Goal: Task Accomplishment & Management: Use online tool/utility

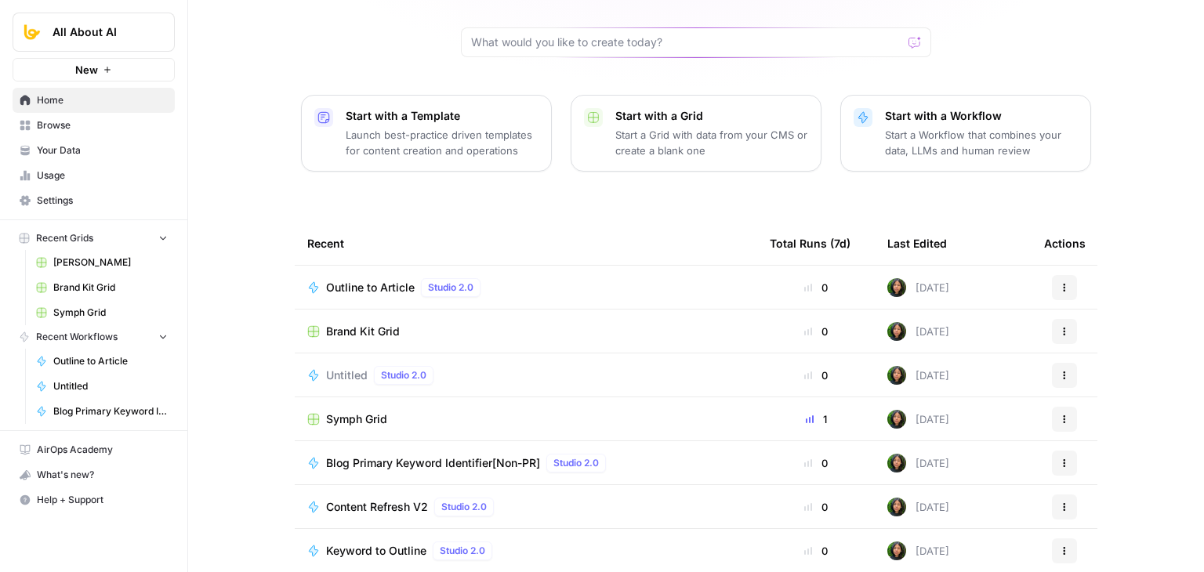
scroll to position [93, 0]
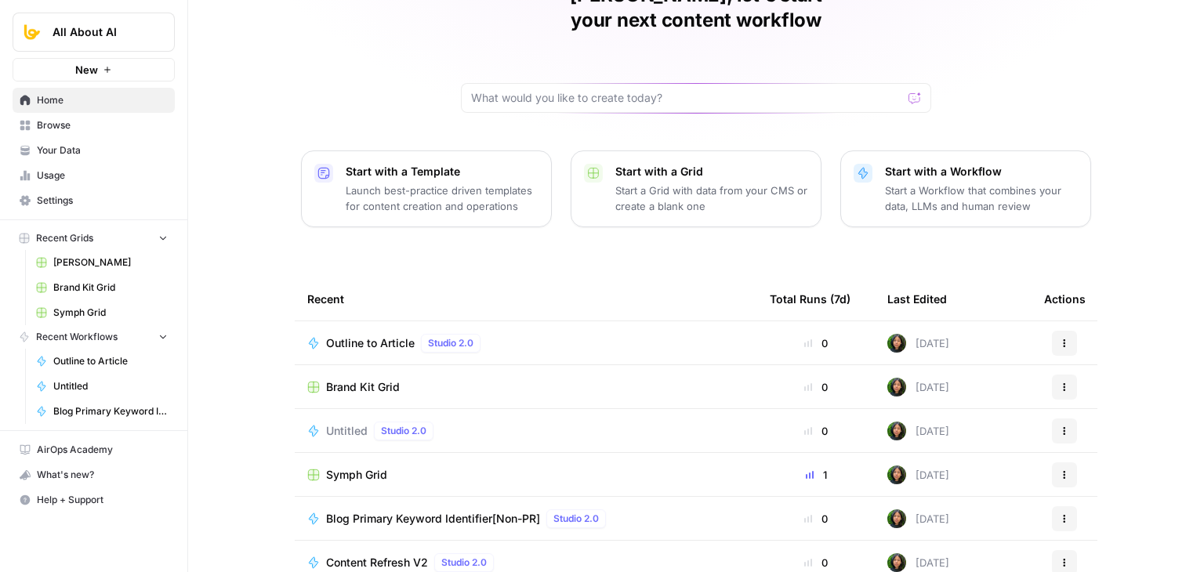
drag, startPoint x: 257, startPoint y: 297, endPoint x: 270, endPoint y: 183, distance: 115.2
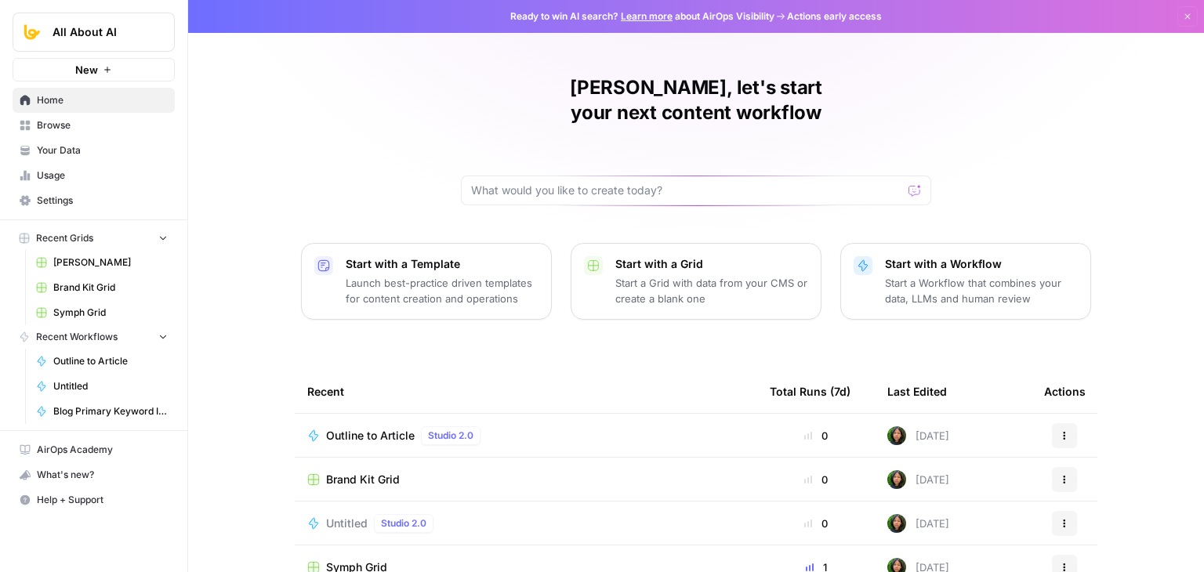
click at [342, 516] on span "Untitled" at bounding box center [347, 524] width 42 height 16
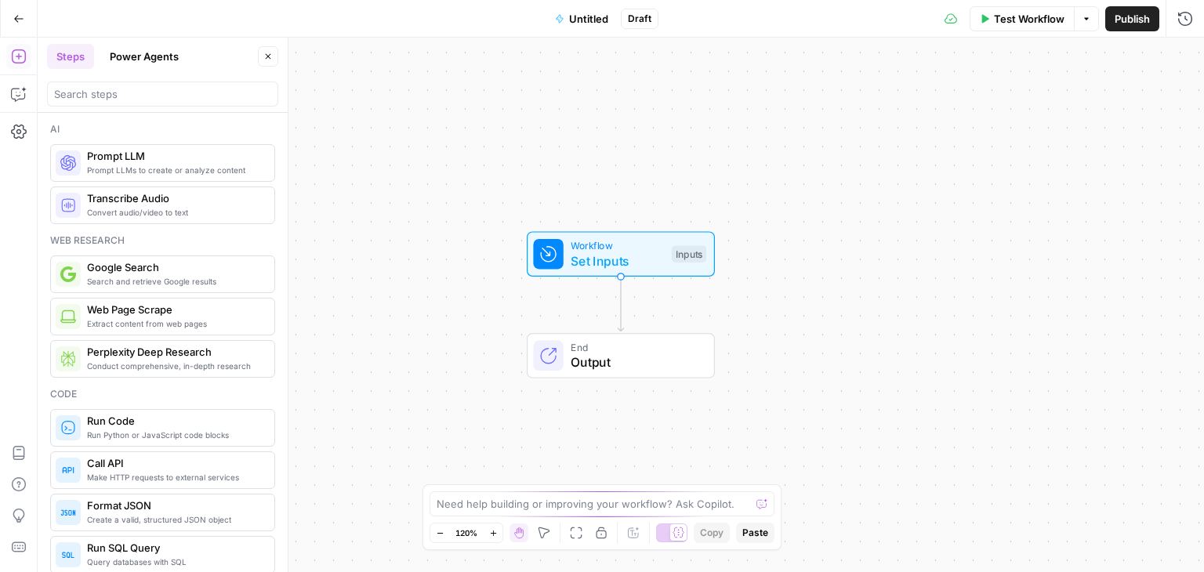
click at [597, 13] on span "Untitled" at bounding box center [588, 19] width 39 height 16
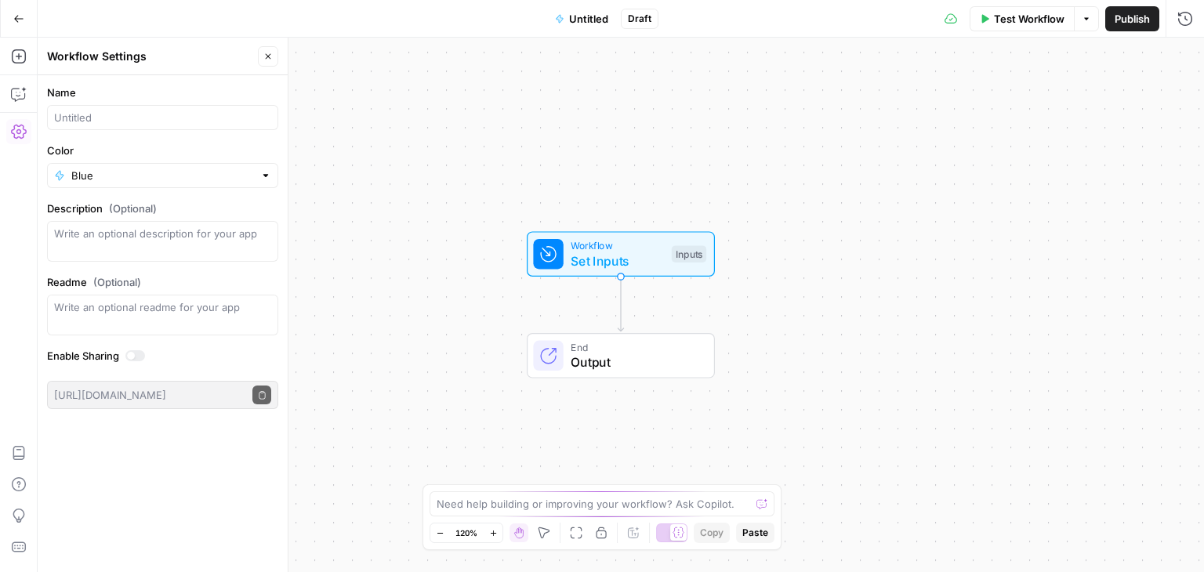
drag, startPoint x: 136, startPoint y: 95, endPoint x: 135, endPoint y: 112, distance: 17.3
click at [136, 95] on label "Name" at bounding box center [162, 93] width 231 height 16
click at [136, 110] on input "Name" at bounding box center [162, 118] width 217 height 16
click at [136, 115] on input "Name" at bounding box center [162, 118] width 217 height 16
type input "Shorten"
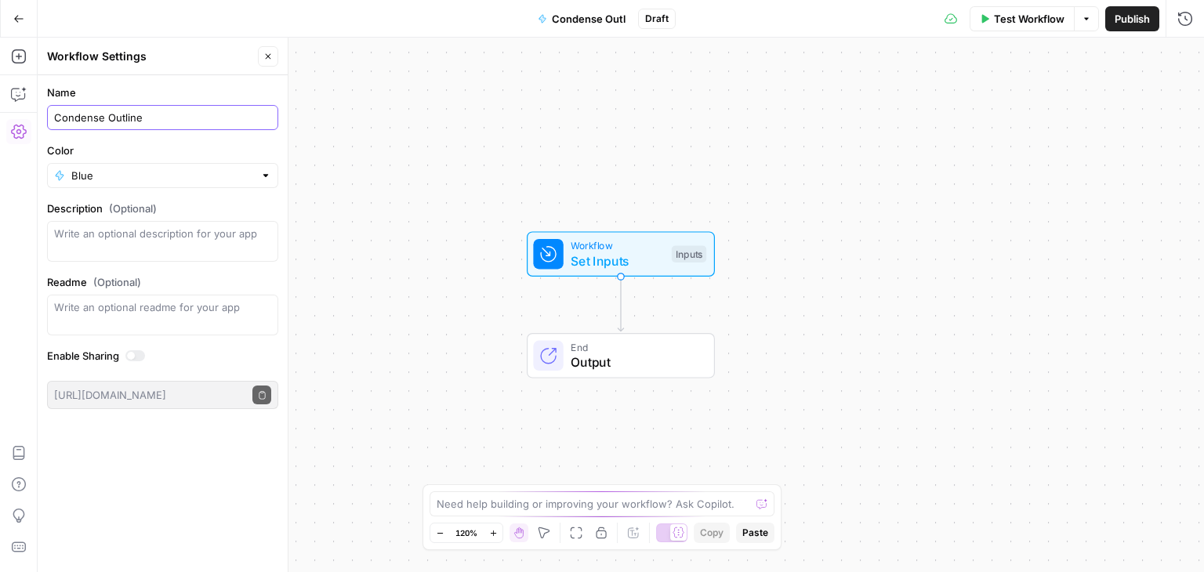
type input "Condense Outline"
click at [626, 65] on div "Workflow Set Inputs Inputs End Output" at bounding box center [621, 305] width 1167 height 535
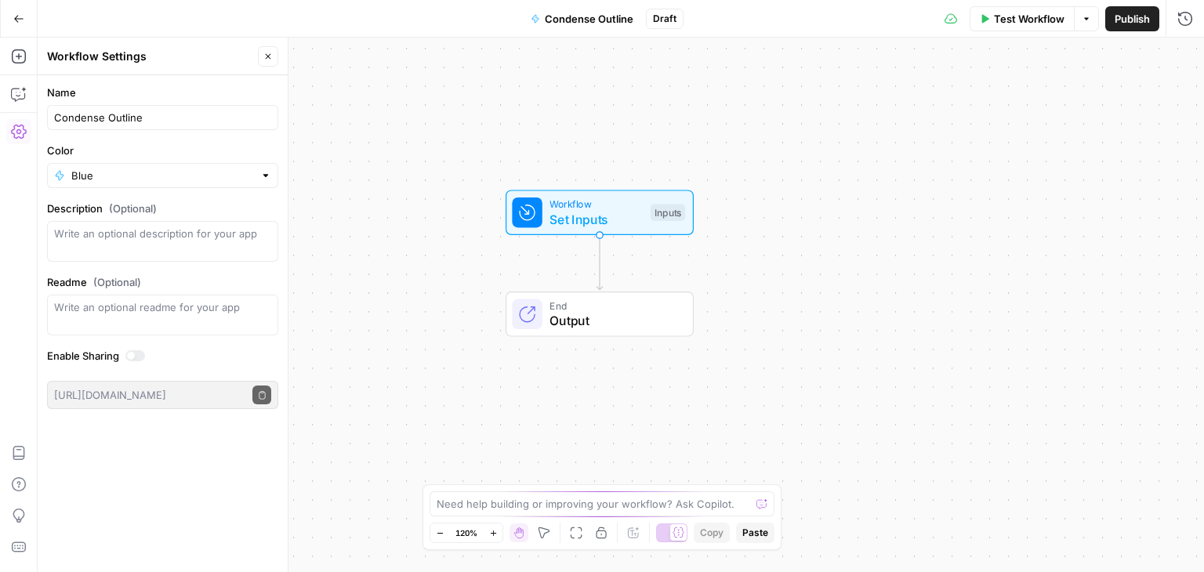
click at [481, 115] on div "Workflow Set Inputs Inputs End Output" at bounding box center [621, 305] width 1167 height 535
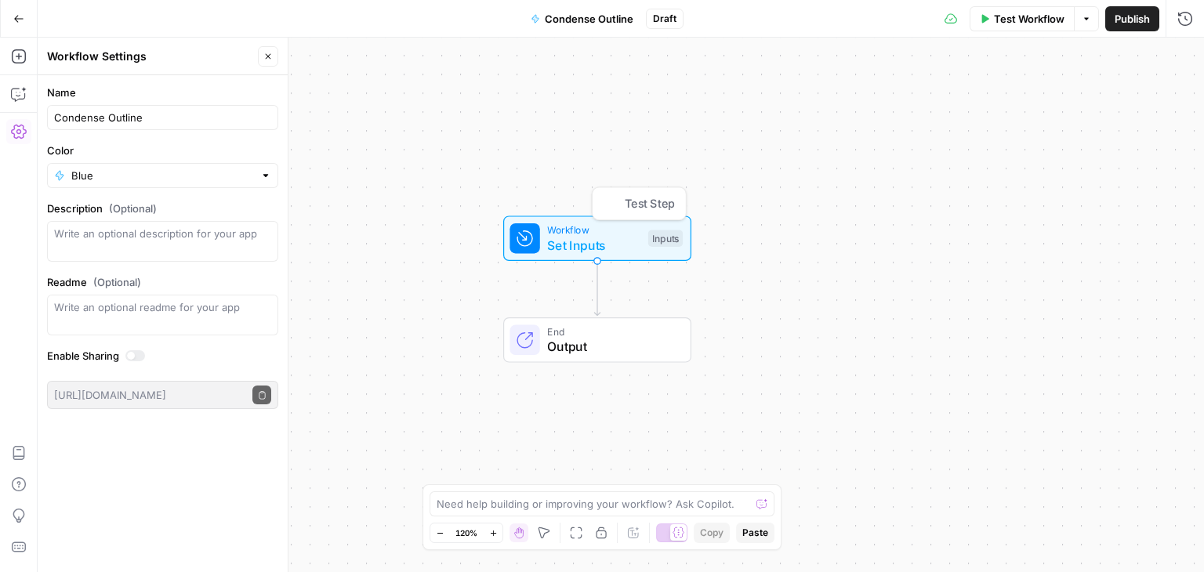
click at [583, 240] on span "Set Inputs" at bounding box center [593, 245] width 93 height 19
click at [1021, 107] on button "Add Field" at bounding box center [982, 106] width 366 height 25
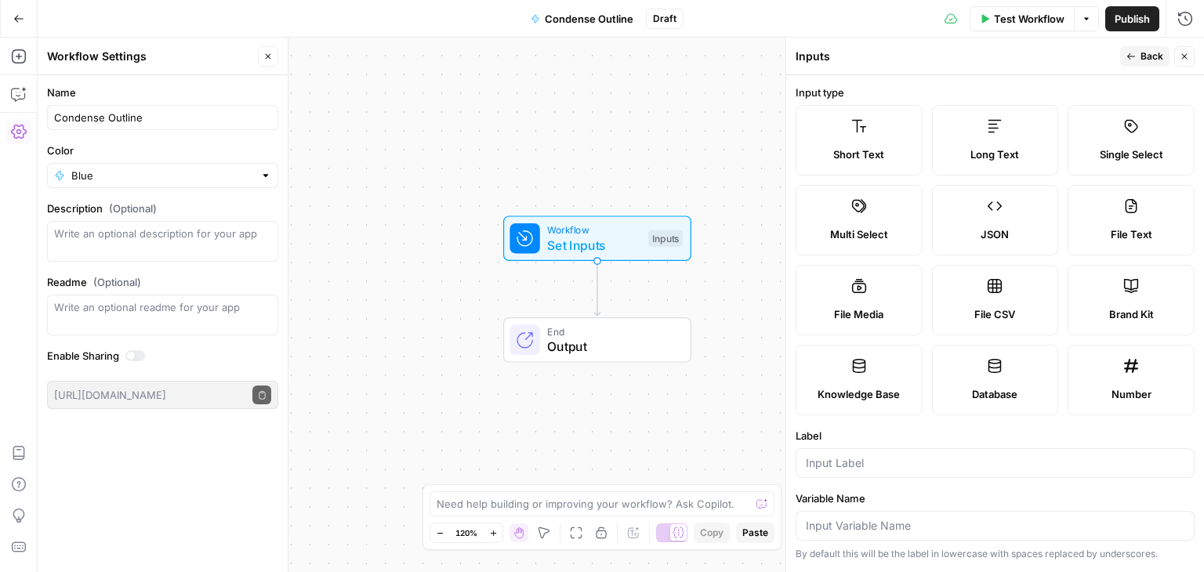
click at [1059, 143] on label "Long Text" at bounding box center [995, 140] width 127 height 71
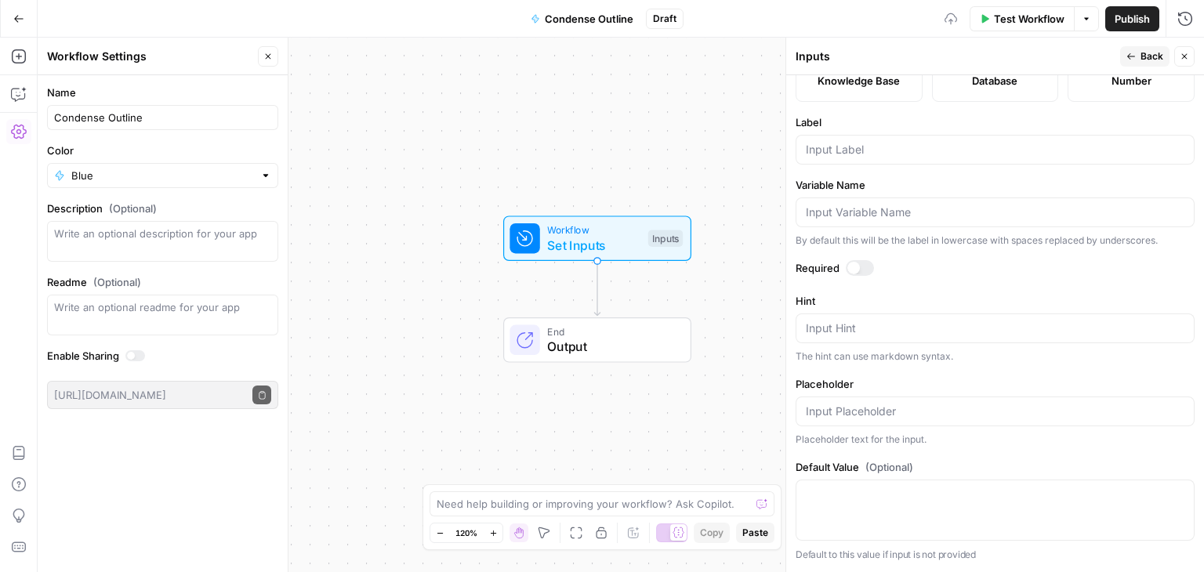
scroll to position [470, 0]
drag, startPoint x: 1025, startPoint y: 88, endPoint x: 1025, endPoint y: 248, distance: 159.9
click at [858, 148] on input "Label" at bounding box center [995, 150] width 379 height 16
type input "A"
type input "Outline"
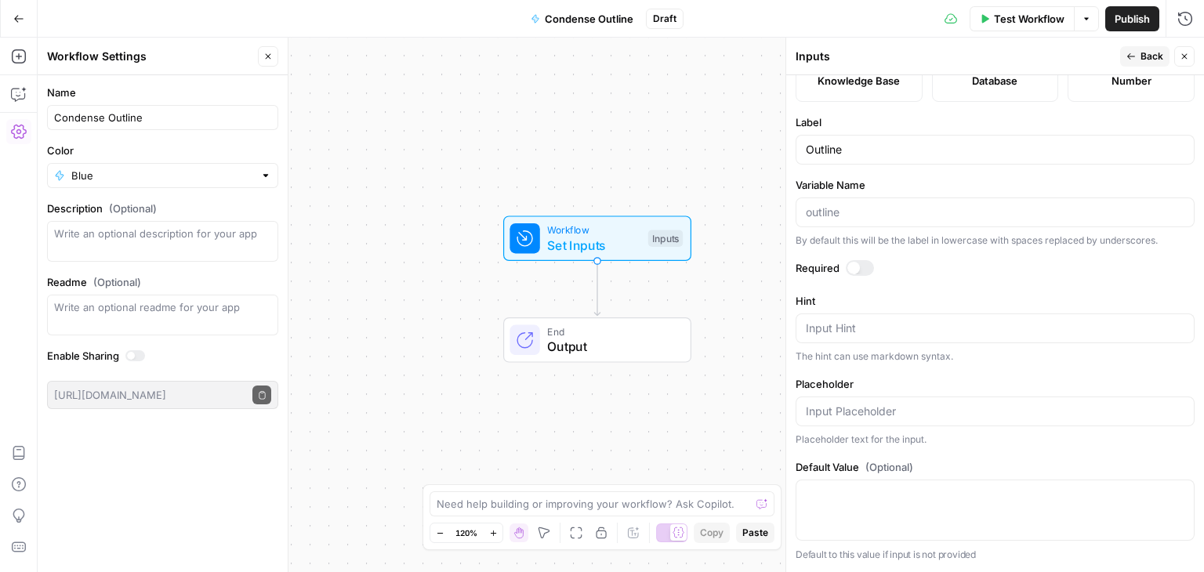
click at [1163, 60] on span "Back" at bounding box center [1152, 56] width 23 height 14
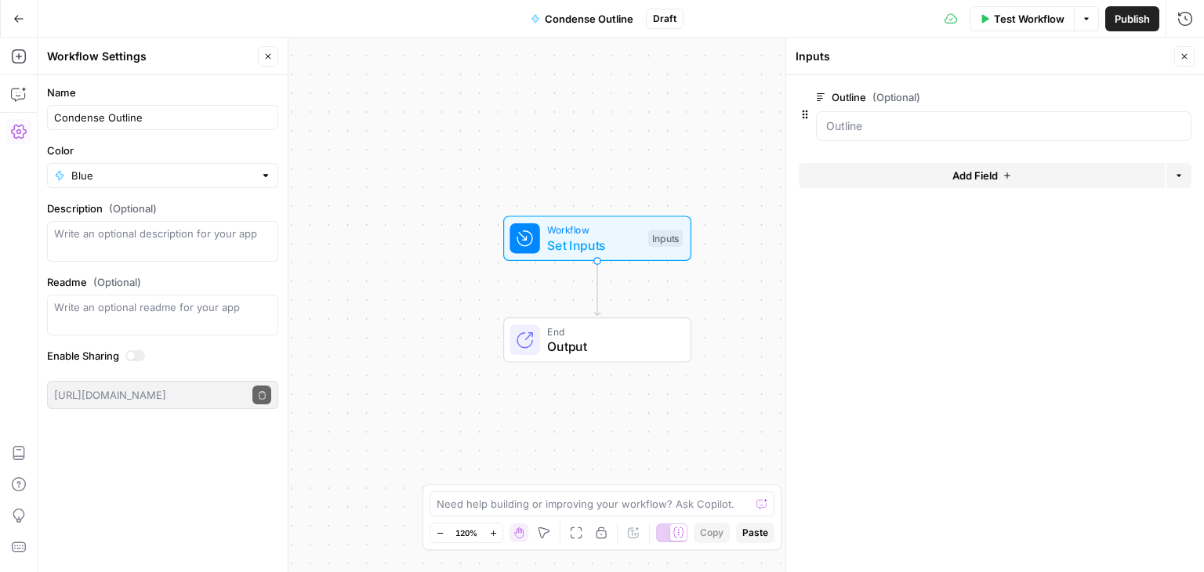
click at [1005, 17] on span "Test Workflow" at bounding box center [1029, 19] width 71 height 16
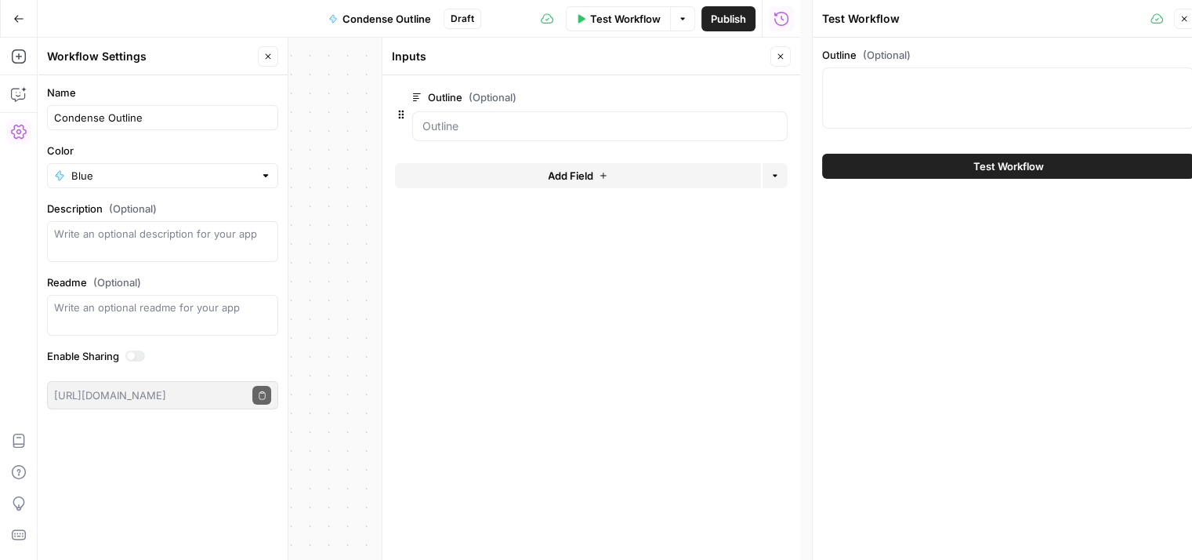
click at [975, 132] on div "Outline (Optional)" at bounding box center [1008, 91] width 372 height 88
click at [971, 94] on div at bounding box center [1008, 97] width 372 height 61
paste textarea "\# Website Design for Tech Startups: What Works in 2025 Tech startups burn thro…"
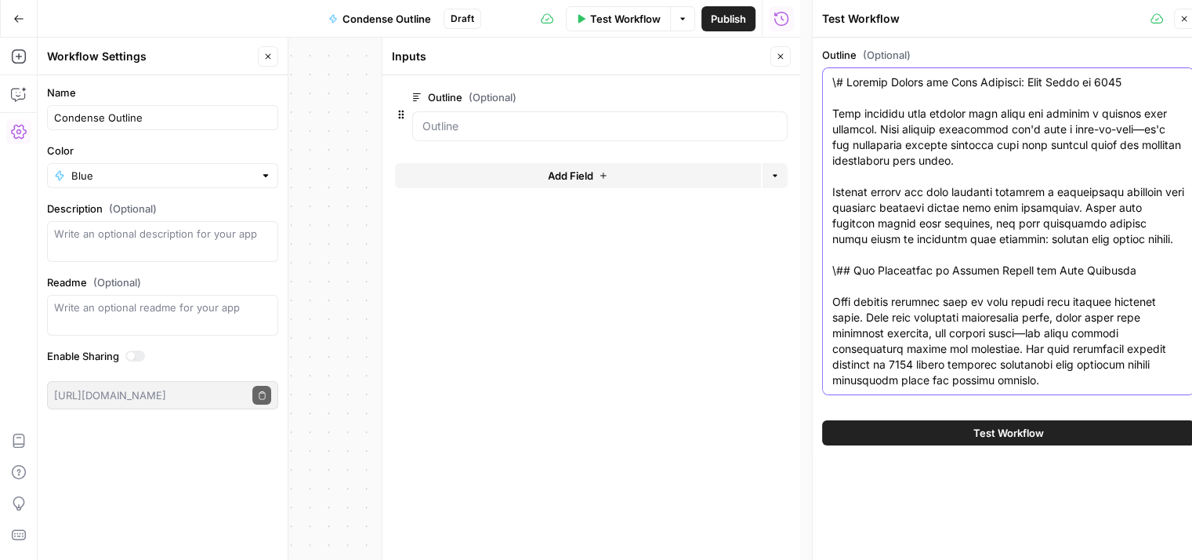
scroll to position [9768, 0]
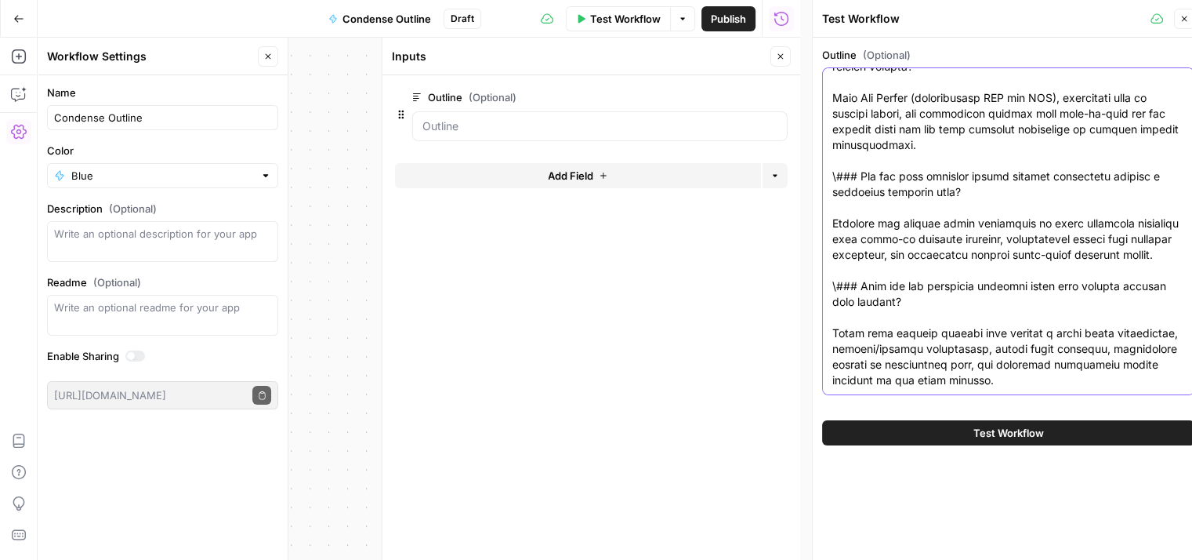
type textarea "\# Website Design for Tech Startups: What Works in 2025 Tech startups burn thro…"
click at [788, 56] on button "Close" at bounding box center [781, 56] width 20 height 20
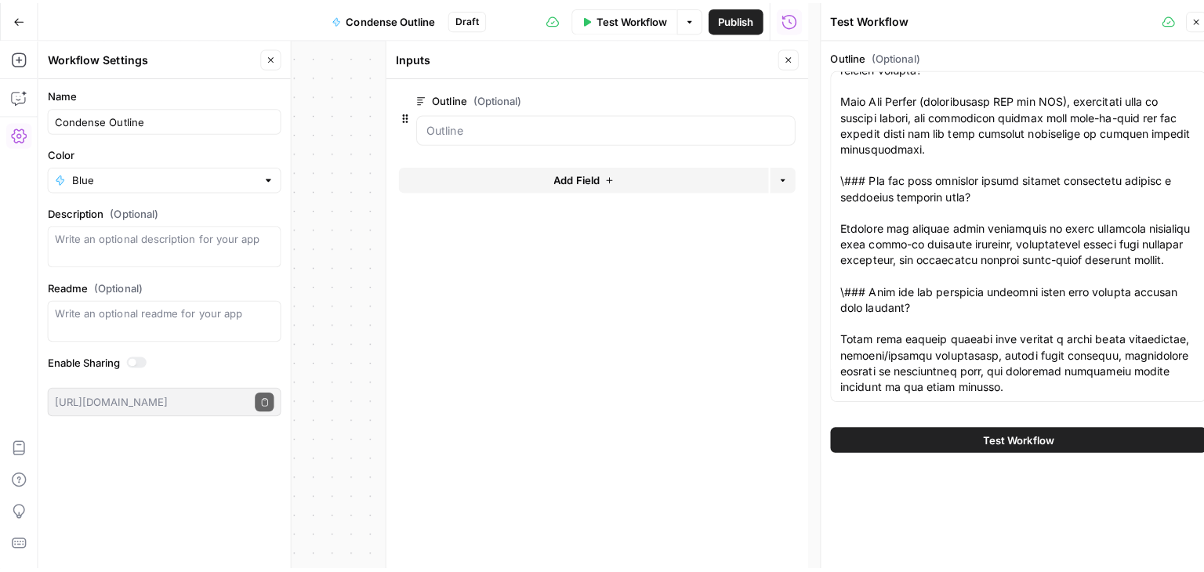
scroll to position [0, 0]
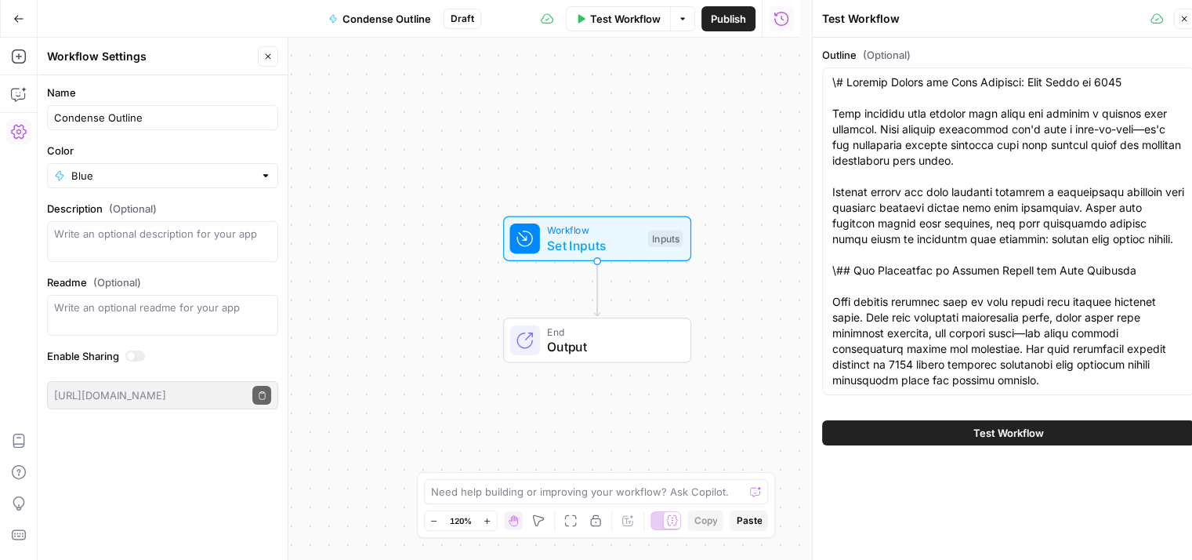
click at [1181, 20] on icon "button" at bounding box center [1184, 18] width 9 height 9
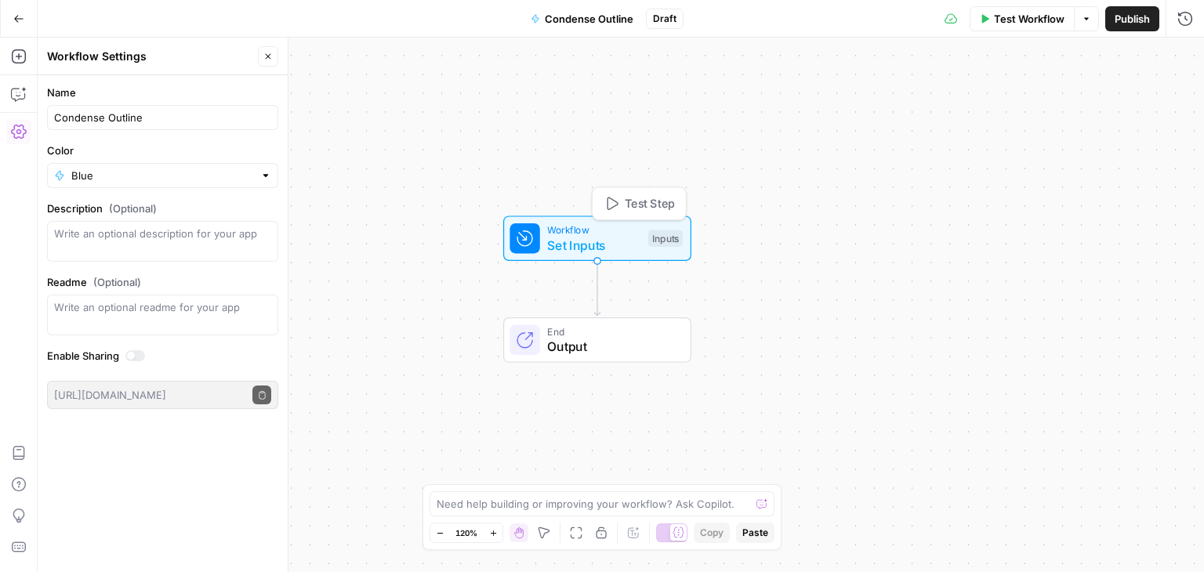
click at [609, 236] on span "Set Inputs" at bounding box center [593, 245] width 93 height 19
click at [996, 176] on span "Add Field" at bounding box center [975, 176] width 45 height 16
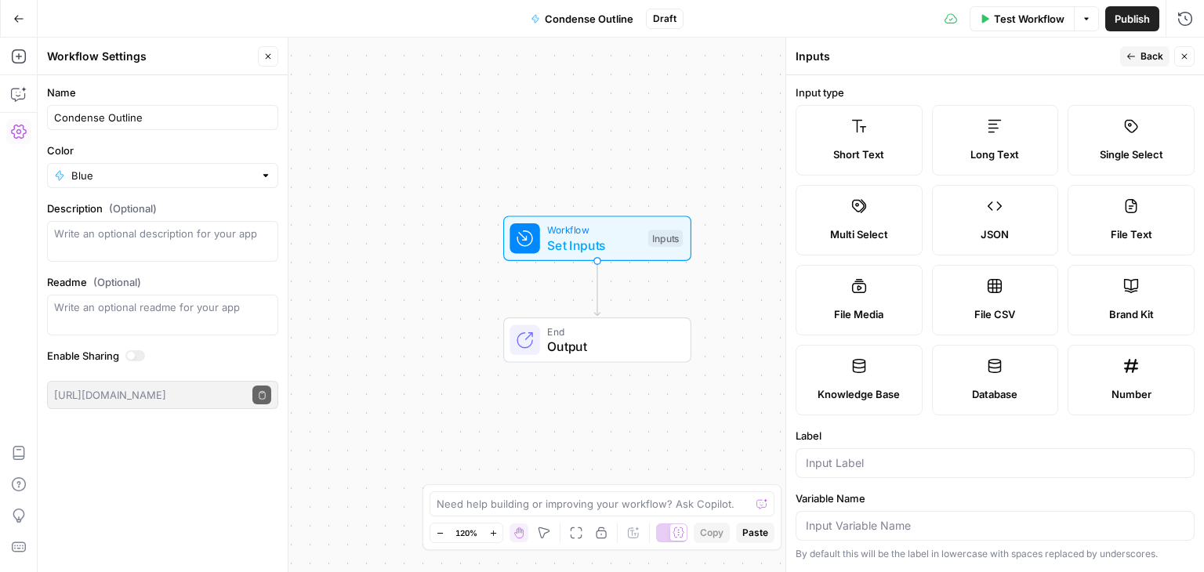
click at [1003, 132] on icon at bounding box center [995, 126] width 16 height 16
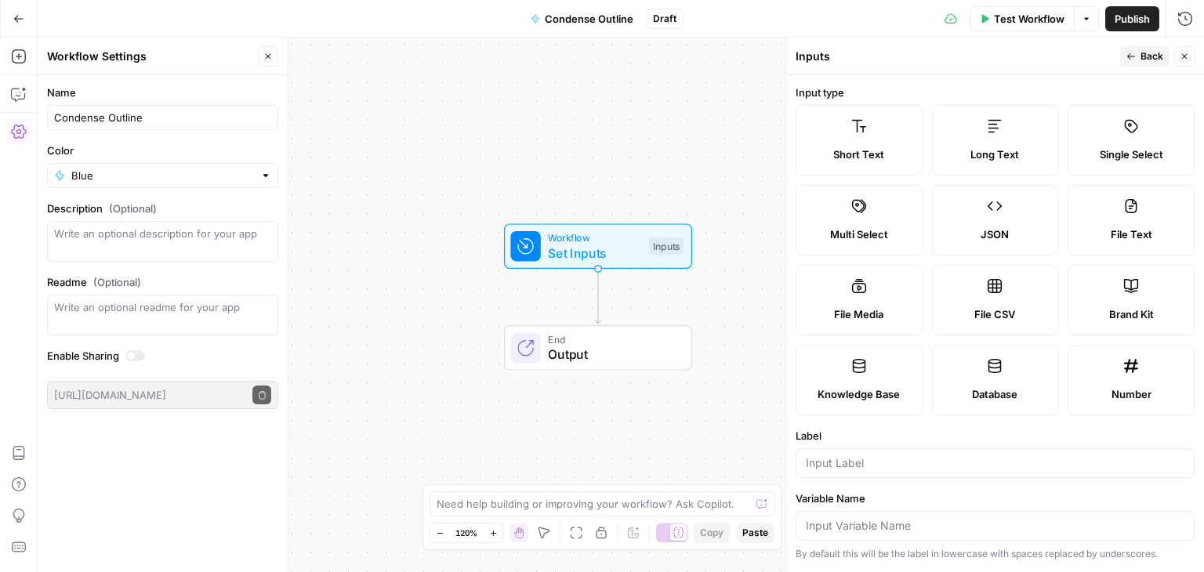
drag, startPoint x: 637, startPoint y: 117, endPoint x: 561, endPoint y: 168, distance: 91.5
click at [540, 114] on div "Workflow Set Inputs Inputs End Output" at bounding box center [621, 305] width 1167 height 535
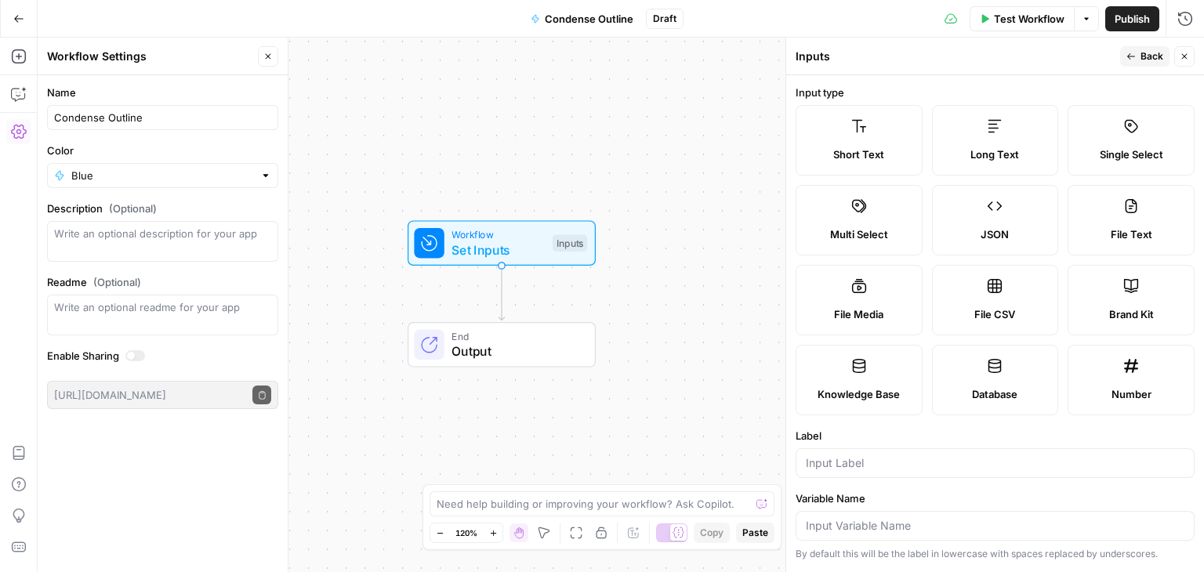
click at [884, 151] on span "Short Text" at bounding box center [858, 155] width 51 height 16
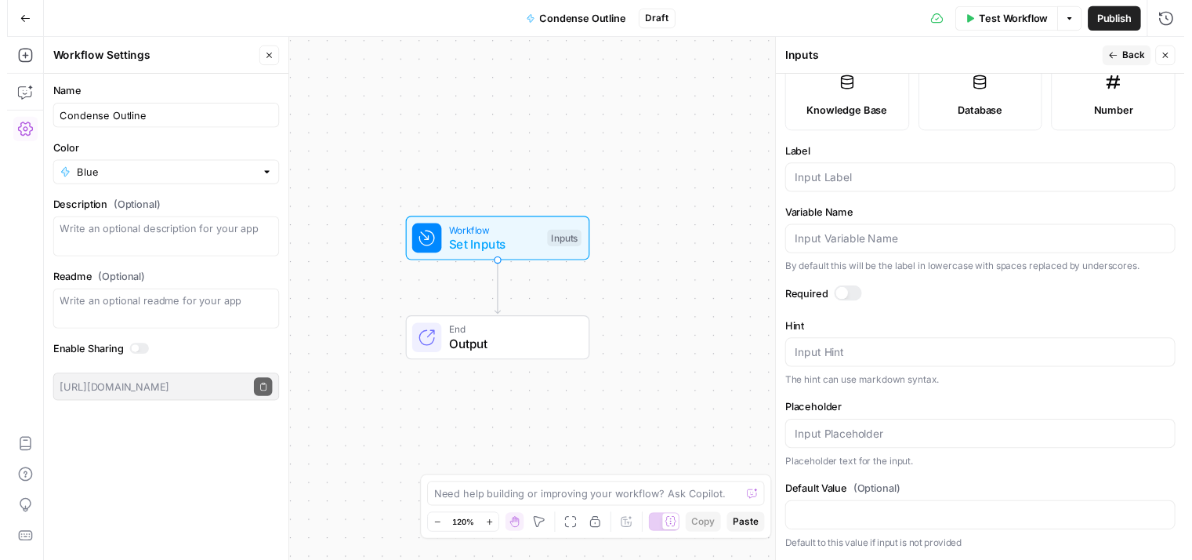
scroll to position [439, 0]
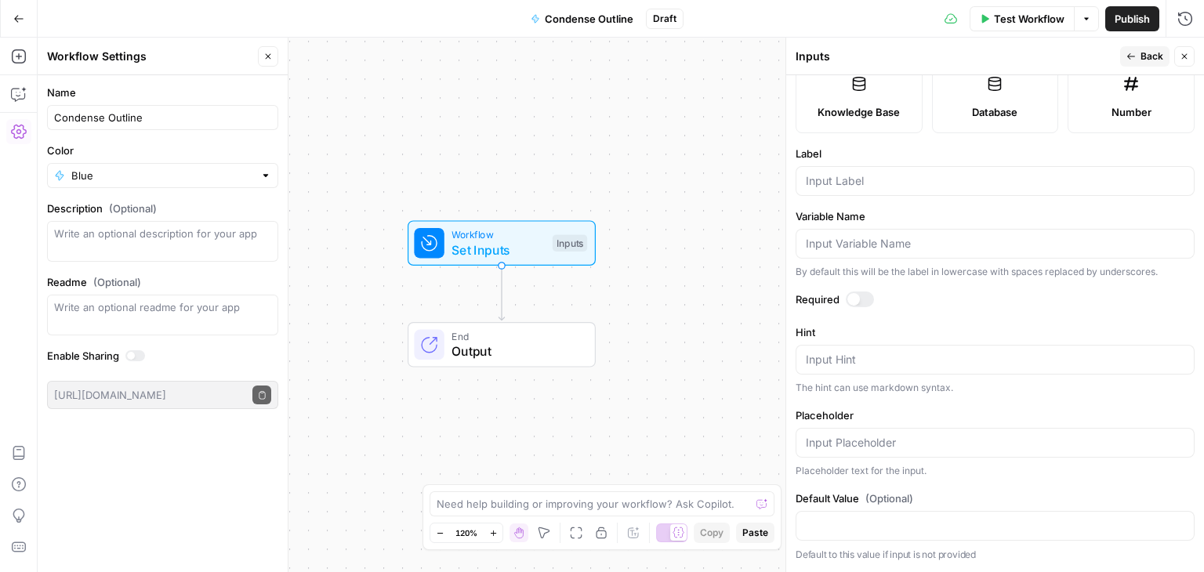
drag, startPoint x: 956, startPoint y: 86, endPoint x: 962, endPoint y: 347, distance: 260.3
click at [875, 178] on input "Label" at bounding box center [995, 181] width 379 height 16
type input "Secondary Keywords"
click at [904, 158] on label "Label" at bounding box center [995, 154] width 399 height 16
click at [904, 173] on input "Secondary Keywords" at bounding box center [995, 181] width 379 height 16
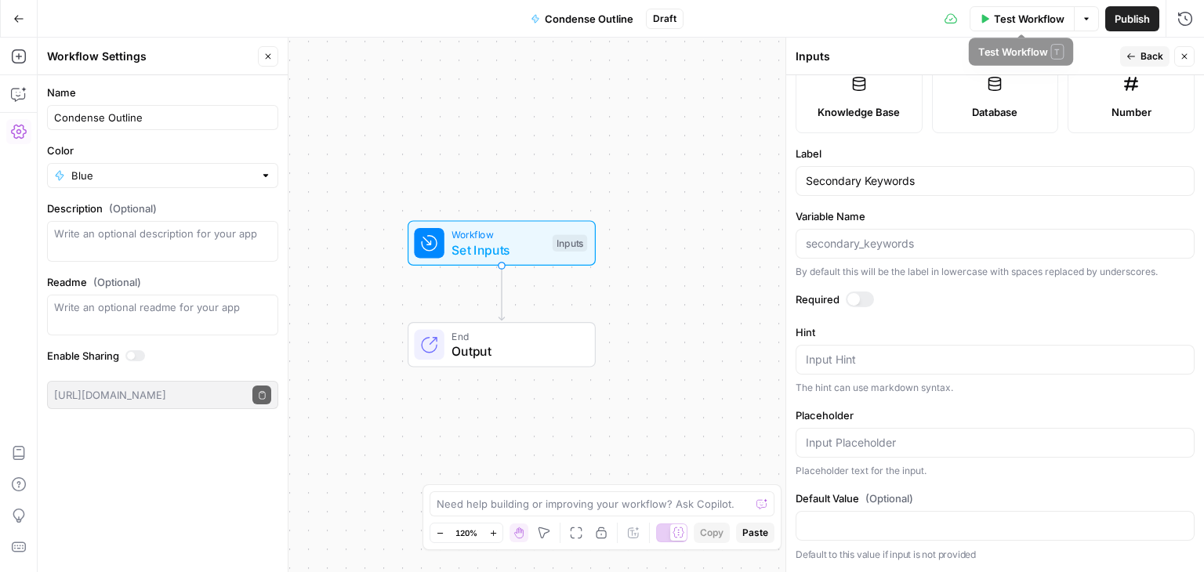
click at [1029, 20] on span "Test Workflow" at bounding box center [1029, 19] width 71 height 16
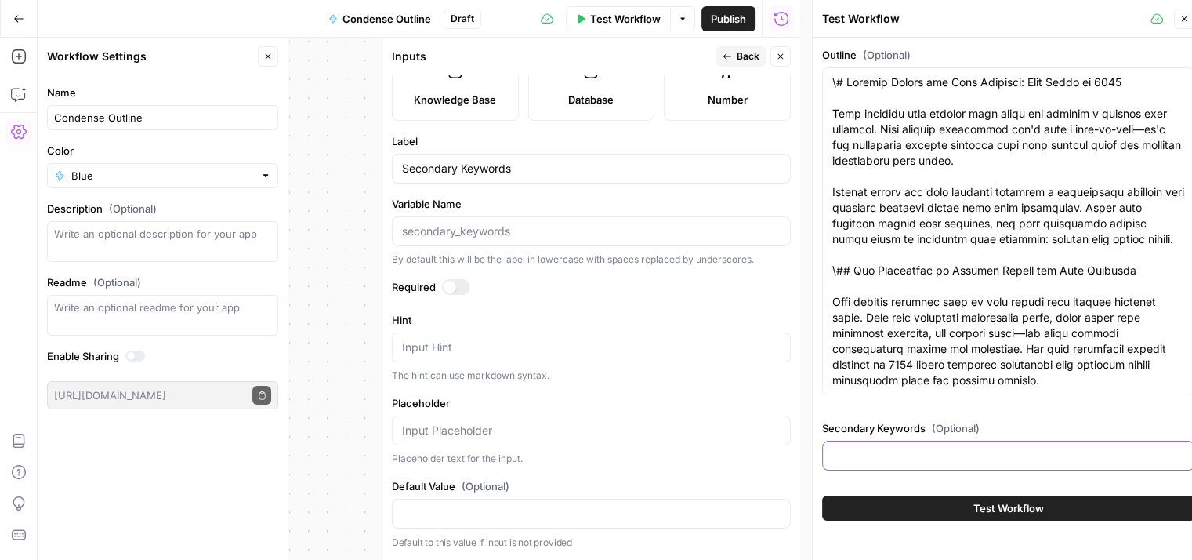
click at [956, 459] on input "Secondary Keywords (Optional)" at bounding box center [1009, 456] width 352 height 16
paste input "["startup website","best startup websites","startup web design","website design…"
type input "["startup website","best startup websites","startup web design","website design…"
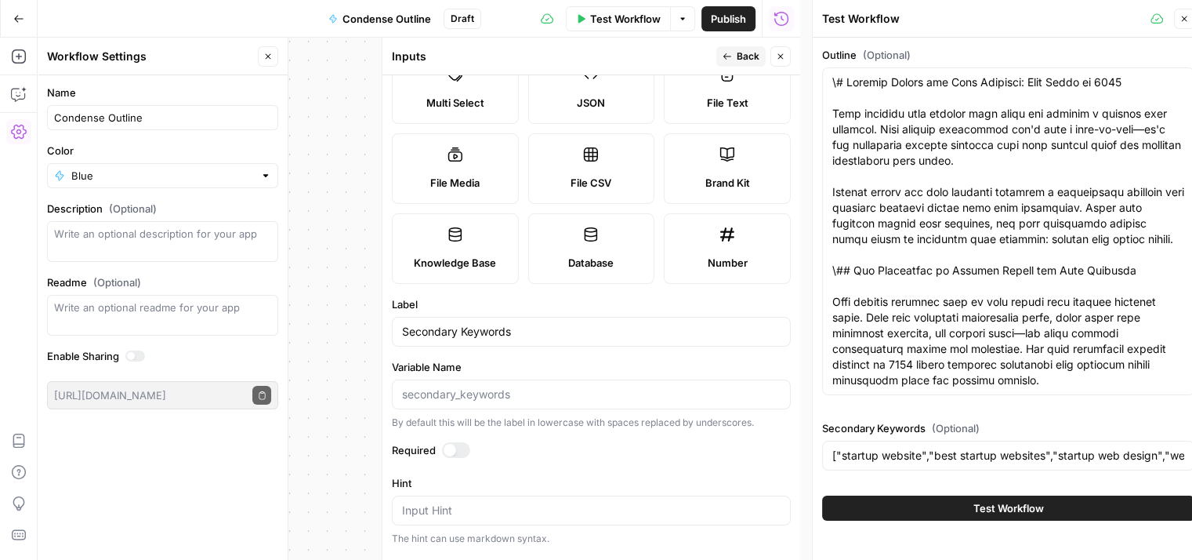
scroll to position [0, 0]
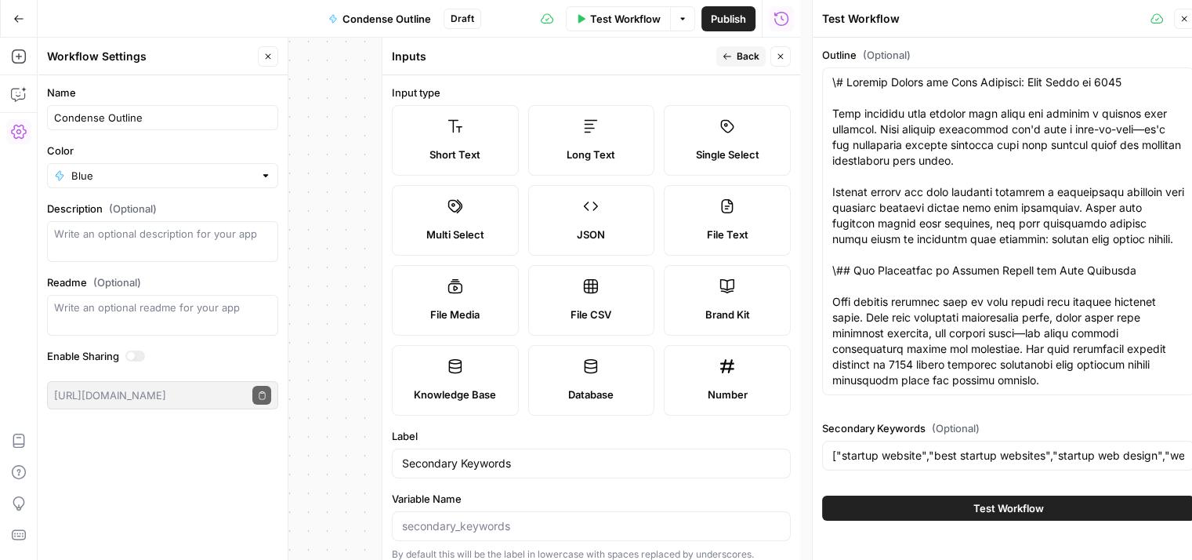
drag, startPoint x: 760, startPoint y: 216, endPoint x: 731, endPoint y: 94, distance: 124.9
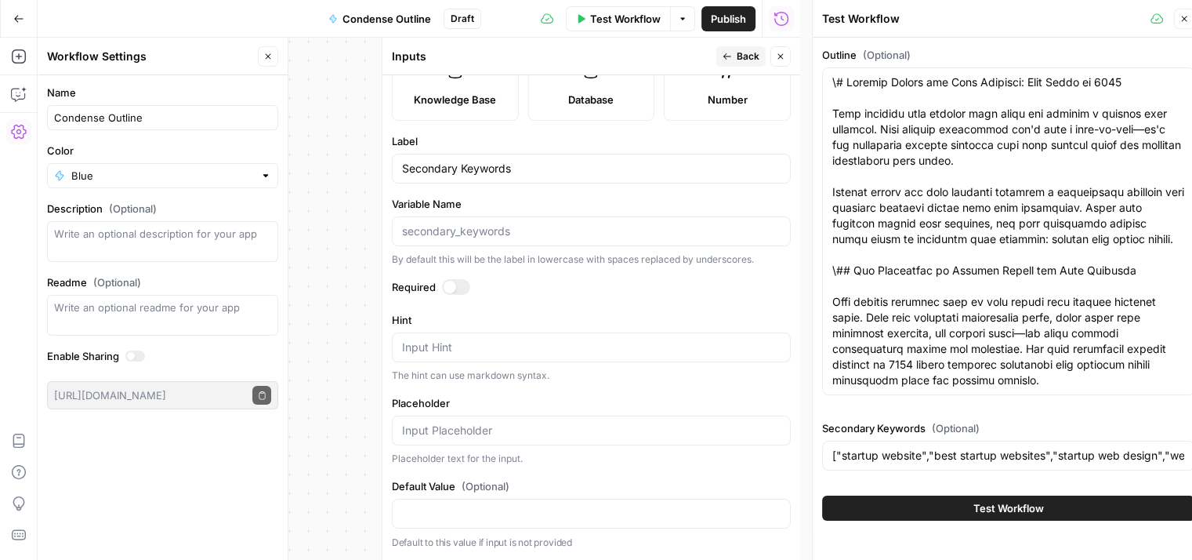
drag, startPoint x: 595, startPoint y: 139, endPoint x: 598, endPoint y: 247, distance: 108.2
click at [731, 49] on button "Back" at bounding box center [741, 56] width 49 height 20
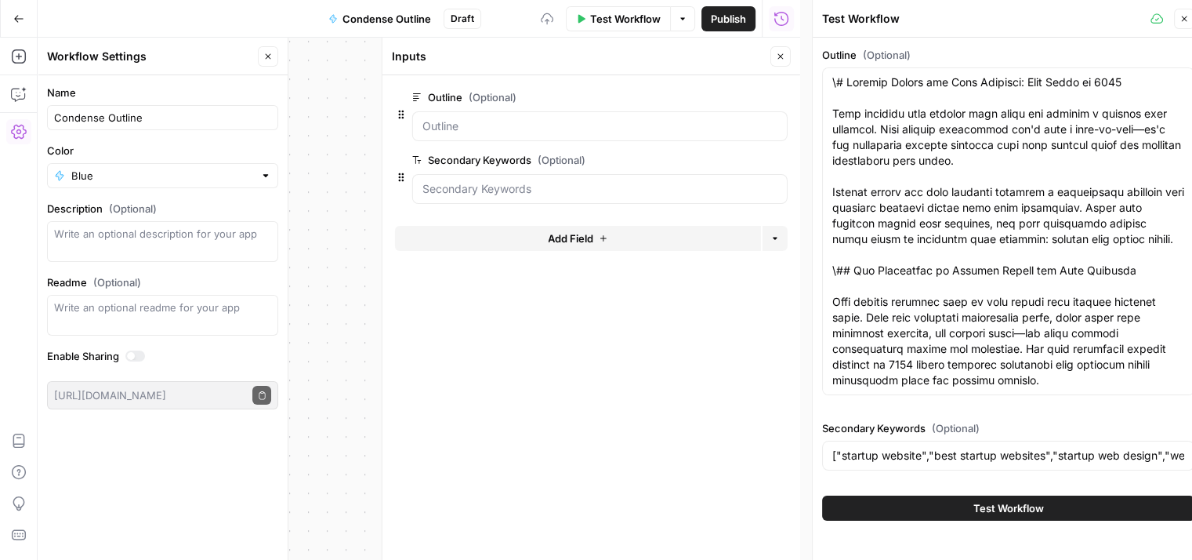
click at [598, 234] on icon "button" at bounding box center [602, 238] width 9 height 9
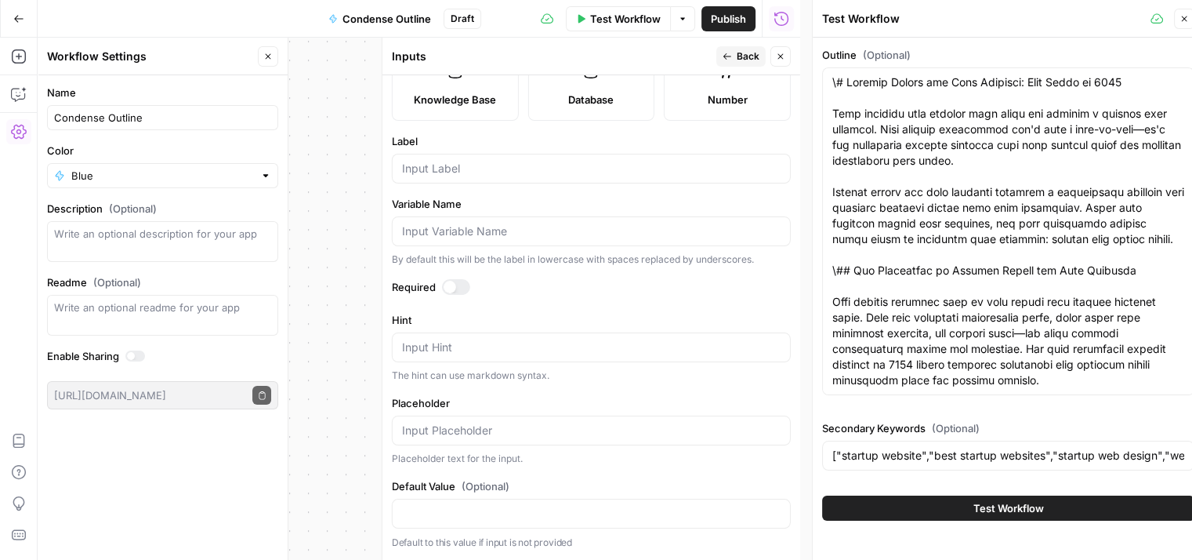
scroll to position [451, 0]
drag, startPoint x: 603, startPoint y: 83, endPoint x: 598, endPoint y: 261, distance: 178.0
click at [473, 157] on div "Label" at bounding box center [591, 158] width 399 height 50
click at [471, 180] on div at bounding box center [591, 169] width 399 height 30
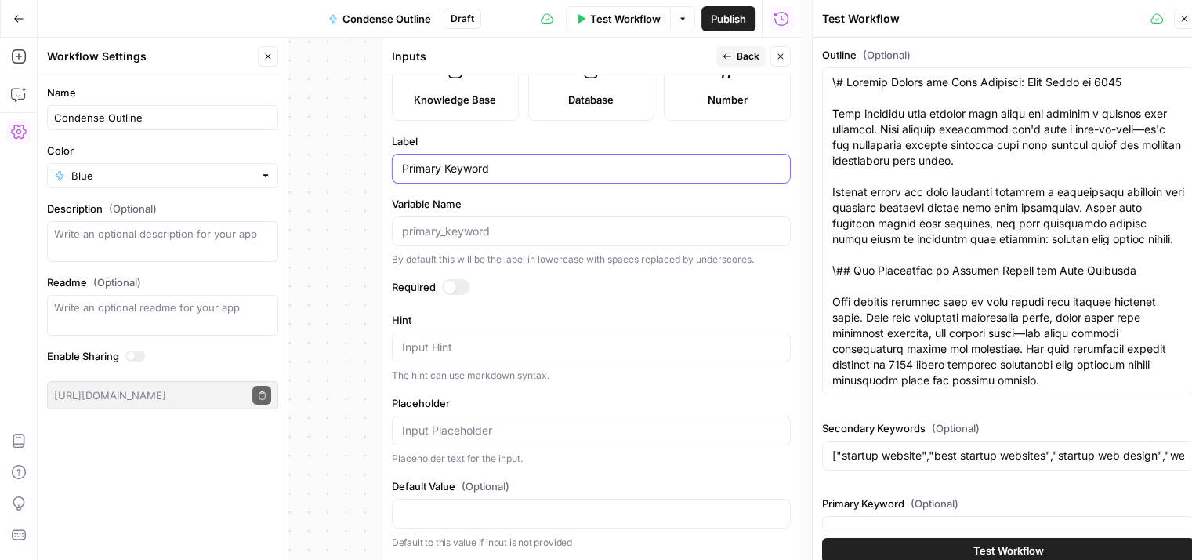
drag, startPoint x: 447, startPoint y: 172, endPoint x: 334, endPoint y: 178, distance: 113.1
click at [339, 178] on body "All About AI New Home Browse Your Data Usage Settings Recent Grids Simetri Grid…" at bounding box center [596, 280] width 1192 height 560
click at [473, 170] on input "Primary Keyword" at bounding box center [591, 169] width 379 height 16
drag, startPoint x: 448, startPoint y: 167, endPoint x: 391, endPoint y: 173, distance: 56.8
click at [392, 173] on div "Primary Keyword" at bounding box center [591, 169] width 399 height 30
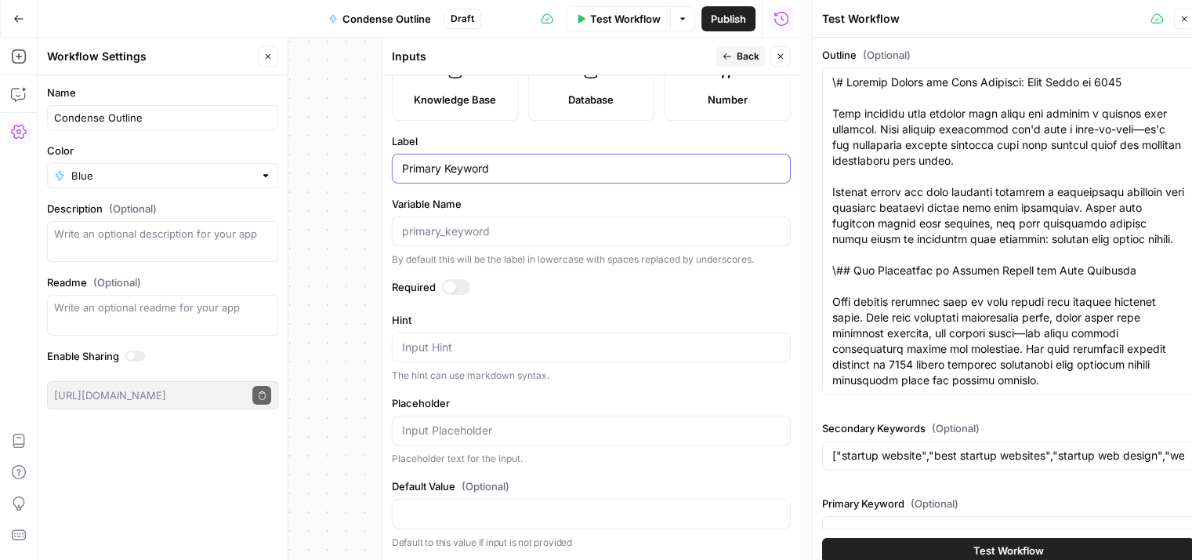
type input "Primary Keyword"
click at [579, 141] on label "Label" at bounding box center [591, 141] width 399 height 16
click at [579, 161] on input "Primary Keyword" at bounding box center [591, 169] width 379 height 16
drag, startPoint x: 622, startPoint y: 307, endPoint x: 706, endPoint y: 114, distance: 211.0
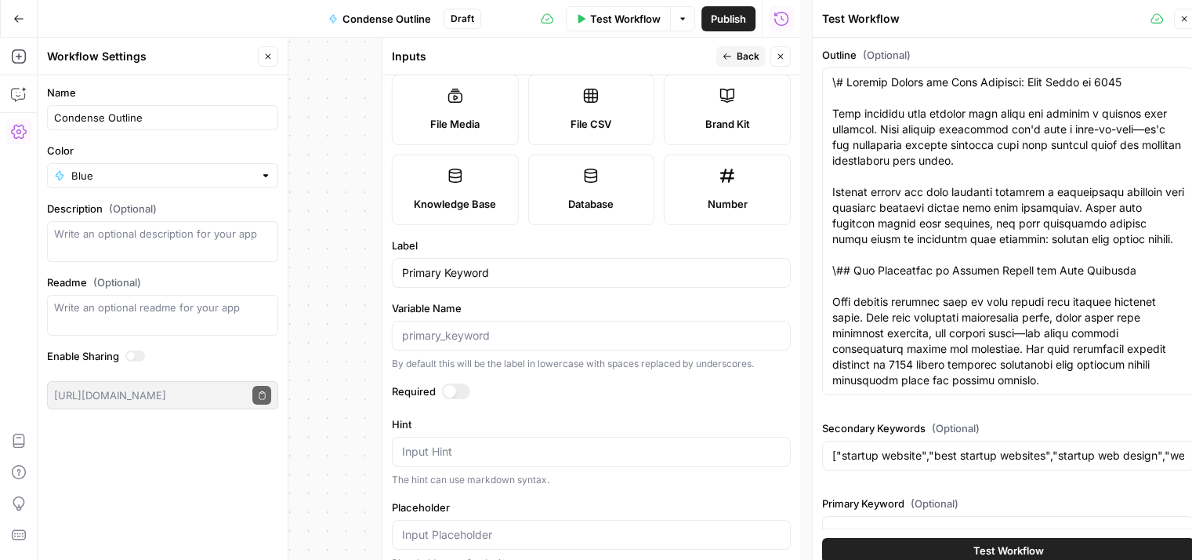
click at [754, 42] on header "Inputs Back Close" at bounding box center [592, 57] width 418 height 38
click at [756, 51] on span "Back" at bounding box center [748, 56] width 23 height 14
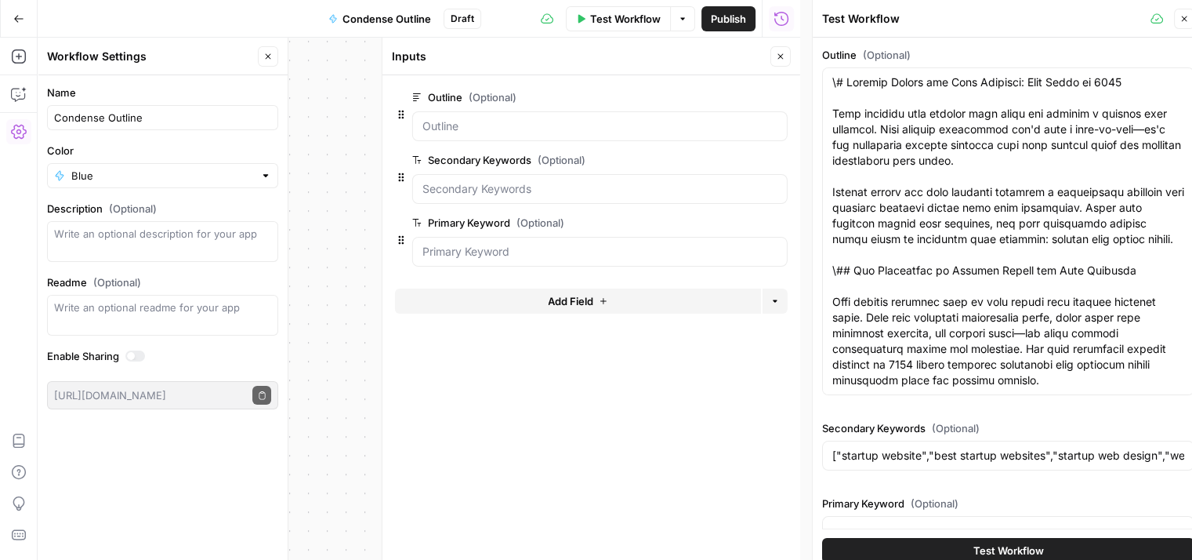
click at [637, 16] on span "Test Workflow" at bounding box center [625, 19] width 71 height 16
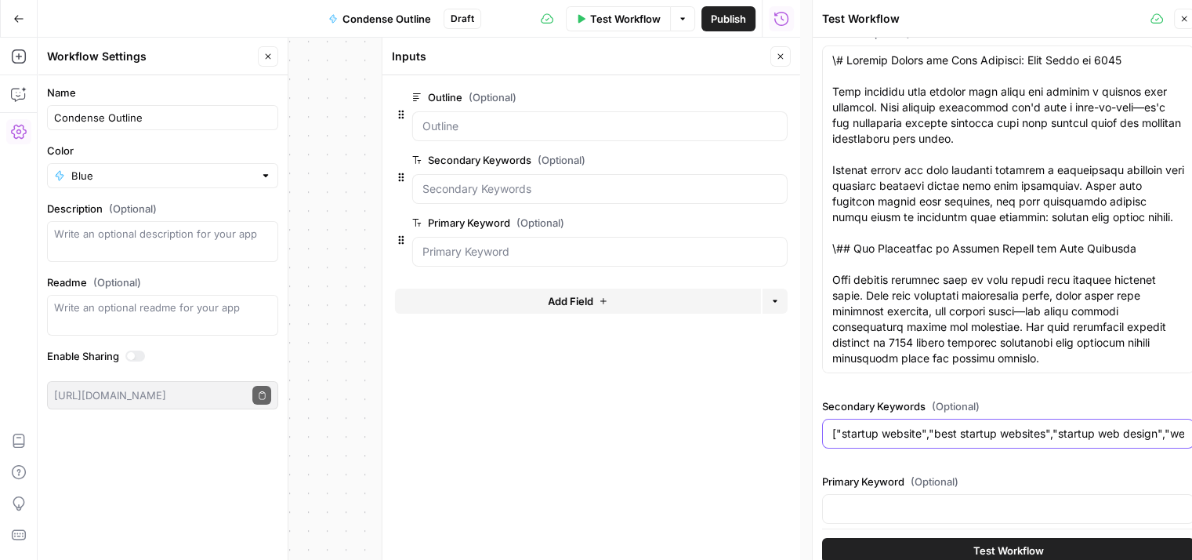
scroll to position [31, 0]
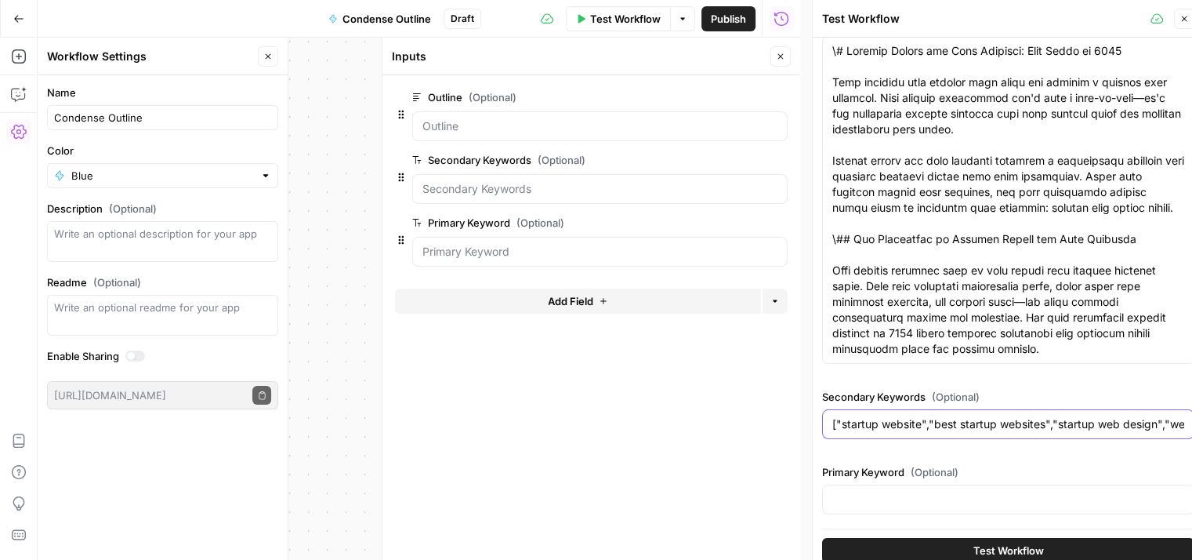
drag, startPoint x: 951, startPoint y: 473, endPoint x: 971, endPoint y: 588, distance: 117.0
click at [941, 494] on input "Primary Keyword (Optional)" at bounding box center [1009, 500] width 352 height 16
paste input "website design for tech startups"
type input "website design for tech startups"
click at [775, 51] on button "Close" at bounding box center [781, 56] width 20 height 20
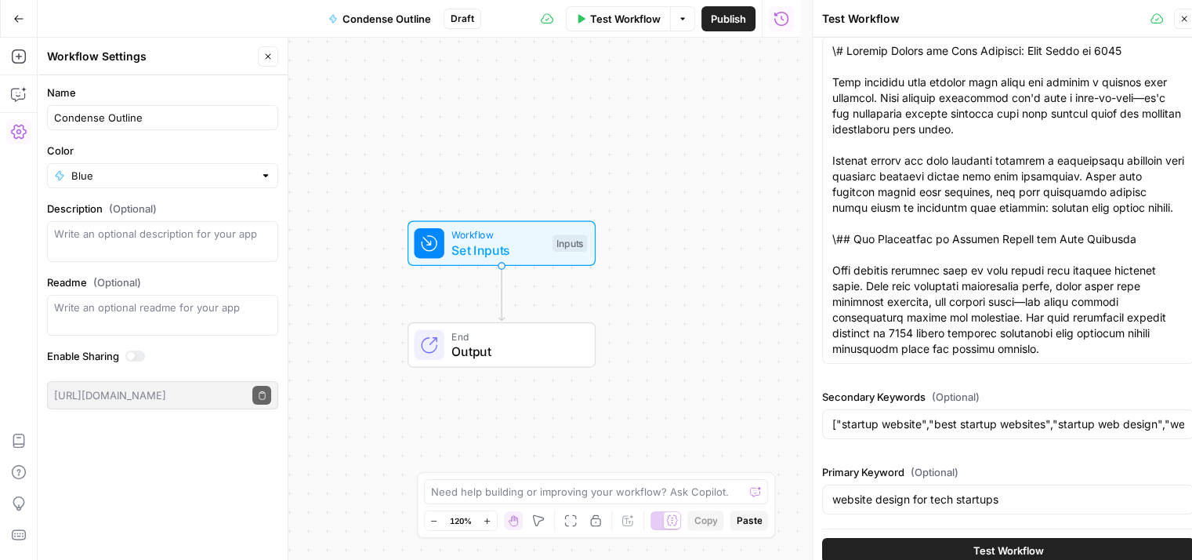
click at [637, 136] on div "Workflow Set Inputs Inputs Test Step End Output" at bounding box center [419, 299] width 763 height 522
click at [535, 245] on span "Set Inputs" at bounding box center [498, 249] width 93 height 19
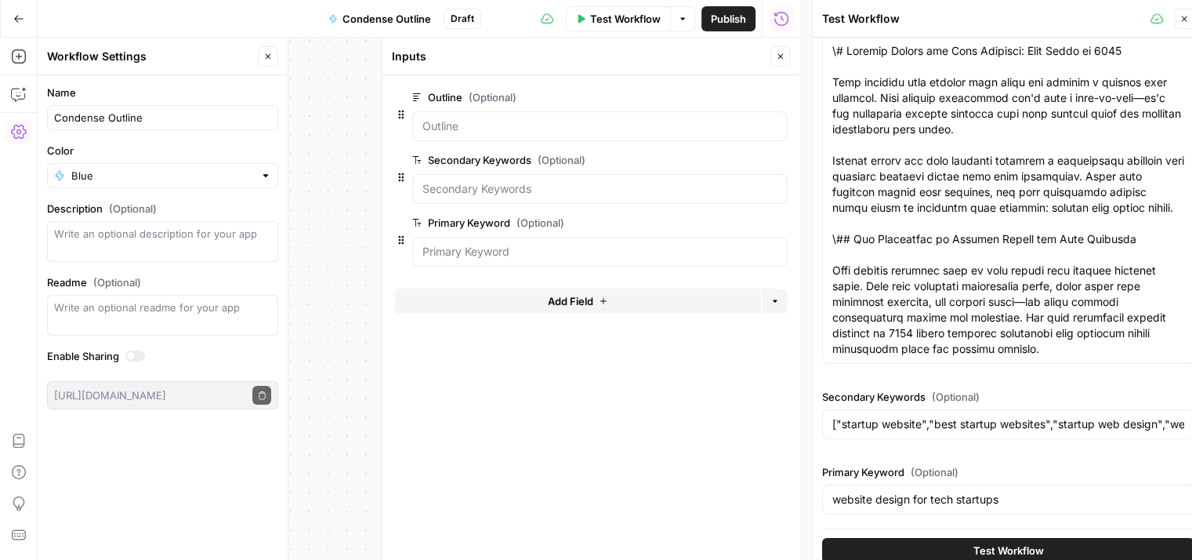
click at [1179, 26] on button "Close" at bounding box center [1184, 19] width 20 height 20
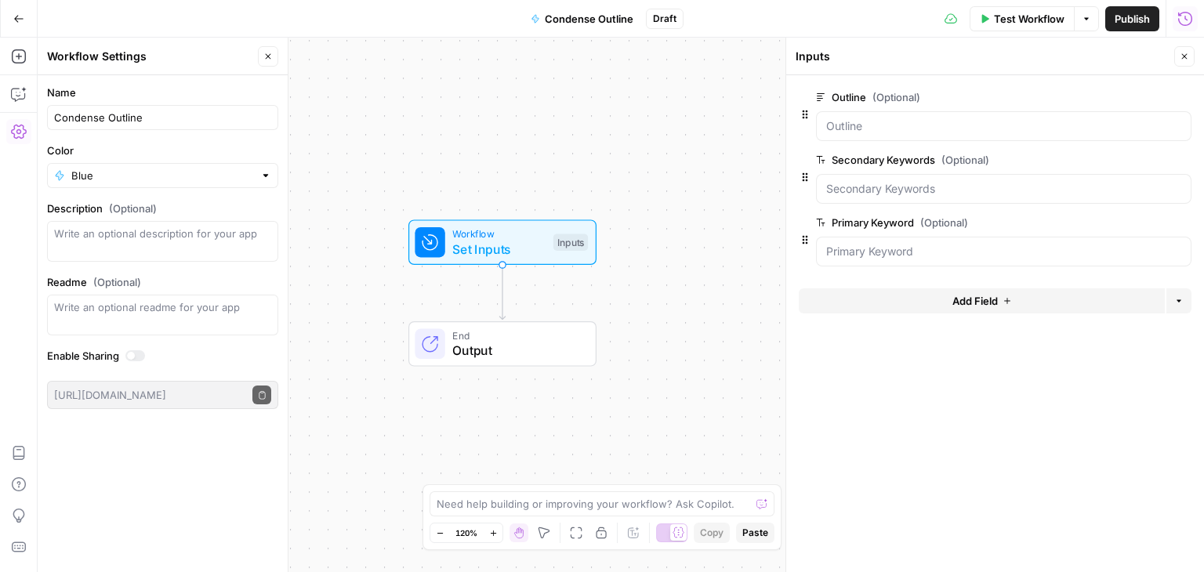
click at [1191, 51] on button "Close" at bounding box center [1184, 56] width 20 height 20
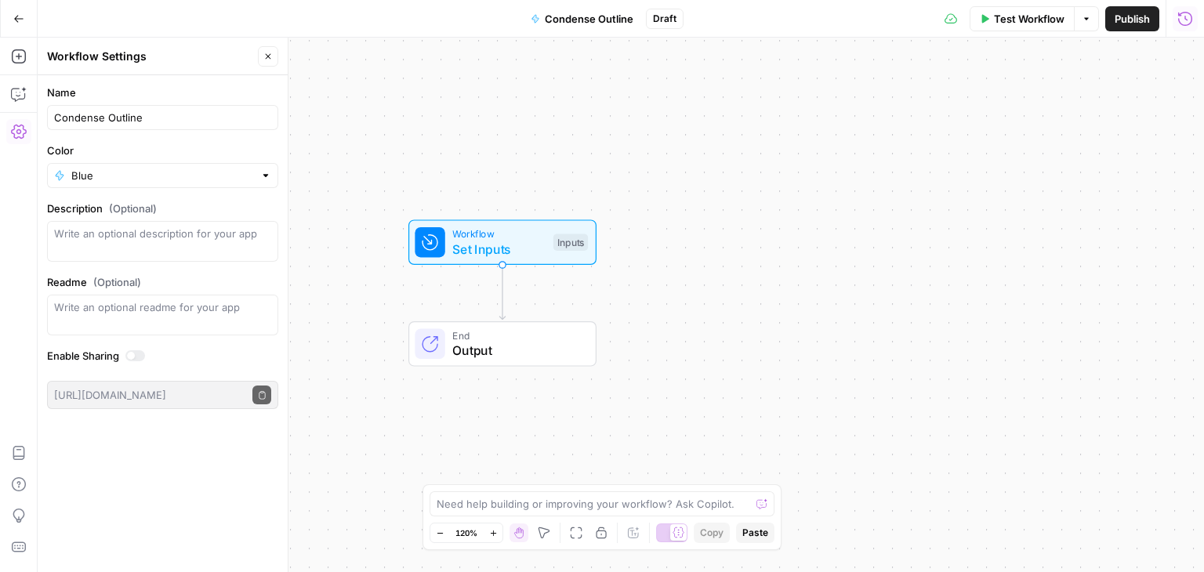
click at [1008, 19] on span "Test Workflow" at bounding box center [1029, 19] width 71 height 16
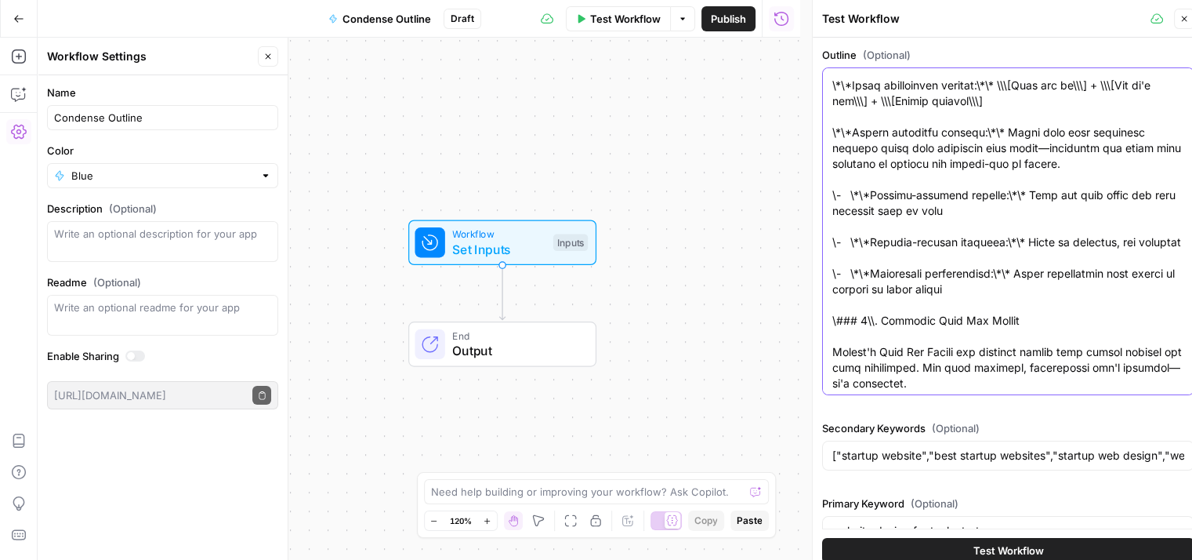
drag, startPoint x: 982, startPoint y: 416, endPoint x: 979, endPoint y: 505, distance: 89.4
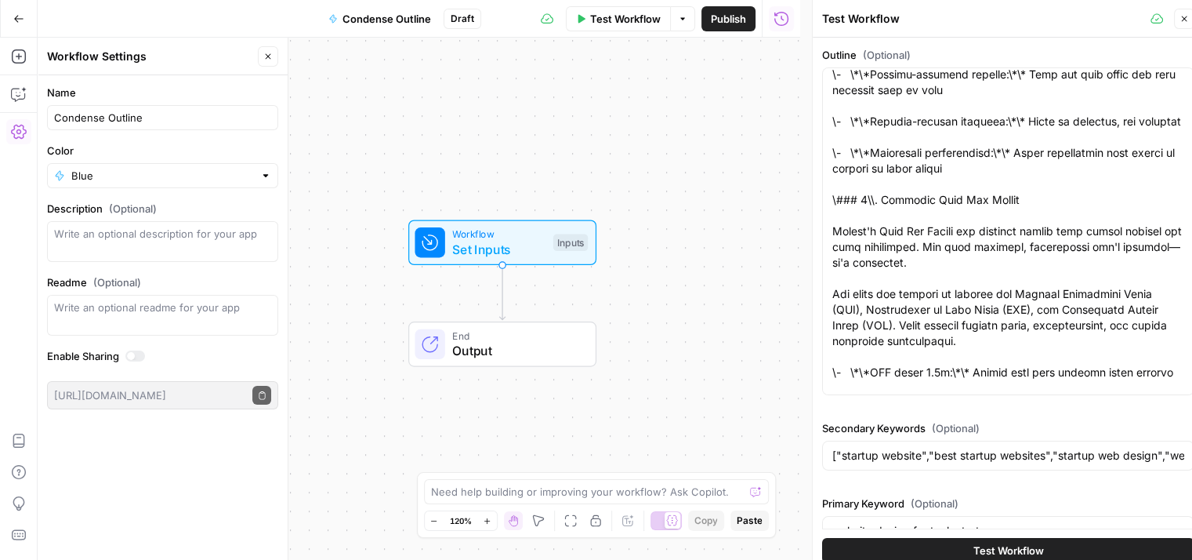
click at [958, 528] on div "Test Workflow" at bounding box center [1008, 550] width 372 height 44
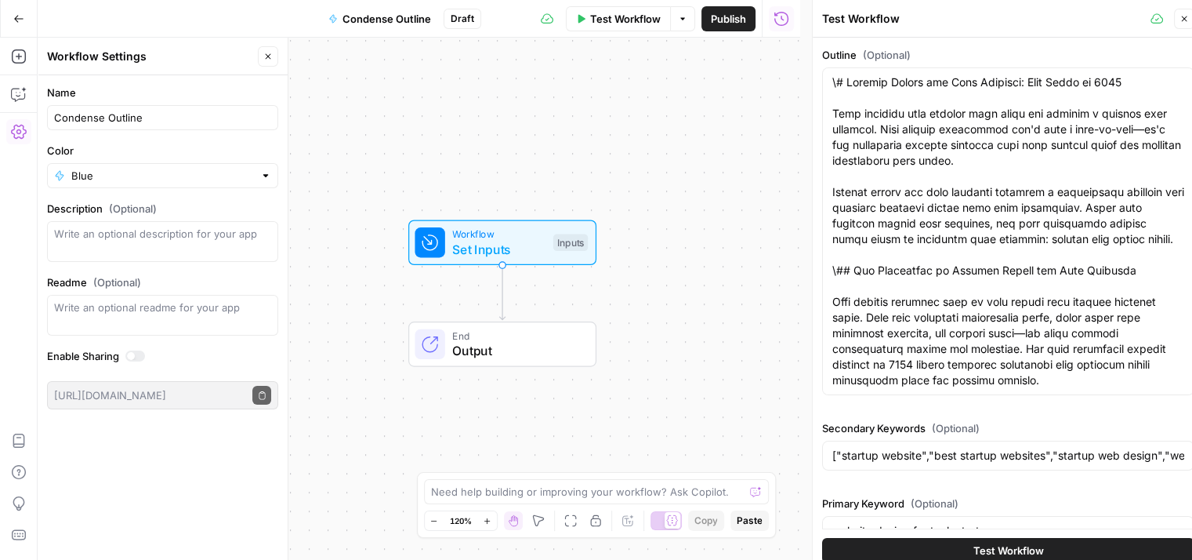
click at [952, 516] on div "website design for tech startups" at bounding box center [1008, 531] width 372 height 30
click at [950, 526] on input "website design for tech startups" at bounding box center [1009, 531] width 352 height 16
paste input "website design for tech startups"
type input "website design for tecwebsite design for tech startupsh startups"
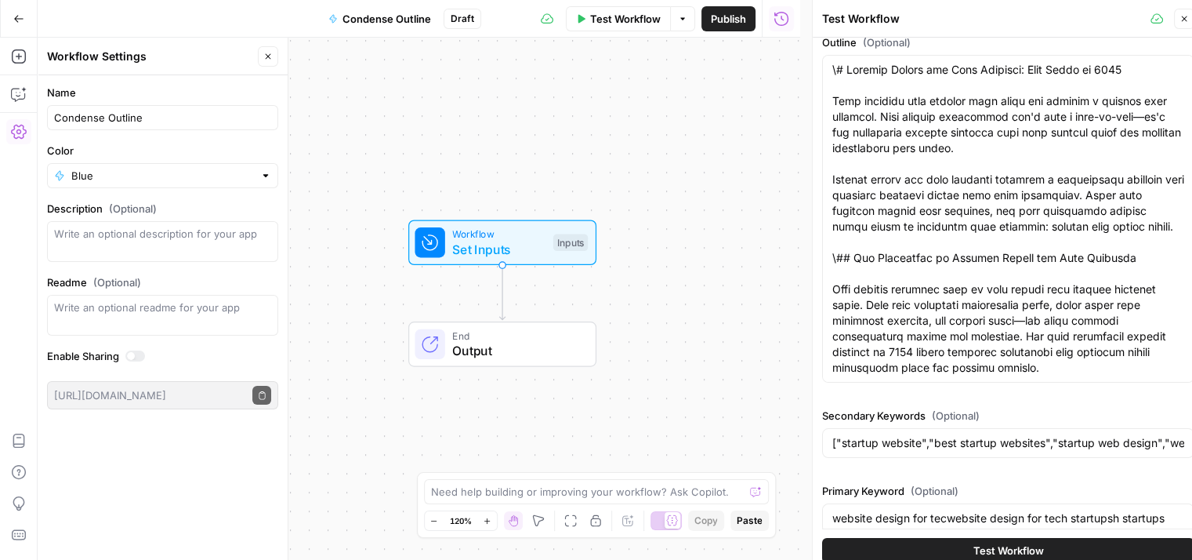
scroll to position [31, 0]
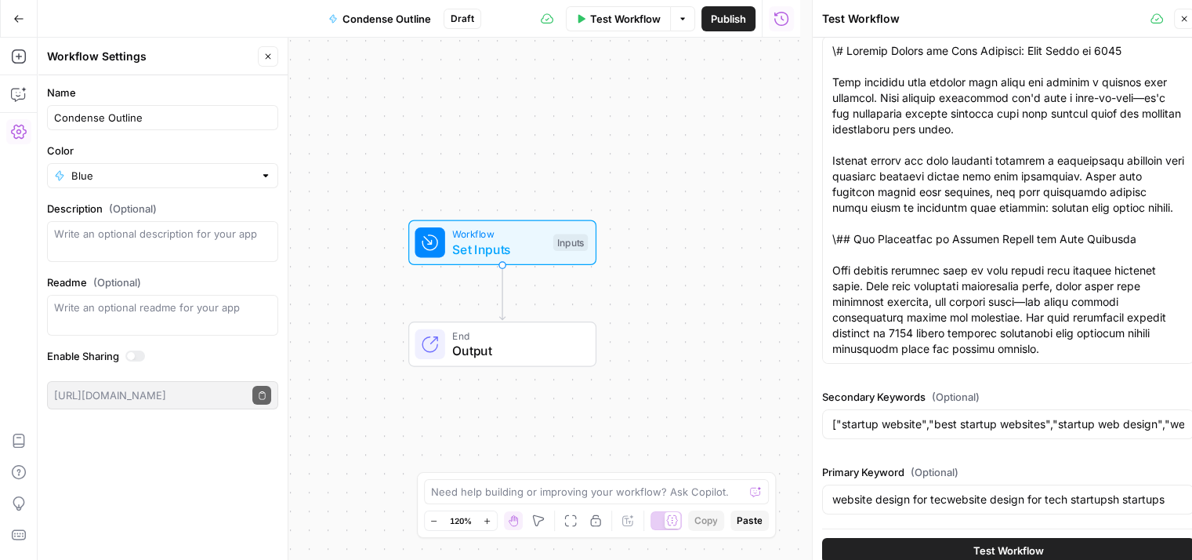
drag, startPoint x: 1021, startPoint y: 471, endPoint x: 1039, endPoint y: 572, distance: 102.0
click at [1183, 18] on icon "button" at bounding box center [1184, 18] width 9 height 9
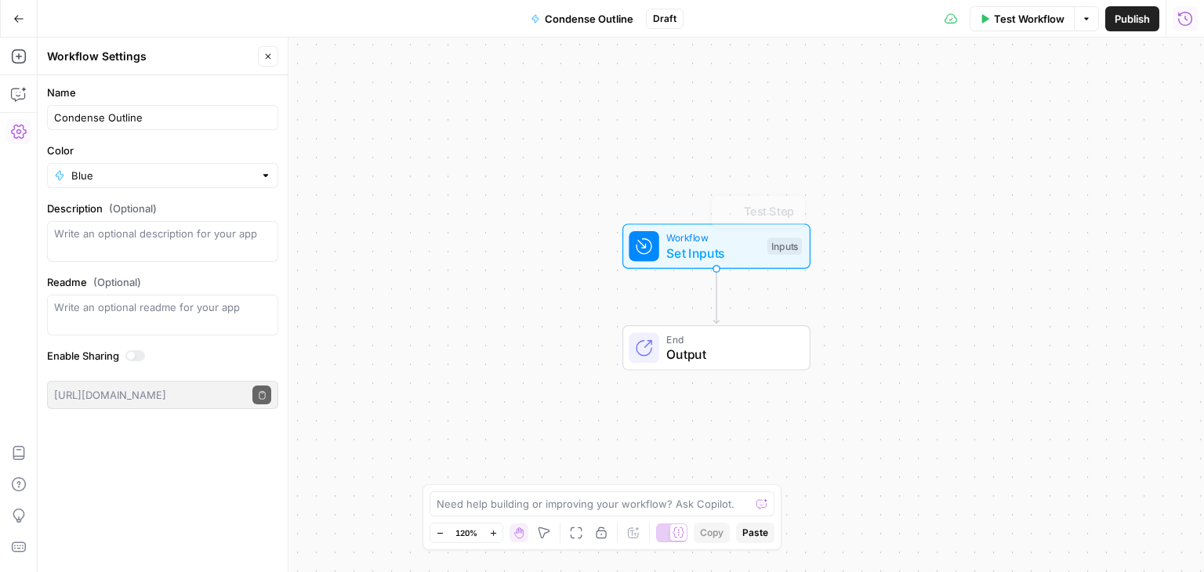
drag, startPoint x: 846, startPoint y: 136, endPoint x: 369, endPoint y: 158, distance: 477.1
click at [853, 136] on div "Workflow Set Inputs Inputs Test Step End Output" at bounding box center [621, 305] width 1167 height 535
drag, startPoint x: 371, startPoint y: 156, endPoint x: 206, endPoint y: 78, distance: 182.4
click at [447, 190] on div "Workflow Set Inputs Inputs End Output" at bounding box center [621, 305] width 1167 height 535
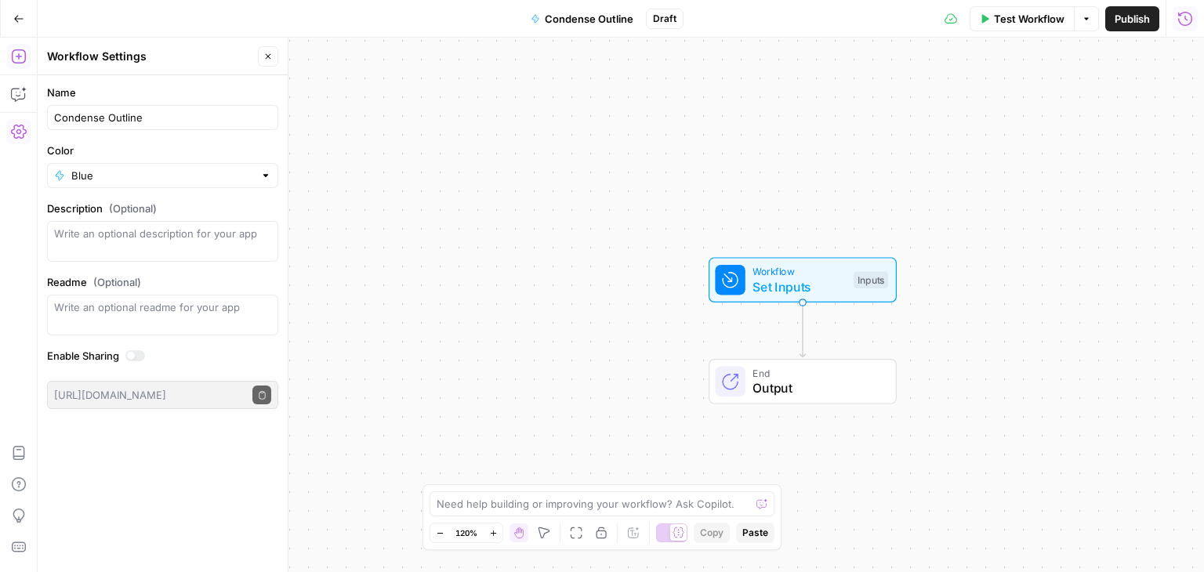
click at [11, 53] on icon "button" at bounding box center [19, 57] width 16 height 16
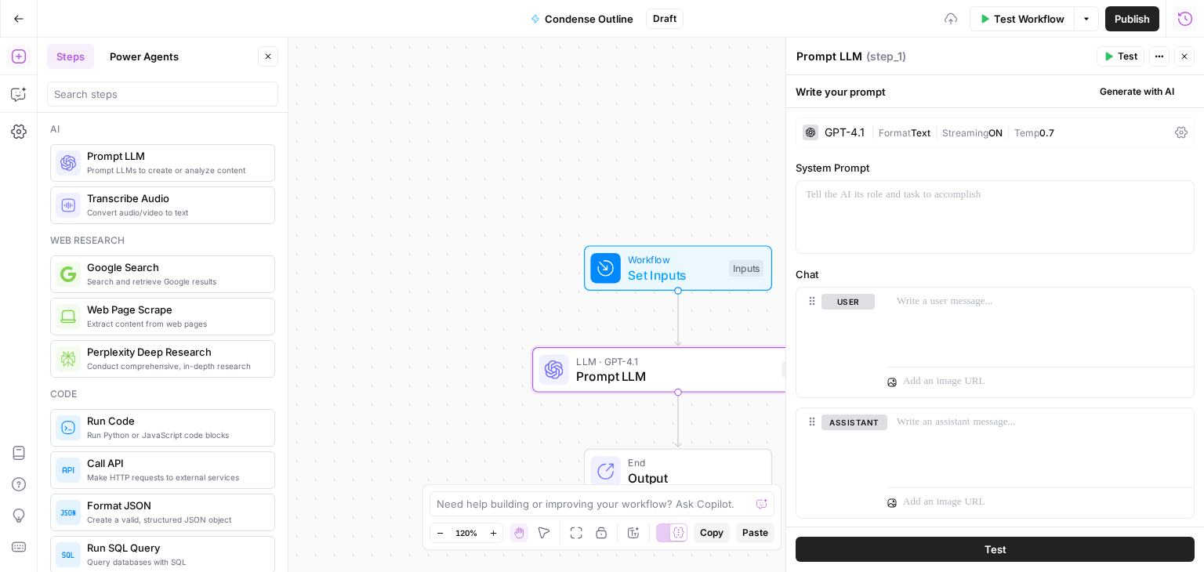
drag, startPoint x: 445, startPoint y: 144, endPoint x: 334, endPoint y: 118, distance: 113.5
click at [337, 119] on div "Workflow Set Inputs Inputs LLM · GPT-4.1 Prompt LLM Step 1 End Output" at bounding box center [621, 305] width 1167 height 535
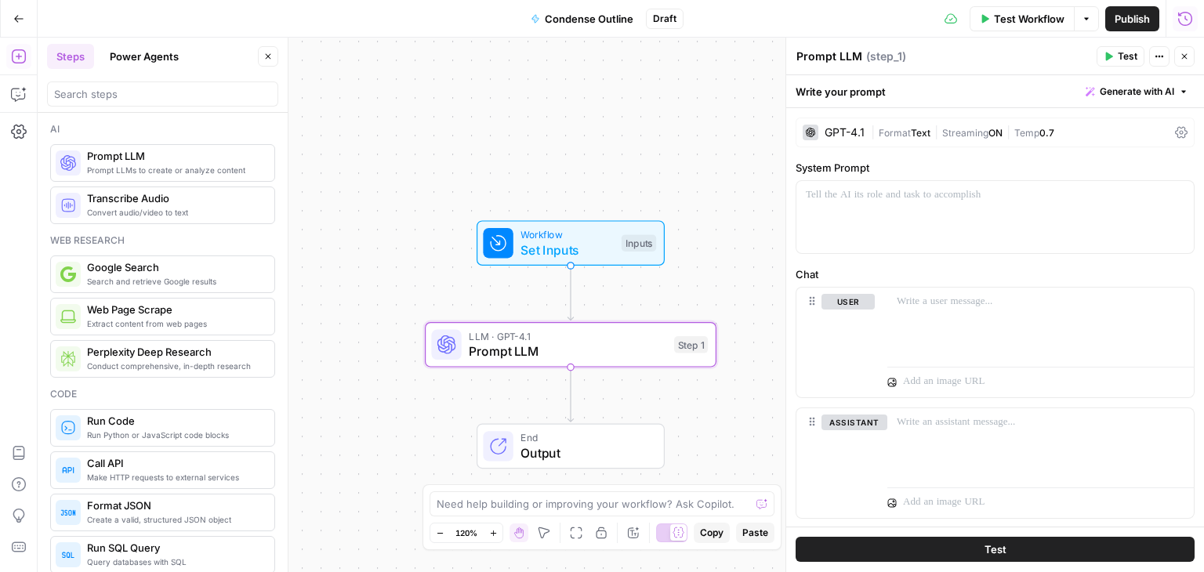
click at [277, 51] on button "Close" at bounding box center [268, 56] width 20 height 20
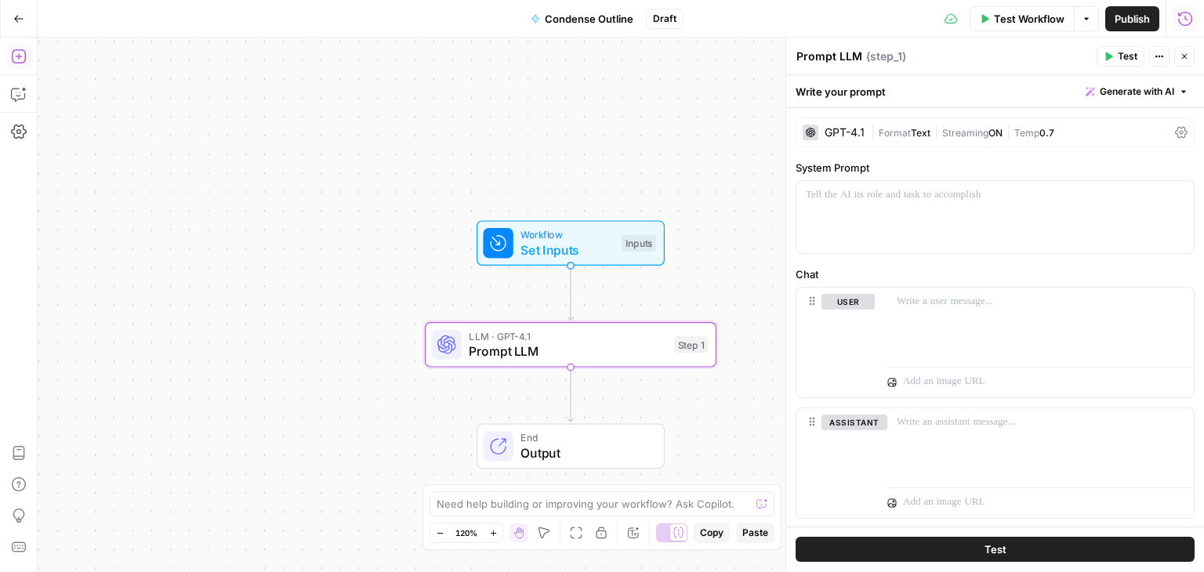
click at [533, 120] on div "Workflow Set Inputs Inputs LLM · GPT-4.1 Prompt LLM Step 1 End Output" at bounding box center [621, 305] width 1167 height 535
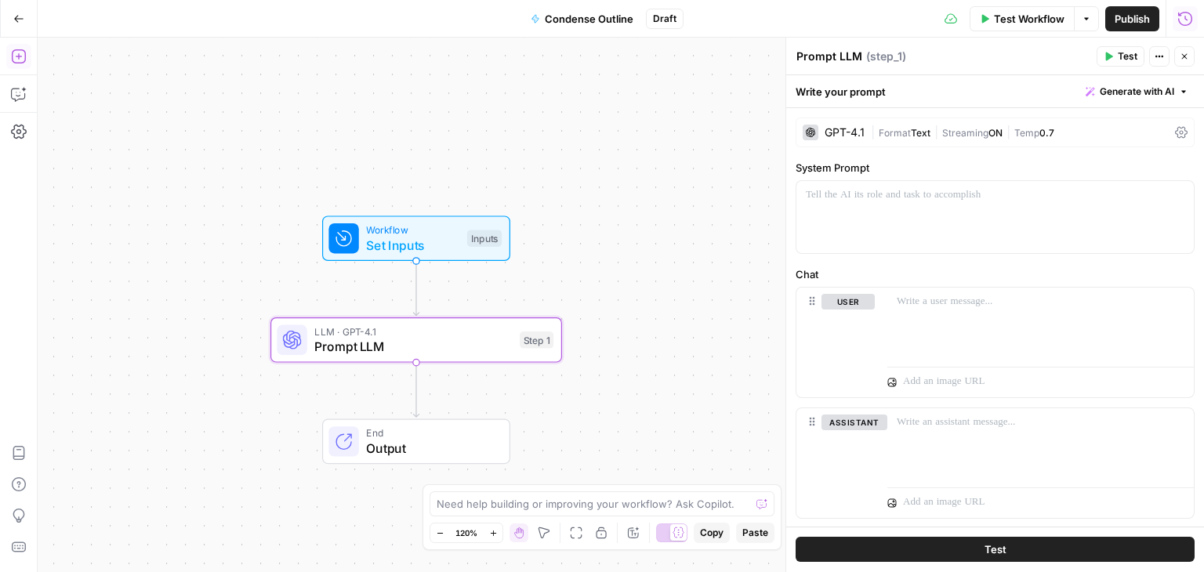
click at [1135, 96] on span "Generate with AI" at bounding box center [1137, 92] width 74 height 14
click at [1089, 141] on div "Use AI to build your prompt" at bounding box center [1107, 141] width 121 height 14
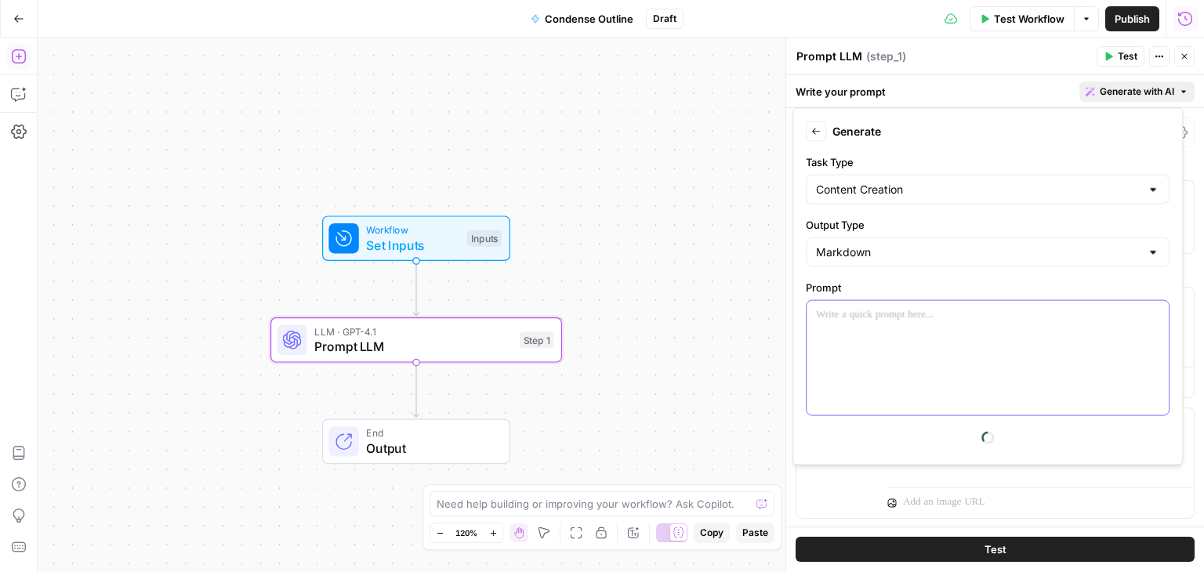
click at [906, 341] on div at bounding box center [988, 358] width 362 height 114
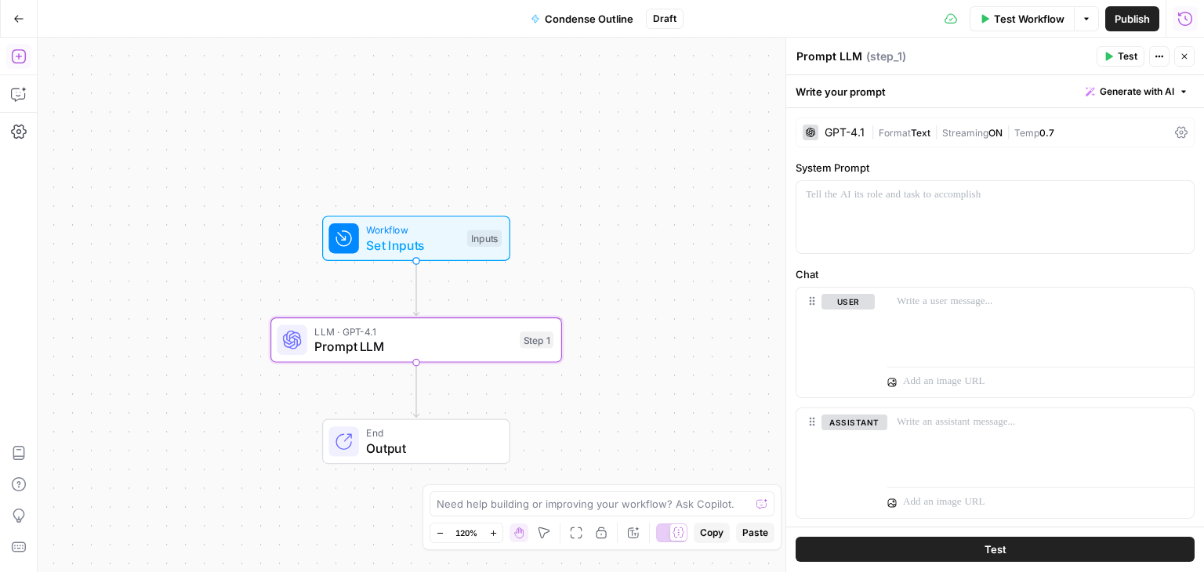
click at [403, 239] on span "Set Inputs" at bounding box center [412, 245] width 93 height 19
click at [445, 211] on span "Test Step" at bounding box center [469, 202] width 50 height 17
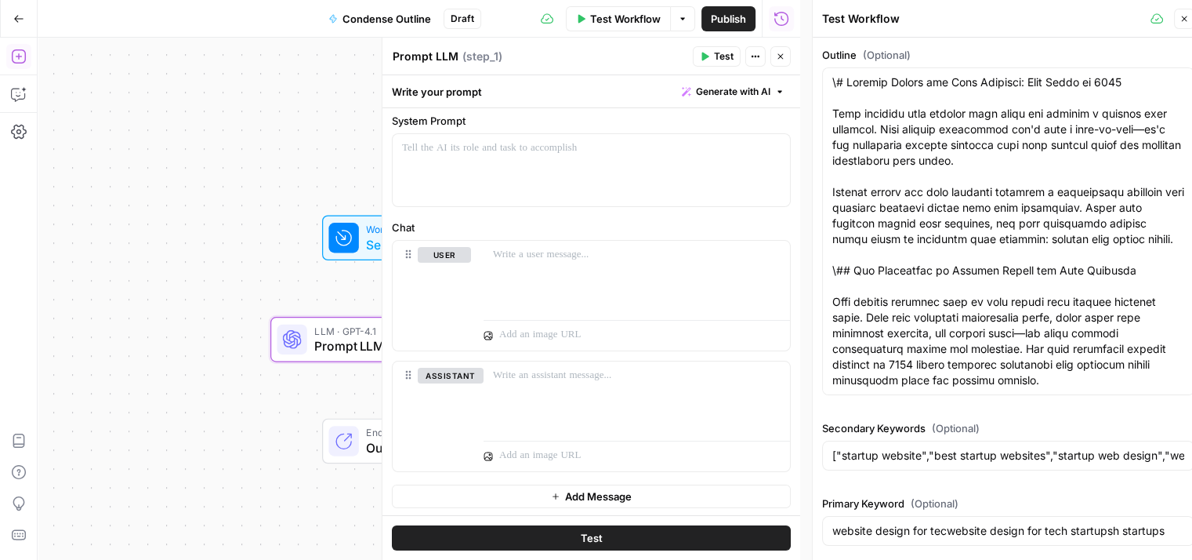
scroll to position [0, 0]
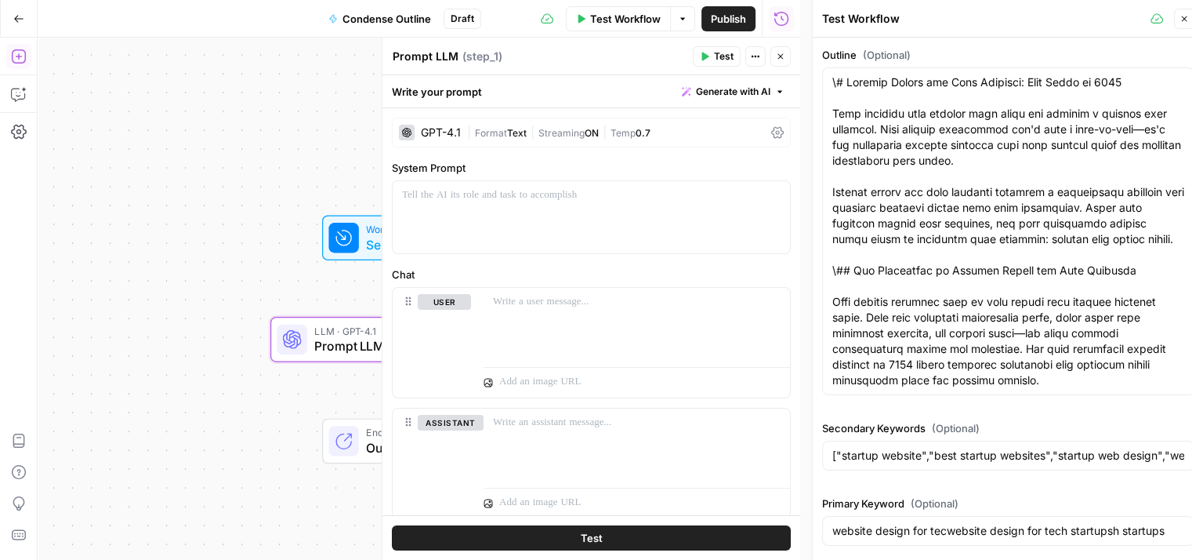
click at [775, 53] on button "Close" at bounding box center [781, 56] width 20 height 20
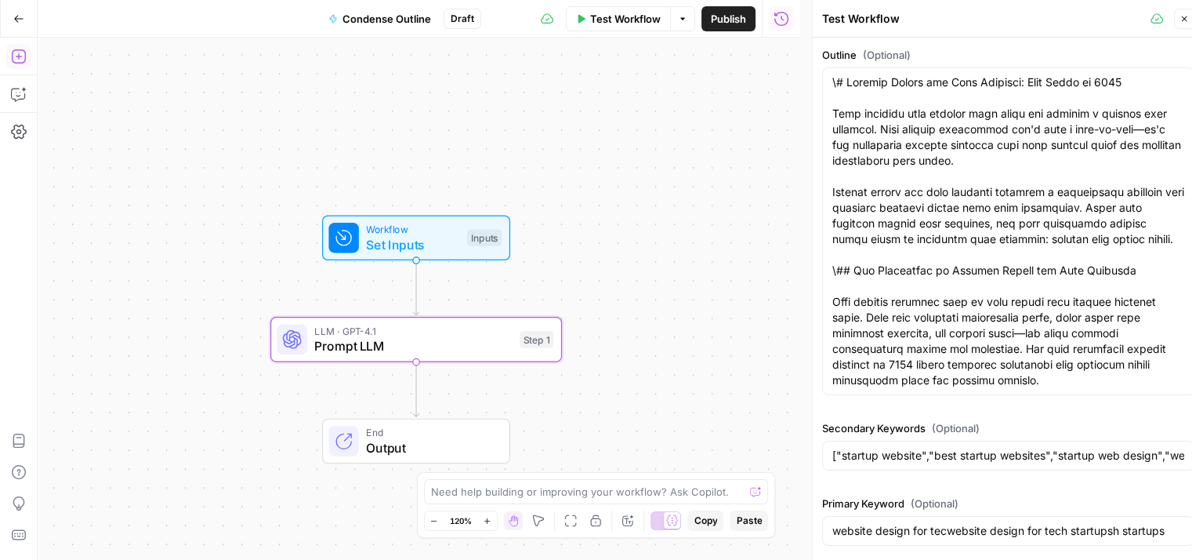
scroll to position [13, 0]
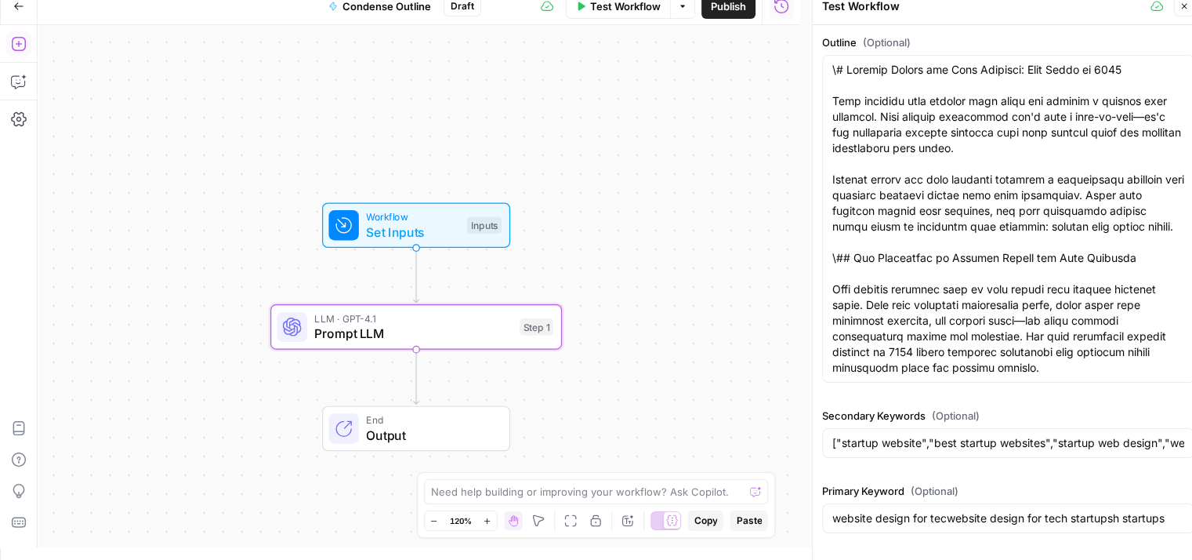
drag, startPoint x: 1043, startPoint y: 399, endPoint x: 1057, endPoint y: 549, distance: 150.4
click at [426, 212] on span "Workflow" at bounding box center [412, 216] width 93 height 15
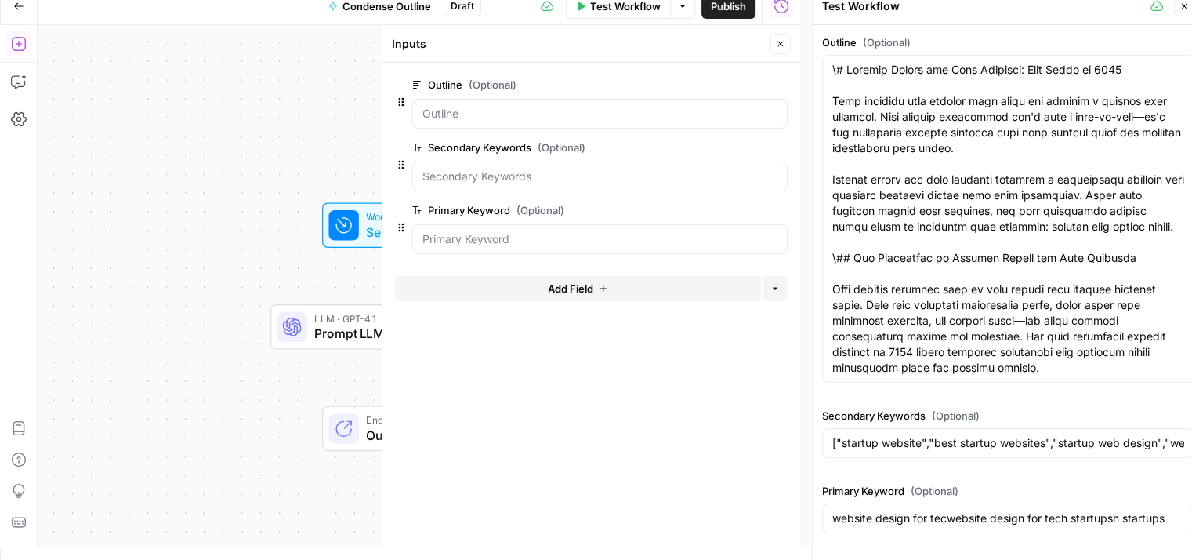
click at [558, 281] on span "Add Field" at bounding box center [570, 289] width 45 height 16
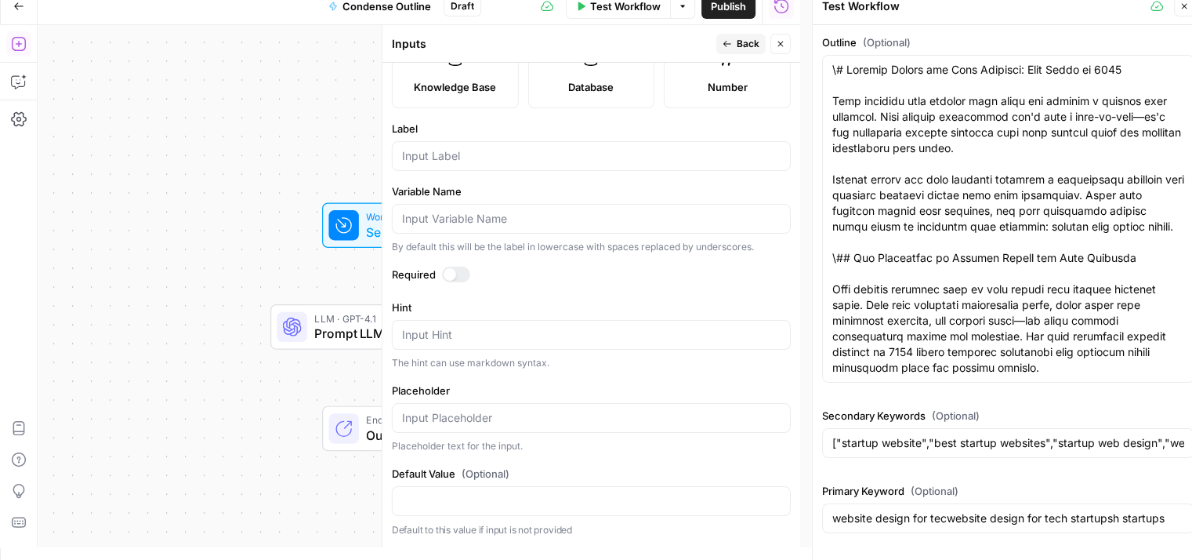
drag, startPoint x: 561, startPoint y: 64, endPoint x: 564, endPoint y: 276, distance: 211.7
click at [445, 154] on input "Label" at bounding box center [591, 156] width 379 height 16
type input "Topic"
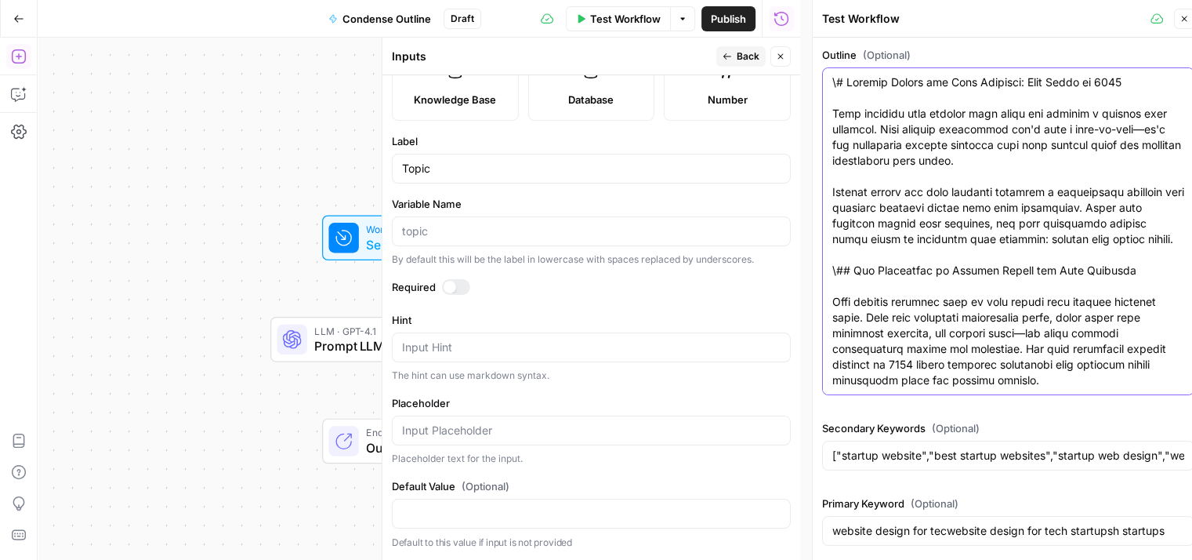
drag, startPoint x: 1060, startPoint y: 337, endPoint x: 1052, endPoint y: 219, distance: 118.6
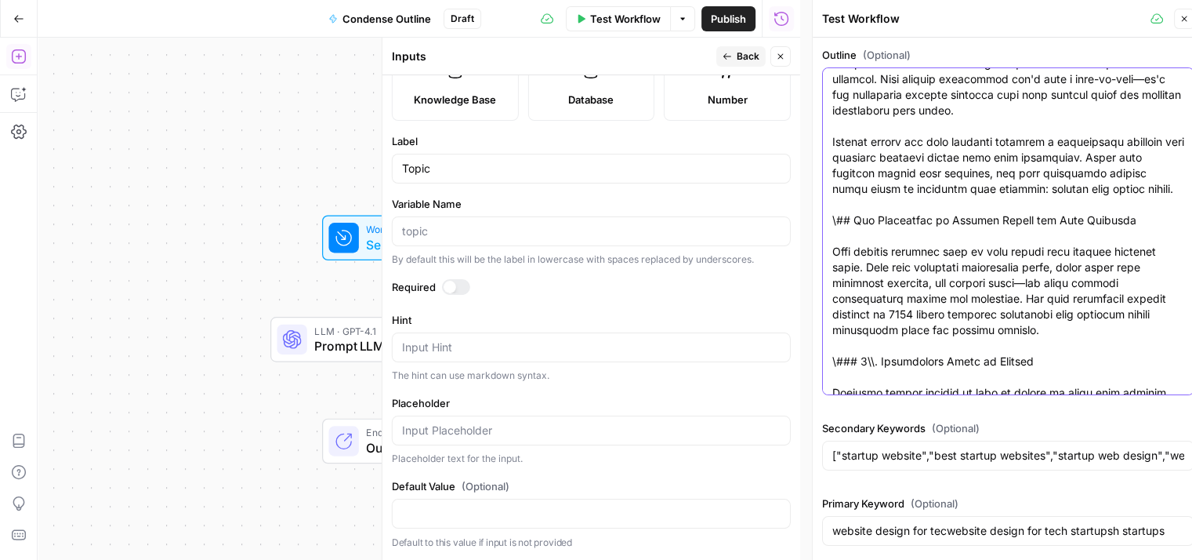
drag, startPoint x: 1025, startPoint y: 107, endPoint x: 1017, endPoint y: 312, distance: 204.8
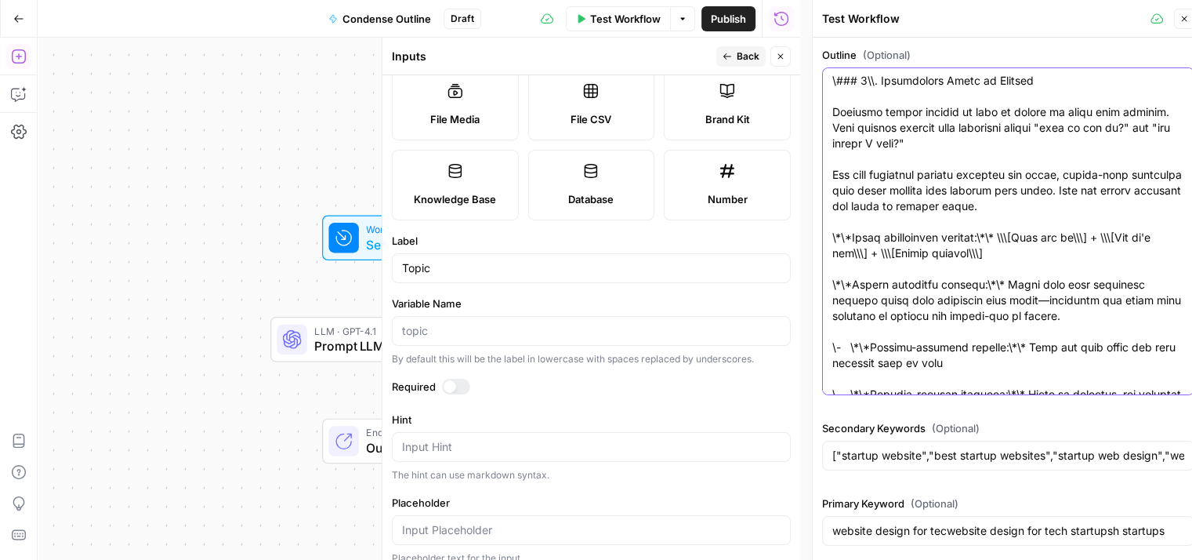
scroll to position [209, 0]
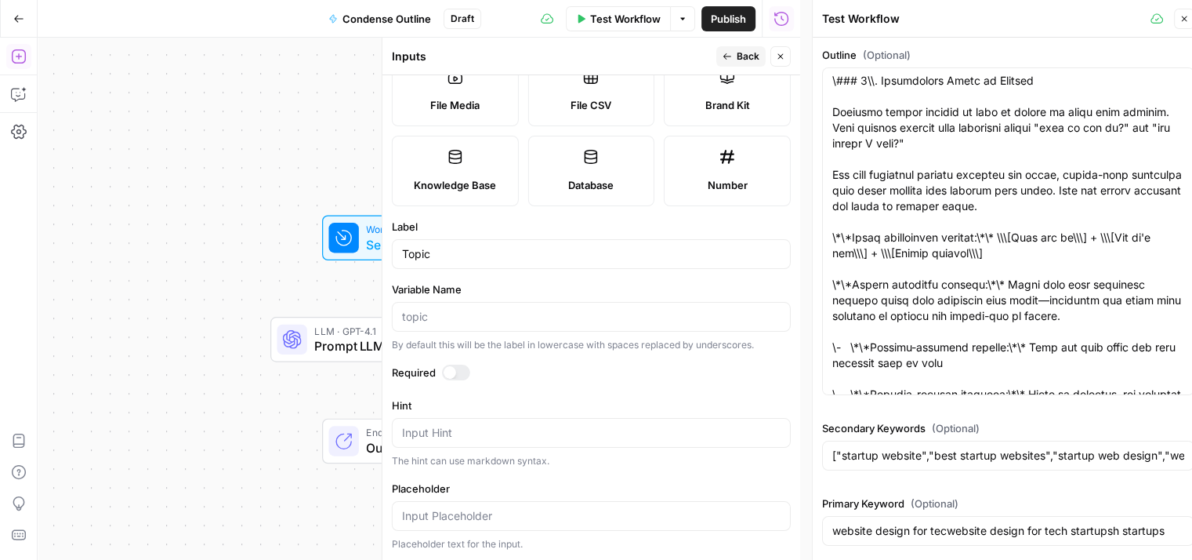
click at [779, 56] on icon "button" at bounding box center [780, 56] width 9 height 9
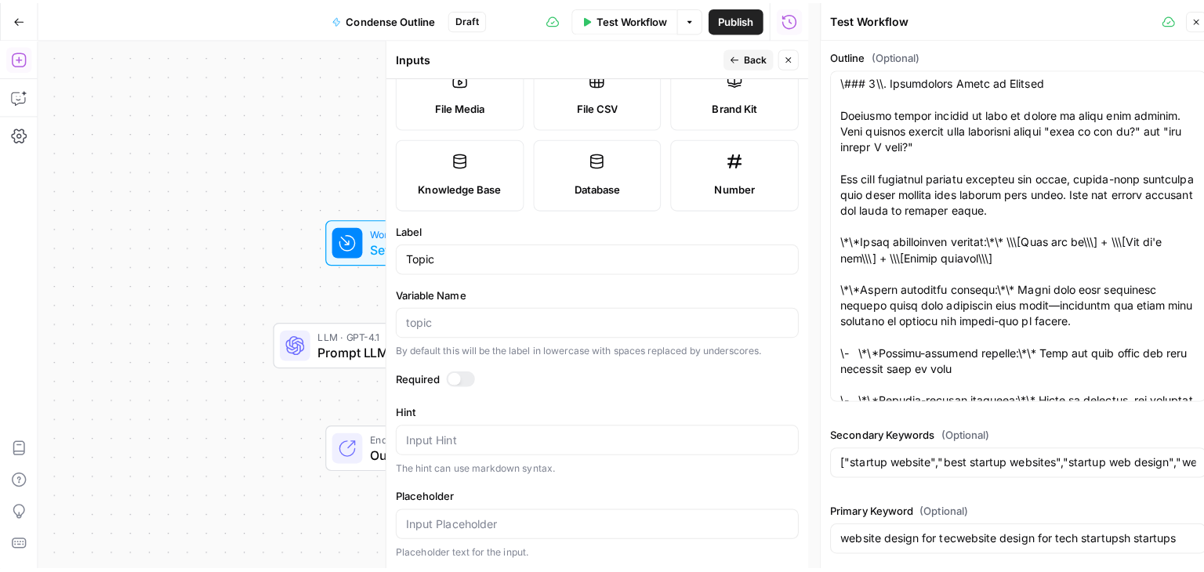
scroll to position [0, 0]
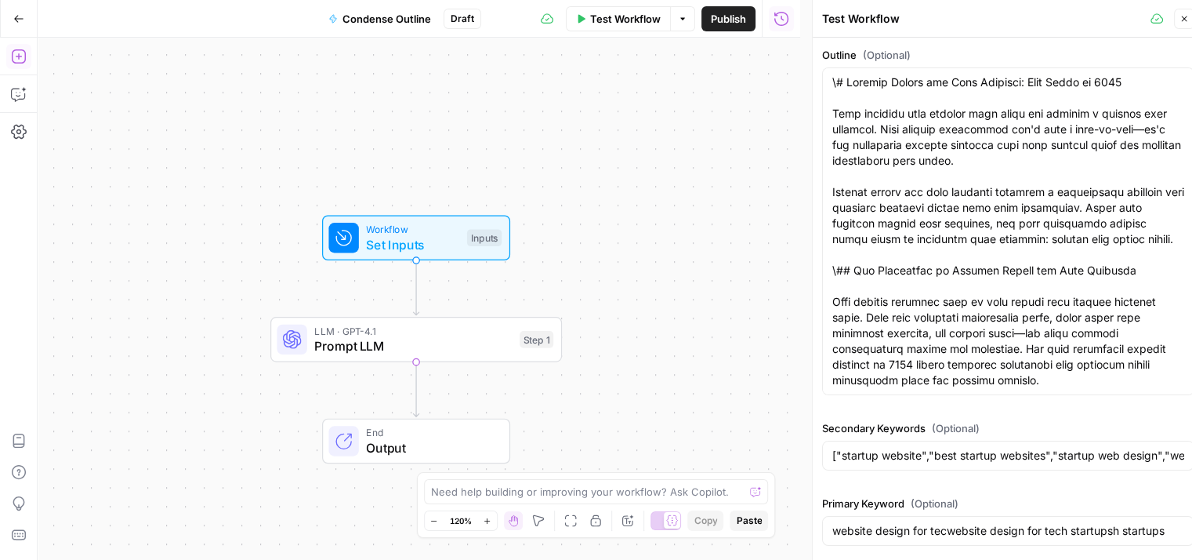
click at [648, 18] on span "Test Workflow" at bounding box center [625, 19] width 71 height 16
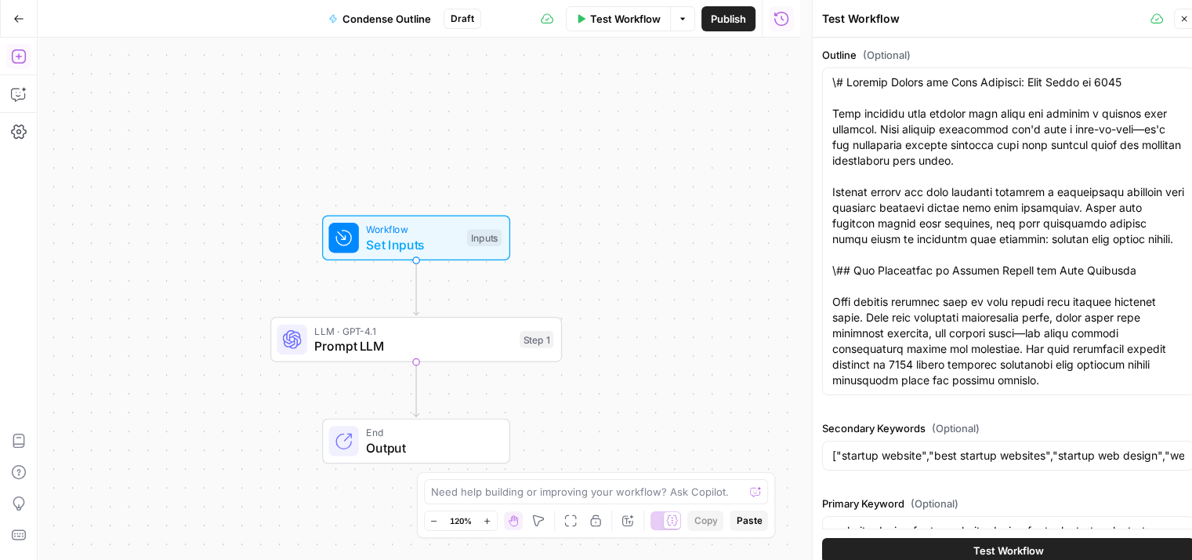
click at [1185, 16] on icon "button" at bounding box center [1184, 18] width 9 height 9
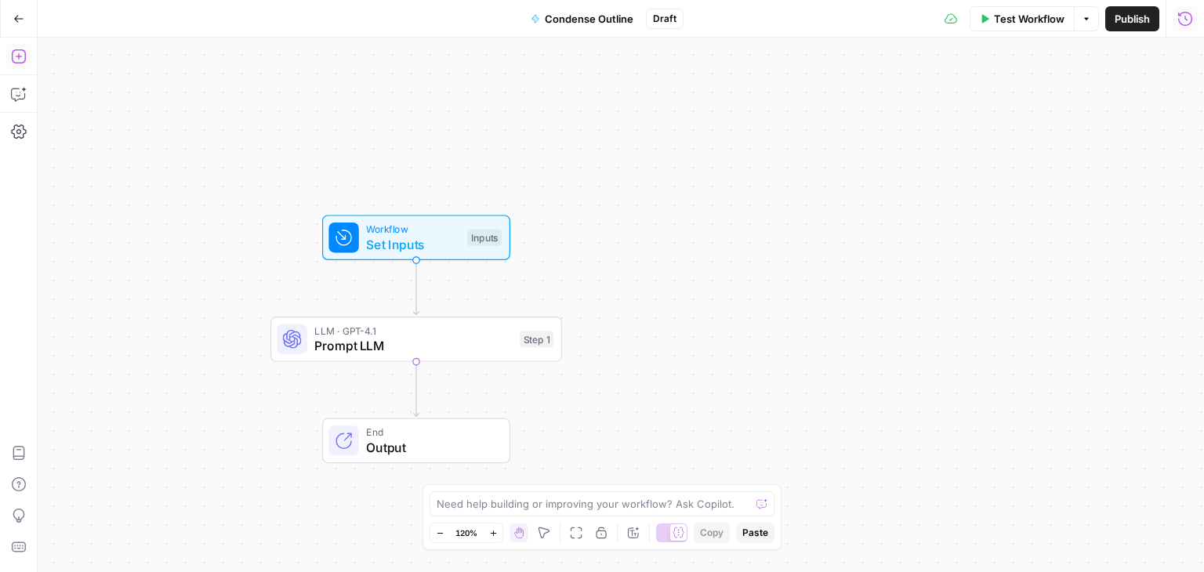
click at [1029, 26] on span "Test Workflow" at bounding box center [1029, 19] width 71 height 16
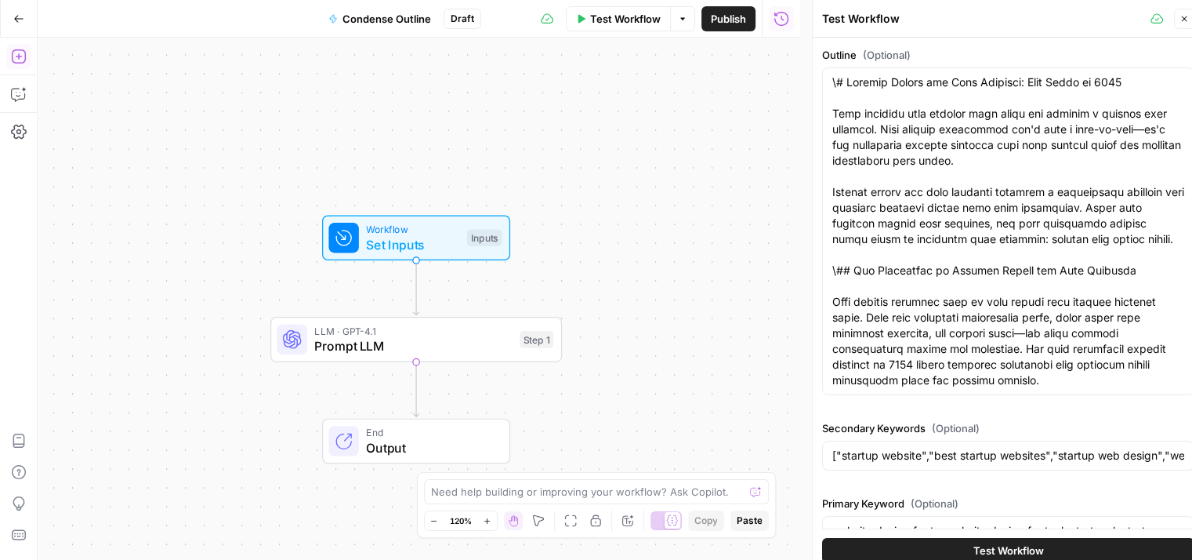
click at [437, 249] on span "Set Inputs" at bounding box center [412, 244] width 93 height 19
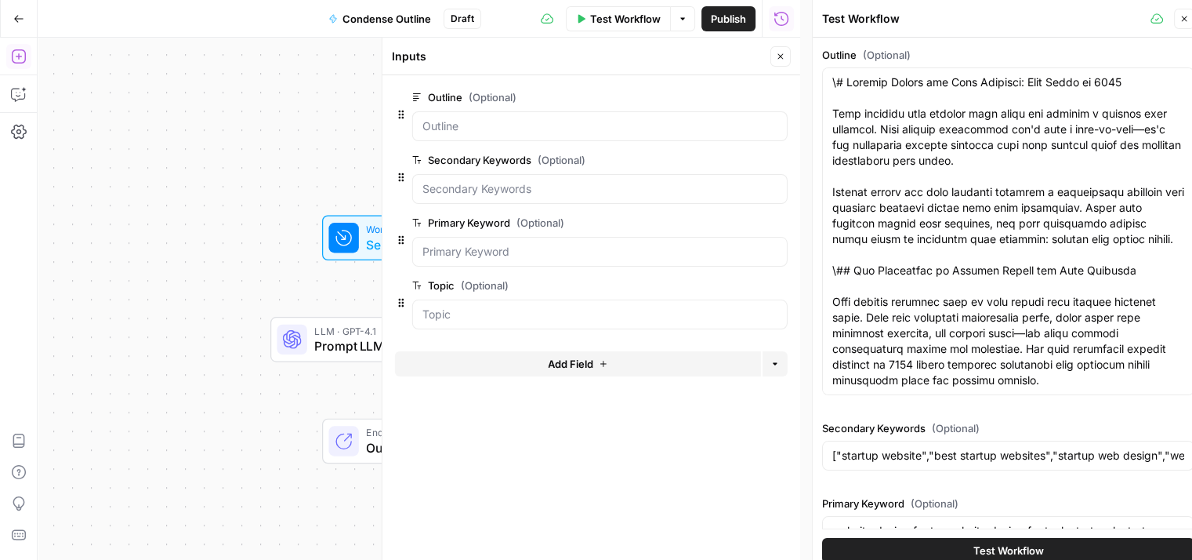
click at [775, 285] on icon "button" at bounding box center [778, 285] width 9 height 9
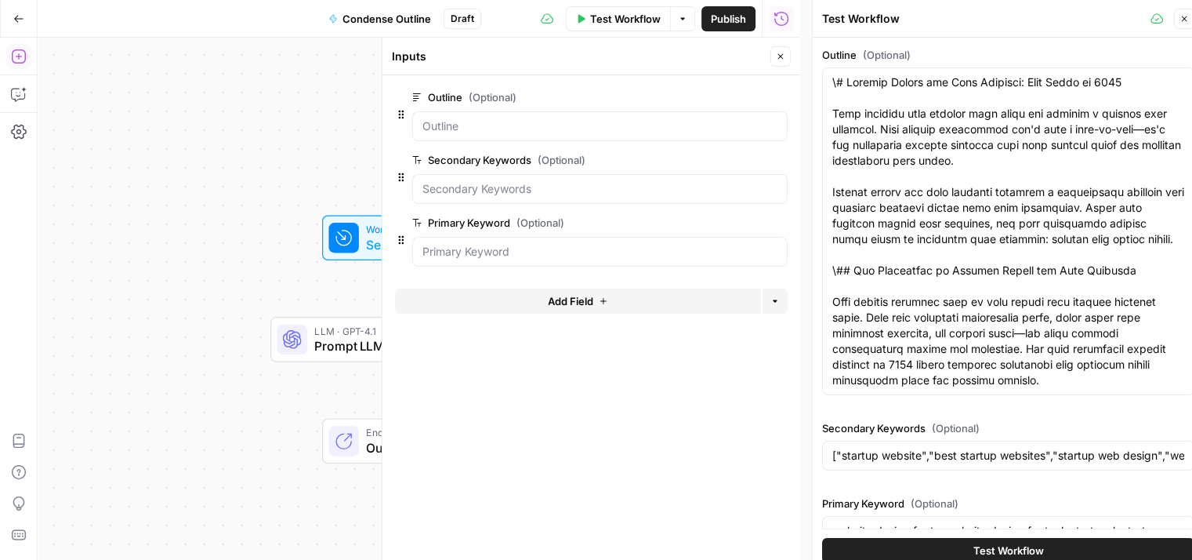
click at [784, 50] on button "Close" at bounding box center [781, 56] width 20 height 20
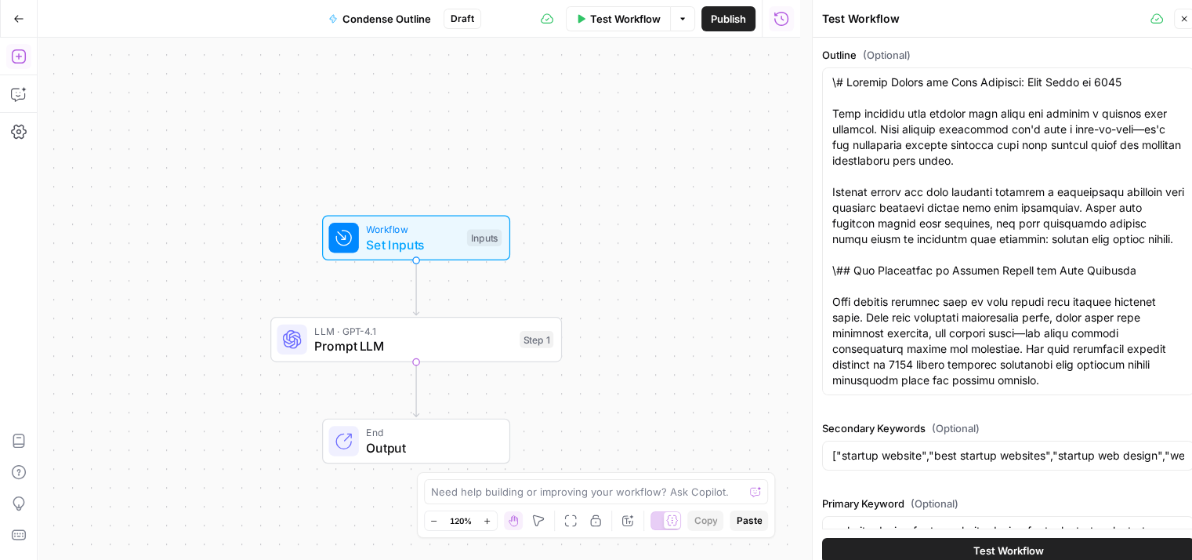
click at [409, 343] on span "Prompt LLM" at bounding box center [413, 345] width 198 height 19
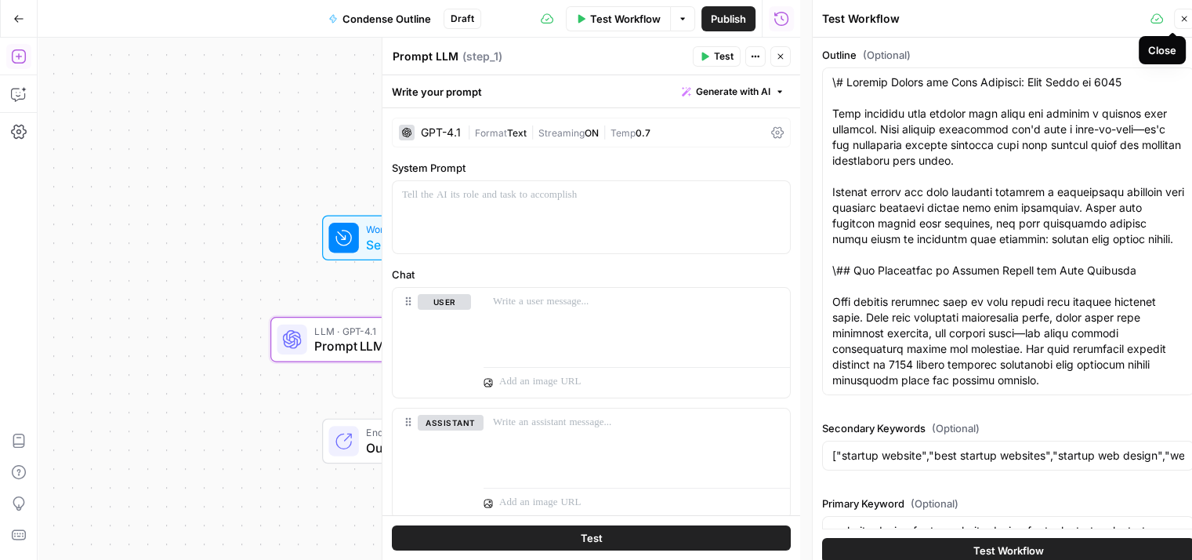
click at [1181, 19] on icon "button" at bounding box center [1184, 18] width 9 height 9
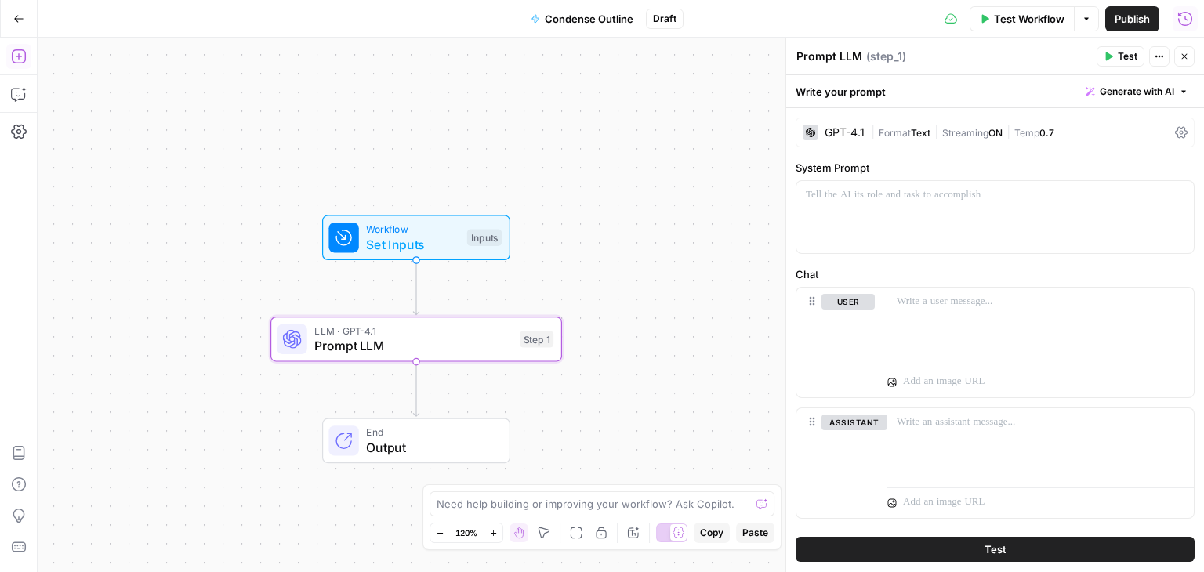
click at [1140, 83] on button "Generate with AI" at bounding box center [1137, 92] width 115 height 20
click at [1079, 134] on div "Use AI to build your prompt" at bounding box center [1107, 141] width 121 height 14
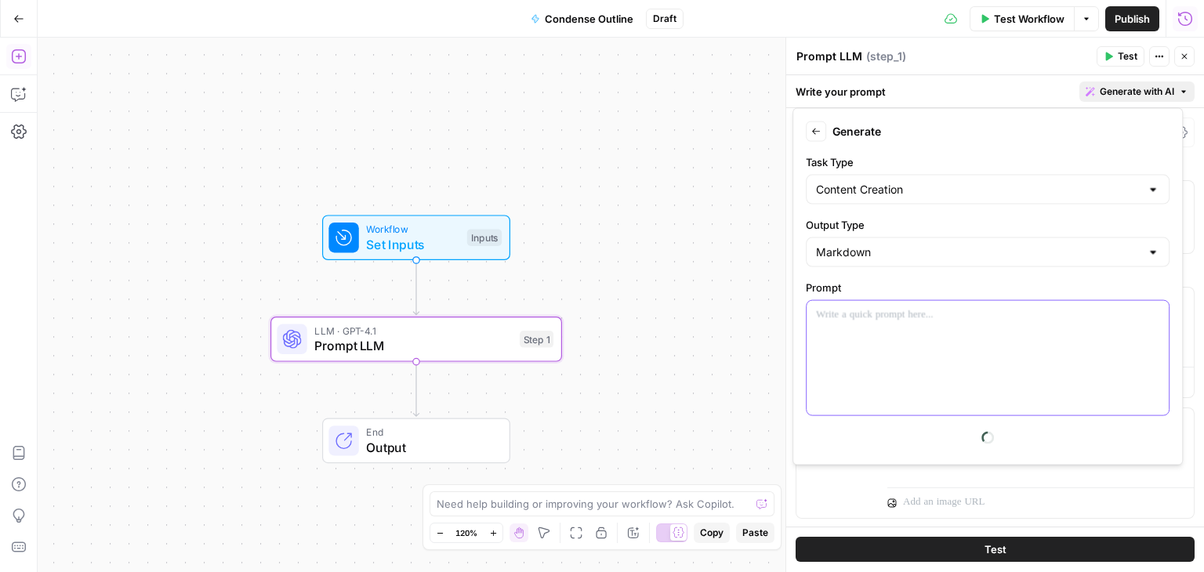
click at [891, 354] on div at bounding box center [988, 358] width 362 height 114
click at [873, 348] on div at bounding box center [988, 358] width 362 height 114
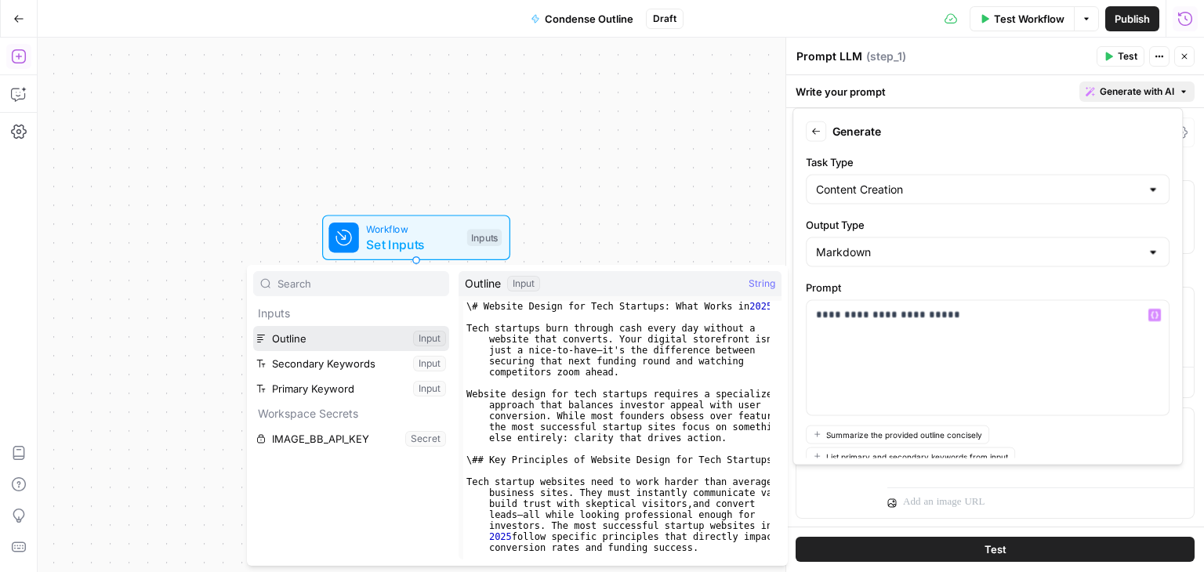
click at [354, 334] on button "Select variable Outline" at bounding box center [351, 338] width 196 height 25
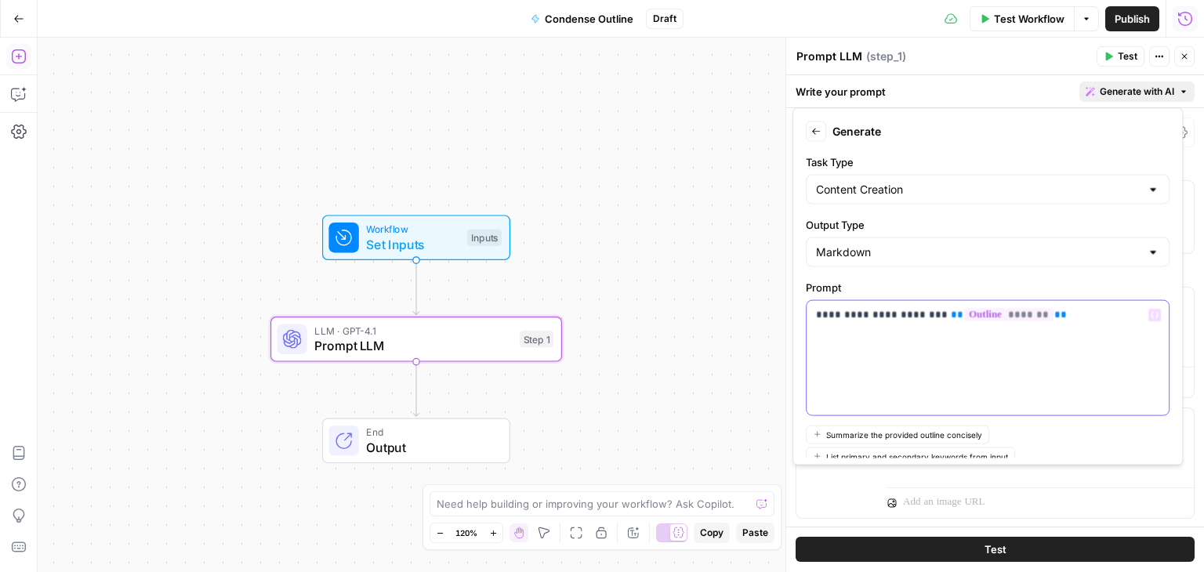
click at [1053, 326] on div "**********" at bounding box center [988, 358] width 362 height 114
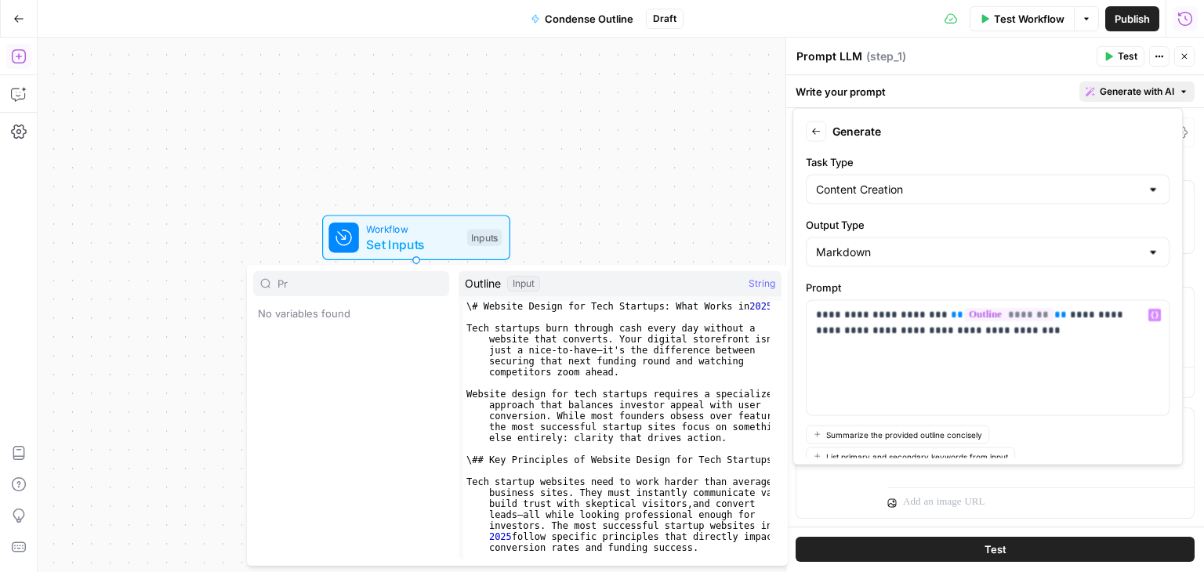
type input "P"
click at [1051, 325] on p "**********" at bounding box center [982, 322] width 332 height 31
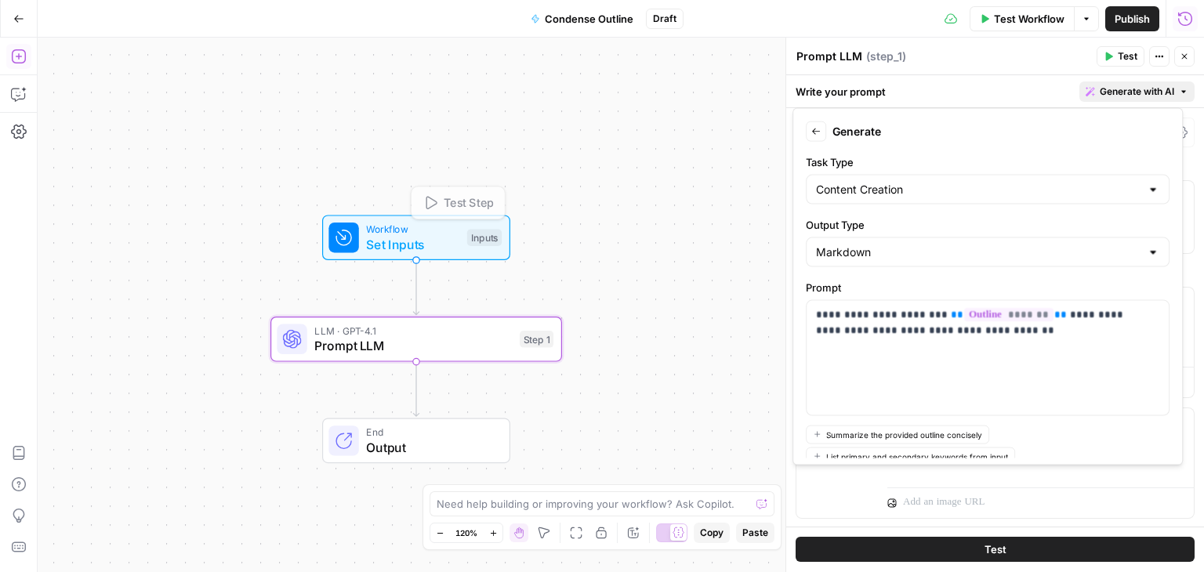
click at [427, 246] on span "Set Inputs" at bounding box center [412, 244] width 93 height 19
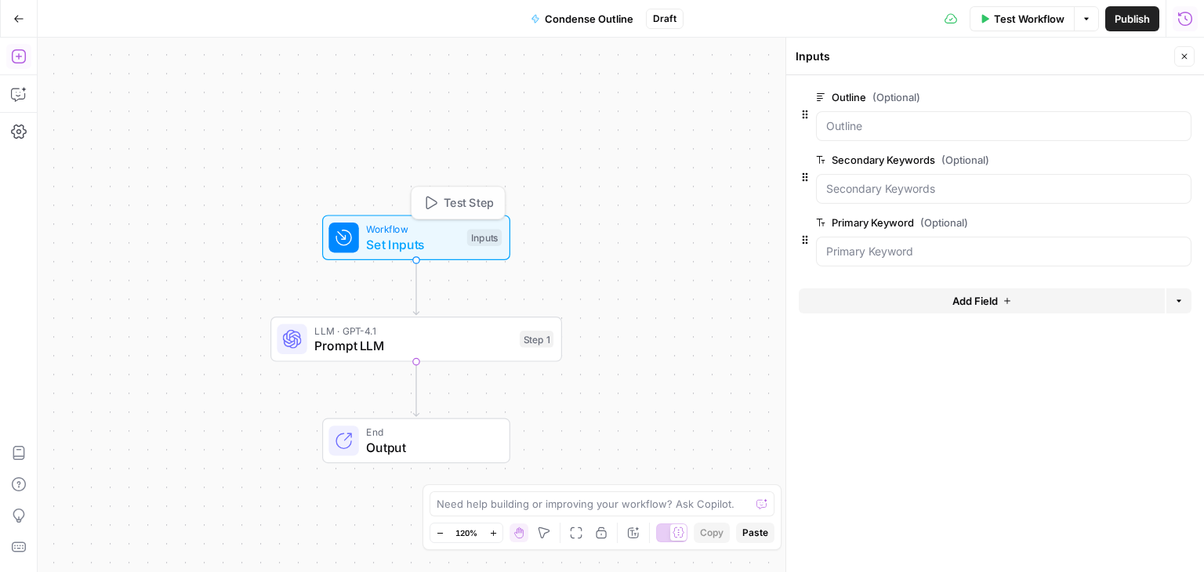
click at [957, 303] on span "Add Field" at bounding box center [975, 301] width 45 height 16
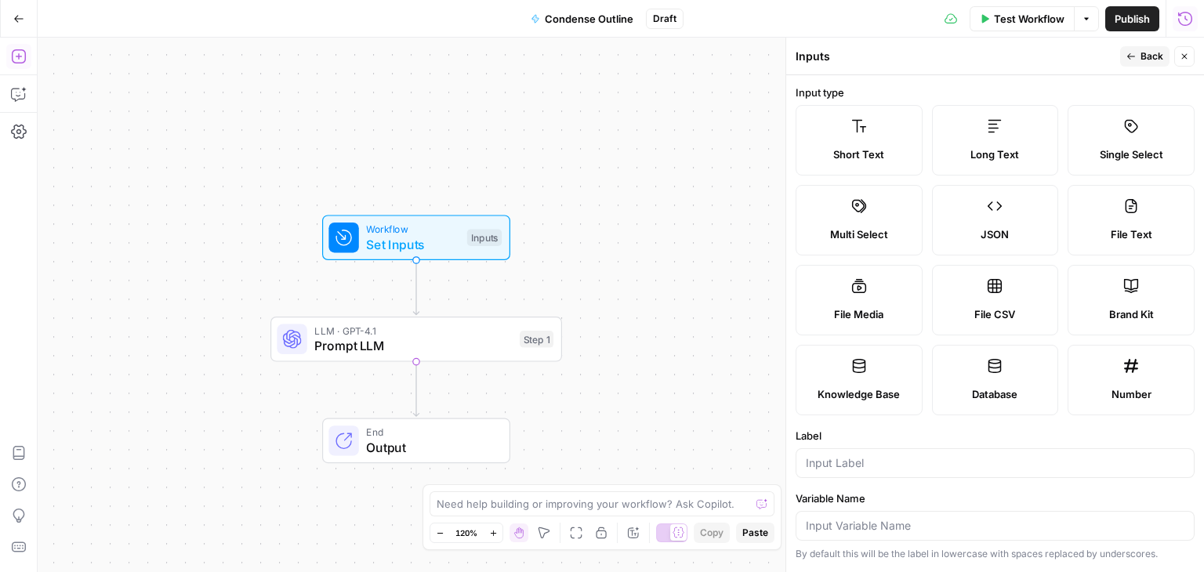
click at [906, 144] on label "Short Text" at bounding box center [859, 140] width 127 height 71
click at [1059, 133] on label "Long Text" at bounding box center [995, 140] width 127 height 71
drag, startPoint x: 1008, startPoint y: 78, endPoint x: 981, endPoint y: 131, distance: 59.3
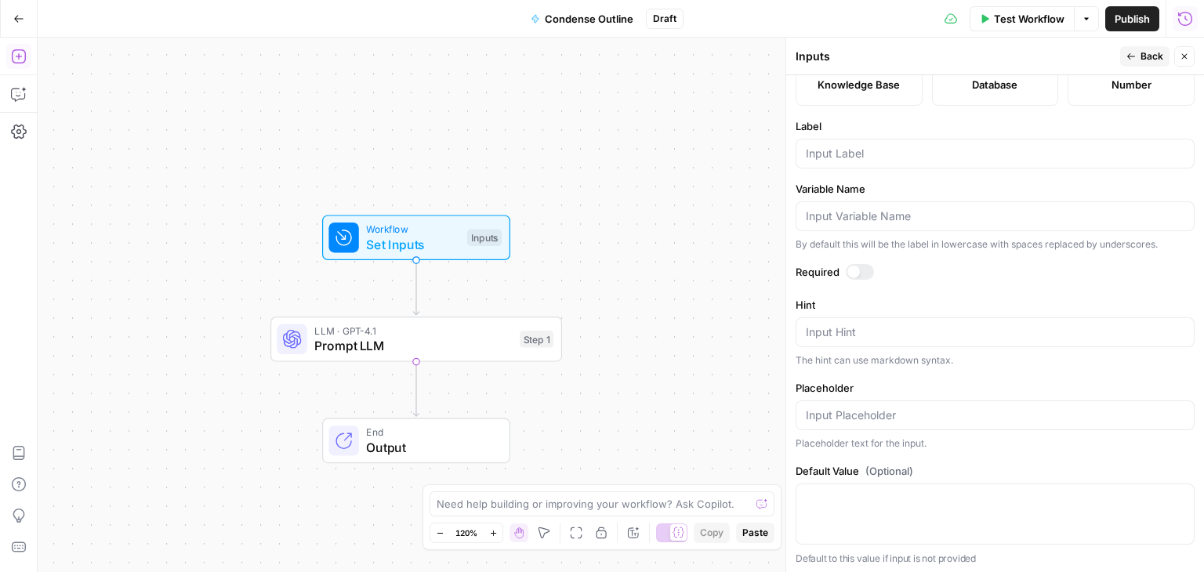
scroll to position [470, 0]
drag, startPoint x: 980, startPoint y: 84, endPoint x: 972, endPoint y: 232, distance: 148.4
click at [866, 148] on input "Label" at bounding box center [995, 150] width 379 height 16
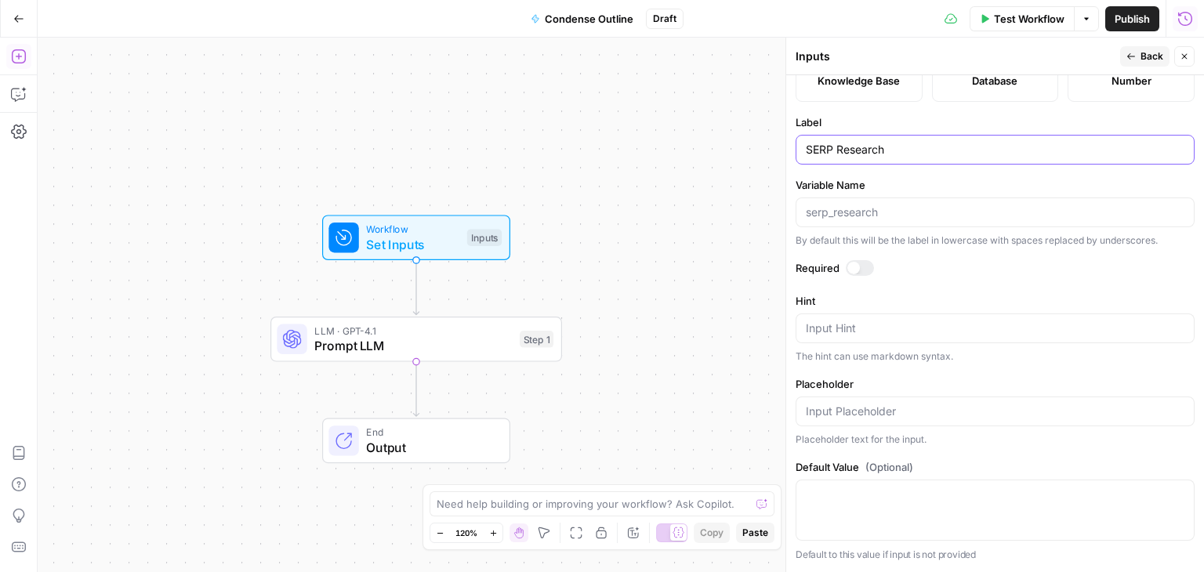
type input "SERP Research"
click at [1134, 58] on icon "button" at bounding box center [1131, 56] width 9 height 9
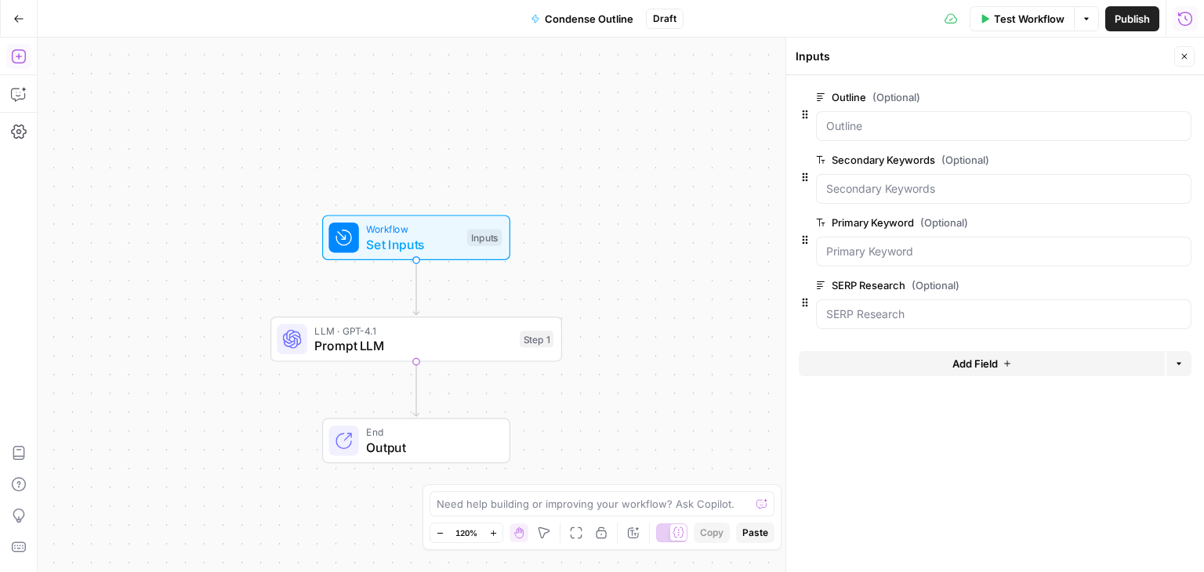
click at [1185, 54] on icon "button" at bounding box center [1184, 56] width 9 height 9
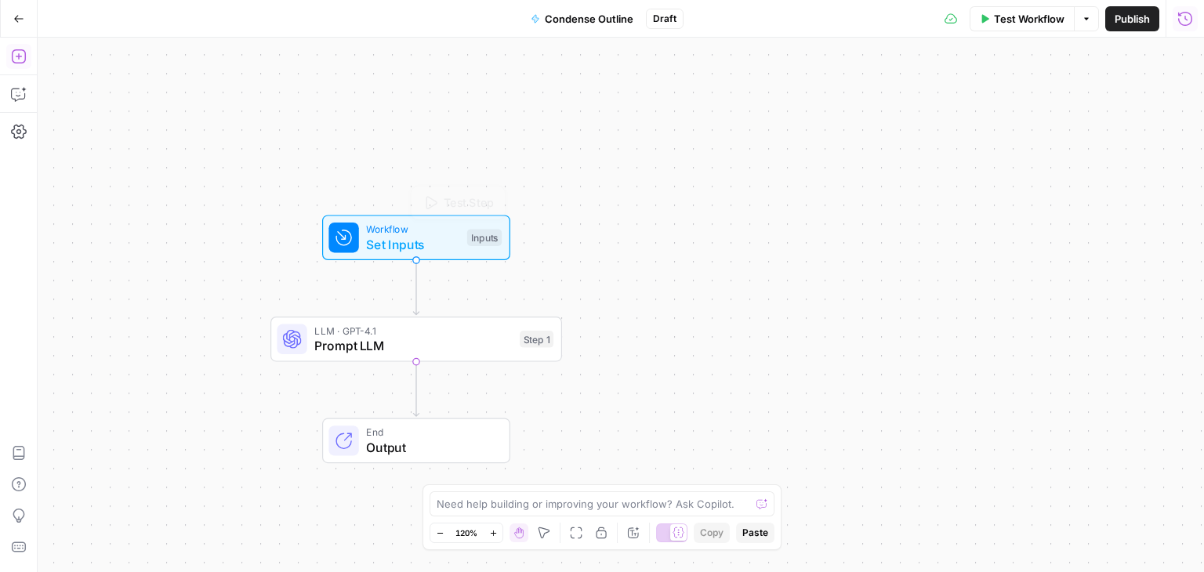
click at [346, 330] on span "LLM · GPT-4.1" at bounding box center [413, 330] width 198 height 15
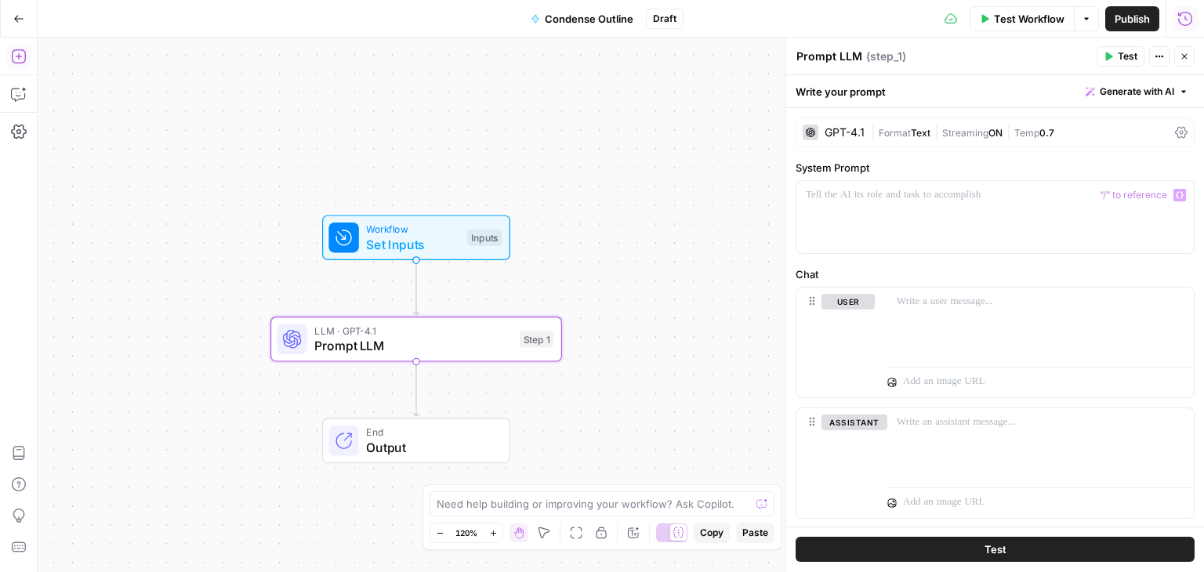
click at [942, 135] on span "|" at bounding box center [937, 132] width 12 height 16
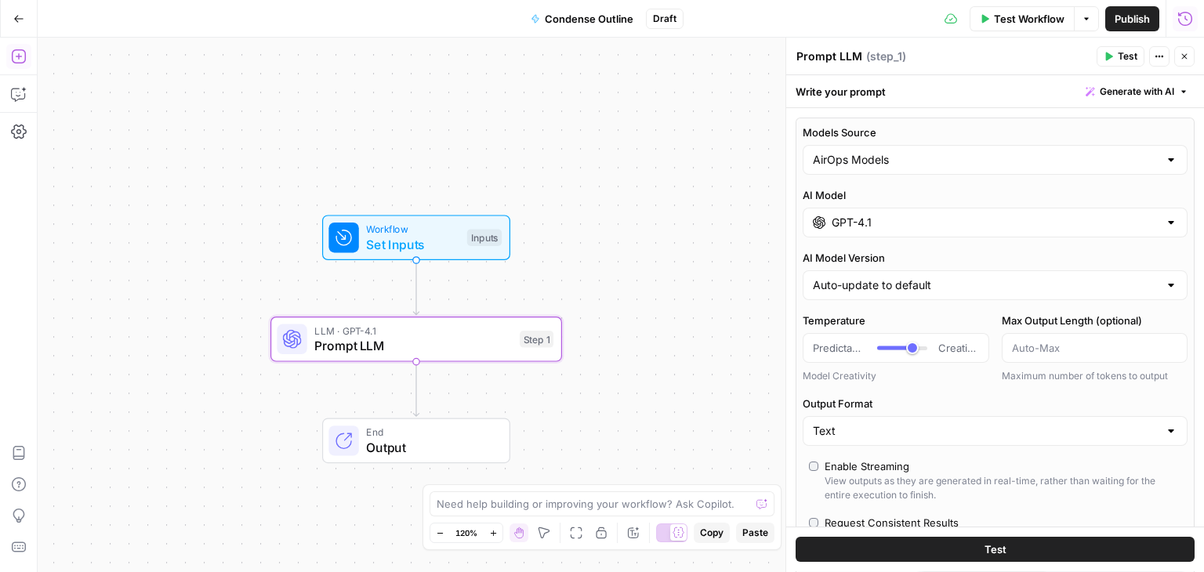
click at [895, 240] on div "Models Source AirOps Models AI Model GPT-4.1 AI Model Version Auto-update to de…" at bounding box center [995, 380] width 399 height 524
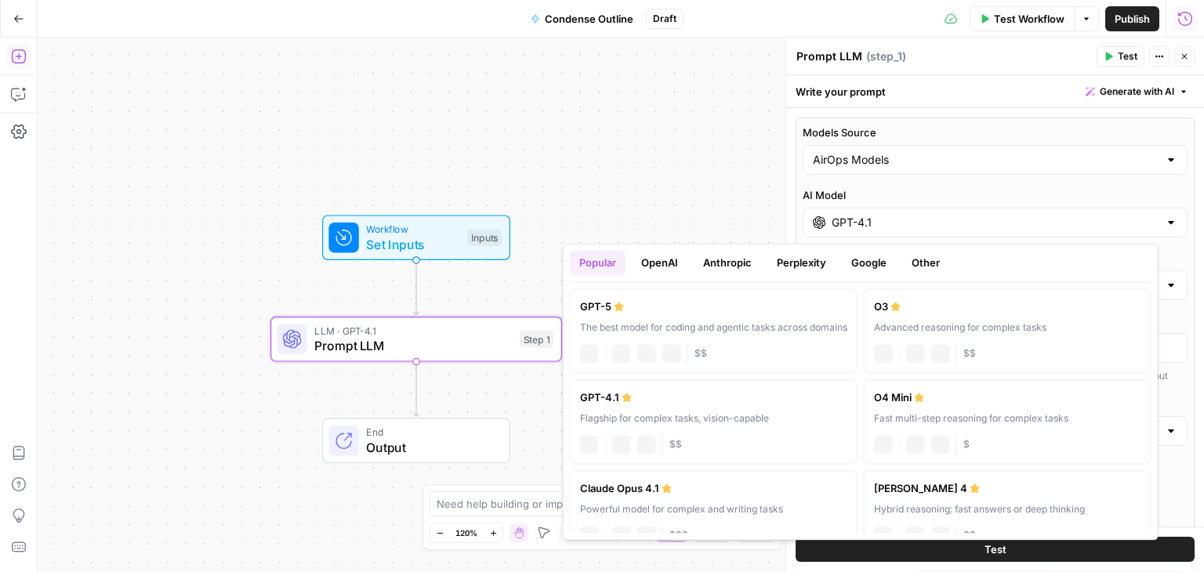
click at [900, 224] on input "GPT-4.1" at bounding box center [995, 223] width 327 height 16
click at [723, 263] on button "Anthropic" at bounding box center [727, 262] width 67 height 25
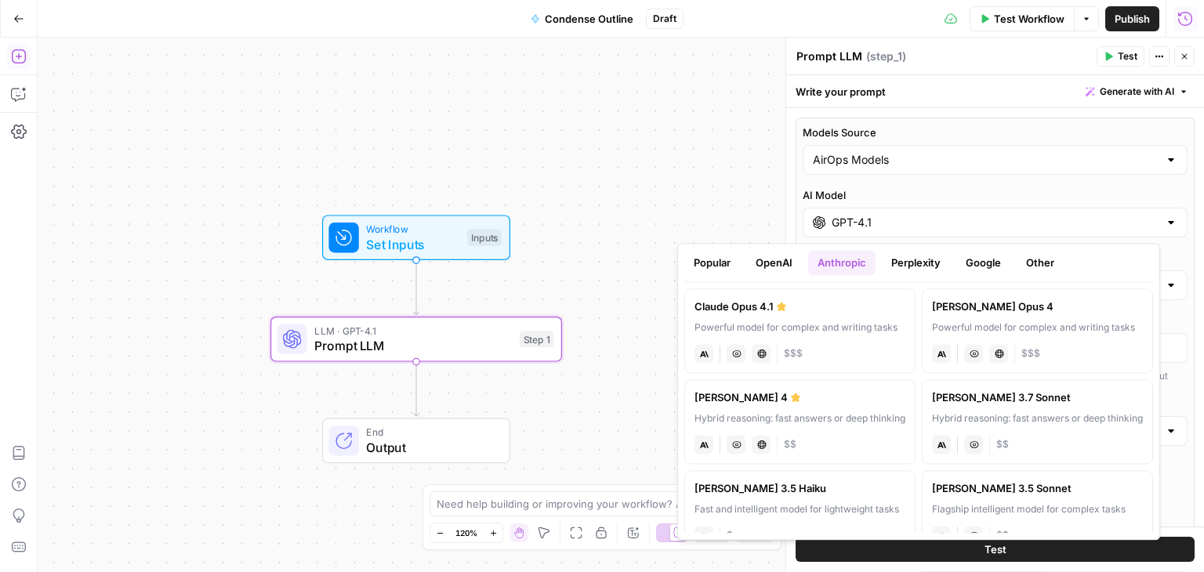
click at [837, 343] on div "anthropic Vision Capabilities Live Web Research $$$" at bounding box center [800, 352] width 211 height 22
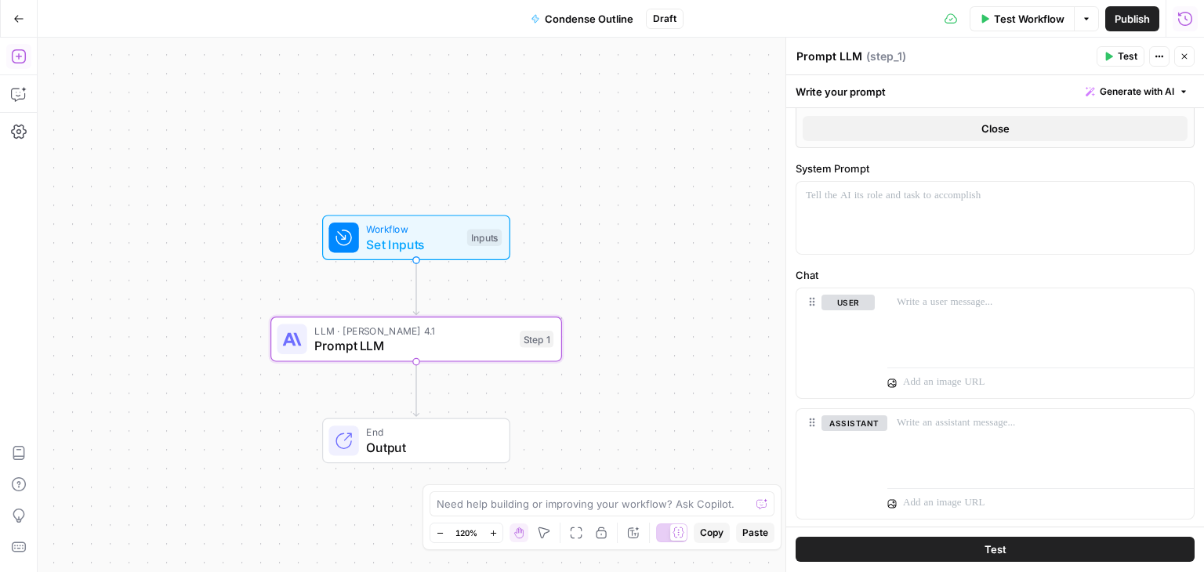
scroll to position [459, 0]
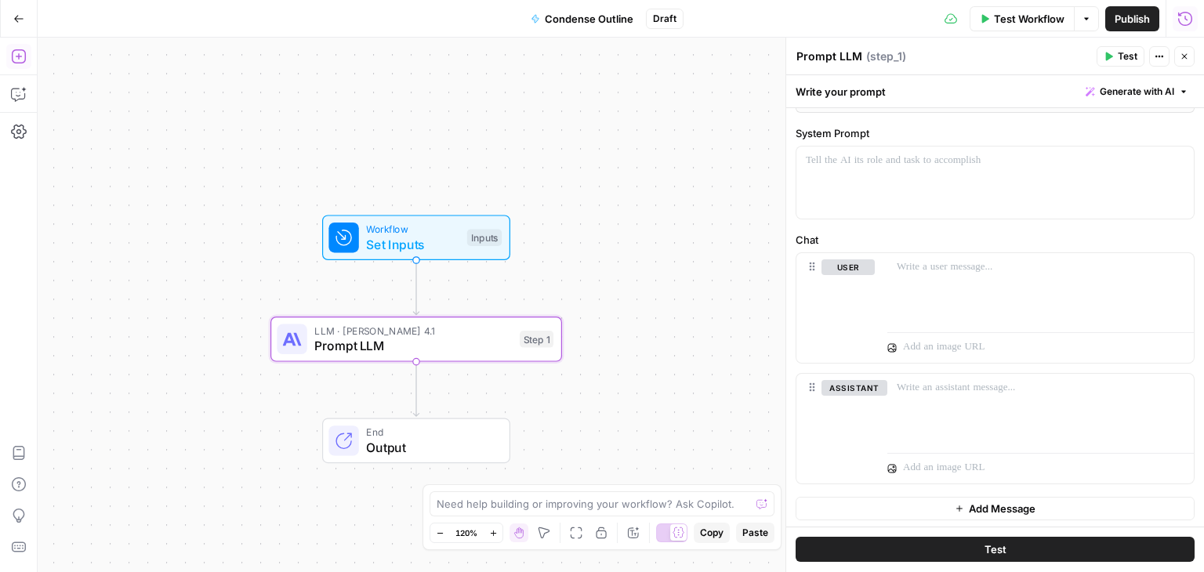
drag, startPoint x: 963, startPoint y: 189, endPoint x: 983, endPoint y: 380, distance: 192.4
click at [909, 155] on p at bounding box center [995, 161] width 379 height 16
click at [871, 415] on button "Delete" at bounding box center [855, 410] width 66 height 17
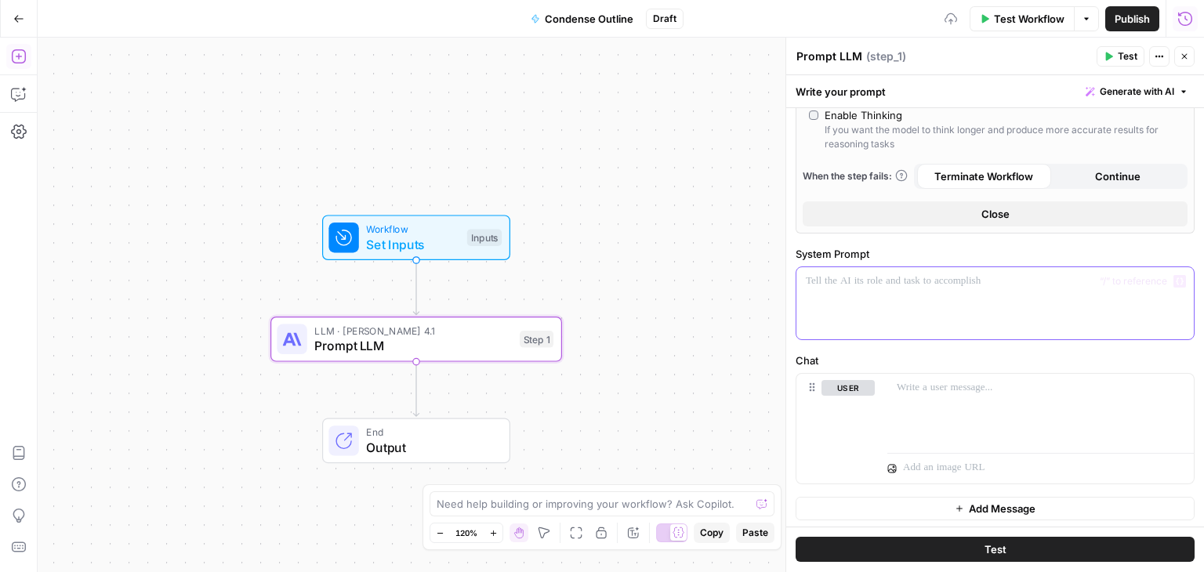
click at [919, 296] on div at bounding box center [995, 303] width 397 height 72
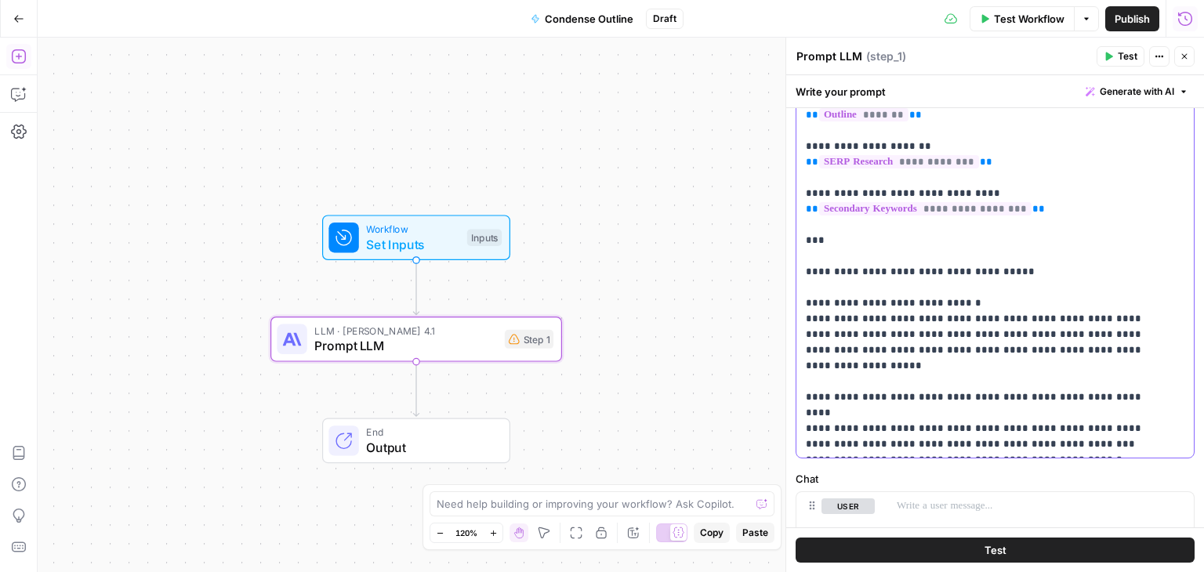
scroll to position [906, 0]
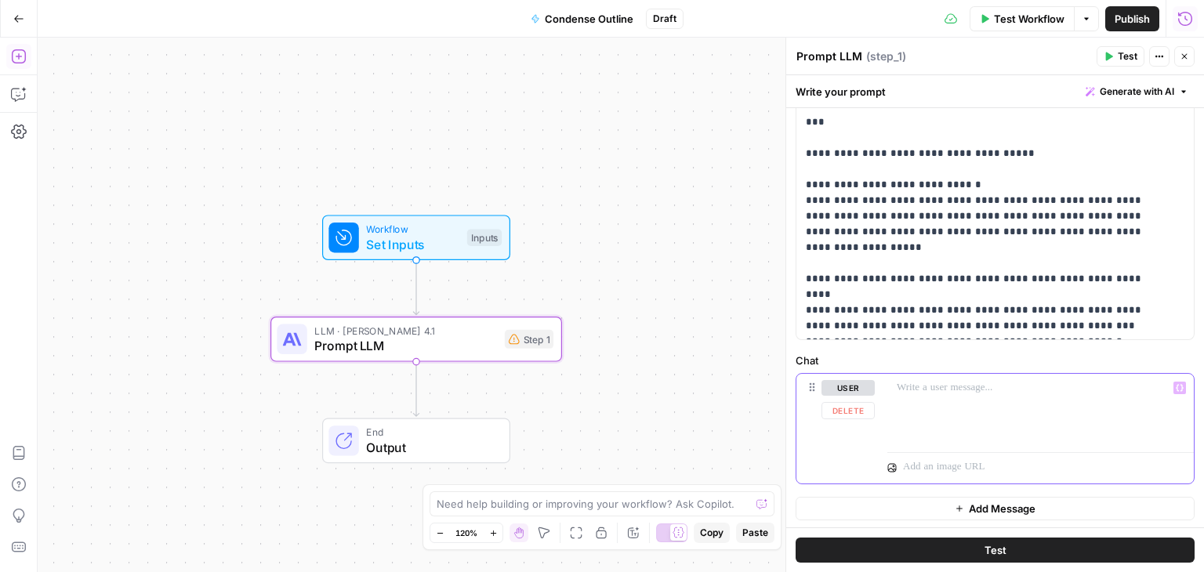
click at [859, 409] on button "Delete" at bounding box center [848, 410] width 53 height 17
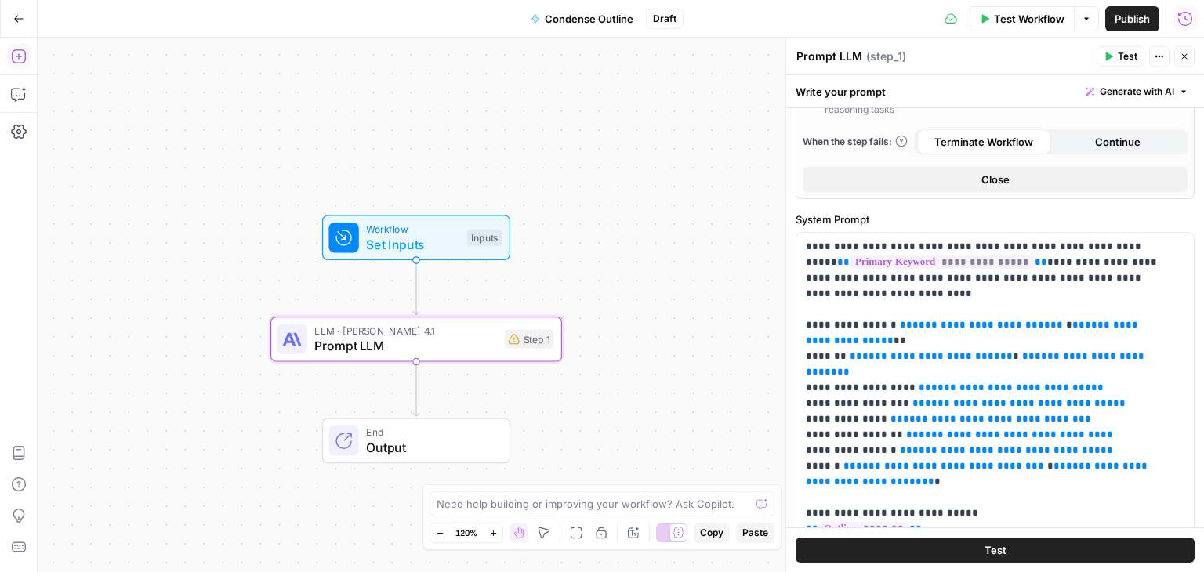
scroll to position [794, 0]
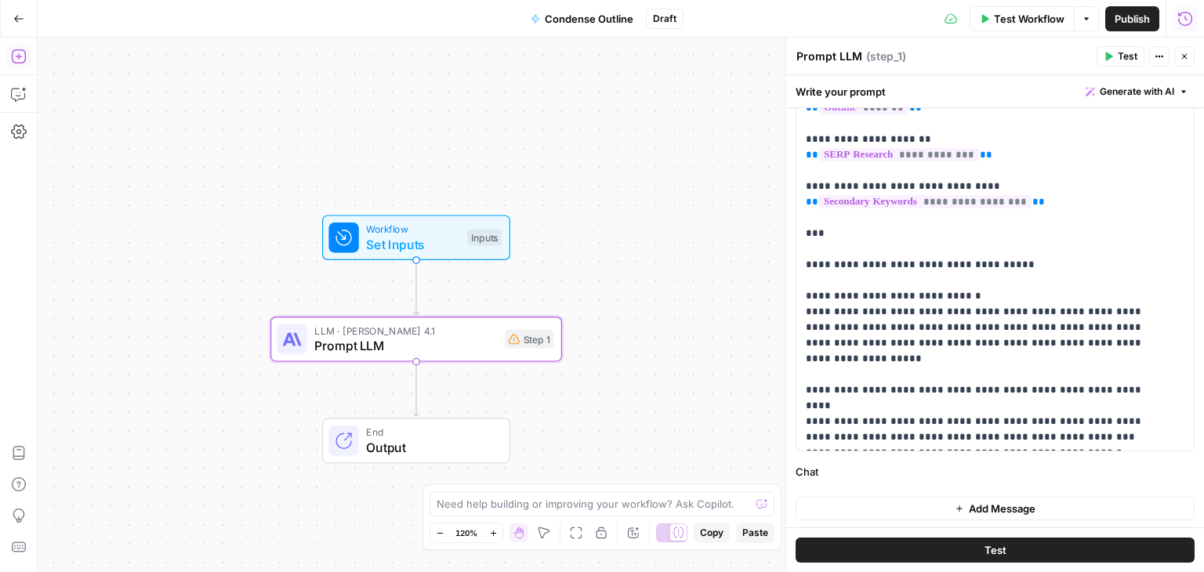
click at [1000, 501] on span "Add Message" at bounding box center [1002, 509] width 67 height 16
click at [928, 499] on p at bounding box center [1041, 500] width 288 height 16
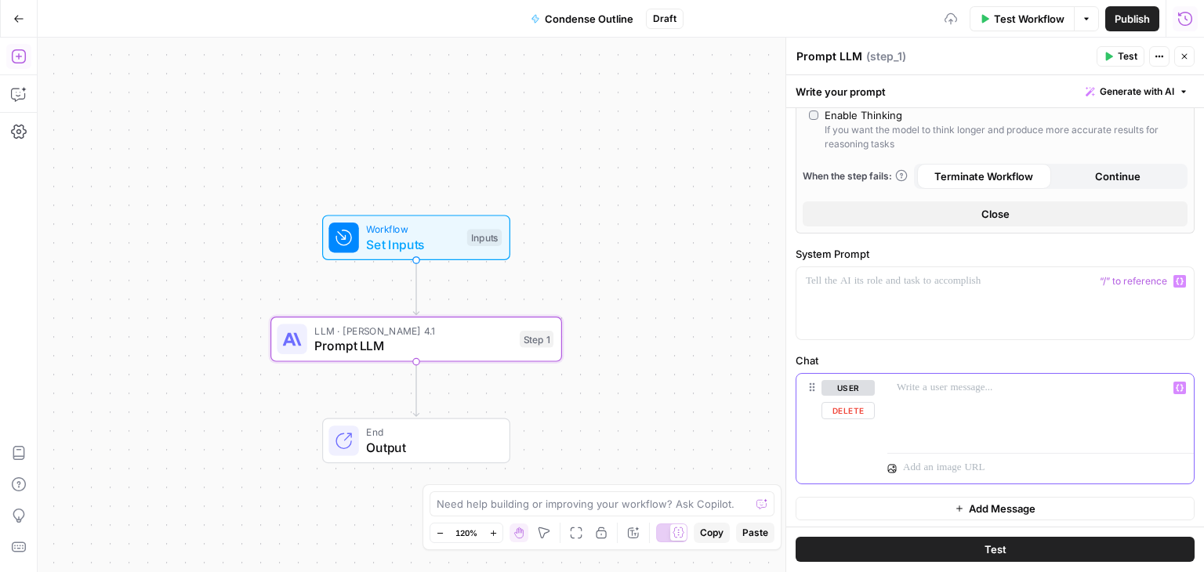
click at [939, 402] on div at bounding box center [1040, 410] width 307 height 72
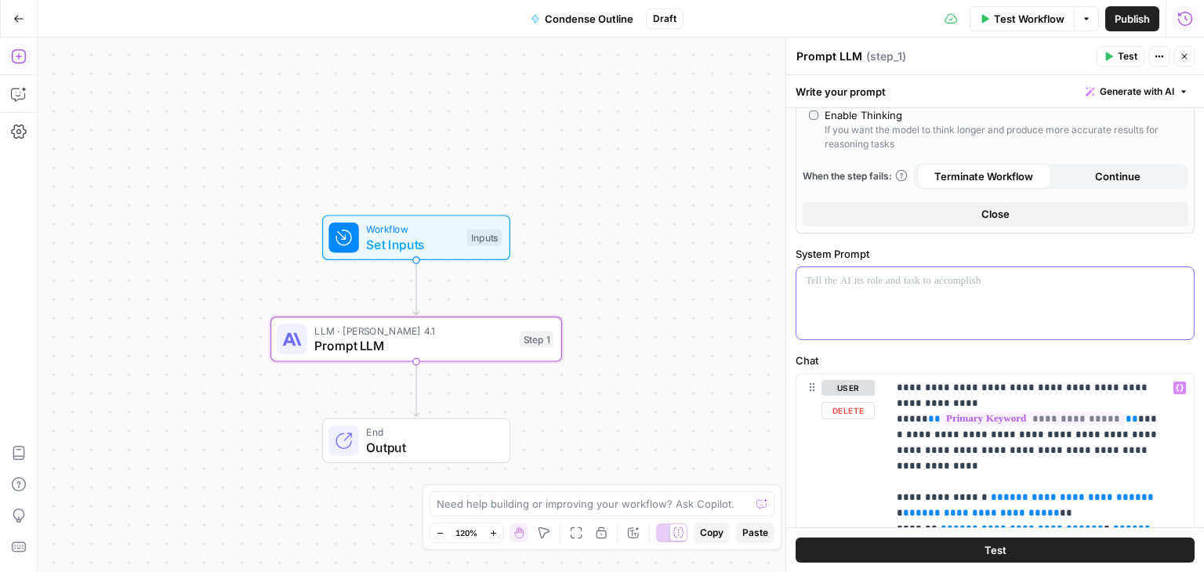
click at [900, 296] on div at bounding box center [995, 303] width 397 height 72
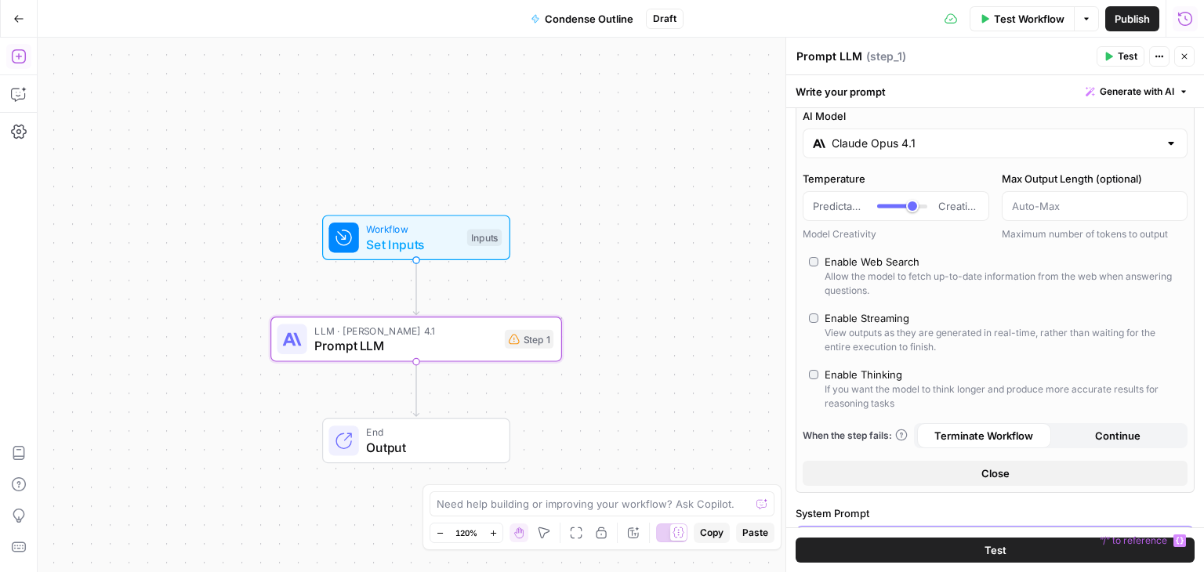
scroll to position [0, 0]
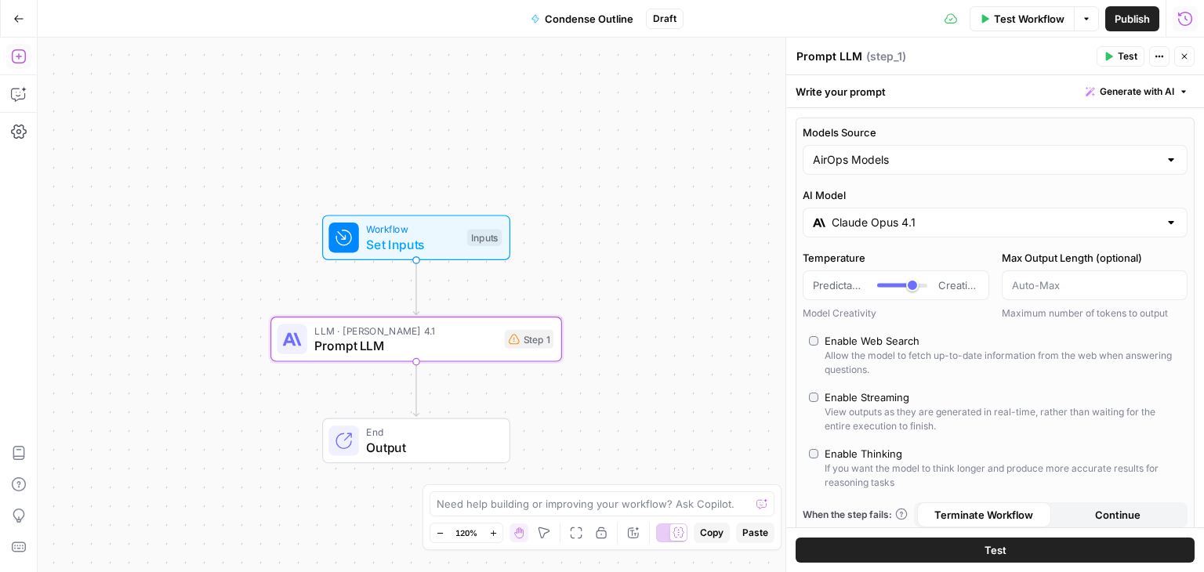
click at [925, 223] on input "Claude Opus 4.1" at bounding box center [995, 223] width 327 height 16
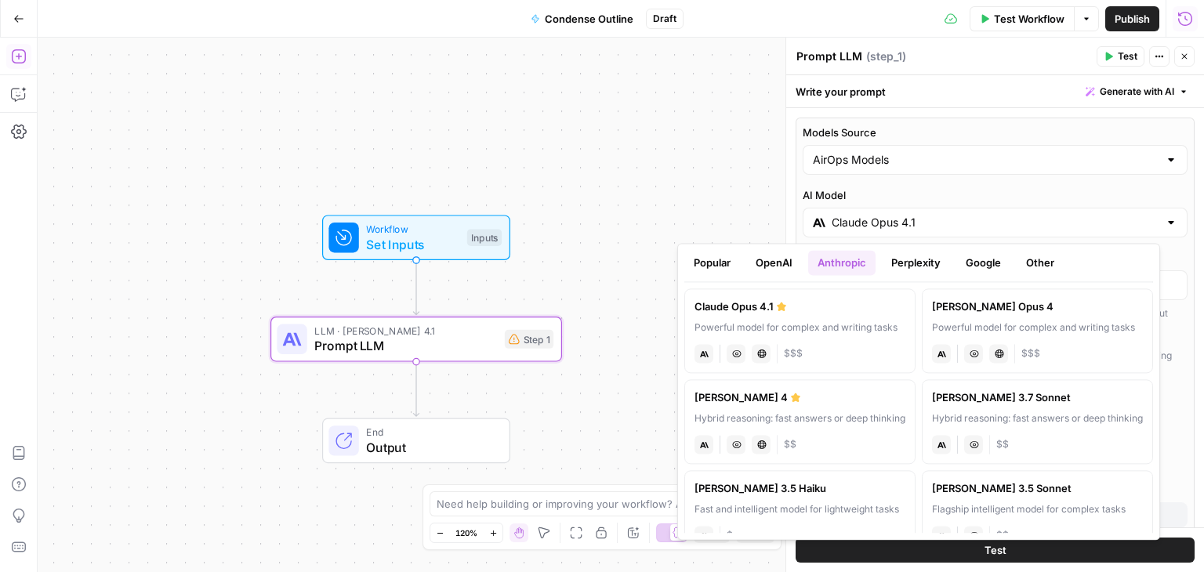
click at [778, 262] on button "OpenAI" at bounding box center [774, 262] width 56 height 25
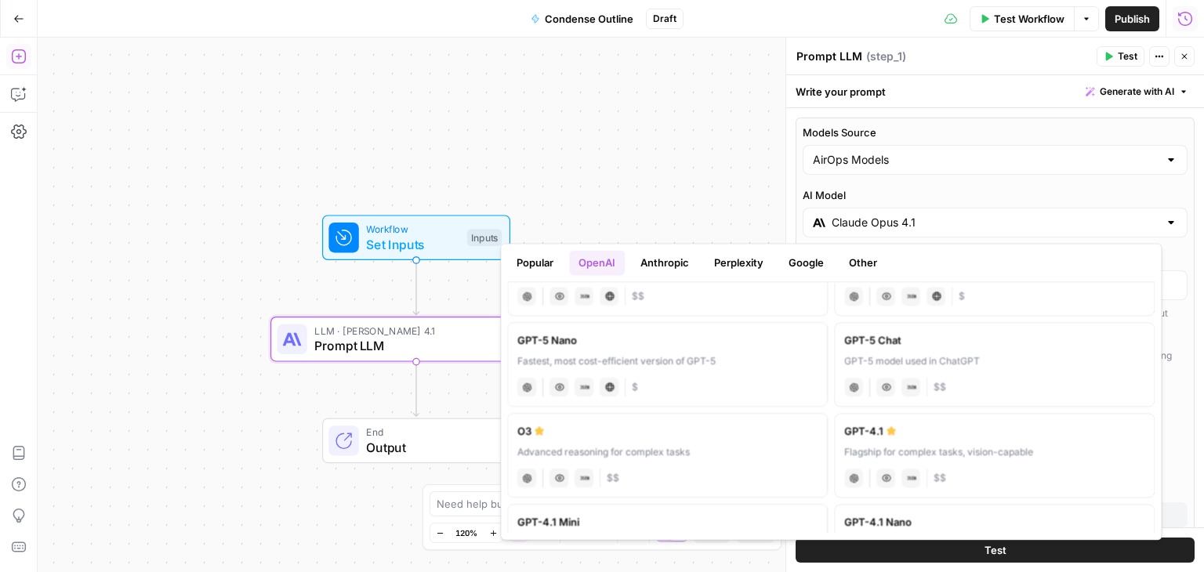
scroll to position [85, 0]
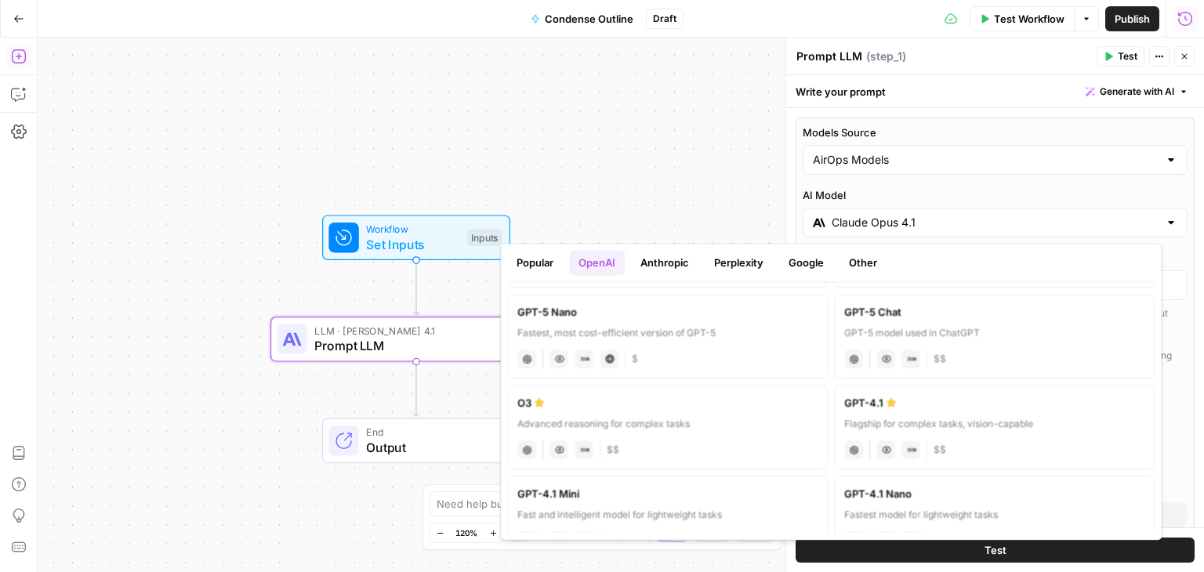
click at [739, 410] on label "O3 Advanced reasoning for complex tasks chat Vision Capabilities JSON Mode $$" at bounding box center [667, 427] width 321 height 85
type input "O3"
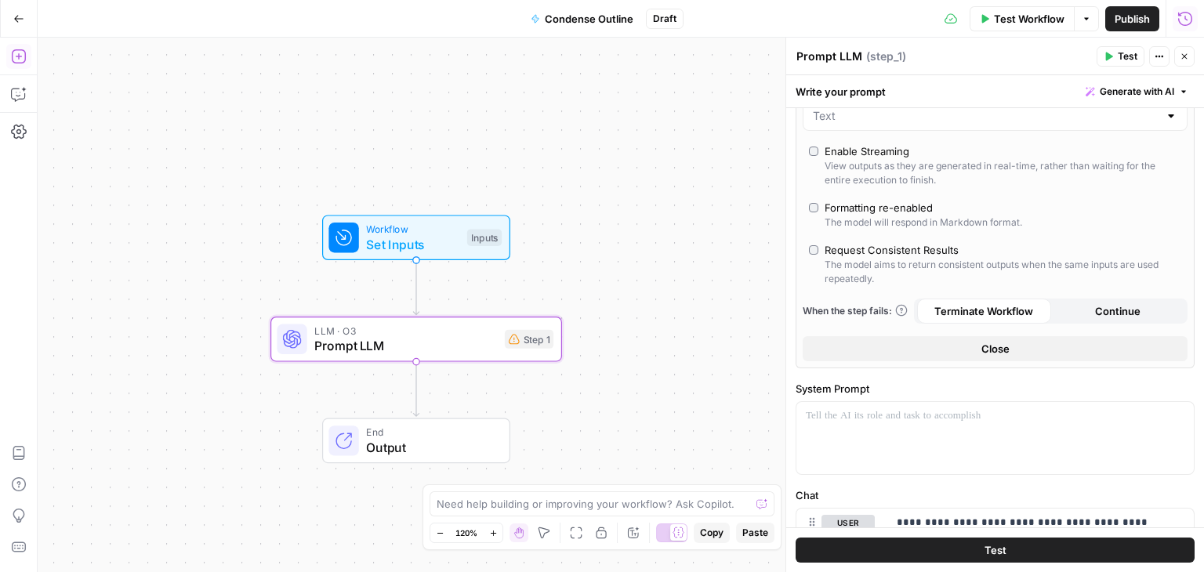
scroll to position [376, 0]
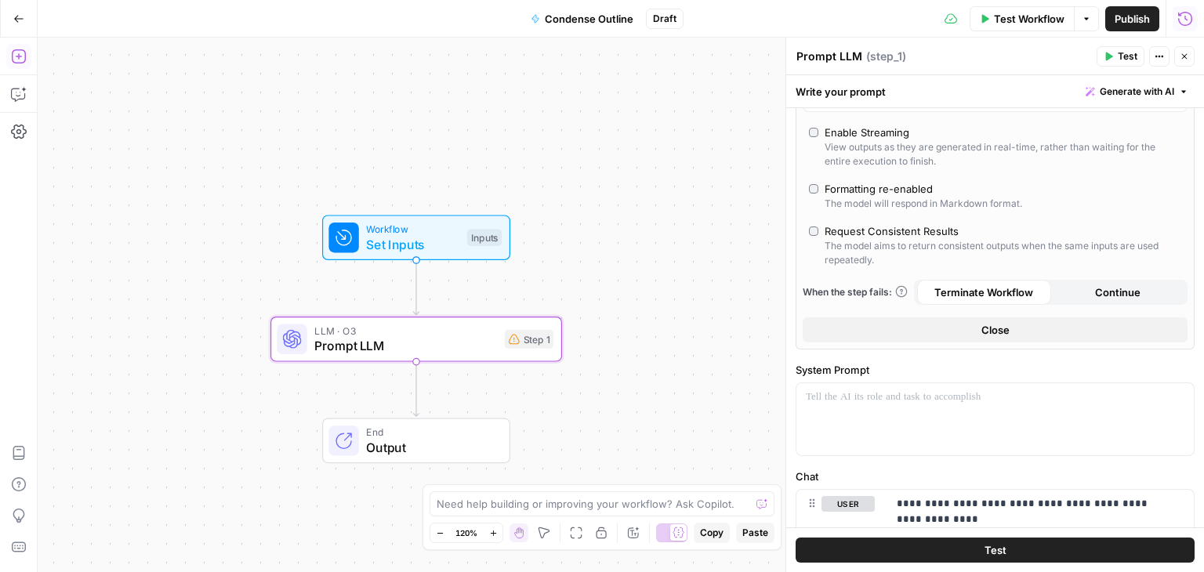
click at [1043, 328] on button "Close" at bounding box center [995, 330] width 385 height 25
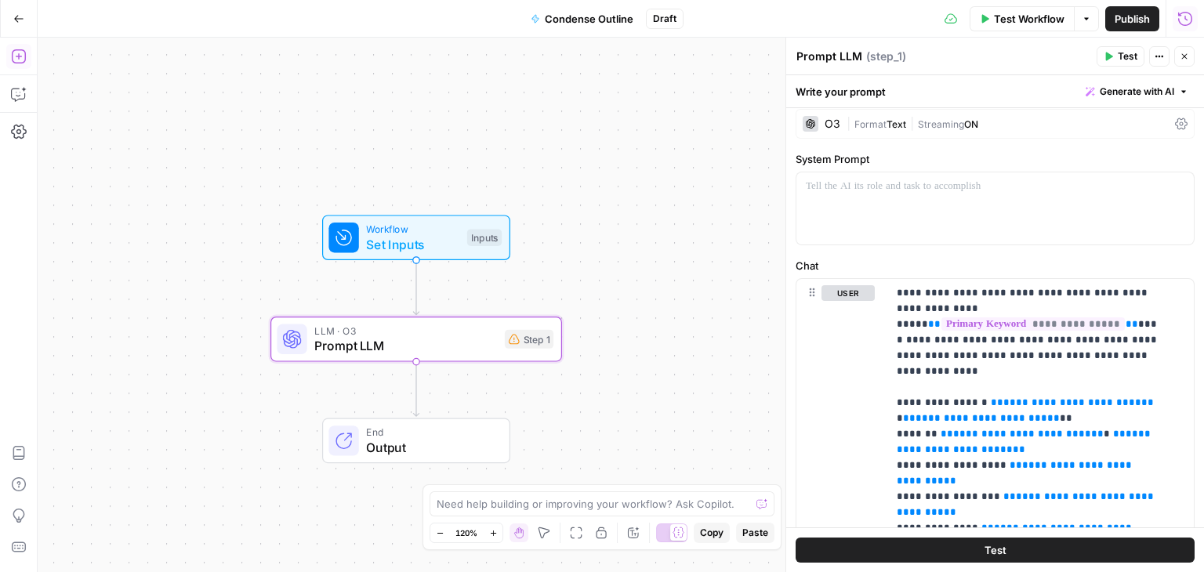
scroll to position [6, 0]
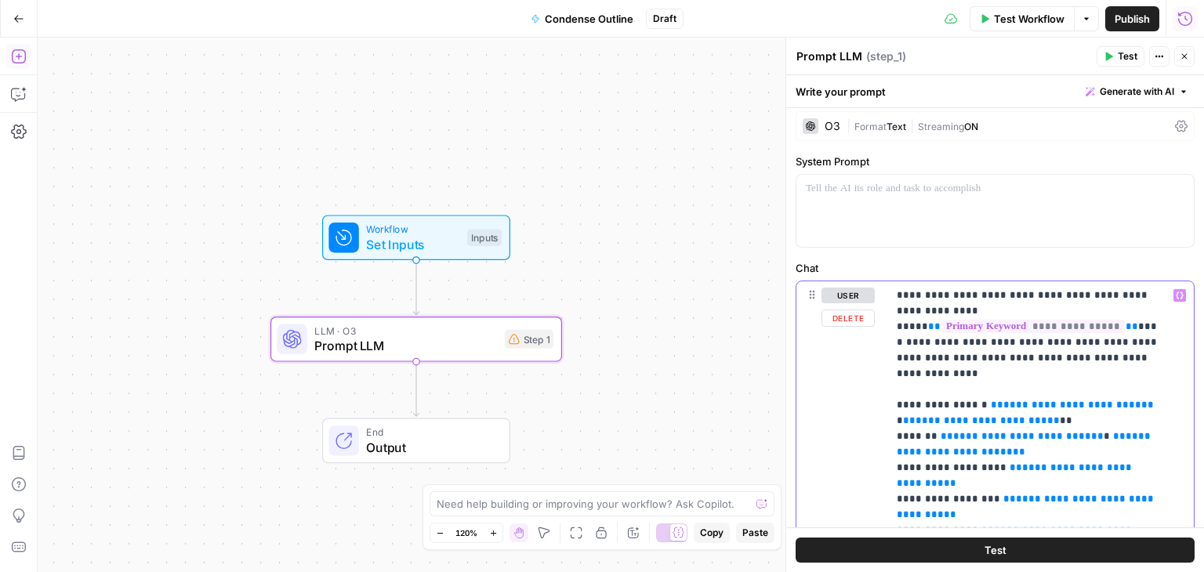
click at [480, 103] on div "Workflow Set Inputs Inputs LLM · O3 Prompt LLM Step 1 End Output" at bounding box center [621, 305] width 1167 height 535
click at [1182, 57] on icon "button" at bounding box center [1184, 56] width 9 height 9
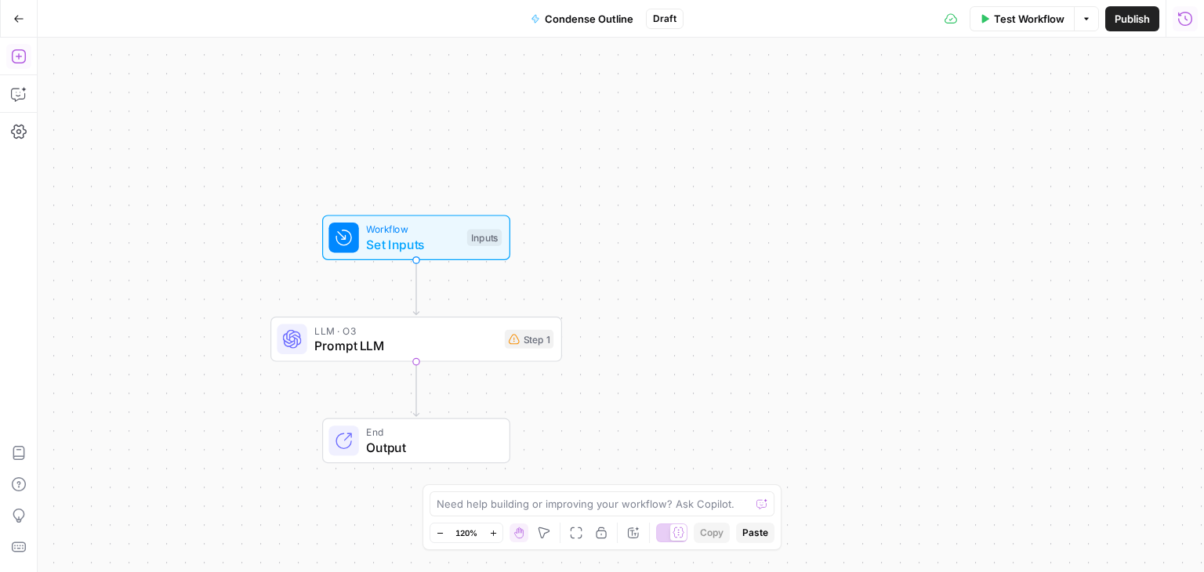
click at [458, 346] on span "Prompt LLM" at bounding box center [405, 345] width 183 height 19
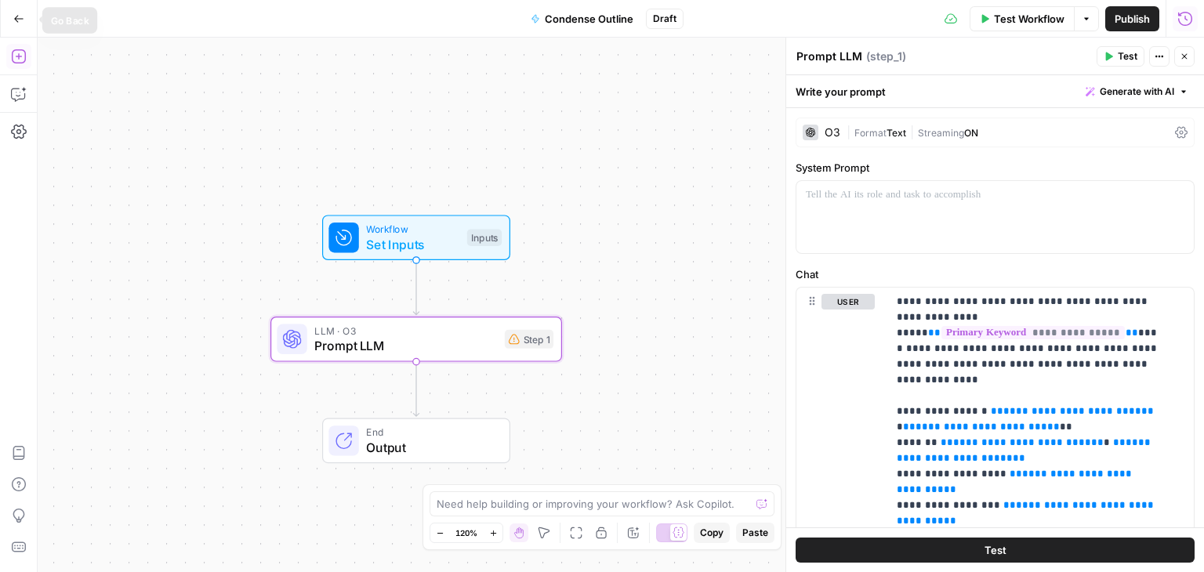
click at [22, 12] on button "Go Back" at bounding box center [19, 19] width 28 height 28
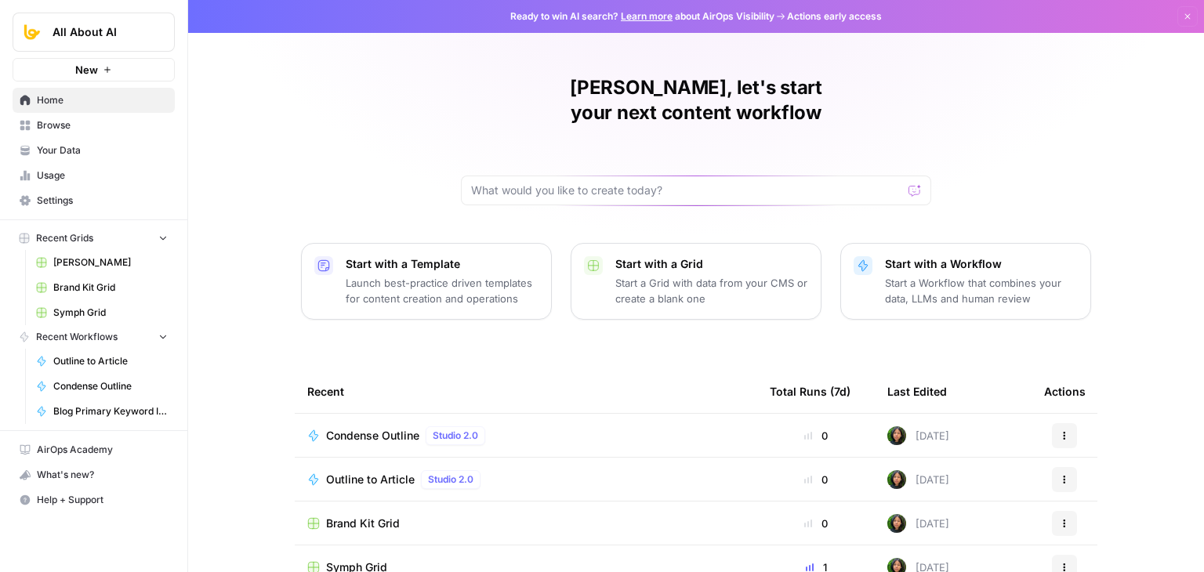
drag, startPoint x: 273, startPoint y: 153, endPoint x: 276, endPoint y: 208, distance: 55.0
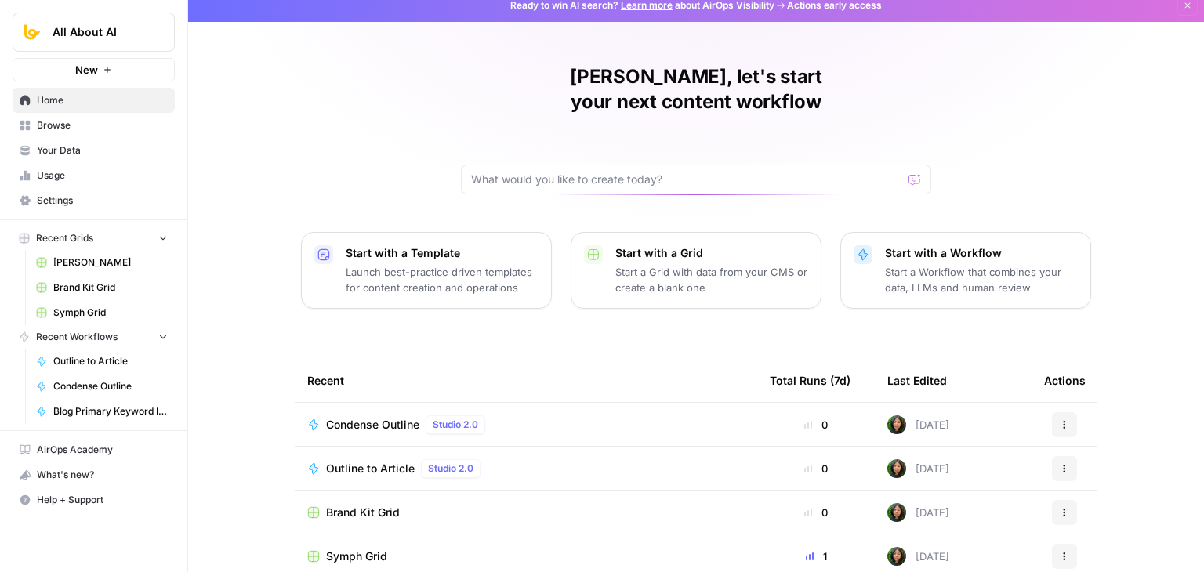
click at [1064, 426] on icon "button" at bounding box center [1065, 427] width 2 height 2
click at [945, 468] on span "Delete" at bounding box center [988, 471] width 125 height 16
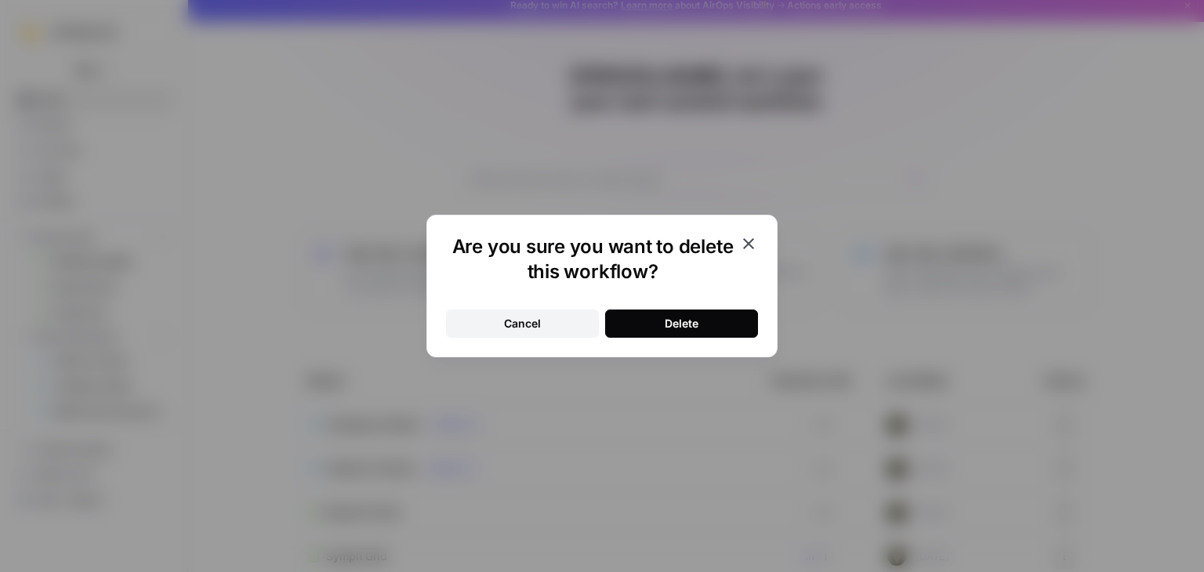
click at [660, 314] on button "Delete" at bounding box center [681, 324] width 153 height 28
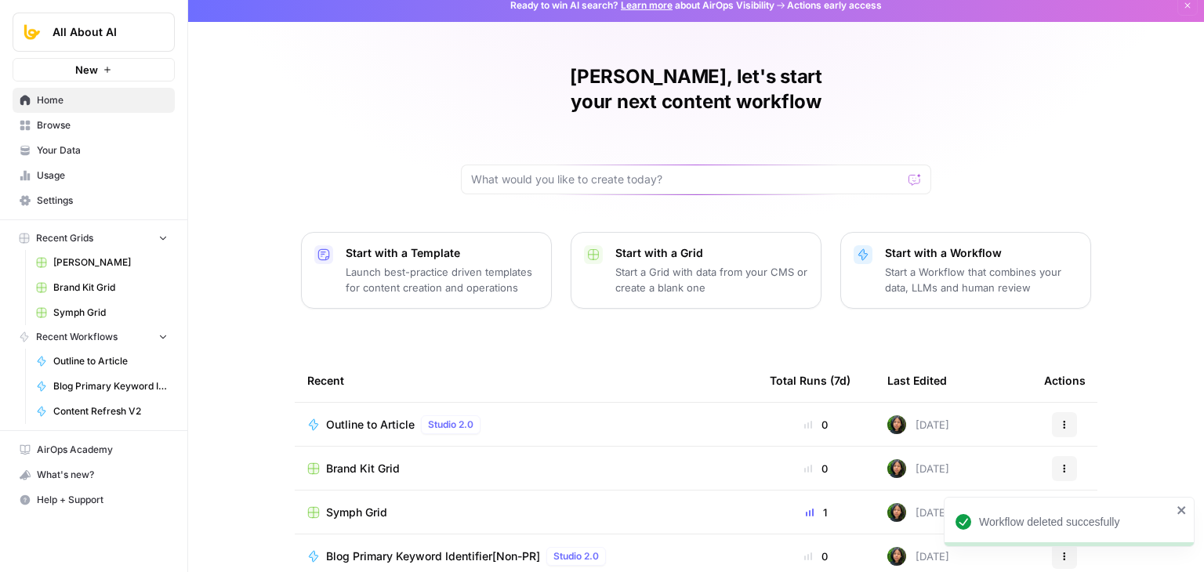
click at [244, 274] on div "Jo Antonette, let's start your next content workflow Start with a Template Laun…" at bounding box center [696, 362] width 1016 height 746
click at [89, 125] on span "Browse" at bounding box center [102, 125] width 131 height 14
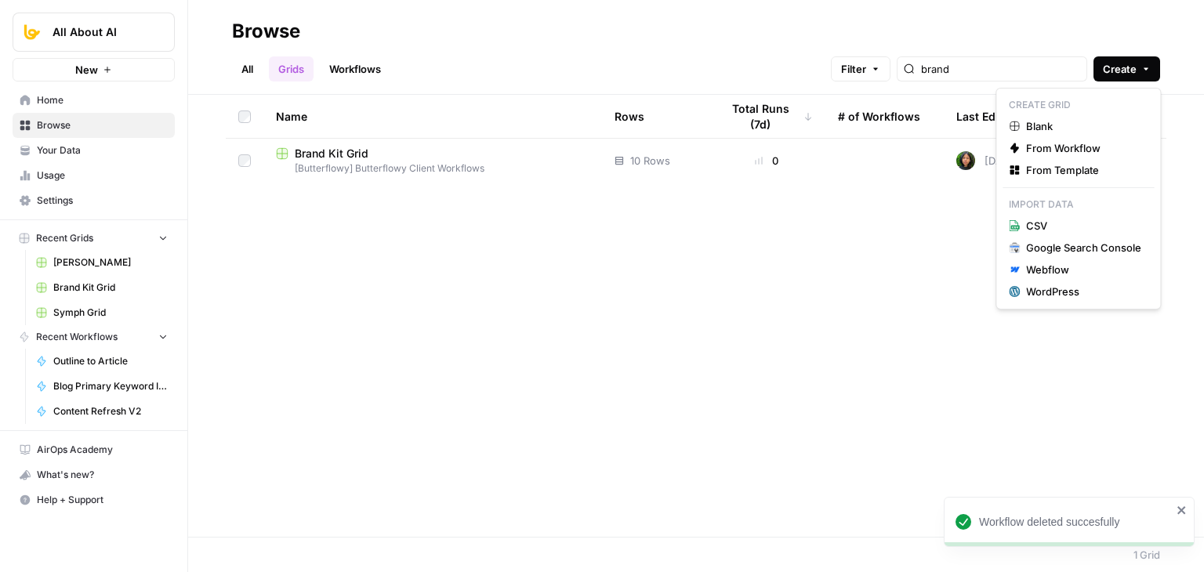
click at [1120, 72] on span "Create" at bounding box center [1120, 69] width 34 height 16
click at [245, 70] on link "All" at bounding box center [247, 68] width 31 height 25
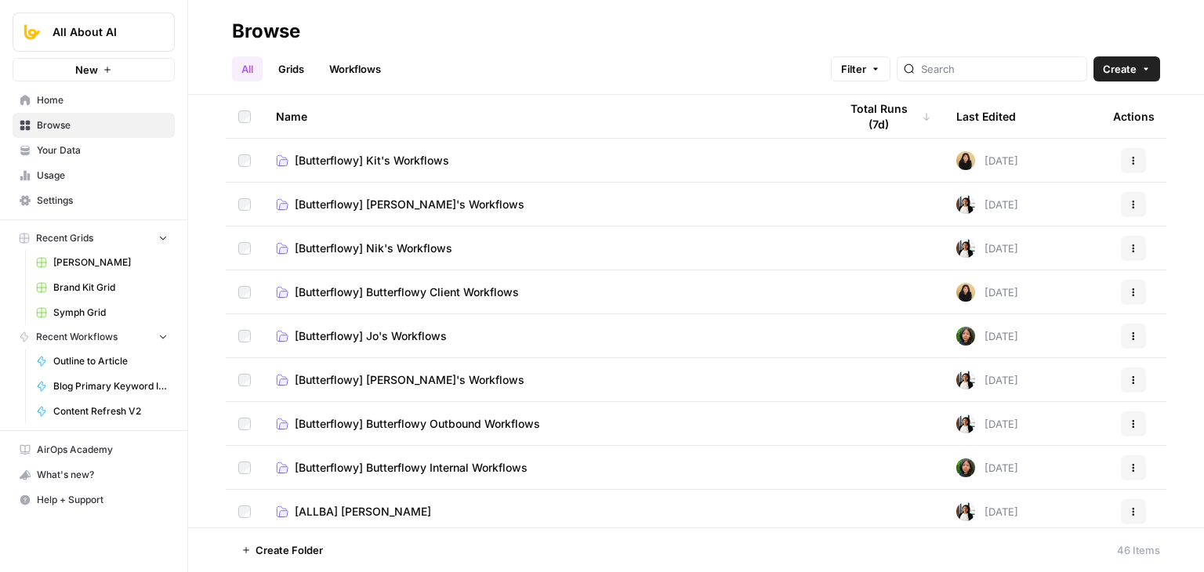
click at [443, 291] on span "[Butterflowy] Butterflowy Client Workflows" at bounding box center [407, 293] width 224 height 16
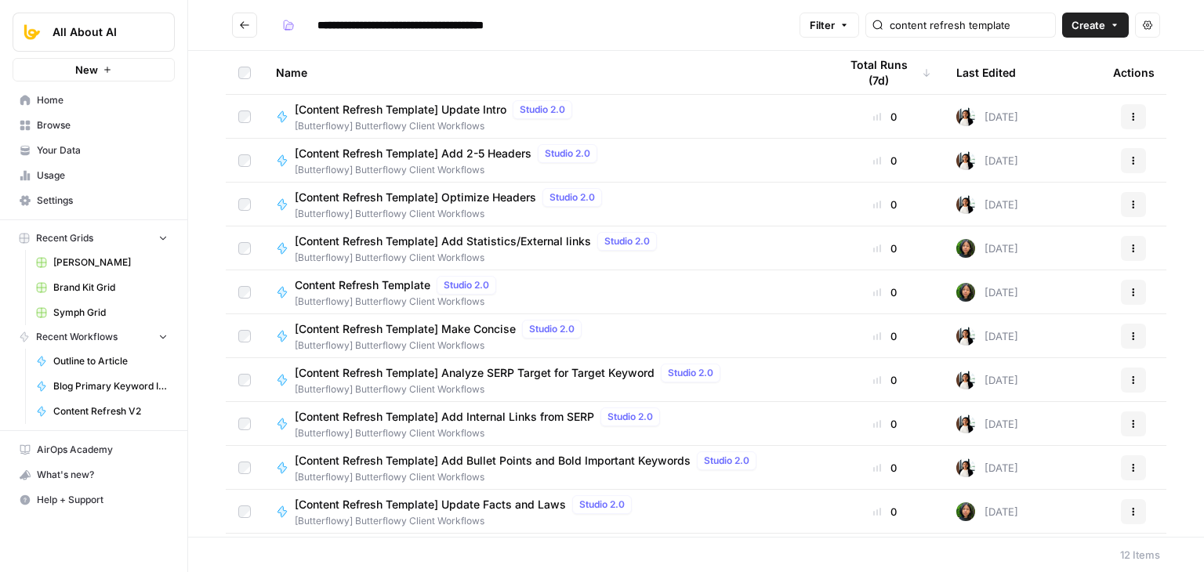
click at [1100, 33] on button "Create" at bounding box center [1095, 25] width 67 height 25
click at [1068, 86] on span "Workflow" at bounding box center [1066, 84] width 88 height 16
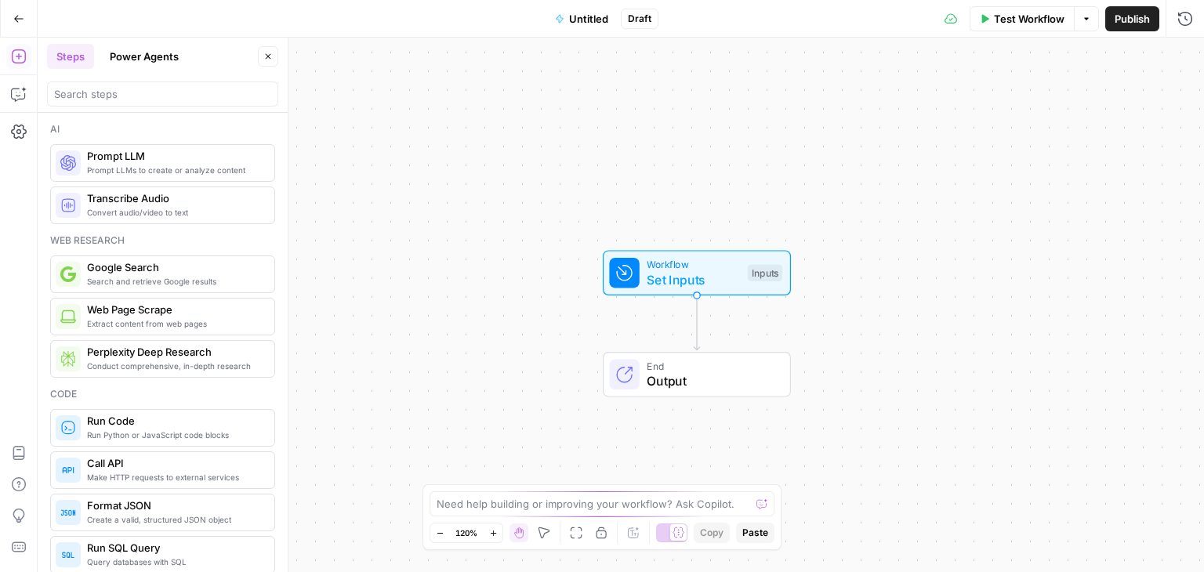
drag, startPoint x: 601, startPoint y: 120, endPoint x: 478, endPoint y: 151, distance: 127.0
click at [656, 147] on div "Workflow Set Inputs Inputs End Output" at bounding box center [621, 305] width 1167 height 535
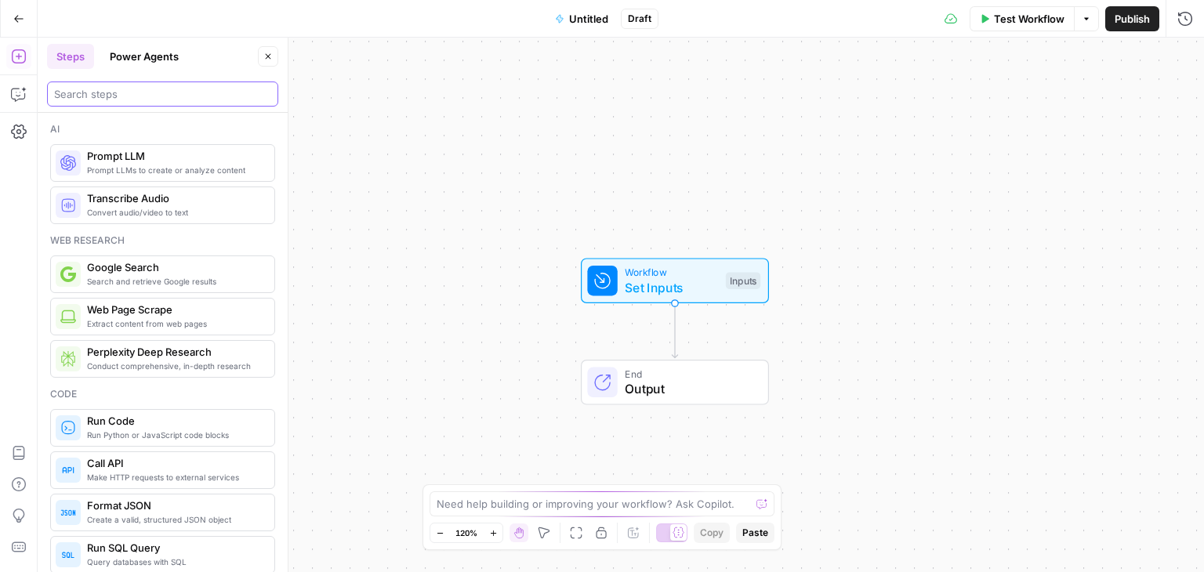
click at [129, 96] on input "search" at bounding box center [162, 94] width 217 height 16
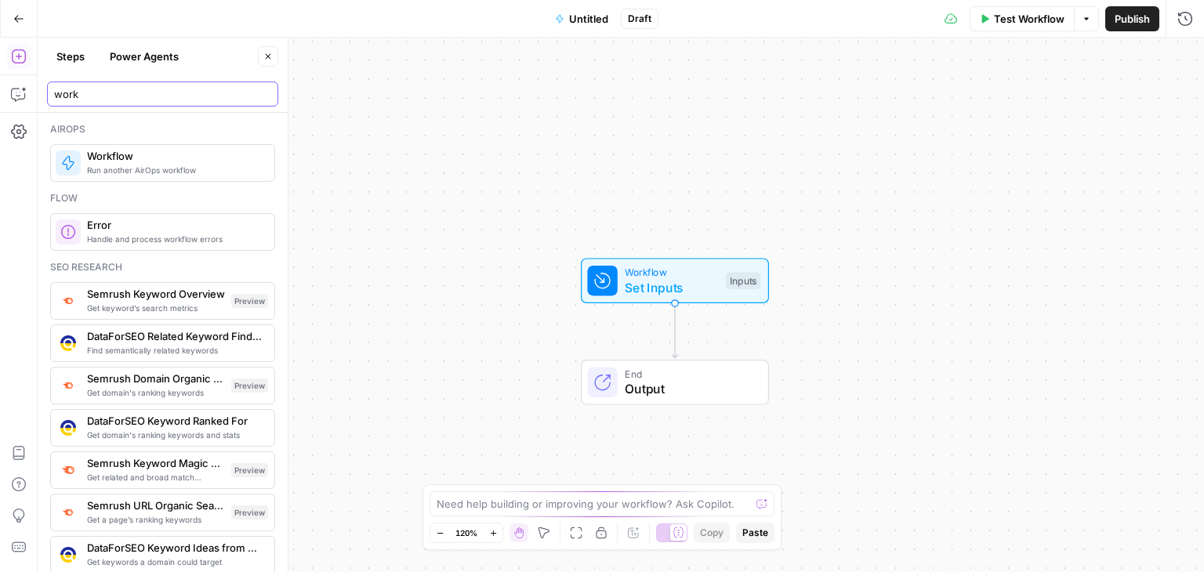
type input "work"
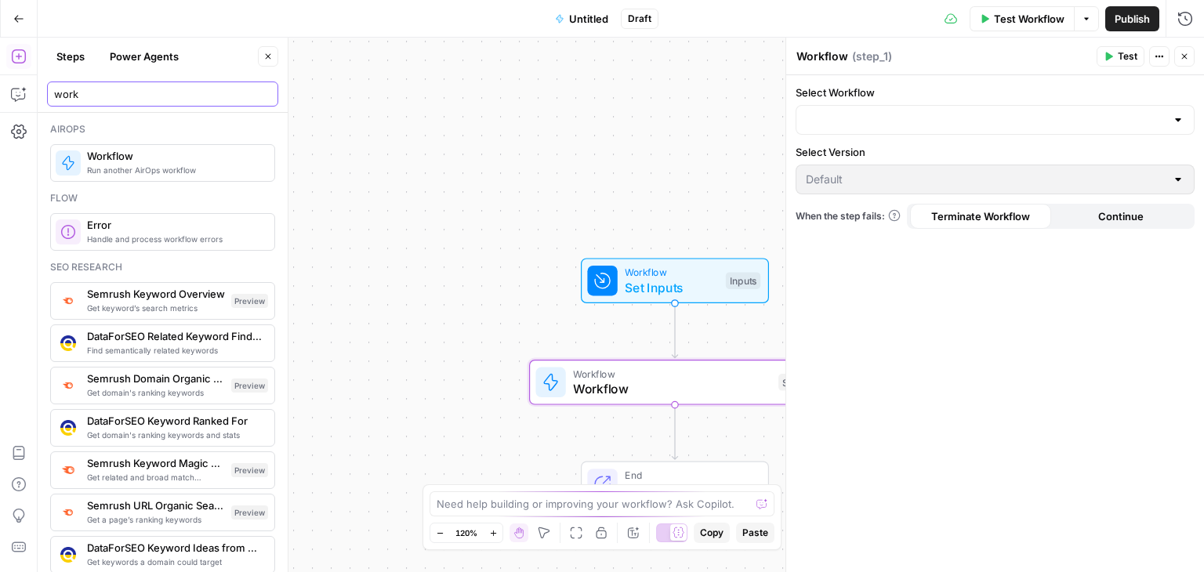
click at [125, 88] on input "work" at bounding box center [162, 94] width 217 height 16
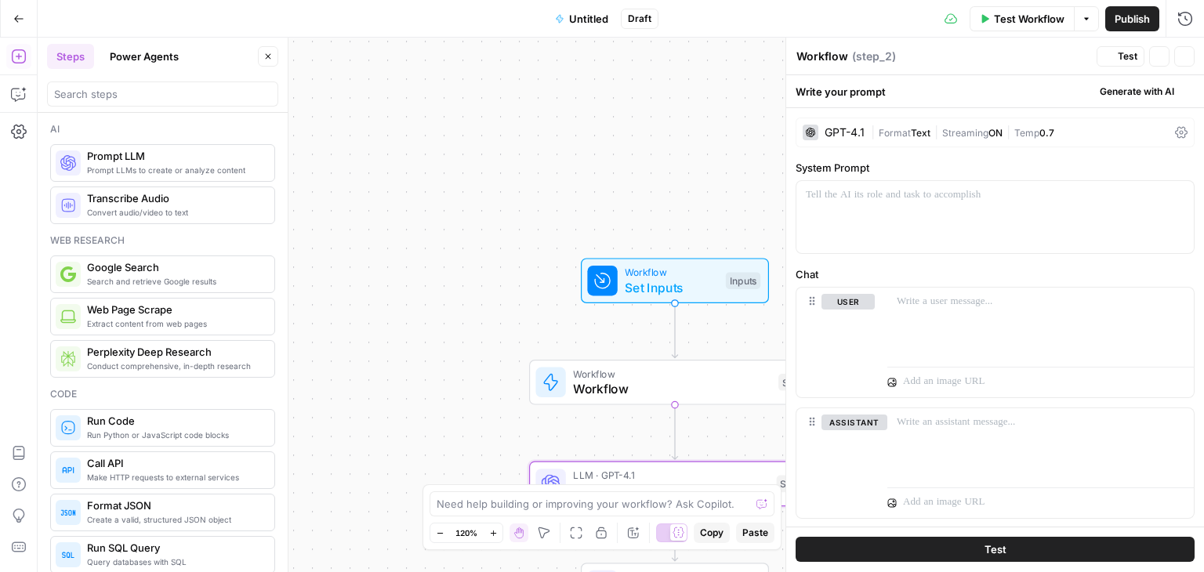
type textarea "Prompt LLM"
drag, startPoint x: 486, startPoint y: 101, endPoint x: 502, endPoint y: 100, distance: 15.8
click at [486, 96] on div "Workflow Set Inputs Inputs Workflow Workflow Step 1 LLM · GPT-4.1 Prompt LLM St…" at bounding box center [621, 305] width 1167 height 535
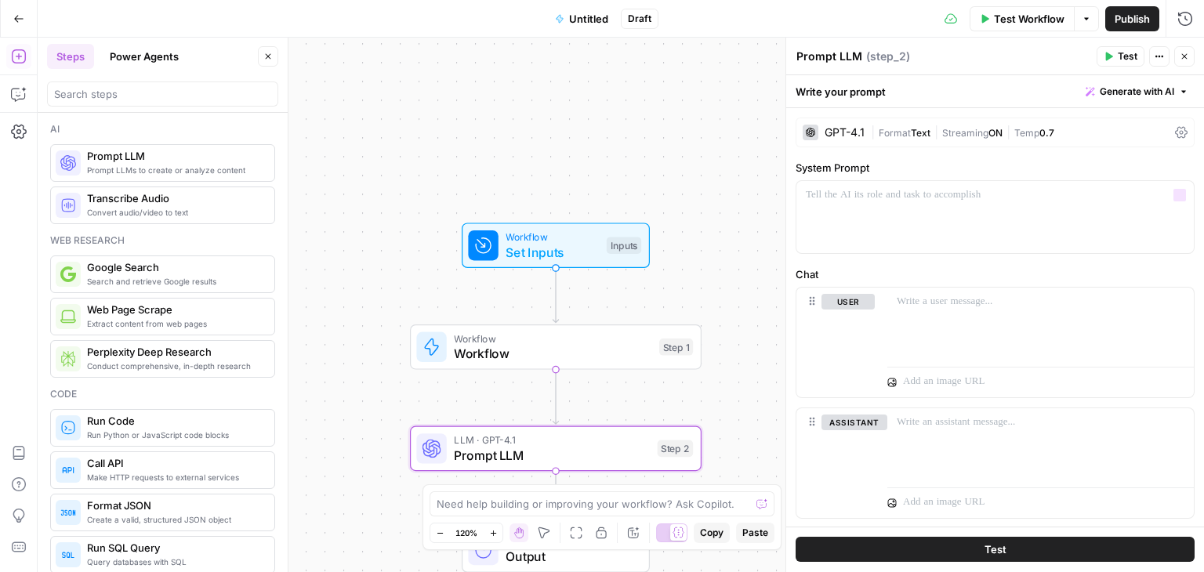
click at [902, 149] on div "GPT-4.1 | Format Text | Streaming ON | Temp 0.7 System Prompt “/” to reference …" at bounding box center [995, 336] width 418 height 456
click at [902, 128] on span "Format" at bounding box center [895, 133] width 32 height 12
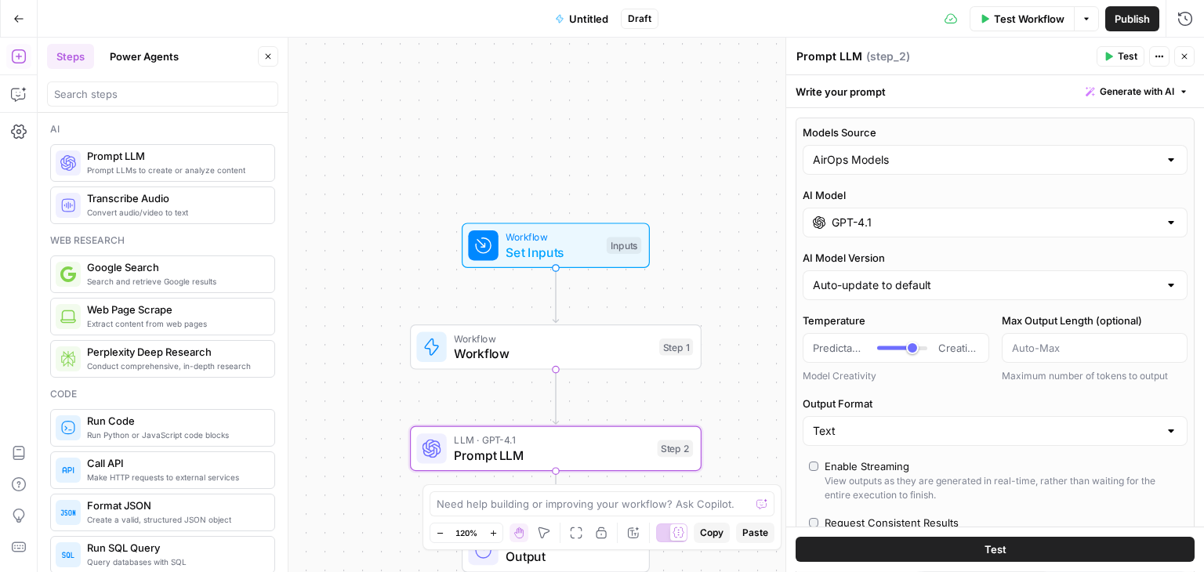
click at [928, 216] on input "GPT-4.1" at bounding box center [995, 223] width 327 height 16
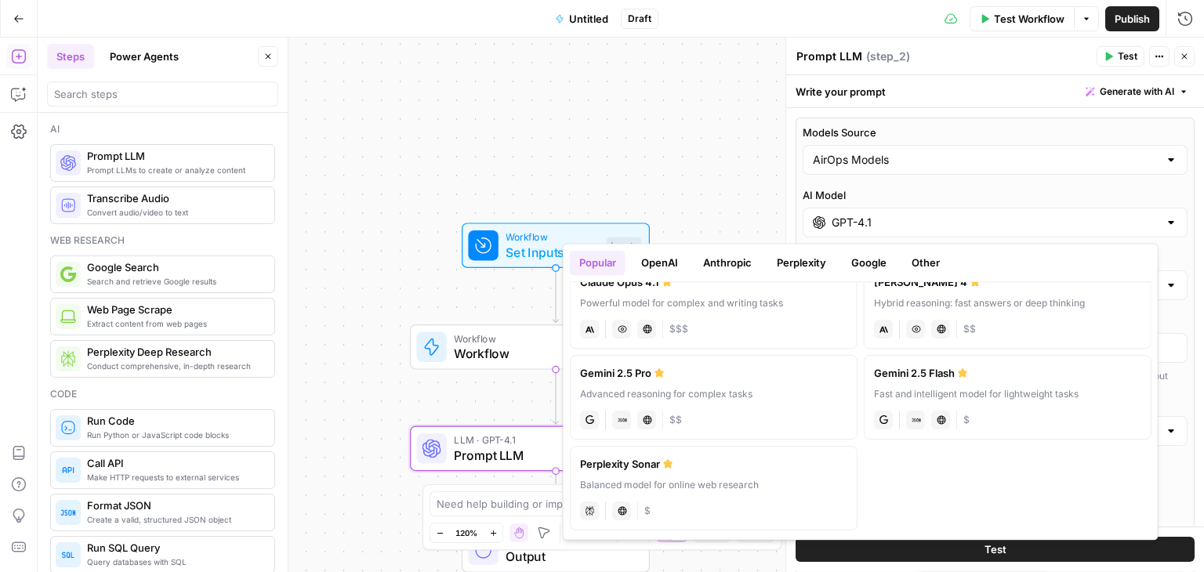
scroll to position [209, 0]
click at [662, 263] on button "OpenAI" at bounding box center [660, 262] width 56 height 25
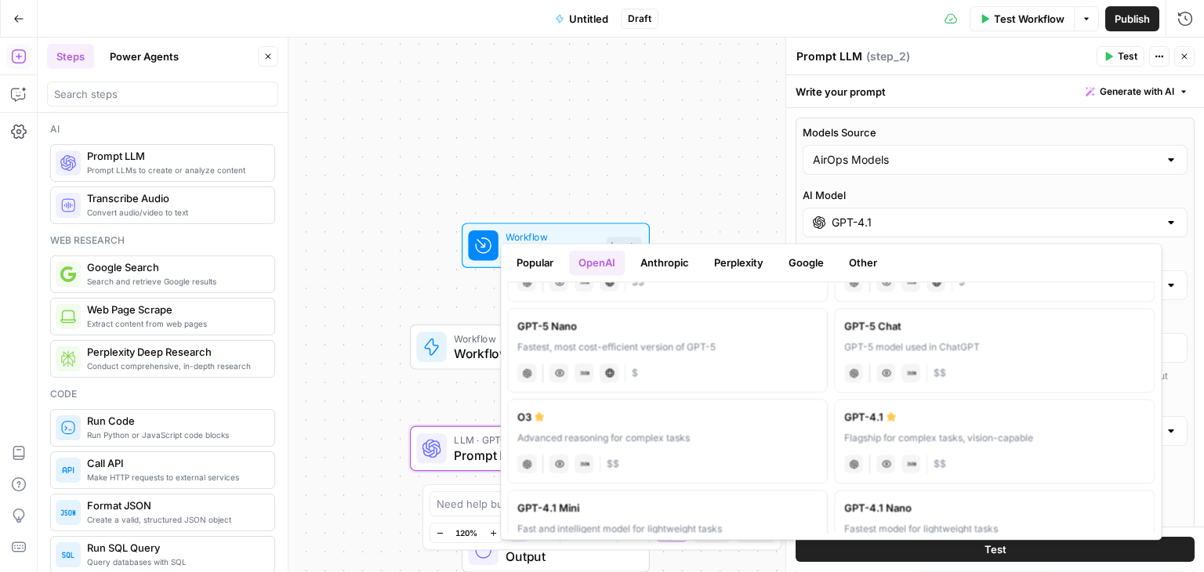
scroll to position [78, 0]
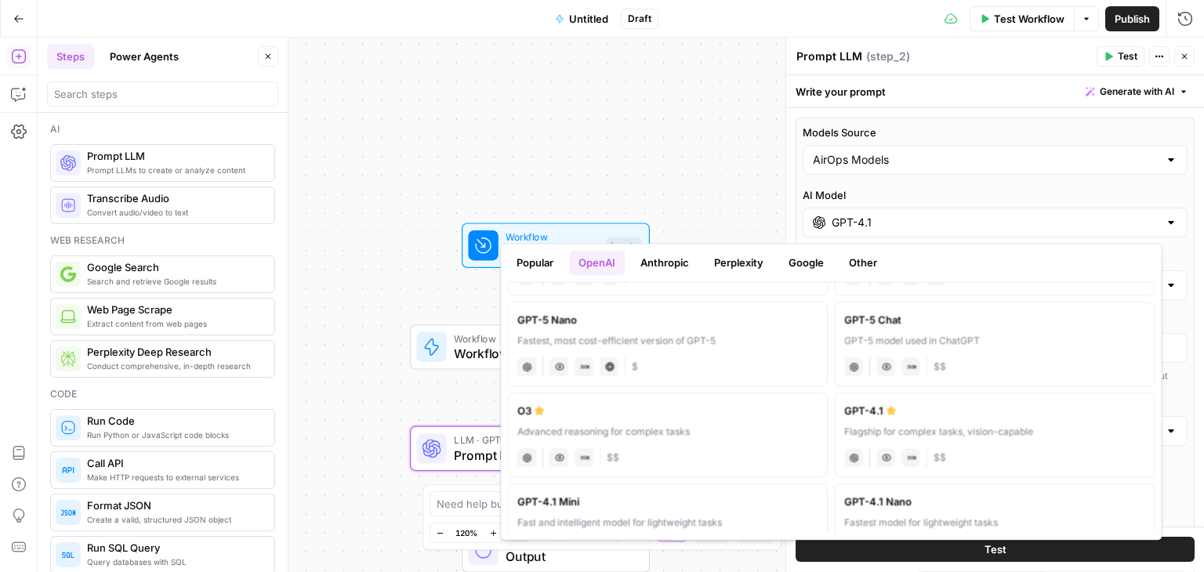
click at [690, 427] on div "Advanced reasoning for complex tasks" at bounding box center [667, 432] width 300 height 14
type input "O3"
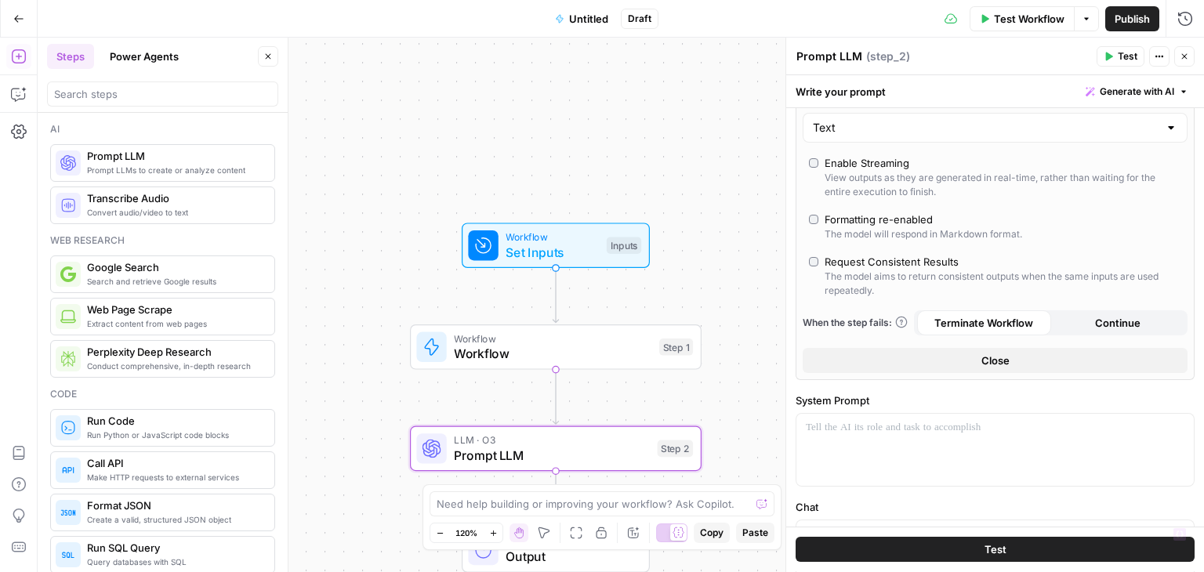
scroll to position [135, 0]
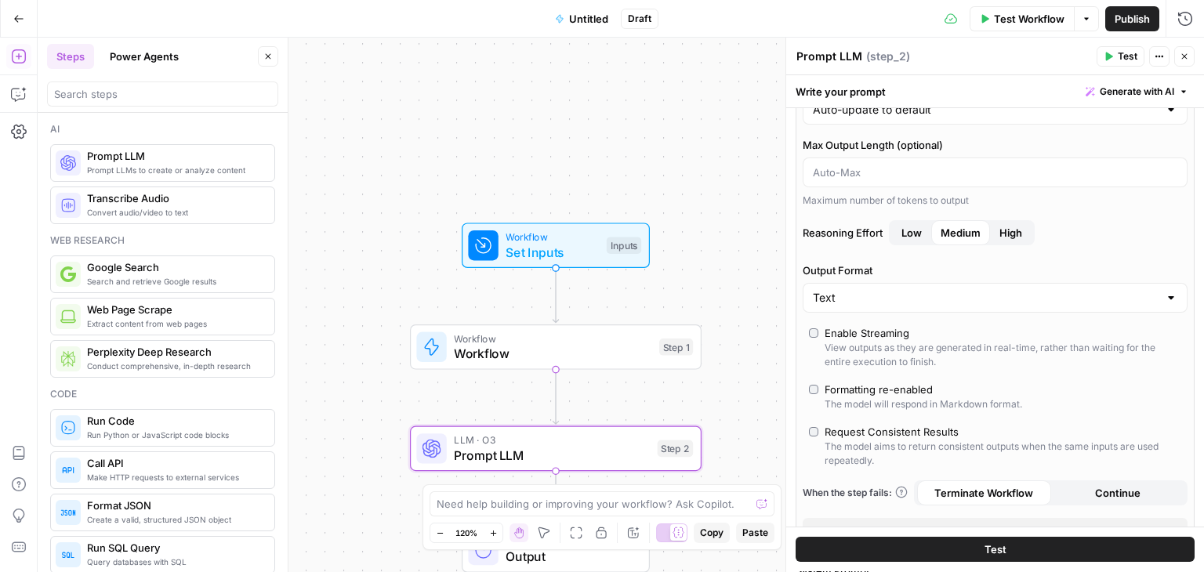
drag, startPoint x: 1010, startPoint y: 401, endPoint x: 1007, endPoint y: 271, distance: 130.2
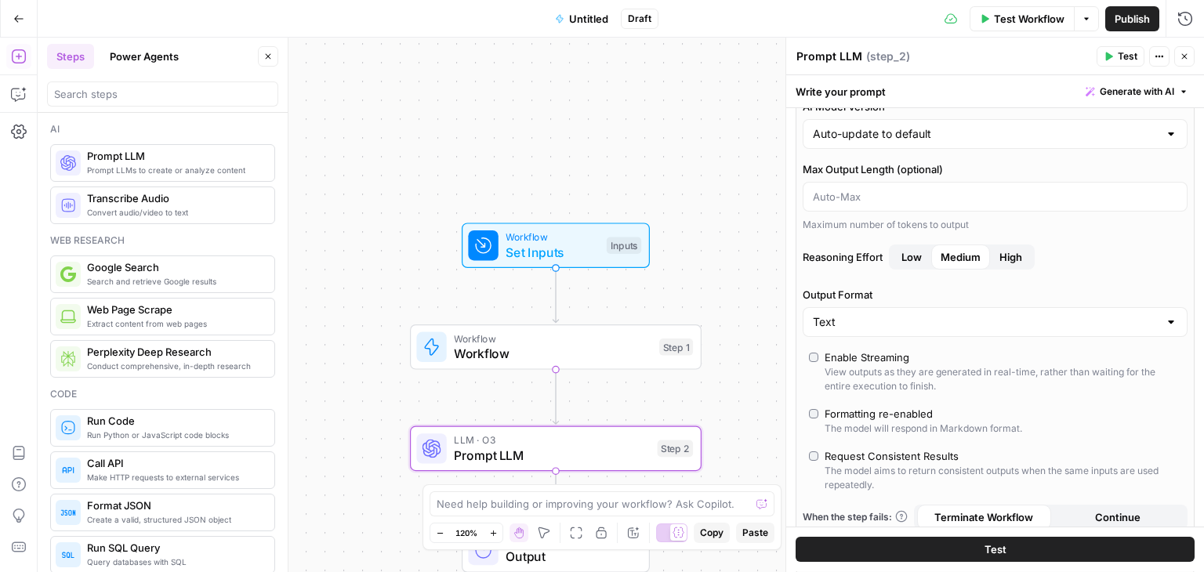
drag, startPoint x: 1090, startPoint y: 244, endPoint x: 1084, endPoint y: 292, distance: 48.9
drag, startPoint x: 1112, startPoint y: 288, endPoint x: 1106, endPoint y: 229, distance: 59.1
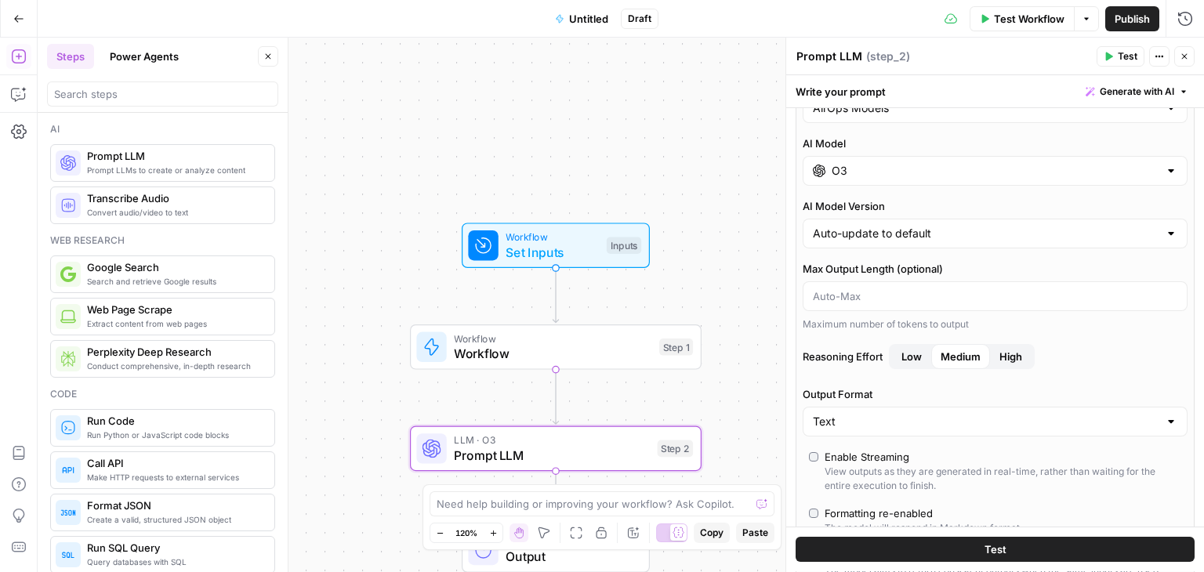
scroll to position [0, 0]
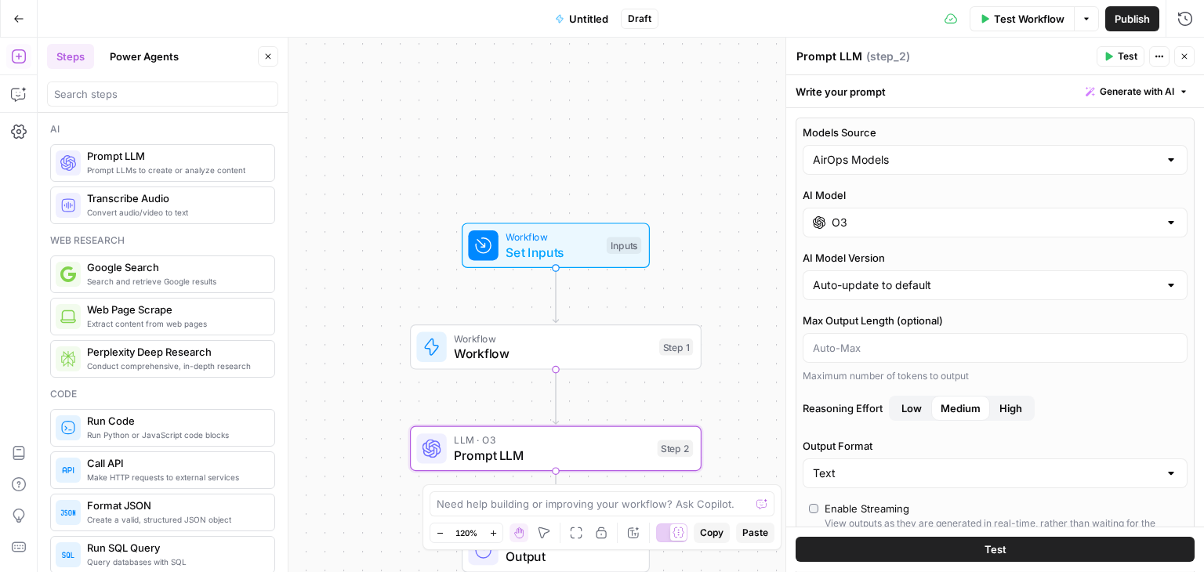
drag, startPoint x: 1063, startPoint y: 255, endPoint x: 1058, endPoint y: 176, distance: 78.5
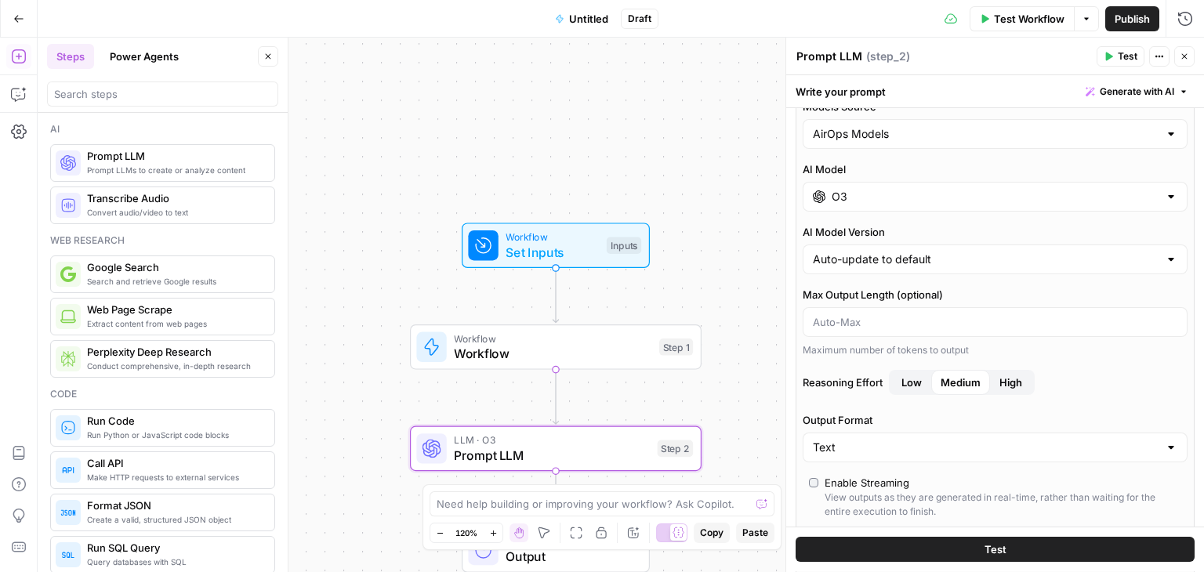
drag, startPoint x: 1047, startPoint y: 180, endPoint x: 1058, endPoint y: 301, distance: 122.0
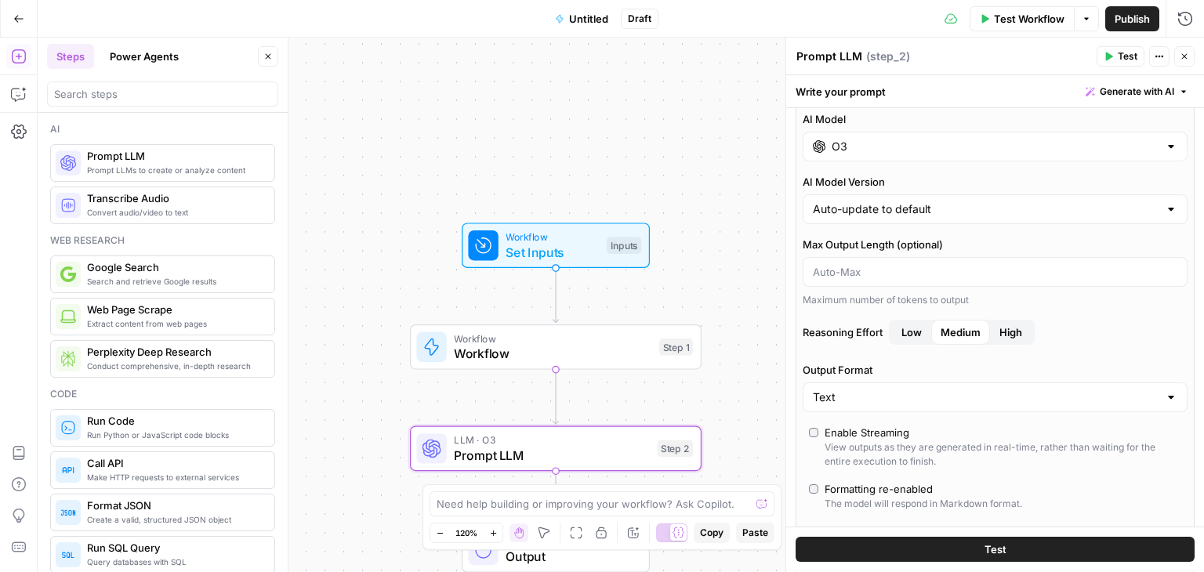
click at [1018, 332] on span "High" at bounding box center [1011, 333] width 23 height 16
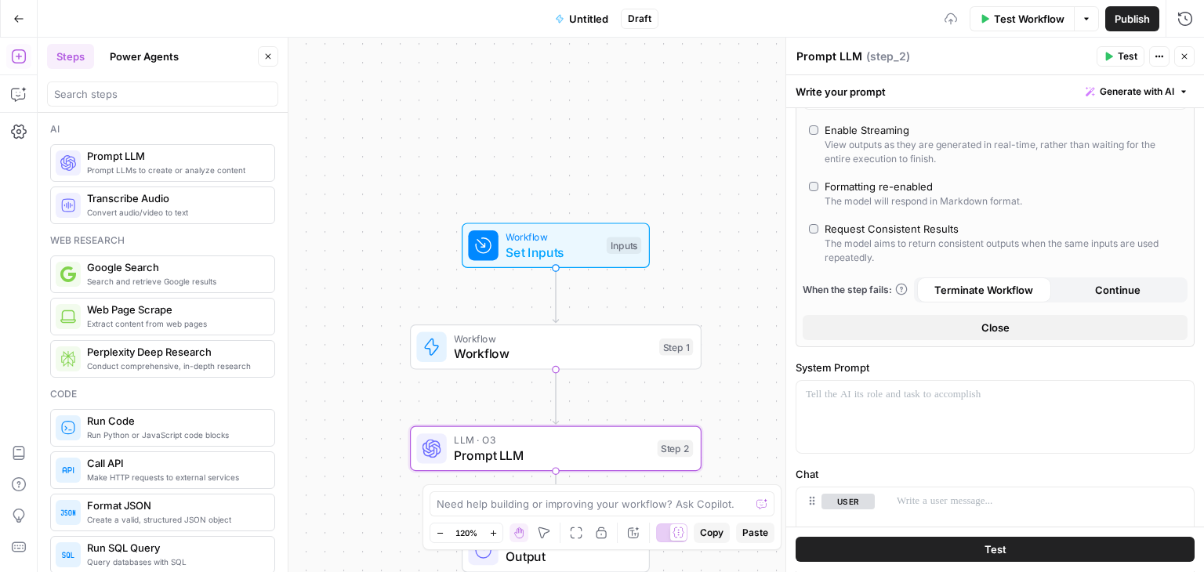
drag, startPoint x: 1082, startPoint y: 318, endPoint x: 1076, endPoint y: 449, distance: 131.9
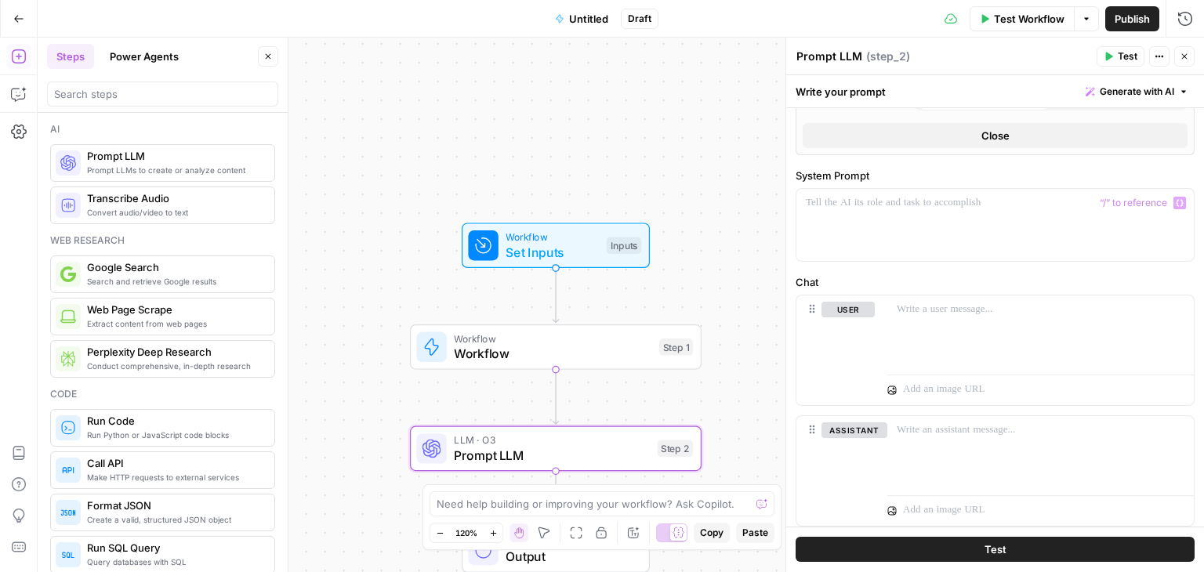
drag, startPoint x: 927, startPoint y: 278, endPoint x: 924, endPoint y: 395, distance: 117.6
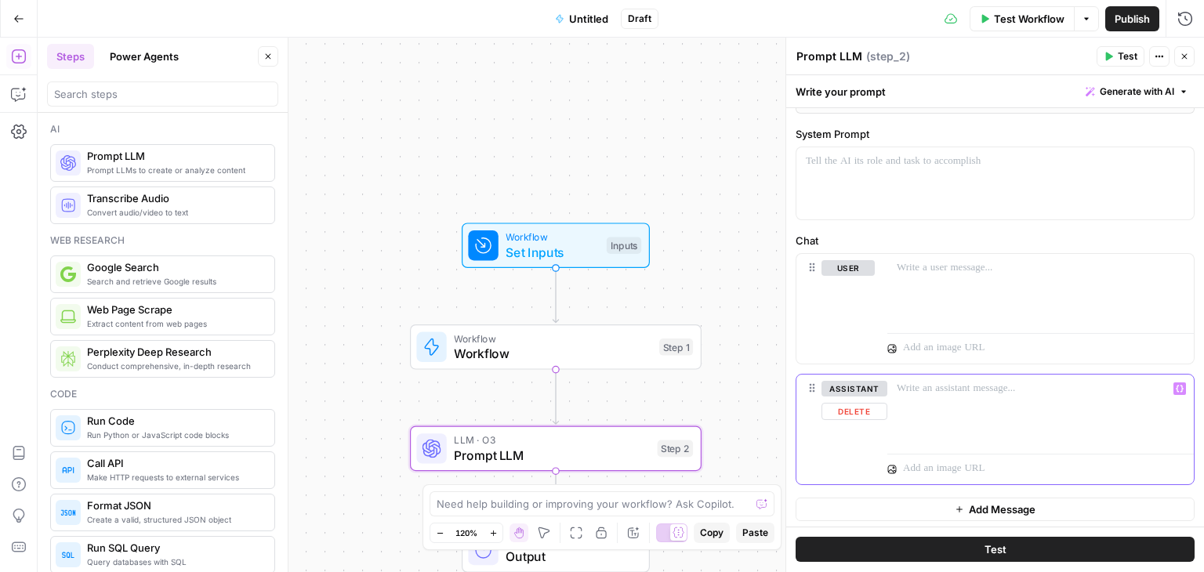
click at [863, 413] on button "Delete" at bounding box center [855, 411] width 66 height 17
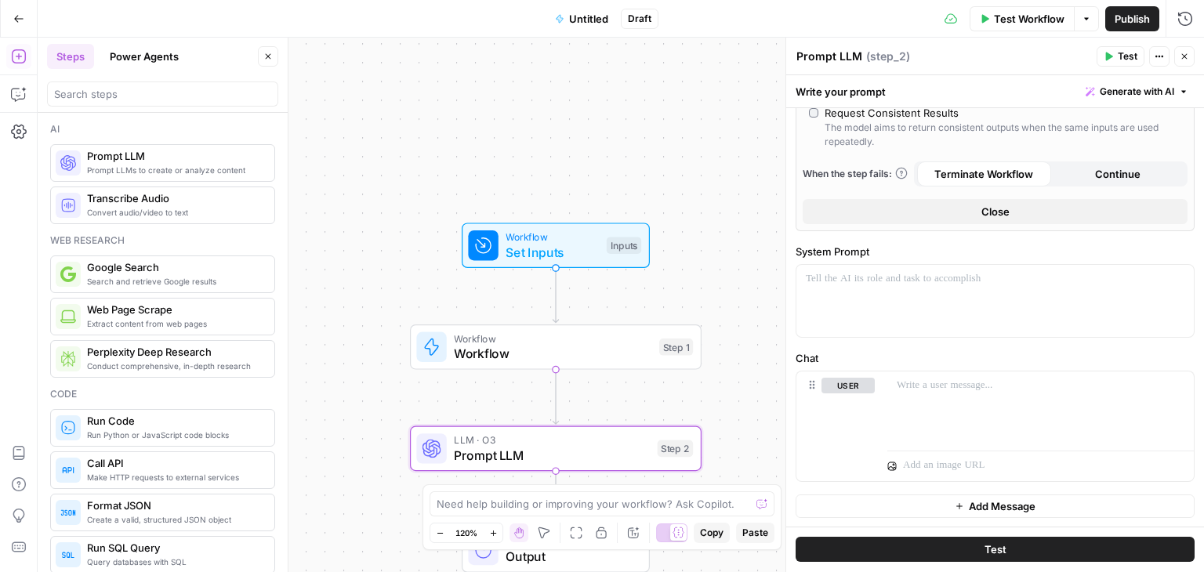
scroll to position [492, 0]
click at [924, 397] on div at bounding box center [1040, 410] width 307 height 72
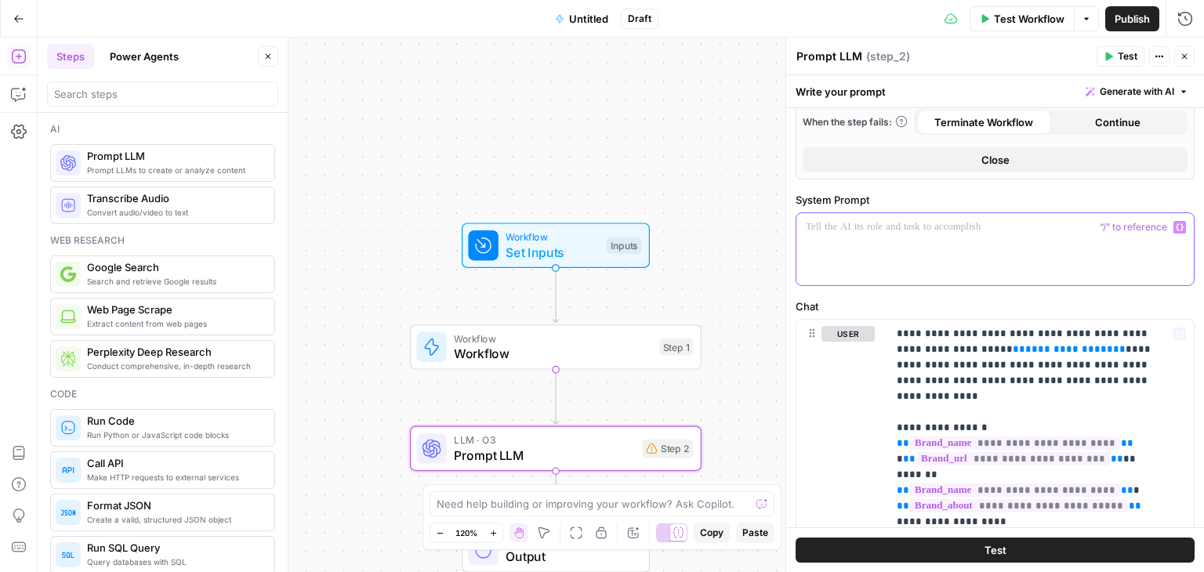
drag, startPoint x: 1007, startPoint y: 355, endPoint x: 1012, endPoint y: 375, distance: 20.2
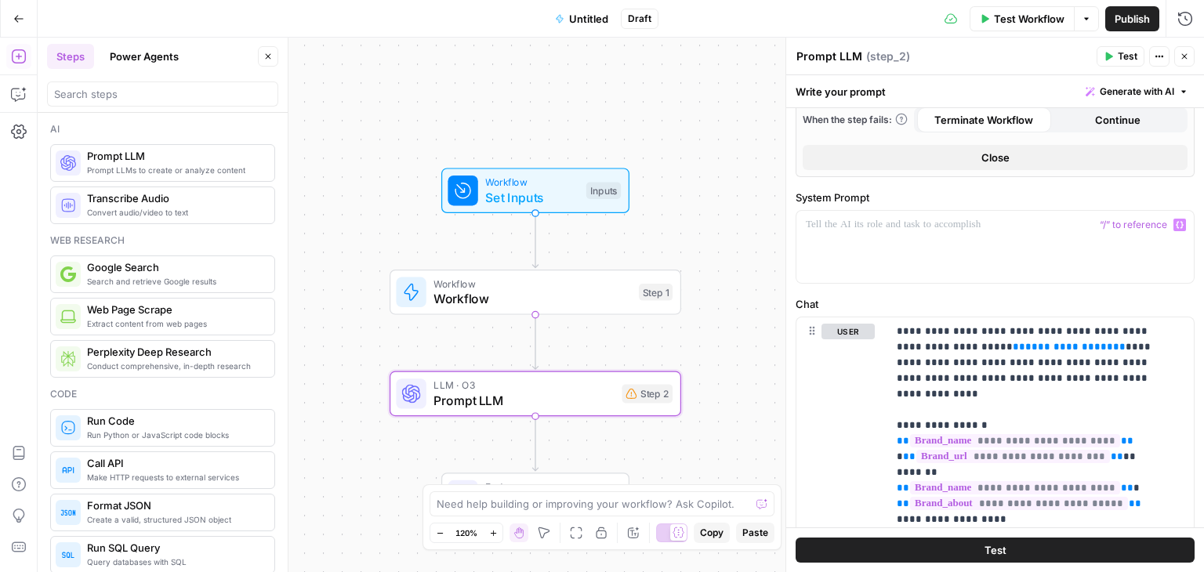
drag, startPoint x: 408, startPoint y: 234, endPoint x: 390, endPoint y: 175, distance: 61.5
click at [389, 176] on div "Workflow Set Inputs Inputs Workflow Workflow Step 1 LLM · O3 Prompt LLM Step 2 …" at bounding box center [621, 305] width 1167 height 535
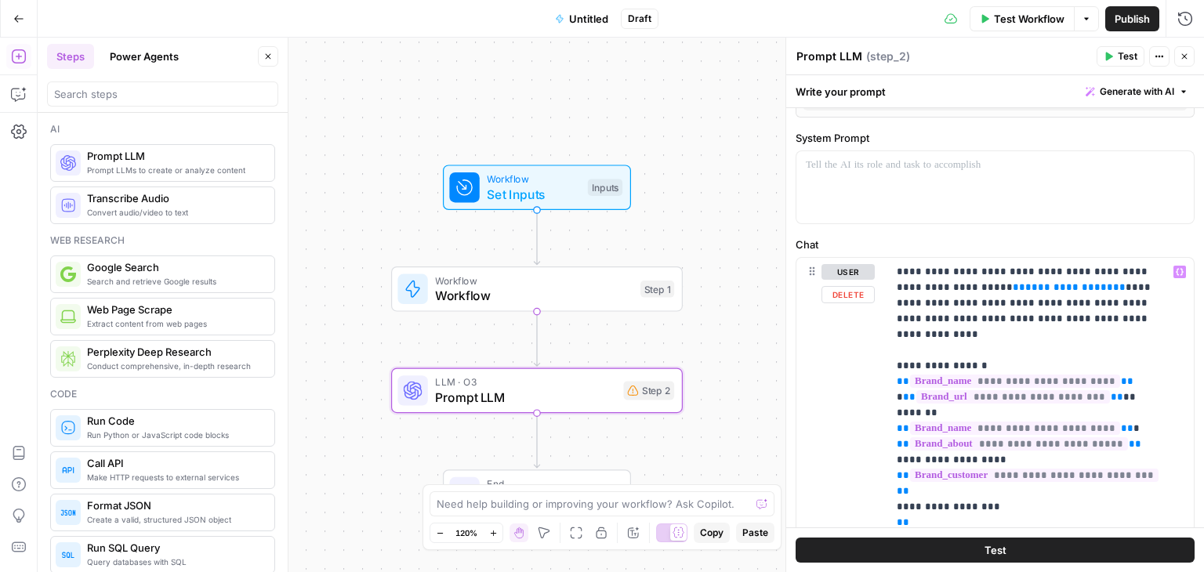
drag, startPoint x: 874, startPoint y: 438, endPoint x: 875, endPoint y: 471, distance: 32.9
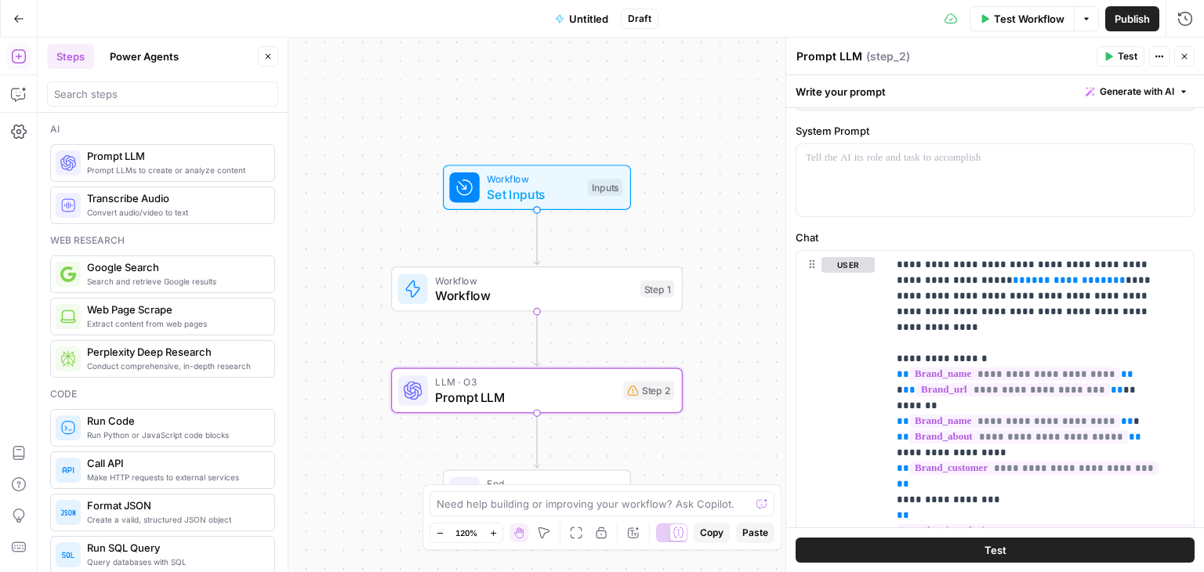
click at [267, 61] on button "Close" at bounding box center [268, 56] width 20 height 20
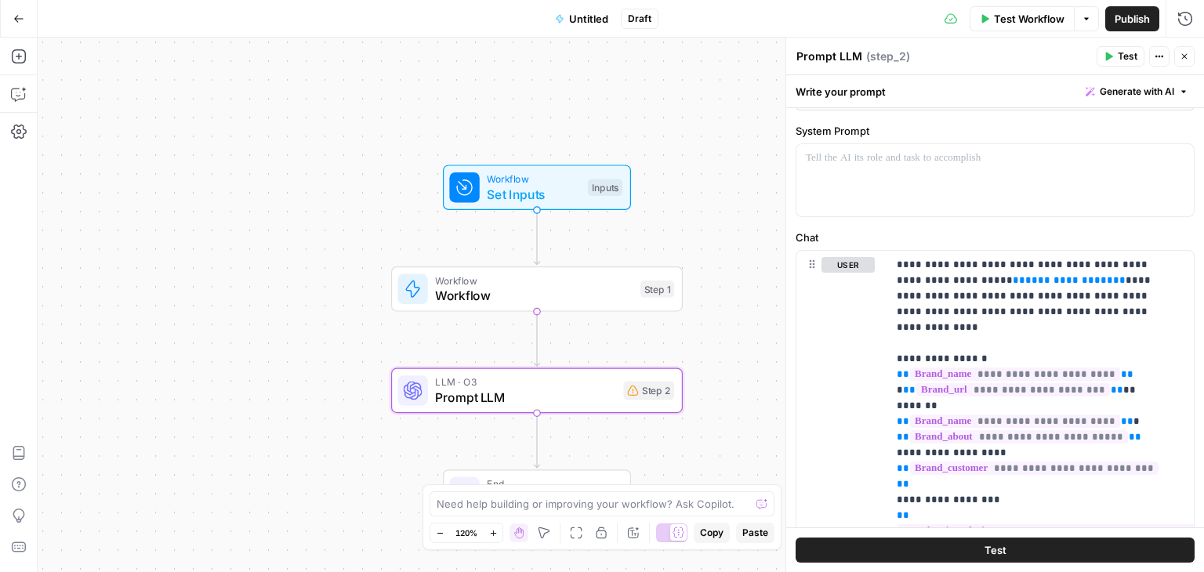
drag, startPoint x: 135, startPoint y: 230, endPoint x: 0, endPoint y: 363, distance: 189.6
drag, startPoint x: 0, startPoint y: 365, endPoint x: 556, endPoint y: 186, distance: 584.1
click at [556, 186] on span "Set Inputs" at bounding box center [533, 194] width 93 height 19
click at [556, 186] on span "Set Inputs" at bounding box center [534, 194] width 93 height 19
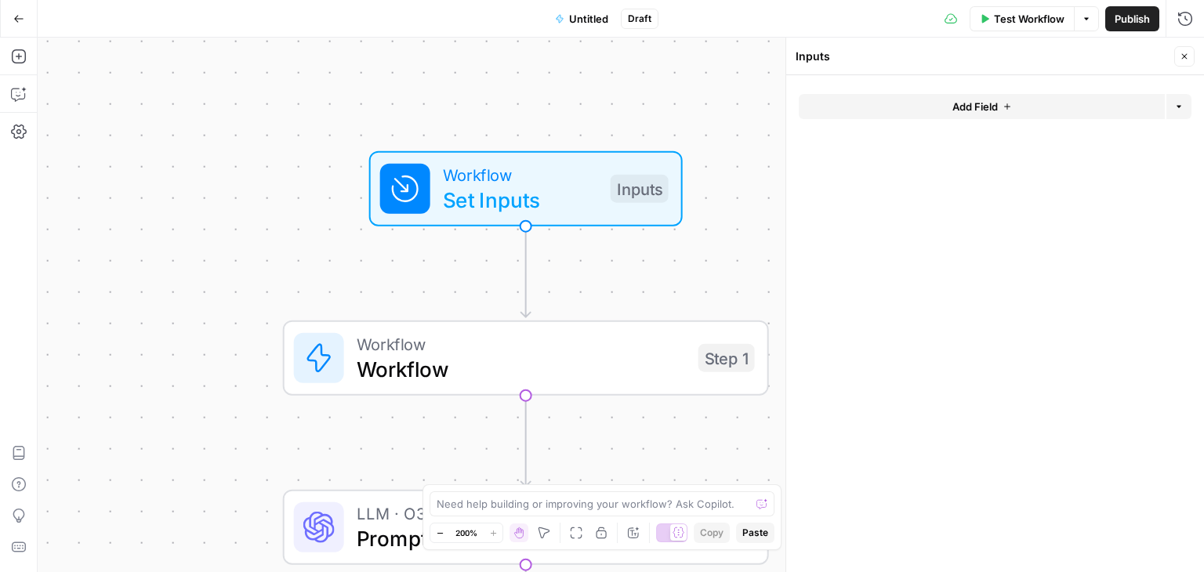
click at [969, 101] on span "Add Field" at bounding box center [975, 107] width 45 height 16
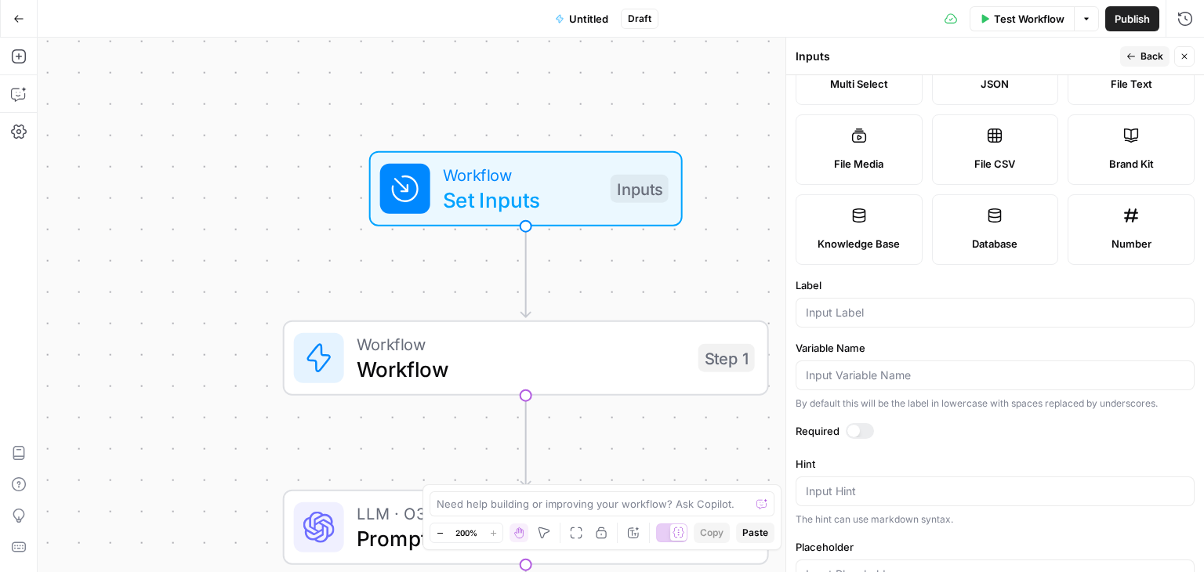
scroll to position [439, 0]
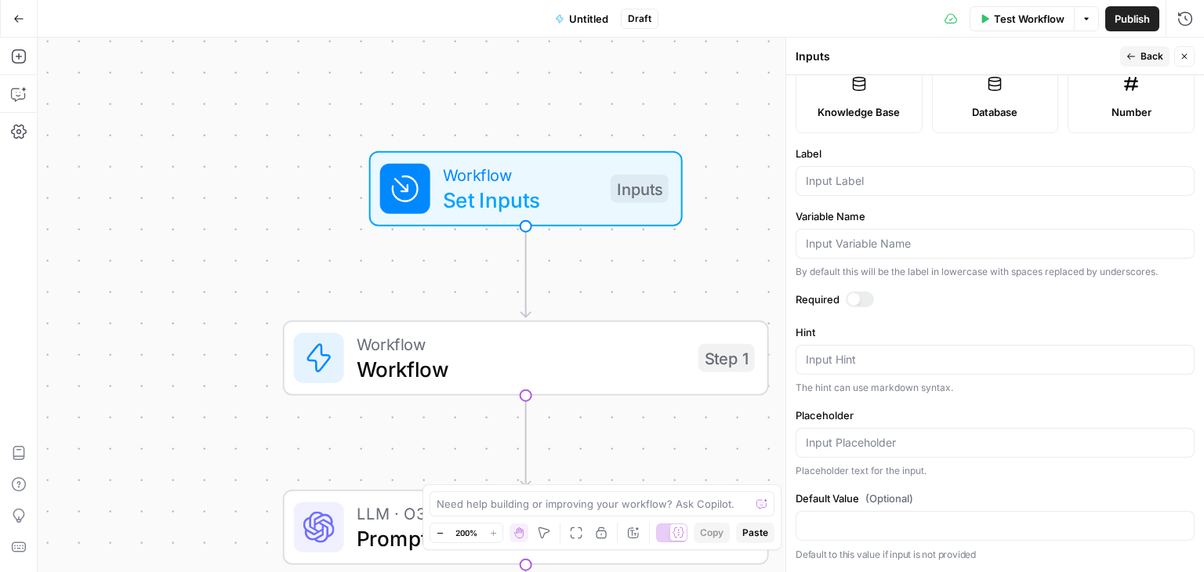
drag, startPoint x: 891, startPoint y: 89, endPoint x: 886, endPoint y: 249, distance: 160.8
click at [841, 189] on input "Label" at bounding box center [995, 181] width 379 height 16
type input "p"
type input "Primary Keyword"
click at [1129, 56] on icon "button" at bounding box center [1131, 56] width 9 height 9
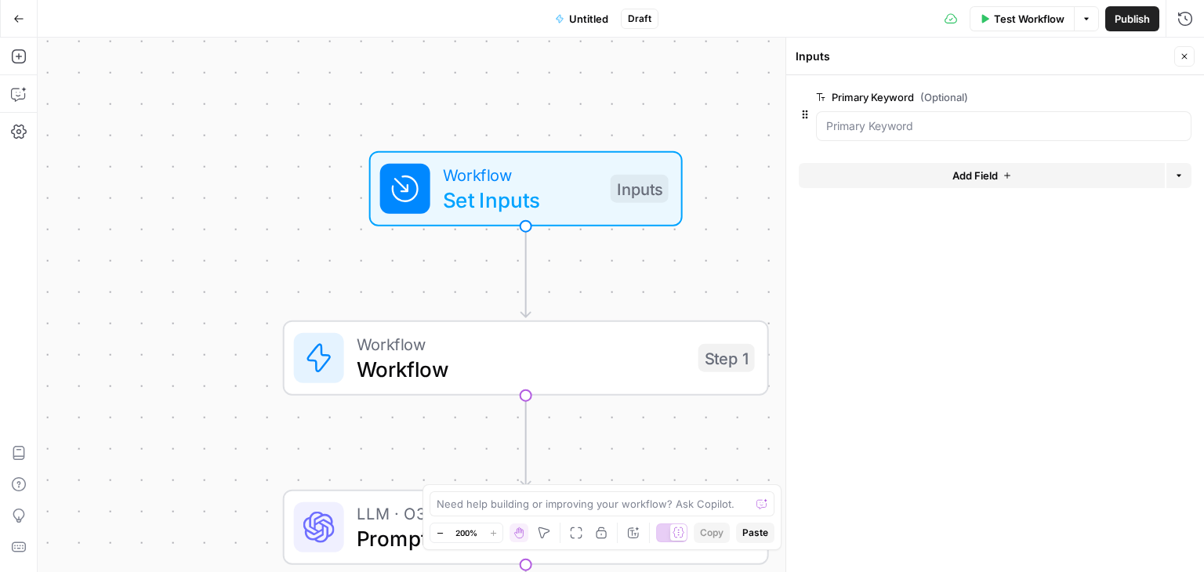
click at [938, 166] on button "Add Field" at bounding box center [982, 175] width 366 height 25
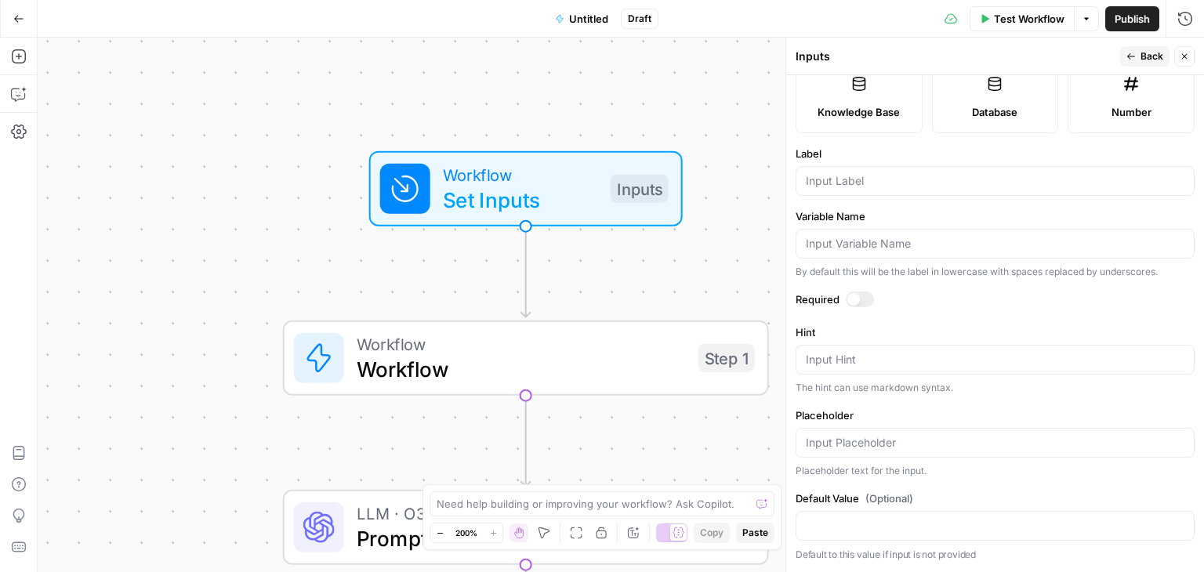
drag, startPoint x: 949, startPoint y: 90, endPoint x: 969, endPoint y: 211, distance: 122.3
click at [816, 167] on div at bounding box center [995, 181] width 399 height 30
click at [872, 183] on input "Secondary keywords" at bounding box center [995, 181] width 379 height 16
type input "Secondary Keywords"
click at [1135, 61] on button "Back" at bounding box center [1144, 56] width 49 height 20
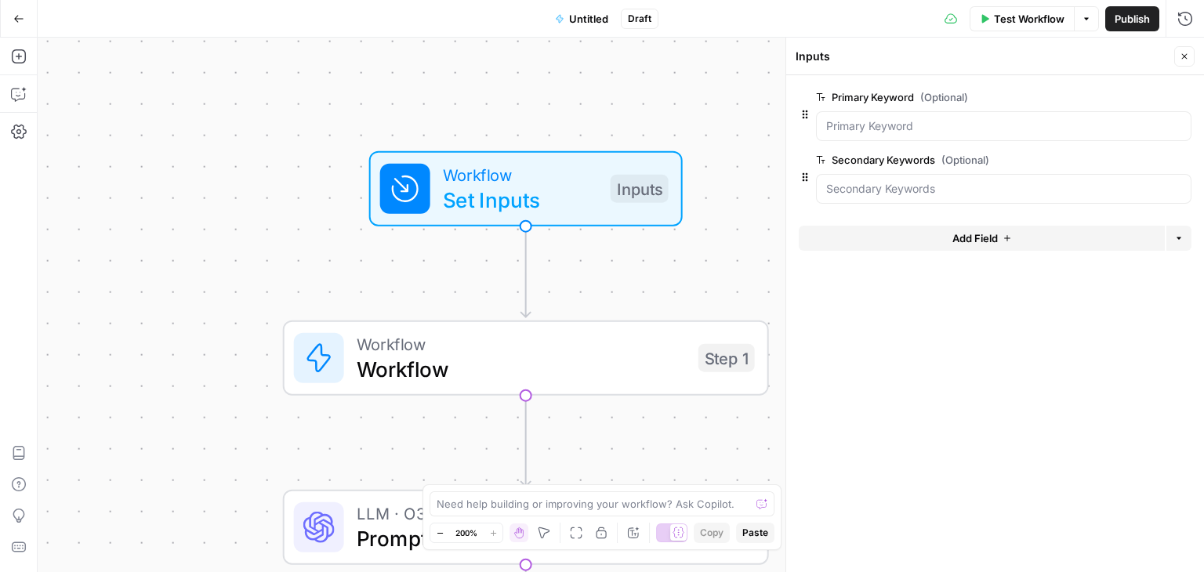
click at [1131, 91] on span "edit field" at bounding box center [1133, 97] width 34 height 13
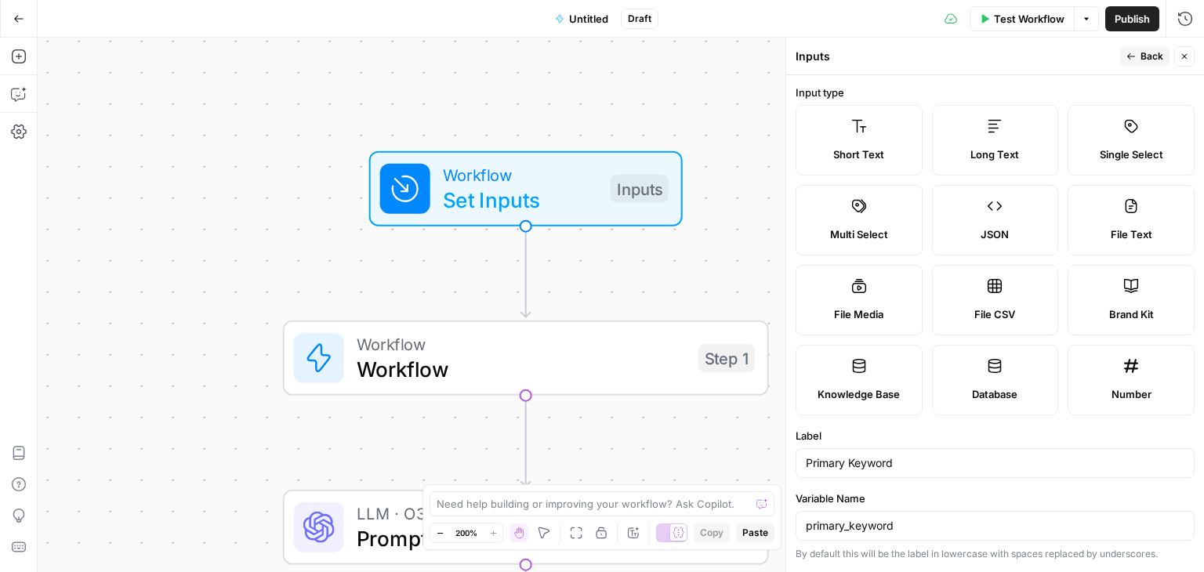
click at [1132, 59] on icon "button" at bounding box center [1131, 56] width 9 height 9
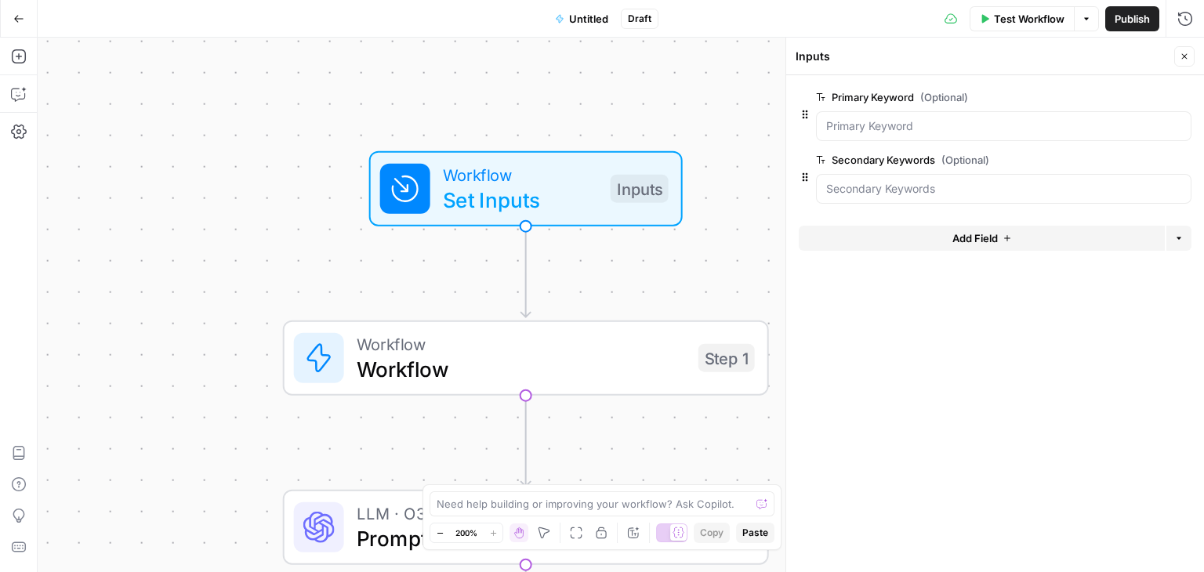
click at [975, 241] on span "Add Field" at bounding box center [975, 238] width 45 height 16
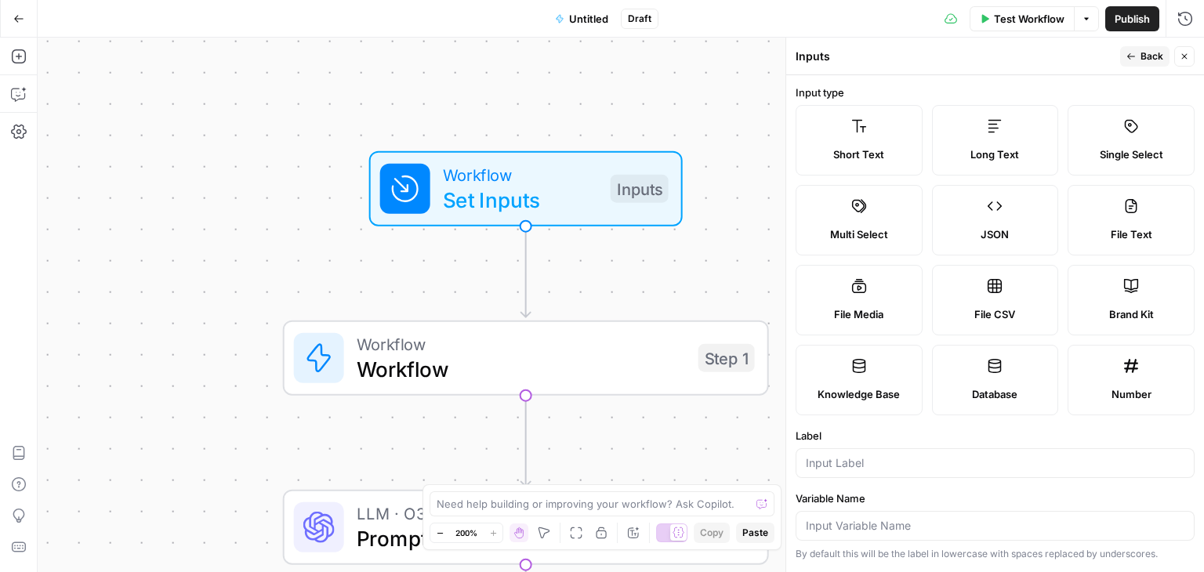
click at [1059, 136] on label "Long Text" at bounding box center [995, 140] width 127 height 71
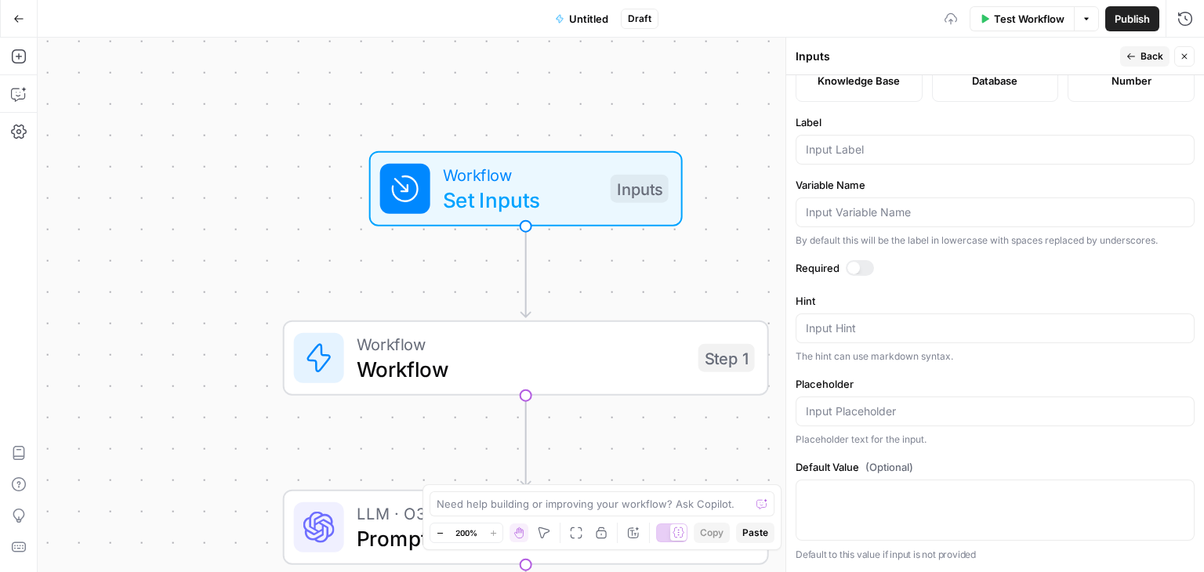
drag, startPoint x: 989, startPoint y: 147, endPoint x: 989, endPoint y: 223, distance: 76.0
click at [826, 147] on input "Label" at bounding box center [995, 150] width 379 height 16
click at [860, 157] on input "outline" at bounding box center [995, 150] width 379 height 16
drag, startPoint x: 812, startPoint y: 156, endPoint x: 739, endPoint y: 151, distance: 73.1
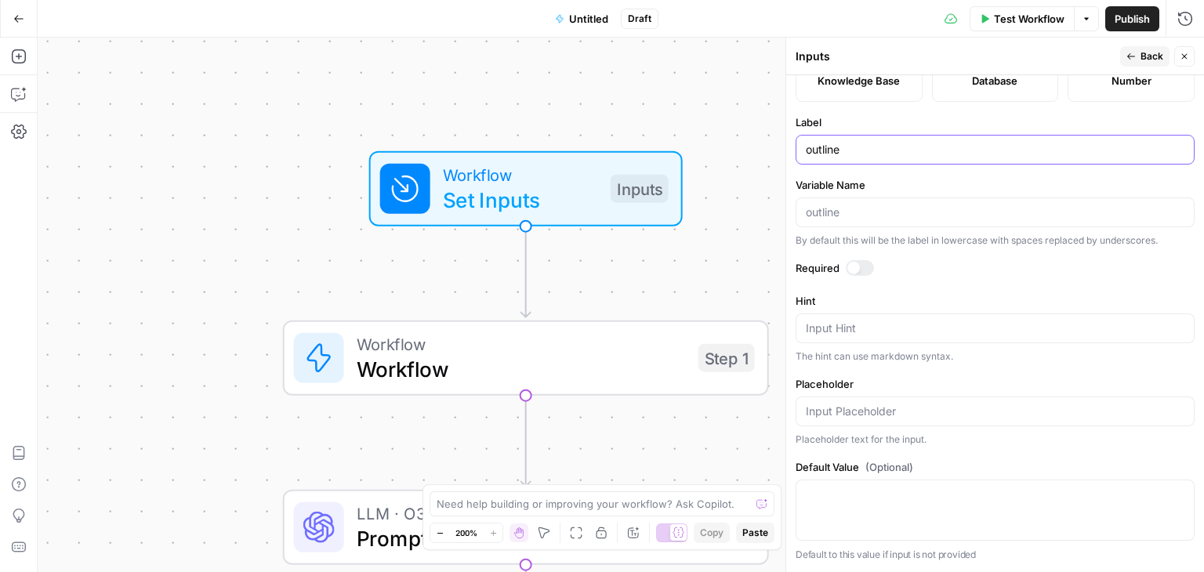
click at [752, 151] on body "All About AI New Home Browse Your Data Usage Settings Recent Grids Simetri Grid…" at bounding box center [602, 286] width 1204 height 572
type input "Outline"
click at [1004, 267] on label "Required" at bounding box center [995, 268] width 399 height 16
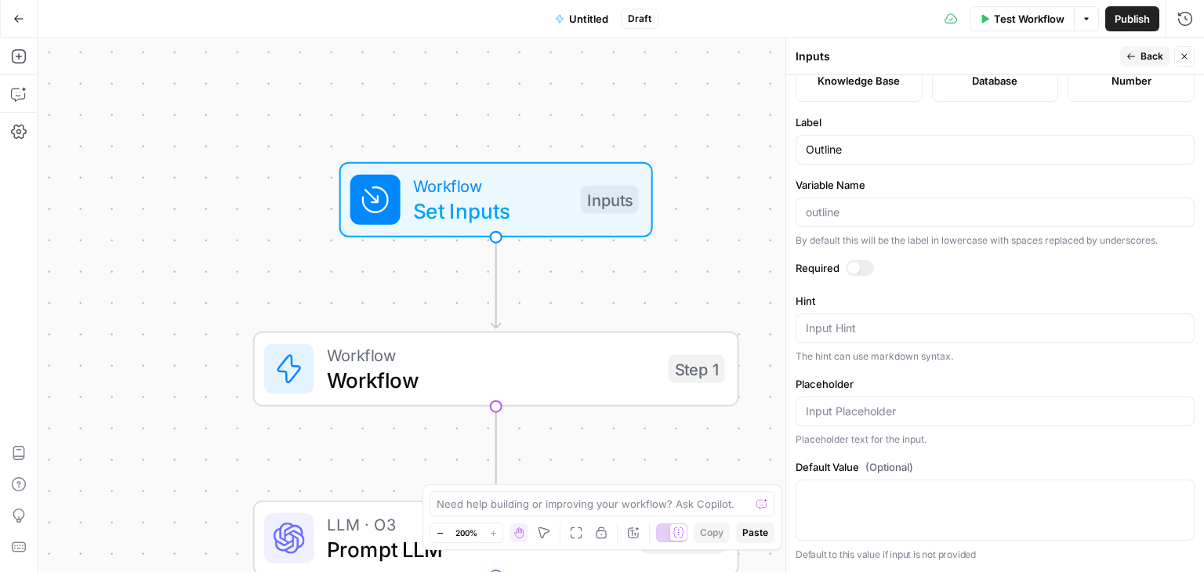
drag, startPoint x: 303, startPoint y: 167, endPoint x: 291, endPoint y: 171, distance: 12.4
click at [291, 171] on div "Workflow Set Inputs Inputs" at bounding box center [496, 199] width 486 height 75
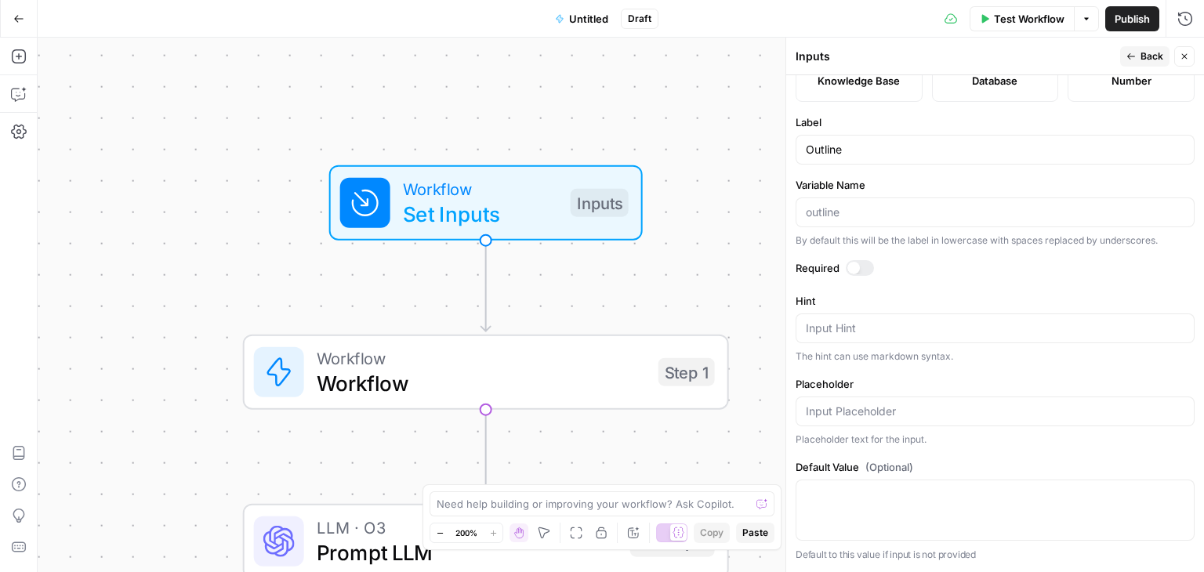
drag, startPoint x: 598, startPoint y: 91, endPoint x: 593, endPoint y: 151, distance: 60.6
click at [591, 150] on div "Workflow Set Inputs Inputs Workflow Workflow Step 1 LLM · O3 Prompt LLM Step 2 …" at bounding box center [621, 305] width 1167 height 535
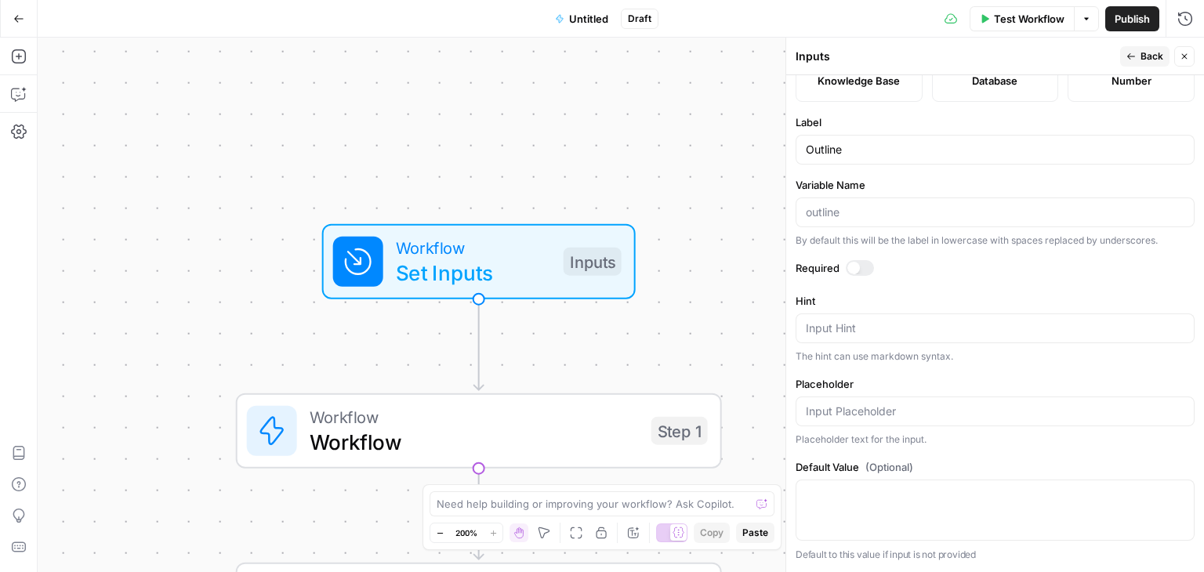
click at [1152, 53] on span "Back" at bounding box center [1152, 56] width 23 height 14
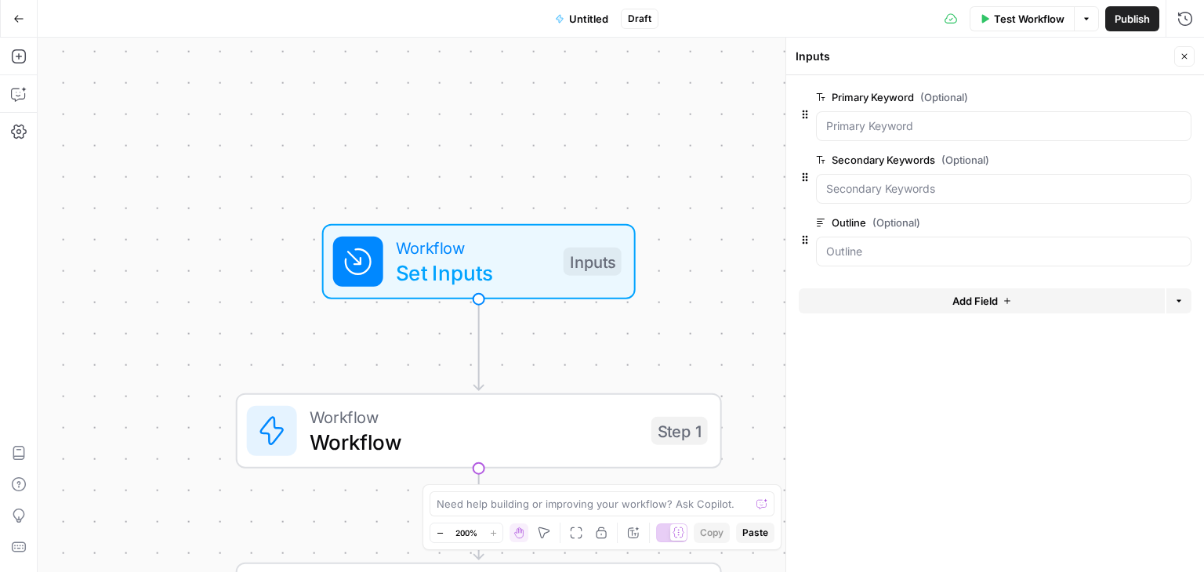
click at [903, 306] on button "Add Field" at bounding box center [982, 301] width 366 height 25
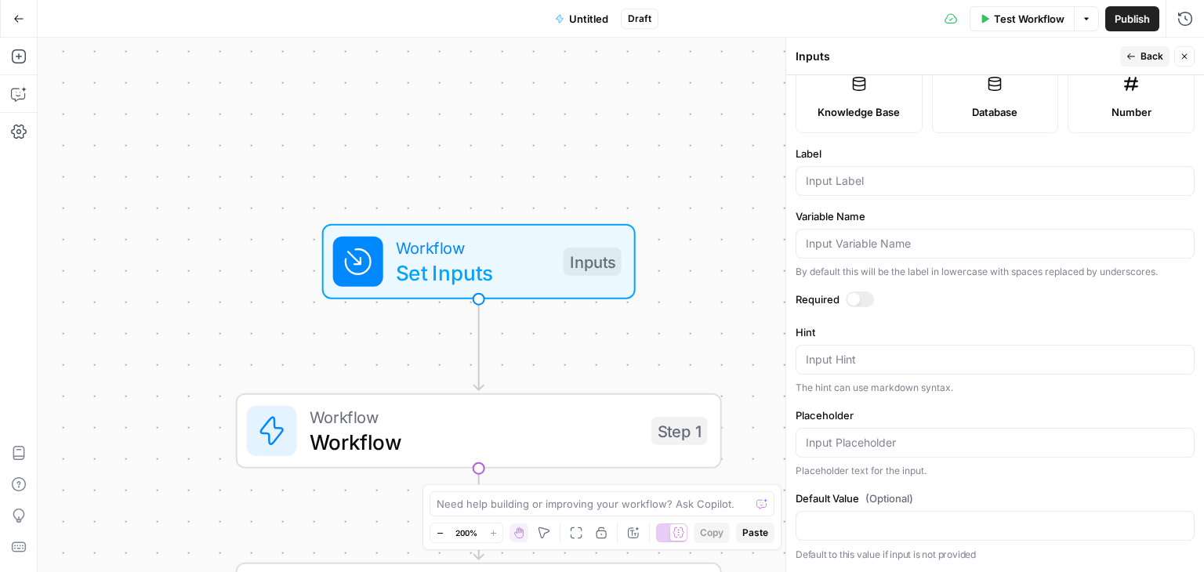
drag, startPoint x: 1023, startPoint y: 75, endPoint x: 1028, endPoint y: 292, distance: 217.2
drag, startPoint x: 1069, startPoint y: 321, endPoint x: 1060, endPoint y: 272, distance: 50.3
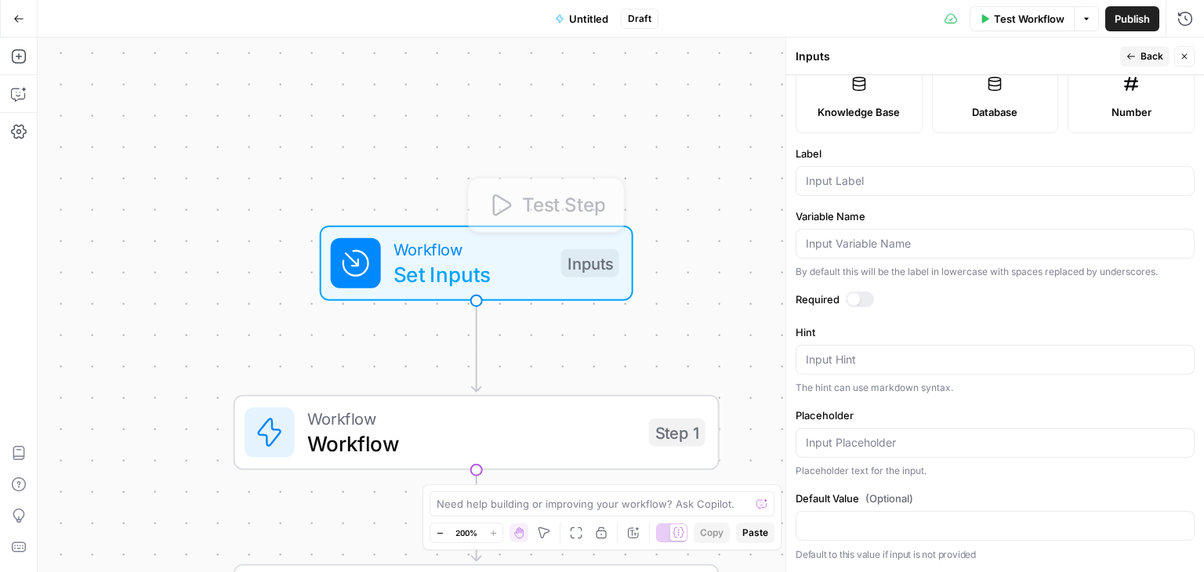
click at [561, 273] on div "Inputs" at bounding box center [590, 263] width 58 height 28
click at [561, 273] on div "Inputs" at bounding box center [590, 264] width 58 height 28
click at [1182, 57] on icon "button" at bounding box center [1184, 56] width 9 height 9
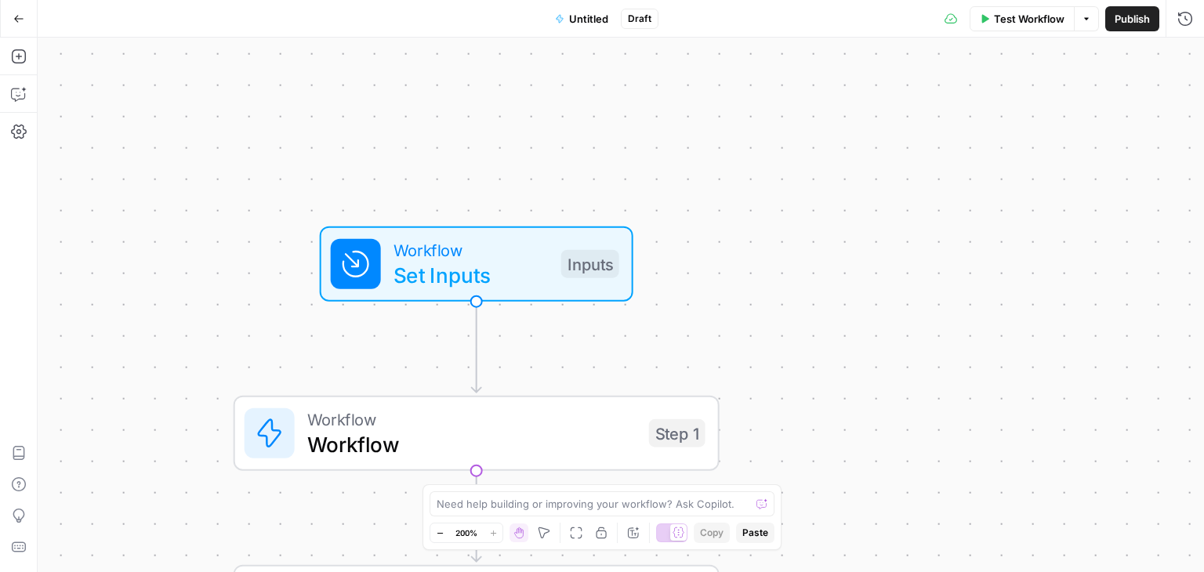
click at [1024, 24] on span "Test Workflow" at bounding box center [1029, 19] width 71 height 16
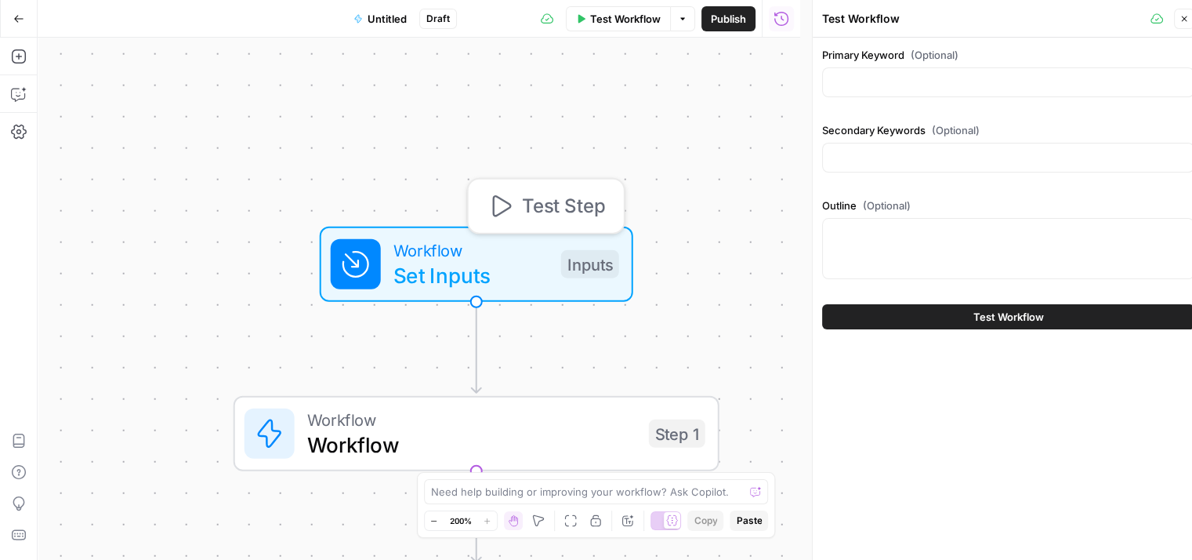
click at [527, 285] on span "Set Inputs" at bounding box center [471, 275] width 155 height 31
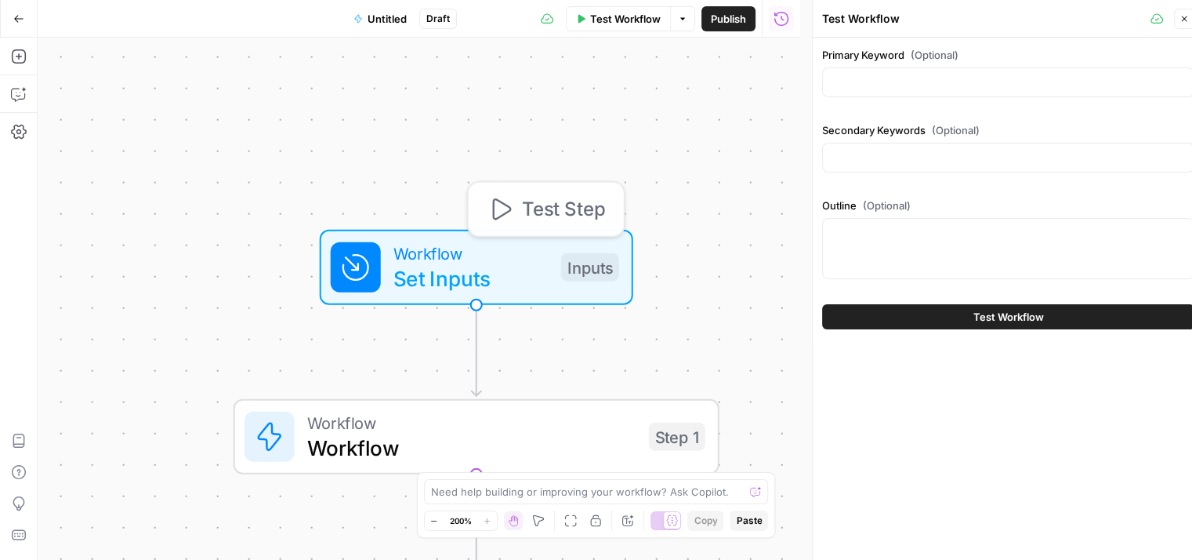
click at [610, 268] on div "Inputs" at bounding box center [590, 267] width 58 height 28
click at [1181, 26] on button "Close" at bounding box center [1184, 19] width 20 height 20
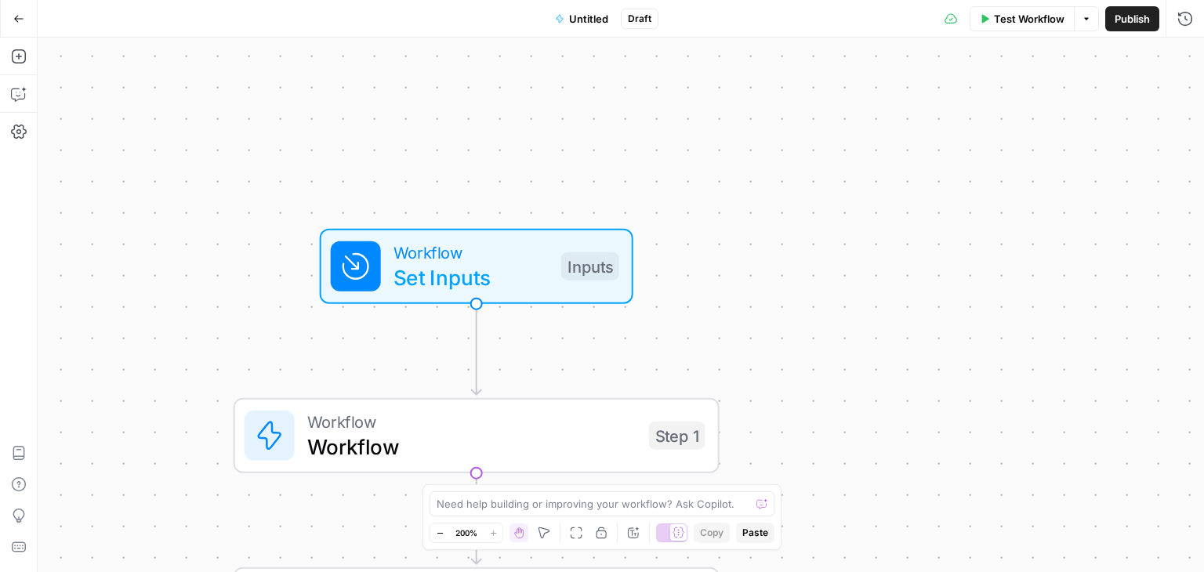
click at [511, 280] on span "Set Inputs" at bounding box center [471, 277] width 155 height 31
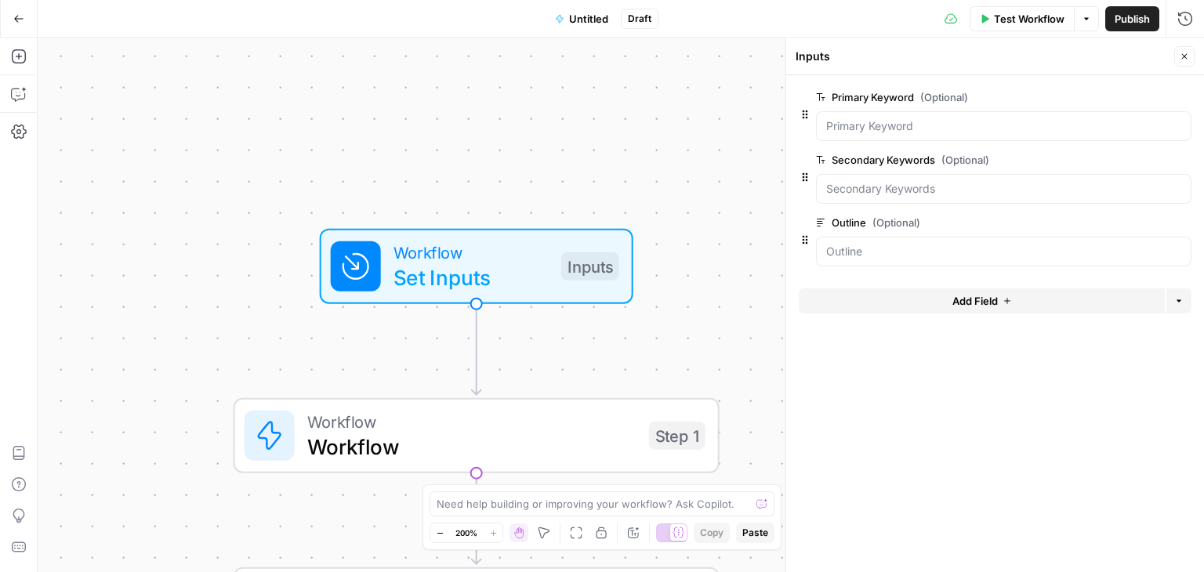
click at [997, 289] on button "Add Field" at bounding box center [982, 301] width 366 height 25
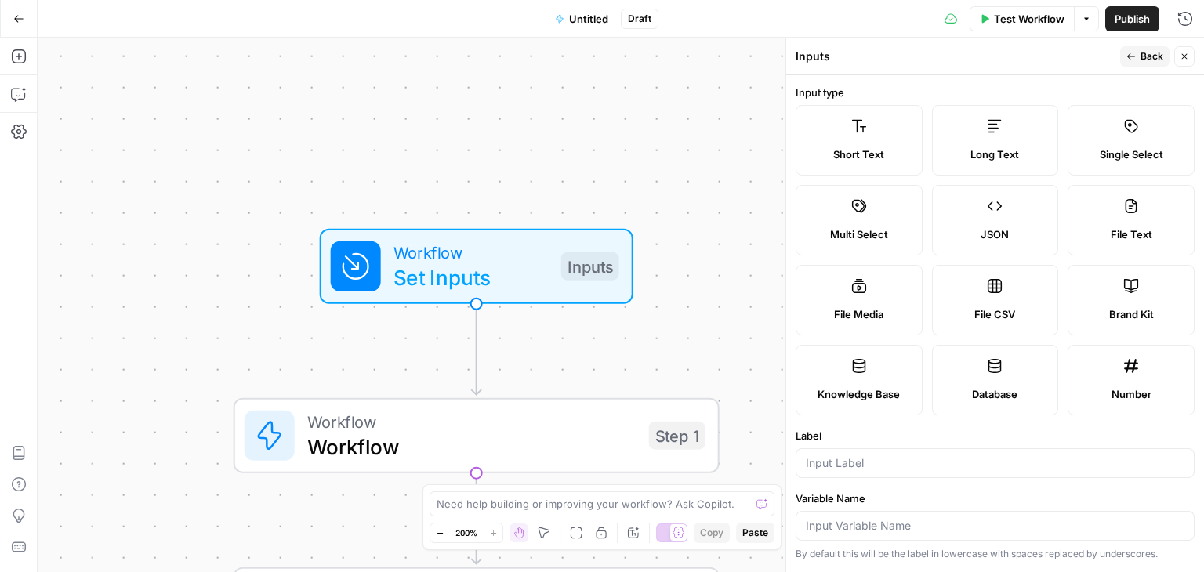
click at [1029, 143] on label "Long Text" at bounding box center [995, 140] width 127 height 71
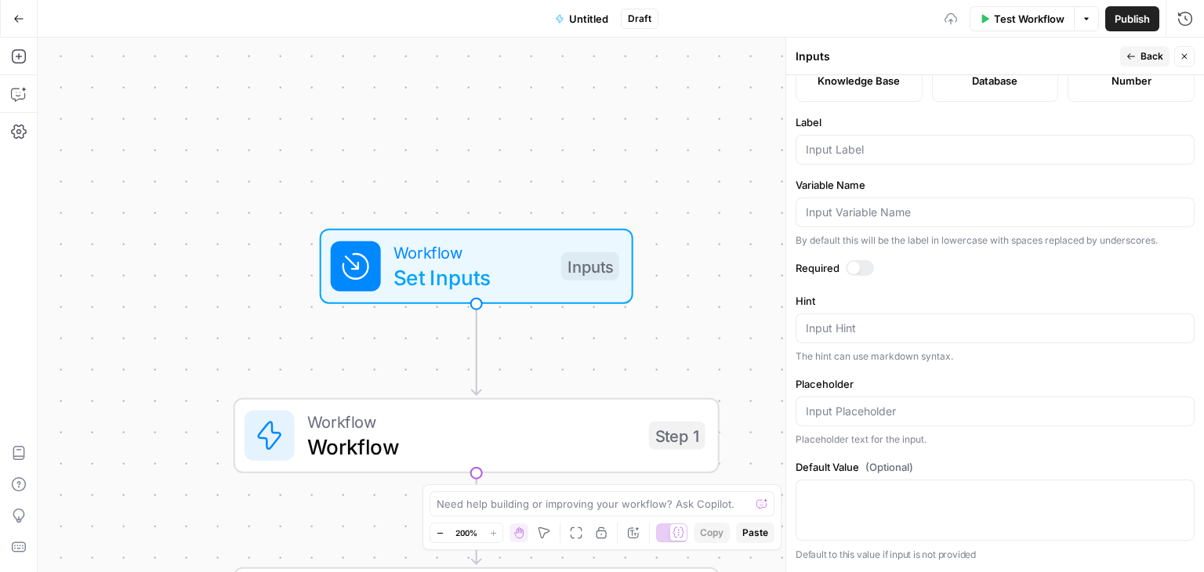
drag, startPoint x: 992, startPoint y: 85, endPoint x: 985, endPoint y: 296, distance: 210.2
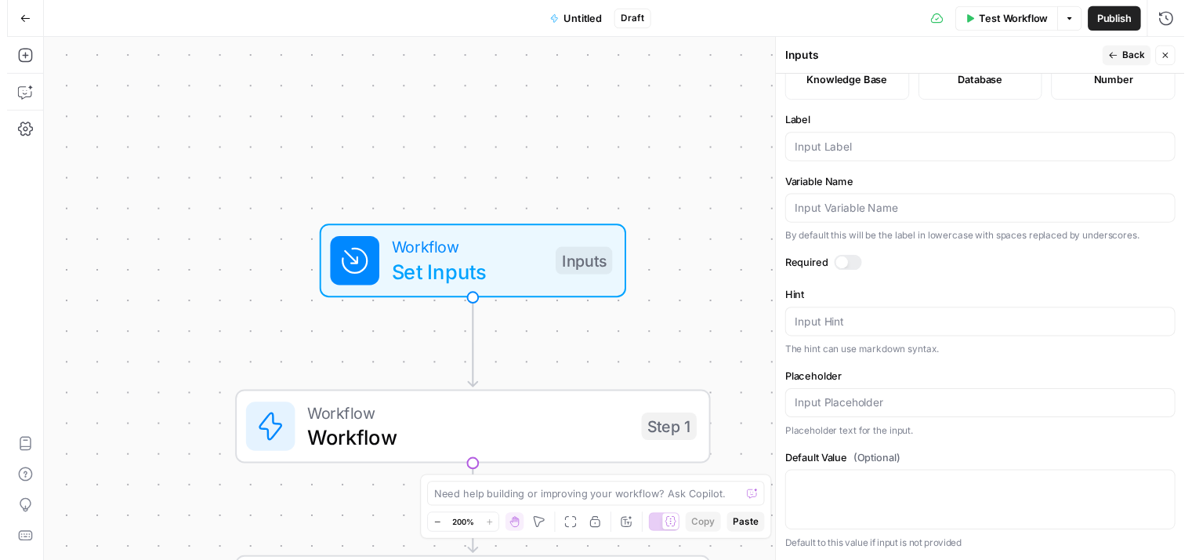
scroll to position [392, 0]
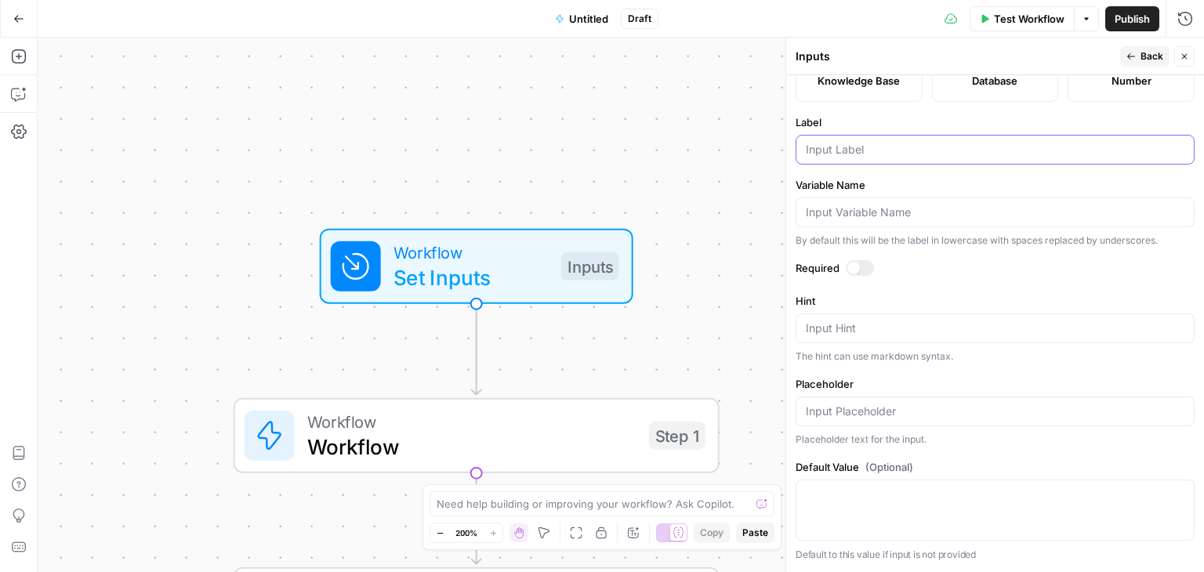
click at [871, 158] on input "Label" at bounding box center [995, 150] width 379 height 16
type input "SERP Research"
click at [580, 11] on span "Untitled" at bounding box center [588, 19] width 39 height 16
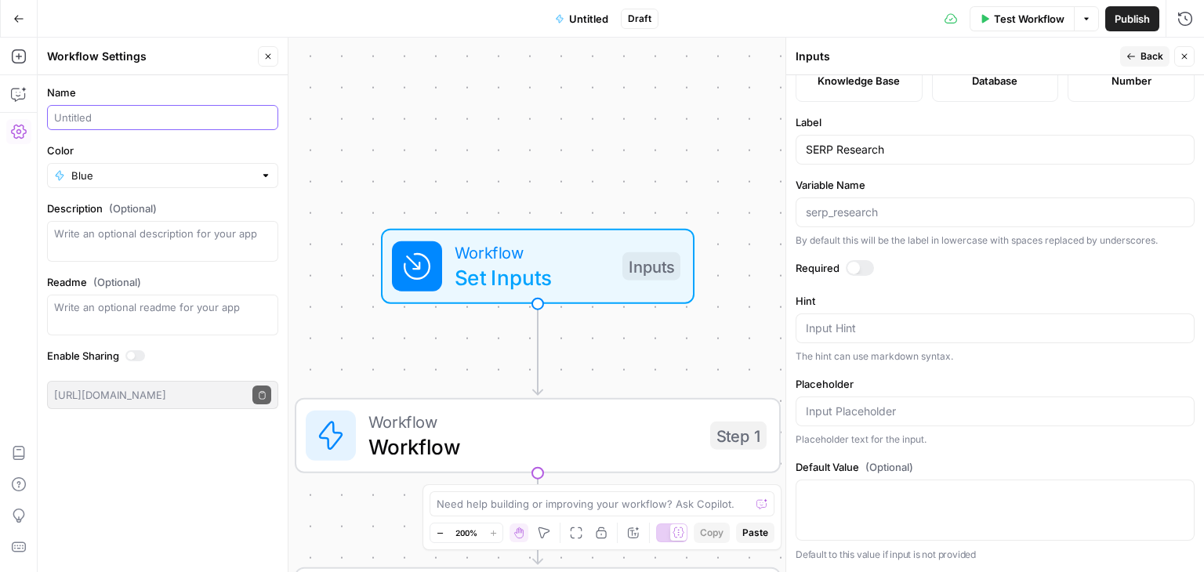
click at [183, 122] on input "Name" at bounding box center [162, 118] width 217 height 16
type input "Condense Outline"
click at [274, 64] on button "Close" at bounding box center [268, 56] width 20 height 20
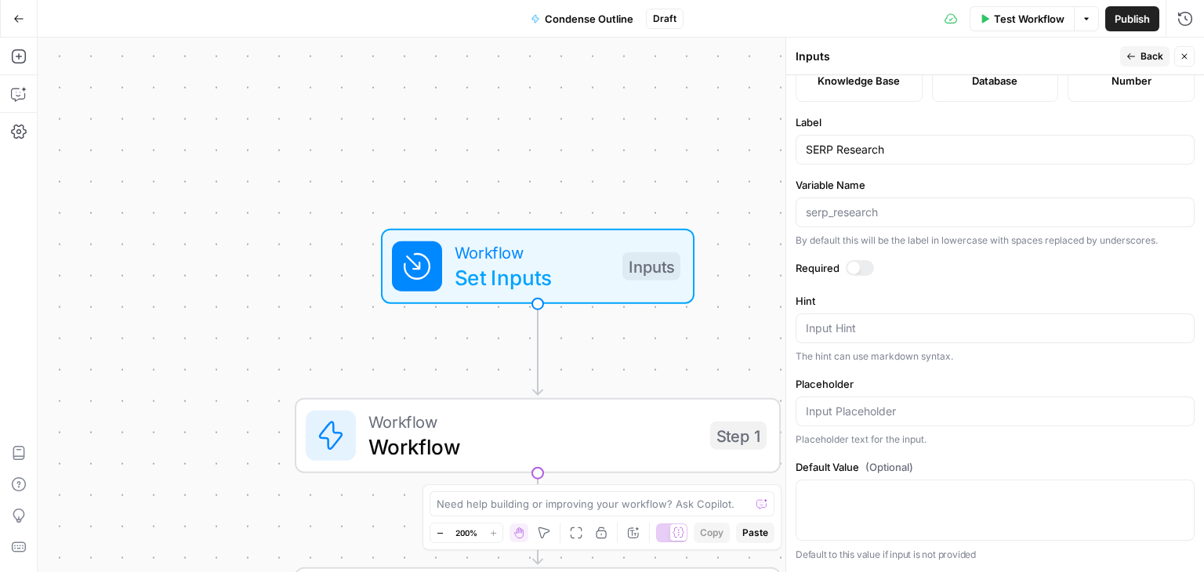
drag, startPoint x: 291, startPoint y: 211, endPoint x: 302, endPoint y: 99, distance: 112.6
click at [307, 66] on div "Workflow Set Inputs Inputs Workflow Workflow Step 1 LLM · O3 Prompt LLM Step 2 …" at bounding box center [621, 305] width 1167 height 535
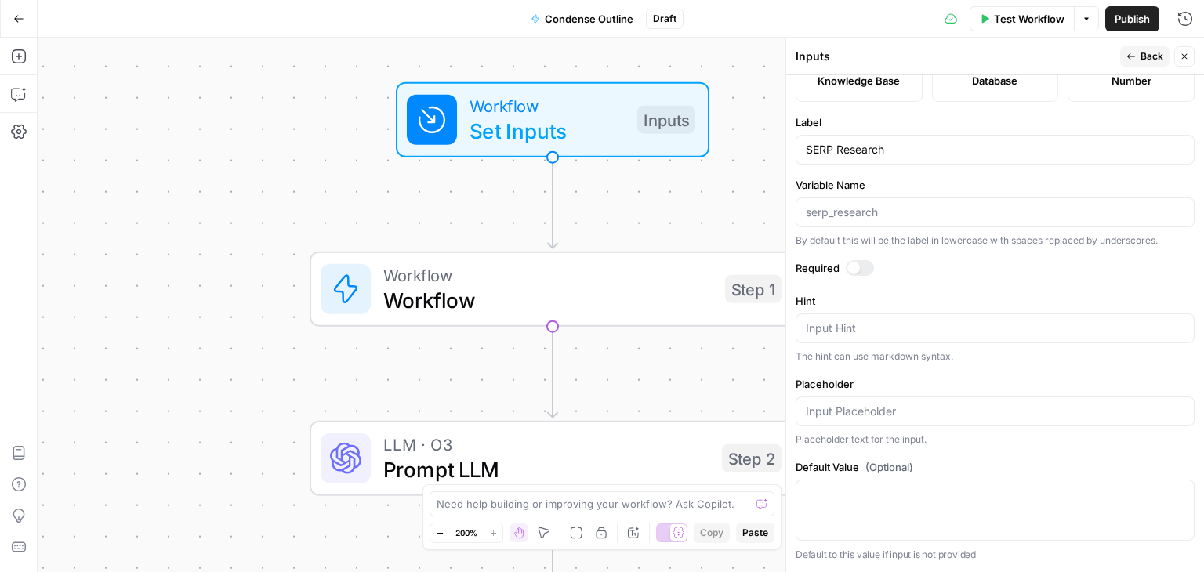
drag, startPoint x: 261, startPoint y: 157, endPoint x: 263, endPoint y: 170, distance: 13.5
click at [268, 106] on div "Workflow Set Inputs Inputs Workflow Workflow Step 1 LLM · O3 Prompt LLM Step 2 …" at bounding box center [621, 305] width 1167 height 535
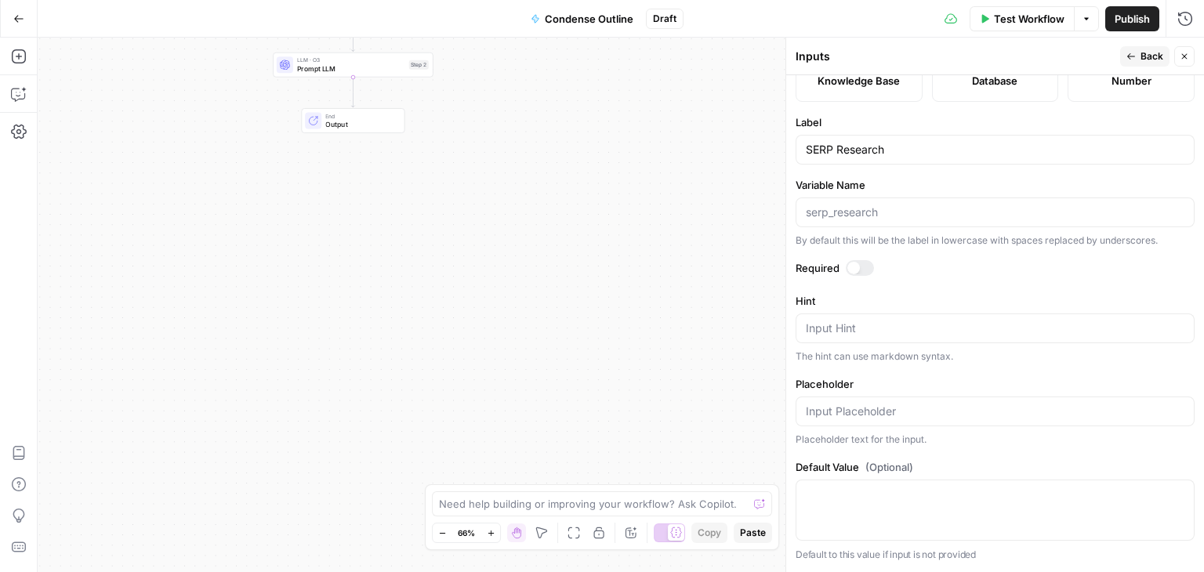
drag, startPoint x: 201, startPoint y: 194, endPoint x: 234, endPoint y: 296, distance: 107.1
click at [234, 294] on div "Workflow Set Inputs Inputs Workflow Workflow Step 1 LLM · O3 Prompt LLM Step 2 …" at bounding box center [621, 305] width 1167 height 535
drag, startPoint x: 245, startPoint y: 186, endPoint x: 232, endPoint y: 292, distance: 107.4
click at [229, 299] on div "Workflow Set Inputs Inputs Workflow Workflow Step 1 LLM · O3 Prompt LLM Step 2 …" at bounding box center [621, 305] width 1167 height 535
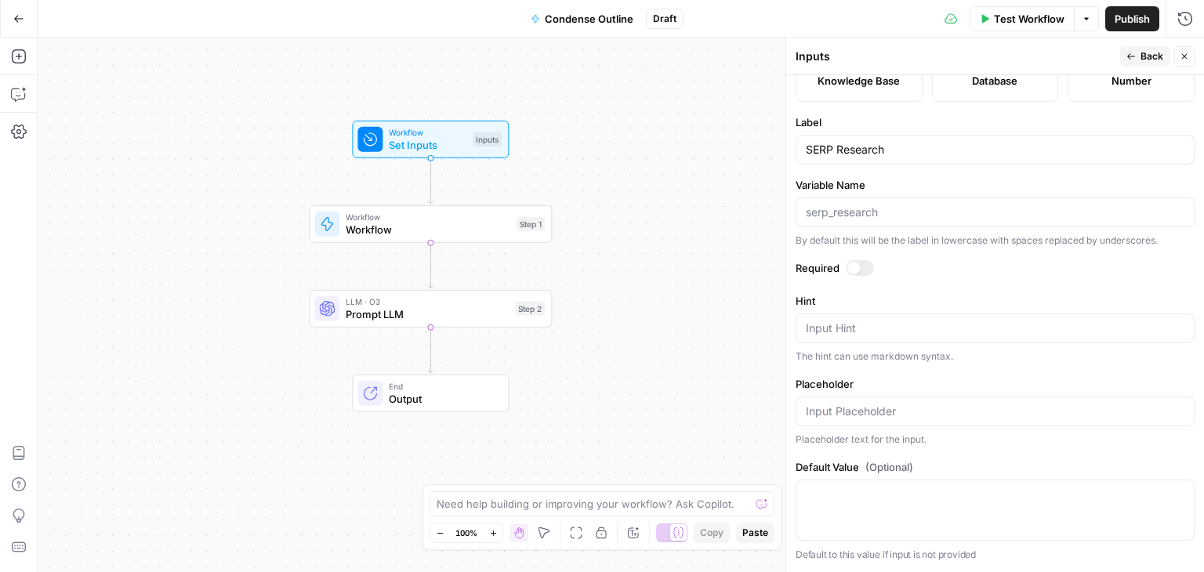
drag, startPoint x: 238, startPoint y: 278, endPoint x: 199, endPoint y: 292, distance: 41.7
click at [166, 271] on div "Workflow Set Inputs Inputs Workflow Workflow Step 1 LLM · O3 Prompt LLM Step 2 …" at bounding box center [621, 305] width 1167 height 535
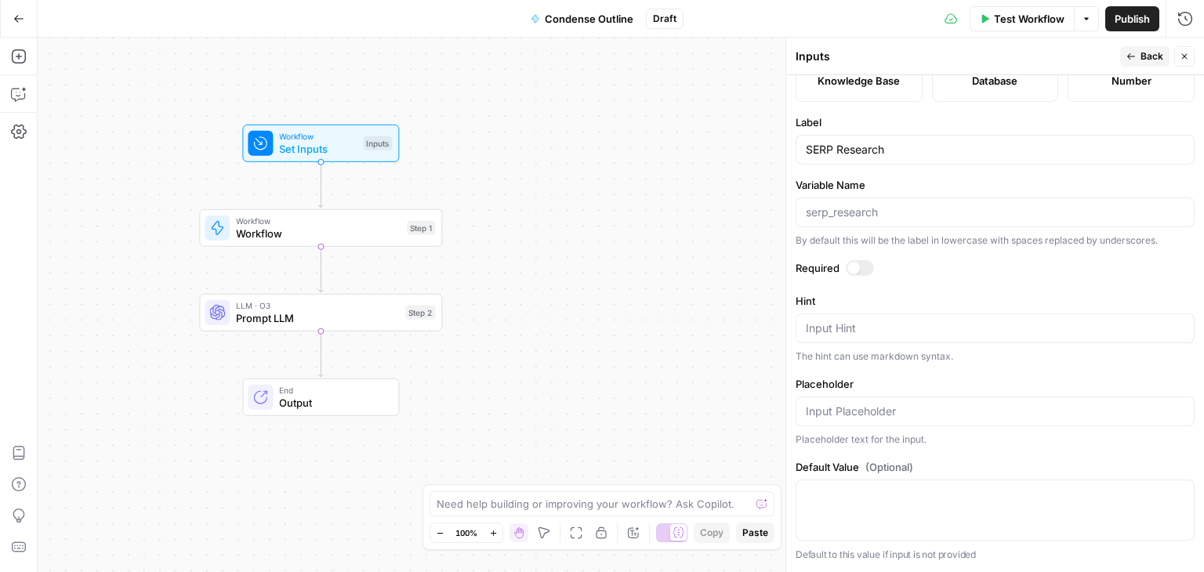
click at [277, 311] on span "Prompt LLM" at bounding box center [317, 318] width 163 height 16
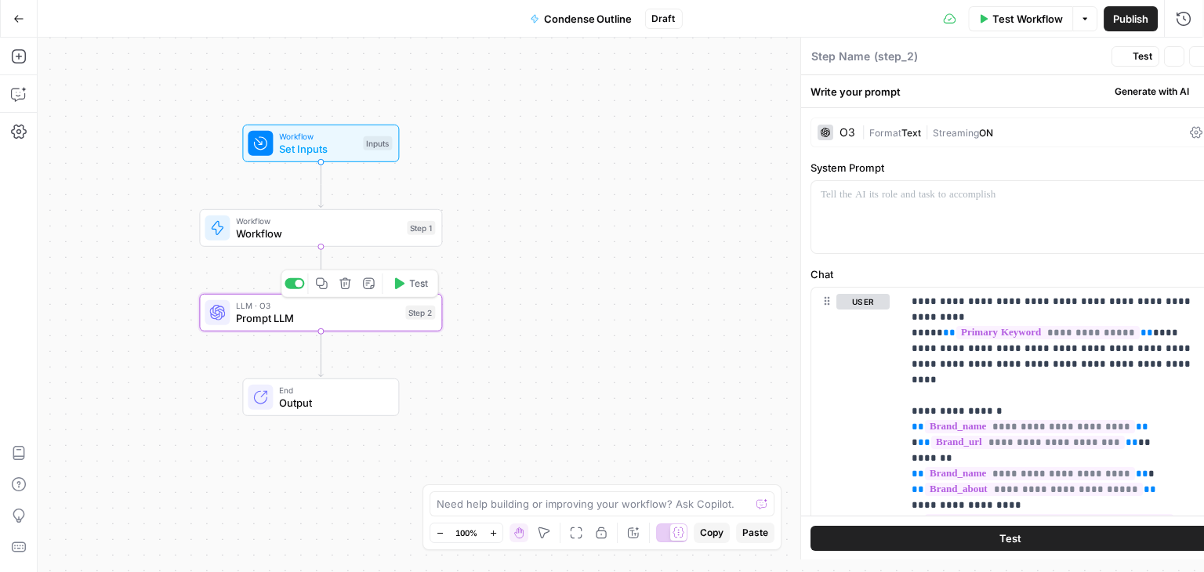
type textarea "Prompt LLM"
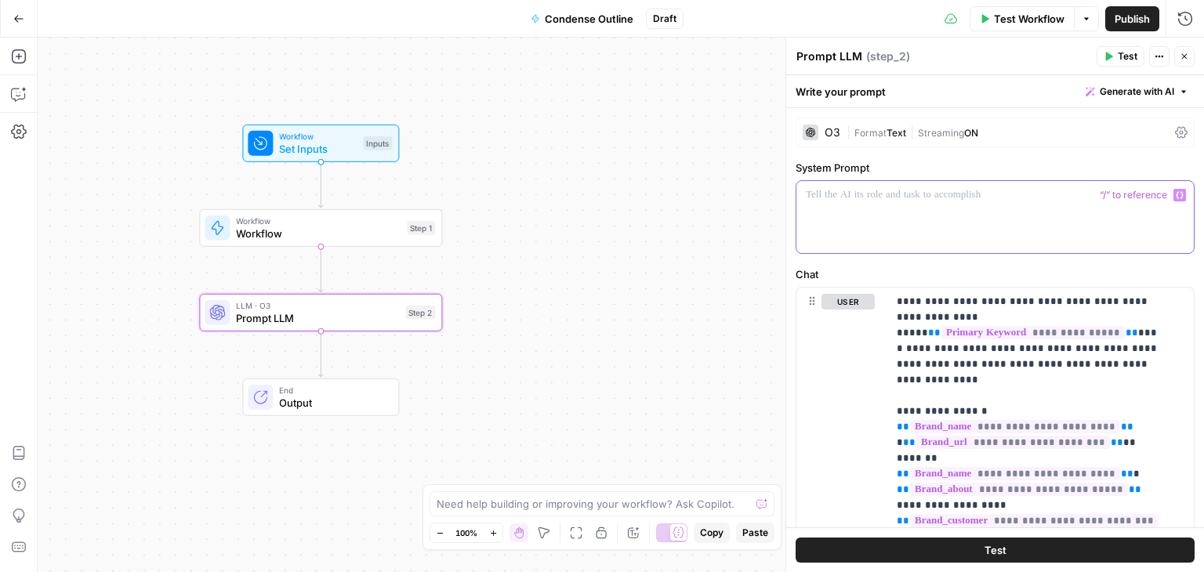
click at [963, 198] on p at bounding box center [995, 195] width 379 height 16
click at [918, 205] on div at bounding box center [995, 217] width 397 height 72
click at [570, 176] on div "Workflow Set Inputs Inputs Workflow Workflow Step 1 LLM · O3 Prompt LLM Step 2 …" at bounding box center [621, 305] width 1167 height 535
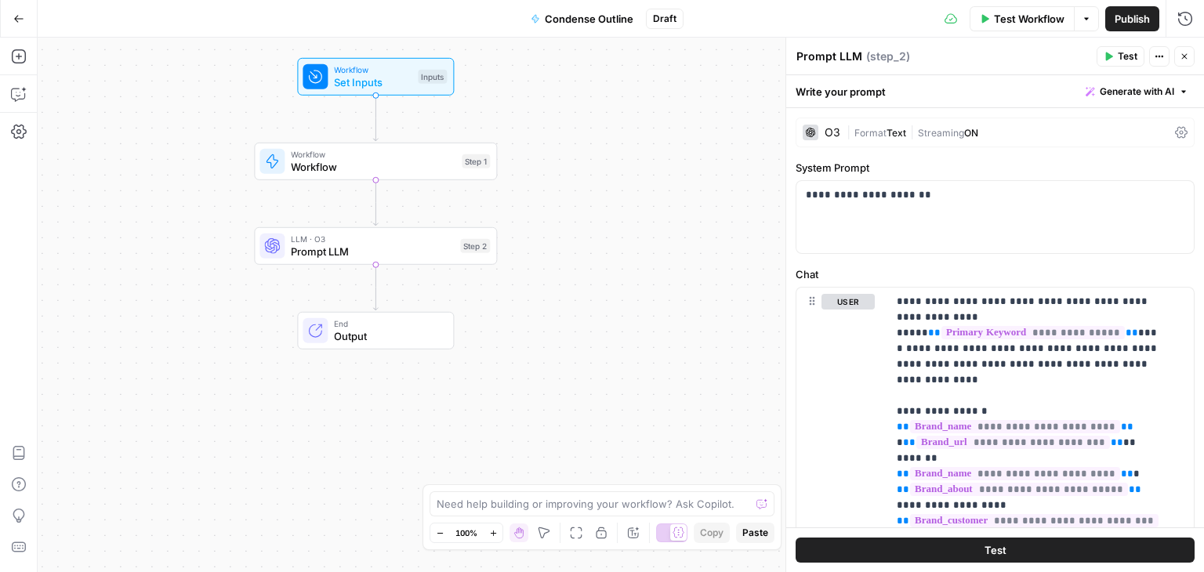
drag, startPoint x: 680, startPoint y: 238, endPoint x: 733, endPoint y: 130, distance: 119.9
click at [733, 130] on div "Workflow Set Inputs Inputs Workflow Workflow Step 1 LLM · O3 Prompt LLM Step 2 …" at bounding box center [621, 305] width 1167 height 535
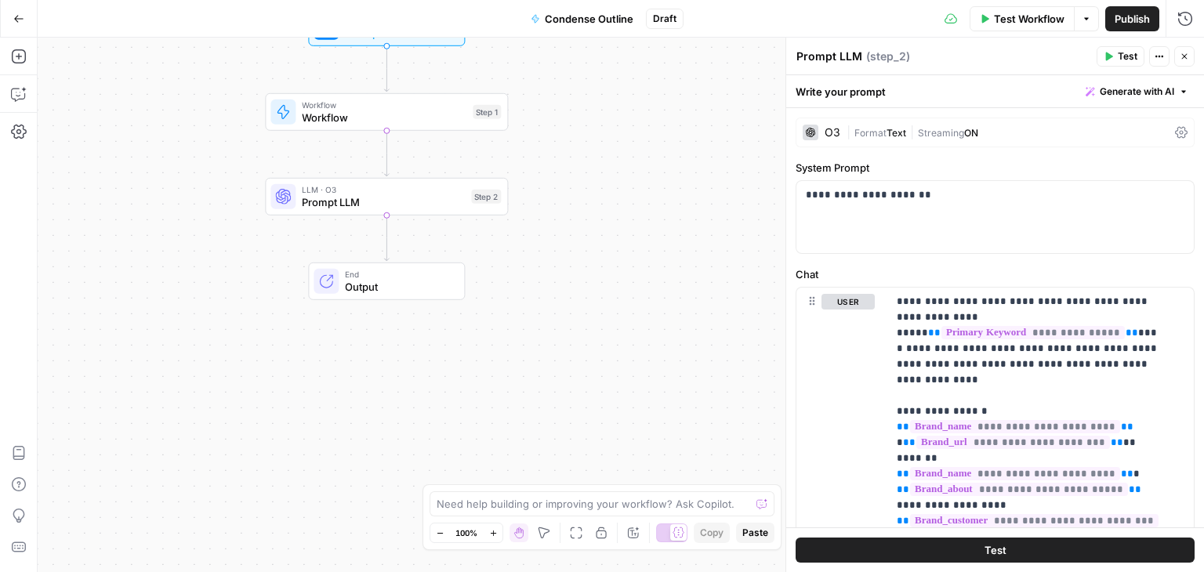
click at [1032, 20] on span "Test Workflow" at bounding box center [1029, 19] width 71 height 16
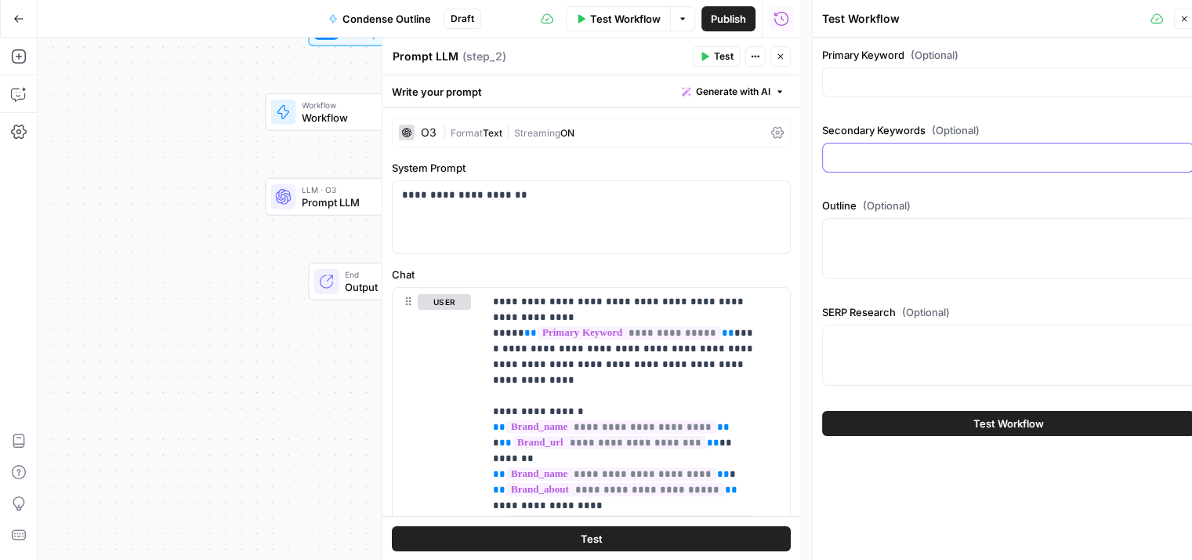
click at [926, 164] on input "Secondary Keywords (Optional)" at bounding box center [1009, 158] width 352 height 16
paste input "["startup website","best startup websites","startup web design","website design…"
type input "["startup website","best startup websites","startup web design","website design…"
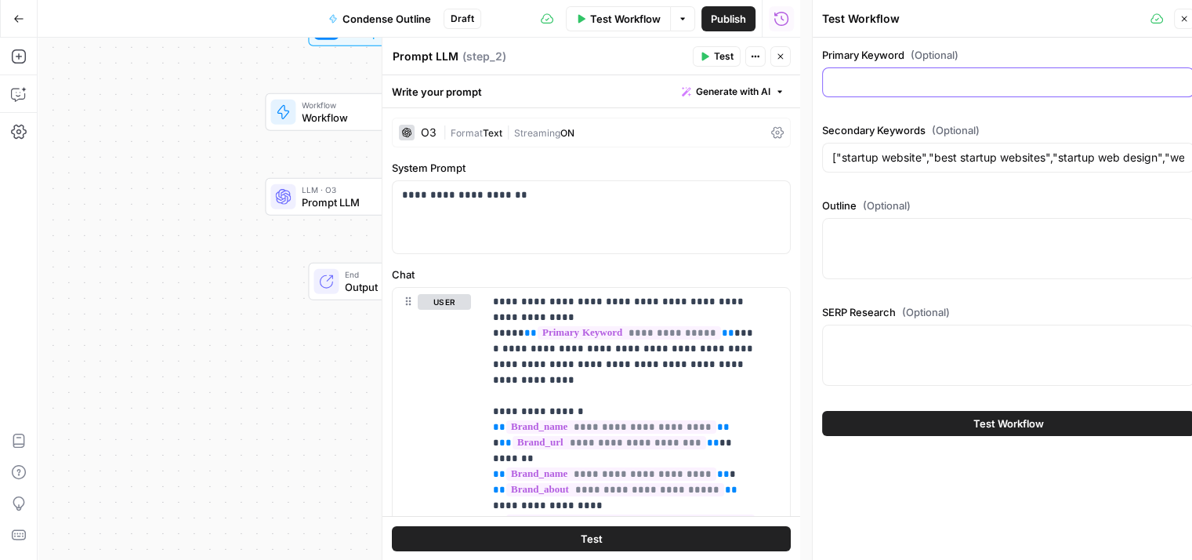
click at [837, 86] on input "Primary Keyword (Optional)" at bounding box center [1009, 82] width 352 height 16
paste input "website design for tech startups"
type input "website design for tech startups"
click at [927, 260] on div at bounding box center [1008, 248] width 372 height 61
paste textarea "H1: Website Design for Tech Startups: What Works in 2025 H2: Key Principles of …"
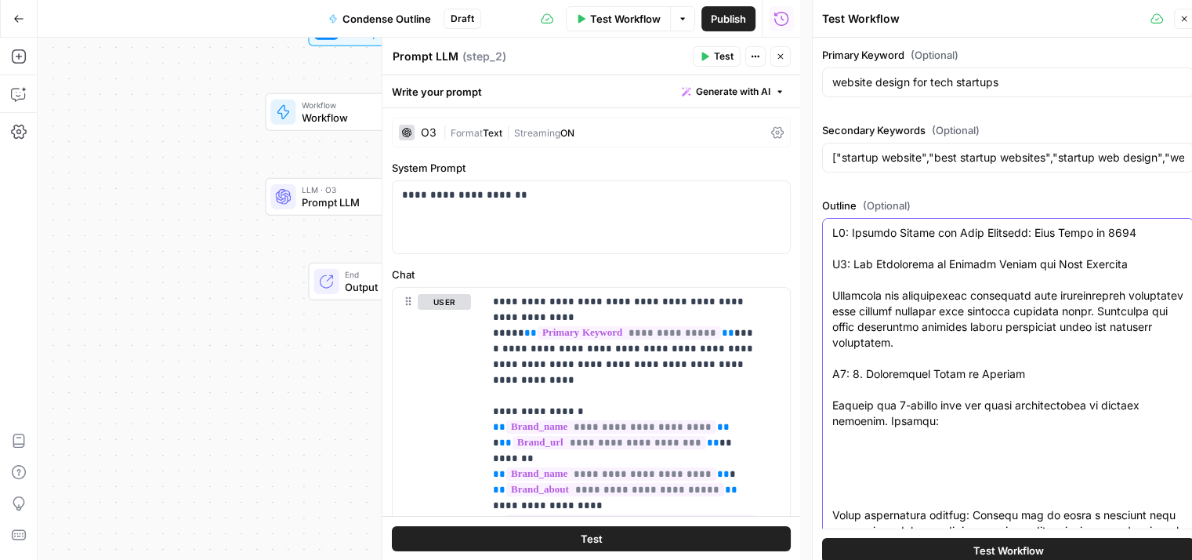
scroll to position [10639, 0]
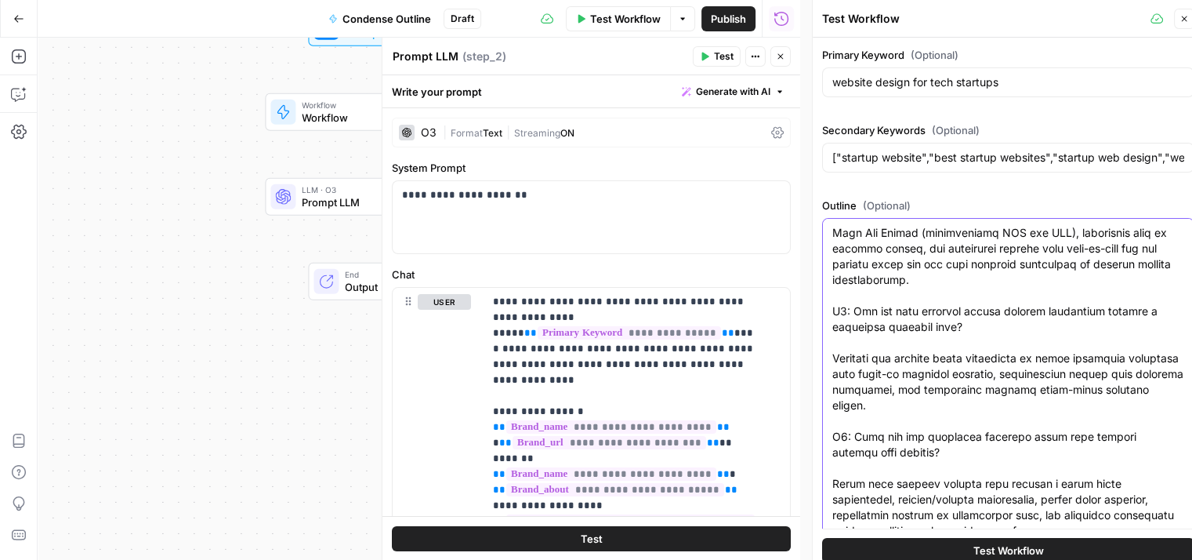
type textarea "H1: Website Design for Tech Startups: What Works in 2025 H2: Key Principles of …"
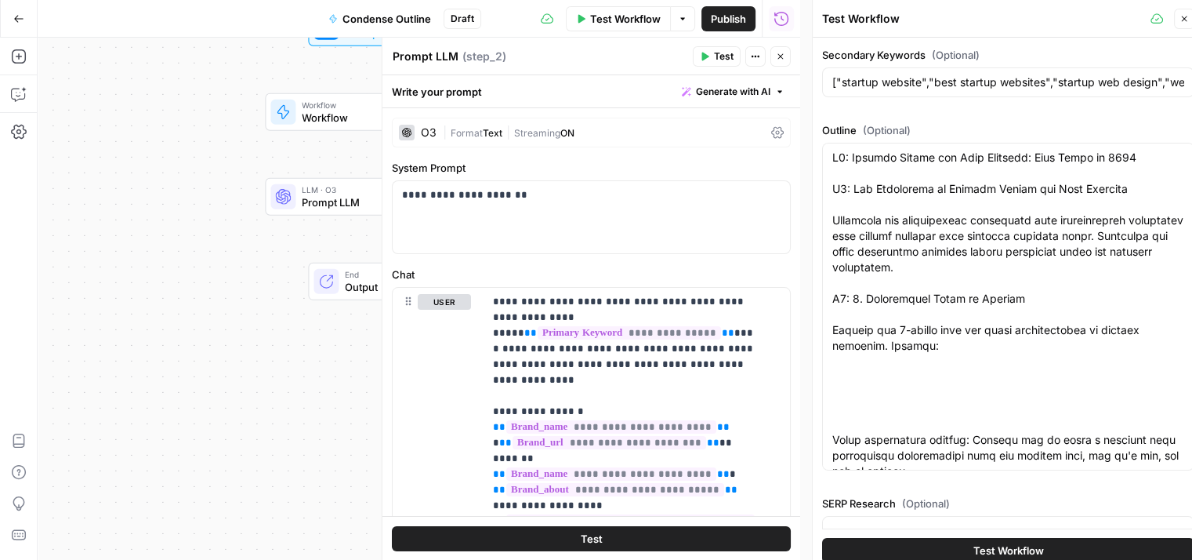
scroll to position [138, 0]
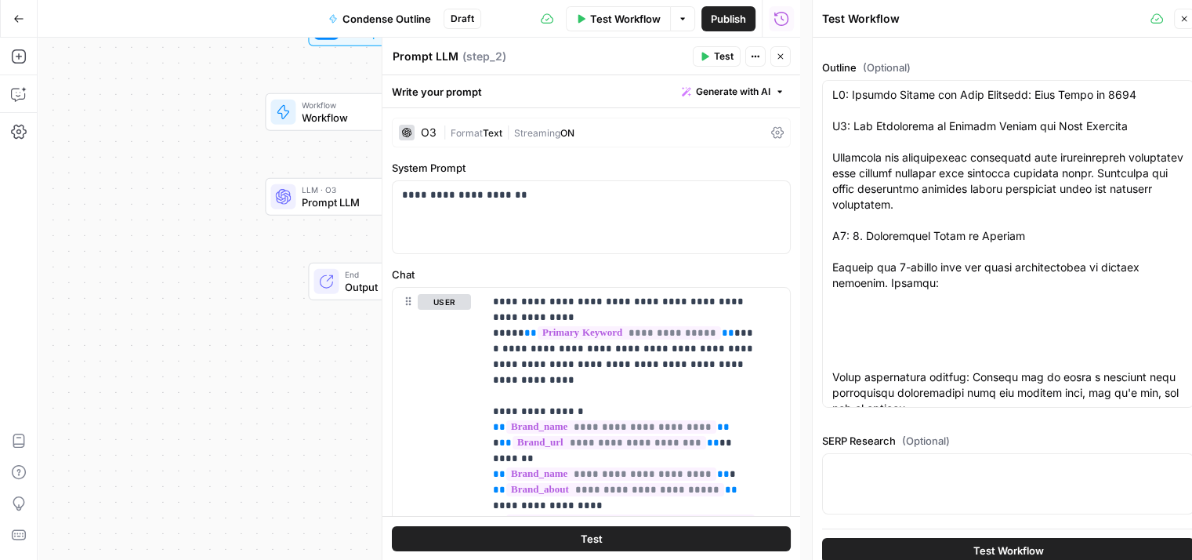
drag, startPoint x: 978, startPoint y: 191, endPoint x: 964, endPoint y: 481, distance: 290.4
click at [916, 487] on div at bounding box center [1008, 483] width 372 height 61
click at [972, 488] on div at bounding box center [1008, 483] width 372 height 61
paste textarea "[{"rank":1,"link":"https://www.awwwards.com/websites/startups/","title":"Inspir…"
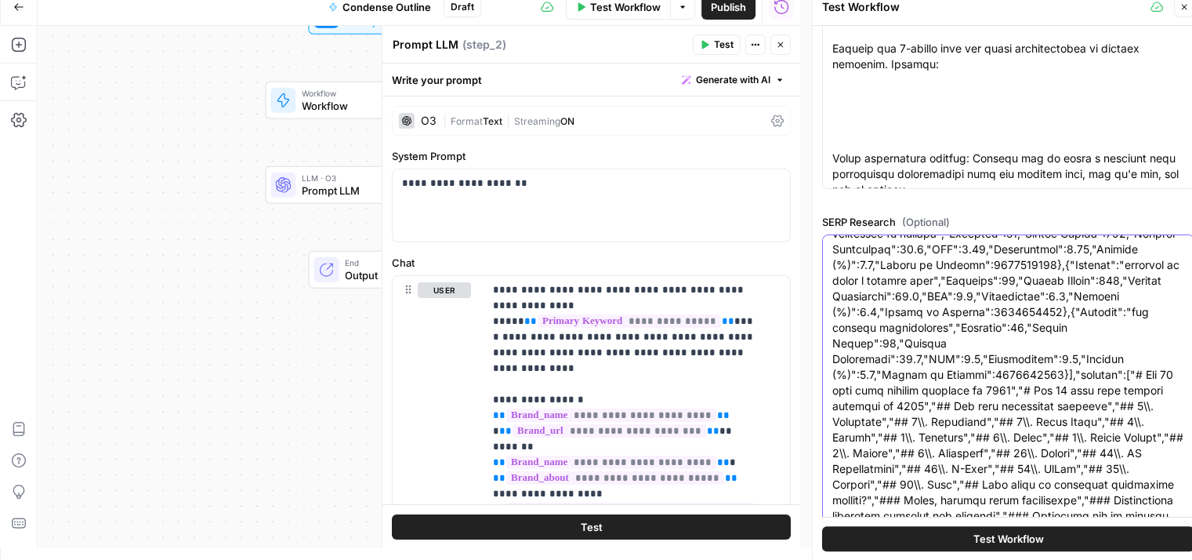
scroll to position [13, 0]
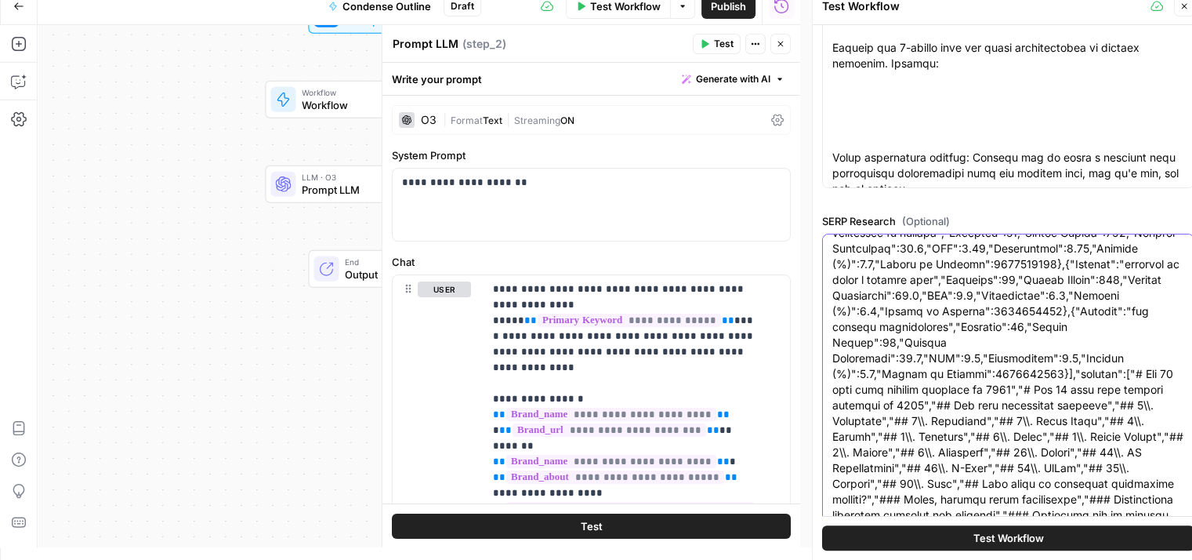
drag, startPoint x: 1088, startPoint y: 358, endPoint x: 1009, endPoint y: 136, distance: 236.3
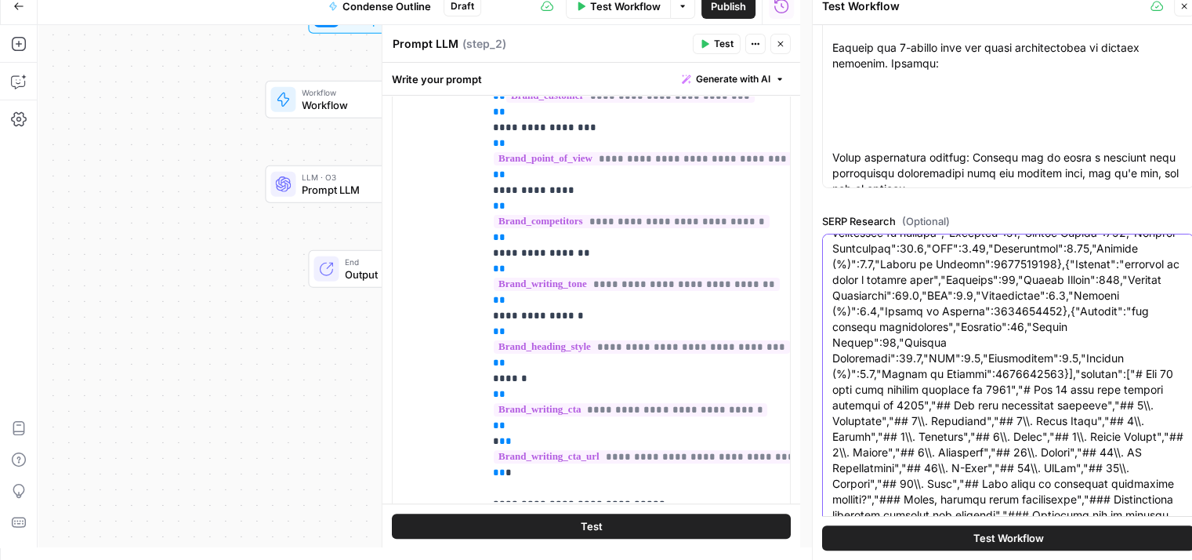
scroll to position [416, 0]
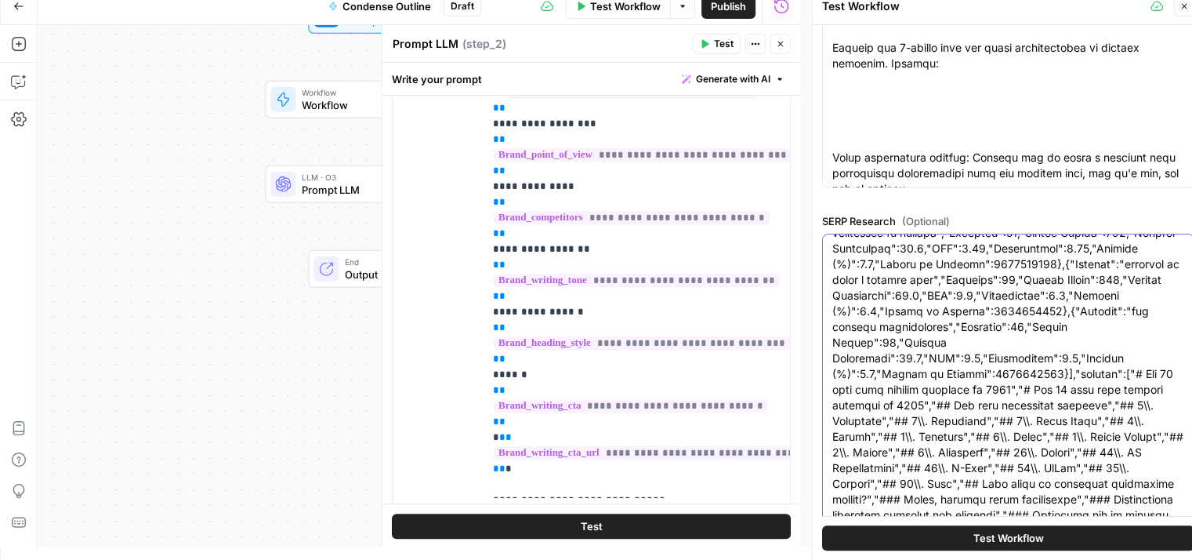
type textarea "[{"rank":1,"link":"https://www.awwwards.com/websites/startups/","title":"Inspir…"
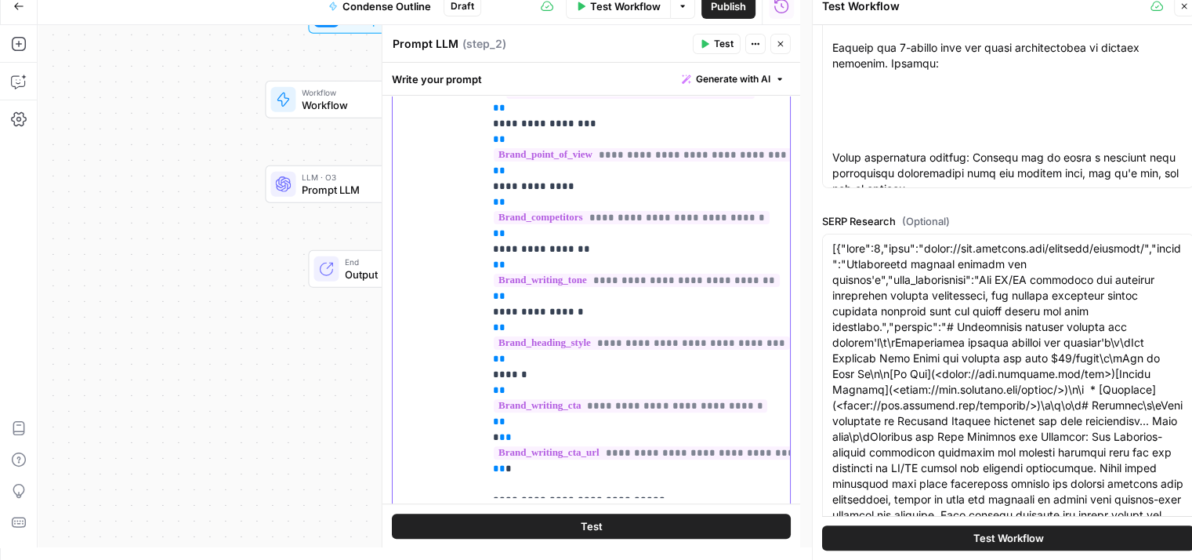
click at [645, 336] on span "**********" at bounding box center [642, 342] width 296 height 13
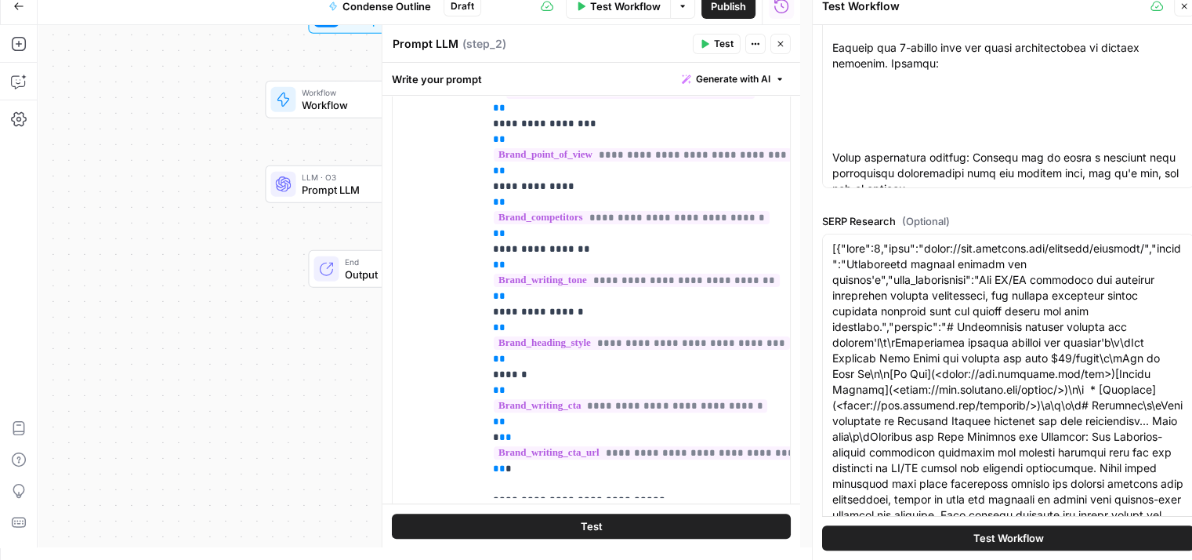
click at [1185, 7] on icon "button" at bounding box center [1184, 6] width 5 height 5
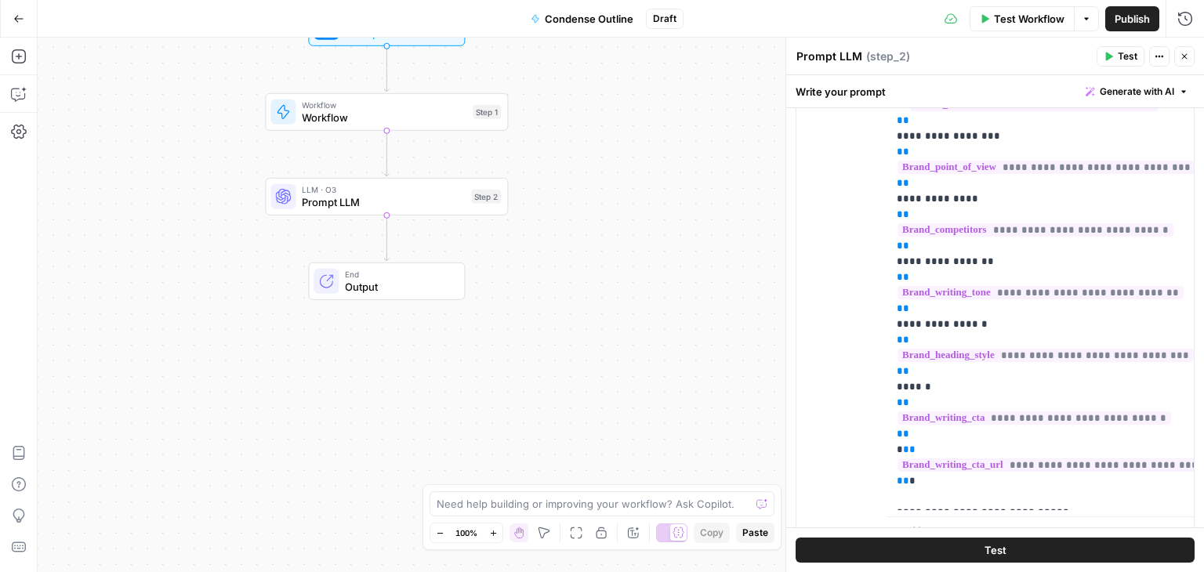
drag, startPoint x: 648, startPoint y: 159, endPoint x: 739, endPoint y: 335, distance: 198.1
click at [736, 339] on div "Workflow Set Inputs Inputs Workflow Workflow Step 1 LLM · O3 Prompt LLM Step 2 …" at bounding box center [621, 305] width 1167 height 535
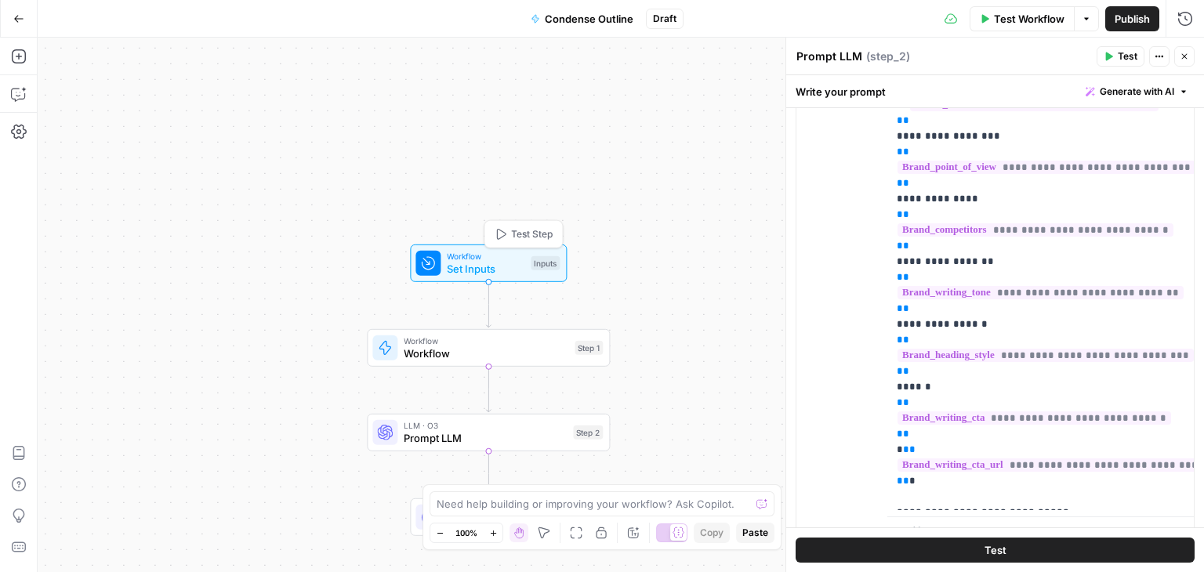
click at [500, 262] on span "Set Inputs" at bounding box center [486, 269] width 78 height 16
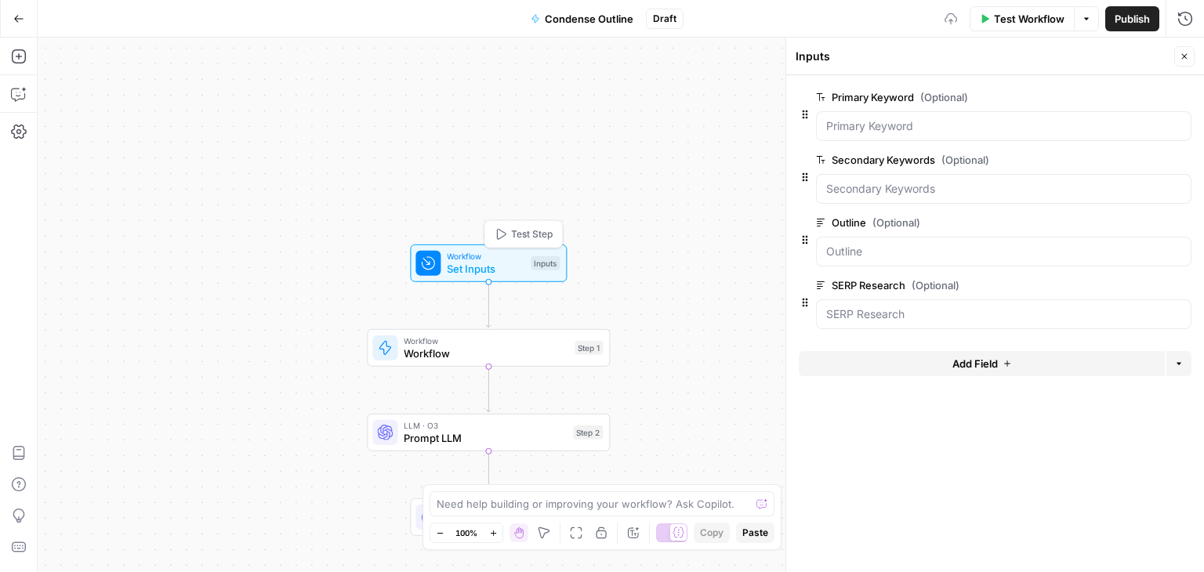
click at [931, 365] on button "Add Field" at bounding box center [982, 363] width 366 height 25
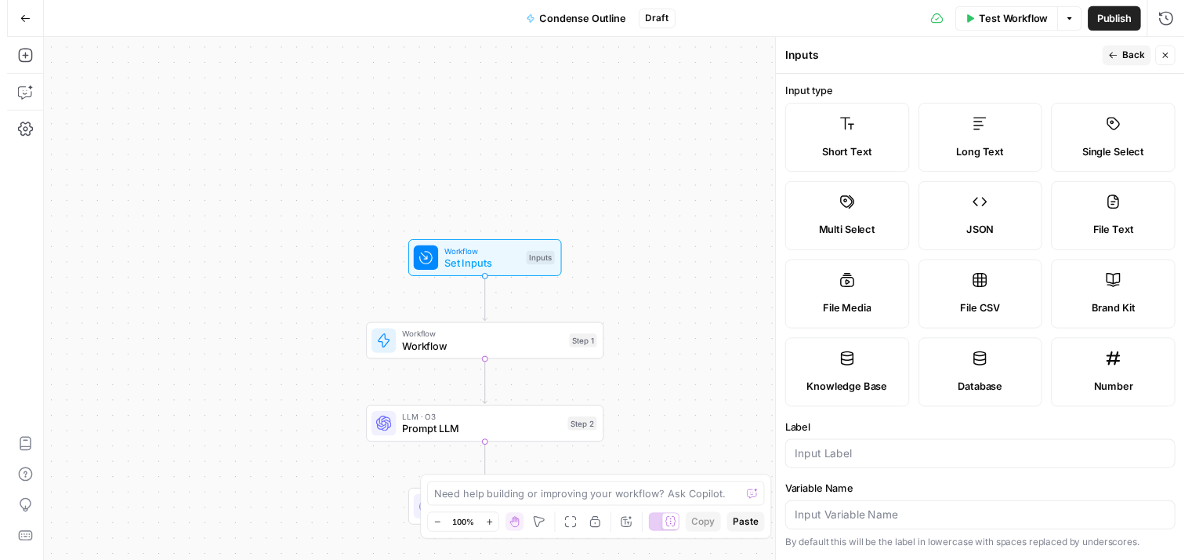
scroll to position [114, 0]
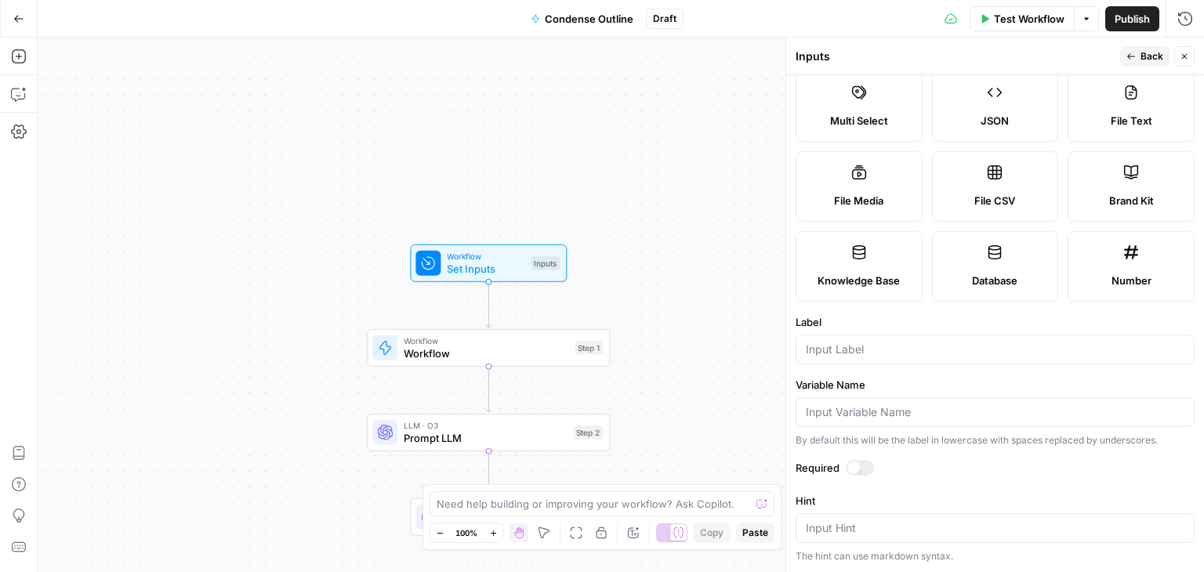
click at [1087, 302] on div "Short Text Long Text Single Select Multi Select JSON File Text File Media File …" at bounding box center [995, 146] width 399 height 310
click at [1123, 260] on icon at bounding box center [1131, 253] width 16 height 16
click at [850, 357] on input "Label" at bounding box center [995, 350] width 379 height 16
drag, startPoint x: 736, startPoint y: 158, endPoint x: 790, endPoint y: 154, distance: 54.2
click at [743, 138] on div "Workflow Set Inputs Inputs Workflow Workflow Step 1 LLM · O3 Prompt LLM Step 2 …" at bounding box center [621, 305] width 1167 height 535
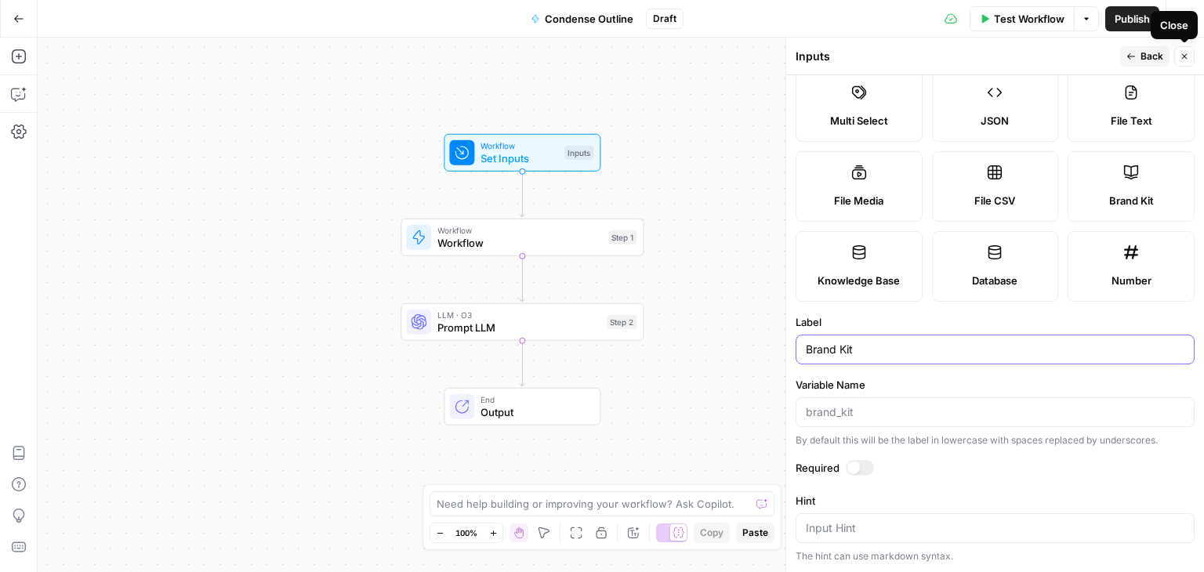
click at [876, 357] on input "Brand Kit" at bounding box center [995, 350] width 379 height 16
type input "Brand Kit #"
click at [1184, 64] on button "Close" at bounding box center [1184, 56] width 20 height 20
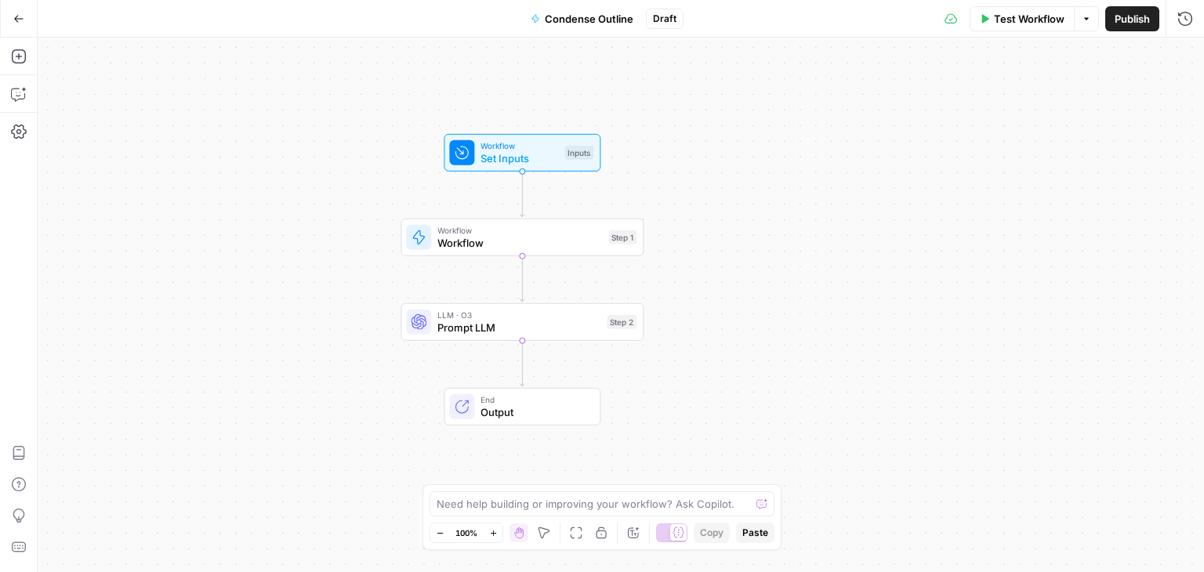
click at [538, 156] on span "Set Inputs" at bounding box center [520, 159] width 78 height 16
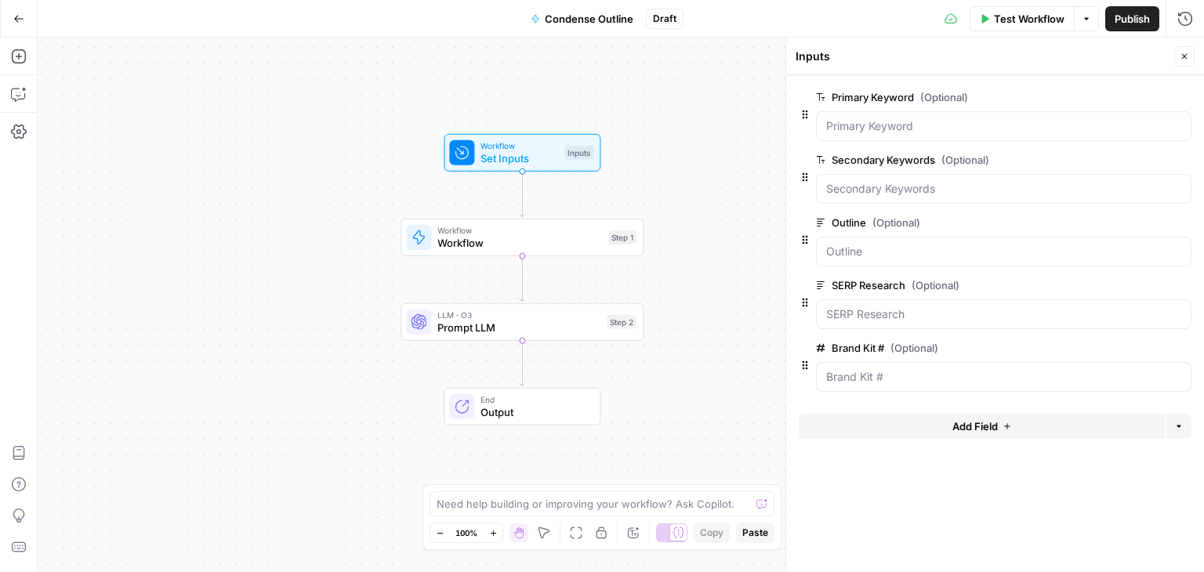
click at [1185, 49] on button "Close" at bounding box center [1184, 56] width 20 height 20
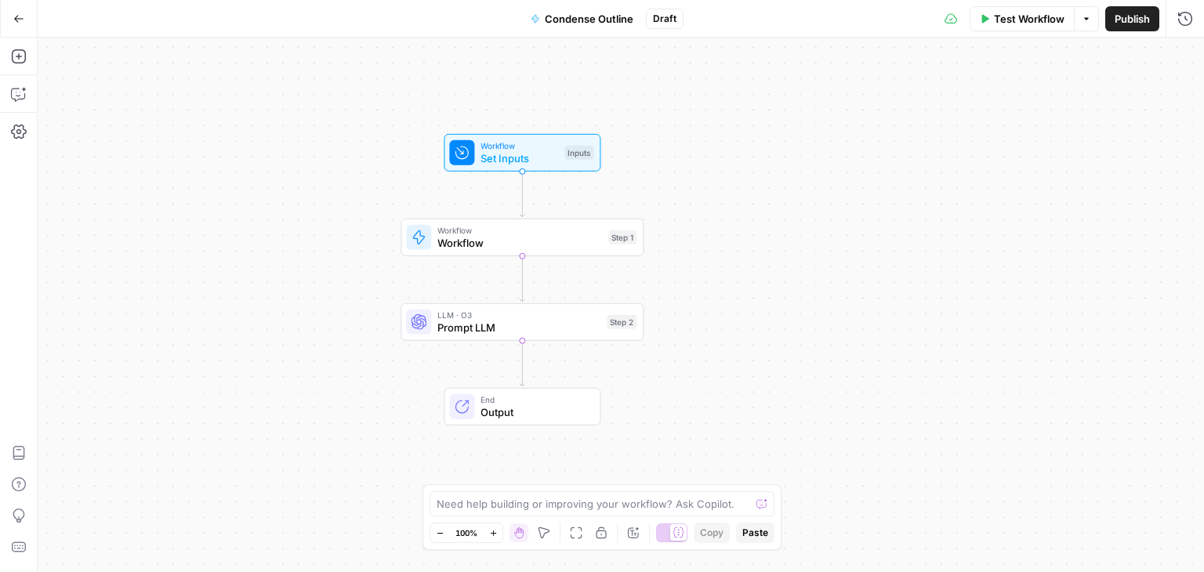
click at [1020, 8] on button "Test Workflow" at bounding box center [1022, 18] width 105 height 25
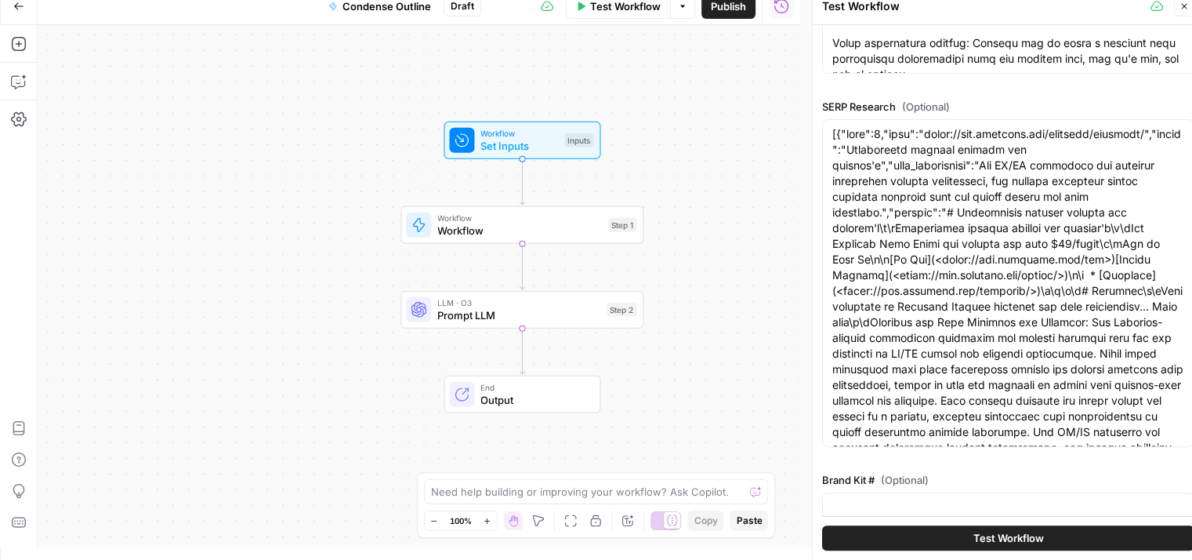
scroll to position [480, 0]
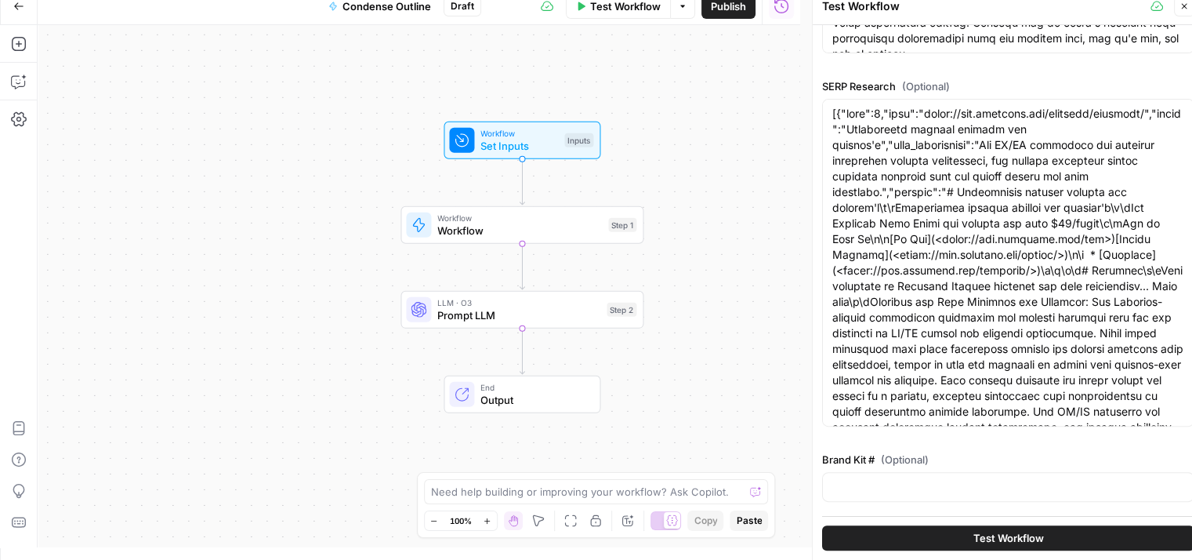
drag, startPoint x: 1165, startPoint y: 178, endPoint x: 1170, endPoint y: 421, distance: 243.1
click at [1016, 479] on input "Brand Kit # (Optional)" at bounding box center [1009, 487] width 352 height 16
type input "9"
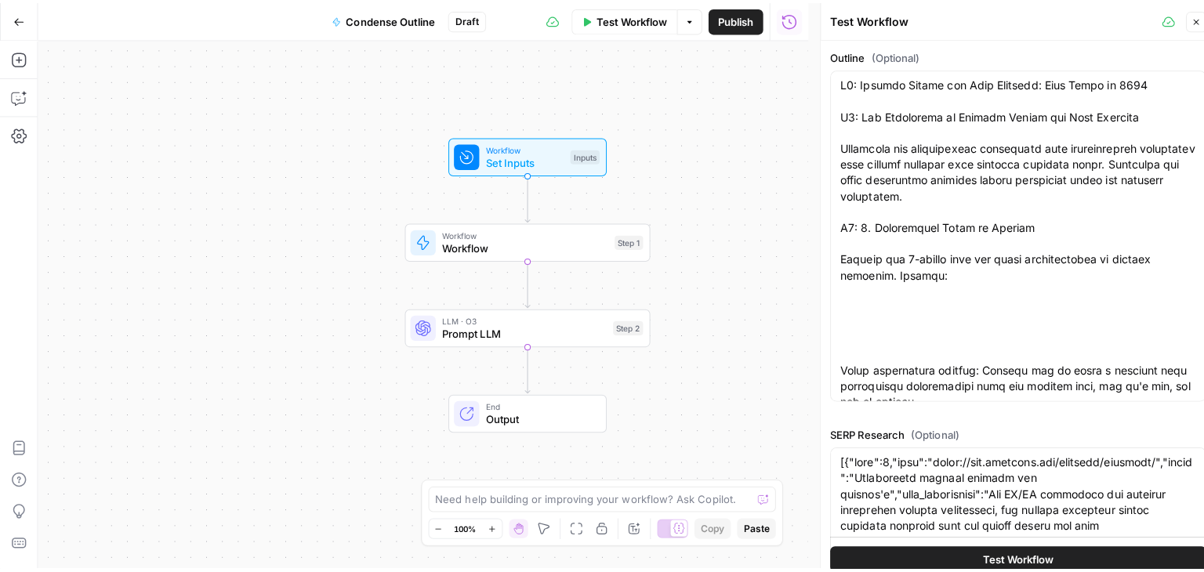
scroll to position [0, 0]
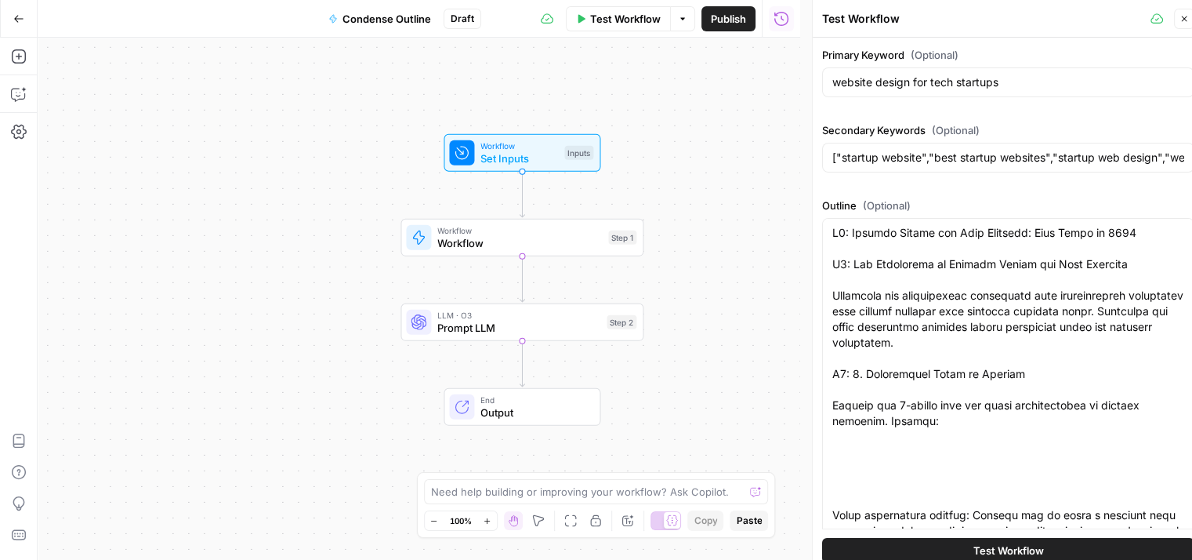
drag, startPoint x: 1126, startPoint y: 100, endPoint x: 1110, endPoint y: -68, distance: 169.3
click at [619, 212] on span "Test" at bounding box center [620, 208] width 19 height 14
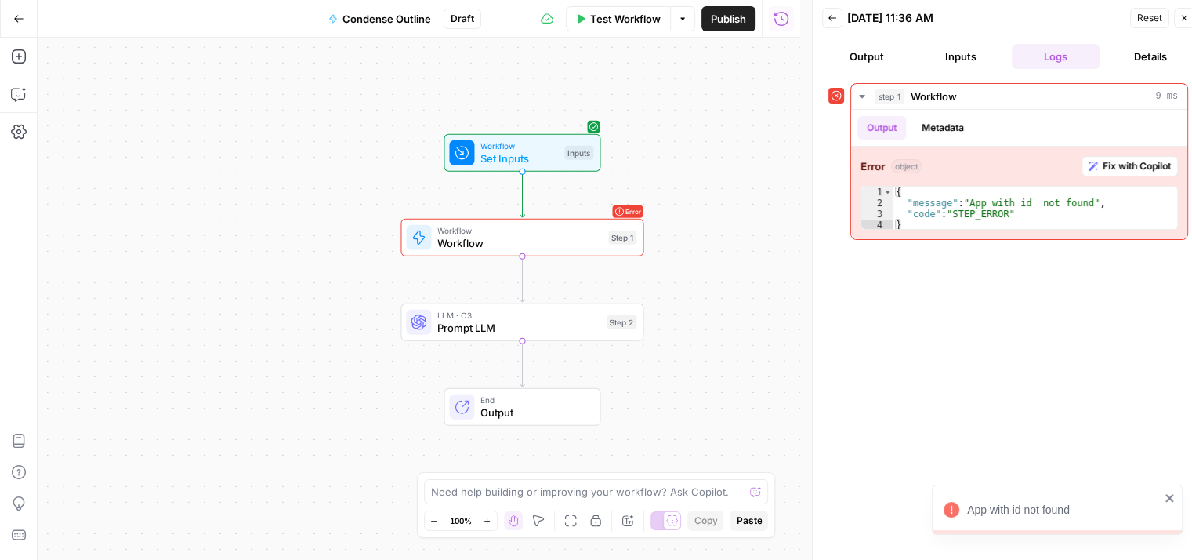
click at [560, 244] on span "Workflow" at bounding box center [519, 243] width 165 height 16
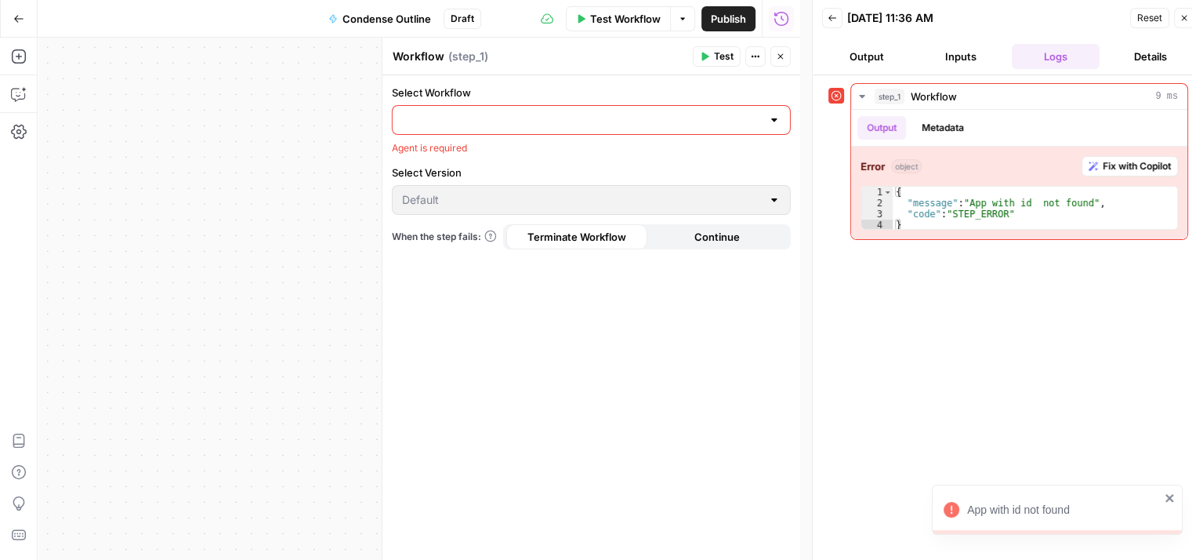
click at [514, 121] on input "Select Workflow" at bounding box center [582, 120] width 360 height 16
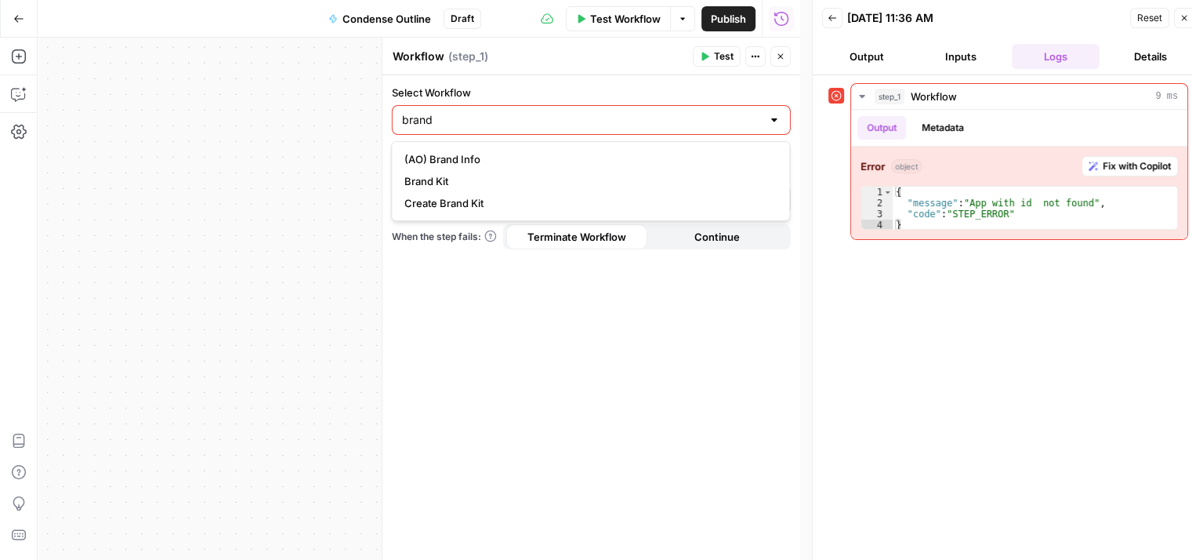
type input "brand"
click at [506, 186] on span "Brand Kit" at bounding box center [588, 181] width 366 height 16
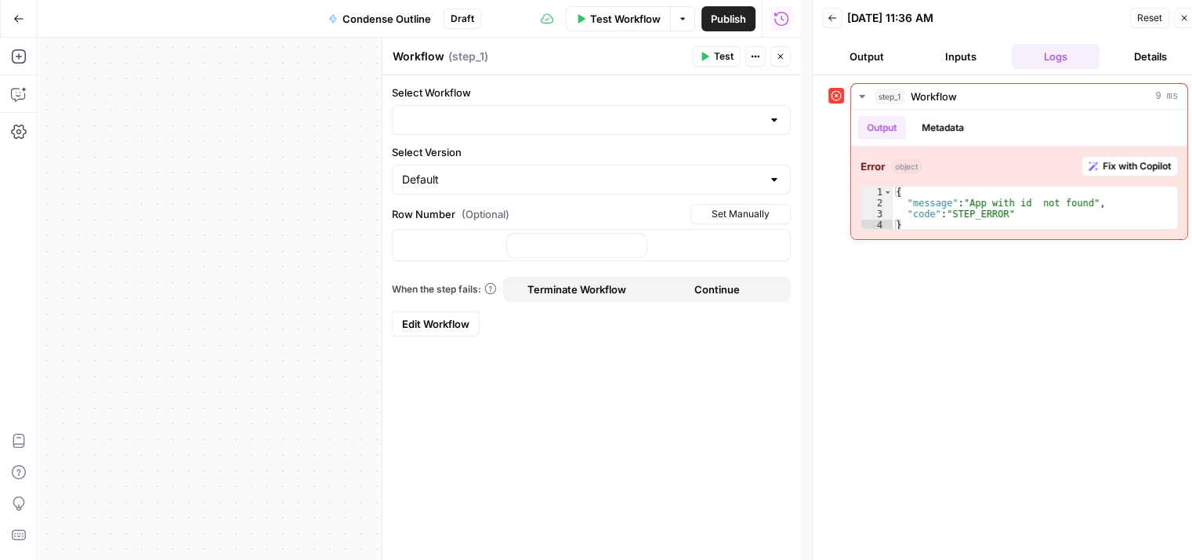
type input "Brand Kit"
click at [470, 241] on p at bounding box center [591, 244] width 379 height 16
click at [673, 457] on div "Select Workflow Brand Kit Select Version Default Row Number (Optional) Set Manu…" at bounding box center [592, 317] width 418 height 485
drag, startPoint x: 490, startPoint y: 249, endPoint x: 282, endPoint y: 223, distance: 209.3
click at [287, 224] on body "All About AI New Home Browse Your Data Usage Settings Recent Grids Simetri Grid…" at bounding box center [596, 280] width 1192 height 560
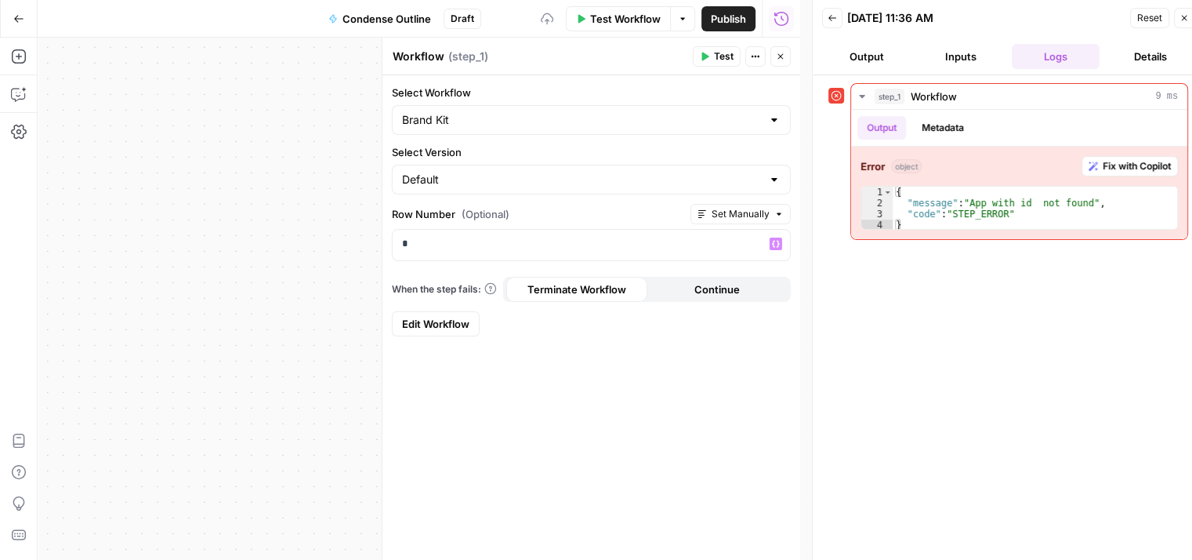
drag, startPoint x: 666, startPoint y: 415, endPoint x: 721, endPoint y: 187, distance: 234.6
click at [666, 415] on div "Select Workflow Brand Kit Select Version Default Row Number (Optional) Set Manu…" at bounding box center [592, 317] width 418 height 485
click at [775, 62] on button "Close" at bounding box center [781, 56] width 20 height 20
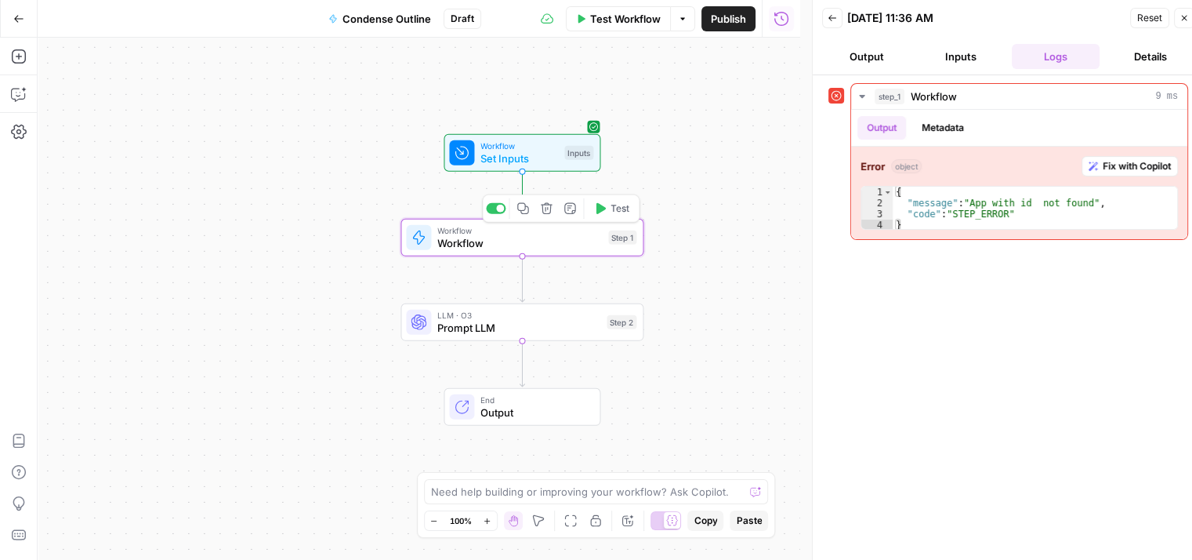
click at [547, 245] on span "Workflow" at bounding box center [519, 243] width 165 height 16
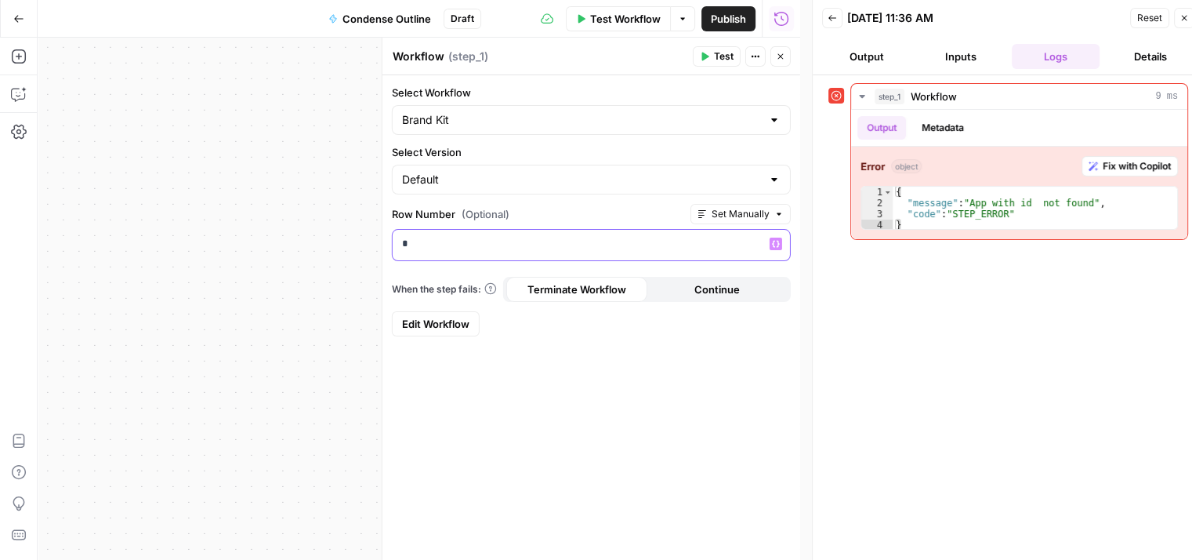
click at [452, 250] on p "*" at bounding box center [591, 244] width 379 height 16
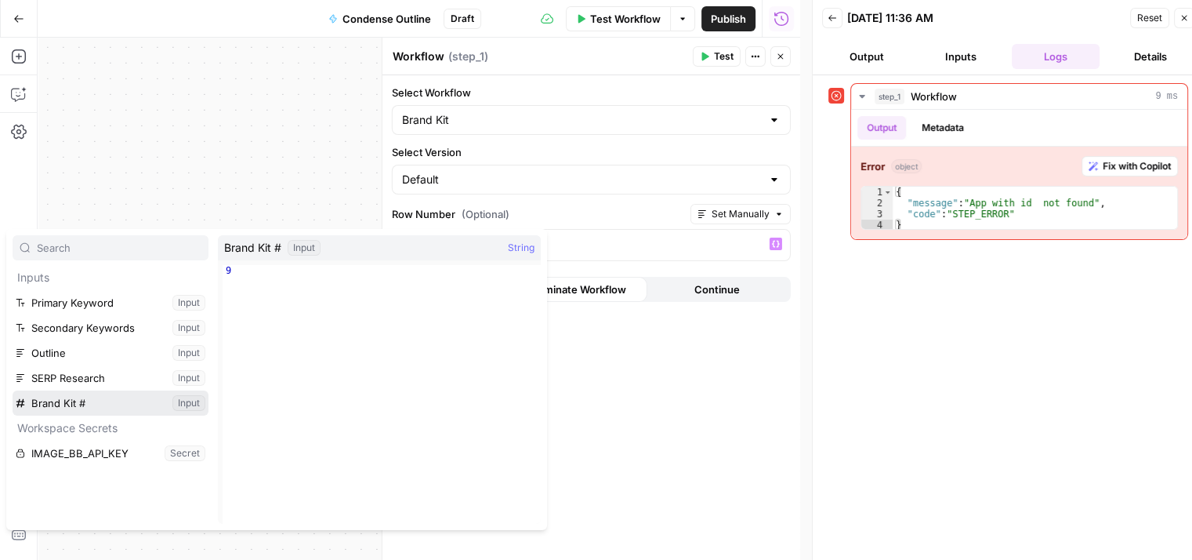
drag, startPoint x: 60, startPoint y: 401, endPoint x: 85, endPoint y: 401, distance: 24.3
click at [61, 401] on button "Select variable Brand Kit #" at bounding box center [111, 402] width 196 height 25
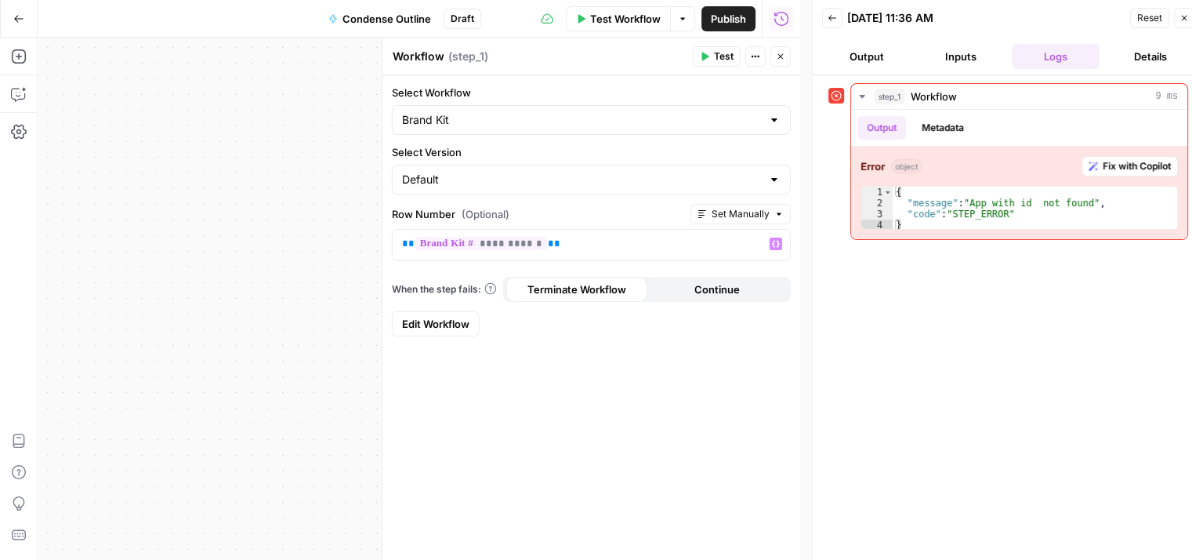
click at [627, 392] on div "**********" at bounding box center [592, 317] width 418 height 485
click at [779, 62] on button "Close" at bounding box center [781, 56] width 20 height 20
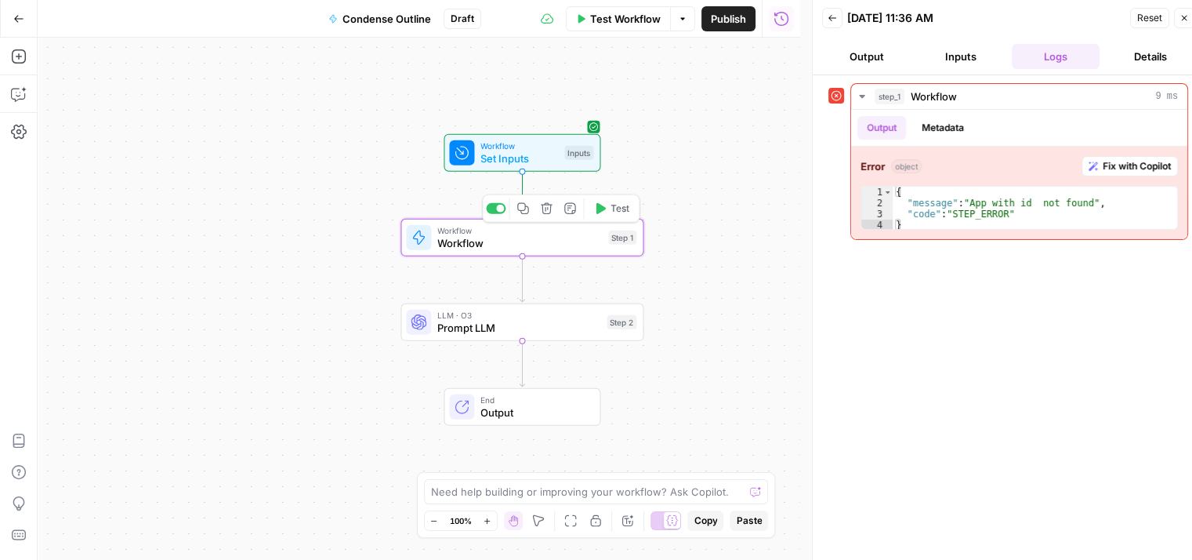
click at [602, 205] on icon "button" at bounding box center [599, 208] width 13 height 13
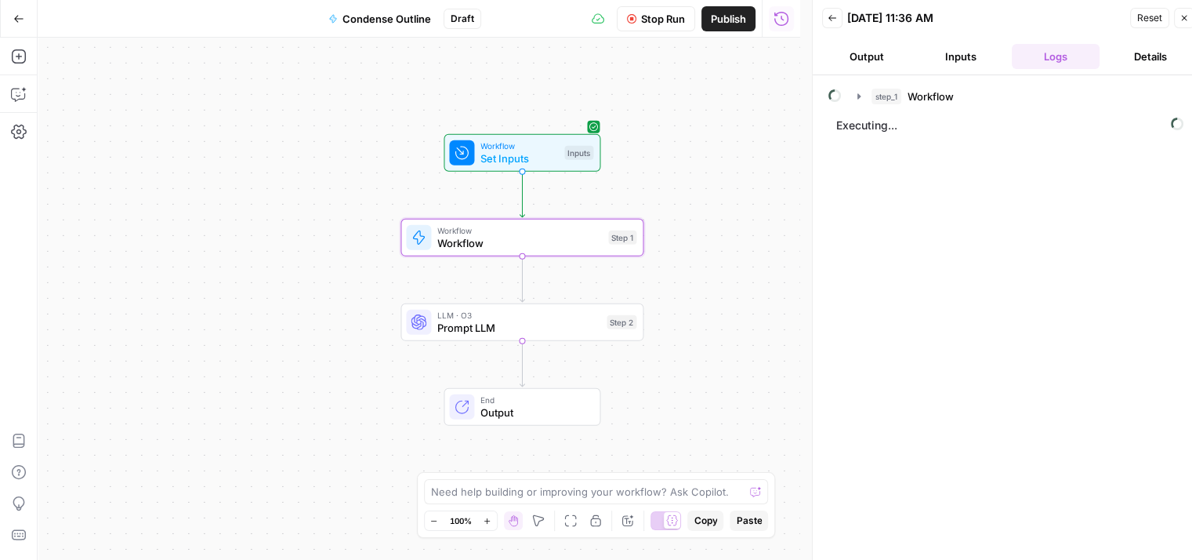
drag, startPoint x: 339, startPoint y: 107, endPoint x: 204, endPoint y: 98, distance: 135.2
click at [204, 98] on div "Workflow Set Inputs Inputs Workflow Workflow Step 1 LLM · O3 Prompt LLM Step 2 …" at bounding box center [419, 299] width 763 height 522
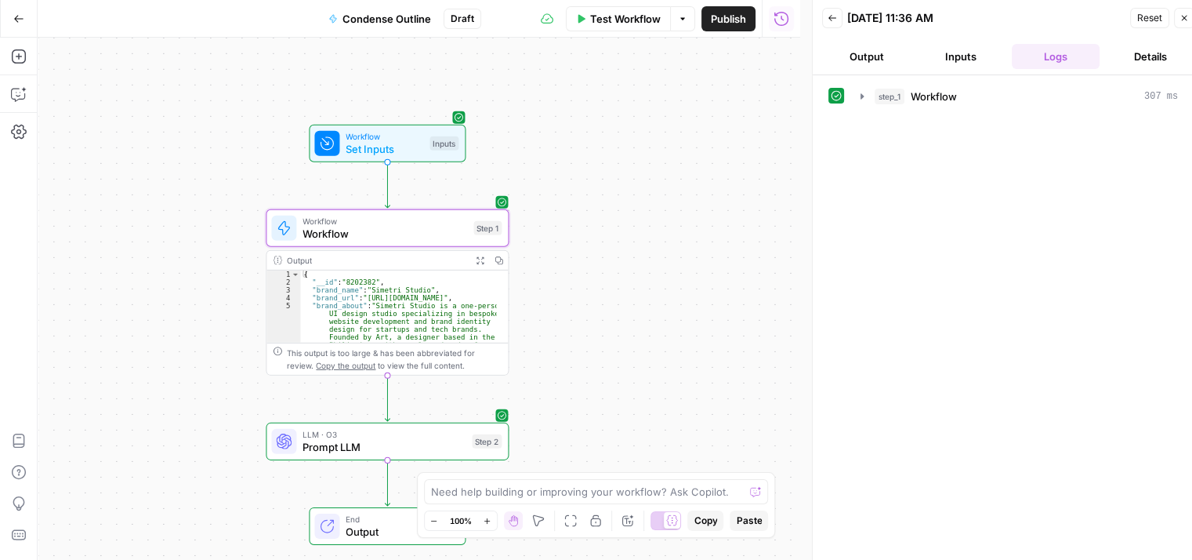
drag, startPoint x: 633, startPoint y: 350, endPoint x: 649, endPoint y: 271, distance: 80.7
click at [649, 271] on div "Workflow Set Inputs Inputs Workflow Workflow Step 1 Output Expand Output Copy 1…" at bounding box center [419, 299] width 763 height 522
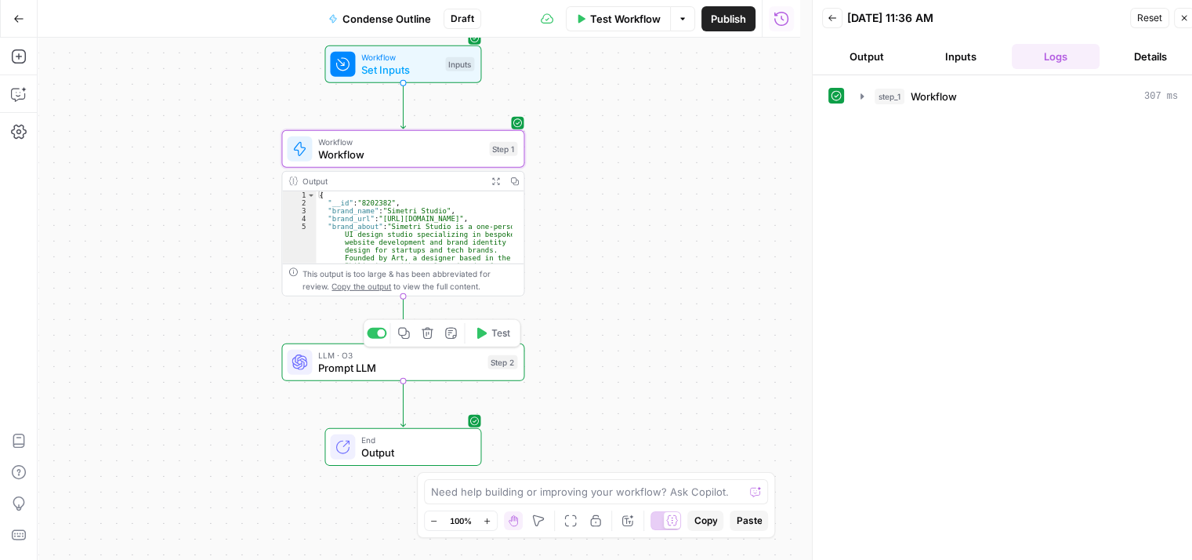
click at [448, 373] on span "Prompt LLM" at bounding box center [399, 368] width 163 height 16
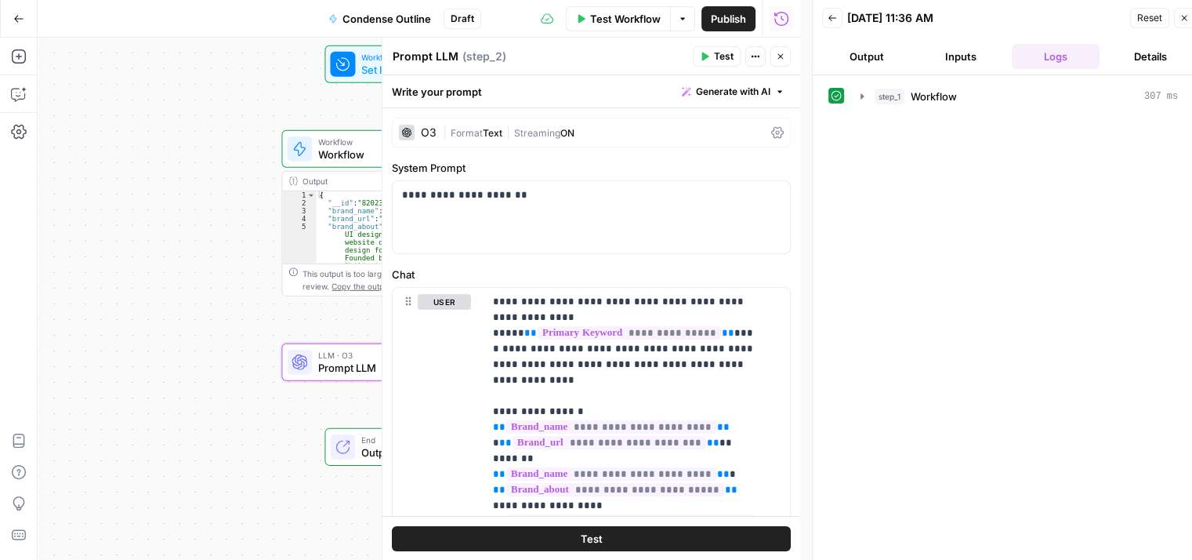
click at [1185, 20] on icon "button" at bounding box center [1184, 17] width 9 height 9
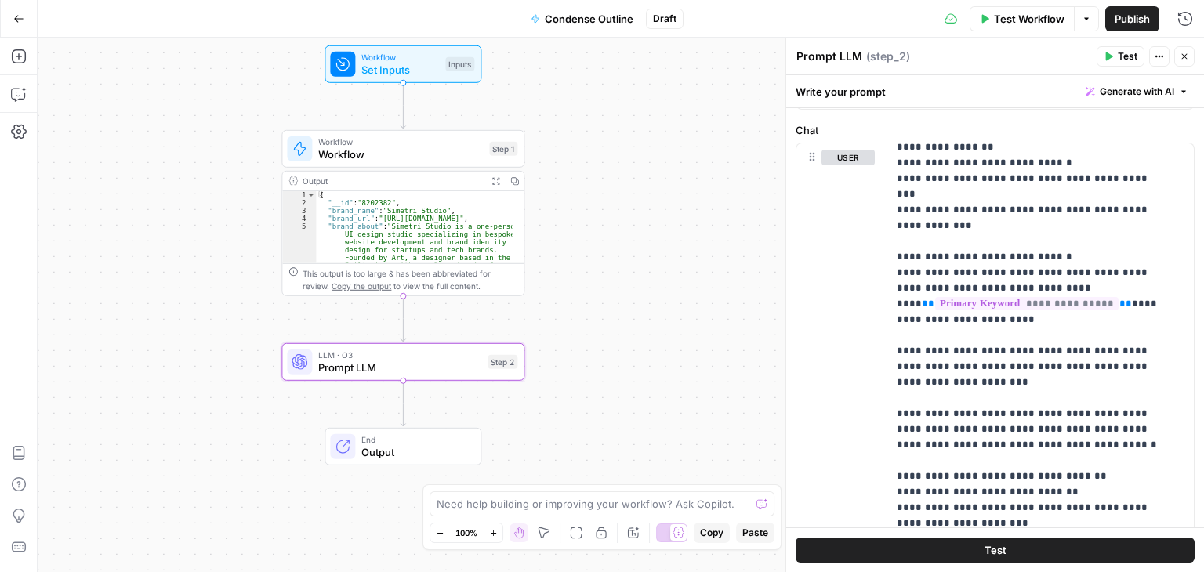
scroll to position [1082, 0]
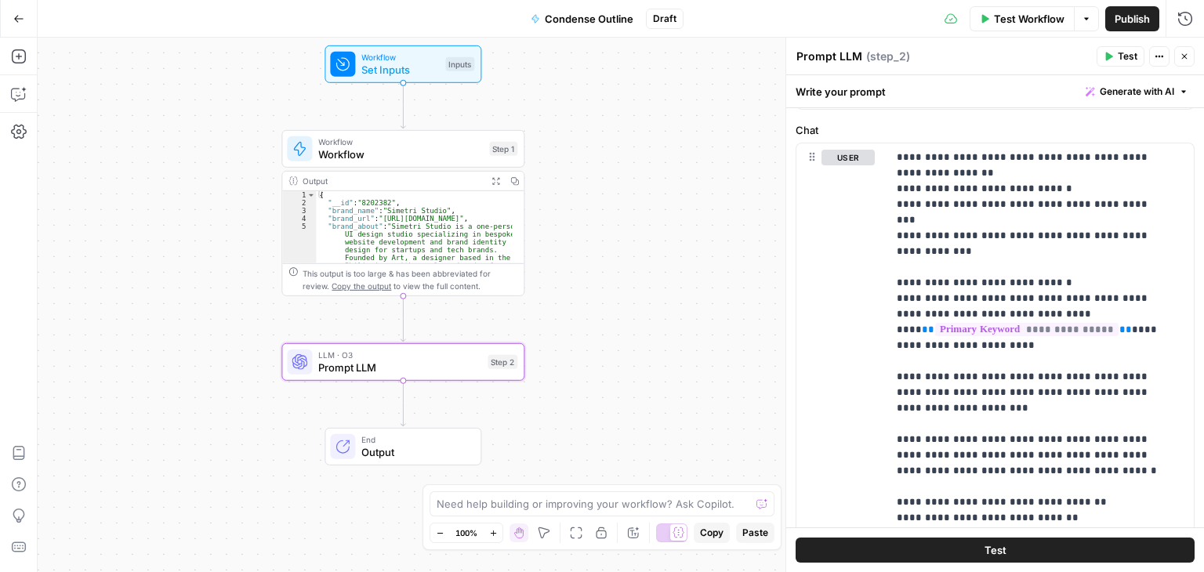
drag, startPoint x: 1183, startPoint y: 211, endPoint x: 1196, endPoint y: 471, distance: 260.6
click at [1196, 471] on div "**********" at bounding box center [995, 323] width 418 height 497
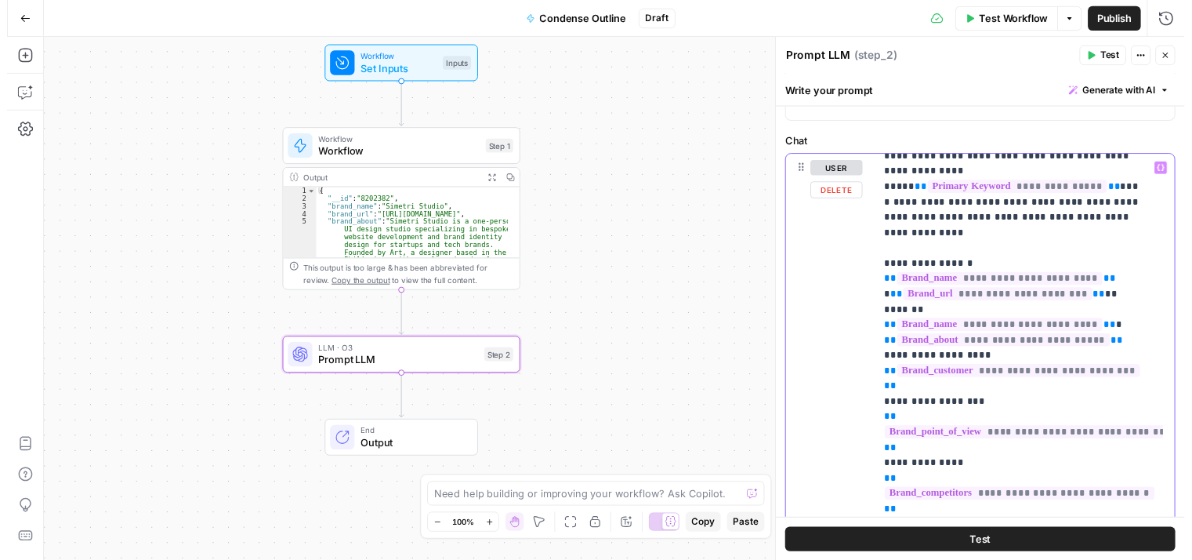
scroll to position [0, 0]
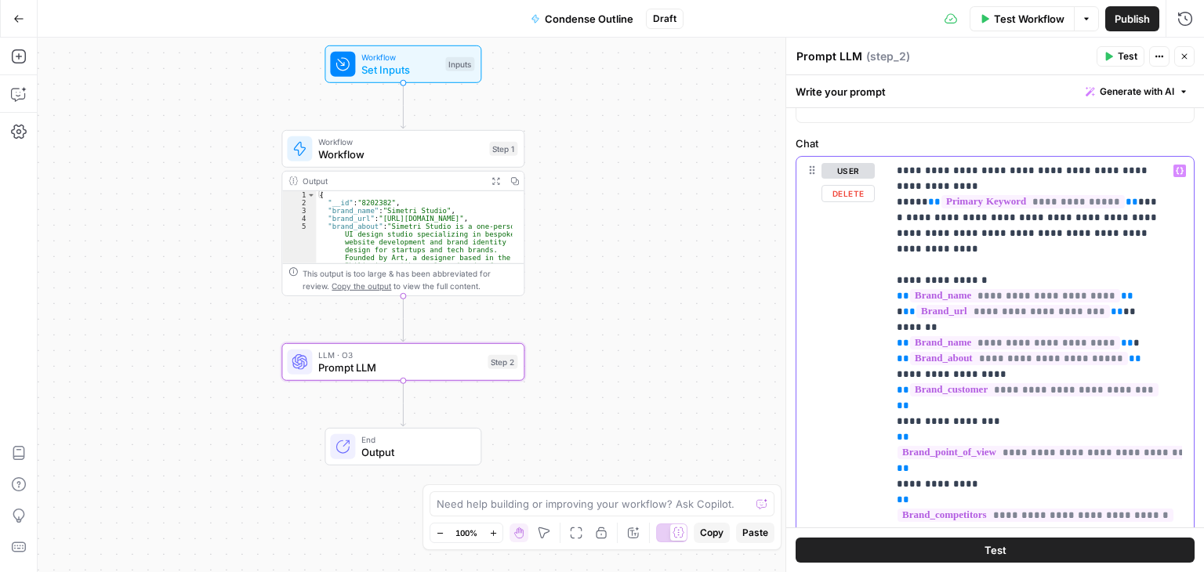
drag, startPoint x: 687, startPoint y: 387, endPoint x: 701, endPoint y: 385, distance: 14.2
click at [699, 385] on div "Workflow Set Inputs Inputs Workflow Workflow Step 1 Output Expand Output Copy 1…" at bounding box center [621, 305] width 1167 height 535
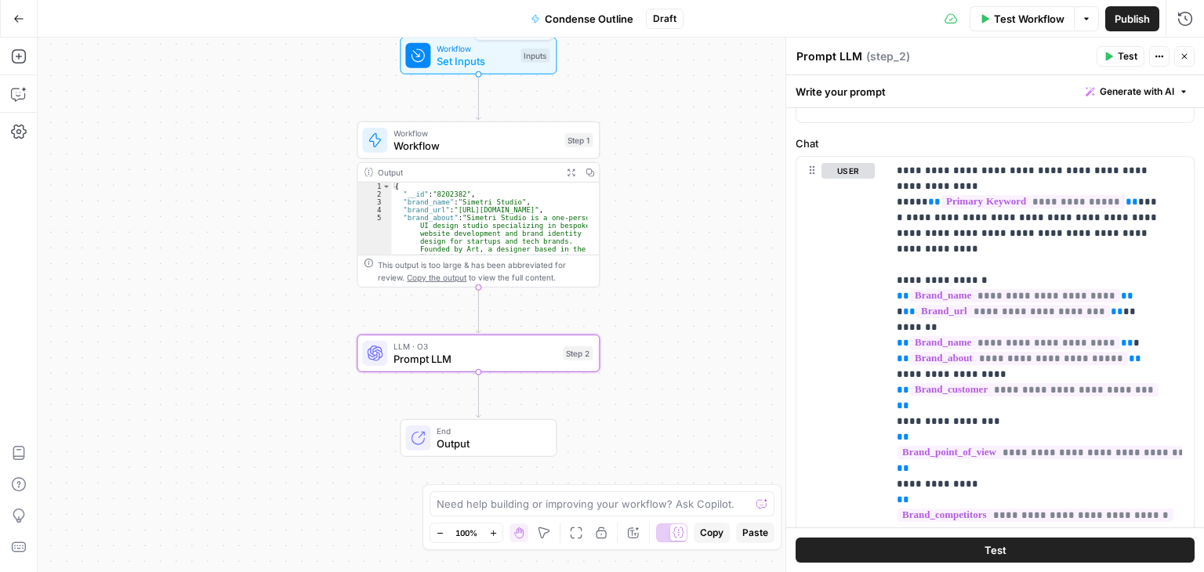
drag, startPoint x: 670, startPoint y: 118, endPoint x: 626, endPoint y: 131, distance: 45.9
click at [653, 133] on div "Workflow Set Inputs Inputs Test Step Workflow Workflow Step 1 Output Expand Out…" at bounding box center [621, 305] width 1167 height 535
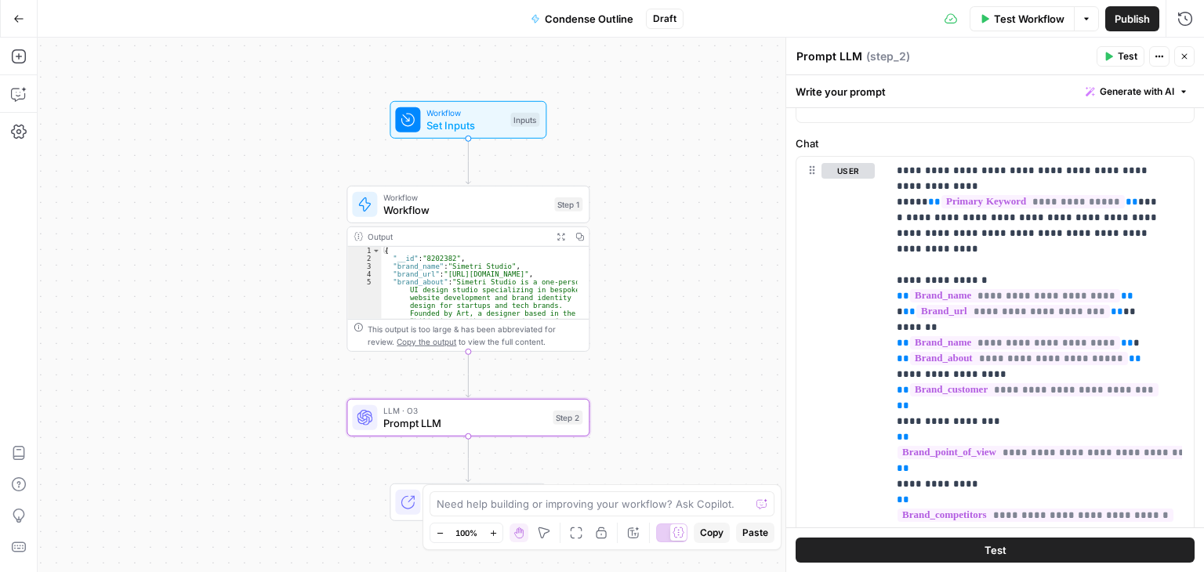
click at [480, 119] on span "Set Inputs" at bounding box center [465, 126] width 78 height 16
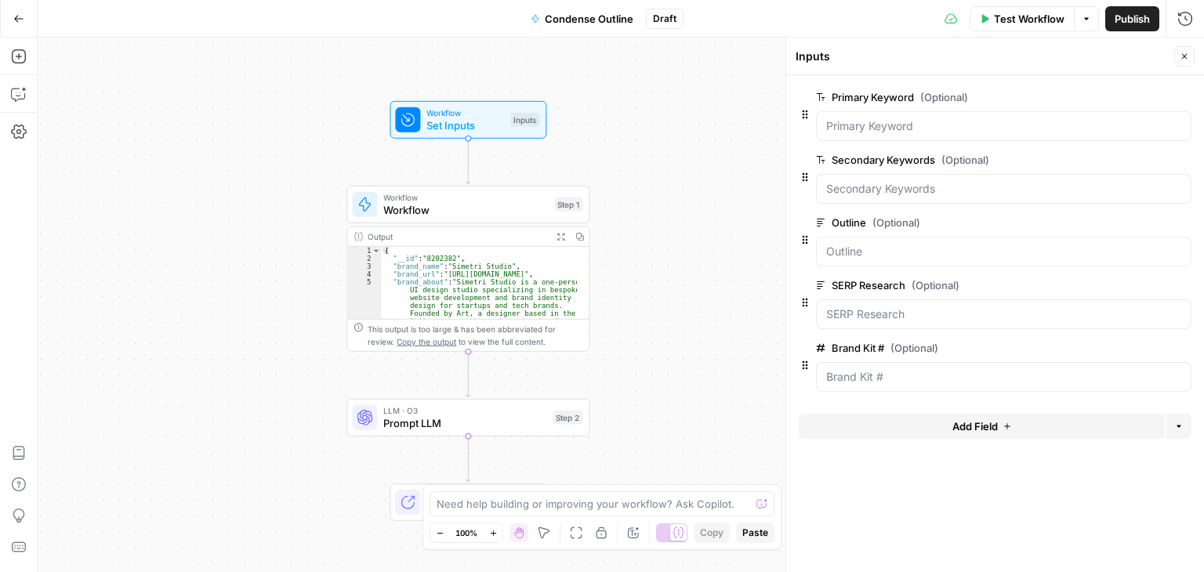
click at [1189, 52] on button "Close" at bounding box center [1184, 56] width 20 height 20
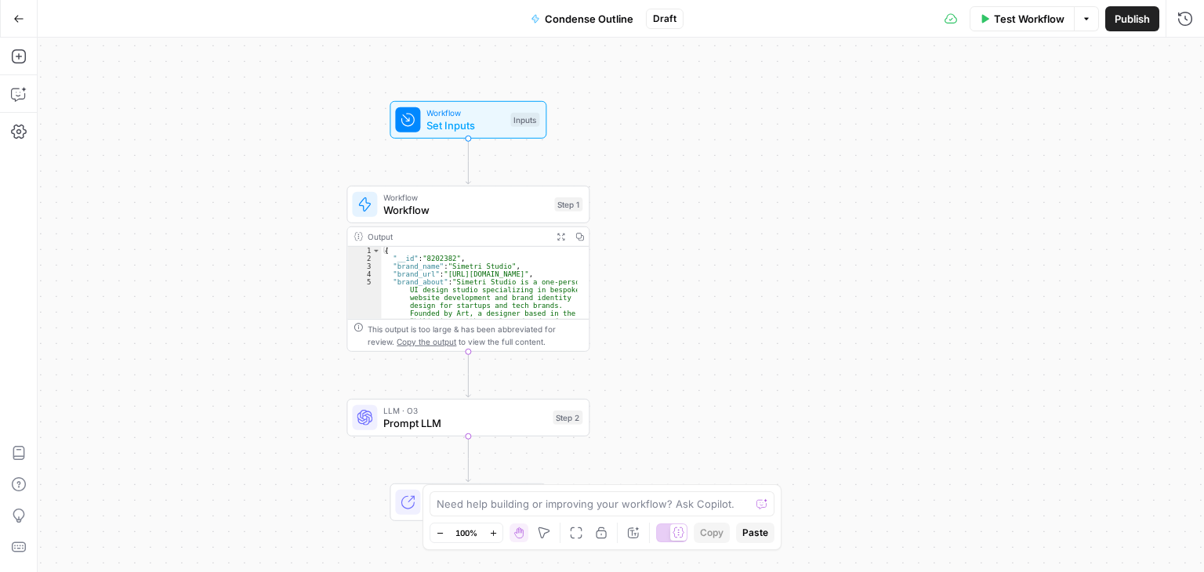
click at [1041, 24] on span "Test Workflow" at bounding box center [1029, 19] width 71 height 16
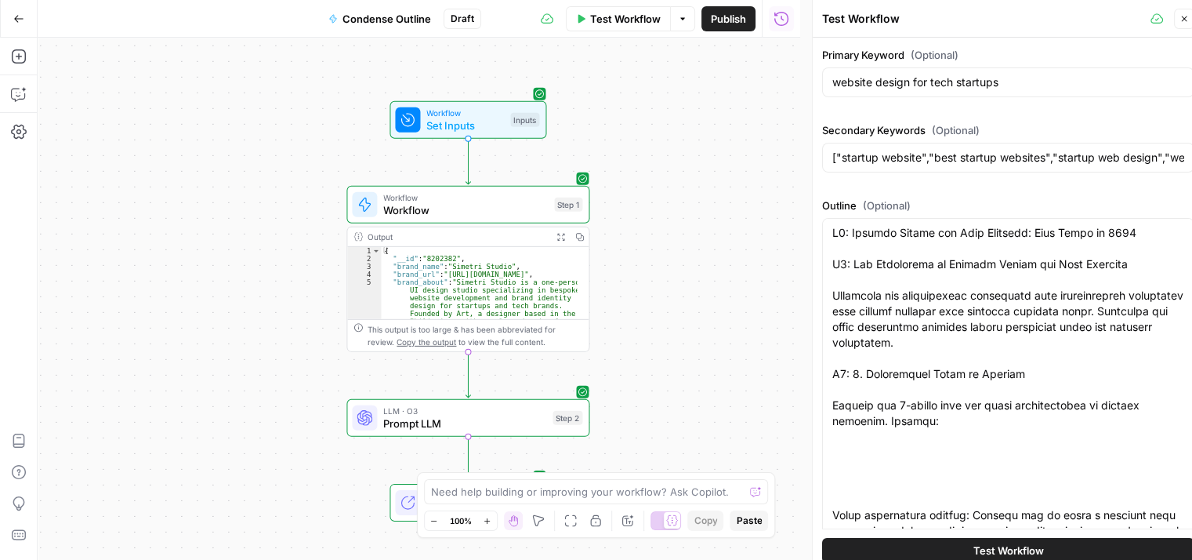
click at [1187, 9] on button "Close" at bounding box center [1184, 19] width 20 height 20
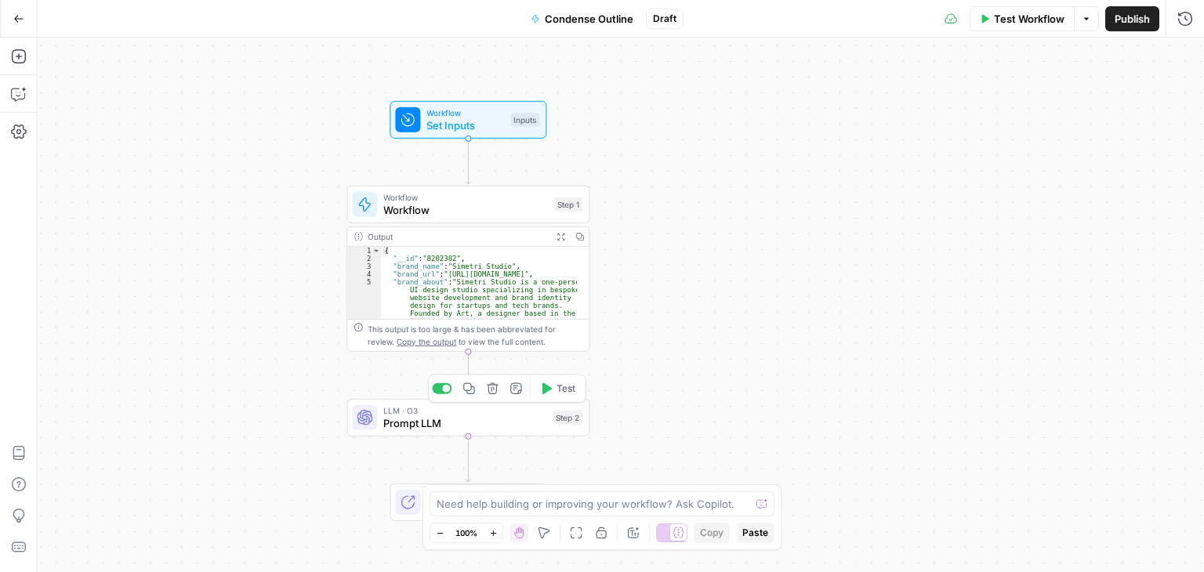
click at [554, 390] on button "Test" at bounding box center [557, 389] width 49 height 20
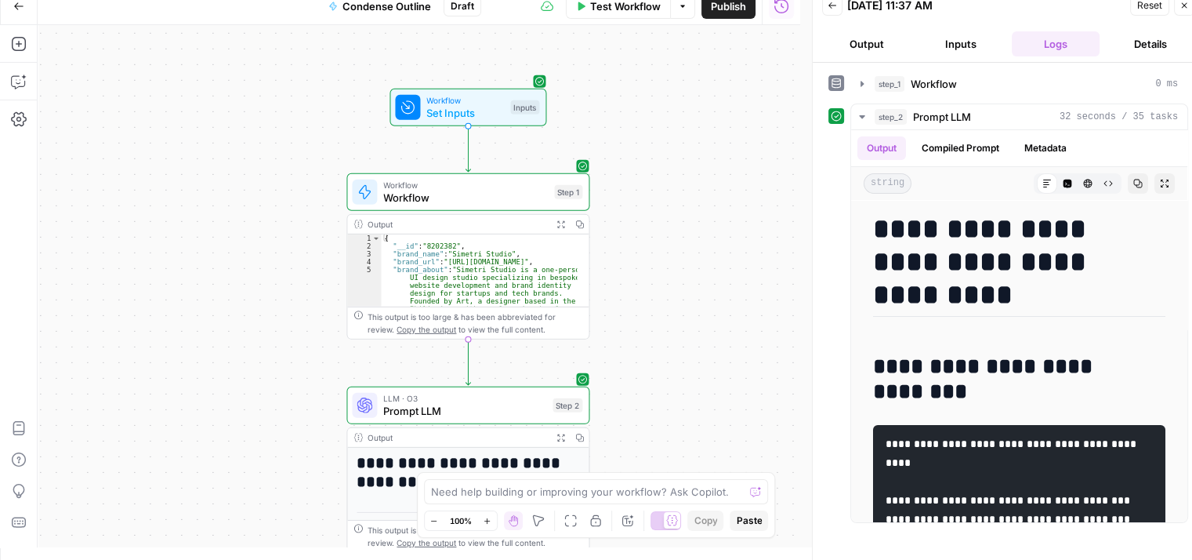
scroll to position [13, 1]
drag, startPoint x: 828, startPoint y: 207, endPoint x: 859, endPoint y: 263, distance: 64.6
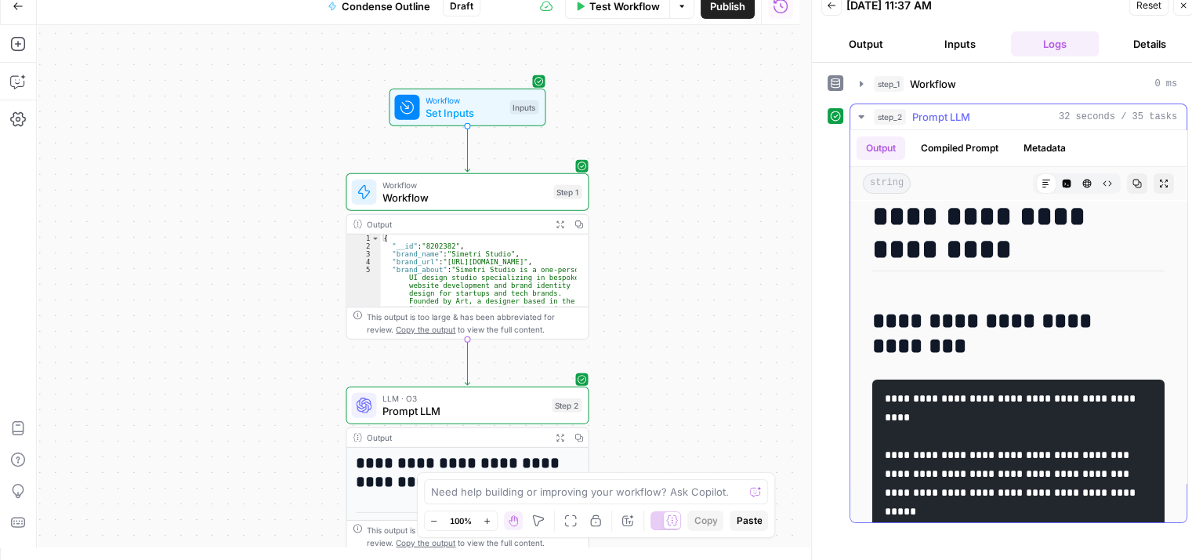
drag, startPoint x: 1009, startPoint y: 347, endPoint x: 1009, endPoint y: 374, distance: 27.4
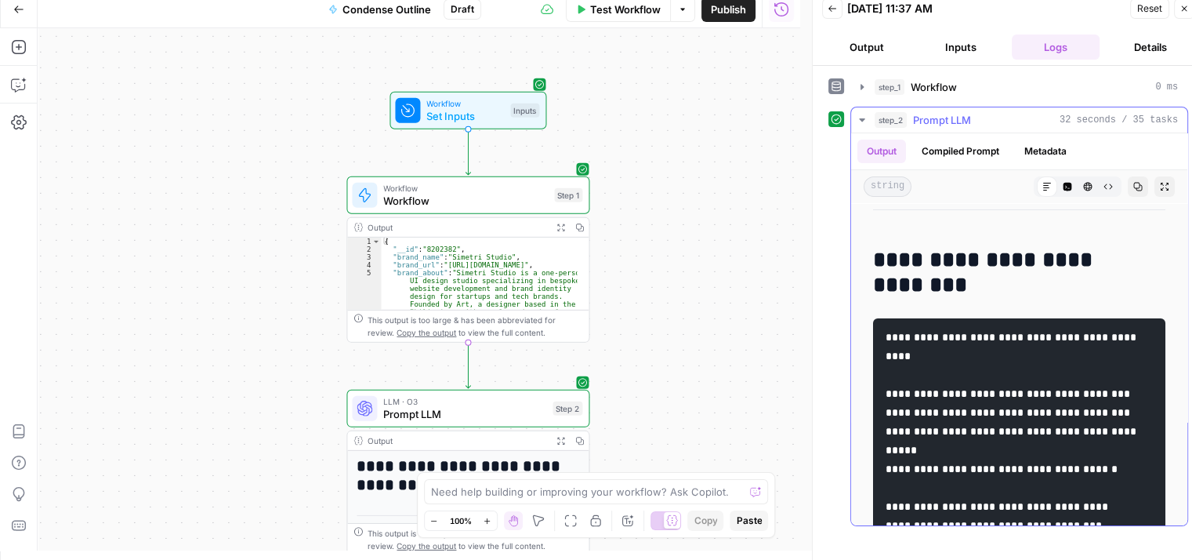
scroll to position [0, 0]
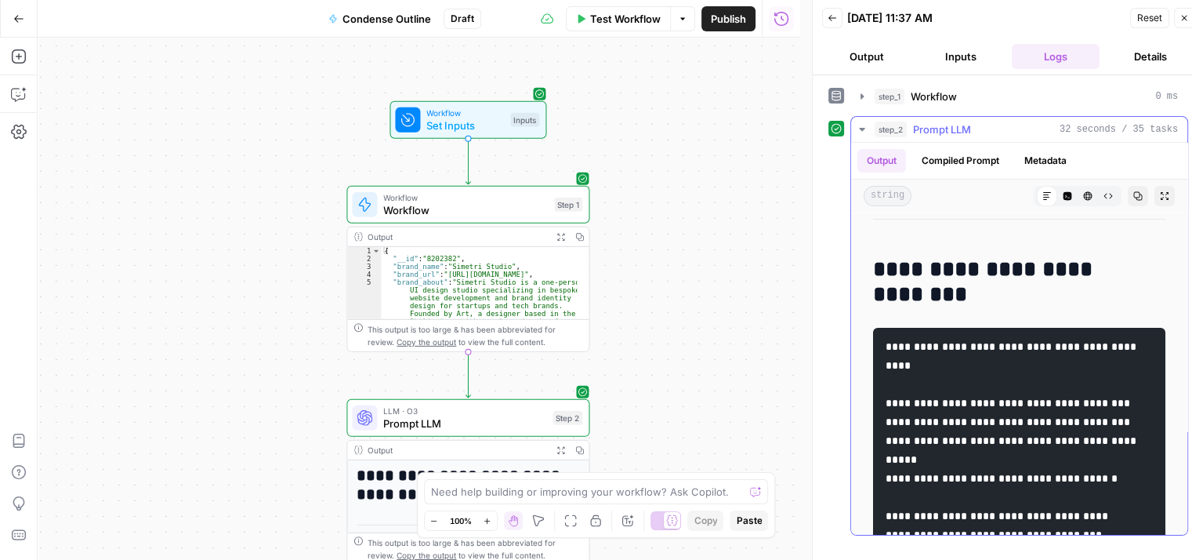
drag, startPoint x: 960, startPoint y: 308, endPoint x: 933, endPoint y: 233, distance: 79.8
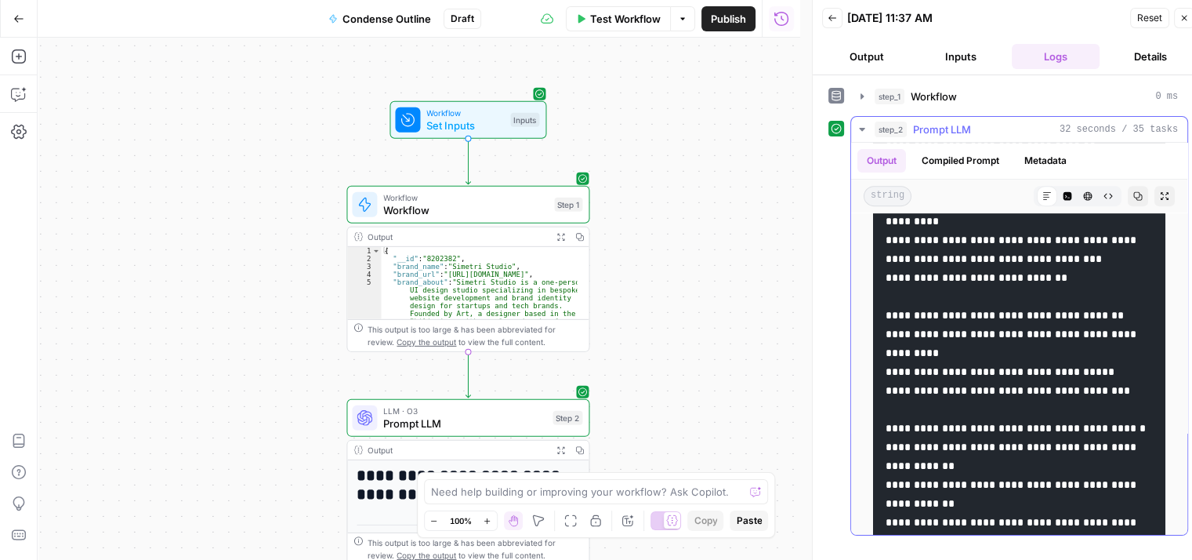
drag, startPoint x: 947, startPoint y: 361, endPoint x: 953, endPoint y: 423, distance: 61.5
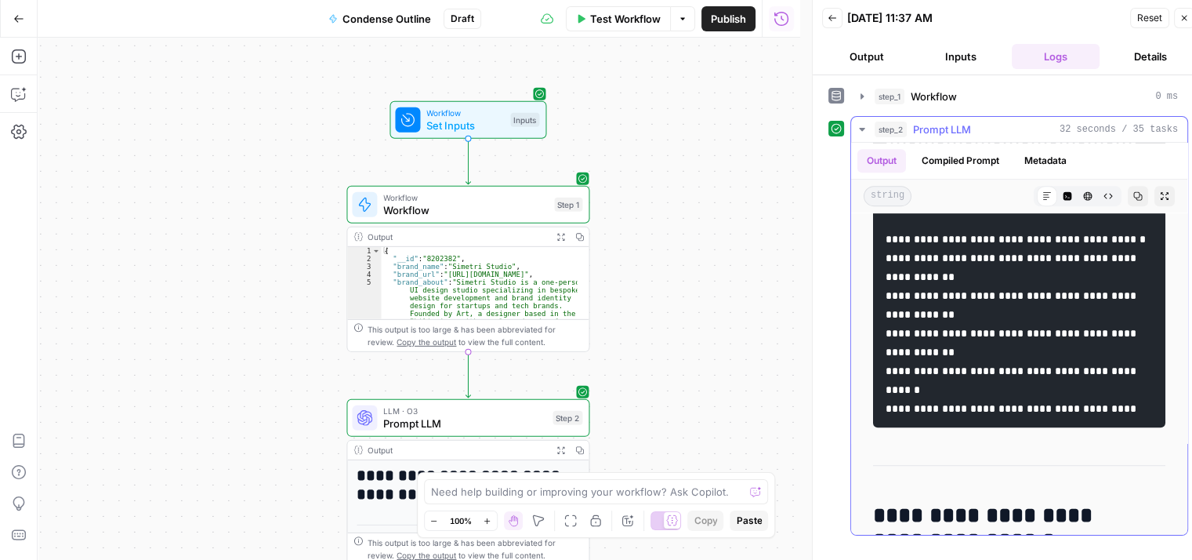
drag, startPoint x: 969, startPoint y: 414, endPoint x: 970, endPoint y: 446, distance: 32.2
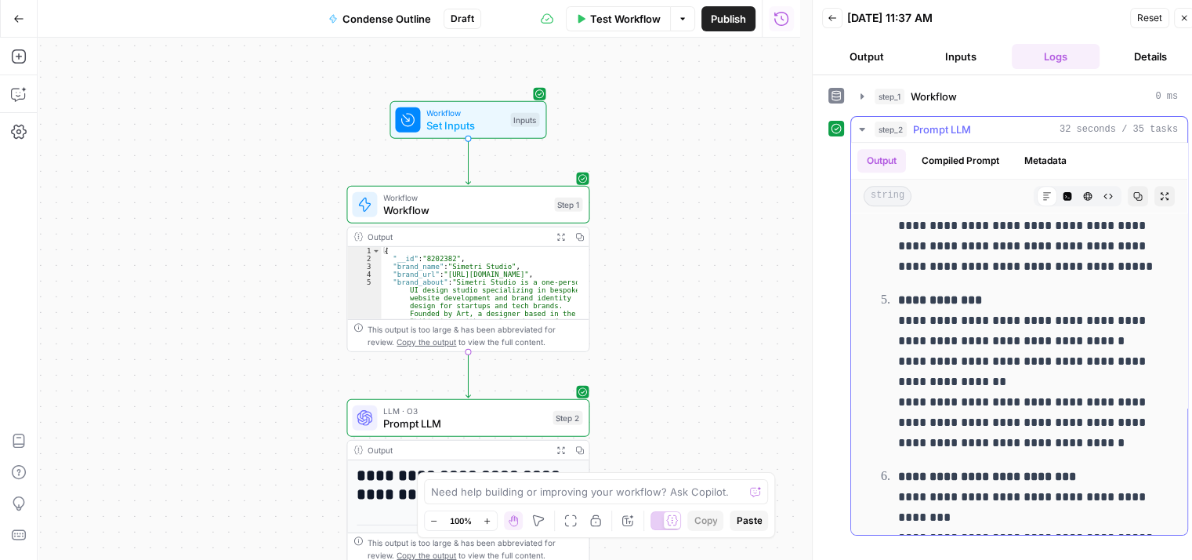
scroll to position [2201, 0]
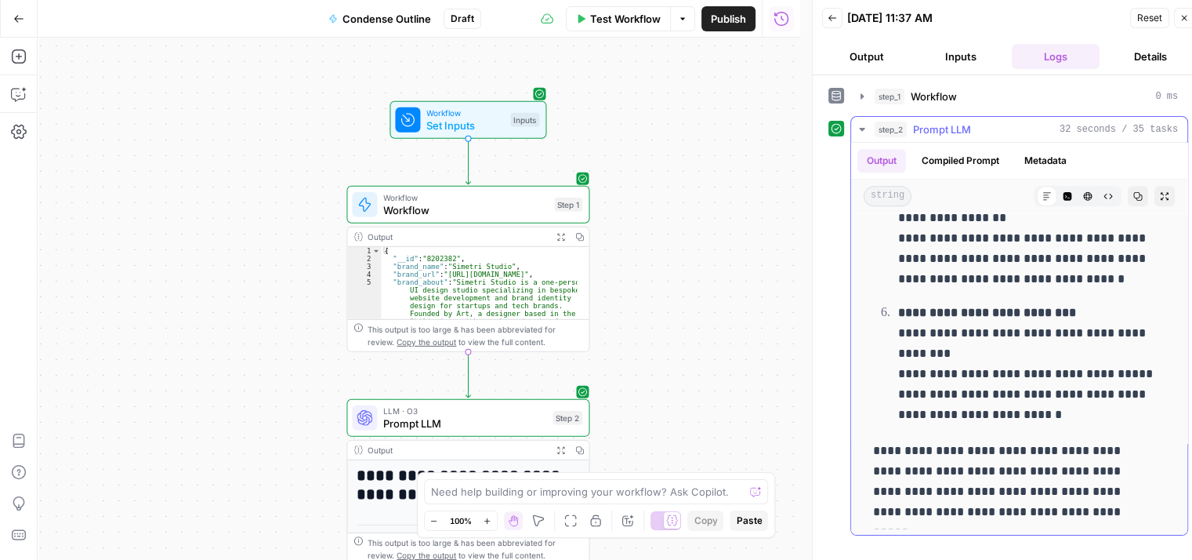
drag, startPoint x: 947, startPoint y: 355, endPoint x: 930, endPoint y: 510, distance: 156.2
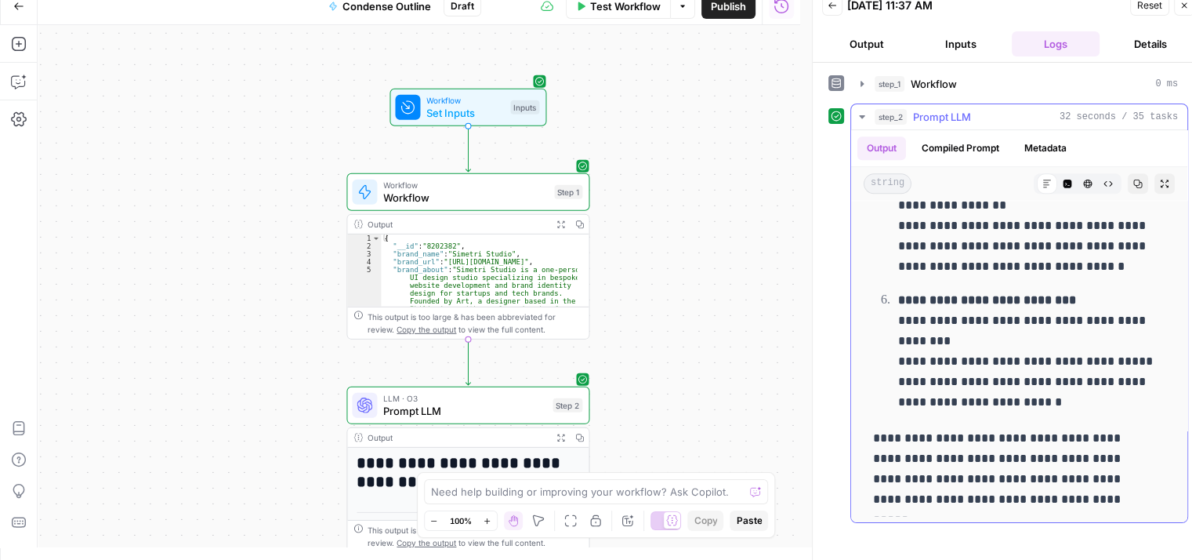
drag, startPoint x: 994, startPoint y: 354, endPoint x: 982, endPoint y: 439, distance: 85.5
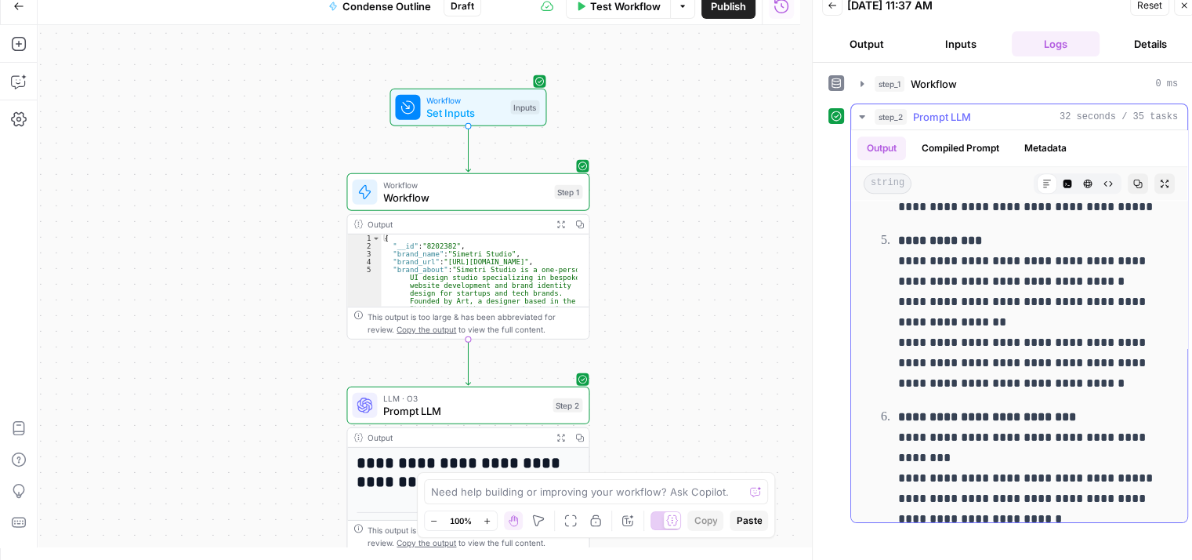
drag, startPoint x: 1011, startPoint y: 391, endPoint x: 1011, endPoint y: 292, distance: 99.6
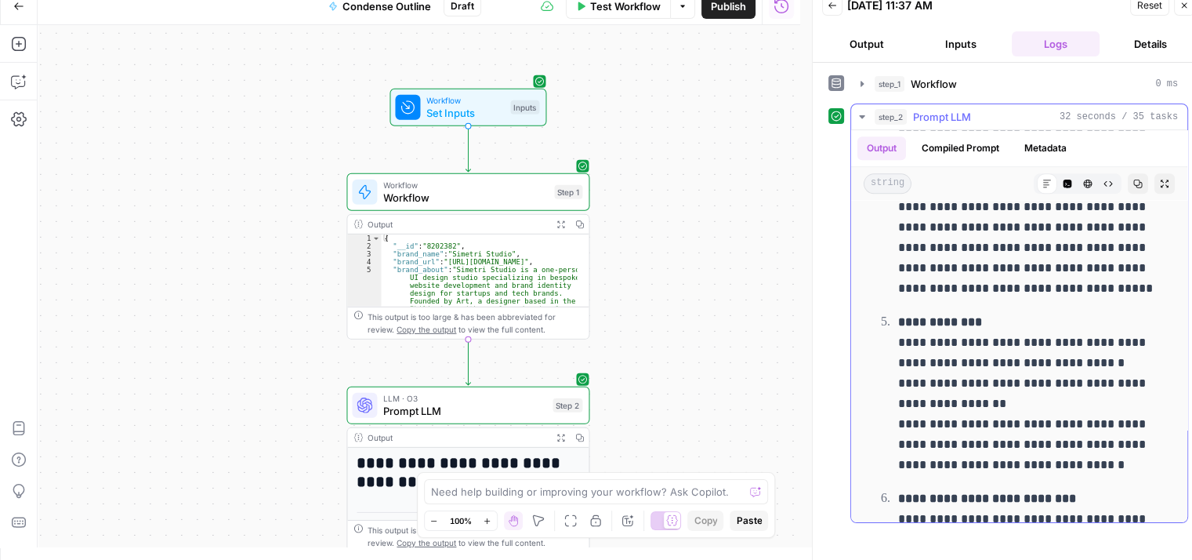
scroll to position [1649, 0]
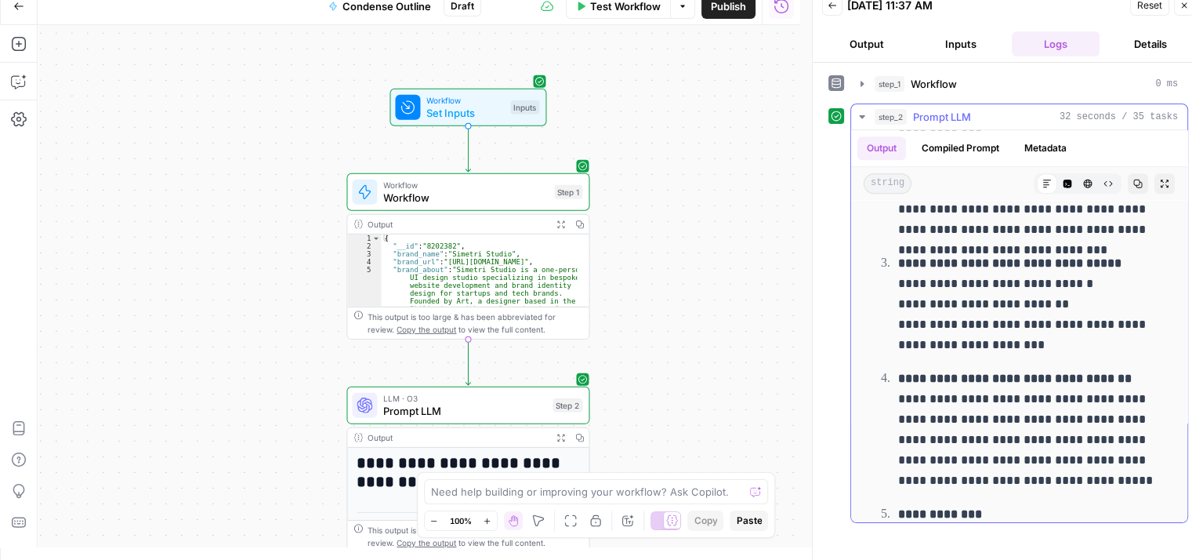
drag, startPoint x: 1029, startPoint y: 397, endPoint x: 1028, endPoint y: 249, distance: 147.4
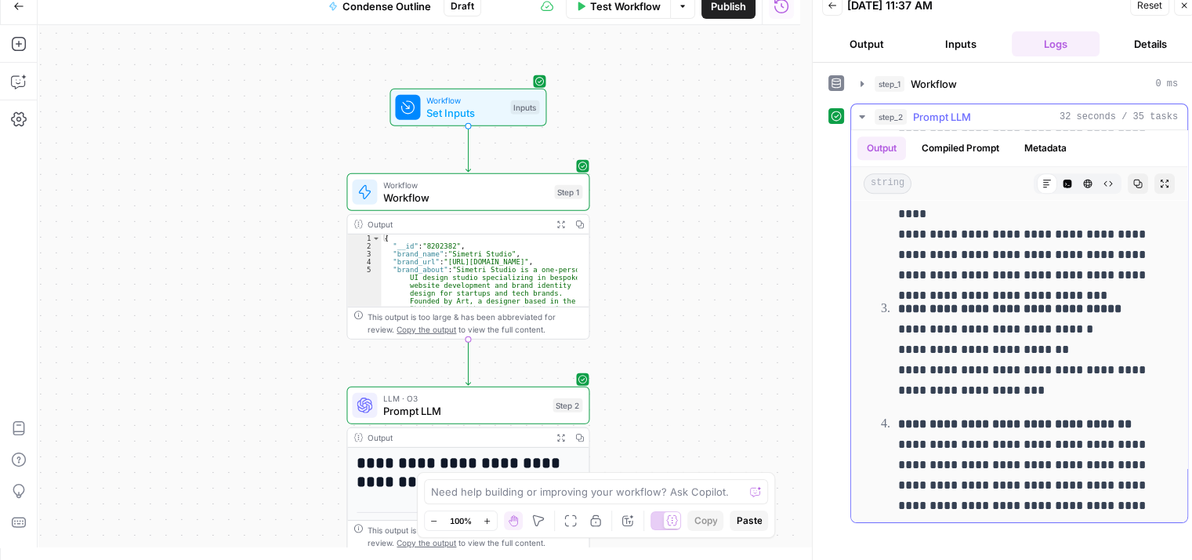
scroll to position [1672, 0]
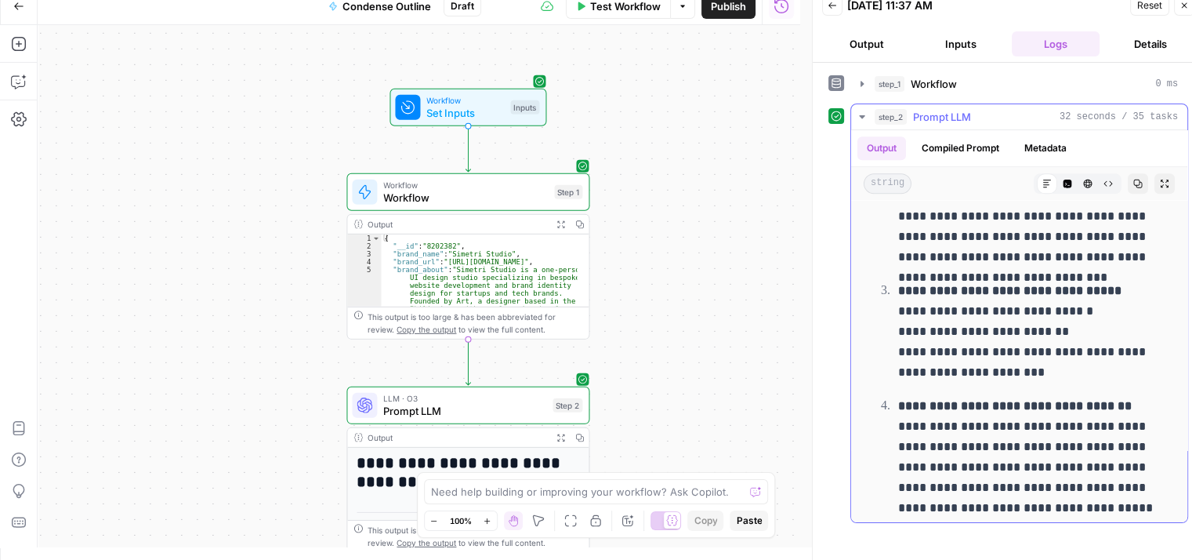
drag, startPoint x: 1098, startPoint y: 424, endPoint x: 1098, endPoint y: 456, distance: 32.2
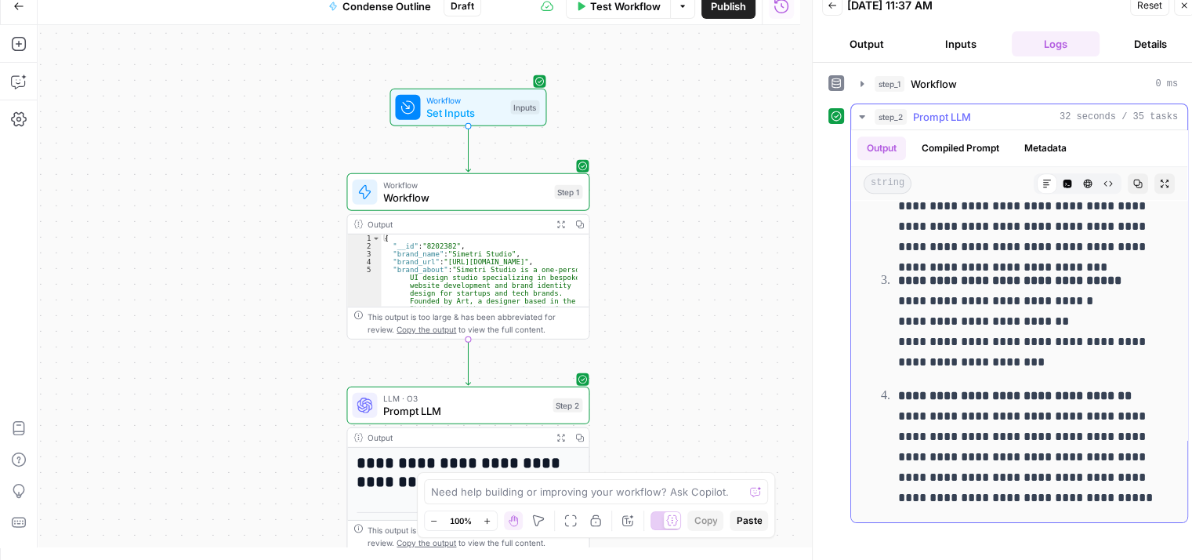
drag, startPoint x: 1048, startPoint y: 370, endPoint x: 1047, endPoint y: 434, distance: 64.3
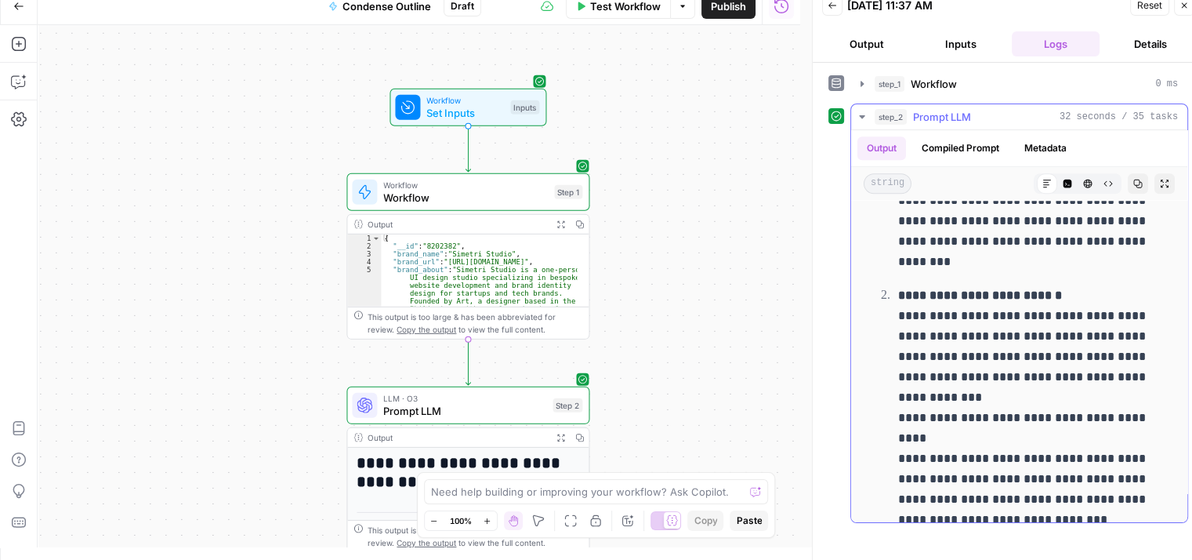
drag, startPoint x: 1046, startPoint y: 467, endPoint x: 1038, endPoint y: 292, distance: 175.0
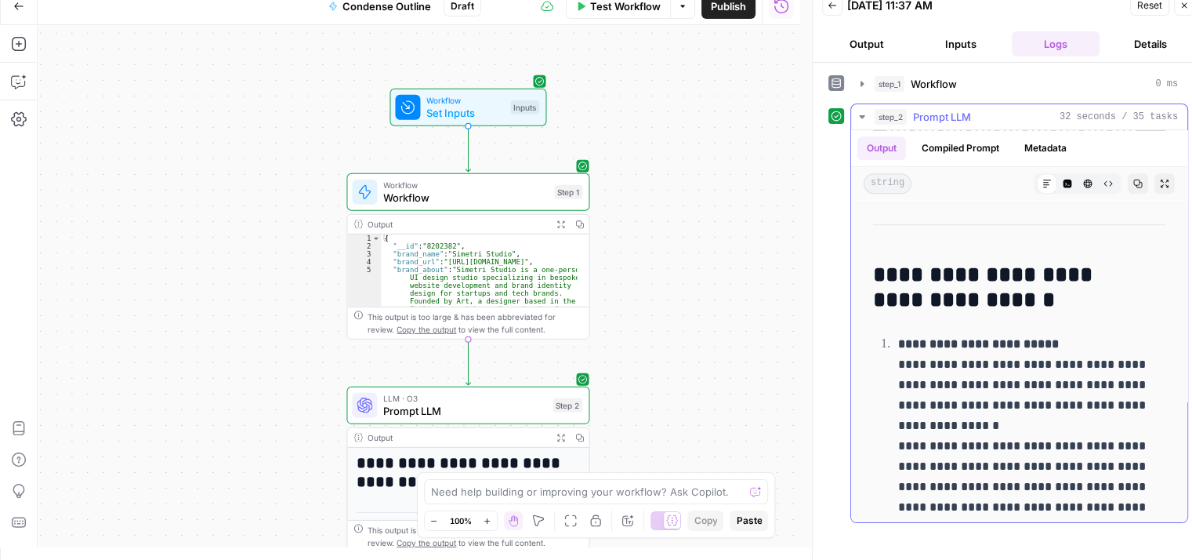
drag, startPoint x: 1031, startPoint y: 399, endPoint x: 1022, endPoint y: 277, distance: 122.6
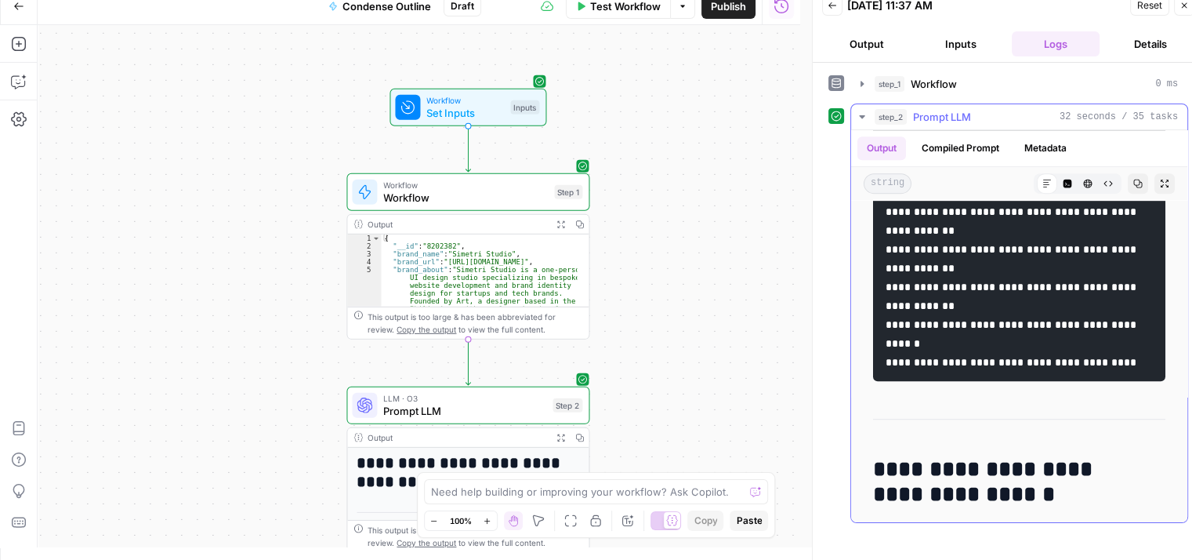
drag, startPoint x: 1041, startPoint y: 318, endPoint x: 1041, endPoint y: 260, distance: 57.2
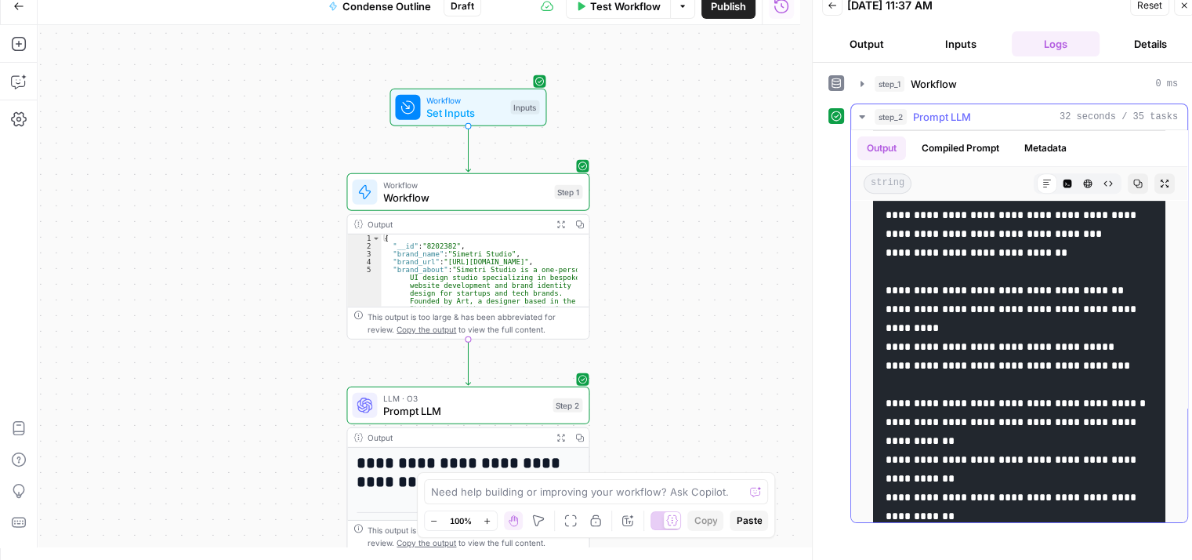
drag, startPoint x: 1041, startPoint y: 389, endPoint x: 1024, endPoint y: 234, distance: 156.2
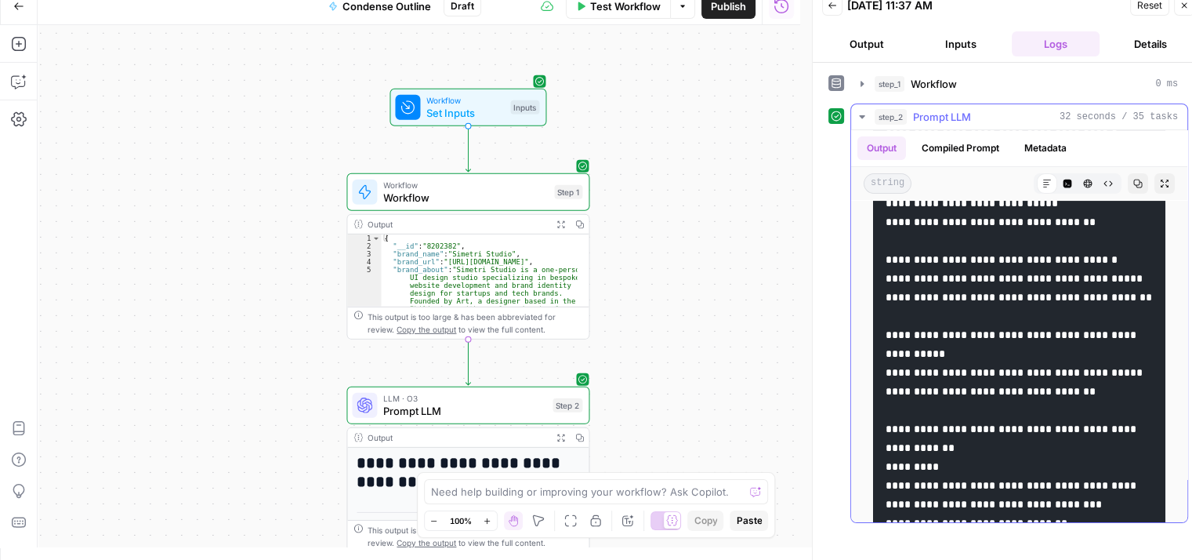
drag, startPoint x: 1035, startPoint y: 432, endPoint x: 1030, endPoint y: 293, distance: 138.8
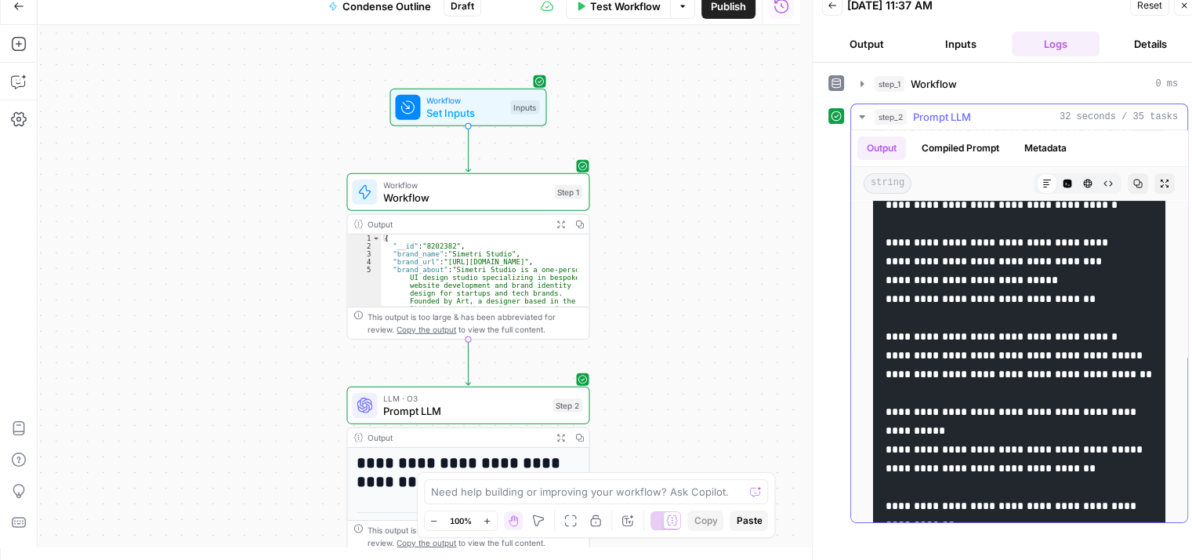
scroll to position [230, 0]
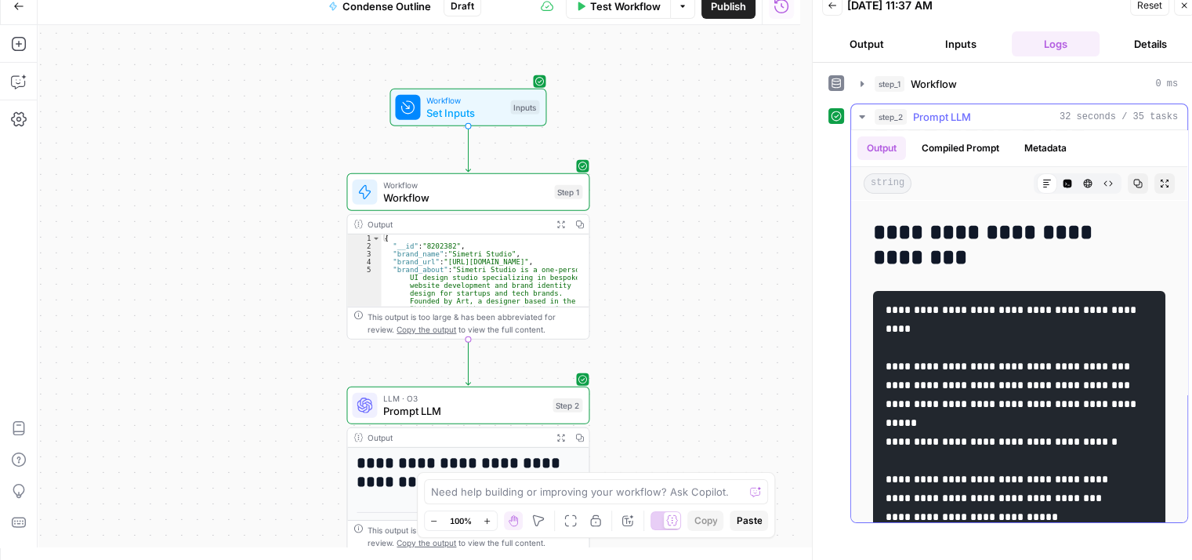
drag, startPoint x: 1015, startPoint y: 324, endPoint x: 1022, endPoint y: 213, distance: 110.7
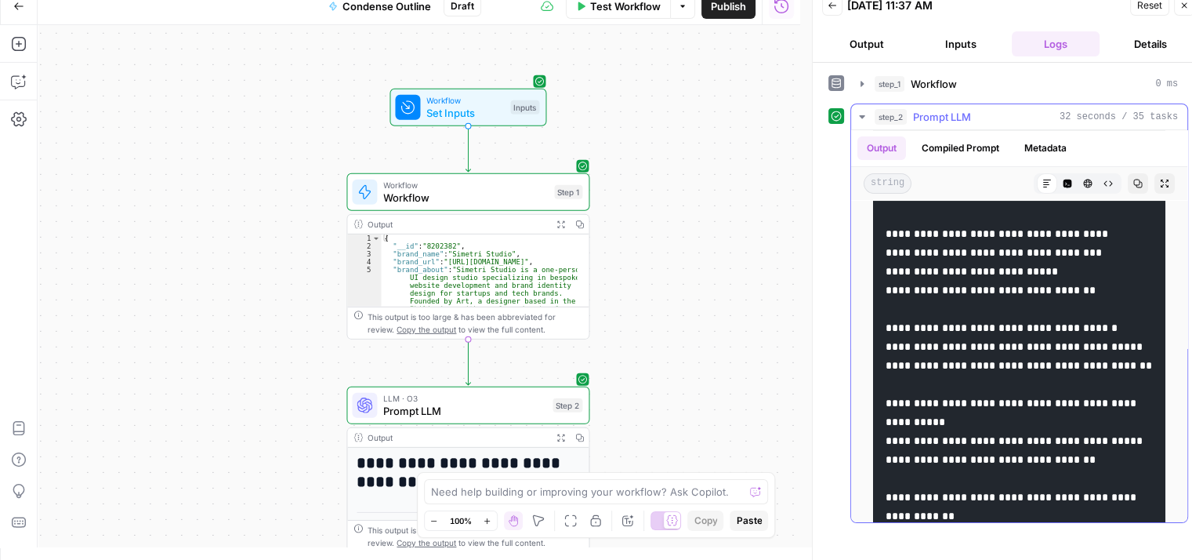
drag, startPoint x: 973, startPoint y: 335, endPoint x: 959, endPoint y: 461, distance: 127.0
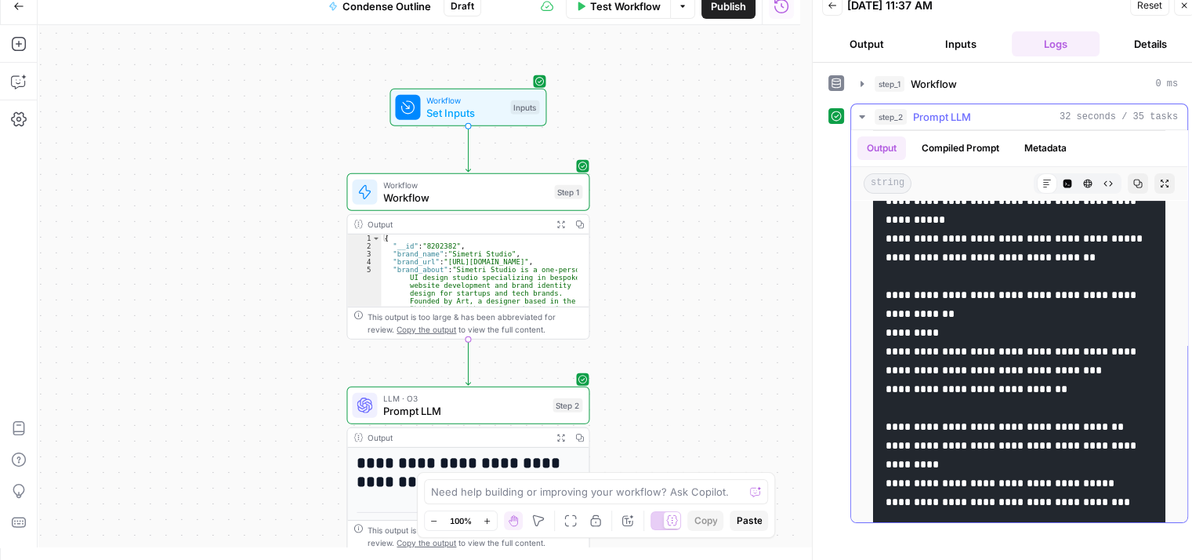
drag, startPoint x: 997, startPoint y: 419, endPoint x: 992, endPoint y: 484, distance: 64.5
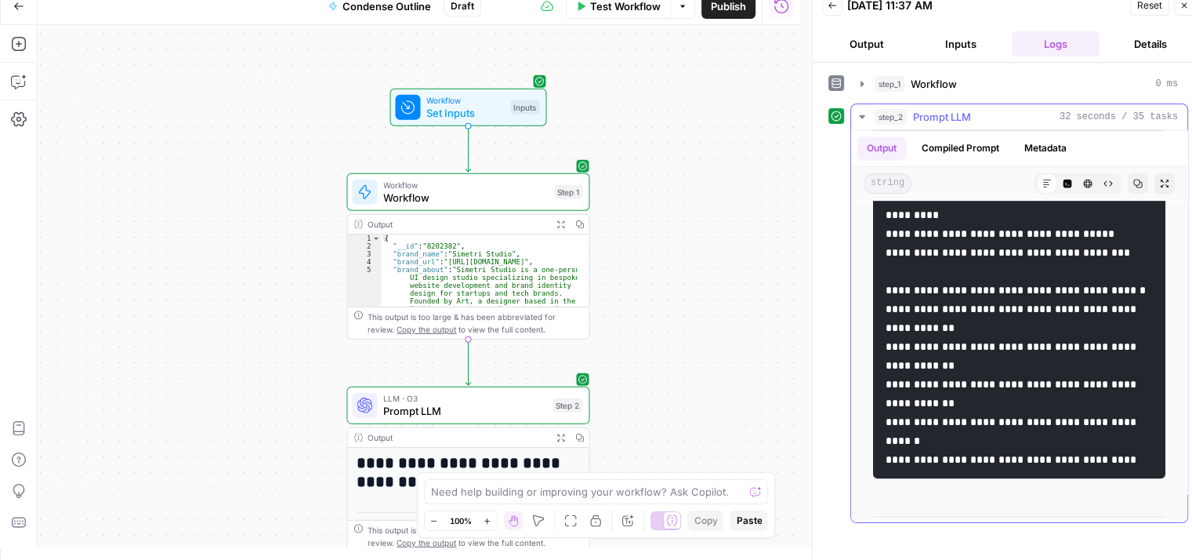
drag, startPoint x: 1043, startPoint y: 300, endPoint x: 1047, endPoint y: 456, distance: 156.0
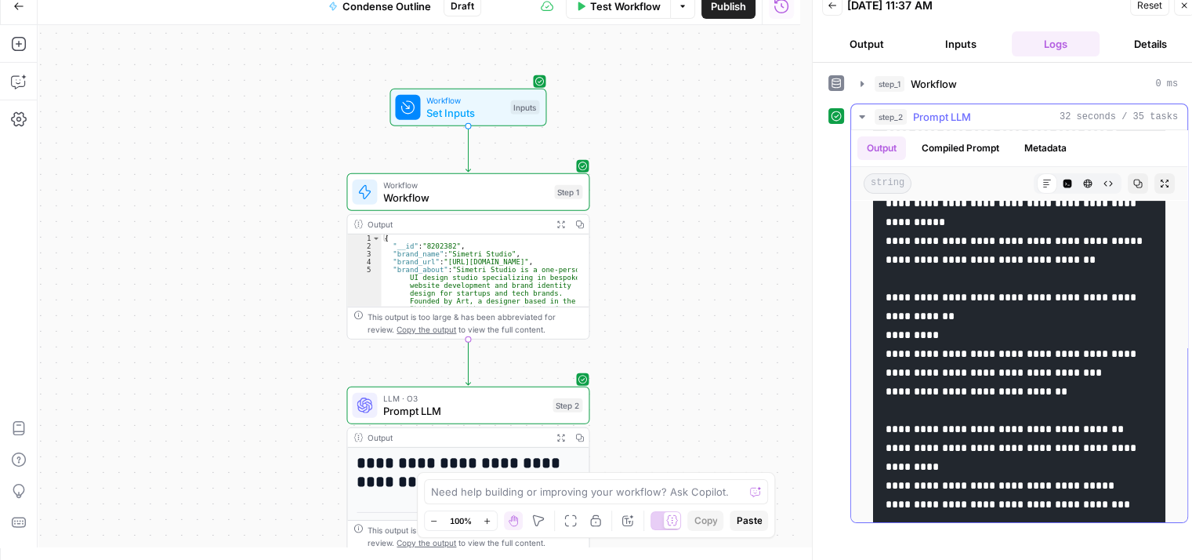
drag, startPoint x: 1038, startPoint y: 341, endPoint x: 1025, endPoint y: 216, distance: 125.3
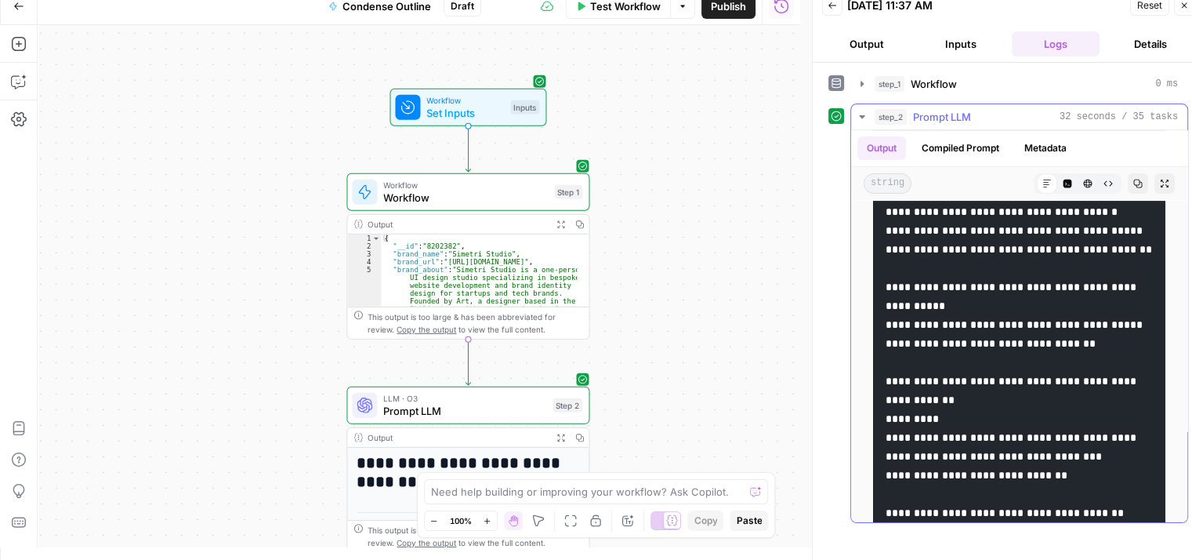
drag, startPoint x: 1016, startPoint y: 288, endPoint x: 1014, endPoint y: 217, distance: 70.6
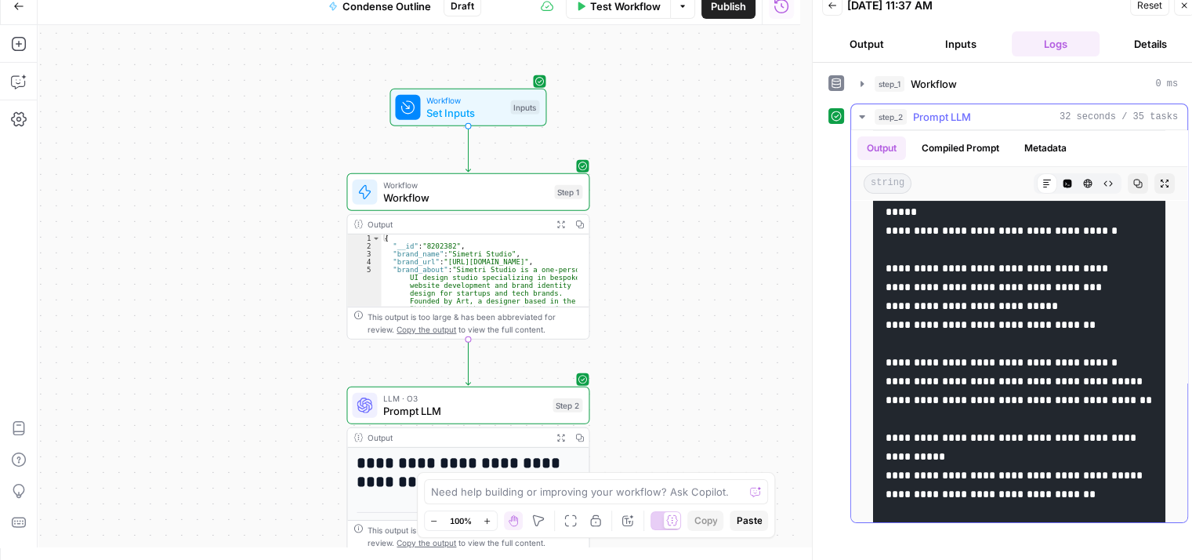
drag, startPoint x: 1022, startPoint y: 372, endPoint x: 1017, endPoint y: 276, distance: 95.8
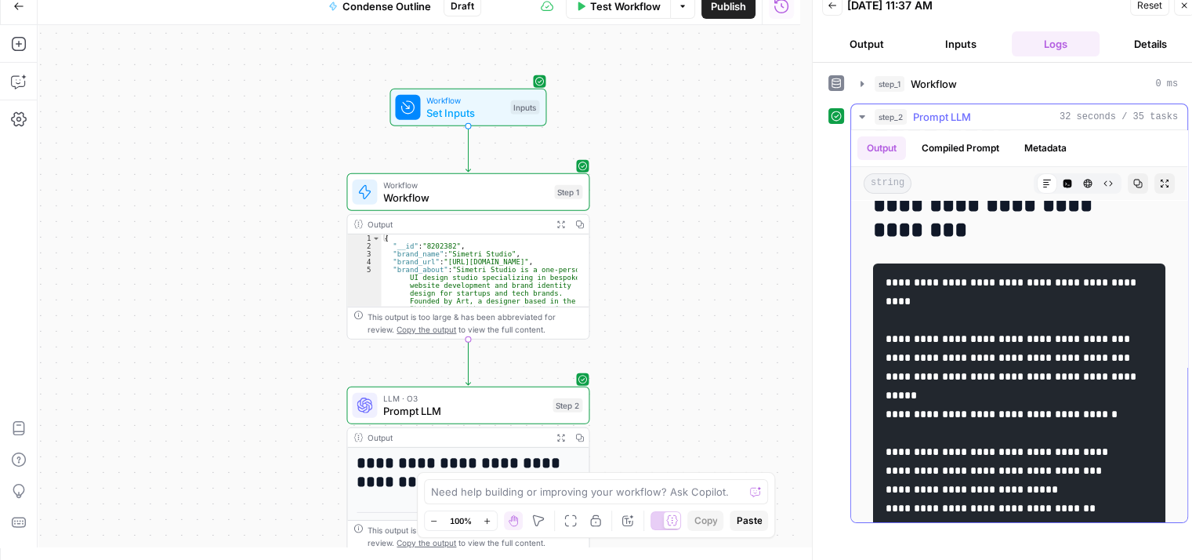
drag, startPoint x: 1066, startPoint y: 393, endPoint x: 1064, endPoint y: 303, distance: 89.4
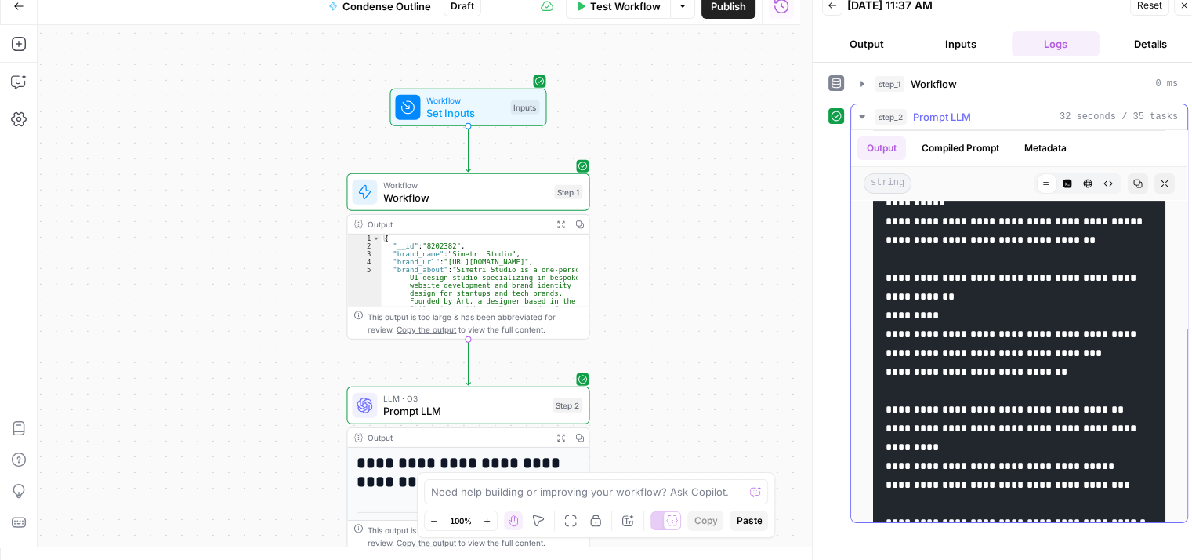
drag, startPoint x: 1044, startPoint y: 440, endPoint x: 1041, endPoint y: 487, distance: 47.1
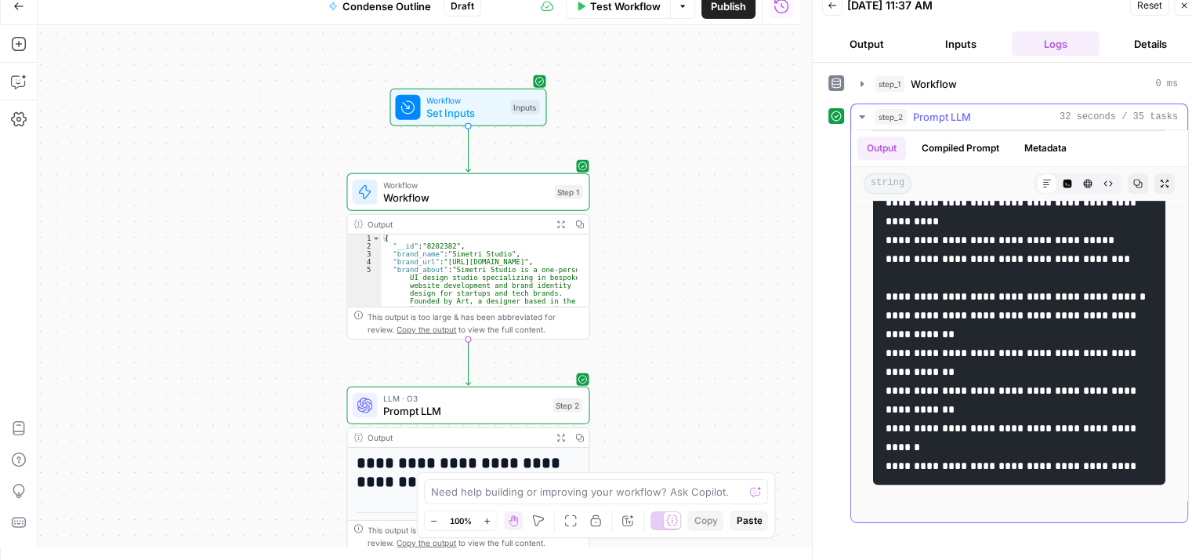
drag, startPoint x: 1058, startPoint y: 352, endPoint x: 1059, endPoint y: 480, distance: 127.8
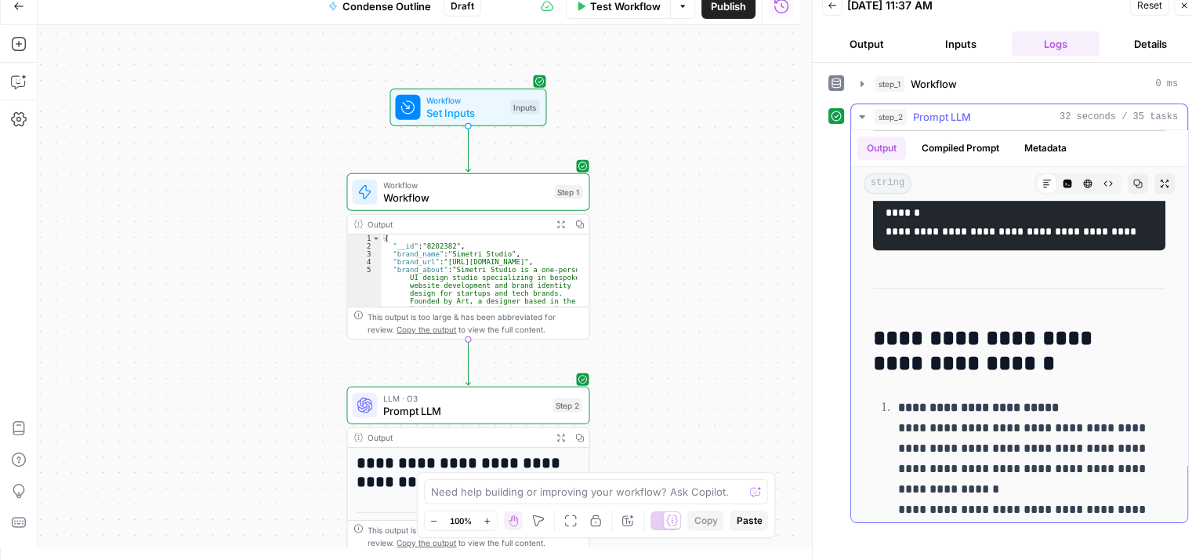
drag, startPoint x: 1056, startPoint y: 324, endPoint x: 1050, endPoint y: 437, distance: 113.1
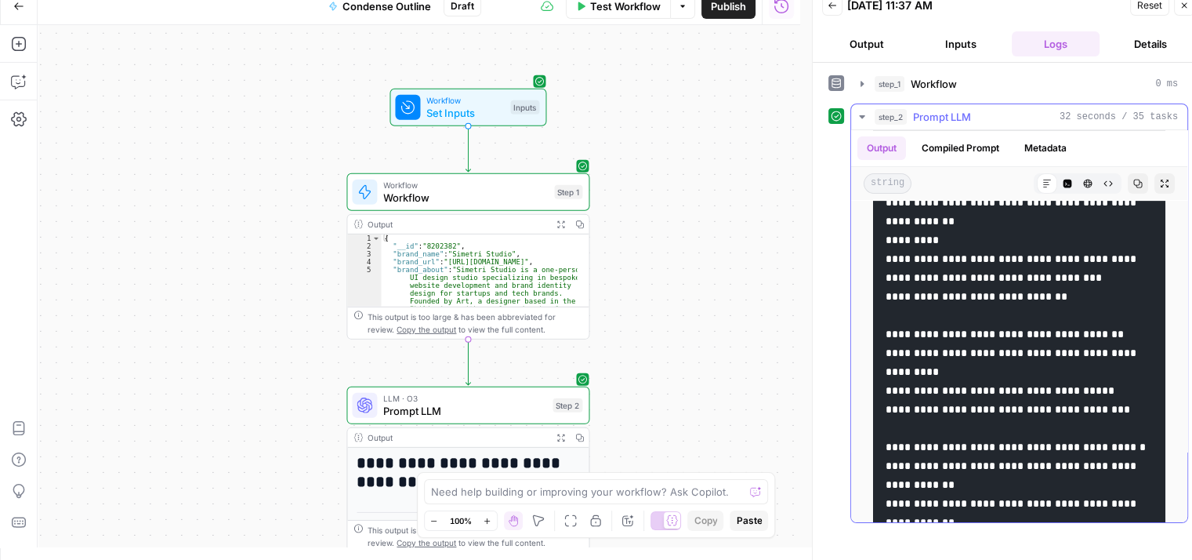
drag, startPoint x: 1047, startPoint y: 397, endPoint x: 1021, endPoint y: 235, distance: 163.6
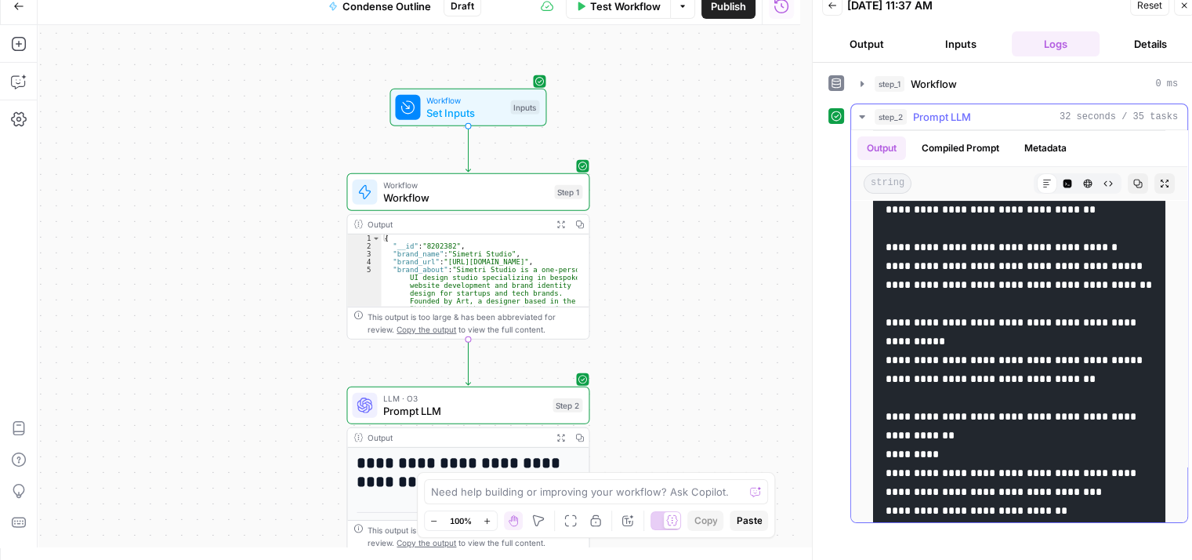
drag, startPoint x: 1034, startPoint y: 365, endPoint x: 1019, endPoint y: 267, distance: 99.1
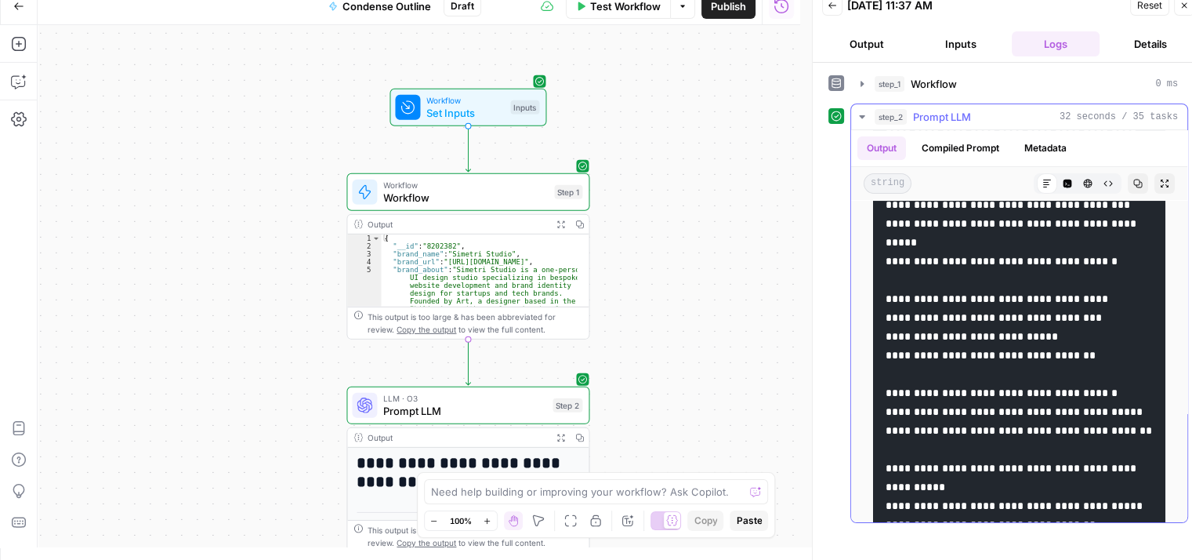
drag, startPoint x: 1017, startPoint y: 372, endPoint x: 1004, endPoint y: 255, distance: 117.6
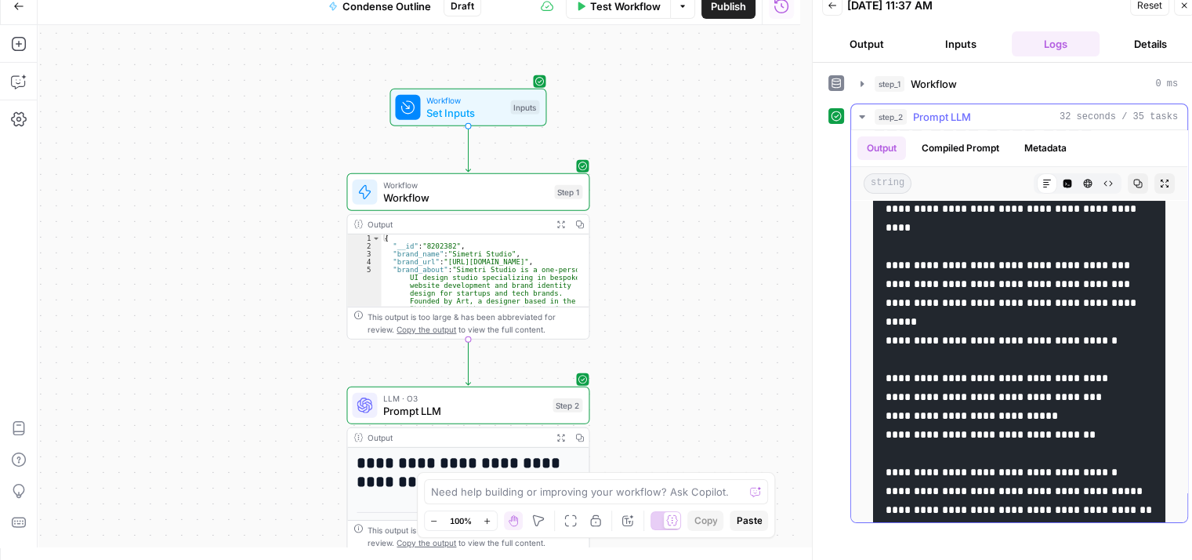
drag, startPoint x: 1018, startPoint y: 406, endPoint x: 1010, endPoint y: 312, distance: 94.5
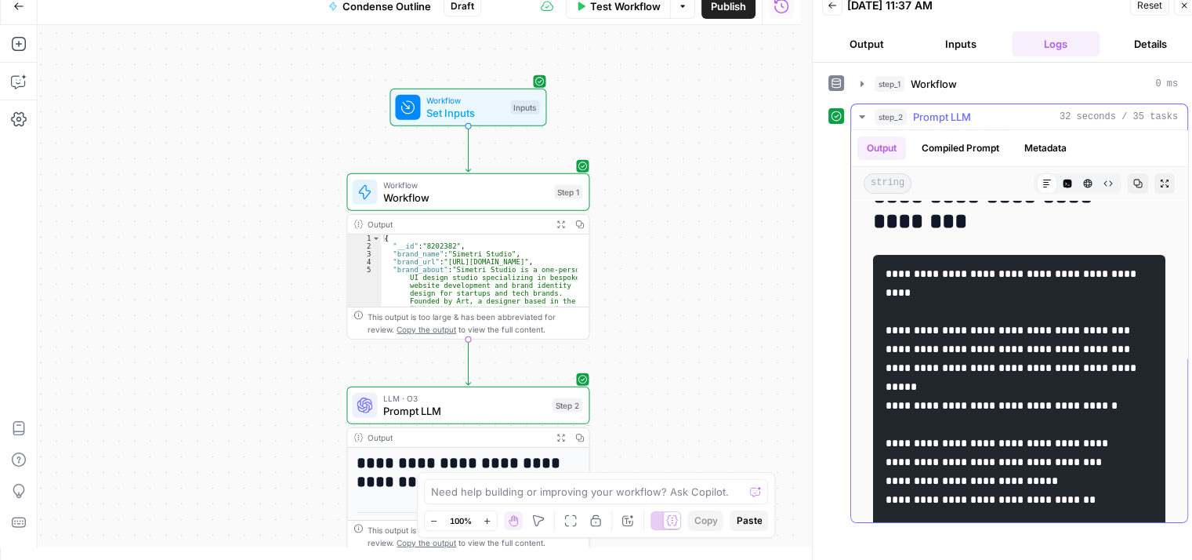
drag, startPoint x: 1059, startPoint y: 415, endPoint x: 1072, endPoint y: 344, distance: 71.7
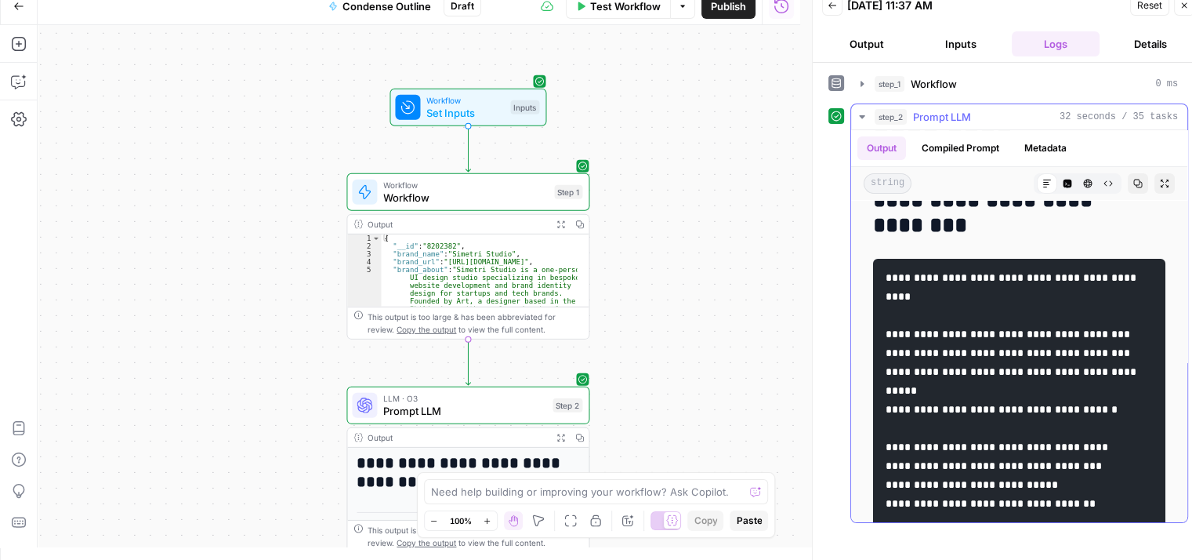
scroll to position [183, 0]
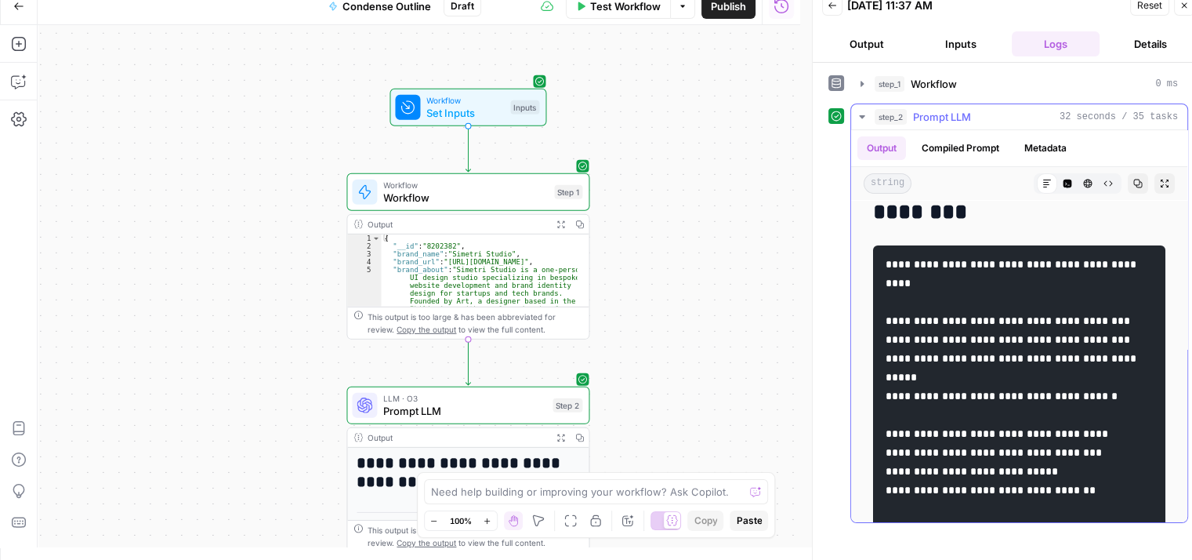
drag, startPoint x: 988, startPoint y: 311, endPoint x: 996, endPoint y: 361, distance: 50.8
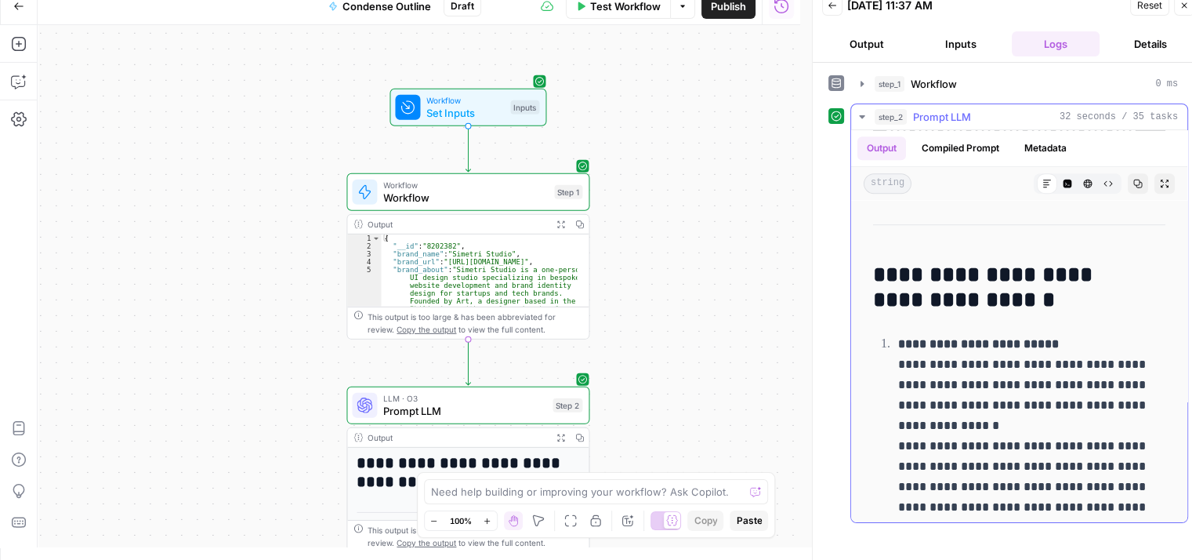
scroll to position [1097, 0]
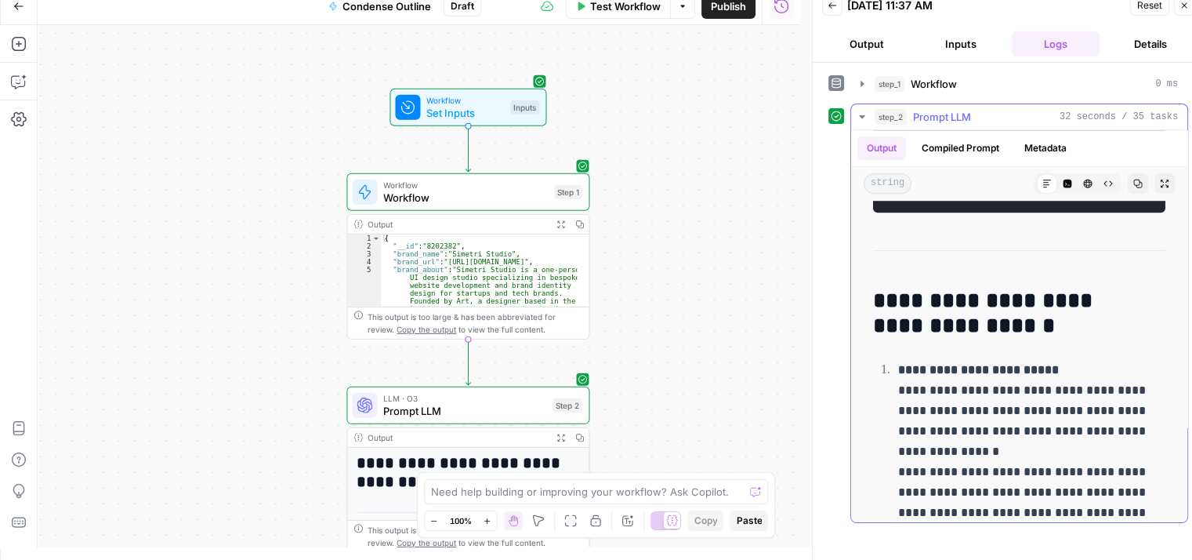
drag, startPoint x: 884, startPoint y: 254, endPoint x: 1071, endPoint y: 299, distance: 191.9
copy code "**********"
drag, startPoint x: 748, startPoint y: 342, endPoint x: 741, endPoint y: 264, distance: 77.9
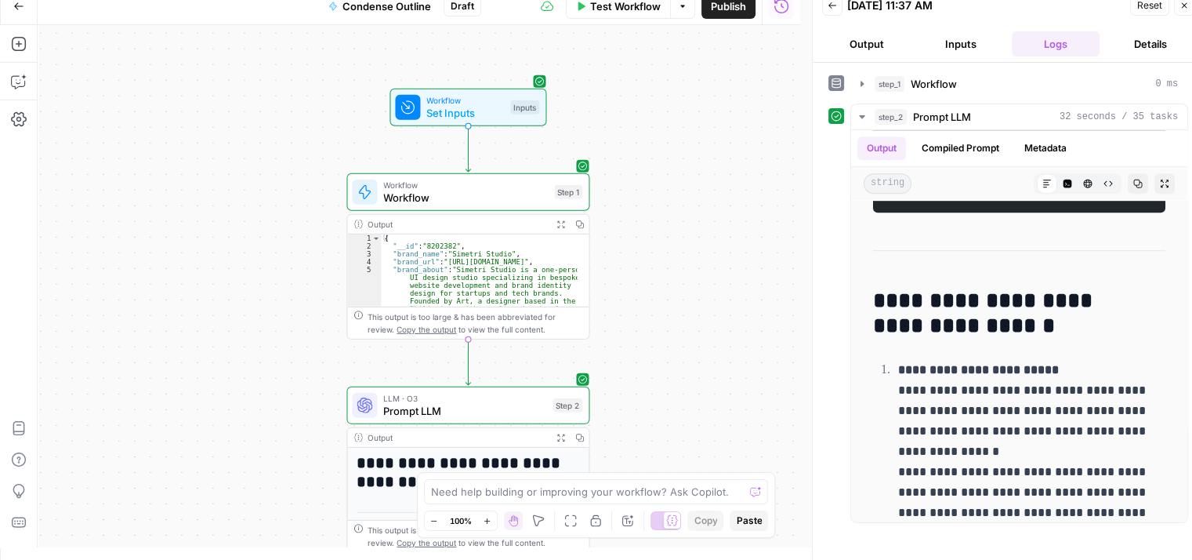
click at [739, 270] on div "Workflow Set Inputs Inputs Workflow Workflow Step 1 Output Expand Output Copy 1…" at bounding box center [419, 286] width 763 height 522
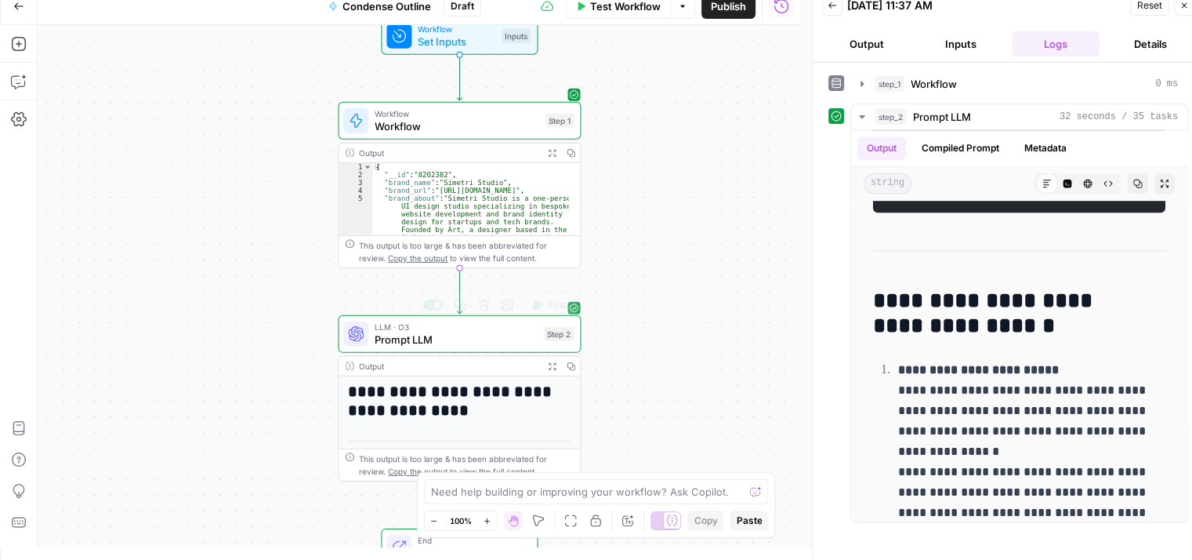
click at [511, 344] on span "Prompt LLM" at bounding box center [456, 340] width 163 height 16
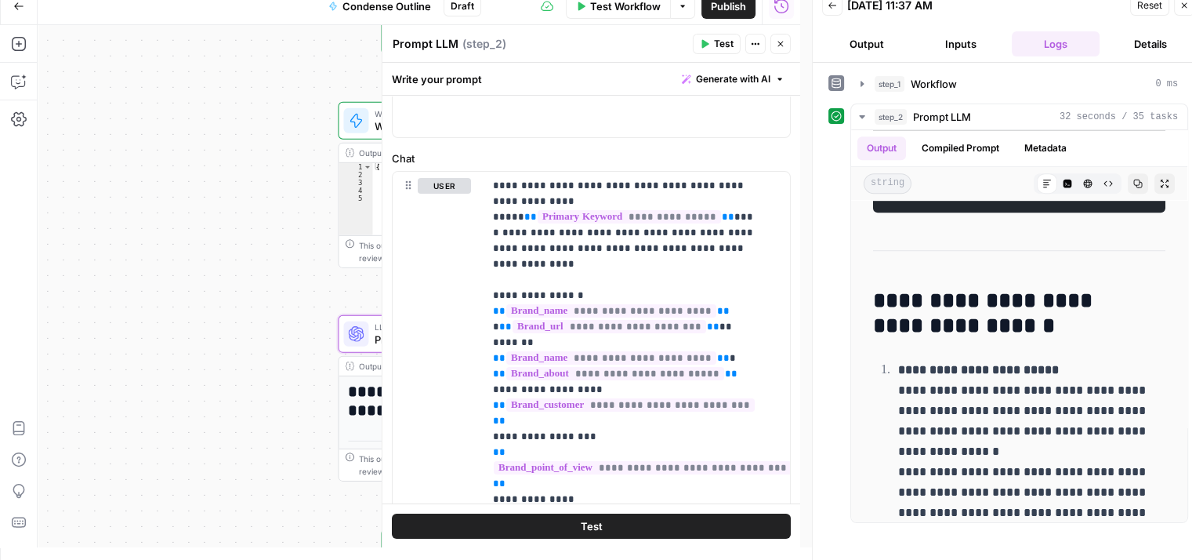
scroll to position [110, 0]
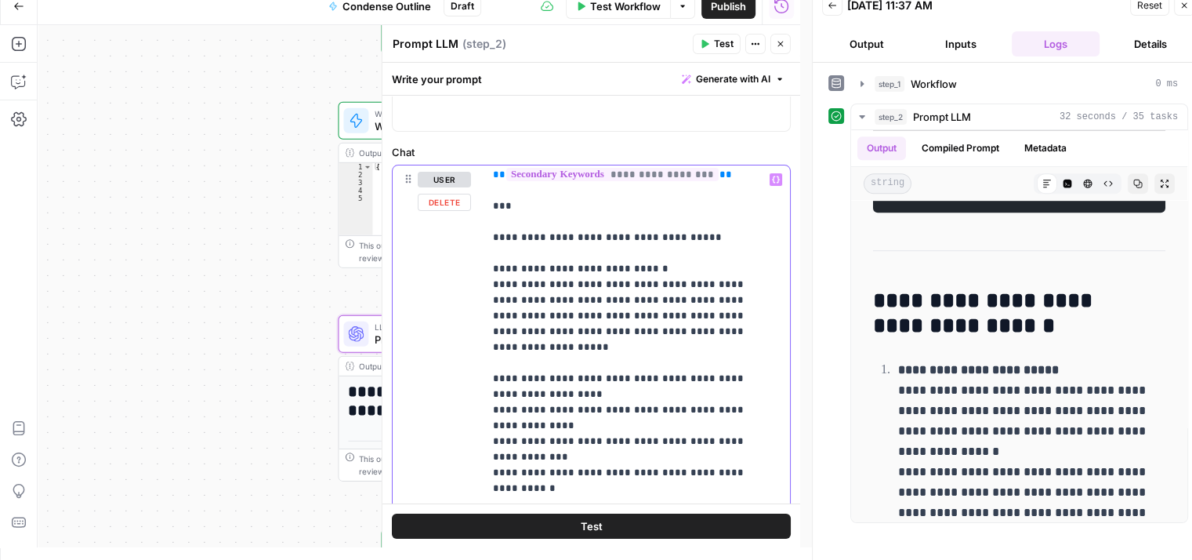
drag, startPoint x: 573, startPoint y: 273, endPoint x: 585, endPoint y: 361, distance: 89.4
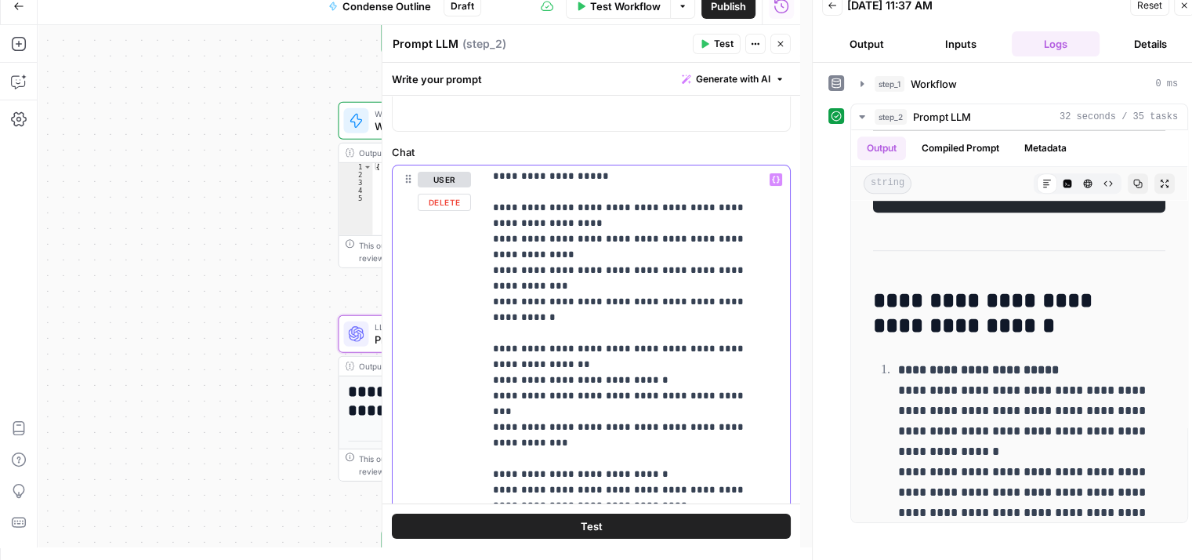
drag, startPoint x: 637, startPoint y: 240, endPoint x: 644, endPoint y: 346, distance: 106.1
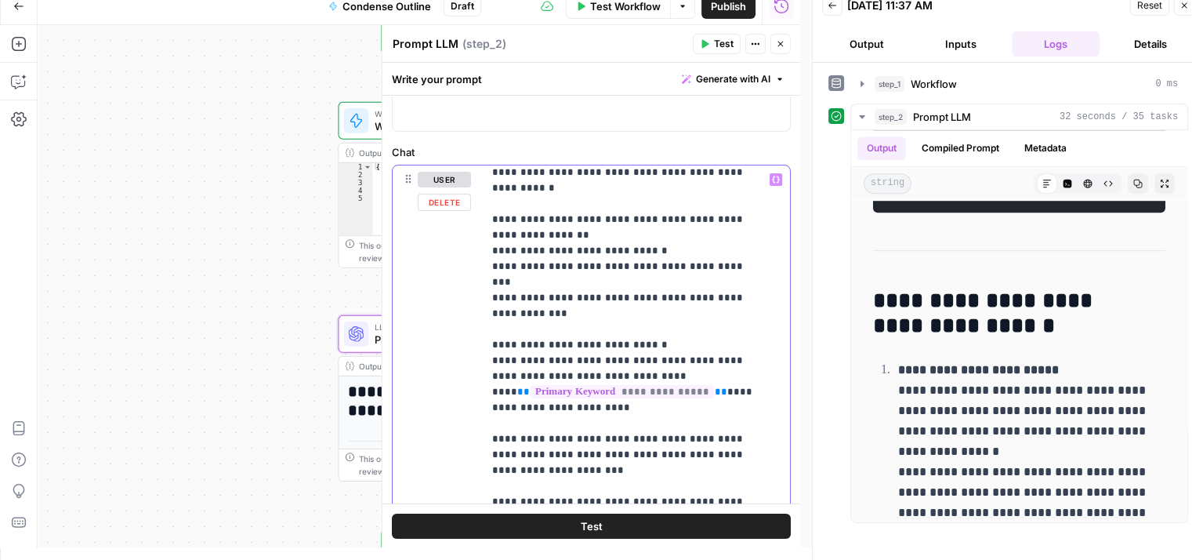
drag, startPoint x: 668, startPoint y: 246, endPoint x: 692, endPoint y: 379, distance: 134.7
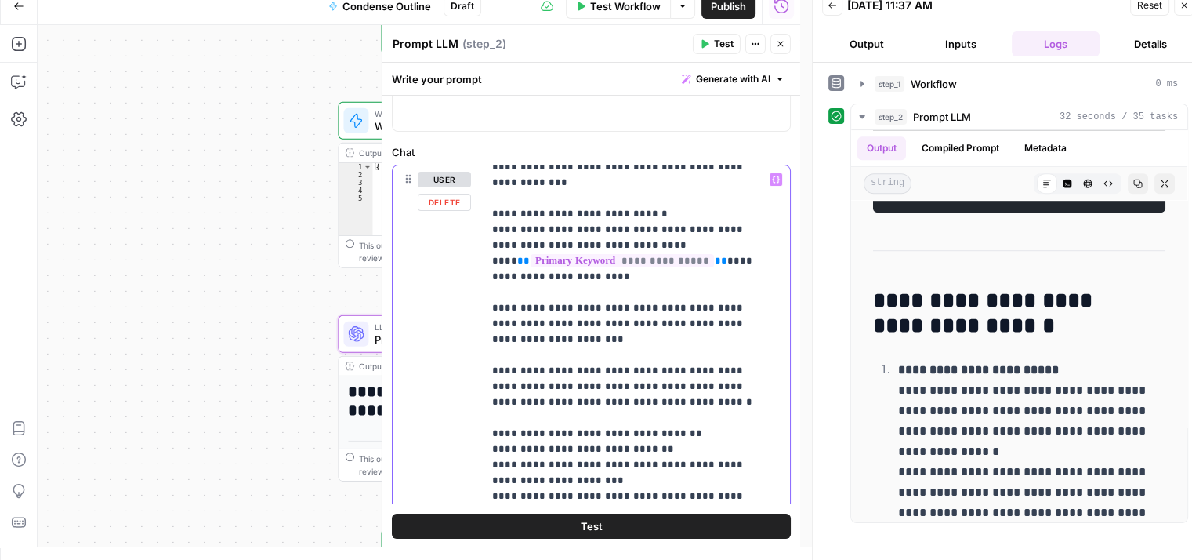
drag, startPoint x: 702, startPoint y: 230, endPoint x: 715, endPoint y: 350, distance: 121.4
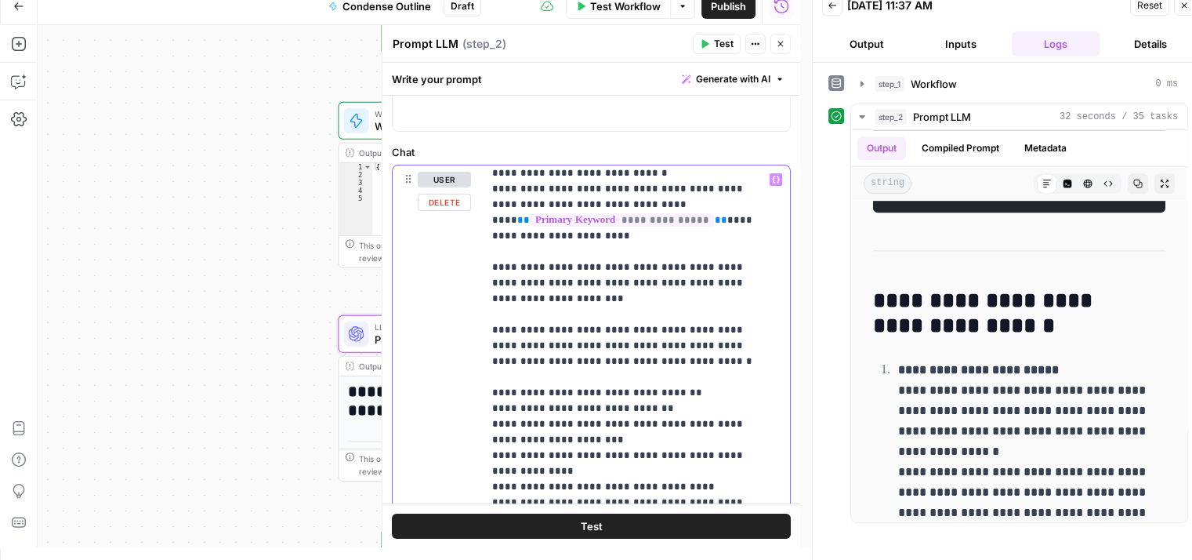
drag, startPoint x: 677, startPoint y: 372, endPoint x: 676, endPoint y: 388, distance: 15.8
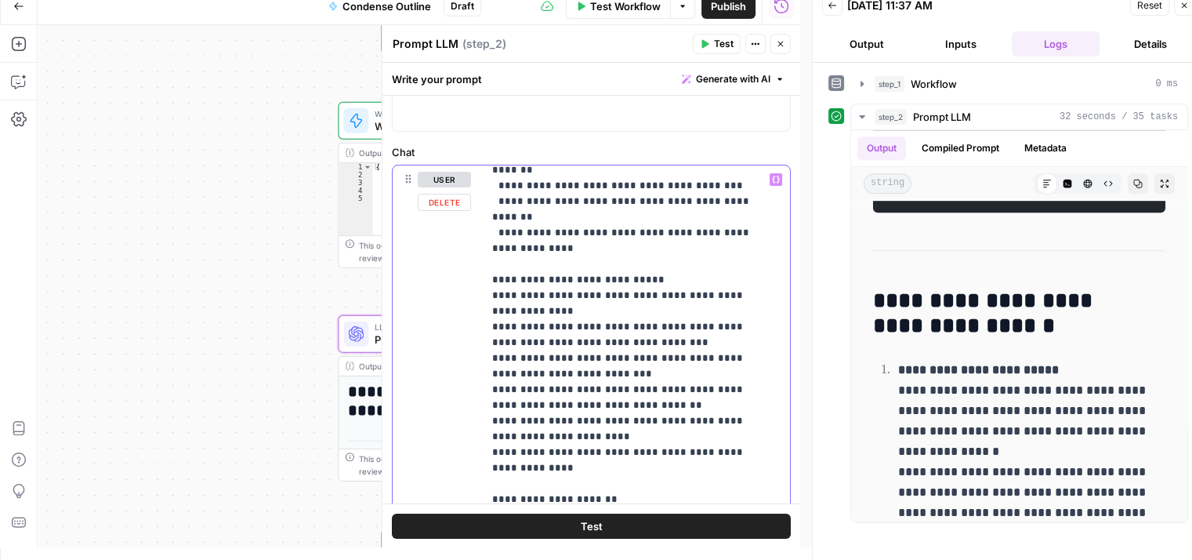
scroll to position [1814, 1]
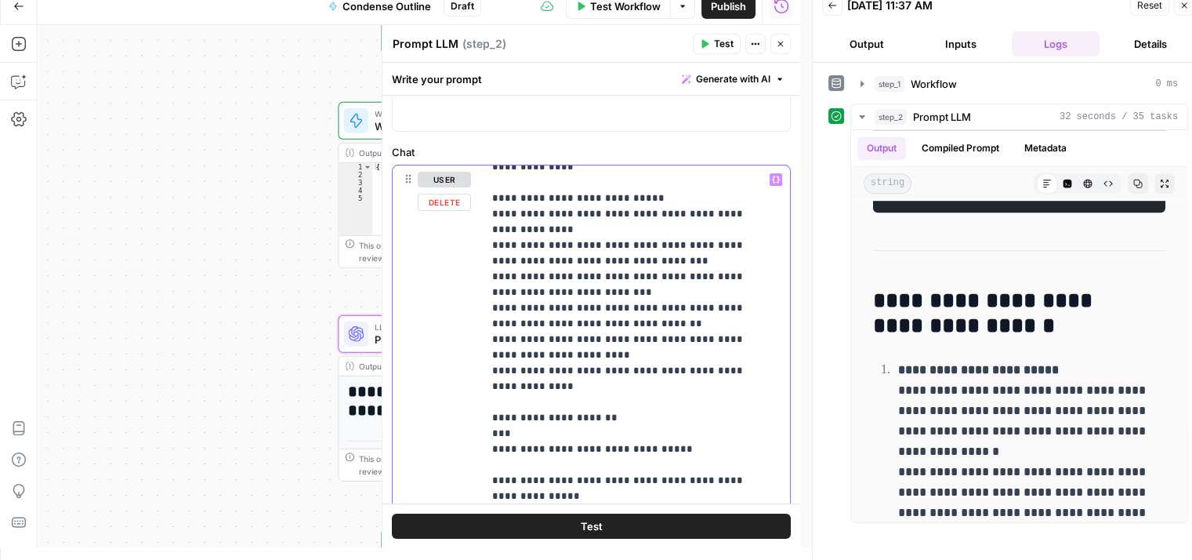
drag, startPoint x: 654, startPoint y: 404, endPoint x: 656, endPoint y: 455, distance: 51.0
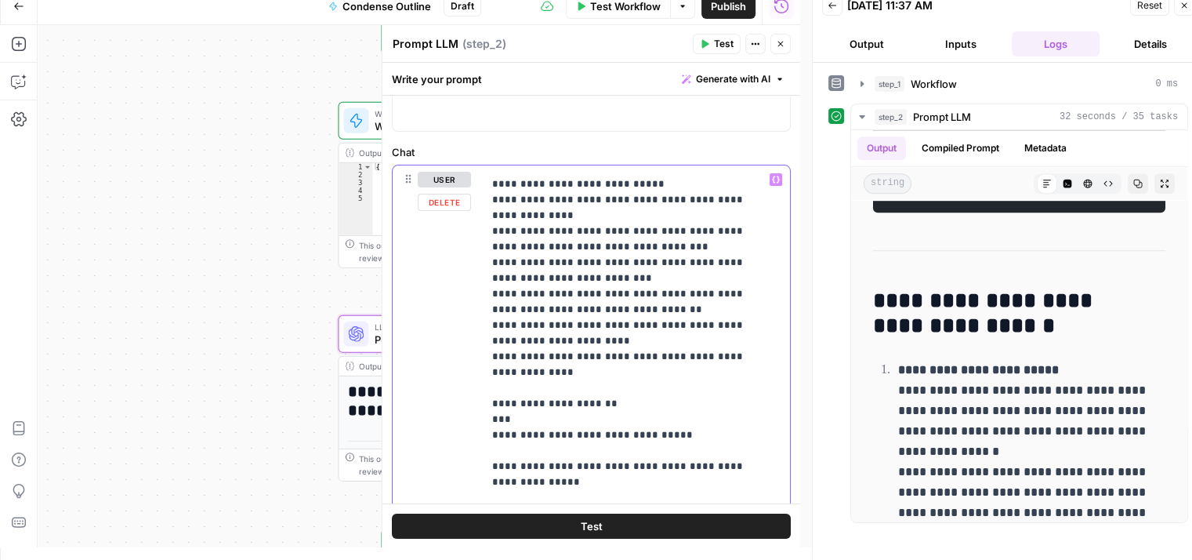
click at [800, 314] on div at bounding box center [996, 267] width 392 height 560
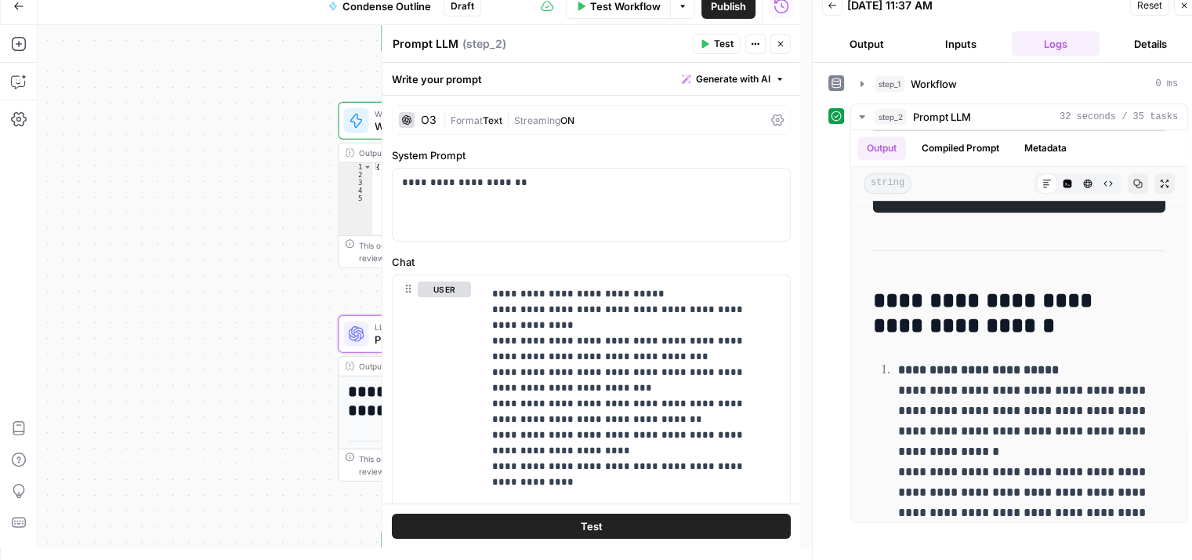
scroll to position [94, 0]
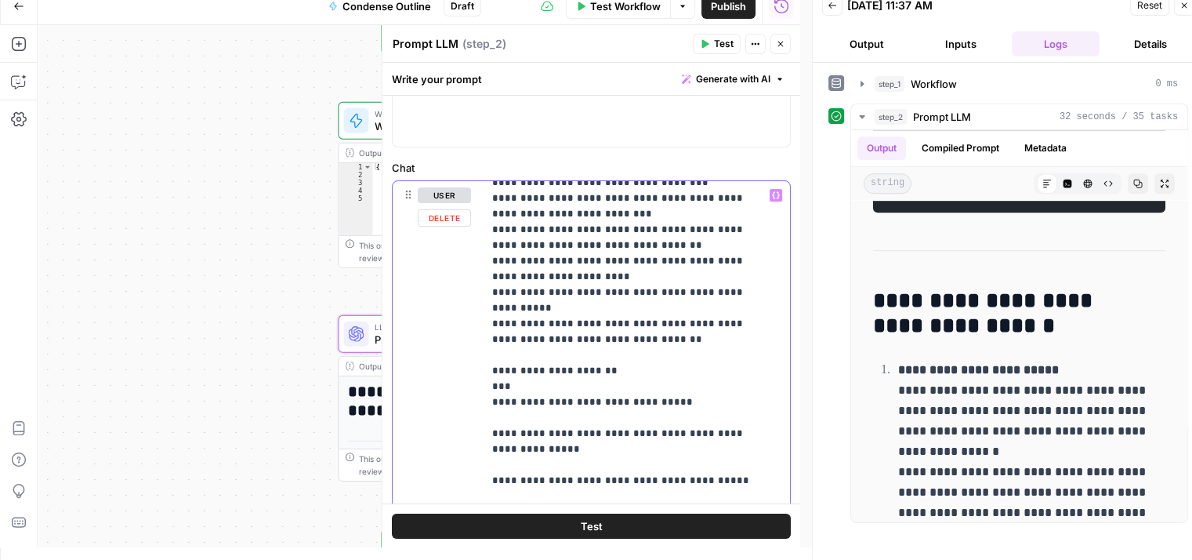
drag, startPoint x: 681, startPoint y: 277, endPoint x: 662, endPoint y: 466, distance: 189.9
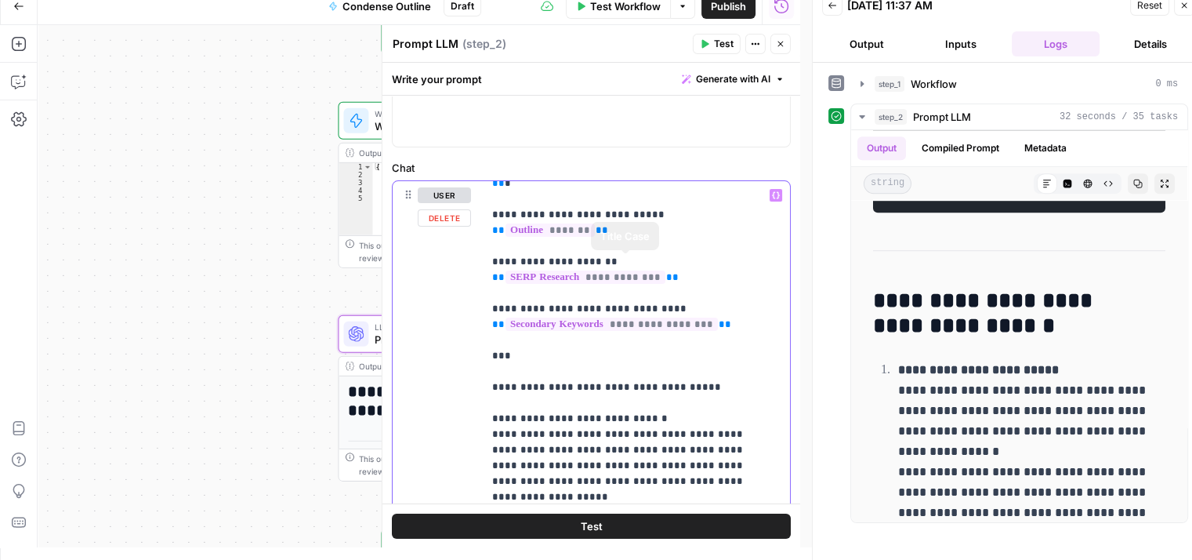
scroll to position [0, 1]
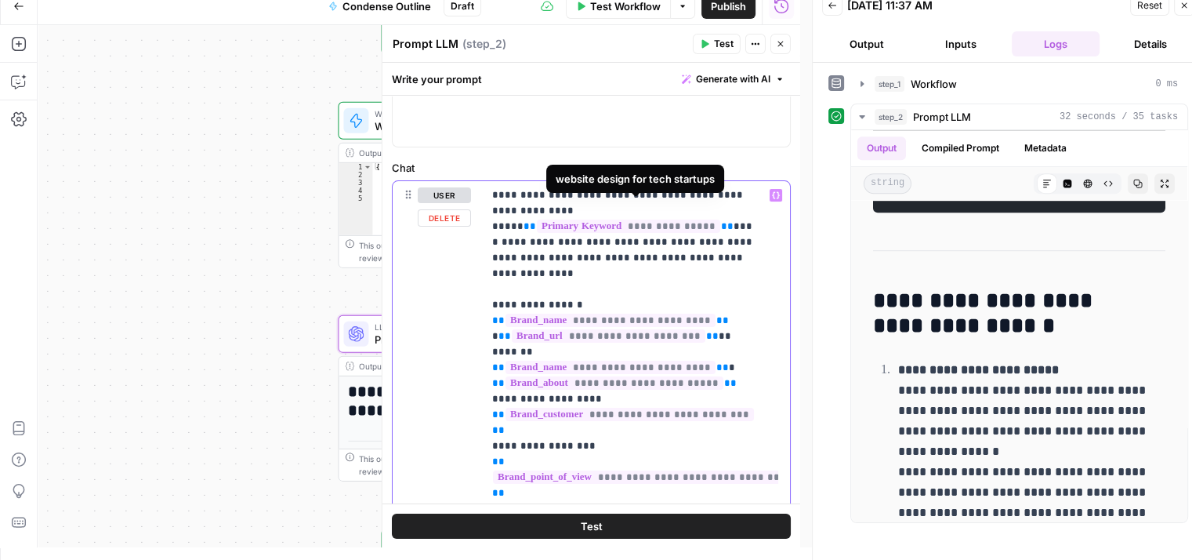
drag, startPoint x: 683, startPoint y: 434, endPoint x: 698, endPoint y: 202, distance: 231.8
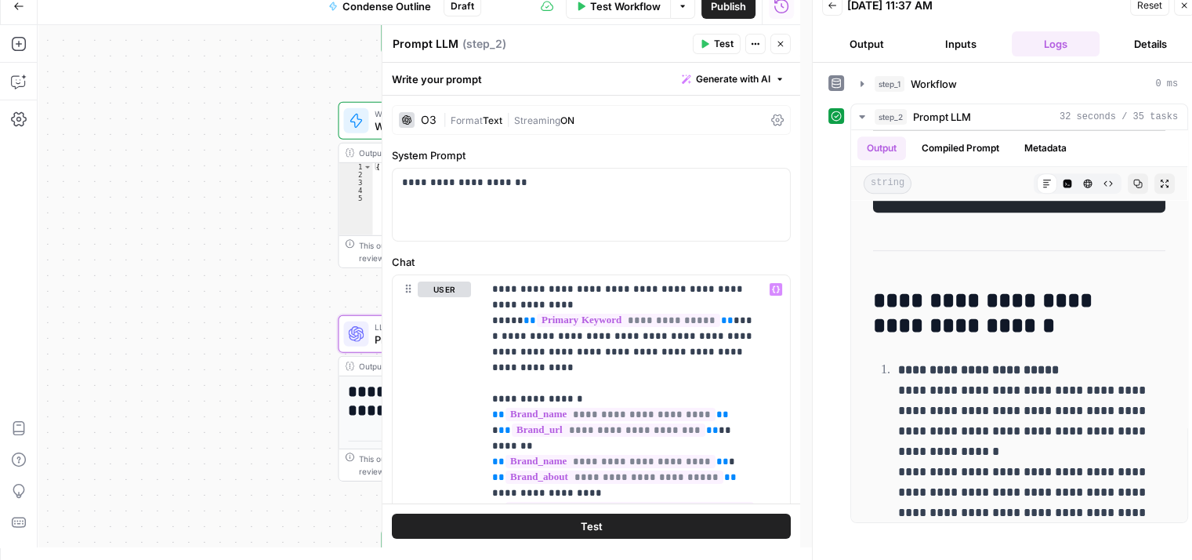
click at [718, 47] on span "Test" at bounding box center [724, 44] width 20 height 14
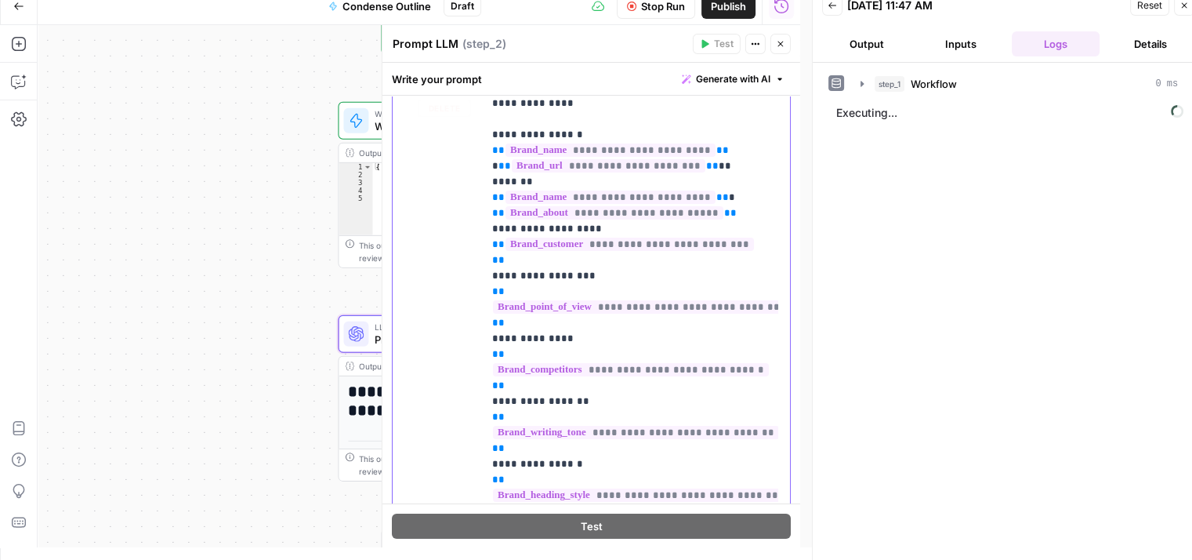
scroll to position [100, 1]
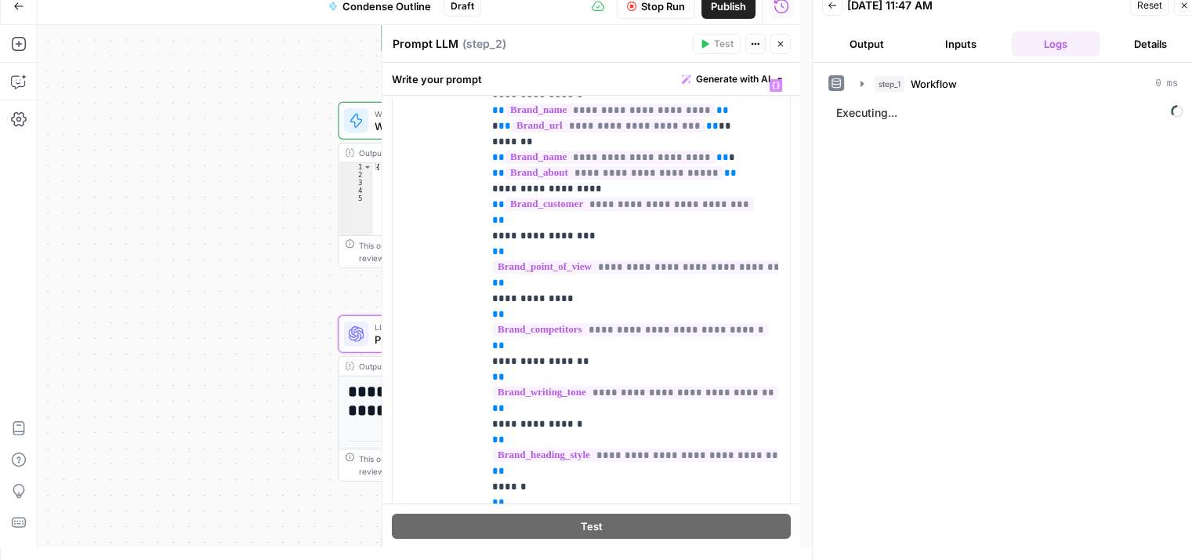
click at [784, 41] on icon "button" at bounding box center [780, 43] width 9 height 9
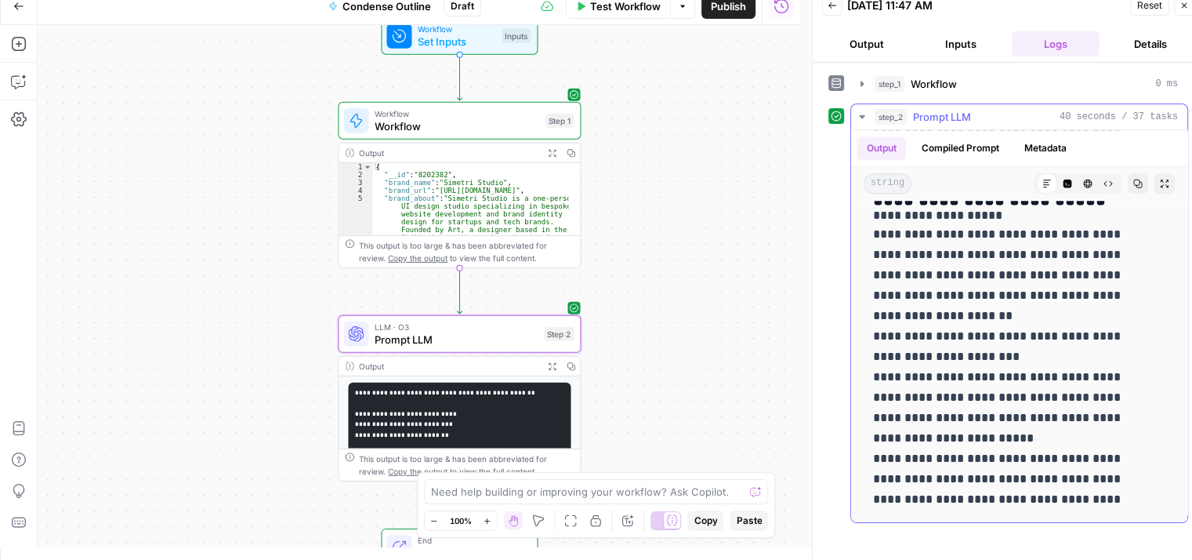
drag, startPoint x: 861, startPoint y: 203, endPoint x: 893, endPoint y: 475, distance: 273.9
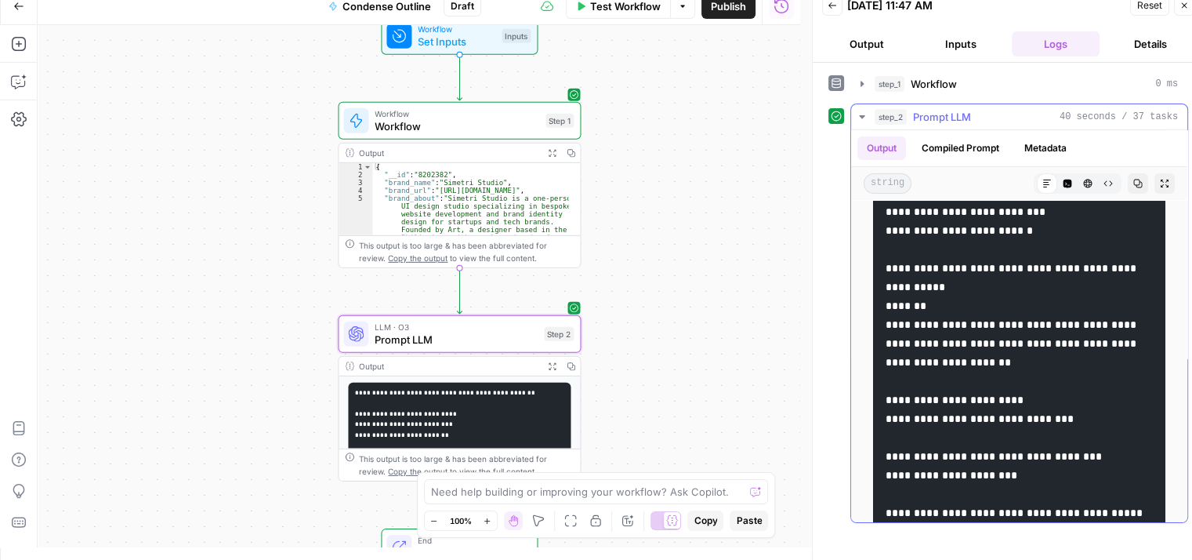
scroll to position [0, 0]
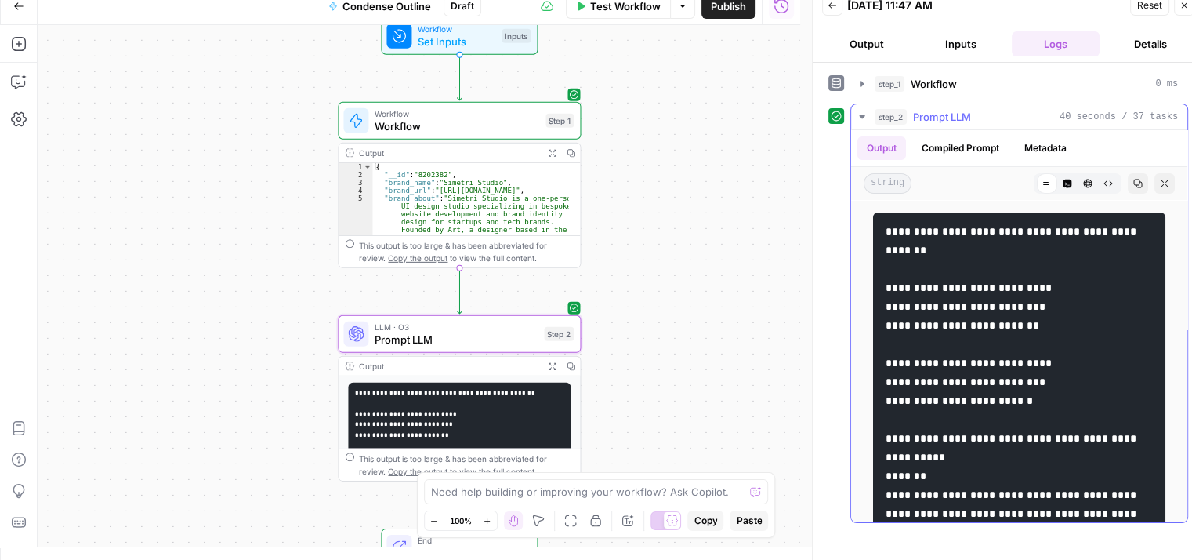
drag, startPoint x: 977, startPoint y: 418, endPoint x: 970, endPoint y: 197, distance: 221.2
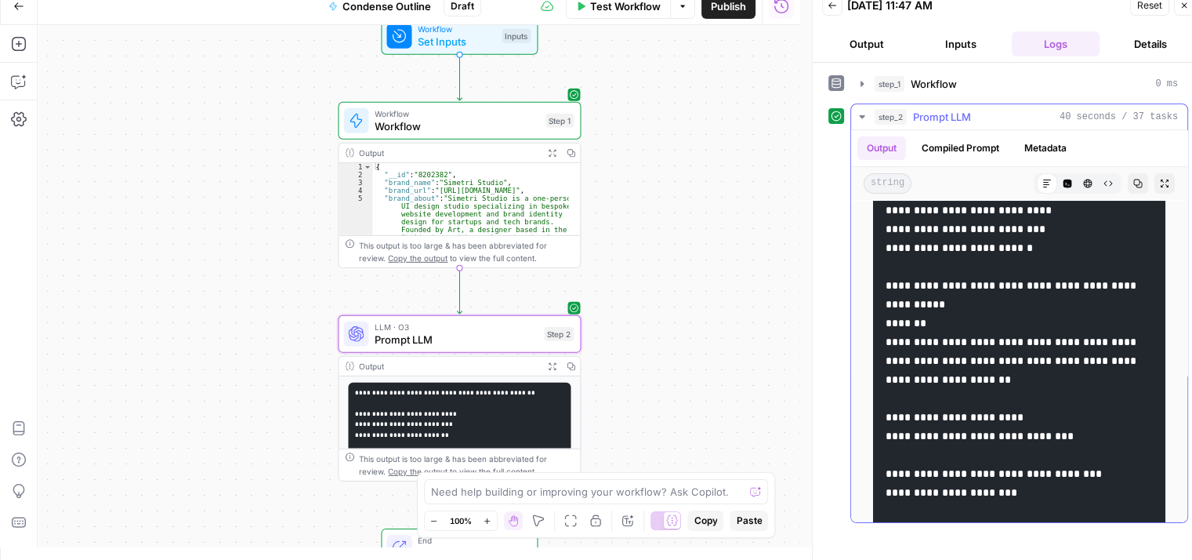
drag, startPoint x: 984, startPoint y: 352, endPoint x: 982, endPoint y: 390, distance: 37.7
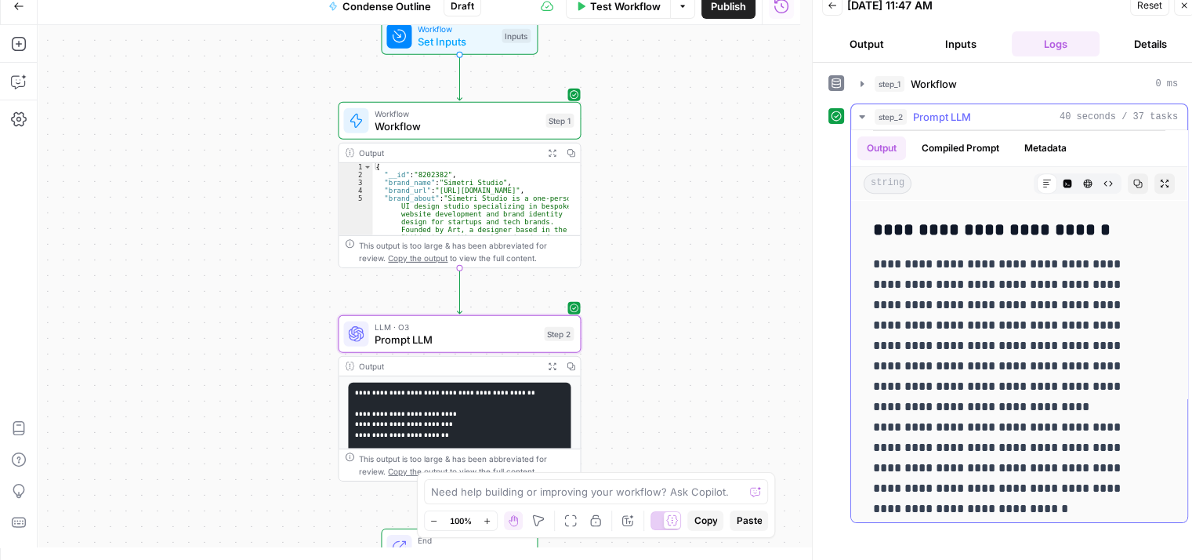
drag, startPoint x: 993, startPoint y: 296, endPoint x: 996, endPoint y: 496, distance: 200.7
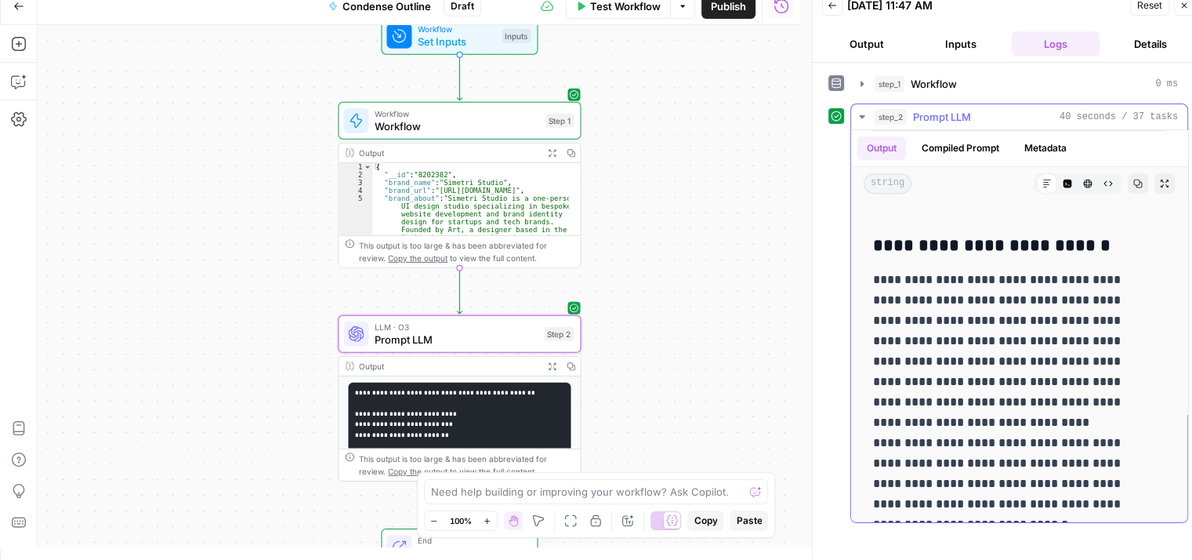
scroll to position [655, 0]
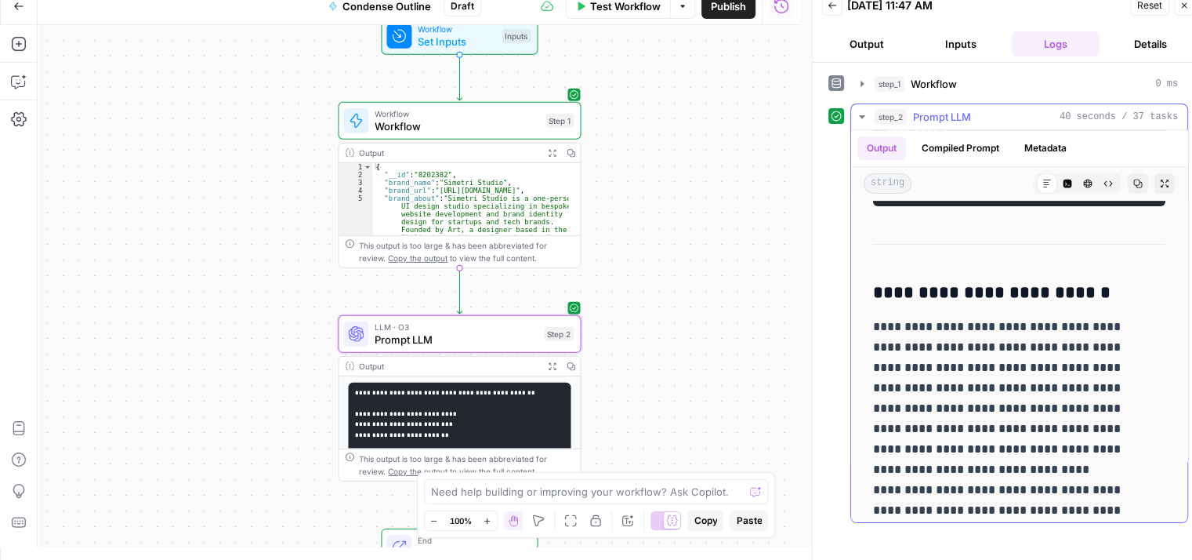
drag, startPoint x: 1025, startPoint y: 371, endPoint x: 1031, endPoint y: 286, distance: 84.8
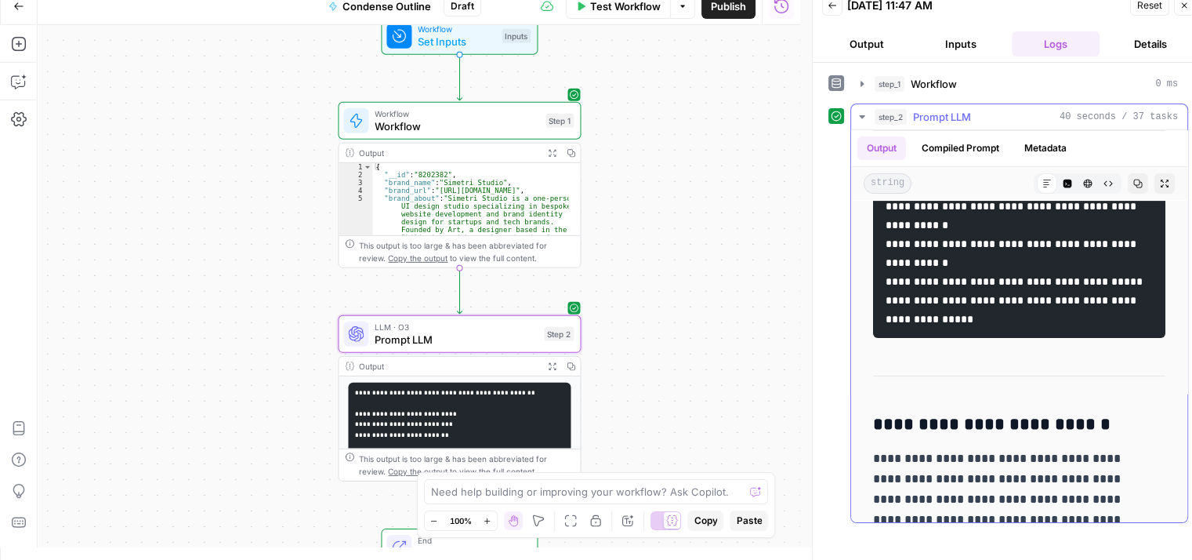
drag, startPoint x: 1069, startPoint y: 419, endPoint x: 1069, endPoint y: 325, distance: 94.1
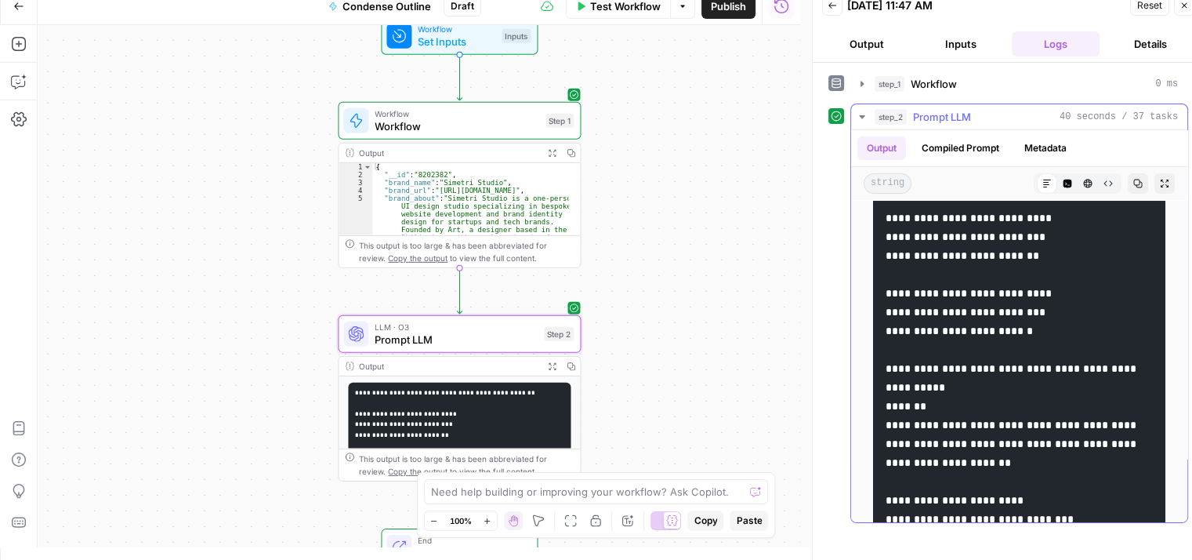
scroll to position [0, 0]
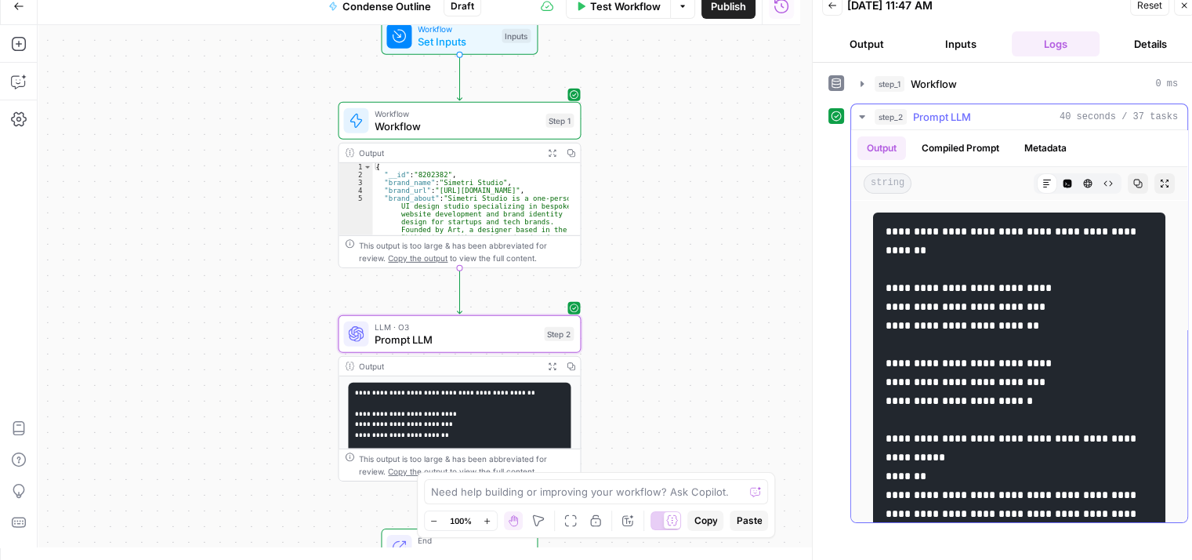
drag, startPoint x: 1069, startPoint y: 325, endPoint x: 1076, endPoint y: 205, distance: 119.3
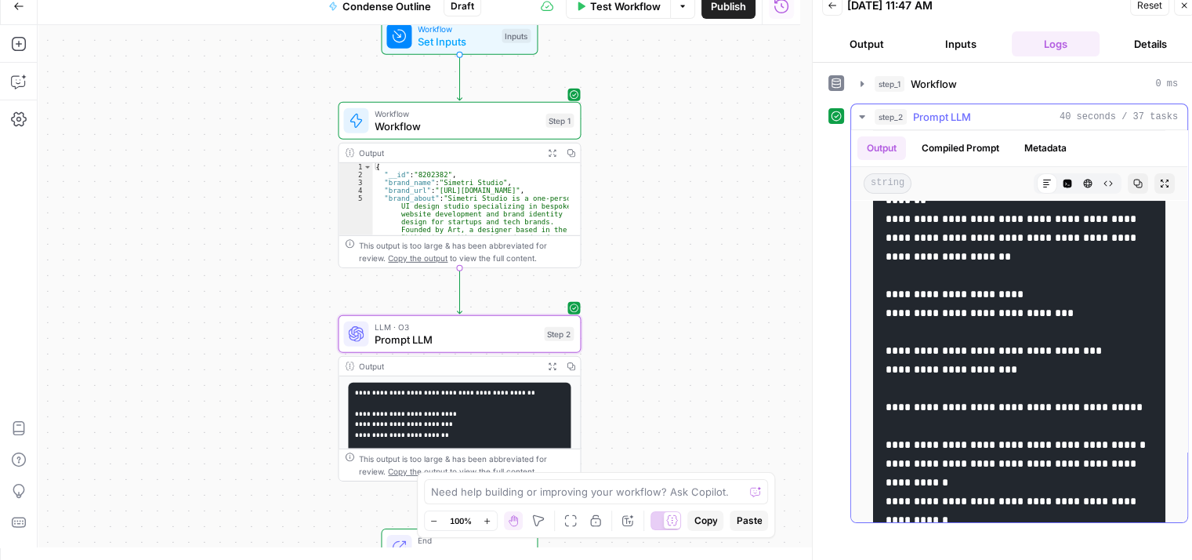
drag, startPoint x: 1072, startPoint y: 308, endPoint x: 1058, endPoint y: 539, distance: 231.7
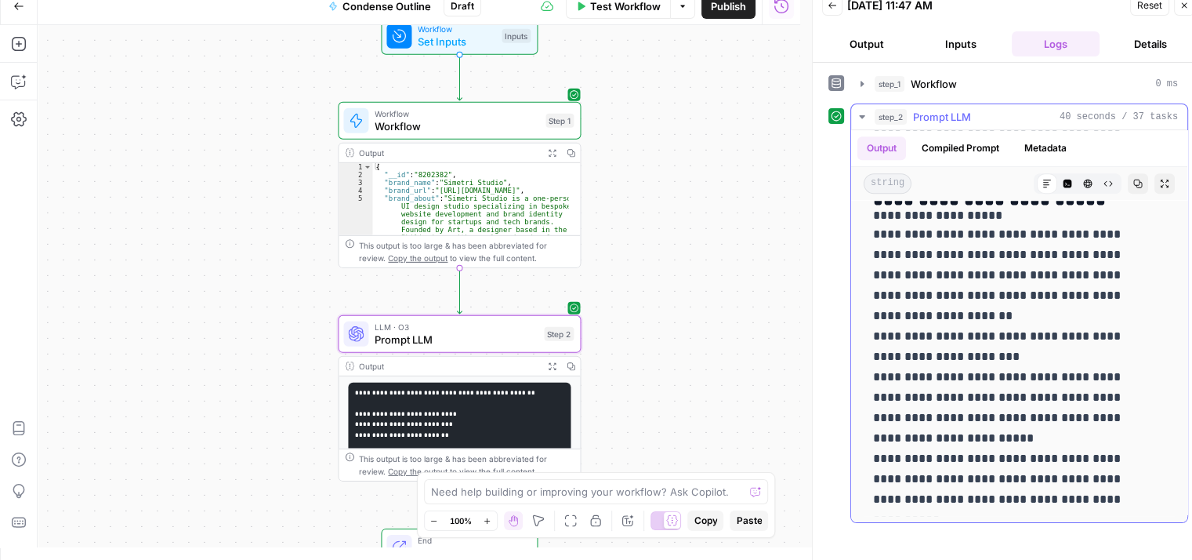
drag, startPoint x: 1032, startPoint y: 368, endPoint x: 1033, endPoint y: 495, distance: 127.8
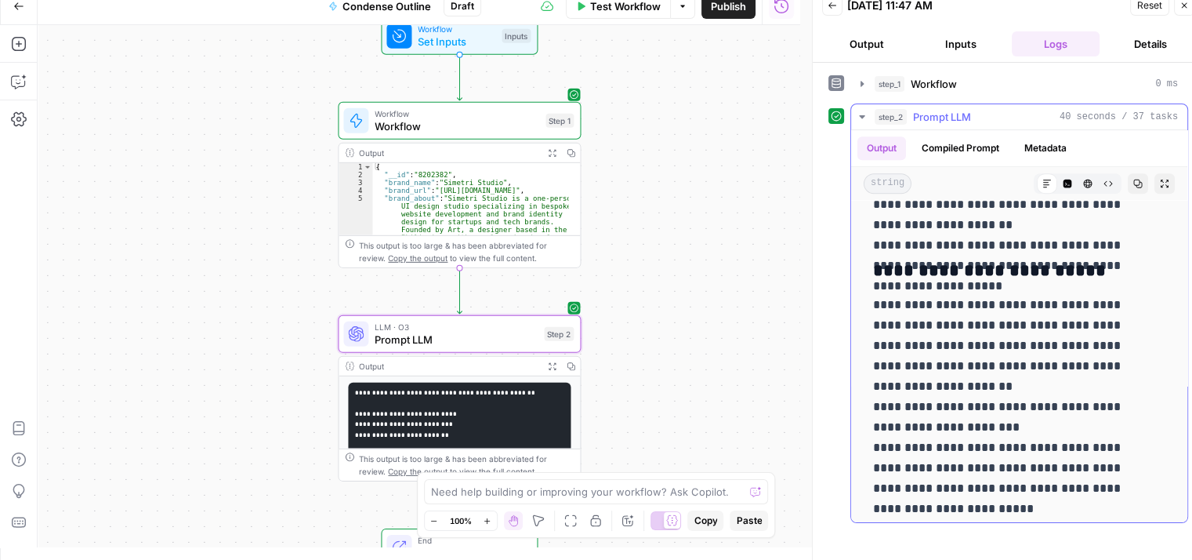
drag, startPoint x: 1021, startPoint y: 459, endPoint x: 1029, endPoint y: 370, distance: 88.9
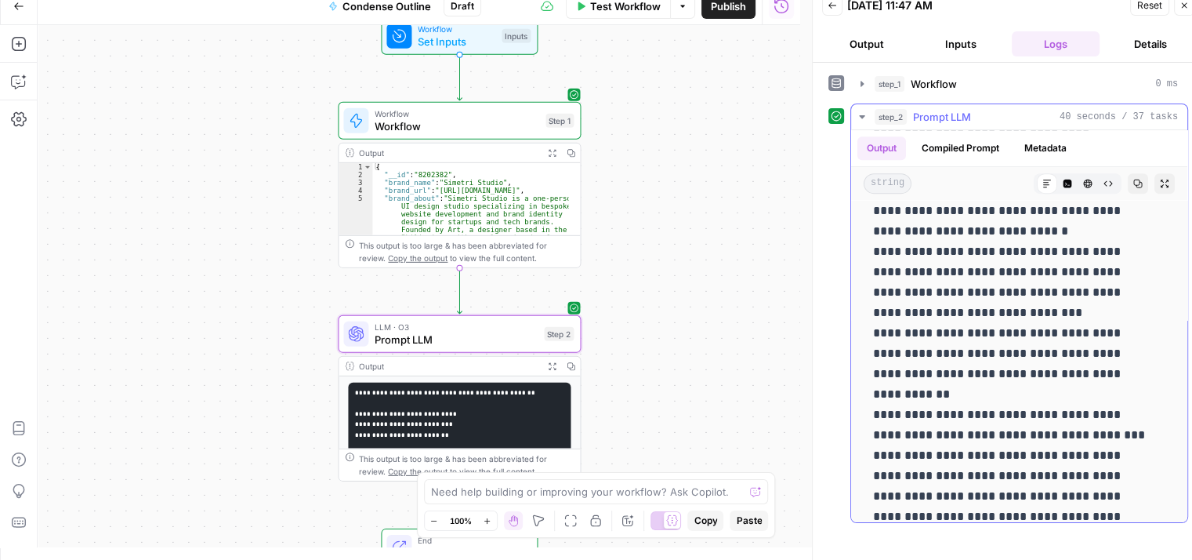
drag, startPoint x: 1035, startPoint y: 319, endPoint x: 1025, endPoint y: 405, distance: 86.8
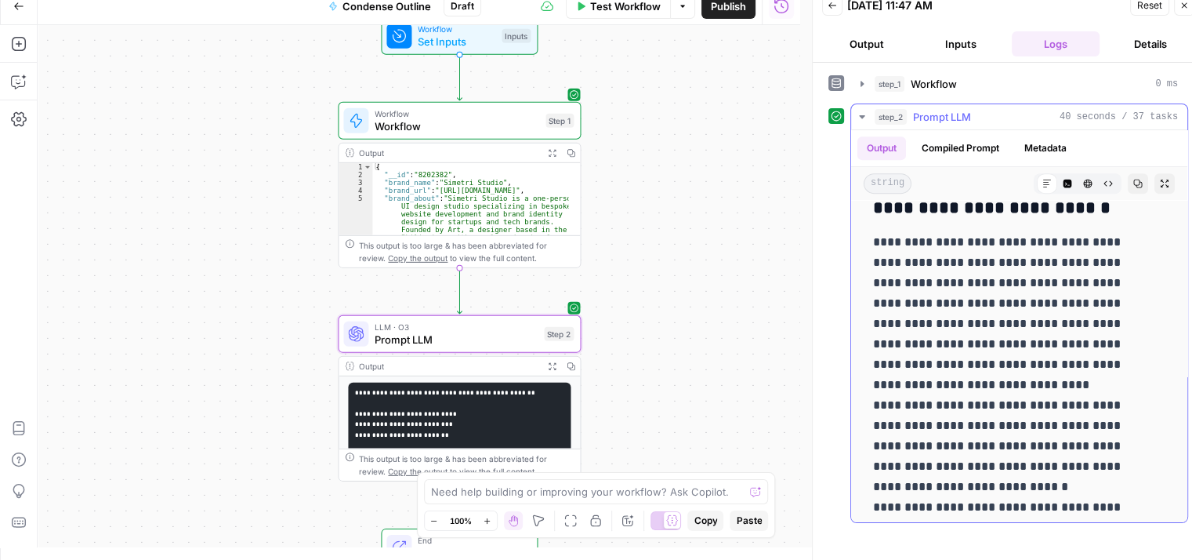
drag, startPoint x: 1035, startPoint y: 374, endPoint x: 1041, endPoint y: 273, distance: 101.3
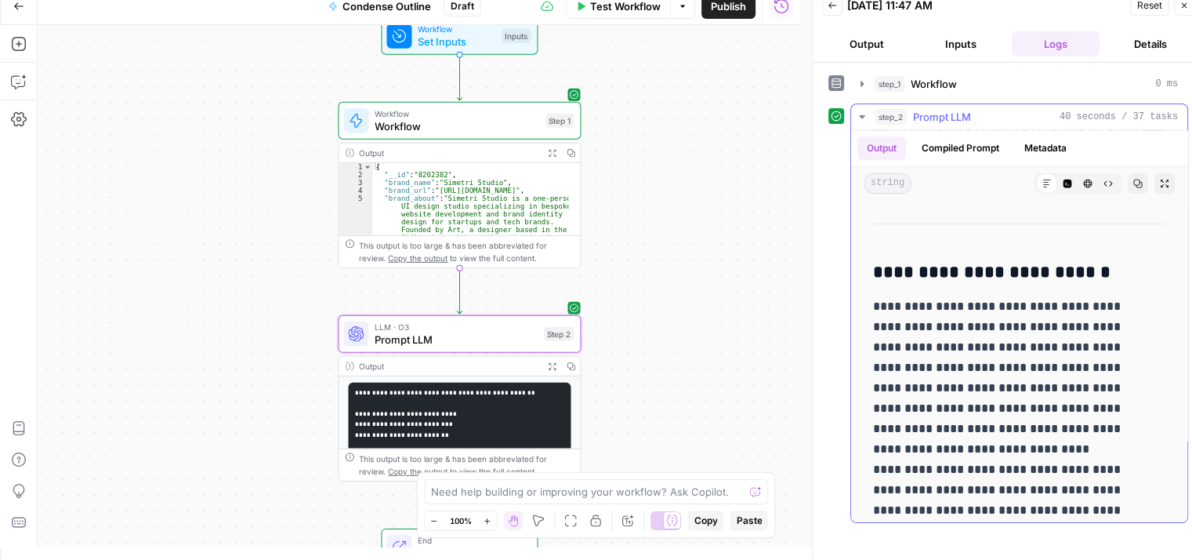
drag, startPoint x: 1033, startPoint y: 330, endPoint x: 1035, endPoint y: 242, distance: 87.8
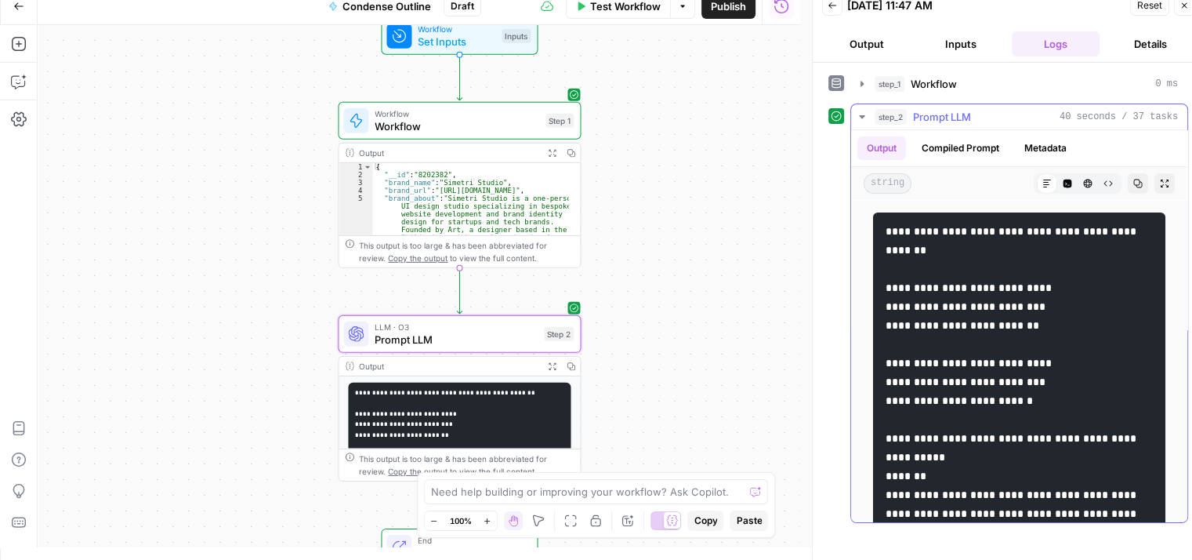
drag, startPoint x: 1044, startPoint y: 321, endPoint x: 1060, endPoint y: 130, distance: 191.2
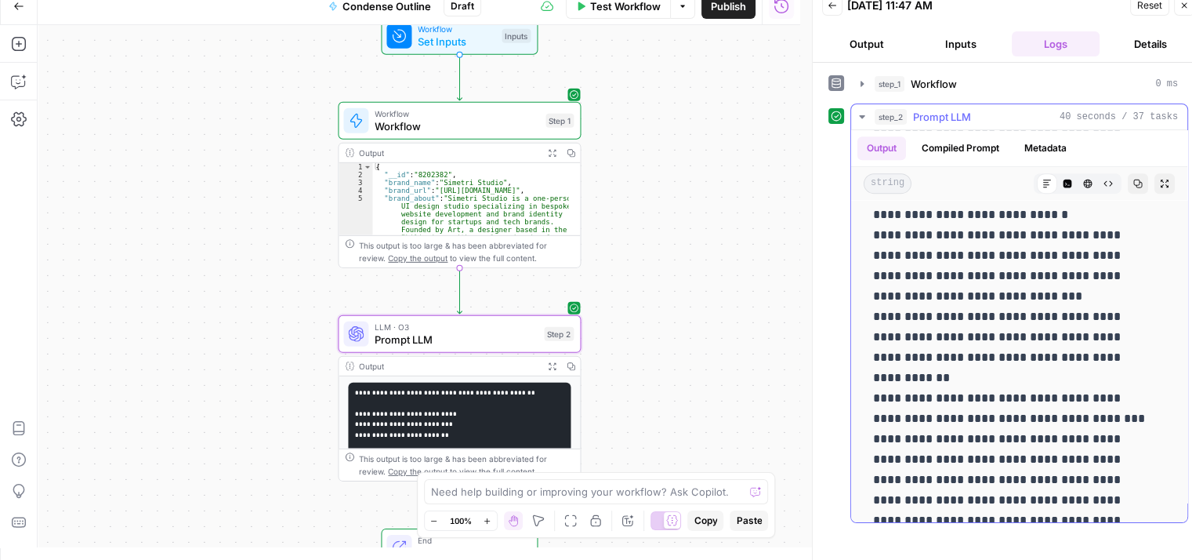
scroll to position [1483, 0]
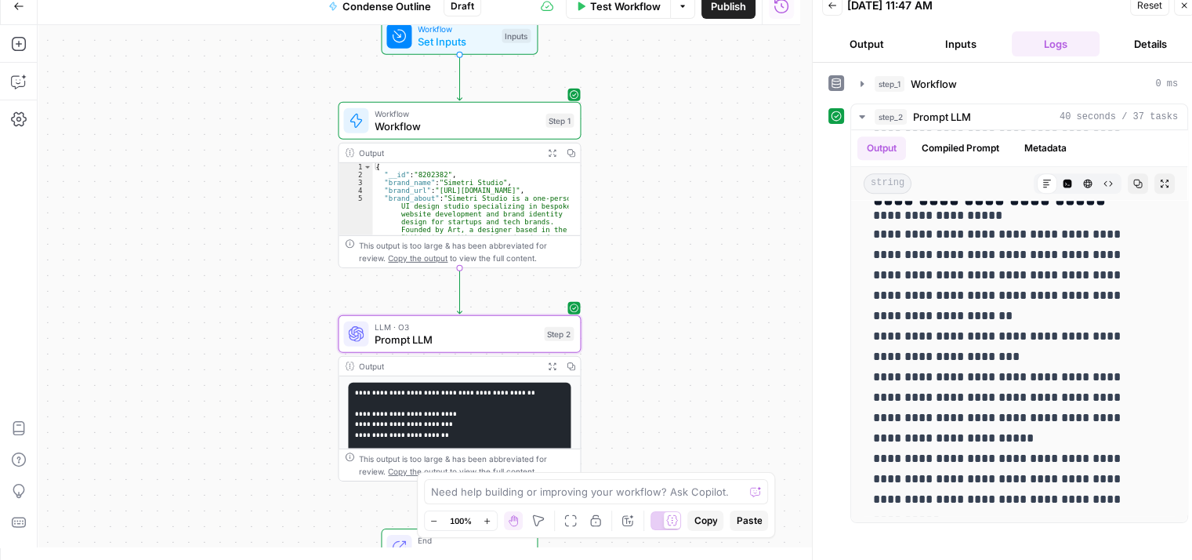
drag, startPoint x: 1032, startPoint y: 233, endPoint x: 1028, endPoint y: 556, distance: 323.0
drag, startPoint x: 674, startPoint y: 393, endPoint x: 697, endPoint y: 227, distance: 167.8
click at [694, 220] on div "Workflow Set Inputs Inputs Workflow Workflow Step 1 Output Expand Output Copy 1…" at bounding box center [419, 286] width 763 height 522
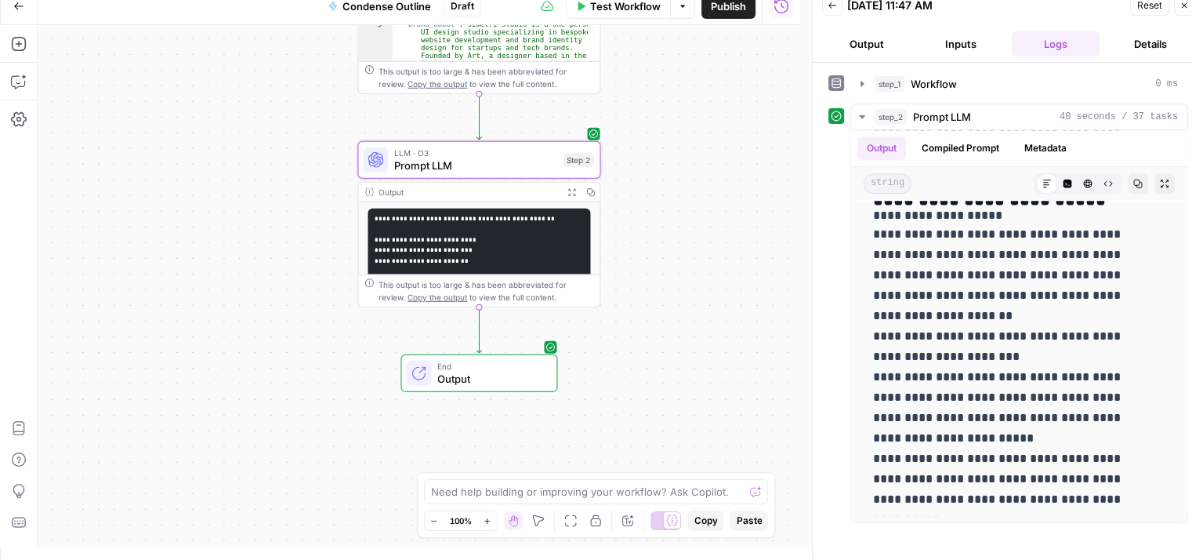
drag, startPoint x: 713, startPoint y: 292, endPoint x: 735, endPoint y: 236, distance: 60.3
click at [734, 236] on div "Workflow Set Inputs Inputs Workflow Workflow Step 1 Output Expand Output Copy 1…" at bounding box center [419, 286] width 763 height 522
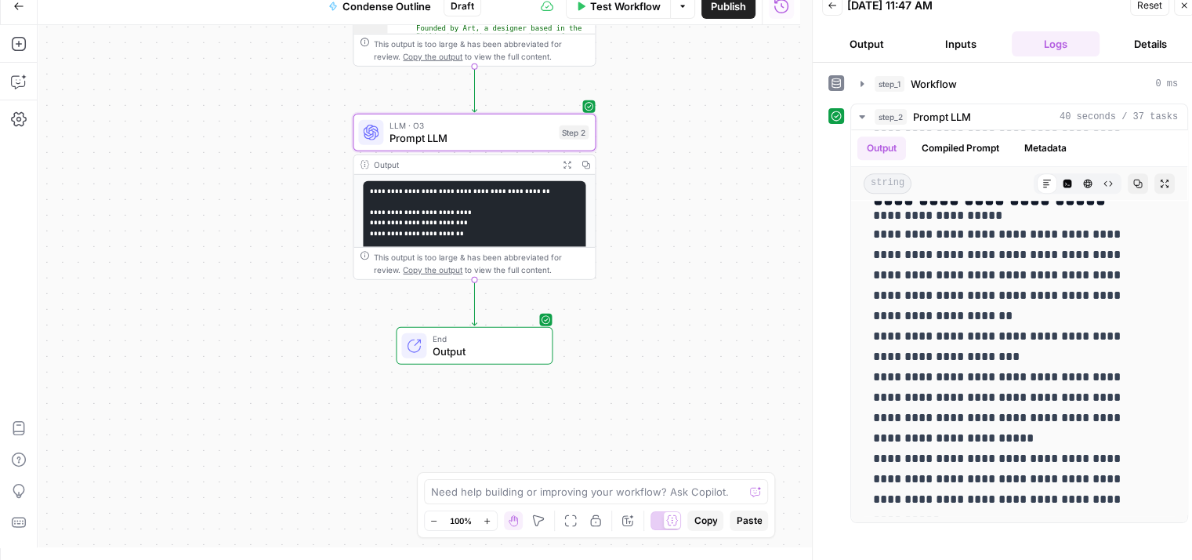
drag, startPoint x: 232, startPoint y: 230, endPoint x: 201, endPoint y: 256, distance: 40.1
click at [204, 257] on div "Workflow Set Inputs Inputs Workflow Workflow Step 1 Output Expand Output Copy 1…" at bounding box center [419, 286] width 763 height 522
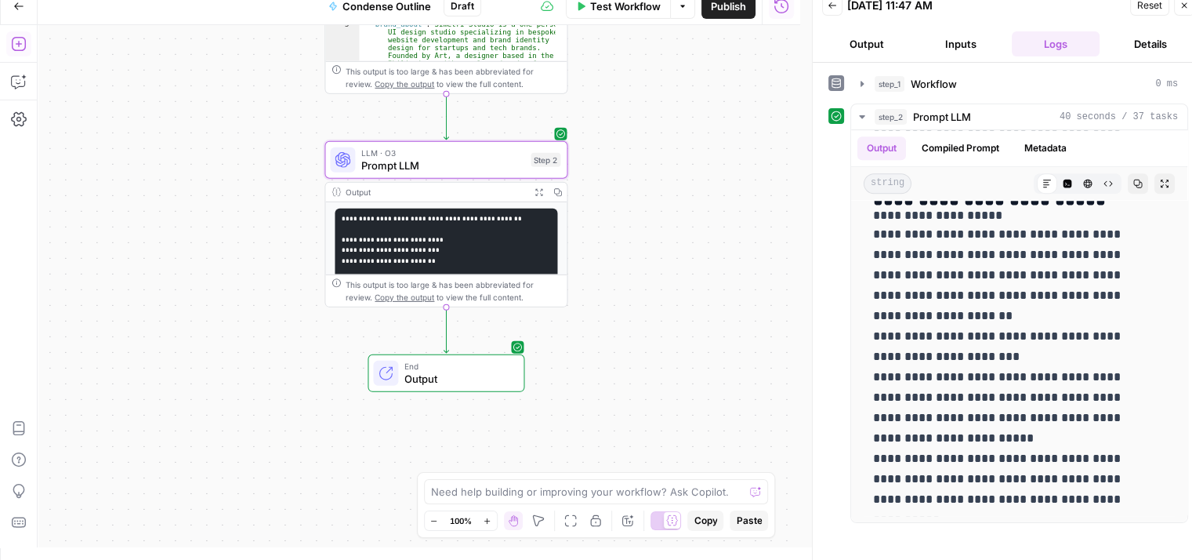
click at [16, 47] on icon "button" at bounding box center [19, 44] width 16 height 16
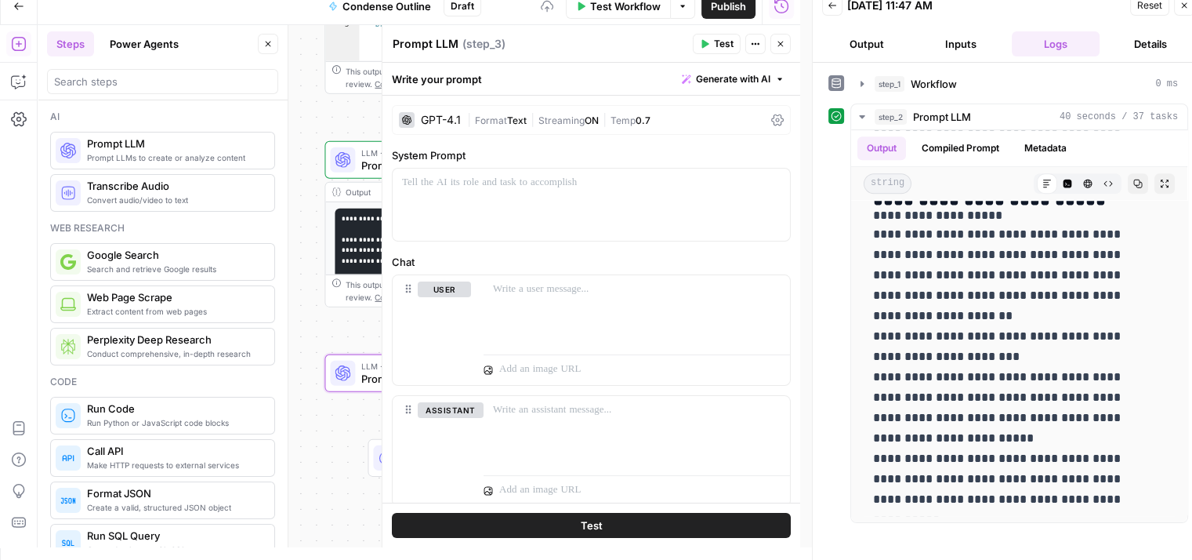
click at [268, 38] on button "Close" at bounding box center [268, 44] width 20 height 20
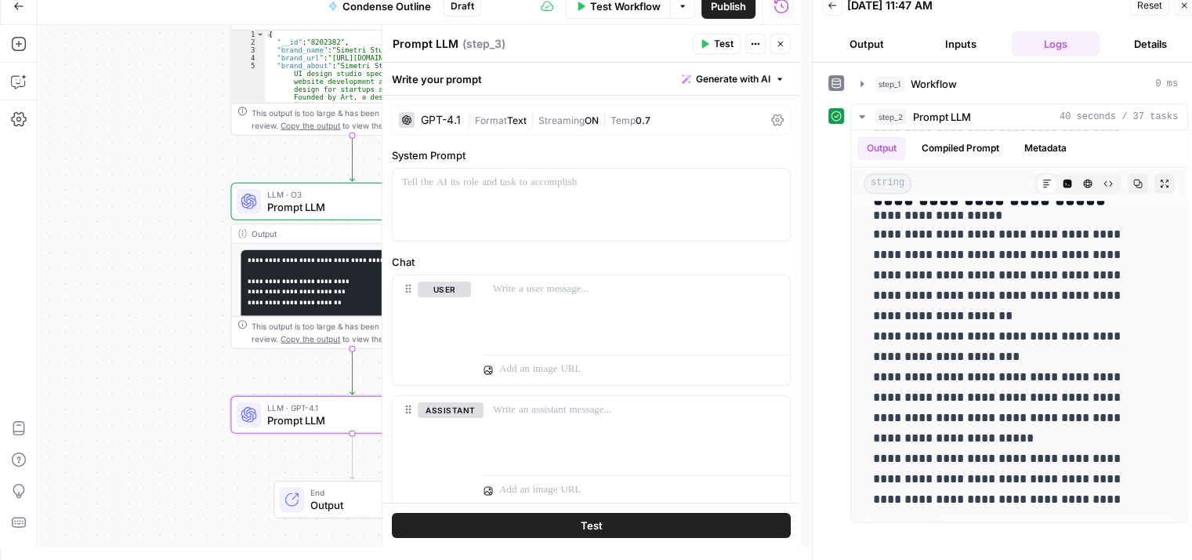
drag, startPoint x: 182, startPoint y: 145, endPoint x: 637, endPoint y: 75, distance: 460.0
click at [161, 148] on div "Workflow Set Inputs Inputs Workflow Workflow Step 1 Output Expand Output Copy 1…" at bounding box center [419, 286] width 763 height 522
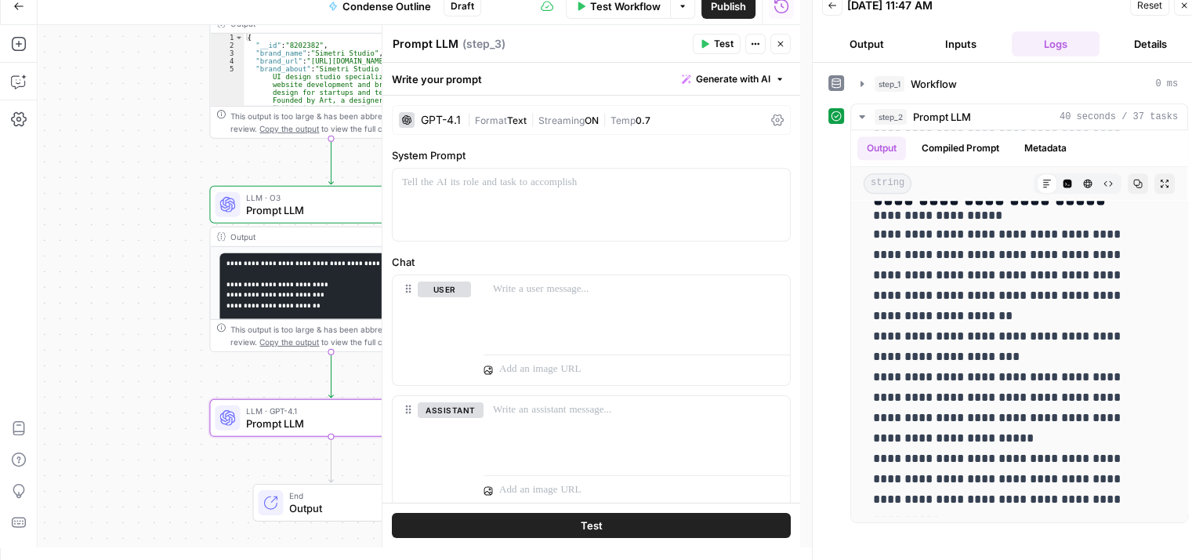
click at [729, 73] on span "Generate with AI" at bounding box center [733, 79] width 74 height 14
click at [677, 135] on div "Use AI to build your prompt" at bounding box center [703, 129] width 121 height 14
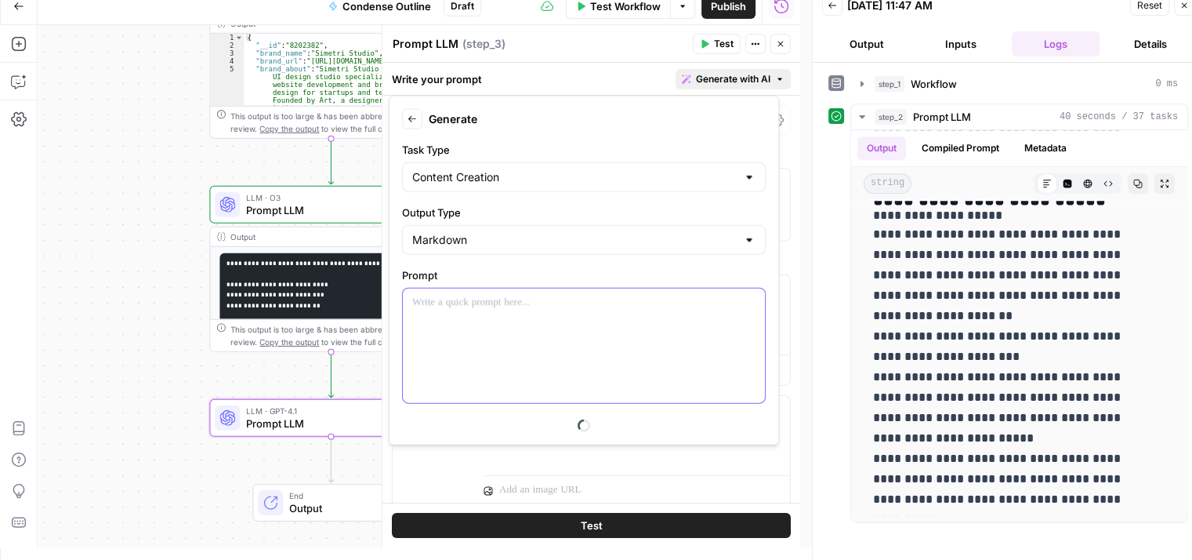
click at [481, 334] on div at bounding box center [584, 346] width 362 height 114
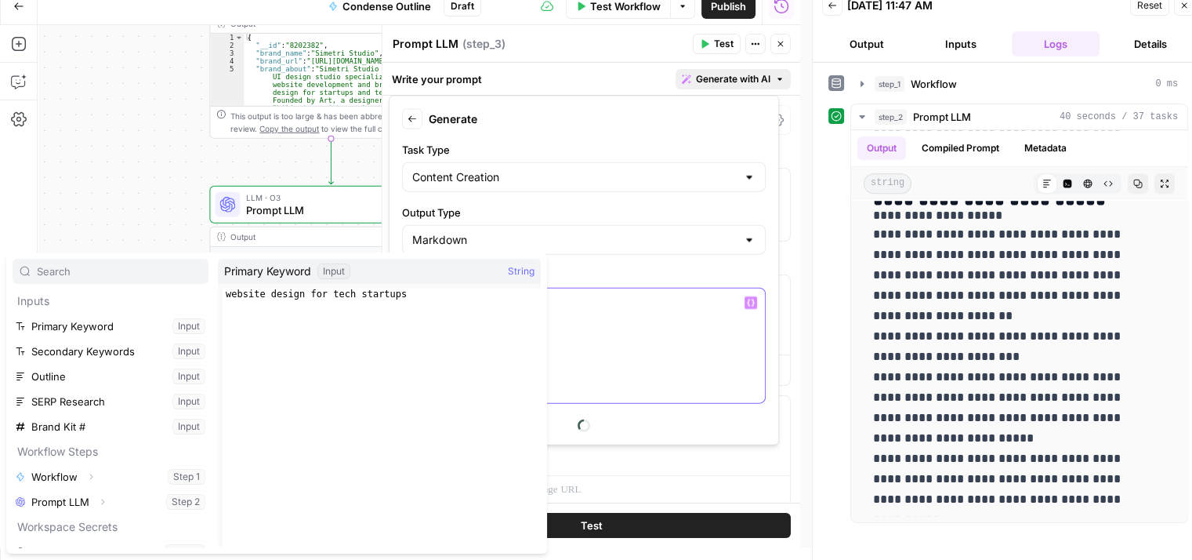
click at [604, 302] on p "*********" at bounding box center [578, 303] width 332 height 16
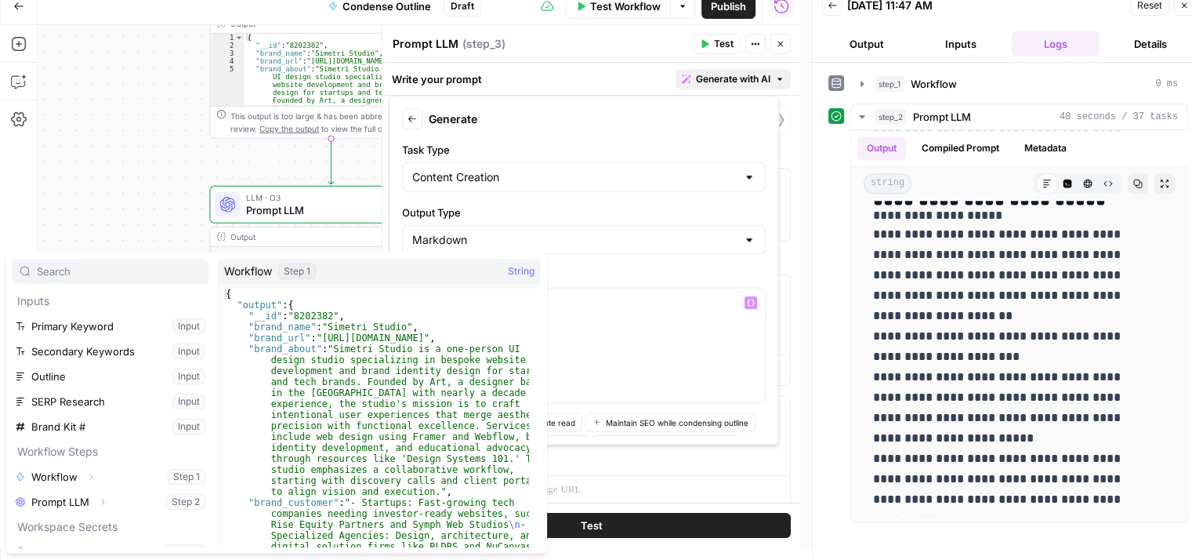
scroll to position [16, 0]
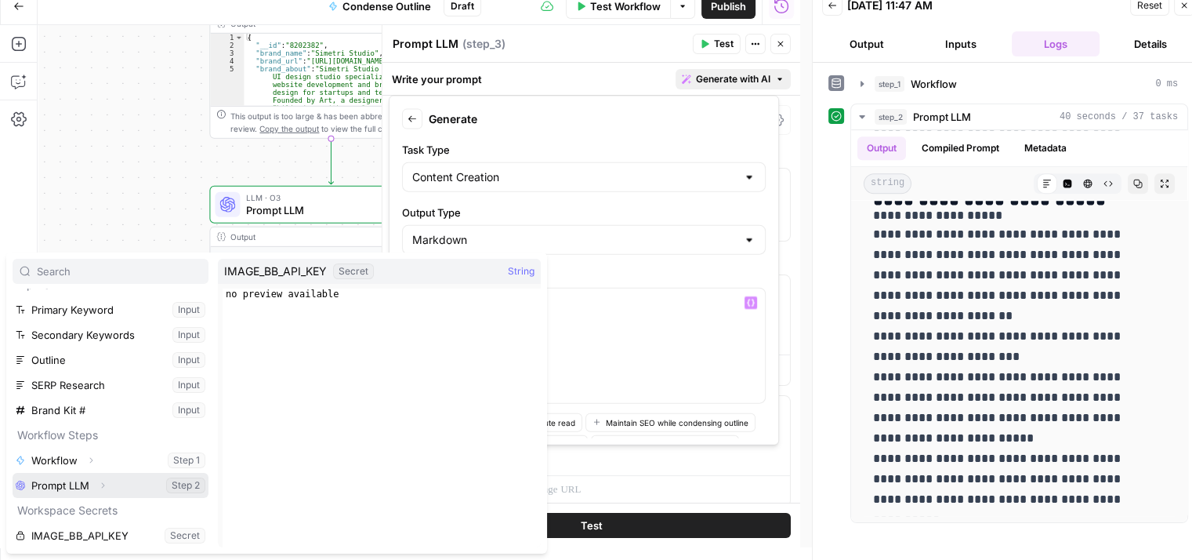
click at [104, 489] on icon "button" at bounding box center [102, 485] width 9 height 9
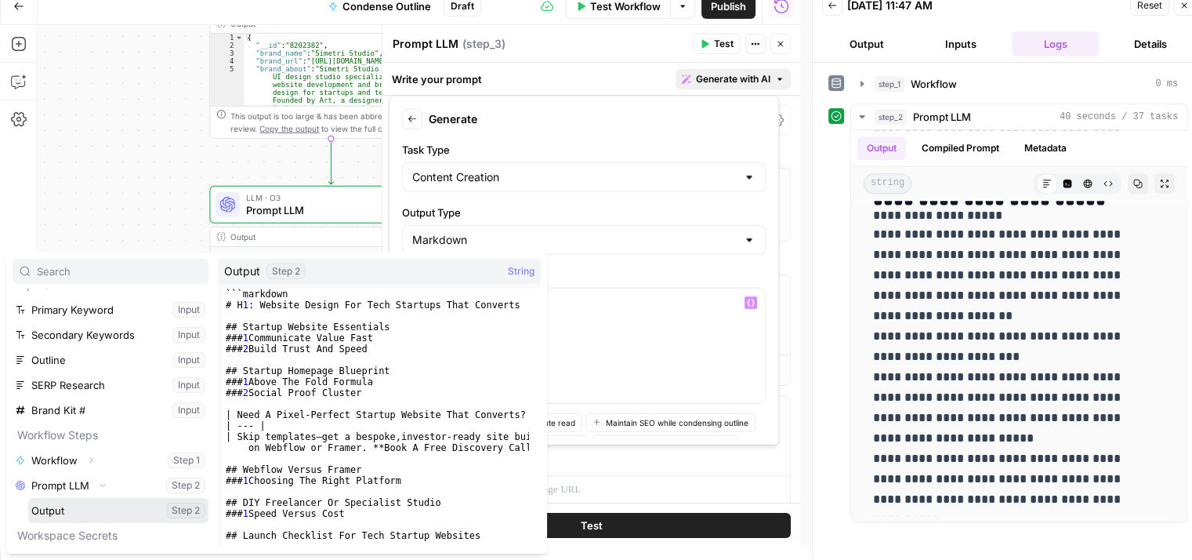
click at [79, 506] on button "Select variable Output" at bounding box center [118, 510] width 180 height 25
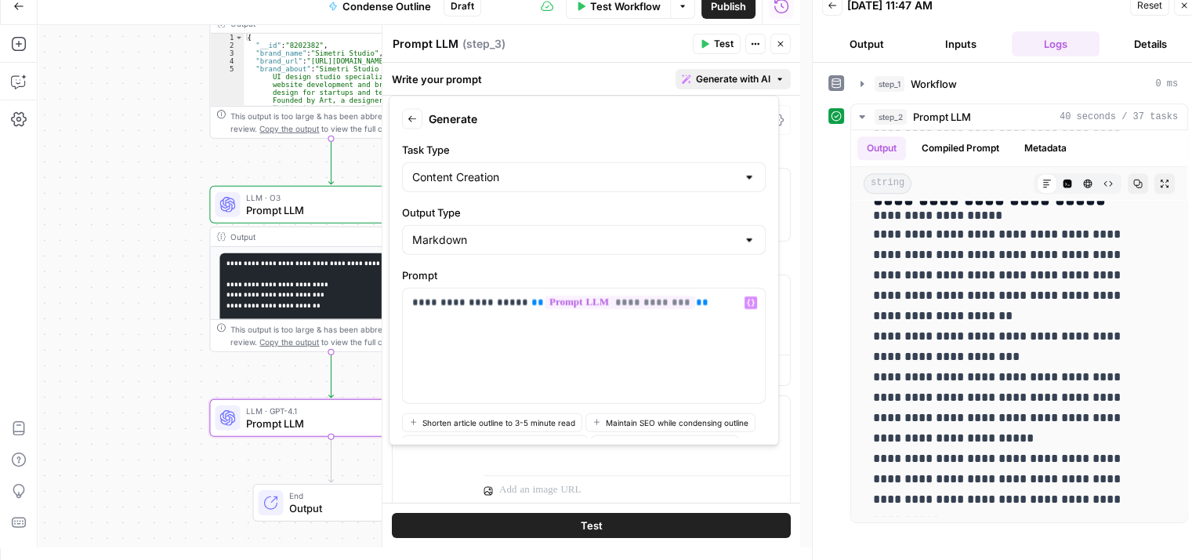
click at [612, 521] on button "Test" at bounding box center [591, 525] width 399 height 25
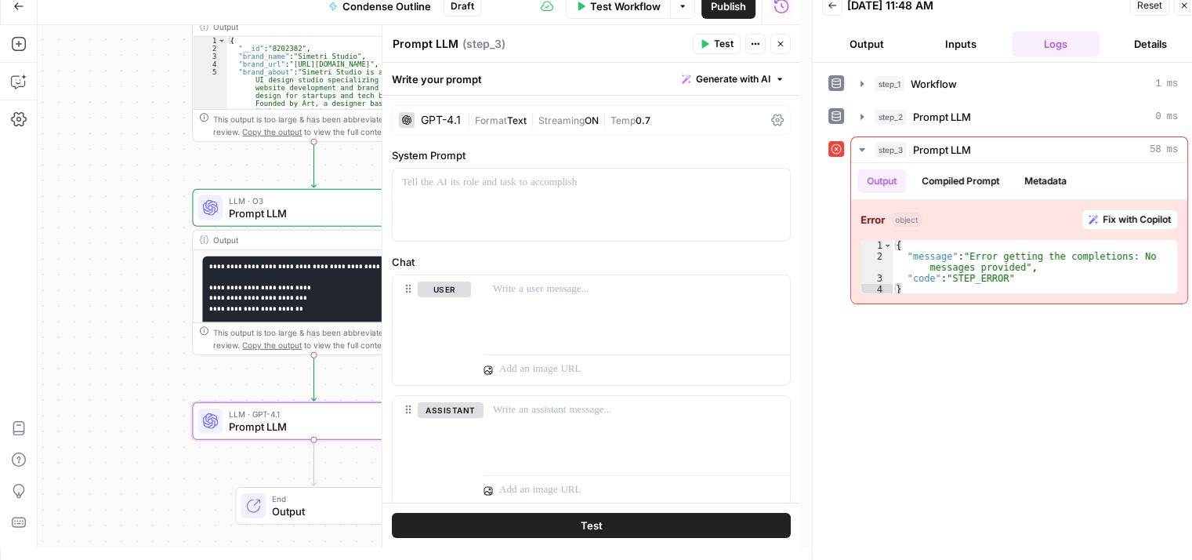
drag, startPoint x: 140, startPoint y: 151, endPoint x: 63, endPoint y: 154, distance: 77.7
click at [63, 154] on div "Workflow Set Inputs Inputs Workflow Workflow Step 1 Output Expand Output Copy 1…" at bounding box center [419, 286] width 763 height 522
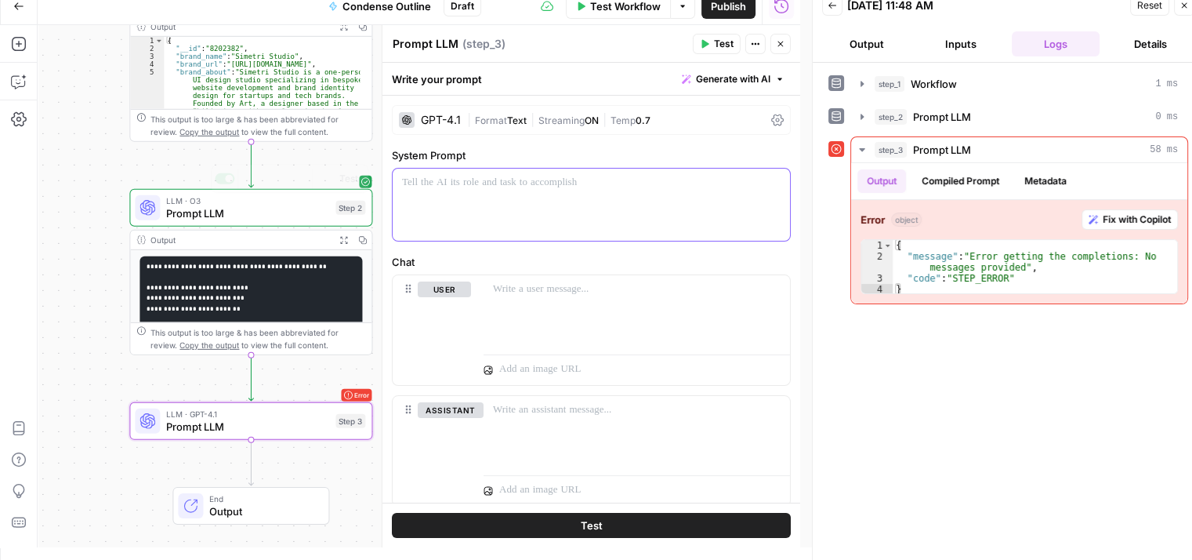
click at [492, 194] on div at bounding box center [591, 205] width 397 height 72
click at [716, 74] on span "Generate with AI" at bounding box center [733, 79] width 74 height 14
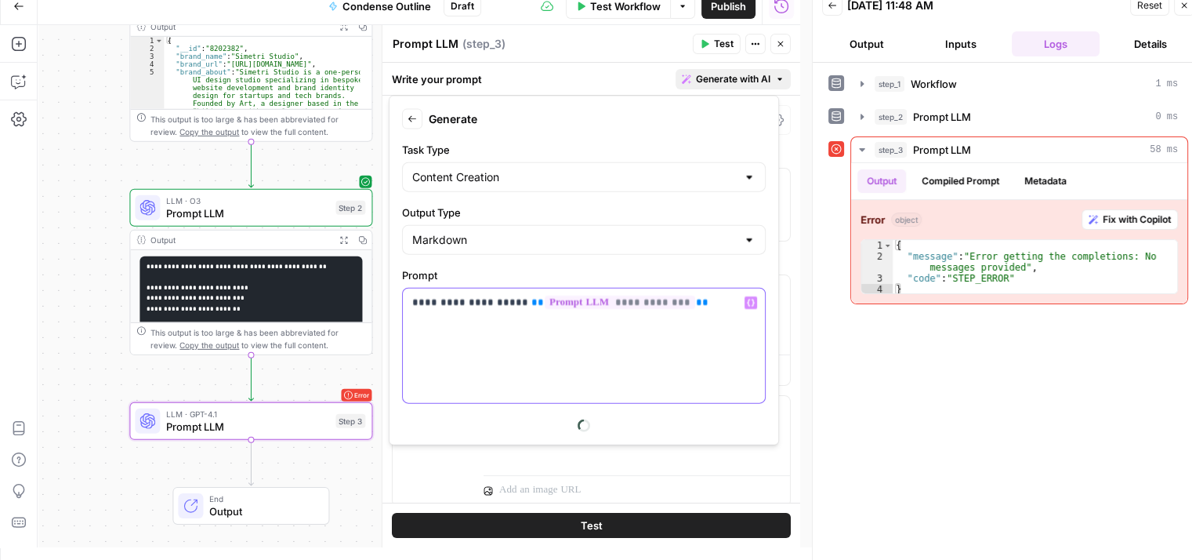
click at [706, 316] on div "**********" at bounding box center [584, 346] width 362 height 114
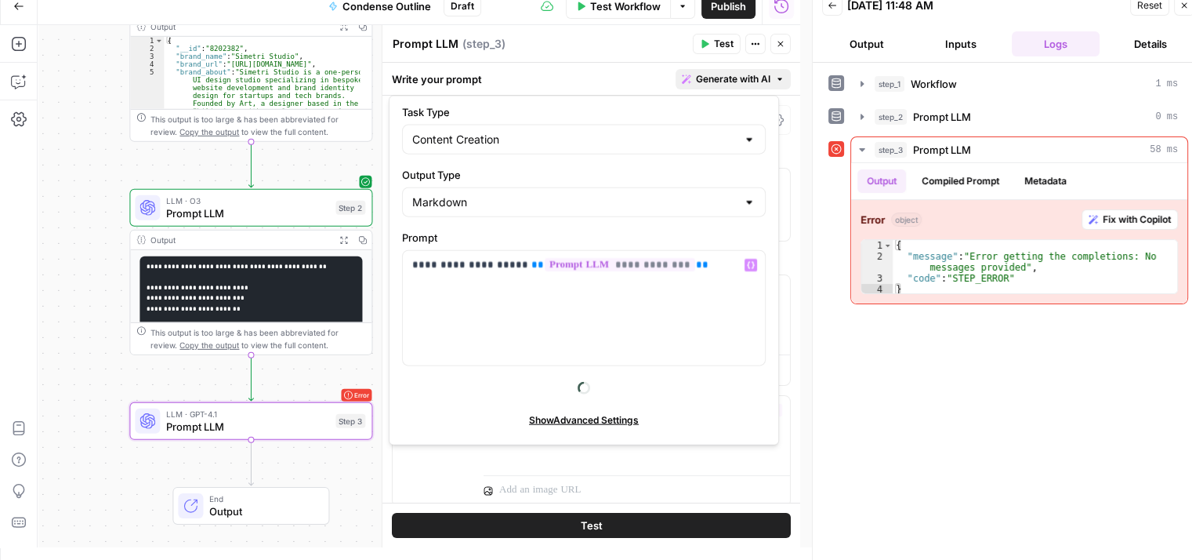
scroll to position [61, 0]
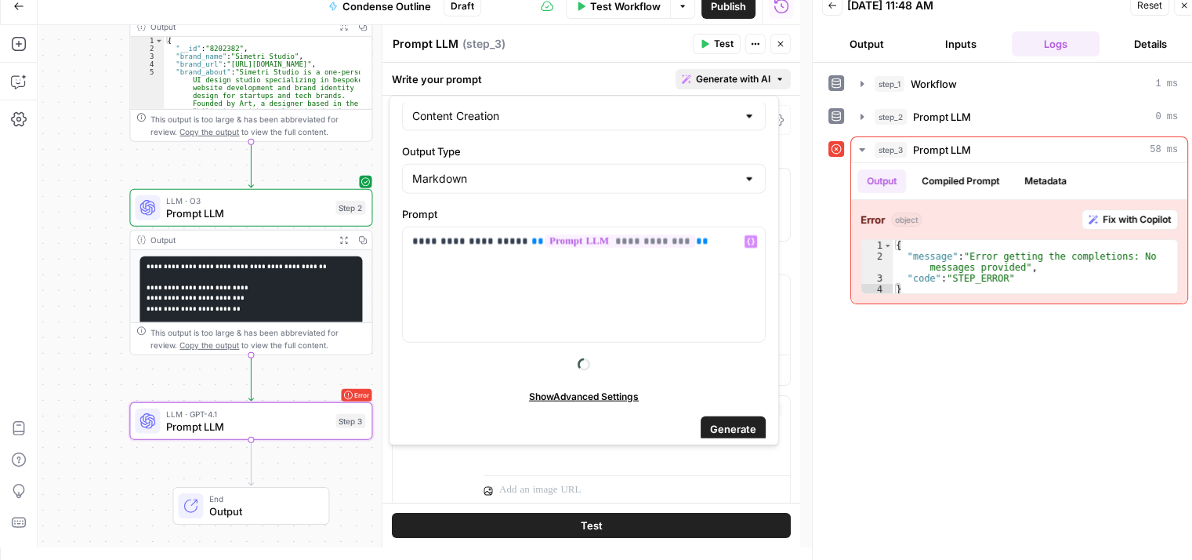
drag, startPoint x: 743, startPoint y: 421, endPoint x: 748, endPoint y: 495, distance: 74.6
click at [21, 88] on icon "button" at bounding box center [19, 82] width 16 height 16
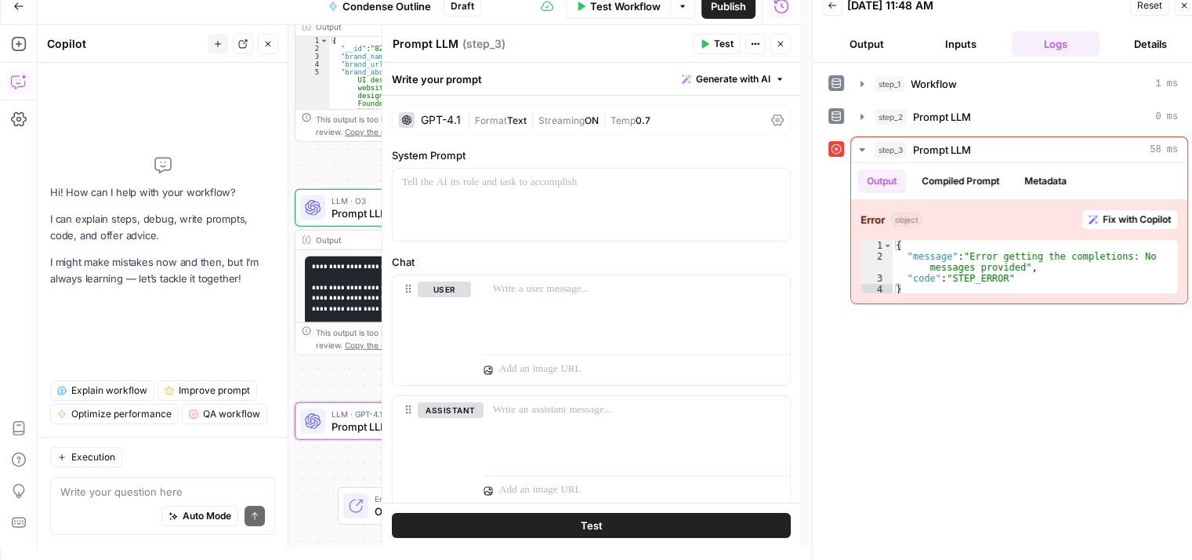
click at [721, 67] on div "Write your prompt Generate with AI" at bounding box center [592, 79] width 418 height 32
click at [717, 82] on span "Generate with AI" at bounding box center [733, 79] width 74 height 14
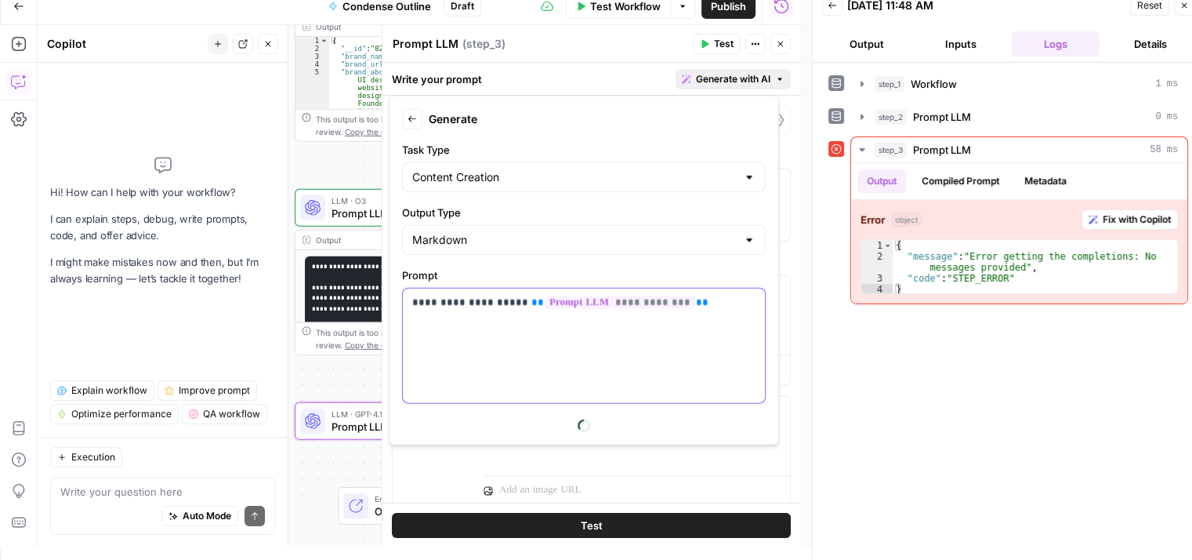
click at [706, 334] on div "**********" at bounding box center [584, 346] width 362 height 114
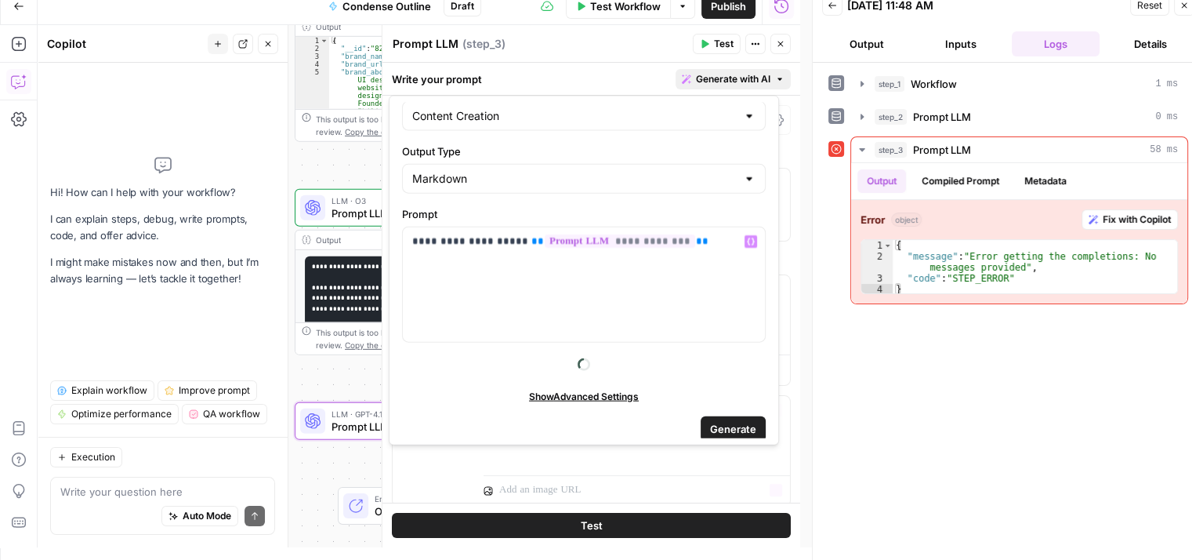
drag, startPoint x: 707, startPoint y: 435, endPoint x: 714, endPoint y: 527, distance: 92.0
click at [721, 284] on div "**********" at bounding box center [584, 284] width 362 height 114
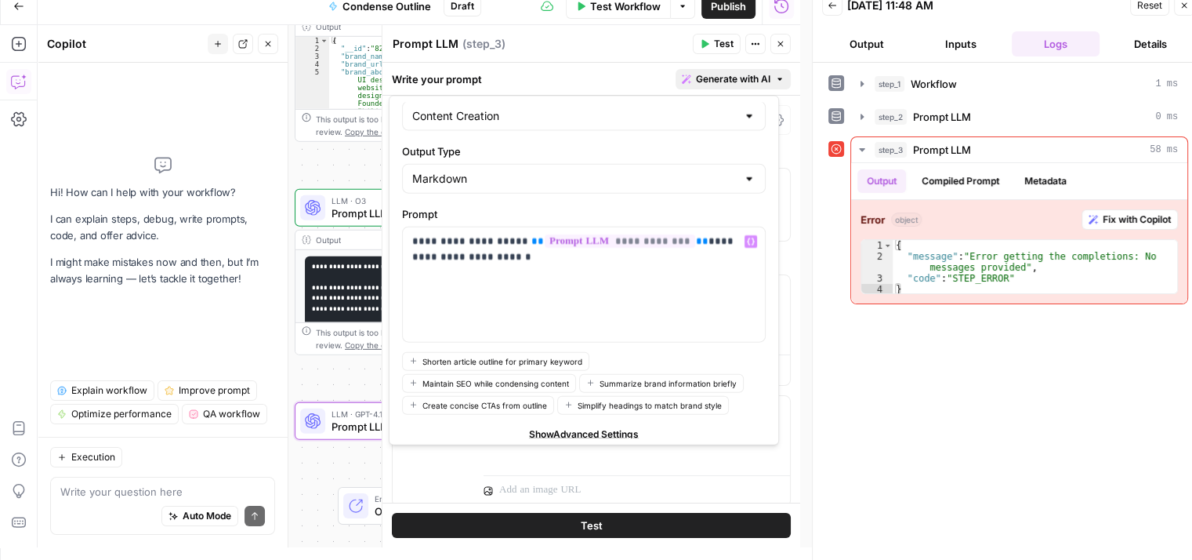
scroll to position [98, 0]
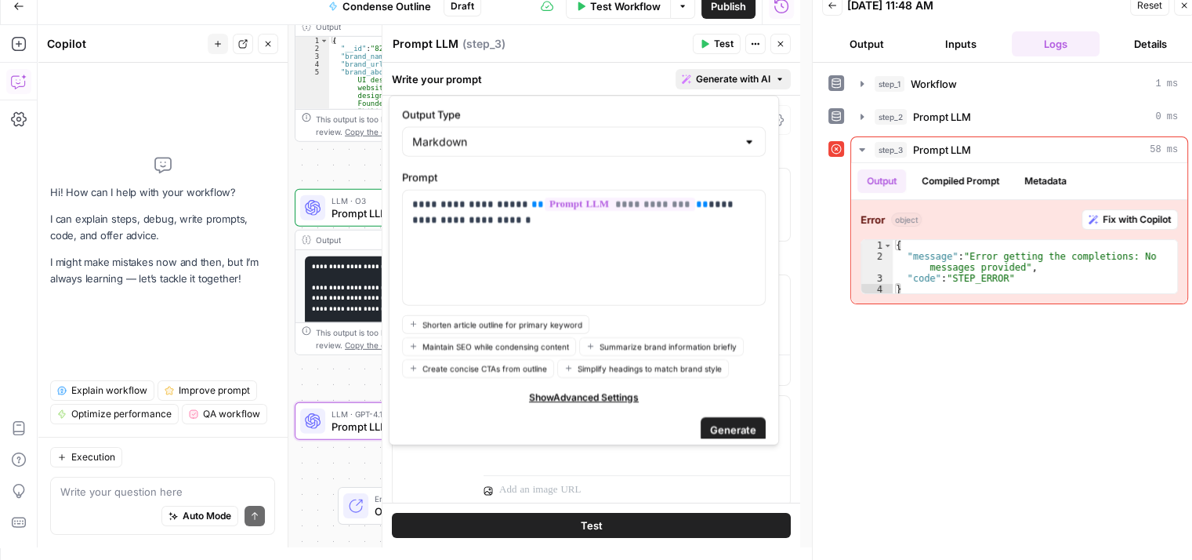
click at [729, 421] on span "Generate" at bounding box center [733, 429] width 46 height 16
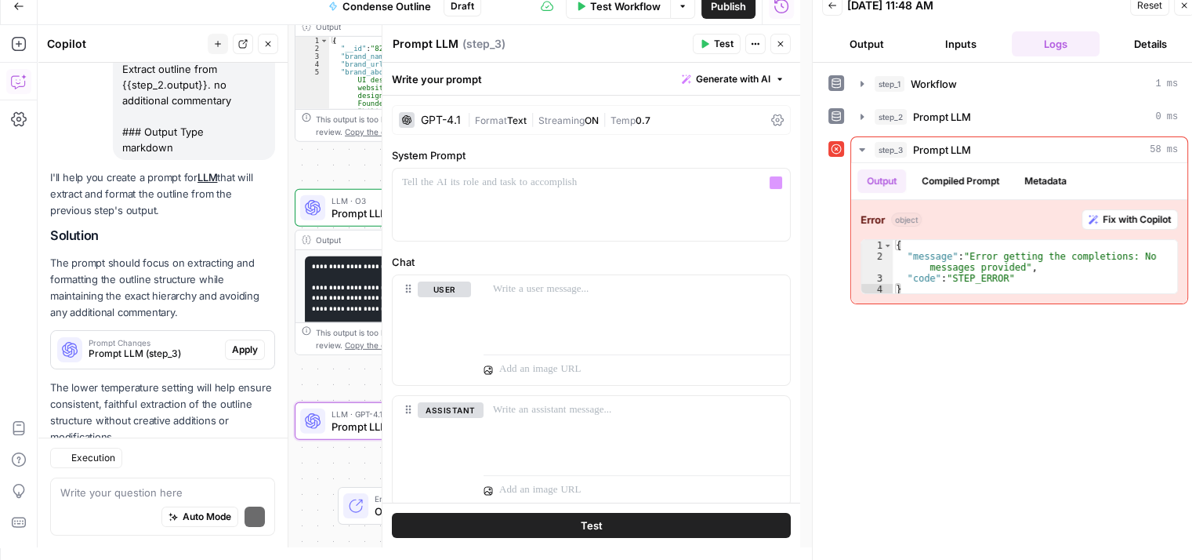
scroll to position [286, 0]
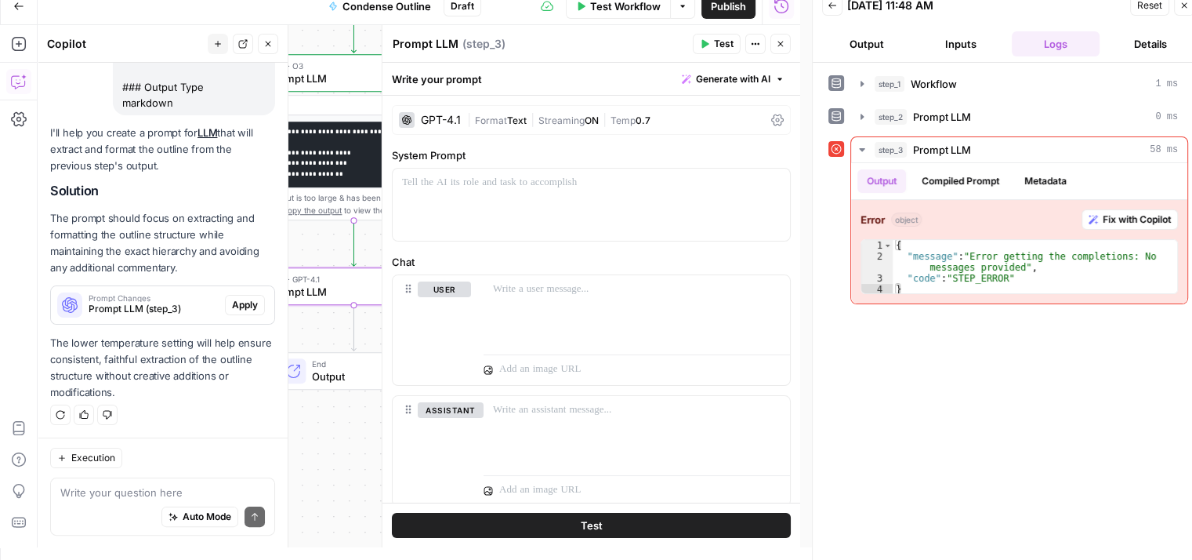
click at [232, 299] on span "Apply" at bounding box center [245, 305] width 26 height 14
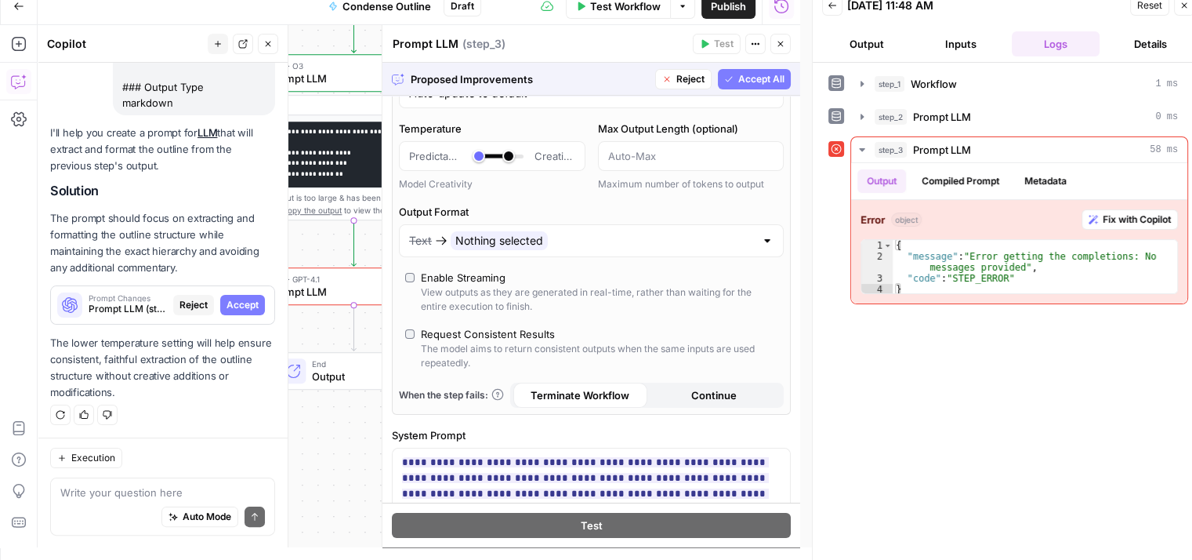
scroll to position [0, 0]
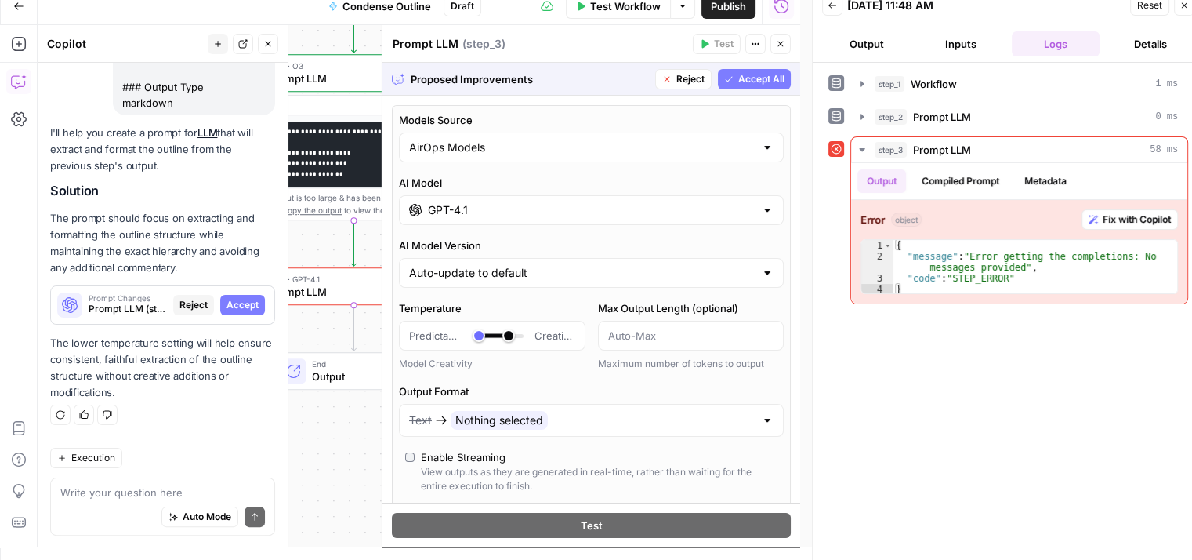
click at [756, 79] on span "Accept All" at bounding box center [762, 79] width 46 height 14
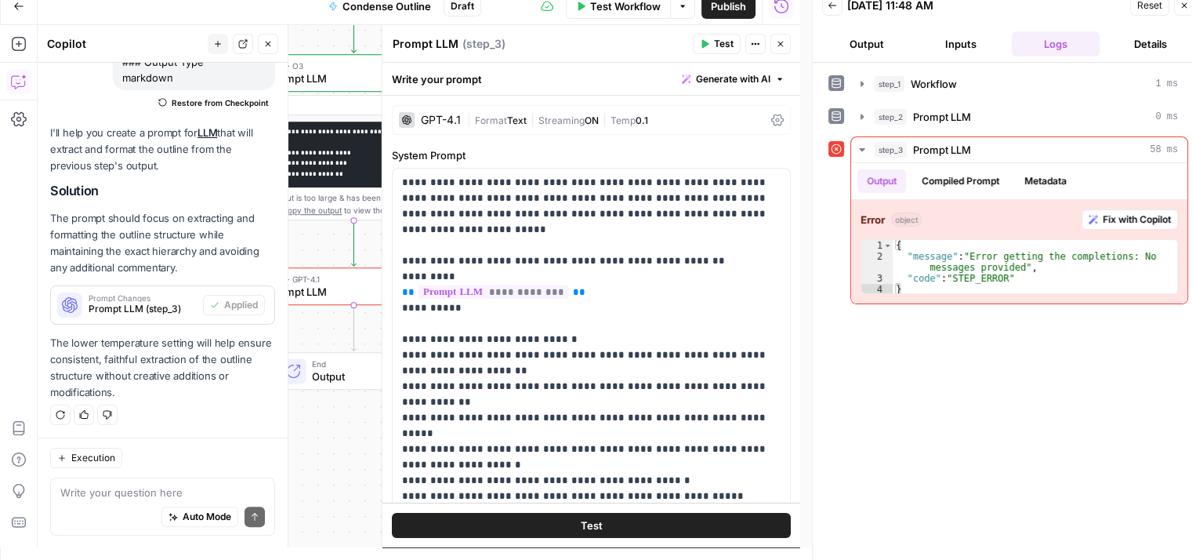
click at [487, 118] on span "Format" at bounding box center [491, 120] width 32 height 12
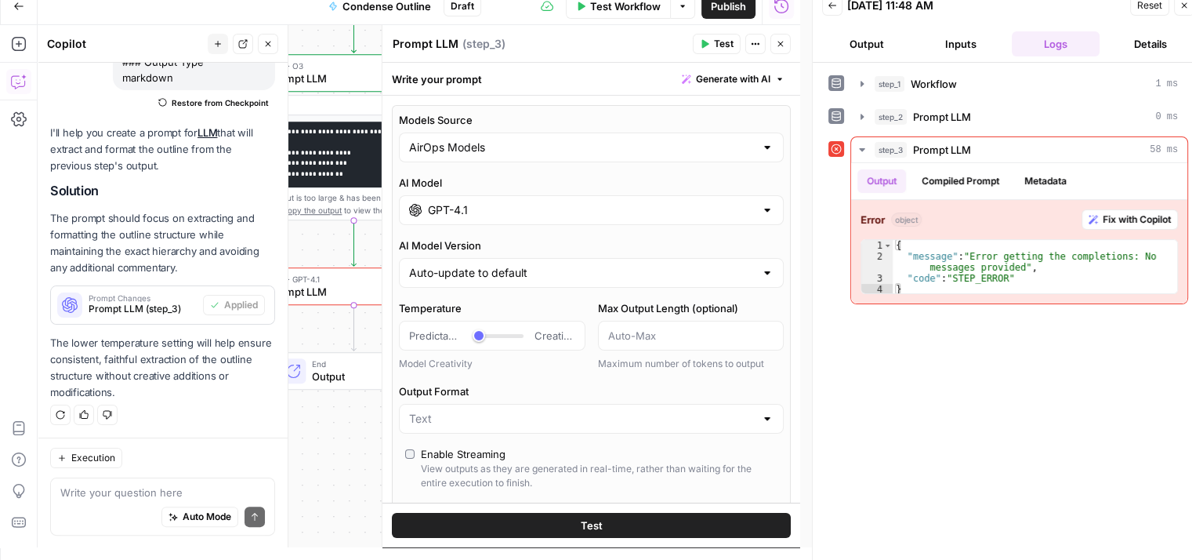
click at [712, 219] on div "GPT-4.1" at bounding box center [591, 210] width 385 height 30
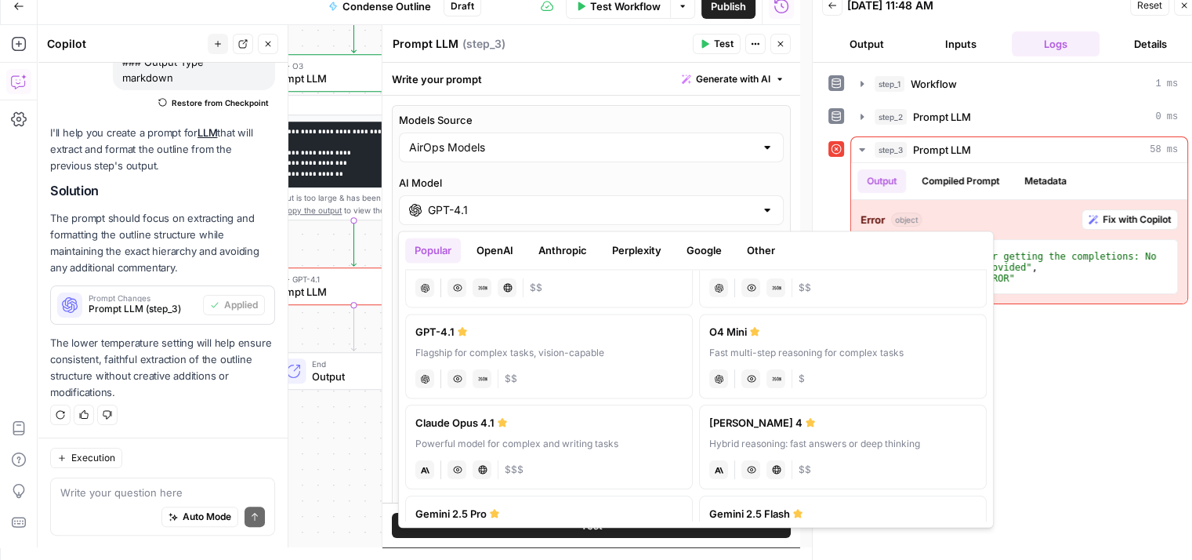
scroll to position [60, 0]
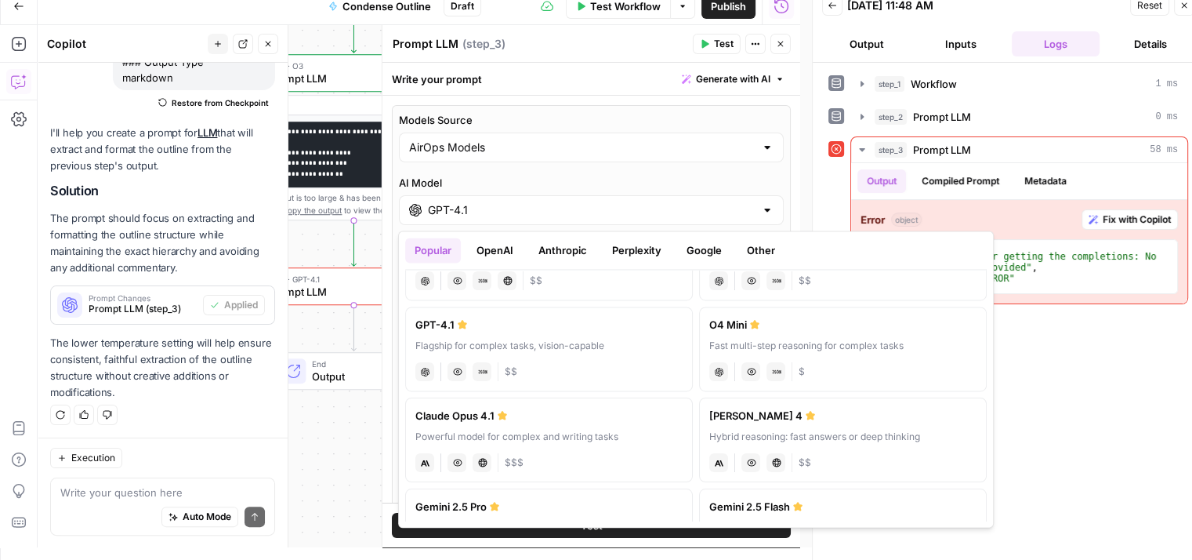
click at [879, 341] on div "Fast multi-step reasoning for complex tasks" at bounding box center [843, 346] width 267 height 14
type input "O4 Mini"
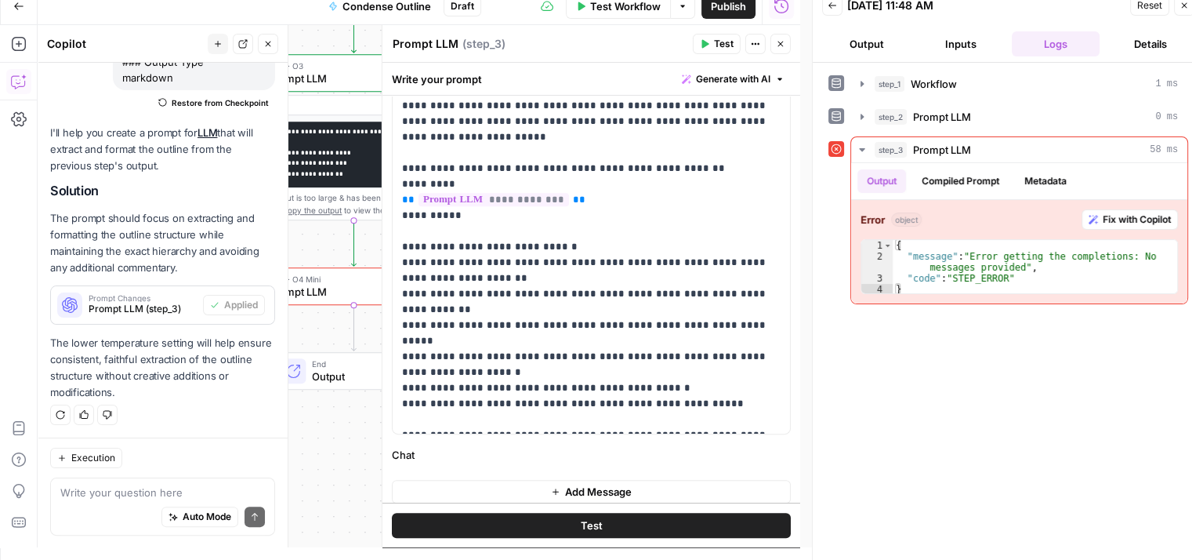
scroll to position [678, 0]
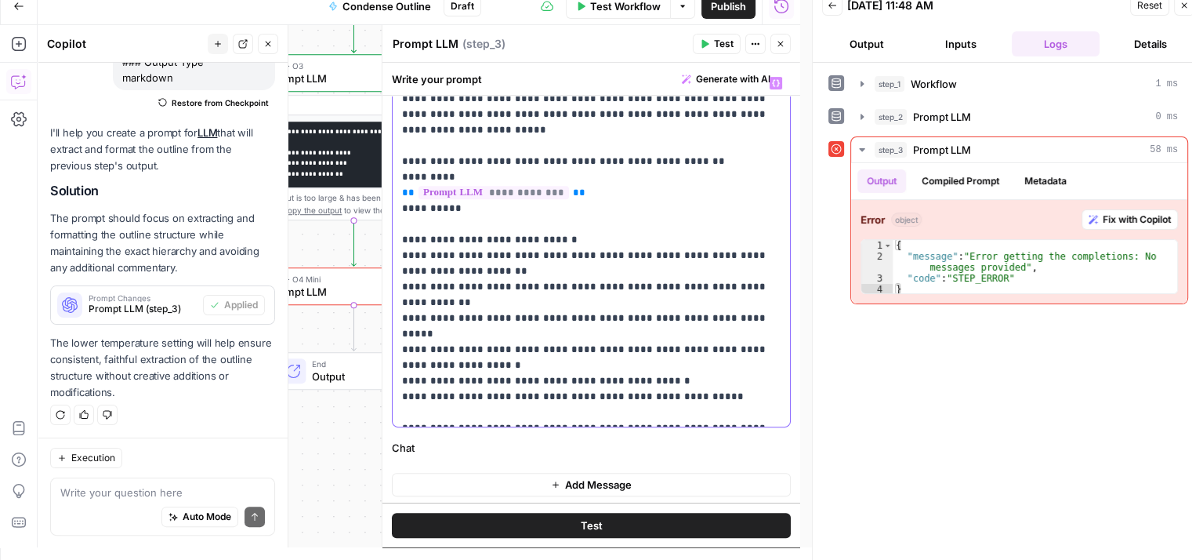
drag, startPoint x: 660, startPoint y: 205, endPoint x: 651, endPoint y: 296, distance: 92.2
click at [590, 521] on span "Test" at bounding box center [591, 525] width 22 height 16
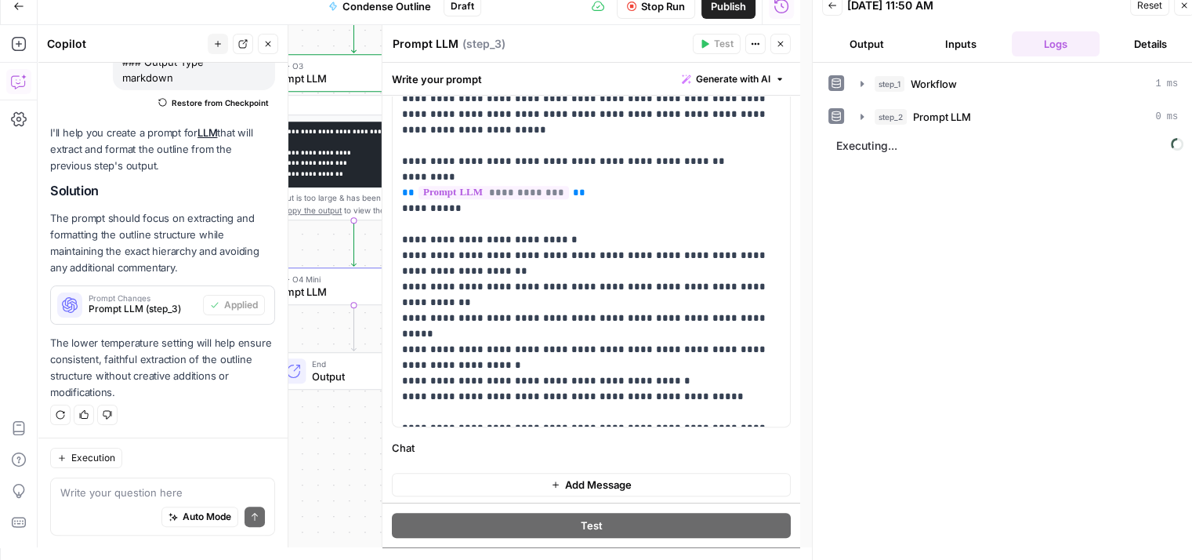
click at [269, 41] on icon "button" at bounding box center [267, 43] width 9 height 9
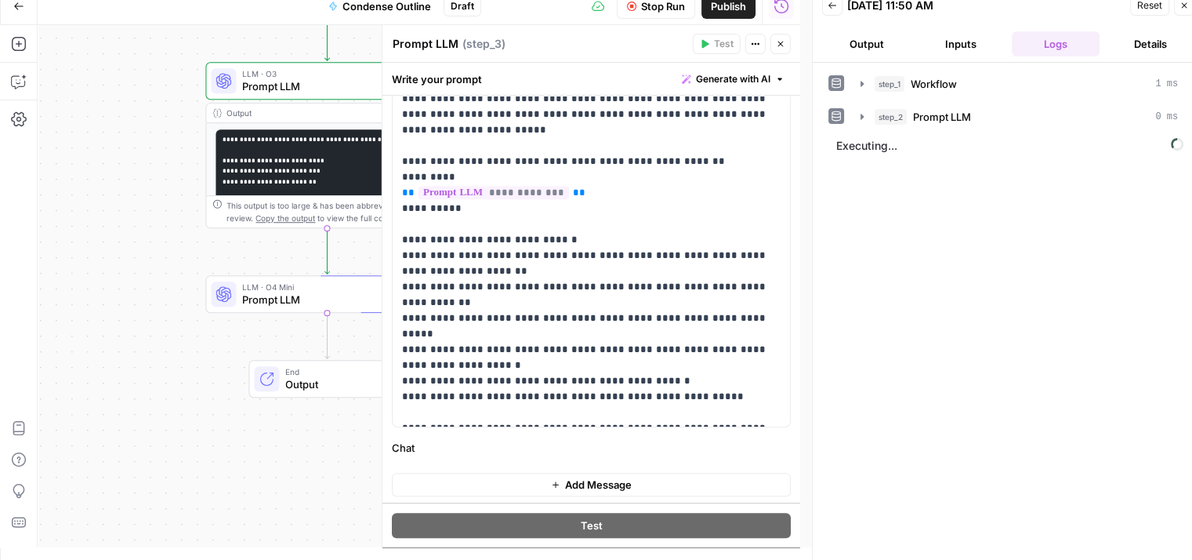
drag, startPoint x: 125, startPoint y: 361, endPoint x: 98, endPoint y: 371, distance: 29.0
click at [65, 372] on div "Workflow Set Inputs Inputs Workflow Workflow Step 1 Output Expand Output Copy 1…" at bounding box center [419, 286] width 763 height 522
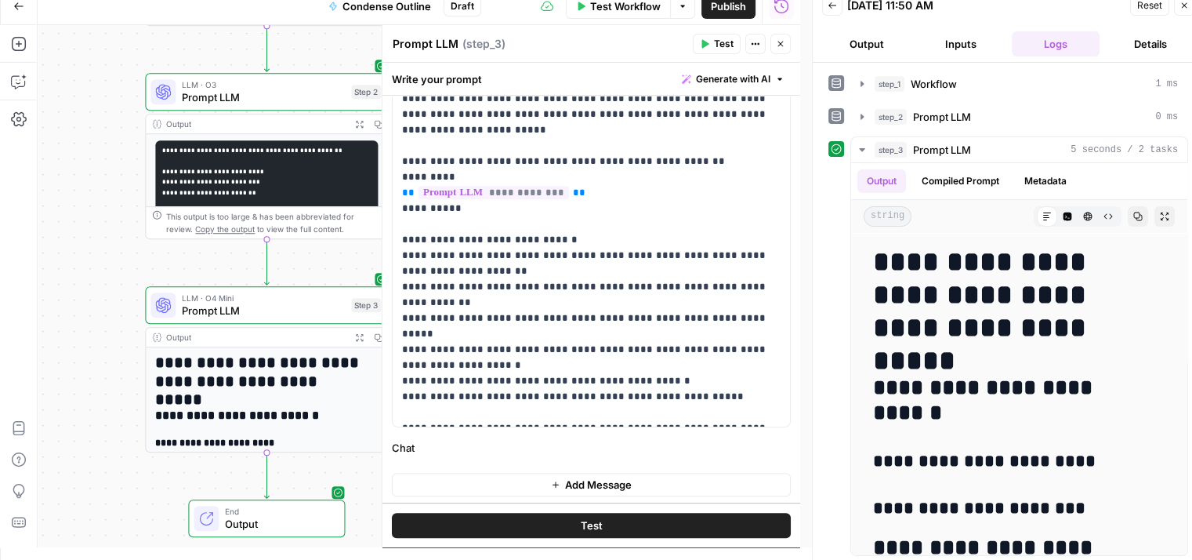
scroll to position [2, 0]
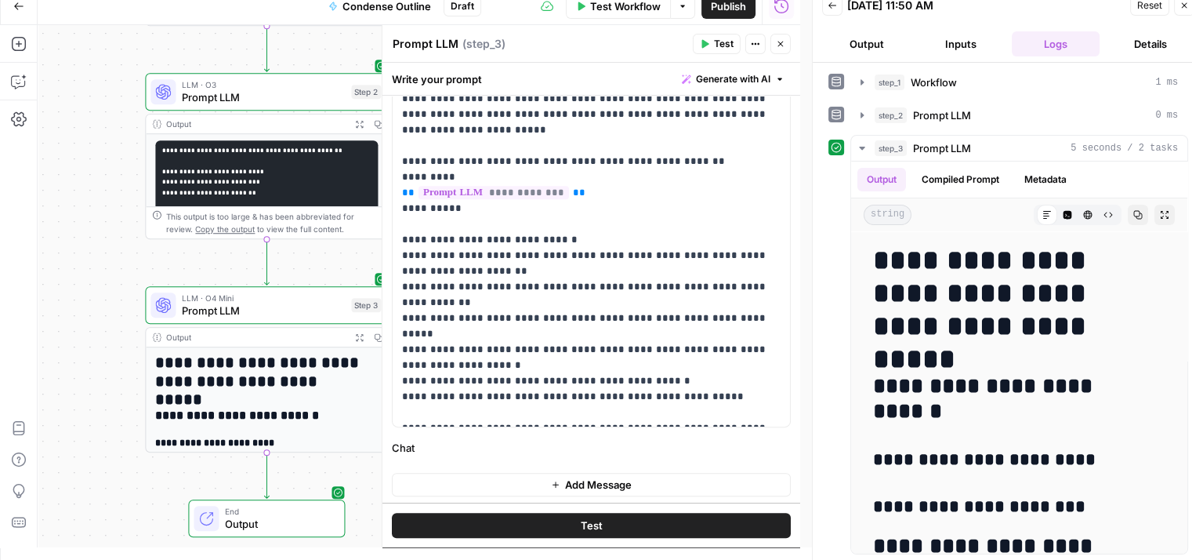
drag, startPoint x: 839, startPoint y: 260, endPoint x: 860, endPoint y: 328, distance: 71.4
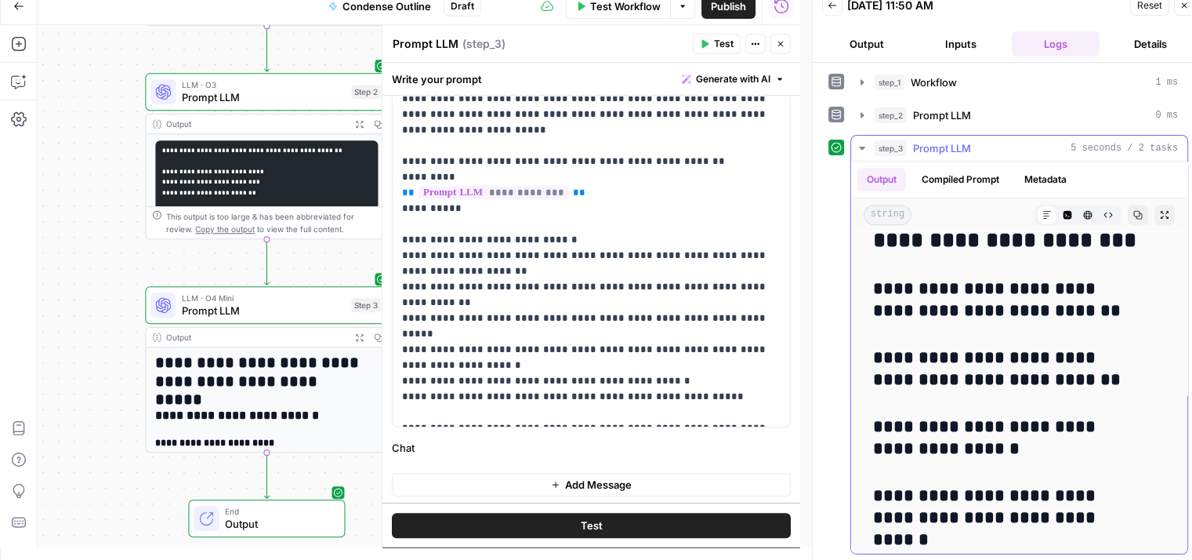
drag, startPoint x: 982, startPoint y: 330, endPoint x: 1001, endPoint y: 535, distance: 205.5
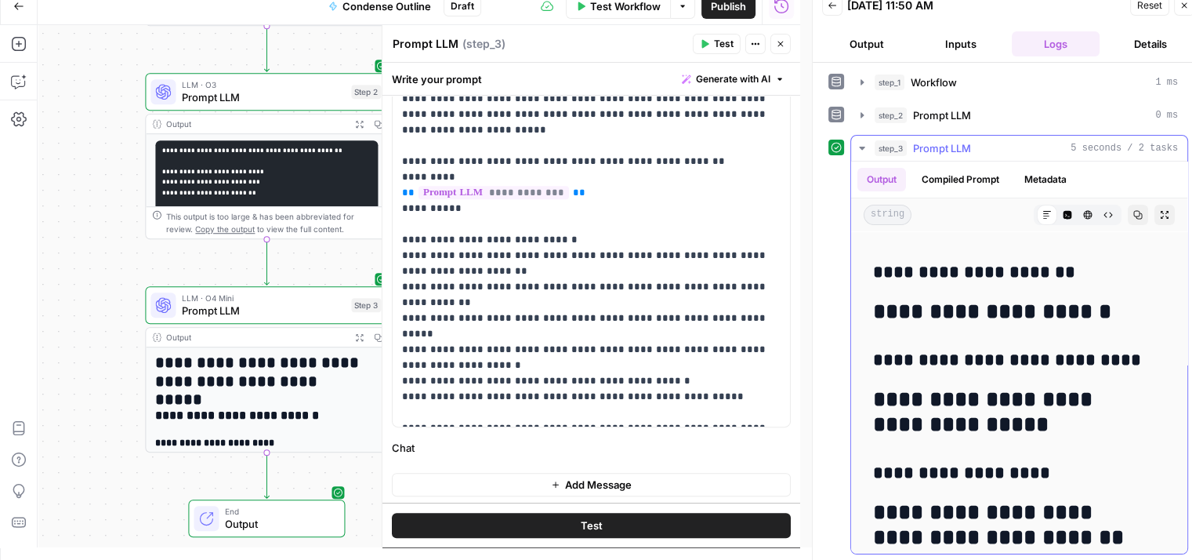
scroll to position [0, 0]
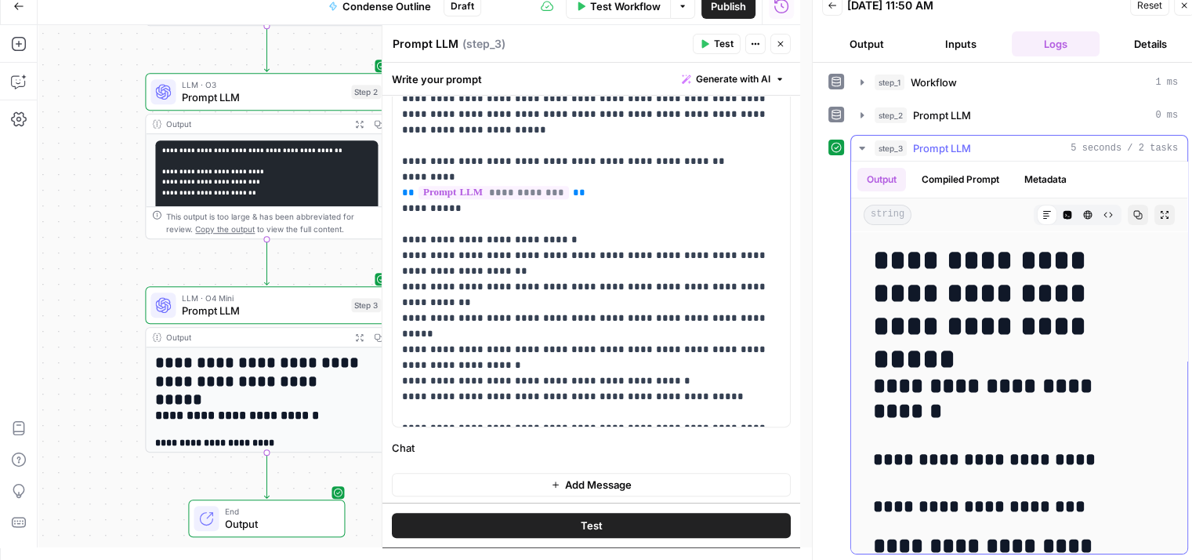
drag, startPoint x: 999, startPoint y: 422, endPoint x: 969, endPoint y: 189, distance: 234.7
click at [732, 361] on p "**********" at bounding box center [585, 247] width 367 height 345
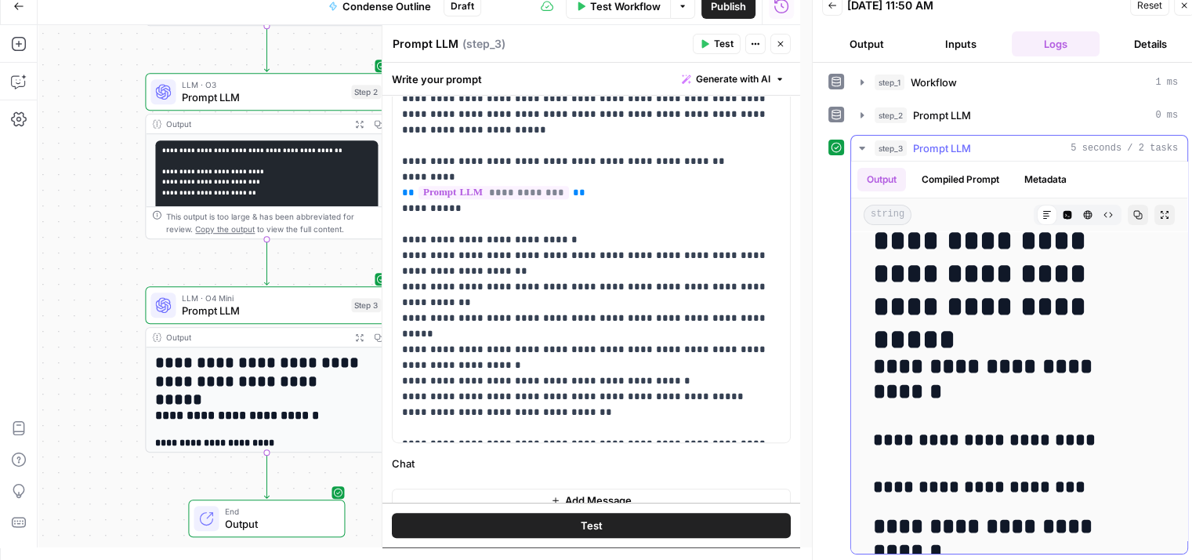
drag, startPoint x: 1060, startPoint y: 302, endPoint x: 1066, endPoint y: 352, distance: 50.6
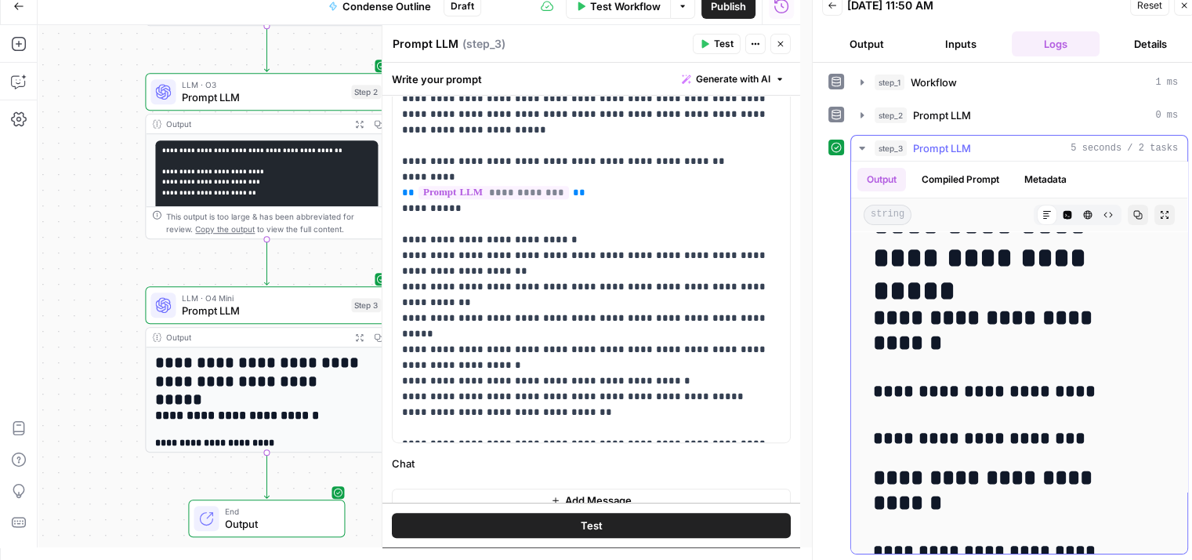
drag, startPoint x: 1066, startPoint y: 332, endPoint x: 1068, endPoint y: 386, distance: 54.1
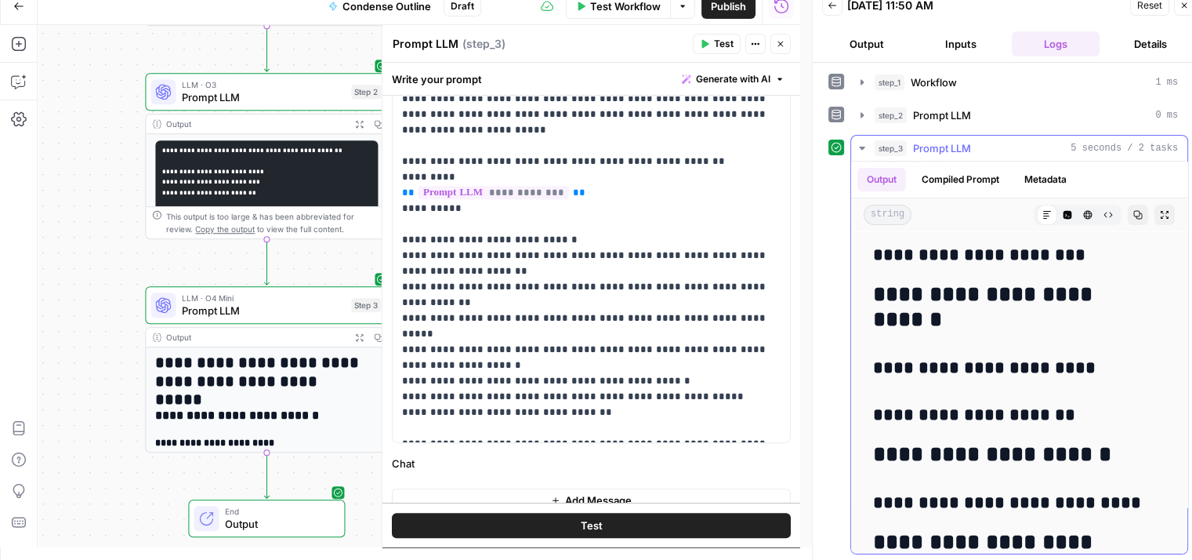
drag, startPoint x: 1083, startPoint y: 346, endPoint x: 1085, endPoint y: 423, distance: 77.7
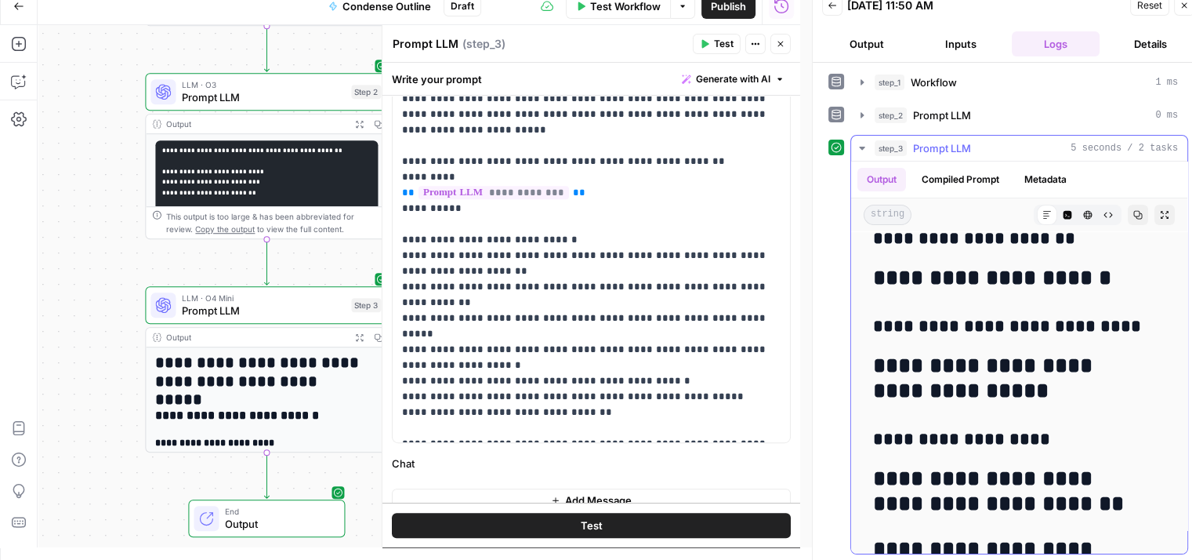
drag, startPoint x: 1074, startPoint y: 325, endPoint x: 1086, endPoint y: 407, distance: 82.4
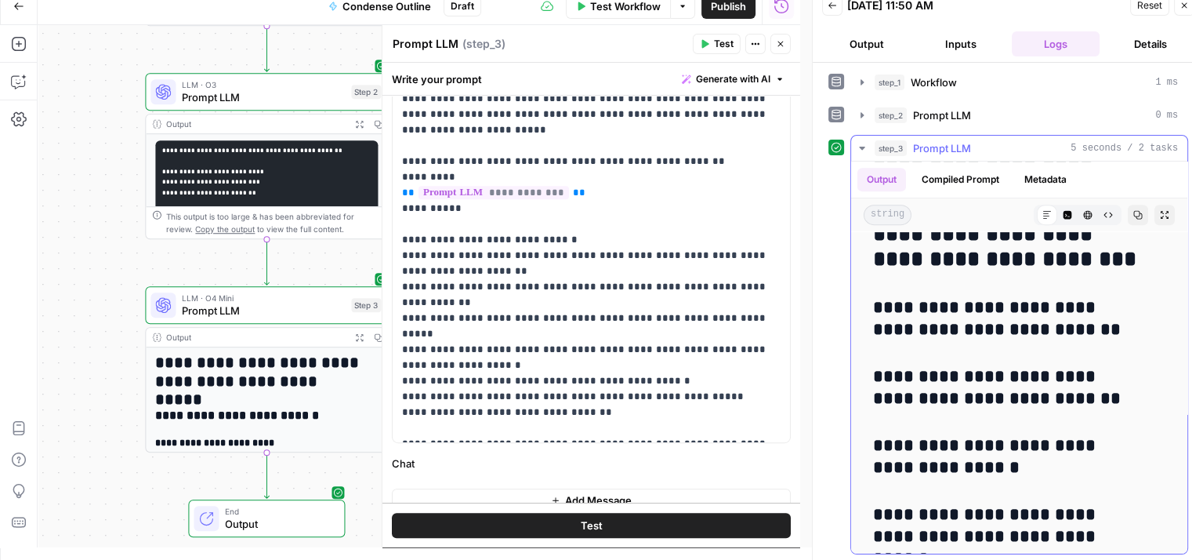
scroll to position [762, 0]
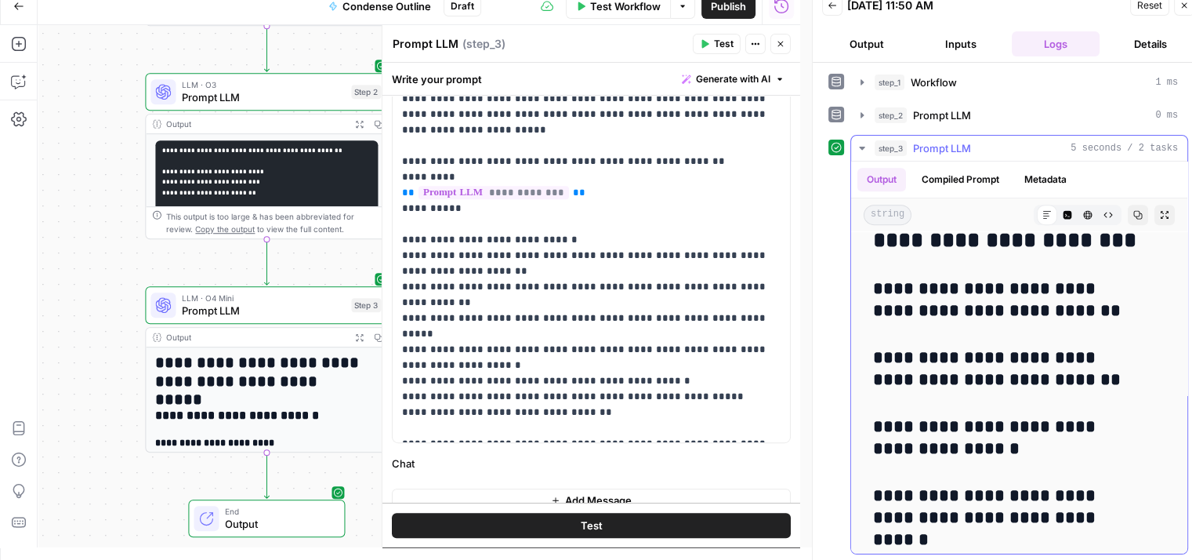
drag, startPoint x: 1077, startPoint y: 318, endPoint x: 1083, endPoint y: 475, distance: 157.7
click at [612, 4] on span "Test Workflow" at bounding box center [625, 6] width 71 height 16
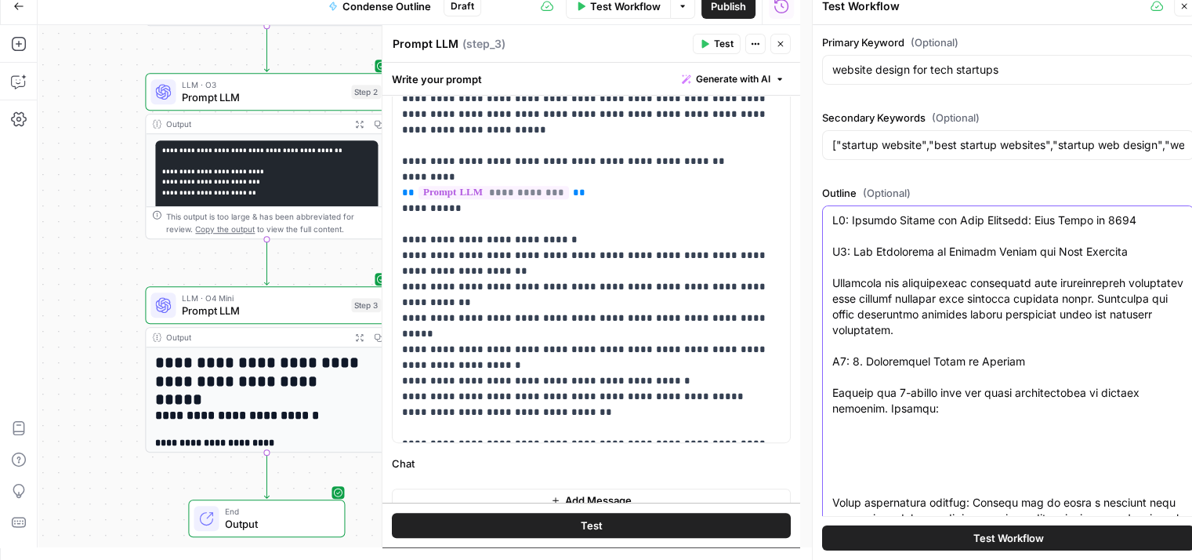
scroll to position [13, 12]
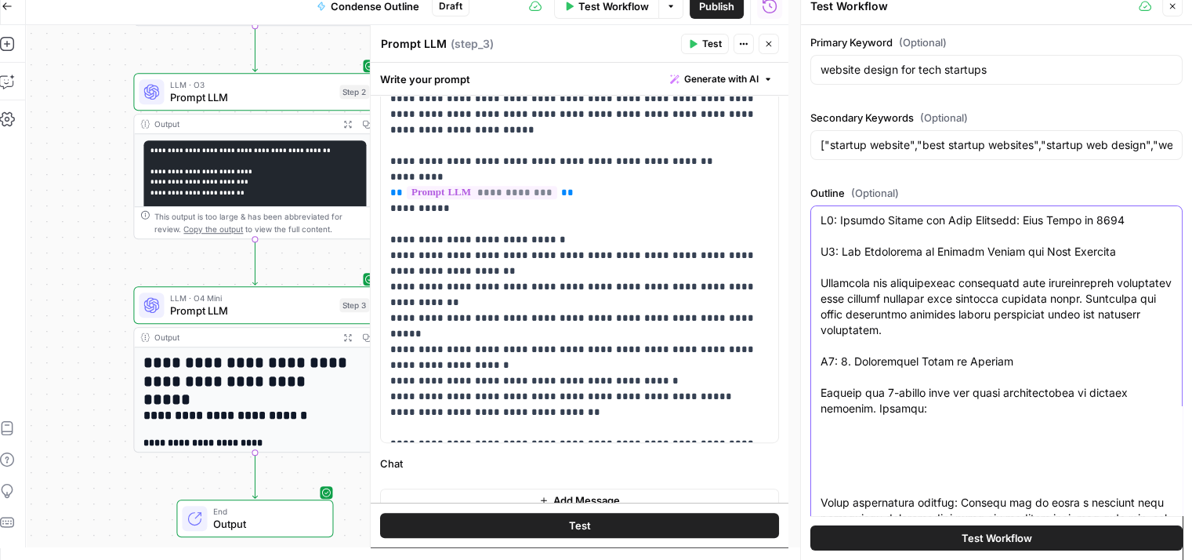
drag, startPoint x: 959, startPoint y: 241, endPoint x: 1021, endPoint y: 235, distance: 62.2
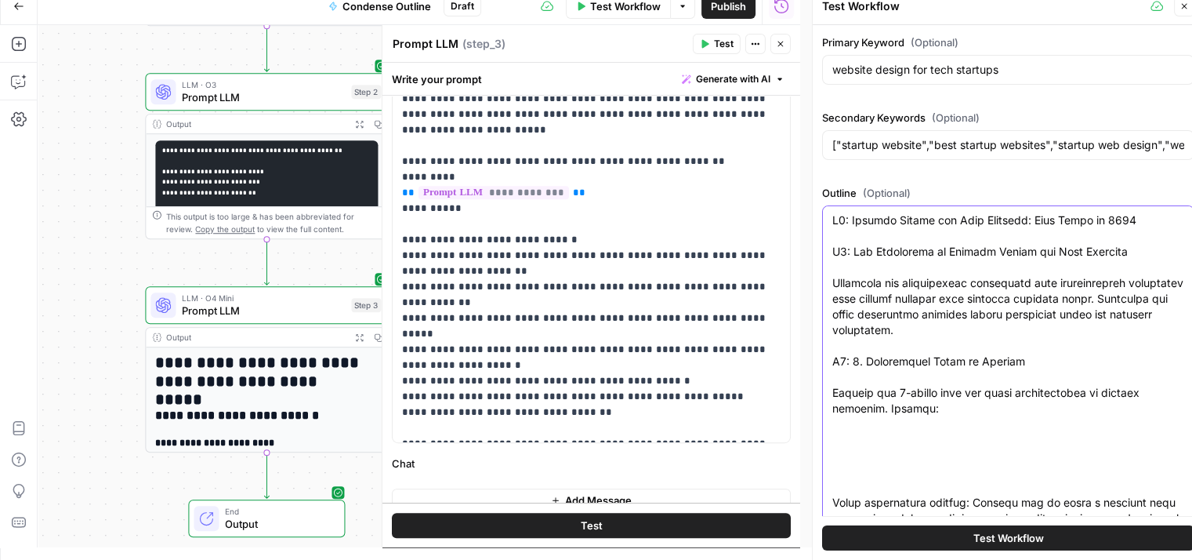
drag, startPoint x: 1047, startPoint y: 248, endPoint x: 942, endPoint y: 236, distance: 106.5
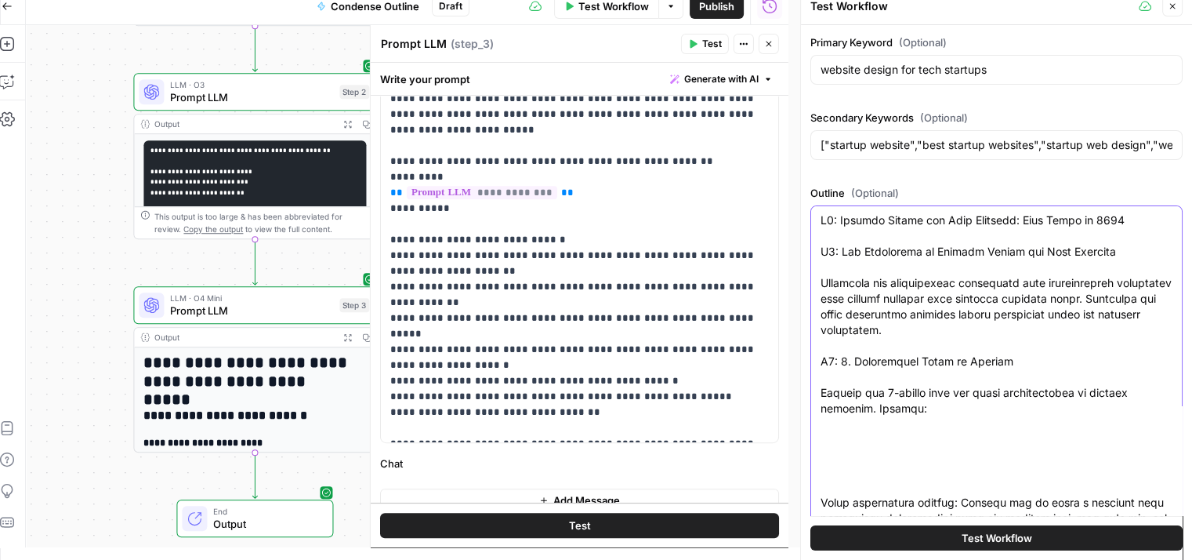
drag, startPoint x: 956, startPoint y: 281, endPoint x: 1060, endPoint y: 275, distance: 103.7
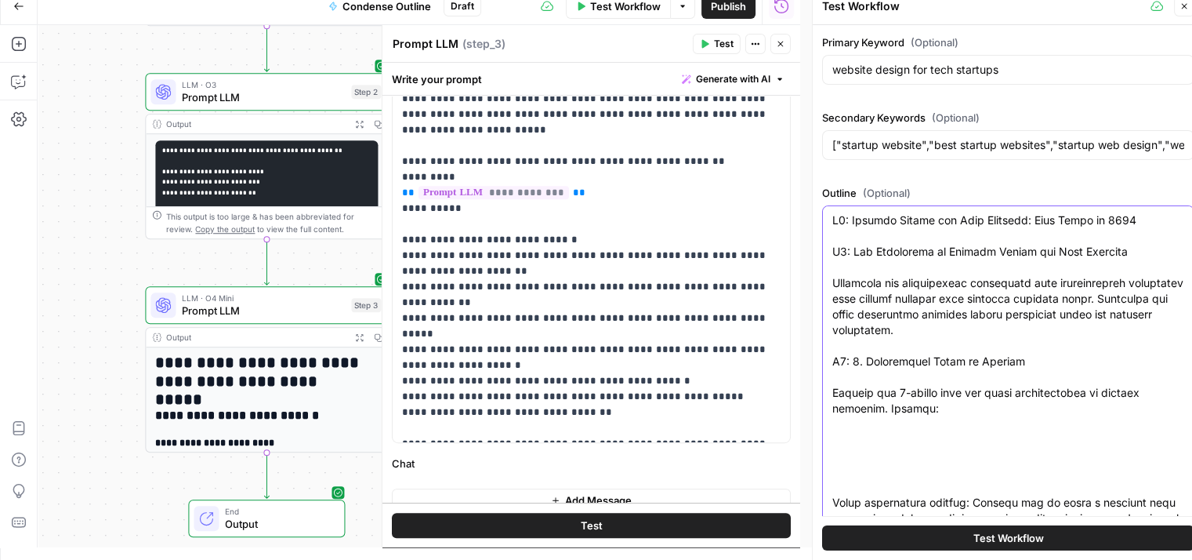
drag, startPoint x: 1010, startPoint y: 272, endPoint x: 906, endPoint y: 270, distance: 103.5
click at [1178, 6] on button "Close" at bounding box center [1184, 6] width 20 height 20
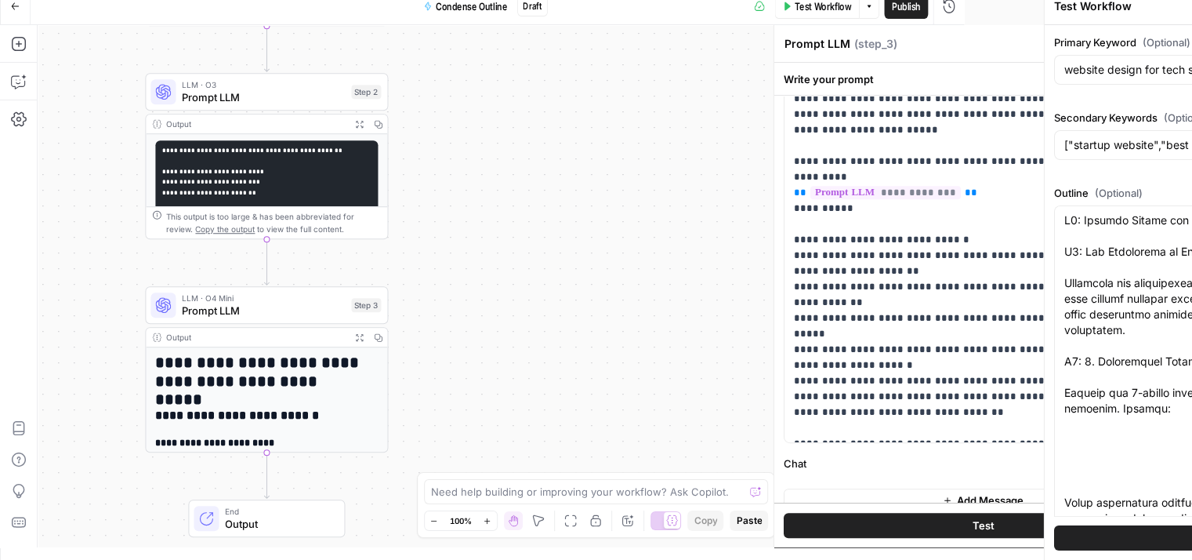
scroll to position [0, 0]
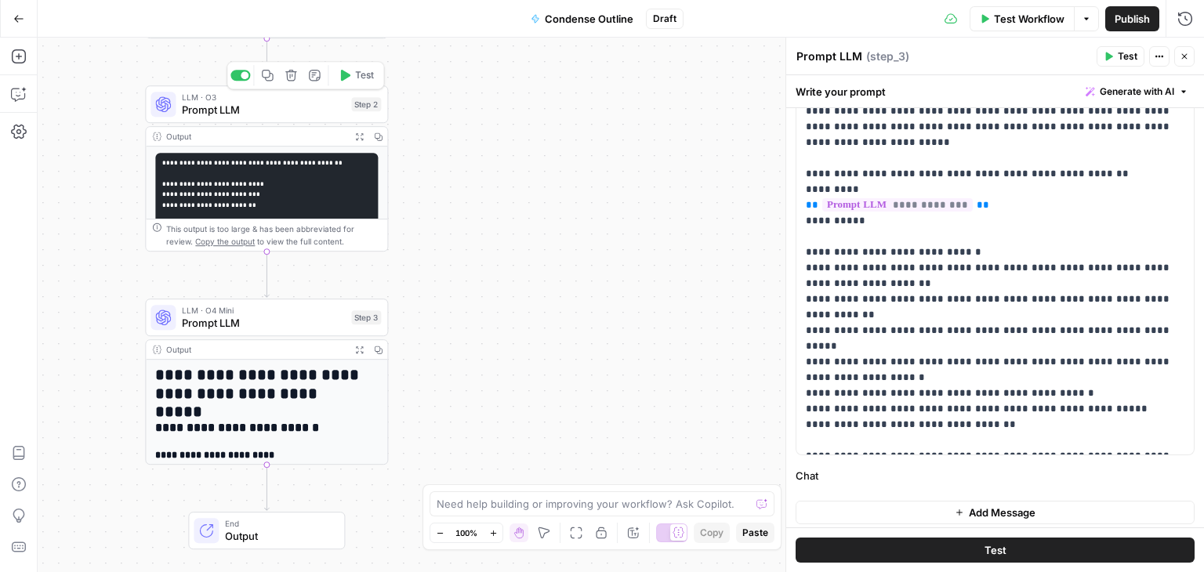
click at [251, 104] on span "Prompt LLM" at bounding box center [263, 110] width 163 height 16
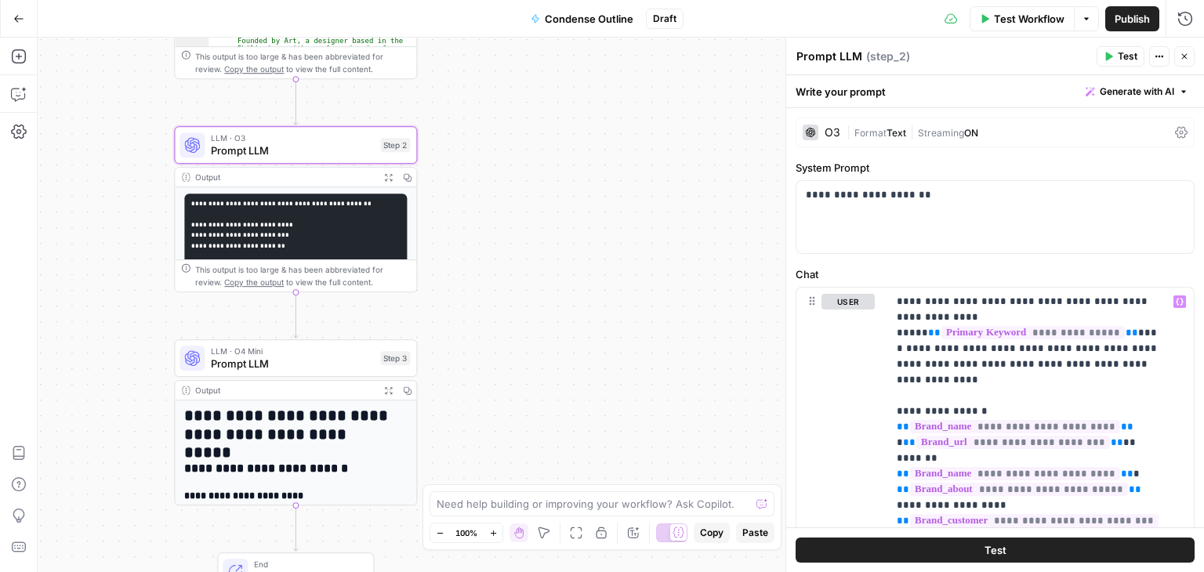
drag, startPoint x: 584, startPoint y: 180, endPoint x: 722, endPoint y: 20, distance: 210.6
click at [587, 180] on div "Workflow Set Inputs Inputs Workflow Workflow Step 1 Output Expand Output Copy 1…" at bounding box center [621, 305] width 1167 height 535
click at [972, 16] on button "Test Workflow" at bounding box center [1022, 18] width 105 height 25
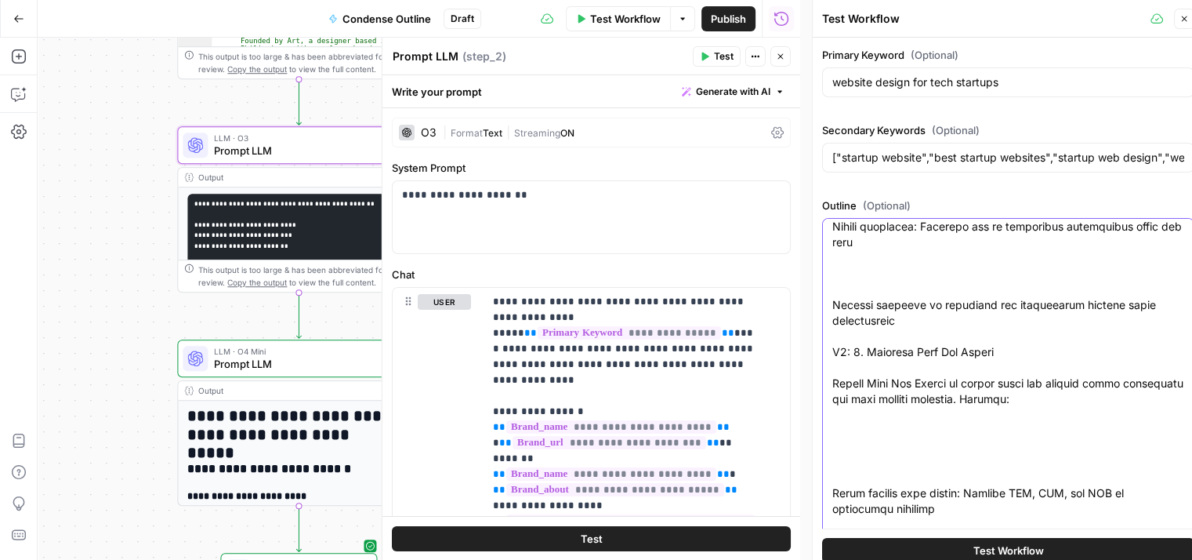
drag, startPoint x: 1097, startPoint y: 296, endPoint x: 1095, endPoint y: 413, distance: 117.6
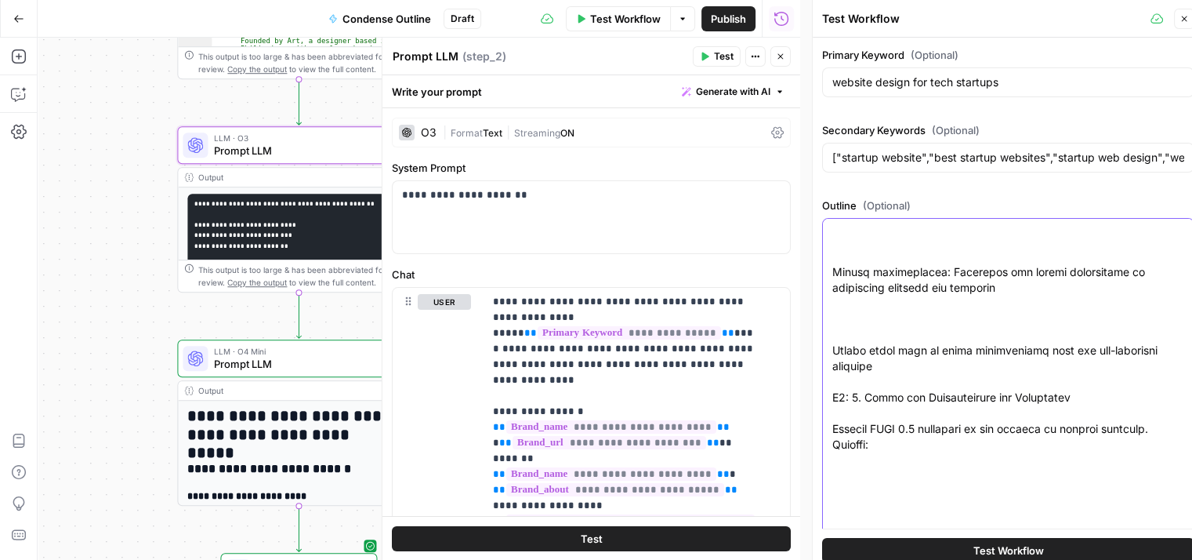
drag, startPoint x: 993, startPoint y: 354, endPoint x: 994, endPoint y: 453, distance: 99.6
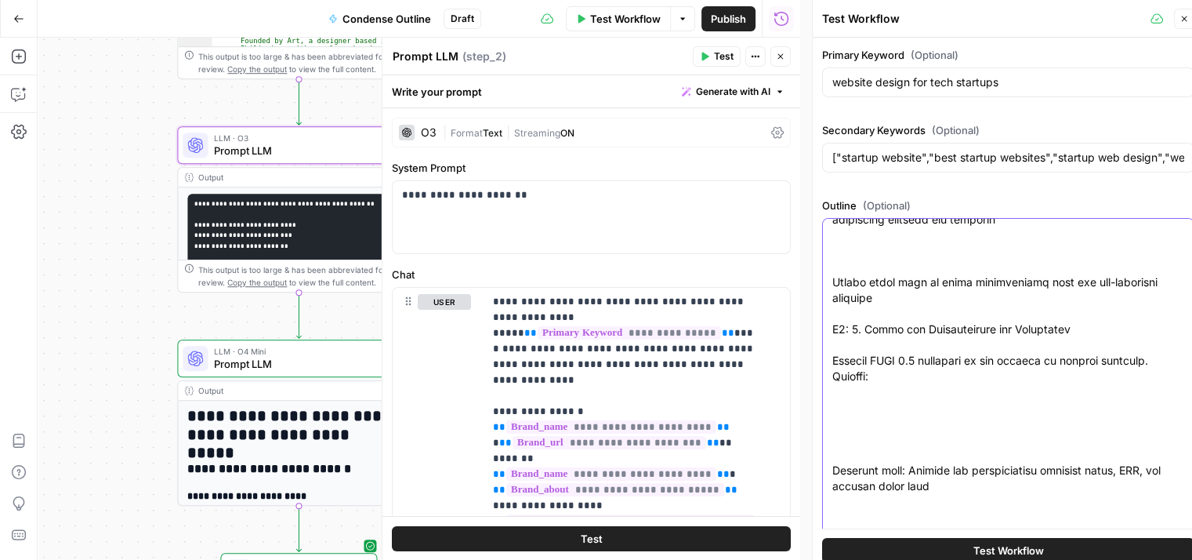
scroll to position [847, 0]
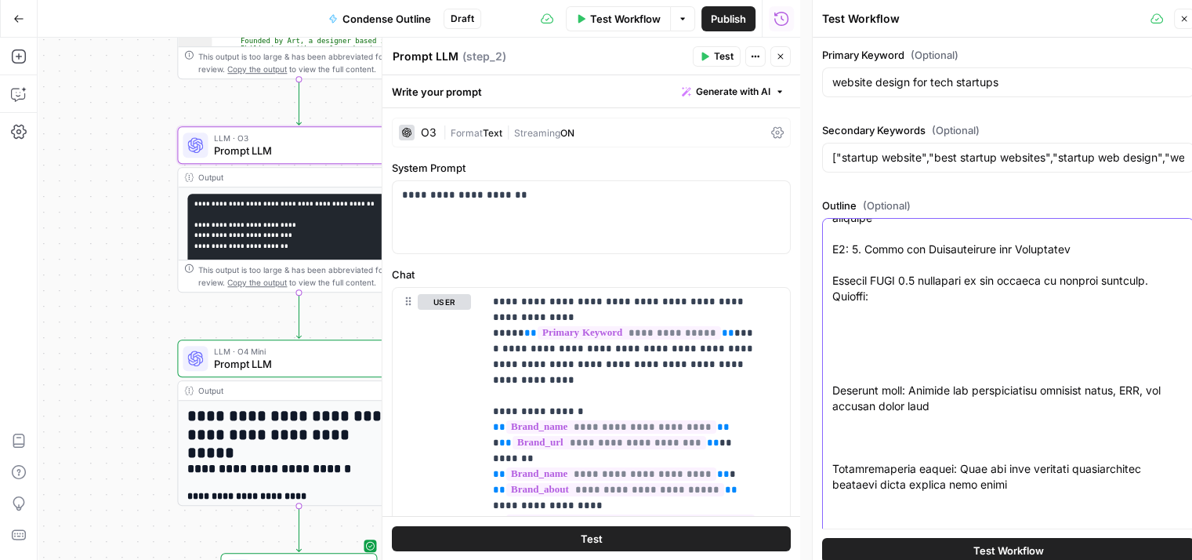
drag, startPoint x: 982, startPoint y: 421, endPoint x: 976, endPoint y: 440, distance: 19.6
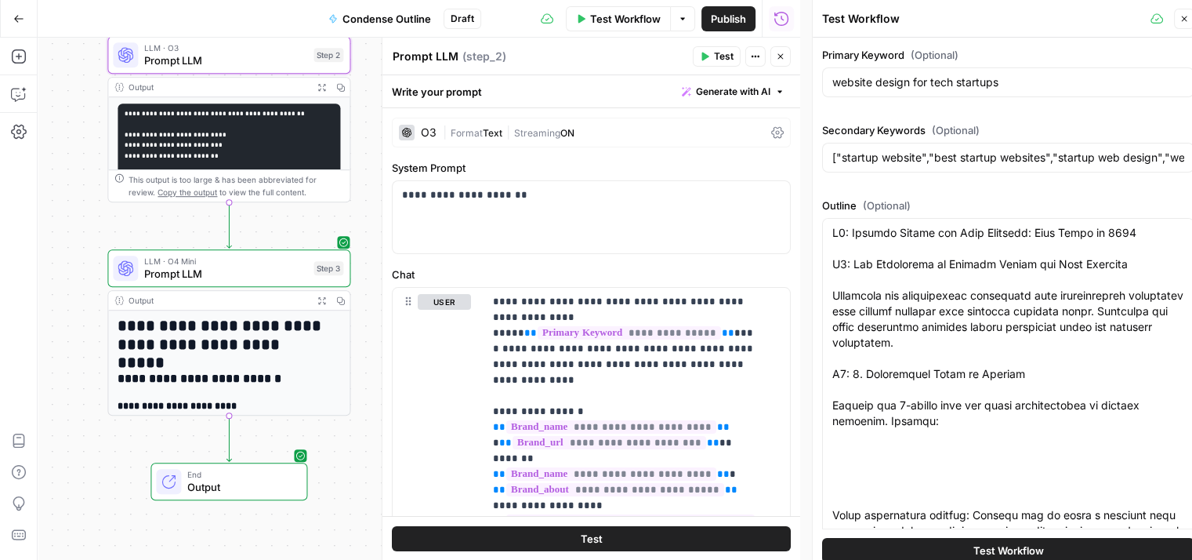
drag, startPoint x: 103, startPoint y: 183, endPoint x: 33, endPoint y: 93, distance: 115.1
click at [33, 93] on div "Add Steps Copilot Settings AirOps Academy Help Give Feedback Shortcuts Workflow…" at bounding box center [400, 299] width 800 height 522
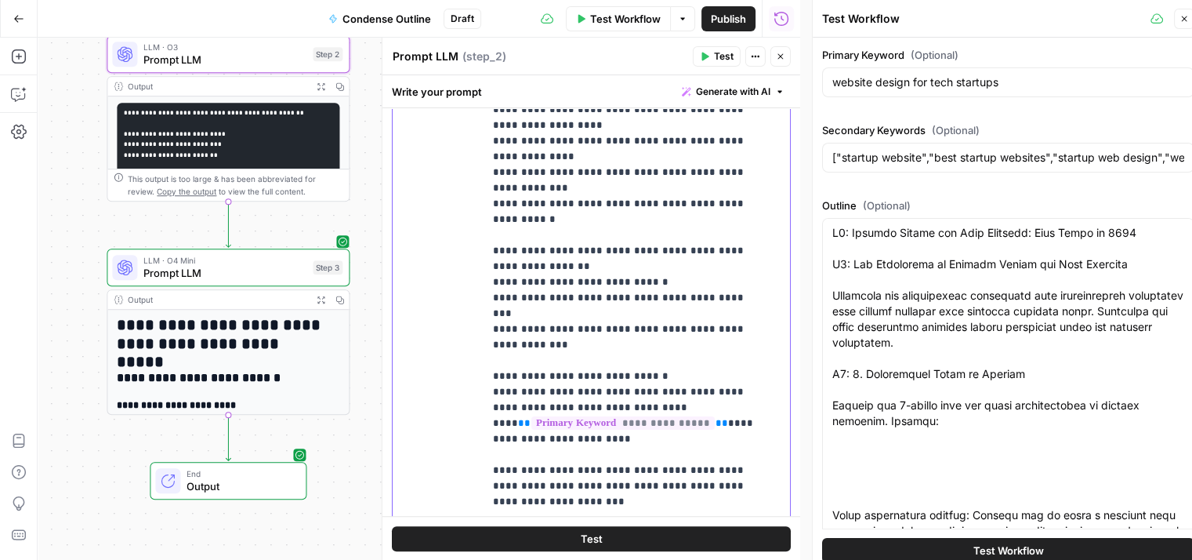
scroll to position [0, 0]
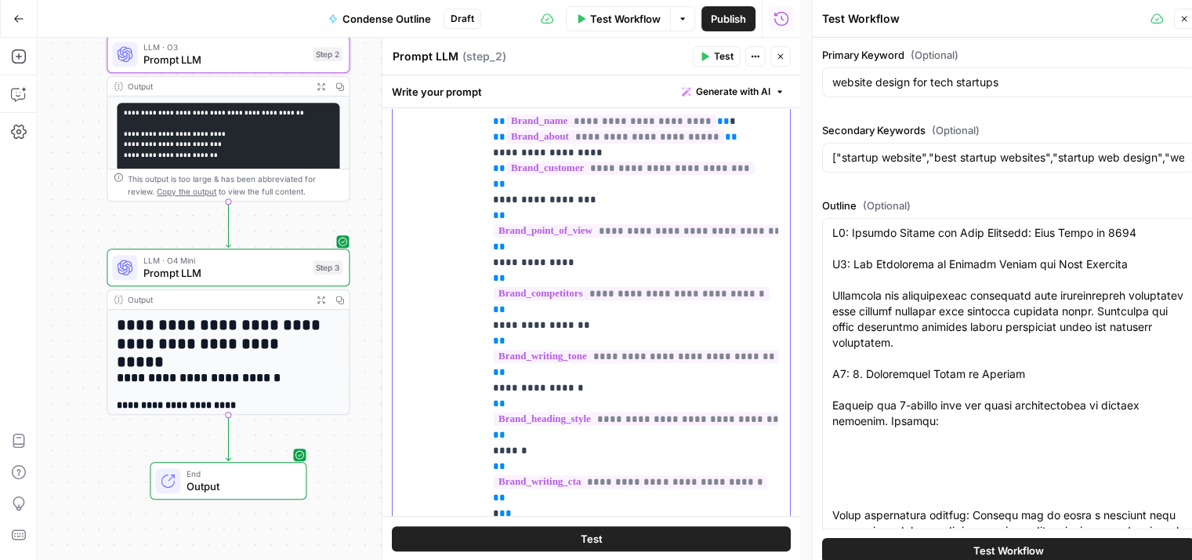
drag, startPoint x: 749, startPoint y: 463, endPoint x: 725, endPoint y: 148, distance: 316.1
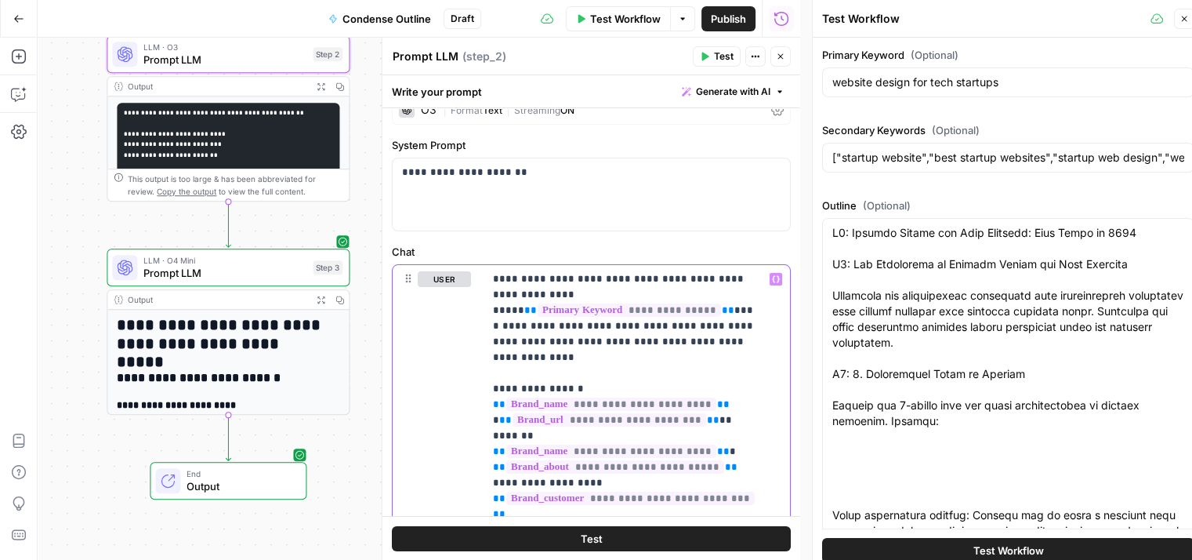
scroll to position [16, 0]
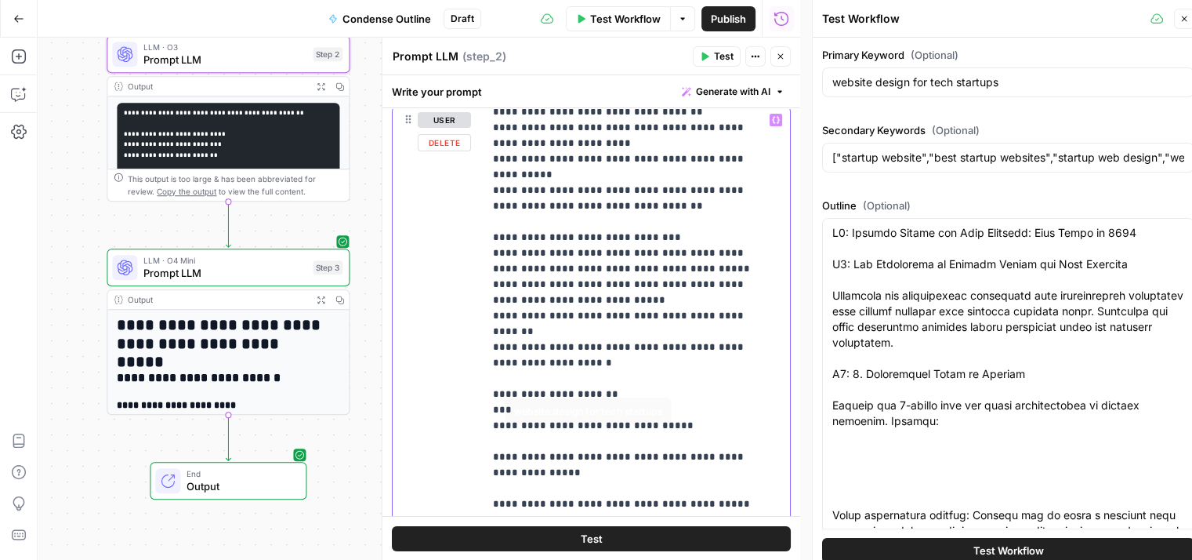
scroll to position [2192, 0]
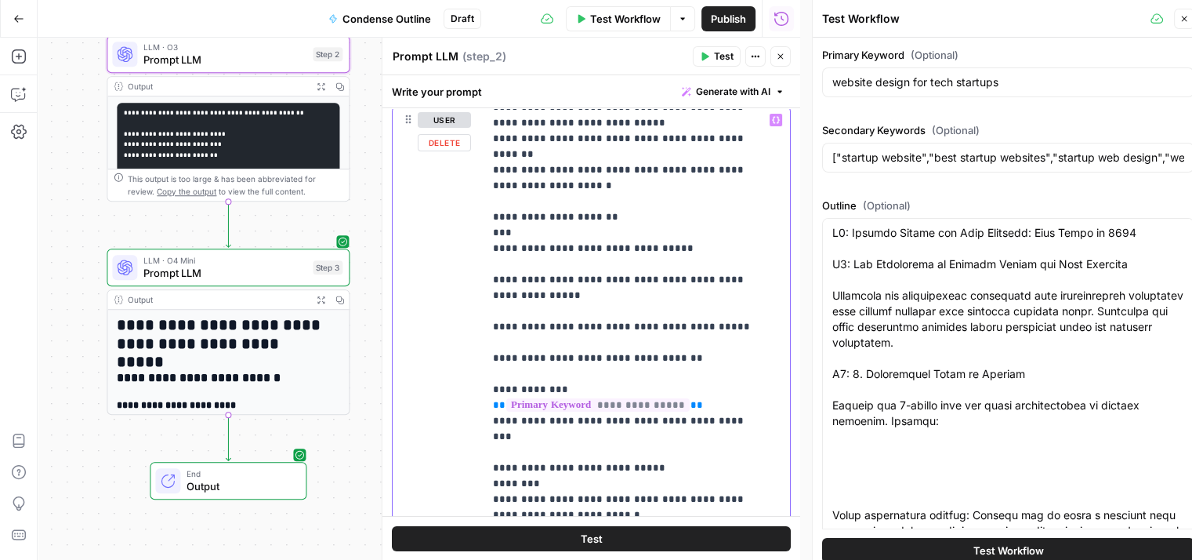
drag, startPoint x: 637, startPoint y: 267, endPoint x: 620, endPoint y: 466, distance: 199.9
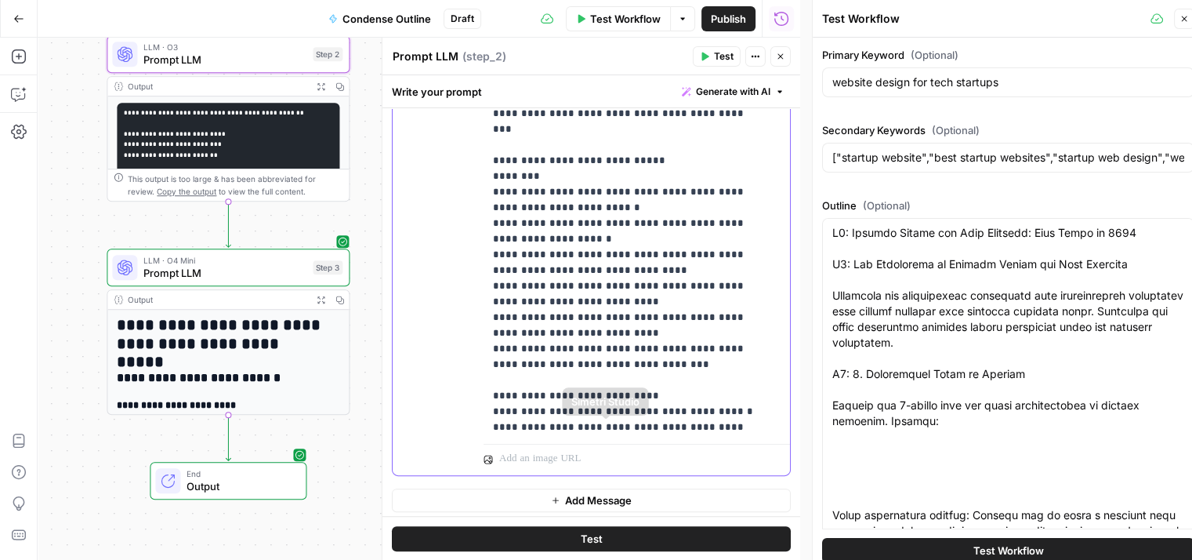
scroll to position [493, 0]
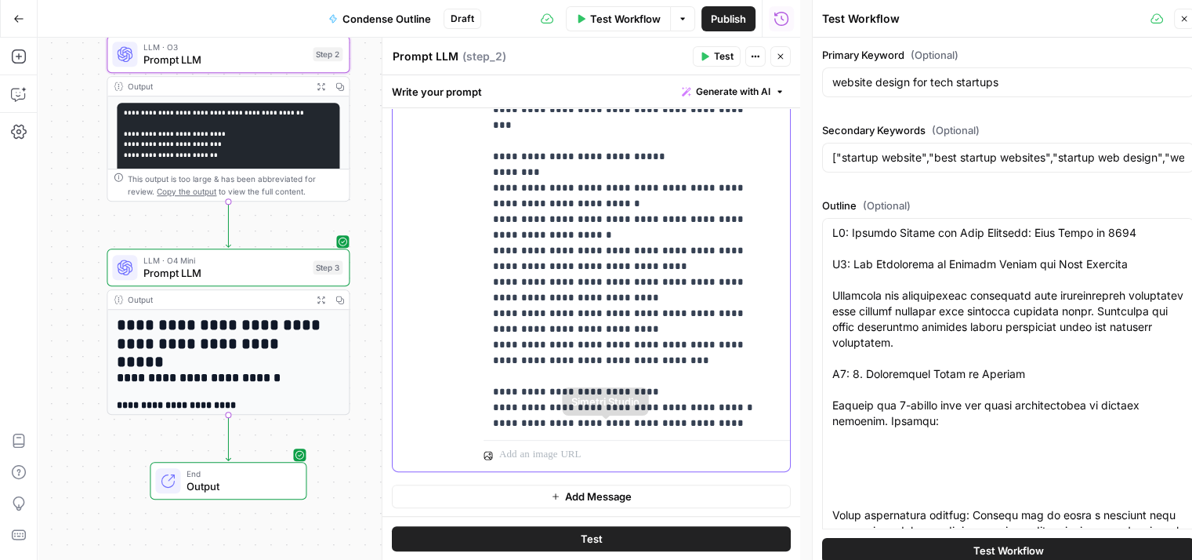
drag, startPoint x: 649, startPoint y: 328, endPoint x: 642, endPoint y: 456, distance: 128.0
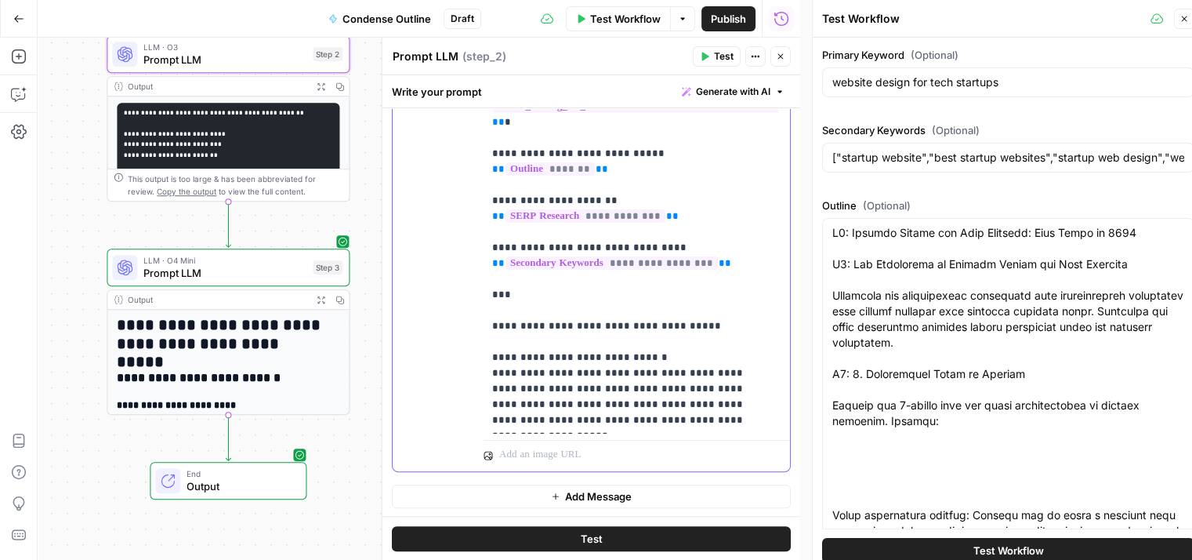
scroll to position [0, 1]
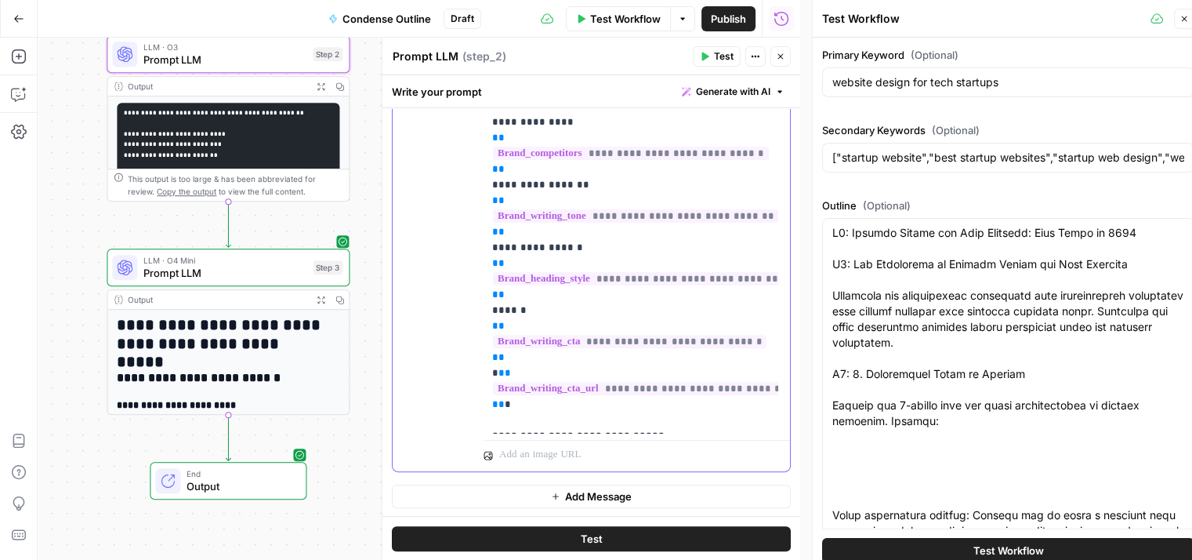
drag, startPoint x: 698, startPoint y: 380, endPoint x: 721, endPoint y: -38, distance: 419.3
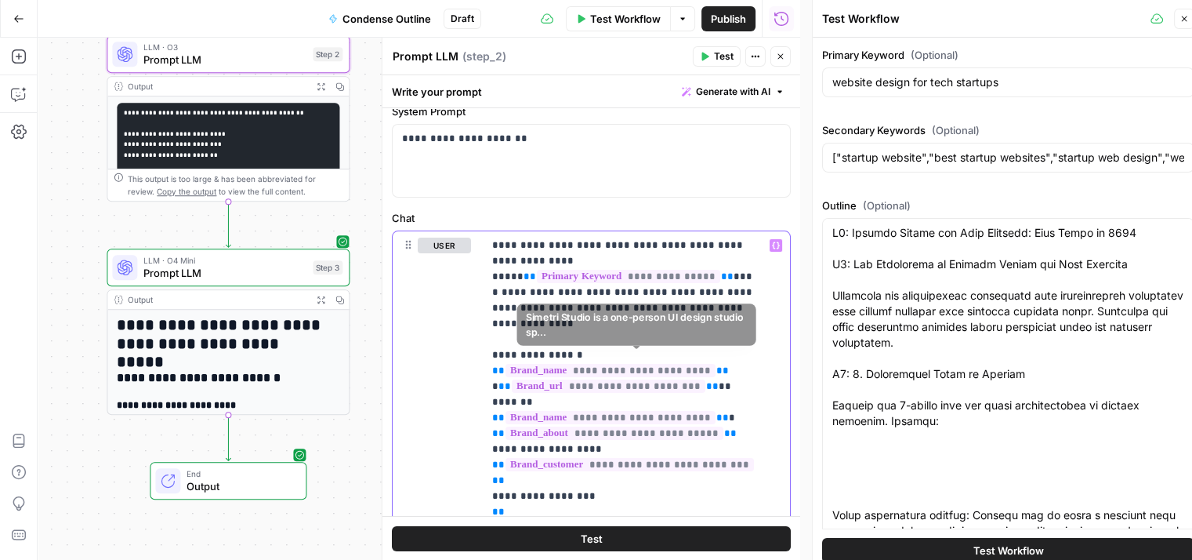
scroll to position [0, 0]
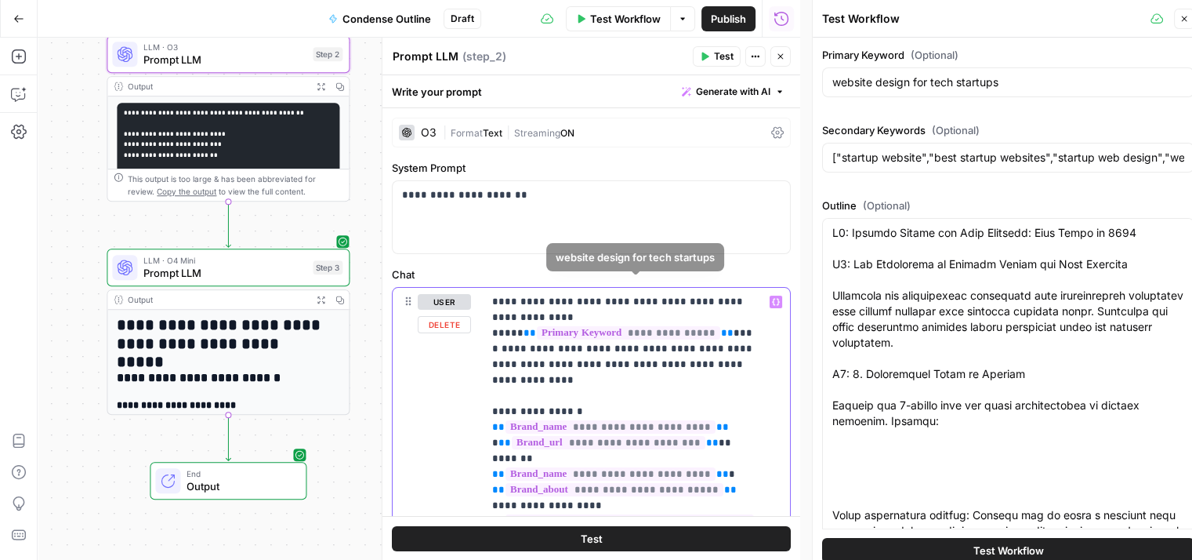
drag, startPoint x: 687, startPoint y: 387, endPoint x: 700, endPoint y: 247, distance: 140.2
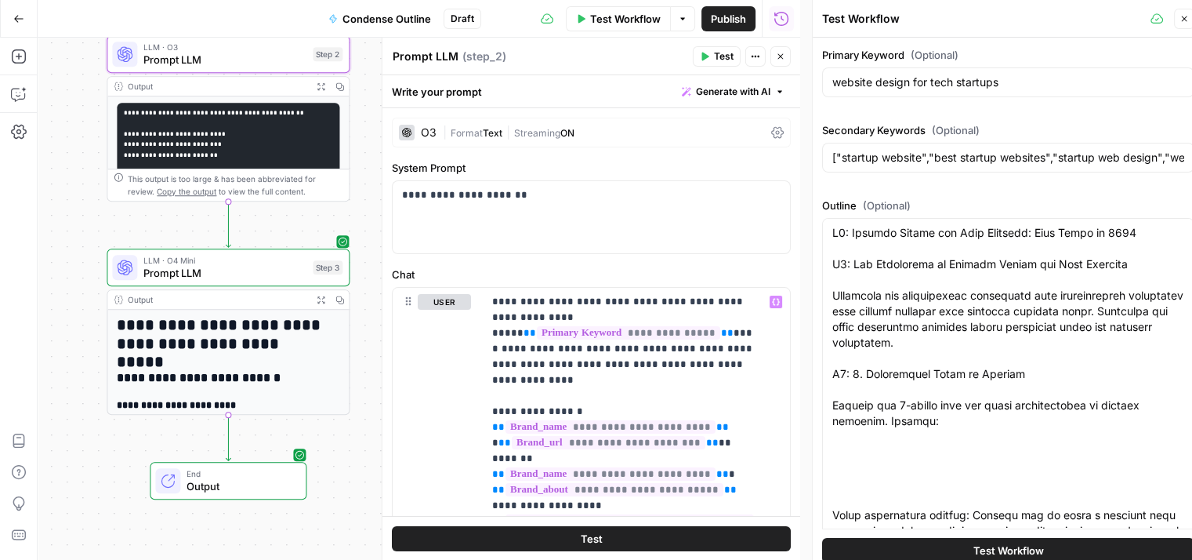
click at [1187, 14] on icon "button" at bounding box center [1184, 18] width 9 height 9
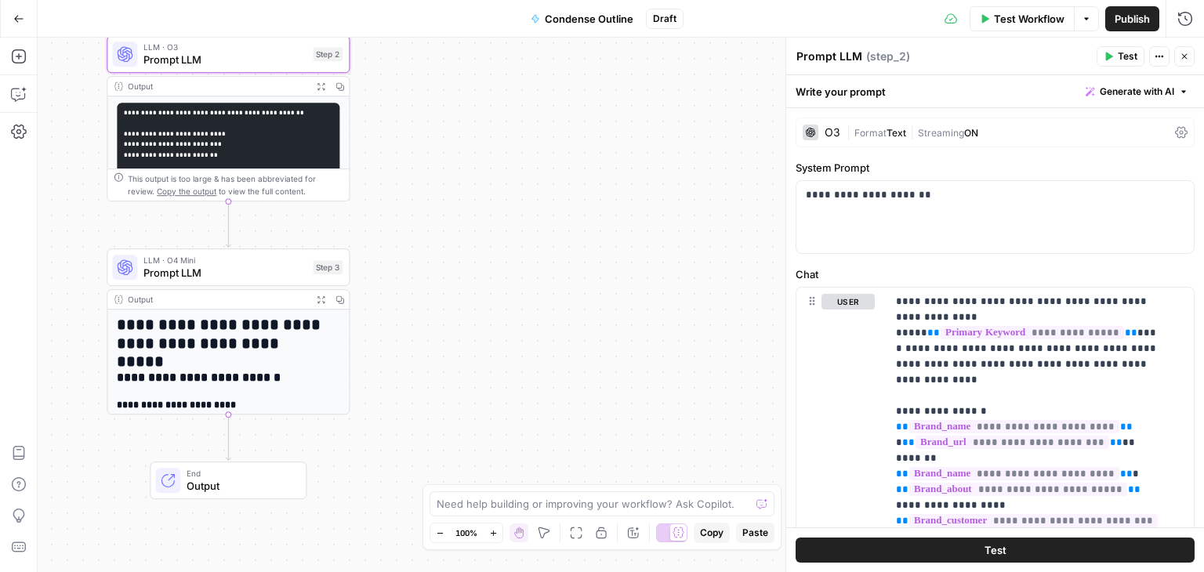
drag, startPoint x: 486, startPoint y: 256, endPoint x: 621, endPoint y: 208, distance: 143.3
click at [612, 208] on div "Workflow Set Inputs Inputs Workflow Workflow Step 1 Output Expand Output Copy 1…" at bounding box center [621, 305] width 1167 height 535
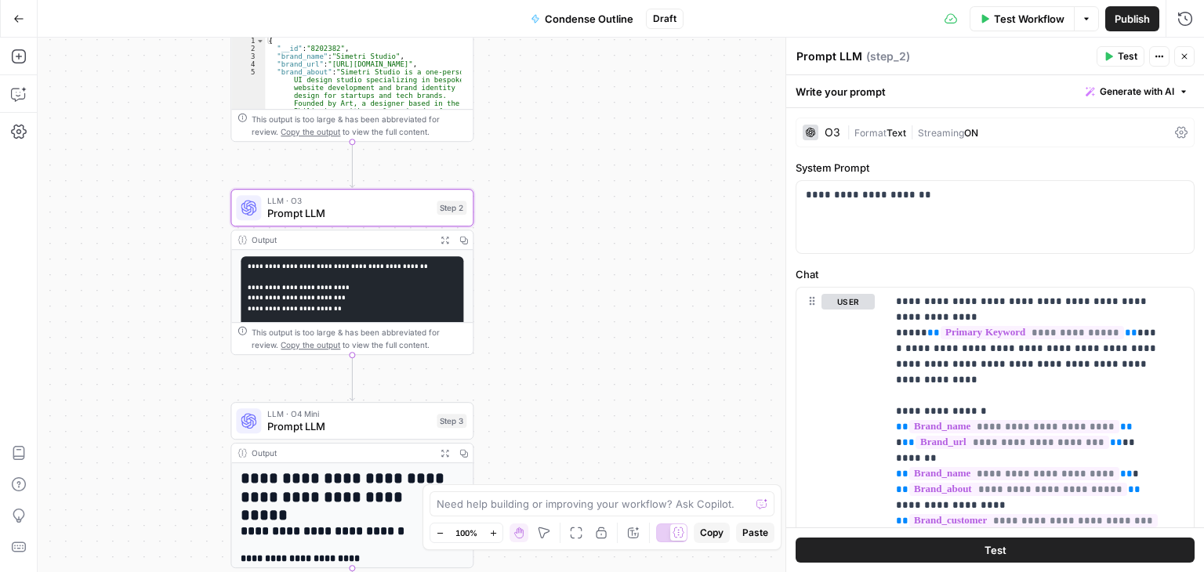
drag, startPoint x: 637, startPoint y: 175, endPoint x: 637, endPoint y: 390, distance: 214.8
click at [637, 390] on div "Workflow Set Inputs Inputs Workflow Workflow Step 1 Output Expand Output Copy 1…" at bounding box center [621, 305] width 1167 height 535
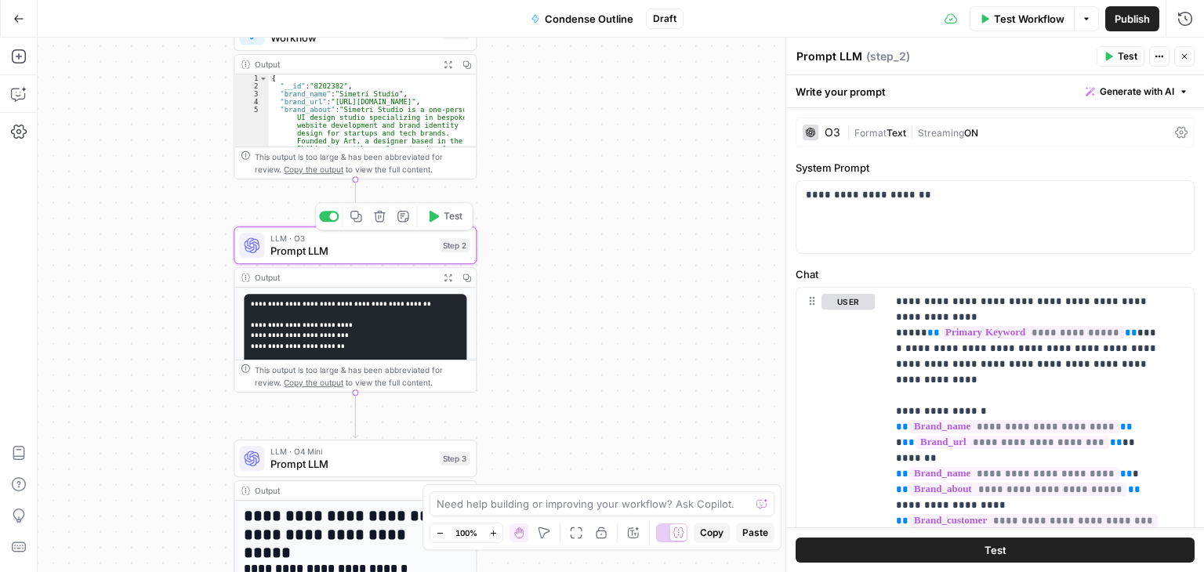
click at [450, 213] on span "Test" at bounding box center [453, 216] width 19 height 14
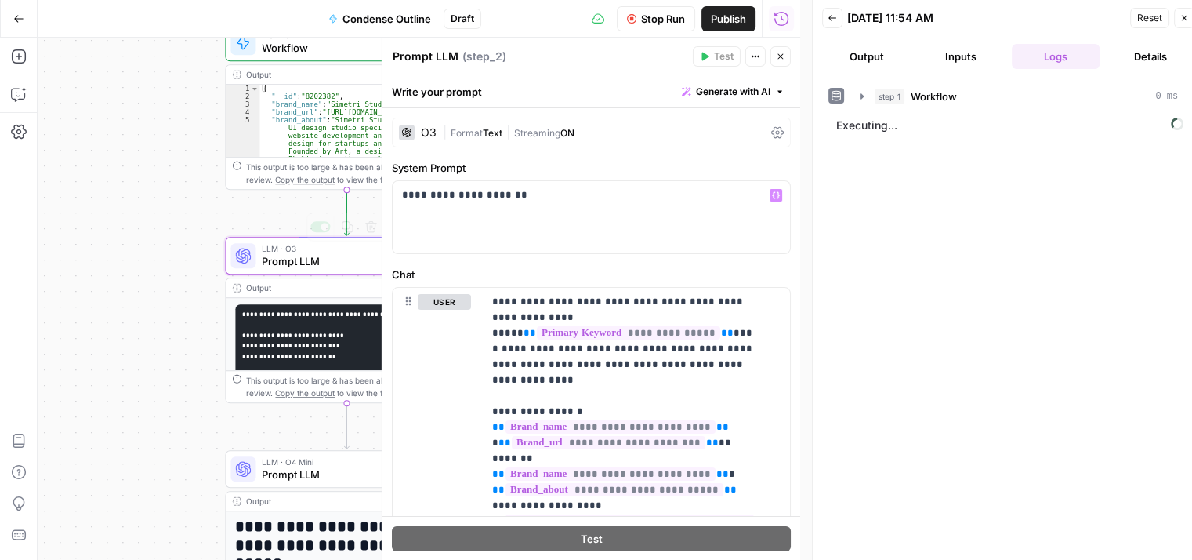
drag, startPoint x: 140, startPoint y: 169, endPoint x: 53, endPoint y: 205, distance: 93.9
click at [53, 205] on div "Workflow Set Inputs Inputs Workflow Workflow Step 1 Output Expand Output Copy 1…" at bounding box center [419, 299] width 763 height 522
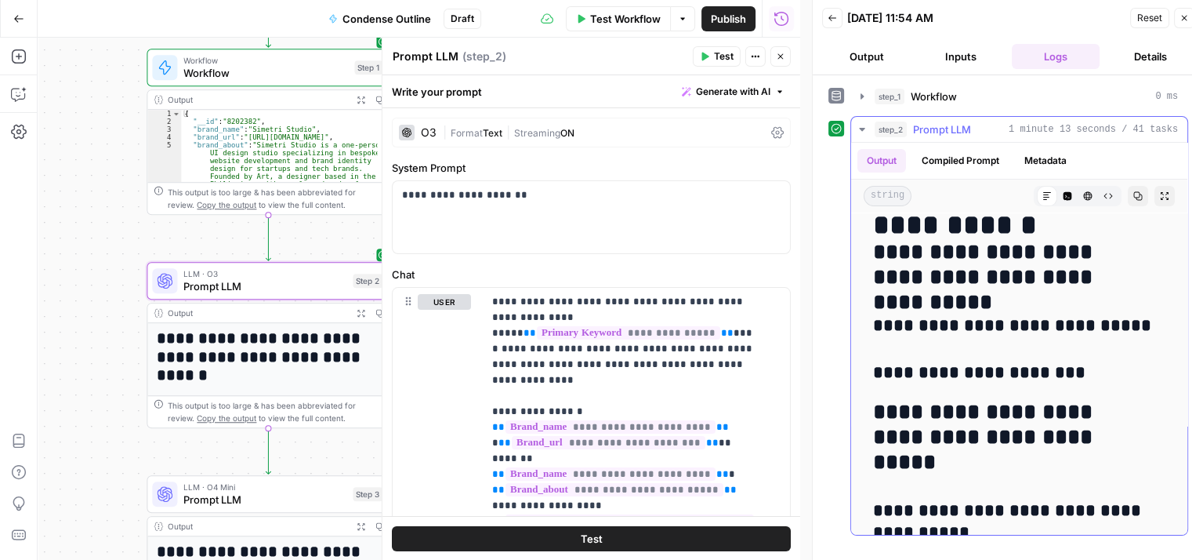
drag, startPoint x: 1021, startPoint y: 340, endPoint x: 1023, endPoint y: 477, distance: 137.2
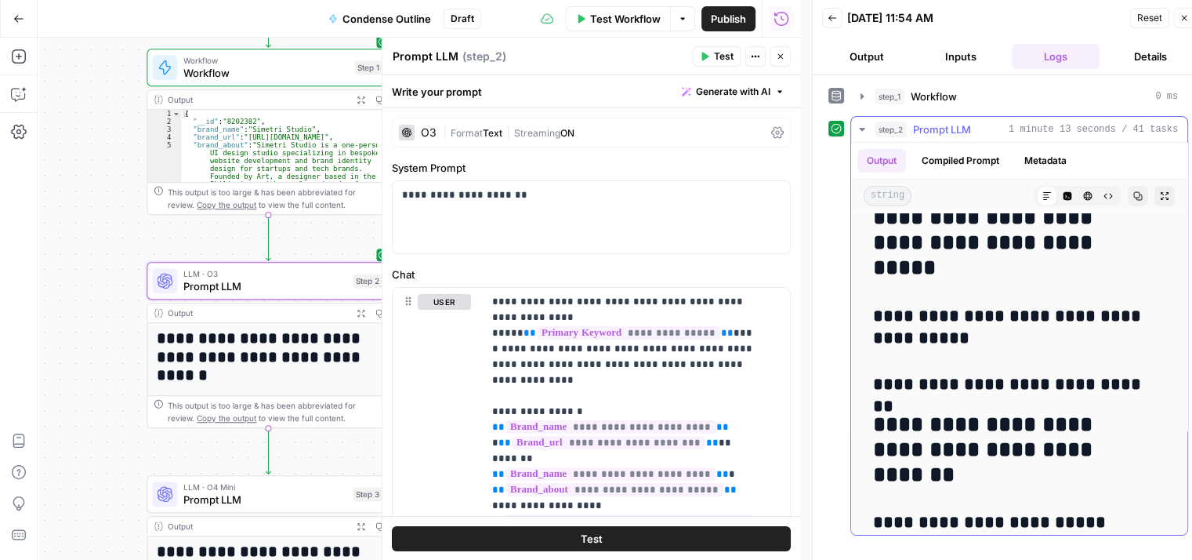
drag, startPoint x: 1010, startPoint y: 455, endPoint x: 1011, endPoint y: 488, distance: 32.9
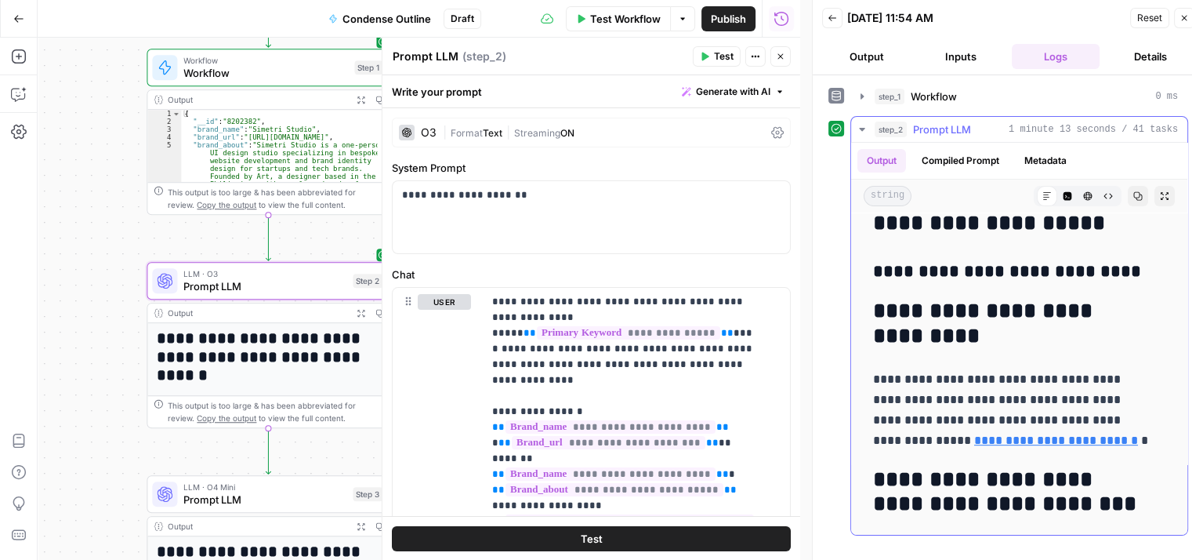
drag, startPoint x: 1012, startPoint y: 327, endPoint x: 1018, endPoint y: 445, distance: 118.5
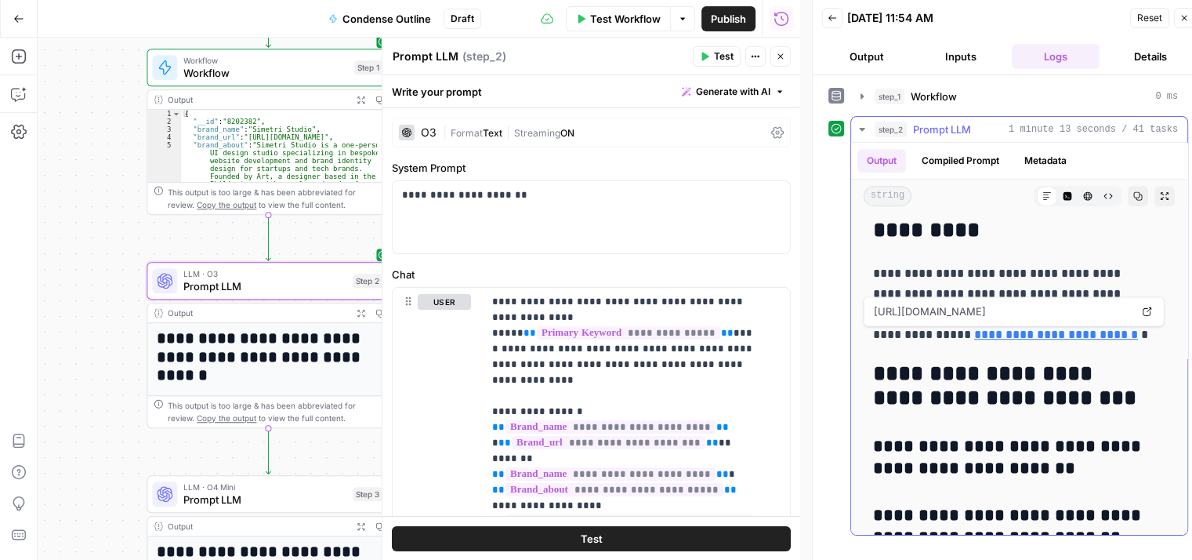
drag, startPoint x: 1013, startPoint y: 329, endPoint x: 1026, endPoint y: 405, distance: 76.4
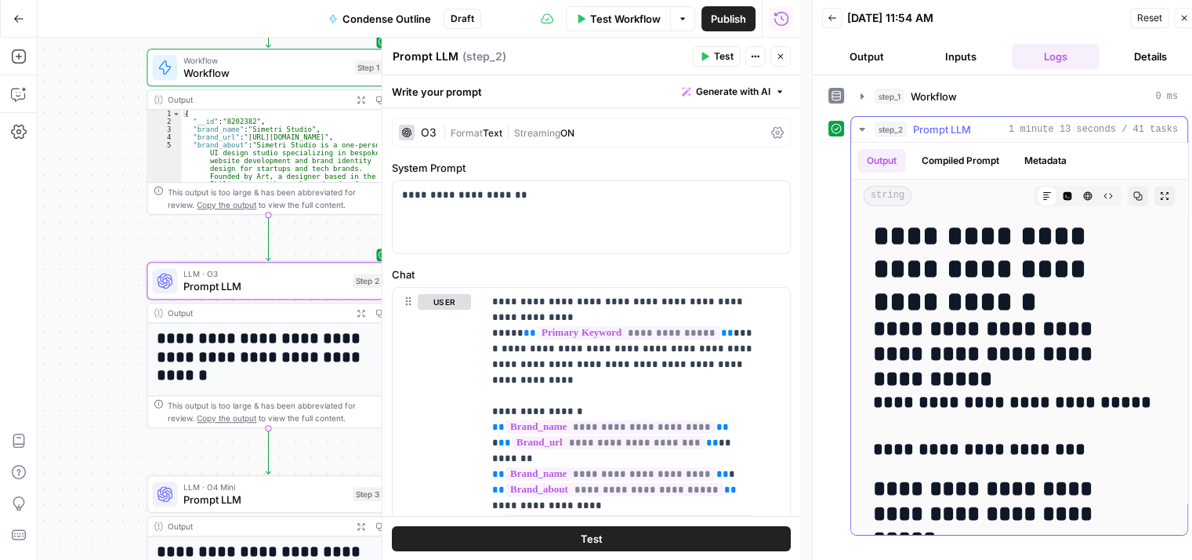
scroll to position [0, 0]
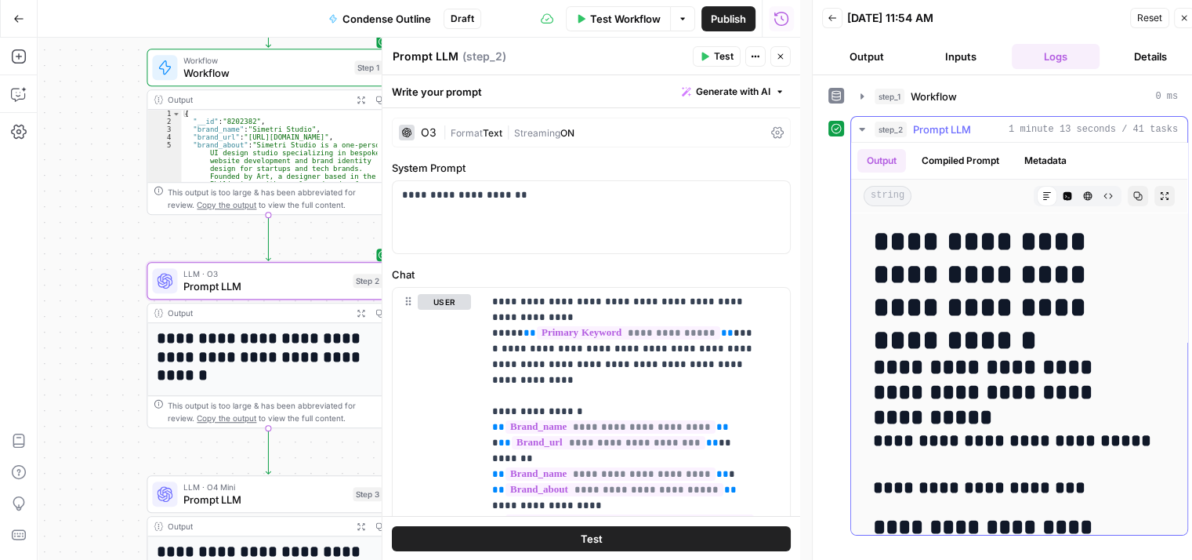
drag, startPoint x: 1026, startPoint y: 405, endPoint x: 1013, endPoint y: 277, distance: 128.5
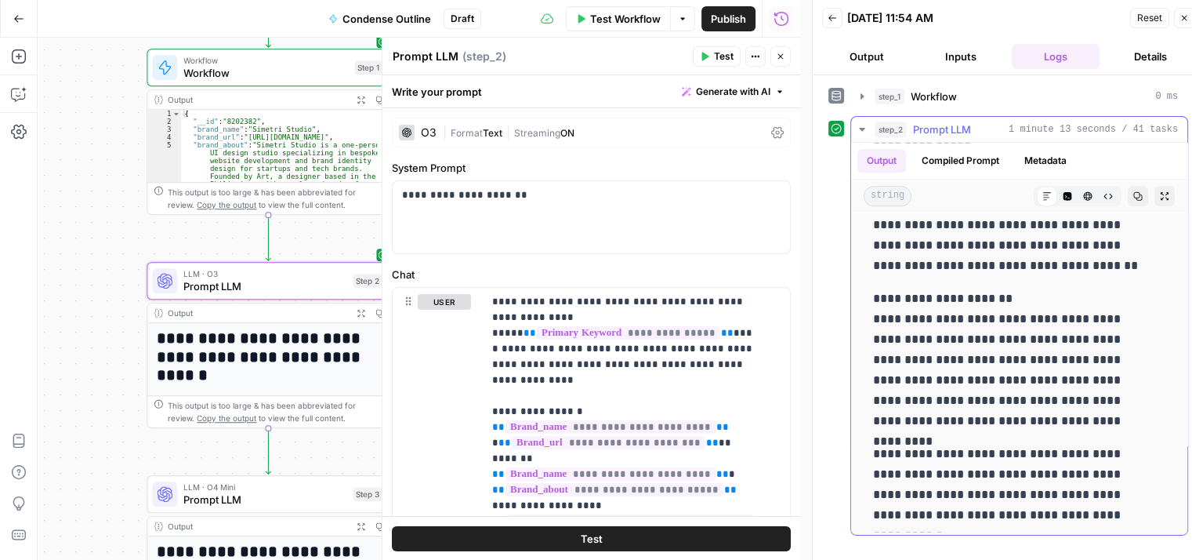
drag, startPoint x: 1004, startPoint y: 340, endPoint x: 982, endPoint y: 398, distance: 62.0
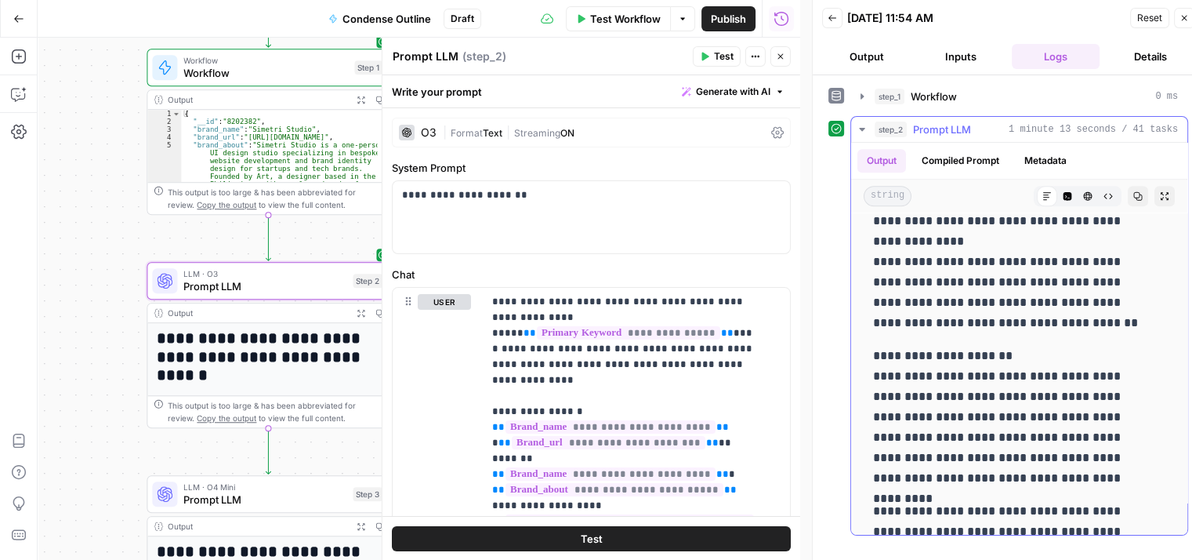
drag, startPoint x: 1040, startPoint y: 472, endPoint x: 1029, endPoint y: 392, distance: 80.6
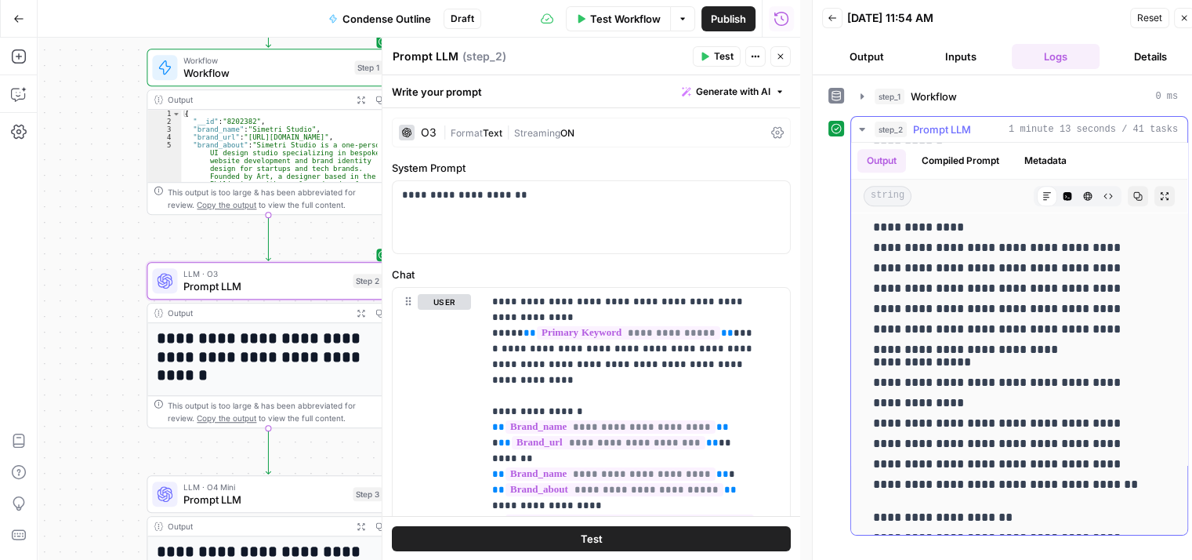
drag, startPoint x: 1058, startPoint y: 459, endPoint x: 1052, endPoint y: 328, distance: 131.1
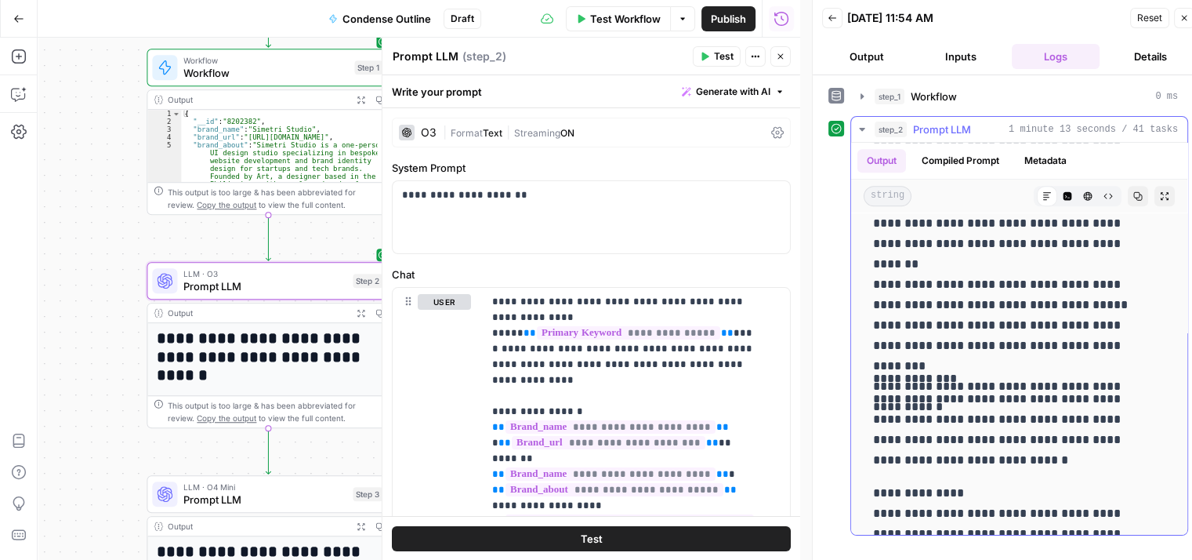
drag, startPoint x: 1074, startPoint y: 351, endPoint x: 1077, endPoint y: 258, distance: 93.3
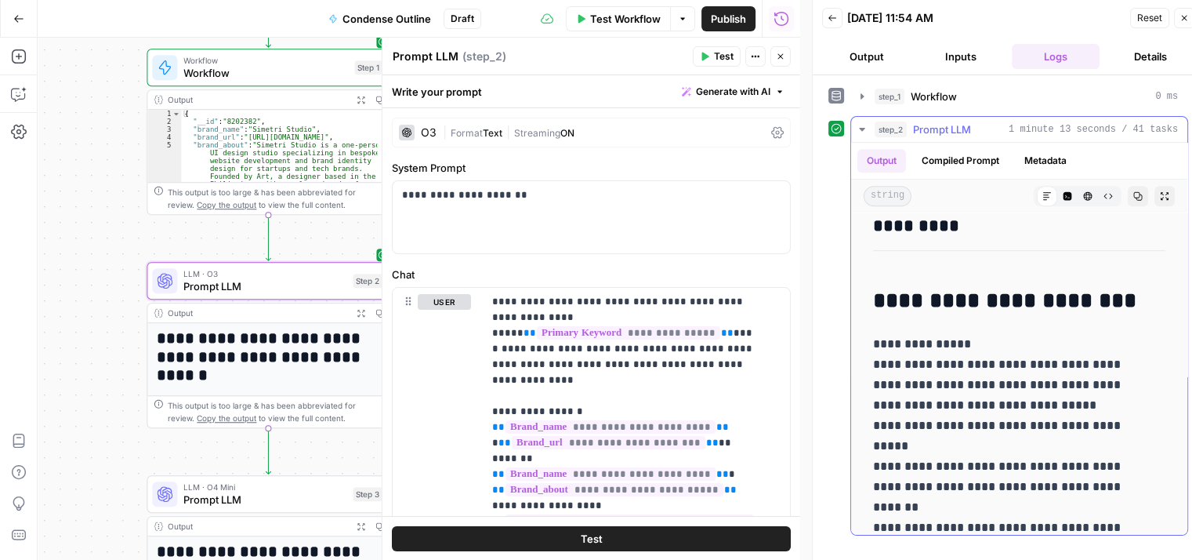
drag, startPoint x: 1085, startPoint y: 423, endPoint x: 1085, endPoint y: 281, distance: 142.7
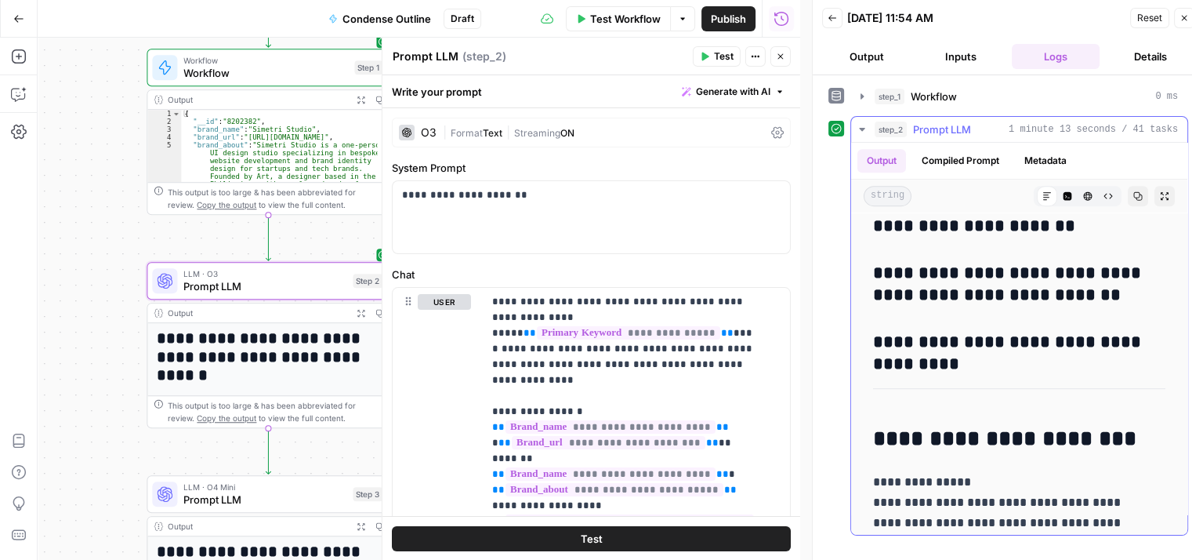
drag, startPoint x: 1079, startPoint y: 429, endPoint x: 1069, endPoint y: 325, distance: 103.9
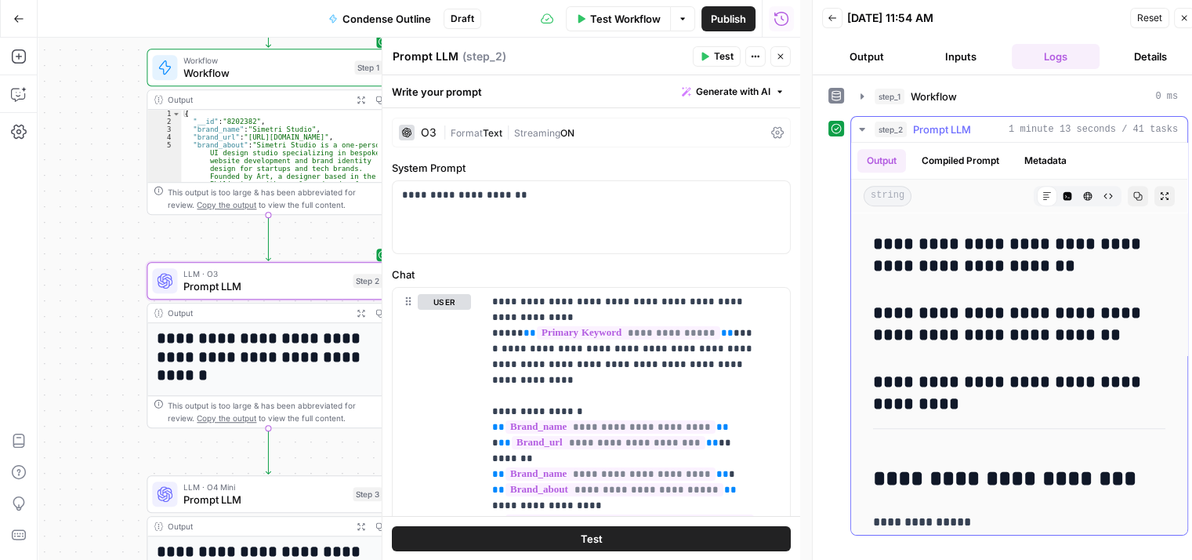
drag, startPoint x: 1071, startPoint y: 408, endPoint x: 1069, endPoint y: 310, distance: 98.0
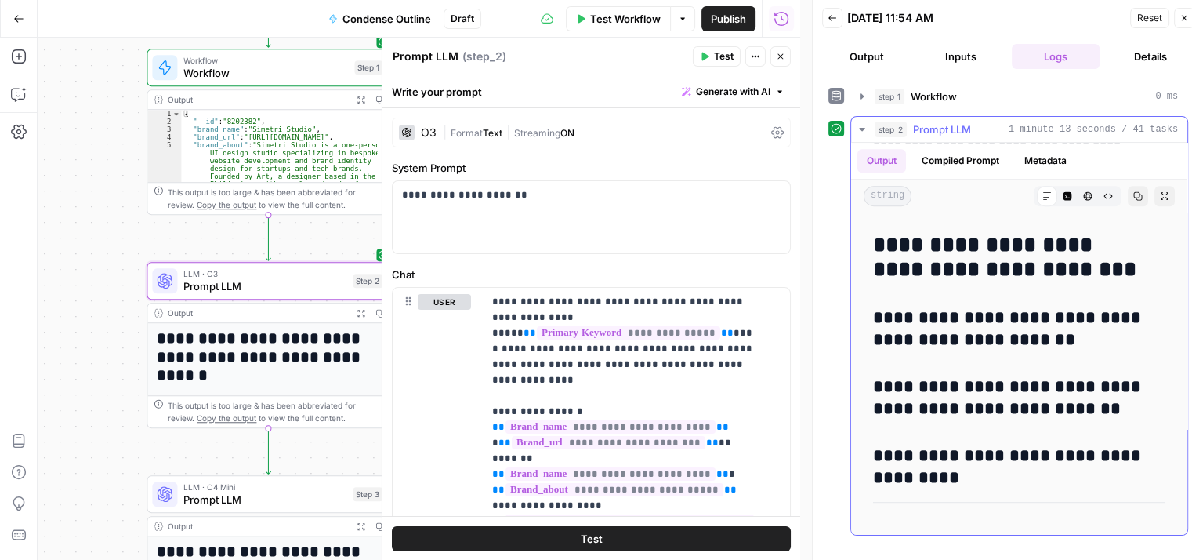
drag, startPoint x: 1067, startPoint y: 391, endPoint x: 1069, endPoint y: 307, distance: 83.9
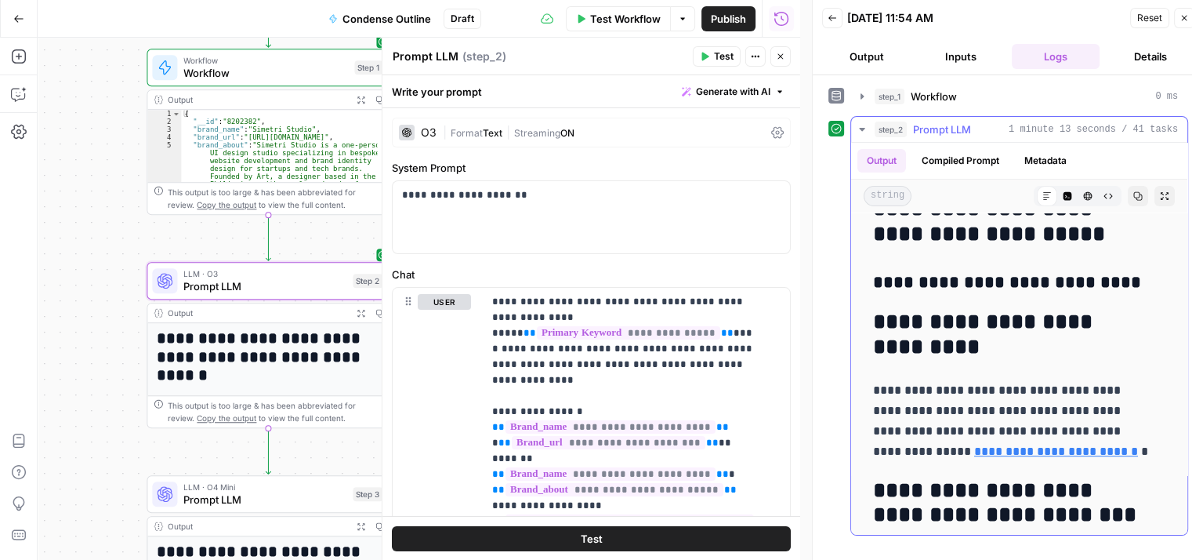
drag, startPoint x: 1076, startPoint y: 391, endPoint x: 1084, endPoint y: 310, distance: 81.1
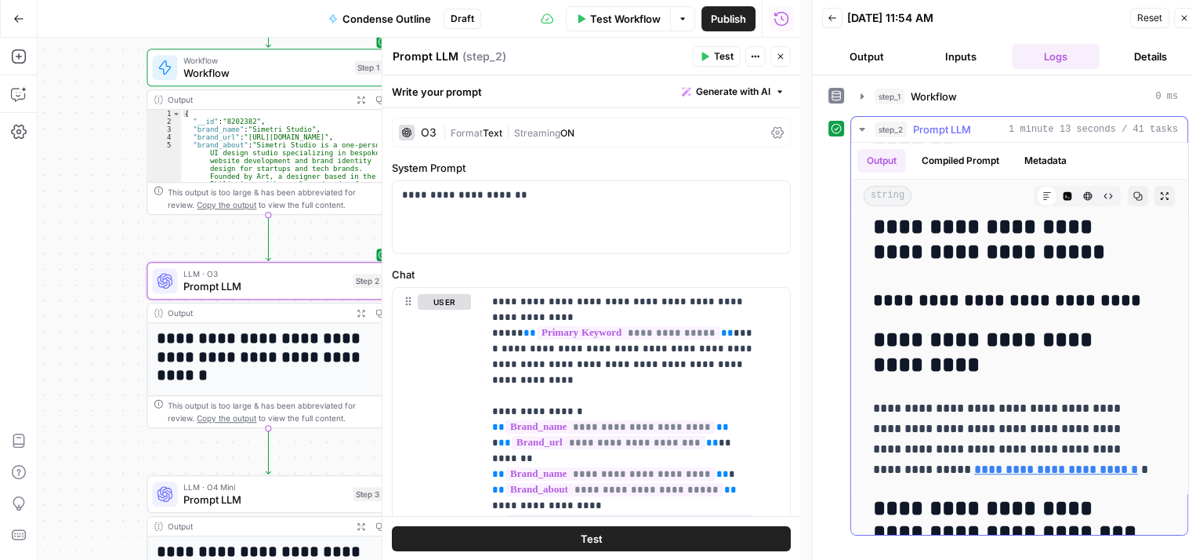
drag, startPoint x: 1083, startPoint y: 365, endPoint x: 1079, endPoint y: 287, distance: 78.5
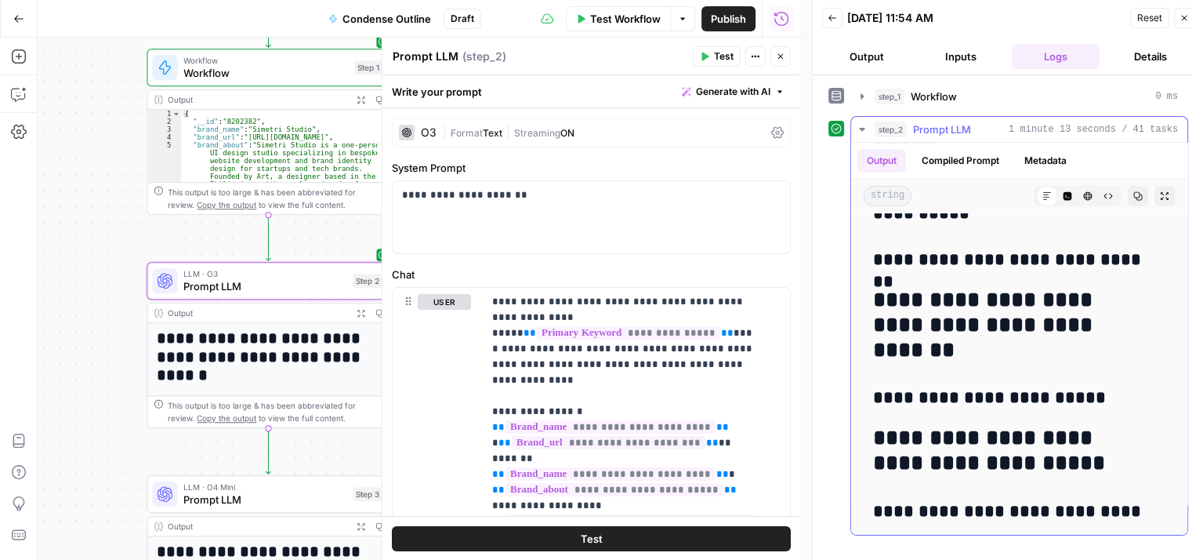
drag, startPoint x: 1075, startPoint y: 446, endPoint x: 1071, endPoint y: 337, distance: 109.0
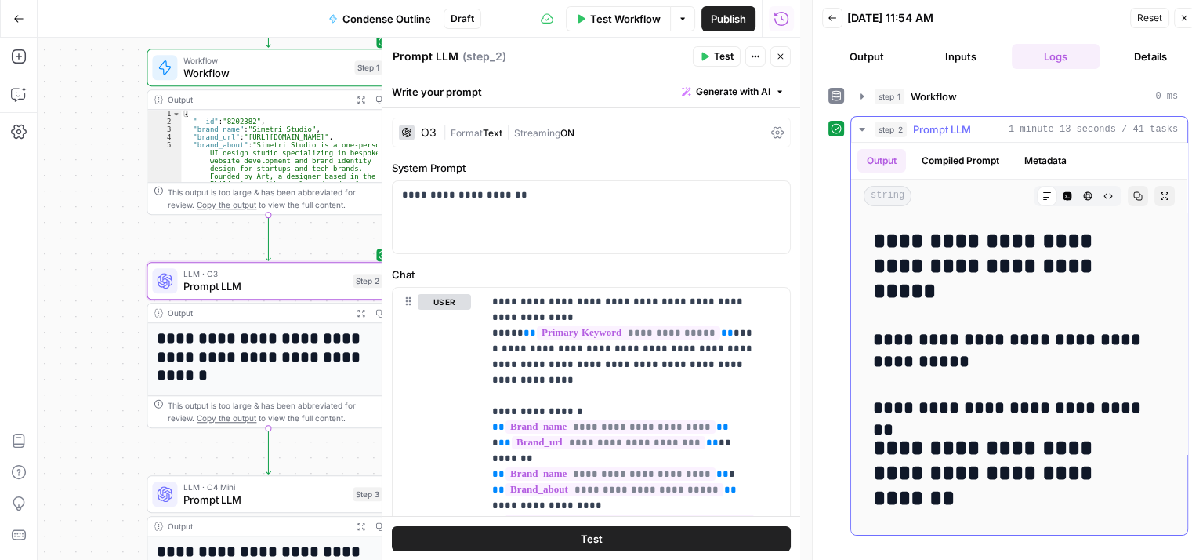
drag, startPoint x: 1072, startPoint y: 412, endPoint x: 1071, endPoint y: 325, distance: 86.2
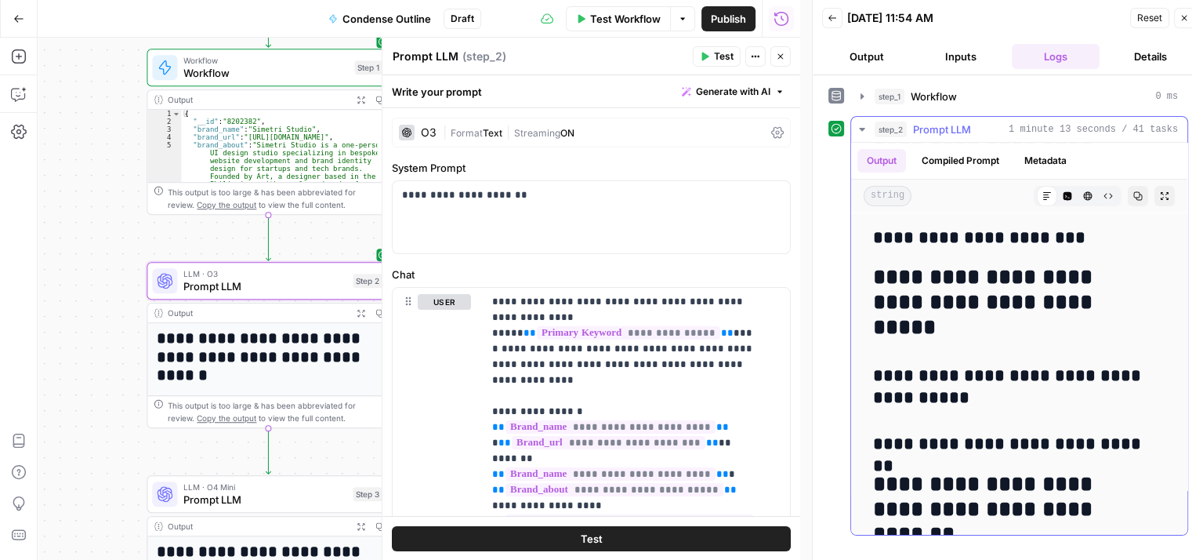
drag, startPoint x: 1040, startPoint y: 447, endPoint x: 1039, endPoint y: 389, distance: 58.0
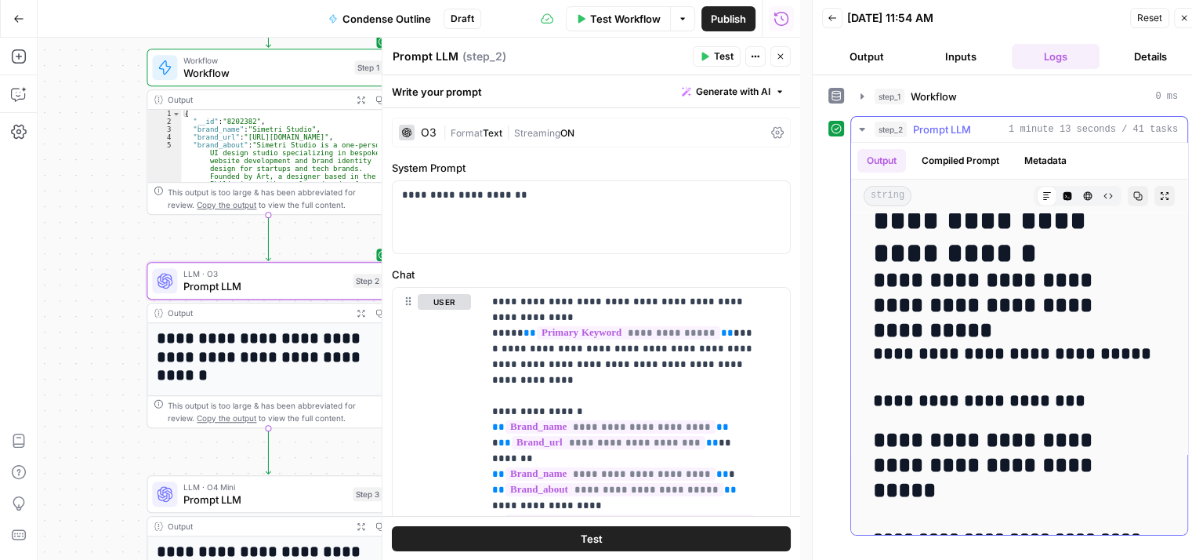
scroll to position [38, 0]
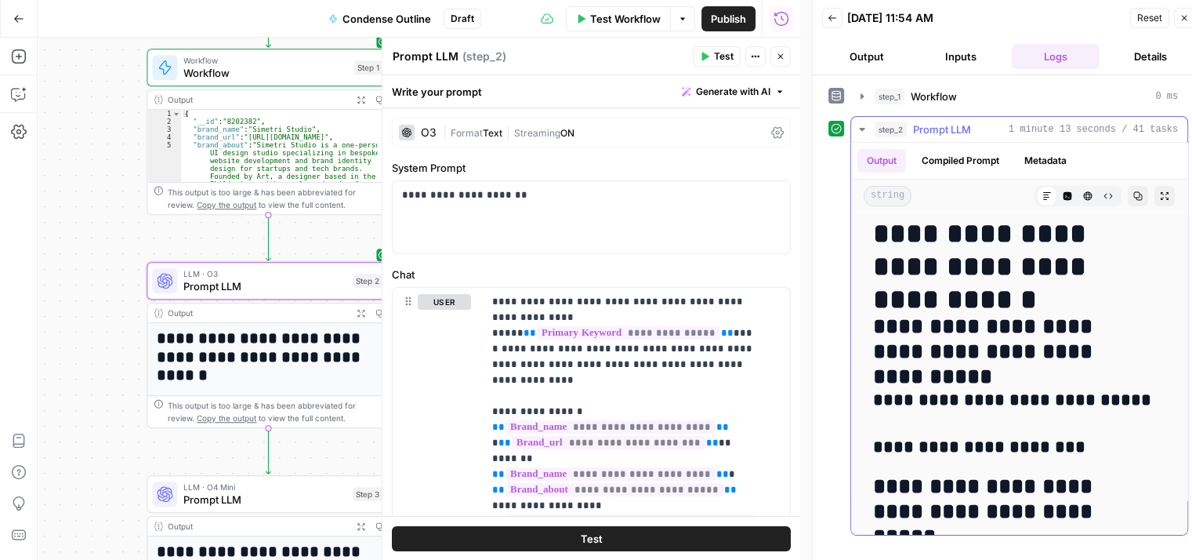
drag, startPoint x: 1044, startPoint y: 427, endPoint x: 1046, endPoint y: 363, distance: 64.3
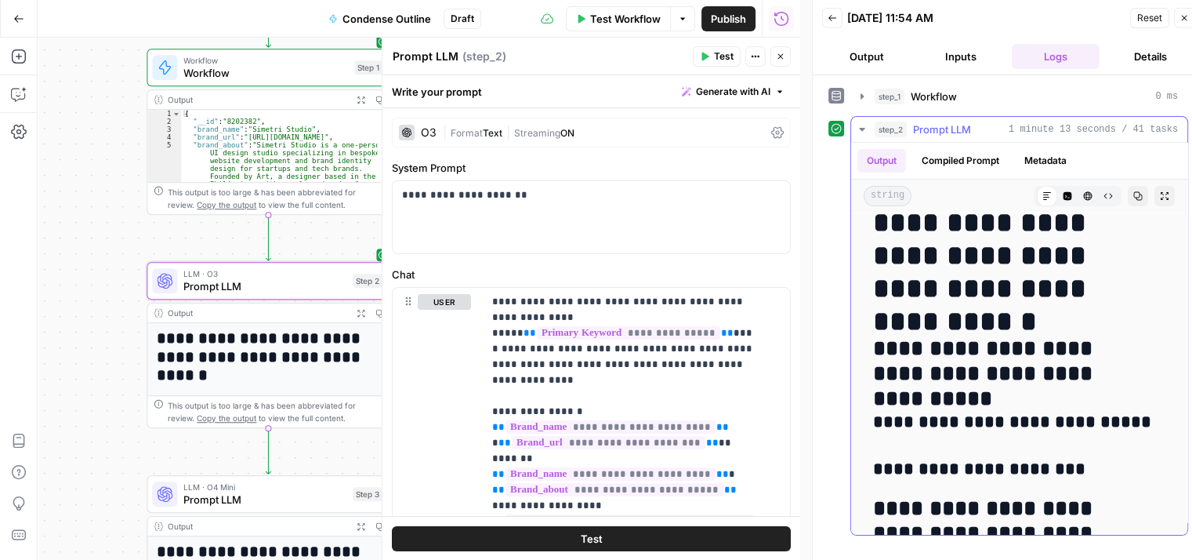
scroll to position [0, 0]
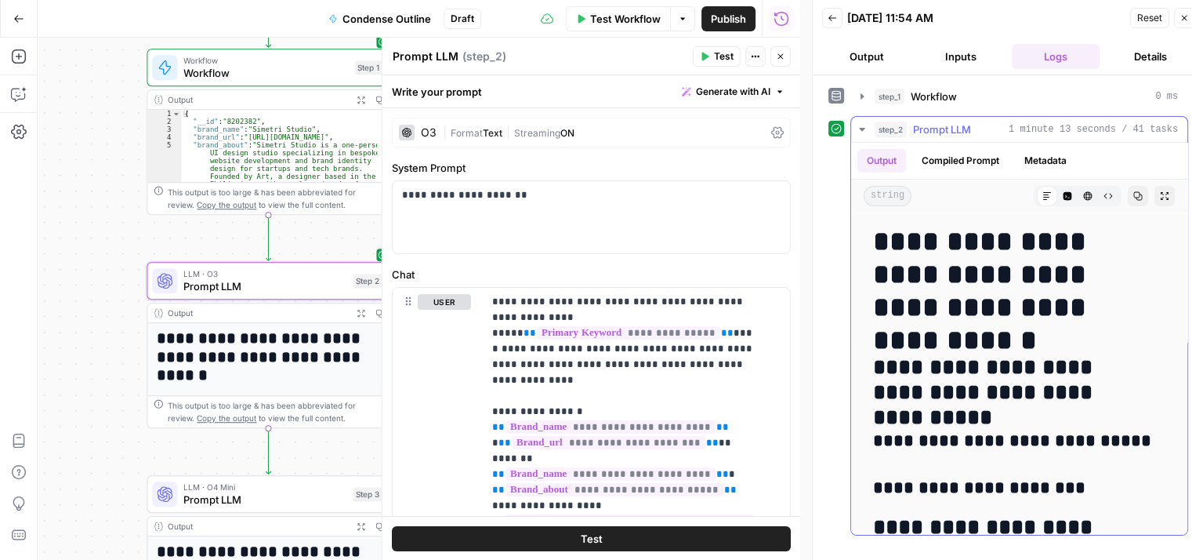
drag, startPoint x: 1012, startPoint y: 423, endPoint x: 1010, endPoint y: 330, distance: 93.3
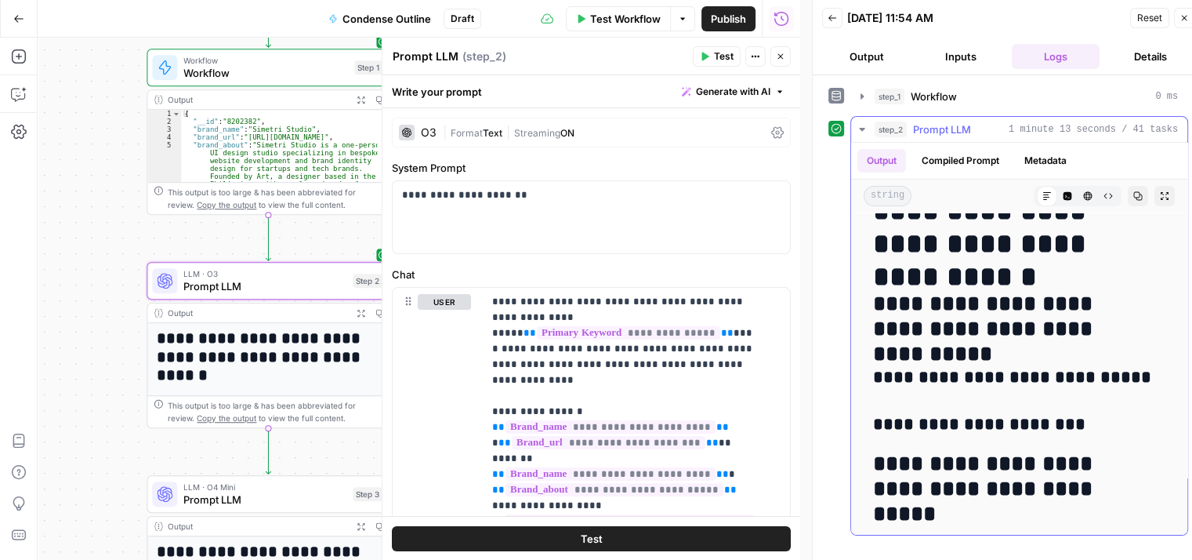
drag, startPoint x: 970, startPoint y: 336, endPoint x: 978, endPoint y: 410, distance: 75.0
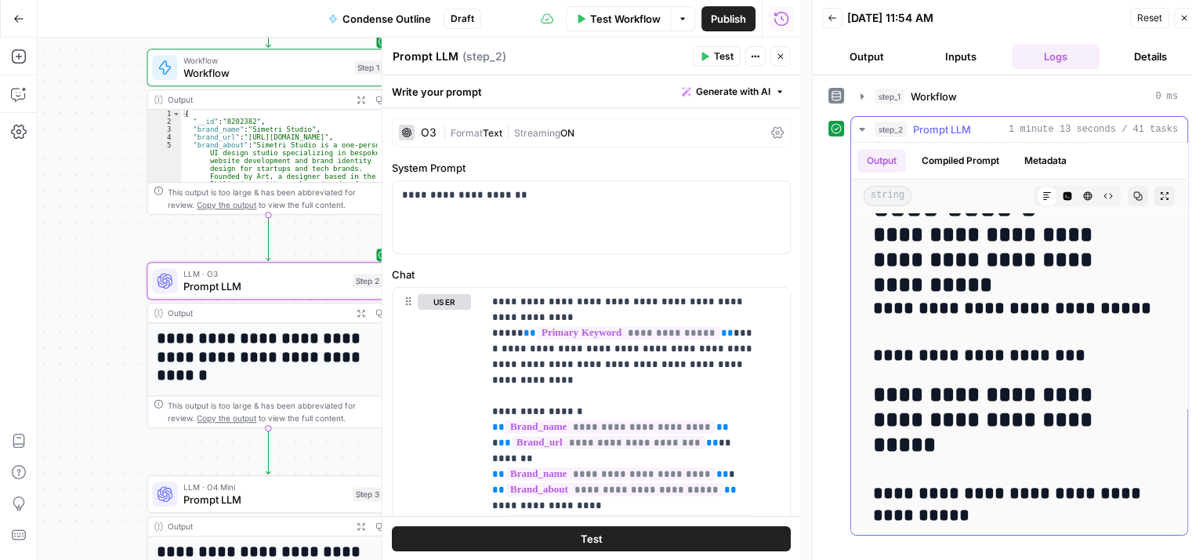
drag, startPoint x: 963, startPoint y: 339, endPoint x: 962, endPoint y: 402, distance: 62.7
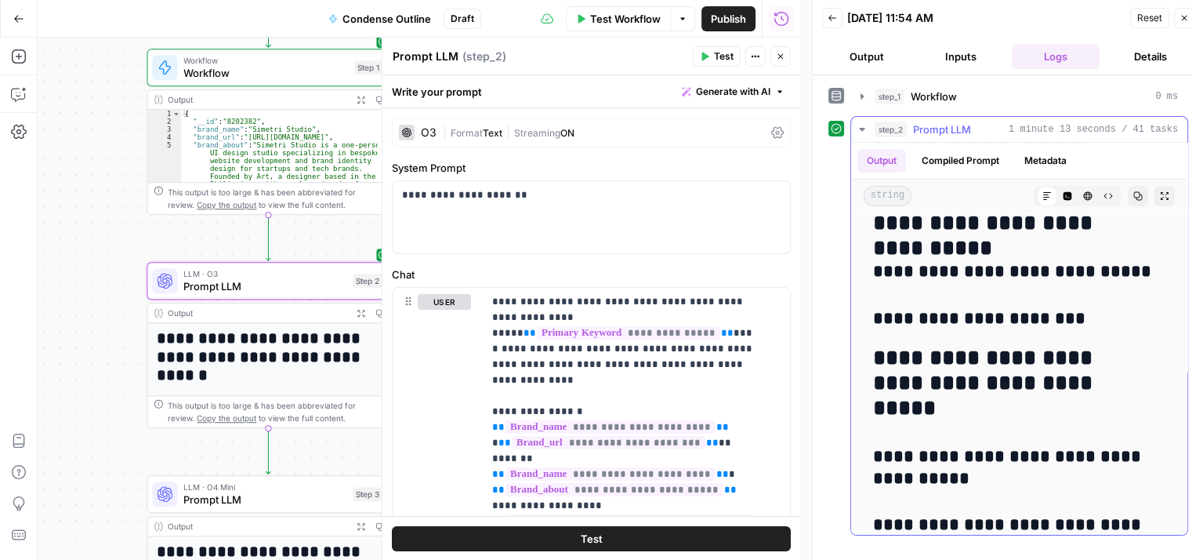
drag, startPoint x: 978, startPoint y: 397, endPoint x: 977, endPoint y: 436, distance: 39.2
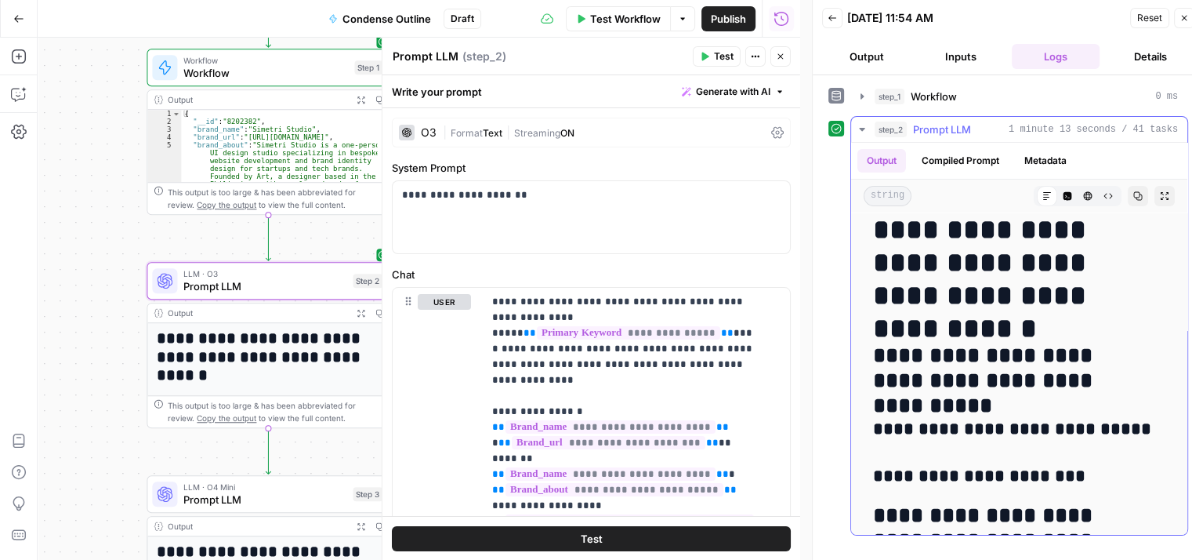
scroll to position [0, 0]
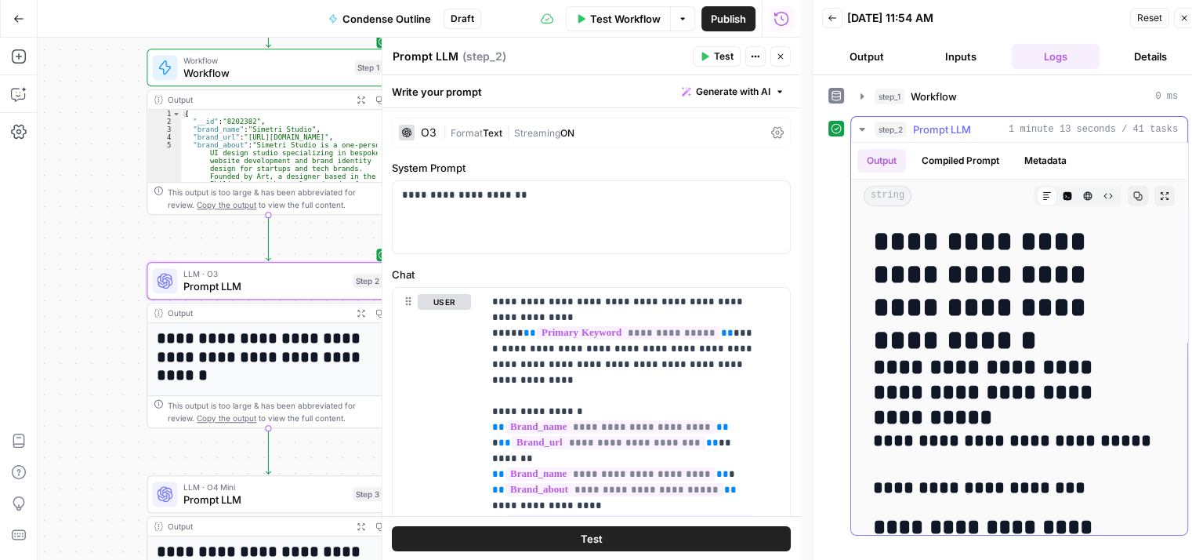
drag, startPoint x: 999, startPoint y: 410, endPoint x: 1007, endPoint y: 330, distance: 80.4
click at [1134, 197] on icon "button" at bounding box center [1138, 195] width 9 height 9
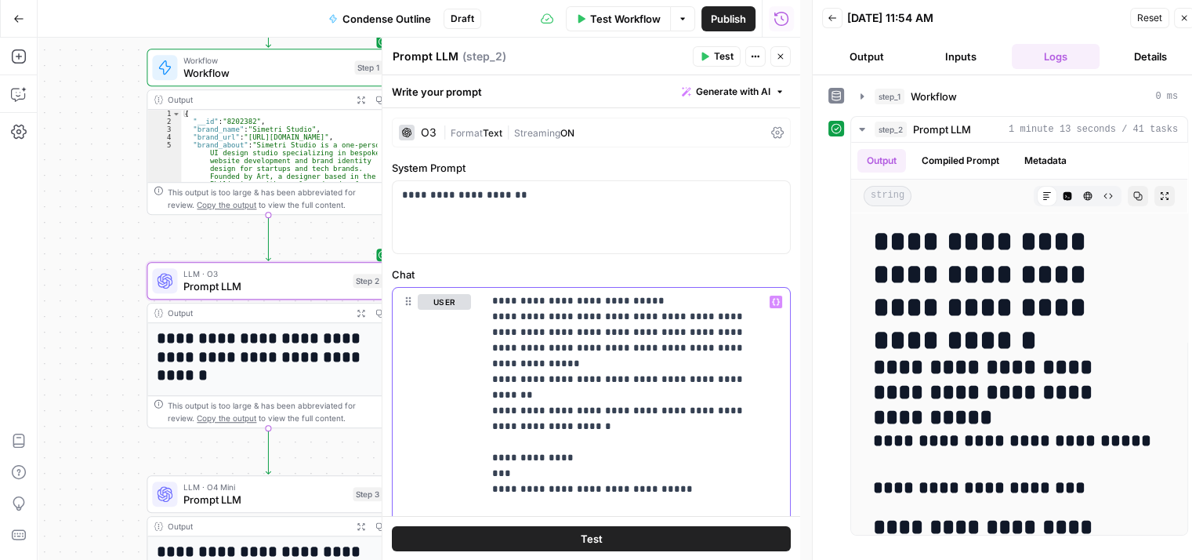
scroll to position [2678, 1]
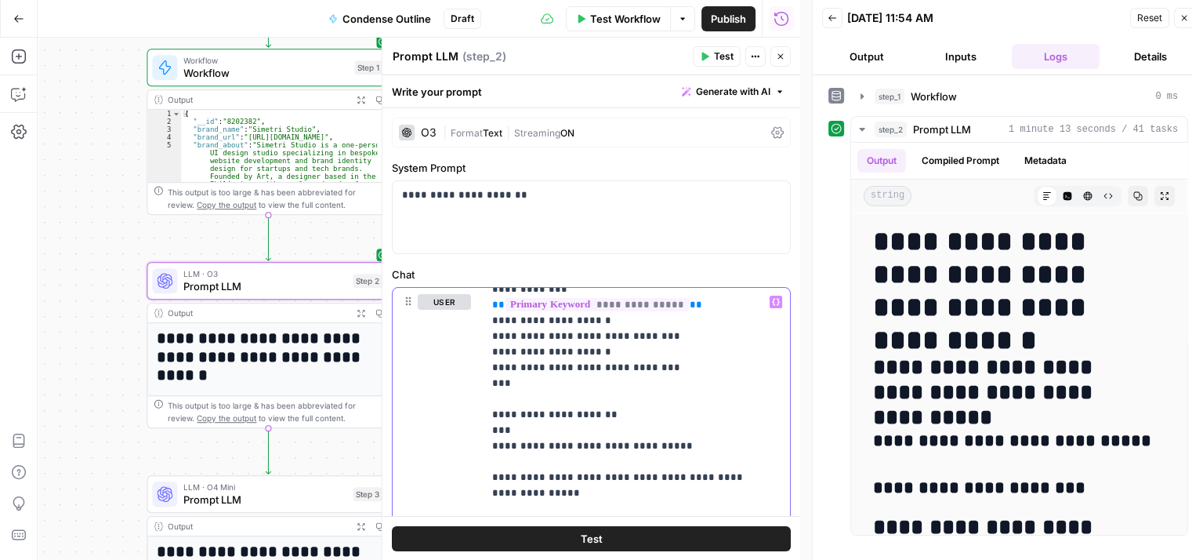
drag, startPoint x: 718, startPoint y: 349, endPoint x: 707, endPoint y: 608, distance: 259.7
click at [718, 56] on span "Test" at bounding box center [724, 56] width 20 height 14
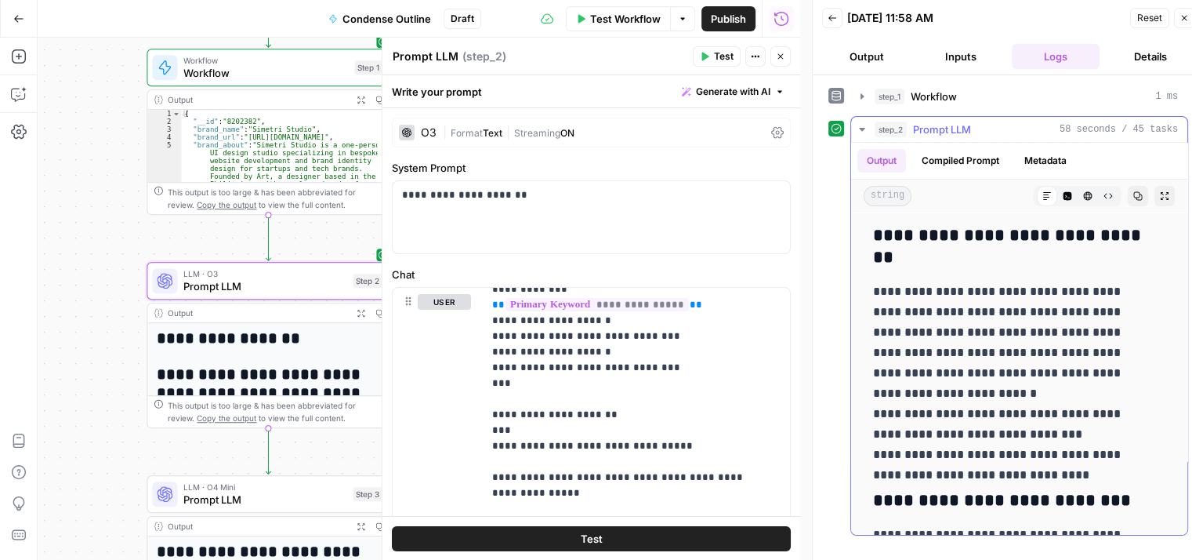
drag, startPoint x: 987, startPoint y: 321, endPoint x: 975, endPoint y: 446, distance: 126.0
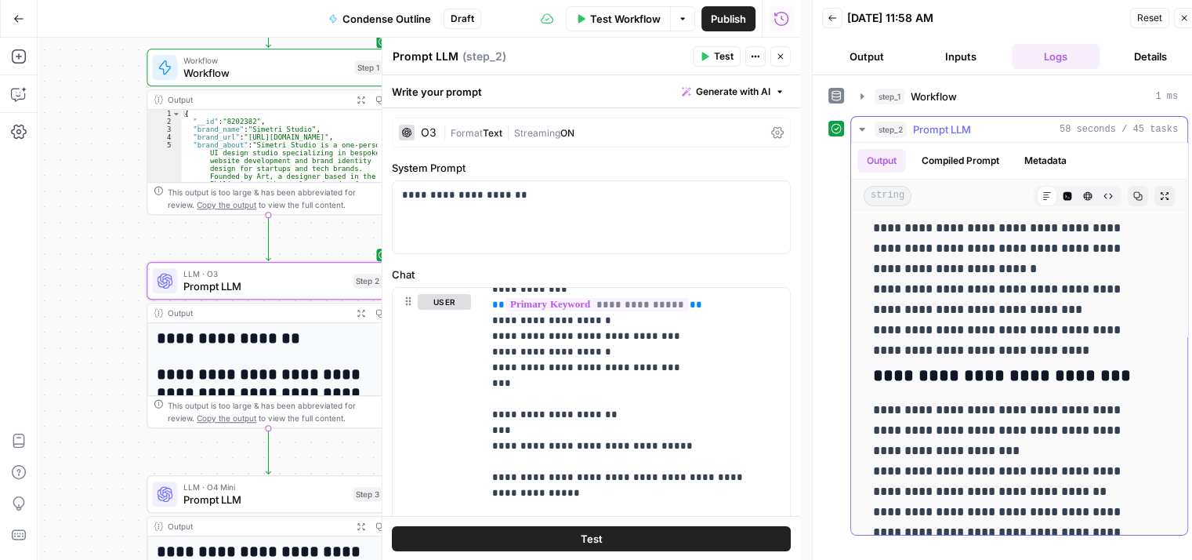
drag, startPoint x: 945, startPoint y: 402, endPoint x: 942, endPoint y: 452, distance: 49.5
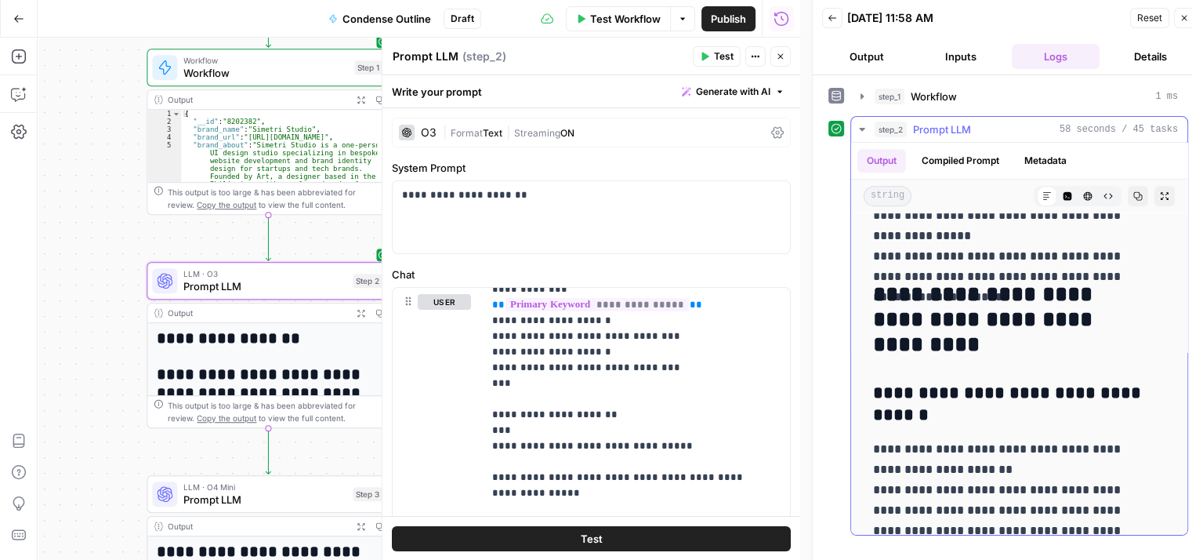
drag, startPoint x: 950, startPoint y: 479, endPoint x: 950, endPoint y: 506, distance: 27.4
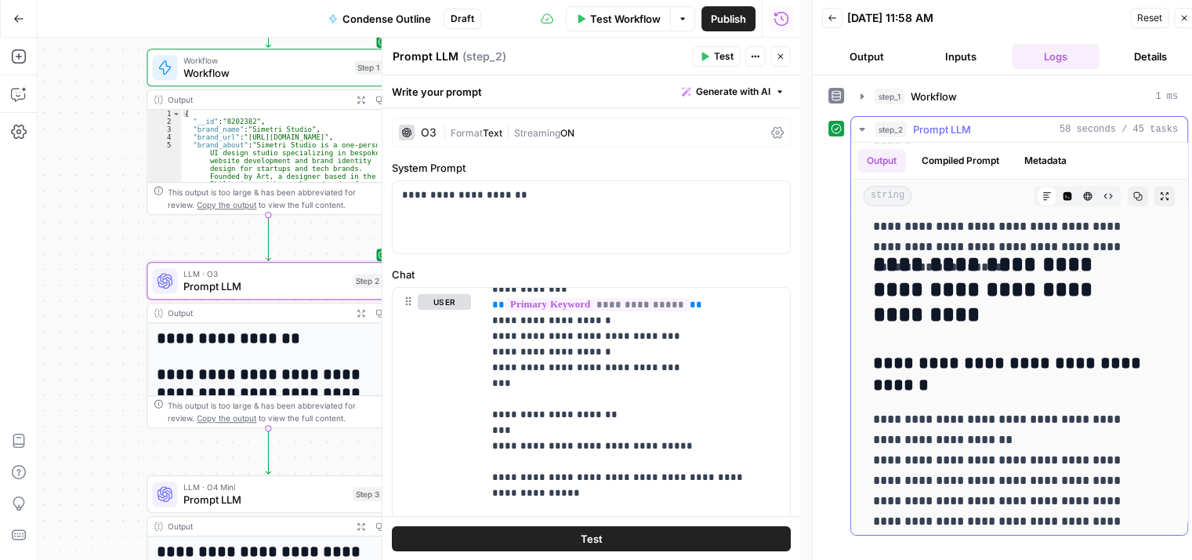
scroll to position [1095, 0]
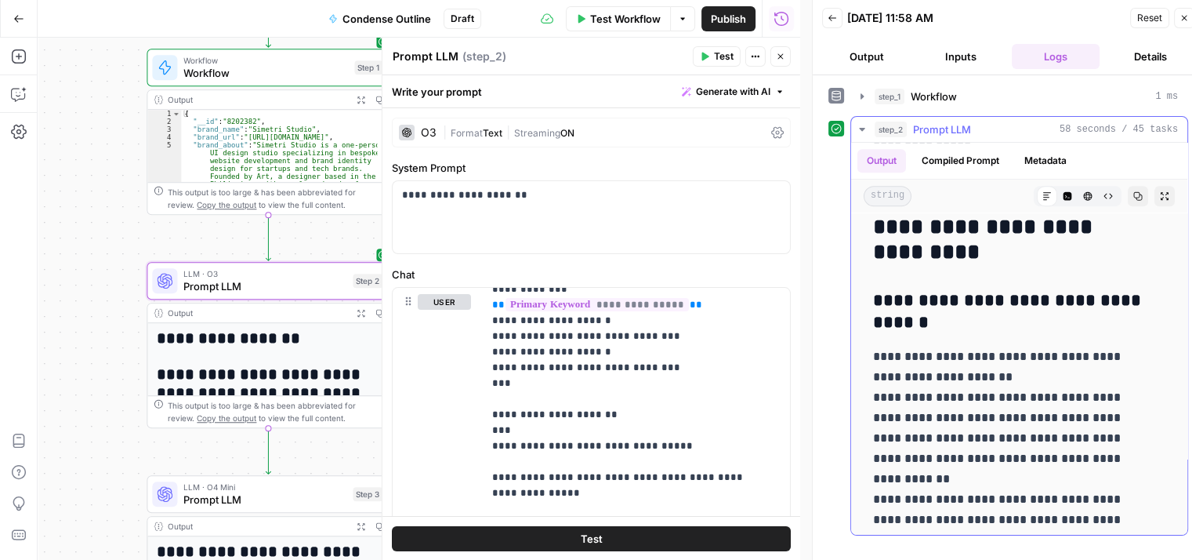
drag, startPoint x: 943, startPoint y: 320, endPoint x: 961, endPoint y: 423, distance: 104.3
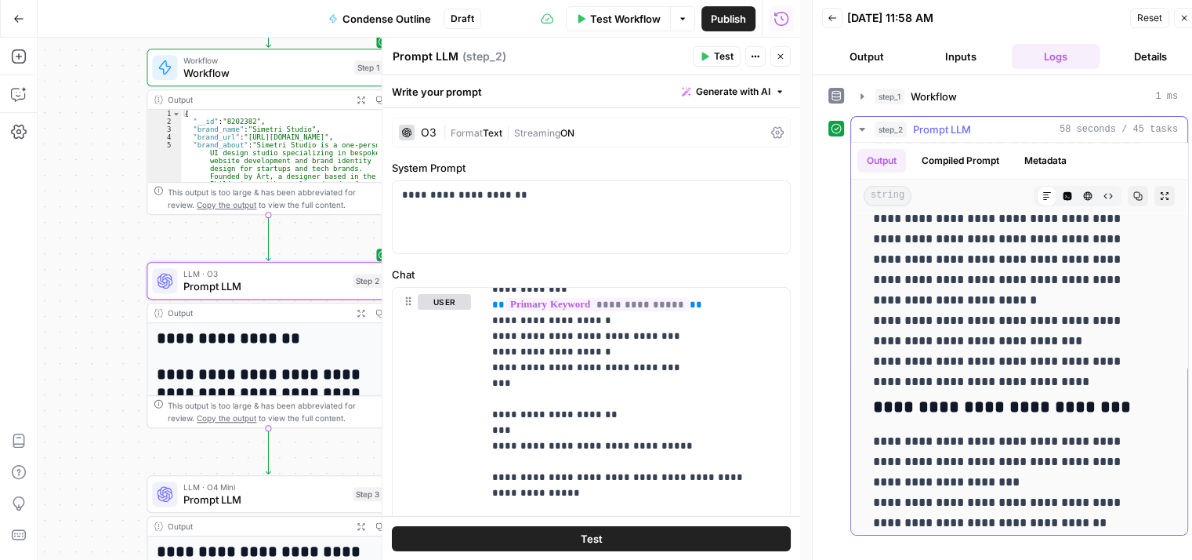
drag, startPoint x: 992, startPoint y: 444, endPoint x: 982, endPoint y: 289, distance: 155.5
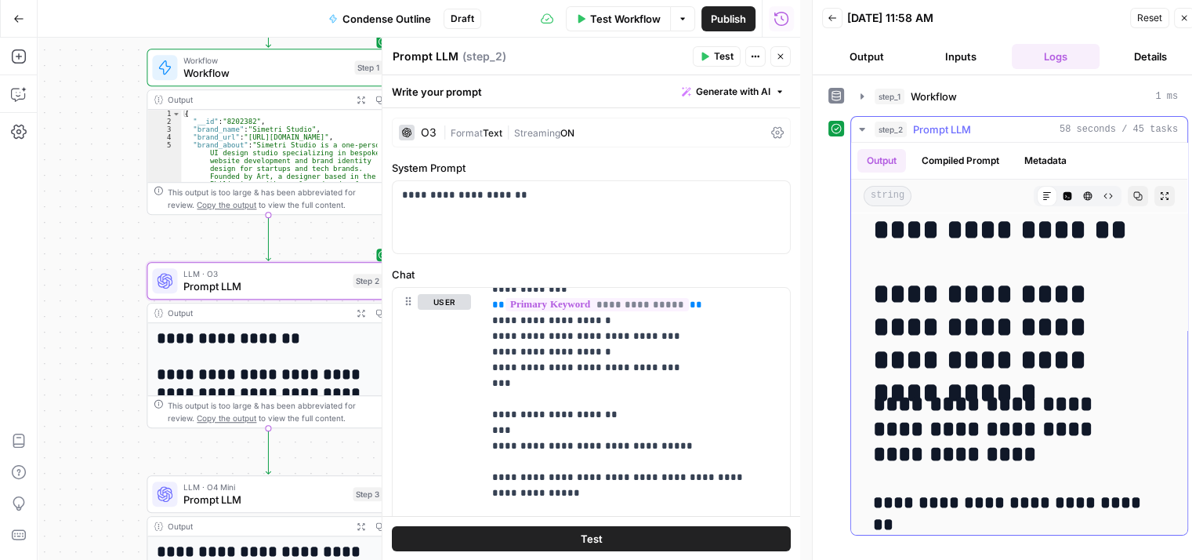
scroll to position [0, 0]
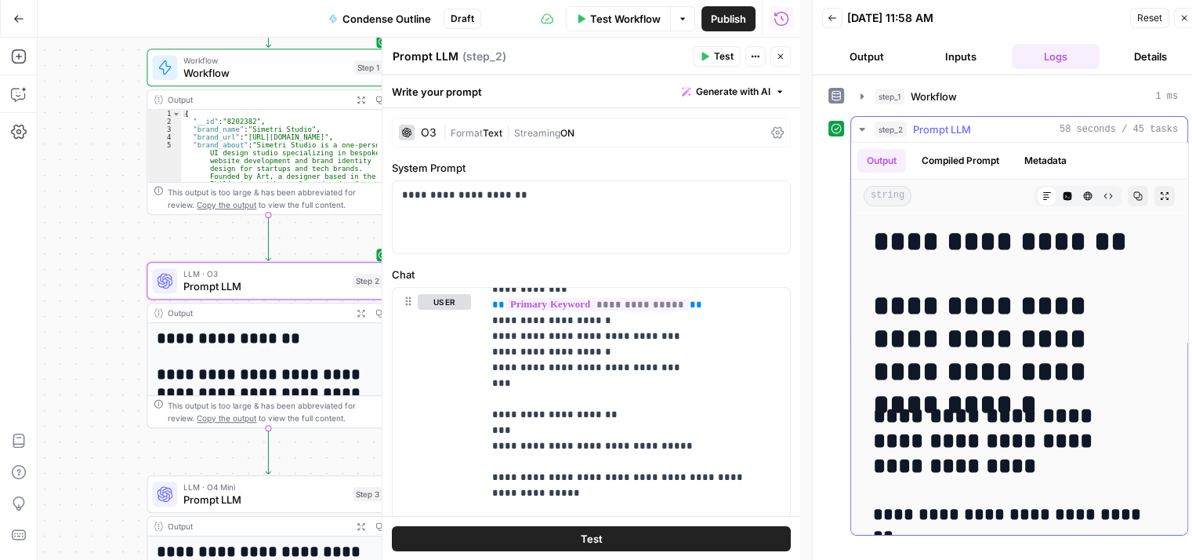
drag, startPoint x: 998, startPoint y: 361, endPoint x: 988, endPoint y: 258, distance: 104.0
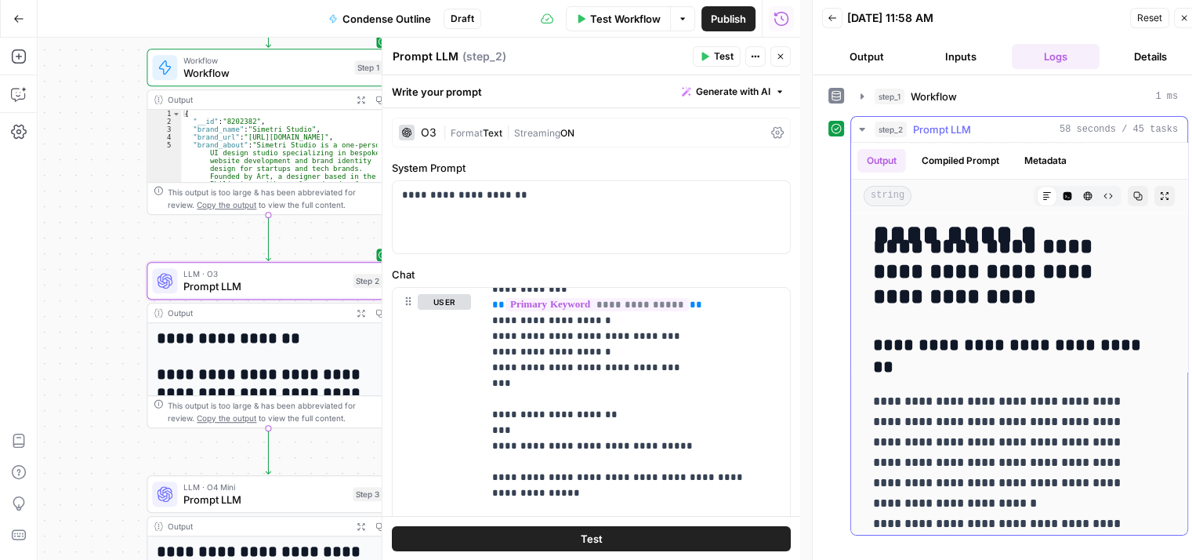
scroll to position [292, 0]
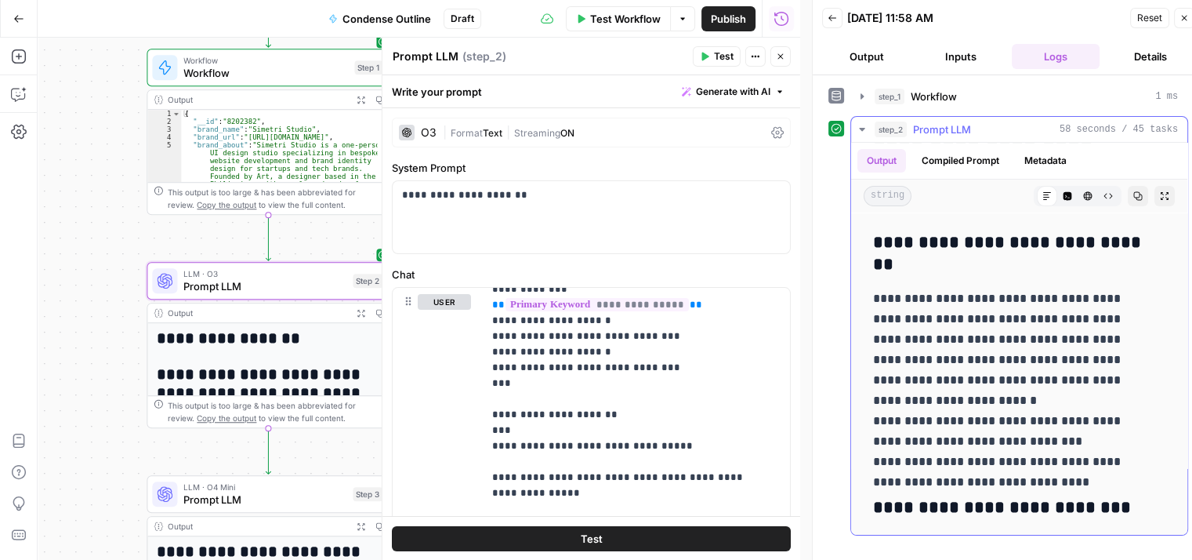
drag, startPoint x: 988, startPoint y: 318, endPoint x: 992, endPoint y: 420, distance: 102.8
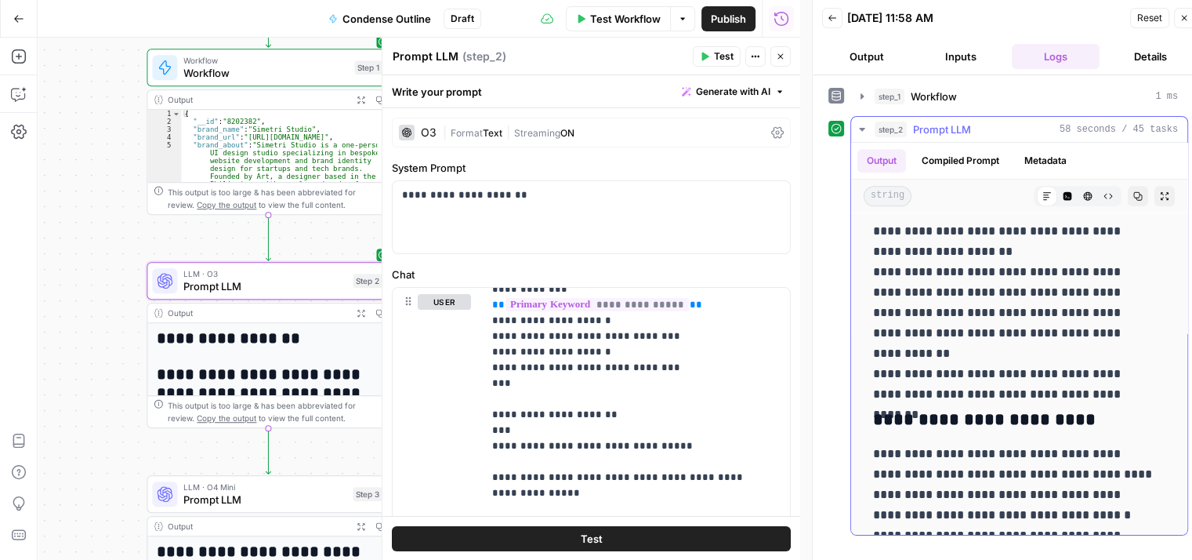
scroll to position [1530, 0]
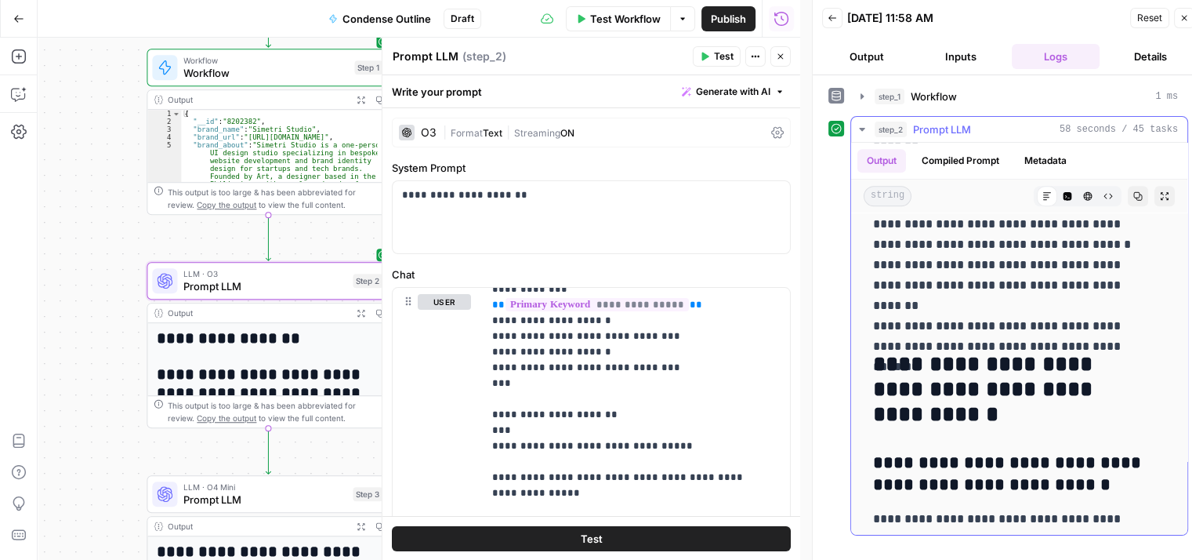
drag, startPoint x: 1004, startPoint y: 274, endPoint x: 1018, endPoint y: 463, distance: 189.5
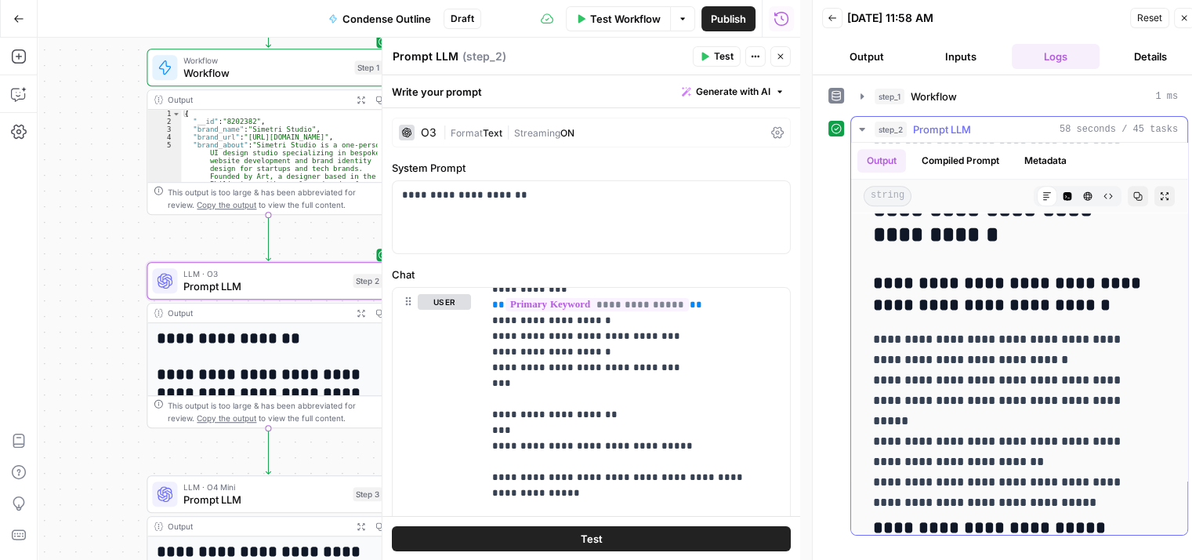
drag, startPoint x: 989, startPoint y: 310, endPoint x: 1011, endPoint y: 401, distance: 93.6
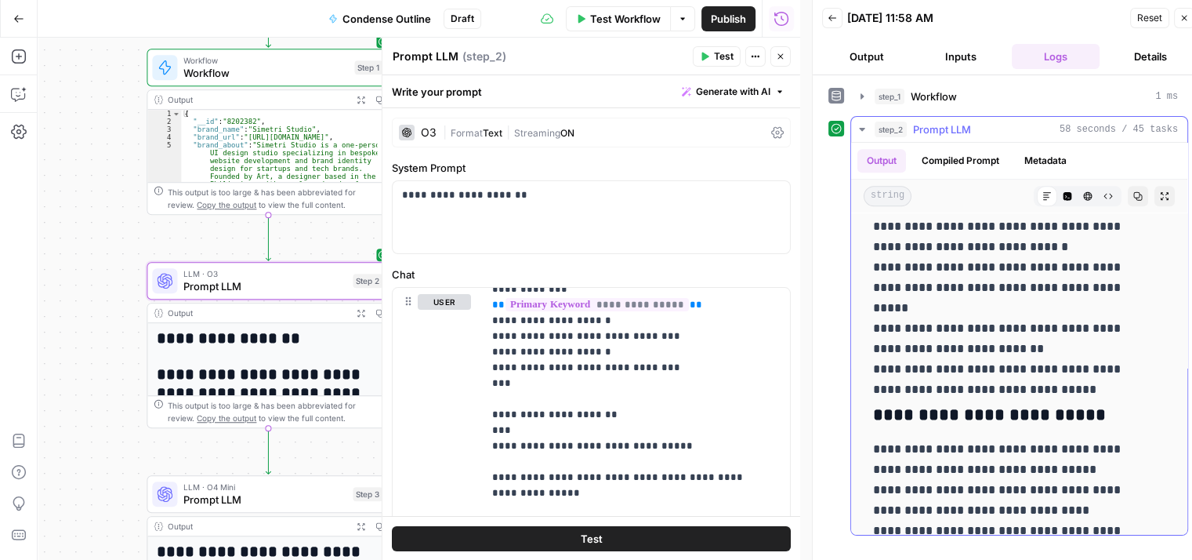
drag, startPoint x: 1004, startPoint y: 325, endPoint x: 1027, endPoint y: 429, distance: 106.1
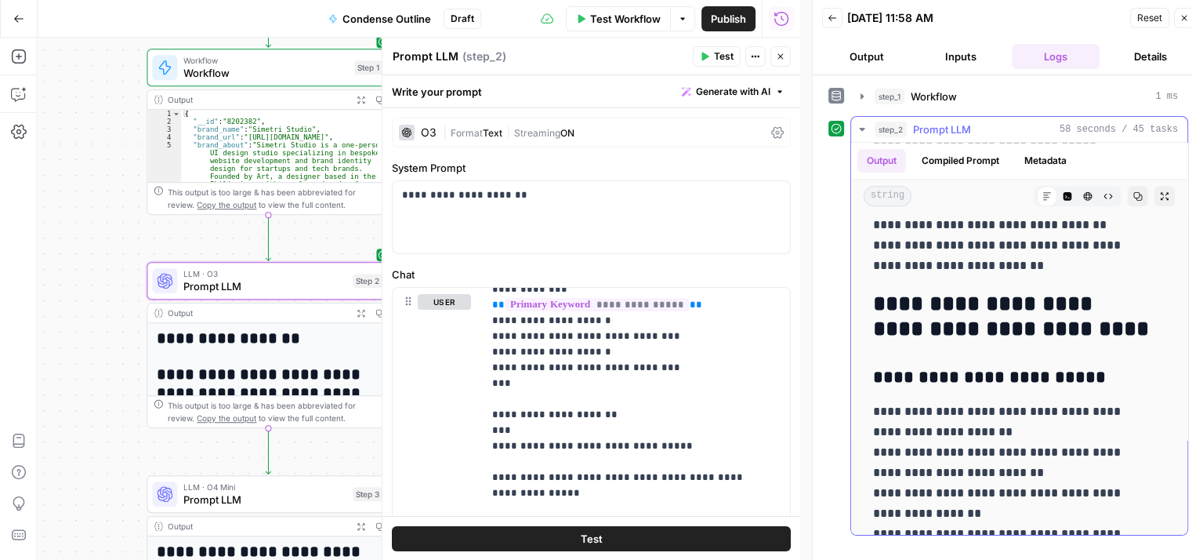
scroll to position [2484, 0]
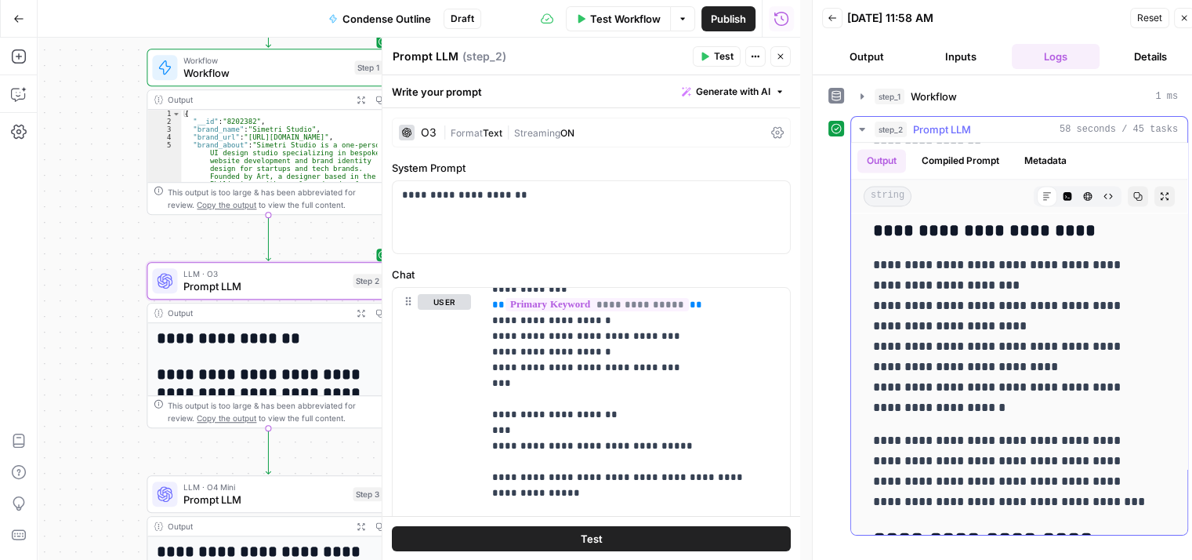
drag, startPoint x: 1071, startPoint y: 445, endPoint x: 1075, endPoint y: 468, distance: 23.8
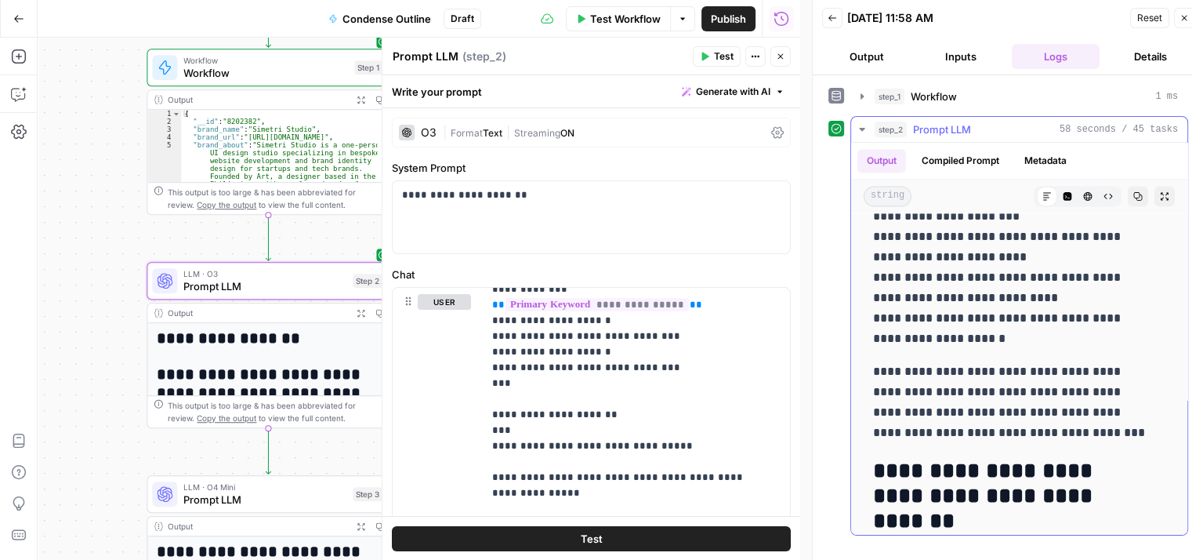
drag, startPoint x: 989, startPoint y: 356, endPoint x: 994, endPoint y: 426, distance: 70.7
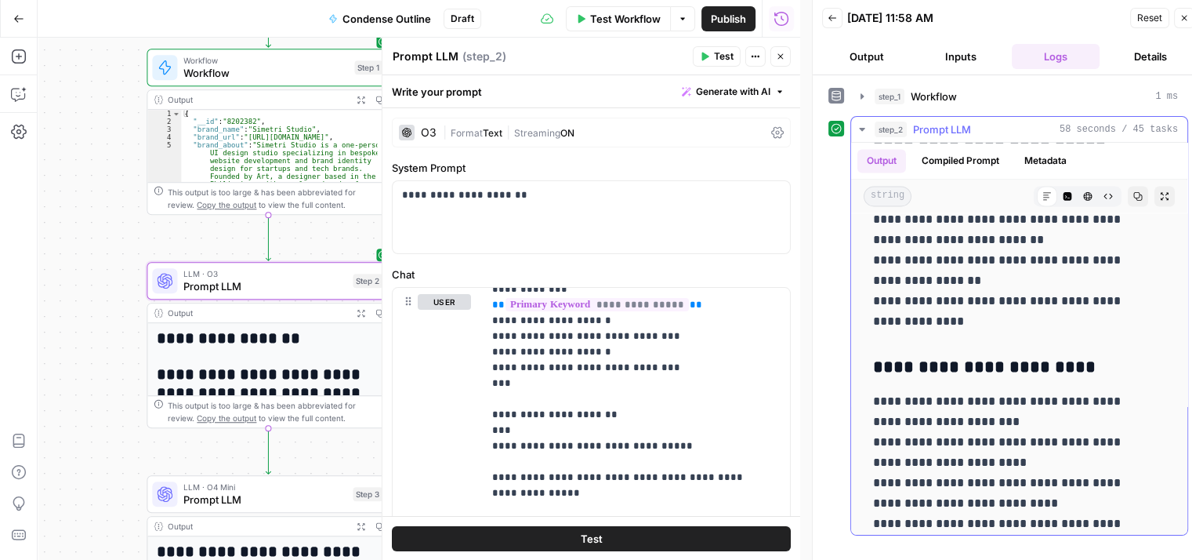
drag, startPoint x: 992, startPoint y: 281, endPoint x: 992, endPoint y: 269, distance: 11.8
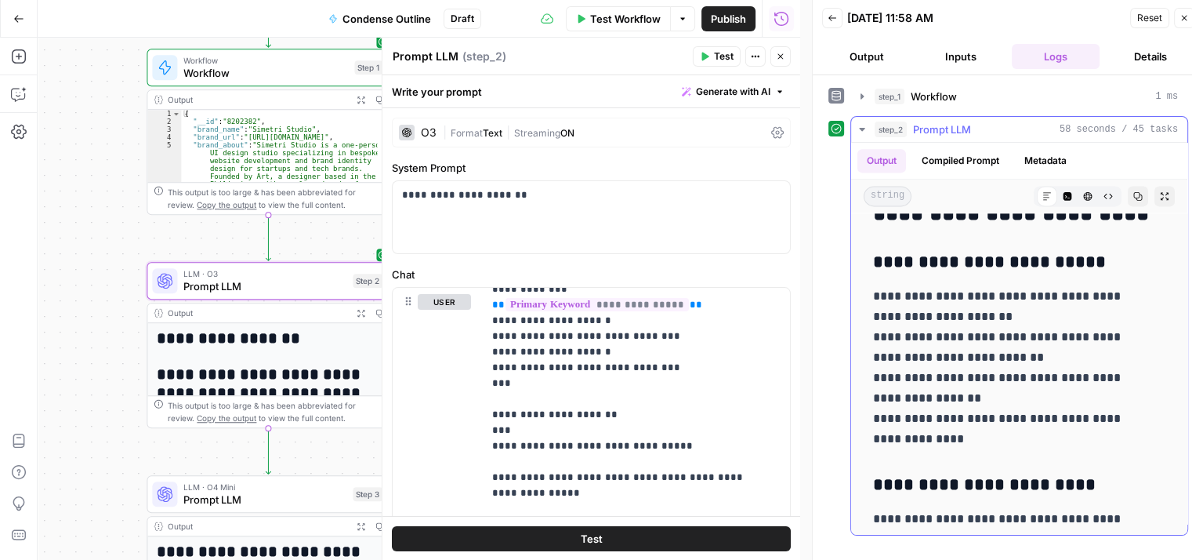
scroll to position [2161, 0]
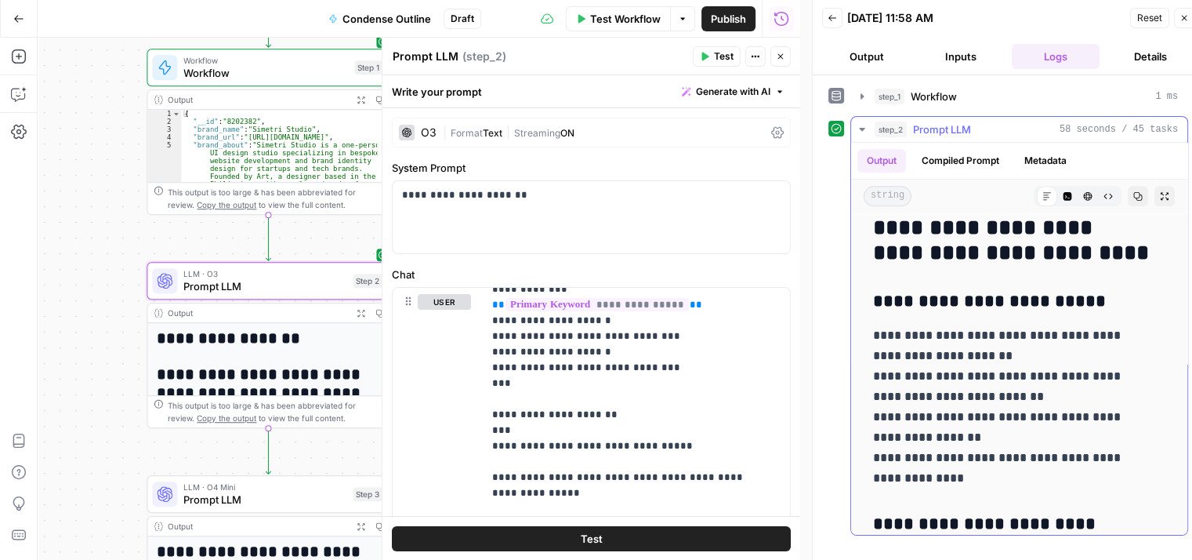
drag, startPoint x: 1024, startPoint y: 329, endPoint x: 1018, endPoint y: 288, distance: 41.9
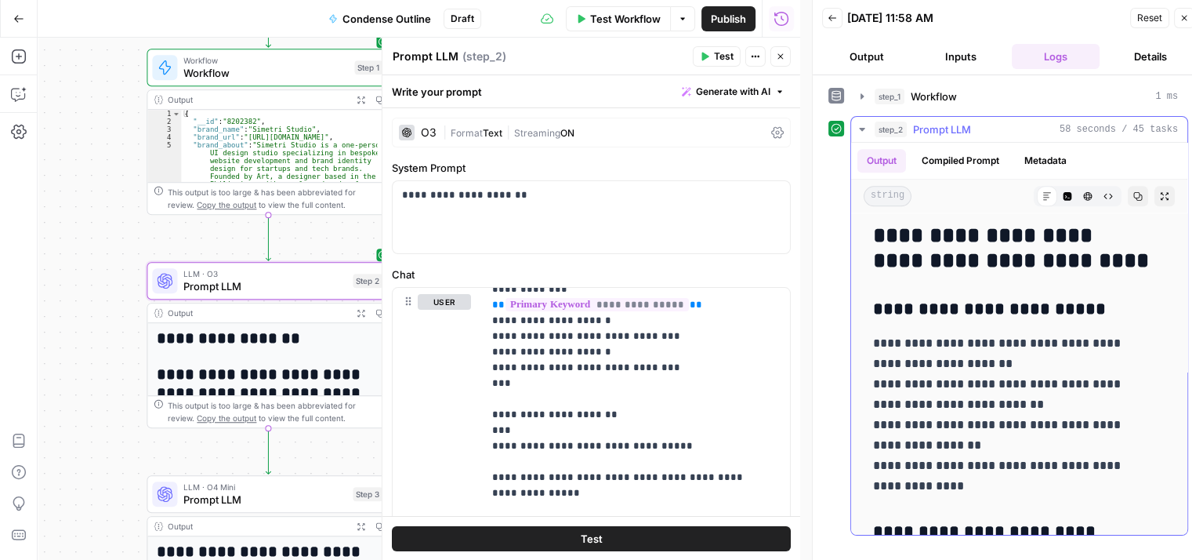
click at [1128, 195] on button "Copy" at bounding box center [1138, 196] width 20 height 20
click at [775, 54] on button "Close" at bounding box center [781, 56] width 20 height 20
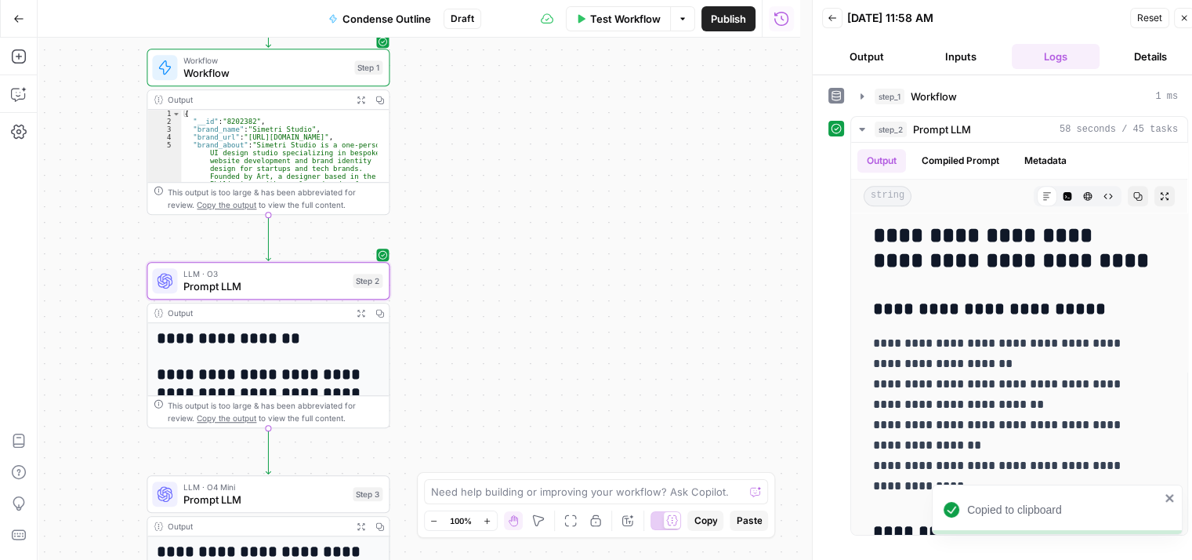
click at [624, 15] on span "Test Workflow" at bounding box center [625, 19] width 71 height 16
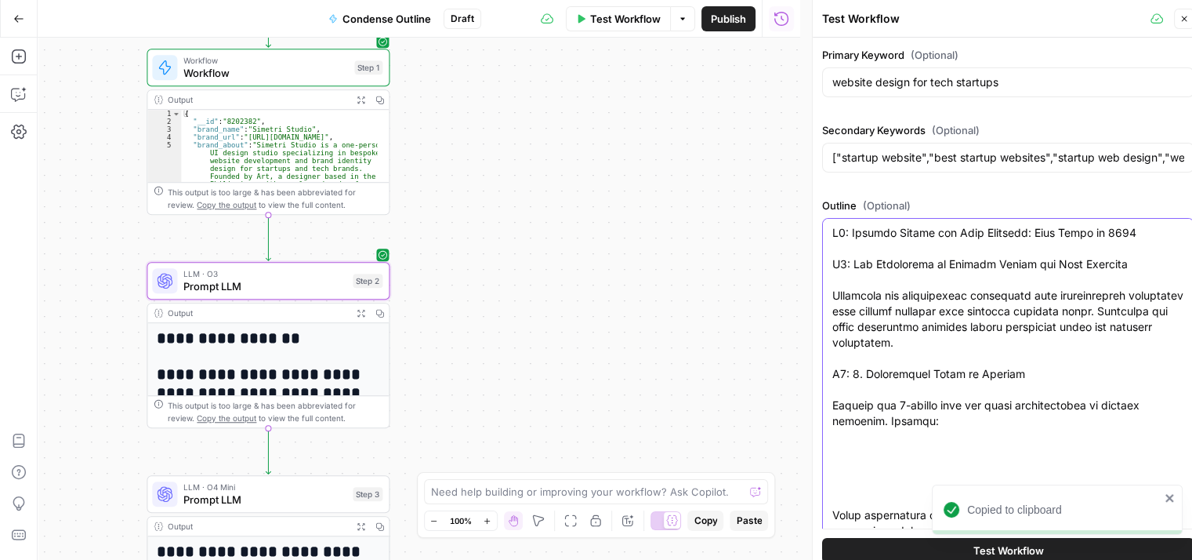
click at [628, 16] on span "Test Workflow" at bounding box center [625, 19] width 71 height 16
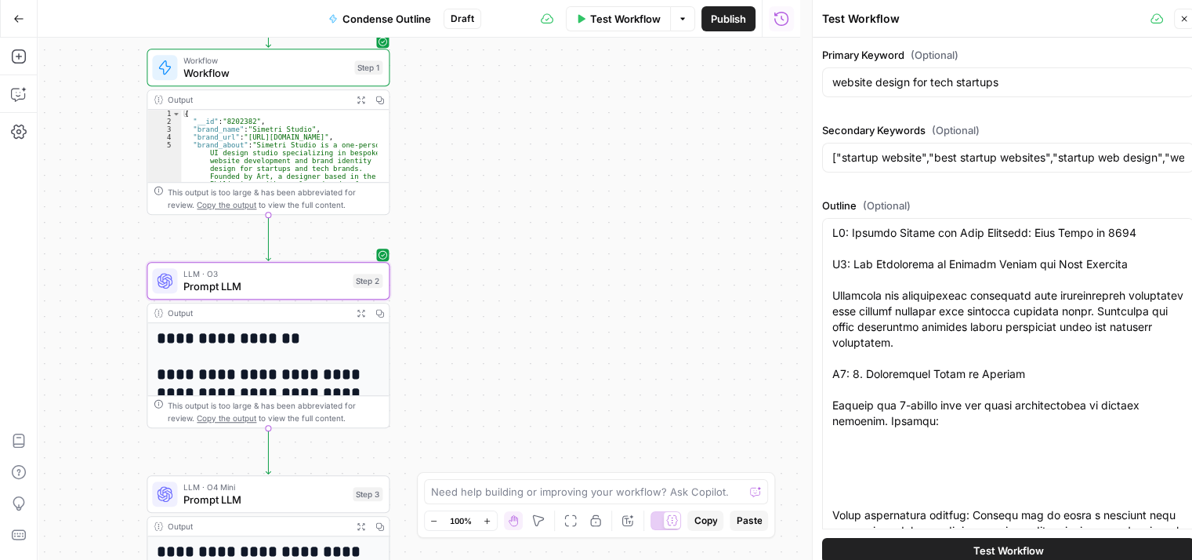
click at [1183, 20] on icon "button" at bounding box center [1184, 18] width 9 height 9
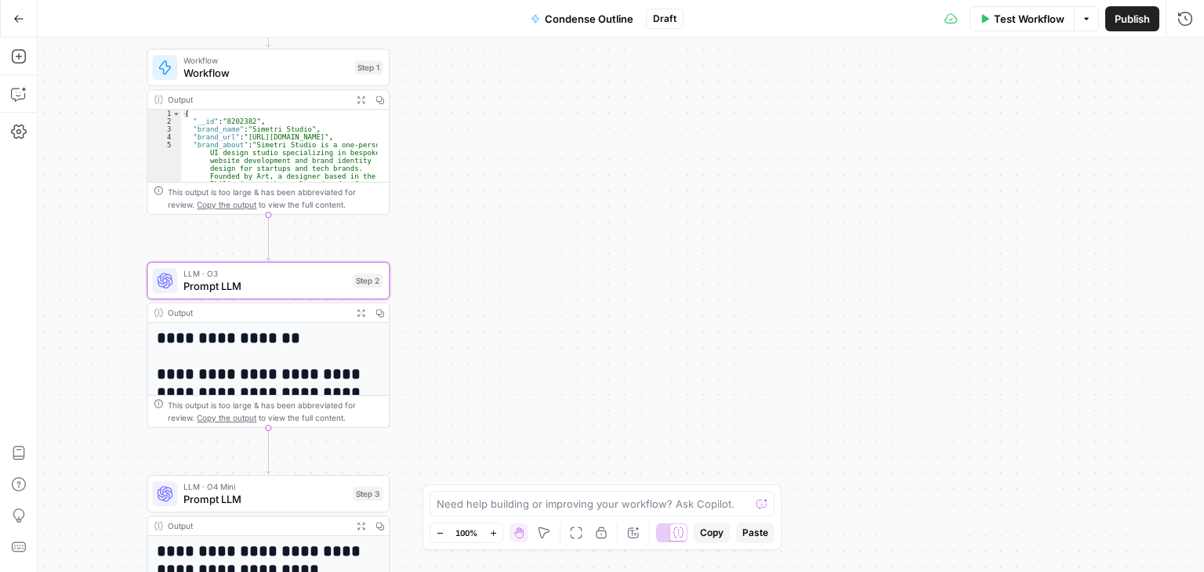
click at [1041, 24] on span "Test Workflow" at bounding box center [1029, 19] width 71 height 16
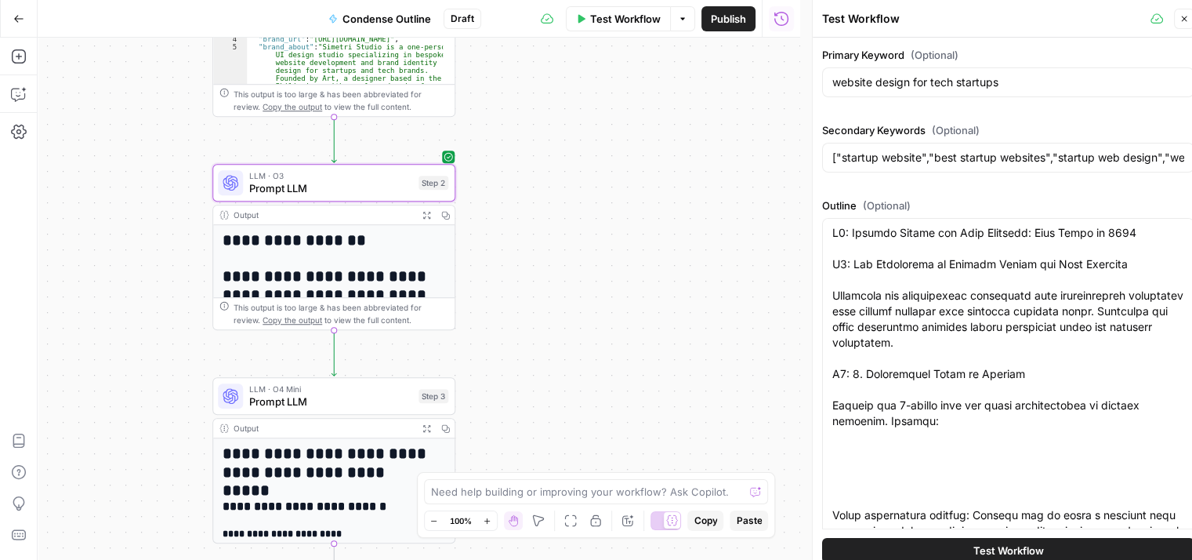
scroll to position [0, 12]
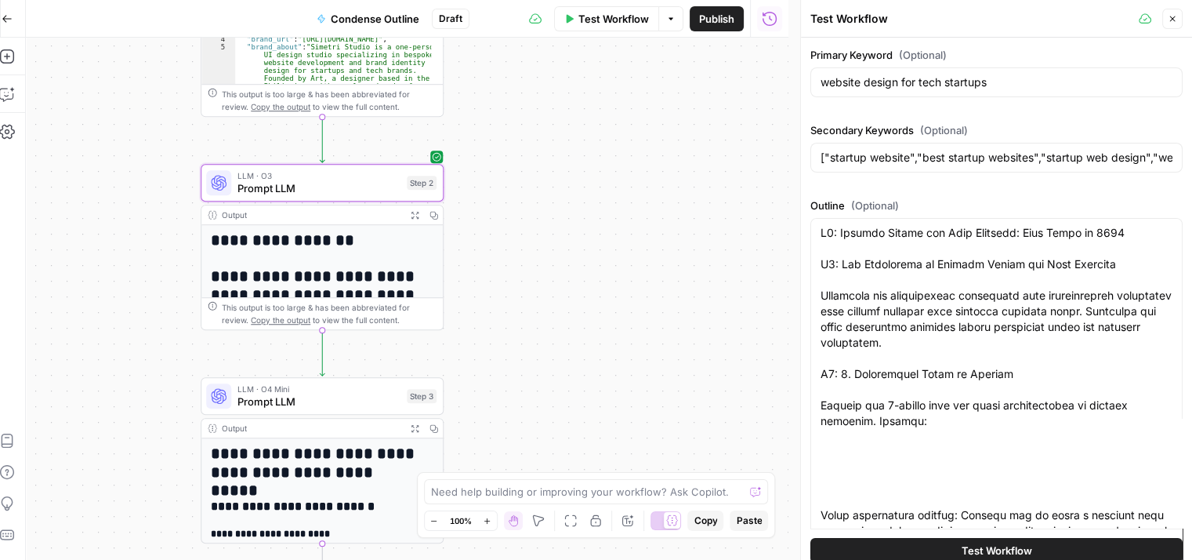
drag, startPoint x: 552, startPoint y: 338, endPoint x: 599, endPoint y: 235, distance: 113.0
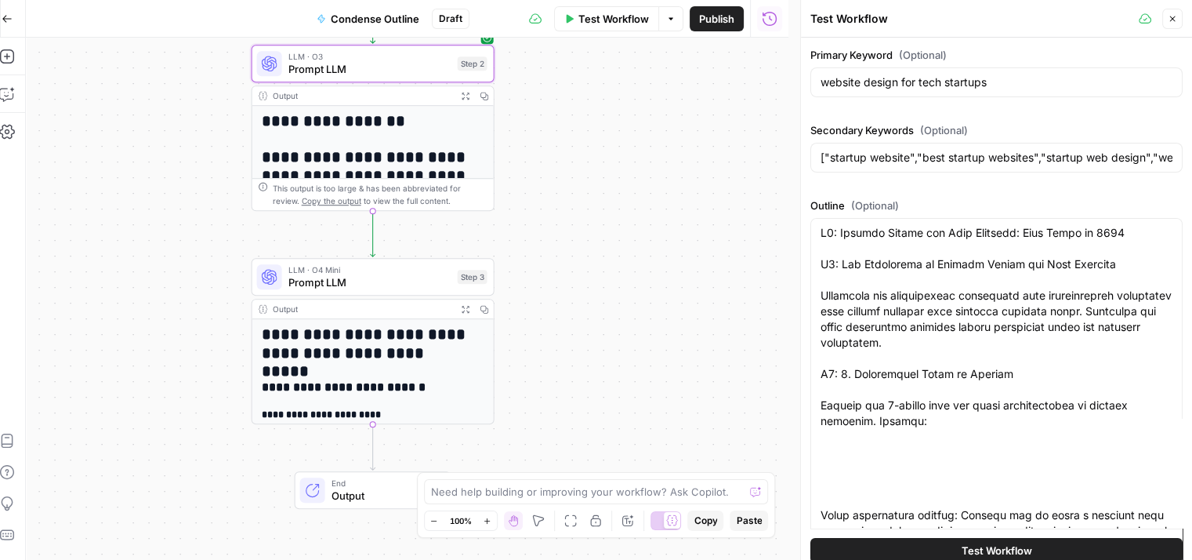
drag, startPoint x: 558, startPoint y: 383, endPoint x: 508, endPoint y: 256, distance: 137.3
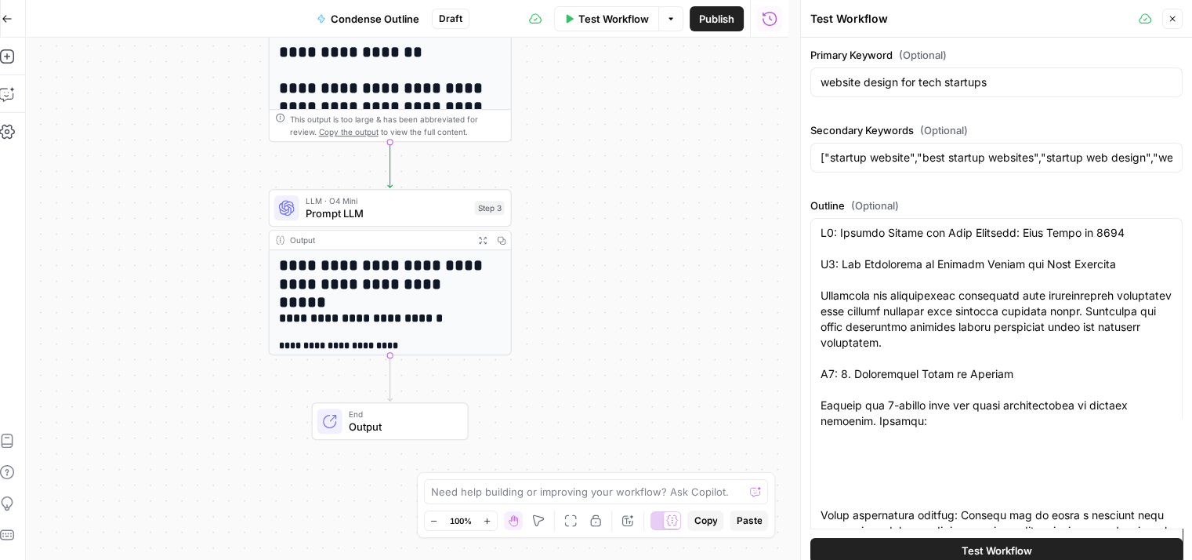
click at [417, 211] on span "Prompt LLM" at bounding box center [387, 213] width 163 height 16
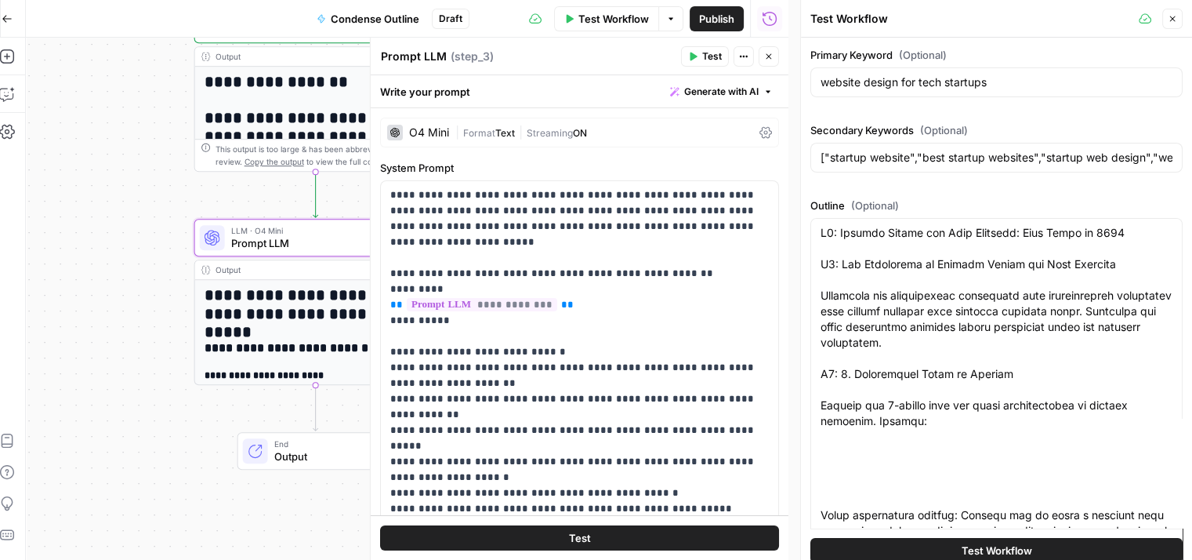
drag, startPoint x: 194, startPoint y: 147, endPoint x: 270, endPoint y: 238, distance: 117.4
click at [67, 186] on div "Workflow Set Inputs Inputs Workflow Workflow Step 1 Output Expand Output Copy 1…" at bounding box center [407, 299] width 763 height 522
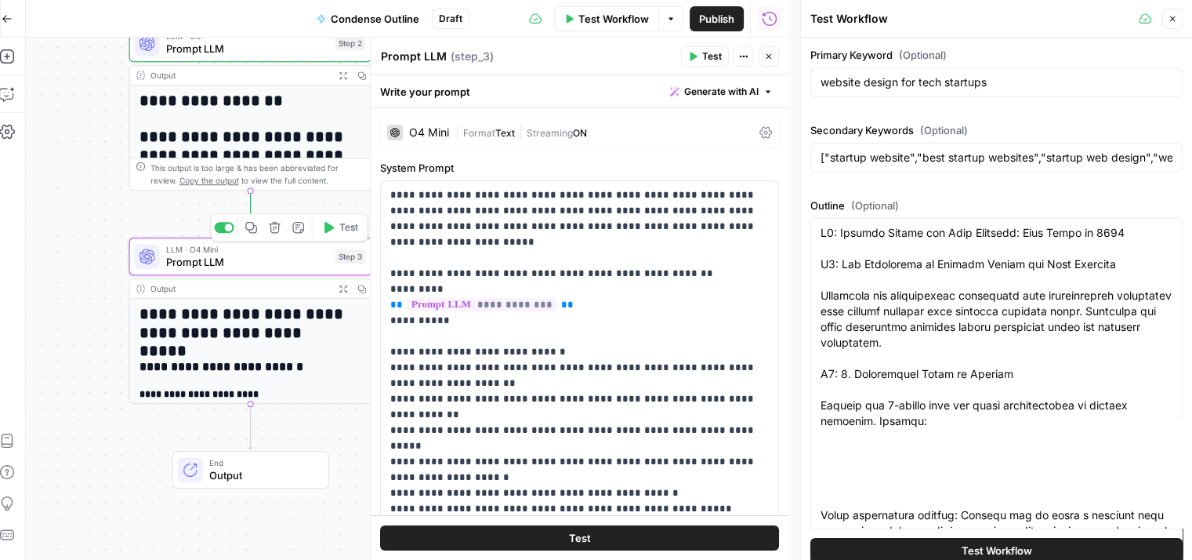
drag, startPoint x: 103, startPoint y: 223, endPoint x: 132, endPoint y: 239, distance: 33.0
click at [35, 239] on div "Workflow Set Inputs Inputs Workflow Workflow Step 1 Output Expand Output Copy 1…" at bounding box center [407, 299] width 763 height 522
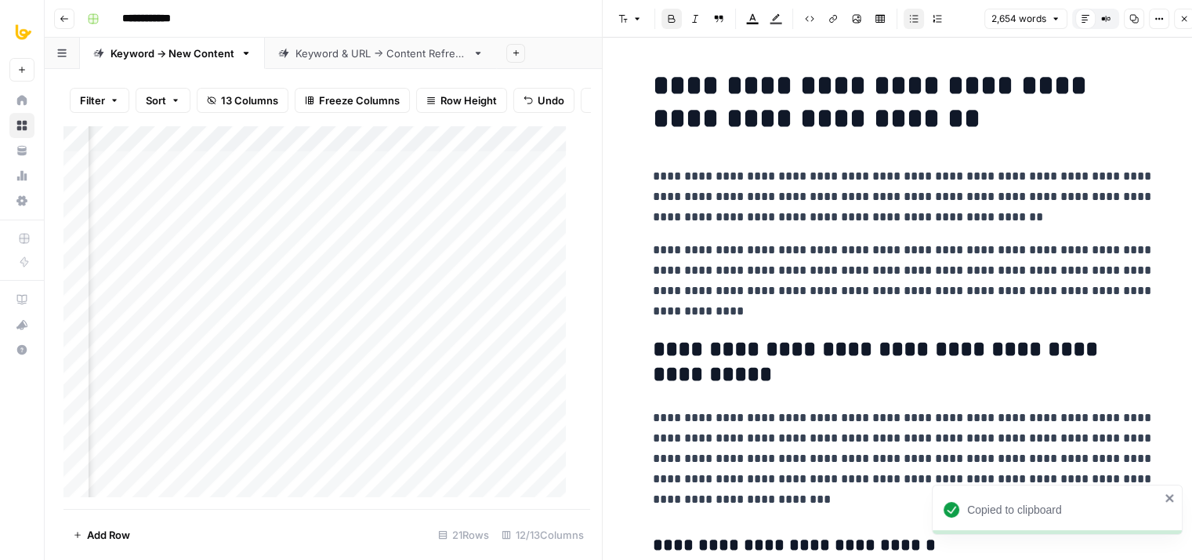
scroll to position [684, 0]
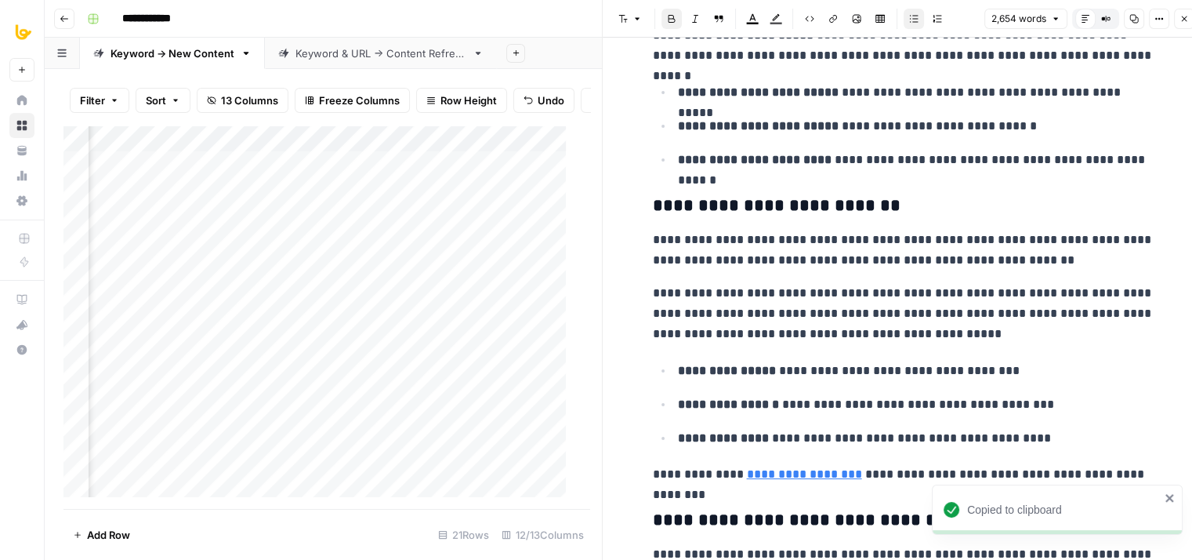
click at [1184, 20] on icon "button" at bounding box center [1184, 18] width 5 height 5
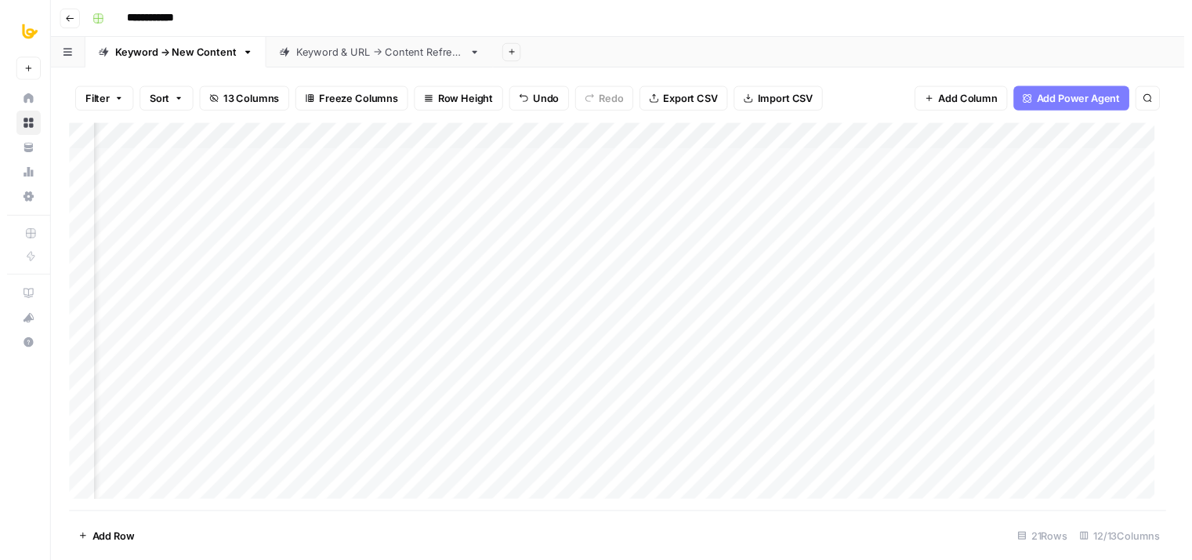
scroll to position [0, 579]
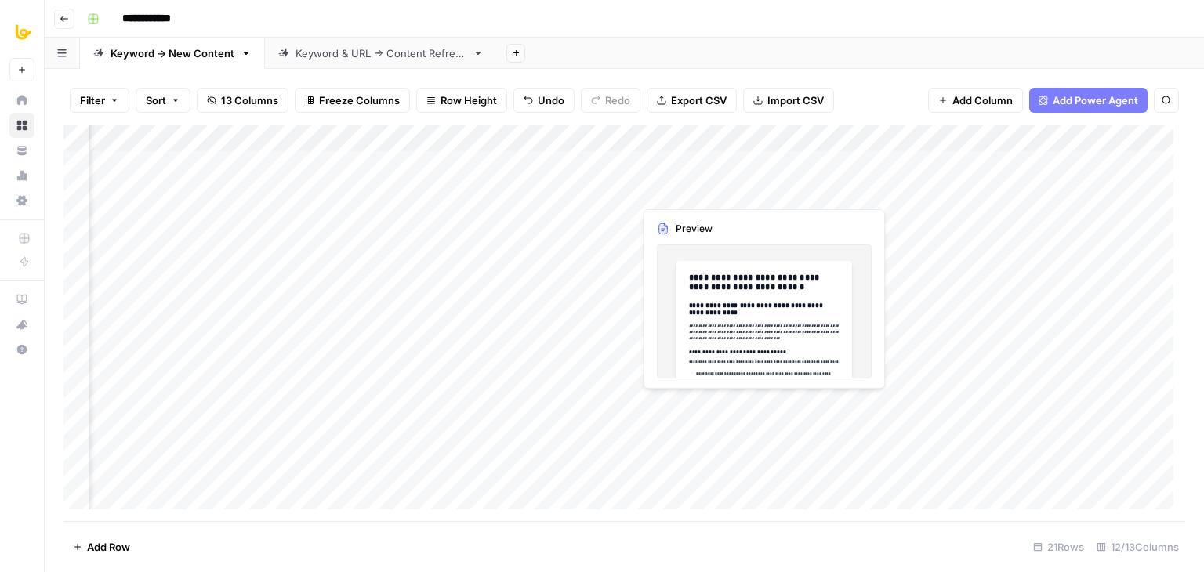
click at [736, 191] on div "Add Column" at bounding box center [625, 323] width 1122 height 396
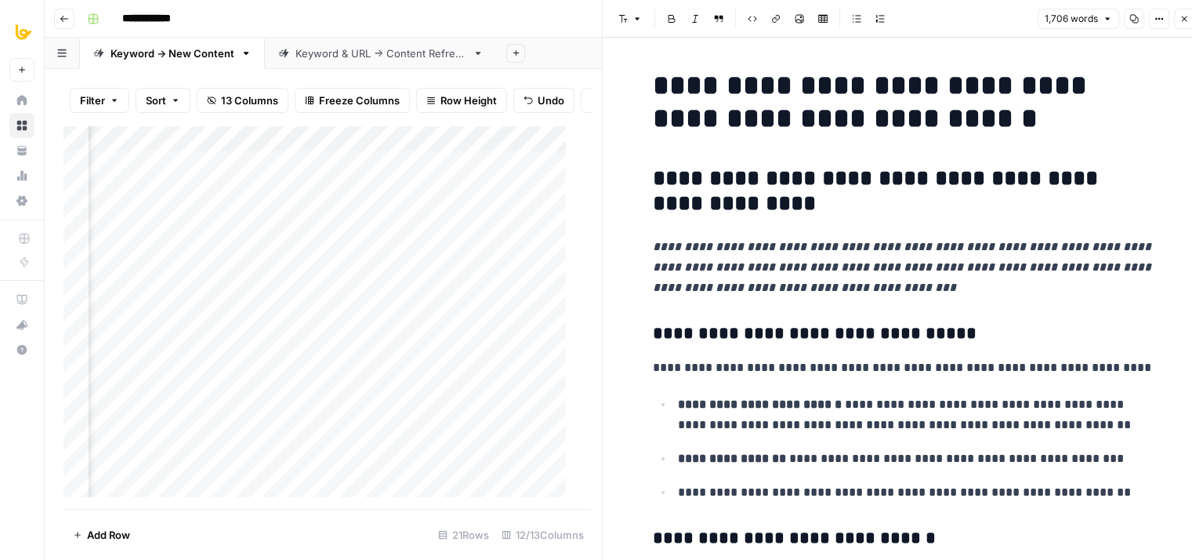
click at [1137, 20] on icon "button" at bounding box center [1134, 18] width 9 height 9
click at [1076, 194] on h2 "**********" at bounding box center [904, 191] width 502 height 50
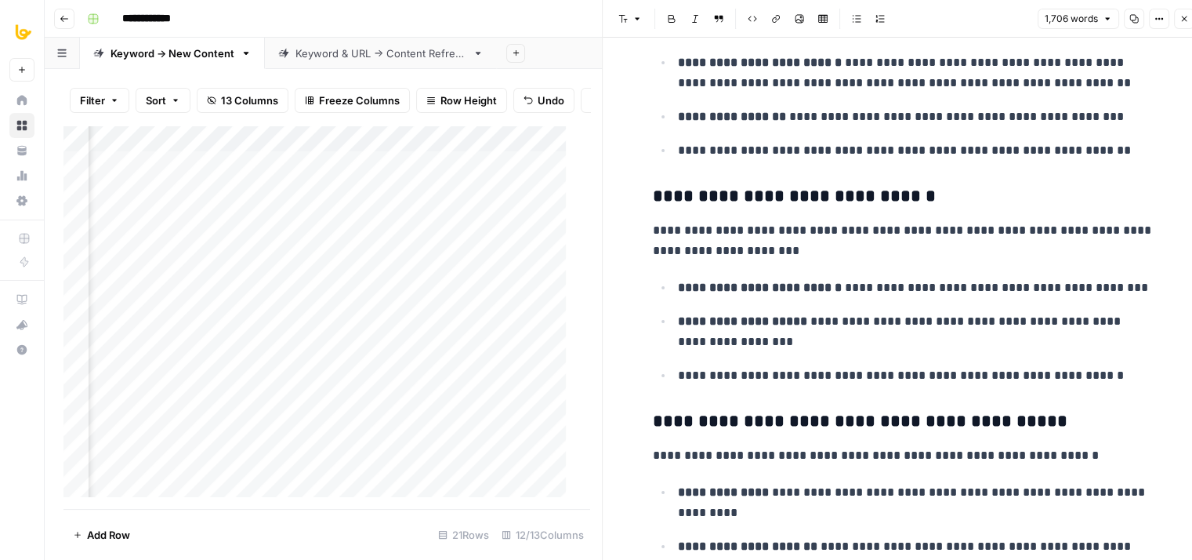
drag, startPoint x: 993, startPoint y: 327, endPoint x: 1004, endPoint y: 385, distance: 58.9
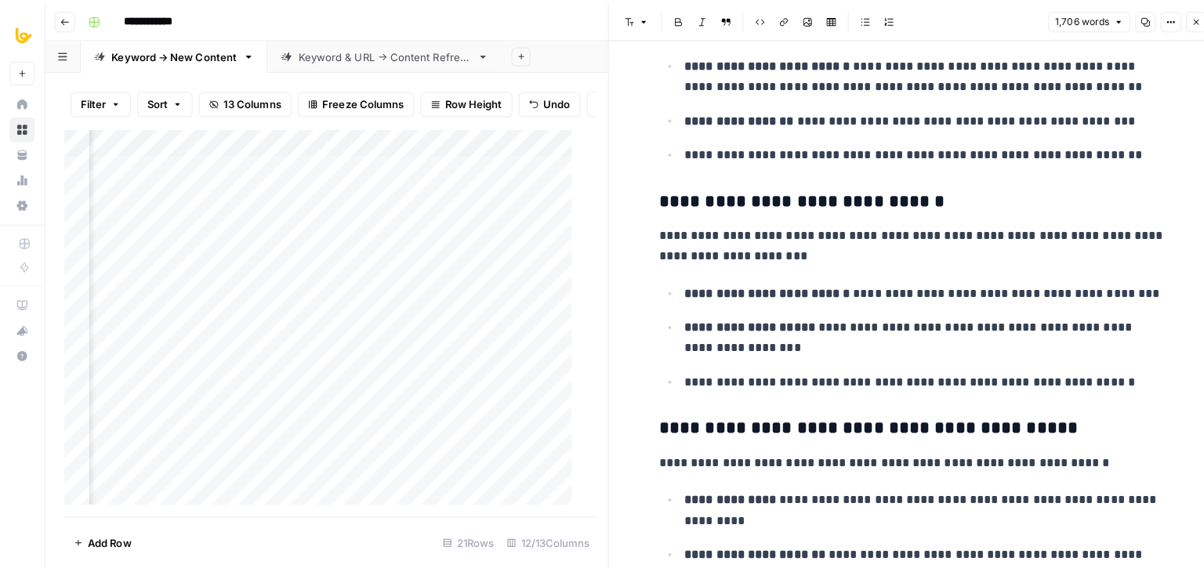
scroll to position [539, 0]
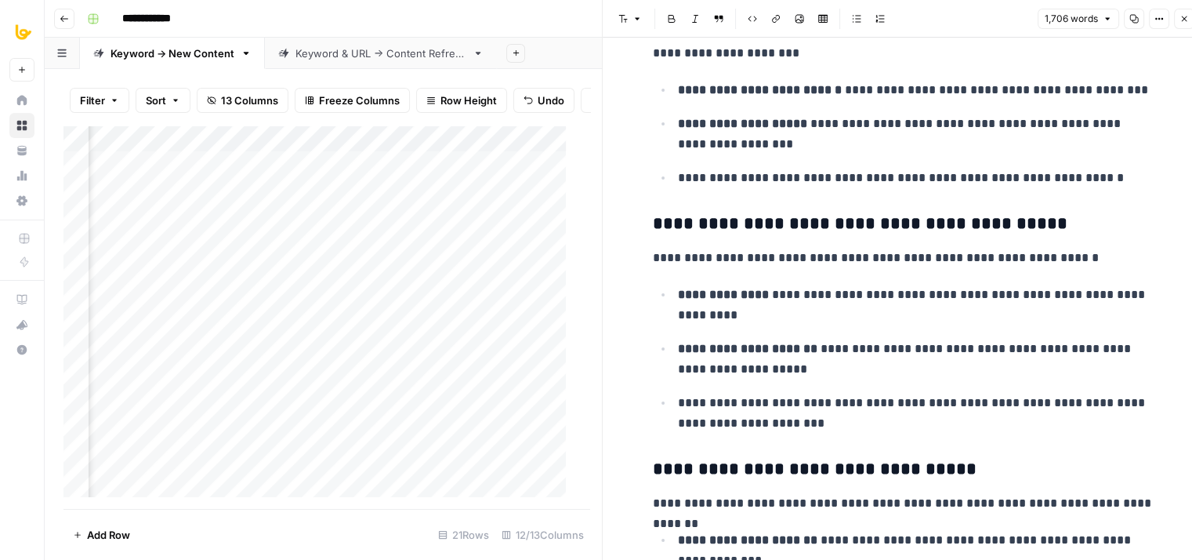
click at [1183, 17] on icon "button" at bounding box center [1184, 18] width 5 height 5
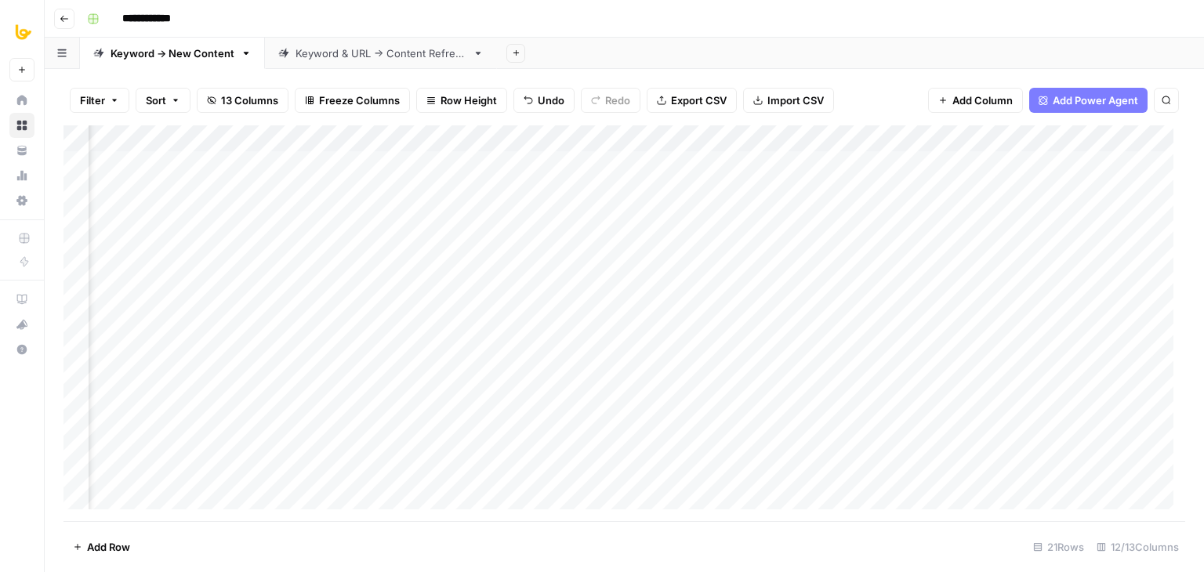
click at [588, 191] on div "Add Column" at bounding box center [625, 323] width 1122 height 396
click at [699, 192] on div "Add Column" at bounding box center [625, 323] width 1122 height 396
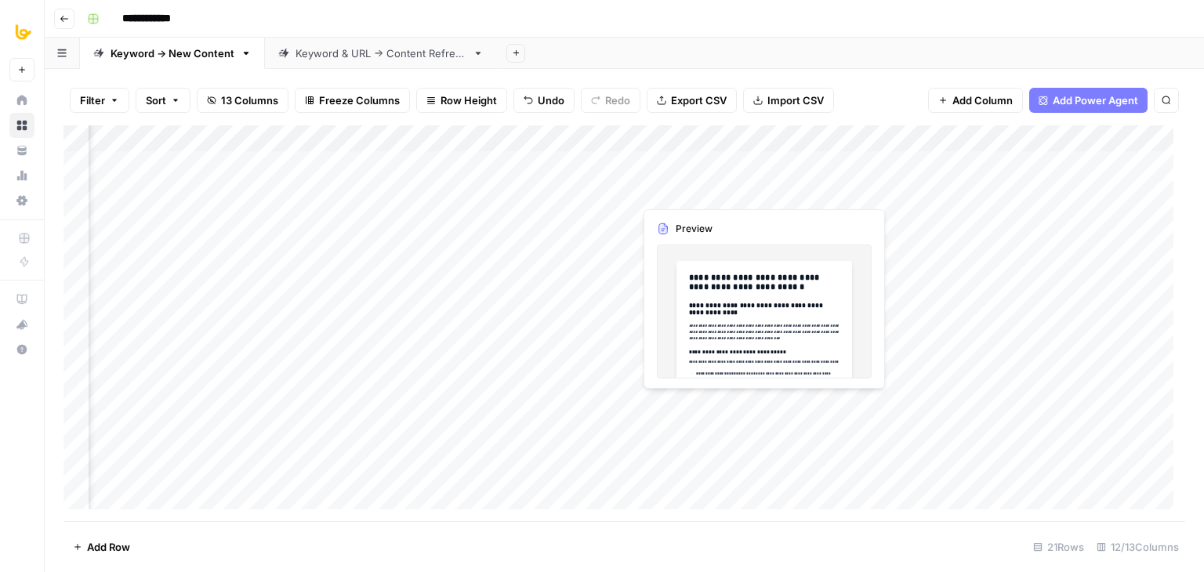
click at [575, 191] on div "Add Column" at bounding box center [625, 323] width 1122 height 396
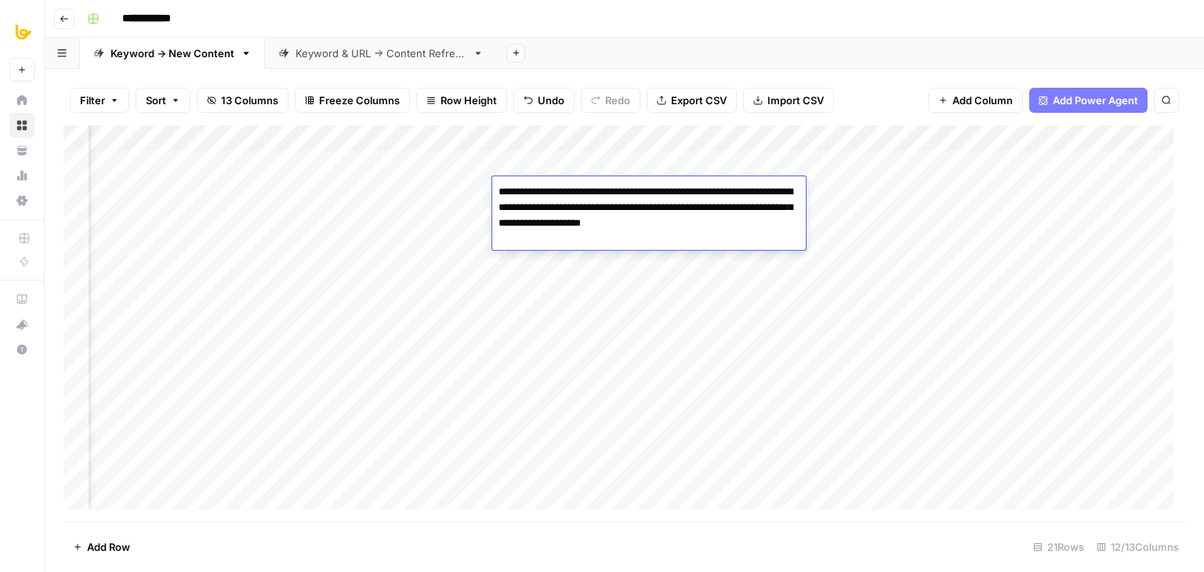
click at [583, 212] on textarea "**********" at bounding box center [649, 215] width 314 height 69
click at [578, 233] on textarea "**********" at bounding box center [649, 215] width 314 height 69
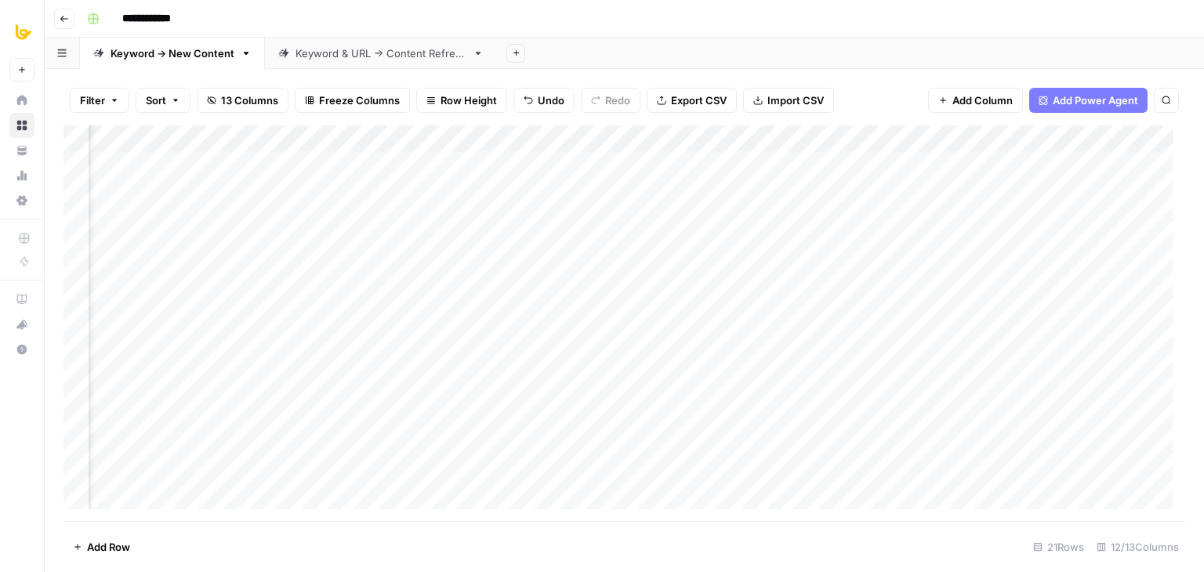
click at [720, 45] on div "Add Sheet" at bounding box center [850, 53] width 707 height 31
click at [776, 190] on div "Add Column" at bounding box center [625, 323] width 1122 height 396
click at [810, 192] on textarea "**********" at bounding box center [858, 192] width 251 height 22
click at [686, 194] on div "Add Column" at bounding box center [625, 323] width 1122 height 396
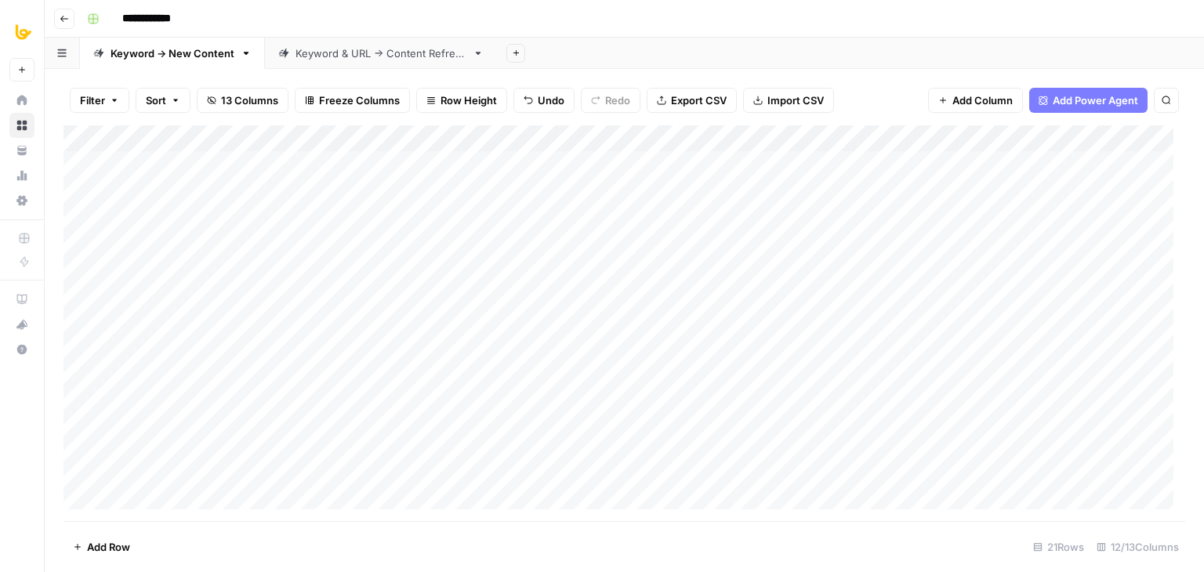
click at [474, 189] on div "Add Column" at bounding box center [625, 323] width 1122 height 396
click at [474, 189] on textarea "**********" at bounding box center [552, 192] width 365 height 22
click at [517, 189] on textarea "**********" at bounding box center [552, 192] width 365 height 22
click at [900, 195] on div "Add Column" at bounding box center [625, 323] width 1122 height 396
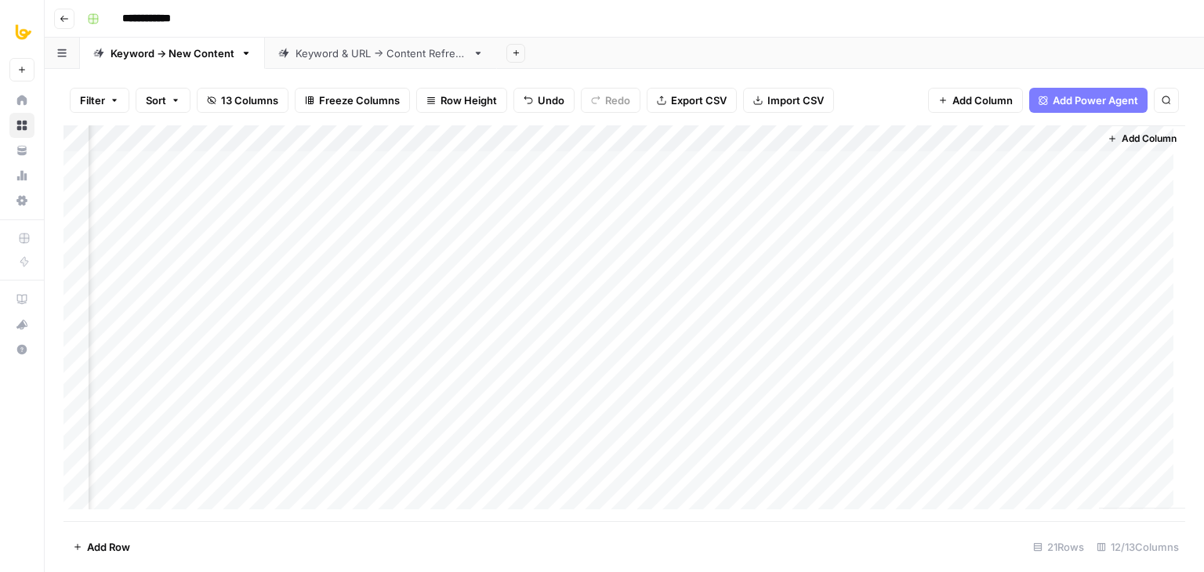
click at [900, 195] on div "Add Column" at bounding box center [625, 323] width 1122 height 396
click at [362, 138] on div "Add Column" at bounding box center [625, 323] width 1122 height 396
click at [379, 116] on div "Filter Sort 13 Columns Freeze Columns Row Height Undo Redo Export CSV Import CS…" at bounding box center [625, 100] width 1122 height 50
click at [458, 167] on div "Add Column" at bounding box center [625, 323] width 1122 height 396
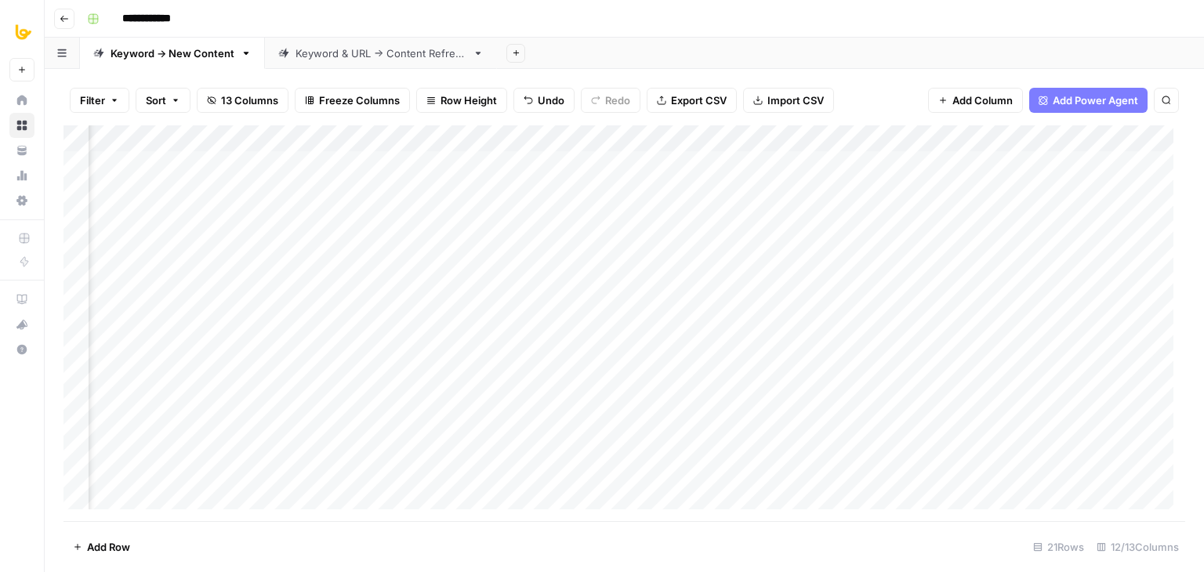
click at [458, 167] on div "Add Column" at bounding box center [625, 323] width 1122 height 396
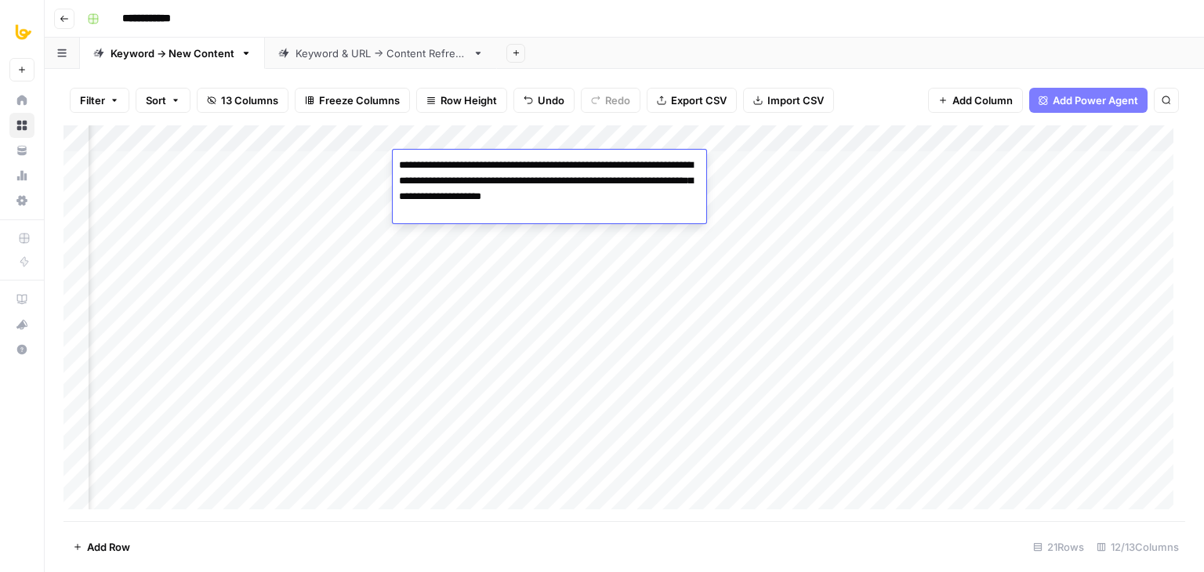
click at [503, 177] on textarea "**********" at bounding box center [550, 188] width 314 height 69
click at [455, 251] on div "Add Column" at bounding box center [625, 323] width 1122 height 396
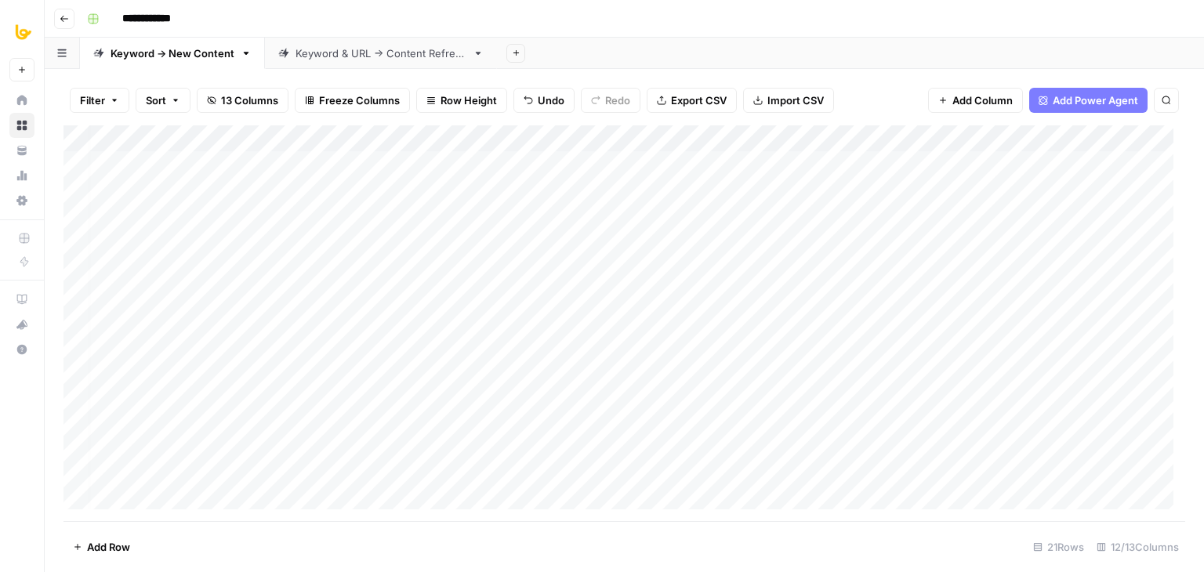
scroll to position [0, 0]
click at [820, 154] on div "Add Column" at bounding box center [625, 323] width 1122 height 396
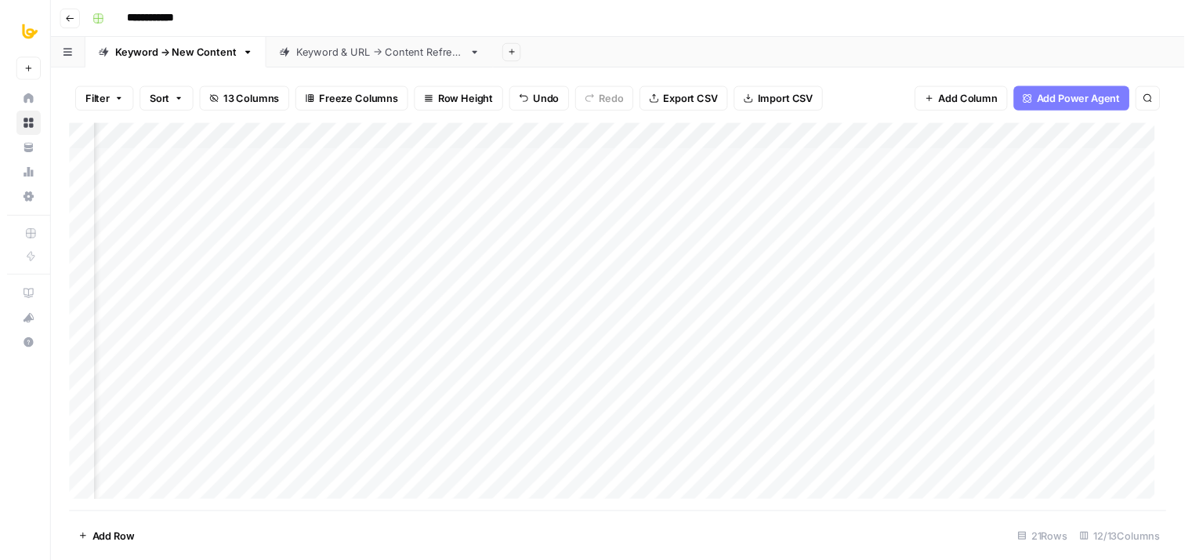
scroll to position [0, 563]
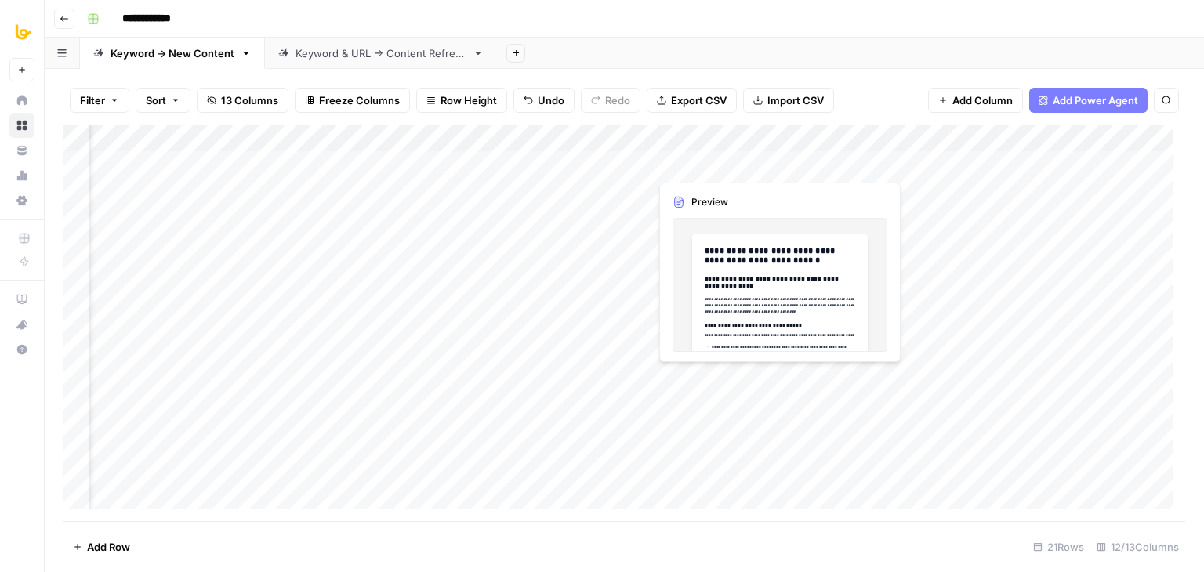
click at [756, 161] on div "Add Column" at bounding box center [625, 323] width 1122 height 396
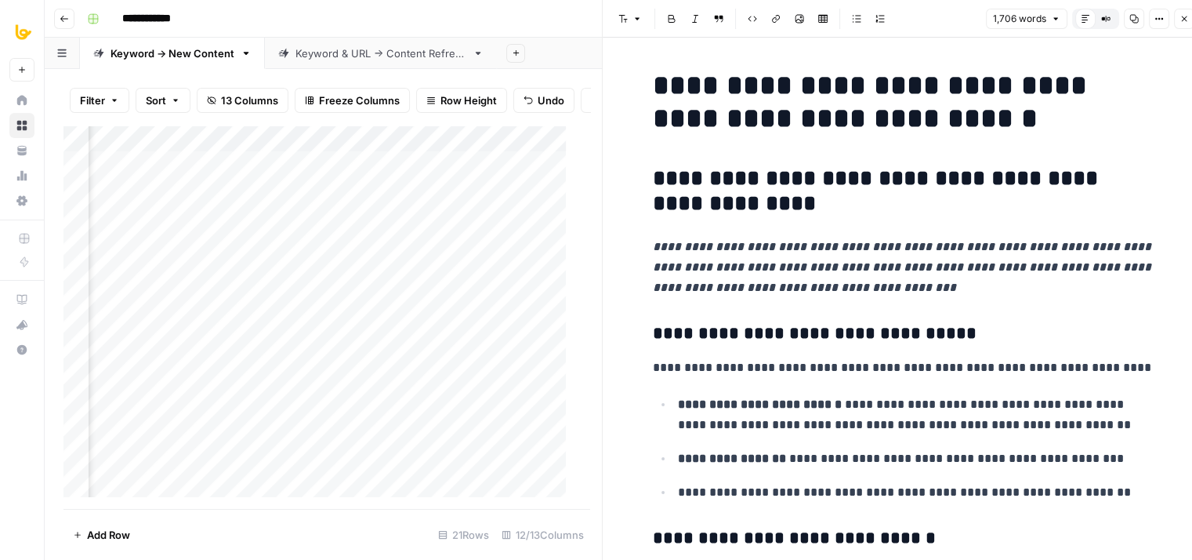
click at [1133, 18] on icon "button" at bounding box center [1134, 18] width 9 height 9
click at [1180, 16] on icon "button" at bounding box center [1184, 18] width 9 height 9
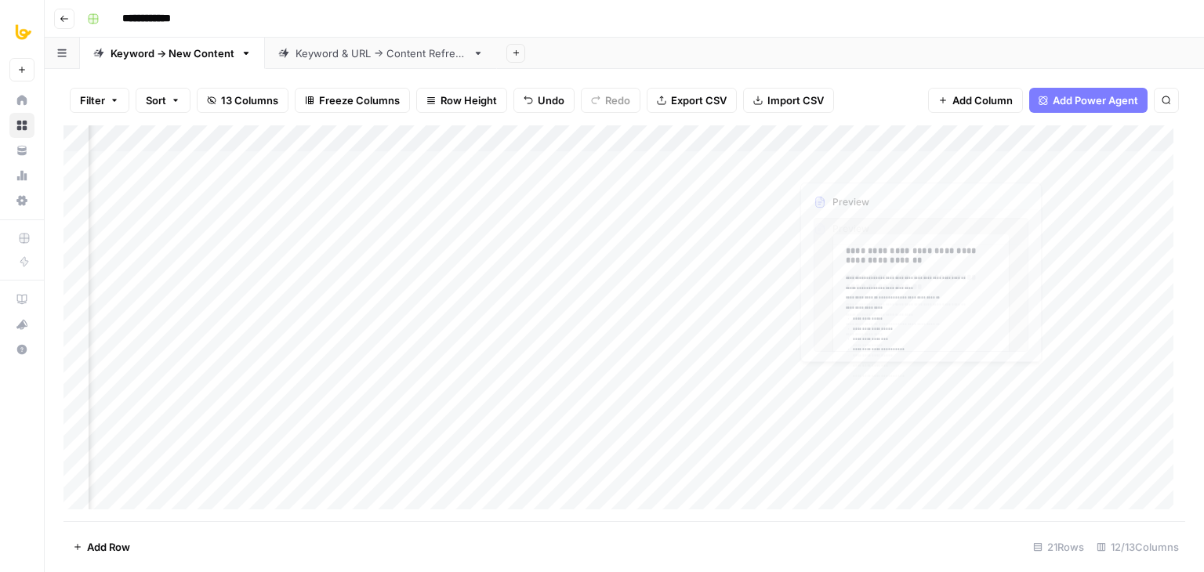
click at [898, 165] on div "Add Column" at bounding box center [625, 323] width 1122 height 396
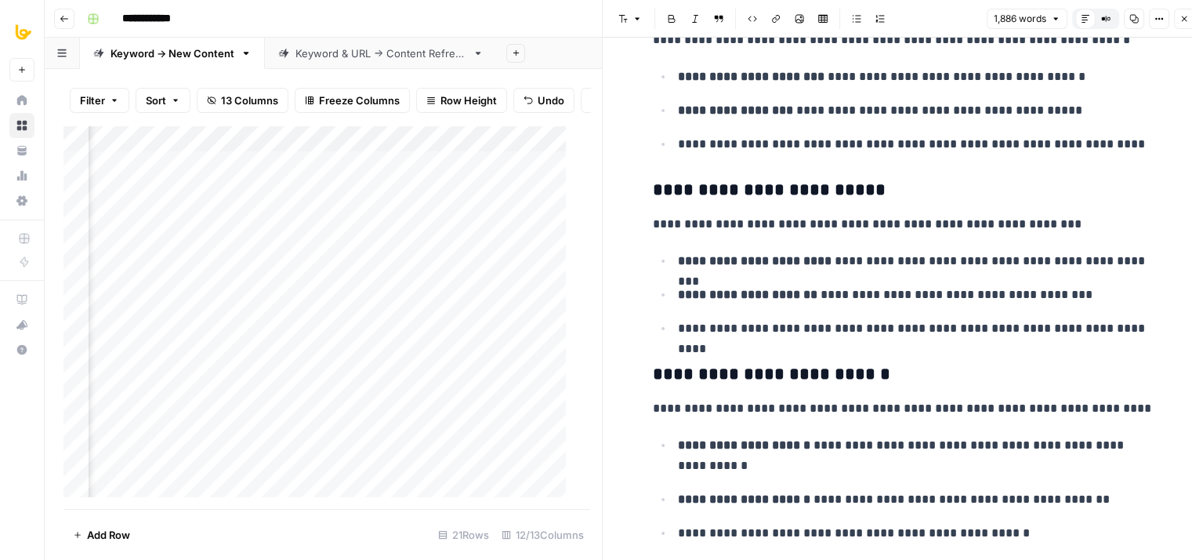
drag, startPoint x: 874, startPoint y: 160, endPoint x: 909, endPoint y: 473, distance: 314.8
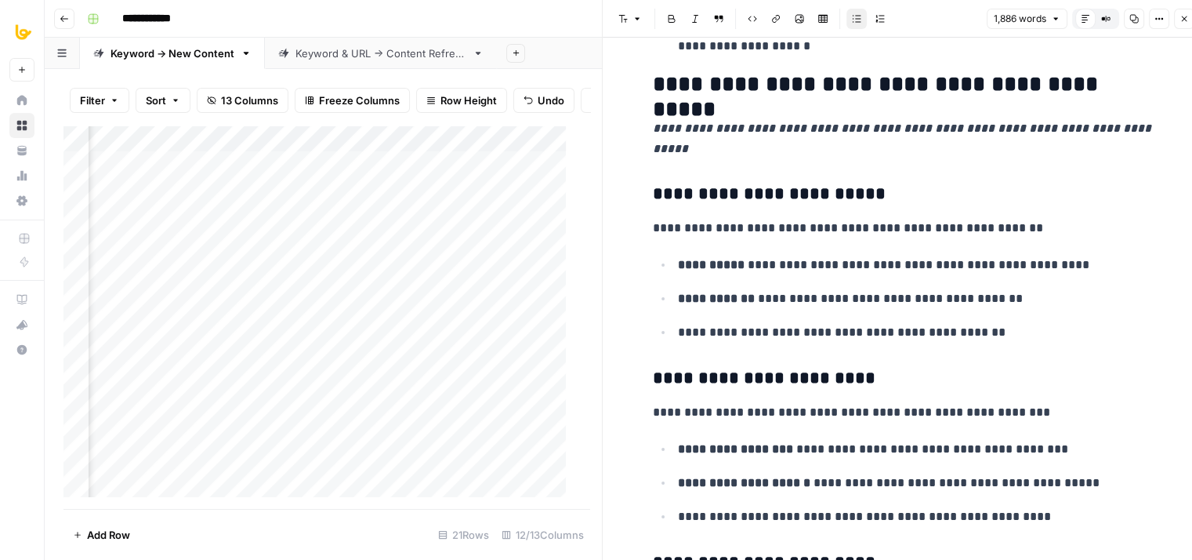
drag, startPoint x: 947, startPoint y: 258, endPoint x: 948, endPoint y: 405, distance: 147.4
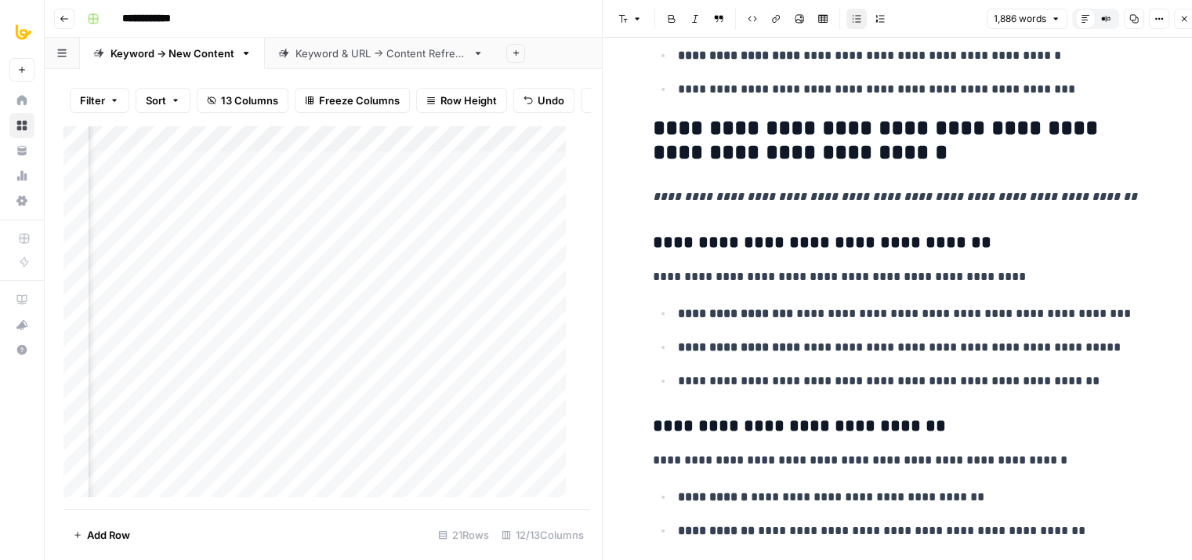
drag, startPoint x: 927, startPoint y: 348, endPoint x: 938, endPoint y: 459, distance: 111.9
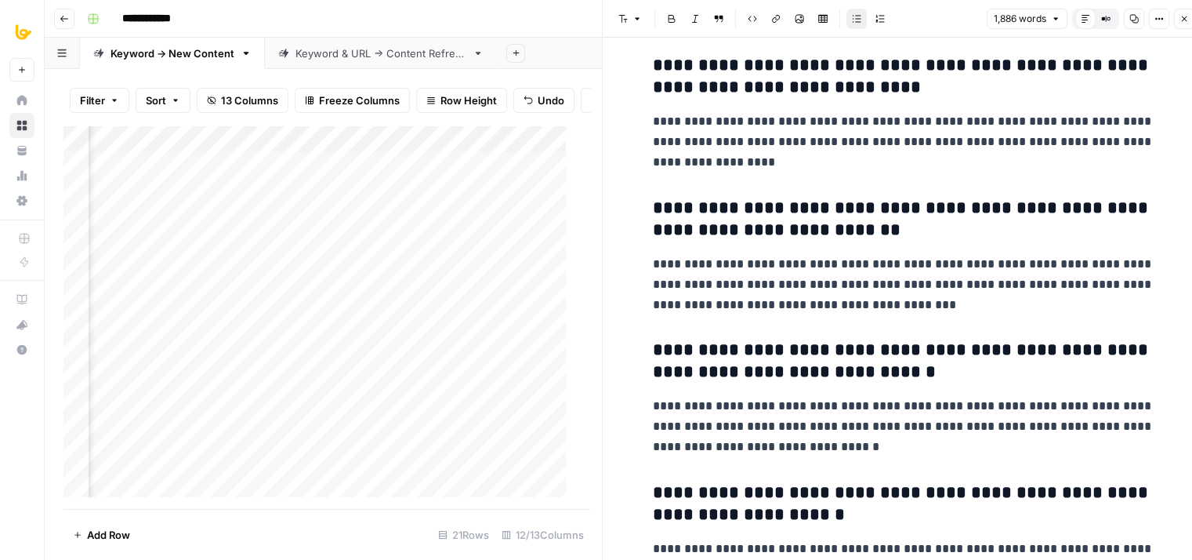
drag, startPoint x: 908, startPoint y: 219, endPoint x: 923, endPoint y: 441, distance: 223.2
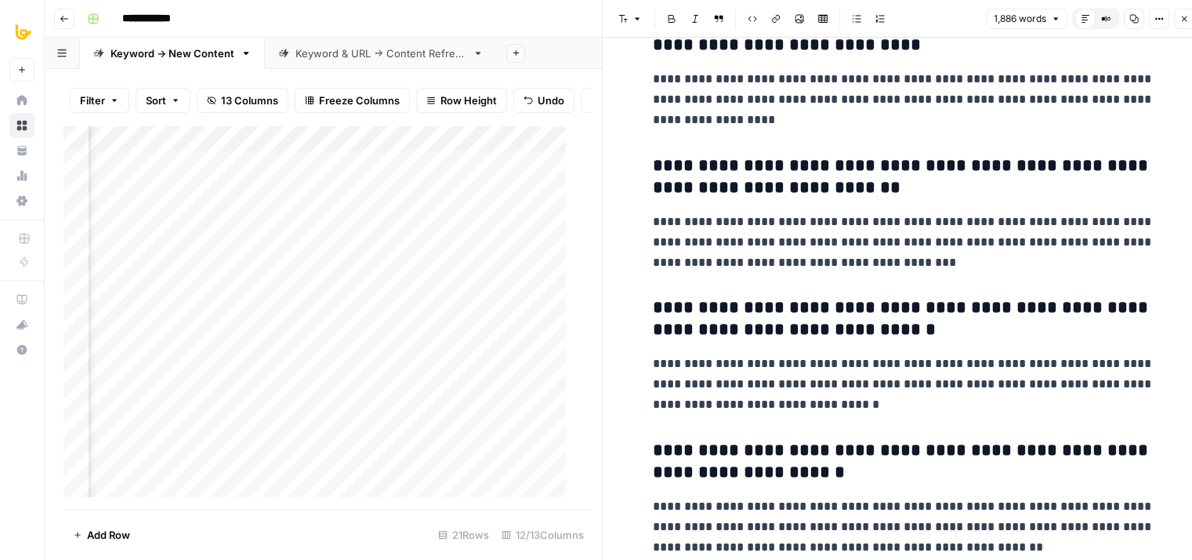
drag, startPoint x: 909, startPoint y: 198, endPoint x: 923, endPoint y: 324, distance: 126.9
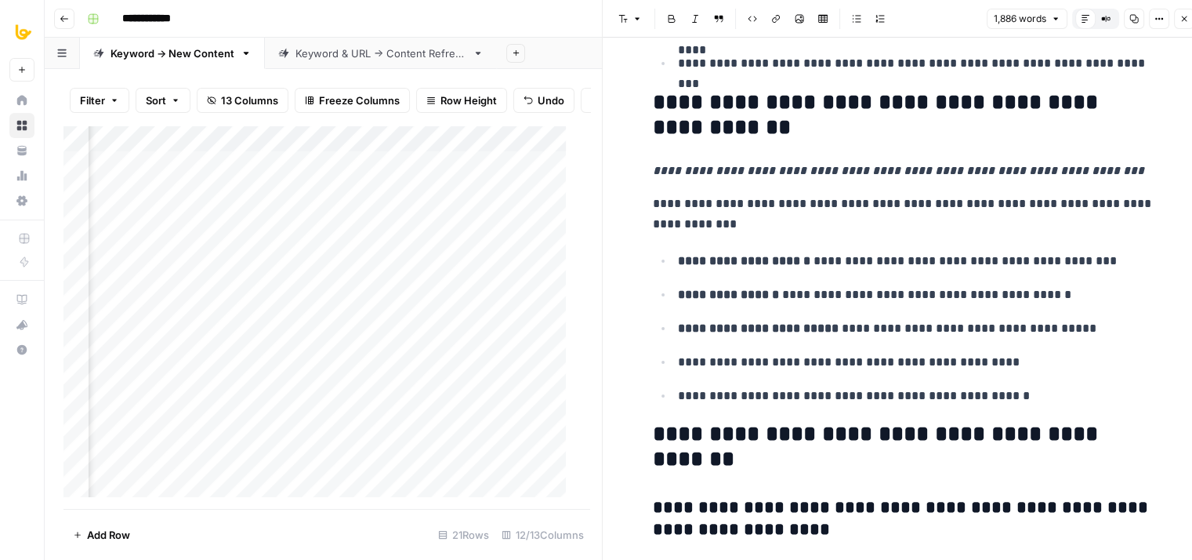
drag, startPoint x: 928, startPoint y: 227, endPoint x: 924, endPoint y: 99, distance: 128.7
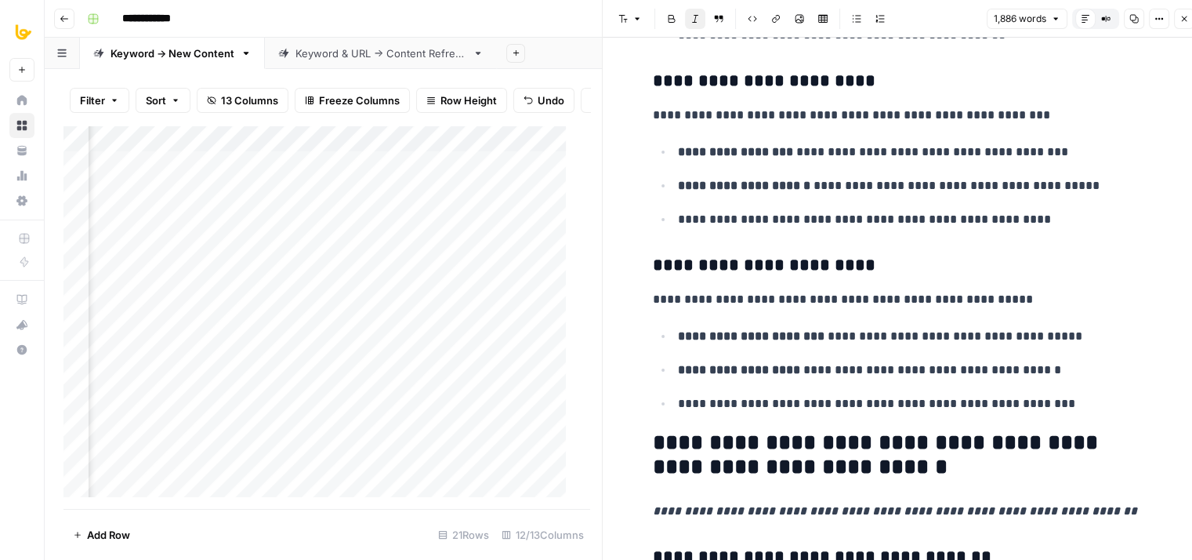
drag, startPoint x: 922, startPoint y: 311, endPoint x: 927, endPoint y: 35, distance: 276.0
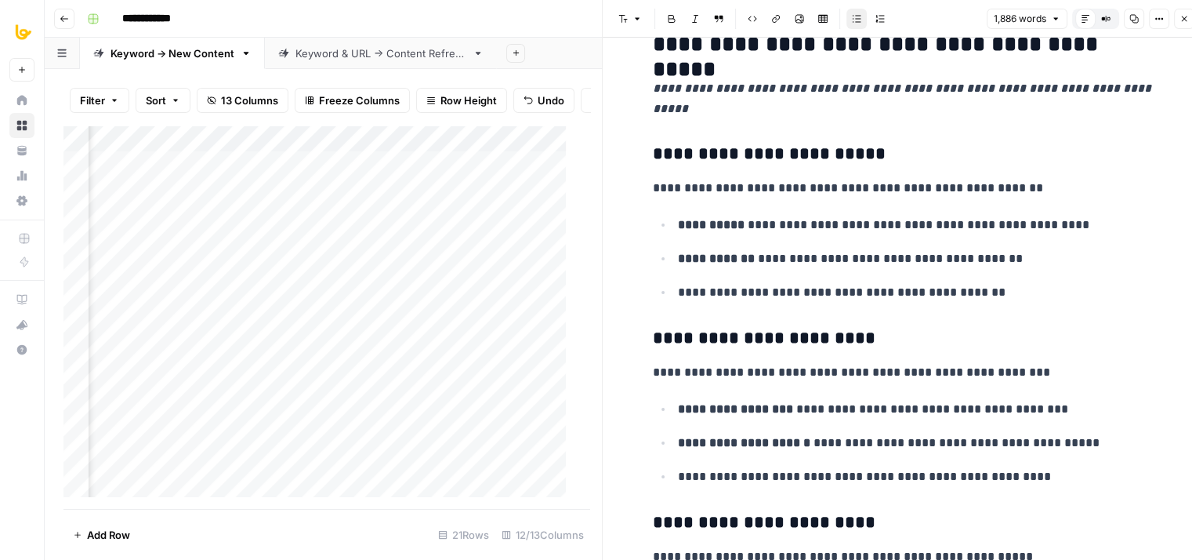
drag, startPoint x: 909, startPoint y: 176, endPoint x: 903, endPoint y: 20, distance: 156.9
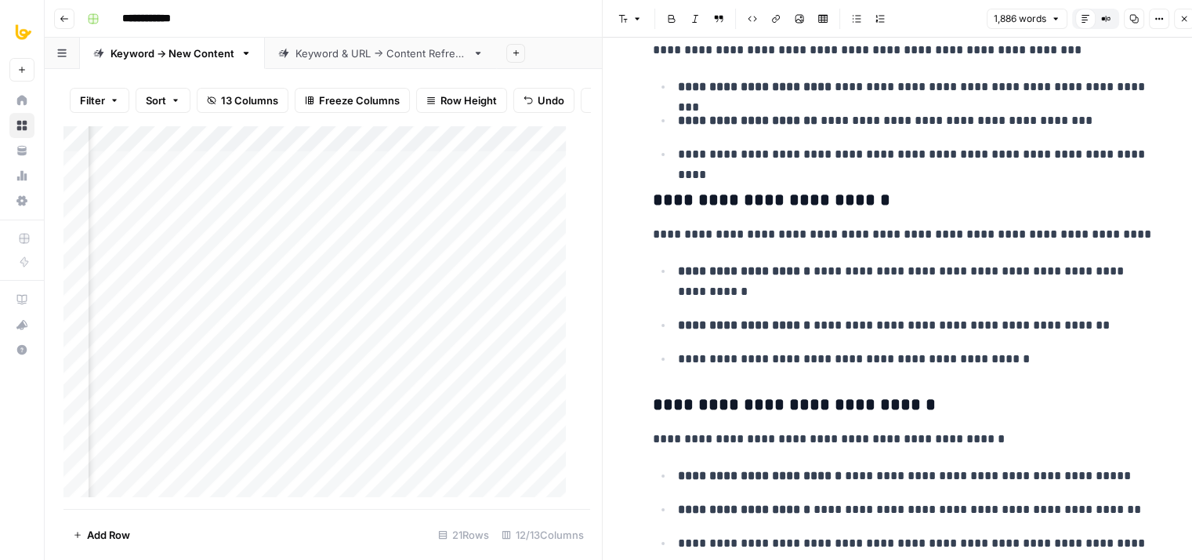
drag, startPoint x: 935, startPoint y: 314, endPoint x: 920, endPoint y: 151, distance: 164.5
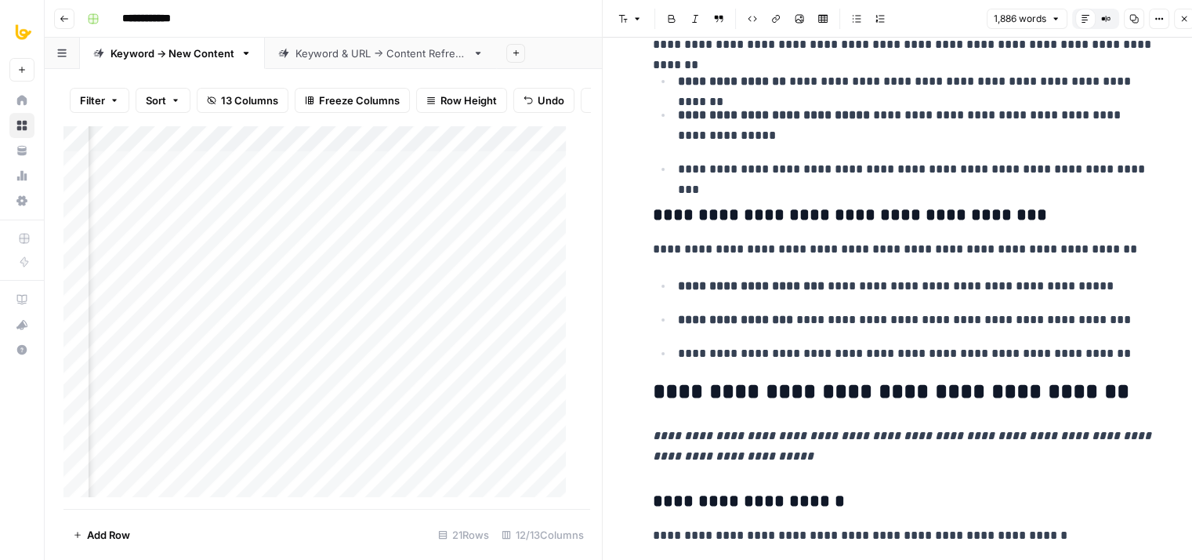
drag, startPoint x: 935, startPoint y: 289, endPoint x: 923, endPoint y: 8, distance: 281.7
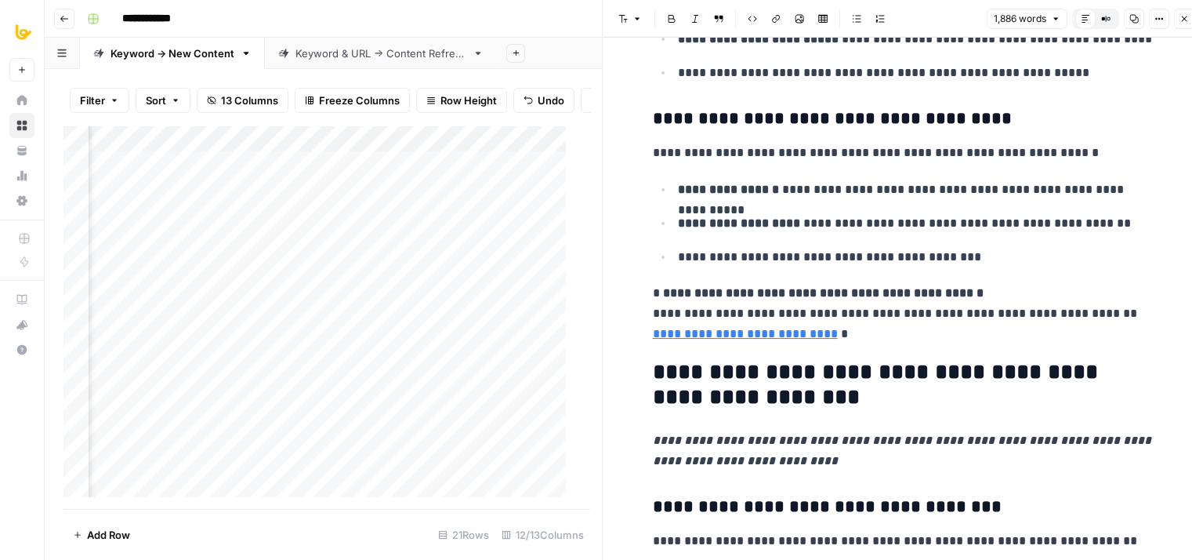
drag, startPoint x: 931, startPoint y: 271, endPoint x: 927, endPoint y: 150, distance: 121.6
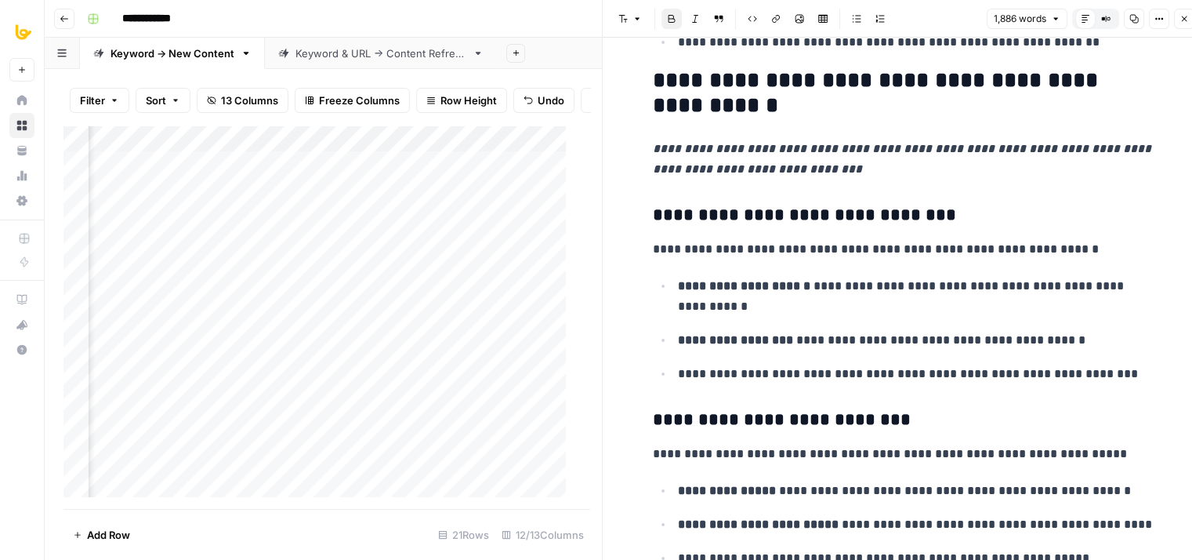
drag, startPoint x: 928, startPoint y: 281, endPoint x: 917, endPoint y: 95, distance: 186.9
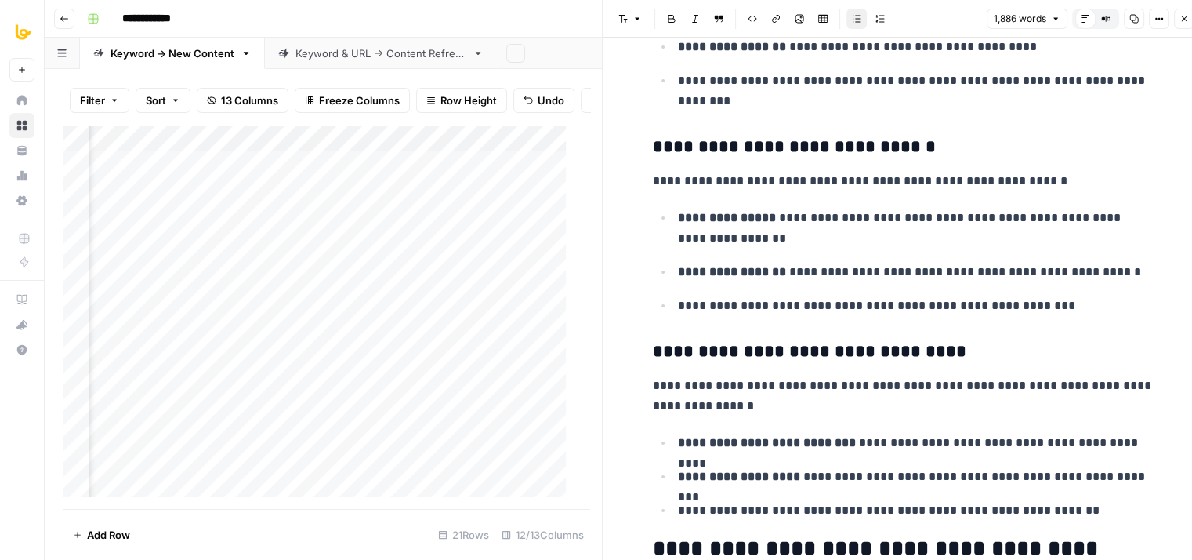
drag, startPoint x: 920, startPoint y: 321, endPoint x: 923, endPoint y: 101, distance: 219.5
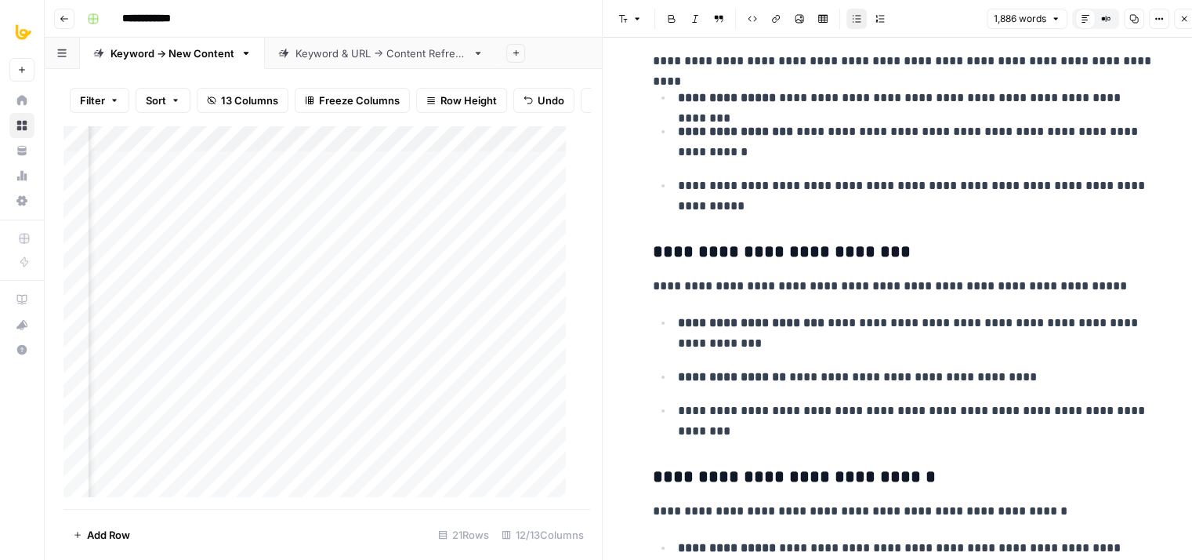
drag, startPoint x: 866, startPoint y: 236, endPoint x: 879, endPoint y: 51, distance: 185.4
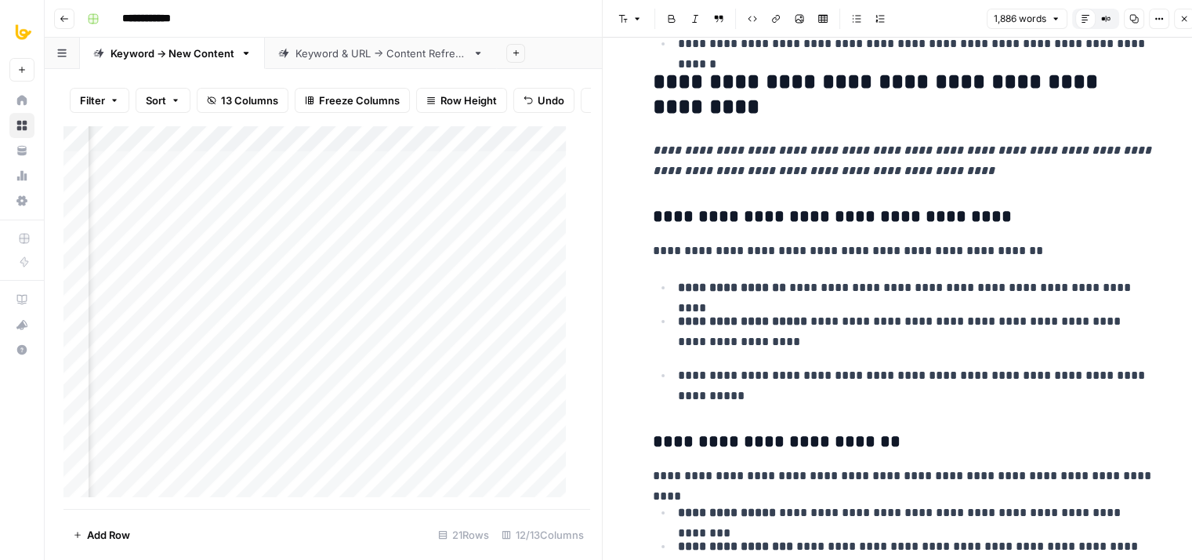
drag, startPoint x: 899, startPoint y: 199, endPoint x: 891, endPoint y: 258, distance: 59.3
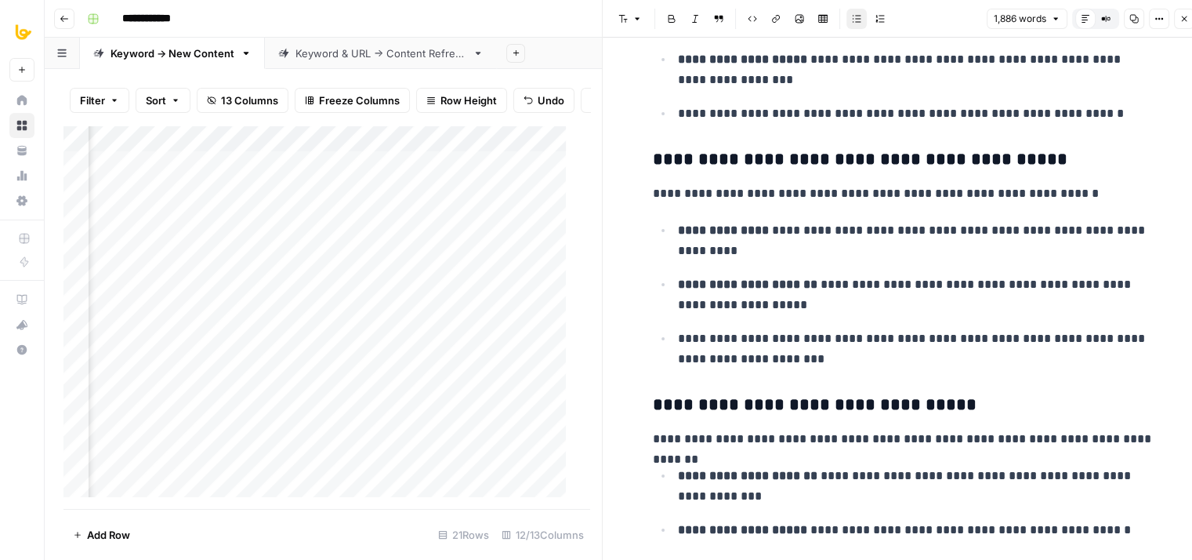
drag, startPoint x: 893, startPoint y: 241, endPoint x: 888, endPoint y: 120, distance: 120.8
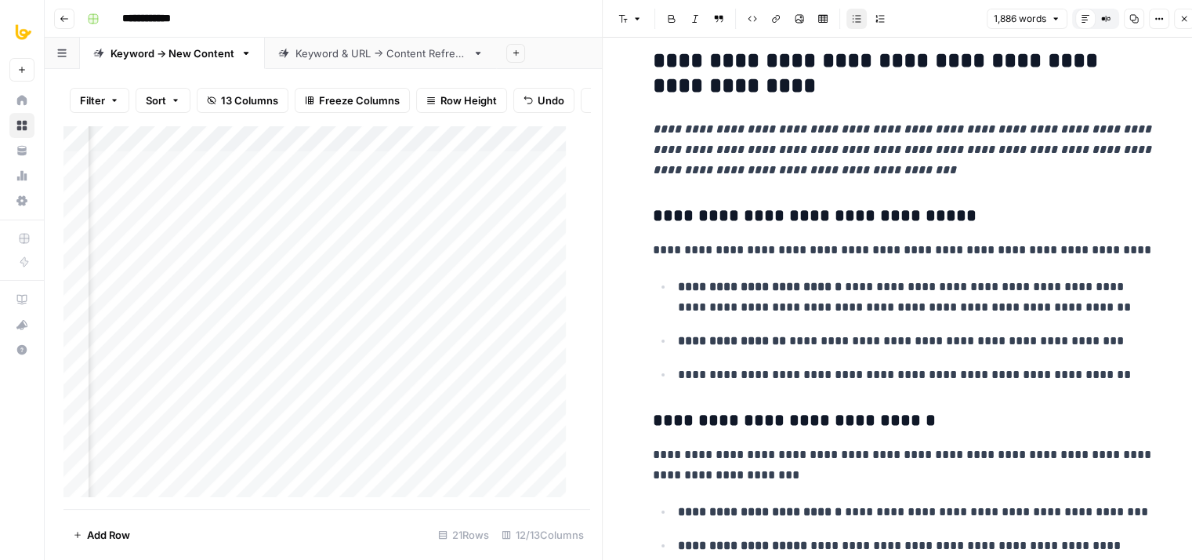
drag, startPoint x: 902, startPoint y: 127, endPoint x: 899, endPoint y: 51, distance: 76.1
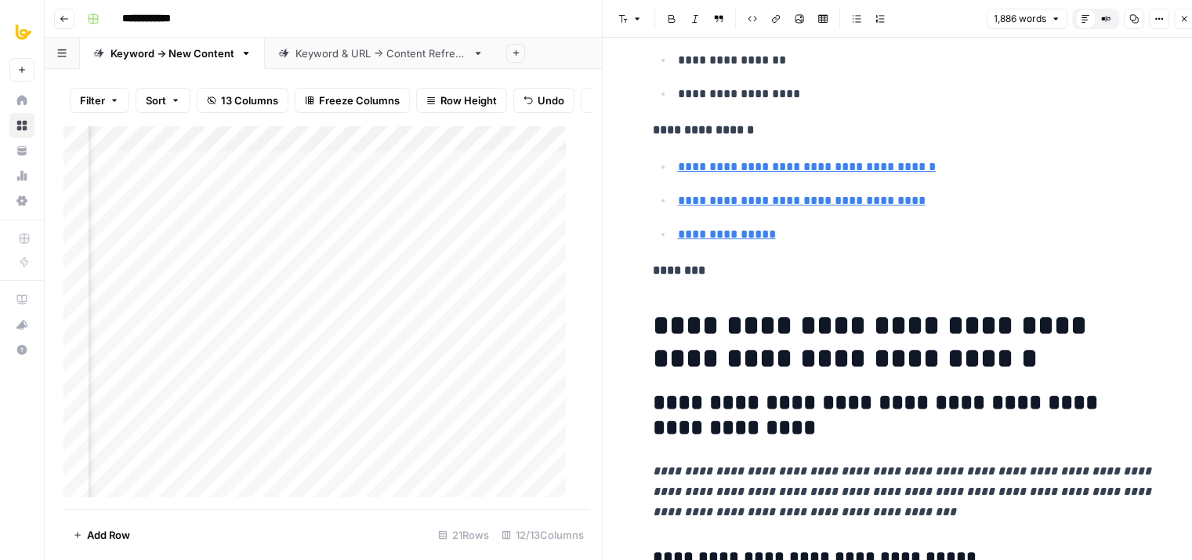
drag, startPoint x: 909, startPoint y: 260, endPoint x: 903, endPoint y: 181, distance: 79.4
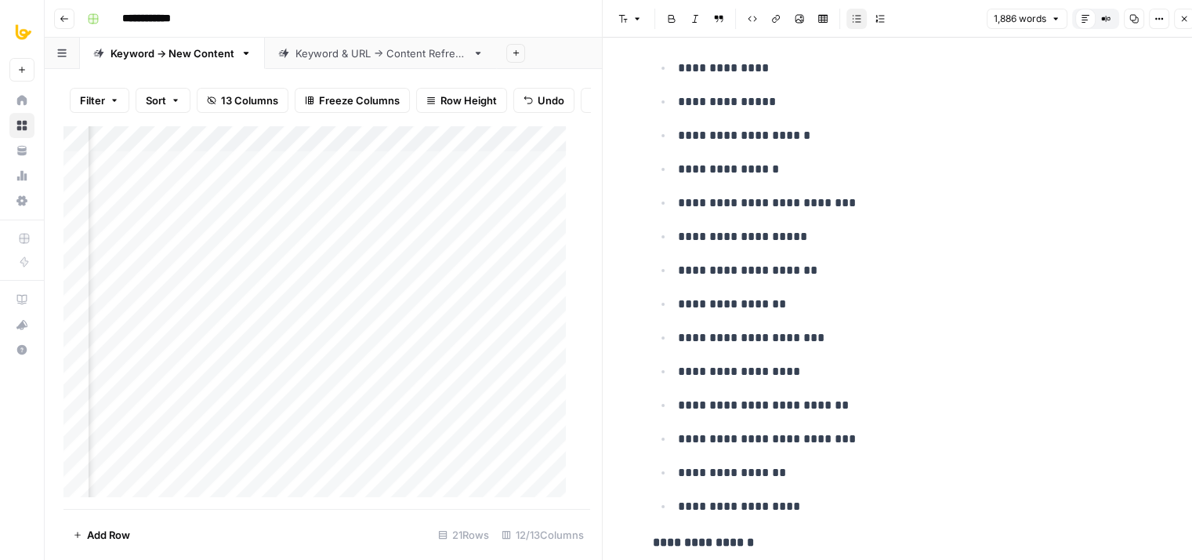
drag, startPoint x: 943, startPoint y: 264, endPoint x: 953, endPoint y: 227, distance: 38.8
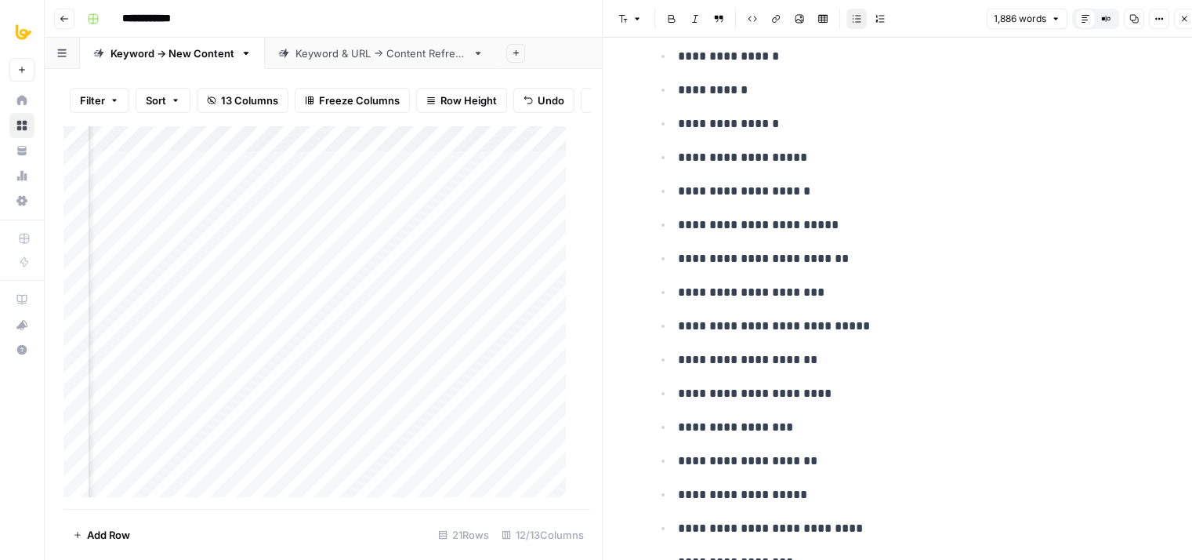
drag, startPoint x: 968, startPoint y: 292, endPoint x: 949, endPoint y: 127, distance: 166.6
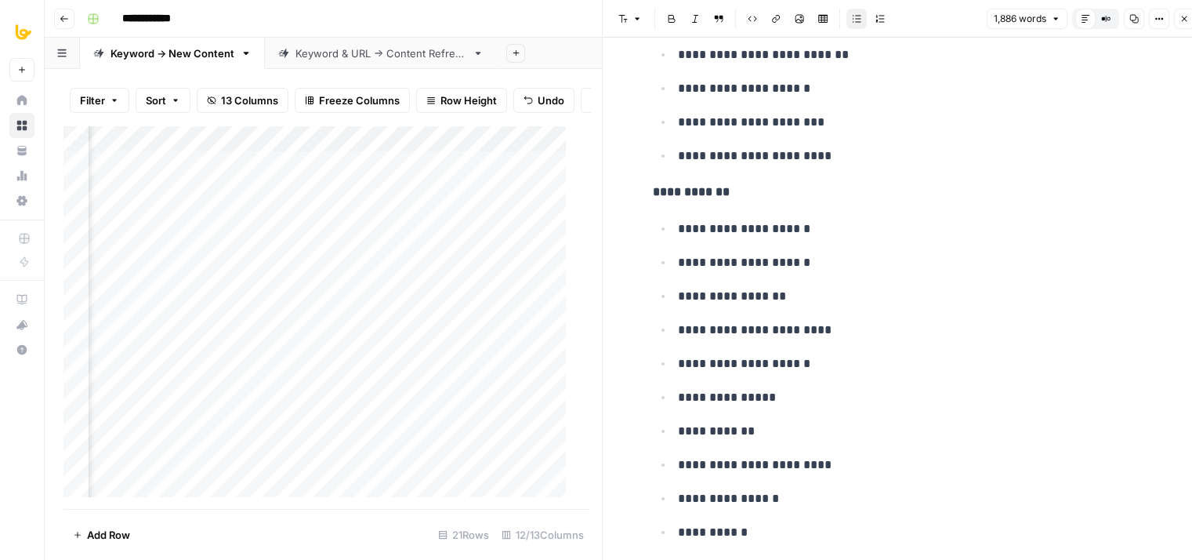
drag, startPoint x: 960, startPoint y: 256, endPoint x: 945, endPoint y: 154, distance: 102.9
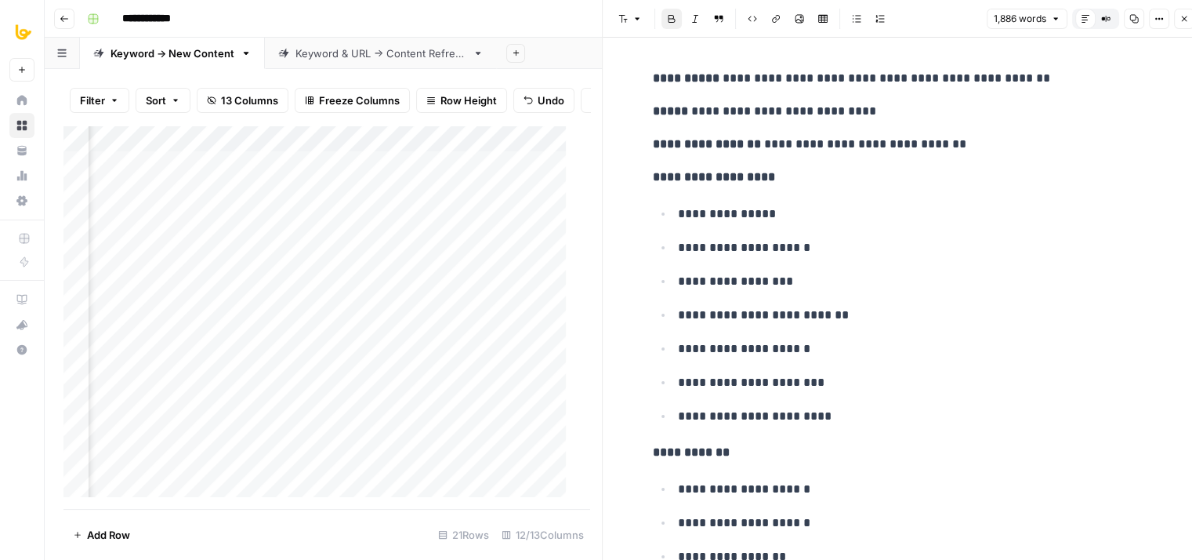
drag, startPoint x: 944, startPoint y: 191, endPoint x: 942, endPoint y: 163, distance: 27.5
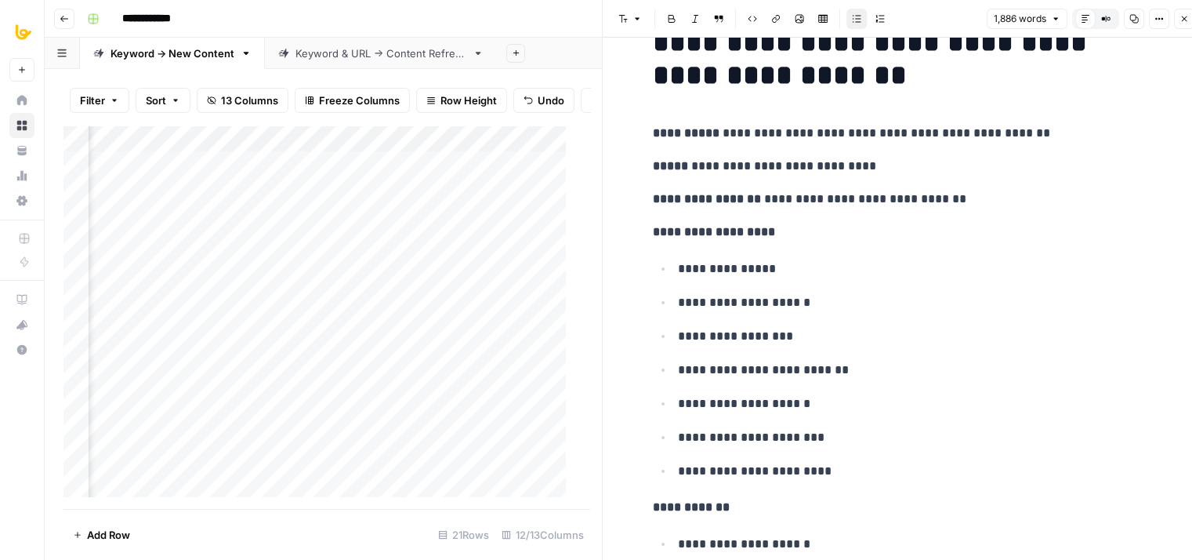
scroll to position [18, 0]
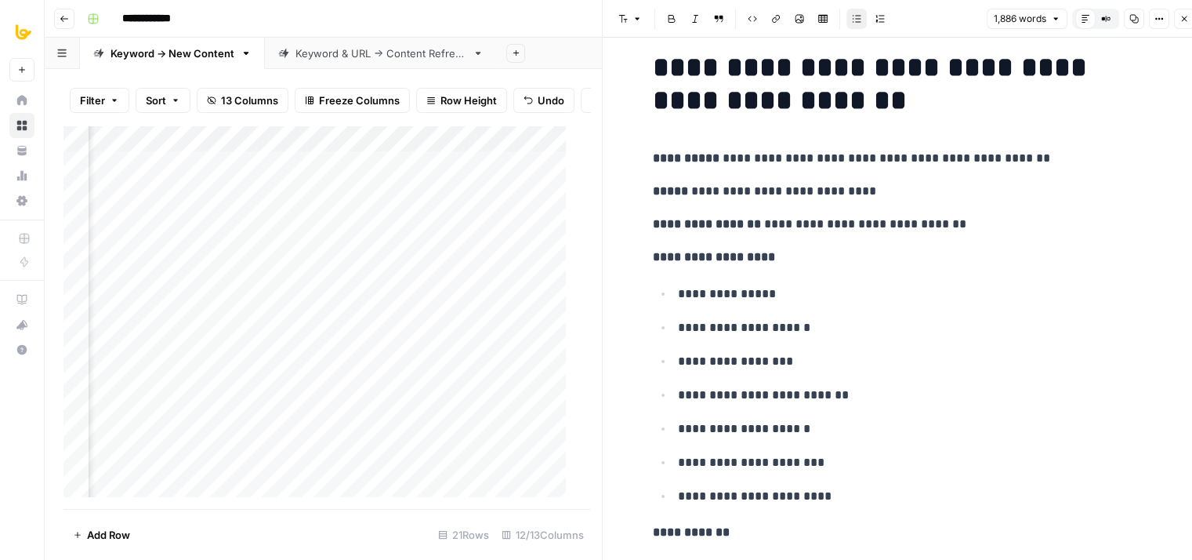
drag, startPoint x: 968, startPoint y: 298, endPoint x: 961, endPoint y: 232, distance: 66.2
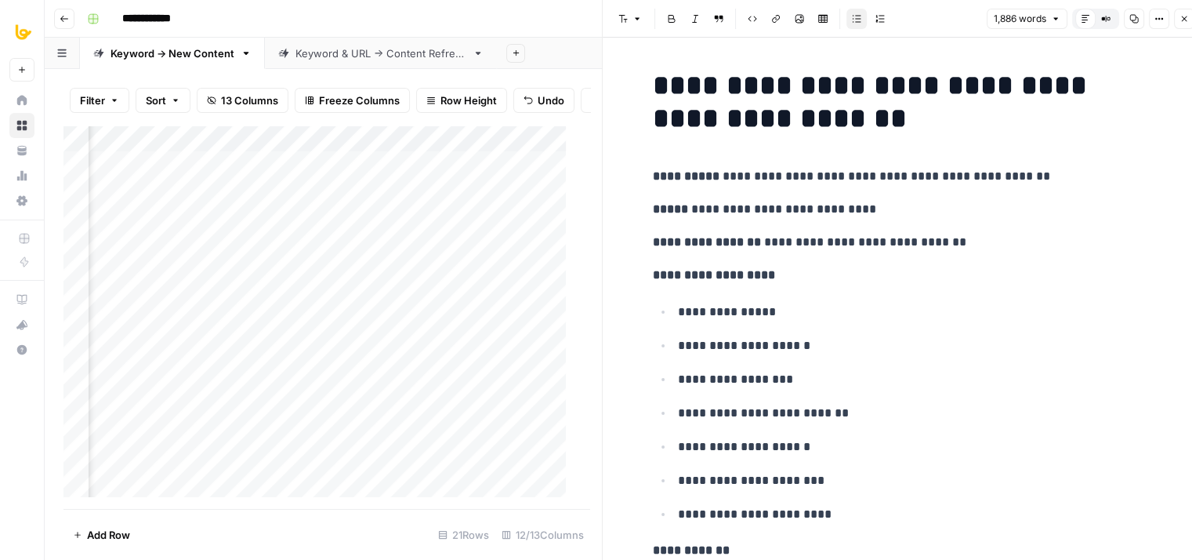
click at [956, 269] on p "**********" at bounding box center [904, 275] width 502 height 20
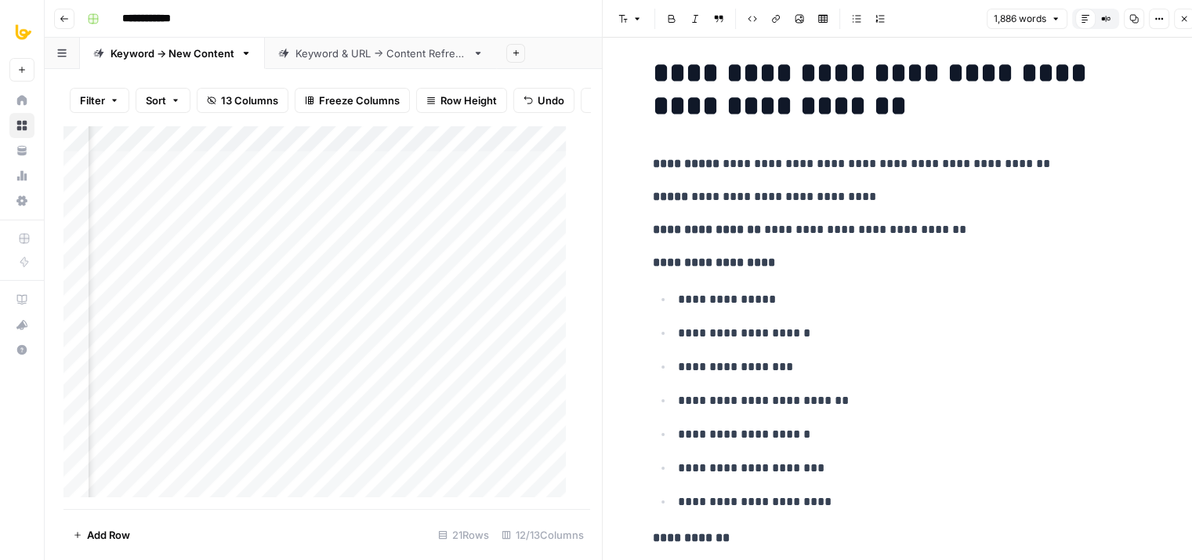
scroll to position [110, 0]
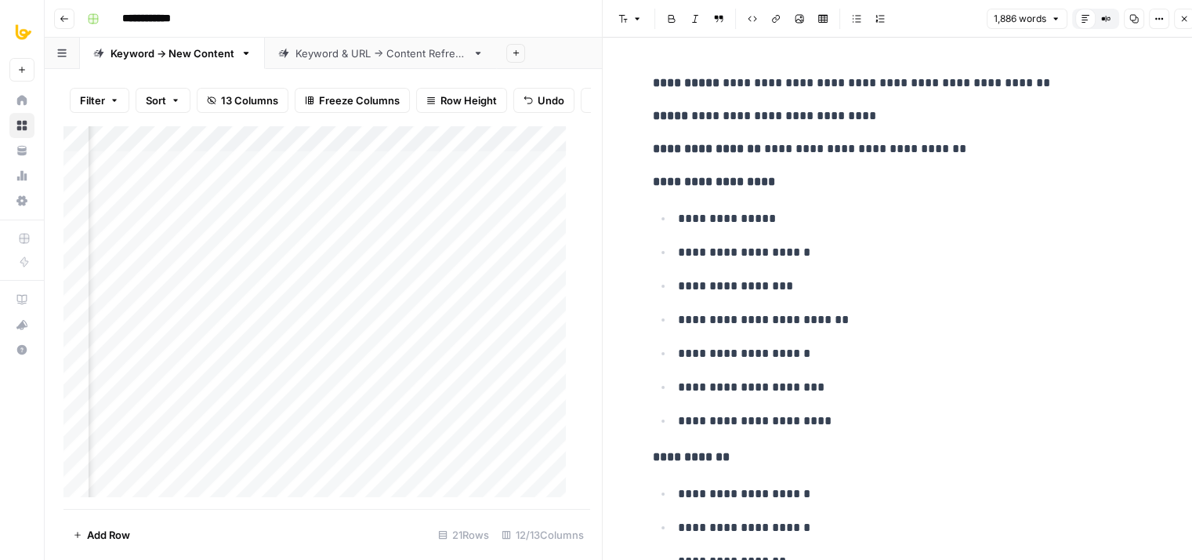
drag, startPoint x: 897, startPoint y: 264, endPoint x: 905, endPoint y: 332, distance: 68.7
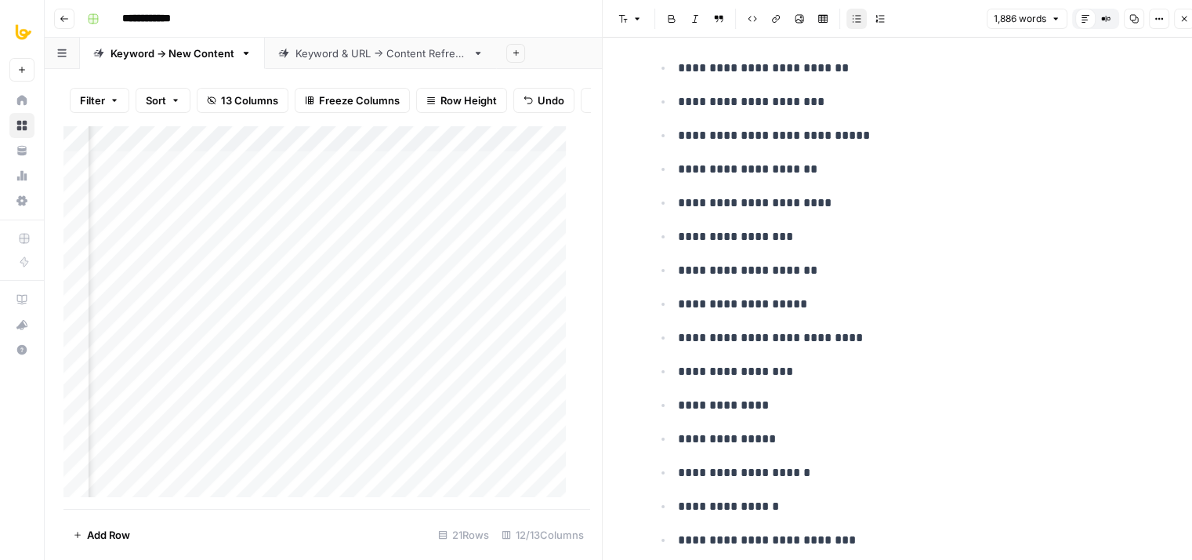
scroll to position [1634, 0]
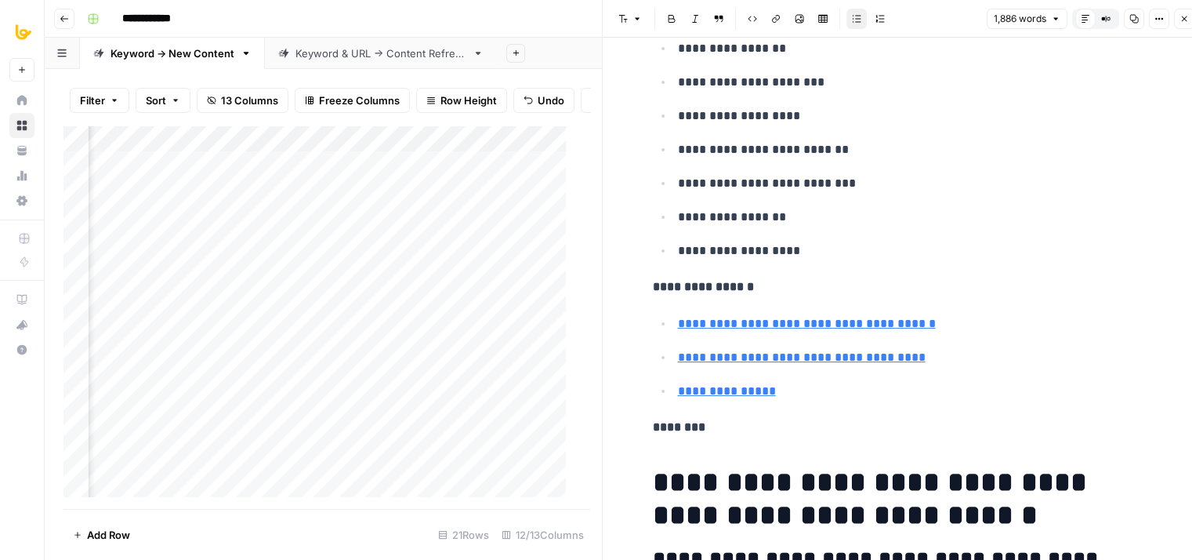
drag, startPoint x: 898, startPoint y: 206, endPoint x: 875, endPoint y: 490, distance: 284.7
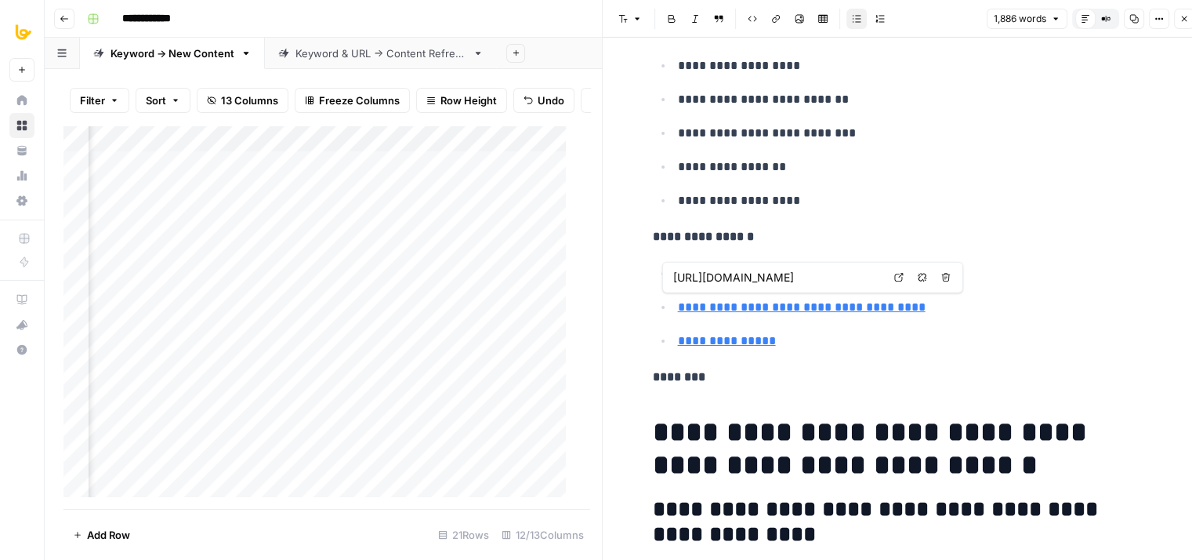
type input "https://dribbble.com/tags/startup-website"
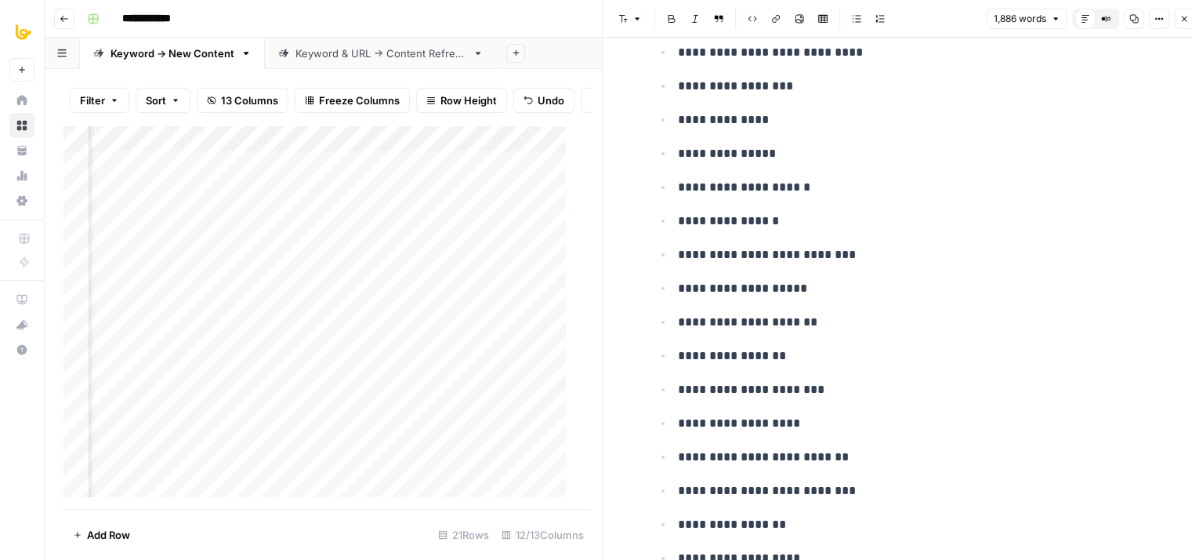
drag, startPoint x: 1074, startPoint y: 369, endPoint x: 1085, endPoint y: 250, distance: 119.7
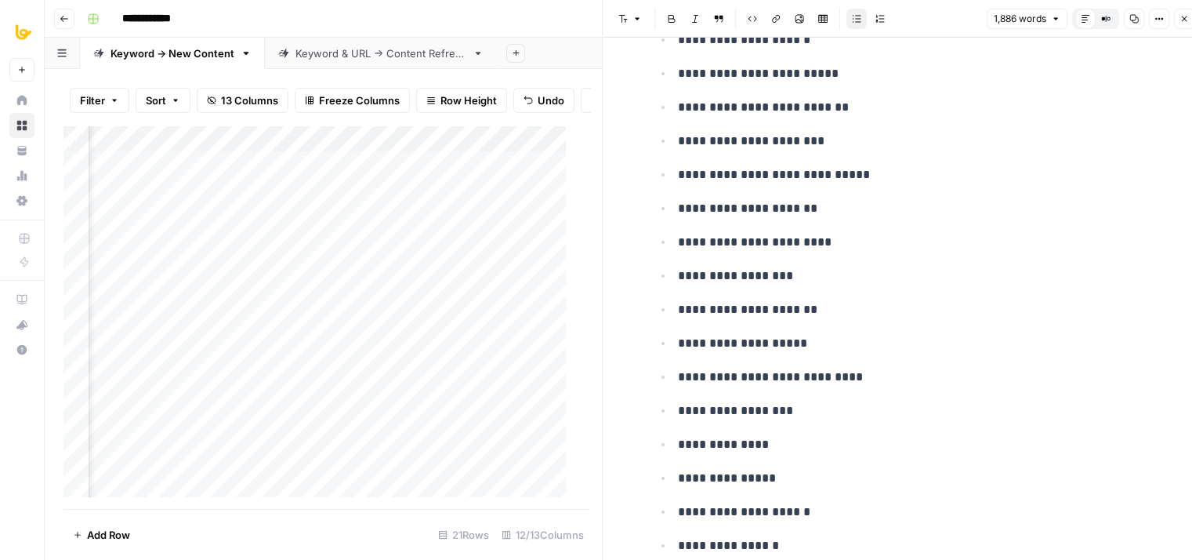
scroll to position [426, 0]
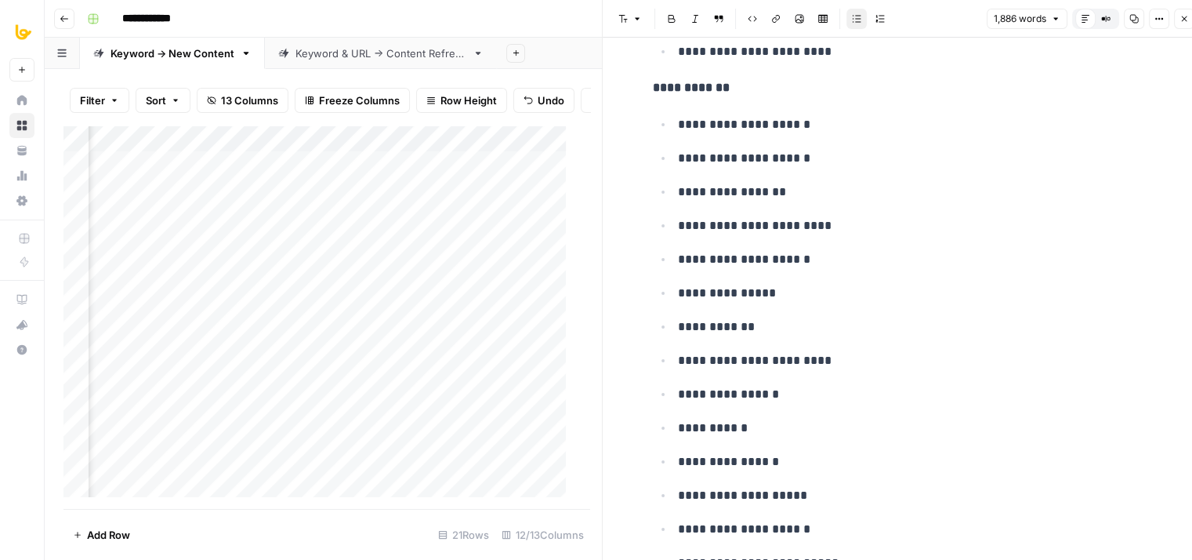
drag, startPoint x: 945, startPoint y: 318, endPoint x: 932, endPoint y: 238, distance: 80.9
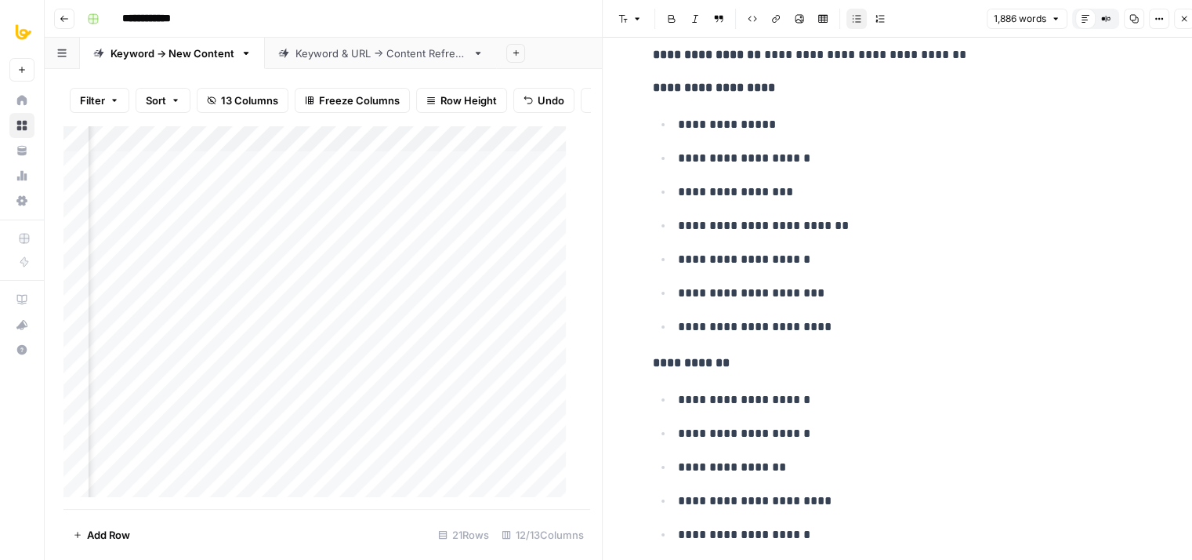
scroll to position [0, 0]
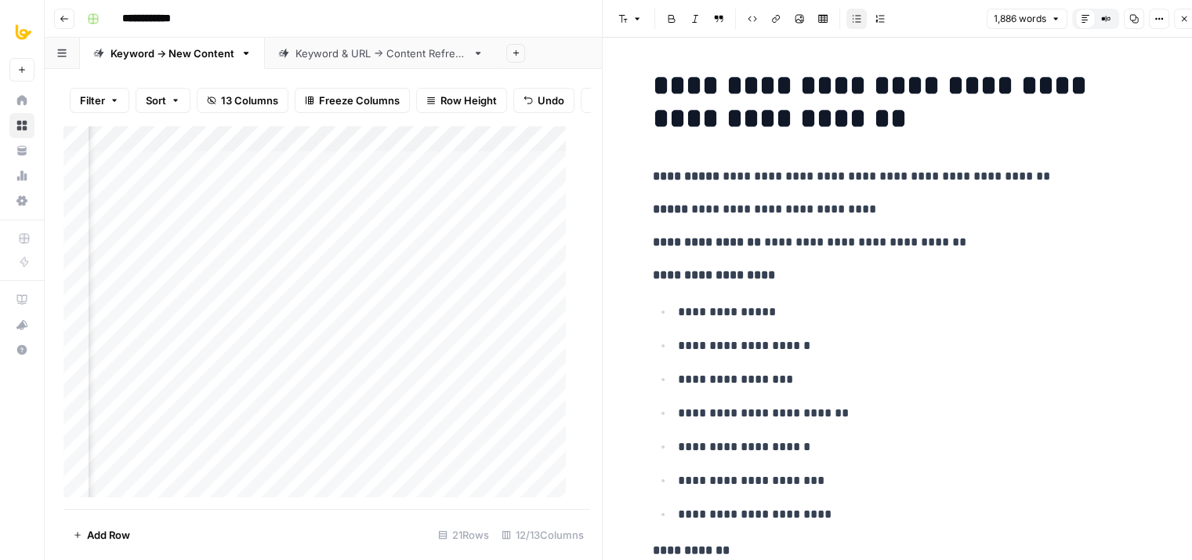
drag, startPoint x: 958, startPoint y: 209, endPoint x: 959, endPoint y: 189, distance: 19.6
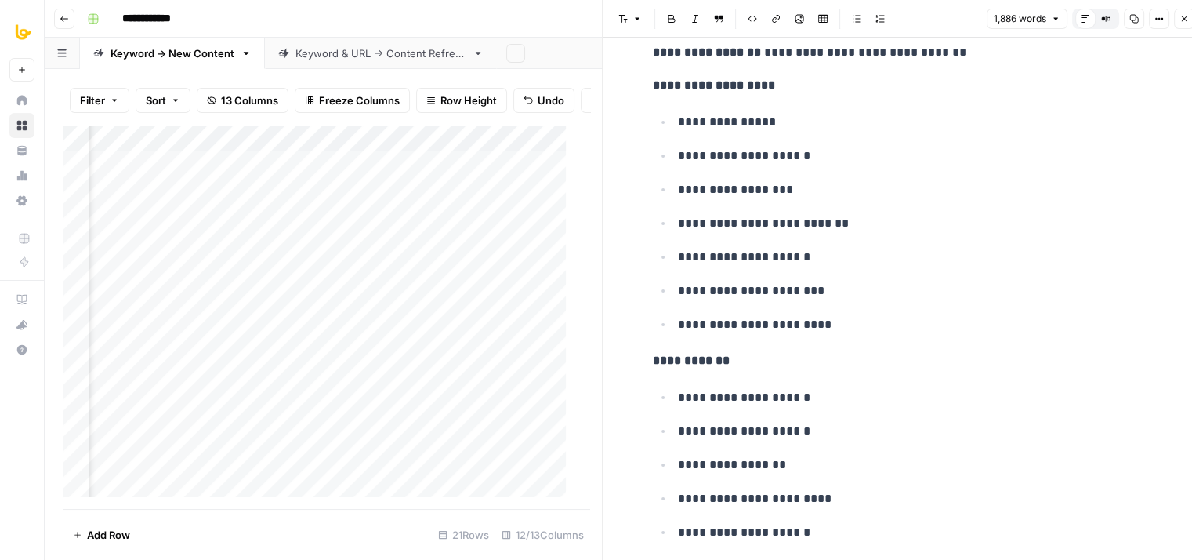
scroll to position [365, 0]
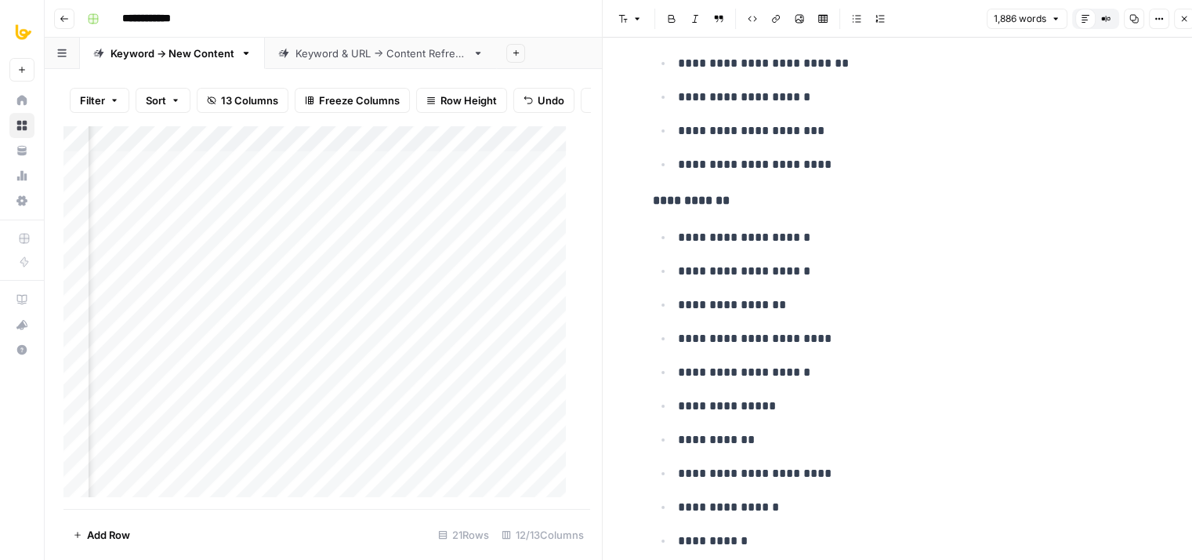
drag, startPoint x: 949, startPoint y: 189, endPoint x: 927, endPoint y: 329, distance: 142.2
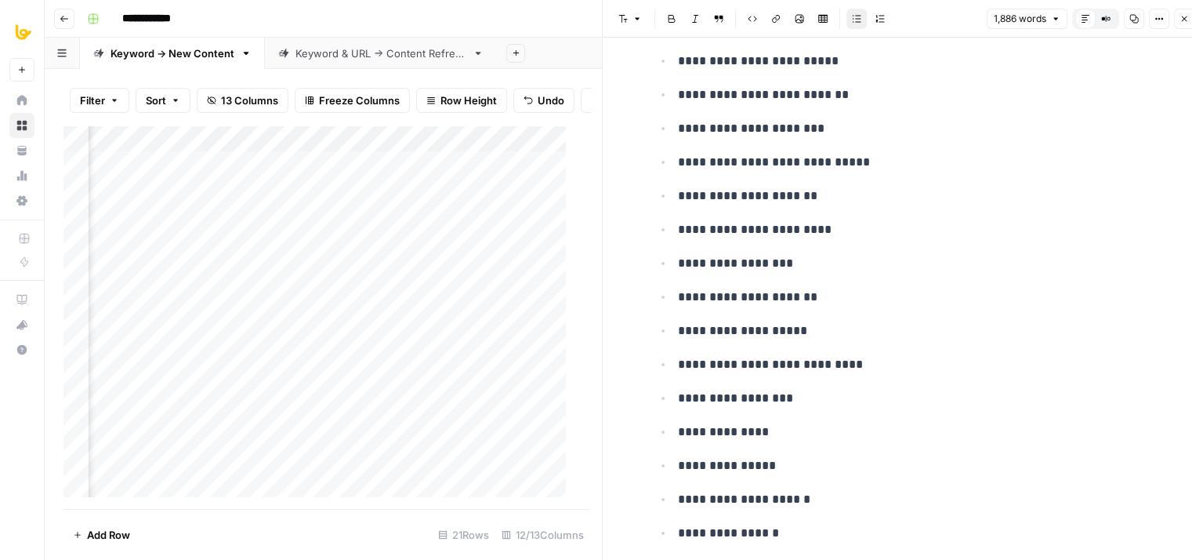
drag, startPoint x: 916, startPoint y: 251, endPoint x: 911, endPoint y: 363, distance: 112.2
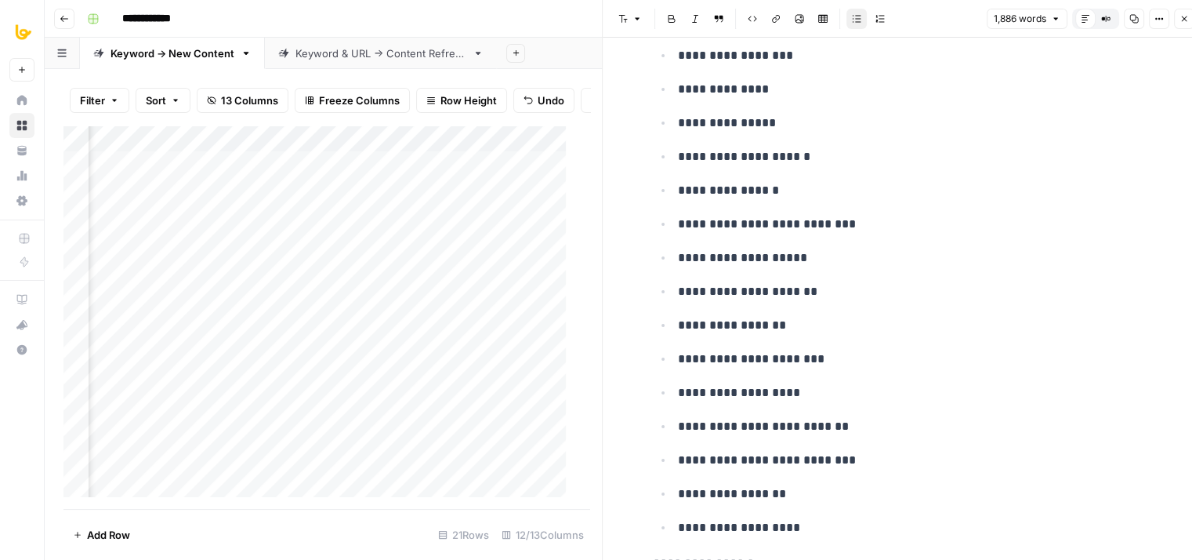
drag
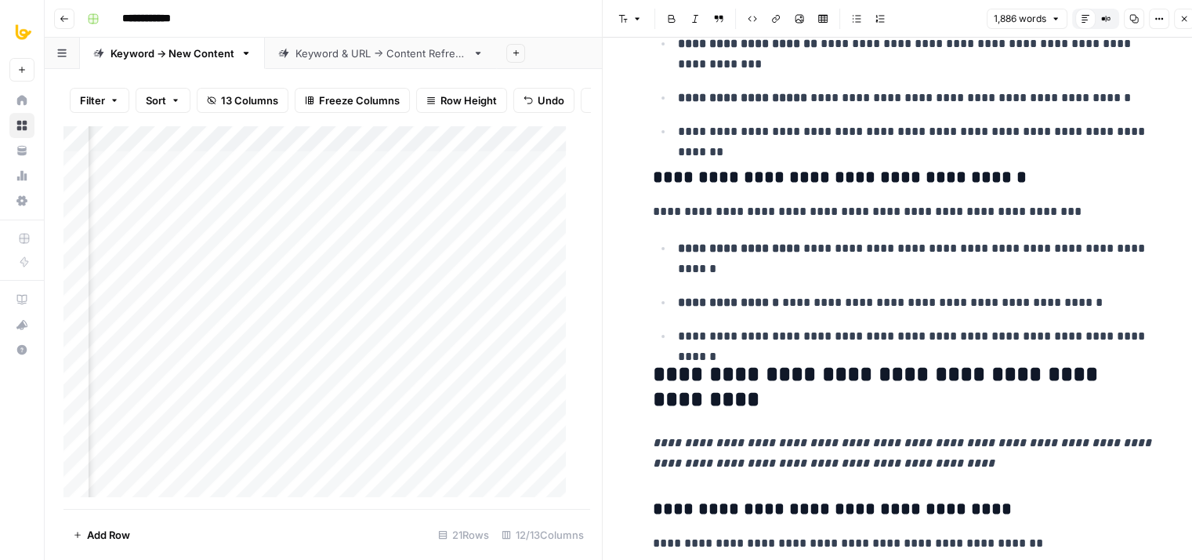
scroll to position [3125, 0]
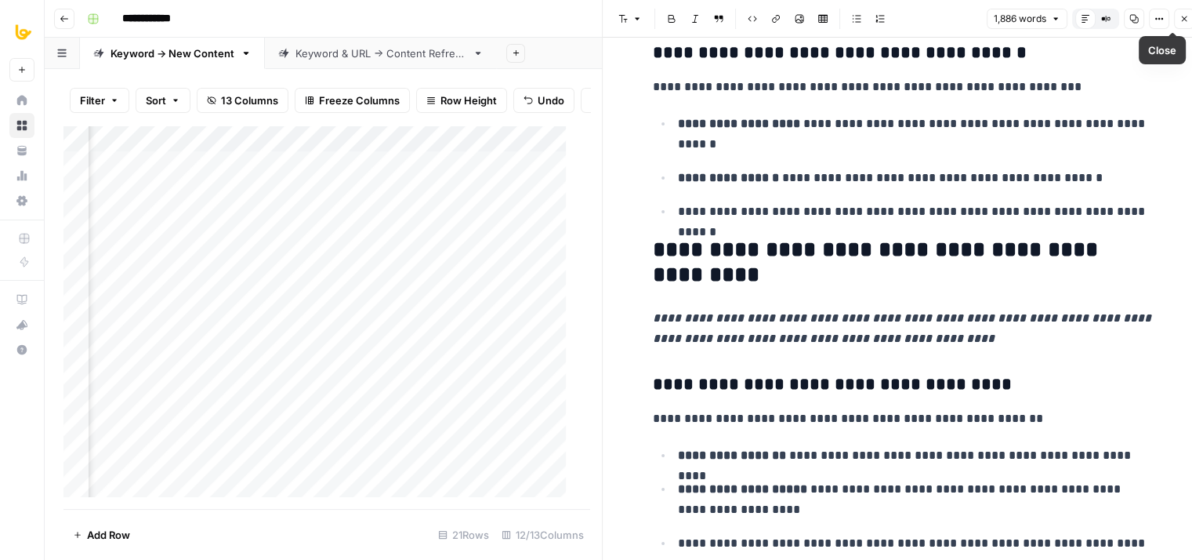
click at [1183, 14] on icon "button" at bounding box center [1184, 18] width 9 height 9
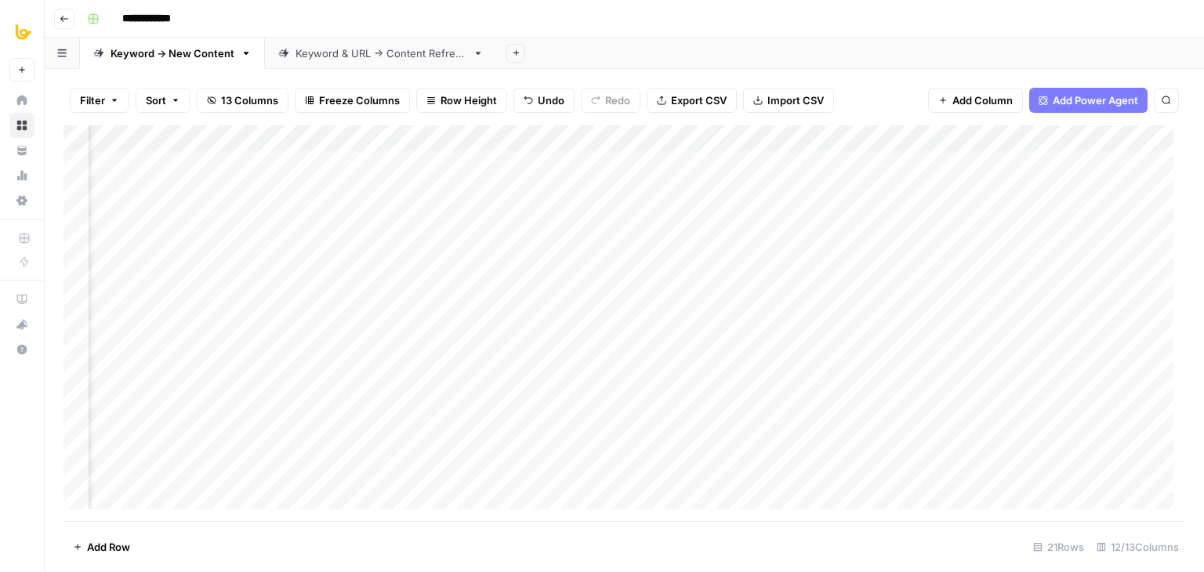
click at [916, 140] on div "Add Column" at bounding box center [625, 323] width 1122 height 396
click at [869, 270] on span "Hide Column" at bounding box center [890, 271] width 137 height 16
click at [471, 167] on div "Add Column" at bounding box center [625, 323] width 1122 height 396
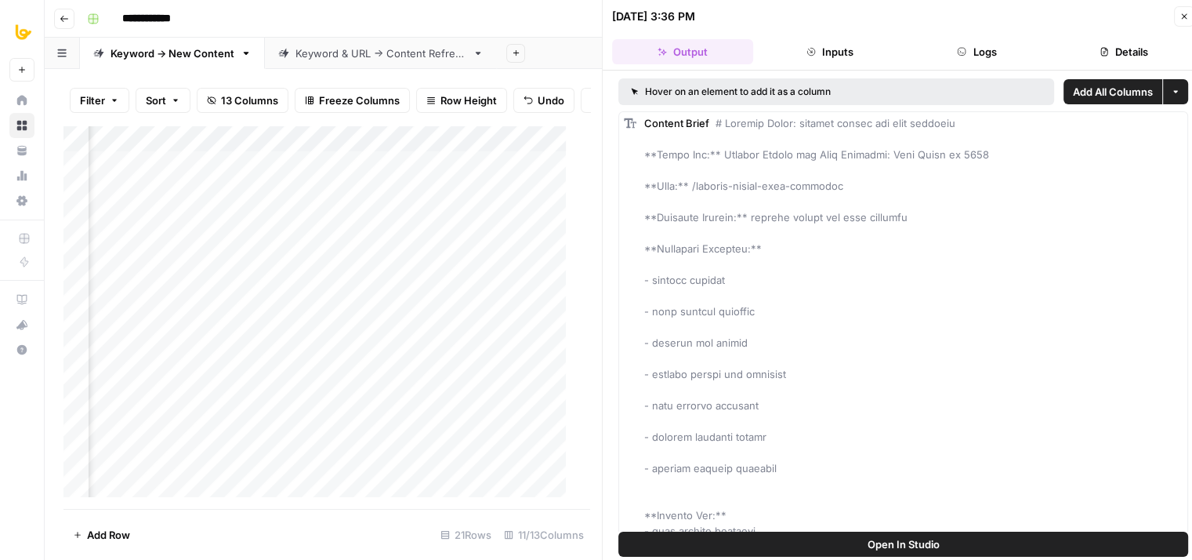
click at [972, 45] on button "Logs" at bounding box center [977, 51] width 141 height 25
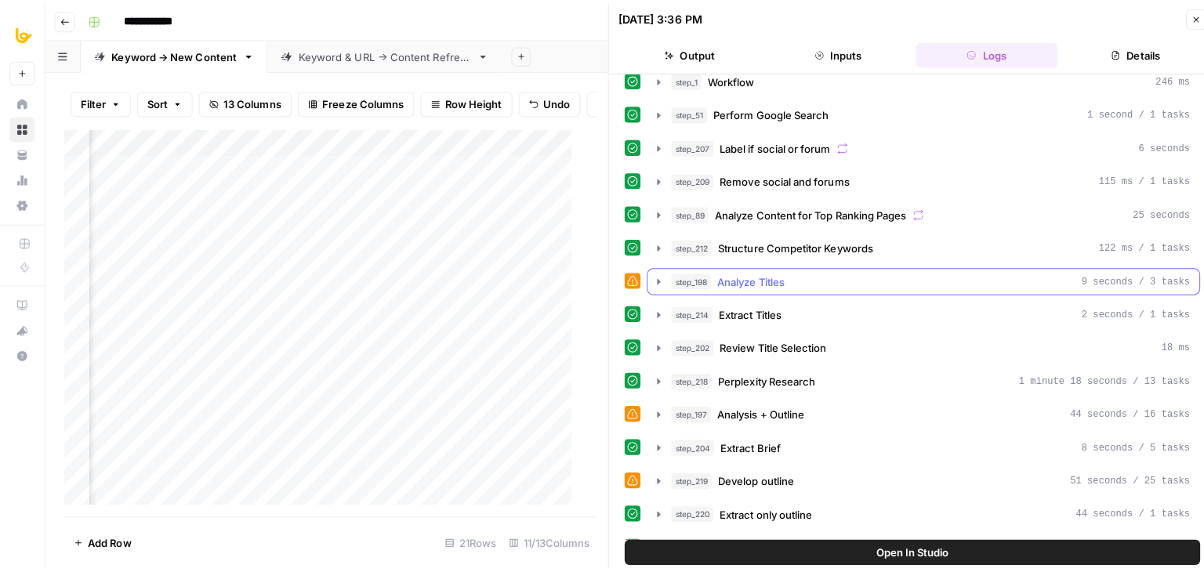
scroll to position [157, 0]
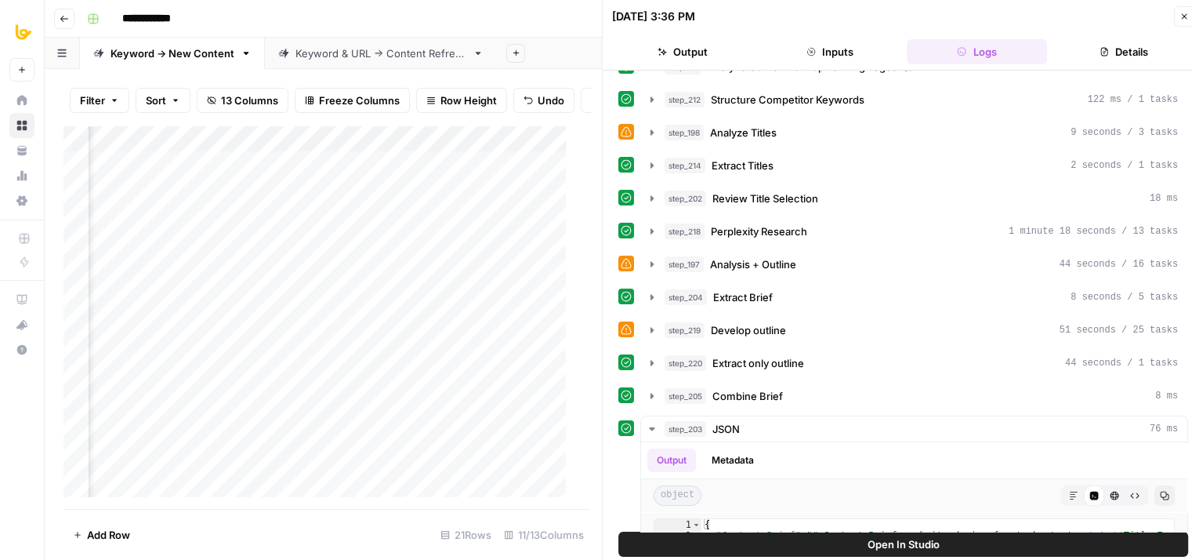
click at [1186, 13] on icon "button" at bounding box center [1184, 16] width 9 height 9
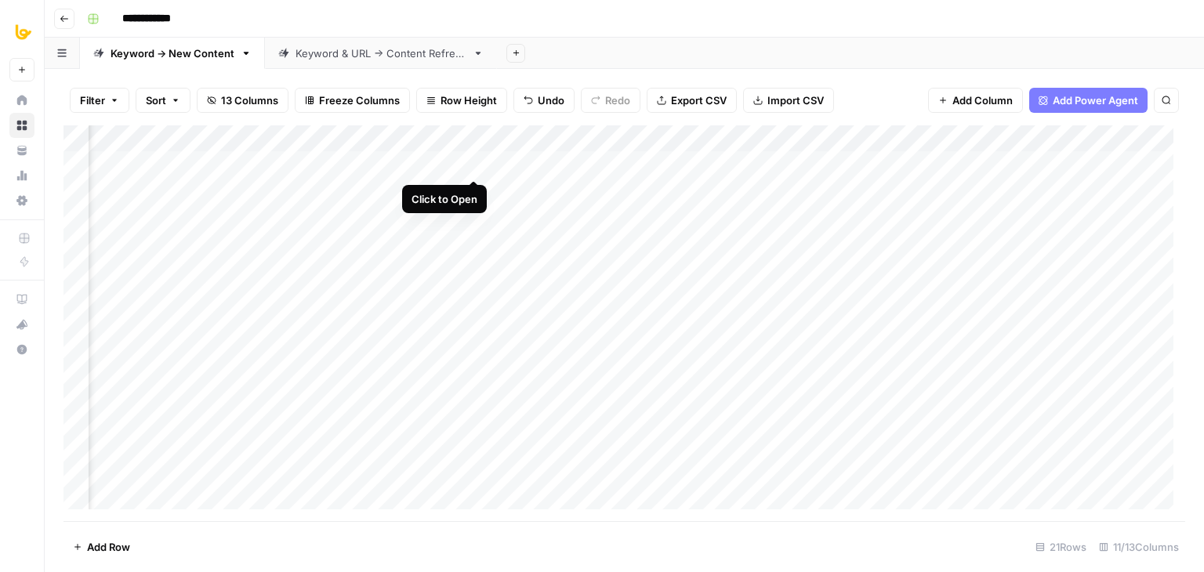
click at [474, 162] on div "Add Column" at bounding box center [625, 323] width 1122 height 396
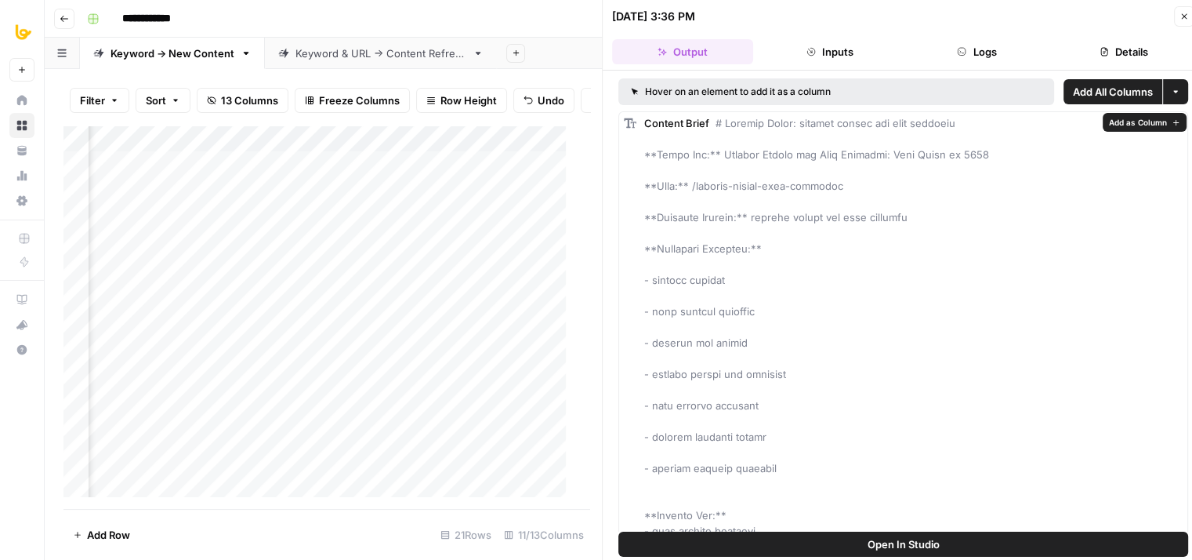
drag, startPoint x: 998, startPoint y: 289, endPoint x: 1008, endPoint y: 189, distance: 100.9
click at [1182, 14] on icon "button" at bounding box center [1184, 16] width 9 height 9
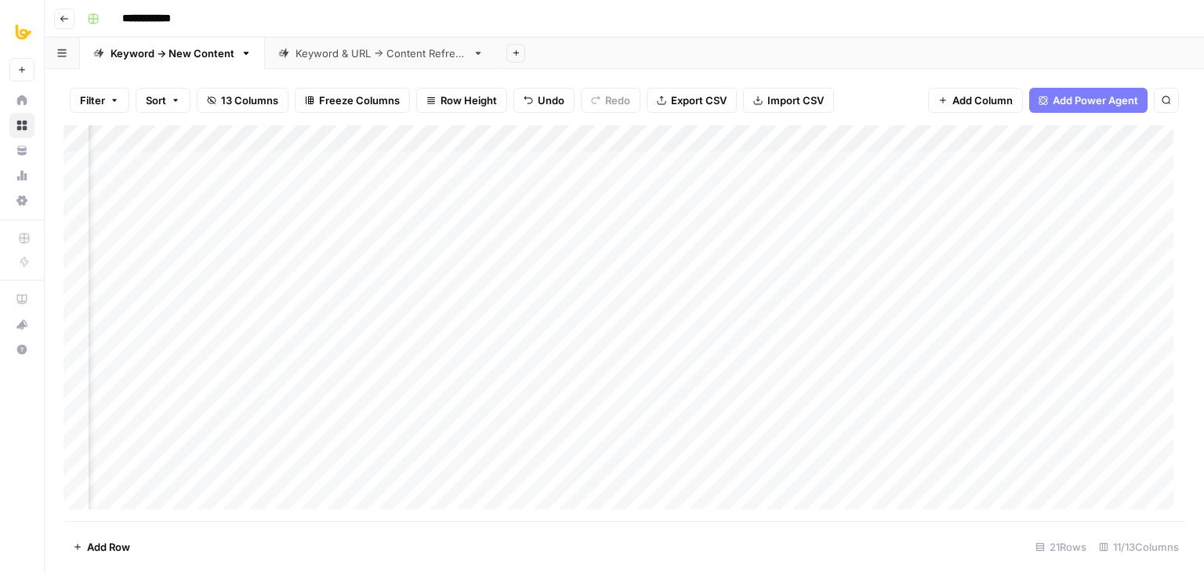
click at [482, 132] on div "Add Column" at bounding box center [625, 323] width 1122 height 396
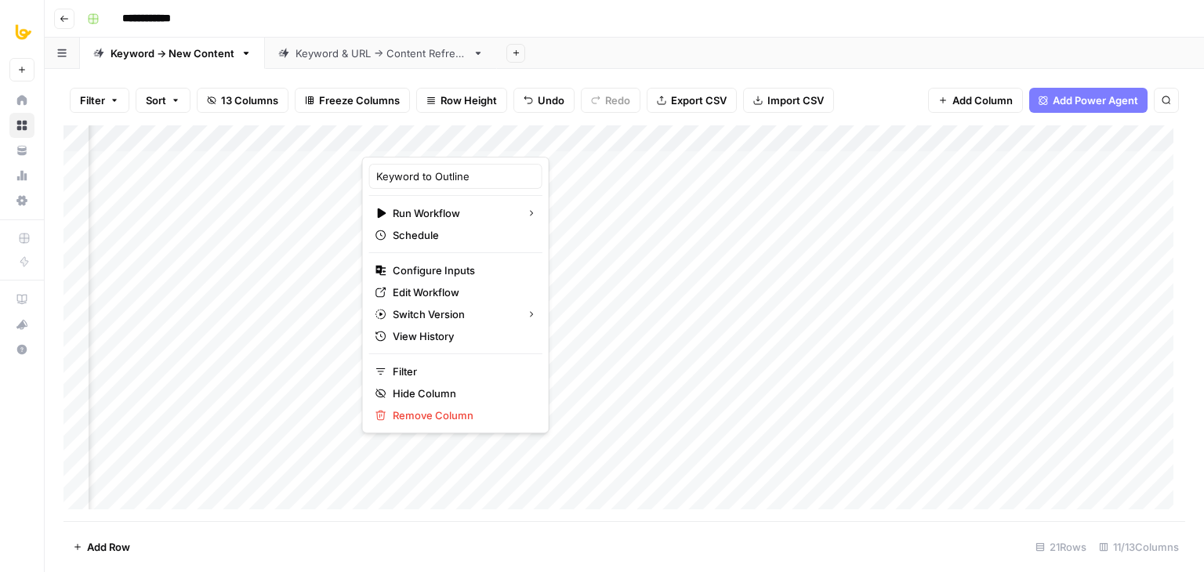
click at [571, 56] on div "Add Sheet" at bounding box center [850, 53] width 707 height 31
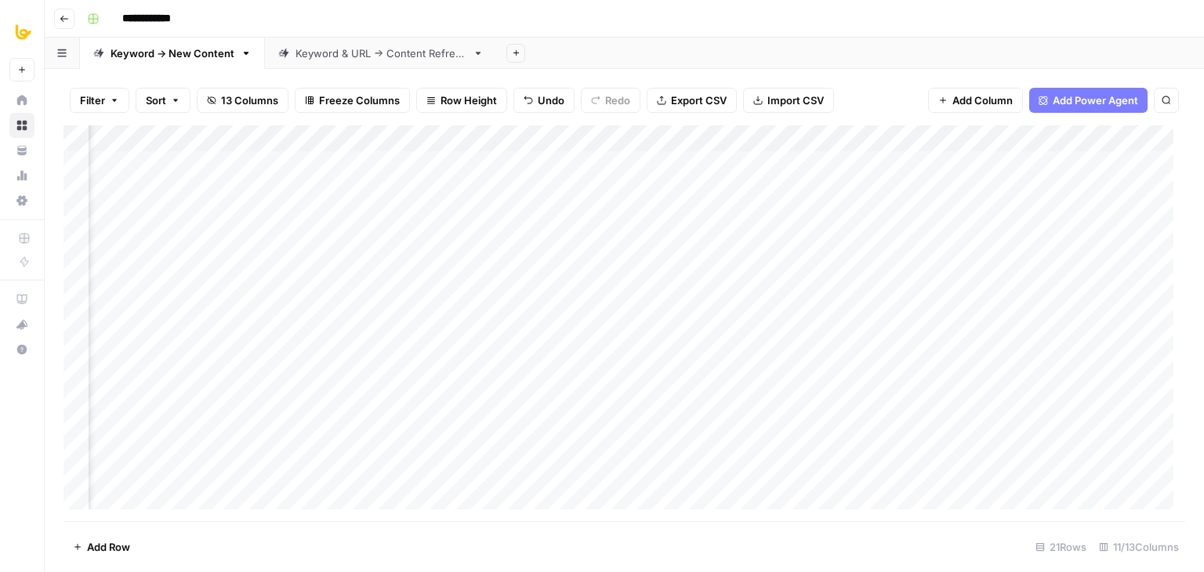
click at [474, 136] on div "Add Column" at bounding box center [625, 323] width 1122 height 396
click at [565, 26] on div "**********" at bounding box center [635, 18] width 1108 height 25
click at [586, 59] on div "Add Sheet" at bounding box center [850, 53] width 707 height 31
click at [590, 56] on div "Add Sheet" at bounding box center [850, 53] width 707 height 31
click at [276, 98] on span "13 Columns" at bounding box center [249, 101] width 57 height 16
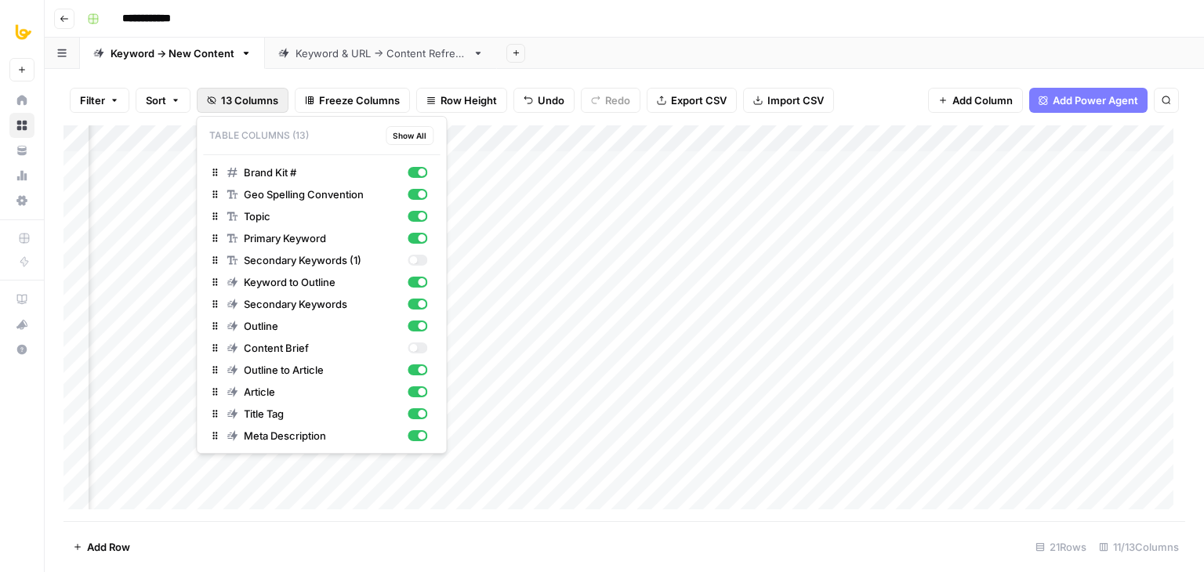
click at [580, 73] on div "Filter Sort 13 Columns Freeze Columns Row Height Undo Redo Export CSV Import CS…" at bounding box center [625, 320] width 1160 height 503
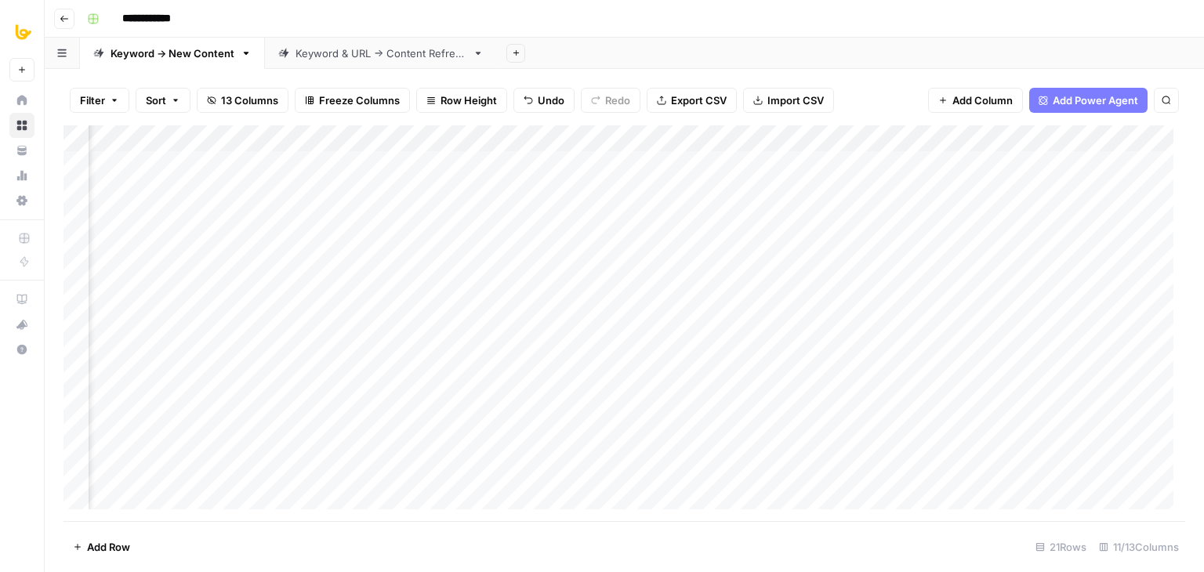
scroll to position [0, 364]
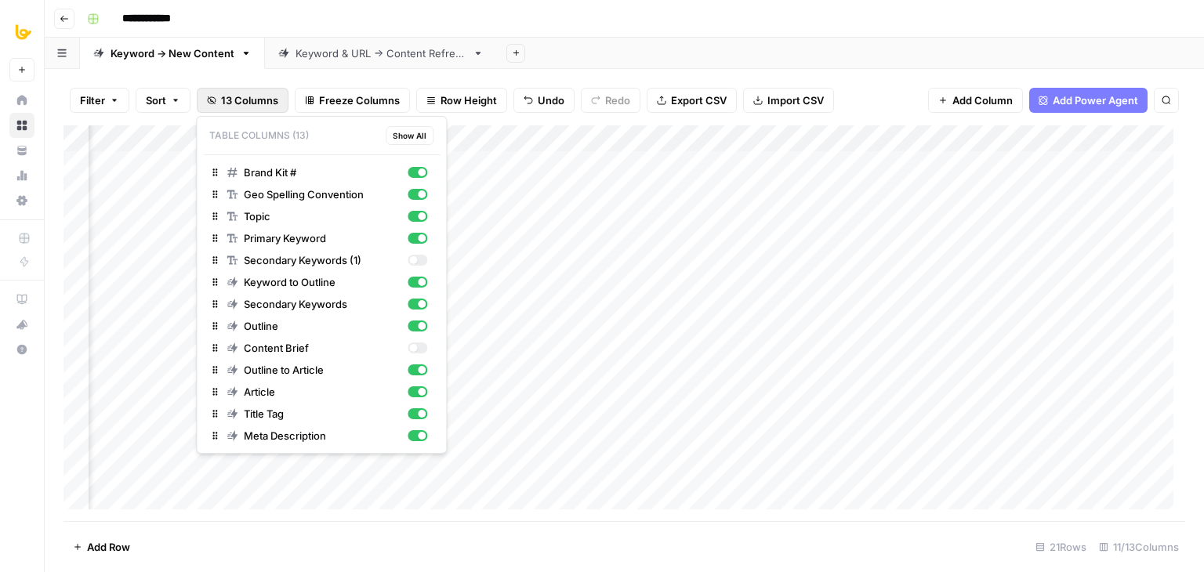
click at [270, 99] on span "13 Columns" at bounding box center [249, 101] width 57 height 16
click at [414, 130] on span "Show All" at bounding box center [410, 135] width 34 height 13
click at [414, 130] on span "Hide All" at bounding box center [412, 135] width 30 height 13
click at [414, 130] on span "Show All" at bounding box center [410, 135] width 34 height 13
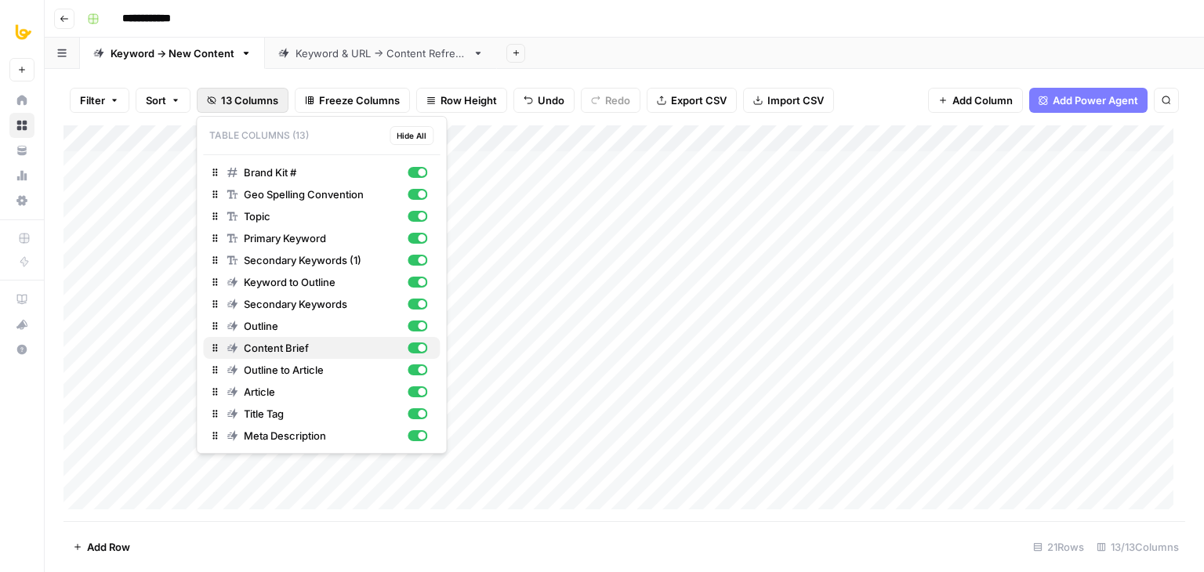
click at [417, 349] on div "button" at bounding box center [418, 348] width 20 height 11
click at [416, 261] on div "button" at bounding box center [418, 260] width 20 height 11
click at [416, 261] on div "button" at bounding box center [413, 260] width 8 height 8
click at [416, 261] on div "button" at bounding box center [418, 260] width 20 height 11
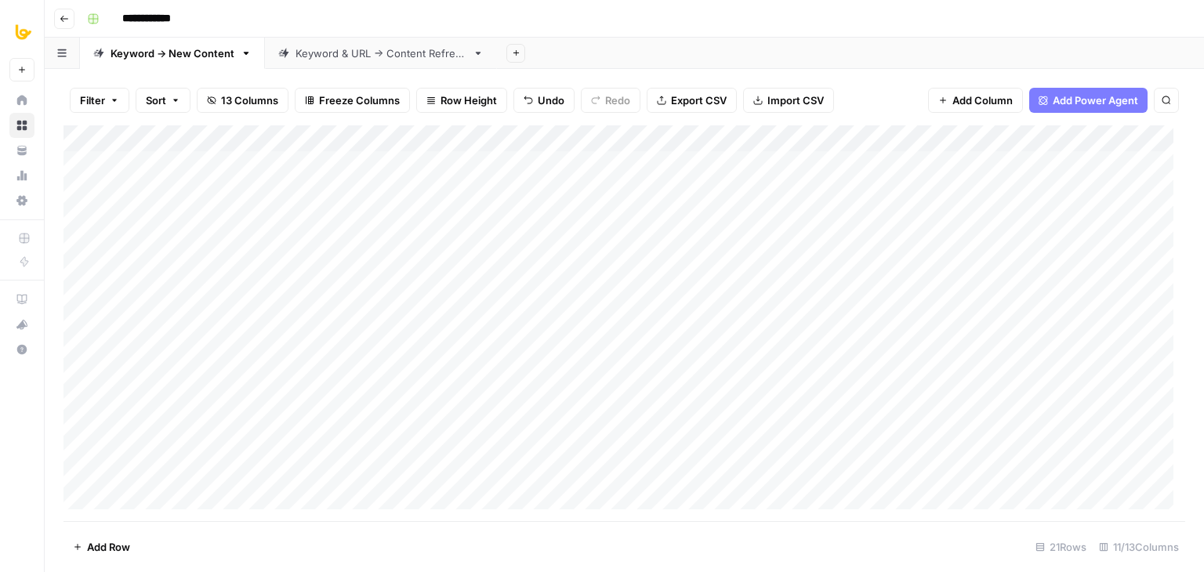
click at [299, 20] on div "**********" at bounding box center [635, 18] width 1108 height 25
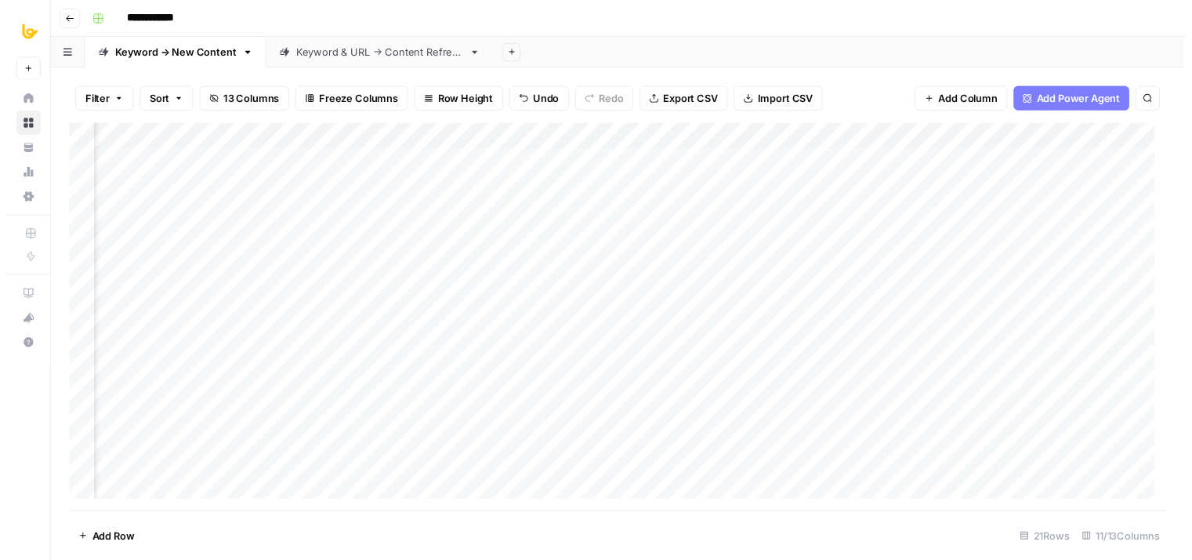
scroll to position [0, 559]
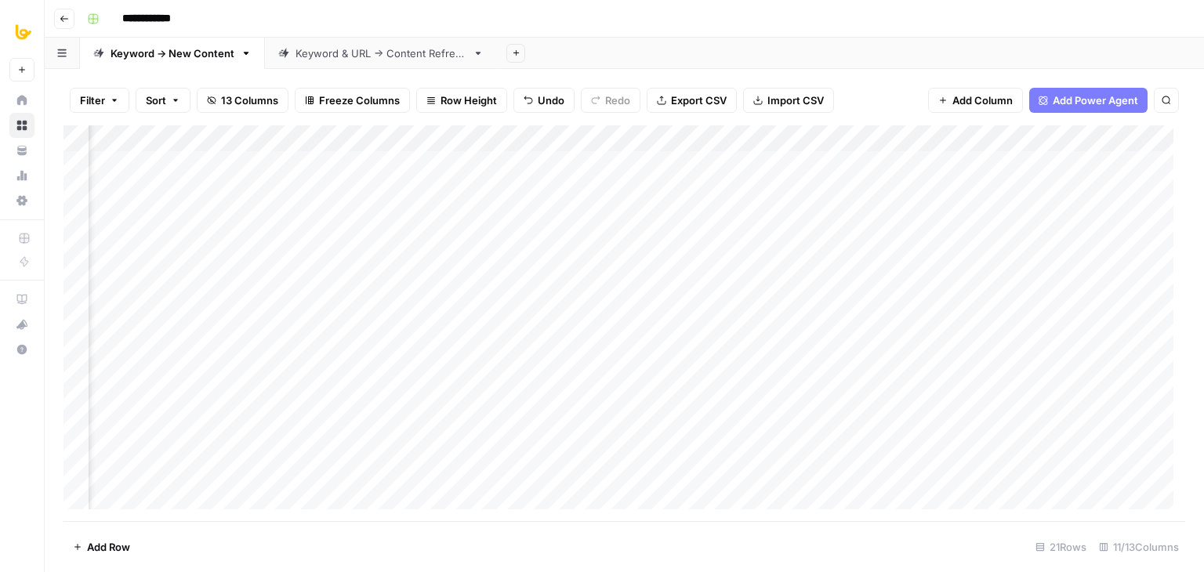
click at [476, 162] on div "Add Column" at bounding box center [625, 323] width 1122 height 396
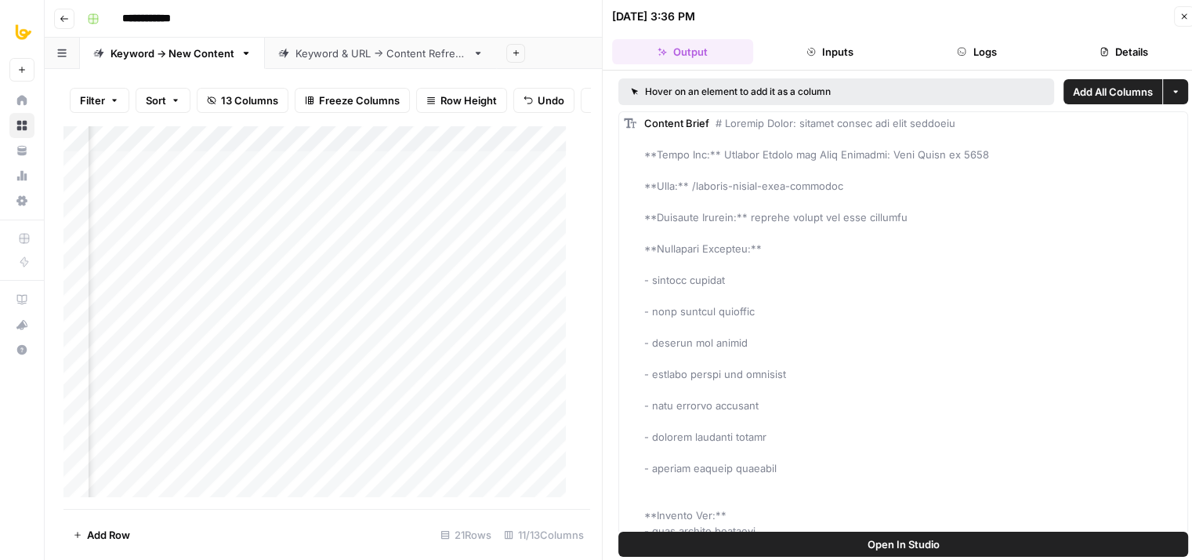
click at [999, 57] on button "Logs" at bounding box center [977, 51] width 141 height 25
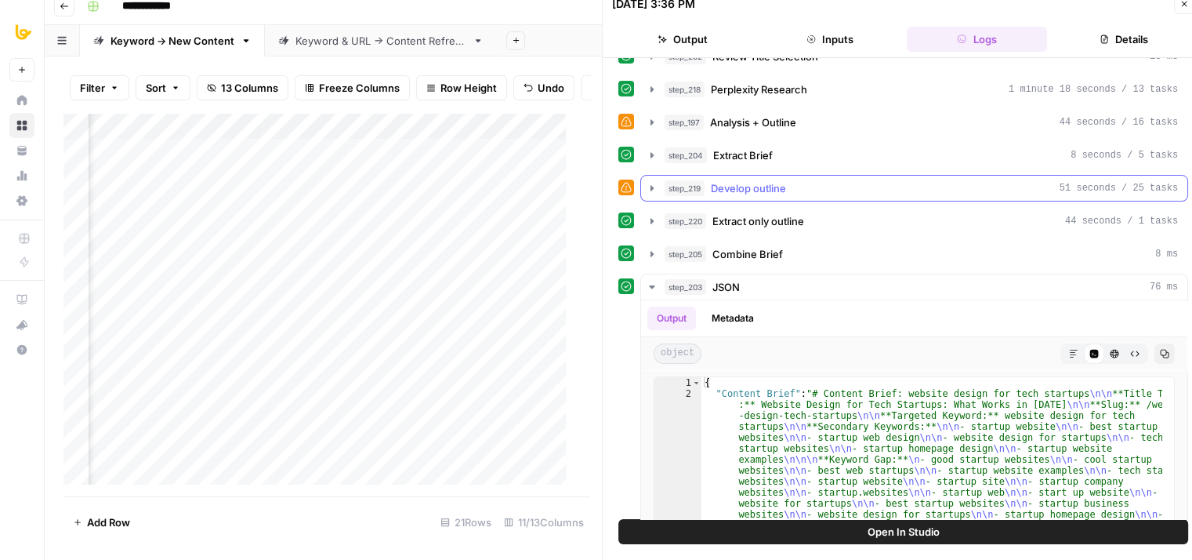
scroll to position [462, 0]
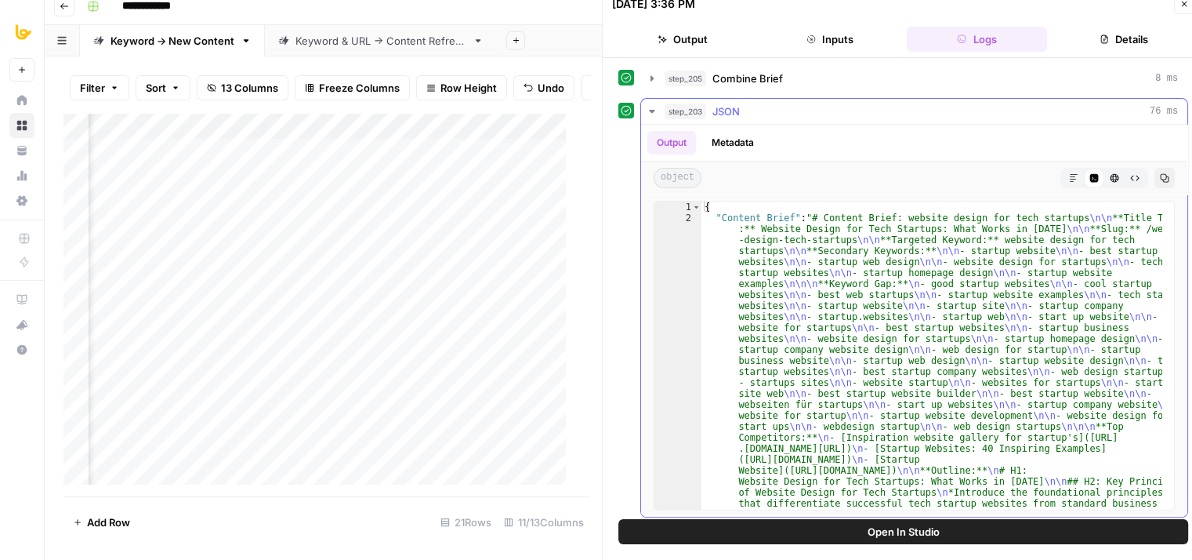
type textarea "**********"
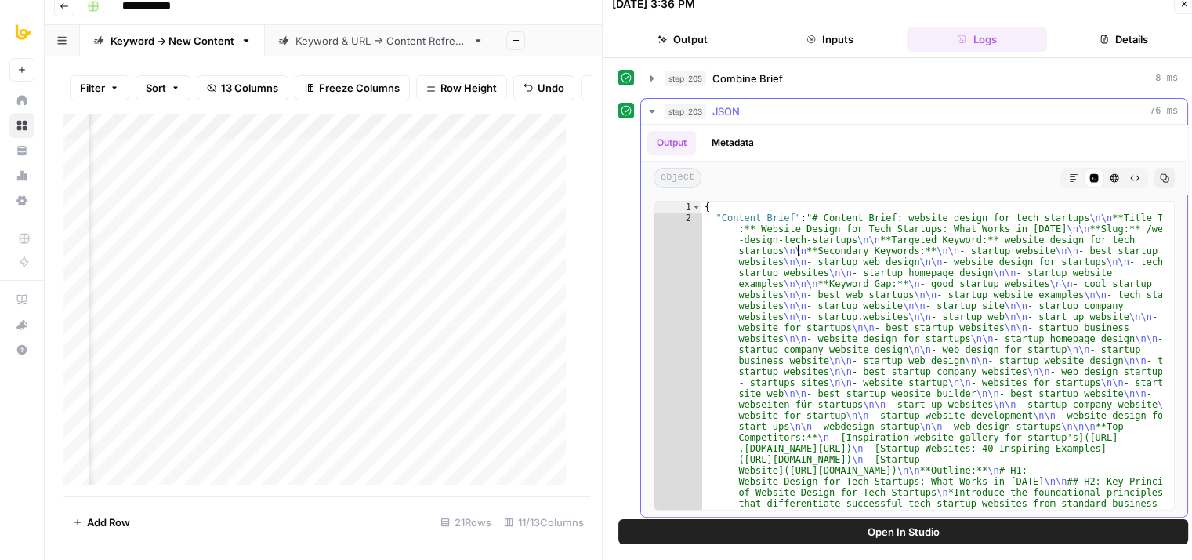
drag, startPoint x: 798, startPoint y: 264, endPoint x: 828, endPoint y: 426, distance: 164.2
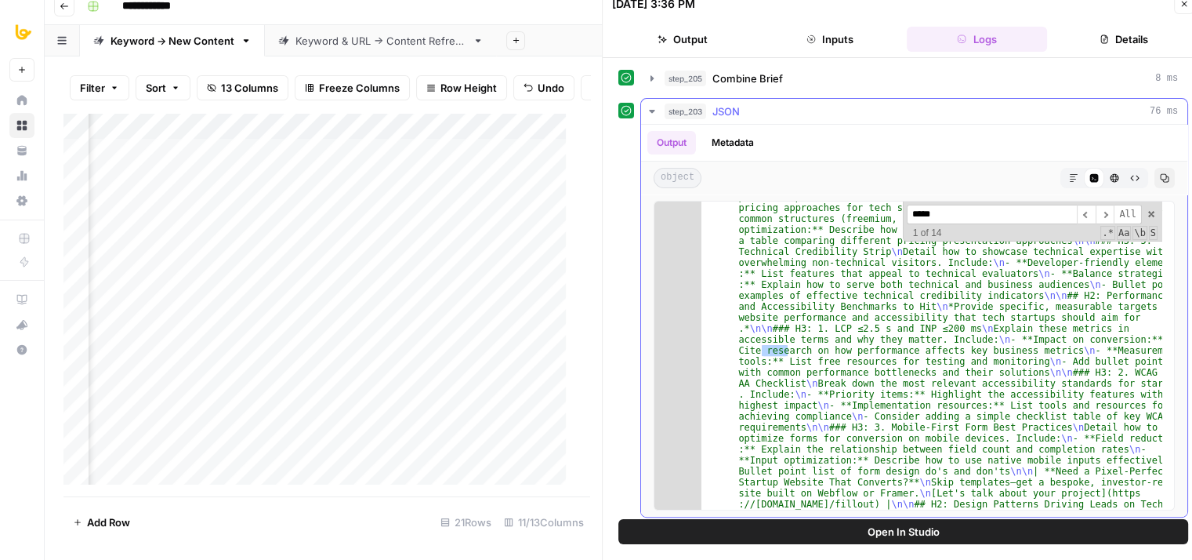
scroll to position [370, 0]
type input "********"
click at [1096, 208] on span "​" at bounding box center [1105, 215] width 19 height 20
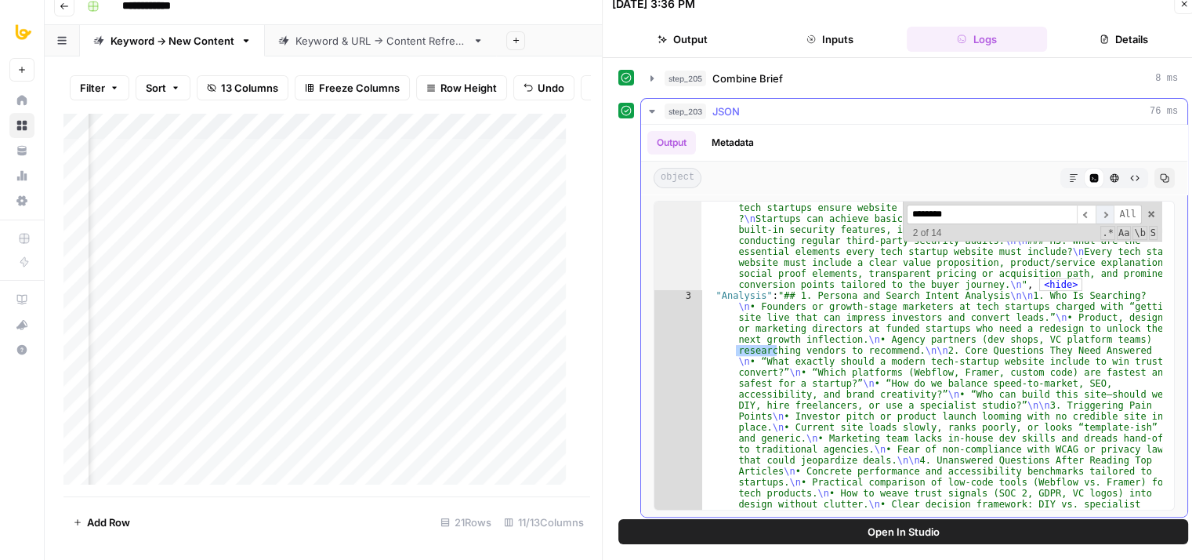
click at [1096, 208] on span "​" at bounding box center [1105, 215] width 19 height 20
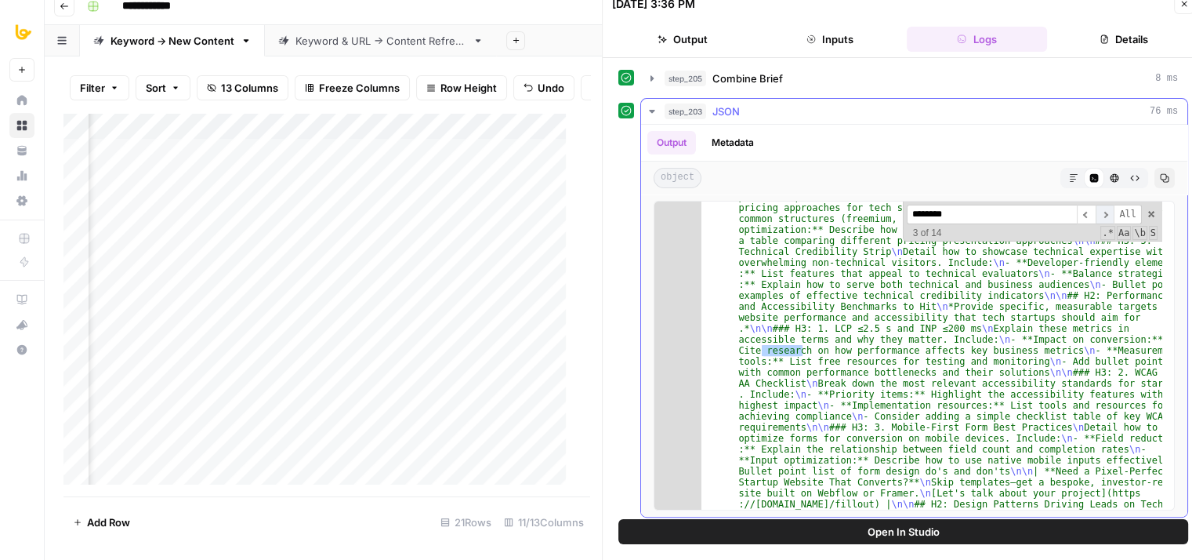
click at [1096, 208] on span "​" at bounding box center [1105, 215] width 19 height 20
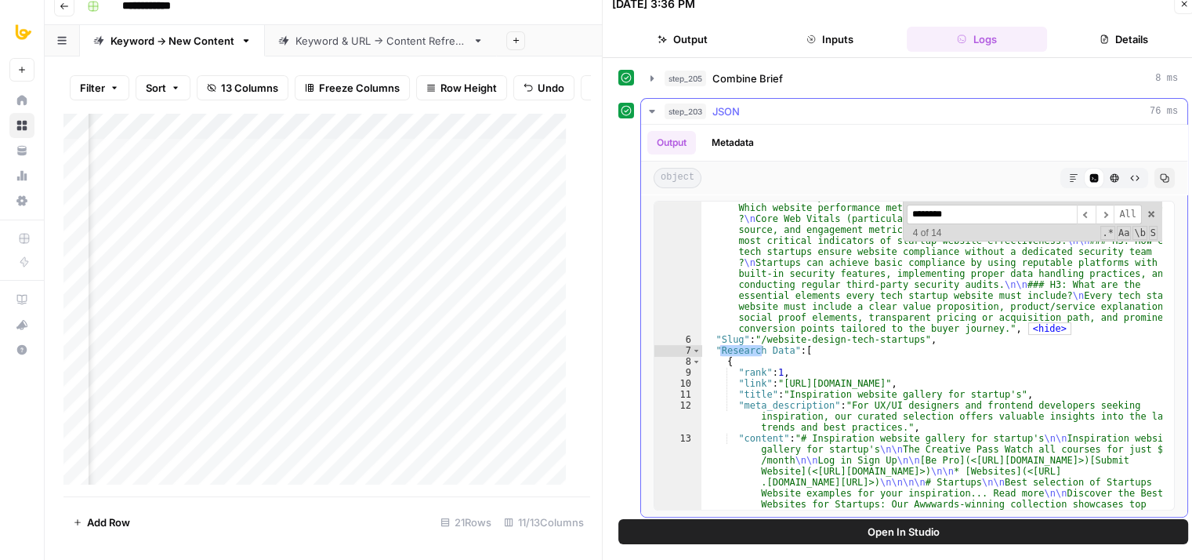
type textarea "**********"
click at [701, 110] on span "step_203" at bounding box center [686, 111] width 42 height 16
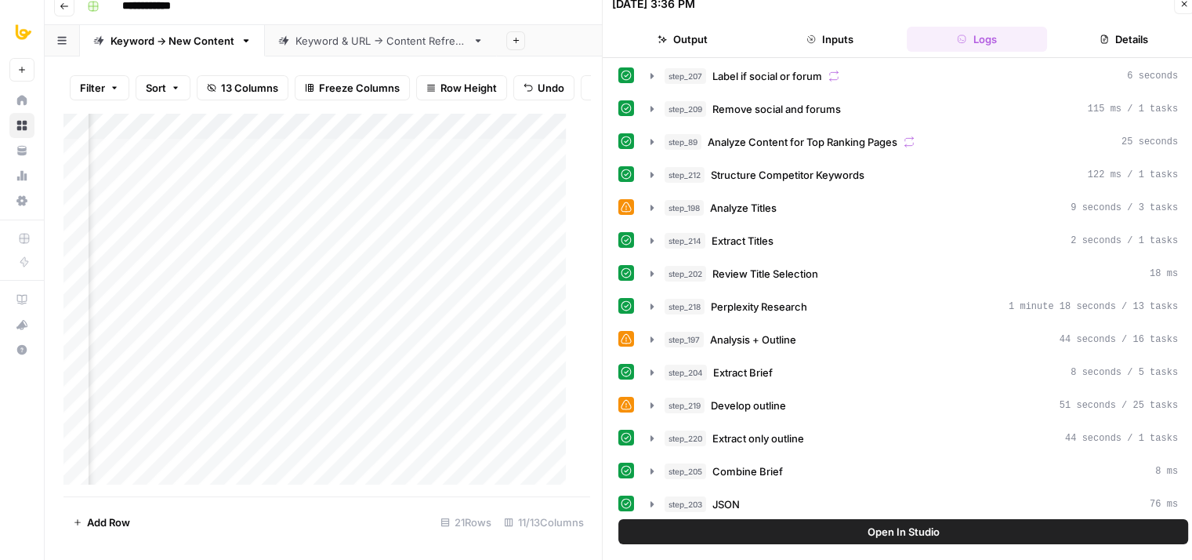
click at [856, 41] on button "Inputs" at bounding box center [830, 39] width 141 height 25
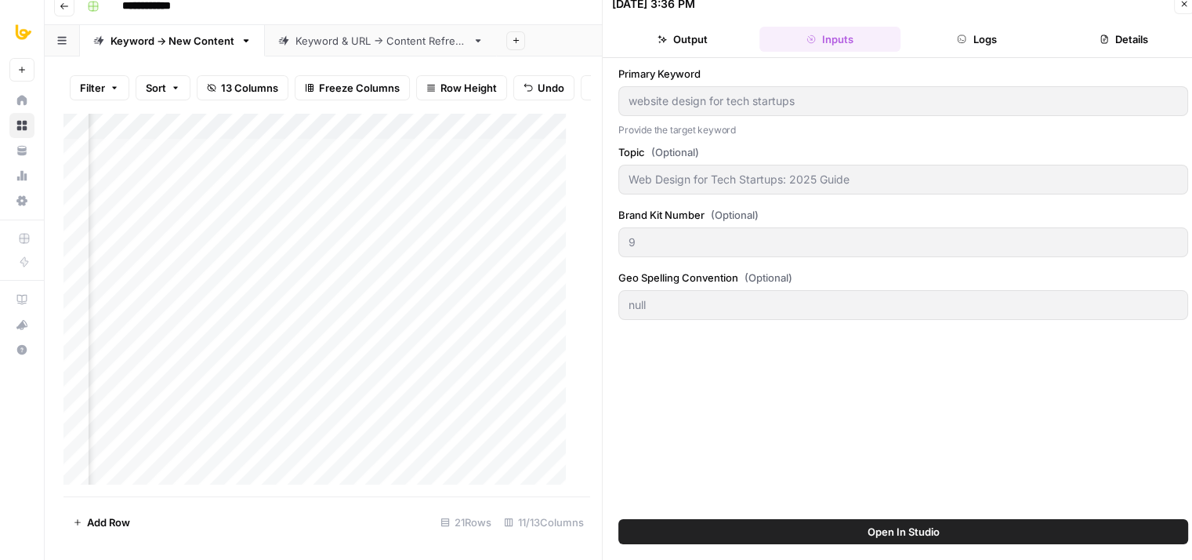
scroll to position [0, 0]
click at [709, 37] on button "Output" at bounding box center [682, 39] width 141 height 25
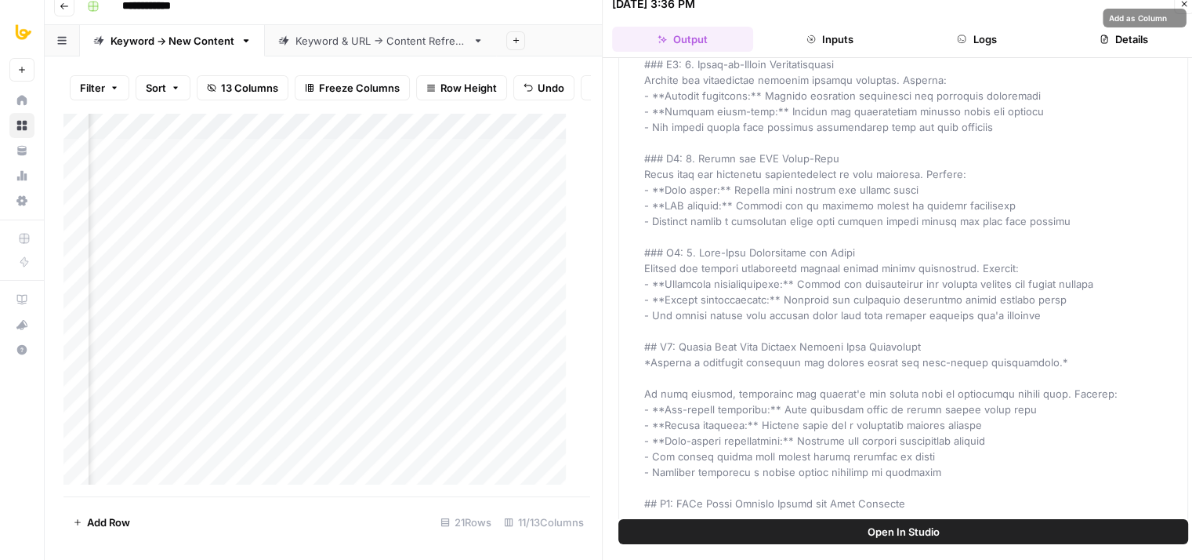
drag, startPoint x: 920, startPoint y: 419, endPoint x: 922, endPoint y: 522, distance: 102.7
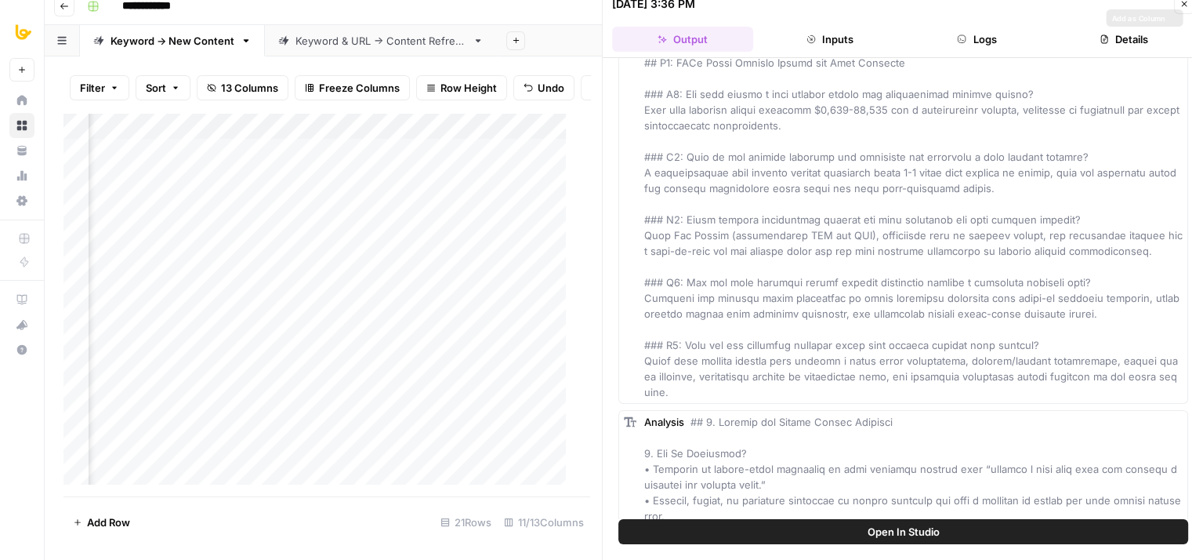
drag, startPoint x: 953, startPoint y: 178, endPoint x: 931, endPoint y: 397, distance: 219.8
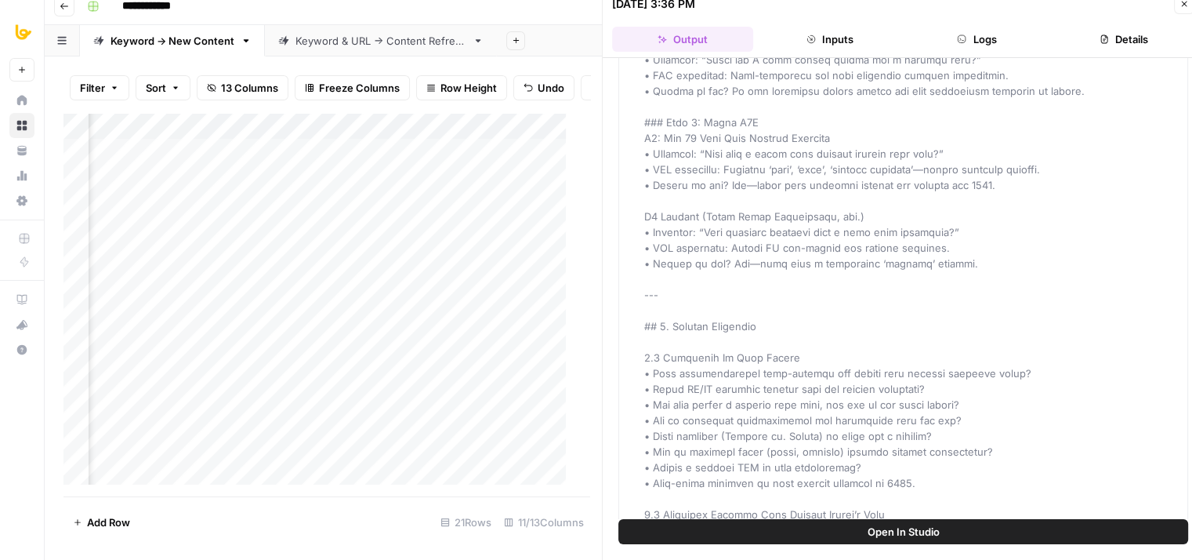
drag, startPoint x: 872, startPoint y: 214, endPoint x: 859, endPoint y: 396, distance: 182.3
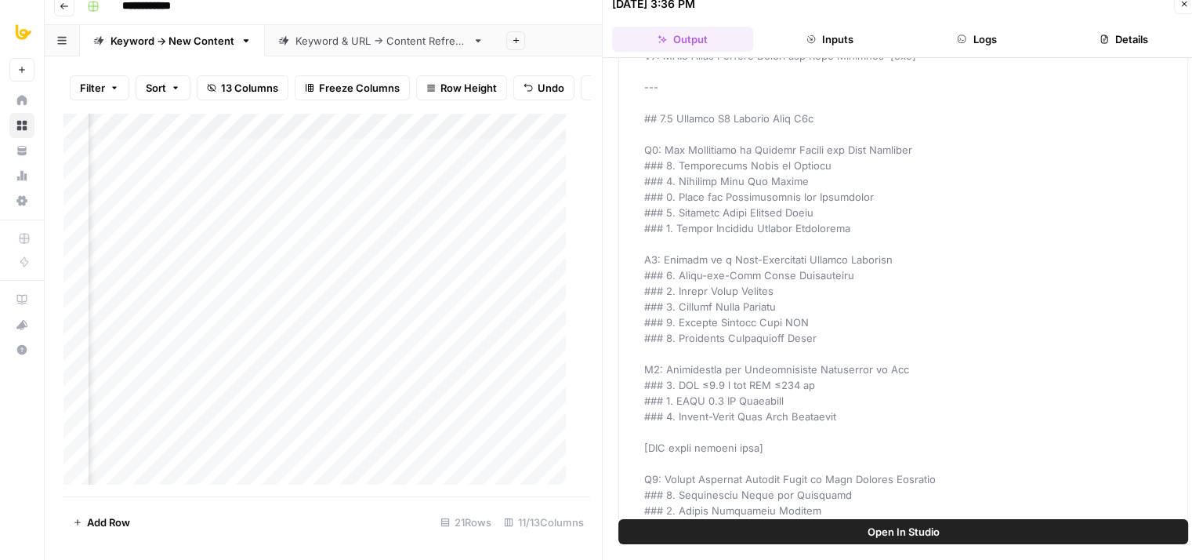
drag, startPoint x: 851, startPoint y: 343, endPoint x: 840, endPoint y: 472, distance: 129.9
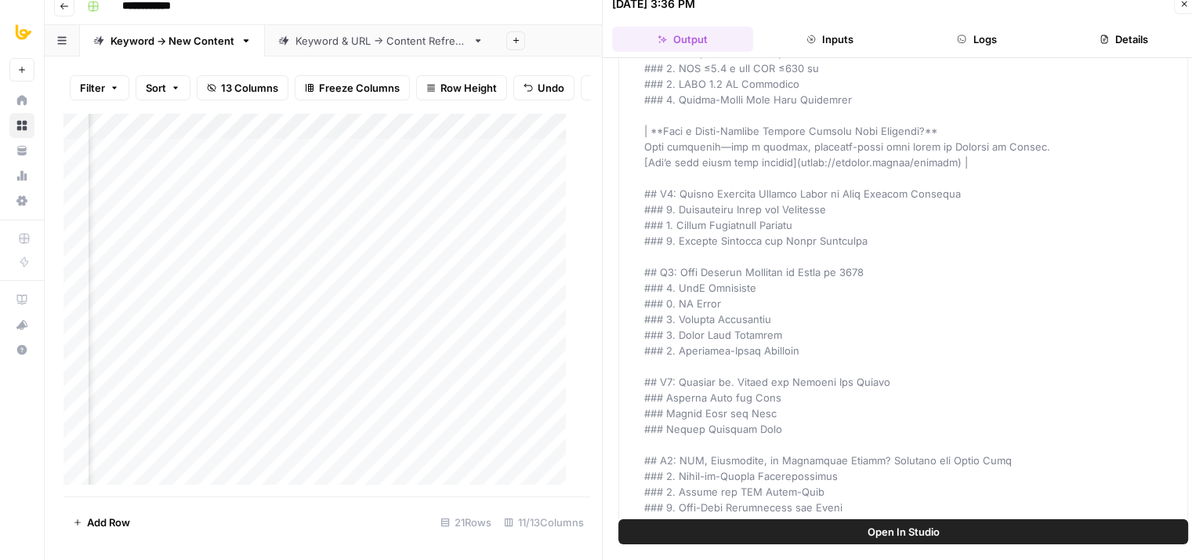
drag, startPoint x: 860, startPoint y: 189, endPoint x: 851, endPoint y: 423, distance: 233.8
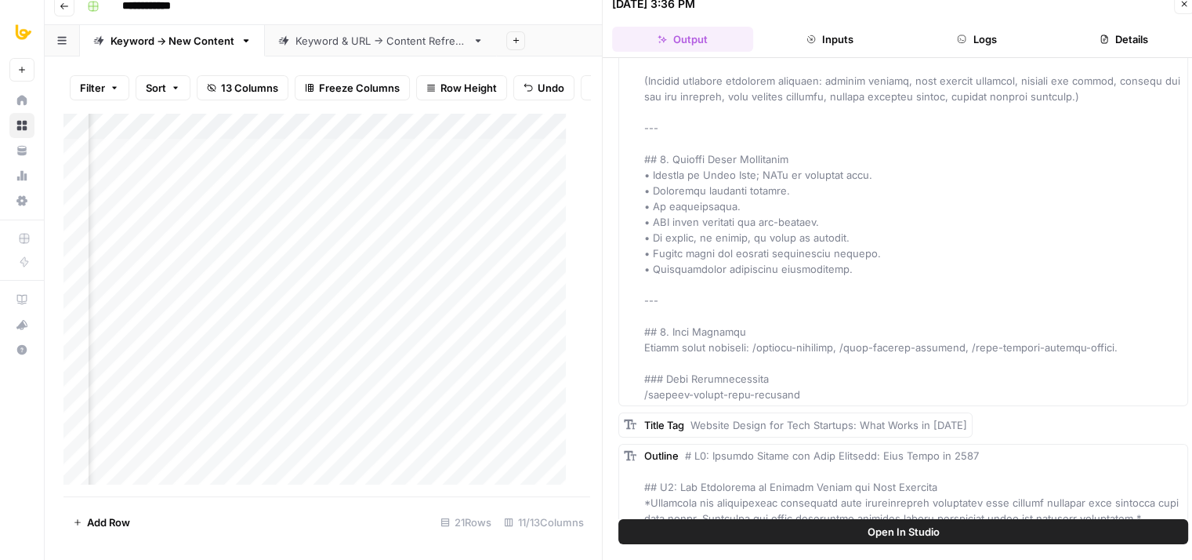
drag, startPoint x: 841, startPoint y: 197, endPoint x: 842, endPoint y: 402, distance: 205.4
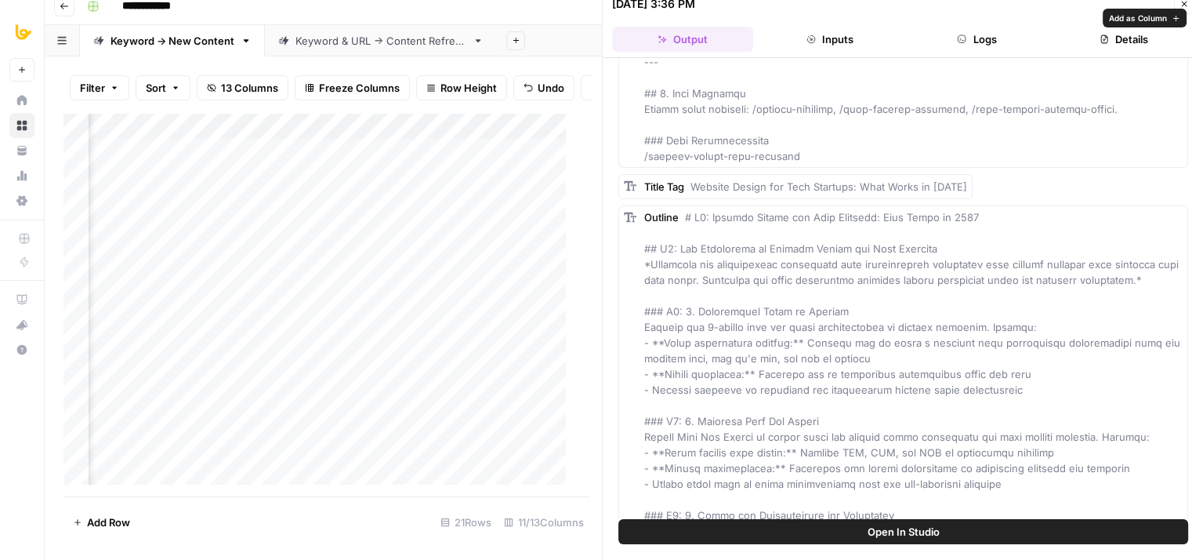
drag, startPoint x: 800, startPoint y: 327, endPoint x: 804, endPoint y: 373, distance: 46.5
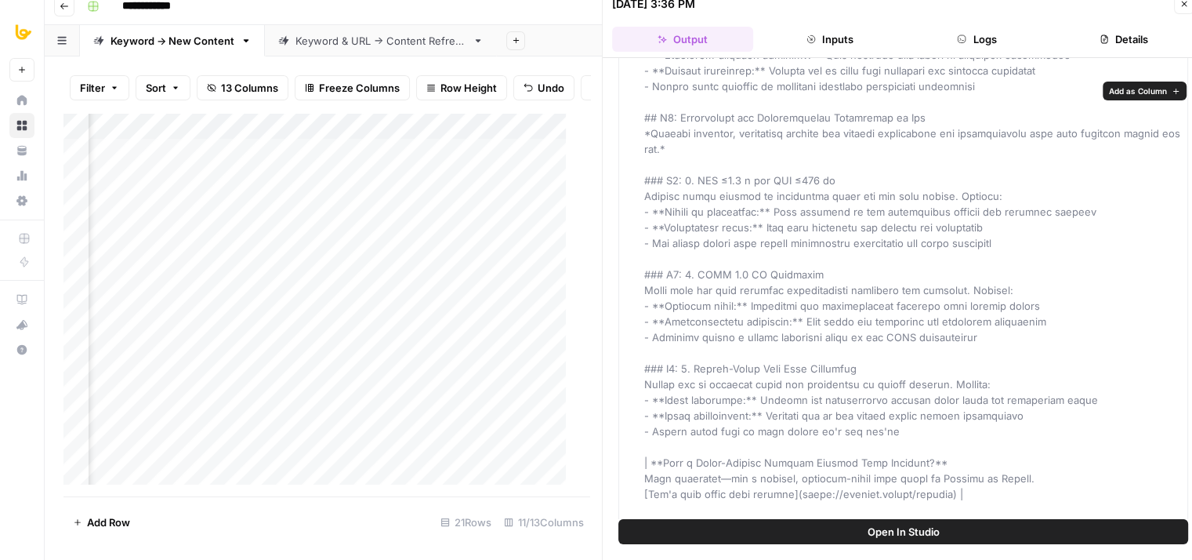
drag, startPoint x: 822, startPoint y: 195, endPoint x: 786, endPoint y: 421, distance: 228.7
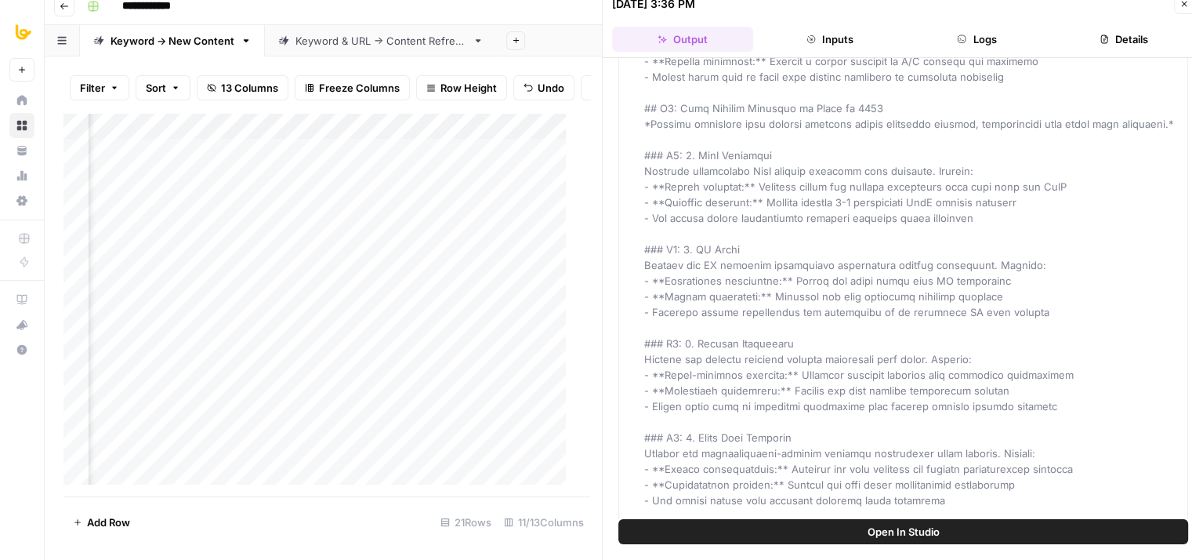
drag, startPoint x: 836, startPoint y: 361, endPoint x: 833, endPoint y: 287, distance: 73.7
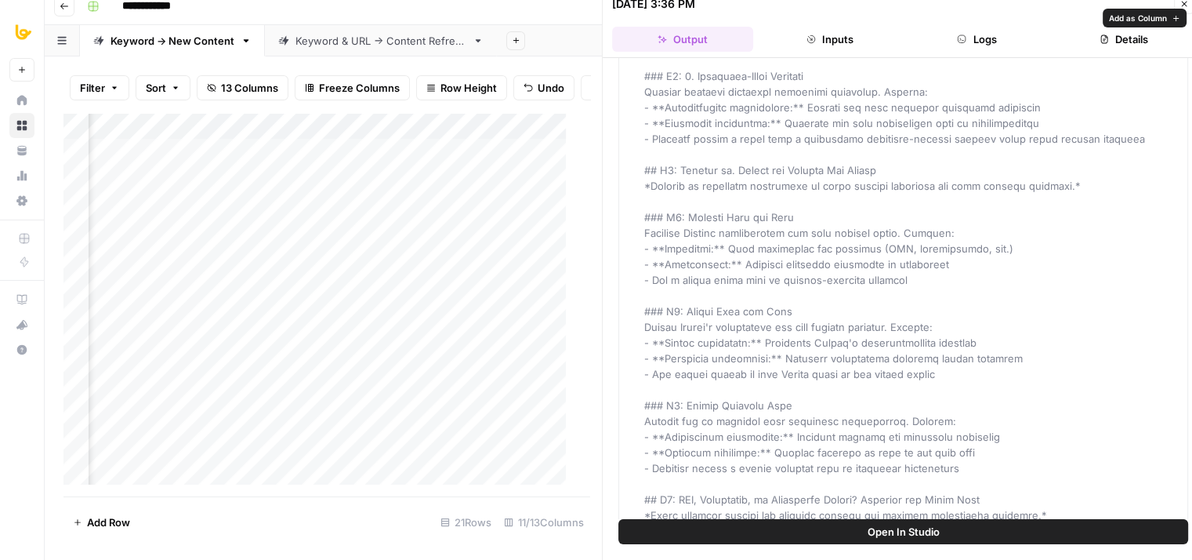
drag, startPoint x: 826, startPoint y: 281, endPoint x: 828, endPoint y: 387, distance: 105.9
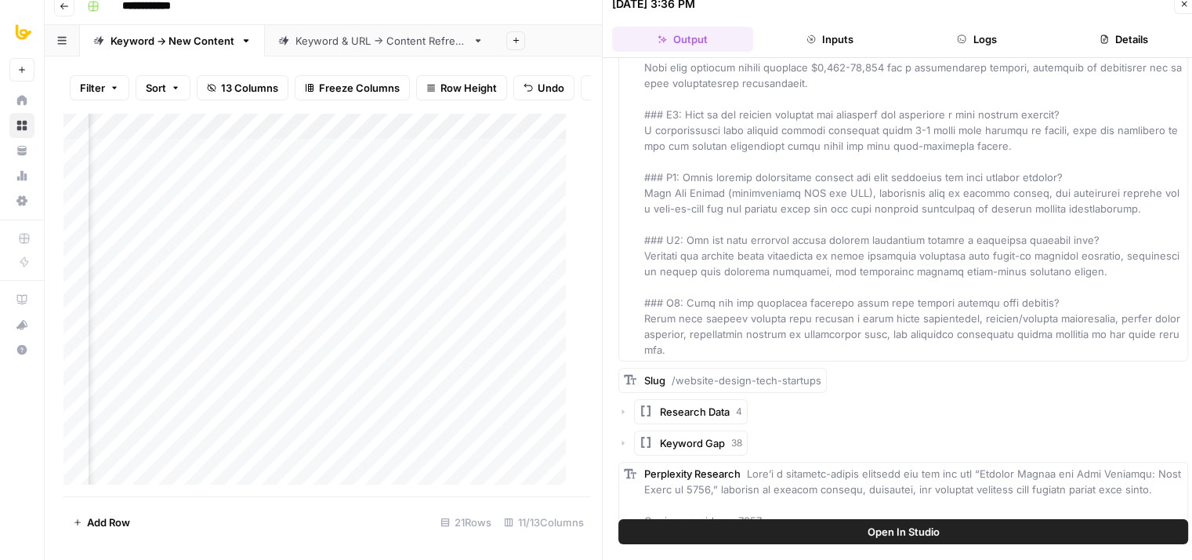
drag, startPoint x: 822, startPoint y: 165, endPoint x: 815, endPoint y: 480, distance: 314.4
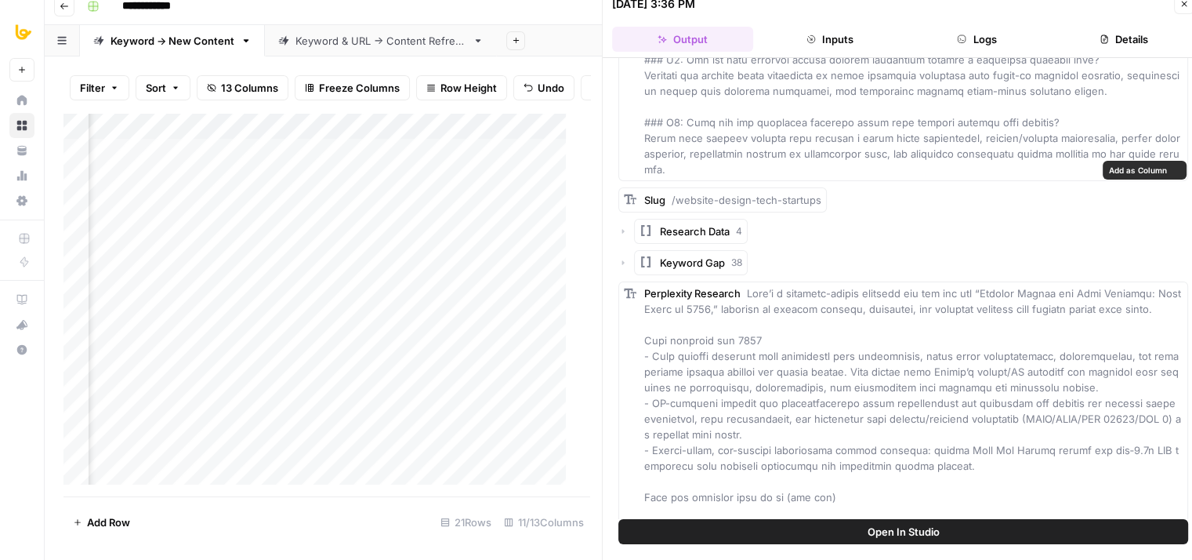
drag, startPoint x: 815, startPoint y: 280, endPoint x: 820, endPoint y: 152, distance: 127.9
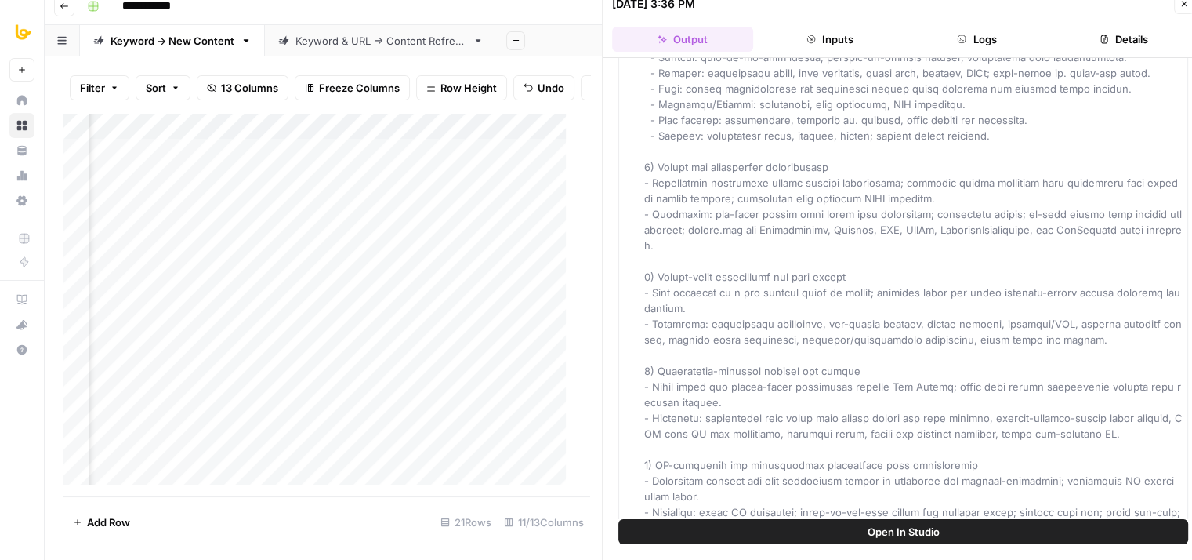
drag, startPoint x: 824, startPoint y: 154, endPoint x: 827, endPoint y: 336, distance: 181.1
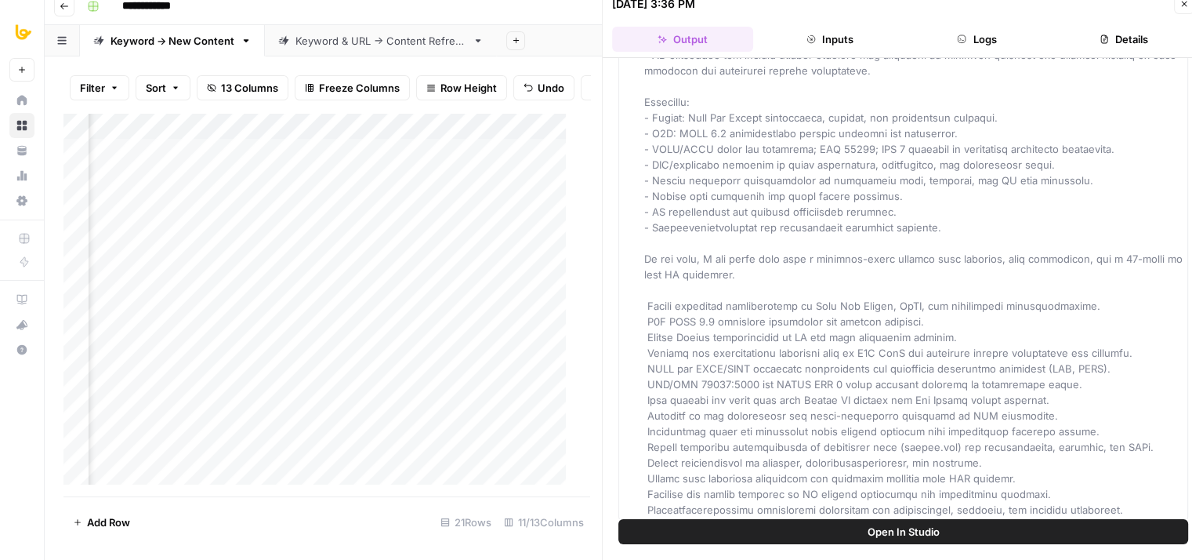
drag, startPoint x: 793, startPoint y: 188, endPoint x: 818, endPoint y: 213, distance: 35.5
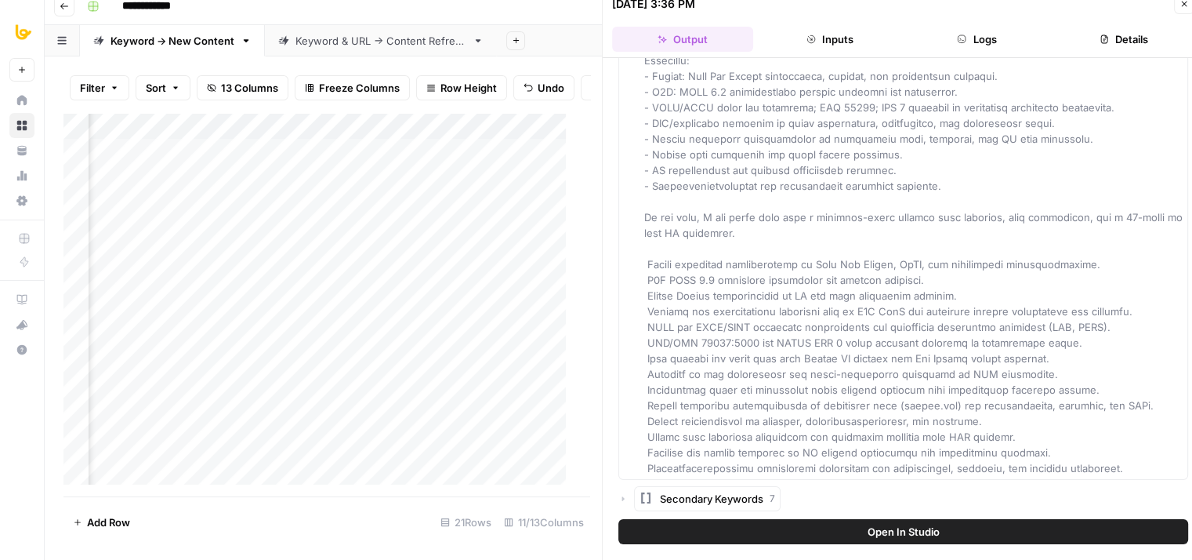
drag, startPoint x: 818, startPoint y: 195, endPoint x: 804, endPoint y: 365, distance: 169.9
drag, startPoint x: 749, startPoint y: 325, endPoint x: 690, endPoint y: 534, distance: 217.6
click at [624, 497] on icon "button" at bounding box center [623, 498] width 9 height 9
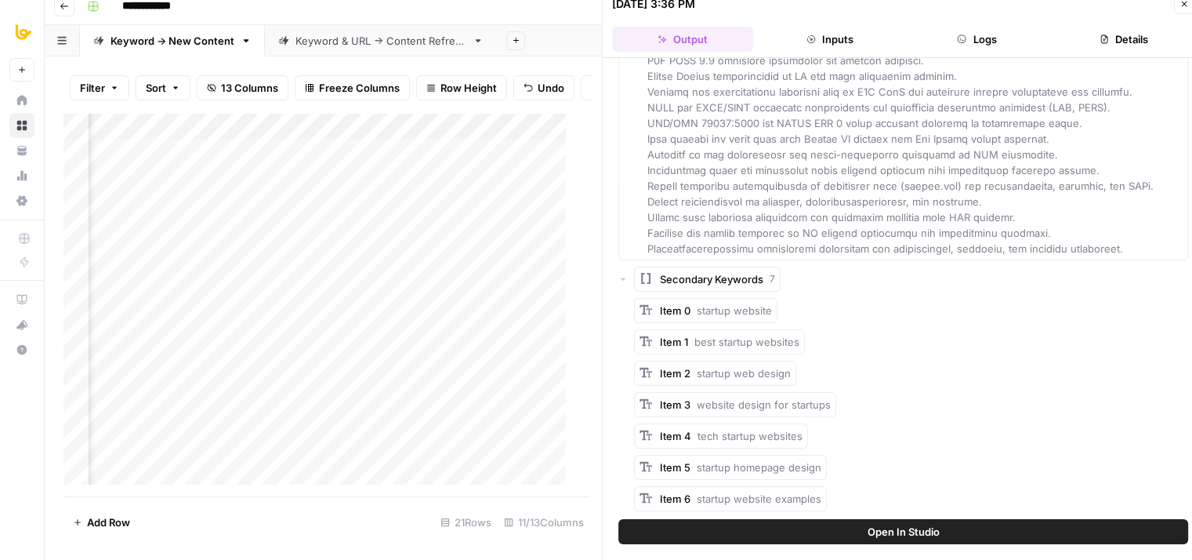
drag, startPoint x: 702, startPoint y: 457, endPoint x: 702, endPoint y: 540, distance: 83.1
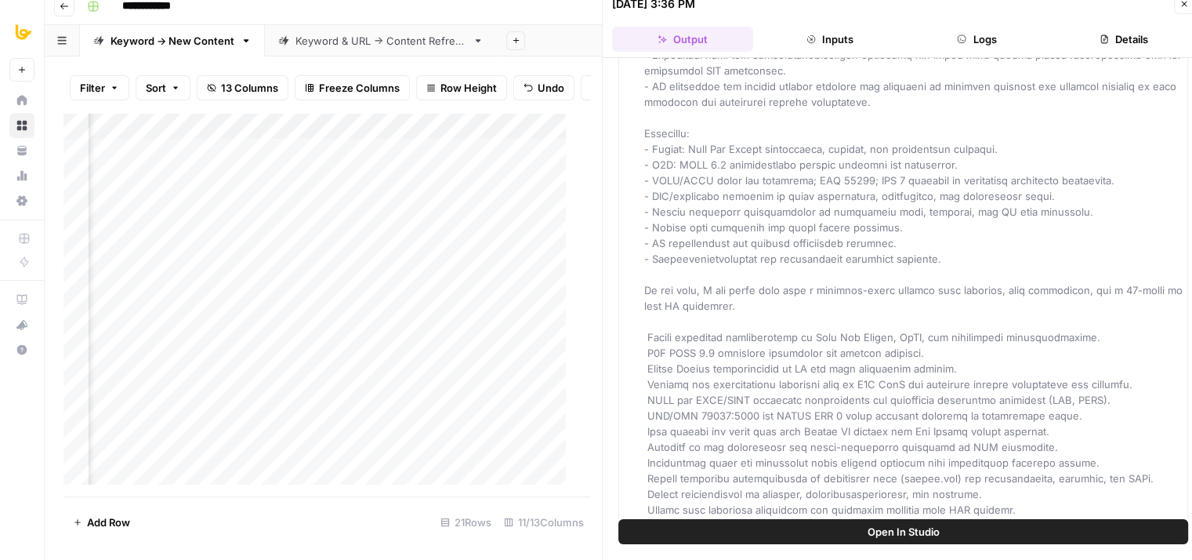
drag, startPoint x: 960, startPoint y: 471, endPoint x: 944, endPoint y: 360, distance: 112.5
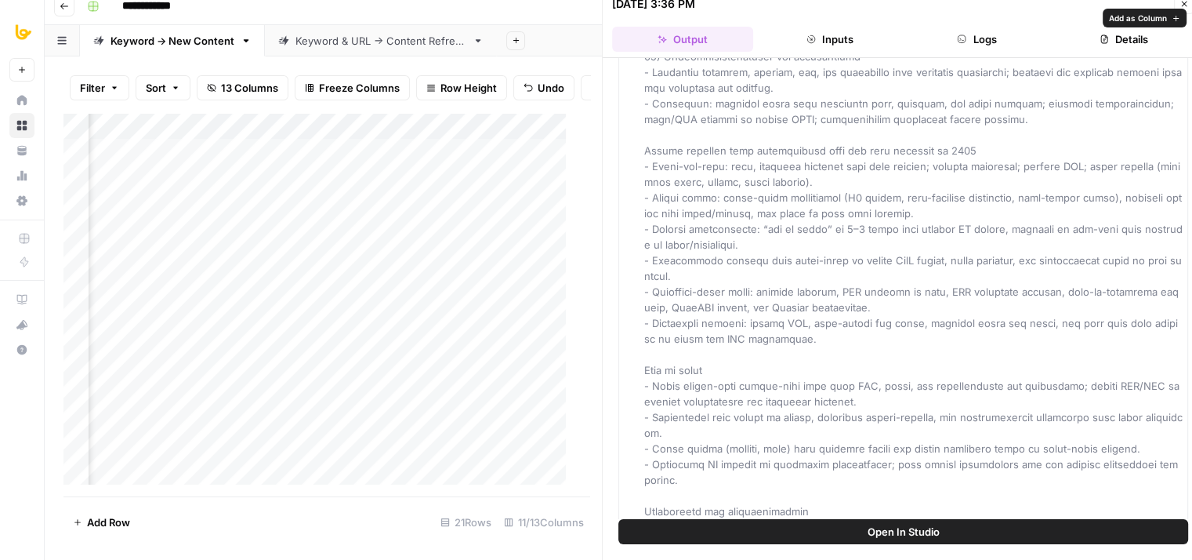
drag, startPoint x: 878, startPoint y: 446, endPoint x: 866, endPoint y: 328, distance: 119.0
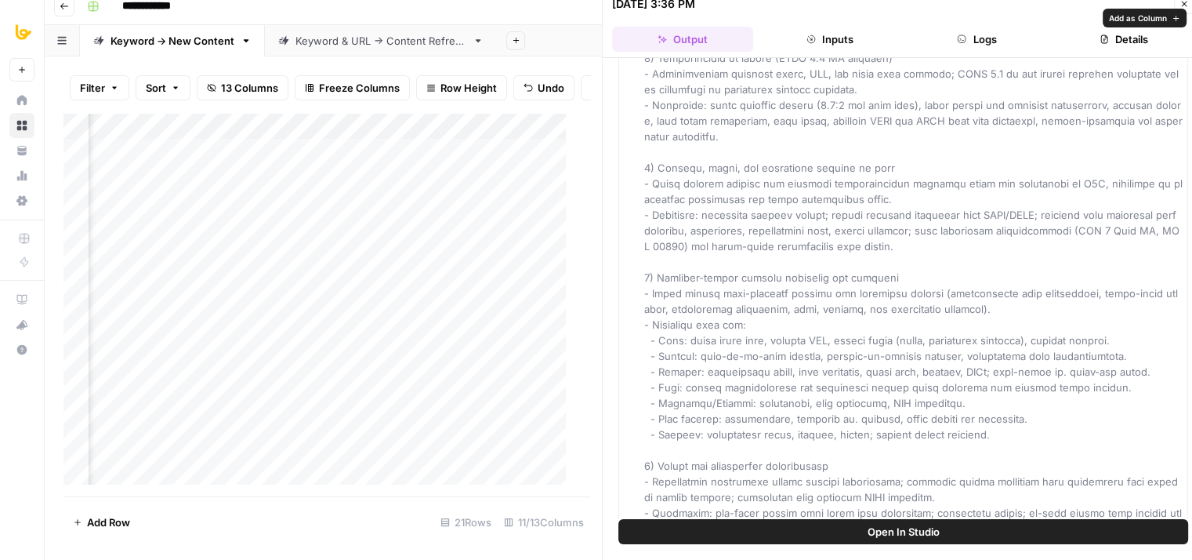
drag, startPoint x: 880, startPoint y: 410, endPoint x: 872, endPoint y: 306, distance: 104.6
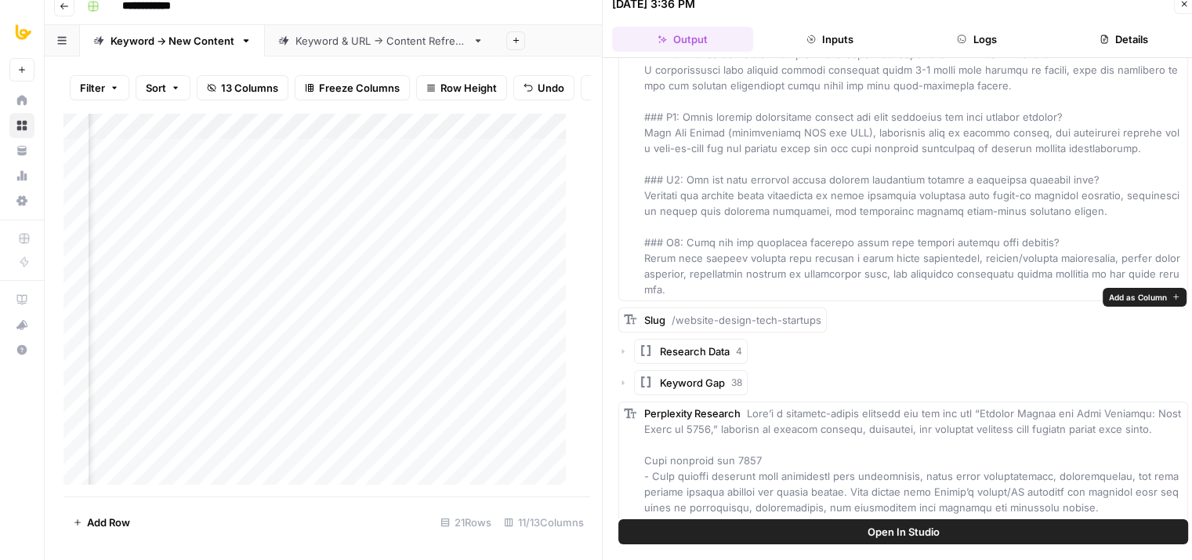
drag, startPoint x: 862, startPoint y: 420, endPoint x: 858, endPoint y: 306, distance: 114.6
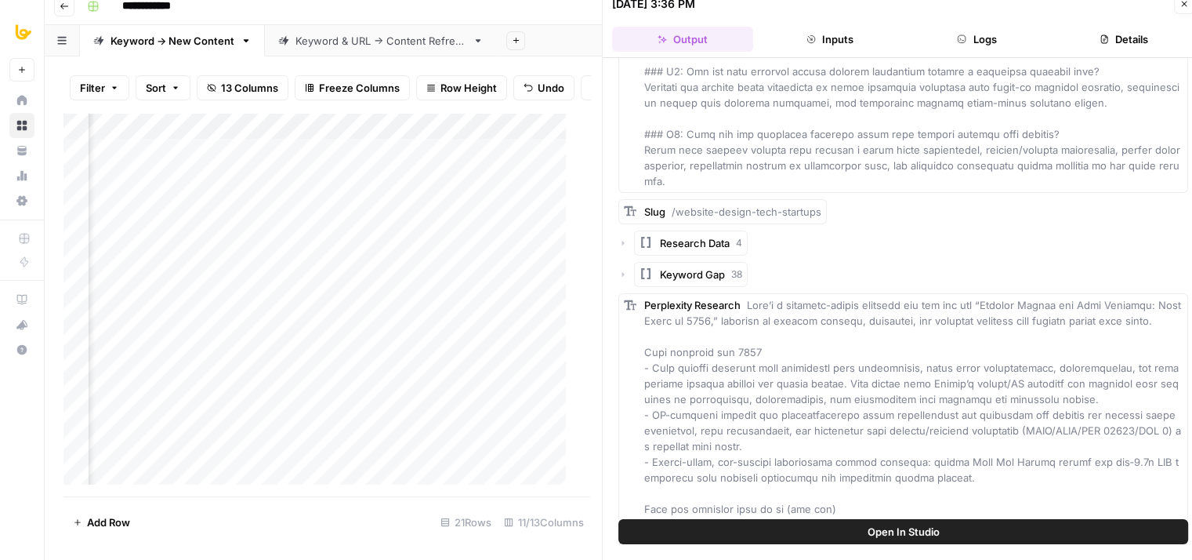
drag, startPoint x: 912, startPoint y: 392, endPoint x: 907, endPoint y: 442, distance: 50.4
click at [624, 275] on icon "button" at bounding box center [623, 270] width 9 height 9
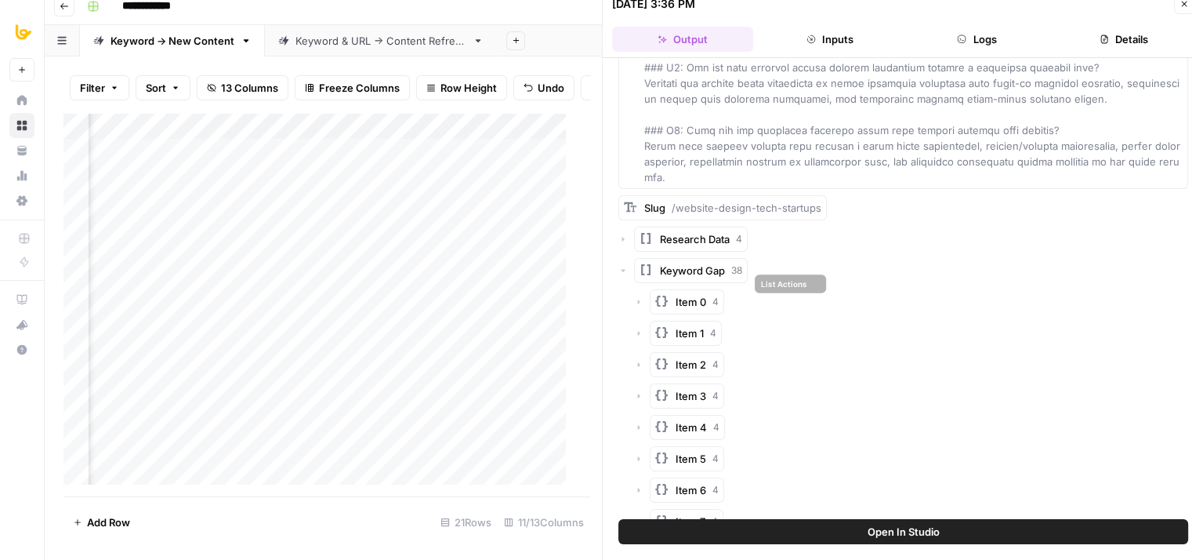
click at [620, 277] on div "Keyword Gap 38" at bounding box center [904, 270] width 570 height 25
click at [622, 272] on icon "button" at bounding box center [623, 271] width 5 height 2
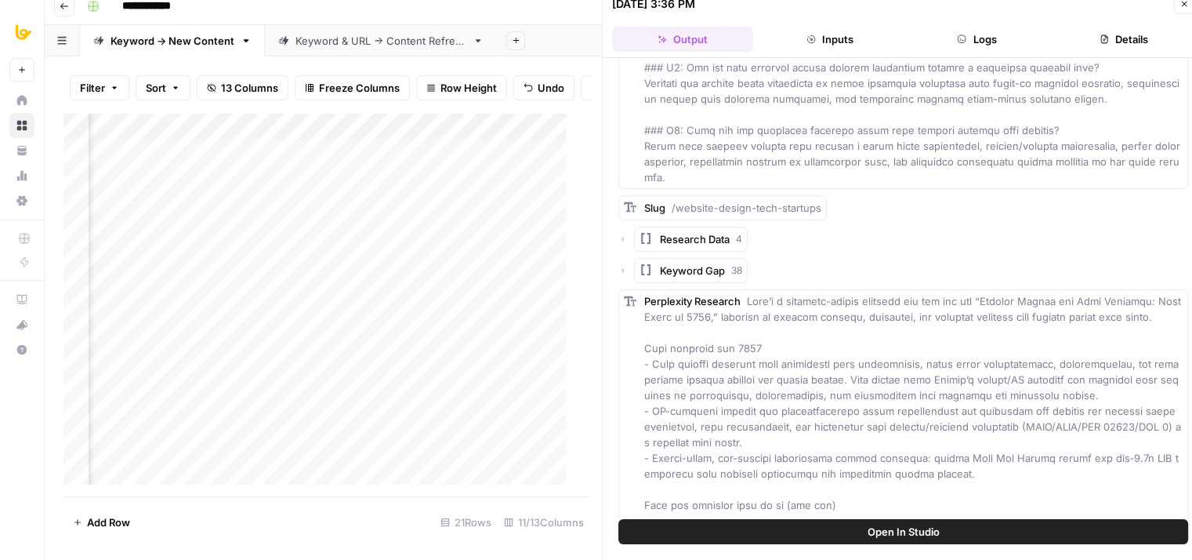
click at [626, 244] on icon "button" at bounding box center [623, 238] width 9 height 9
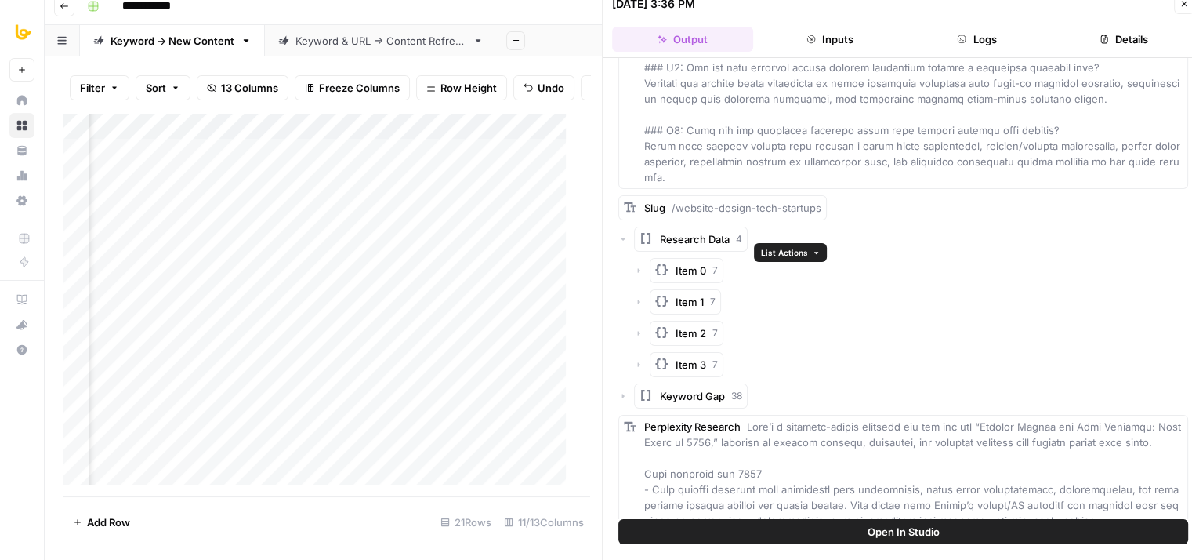
click at [816, 252] on icon "button" at bounding box center [816, 253] width 9 height 9
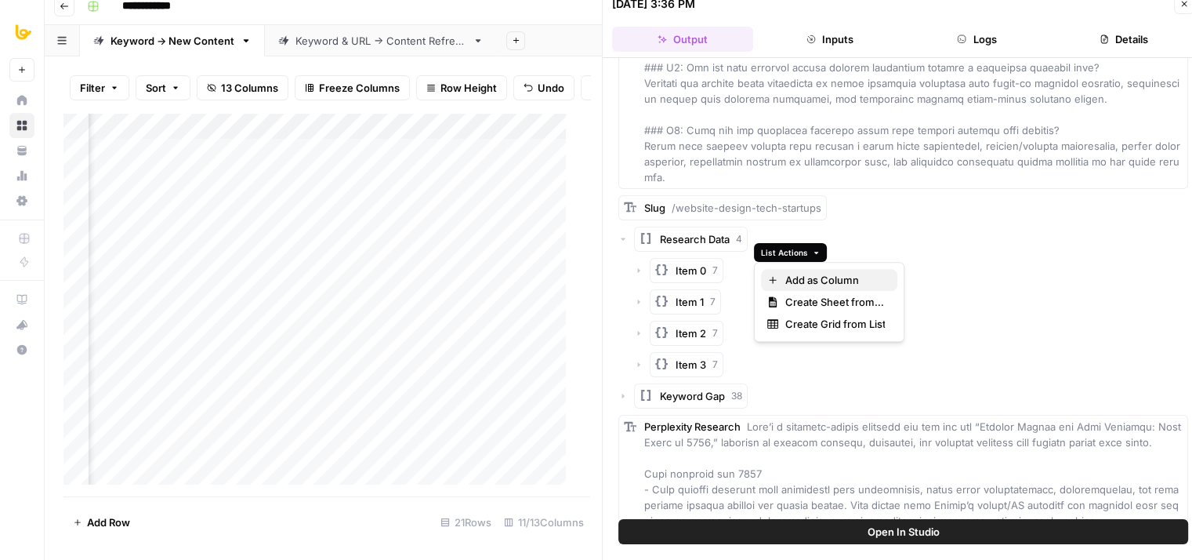
click at [834, 284] on span "Add as Column" at bounding box center [835, 280] width 100 height 16
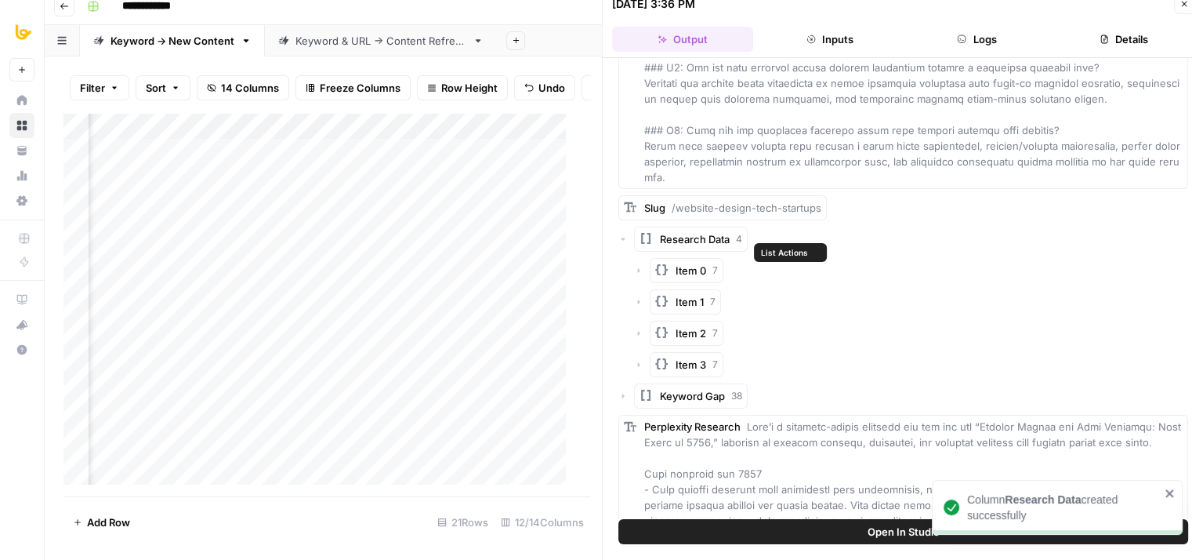
scroll to position [0, 765]
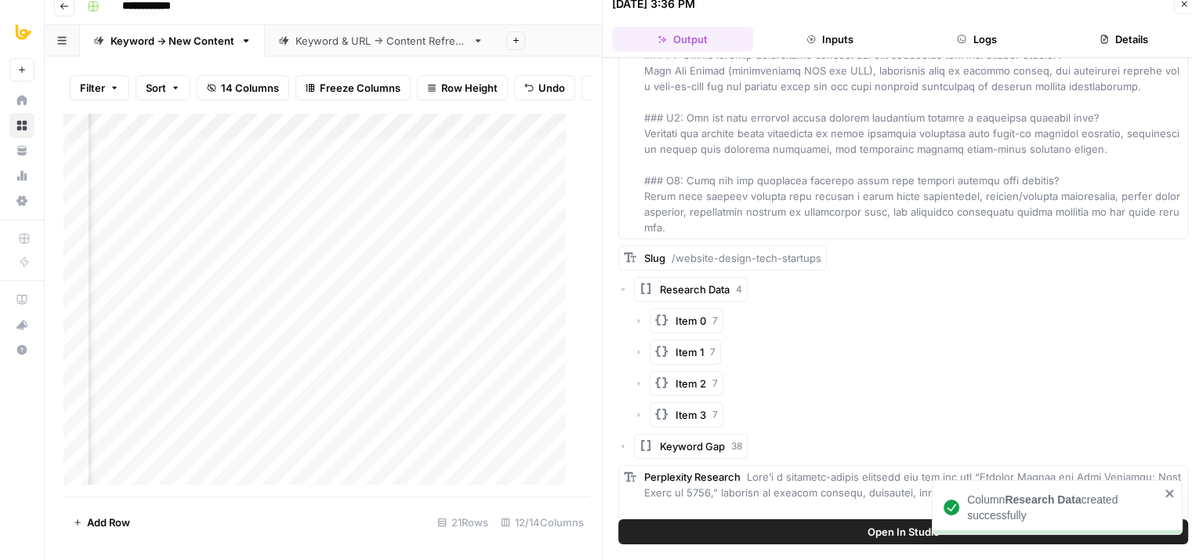
drag, startPoint x: 1010, startPoint y: 343, endPoint x: 998, endPoint y: 421, distance: 78.5
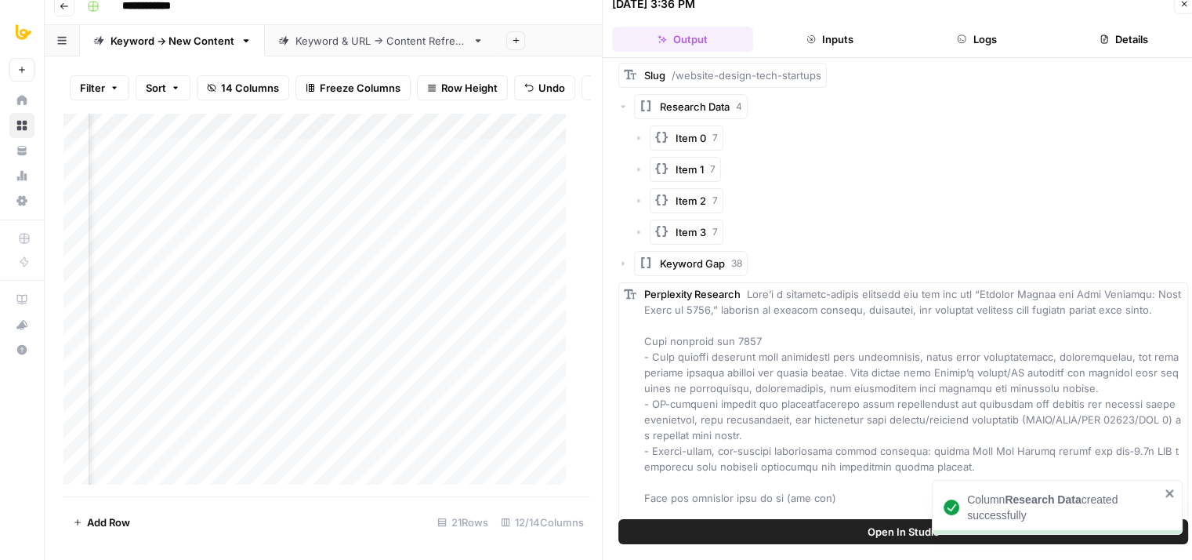
drag, startPoint x: 966, startPoint y: 343, endPoint x: 978, endPoint y: 435, distance: 93.4
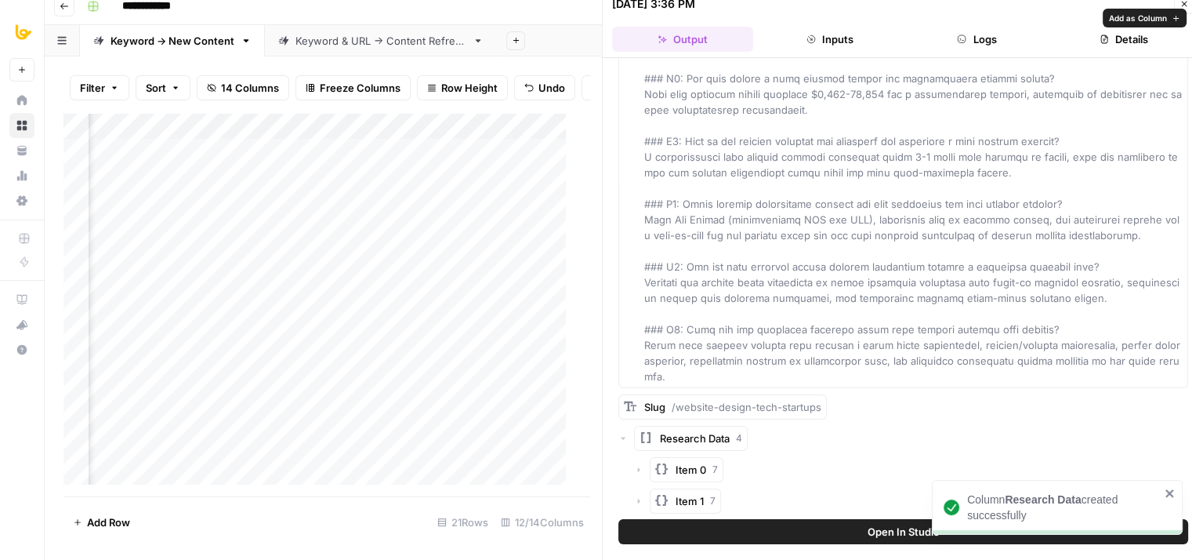
drag, startPoint x: 931, startPoint y: 193, endPoint x: 926, endPoint y: 80, distance: 113.0
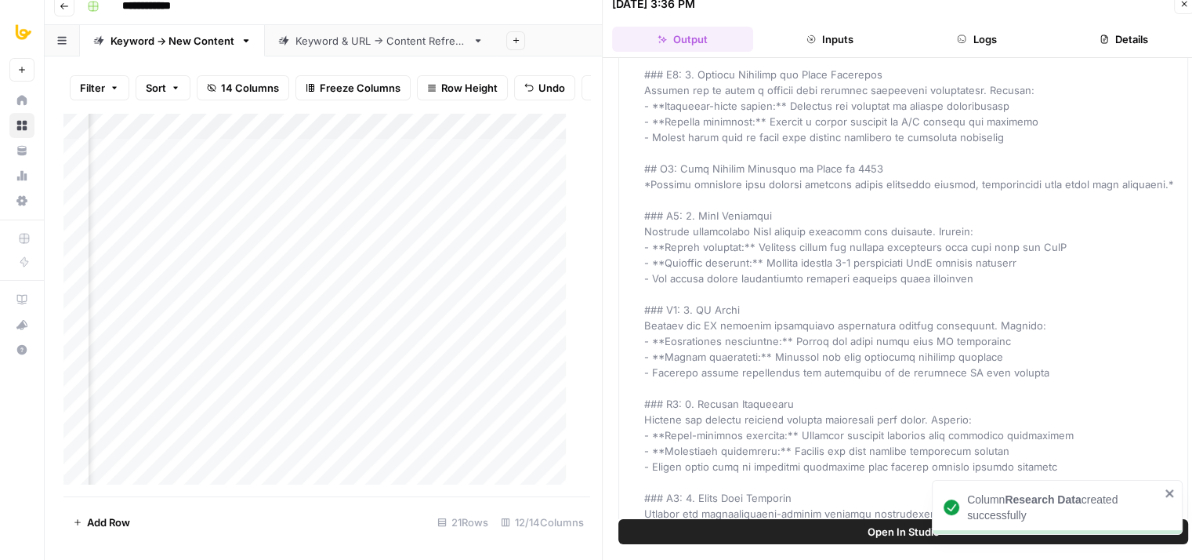
drag, startPoint x: 936, startPoint y: 300, endPoint x: 925, endPoint y: 146, distance: 154.8
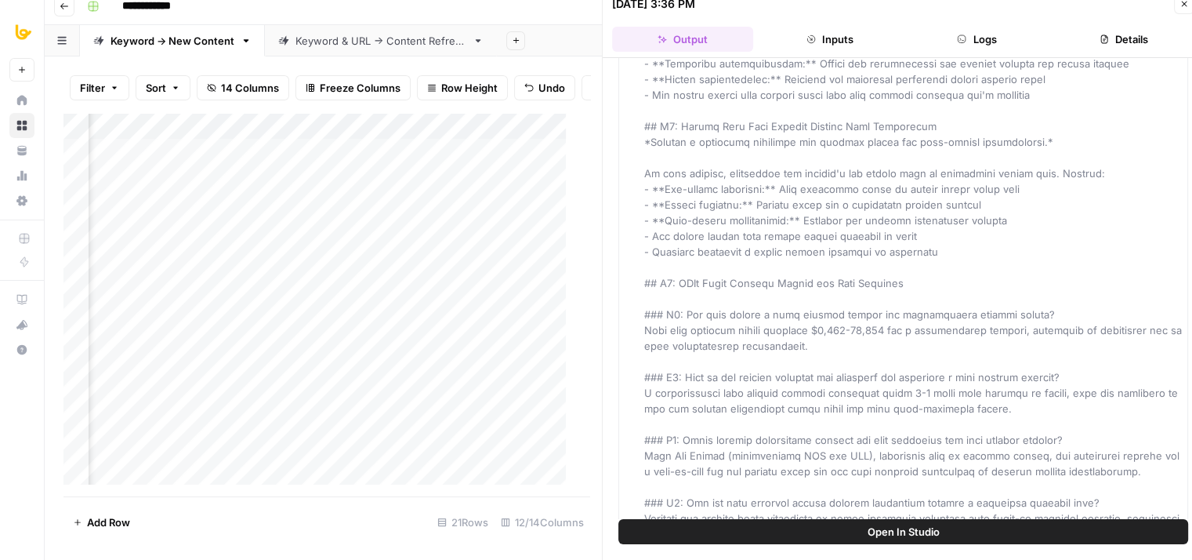
drag, startPoint x: 903, startPoint y: 148, endPoint x: 906, endPoint y: 388, distance: 239.9
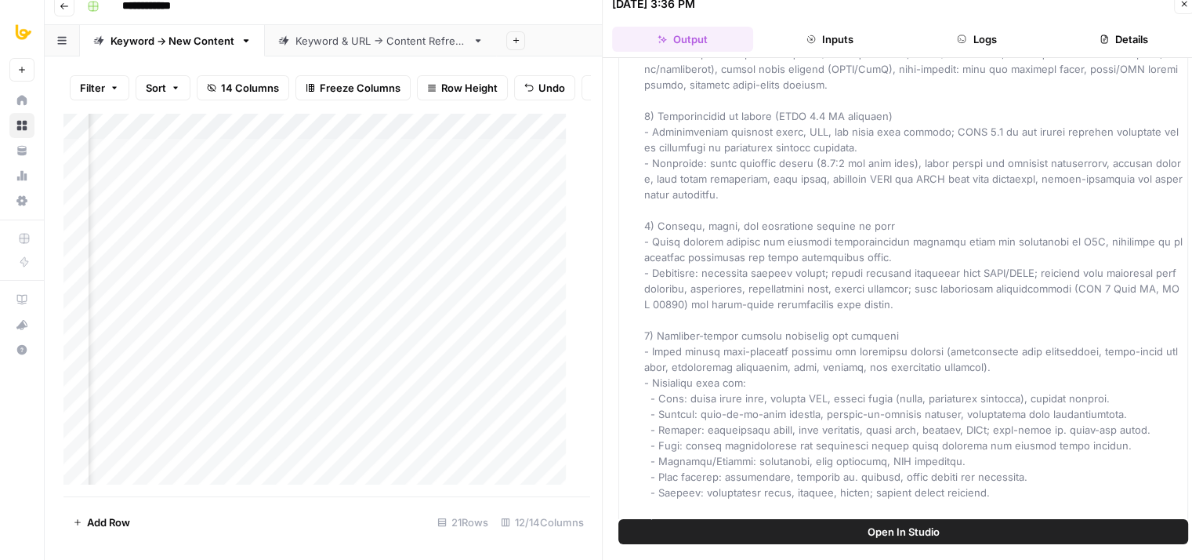
drag, startPoint x: 909, startPoint y: 239, endPoint x: 908, endPoint y: 452, distance: 212.5
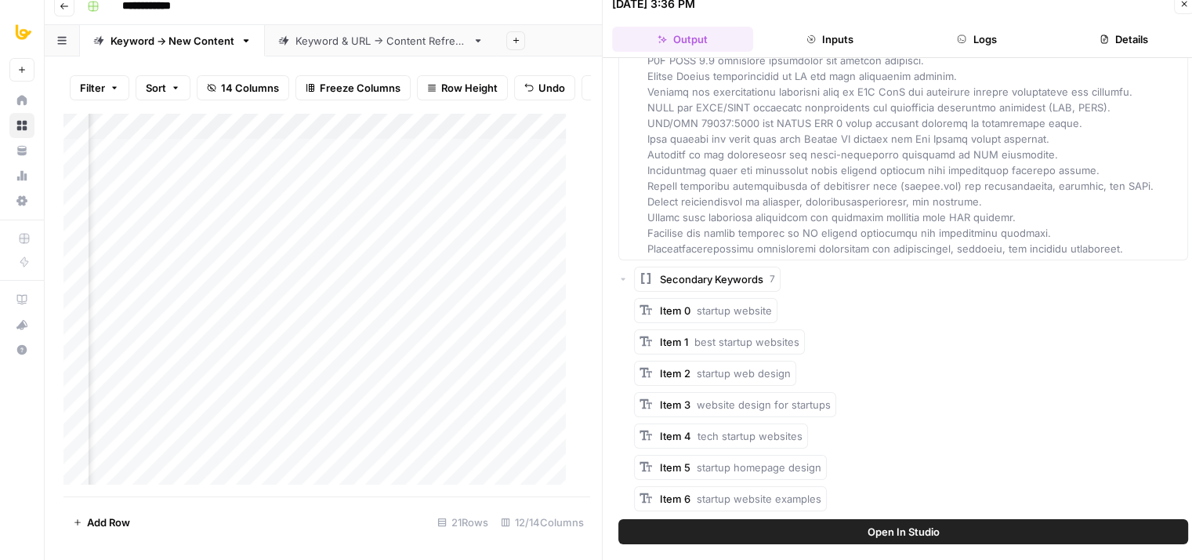
drag, startPoint x: 880, startPoint y: 280, endPoint x: 883, endPoint y: 499, distance: 219.5
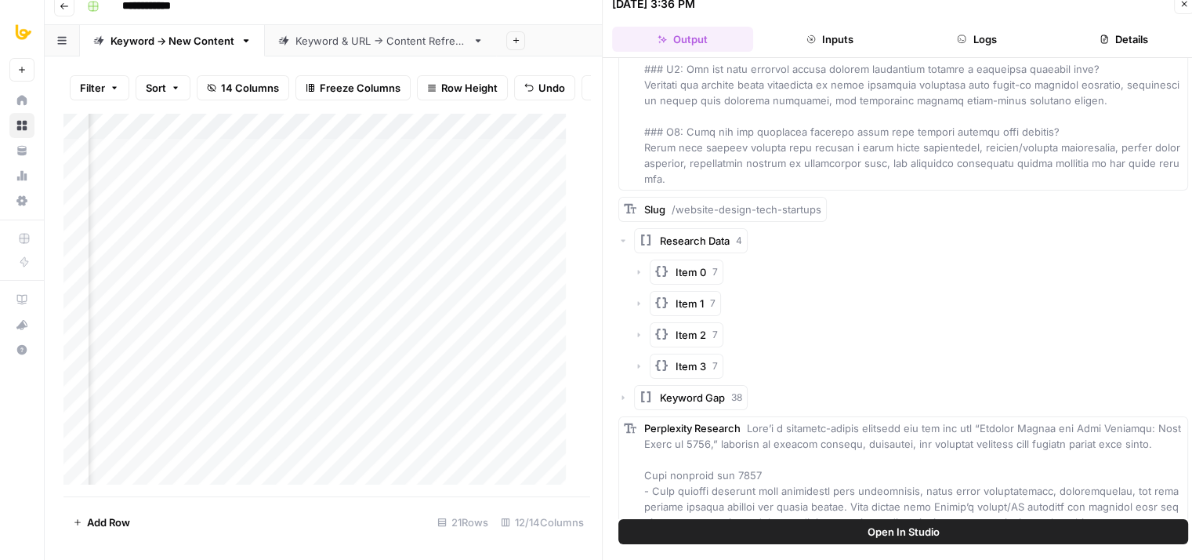
scroll to position [13425, 0]
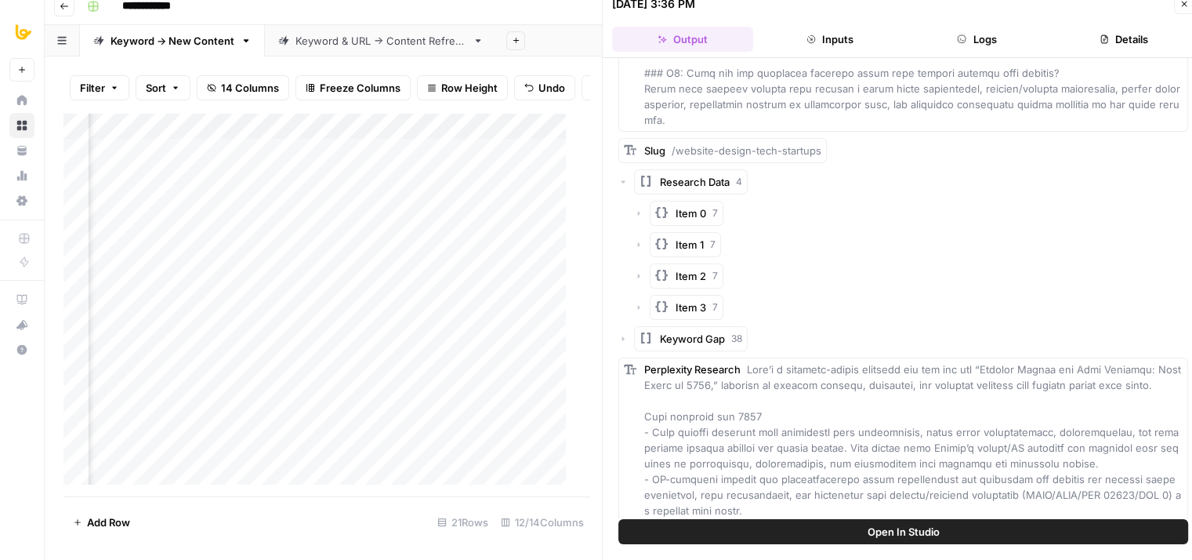
click at [1187, 4] on icon "button" at bounding box center [1184, 3] width 9 height 9
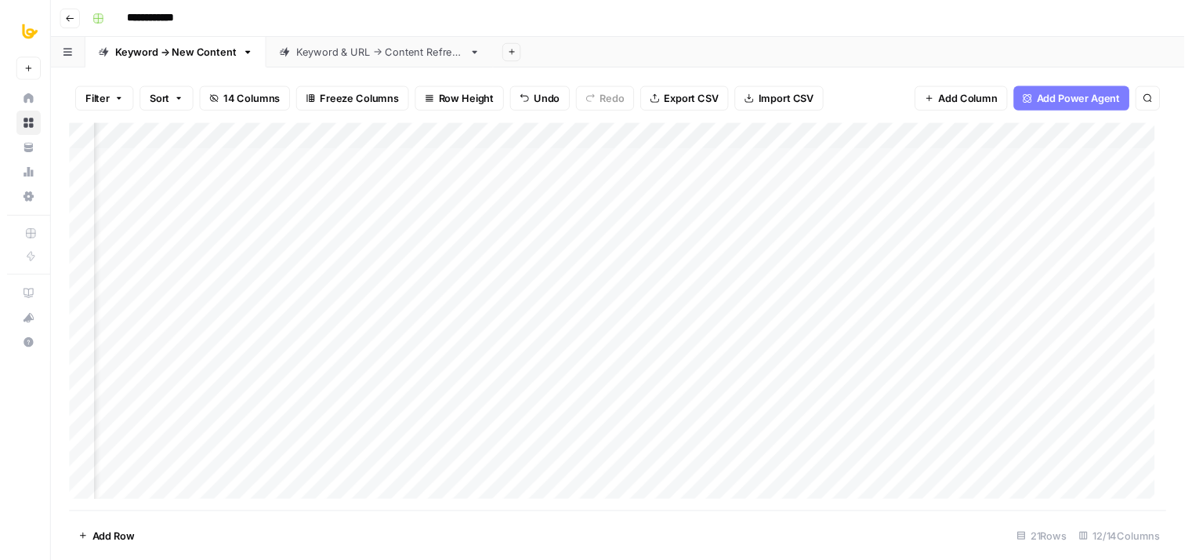
scroll to position [0, 528]
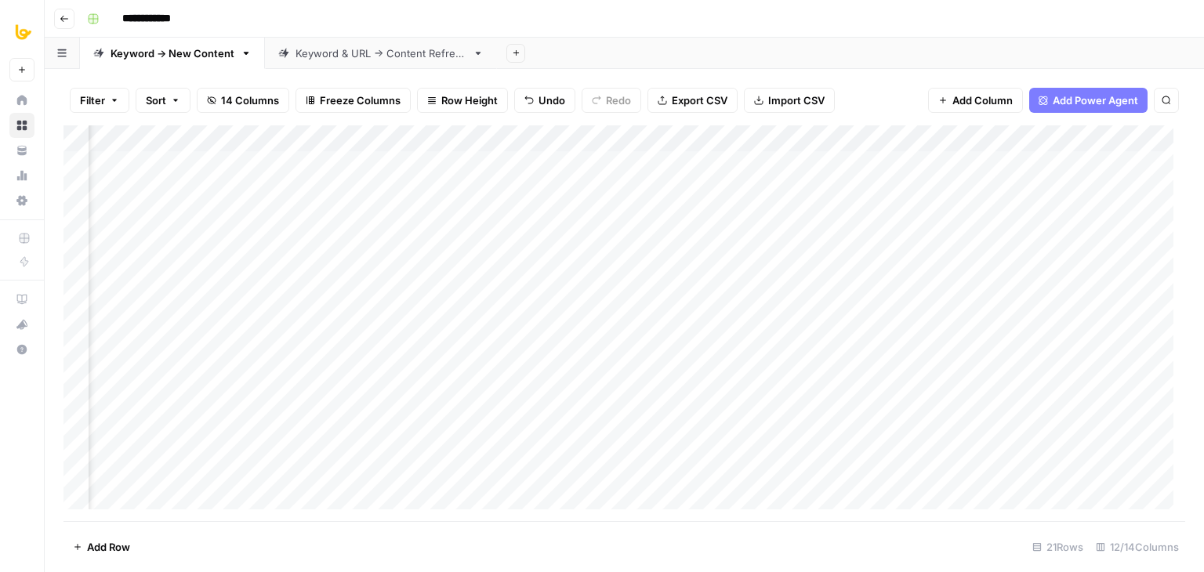
click at [666, 165] on div "Add Column" at bounding box center [625, 323] width 1122 height 396
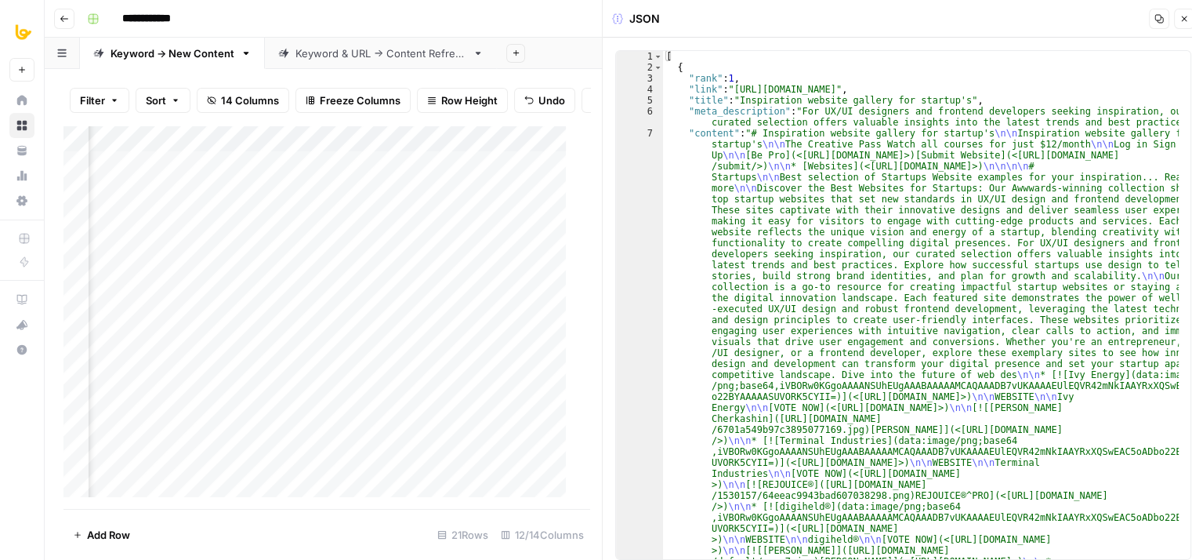
type textarea "**********"
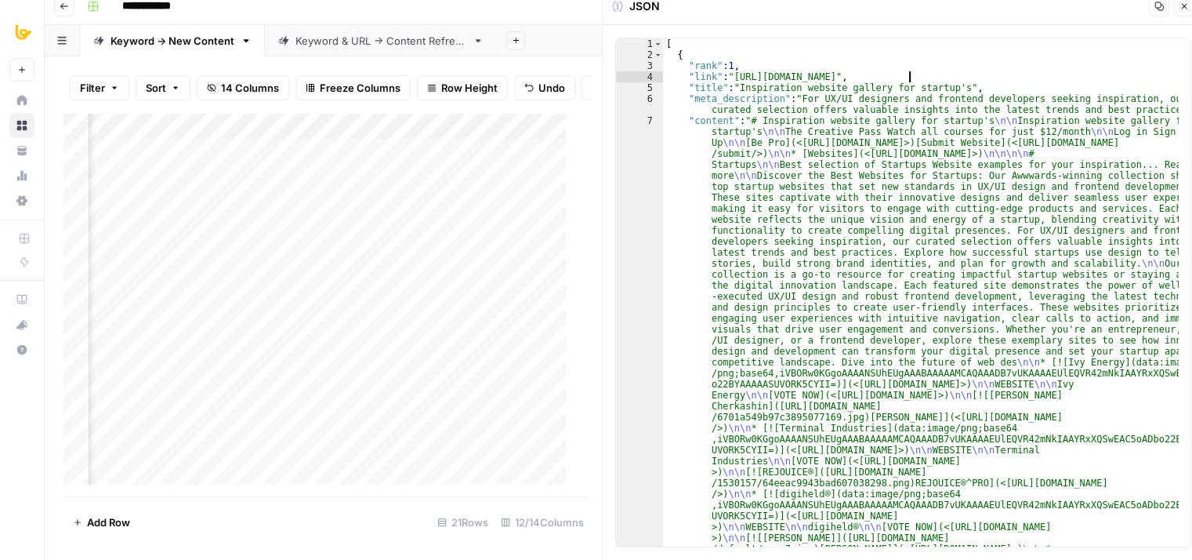
click at [1182, 2] on icon "button" at bounding box center [1184, 6] width 9 height 9
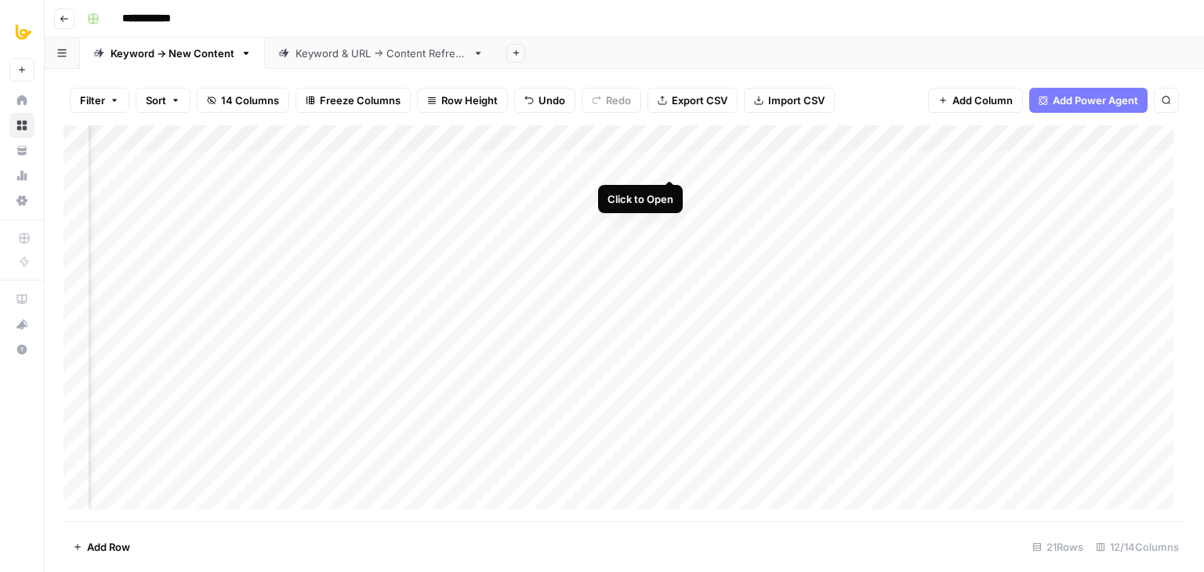
click at [665, 164] on div "Add Column" at bounding box center [625, 323] width 1122 height 396
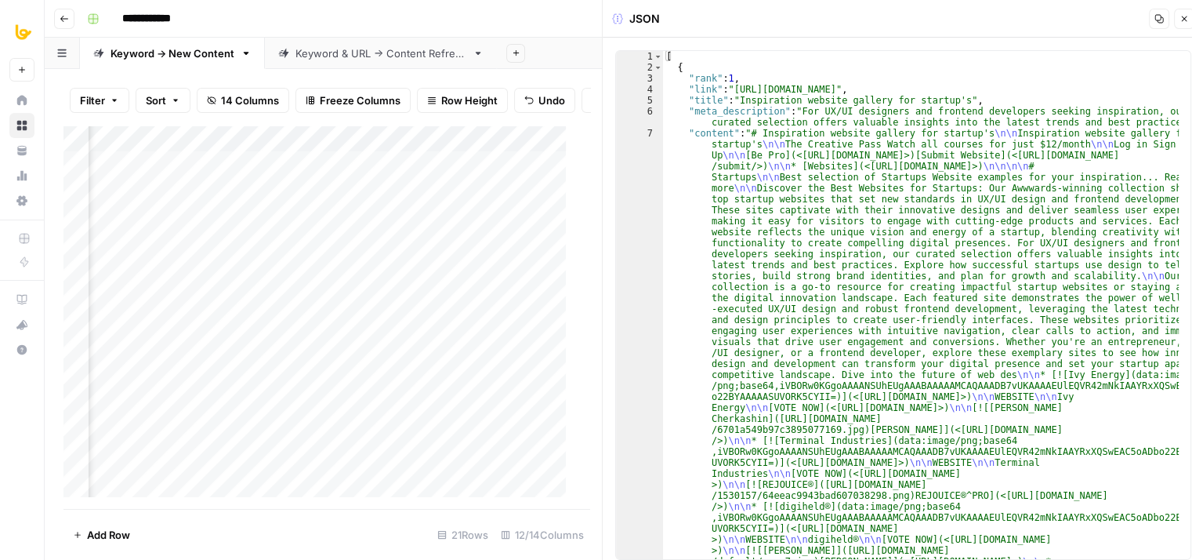
click at [1187, 23] on icon "button" at bounding box center [1184, 18] width 9 height 9
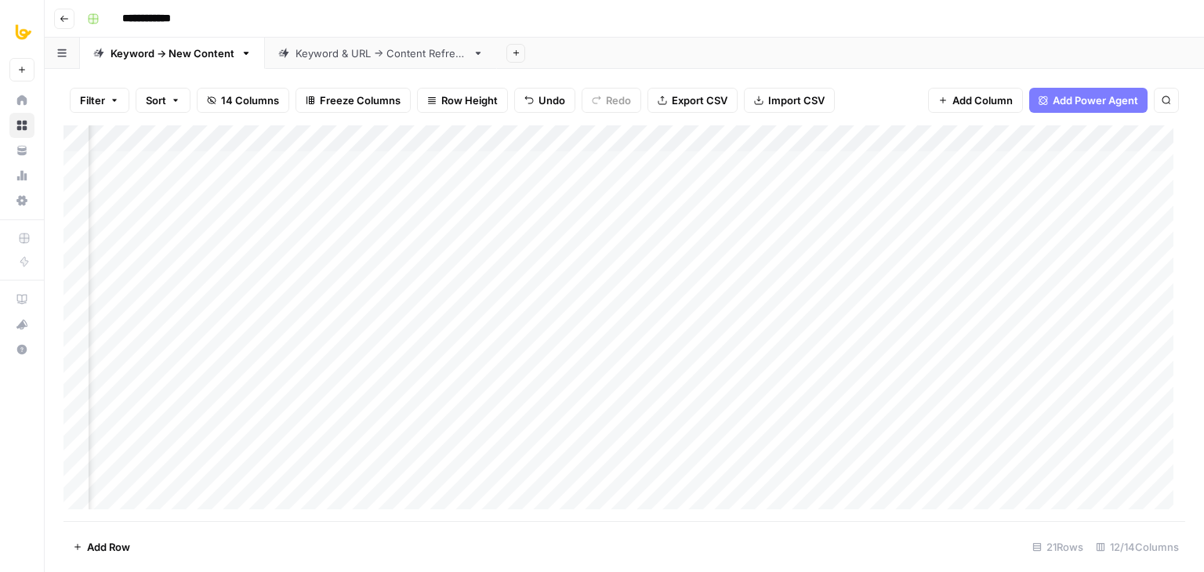
click at [666, 162] on div "Add Column" at bounding box center [625, 323] width 1122 height 396
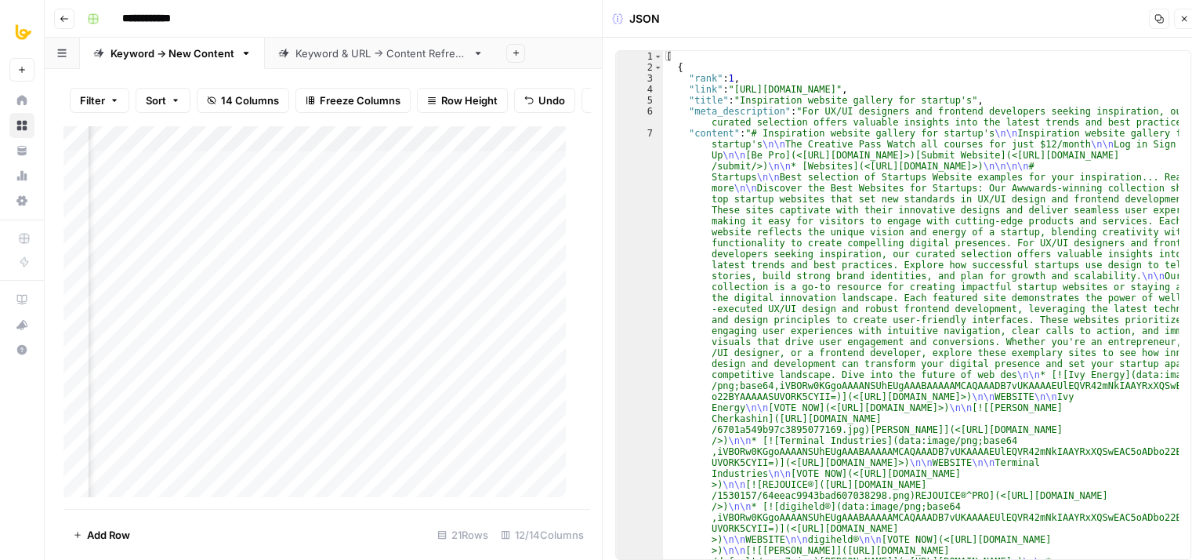
click at [1163, 22] on icon "button" at bounding box center [1159, 18] width 9 height 9
click at [1184, 18] on icon "button" at bounding box center [1184, 18] width 5 height 5
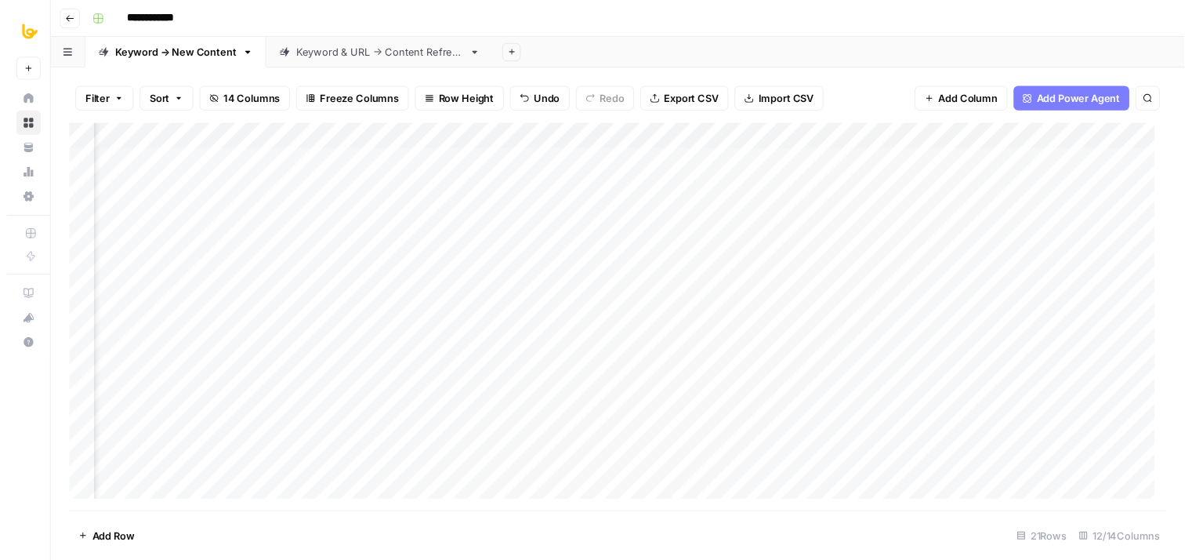
scroll to position [0, 565]
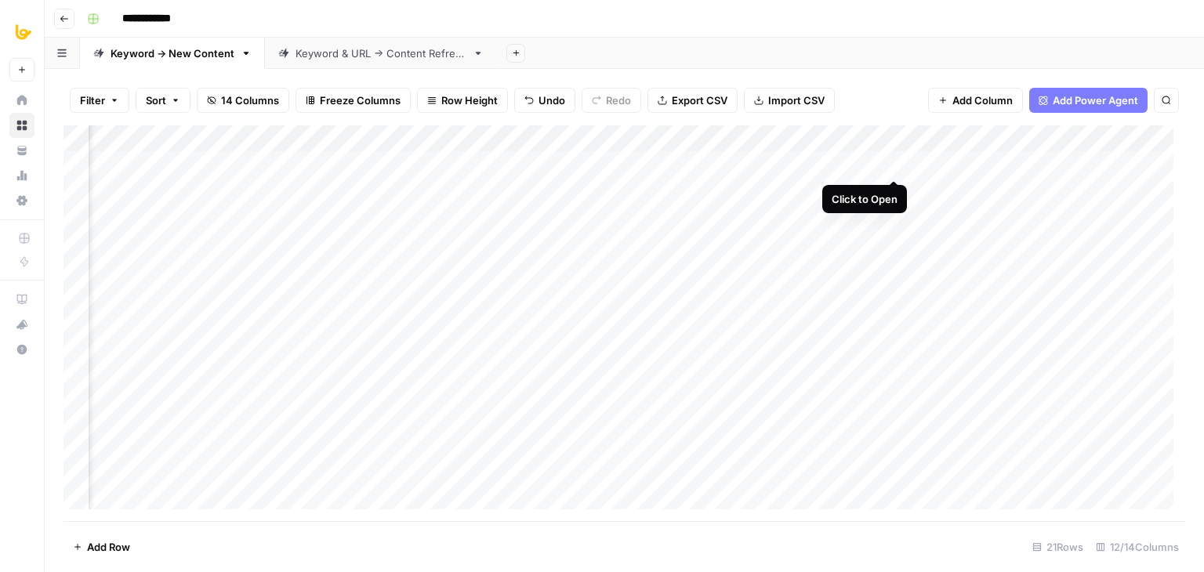
click at [895, 161] on div "Add Column" at bounding box center [625, 323] width 1122 height 396
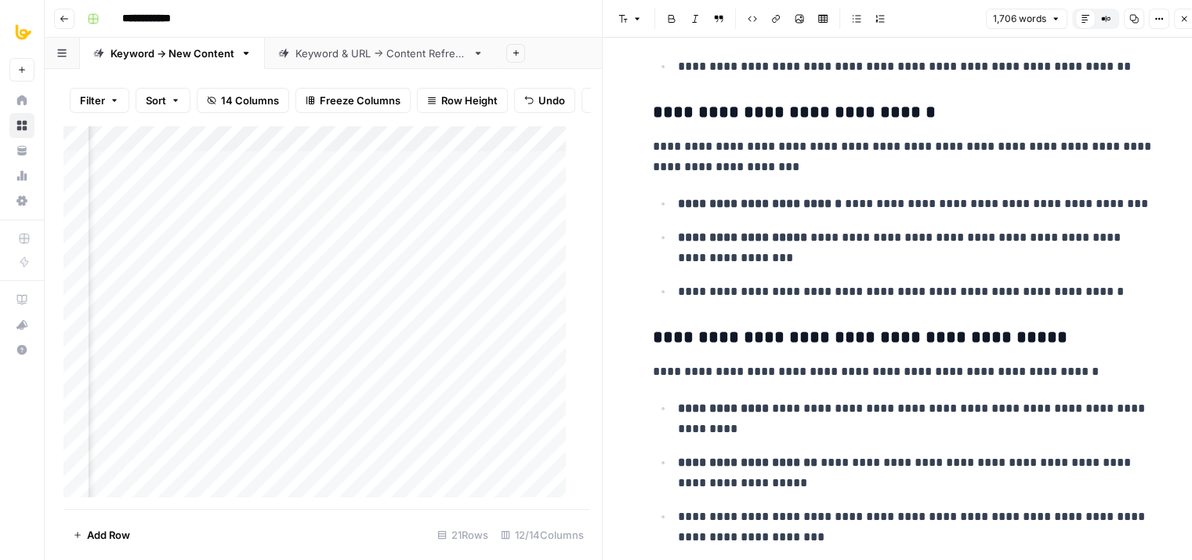
drag, startPoint x: 878, startPoint y: 157, endPoint x: 881, endPoint y: 294, distance: 137.2
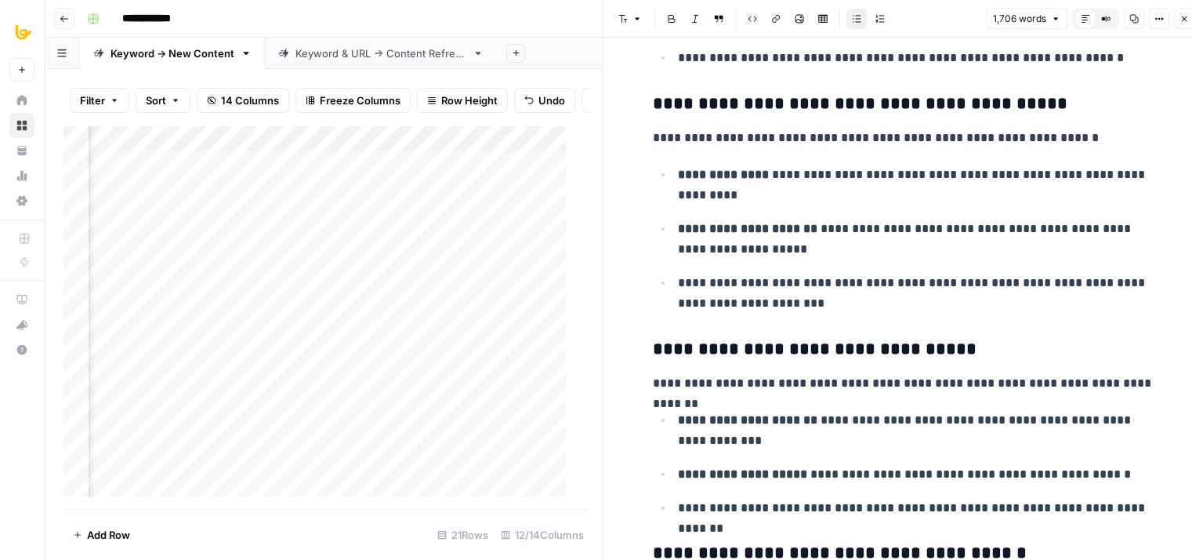
drag, startPoint x: 916, startPoint y: 221, endPoint x: 931, endPoint y: 342, distance: 121.7
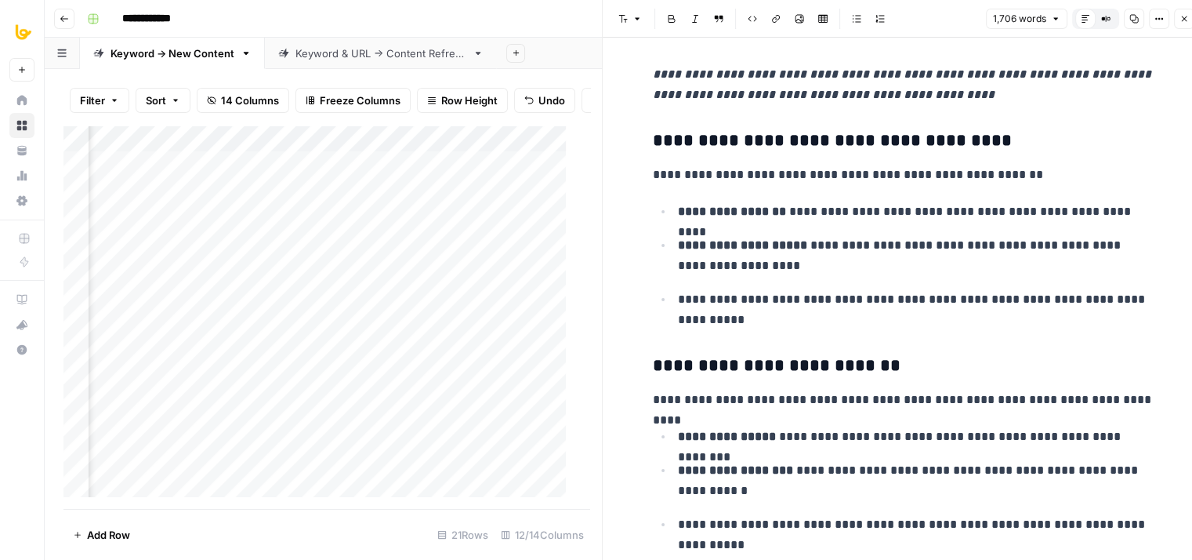
drag, startPoint x: 948, startPoint y: 252, endPoint x: 920, endPoint y: 480, distance: 229.9
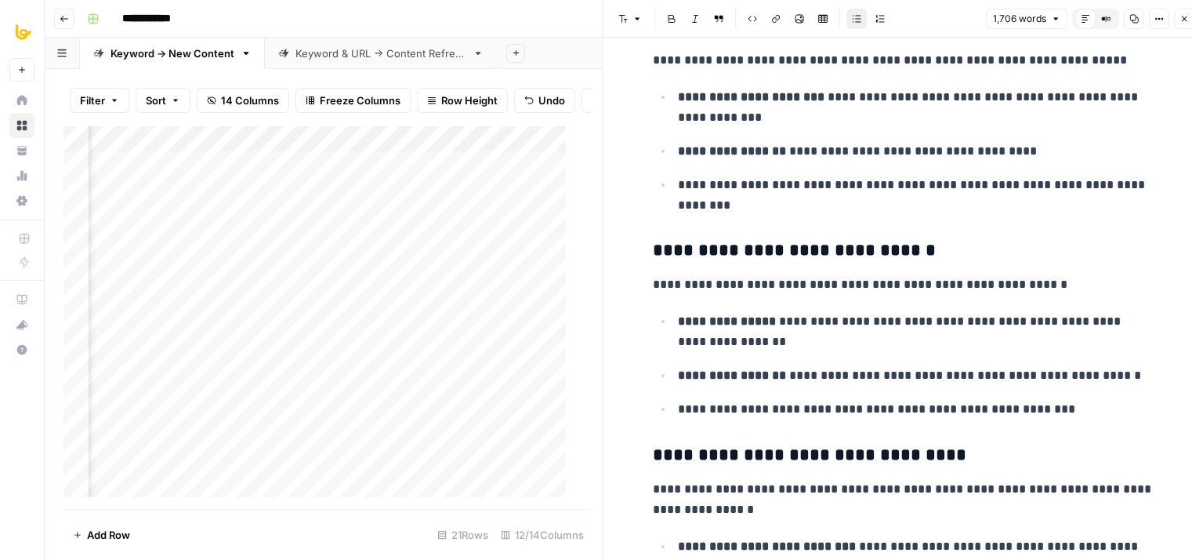
drag, startPoint x: 906, startPoint y: 295, endPoint x: 909, endPoint y: 470, distance: 174.9
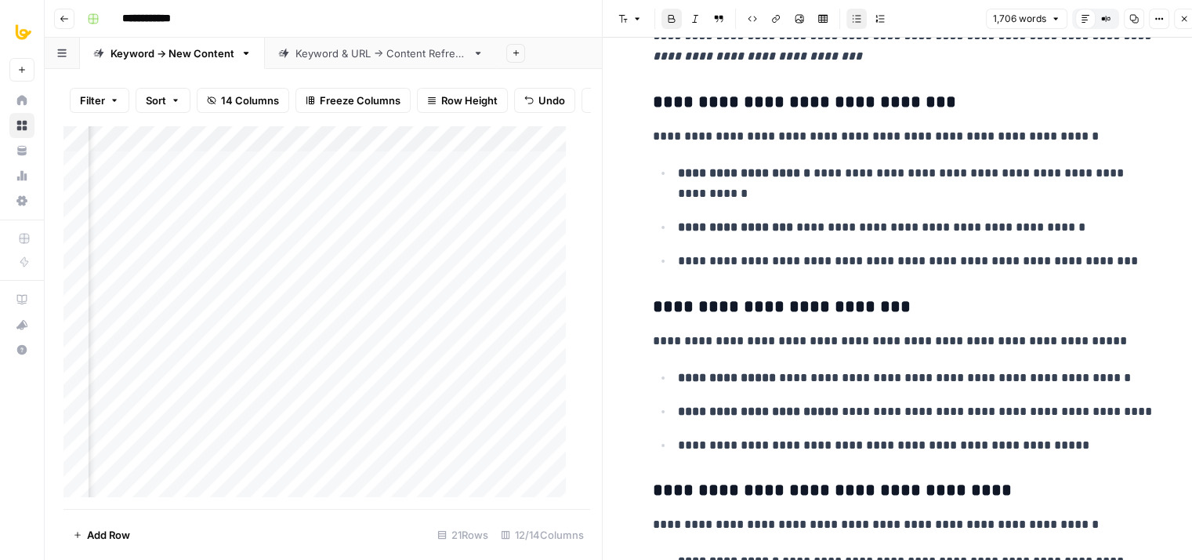
drag, startPoint x: 909, startPoint y: 320, endPoint x: 891, endPoint y: 459, distance: 140.0
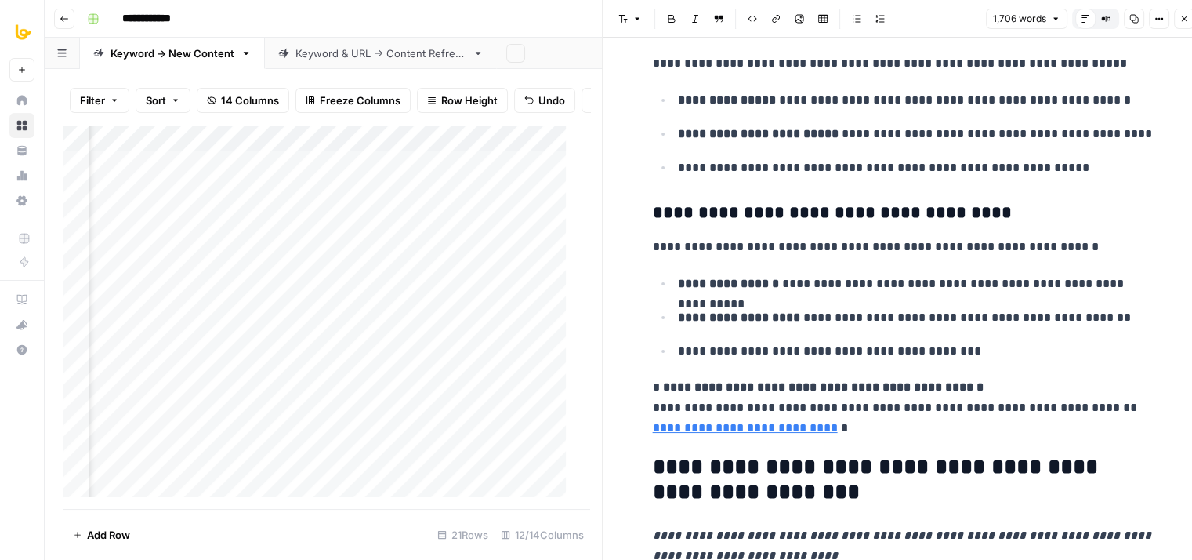
drag, startPoint x: 898, startPoint y: 260, endPoint x: 900, endPoint y: 420, distance: 159.9
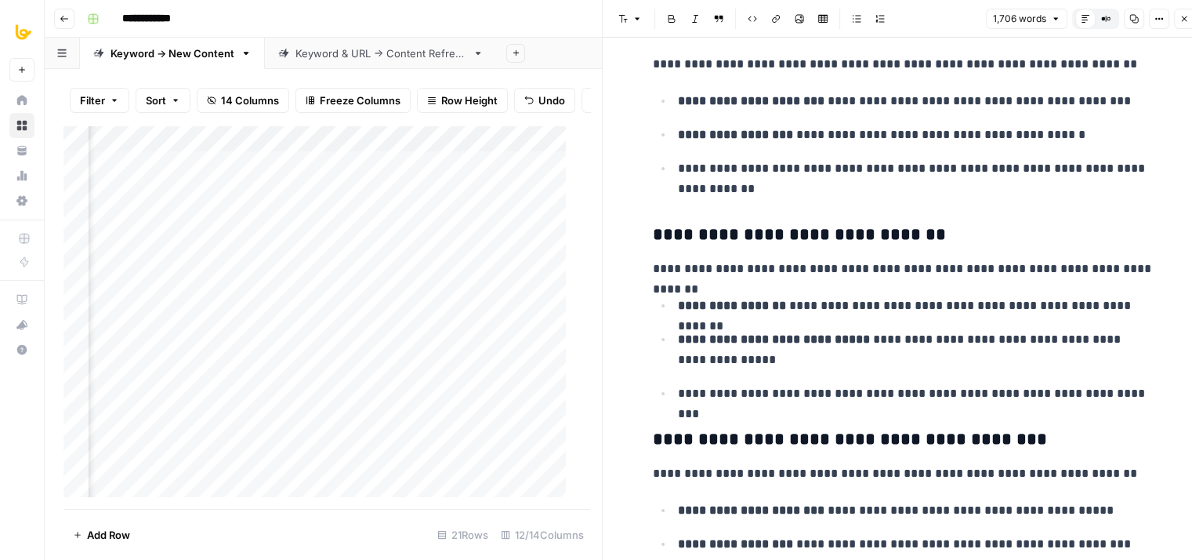
drag, startPoint x: 906, startPoint y: 327, endPoint x: 914, endPoint y: 419, distance: 92.1
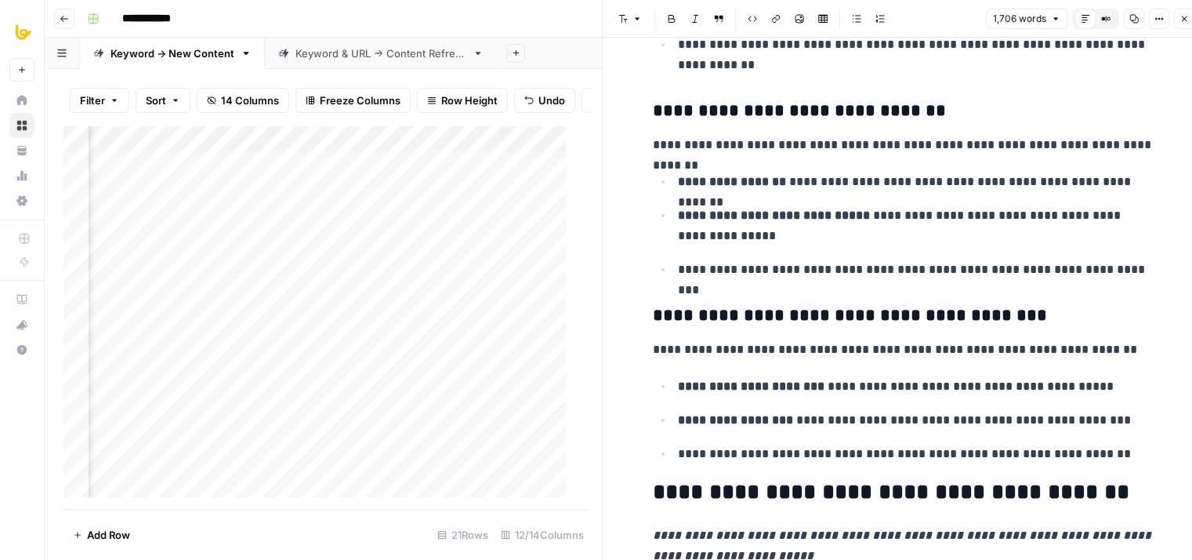
scroll to position [3779, 0]
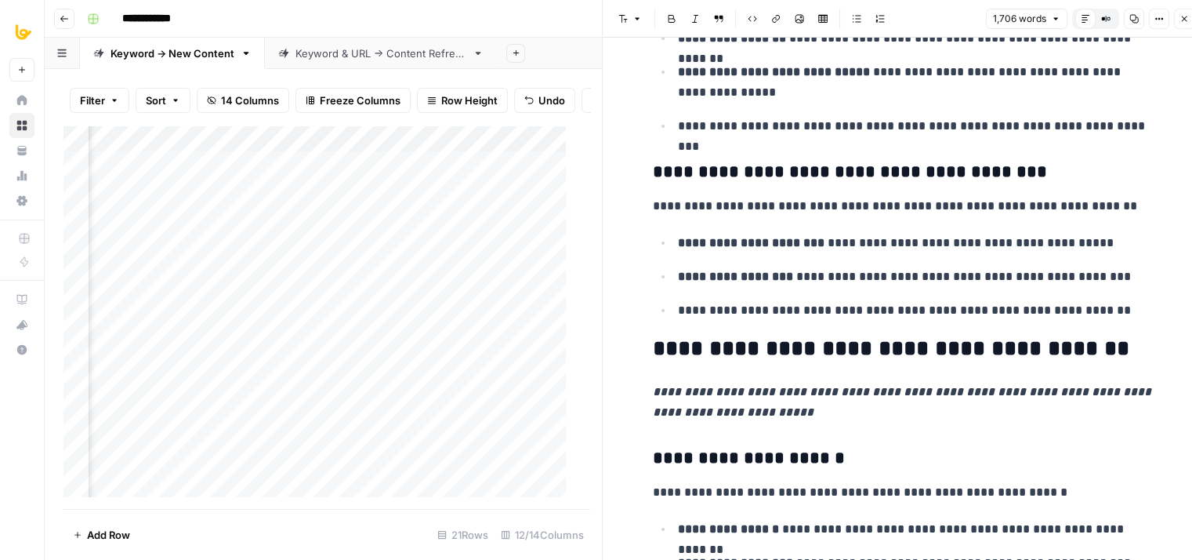
drag, startPoint x: 809, startPoint y: 236, endPoint x: 815, endPoint y: 373, distance: 137.3
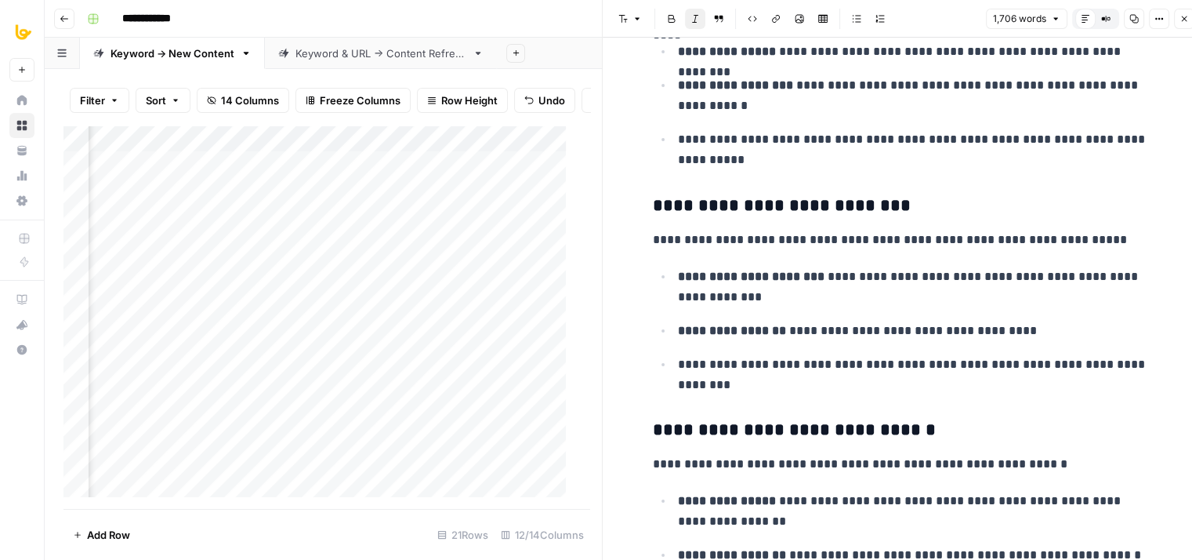
drag, startPoint x: 818, startPoint y: 365, endPoint x: 818, endPoint y: 180, distance: 185.0
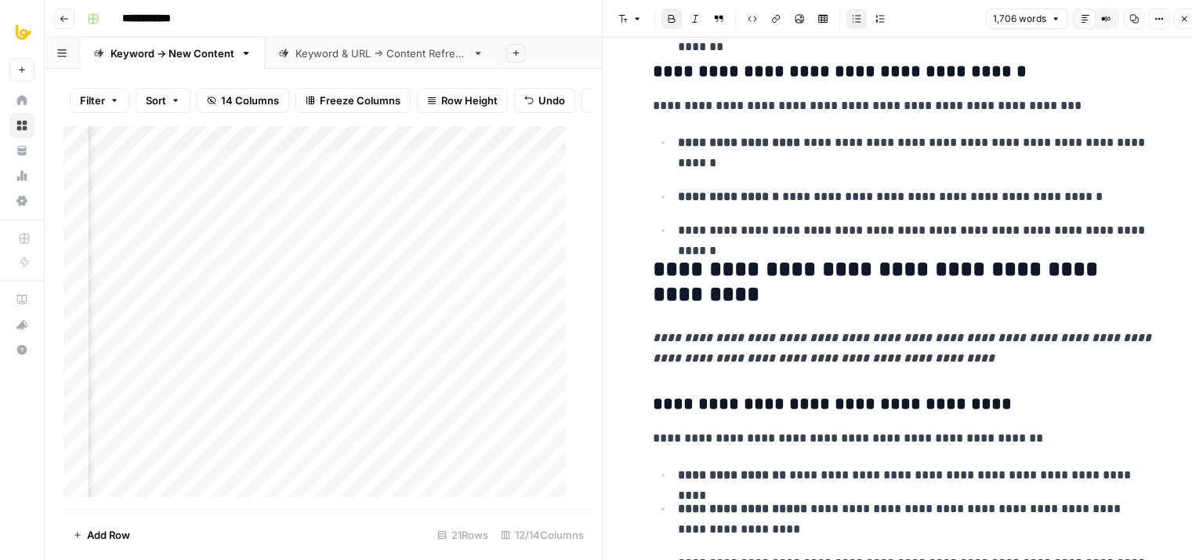
drag, startPoint x: 884, startPoint y: 342, endPoint x: 855, endPoint y: 180, distance: 163.9
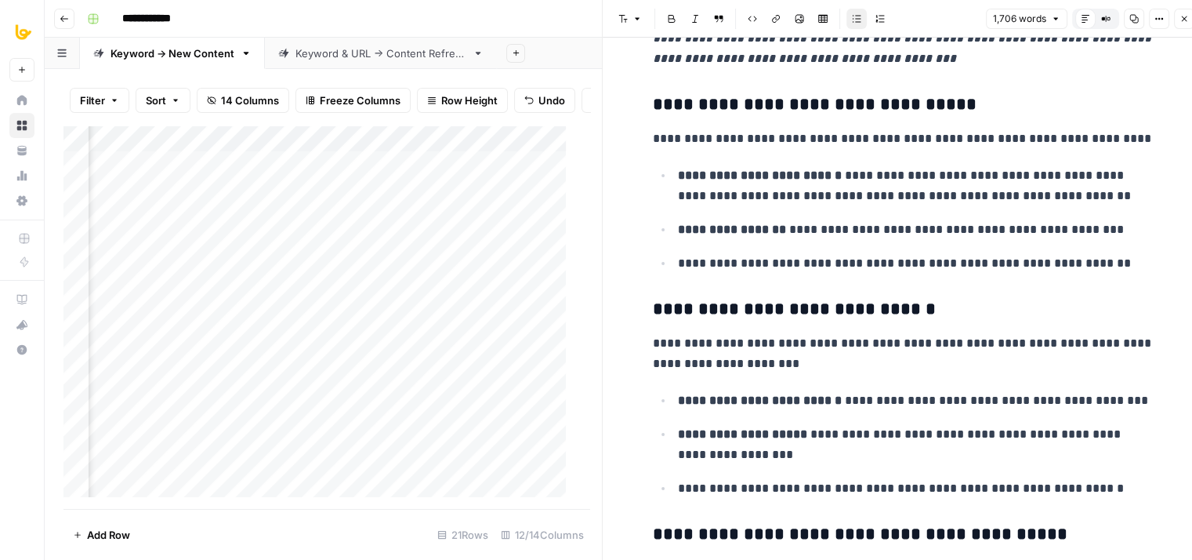
scroll to position [0, 0]
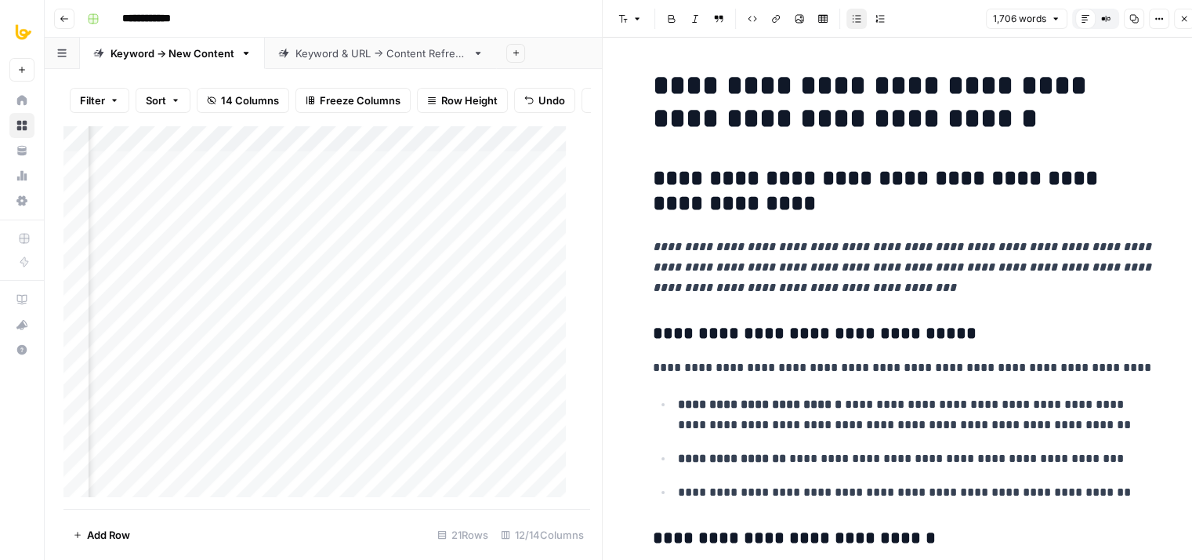
drag, startPoint x: 795, startPoint y: 216, endPoint x: 737, endPoint y: -66, distance: 287.4
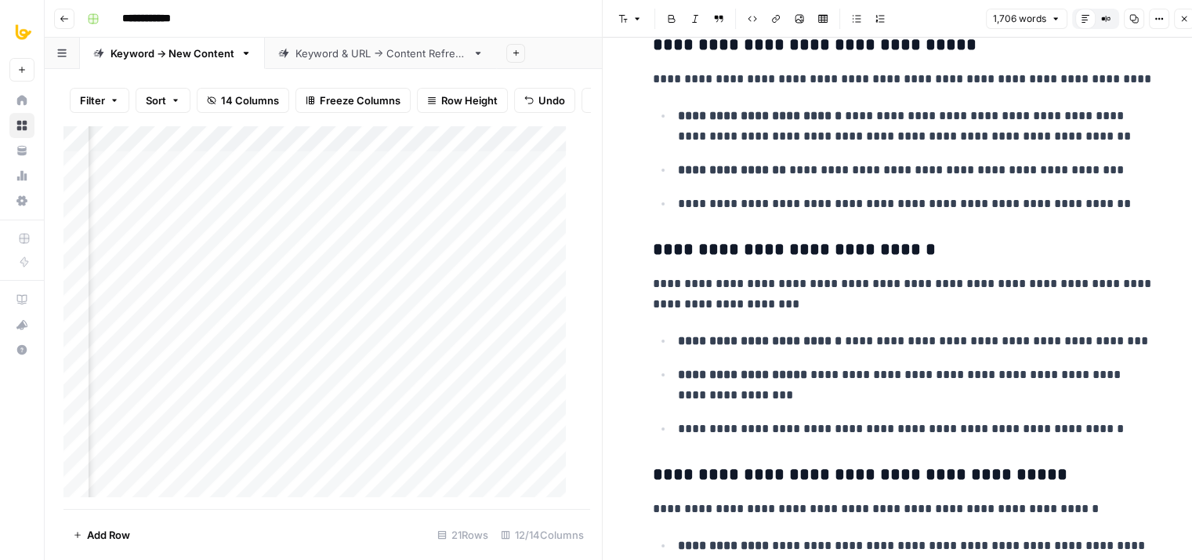
drag, startPoint x: 747, startPoint y: 301, endPoint x: 747, endPoint y: 404, distance: 102.7
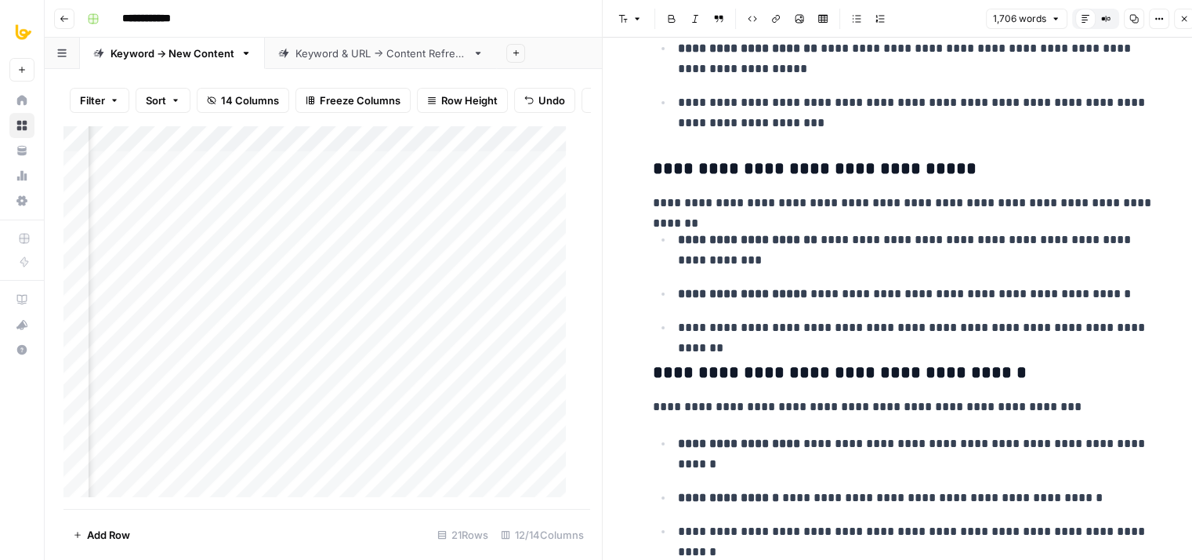
drag, startPoint x: 778, startPoint y: 343, endPoint x: 768, endPoint y: 434, distance: 91.5
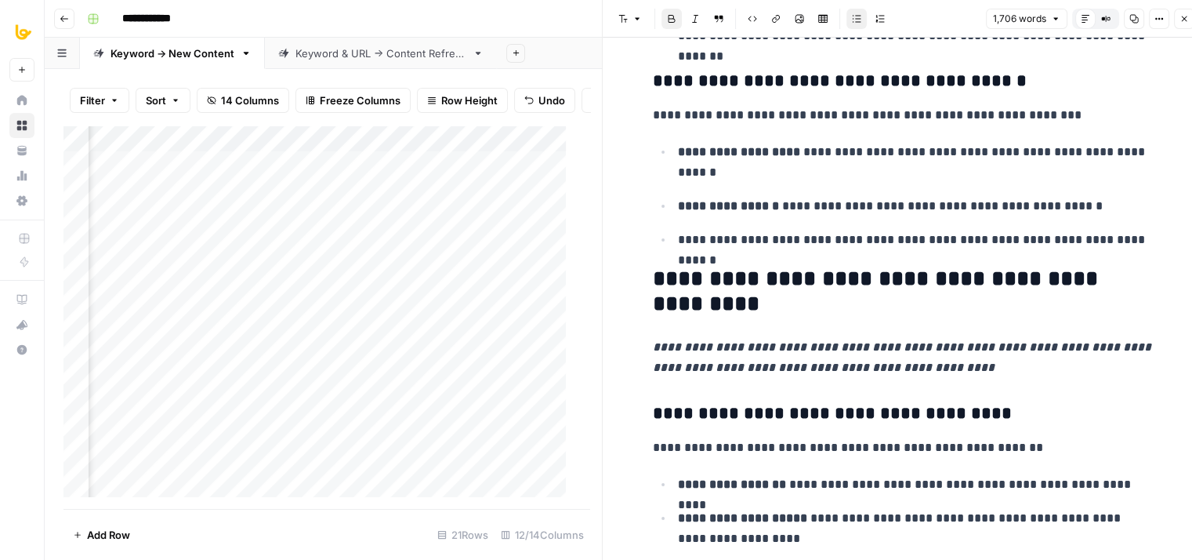
scroll to position [1400, 0]
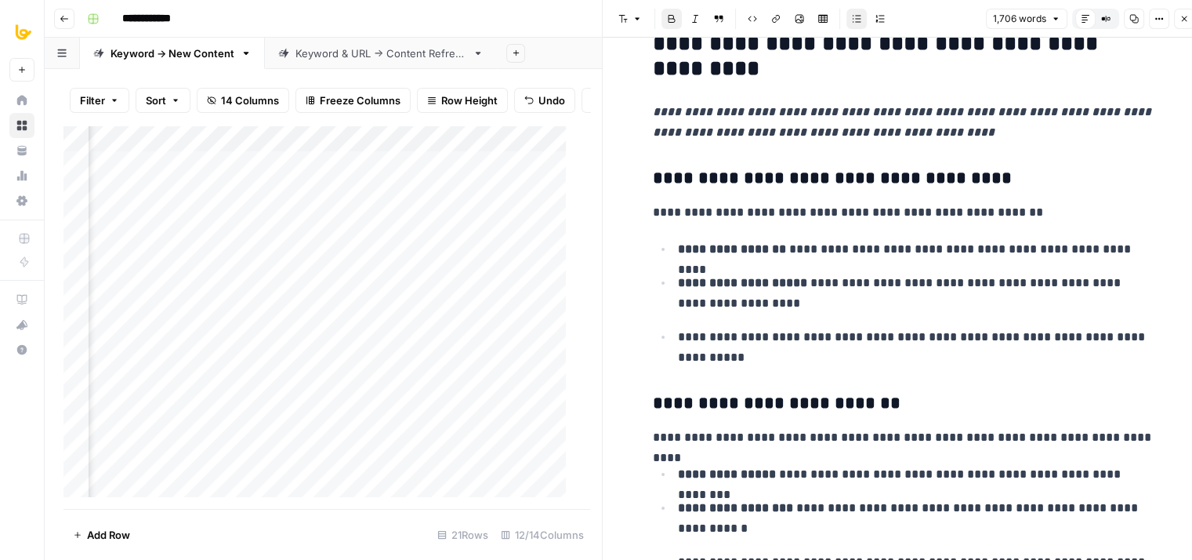
drag, startPoint x: 780, startPoint y: 275, endPoint x: 757, endPoint y: 432, distance: 158.4
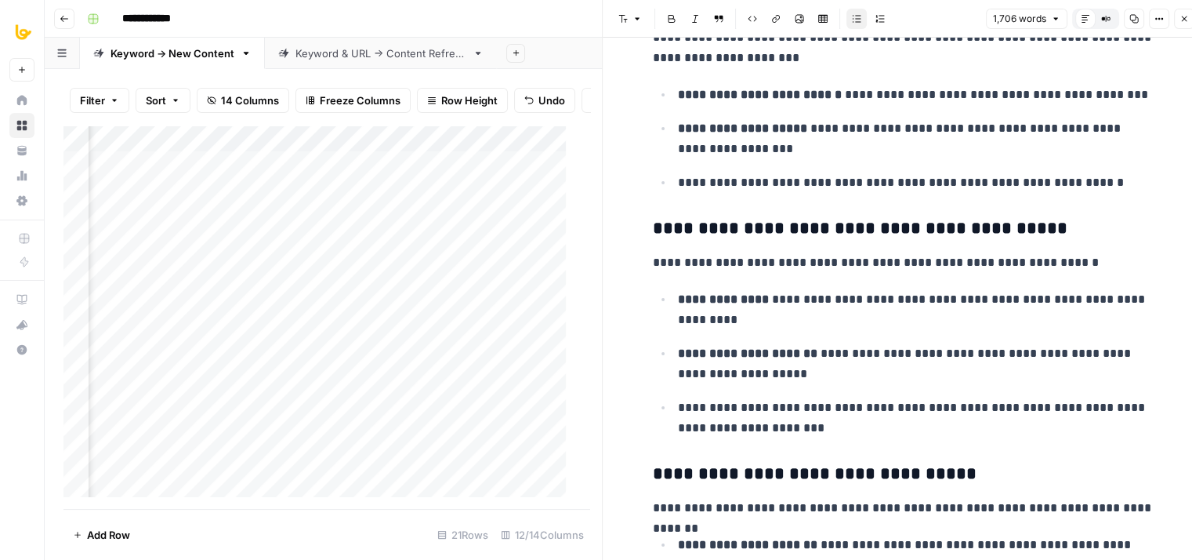
scroll to position [0, 0]
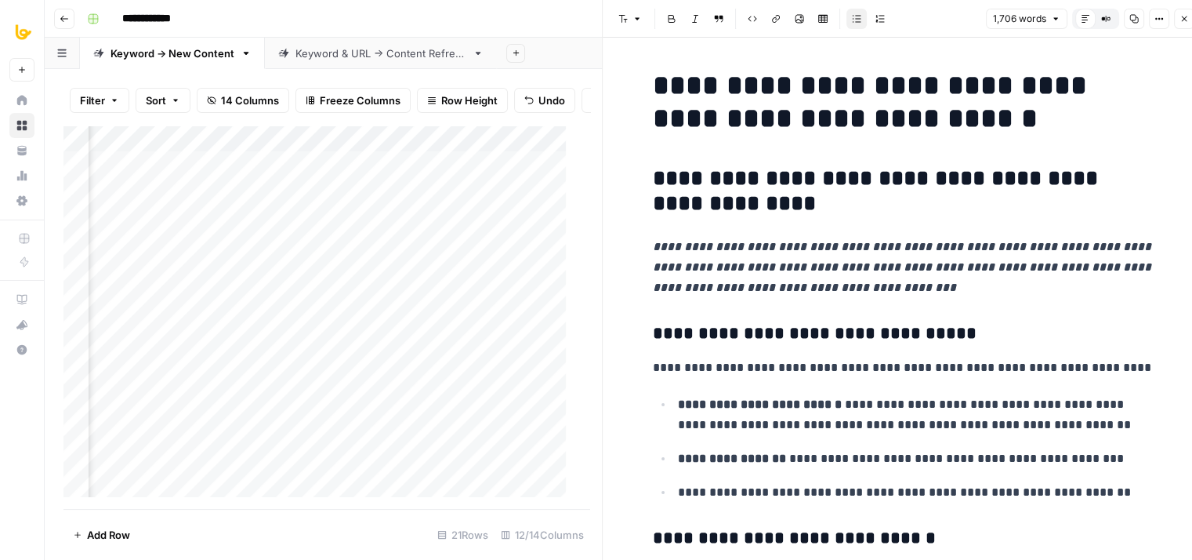
drag, startPoint x: 1069, startPoint y: 289, endPoint x: 1043, endPoint y: 35, distance: 255.3
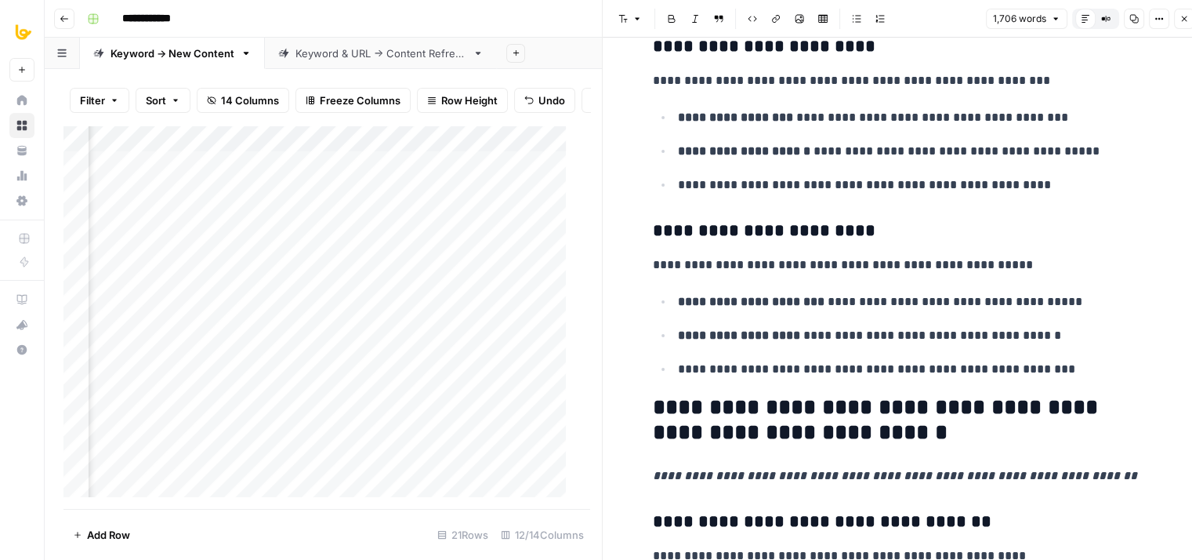
scroll to position [7050, 0]
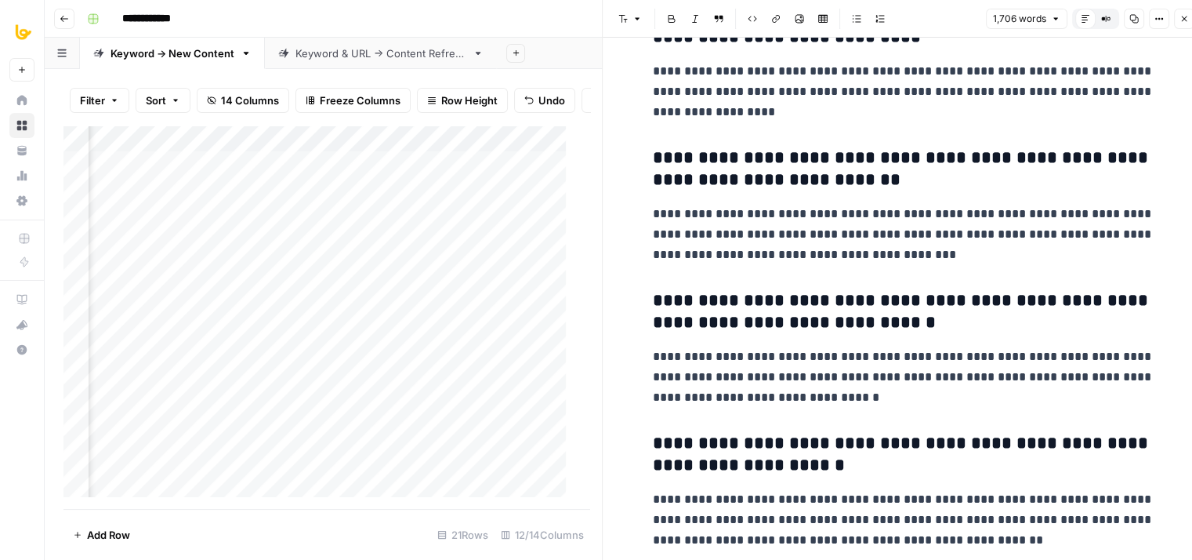
drag, startPoint x: 1029, startPoint y: 170, endPoint x: 1019, endPoint y: 608, distance: 438.4
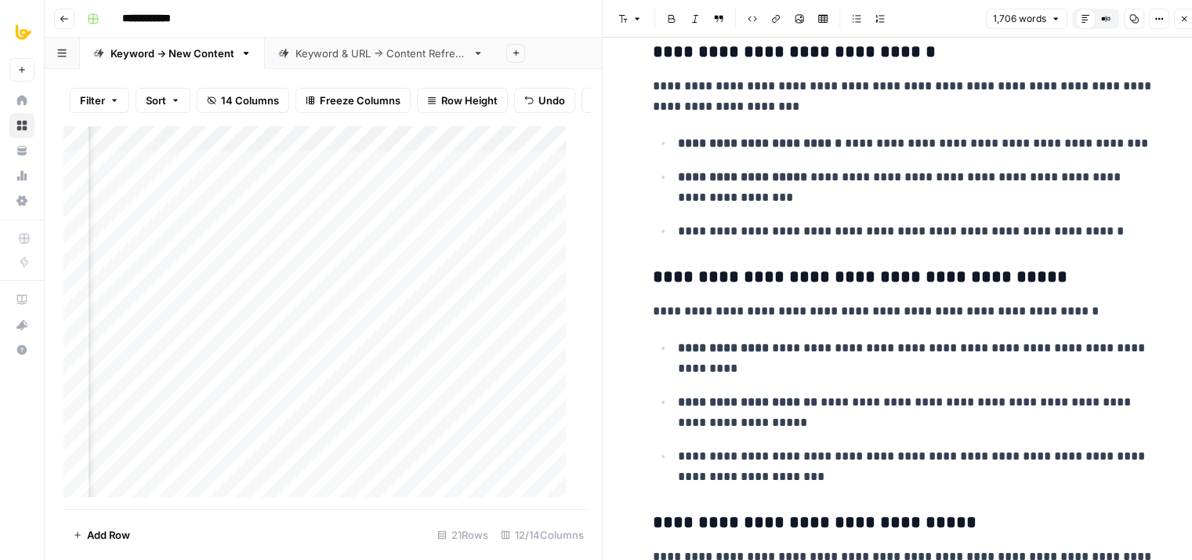
scroll to position [0, 0]
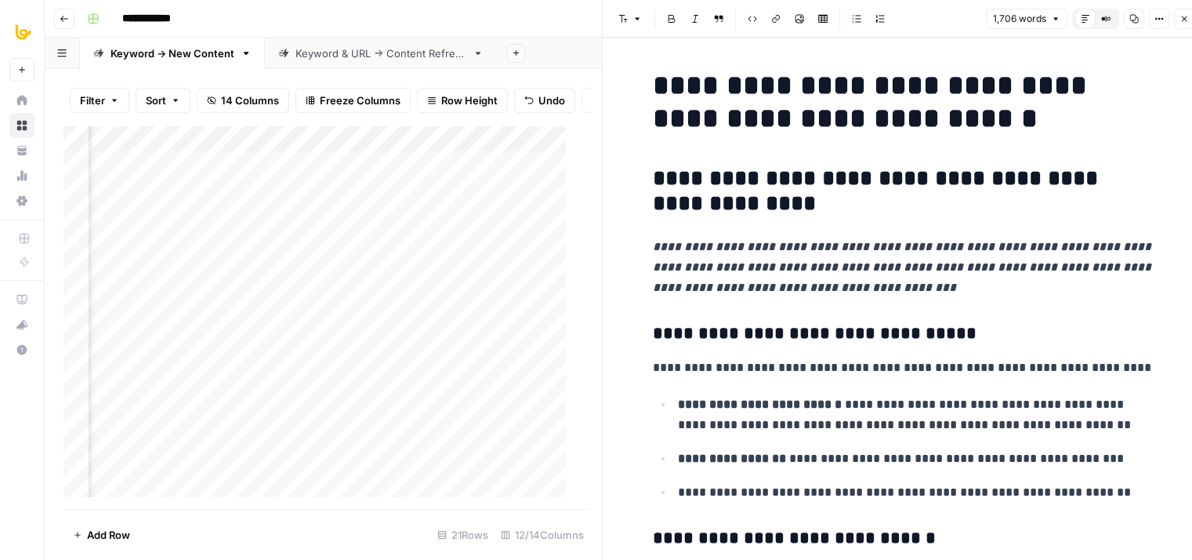
drag, startPoint x: 1012, startPoint y: 283, endPoint x: 1030, endPoint y: 81, distance: 203.1
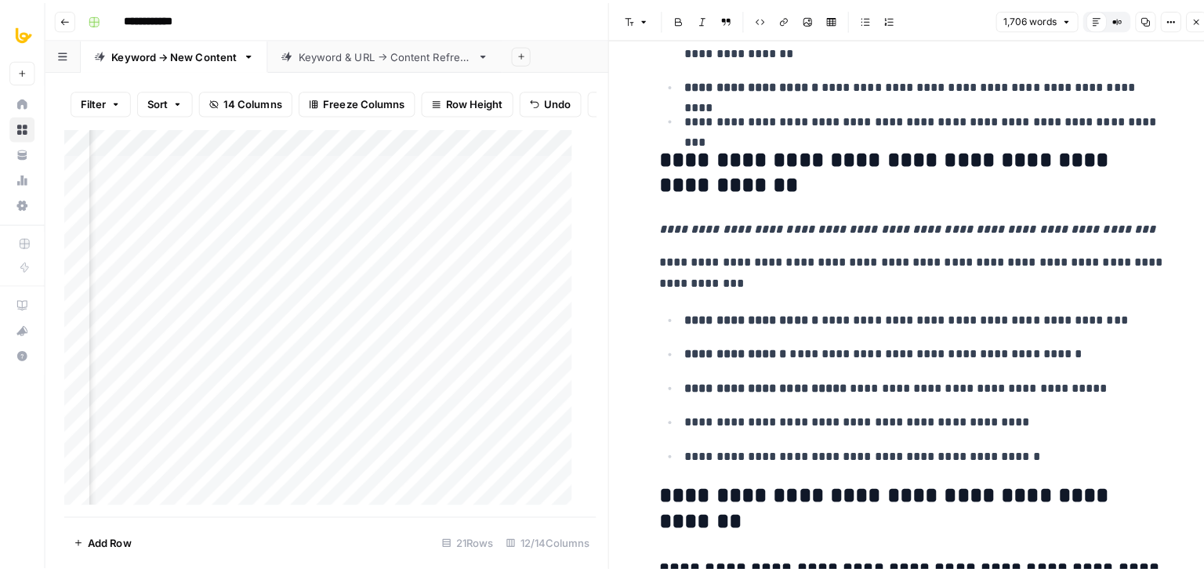
scroll to position [7050, 0]
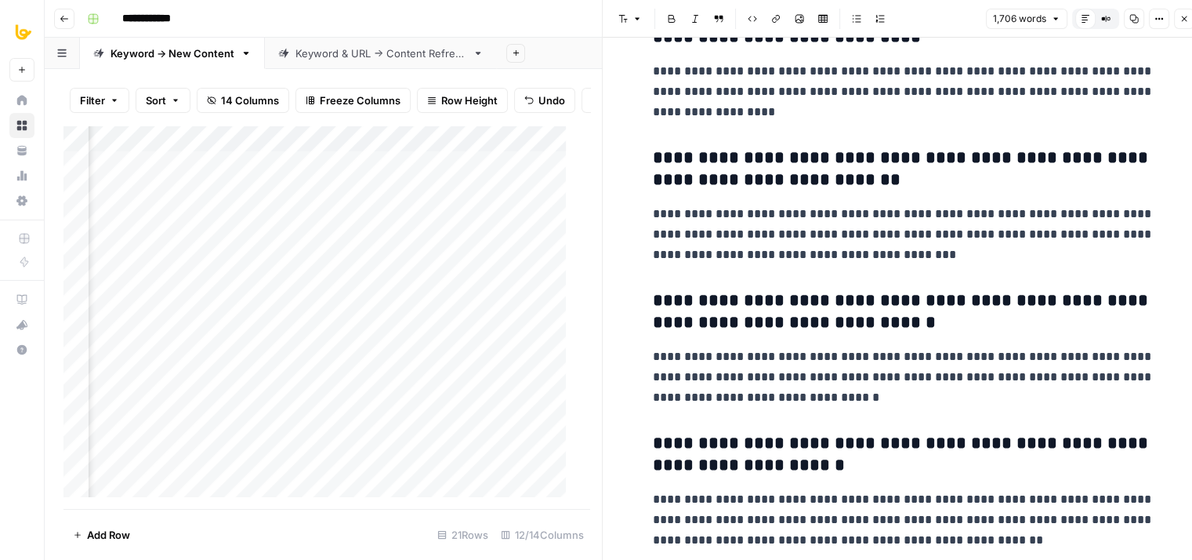
drag, startPoint x: 978, startPoint y: 194, endPoint x: 988, endPoint y: 461, distance: 266.8
click at [1001, 295] on h3 "**********" at bounding box center [904, 312] width 502 height 44
click at [1182, 16] on icon "button" at bounding box center [1184, 18] width 9 height 9
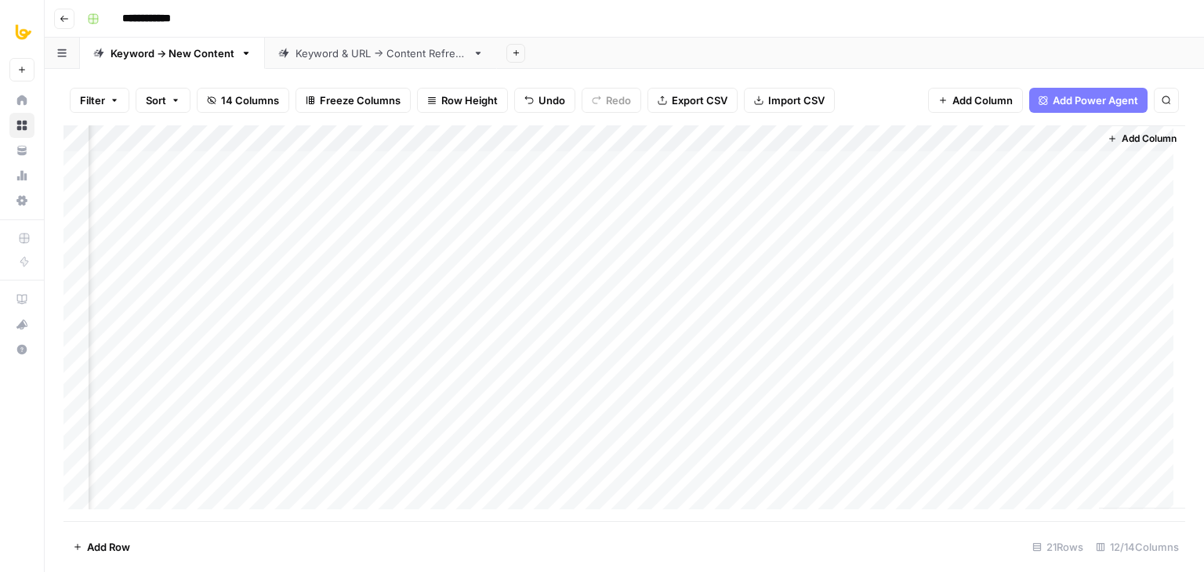
scroll to position [0, 974]
click at [1104, 145] on button "Add Column" at bounding box center [1143, 139] width 82 height 20
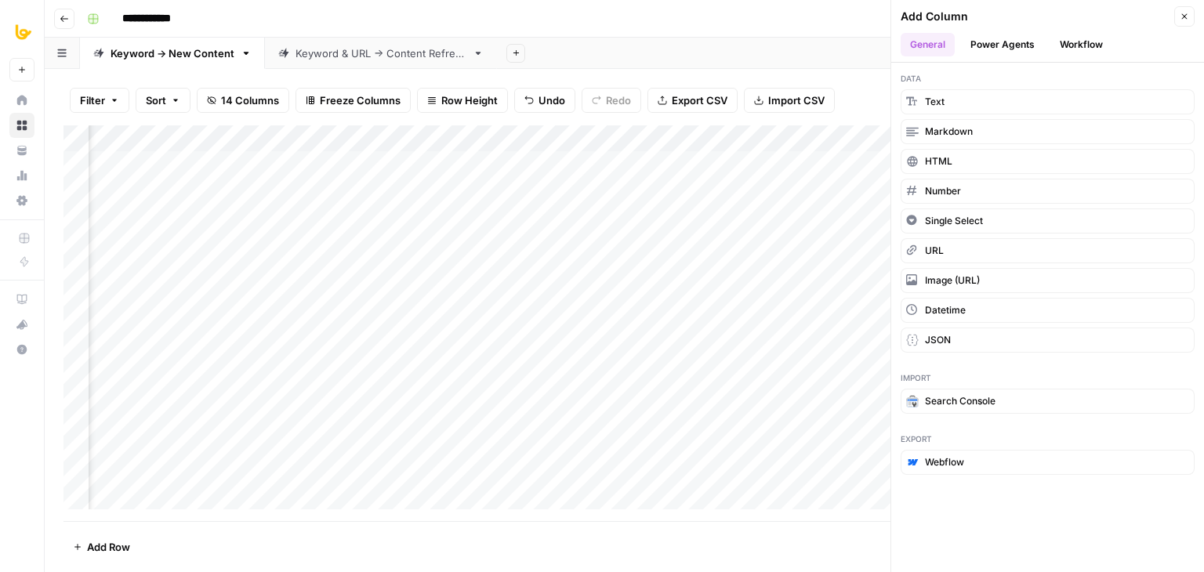
click at [1058, 39] on button "Workflow" at bounding box center [1082, 45] width 62 height 24
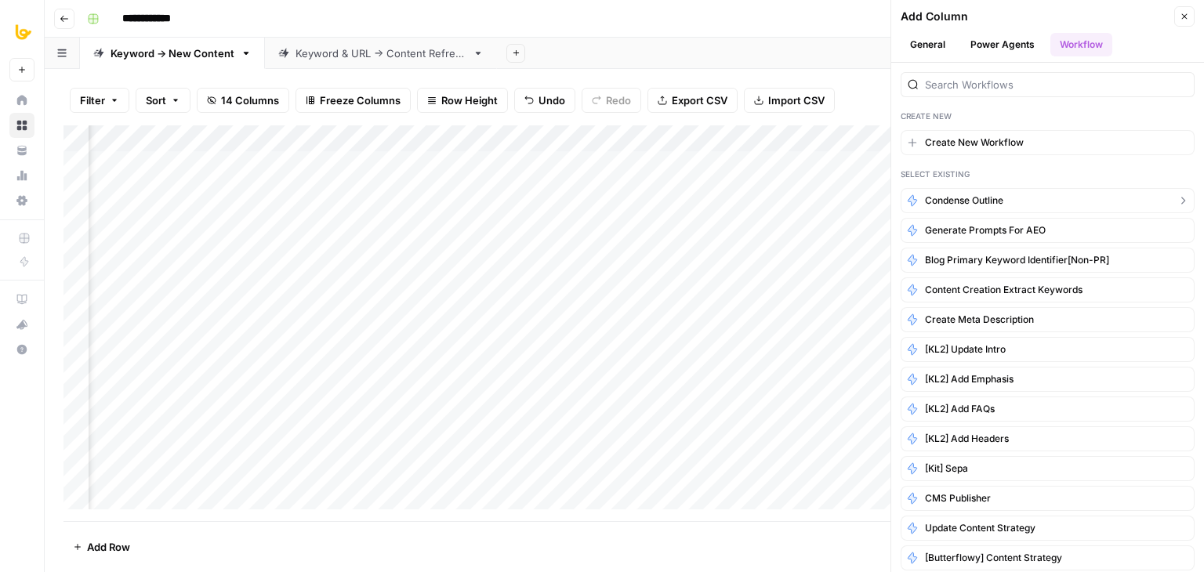
click at [963, 198] on span "Condense Outline" at bounding box center [964, 201] width 78 height 14
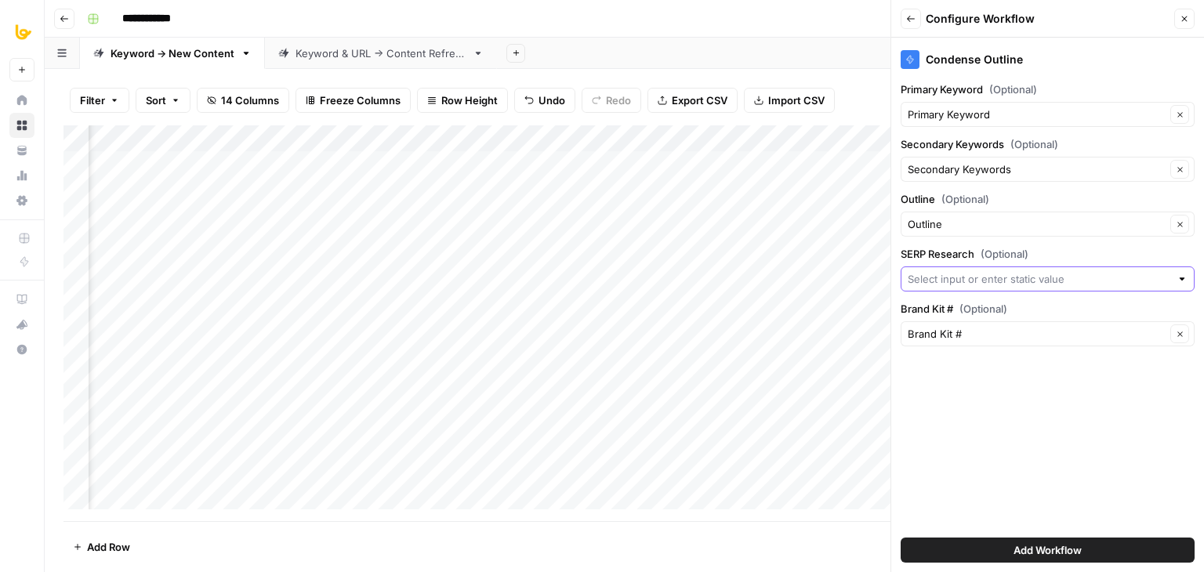
click at [946, 276] on input "SERP Research (Optional)" at bounding box center [1039, 279] width 263 height 16
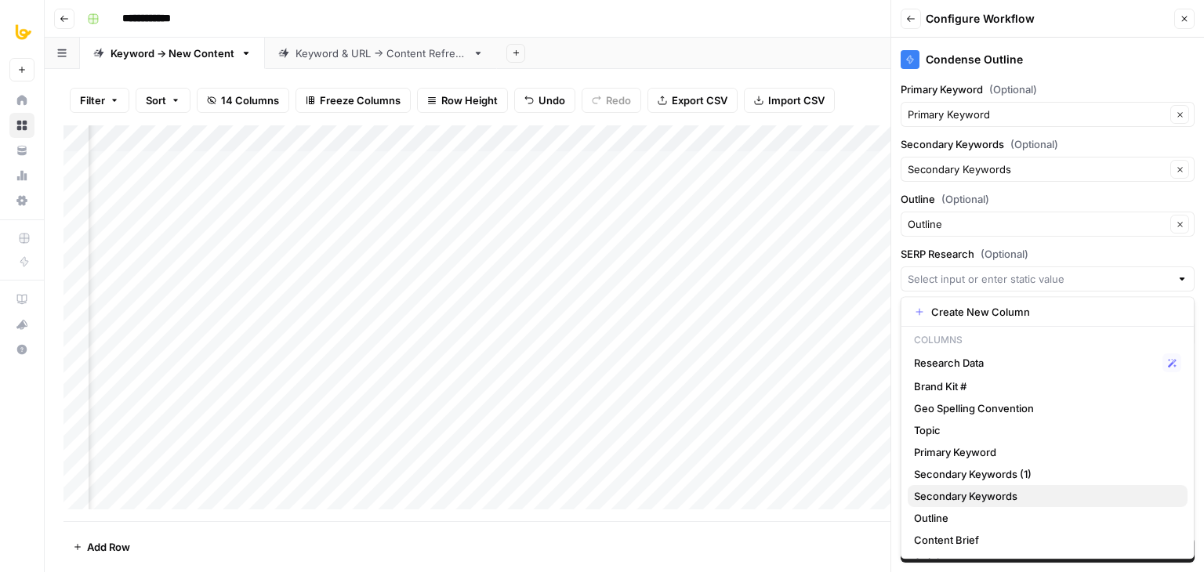
scroll to position [0, 0]
click at [952, 367] on span "Research Data" at bounding box center [1035, 365] width 242 height 16
type input "Research Data"
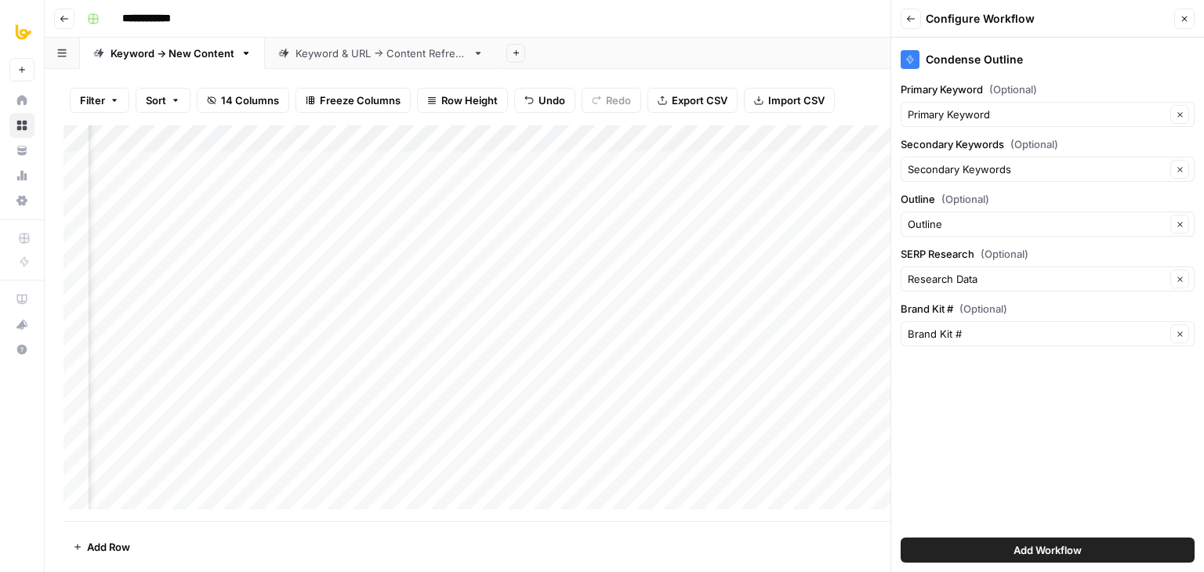
click at [1014, 420] on div "Condense Outline Primary Keyword (Optional) Primary Keyword Clear Secondary Key…" at bounding box center [1047, 305] width 313 height 535
click at [1035, 552] on span "Add Workflow" at bounding box center [1048, 551] width 68 height 16
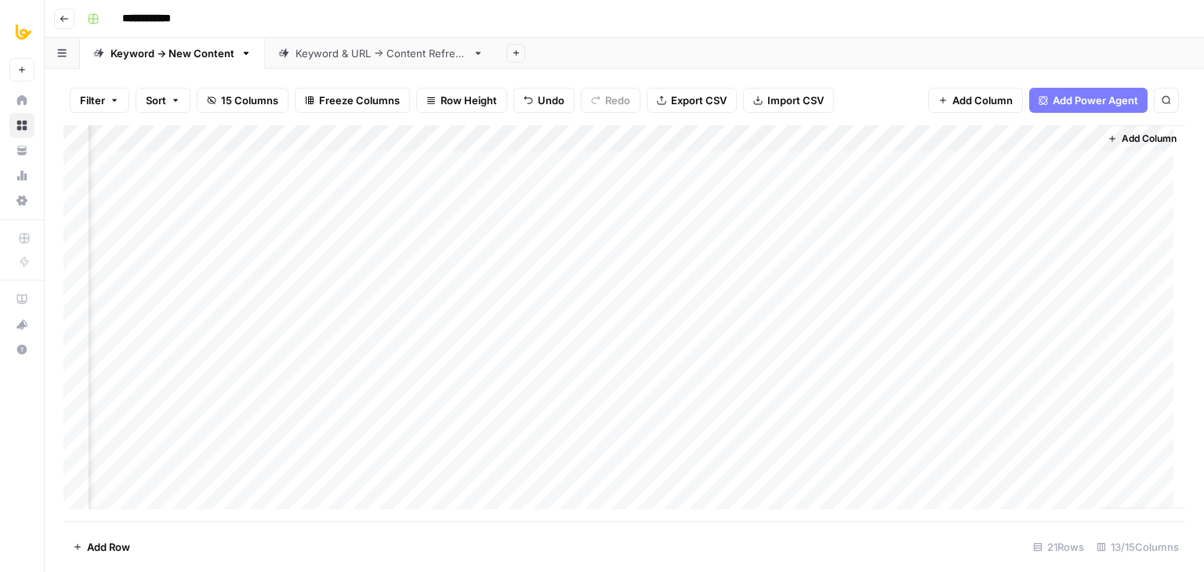
scroll to position [0, 1115]
drag, startPoint x: 1006, startPoint y: 137, endPoint x: 471, endPoint y: 132, distance: 534.7
click at [471, 132] on div "Add Column" at bounding box center [625, 323] width 1122 height 396
click at [452, 162] on div "Add Column" at bounding box center [625, 323] width 1122 height 396
click at [485, 135] on div "Add Column" at bounding box center [625, 323] width 1122 height 396
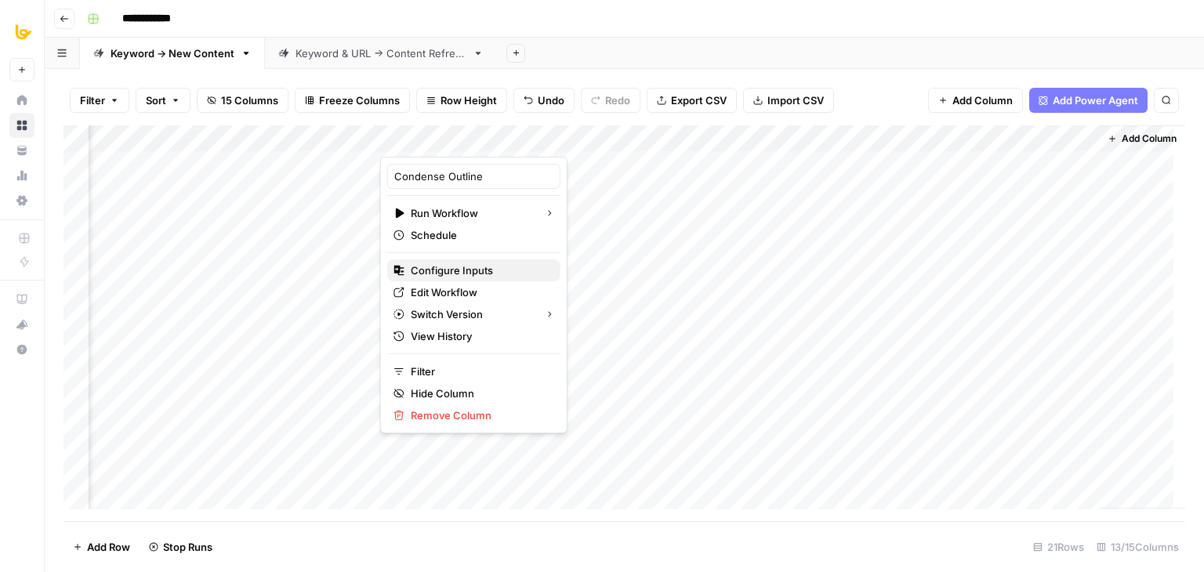
click at [446, 265] on span "Configure Inputs" at bounding box center [479, 271] width 137 height 16
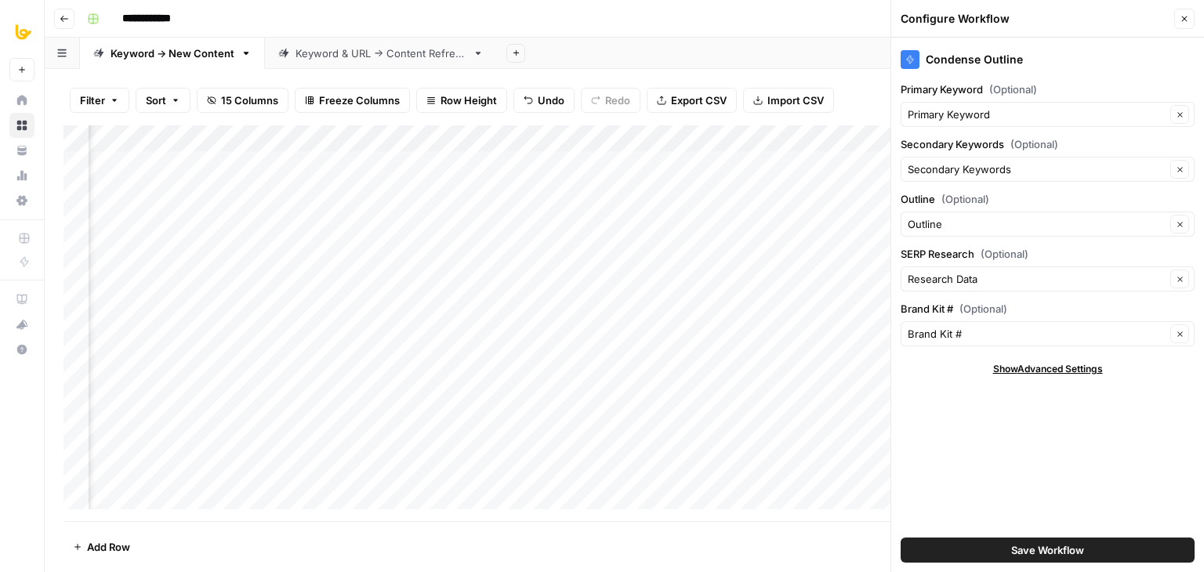
click at [1087, 477] on div "Condense Outline Primary Keyword (Optional) Primary Keyword Clear Secondary Key…" at bounding box center [1047, 305] width 313 height 535
click at [1189, 20] on icon "button" at bounding box center [1184, 18] width 9 height 9
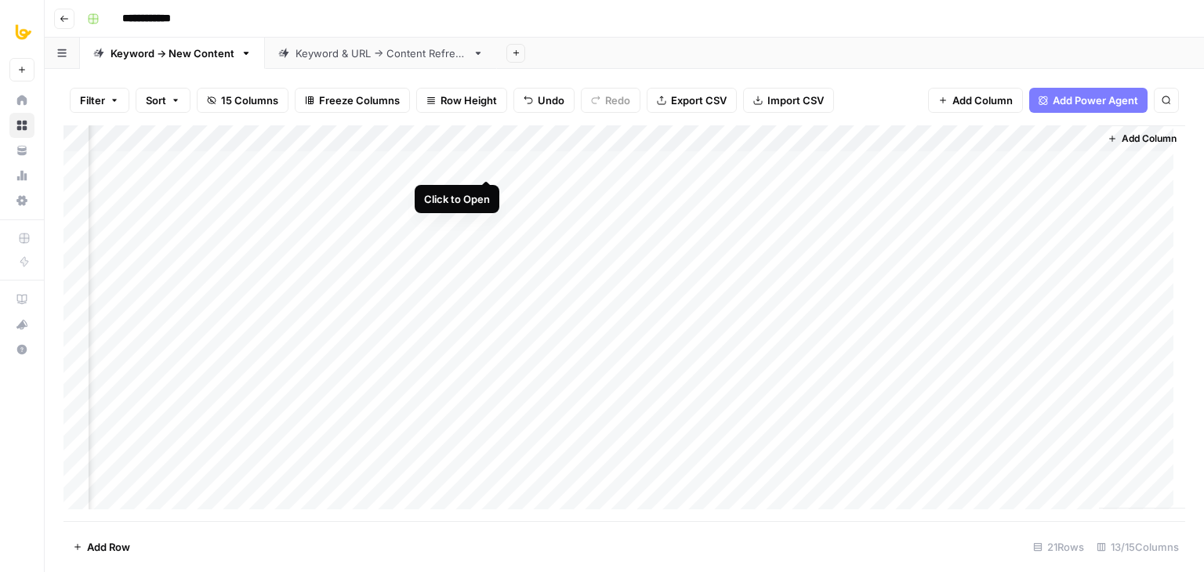
click at [486, 164] on div "Add Column" at bounding box center [625, 323] width 1122 height 396
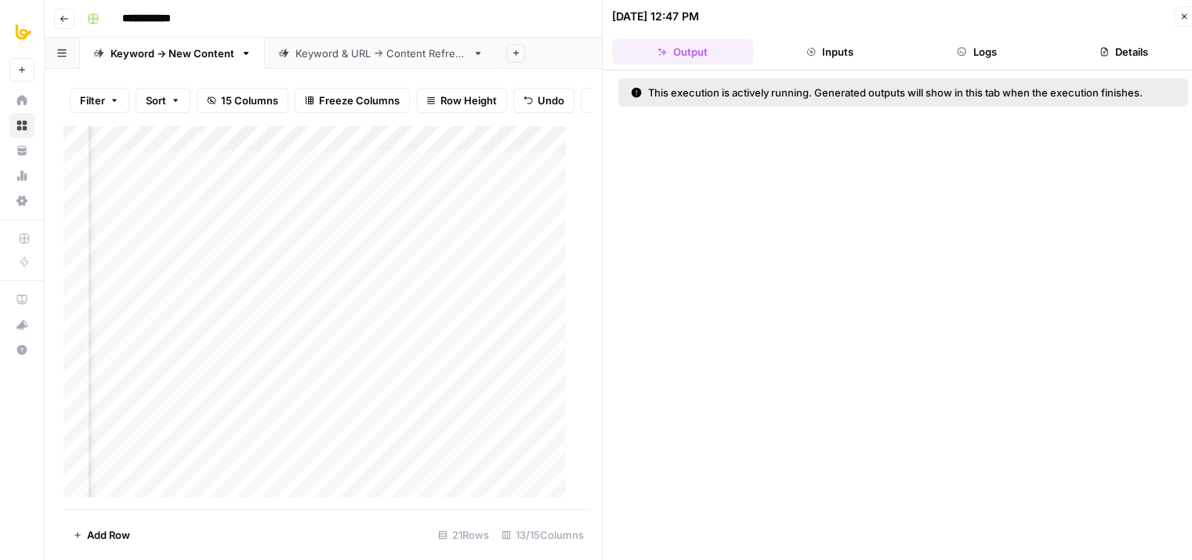
click at [1006, 51] on button "Logs" at bounding box center [977, 51] width 141 height 25
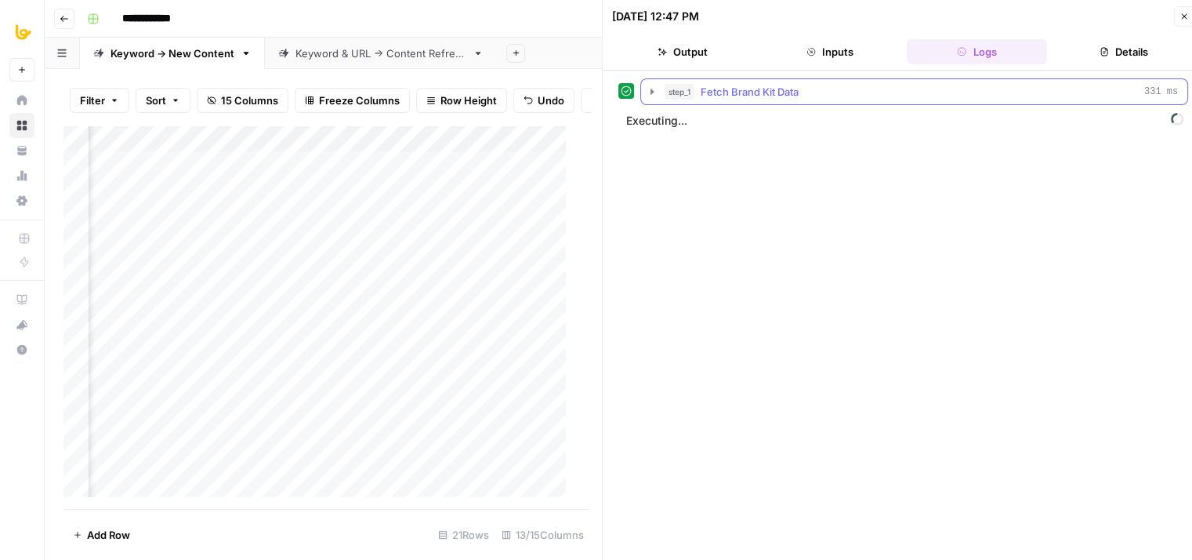
click at [726, 87] on span "Fetch Brand Kit Data" at bounding box center [750, 92] width 98 height 16
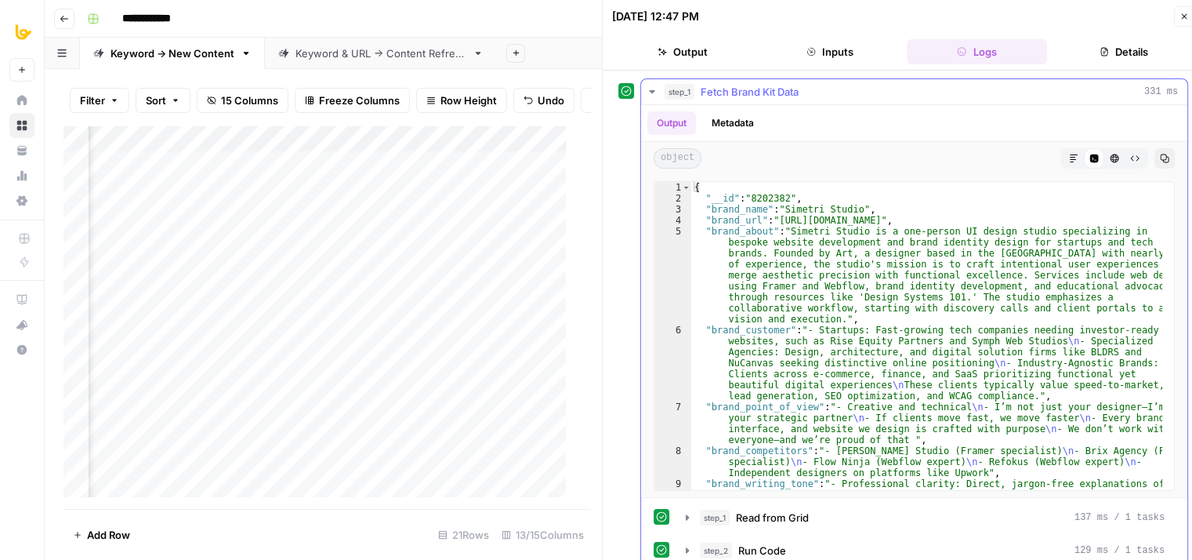
click at [726, 87] on span "Fetch Brand Kit Data" at bounding box center [750, 92] width 98 height 16
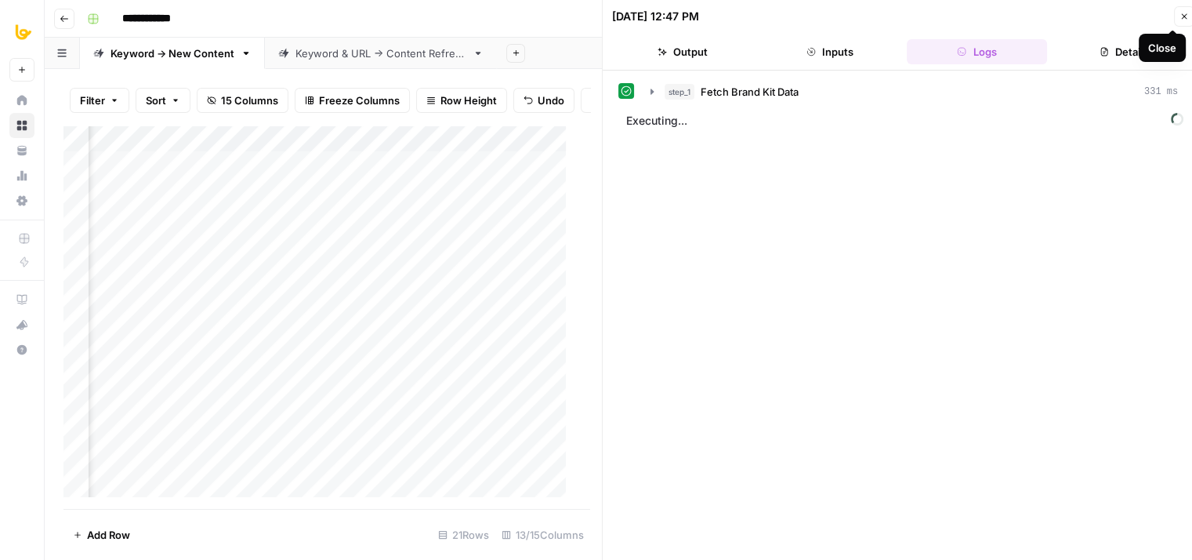
click at [1184, 20] on icon "button" at bounding box center [1184, 16] width 9 height 9
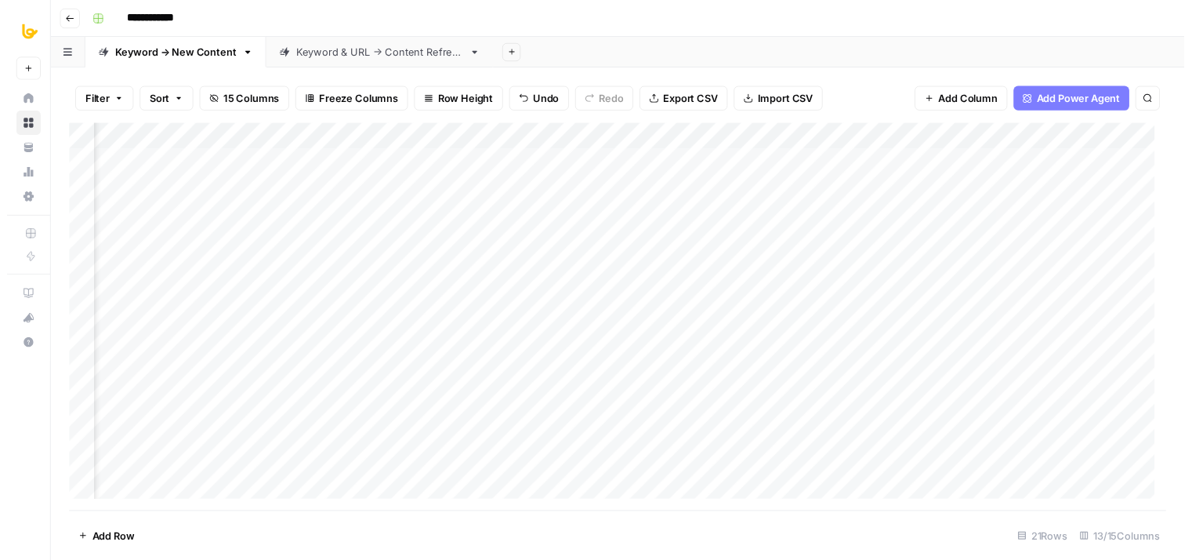
scroll to position [0, 902]
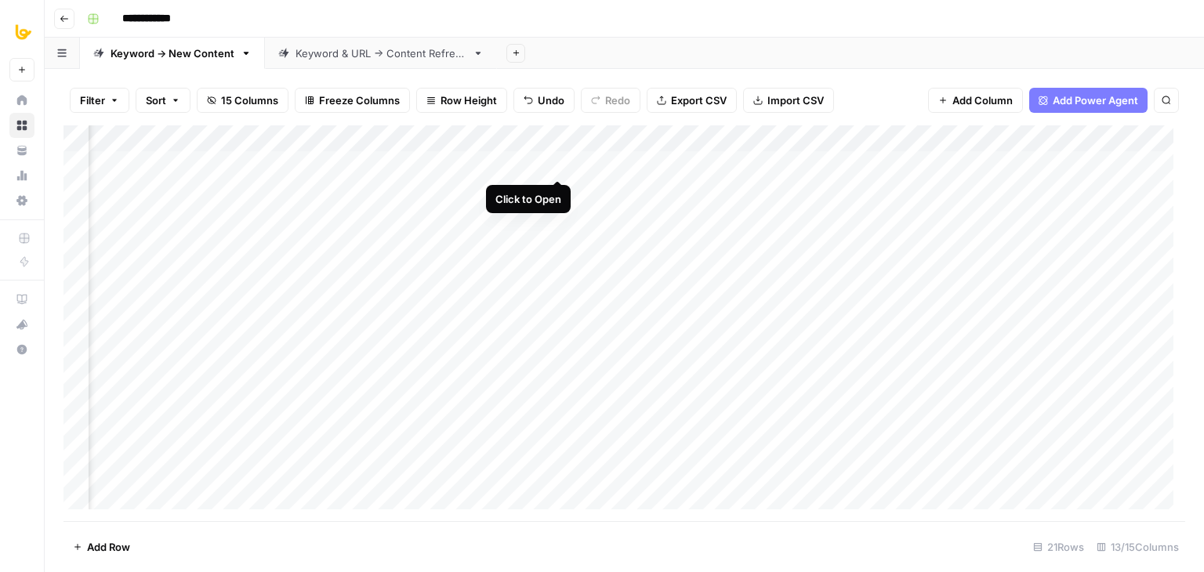
click at [557, 162] on div "Add Column" at bounding box center [625, 323] width 1122 height 396
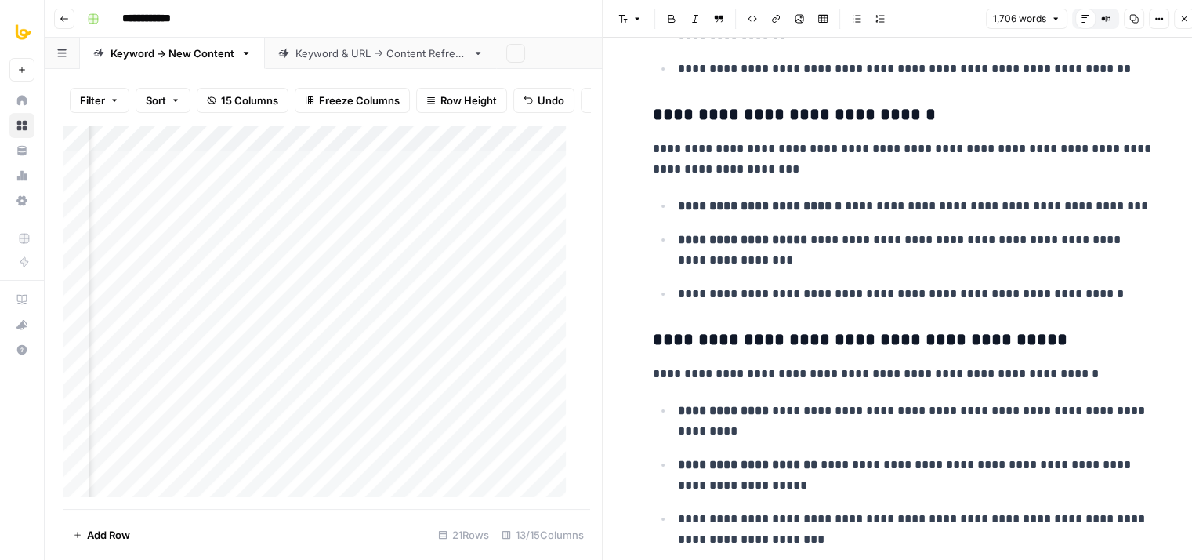
drag, startPoint x: 1055, startPoint y: 174, endPoint x: 1052, endPoint y: 275, distance: 101.2
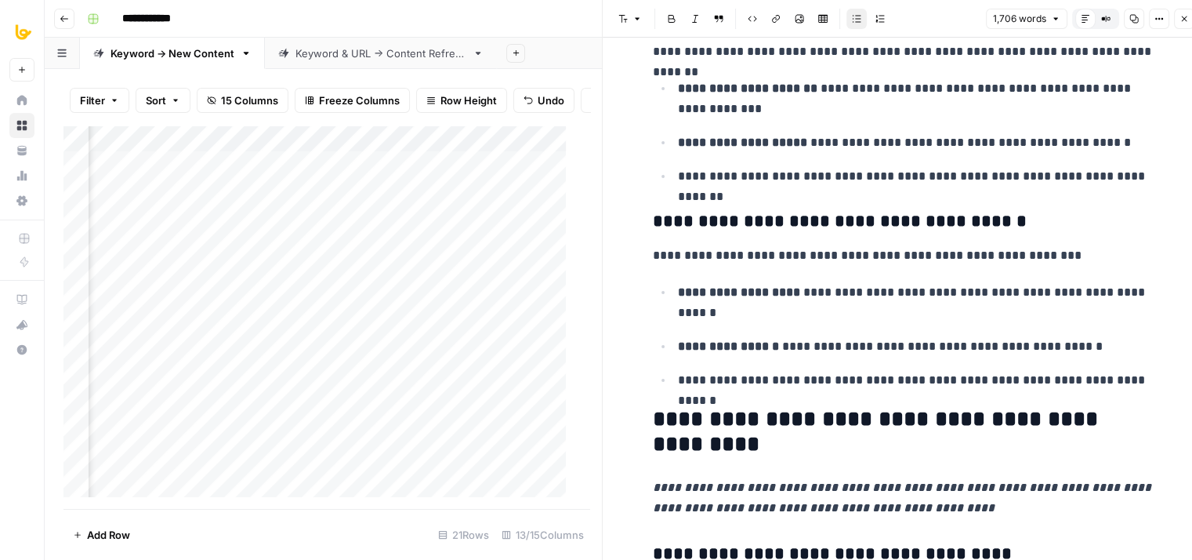
drag, startPoint x: 946, startPoint y: 198, endPoint x: 926, endPoint y: 292, distance: 97.0
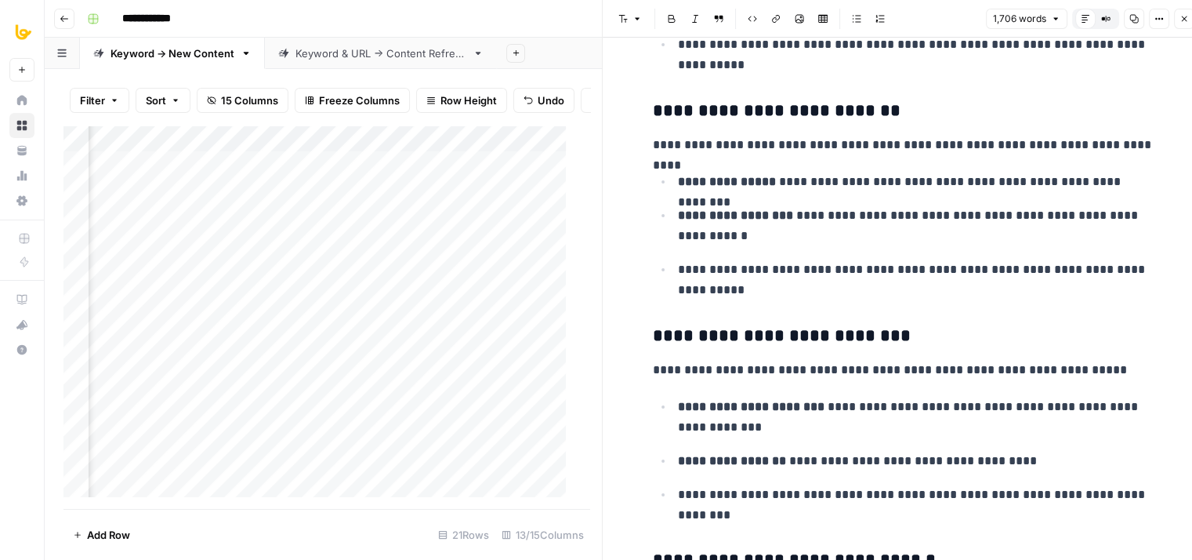
drag, startPoint x: 919, startPoint y: 196, endPoint x: 913, endPoint y: 361, distance: 164.7
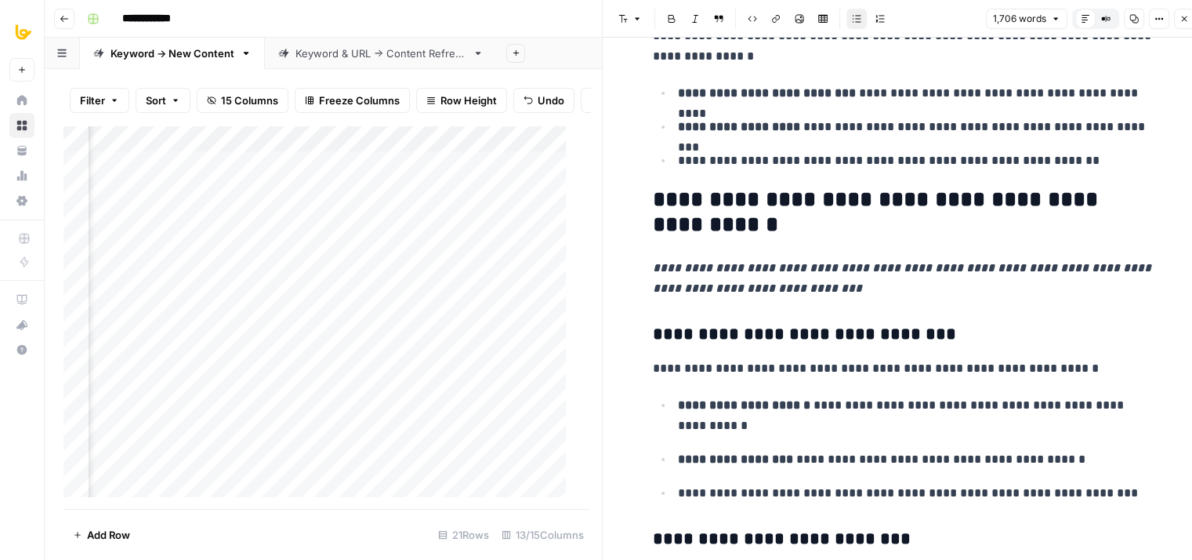
drag, startPoint x: 933, startPoint y: 223, endPoint x: 938, endPoint y: 392, distance: 168.6
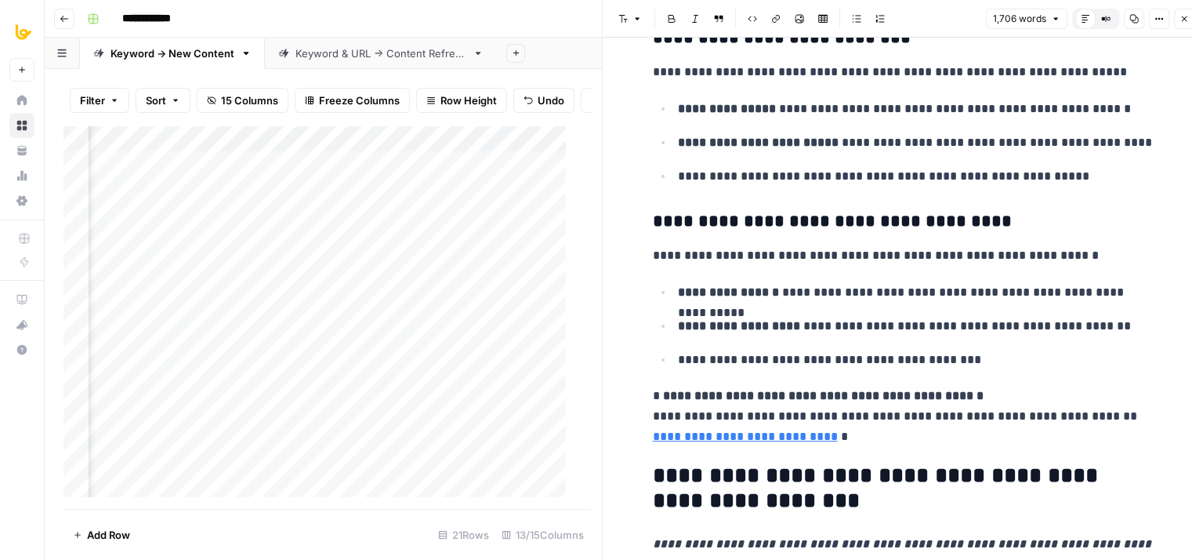
drag, startPoint x: 913, startPoint y: 201, endPoint x: 907, endPoint y: 358, distance: 156.9
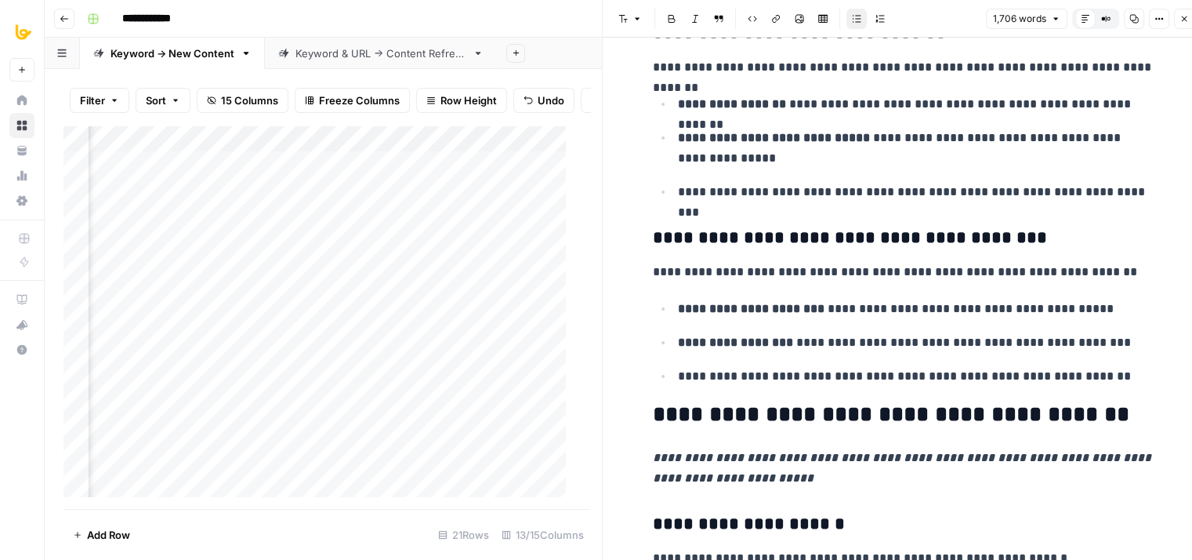
drag, startPoint x: 916, startPoint y: 198, endPoint x: 920, endPoint y: 363, distance: 164.7
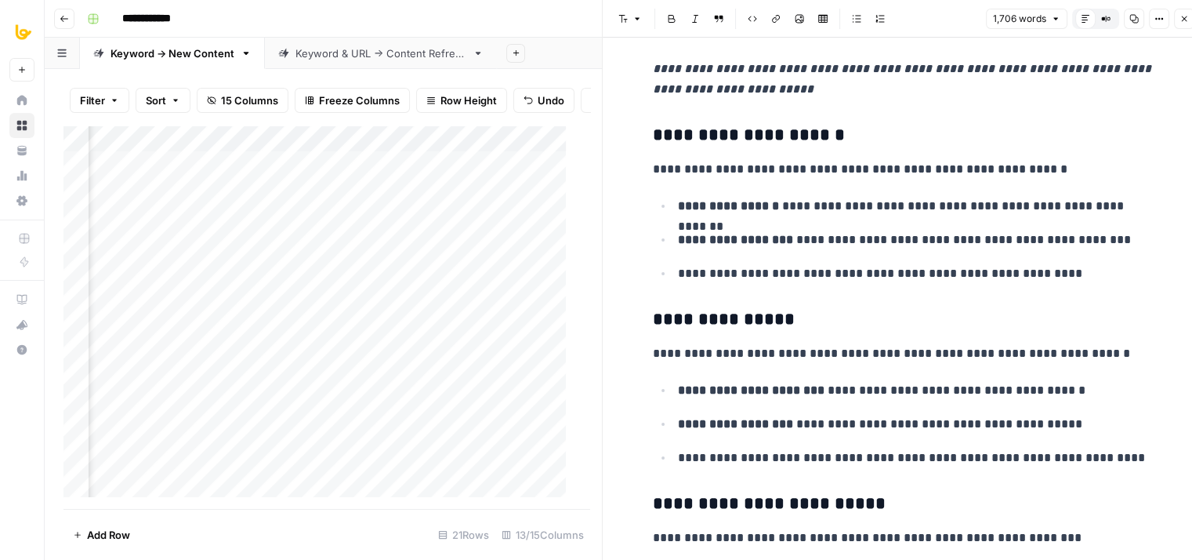
drag, startPoint x: 907, startPoint y: 191, endPoint x: 891, endPoint y: 353, distance: 163.1
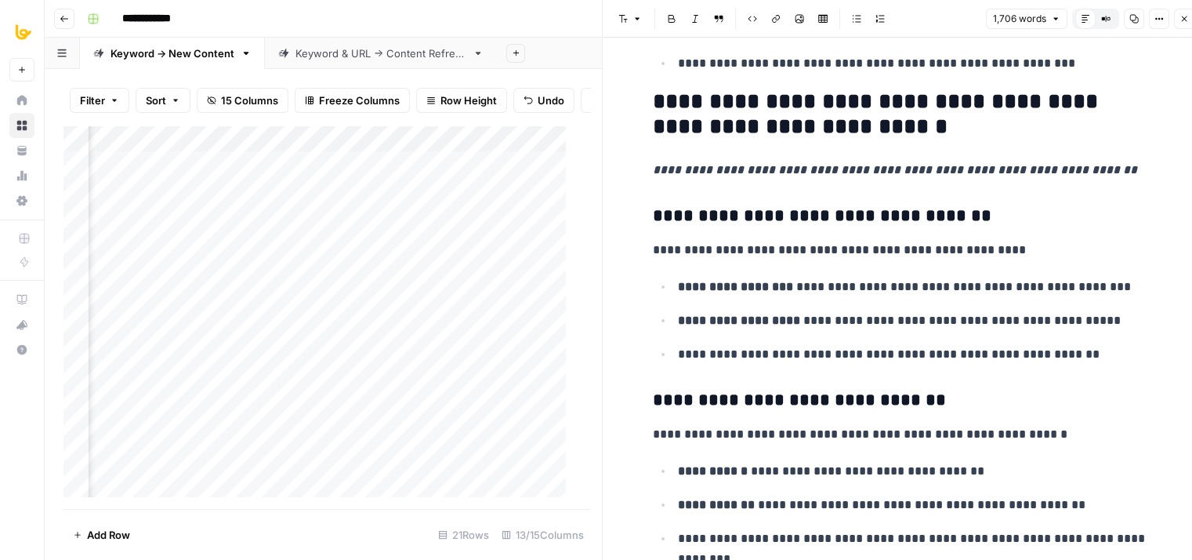
drag, startPoint x: 882, startPoint y: 145, endPoint x: 877, endPoint y: 337, distance: 192.1
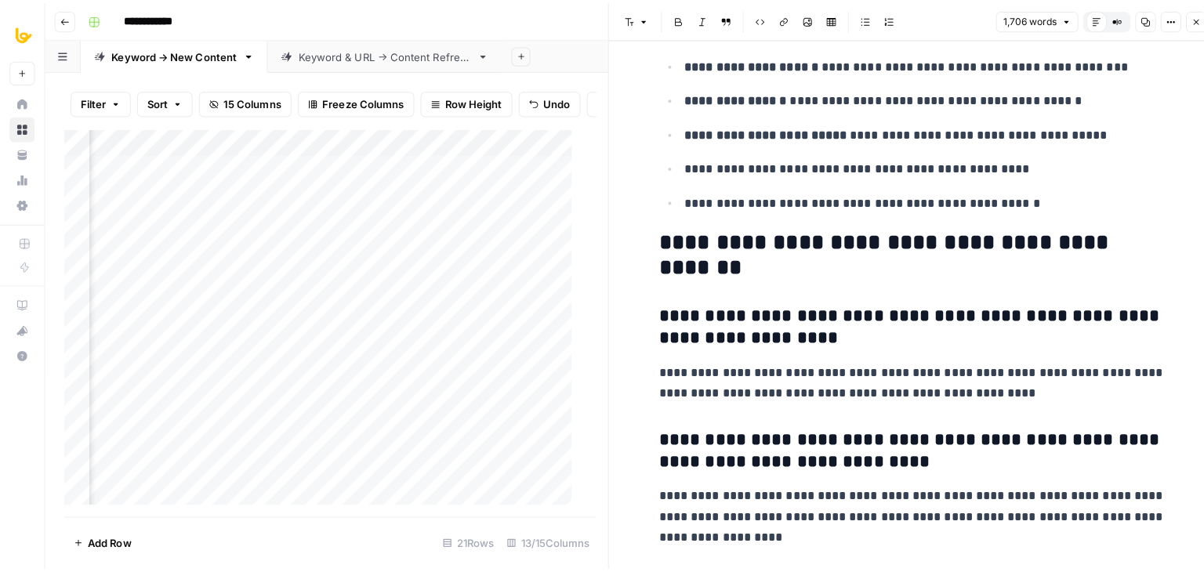
scroll to position [7050, 0]
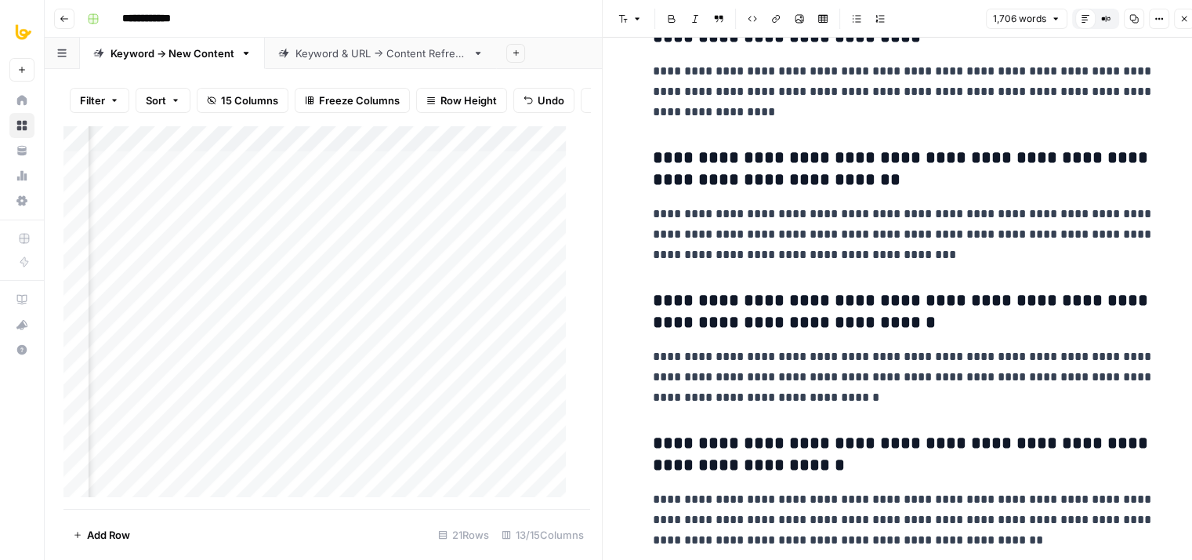
drag, startPoint x: 897, startPoint y: 224, endPoint x: 893, endPoint y: 384, distance: 160.0
click at [1184, 16] on icon "button" at bounding box center [1184, 18] width 9 height 9
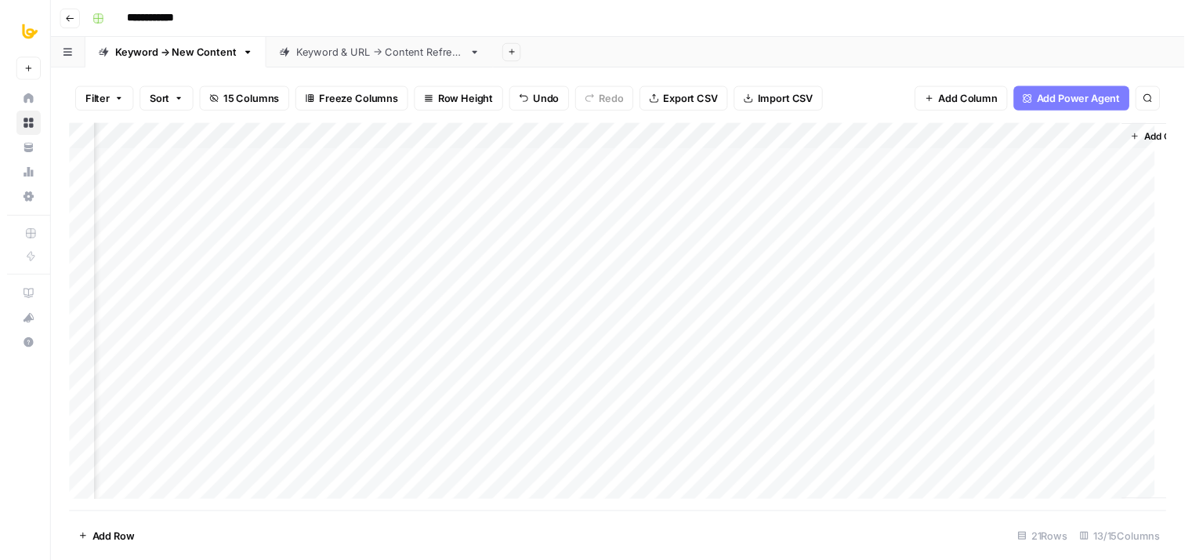
scroll to position [0, 1115]
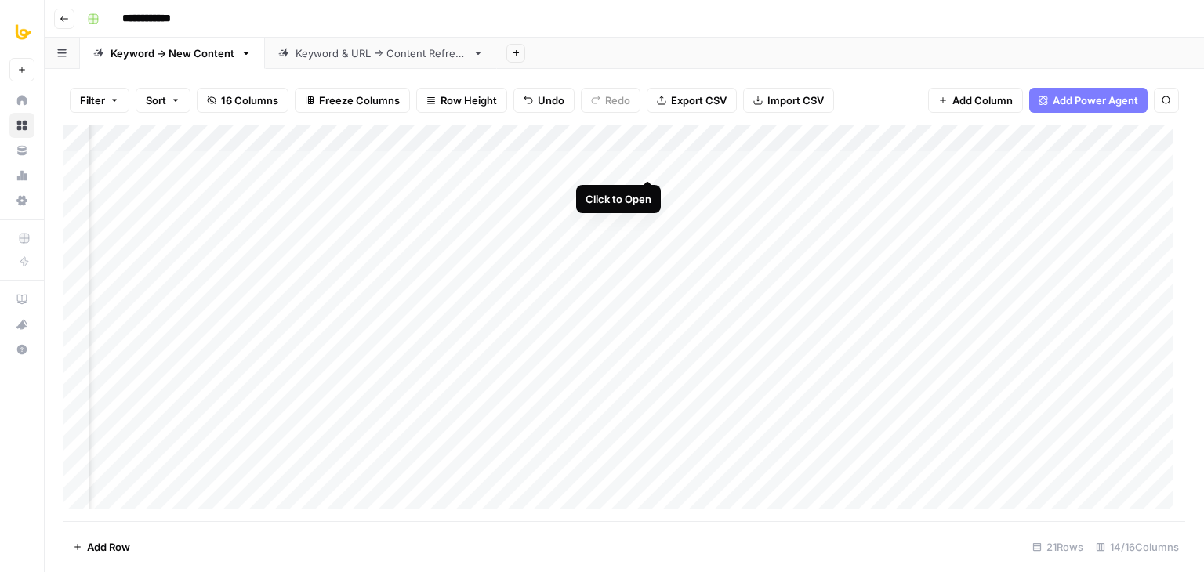
click at [651, 164] on div "Add Column" at bounding box center [625, 323] width 1122 height 396
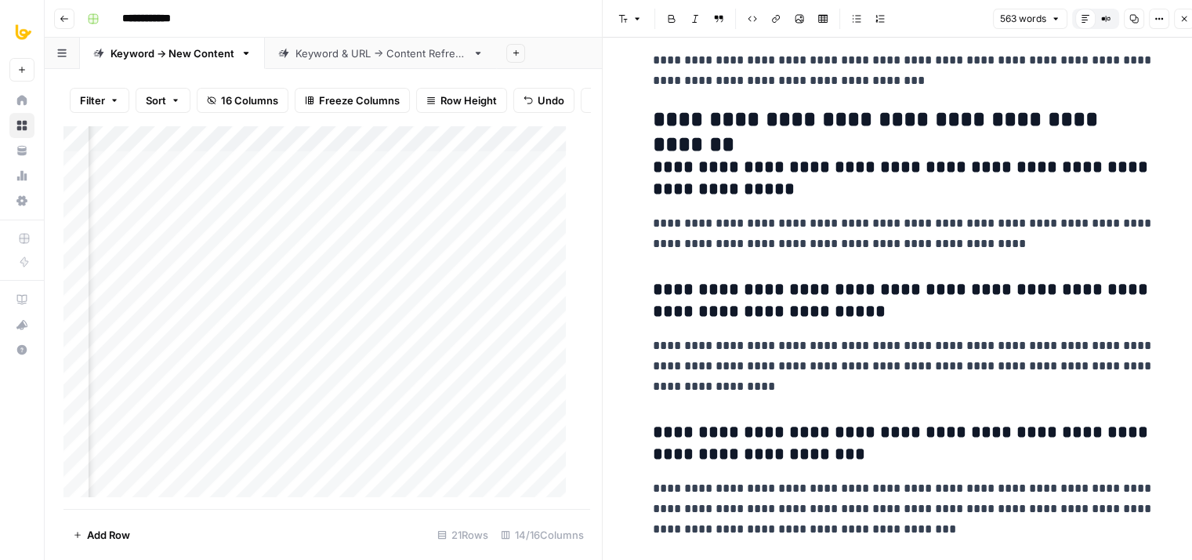
drag, startPoint x: 891, startPoint y: 321, endPoint x: 887, endPoint y: 445, distance: 123.1
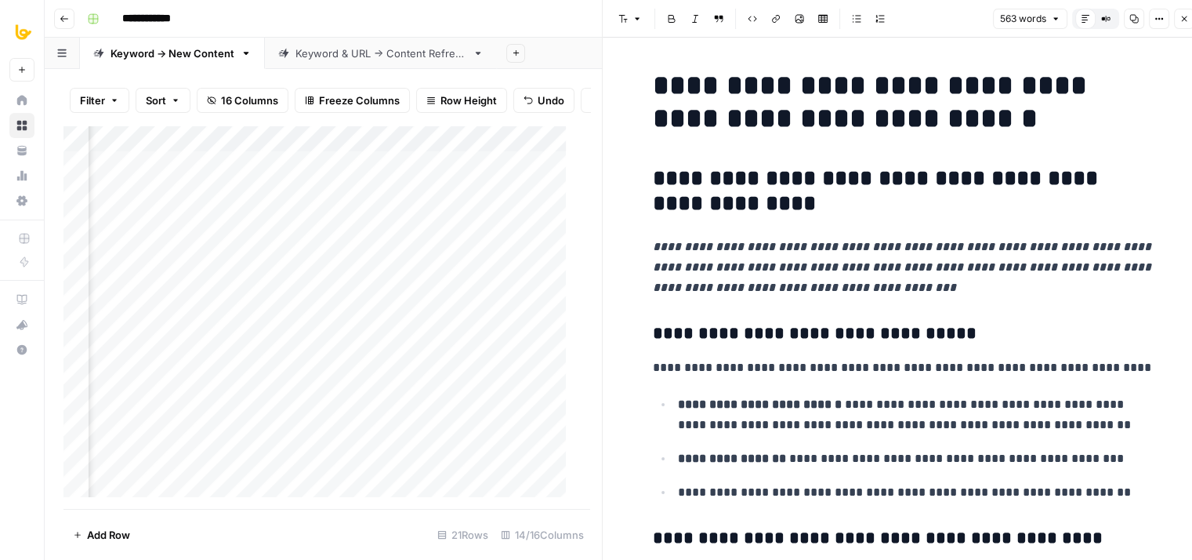
drag, startPoint x: 894, startPoint y: 424, endPoint x: 897, endPoint y: 176, distance: 248.5
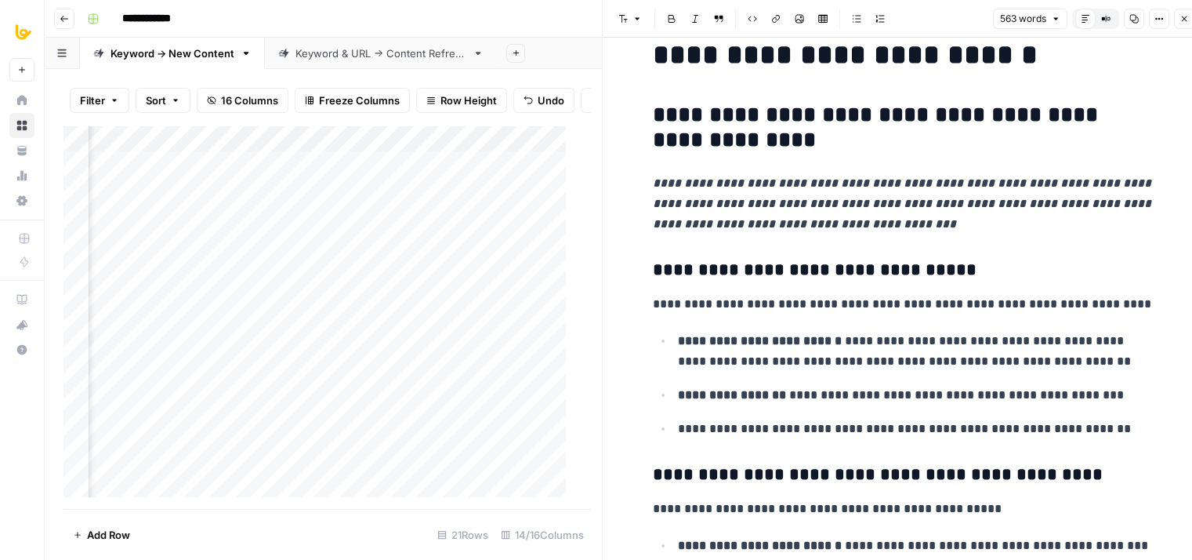
drag, startPoint x: 853, startPoint y: 224, endPoint x: 855, endPoint y: 296, distance: 71.4
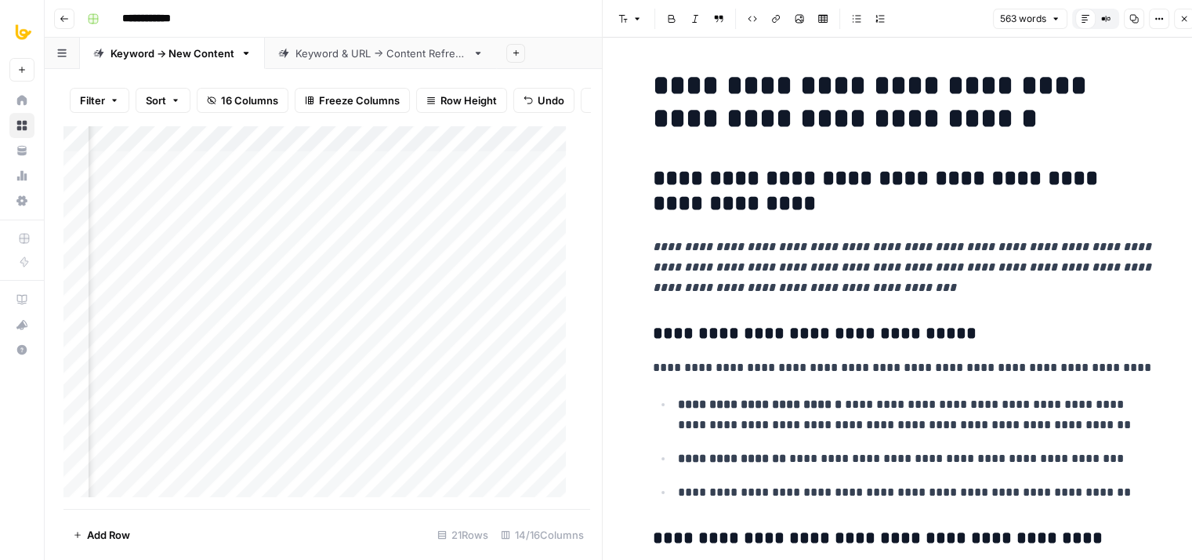
drag, startPoint x: 858, startPoint y: 265, endPoint x: 858, endPoint y: 162, distance: 103.5
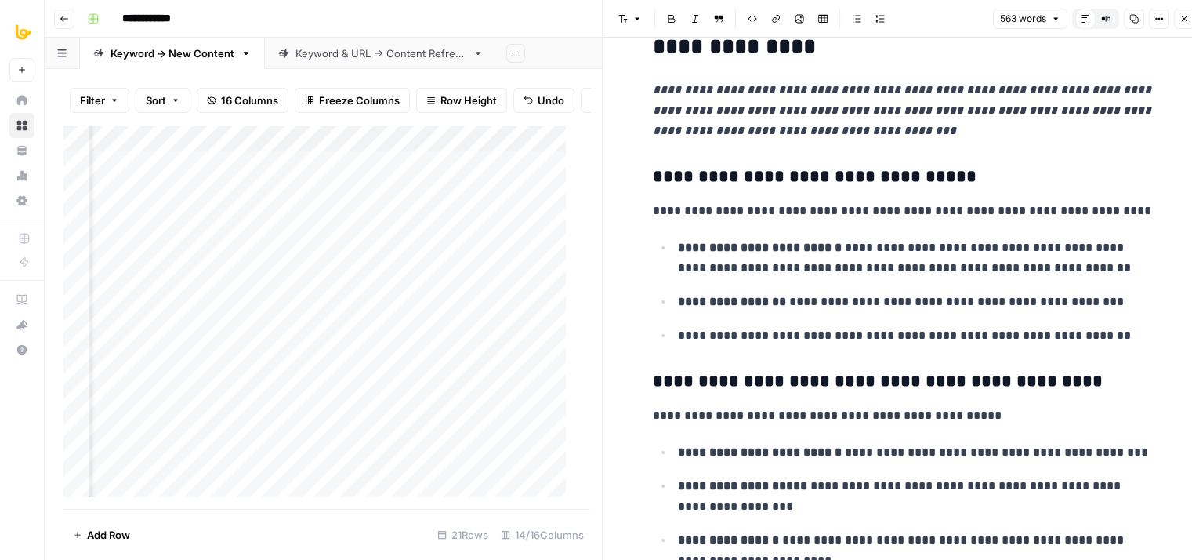
drag, startPoint x: 949, startPoint y: 294, endPoint x: 949, endPoint y: 339, distance: 45.5
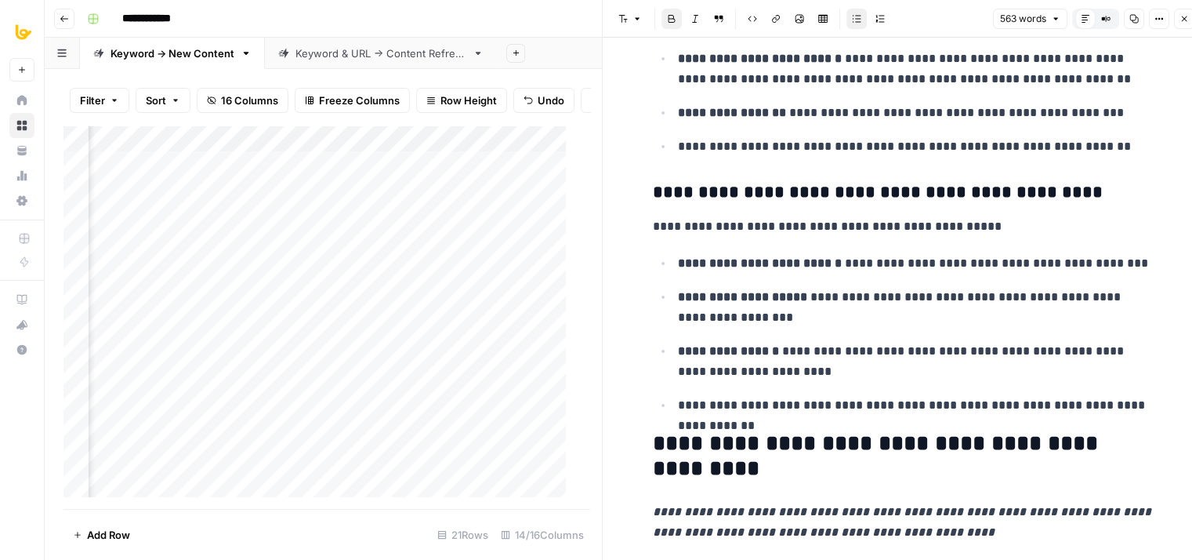
drag, startPoint x: 876, startPoint y: 176, endPoint x: 882, endPoint y: 310, distance: 134.2
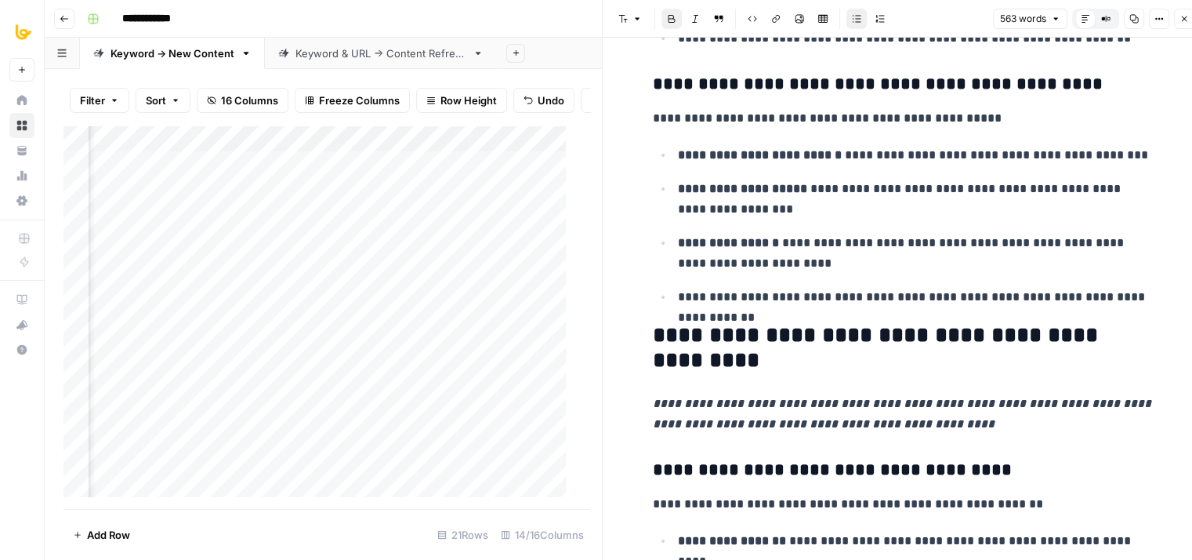
drag, startPoint x: 872, startPoint y: 329, endPoint x: 870, endPoint y: 339, distance: 9.5
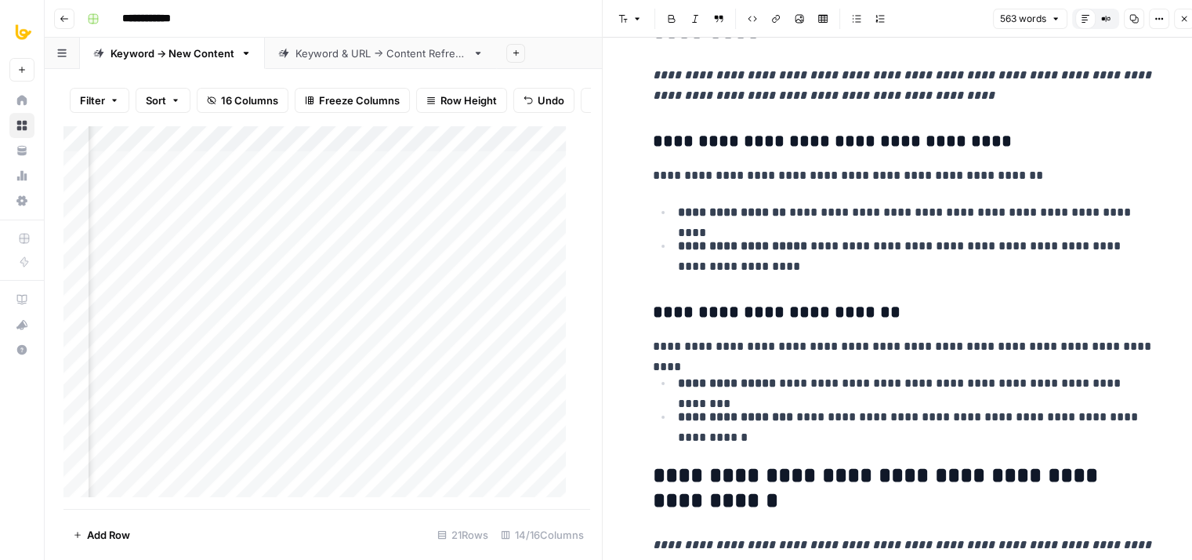
drag, startPoint x: 896, startPoint y: 275, endPoint x: 909, endPoint y: 397, distance: 122.2
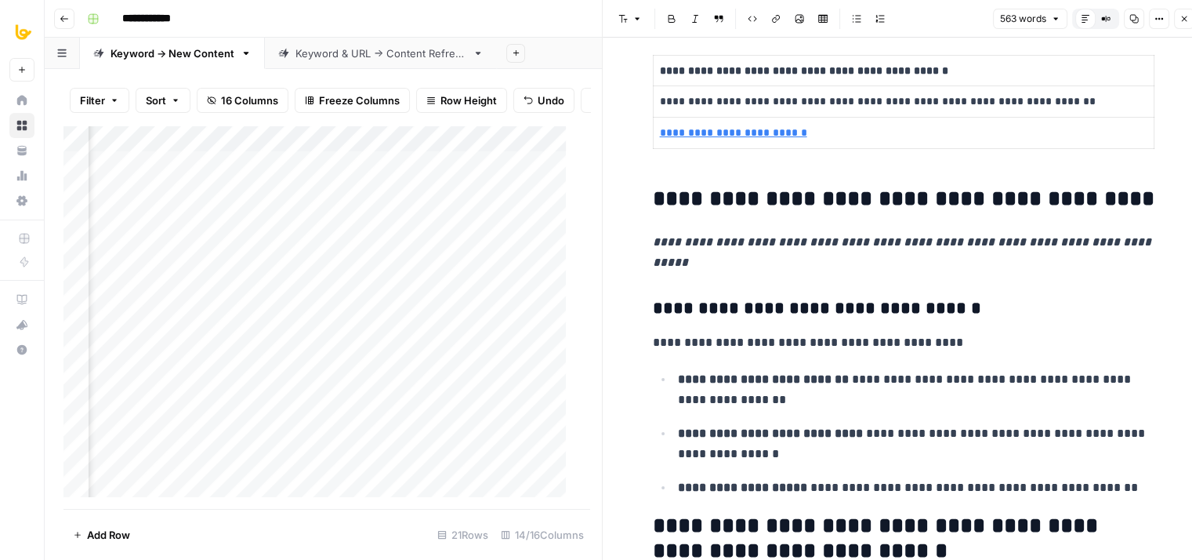
drag, startPoint x: 906, startPoint y: 392, endPoint x: 909, endPoint y: 465, distance: 72.9
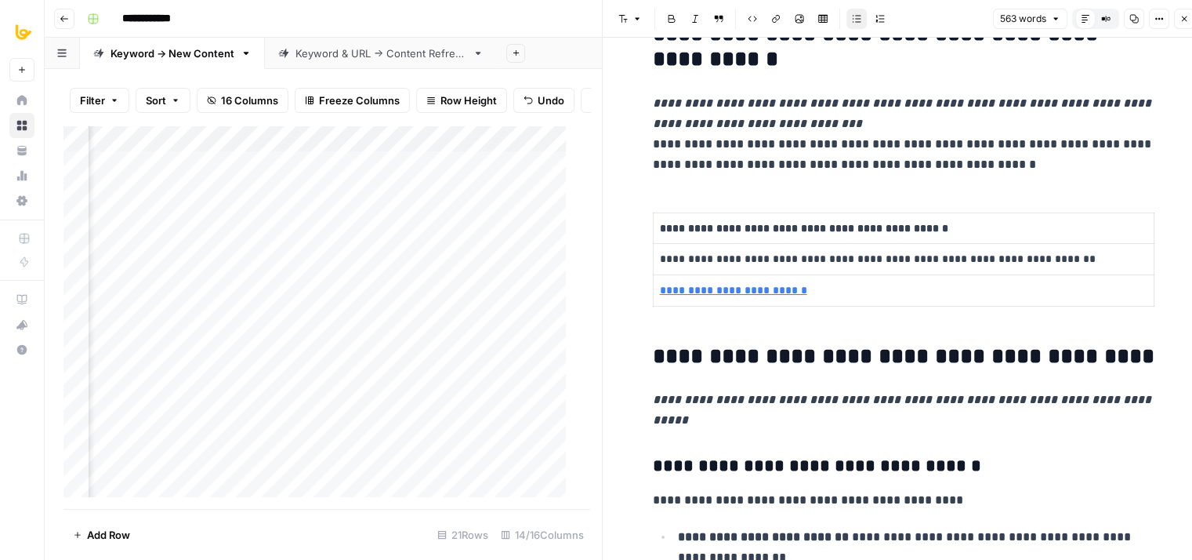
drag, startPoint x: 914, startPoint y: 303, endPoint x: 908, endPoint y: 220, distance: 83.3
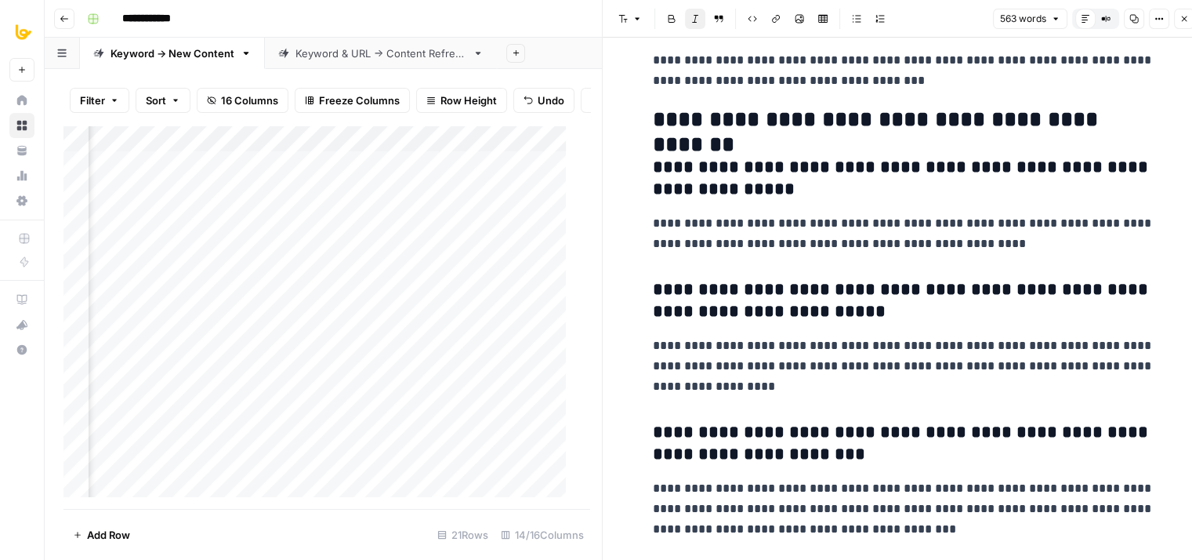
drag, startPoint x: 916, startPoint y: 151, endPoint x: 914, endPoint y: 424, distance: 272.8
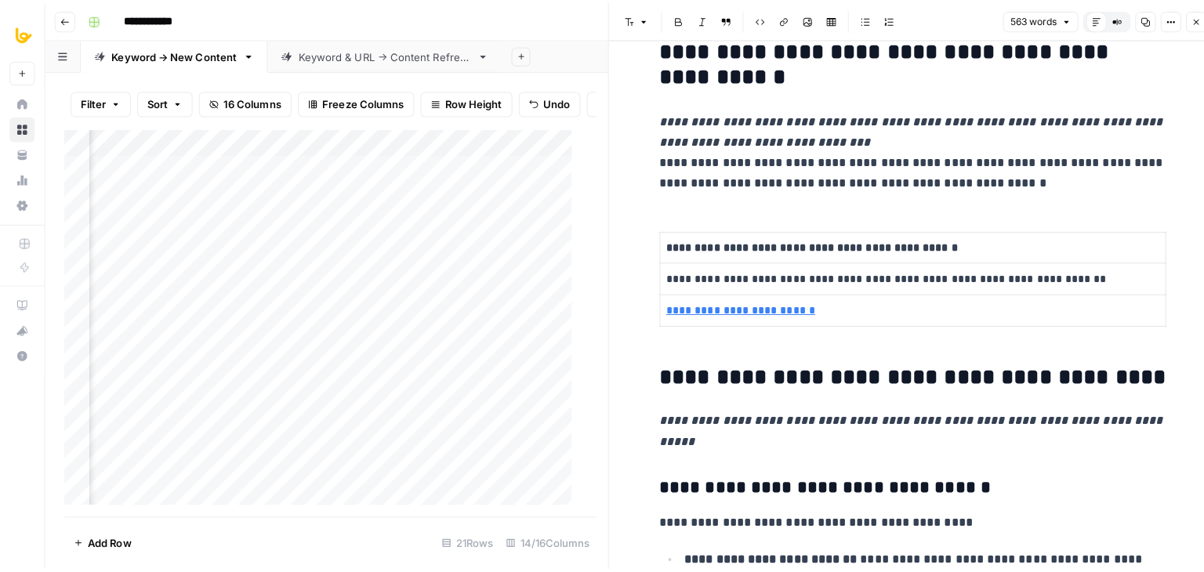
scroll to position [0, 0]
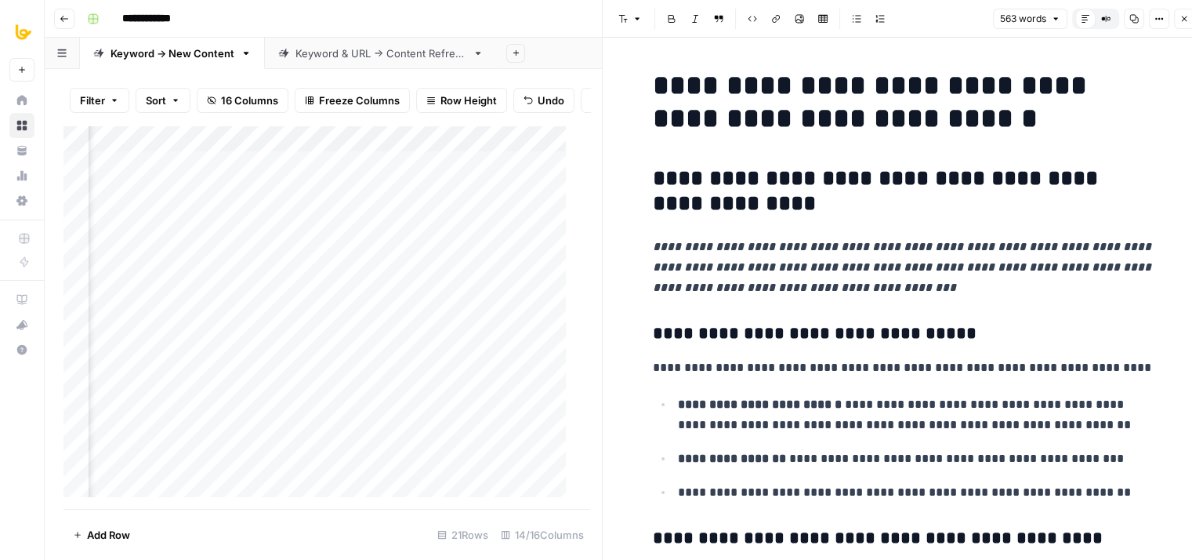
drag, startPoint x: 935, startPoint y: 299, endPoint x: 987, endPoint y: 52, distance: 252.3
click at [1182, 26] on button "Close" at bounding box center [1184, 19] width 20 height 20
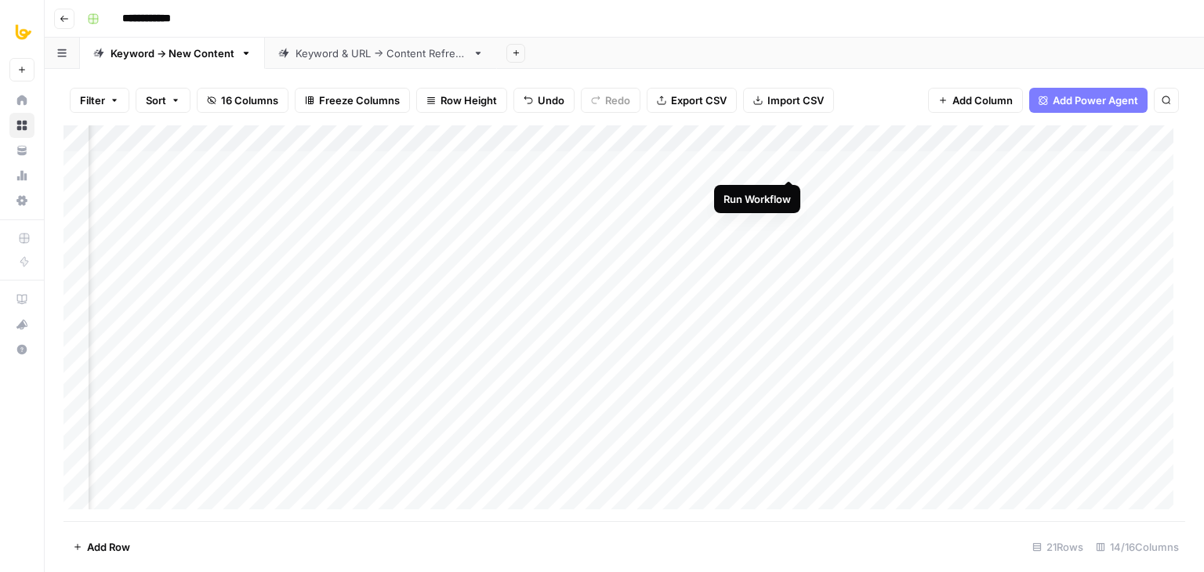
click at [775, 136] on div "Add Column" at bounding box center [625, 323] width 1122 height 396
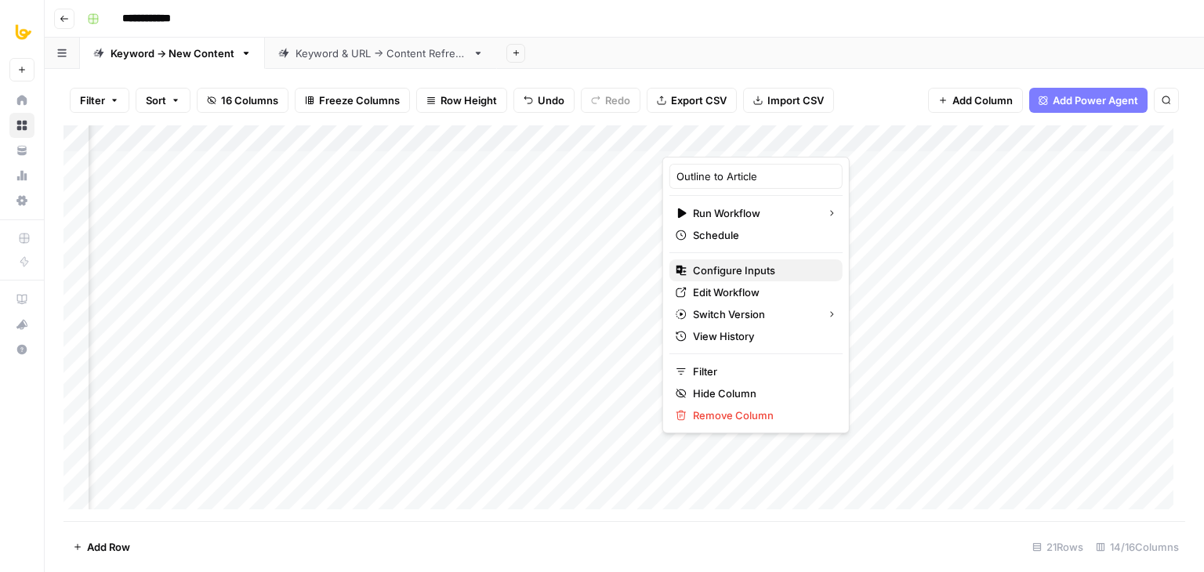
click at [741, 270] on span "Configure Inputs" at bounding box center [761, 271] width 137 height 16
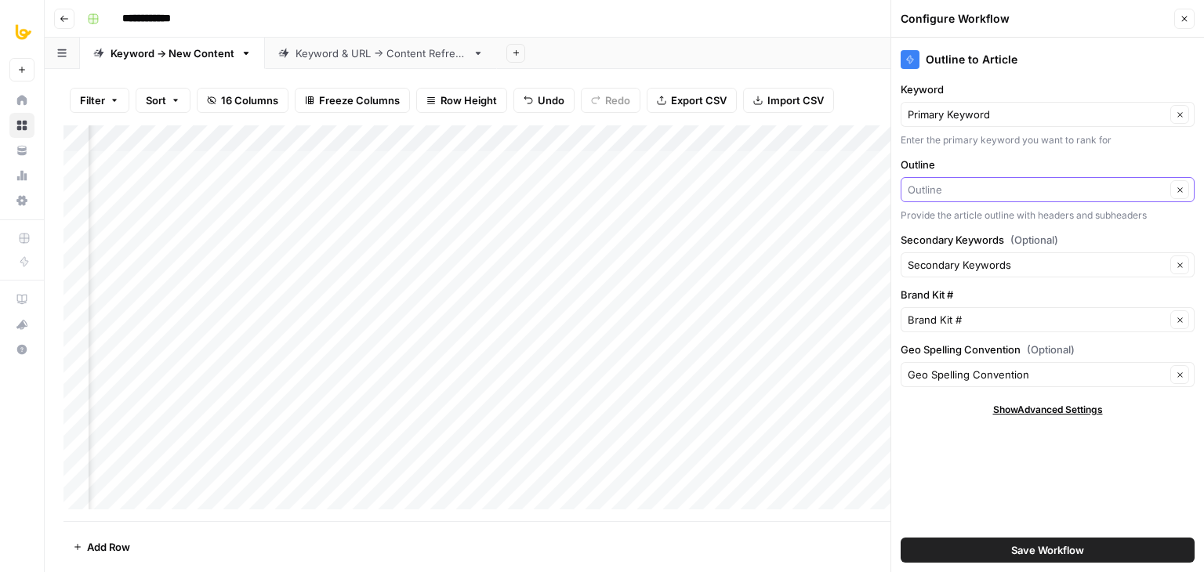
click at [977, 187] on input "Outline" at bounding box center [1037, 190] width 258 height 16
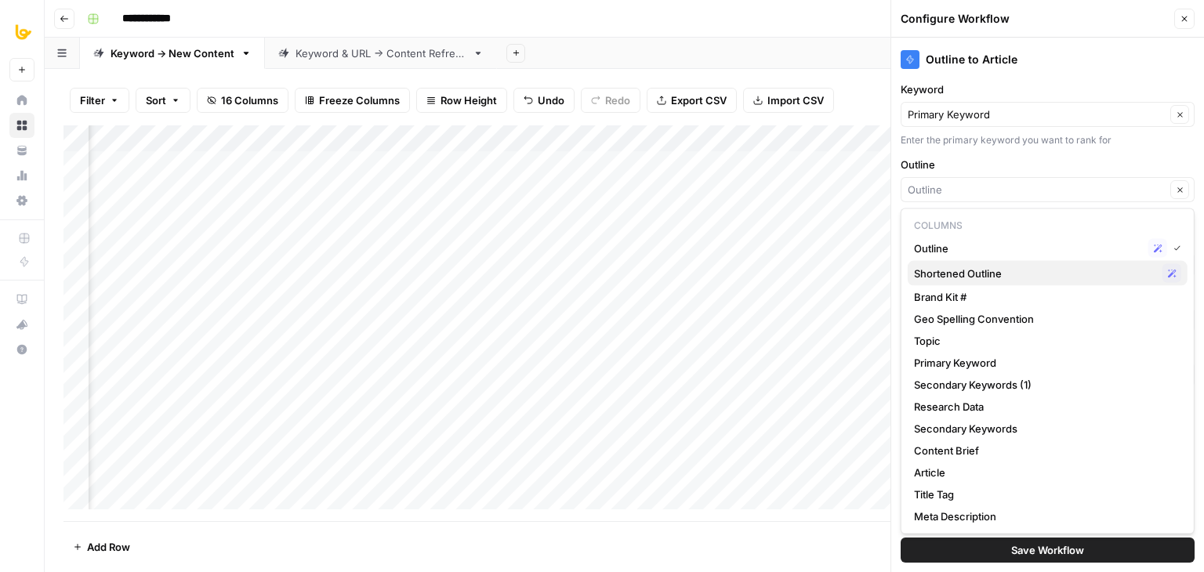
click at [953, 274] on span "Shortened Outline" at bounding box center [1035, 274] width 242 height 16
type input "Shortened Outline"
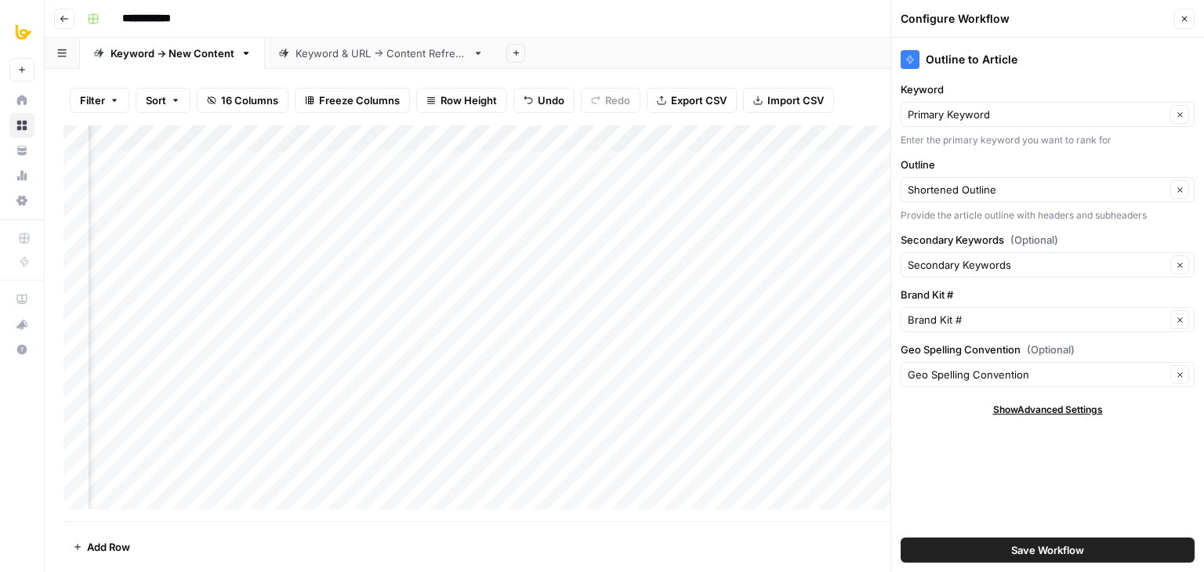
drag, startPoint x: 1063, startPoint y: 545, endPoint x: 1075, endPoint y: 479, distance: 66.9
click at [1075, 479] on div "Outline to Article Keyword Primary Keyword Clear Enter the primary keyword you …" at bounding box center [1047, 305] width 313 height 535
click at [1066, 543] on span "Save Workflow" at bounding box center [1047, 551] width 73 height 16
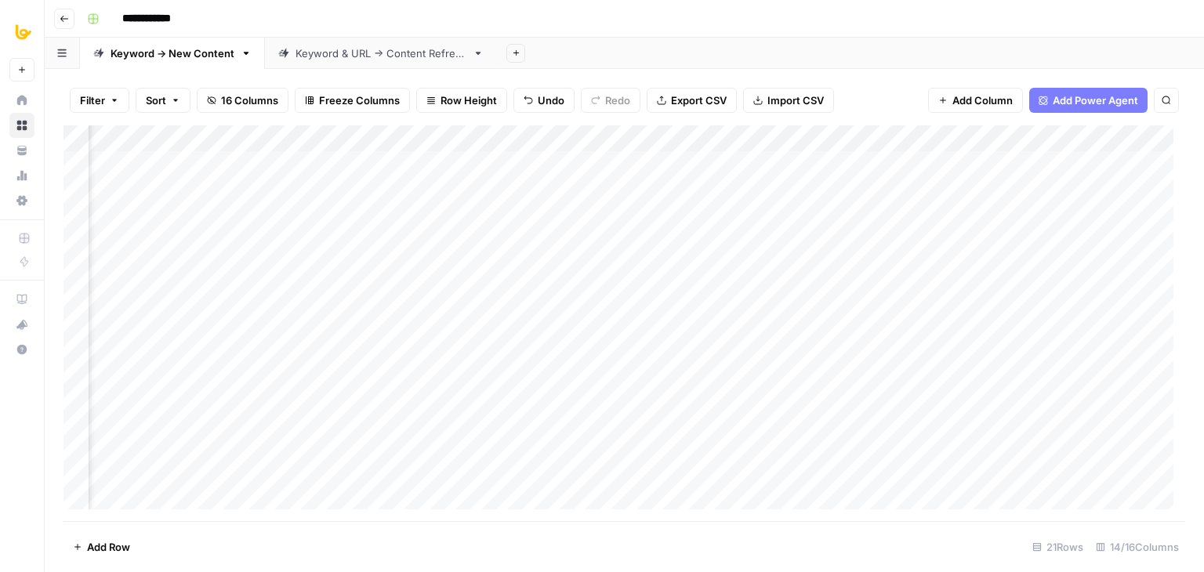
click at [931, 134] on div "Add Column" at bounding box center [625, 323] width 1122 height 396
click at [901, 82] on div "Filter Sort 16 Columns Freeze Columns Row Height Undo Redo Export CSV Import CS…" at bounding box center [625, 100] width 1122 height 50
click at [931, 139] on div "Add Column" at bounding box center [625, 323] width 1122 height 396
click at [916, 101] on div "Filter Sort 16 Columns Freeze Columns Row Height Undo Redo Export CSV Import CS…" at bounding box center [625, 100] width 1122 height 50
click at [771, 134] on div "Add Column" at bounding box center [625, 323] width 1122 height 396
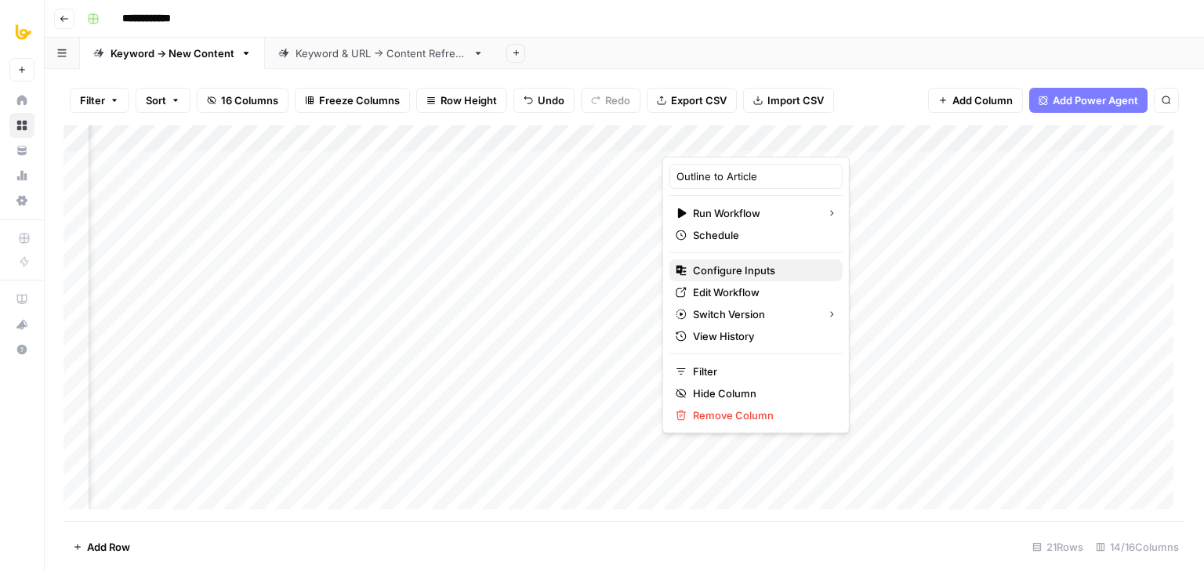
click at [742, 265] on span "Configure Inputs" at bounding box center [761, 271] width 137 height 16
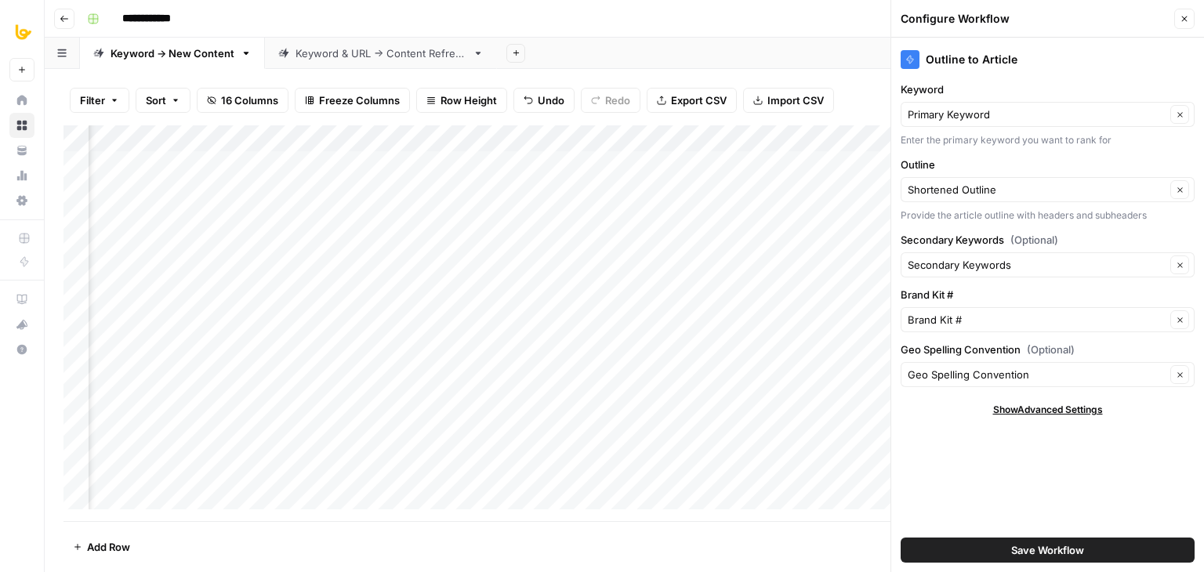
click at [1038, 552] on span "Save Workflow" at bounding box center [1047, 551] width 73 height 16
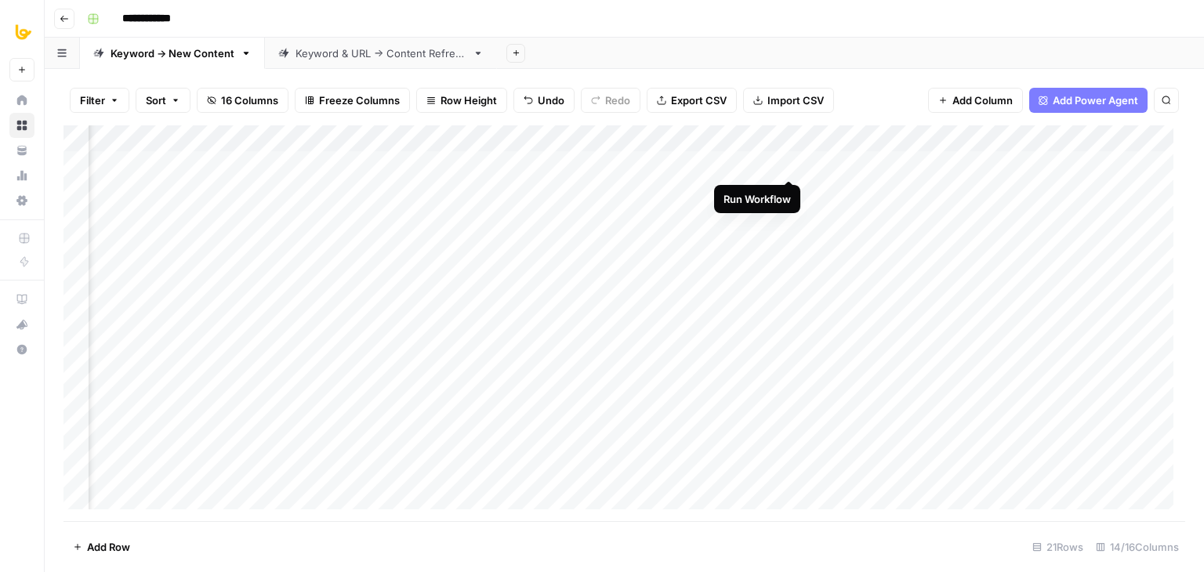
click at [786, 162] on div "Add Column" at bounding box center [625, 323] width 1122 height 396
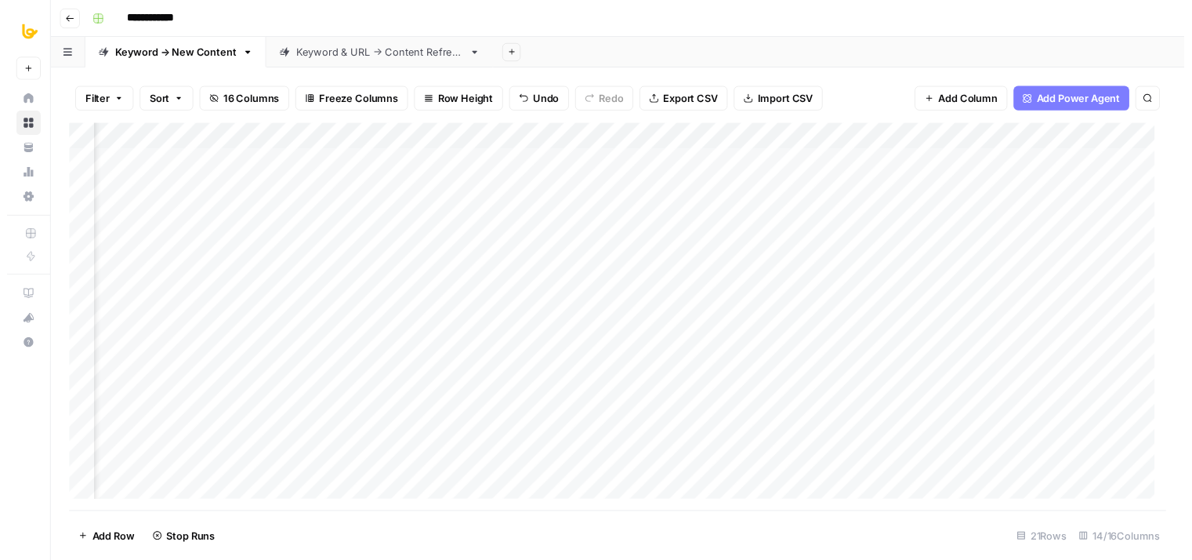
scroll to position [0, 1256]
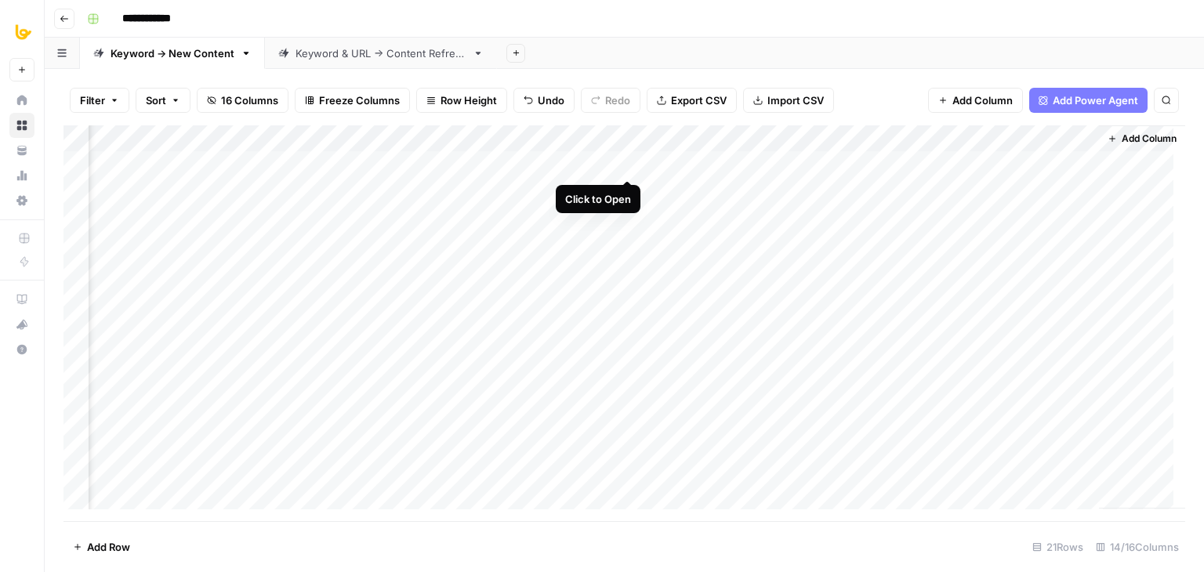
click at [624, 164] on div "Add Column" at bounding box center [625, 323] width 1122 height 396
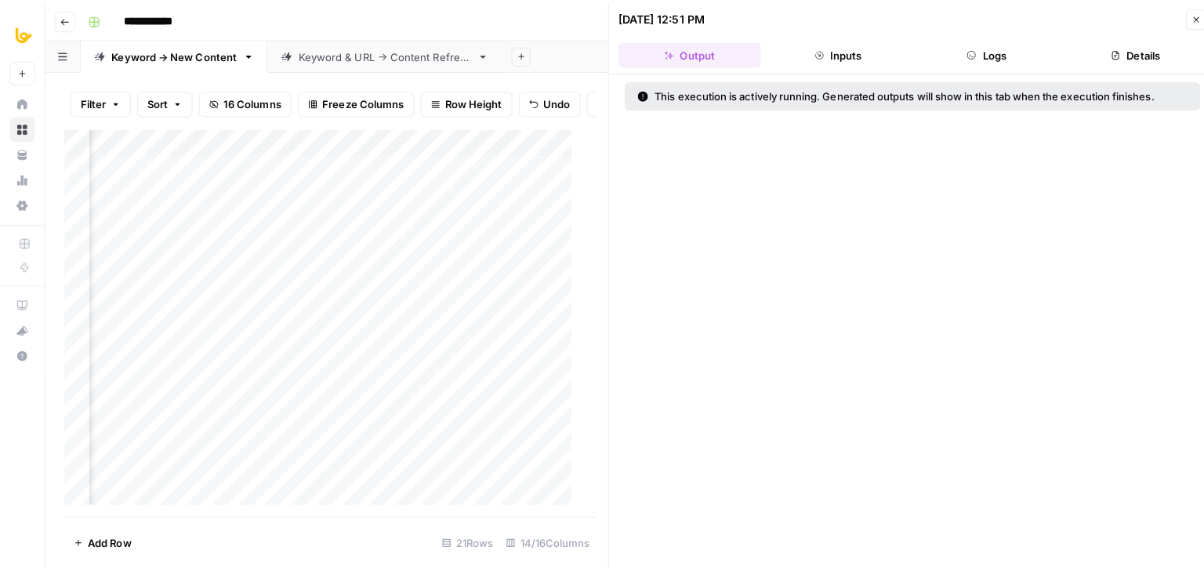
scroll to position [0, 1666]
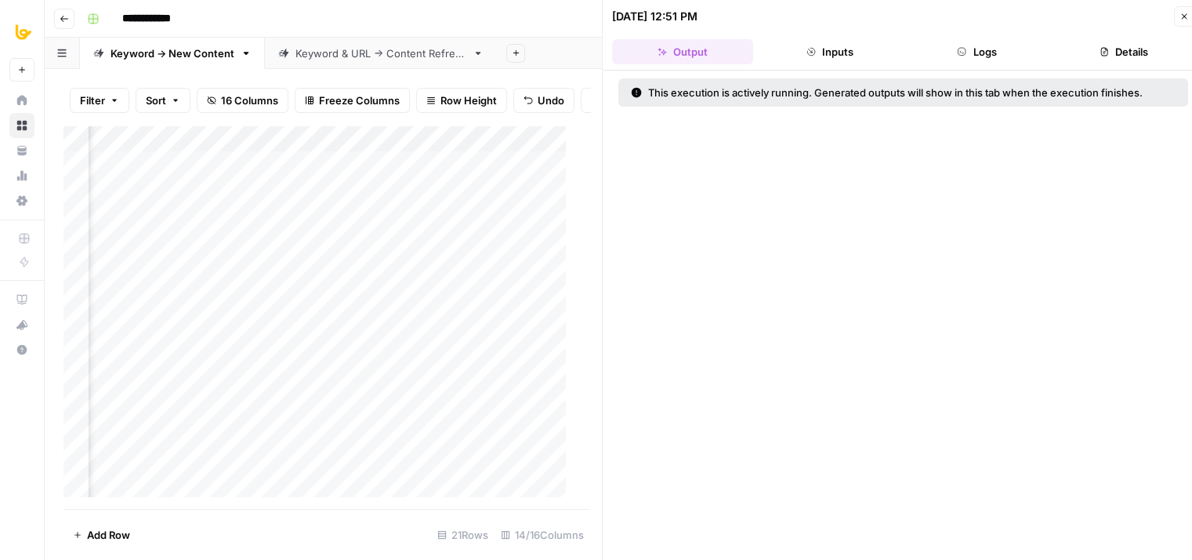
click at [989, 38] on header "08/15/25 at 12:51 PM Close Output Inputs Logs Details" at bounding box center [903, 35] width 601 height 71
click at [982, 45] on button "Logs" at bounding box center [977, 51] width 141 height 25
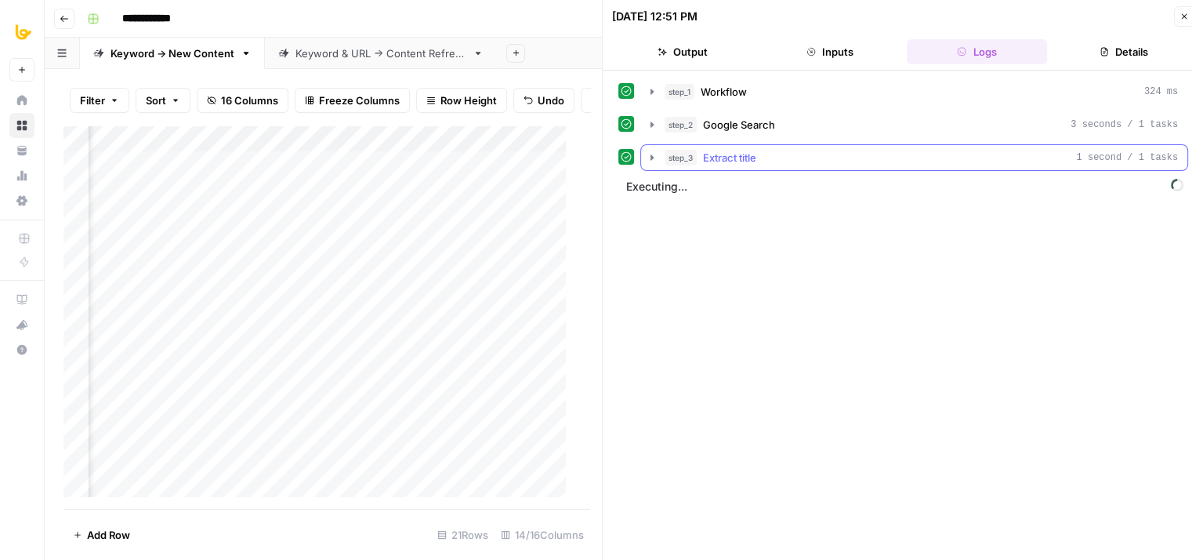
click at [797, 163] on div "step_3 Extract title 1 second / 1 tasks" at bounding box center [922, 158] width 514 height 16
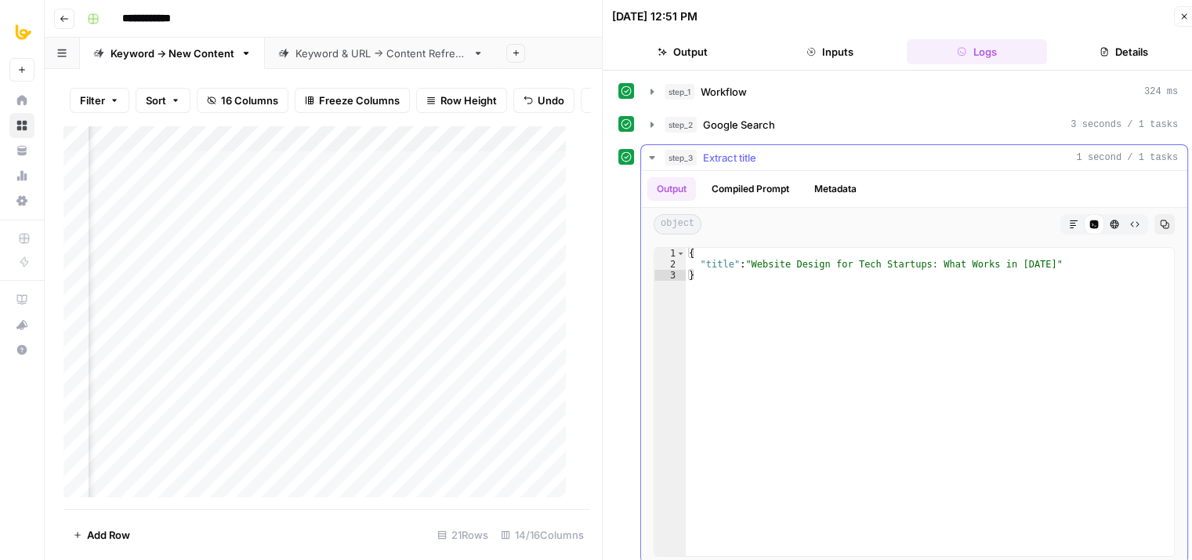
click at [797, 163] on div "step_3 Extract title 1 second / 1 tasks" at bounding box center [922, 158] width 514 height 16
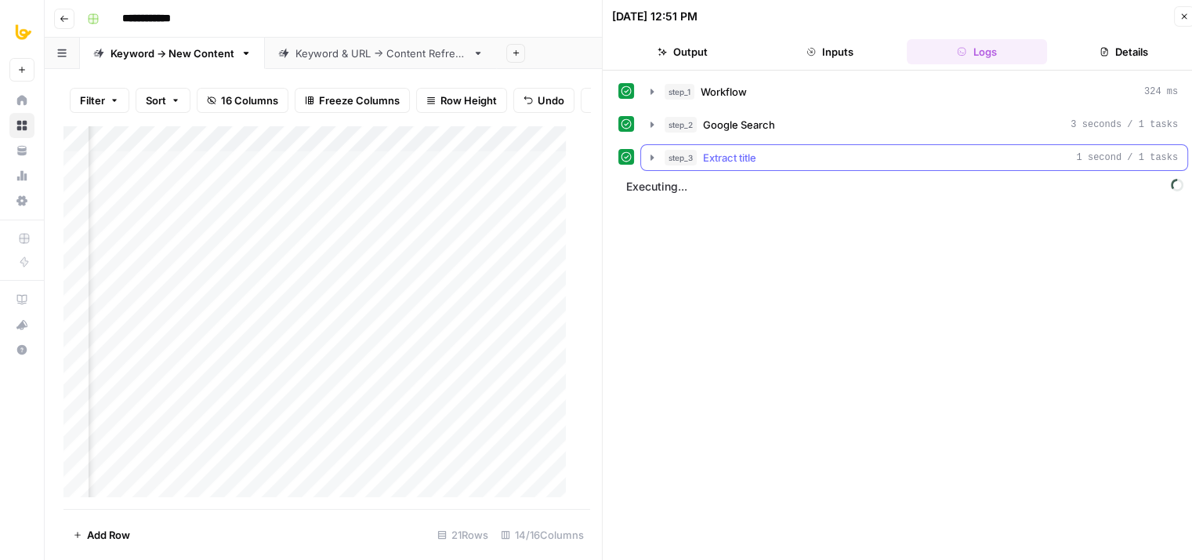
click at [784, 158] on div "step_3 Extract title 1 second / 1 tasks" at bounding box center [922, 158] width 514 height 16
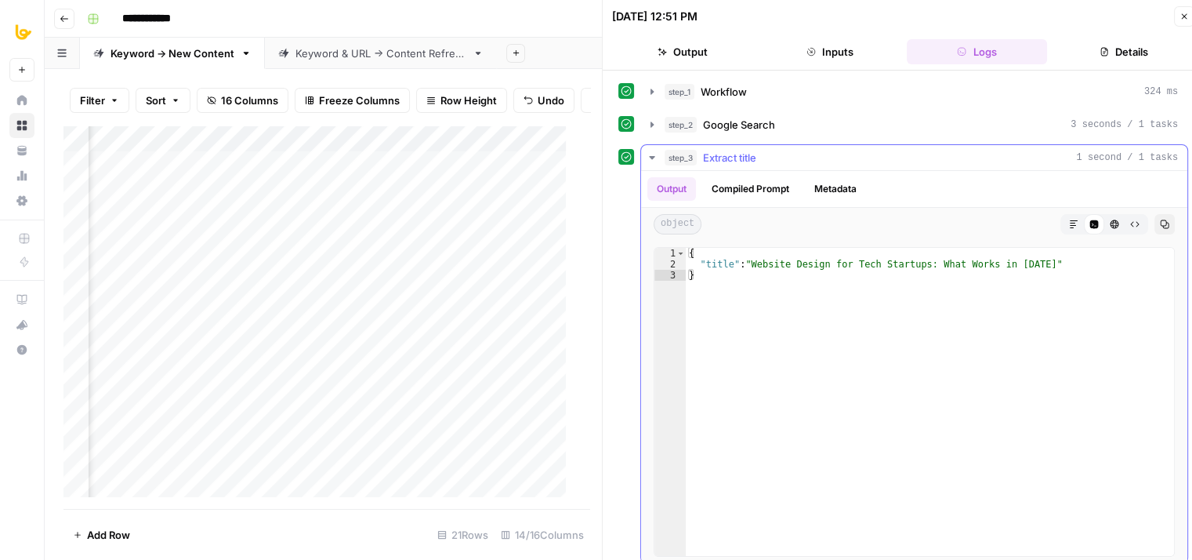
click at [784, 158] on div "step_3 Extract title 1 second / 1 tasks" at bounding box center [922, 158] width 514 height 16
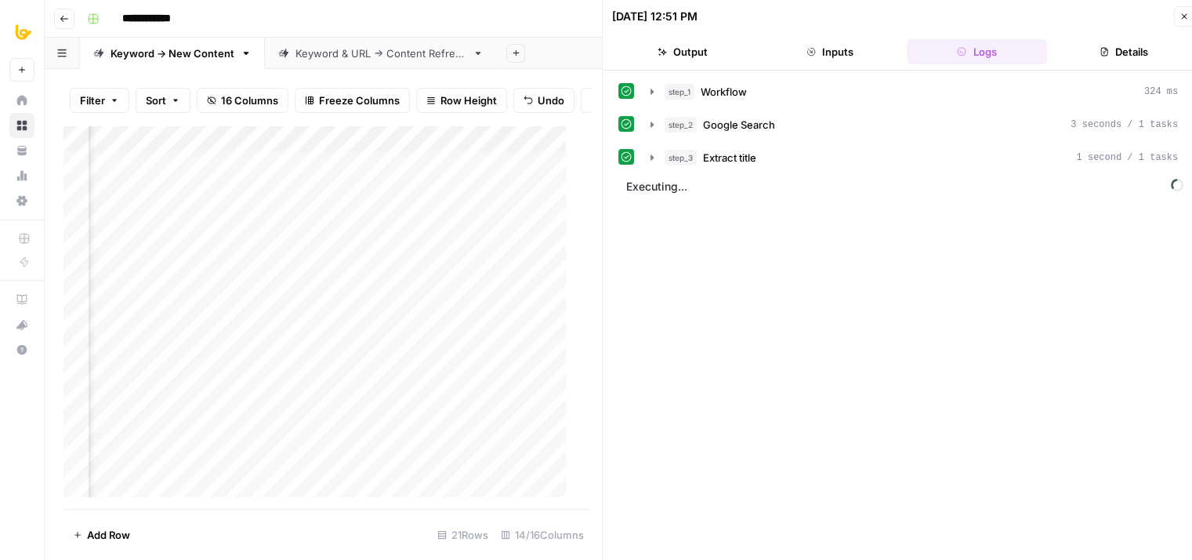
click at [1189, 20] on icon "button" at bounding box center [1184, 16] width 9 height 9
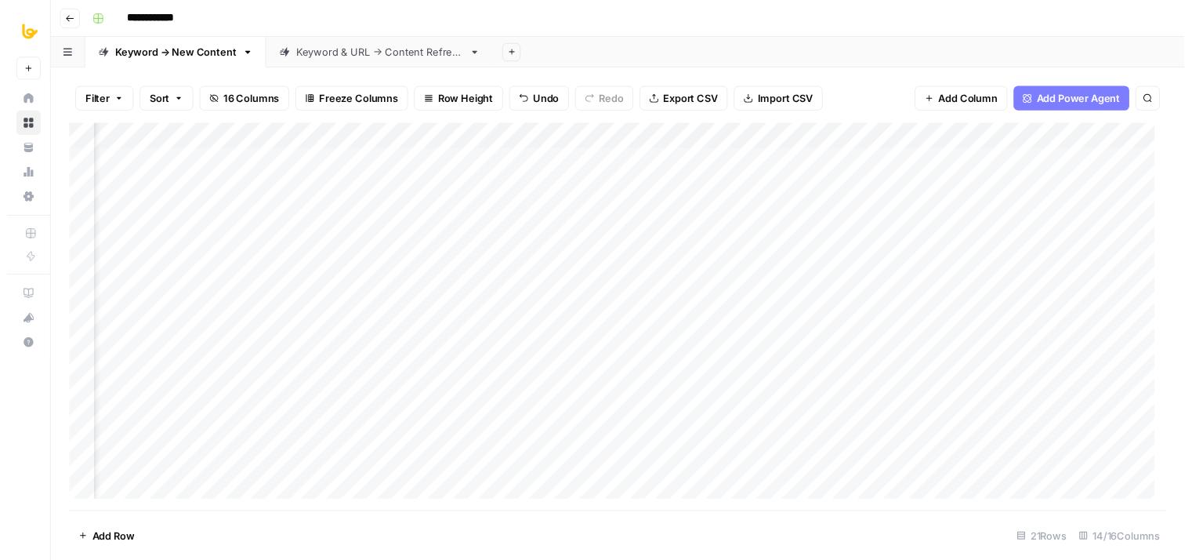
scroll to position [0, 1101]
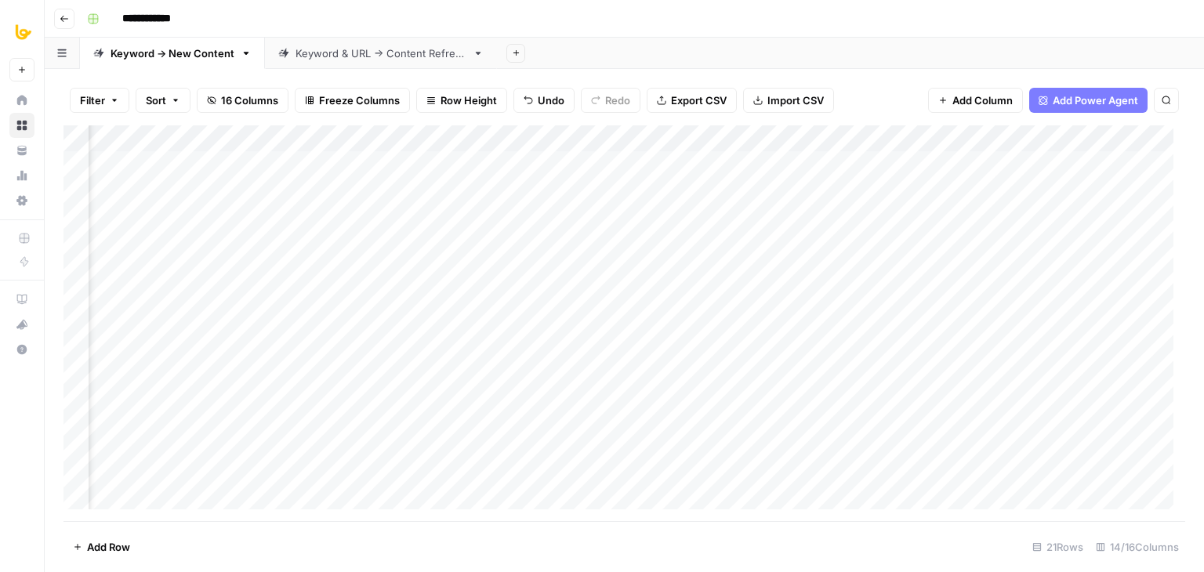
drag, startPoint x: 818, startPoint y: 48, endPoint x: 735, endPoint y: 60, distance: 84.8
click at [735, 60] on div "Add Sheet" at bounding box center [850, 53] width 707 height 31
drag, startPoint x: 844, startPoint y: 53, endPoint x: 775, endPoint y: 42, distance: 69.9
click at [776, 42] on div "Add Sheet" at bounding box center [850, 53] width 707 height 31
click at [781, 164] on div "Add Column" at bounding box center [625, 323] width 1122 height 396
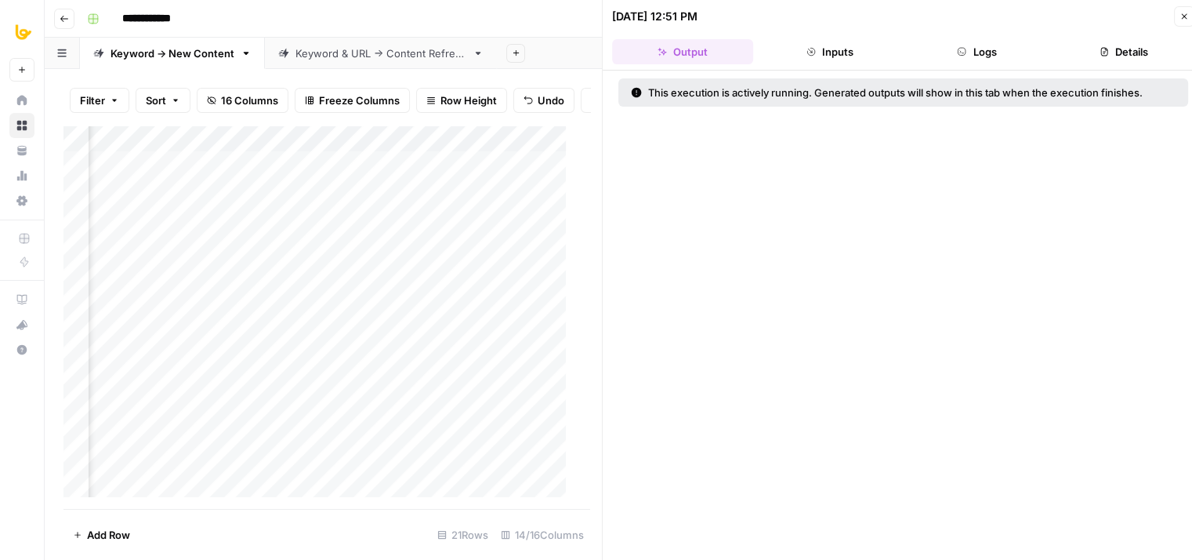
click at [991, 56] on button "Logs" at bounding box center [977, 51] width 141 height 25
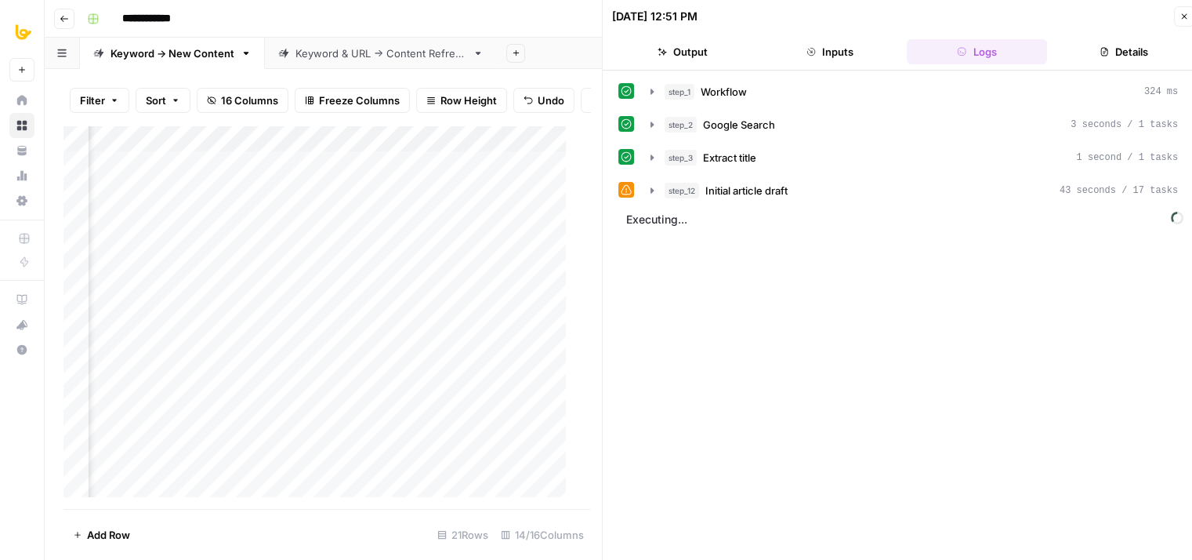
click at [669, 54] on button "Output" at bounding box center [682, 51] width 141 height 25
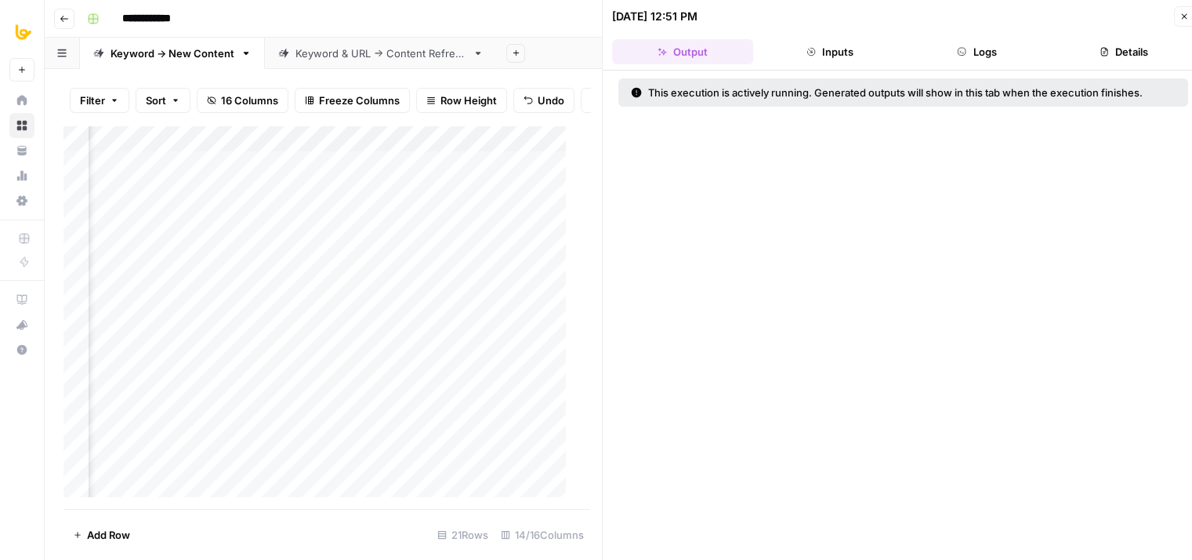
click at [1181, 14] on icon "button" at bounding box center [1184, 16] width 9 height 9
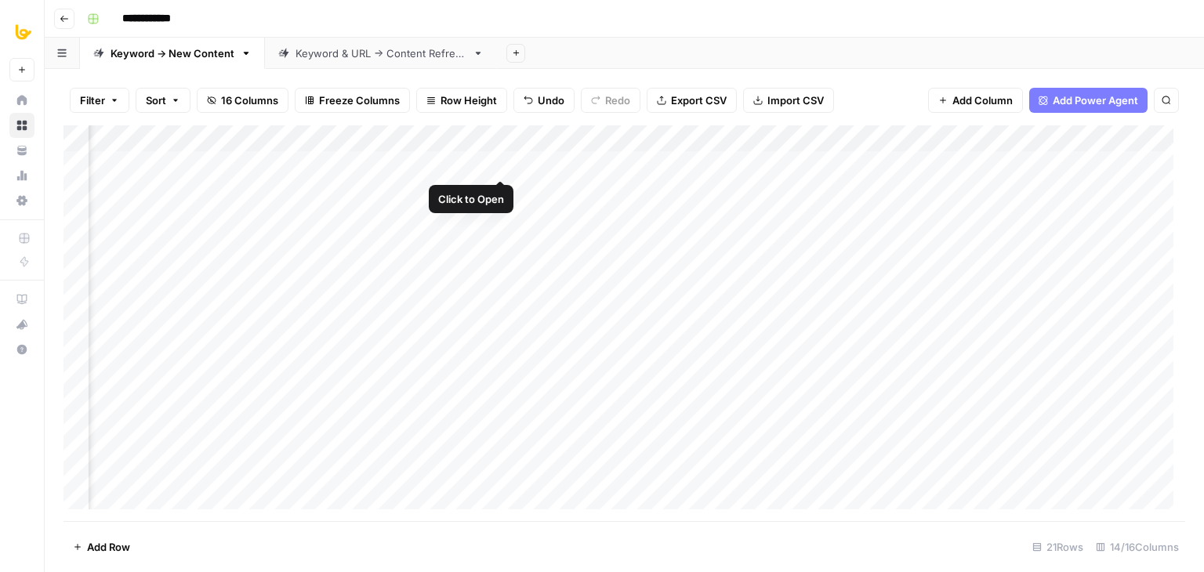
click at [495, 165] on div "Add Column" at bounding box center [625, 323] width 1122 height 396
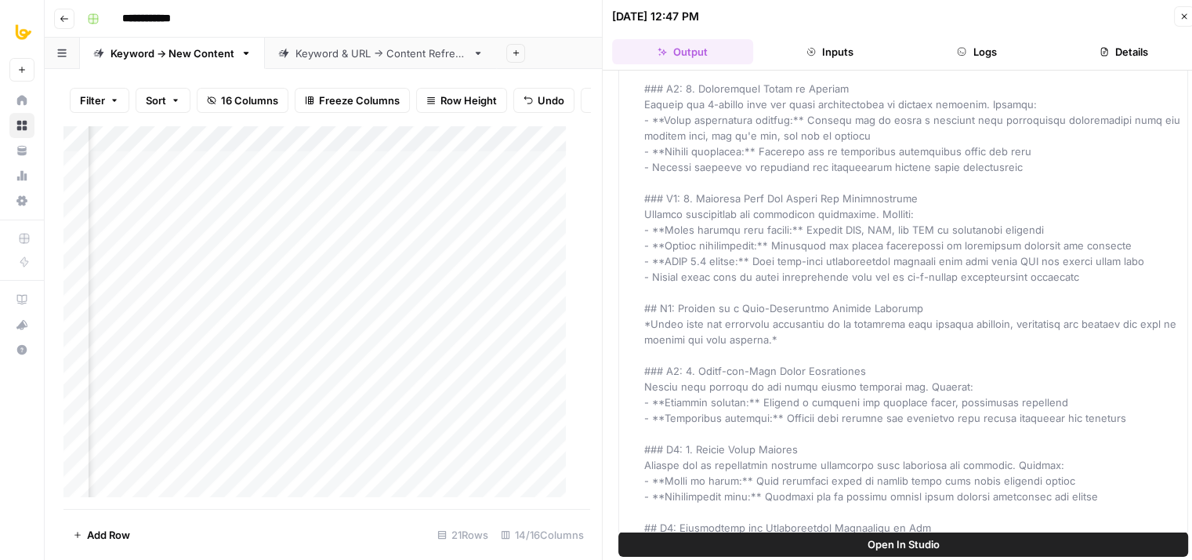
scroll to position [45, 0]
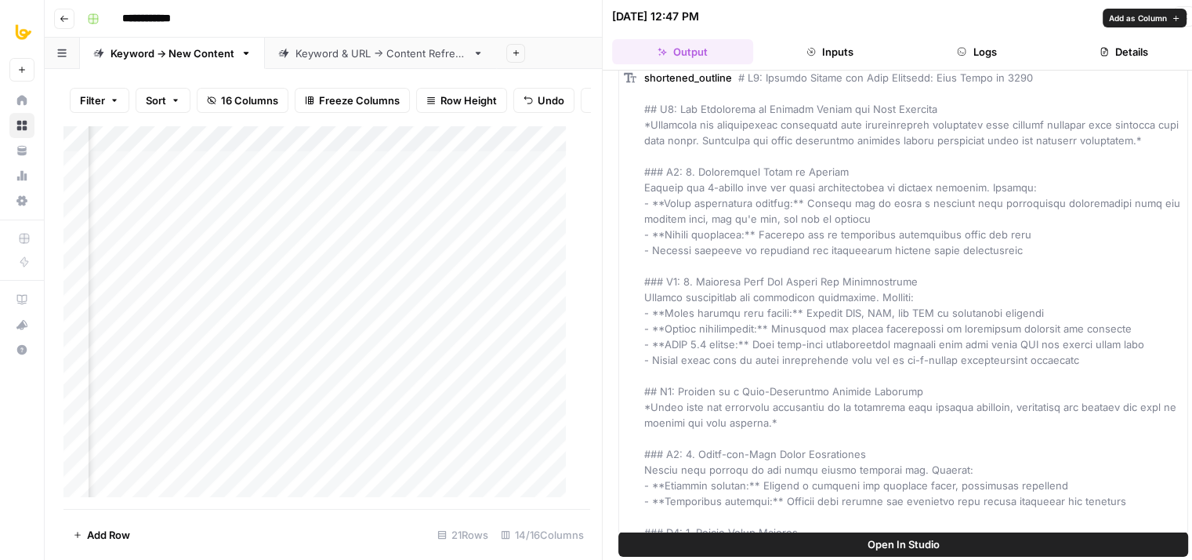
drag, startPoint x: 1044, startPoint y: 180, endPoint x: 993, endPoint y: 14, distance: 173.1
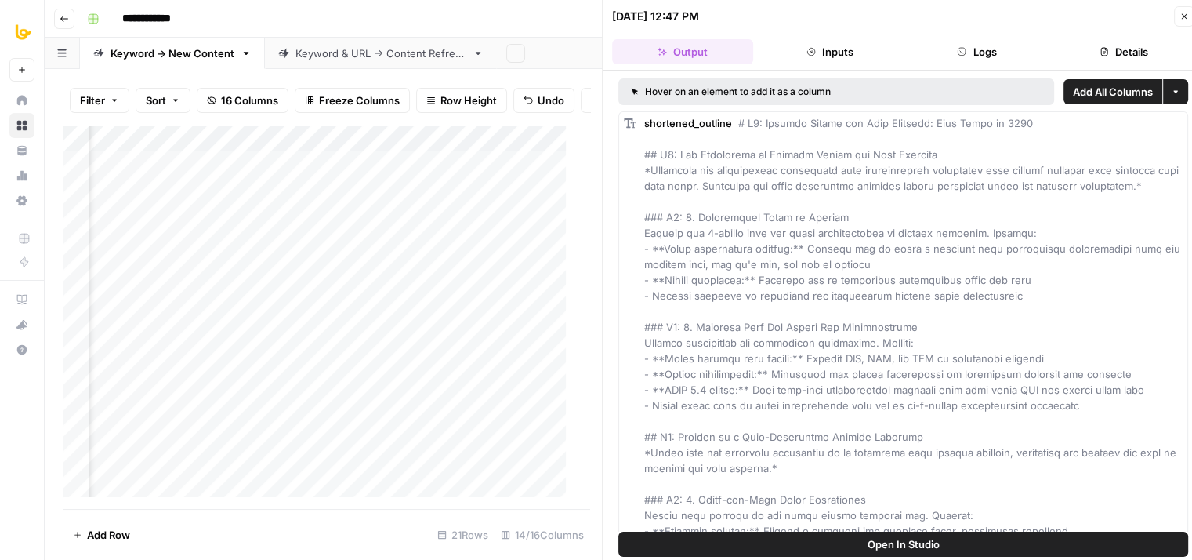
click at [988, 56] on button "Logs" at bounding box center [977, 51] width 141 height 25
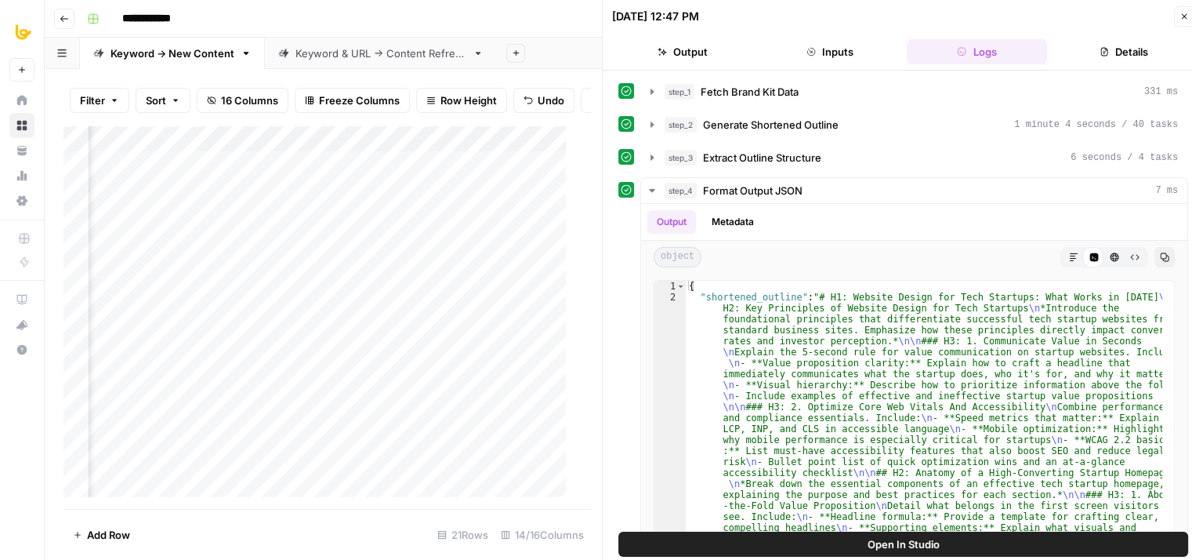
click at [1177, 16] on button "Close" at bounding box center [1184, 16] width 20 height 20
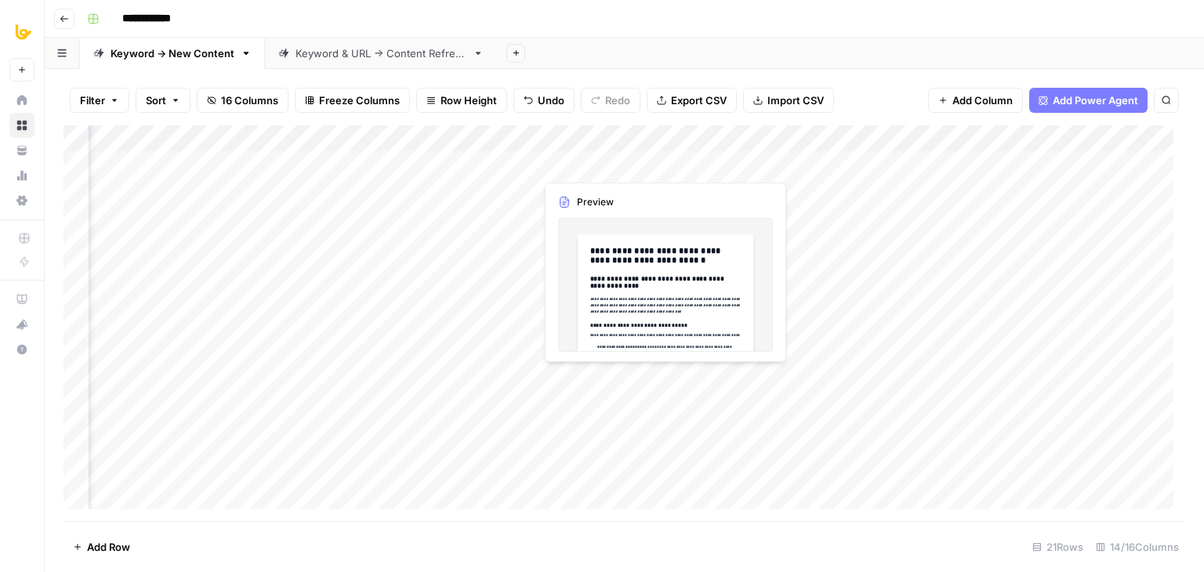
click at [660, 161] on div "Add Column" at bounding box center [625, 323] width 1122 height 396
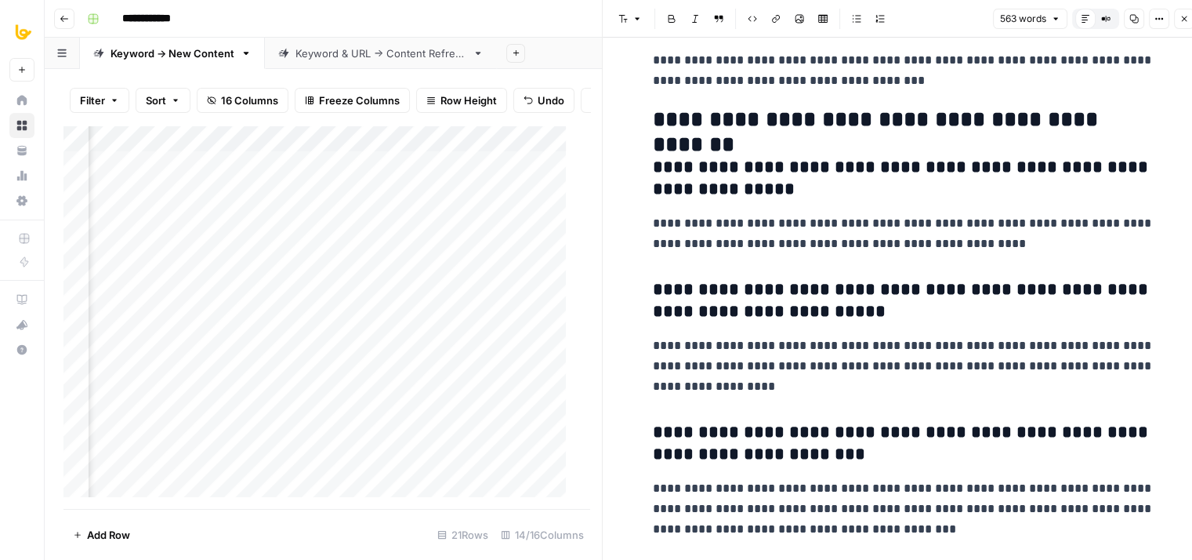
drag, startPoint x: 940, startPoint y: 263, endPoint x: 938, endPoint y: 460, distance: 197.6
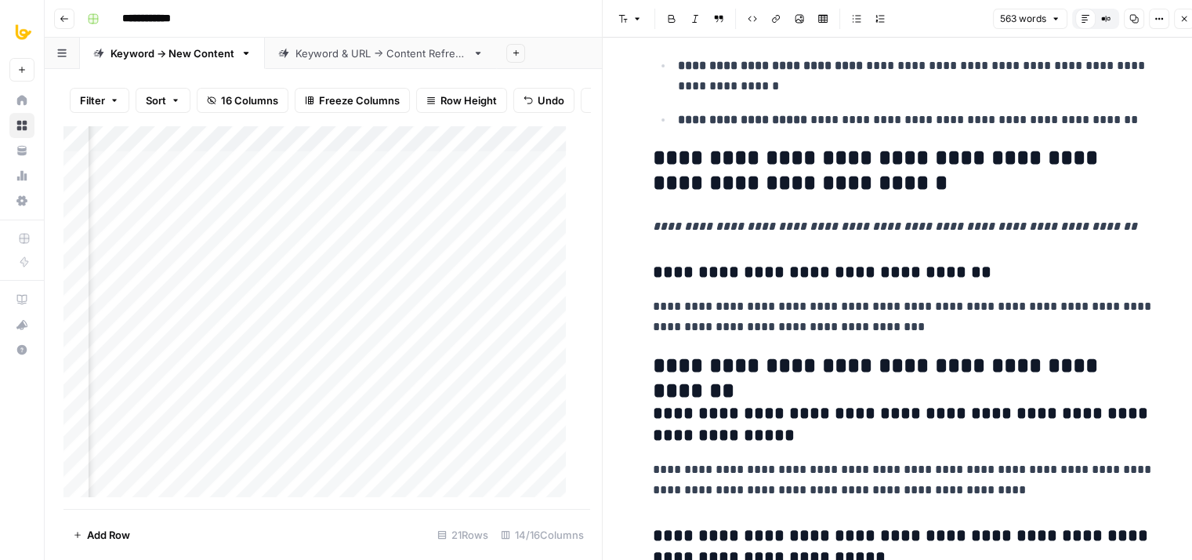
drag, startPoint x: 1023, startPoint y: 483, endPoint x: 1036, endPoint y: 361, distance: 122.2
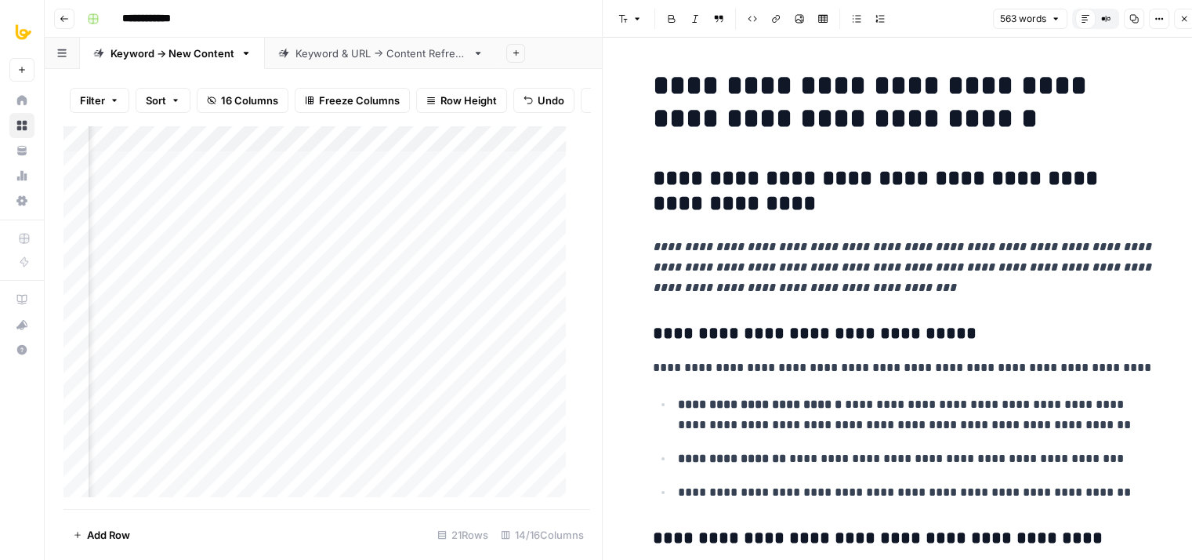
drag, startPoint x: 1010, startPoint y: 423, endPoint x: 1054, endPoint y: 169, distance: 257.0
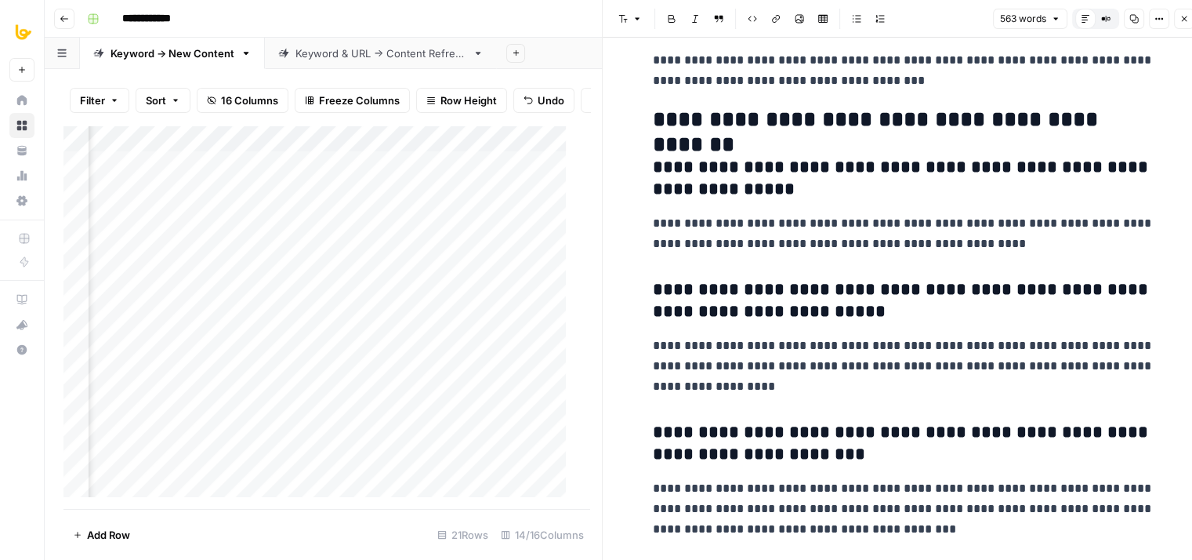
drag, startPoint x: 1029, startPoint y: 320, endPoint x: 1023, endPoint y: 425, distance: 105.2
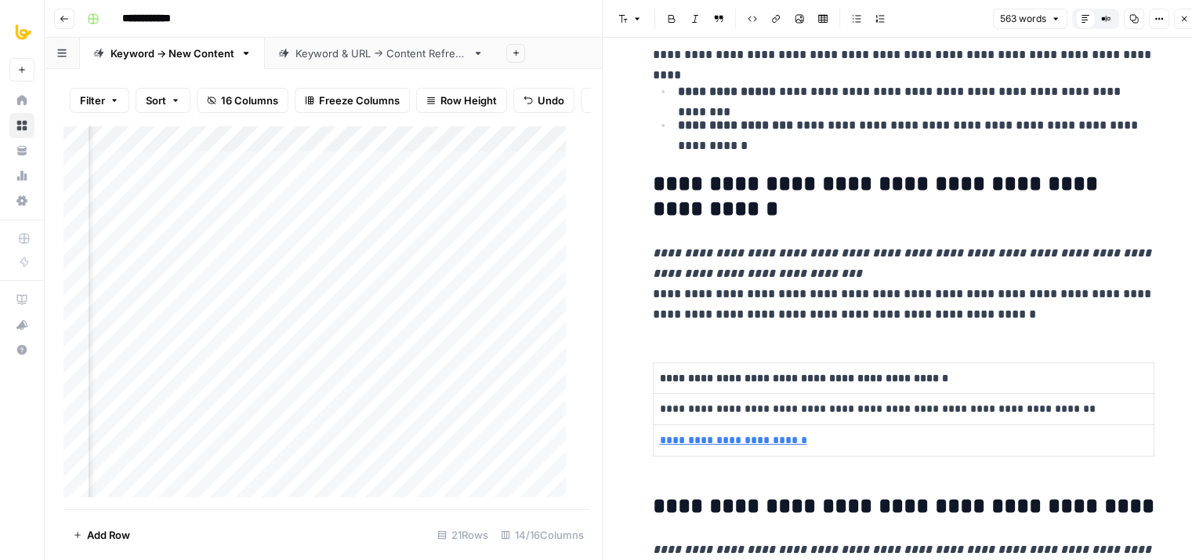
drag, startPoint x: 1054, startPoint y: 434, endPoint x: 1129, endPoint y: -16, distance: 456.3
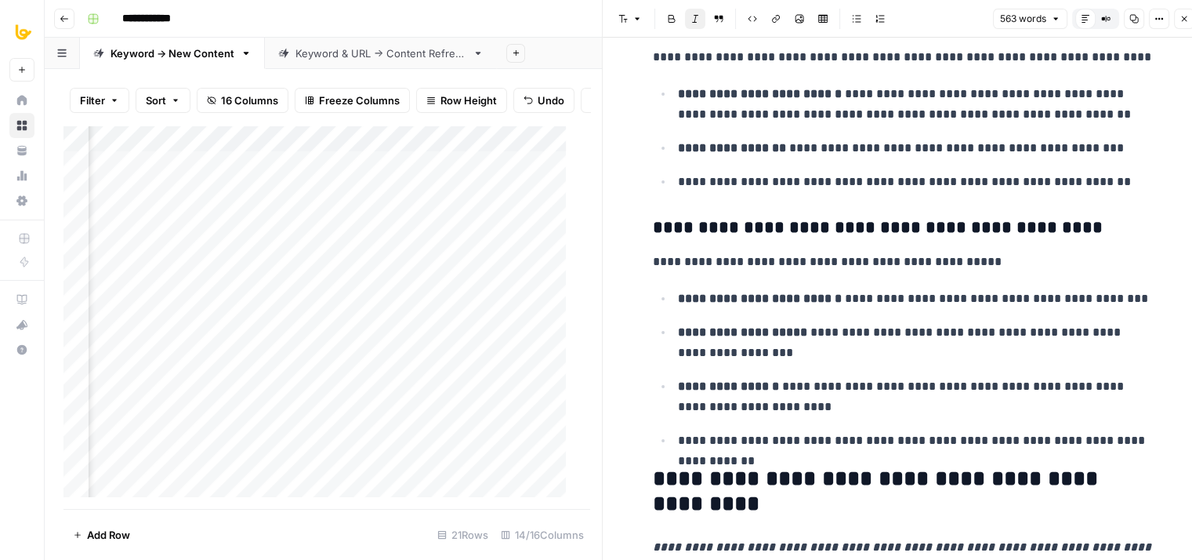
drag, startPoint x: 942, startPoint y: 269, endPoint x: 930, endPoint y: 408, distance: 140.1
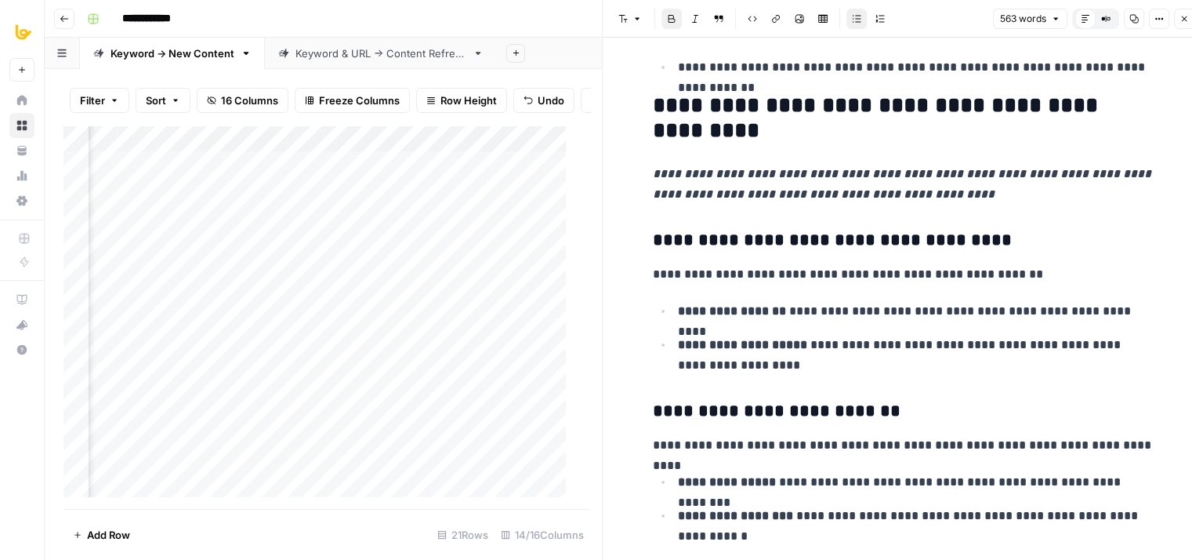
drag, startPoint x: 940, startPoint y: 334, endPoint x: 935, endPoint y: 433, distance: 98.9
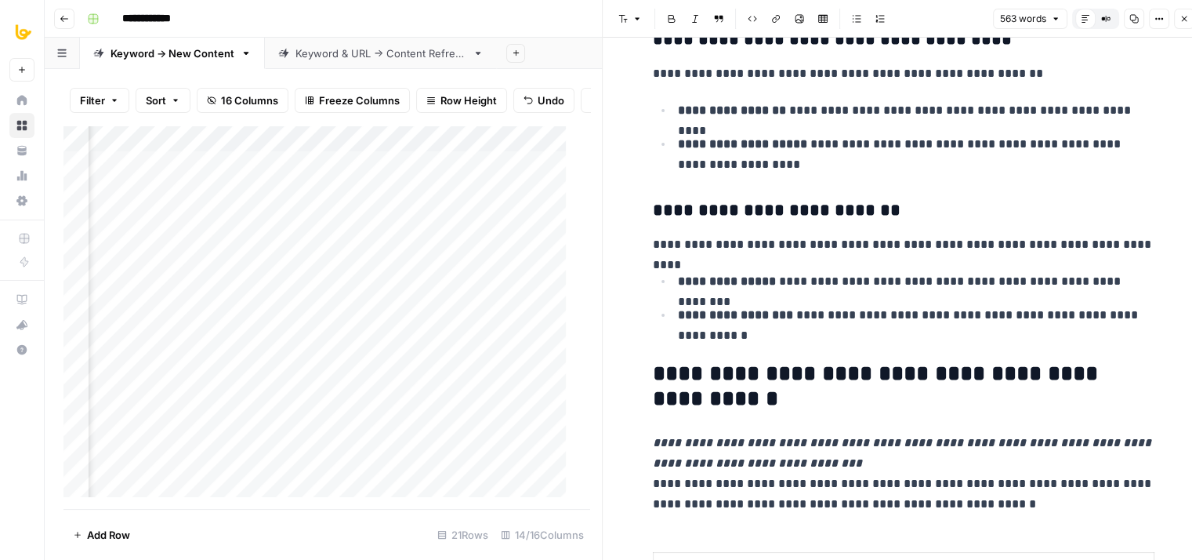
drag, startPoint x: 951, startPoint y: 250, endPoint x: 929, endPoint y: 388, distance: 139.7
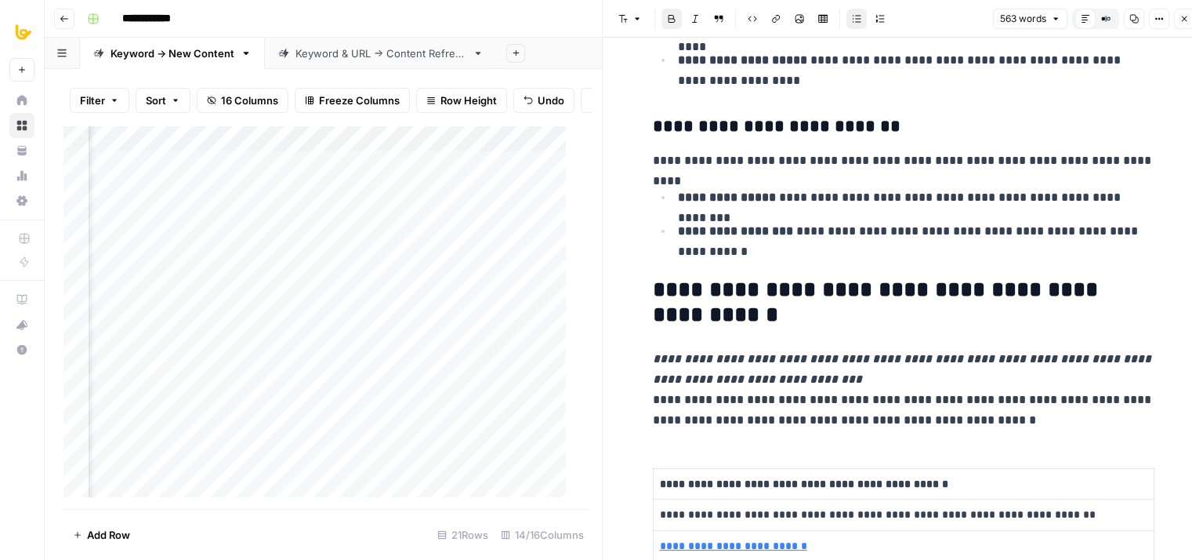
drag, startPoint x: 942, startPoint y: 271, endPoint x: 938, endPoint y: 331, distance: 59.7
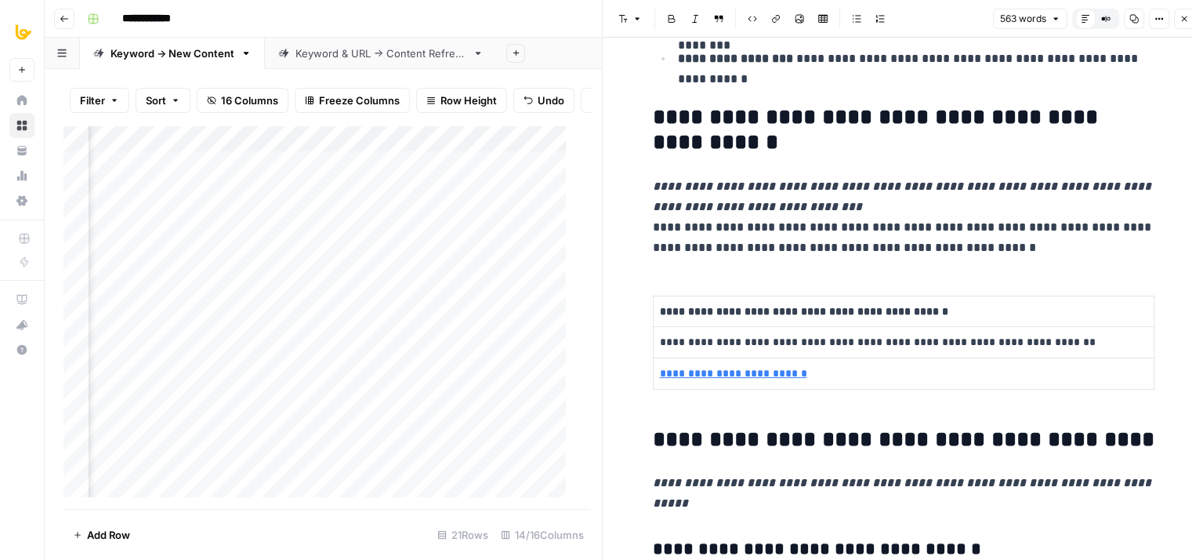
drag, startPoint x: 947, startPoint y: 246, endPoint x: 938, endPoint y: 341, distance: 95.3
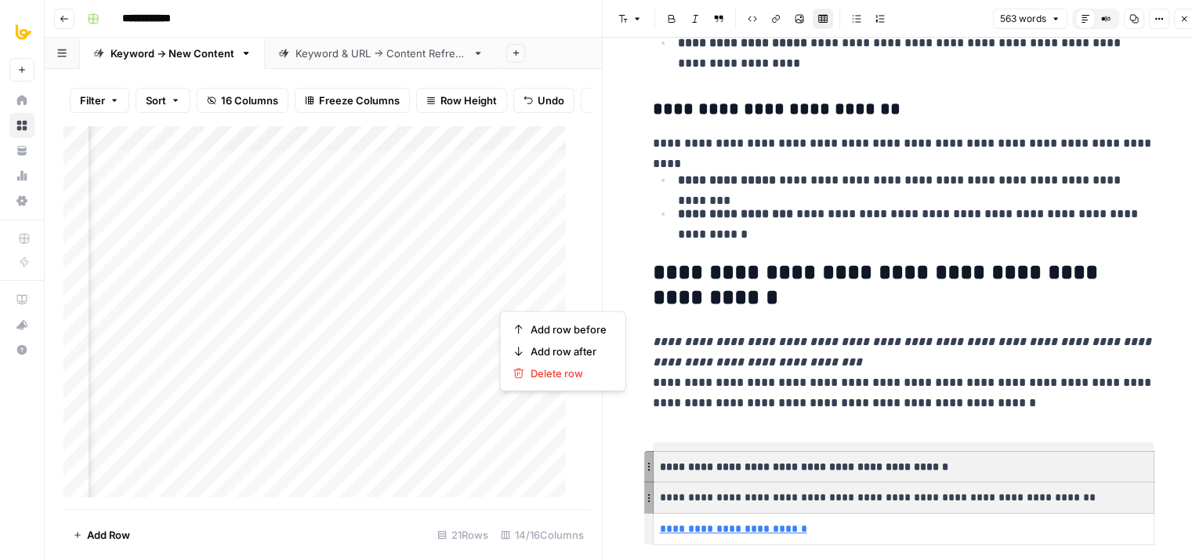
scroll to position [803, 0]
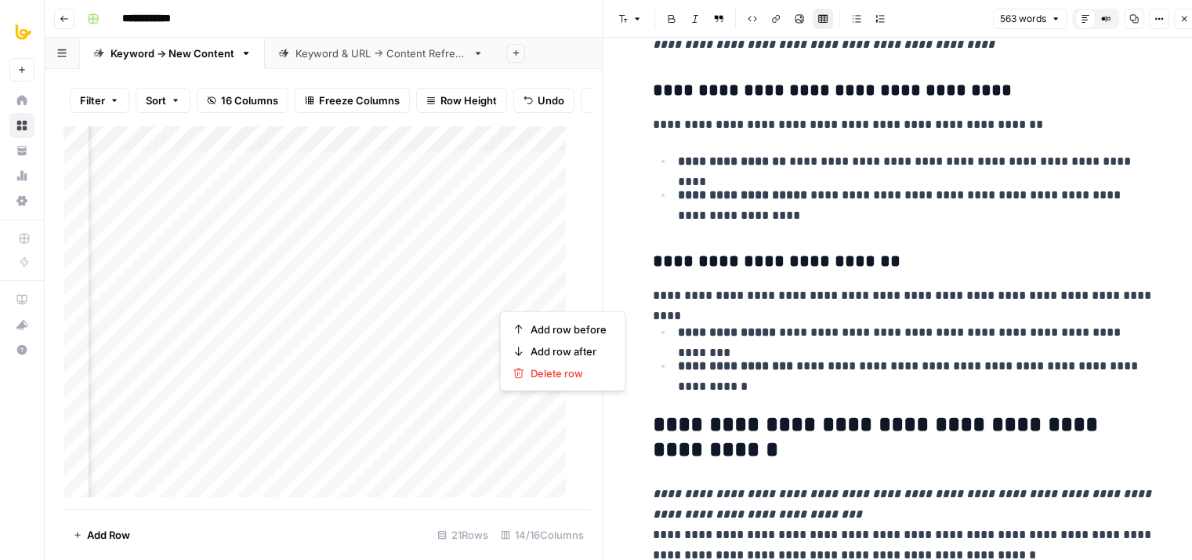
drag, startPoint x: 956, startPoint y: 196, endPoint x: 956, endPoint y: 183, distance: 13.4
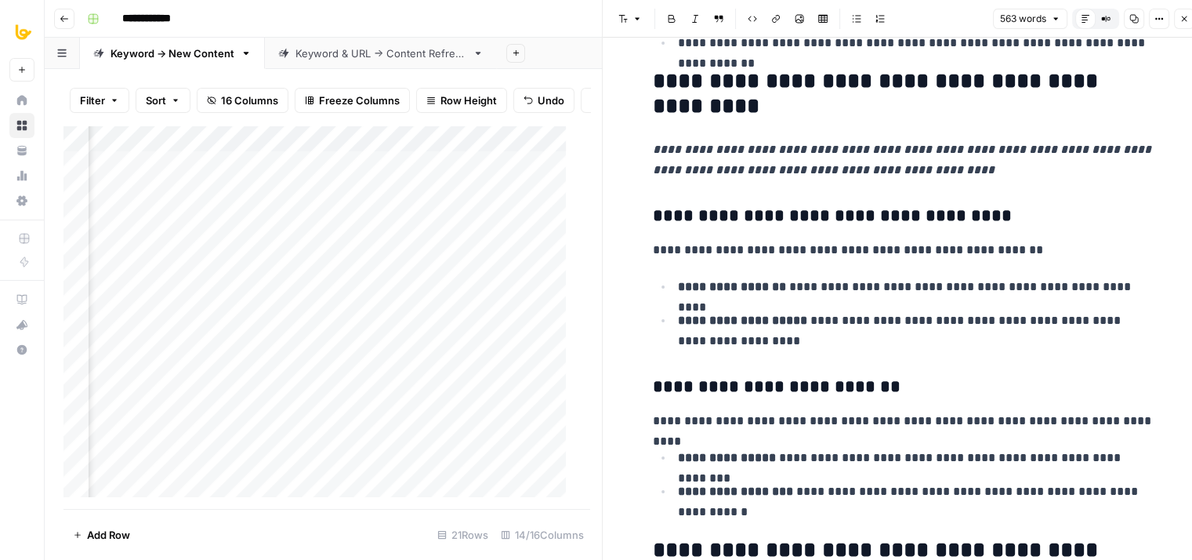
drag, startPoint x: 862, startPoint y: 303, endPoint x: 869, endPoint y: 215, distance: 88.0
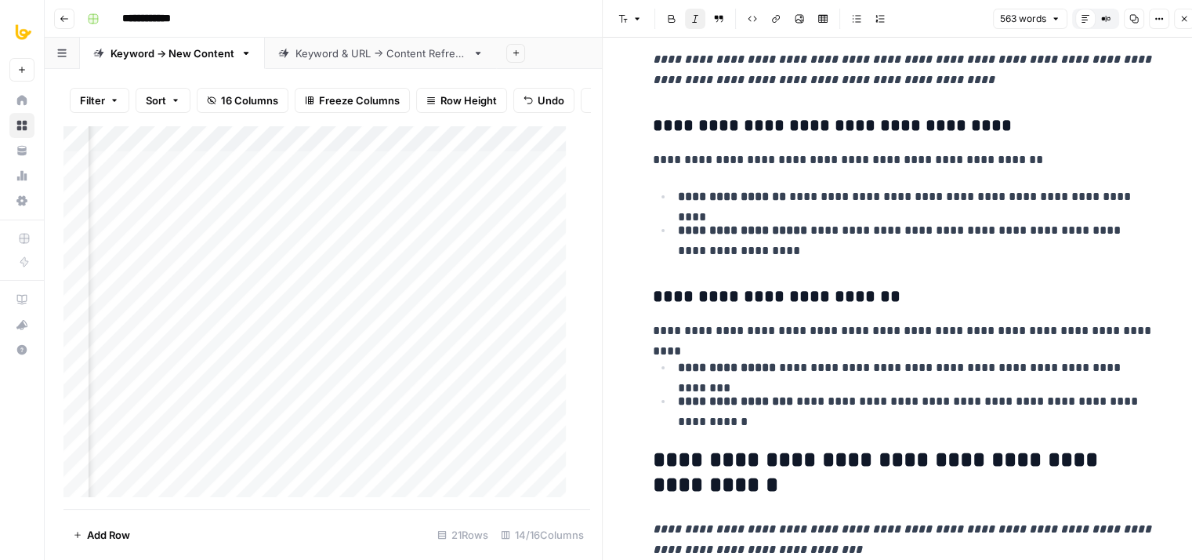
drag, startPoint x: 819, startPoint y: 216, endPoint x: 822, endPoint y: 296, distance: 79.2
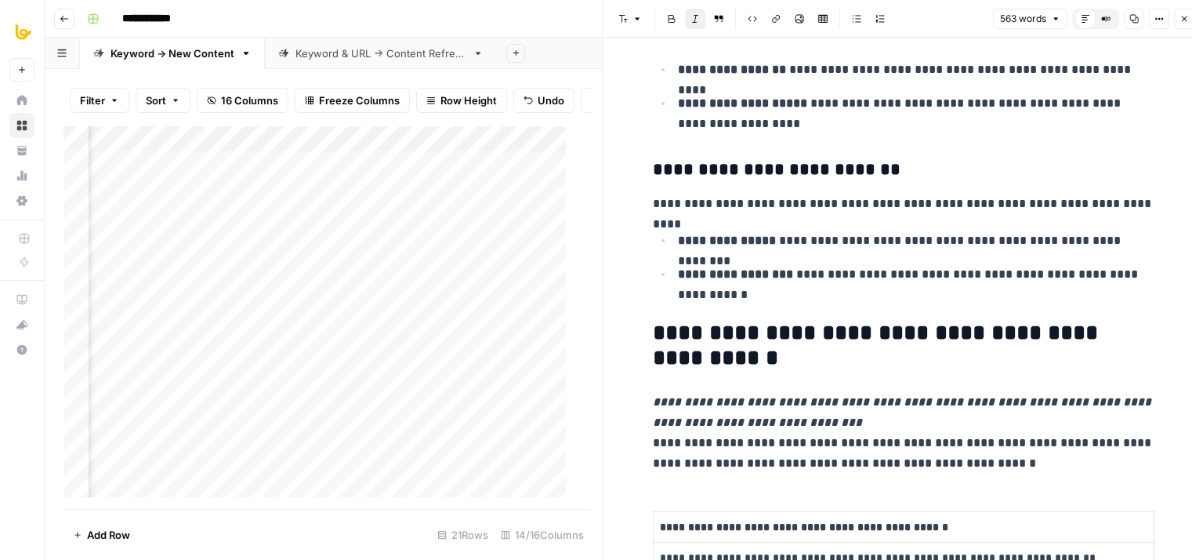
drag, startPoint x: 860, startPoint y: 233, endPoint x: 860, endPoint y: 339, distance: 106.6
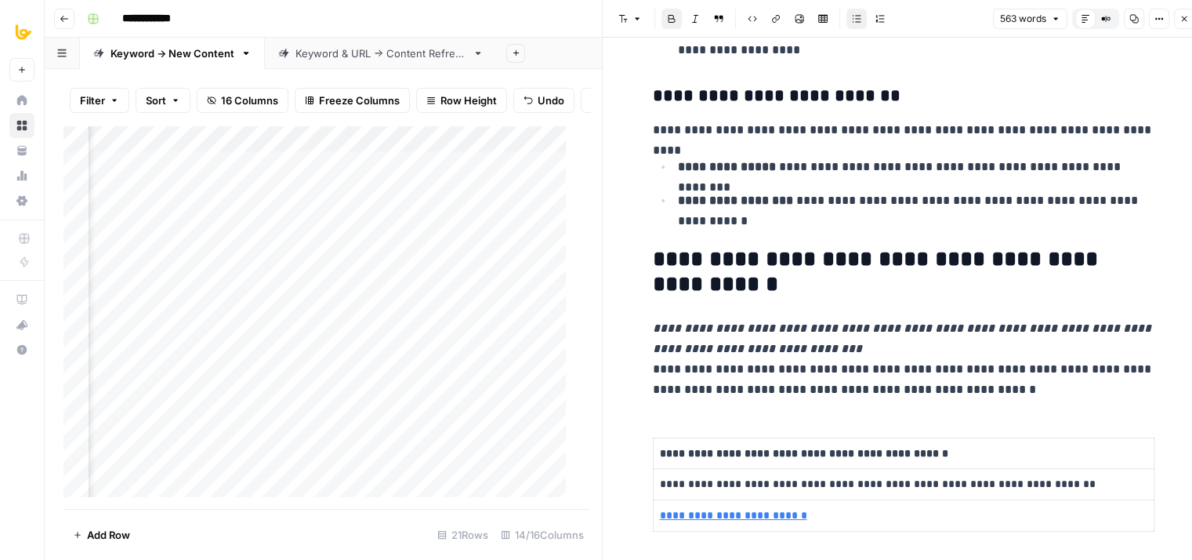
scroll to position [1077, 0]
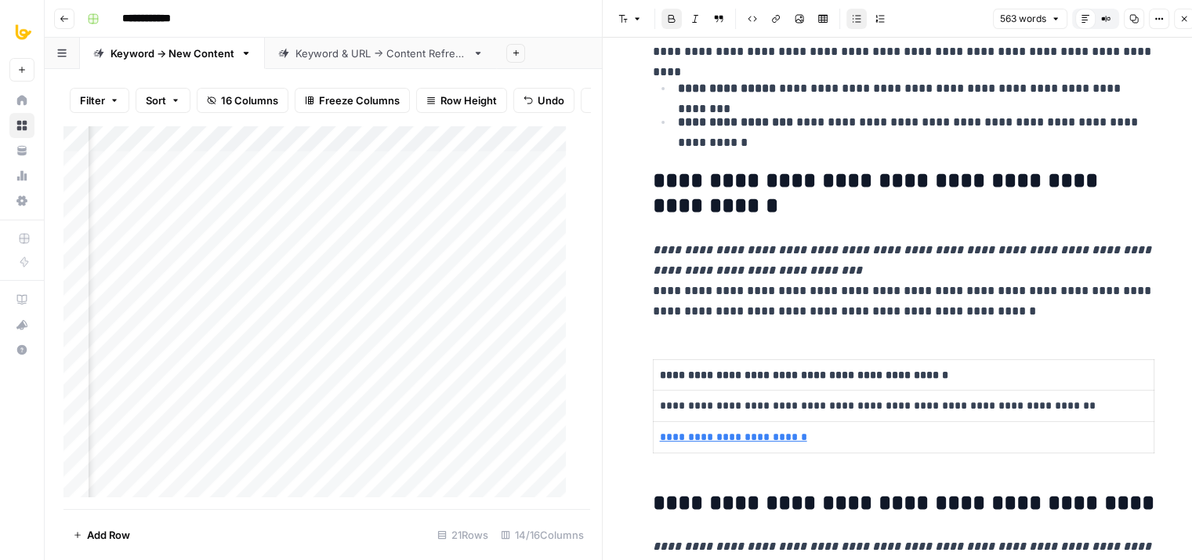
drag, startPoint x: 884, startPoint y: 270, endPoint x: 880, endPoint y: 345, distance: 74.6
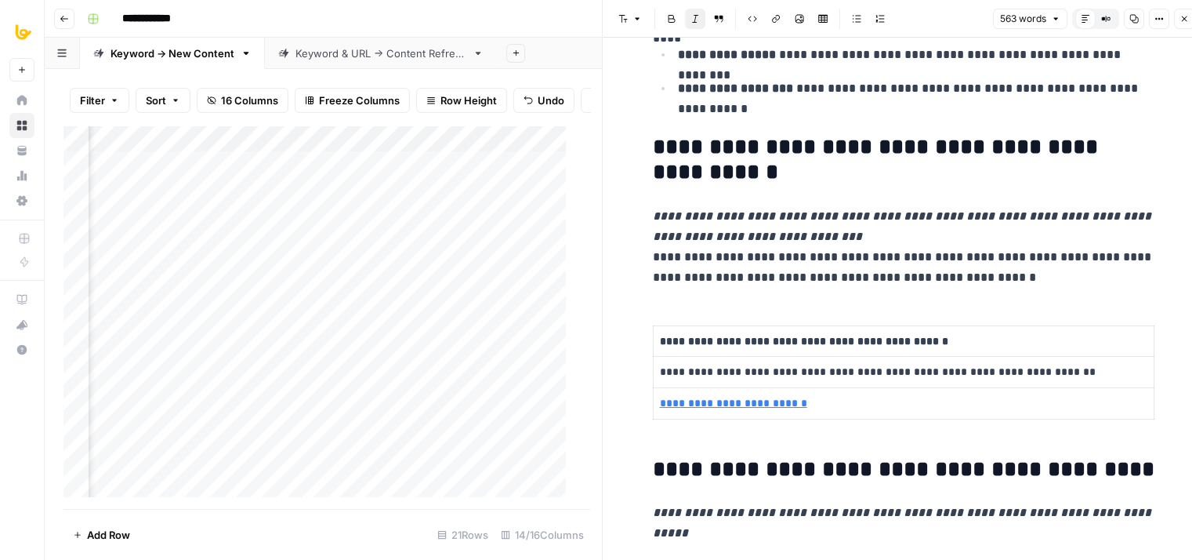
drag, startPoint x: 880, startPoint y: 239, endPoint x: 880, endPoint y: 294, distance: 54.9
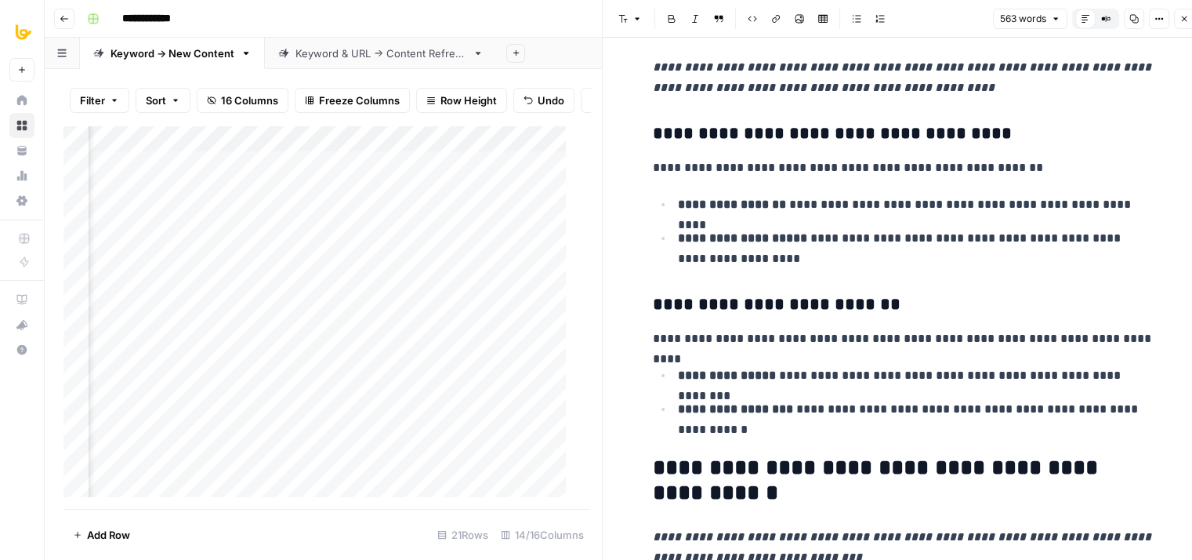
drag, startPoint x: 888, startPoint y: 218, endPoint x: 894, endPoint y: 135, distance: 83.3
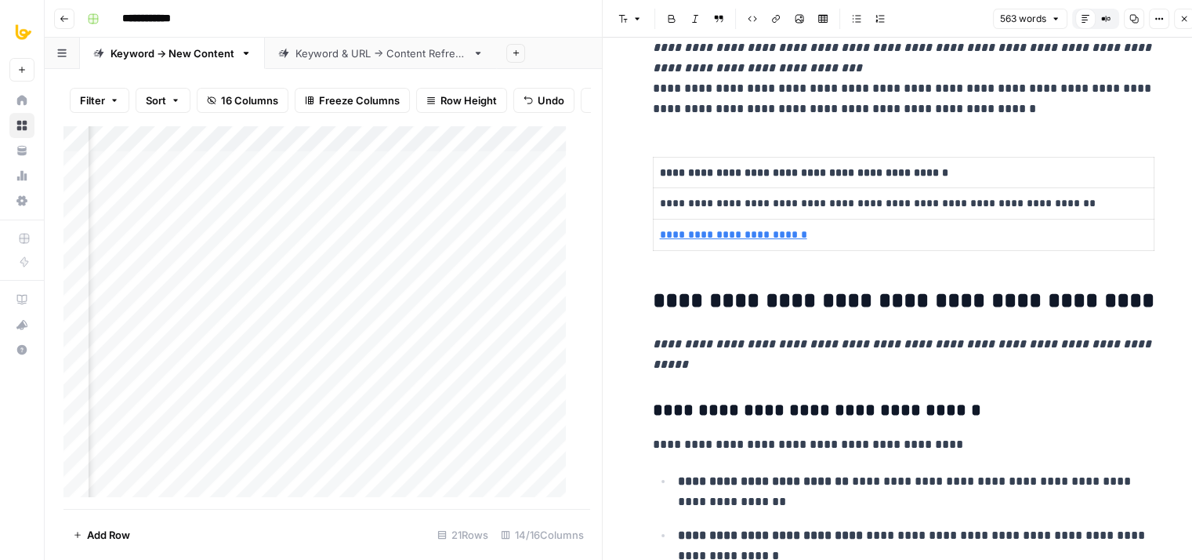
scroll to position [1777, 0]
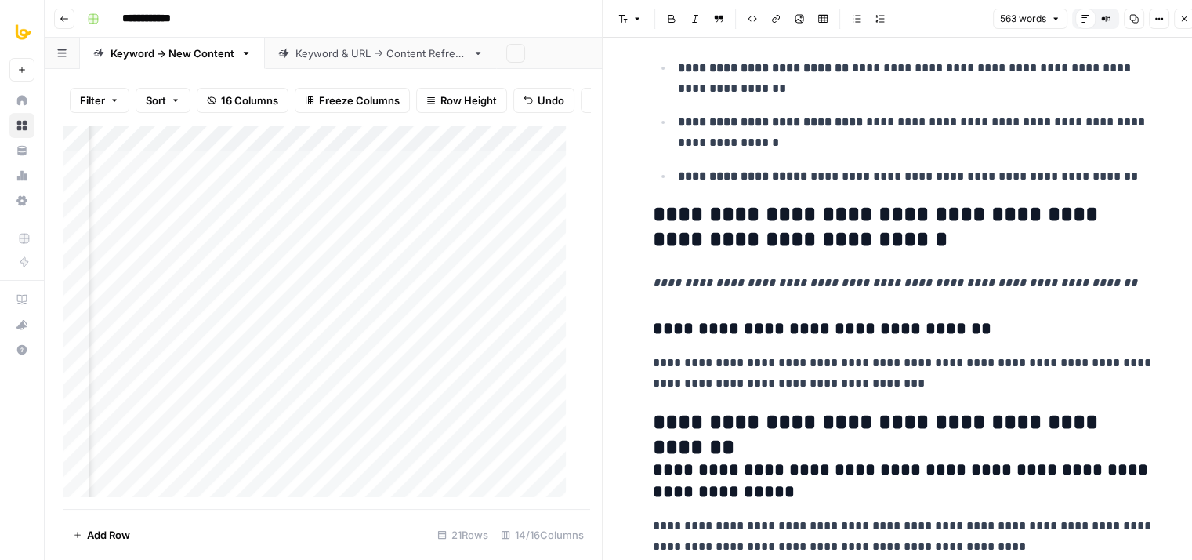
drag, startPoint x: 895, startPoint y: 205, endPoint x: 876, endPoint y: 397, distance: 193.9
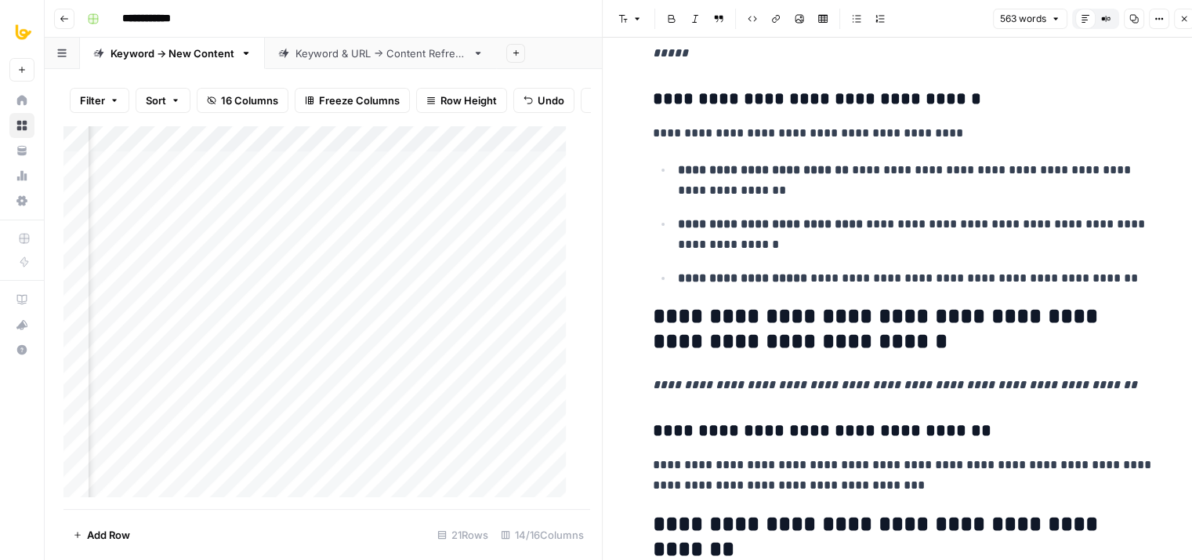
drag, startPoint x: 884, startPoint y: 255, endPoint x: 887, endPoint y: 184, distance: 70.6
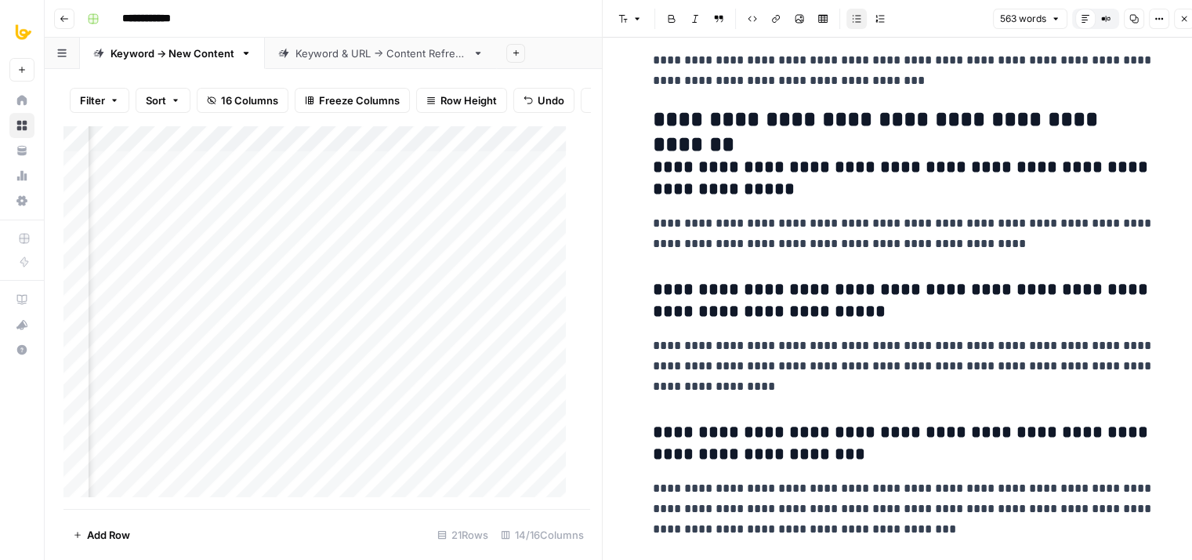
drag, startPoint x: 908, startPoint y: 357, endPoint x: 910, endPoint y: 416, distance: 58.8
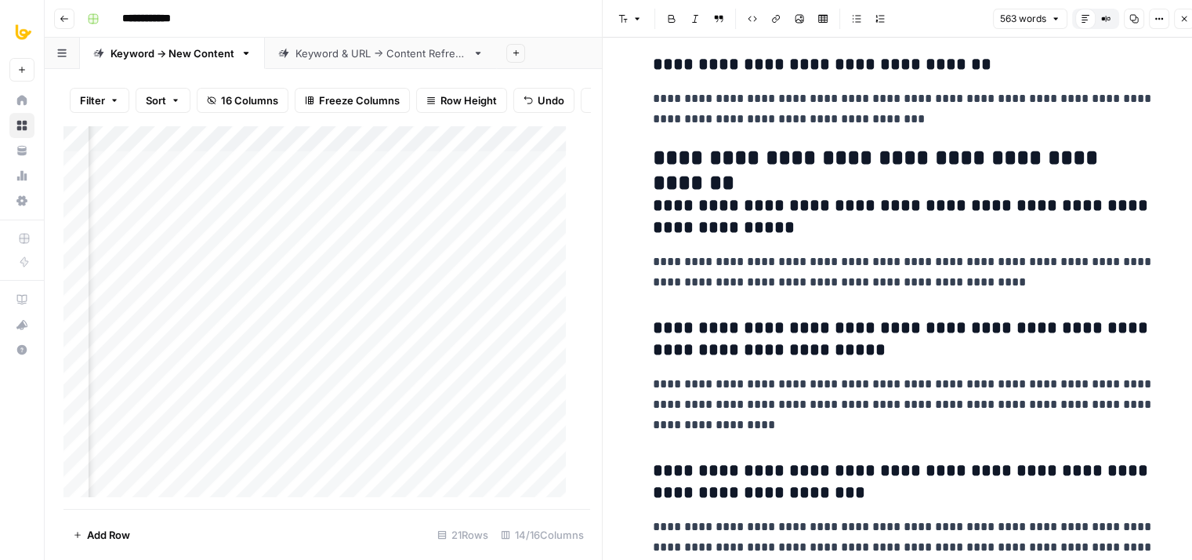
scroll to position [1796, 0]
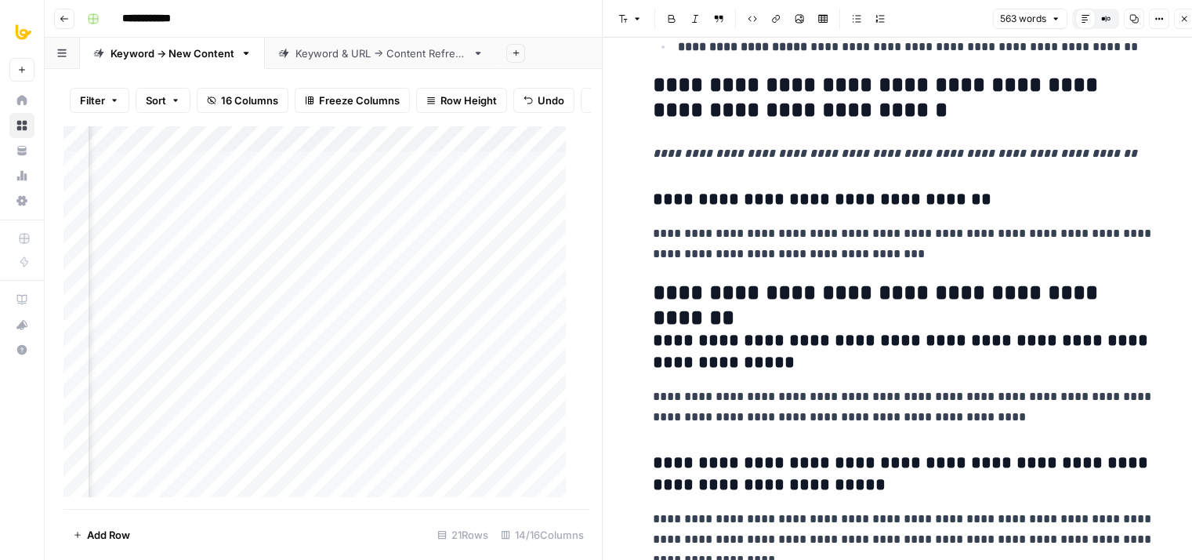
drag, startPoint x: 956, startPoint y: 432, endPoint x: 960, endPoint y: 318, distance: 114.5
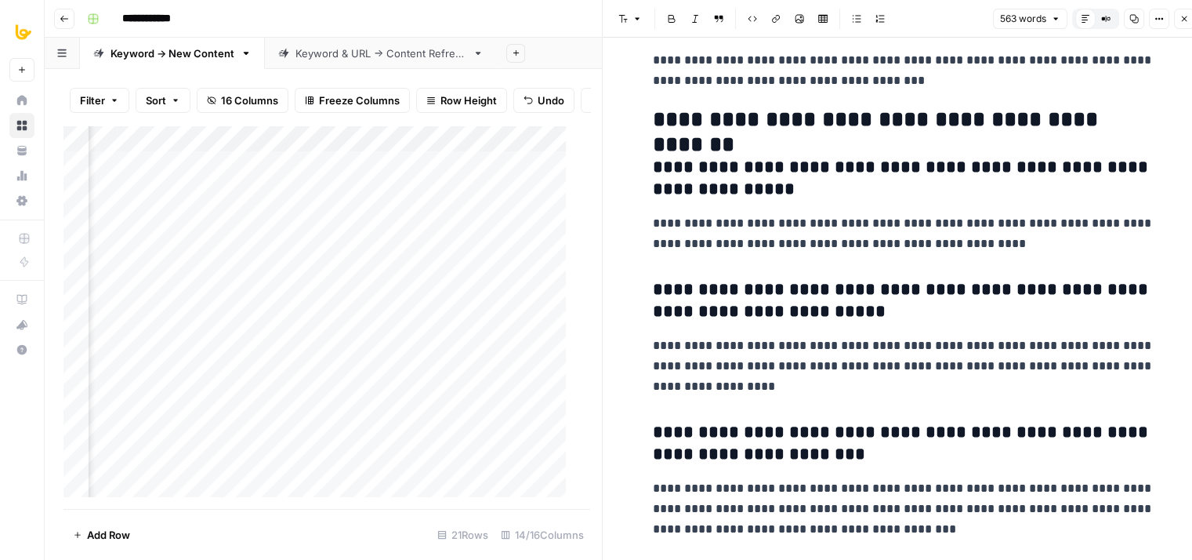
drag, startPoint x: 907, startPoint y: 330, endPoint x: 906, endPoint y: 448, distance: 118.4
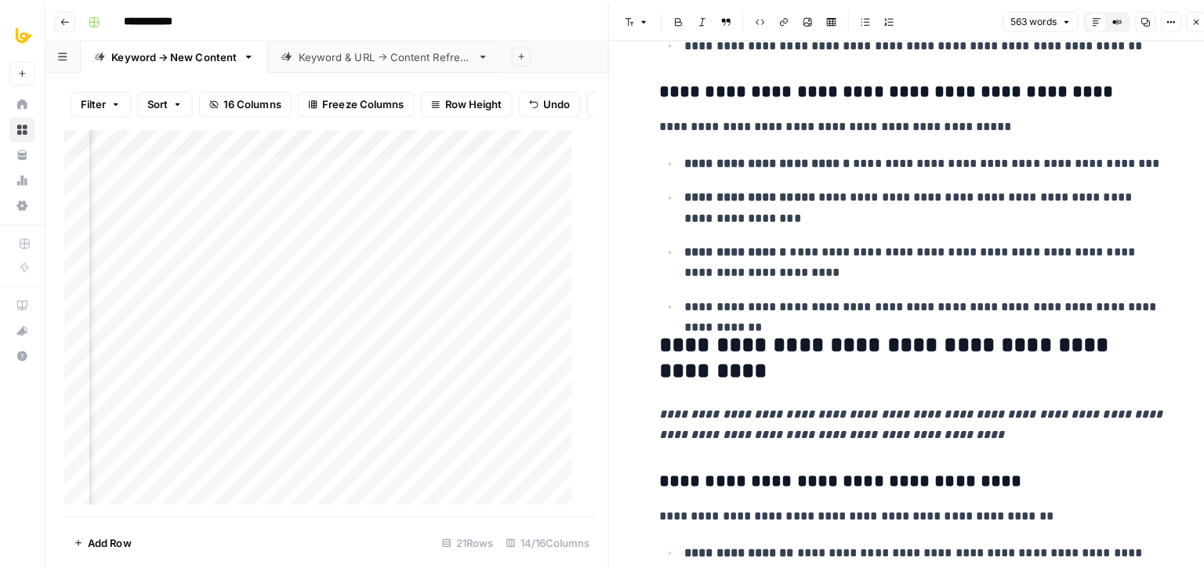
scroll to position [0, 0]
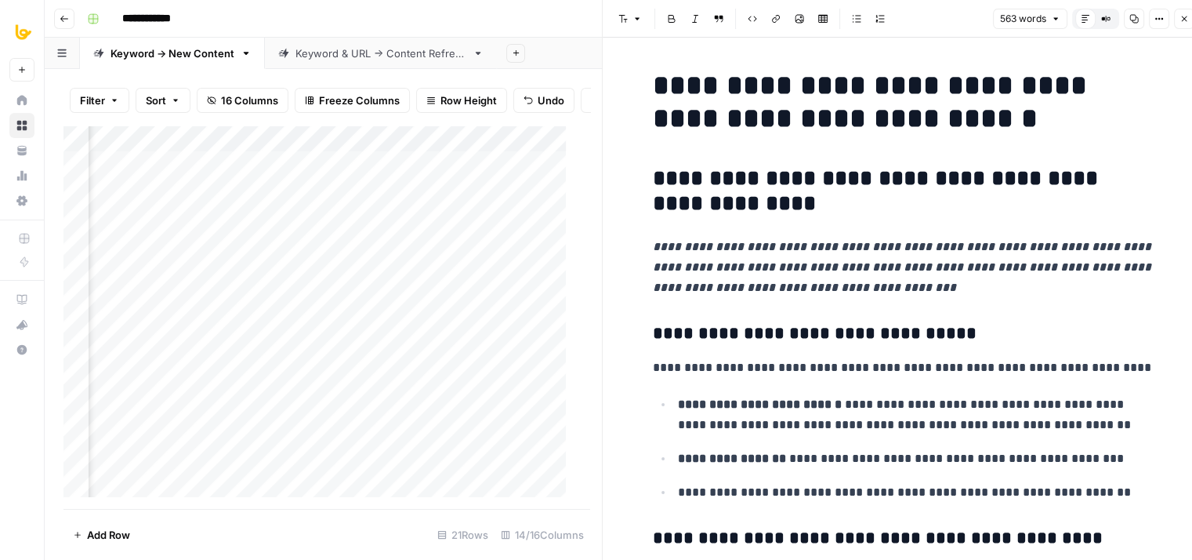
drag, startPoint x: 903, startPoint y: 446, endPoint x: 944, endPoint y: 161, distance: 288.3
click at [1141, 17] on button "Copy" at bounding box center [1134, 19] width 20 height 20
click at [1182, 7] on header "Font style Bold Italic Block quote Code block Link Image Insert Table Bulleted …" at bounding box center [903, 19] width 601 height 38
click at [1178, 24] on button "Close" at bounding box center [1184, 19] width 20 height 20
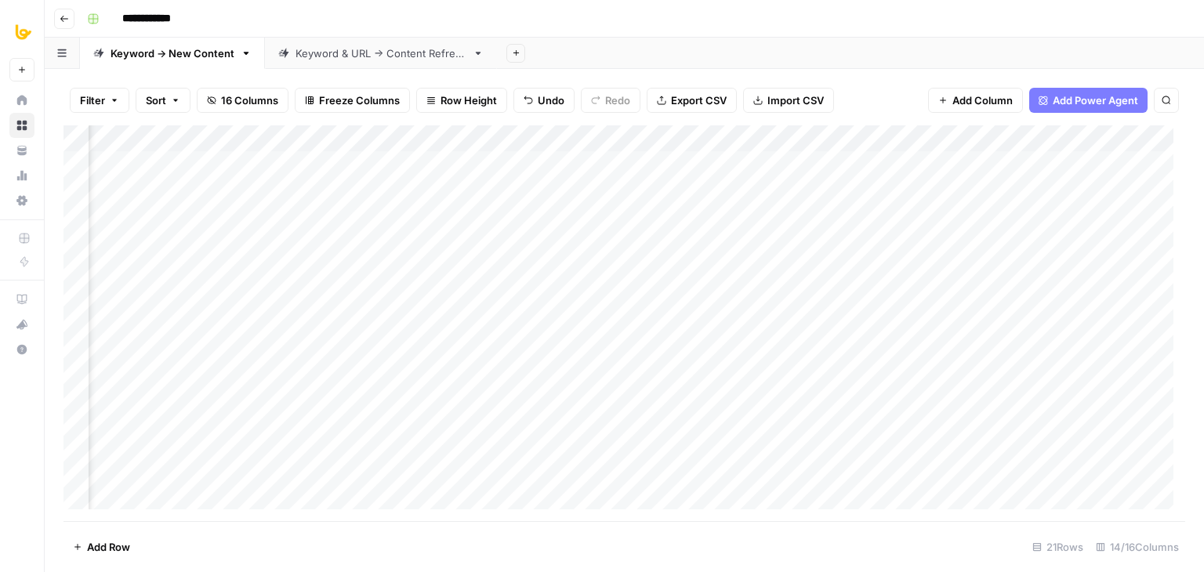
scroll to position [0, 1256]
click at [624, 163] on div "Add Column" at bounding box center [625, 323] width 1122 height 396
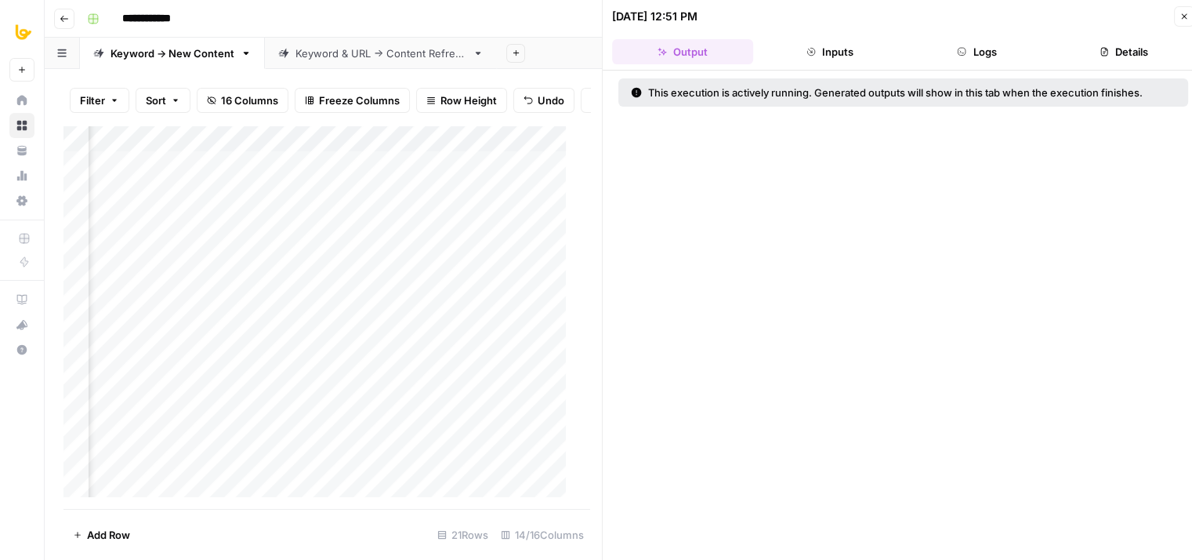
click at [1011, 54] on button "Logs" at bounding box center [977, 51] width 141 height 25
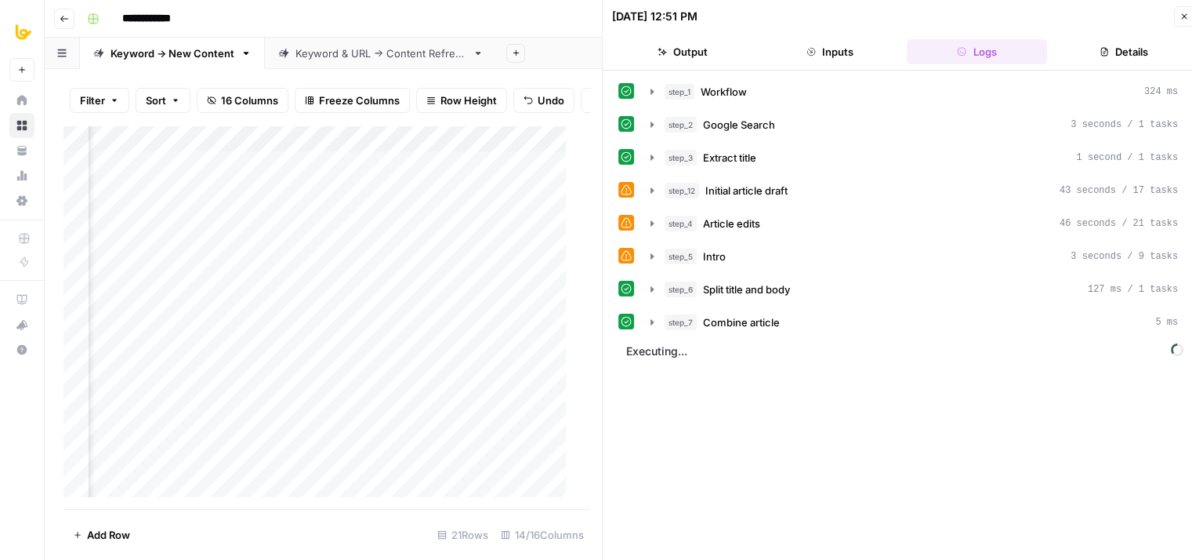
click at [1186, 16] on icon "button" at bounding box center [1184, 16] width 9 height 9
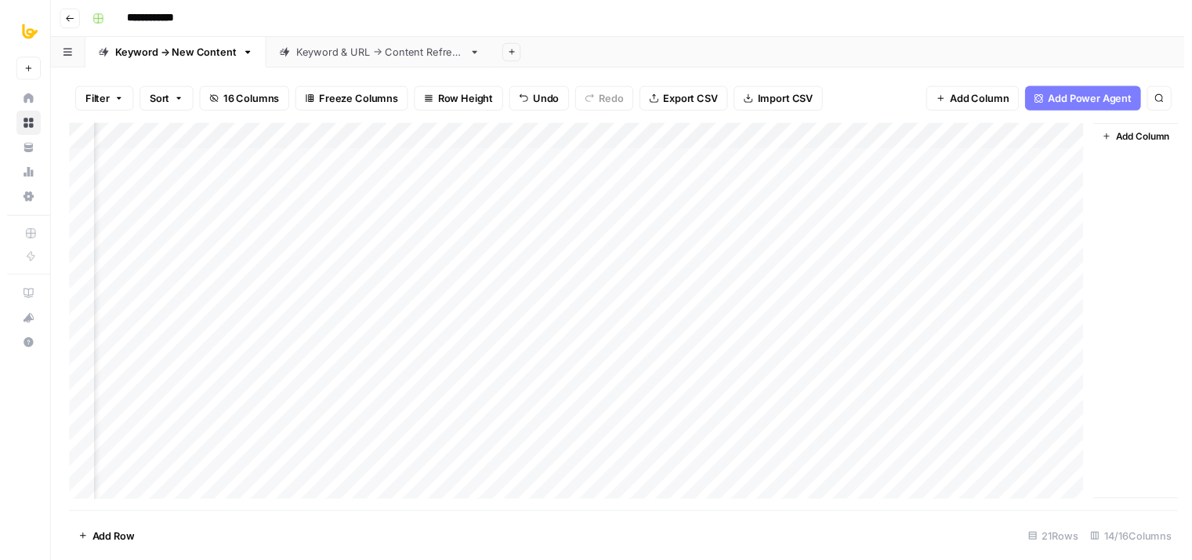
scroll to position [0, 1237]
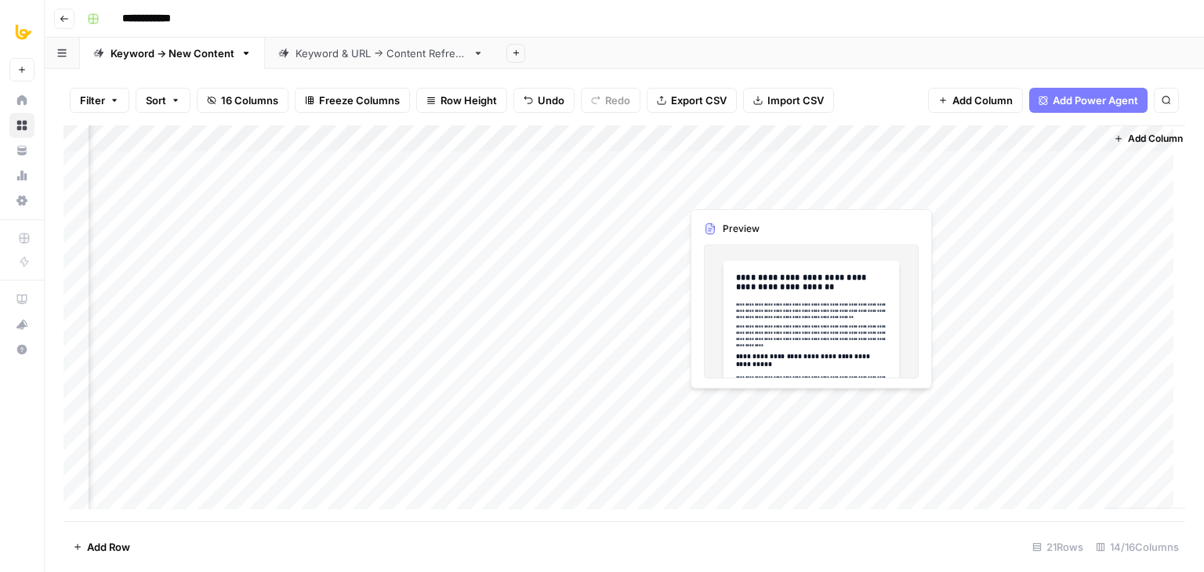
click at [786, 184] on div "Add Column" at bounding box center [625, 323] width 1122 height 396
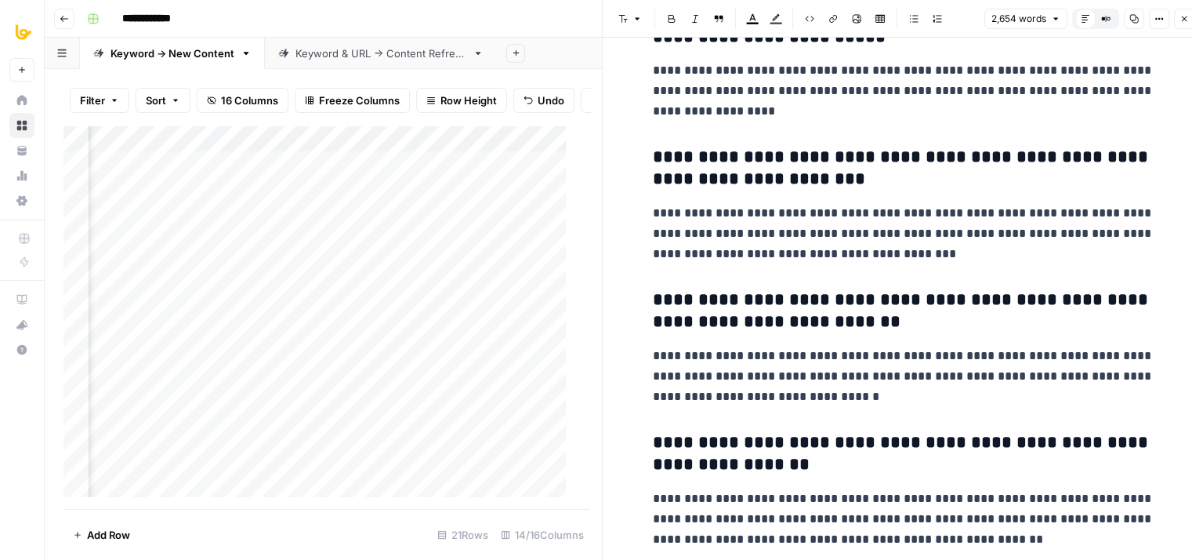
scroll to position [9619, 0]
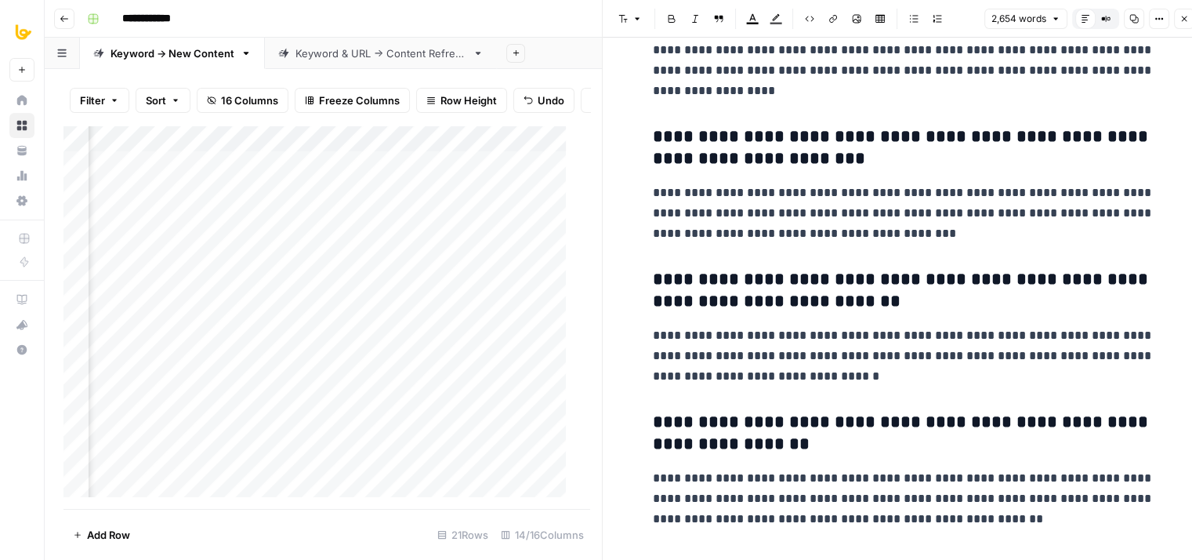
drag, startPoint x: 936, startPoint y: 154, endPoint x: 963, endPoint y: 513, distance: 359.3
click at [1184, 18] on icon "button" at bounding box center [1184, 18] width 5 height 5
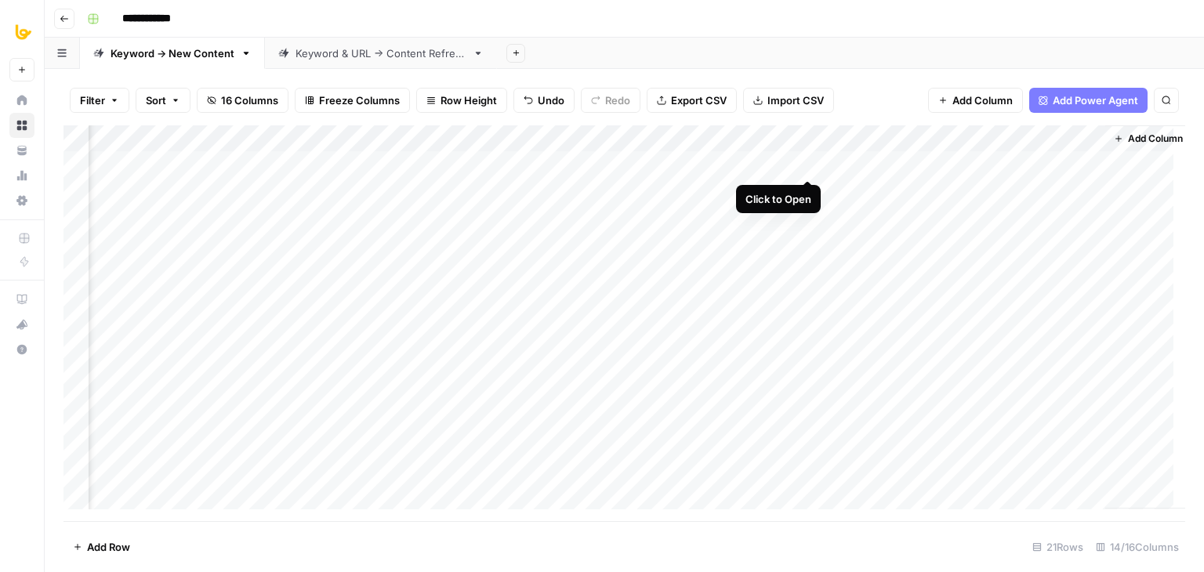
click at [806, 161] on div "Add Column" at bounding box center [625, 323] width 1122 height 396
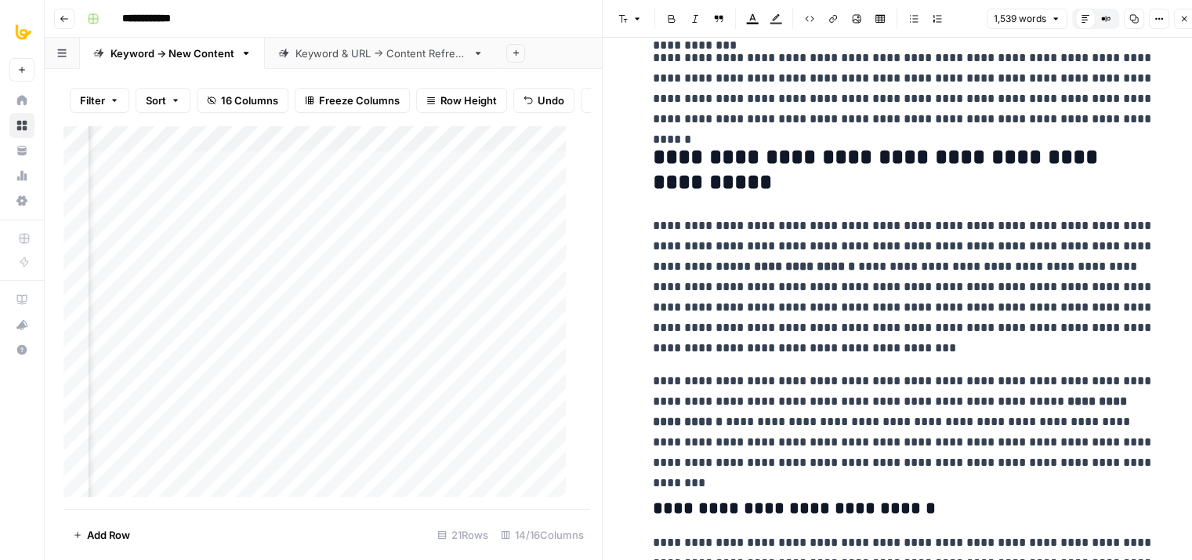
drag, startPoint x: 884, startPoint y: 96, endPoint x: 900, endPoint y: 240, distance: 145.1
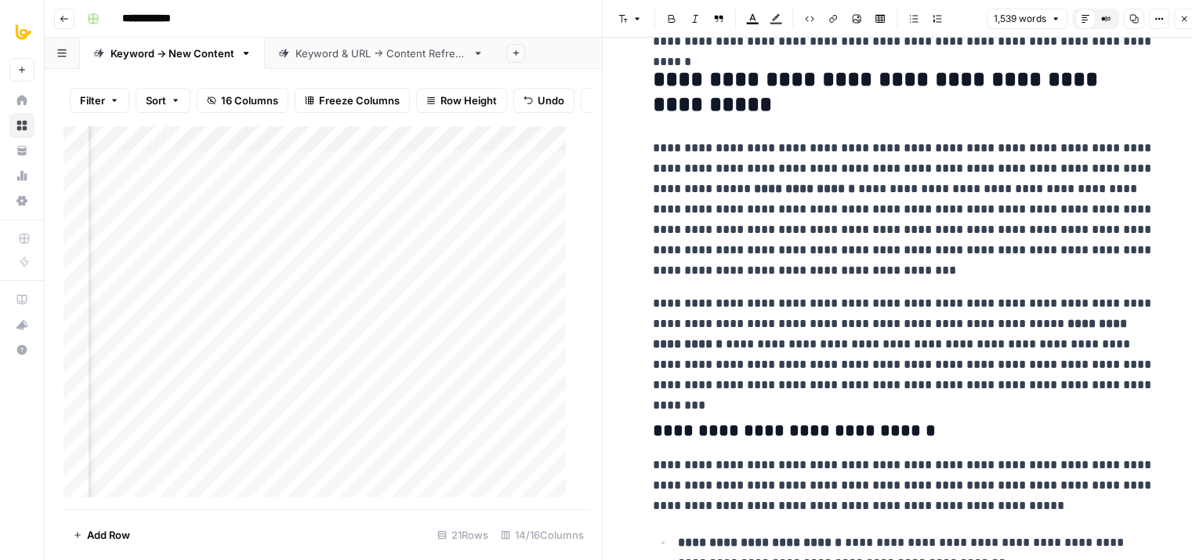
click at [1181, 16] on icon "button" at bounding box center [1184, 18] width 9 height 9
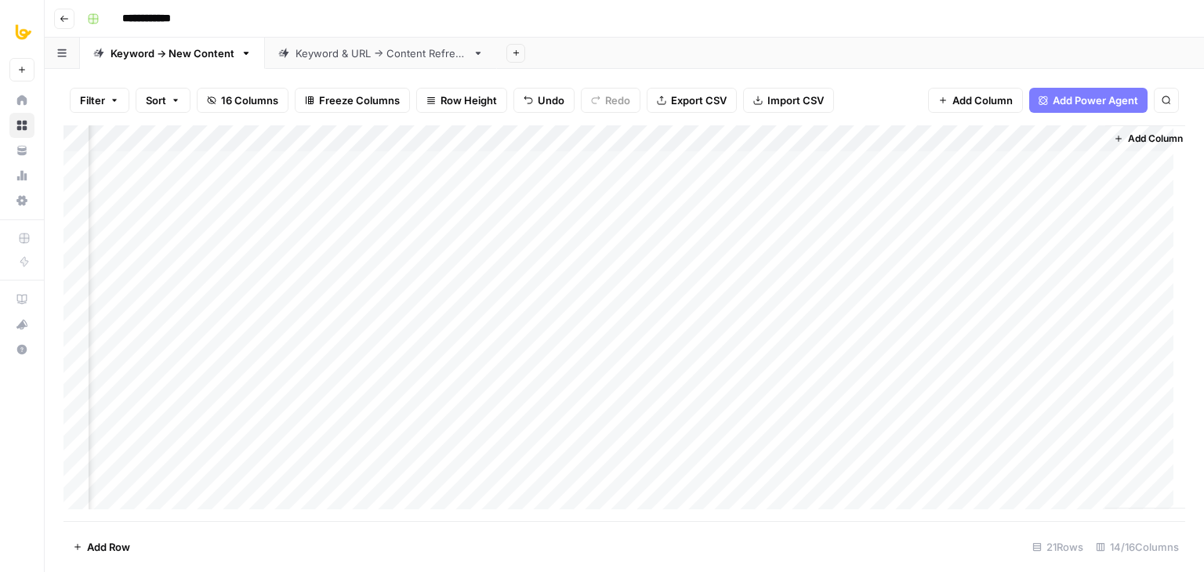
click at [787, 186] on div "Add Column" at bounding box center [625, 323] width 1122 height 396
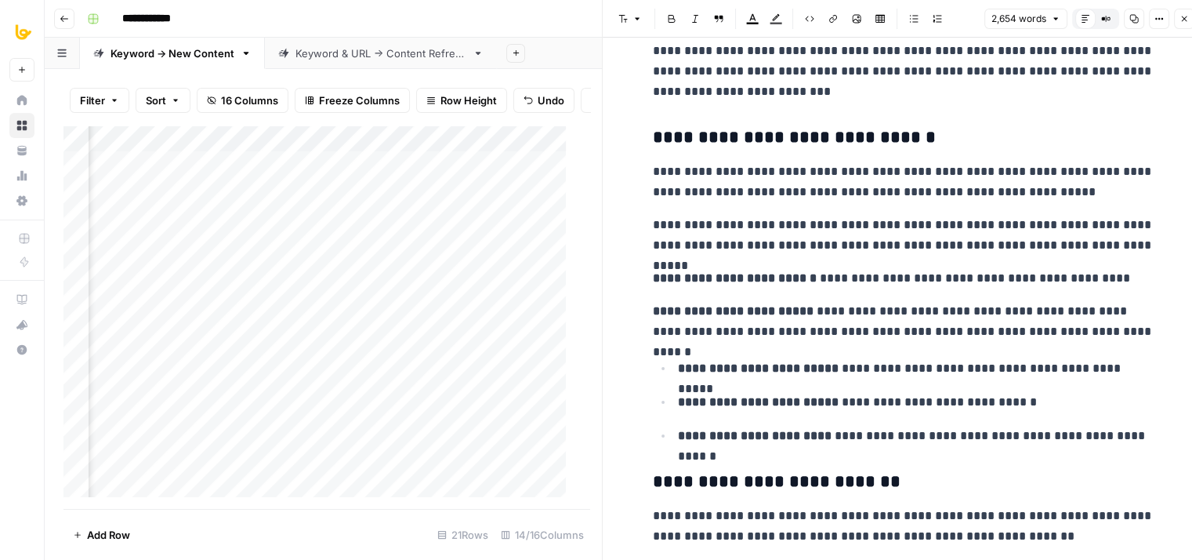
drag, startPoint x: 954, startPoint y: 152, endPoint x: 946, endPoint y: 283, distance: 131.2
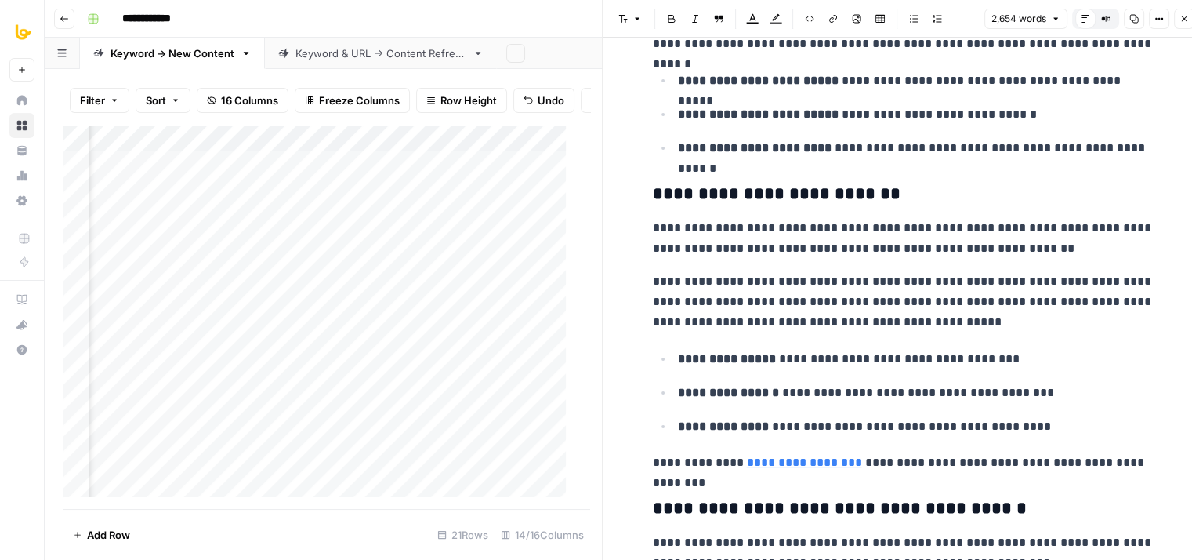
drag, startPoint x: 991, startPoint y: 185, endPoint x: 984, endPoint y: 330, distance: 145.2
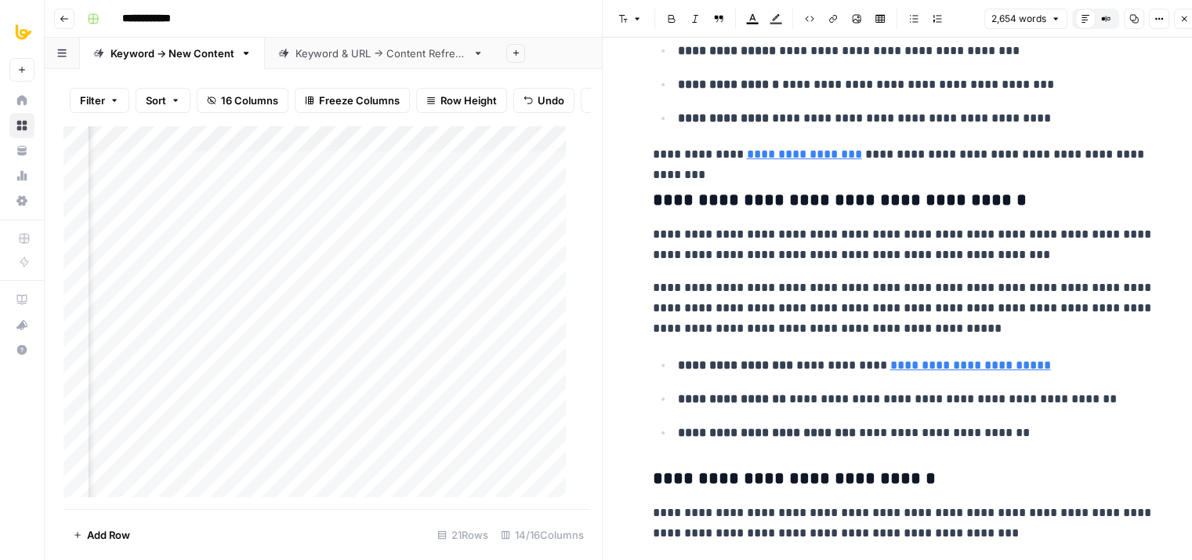
drag, startPoint x: 1018, startPoint y: 163, endPoint x: 993, endPoint y: 333, distance: 172.1
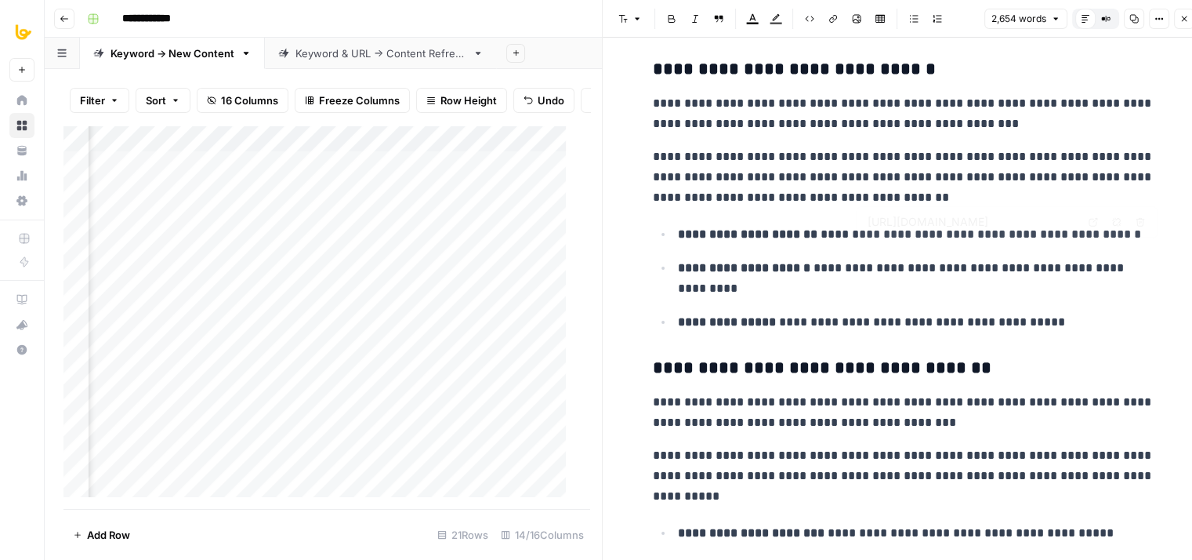
drag, startPoint x: 990, startPoint y: 267, endPoint x: 996, endPoint y: 314, distance: 46.6
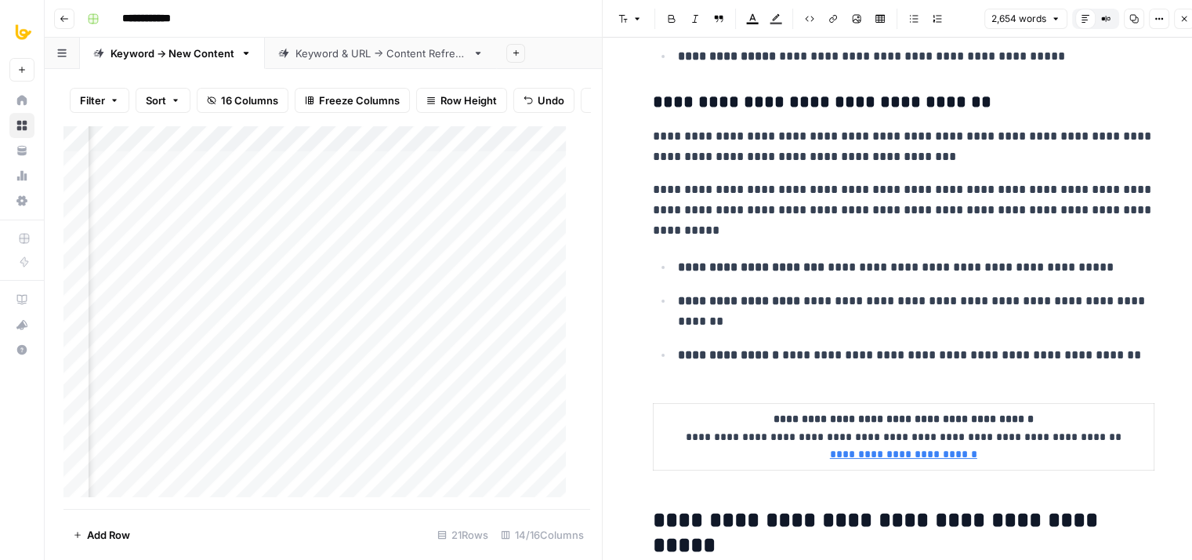
drag, startPoint x: 1041, startPoint y: 218, endPoint x: 1028, endPoint y: 347, distance: 129.3
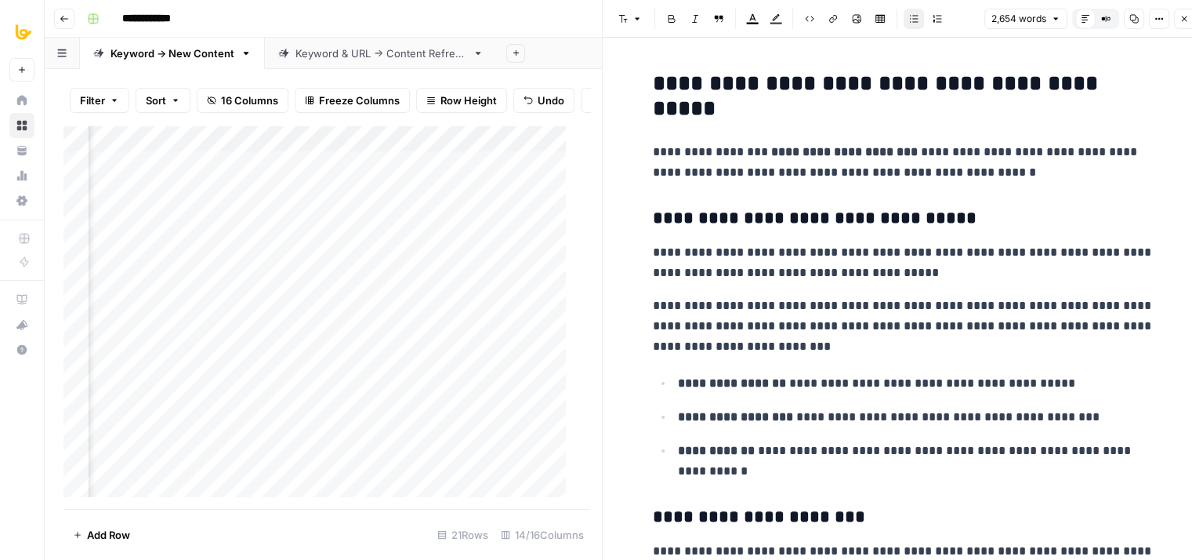
drag, startPoint x: 1056, startPoint y: 205, endPoint x: 1031, endPoint y: 384, distance: 180.5
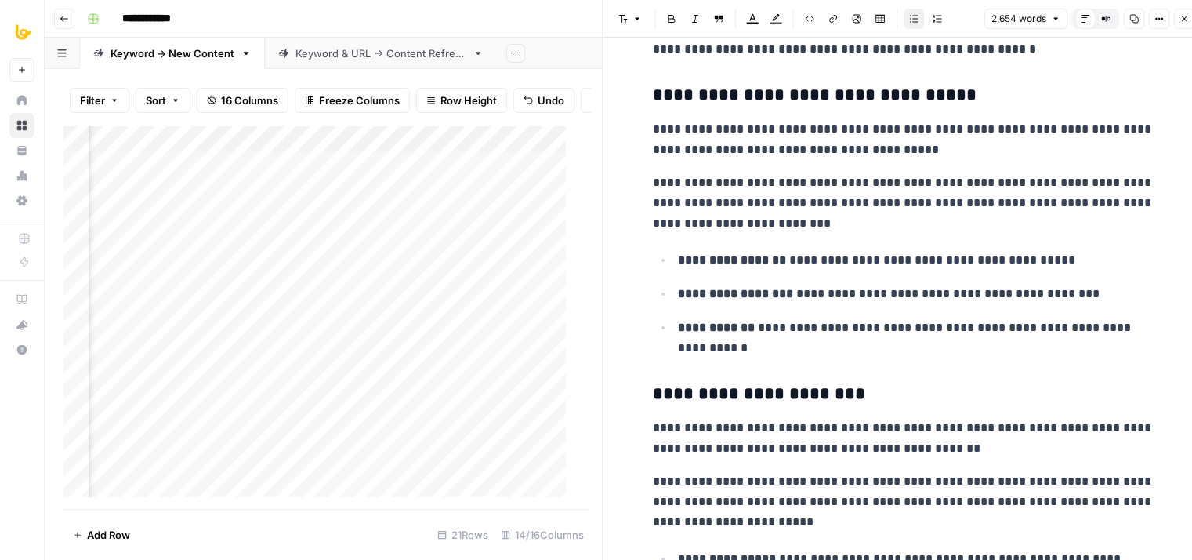
click at [1184, 21] on icon "button" at bounding box center [1184, 18] width 9 height 9
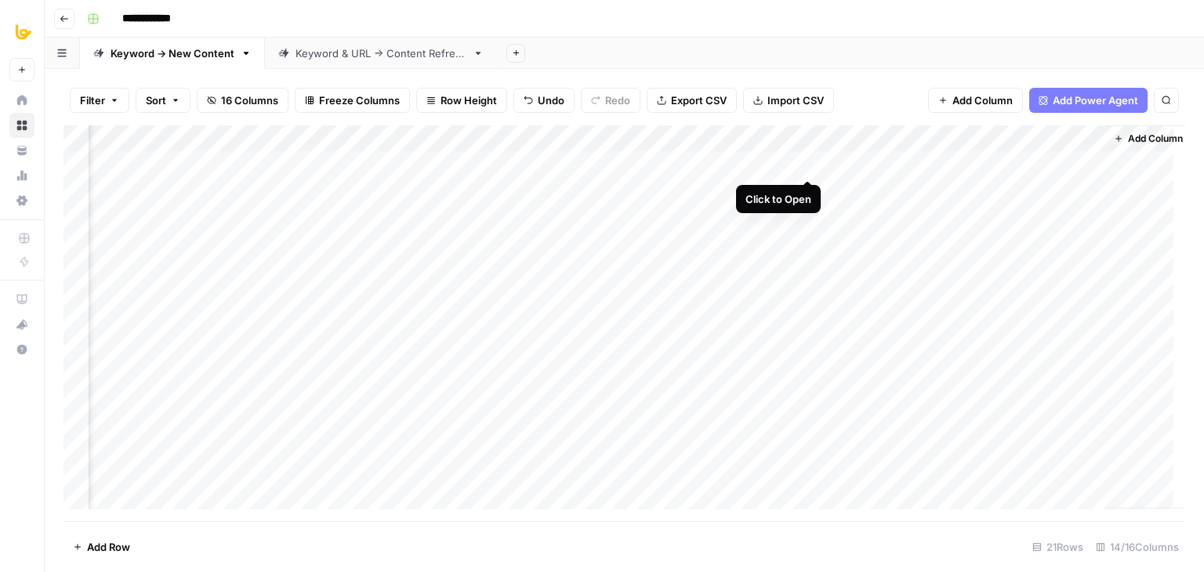
click at [804, 160] on div "Add Column" at bounding box center [625, 323] width 1122 height 396
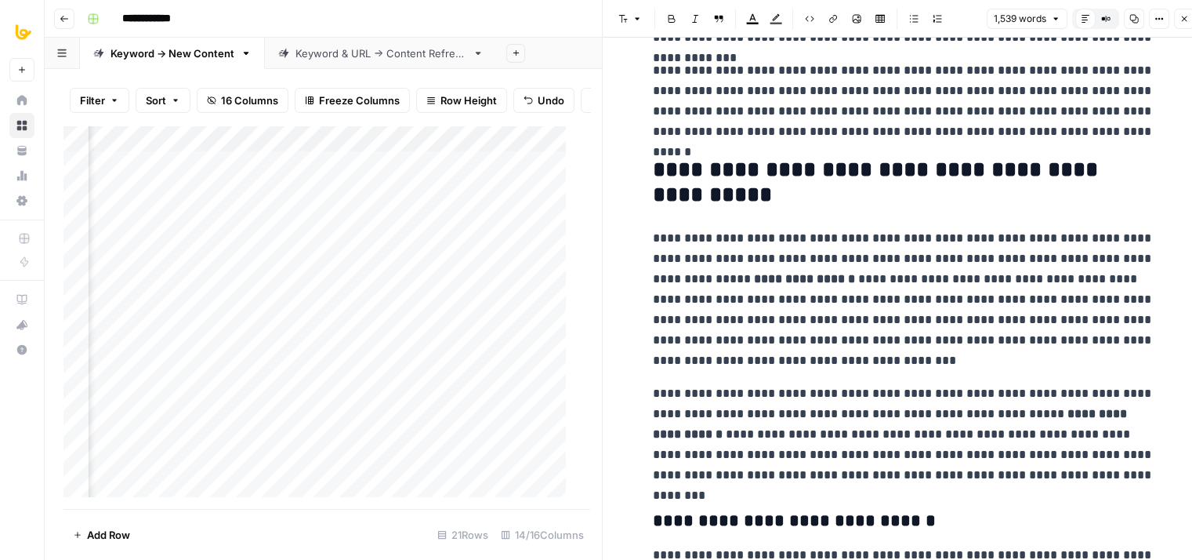
drag, startPoint x: 931, startPoint y: 178, endPoint x: 936, endPoint y: 260, distance: 82.5
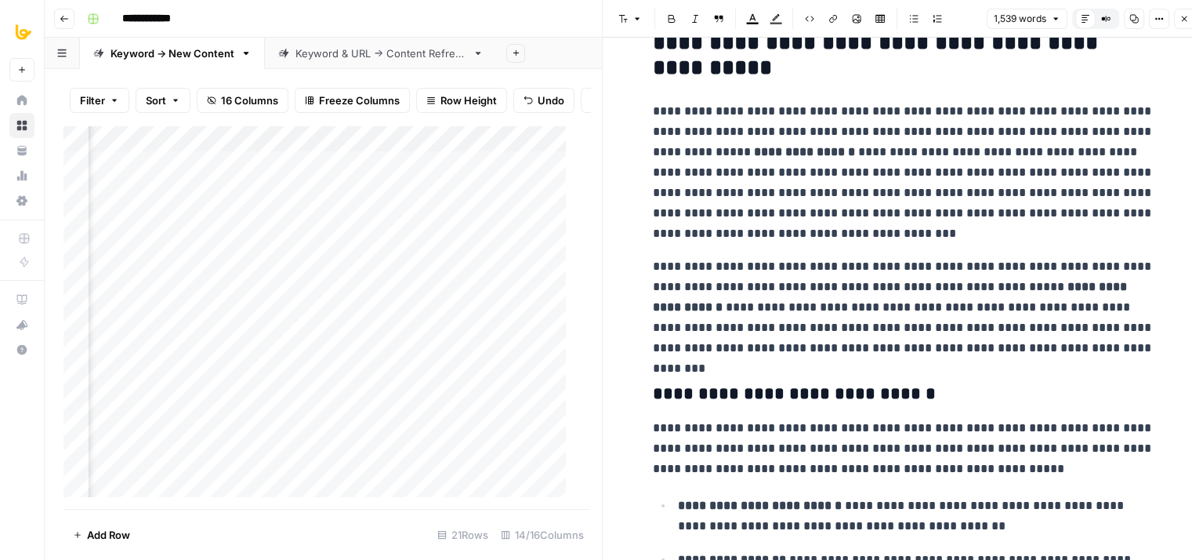
drag, startPoint x: 960, startPoint y: 319, endPoint x: 965, endPoint y: 399, distance: 80.2
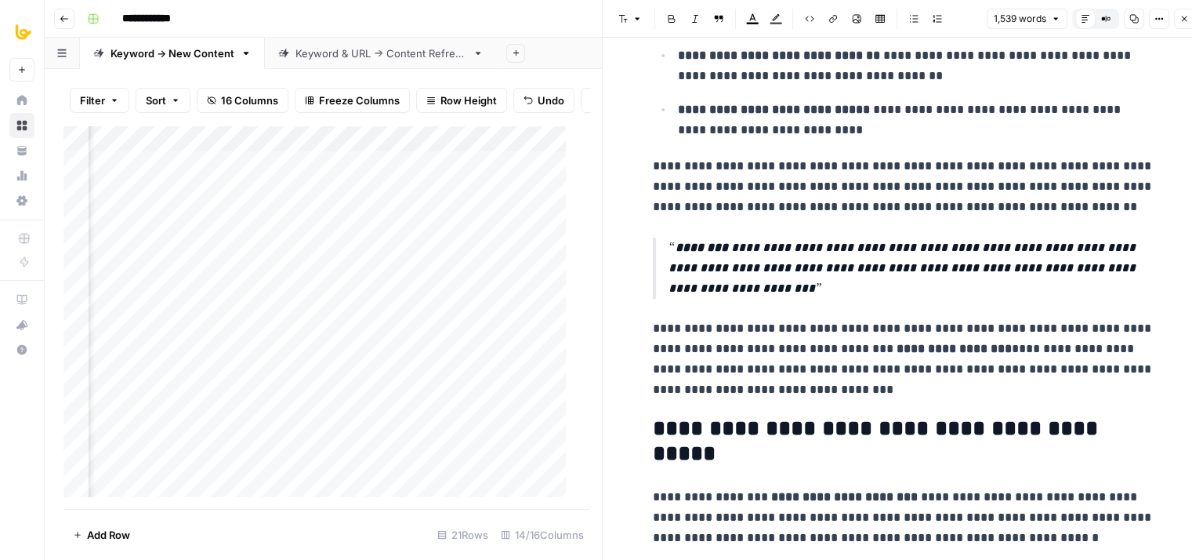
drag, startPoint x: 938, startPoint y: 228, endPoint x: 938, endPoint y: 438, distance: 210.1
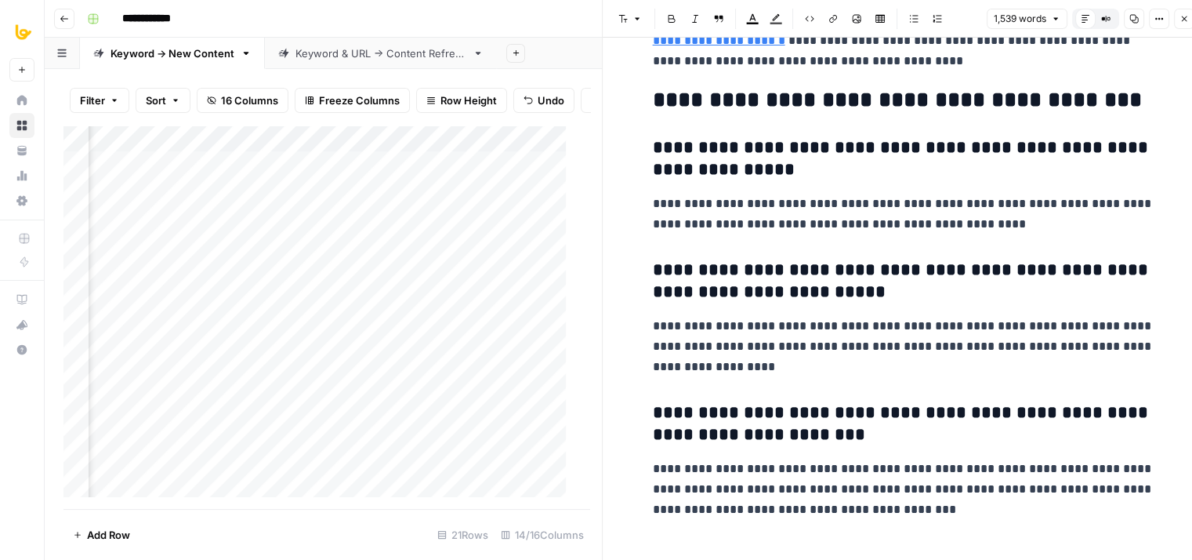
drag, startPoint x: 949, startPoint y: 394, endPoint x: 953, endPoint y: 586, distance: 192.9
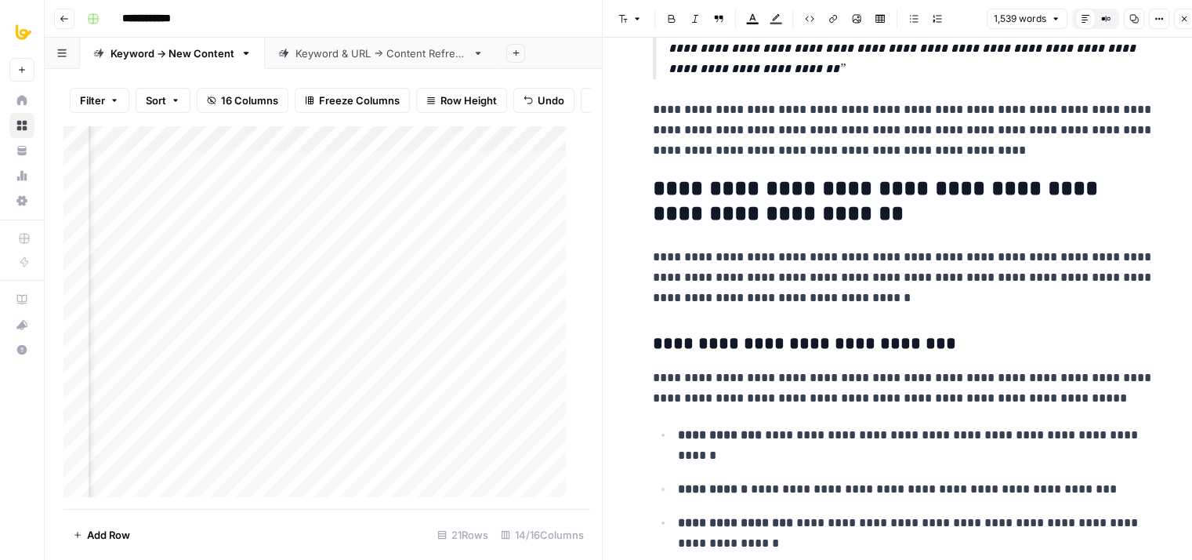
drag, startPoint x: 949, startPoint y: 345, endPoint x: 963, endPoint y: 230, distance: 116.0
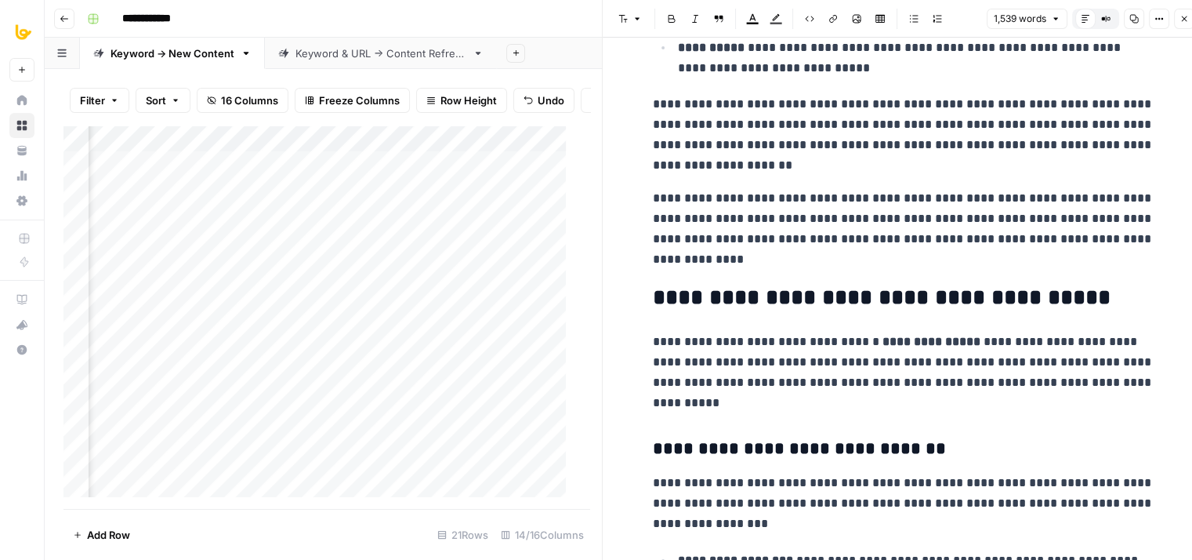
drag, startPoint x: 994, startPoint y: 186, endPoint x: 1007, endPoint y: 107, distance: 79.4
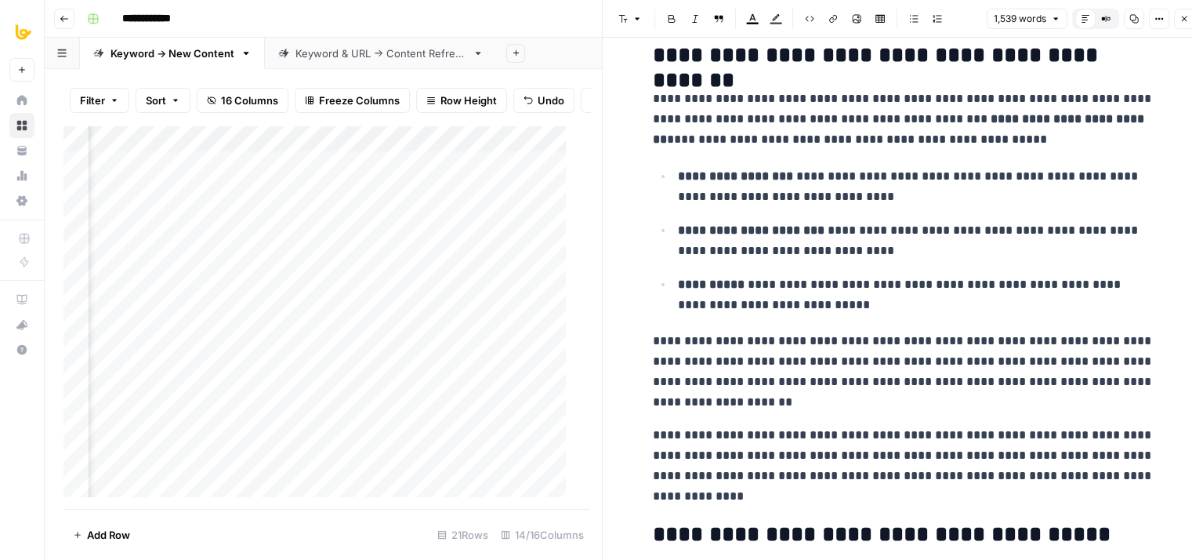
drag, startPoint x: 977, startPoint y: 298, endPoint x: 983, endPoint y: 154, distance: 143.6
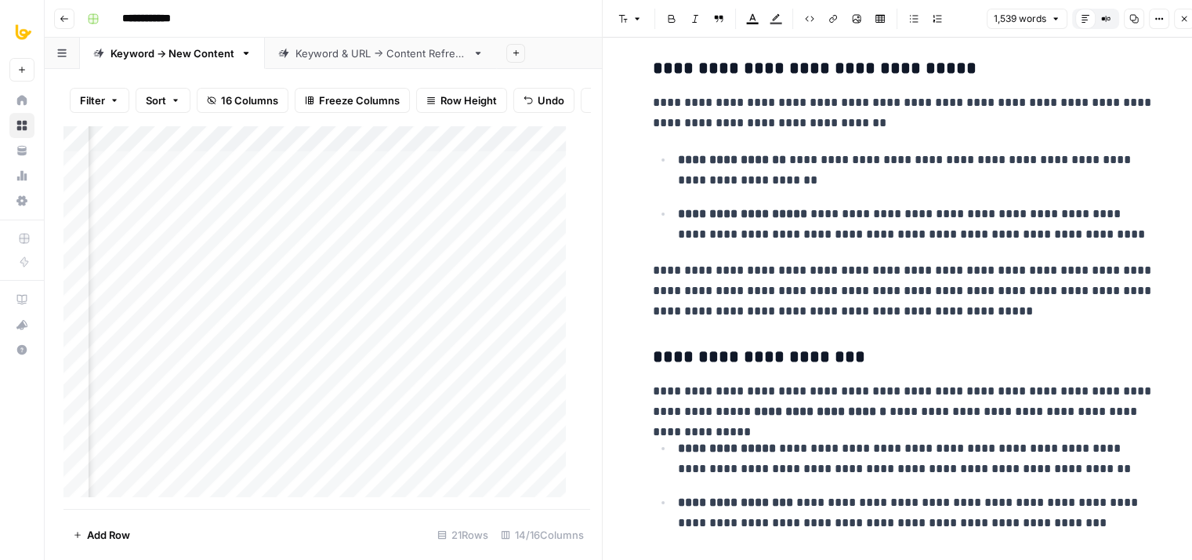
drag, startPoint x: 964, startPoint y: 274, endPoint x: 982, endPoint y: 92, distance: 182.7
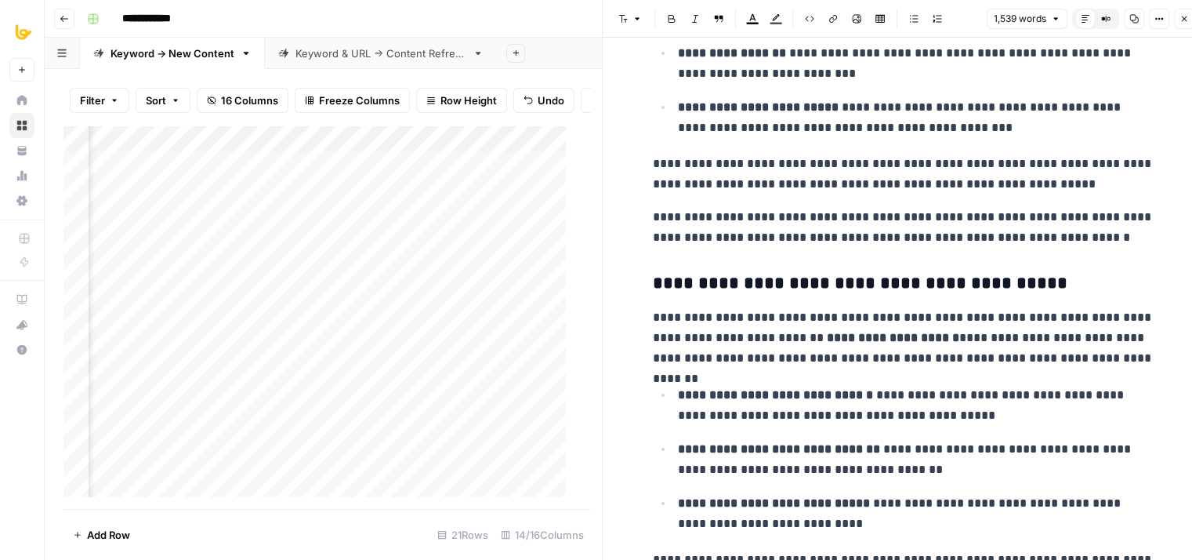
drag, startPoint x: 964, startPoint y: 208, endPoint x: 964, endPoint y: 66, distance: 141.9
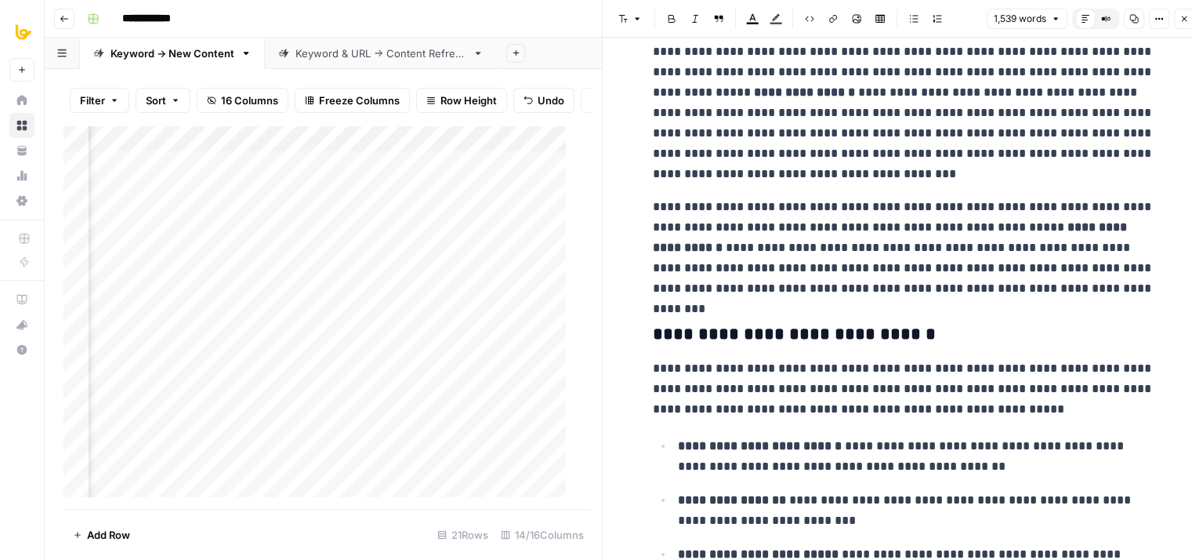
scroll to position [3, 0]
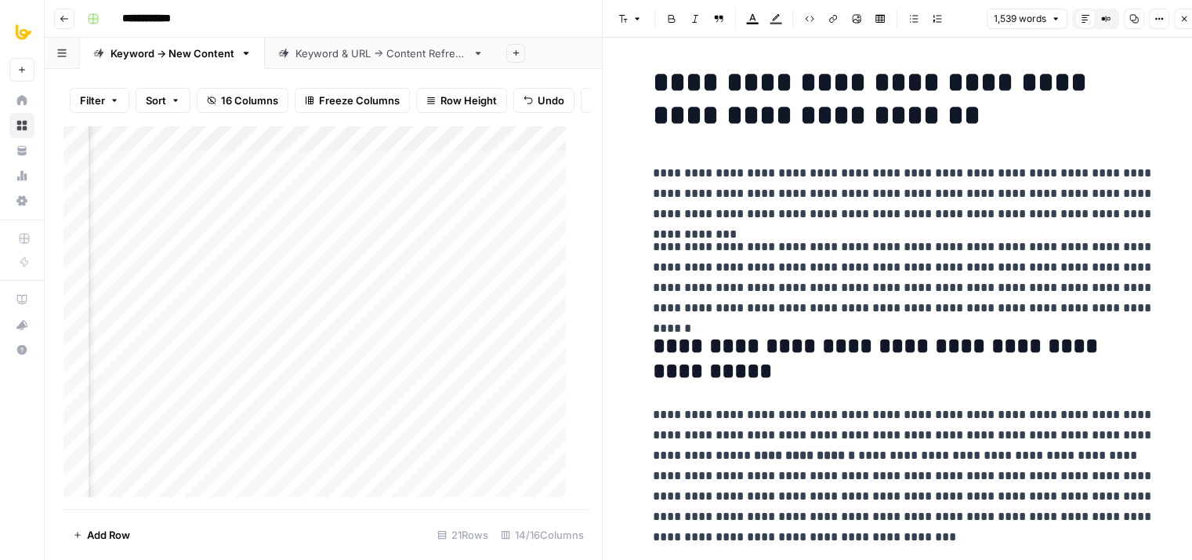
drag, startPoint x: 952, startPoint y: 178, endPoint x: 938, endPoint y: 22, distance: 156.7
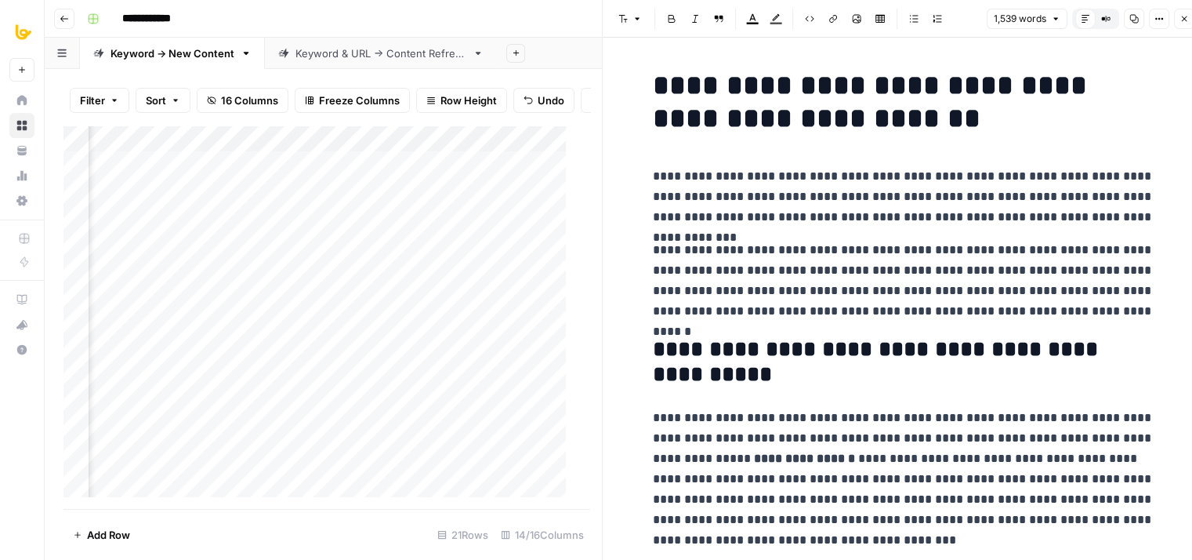
drag, startPoint x: 932, startPoint y: 221, endPoint x: 925, endPoint y: 49, distance: 171.8
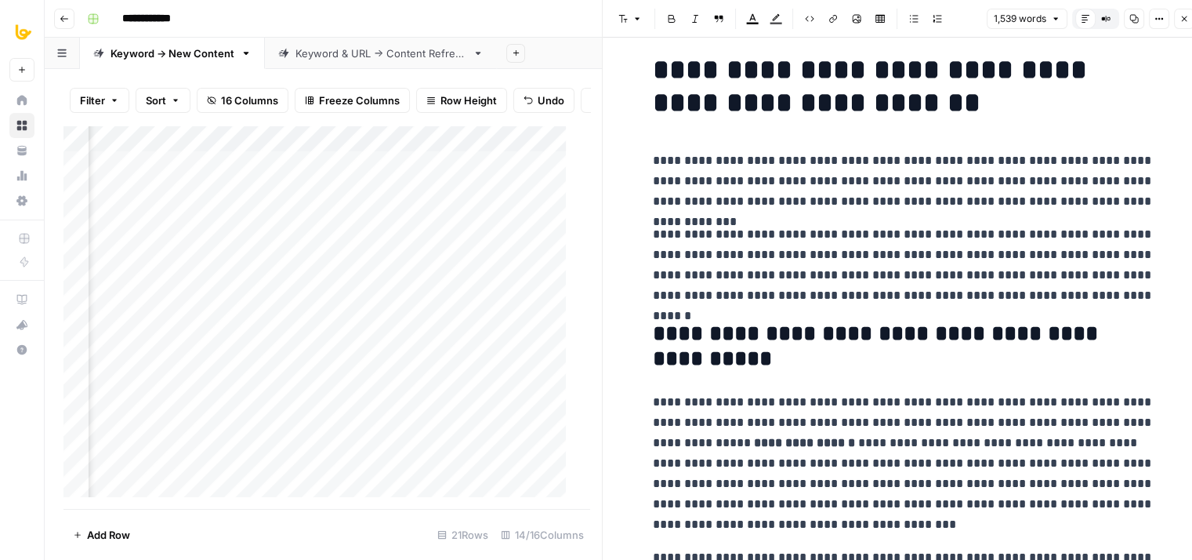
scroll to position [172, 0]
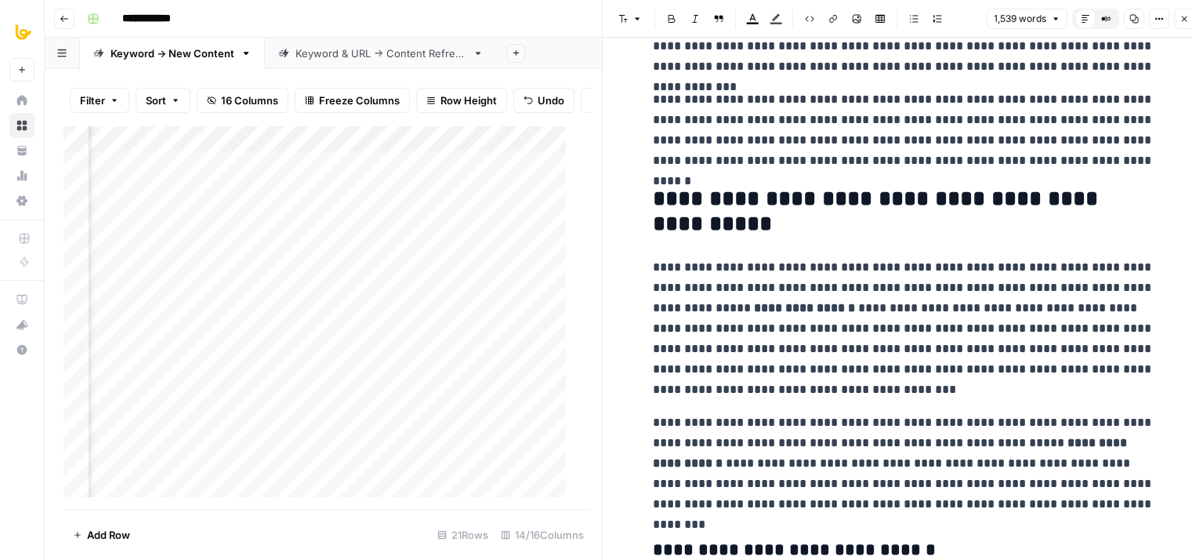
drag, startPoint x: 827, startPoint y: 173, endPoint x: 829, endPoint y: 292, distance: 119.2
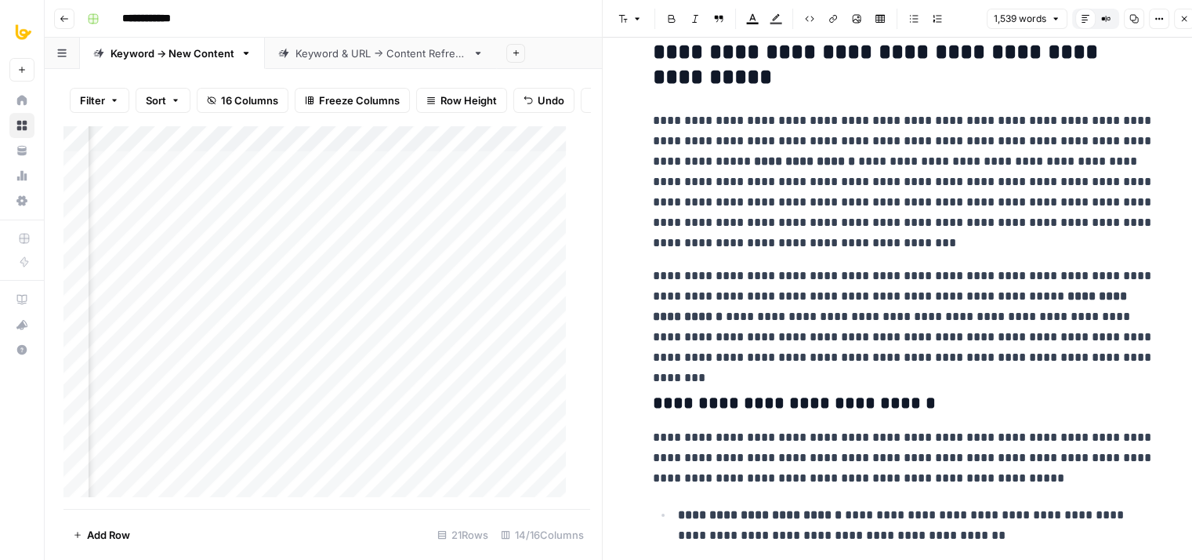
drag, startPoint x: 746, startPoint y: 297, endPoint x: 745, endPoint y: 405, distance: 108.2
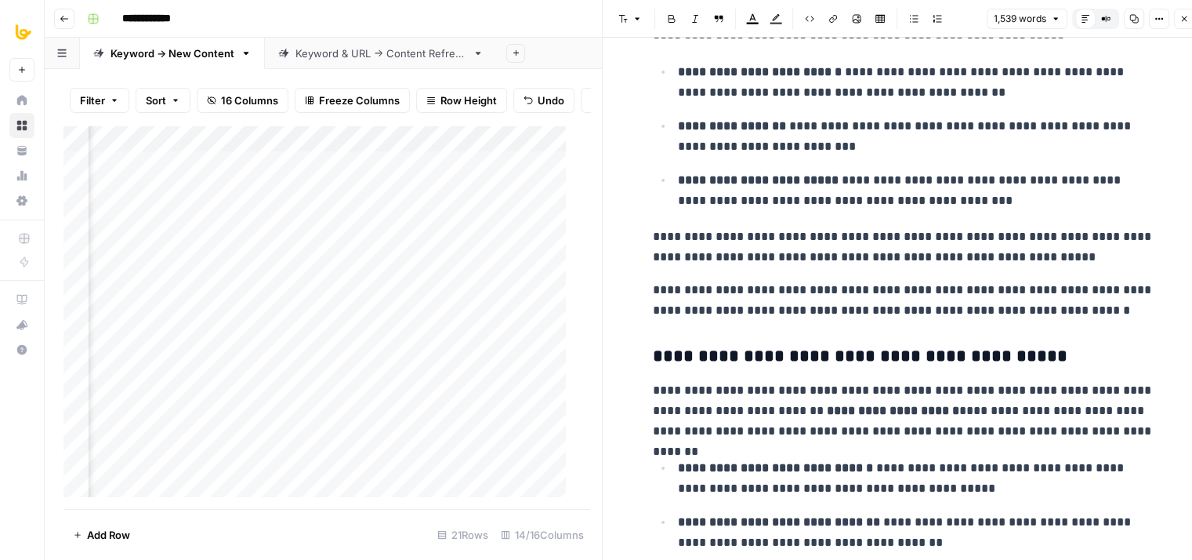
drag, startPoint x: 810, startPoint y: 154, endPoint x: 829, endPoint y: 324, distance: 170.4
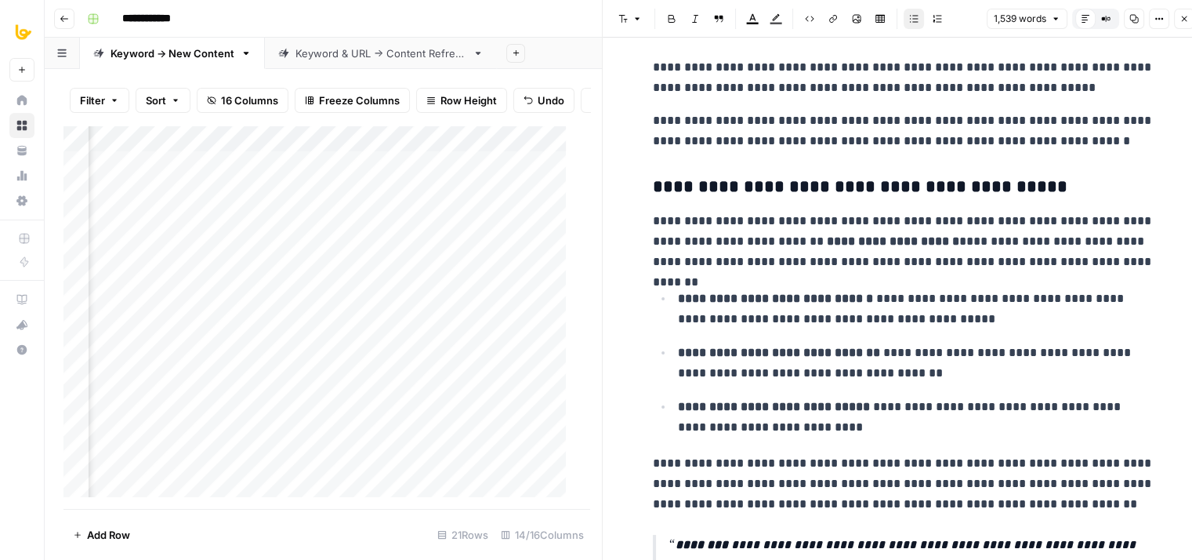
drag, startPoint x: 779, startPoint y: 163, endPoint x: 775, endPoint y: 289, distance: 126.3
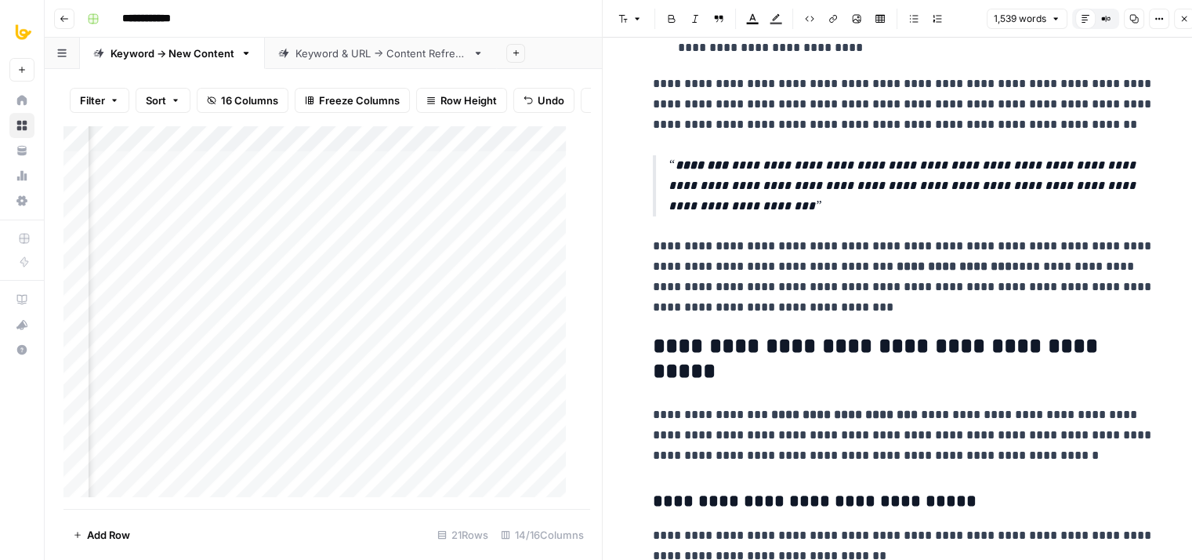
drag, startPoint x: 716, startPoint y: 136, endPoint x: 733, endPoint y: 310, distance: 175.7
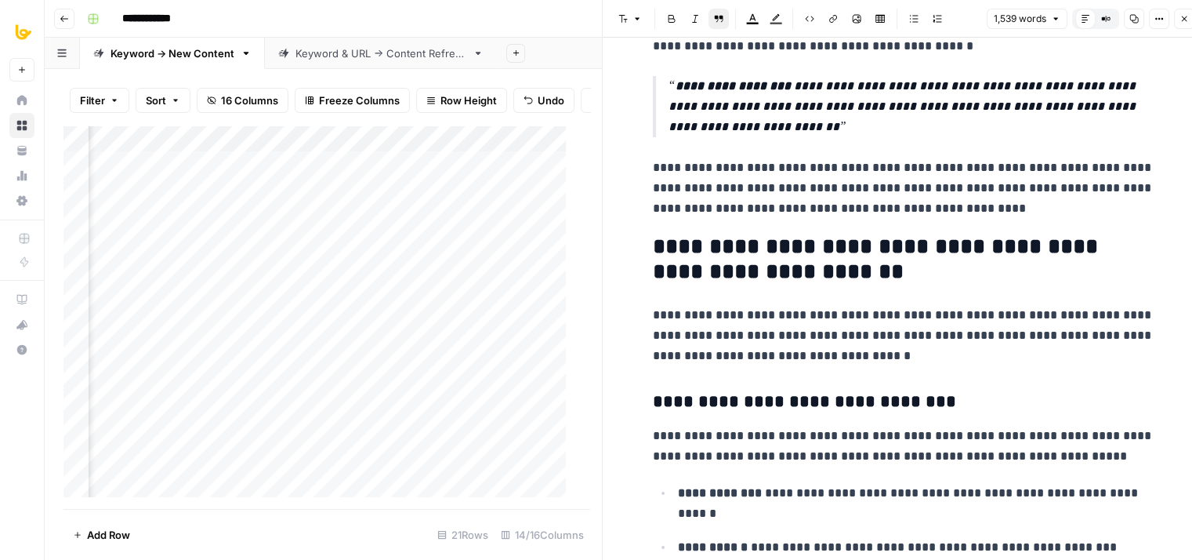
scroll to position [4230, 0]
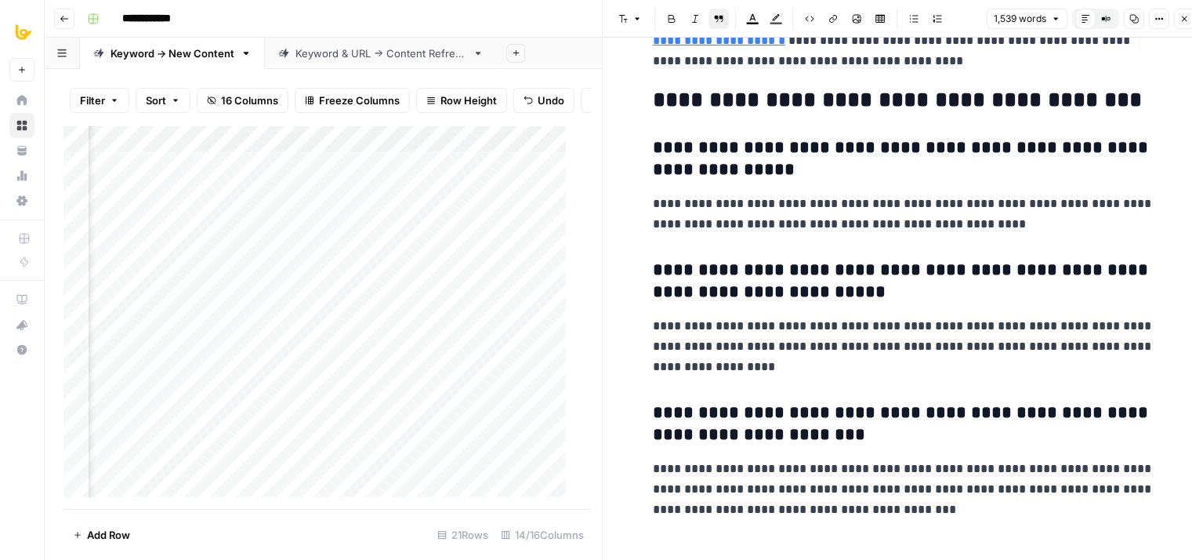
drag, startPoint x: 771, startPoint y: 283, endPoint x: 799, endPoint y: 498, distance: 216.6
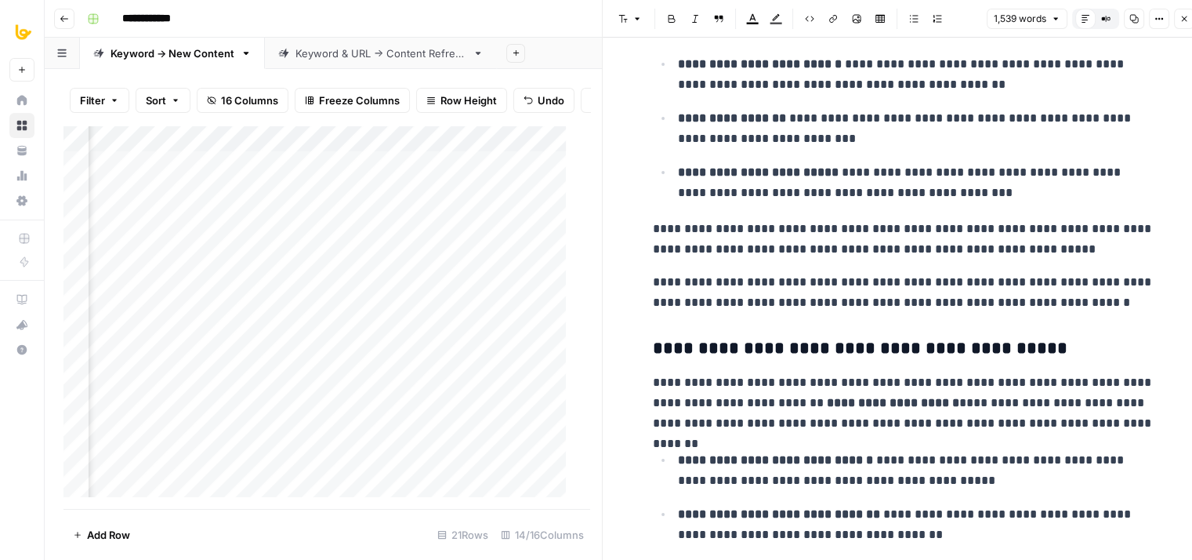
scroll to position [0, 0]
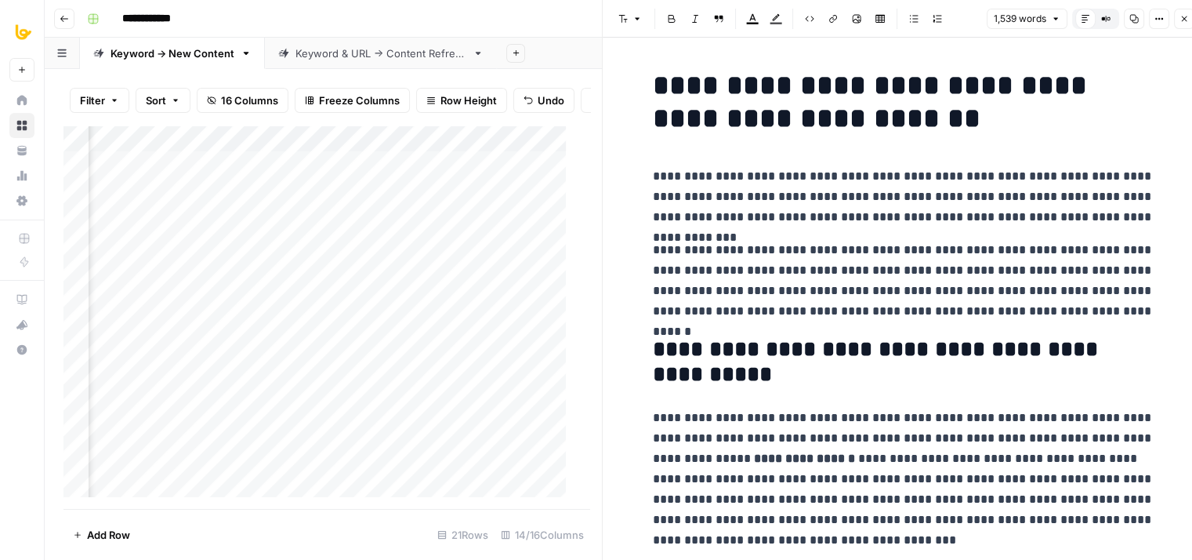
drag, startPoint x: 978, startPoint y: 285, endPoint x: 960, endPoint y: -27, distance: 312.5
click at [1135, 18] on icon "button" at bounding box center [1134, 18] width 9 height 9
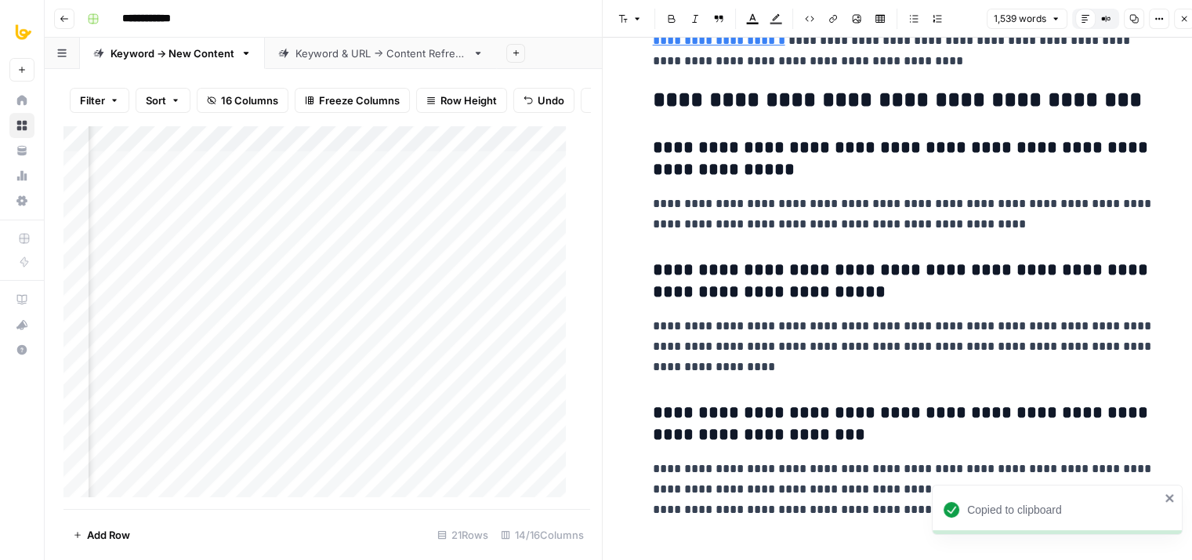
drag, startPoint x: 798, startPoint y: 267, endPoint x: 780, endPoint y: 524, distance: 257.0
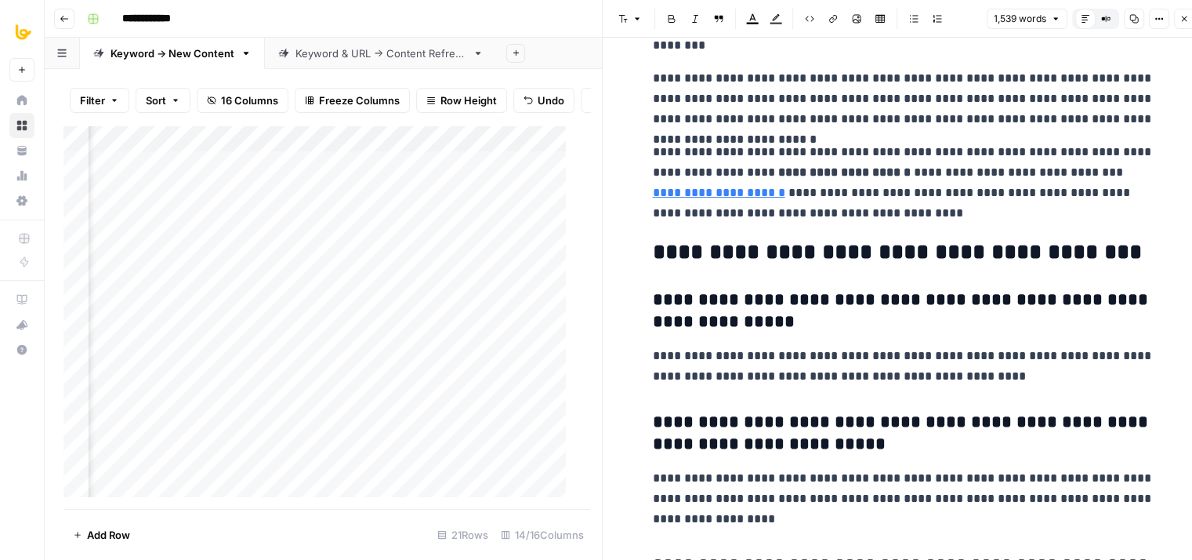
drag, startPoint x: 783, startPoint y: 484, endPoint x: 794, endPoint y: 328, distance: 156.4
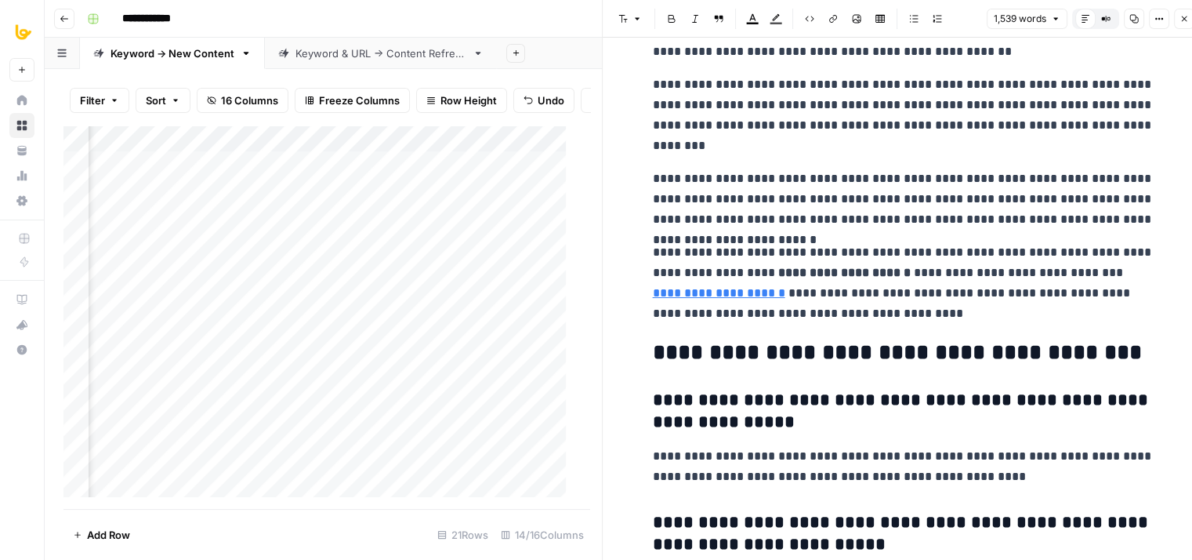
drag, startPoint x: 788, startPoint y: 365, endPoint x: 779, endPoint y: 428, distance: 63.4
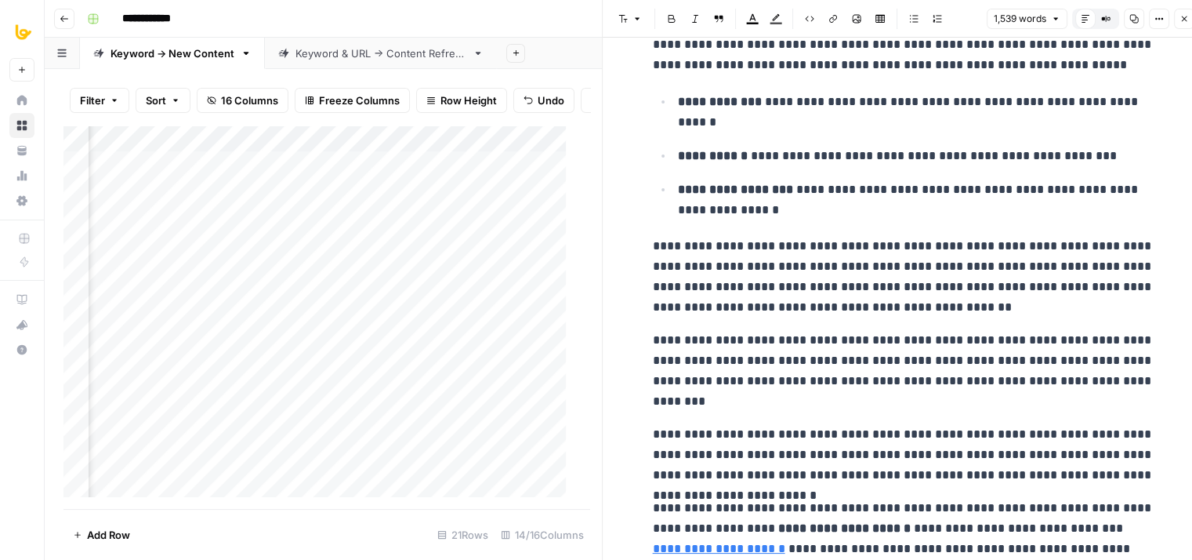
drag, startPoint x: 788, startPoint y: 475, endPoint x: 808, endPoint y: 368, distance: 109.2
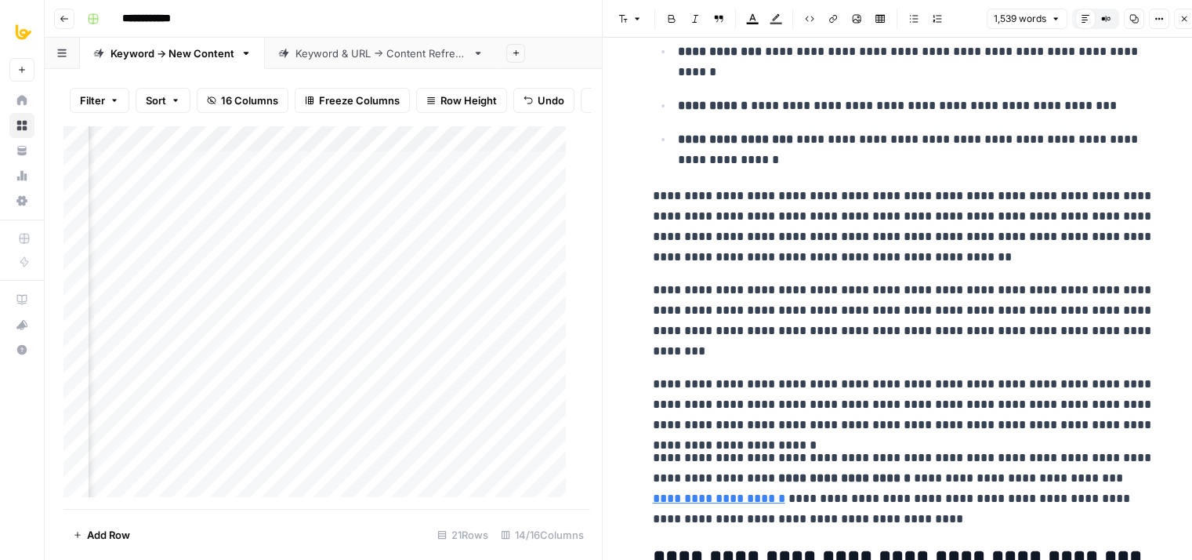
drag, startPoint x: 796, startPoint y: 352, endPoint x: 789, endPoint y: 437, distance: 84.9
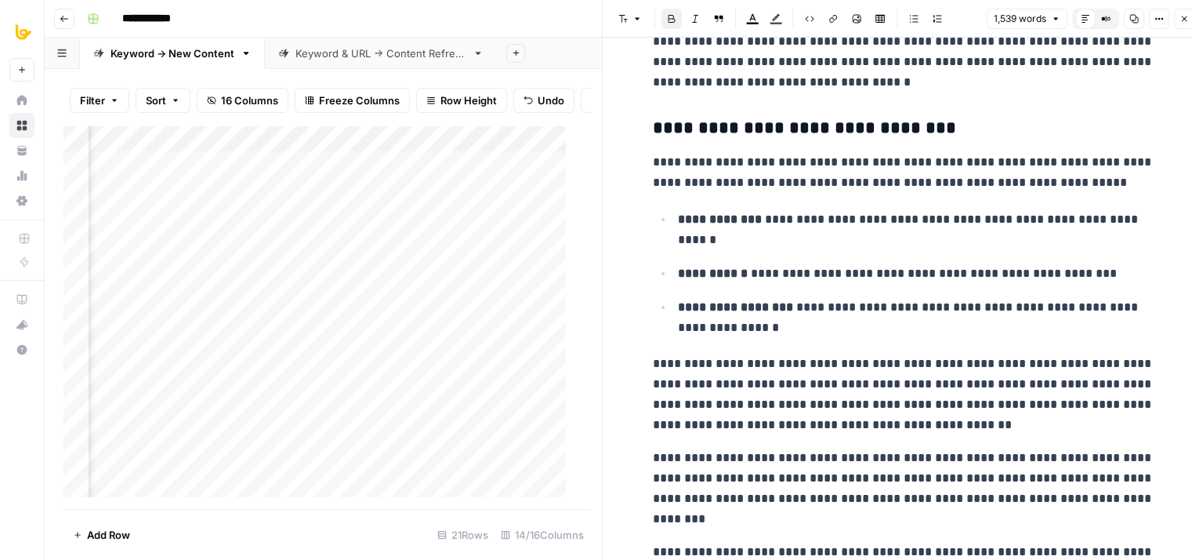
drag, startPoint x: 863, startPoint y: 467, endPoint x: 860, endPoint y: 339, distance: 128.6
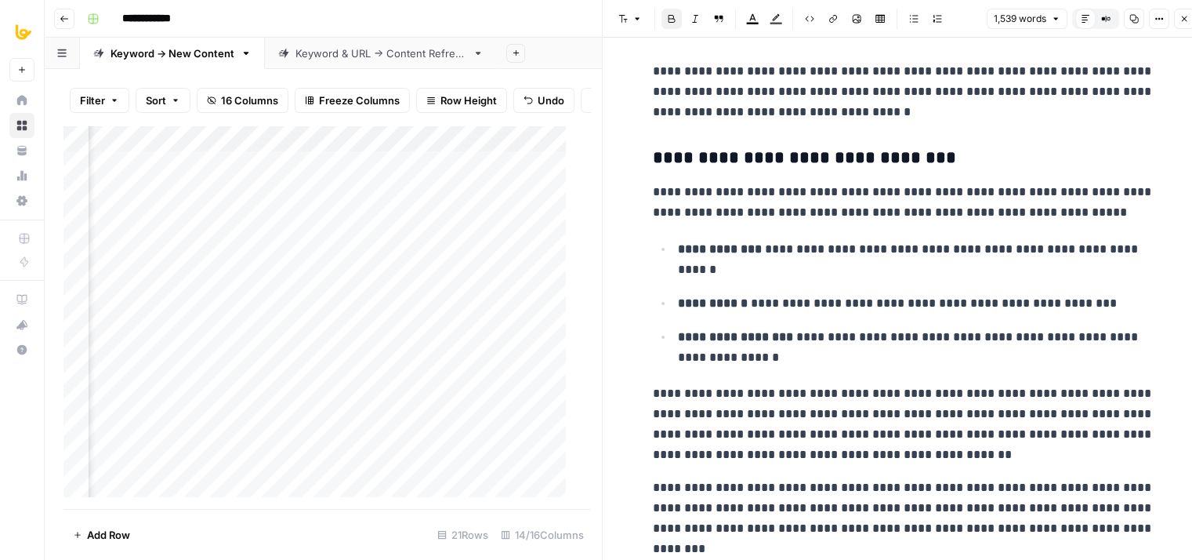
click at [1185, 22] on icon "button" at bounding box center [1184, 18] width 9 height 9
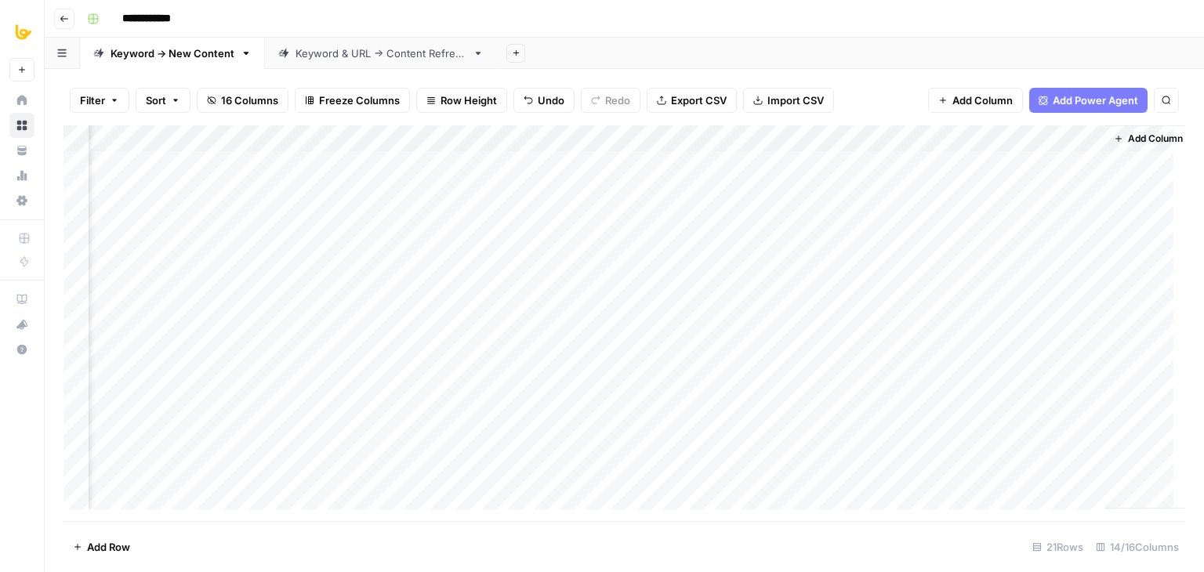
click at [806, 165] on div "Add Column" at bounding box center [625, 323] width 1122 height 396
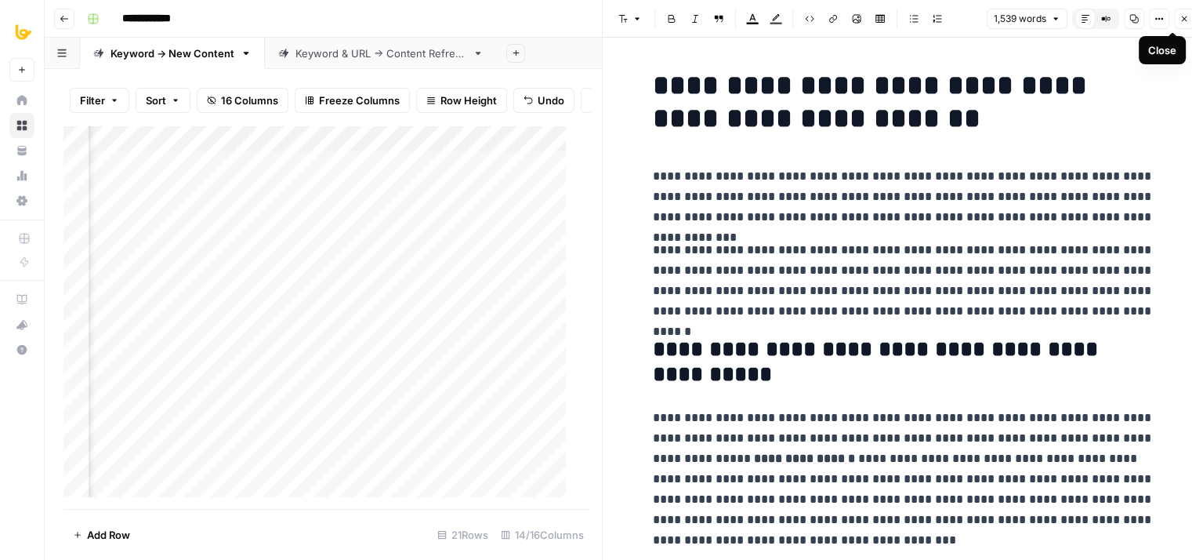
click at [1185, 22] on icon "button" at bounding box center [1184, 18] width 9 height 9
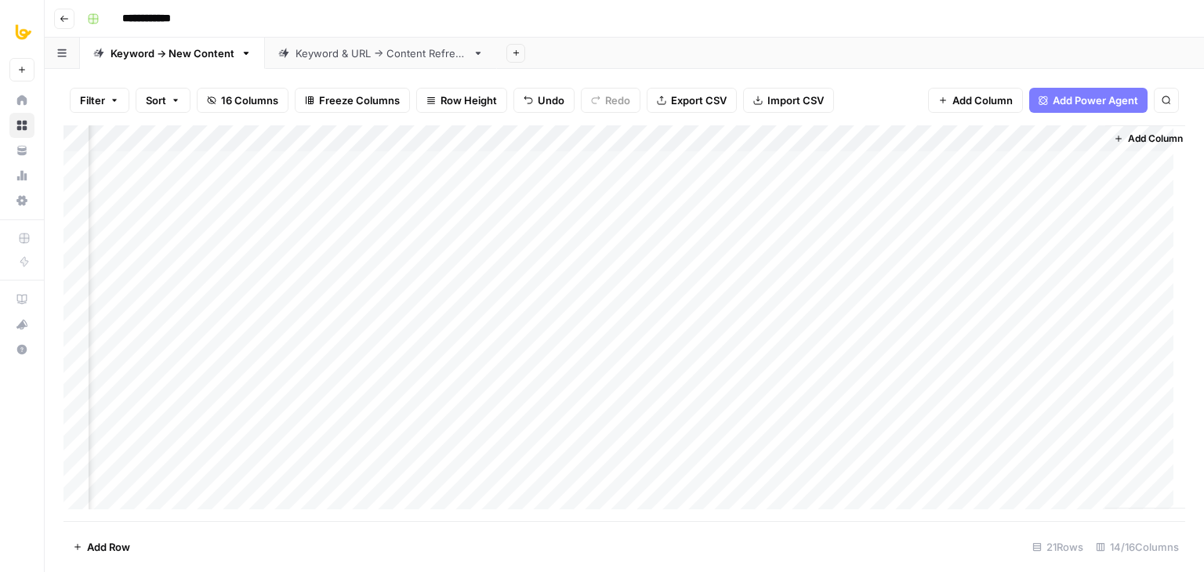
click at [787, 191] on div "Add Column" at bounding box center [625, 323] width 1122 height 396
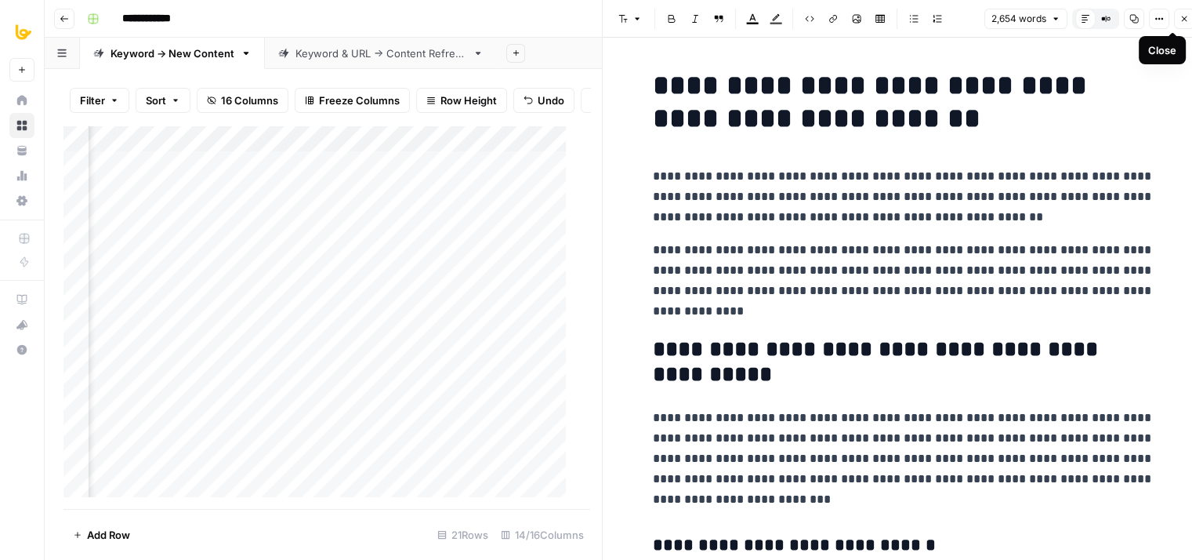
click at [1185, 20] on icon "button" at bounding box center [1184, 18] width 9 height 9
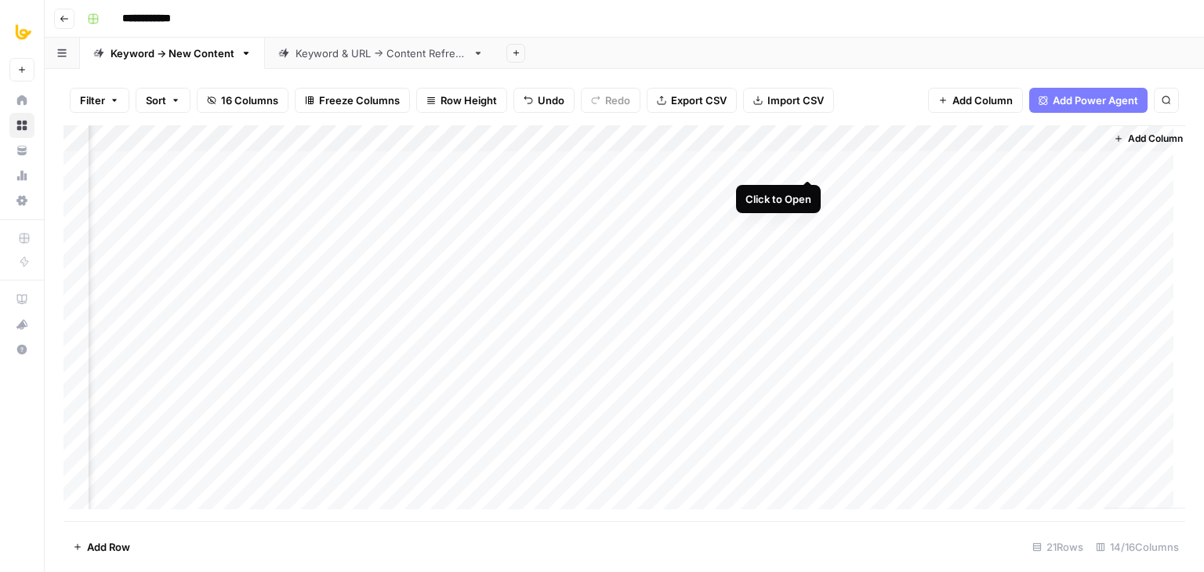
click at [806, 163] on div "Add Column" at bounding box center [625, 323] width 1122 height 396
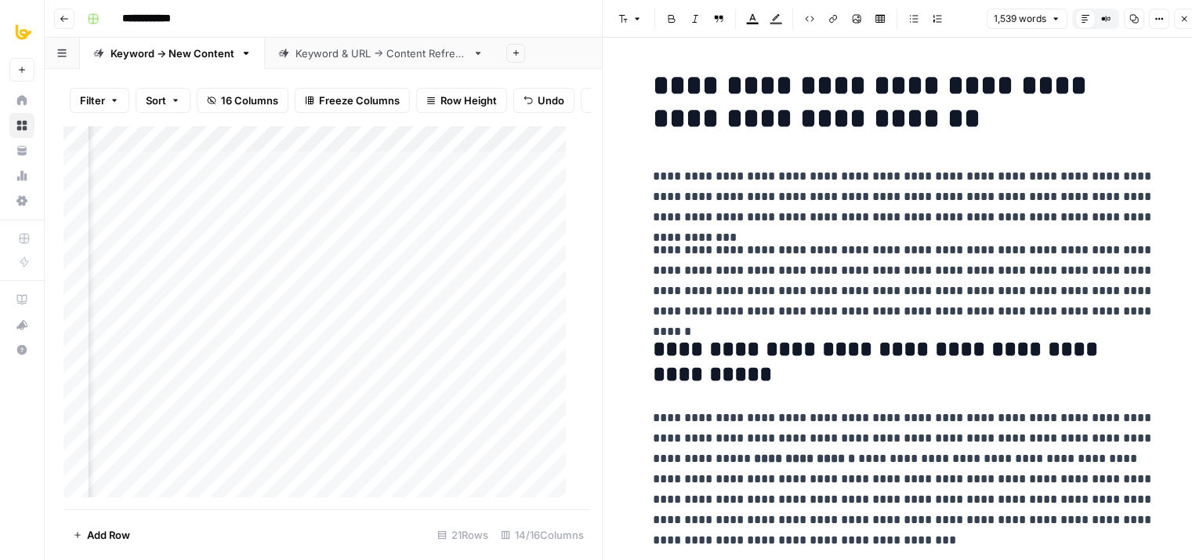
drag, startPoint x: 1038, startPoint y: 168, endPoint x: 1040, endPoint y: 46, distance: 121.5
click at [989, 194] on p "**********" at bounding box center [904, 196] width 502 height 61
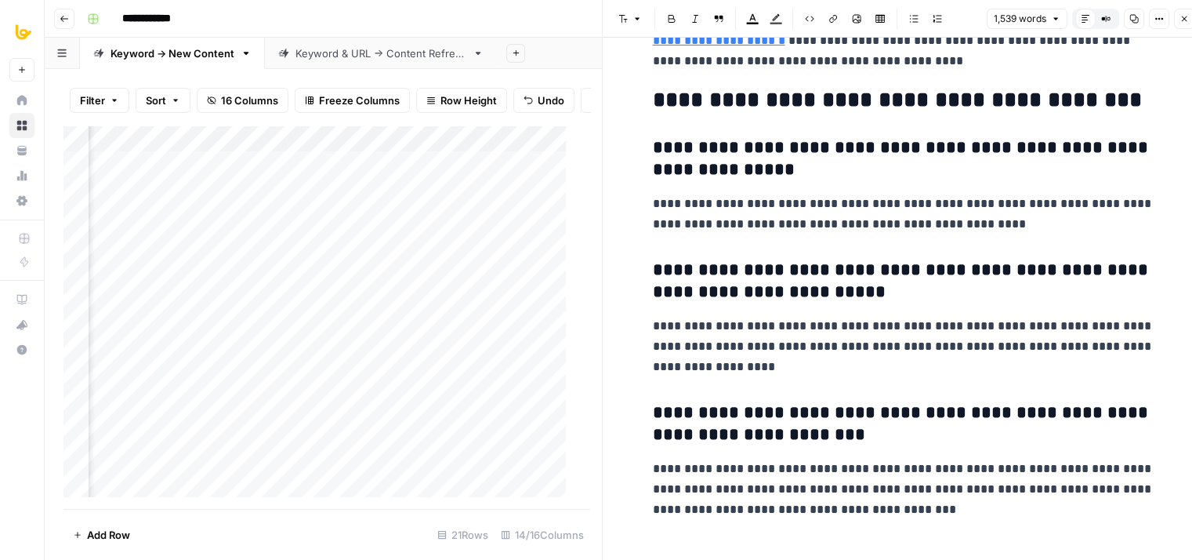
drag, startPoint x: 969, startPoint y: 164, endPoint x: 947, endPoint y: 509, distance: 345.7
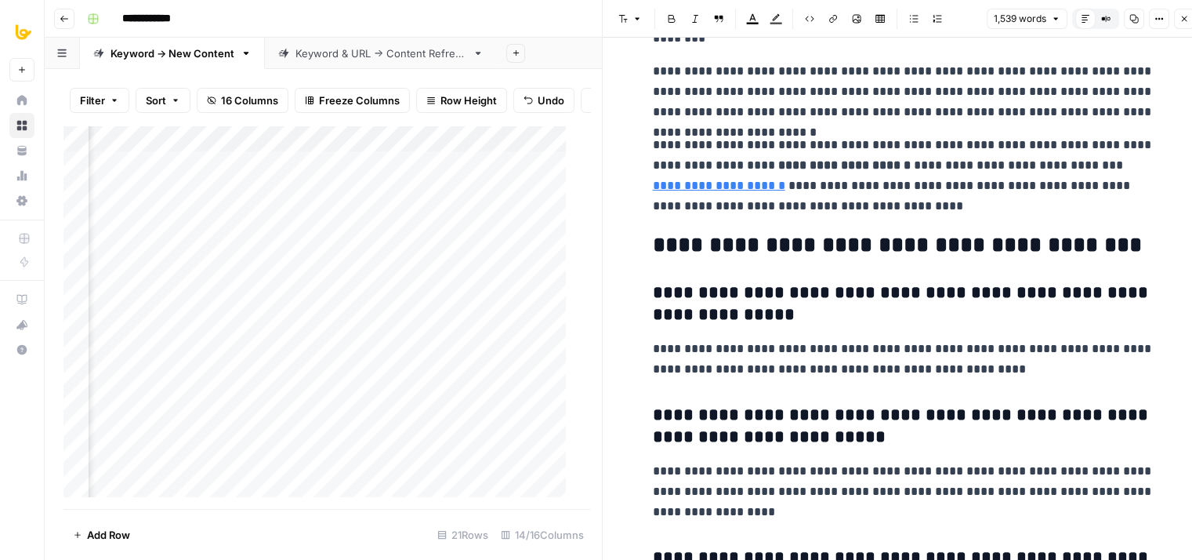
drag, startPoint x: 904, startPoint y: 435, endPoint x: 920, endPoint y: 212, distance: 224.0
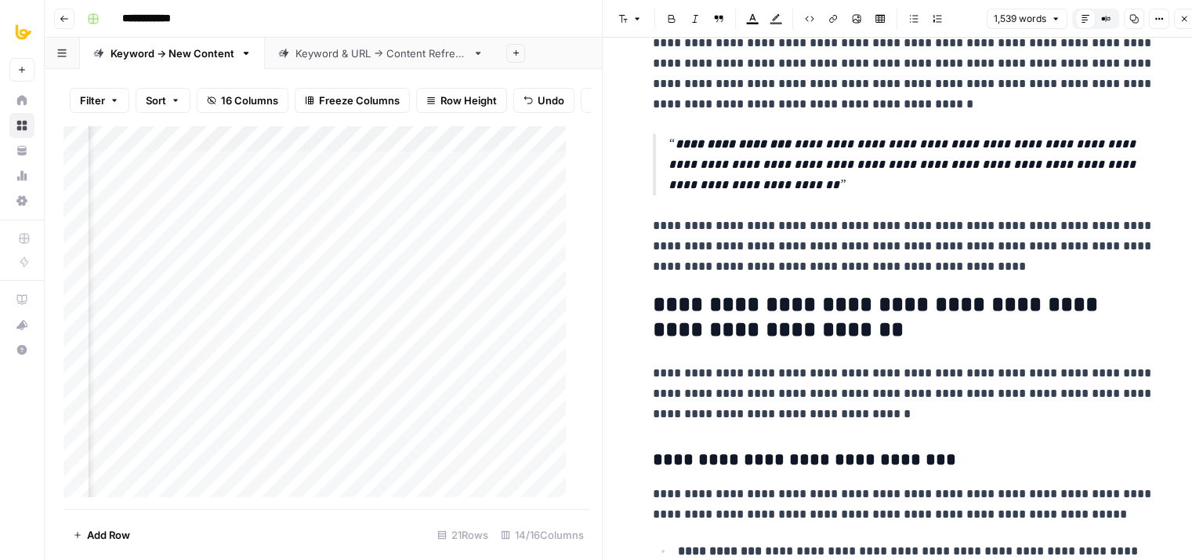
drag, startPoint x: 914, startPoint y: 337, endPoint x: 916, endPoint y: 182, distance: 155.2
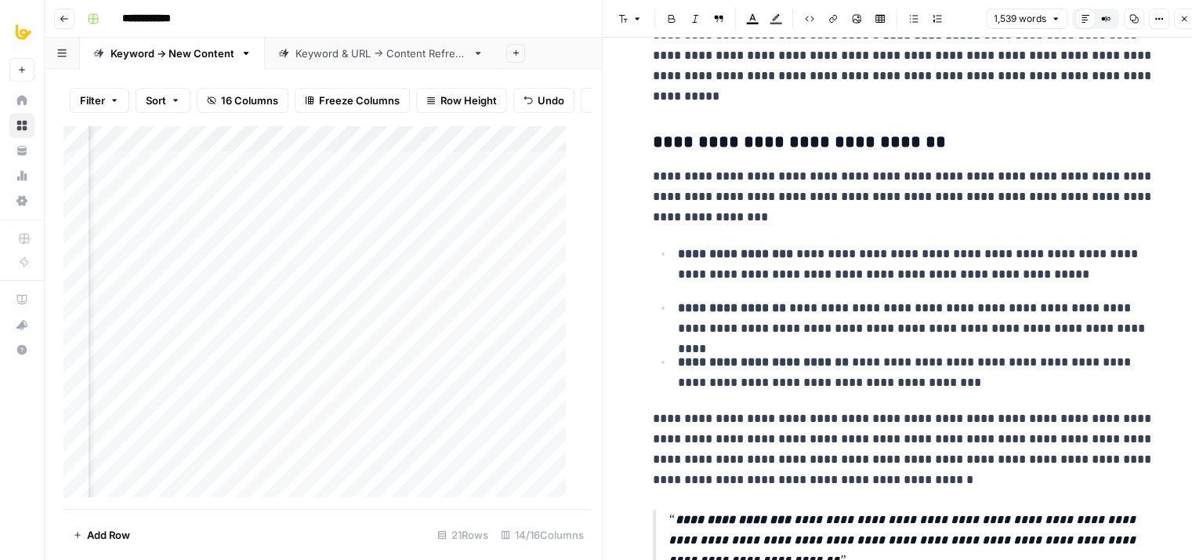
drag, startPoint x: 931, startPoint y: 290, endPoint x: 916, endPoint y: 165, distance: 126.3
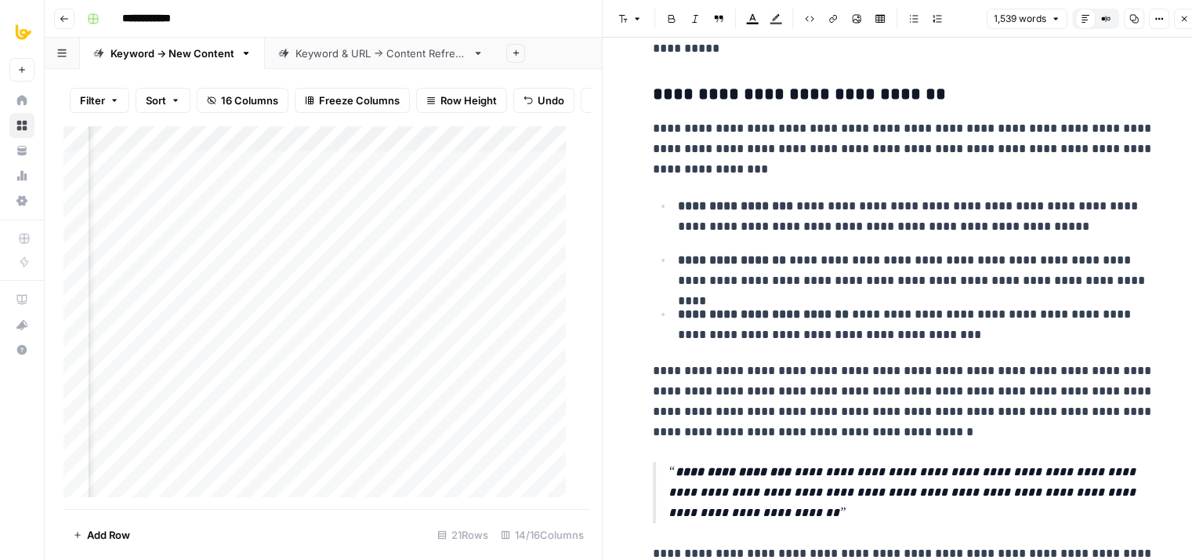
drag, startPoint x: 933, startPoint y: 255, endPoint x: 933, endPoint y: 281, distance: 25.9
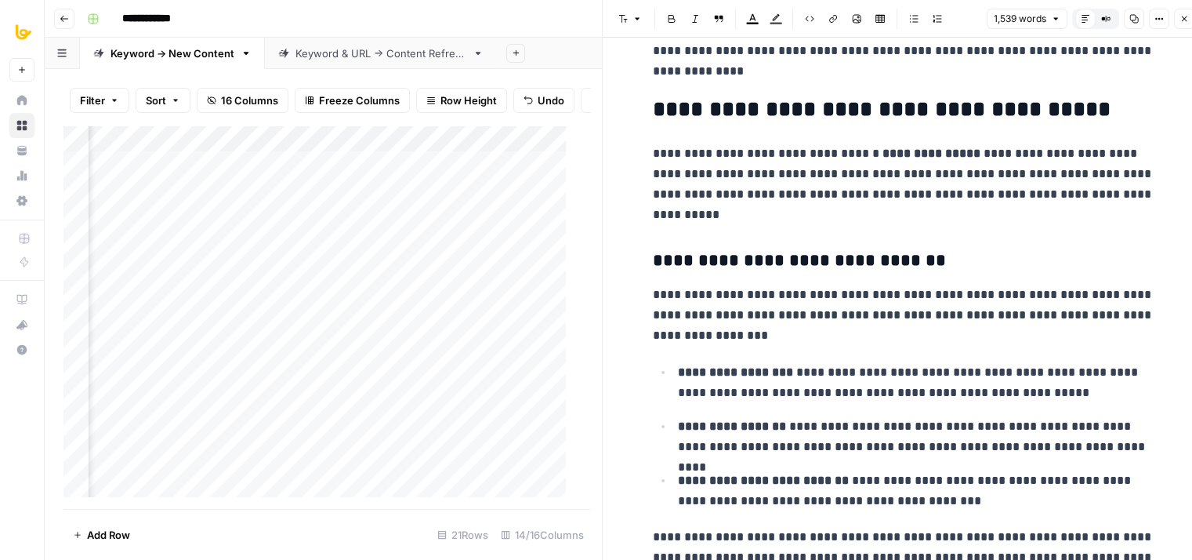
drag, startPoint x: 841, startPoint y: 459, endPoint x: 860, endPoint y: 314, distance: 146.3
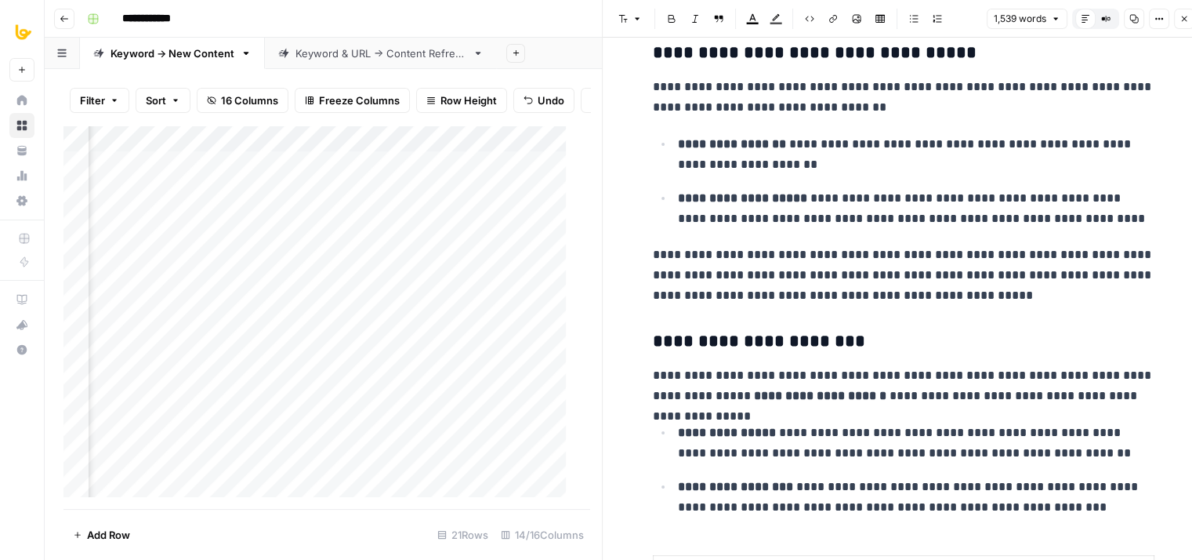
drag, startPoint x: 922, startPoint y: 348, endPoint x: 930, endPoint y: 201, distance: 146.8
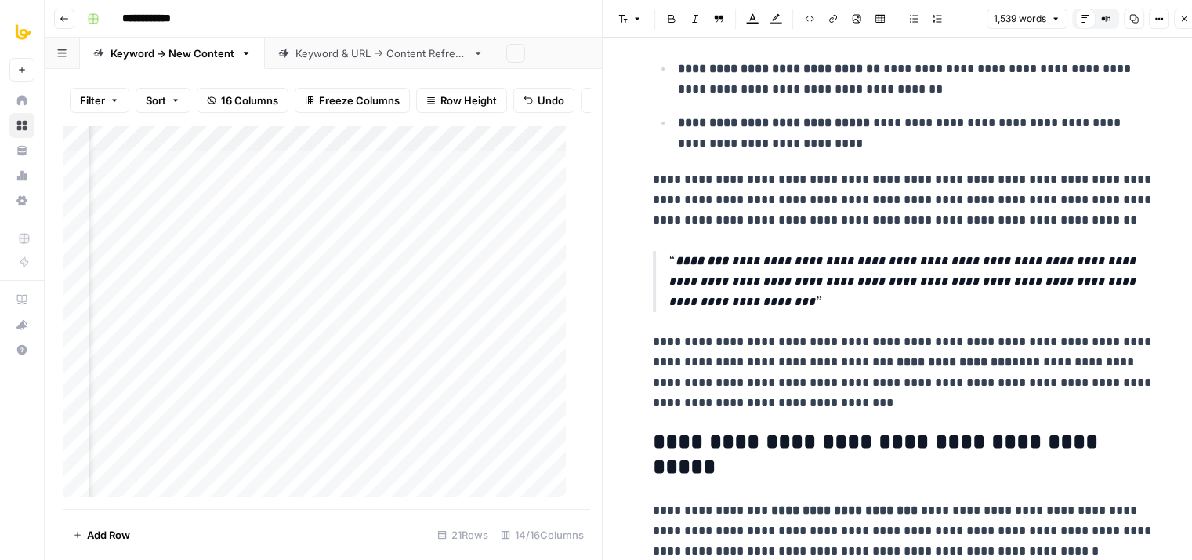
drag, startPoint x: 964, startPoint y: 328, endPoint x: 959, endPoint y: 173, distance: 155.3
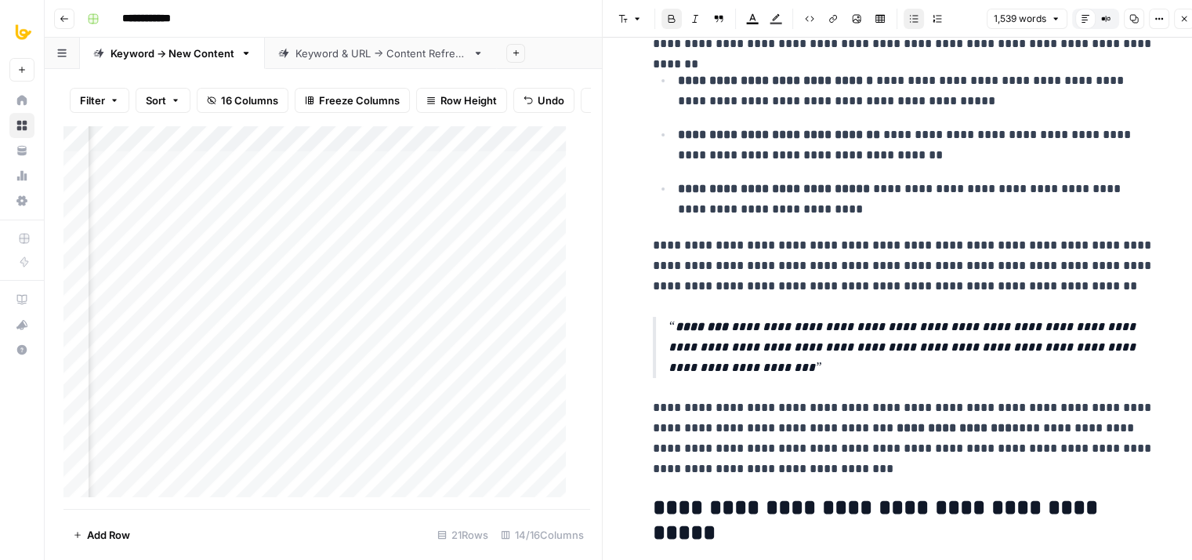
drag, startPoint x: 953, startPoint y: 184, endPoint x: 954, endPoint y: 207, distance: 22.7
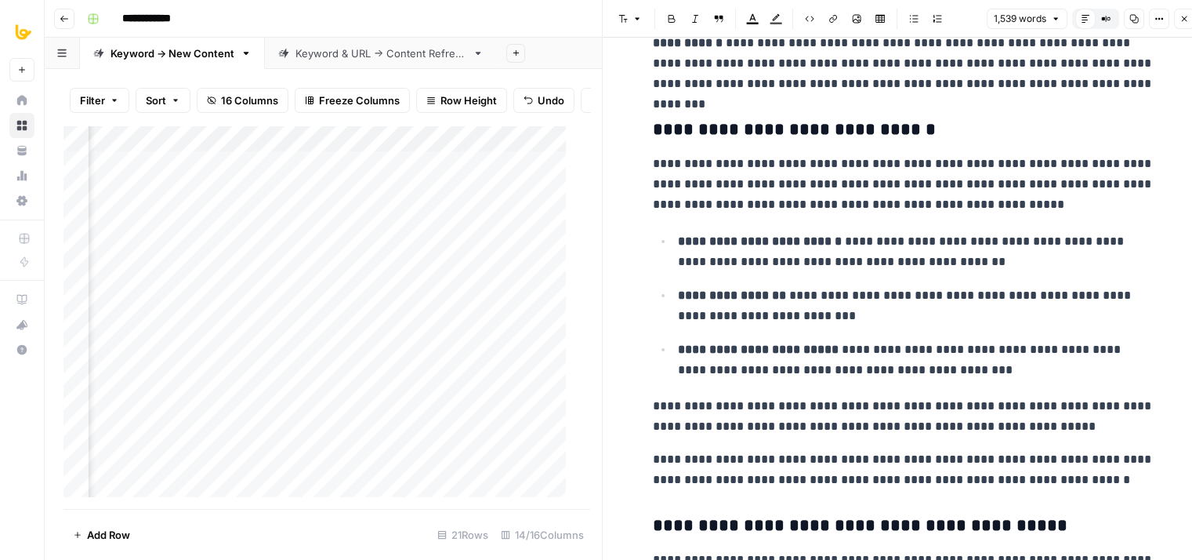
drag, startPoint x: 944, startPoint y: 169, endPoint x: 941, endPoint y: 110, distance: 58.9
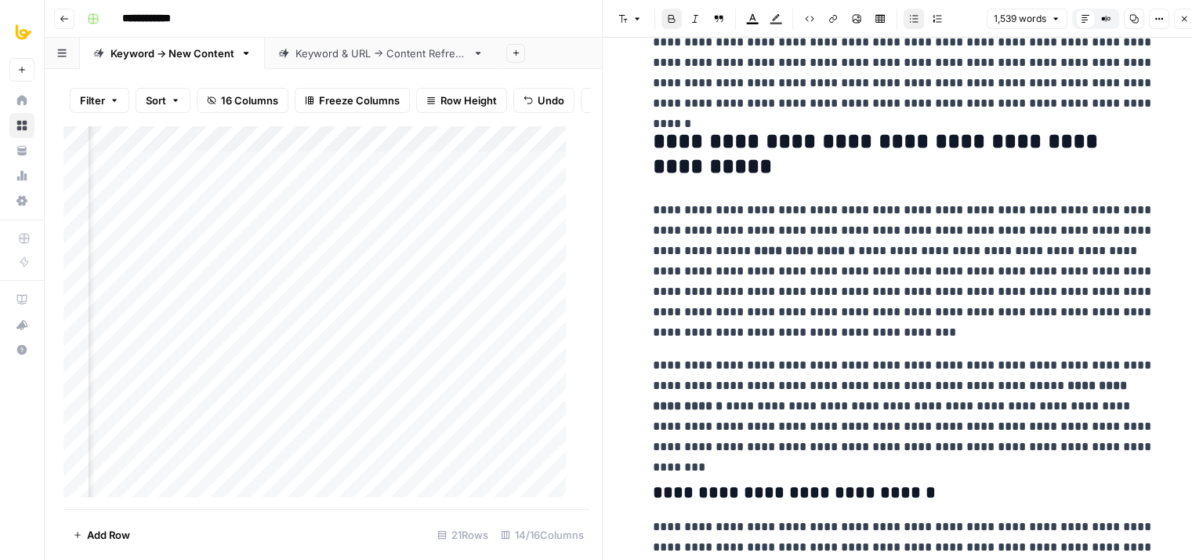
drag, startPoint x: 949, startPoint y: 236, endPoint x: 944, endPoint y: 115, distance: 120.8
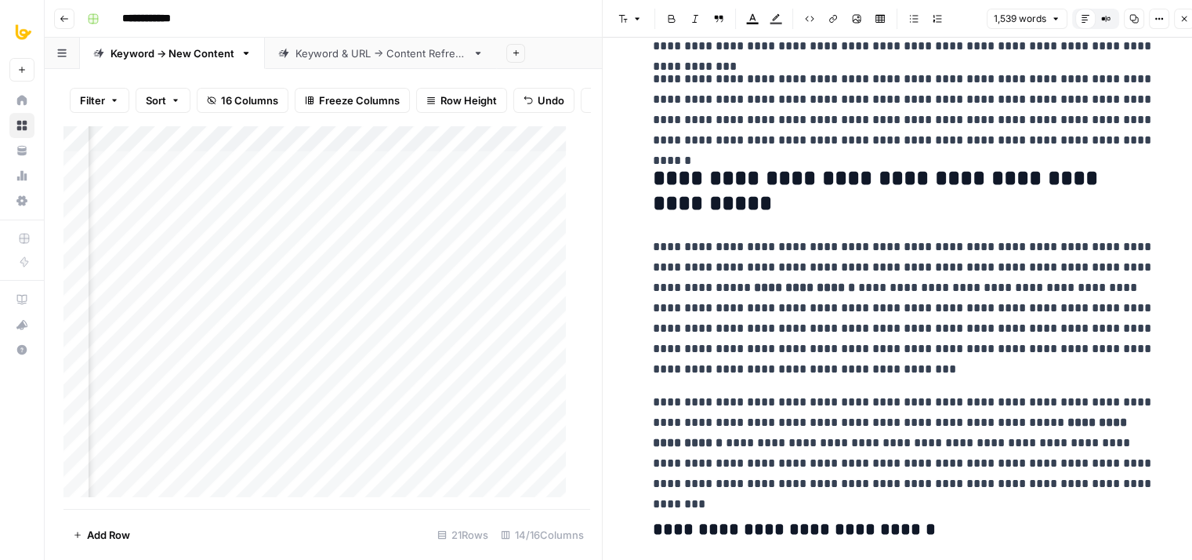
scroll to position [0, 0]
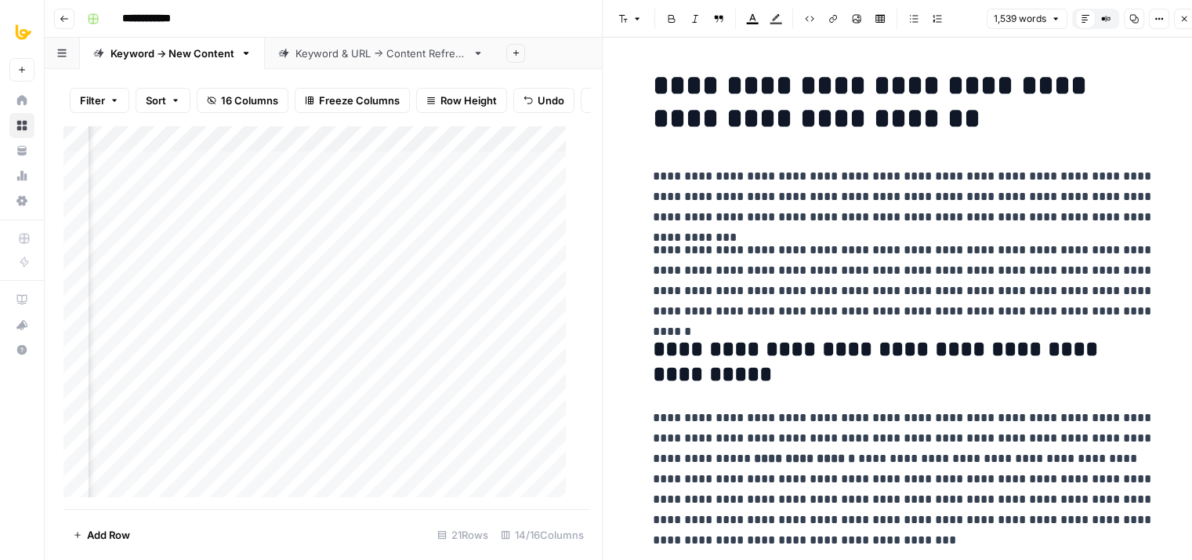
drag, startPoint x: 949, startPoint y: 264, endPoint x: 945, endPoint y: 109, distance: 155.3
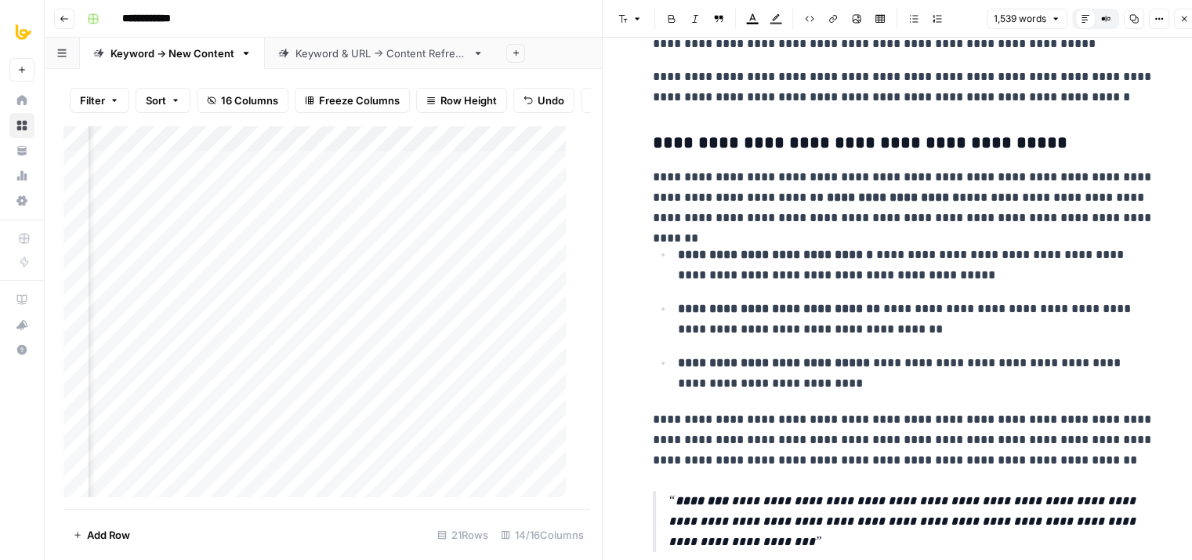
drag, startPoint x: 939, startPoint y: 352, endPoint x: 954, endPoint y: 426, distance: 76.0
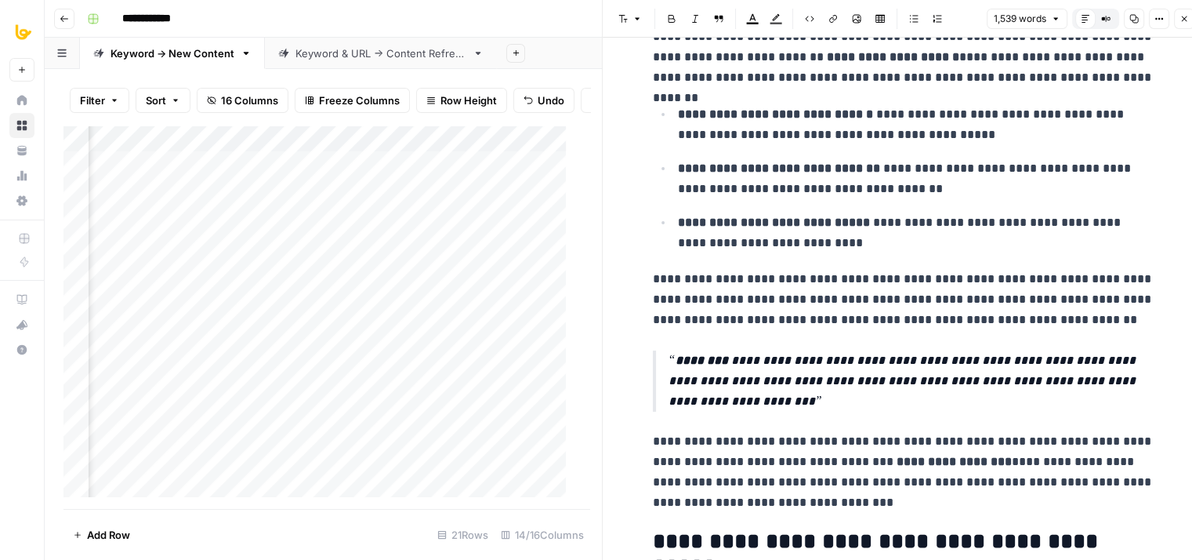
scroll to position [1200, 0]
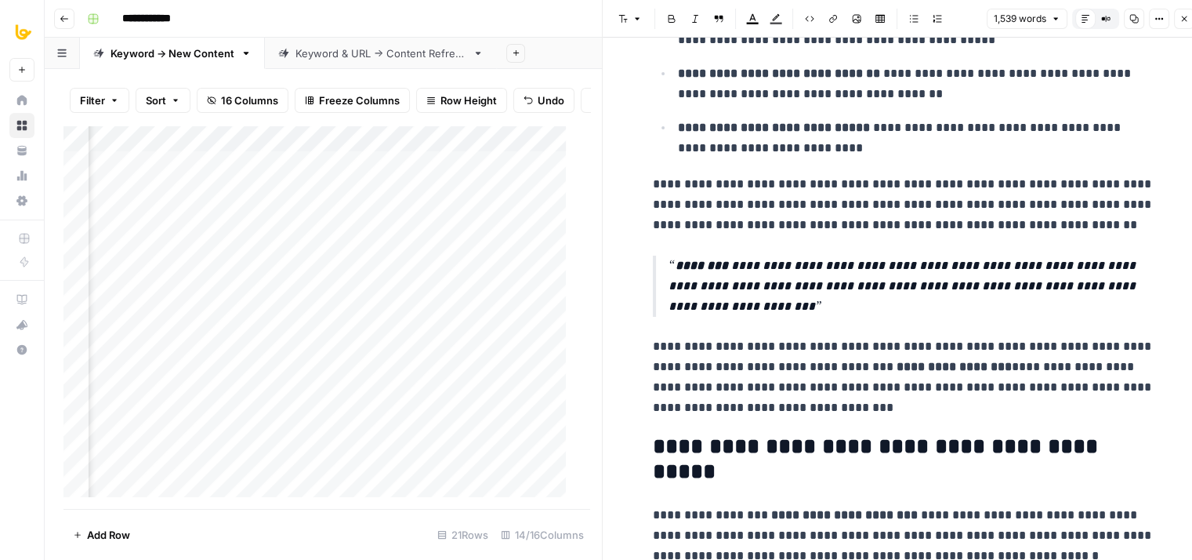
drag, startPoint x: 957, startPoint y: 286, endPoint x: 951, endPoint y: 391, distance: 105.2
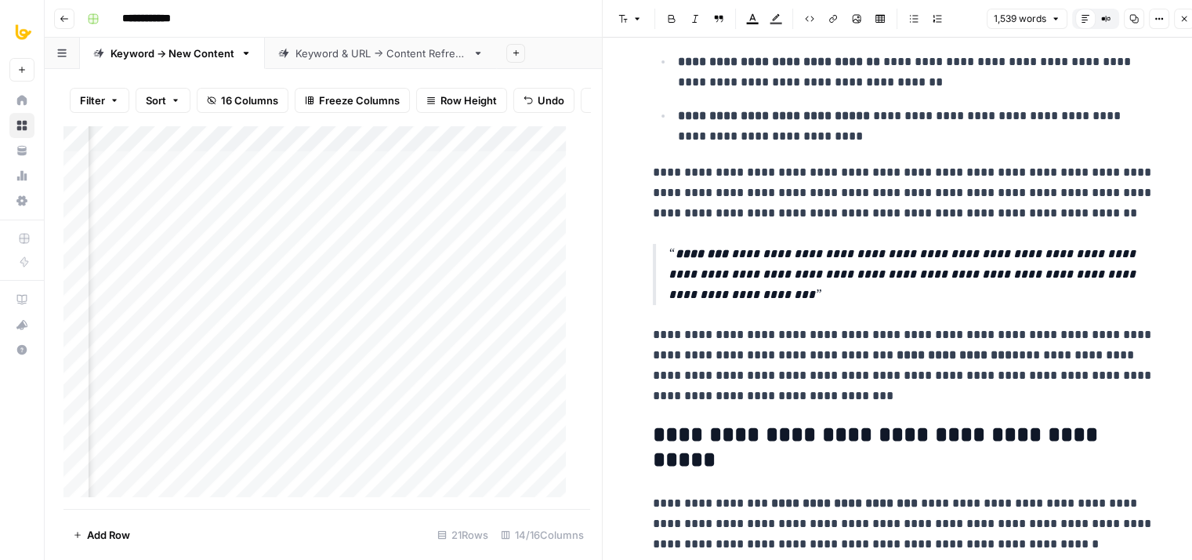
type input "bespoke"
click at [1110, 26] on icon "button" at bounding box center [1107, 25] width 8 height 8
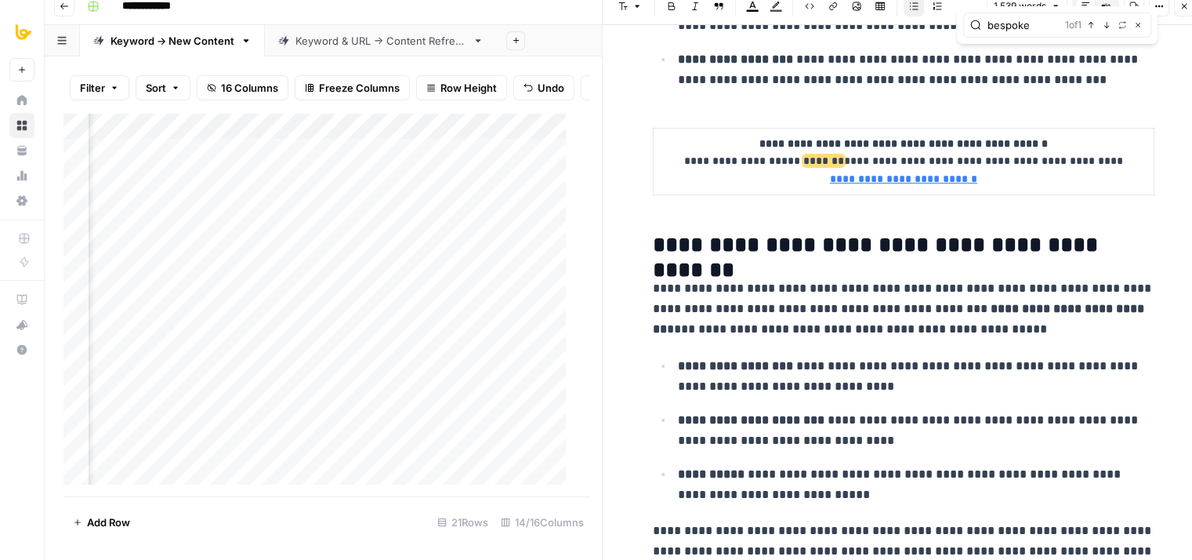
drag, startPoint x: 991, startPoint y: 307, endPoint x: 1007, endPoint y: 203, distance: 105.4
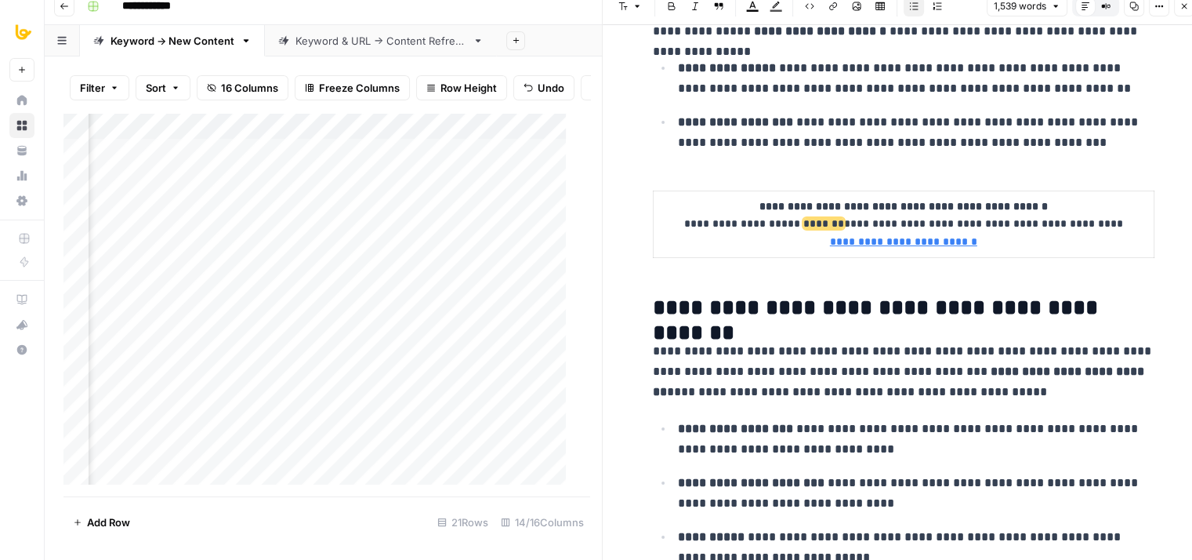
click at [1184, 8] on icon "button" at bounding box center [1184, 6] width 9 height 9
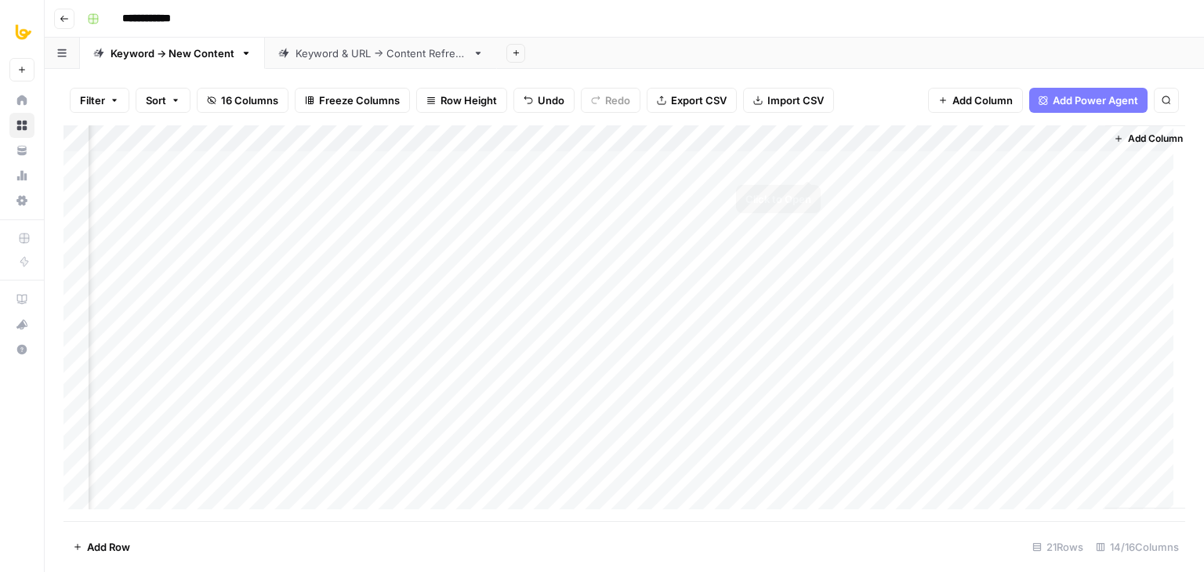
click at [804, 163] on div "Add Column" at bounding box center [625, 323] width 1122 height 396
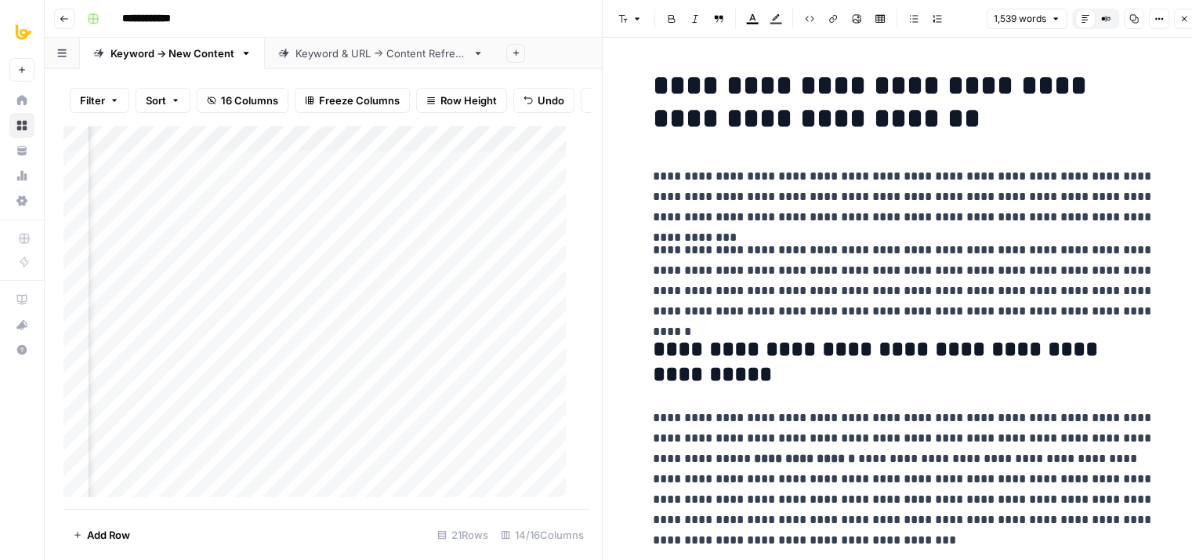
click at [1181, 25] on button "Close" at bounding box center [1184, 19] width 20 height 20
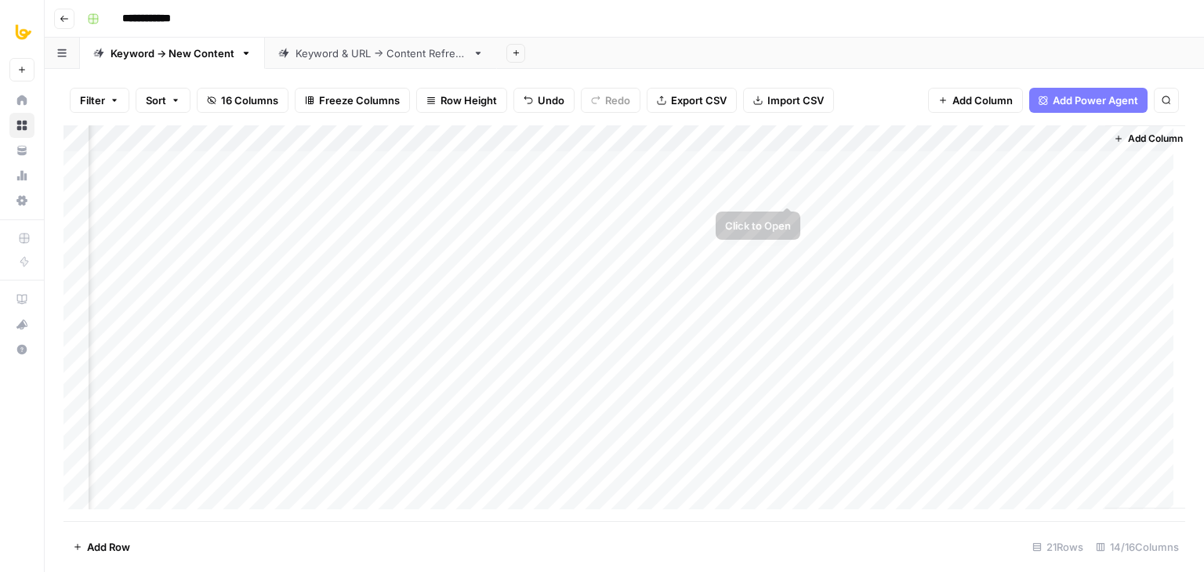
click at [780, 192] on div "Add Column" at bounding box center [625, 323] width 1122 height 396
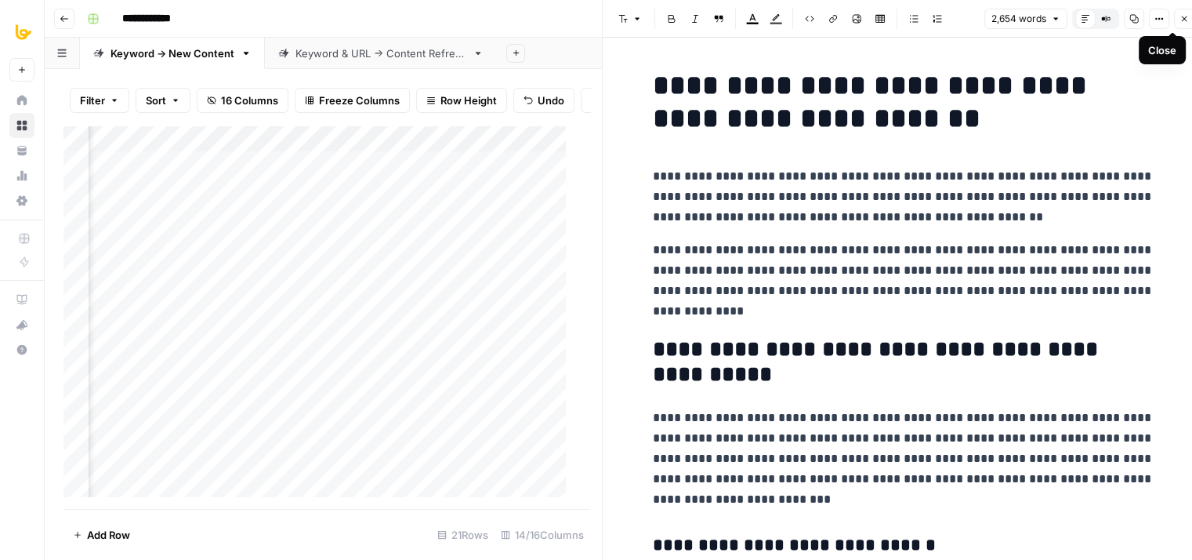
click at [1186, 20] on icon "button" at bounding box center [1184, 18] width 9 height 9
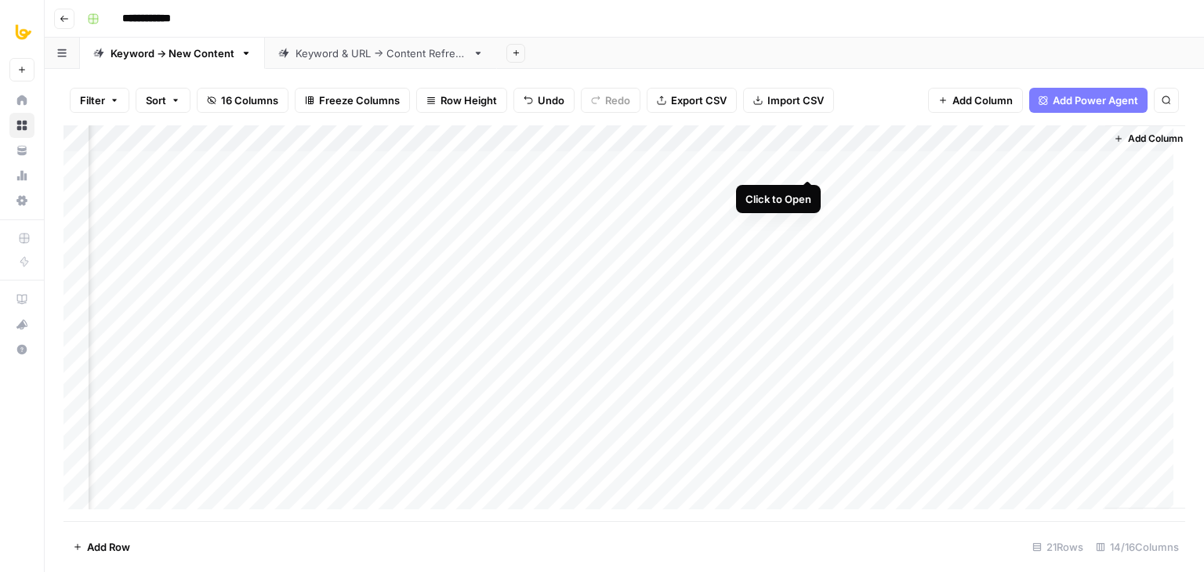
click at [807, 162] on div "Add Column" at bounding box center [625, 323] width 1122 height 396
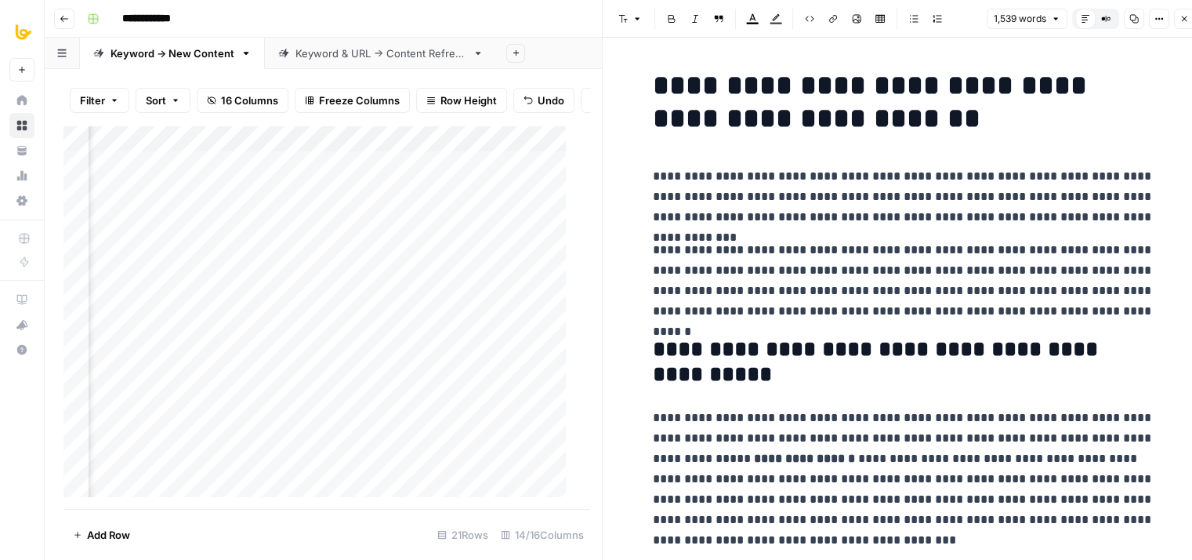
click at [1182, 20] on icon "button" at bounding box center [1184, 18] width 9 height 9
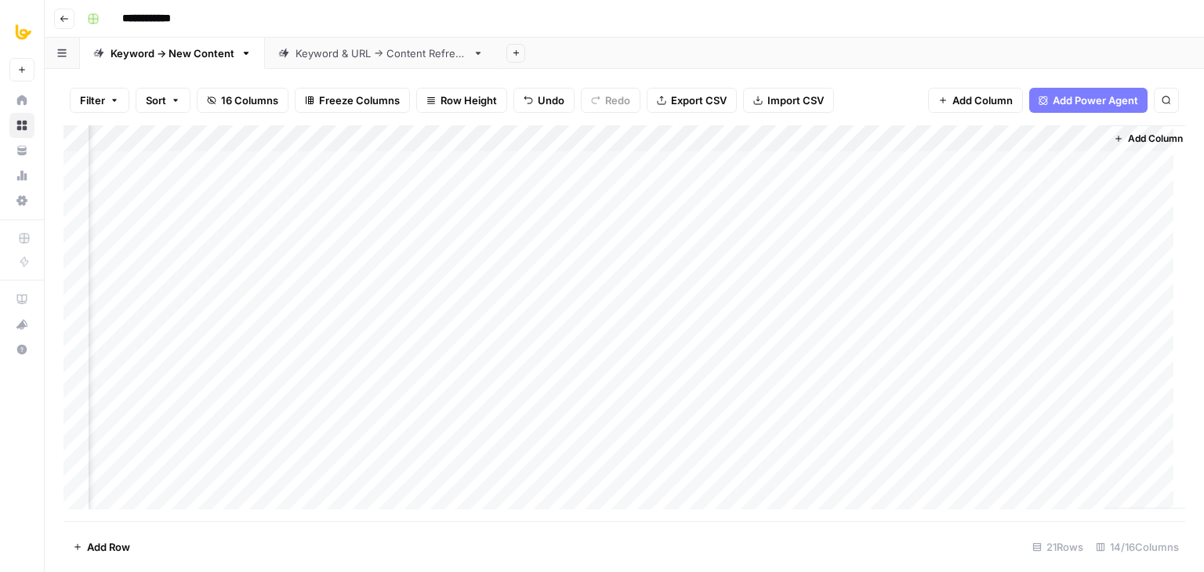
click at [786, 192] on div "Add Column" at bounding box center [625, 323] width 1122 height 396
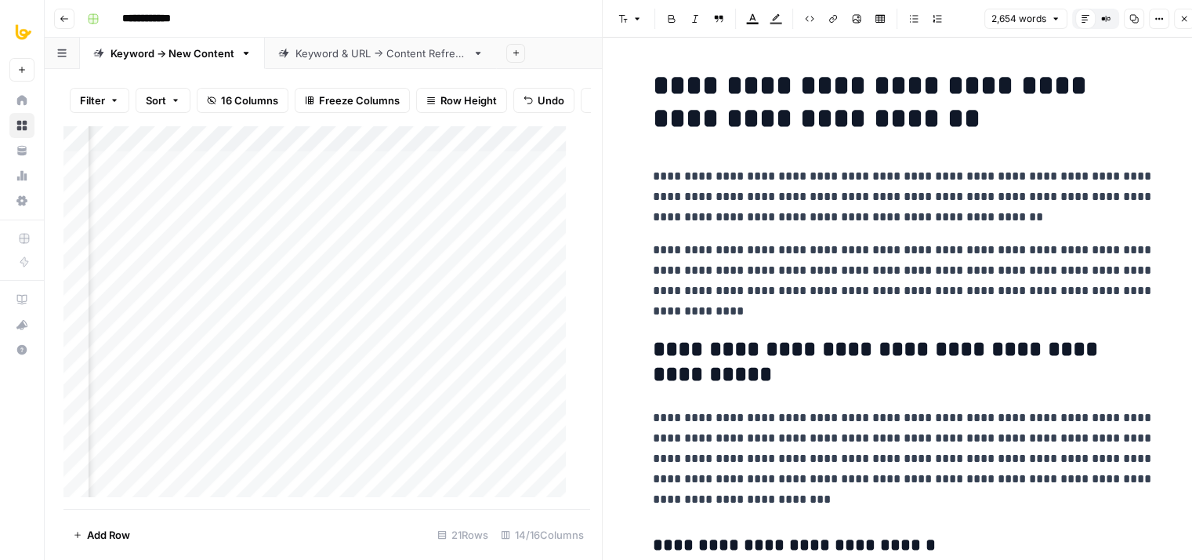
click at [1189, 14] on button "Close" at bounding box center [1184, 19] width 20 height 20
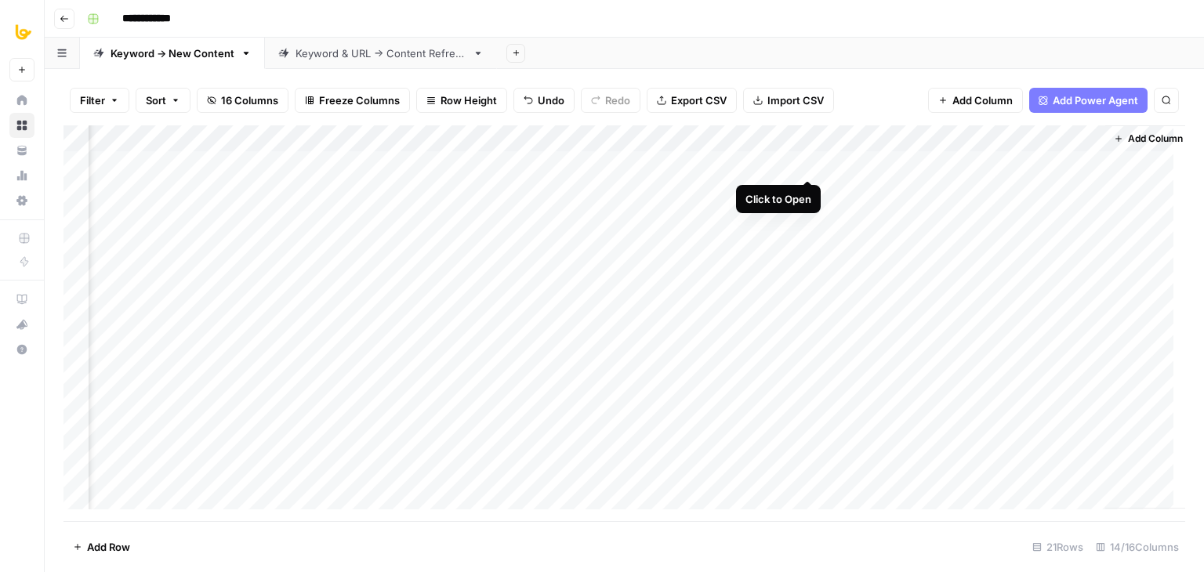
click at [802, 161] on div "Add Column" at bounding box center [625, 323] width 1122 height 396
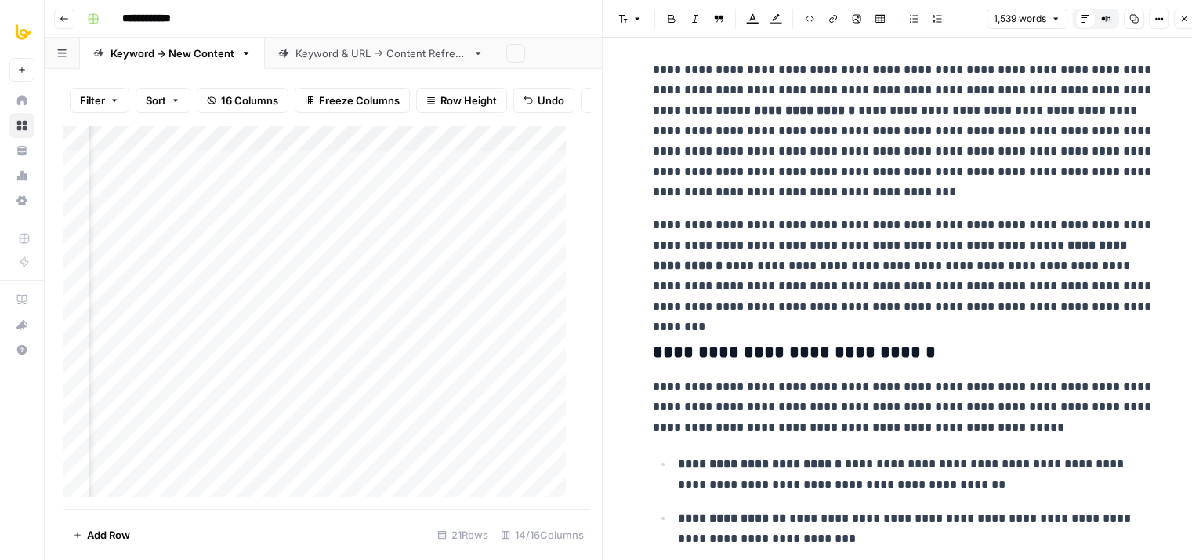
drag, startPoint x: 1011, startPoint y: 262, endPoint x: 1012, endPoint y: 318, distance: 55.7
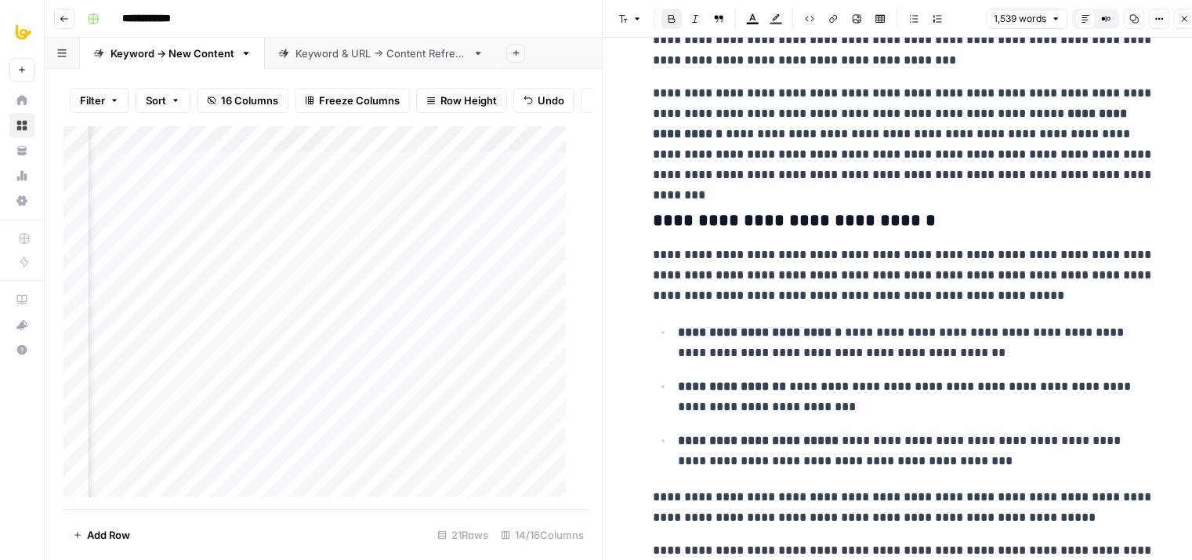
drag, startPoint x: 994, startPoint y: 237, endPoint x: 993, endPoint y: 249, distance: 11.9
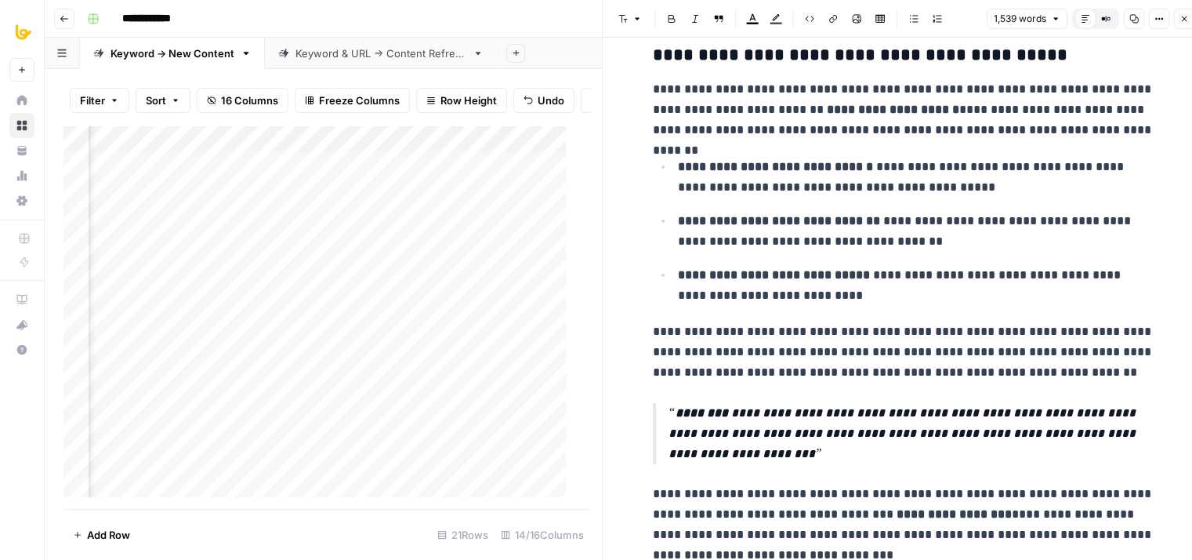
drag, startPoint x: 1018, startPoint y: 202, endPoint x: 989, endPoint y: 452, distance: 251.1
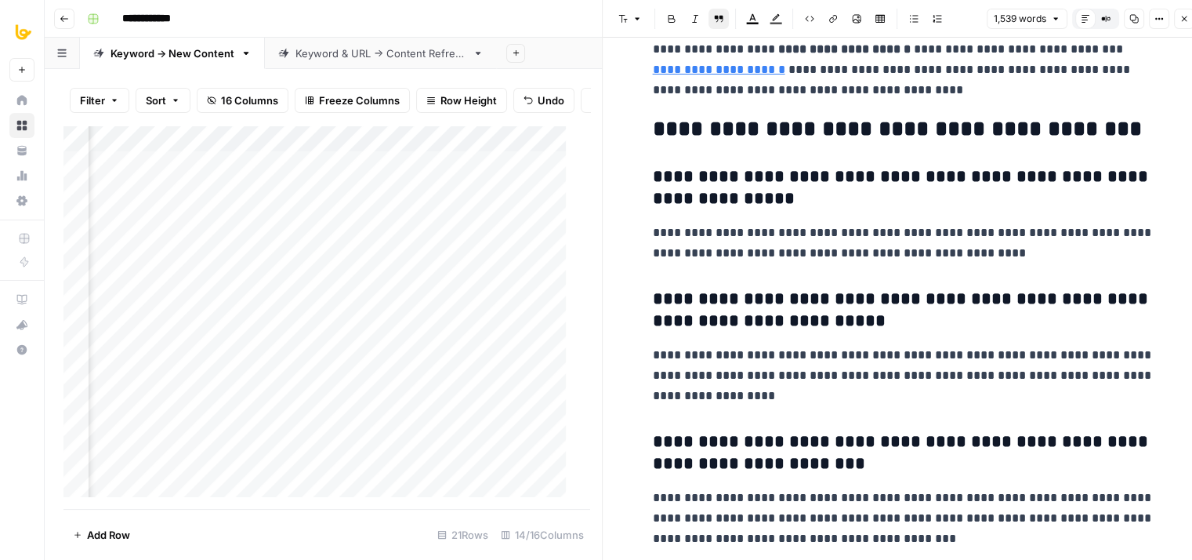
scroll to position [4230, 0]
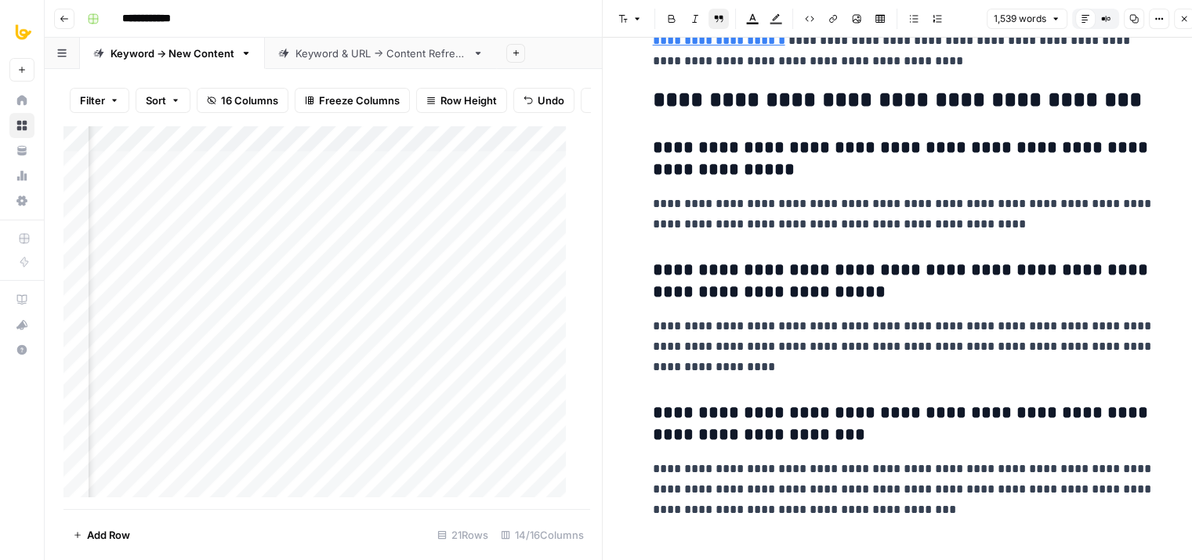
drag, startPoint x: 945, startPoint y: 311, endPoint x: 911, endPoint y: 521, distance: 212.9
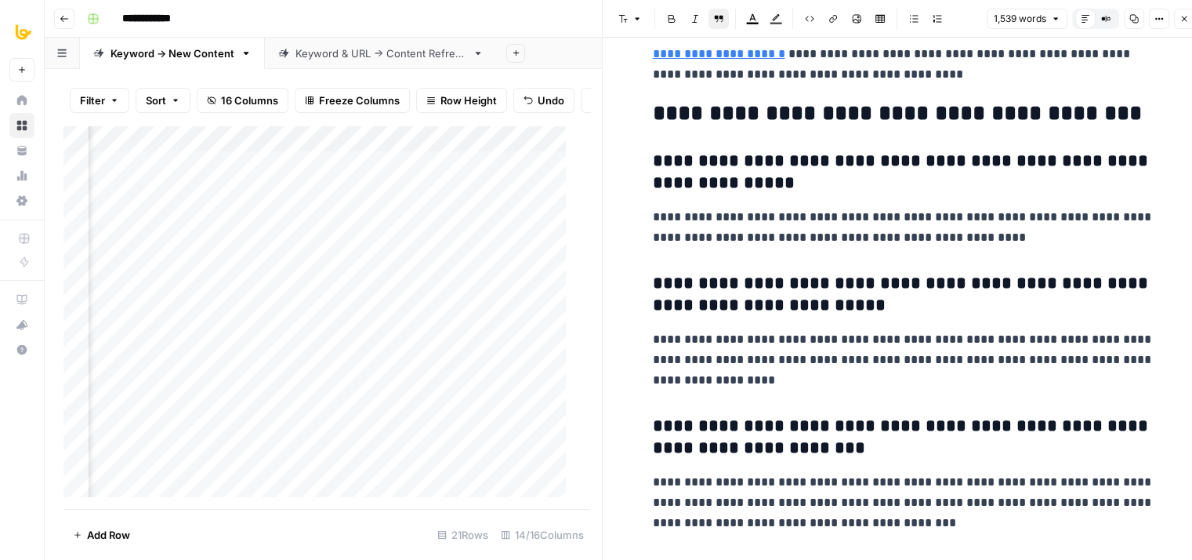
drag, startPoint x: 873, startPoint y: 446, endPoint x: 875, endPoint y: 360, distance: 86.3
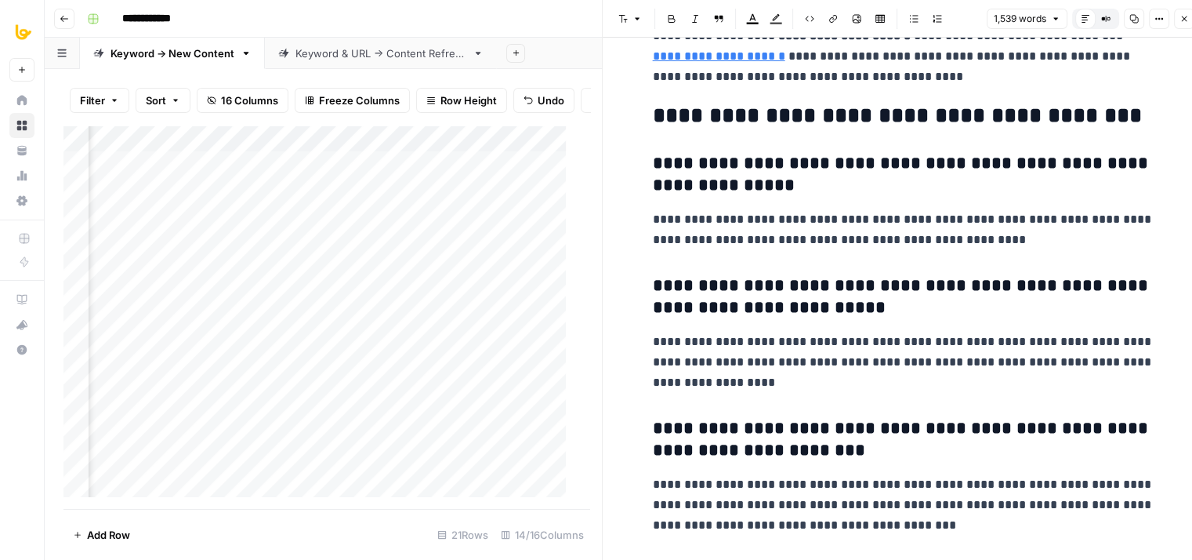
drag, startPoint x: 878, startPoint y: 354, endPoint x: 871, endPoint y: 562, distance: 208.7
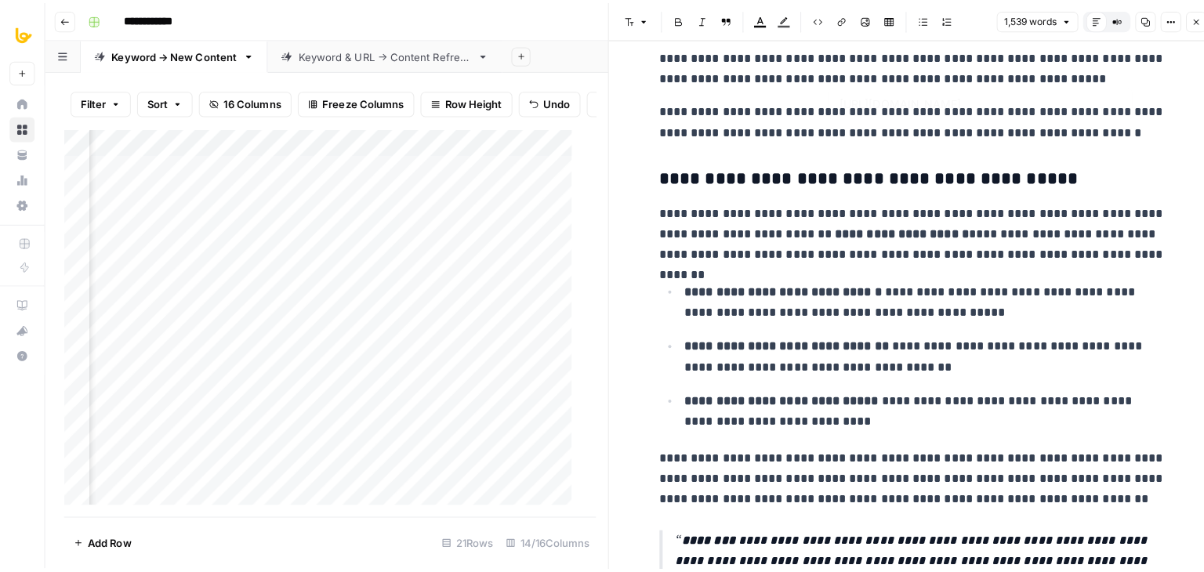
scroll to position [0, 0]
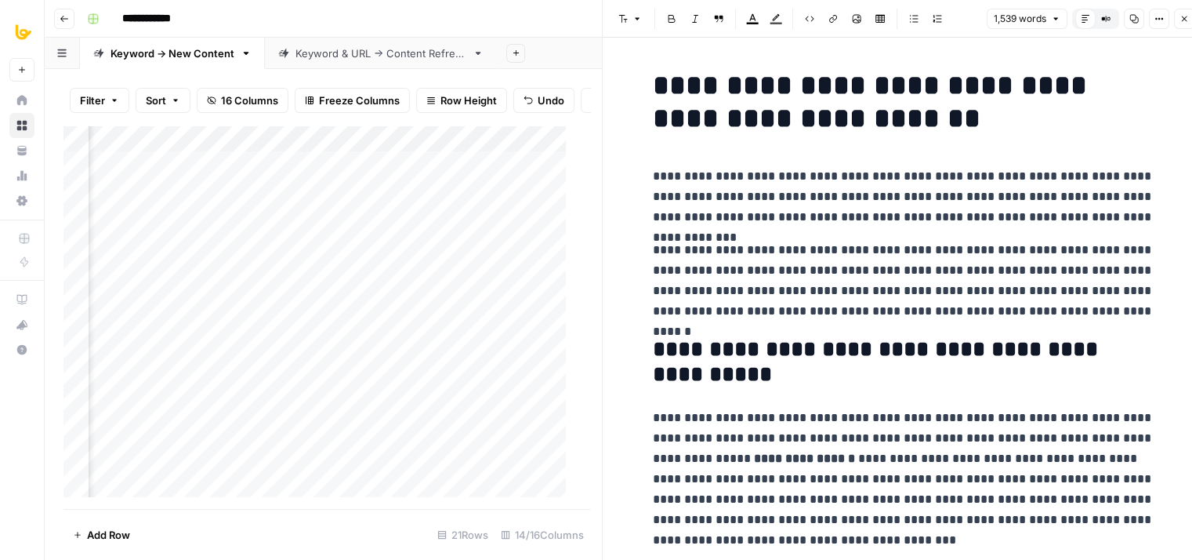
drag, startPoint x: 928, startPoint y: 324, endPoint x: 947, endPoint y: 114, distance: 211.0
click at [1182, 21] on icon "button" at bounding box center [1184, 18] width 9 height 9
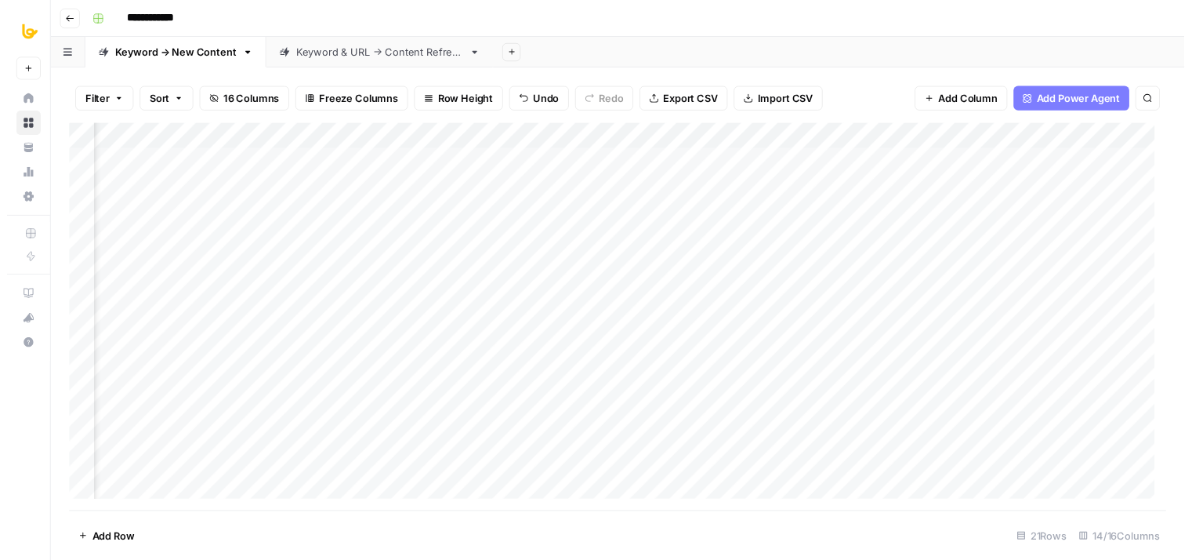
scroll to position [0, 1256]
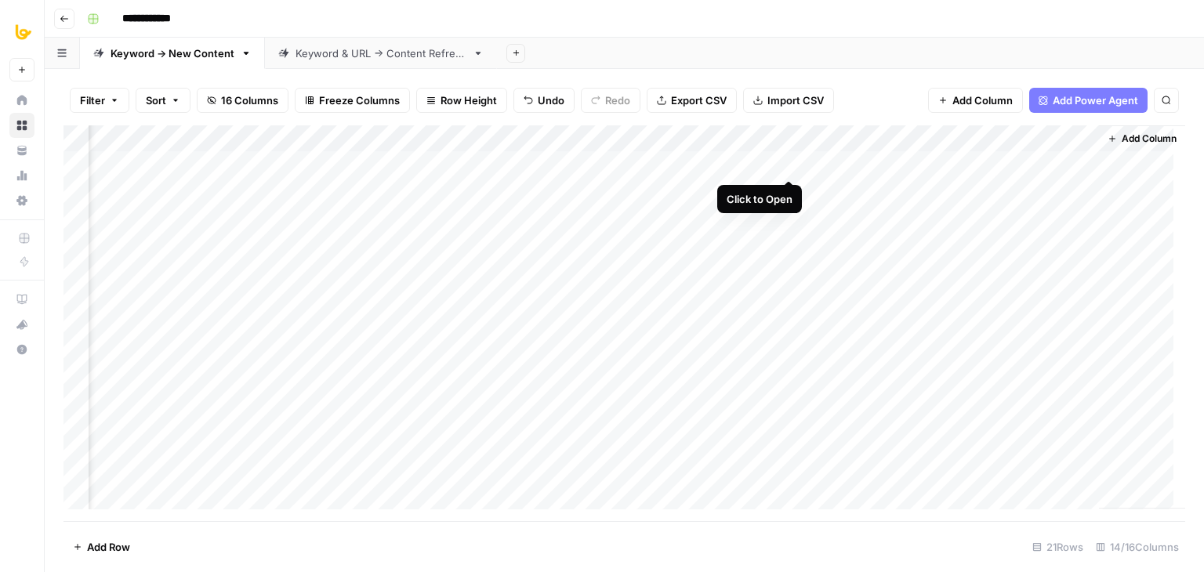
click at [790, 165] on div "Add Column" at bounding box center [625, 323] width 1122 height 396
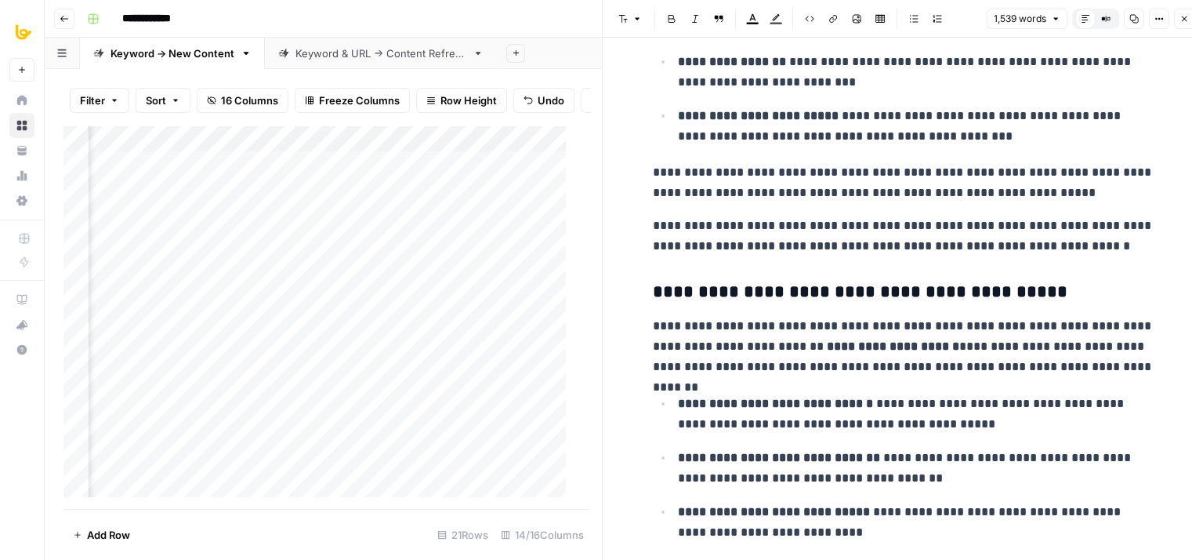
drag, startPoint x: 885, startPoint y: 123, endPoint x: 905, endPoint y: 342, distance: 219.6
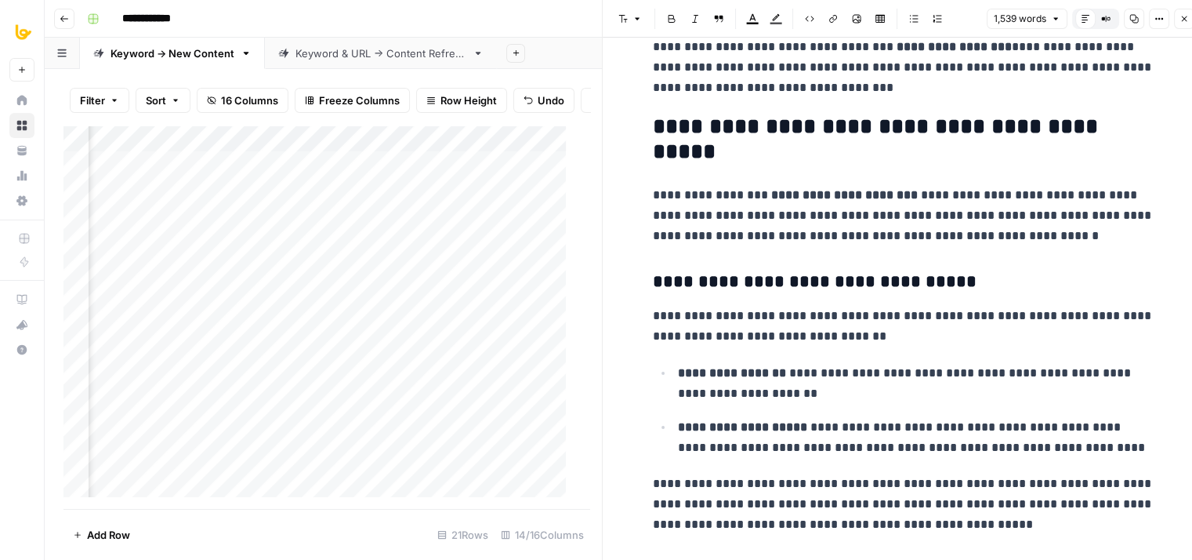
drag, startPoint x: 887, startPoint y: 176, endPoint x: 922, endPoint y: 495, distance: 320.2
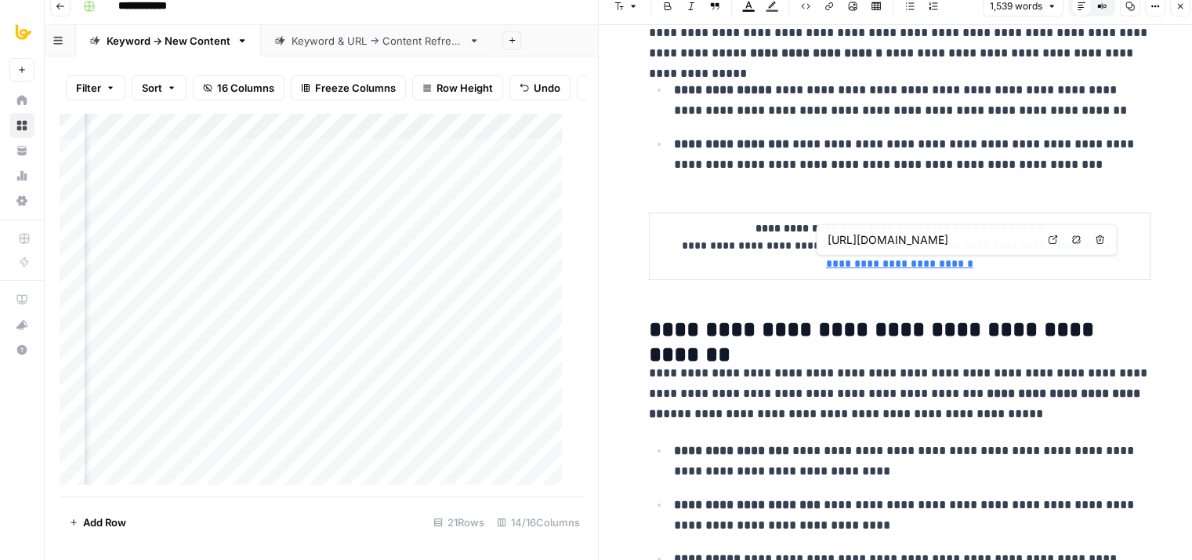
scroll to position [13, 12]
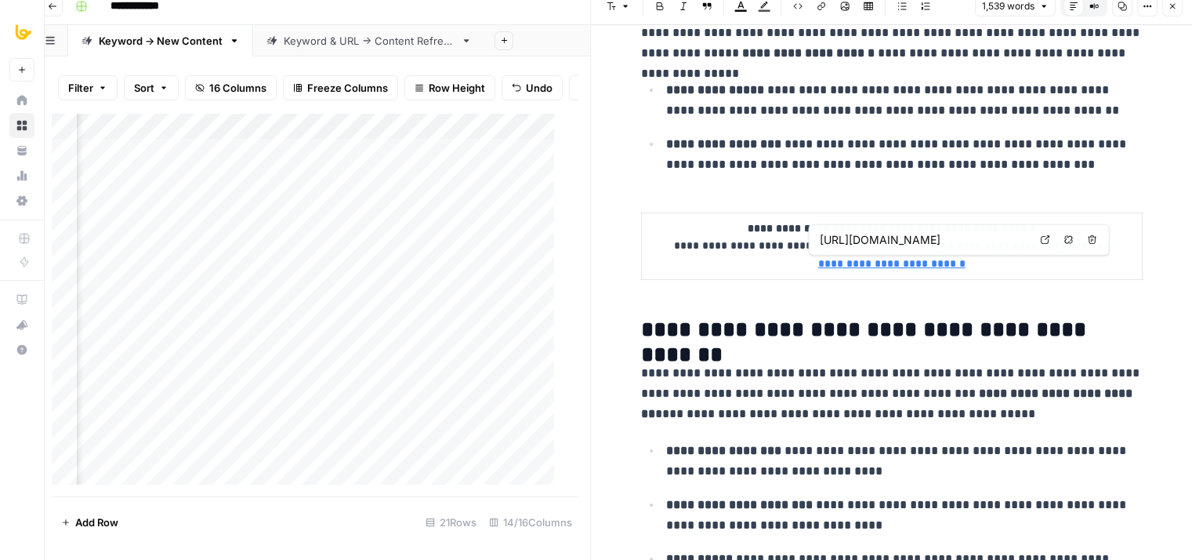
drag, startPoint x: 888, startPoint y: 274, endPoint x: 924, endPoint y: 463, distance: 192.2
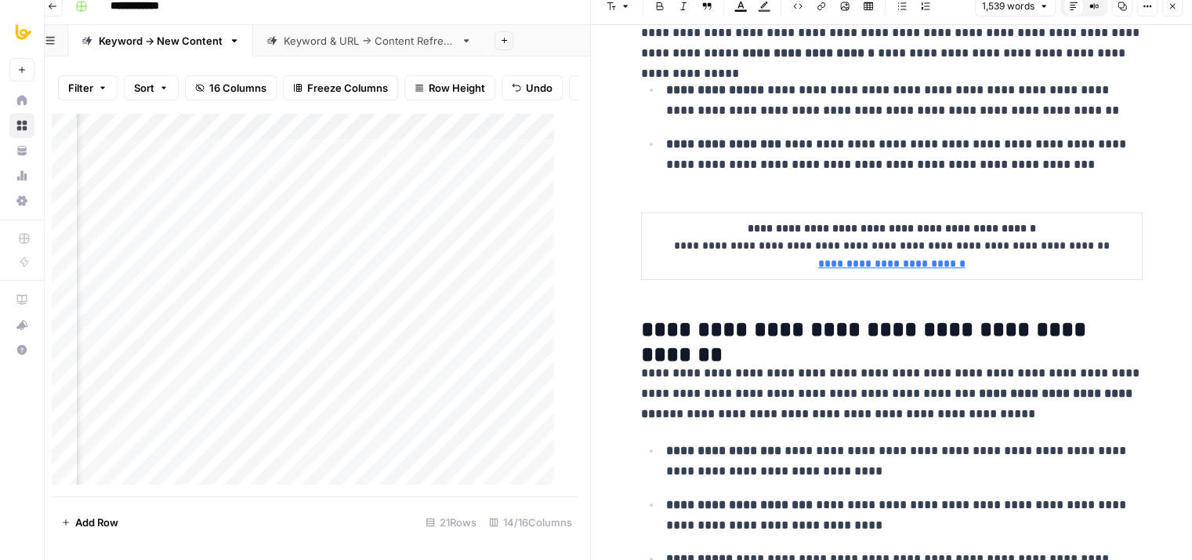
scroll to position [13, 0]
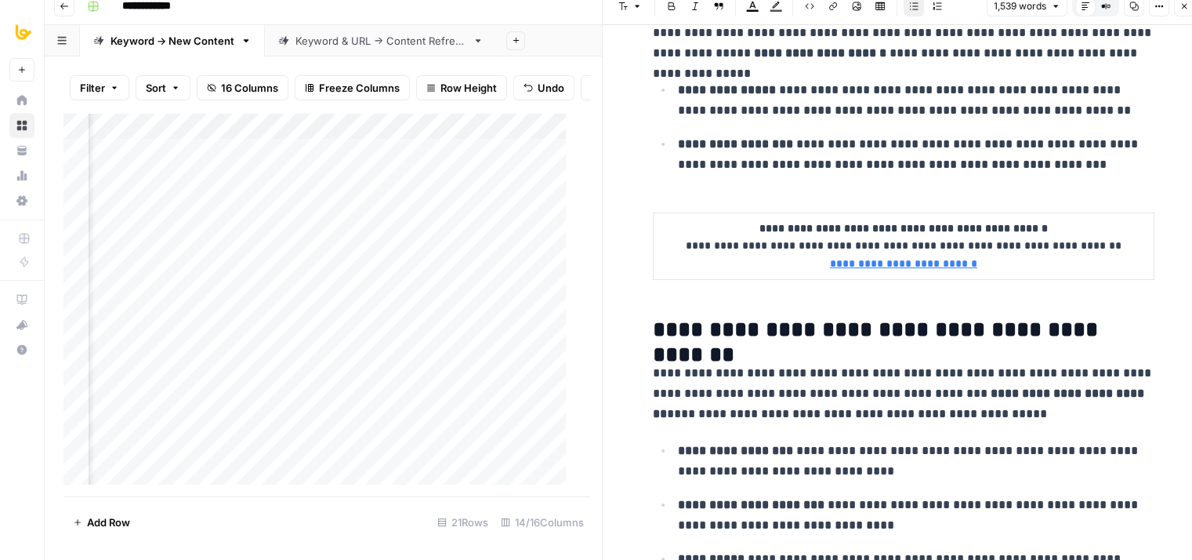
drag, startPoint x: 786, startPoint y: 100, endPoint x: 768, endPoint y: 90, distance: 21.0
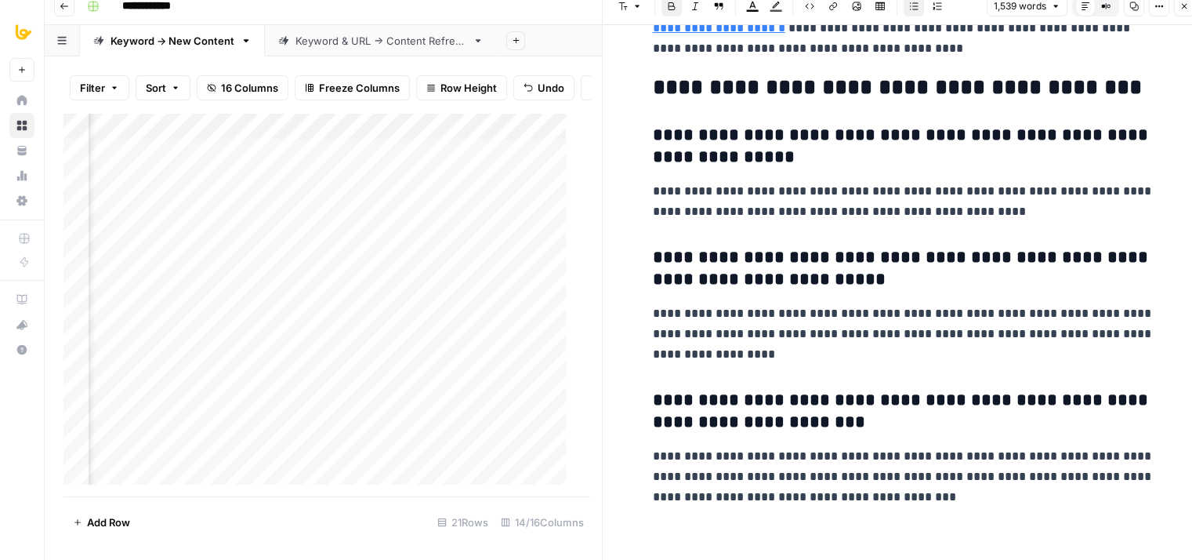
drag, startPoint x: 862, startPoint y: 92, endPoint x: 851, endPoint y: 399, distance: 307.5
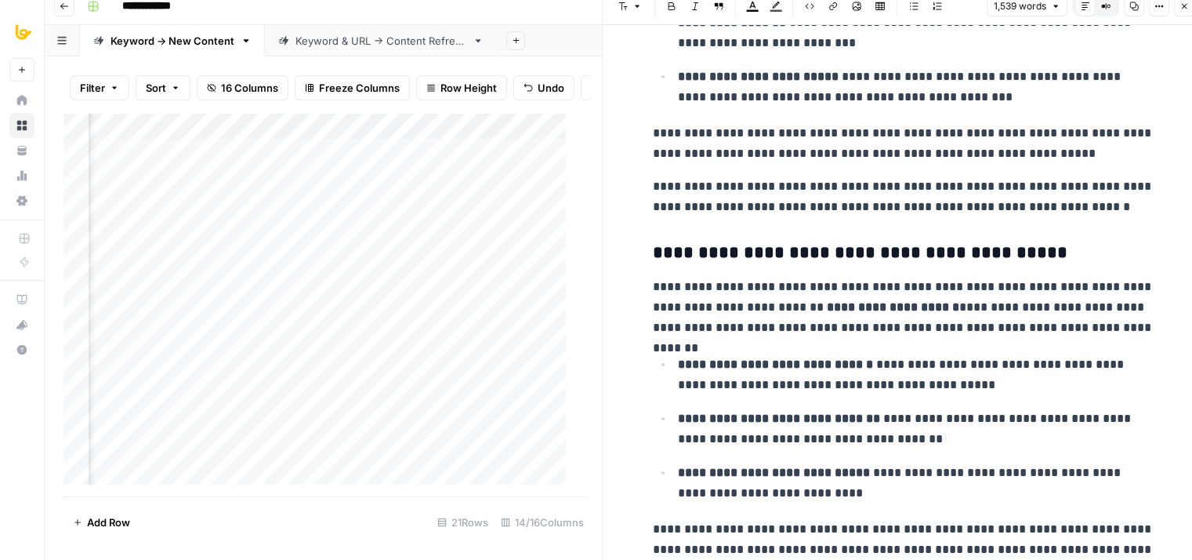
scroll to position [0, 0]
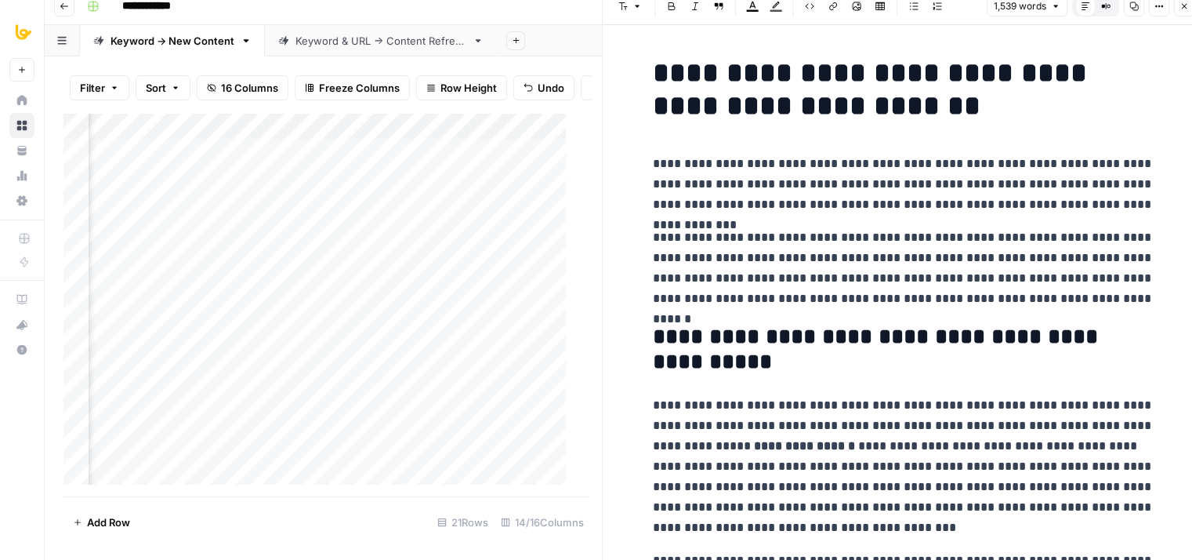
drag, startPoint x: 922, startPoint y: 414, endPoint x: 845, endPoint y: 85, distance: 337.4
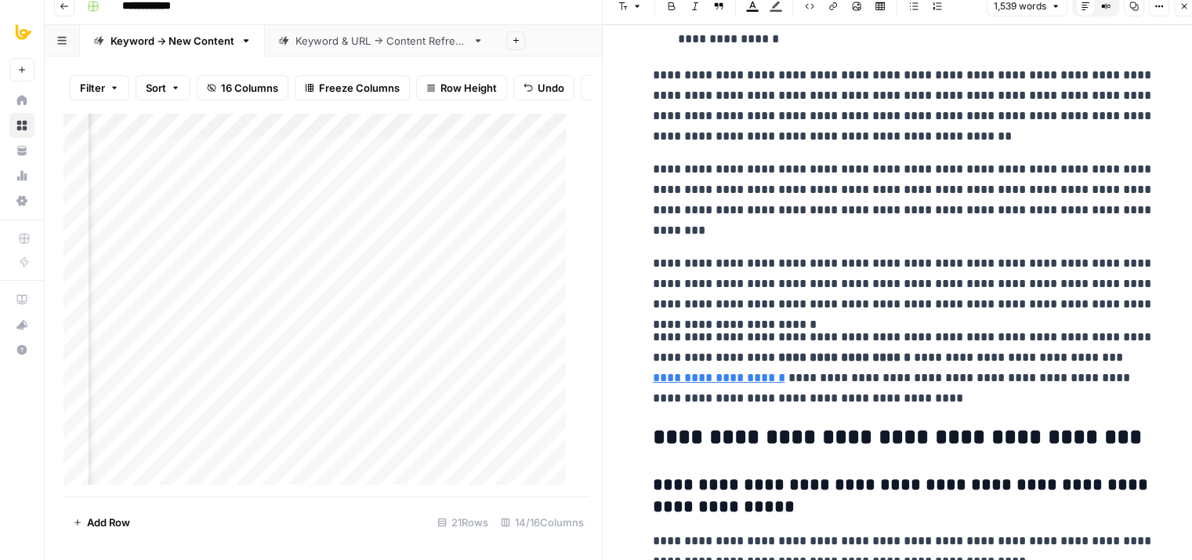
drag, startPoint x: 847, startPoint y: 158, endPoint x: 1203, endPoint y: 85, distance: 363.3
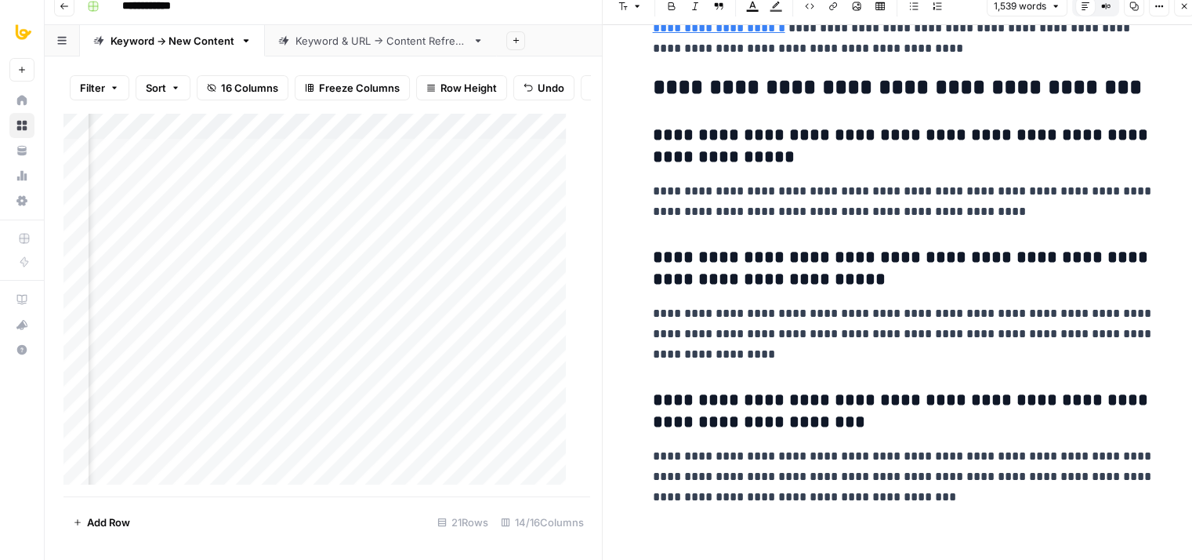
click at [1182, 2] on icon "button" at bounding box center [1184, 6] width 9 height 9
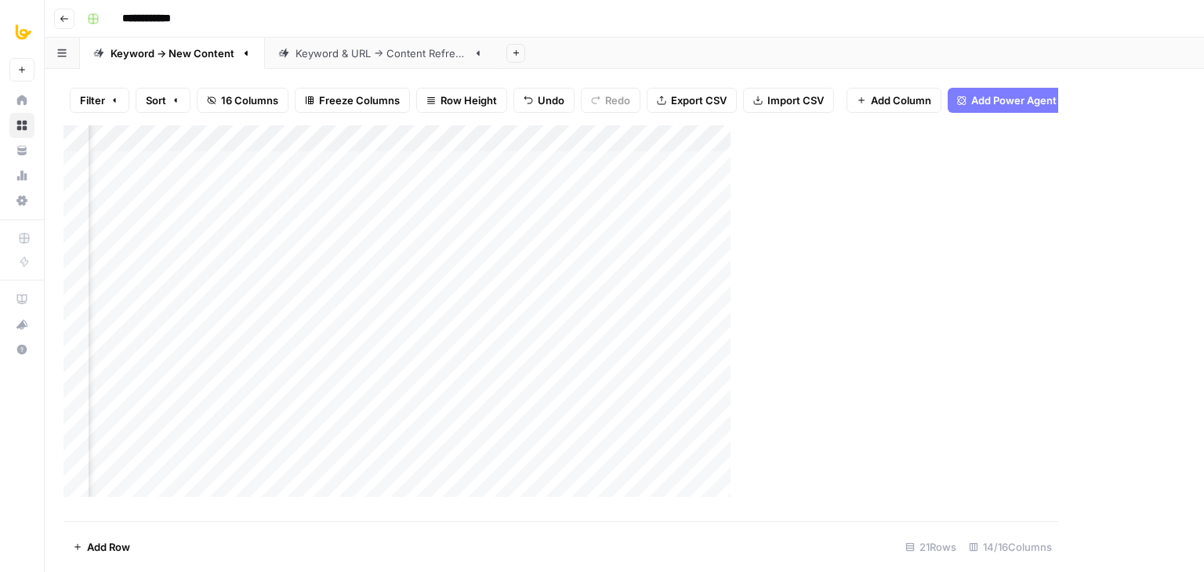
scroll to position [0, 1237]
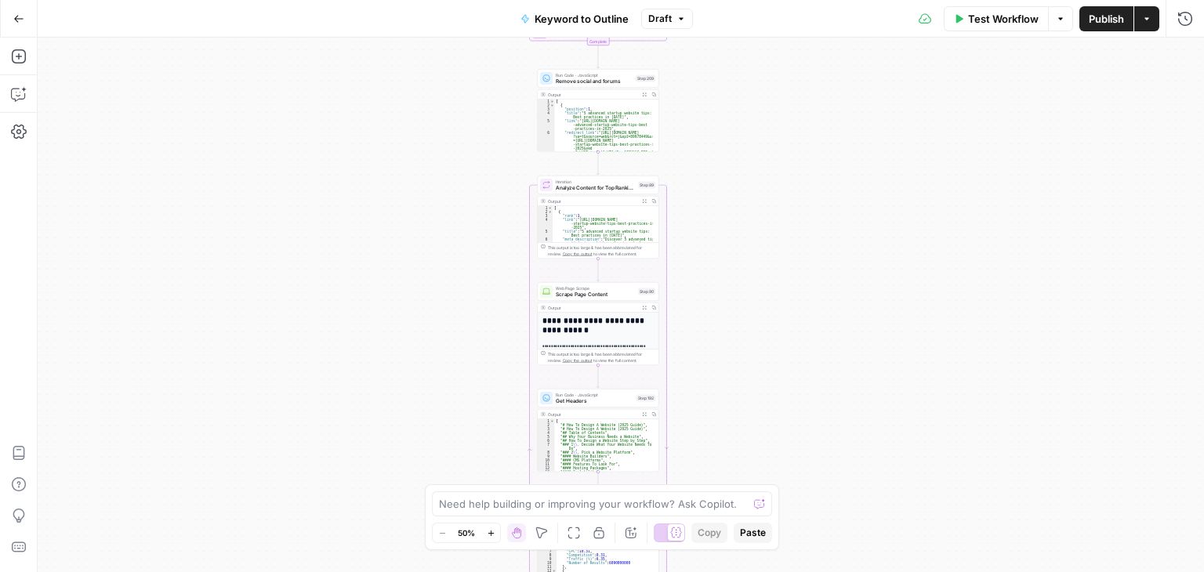
click at [785, 327] on div "Workflow Set Inputs Inputs Workflow Workflow Step 1 Output Expand Output Copy 1…" at bounding box center [621, 305] width 1167 height 535
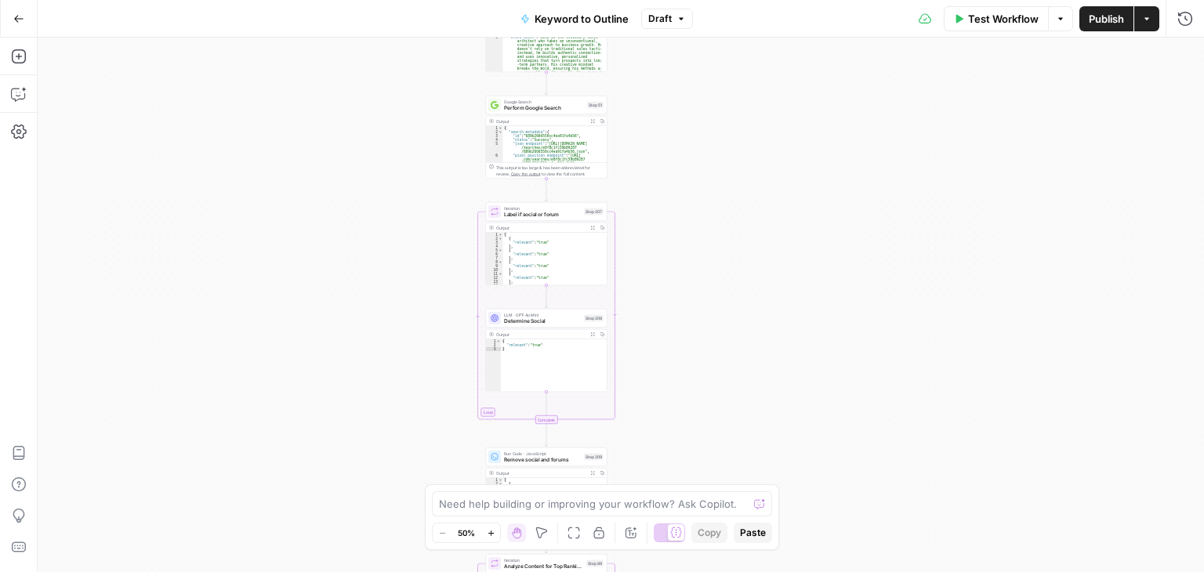
click at [772, 355] on div "Workflow Set Inputs Inputs Workflow Workflow Step 1 Output Expand Output Copy 1…" at bounding box center [621, 305] width 1167 height 535
drag, startPoint x: 756, startPoint y: 107, endPoint x: 746, endPoint y: 332, distance: 224.5
click at [742, 330] on div "Workflow Set Inputs Inputs Workflow Workflow Step 1 Output Expand Output Copy 1…" at bounding box center [621, 305] width 1167 height 535
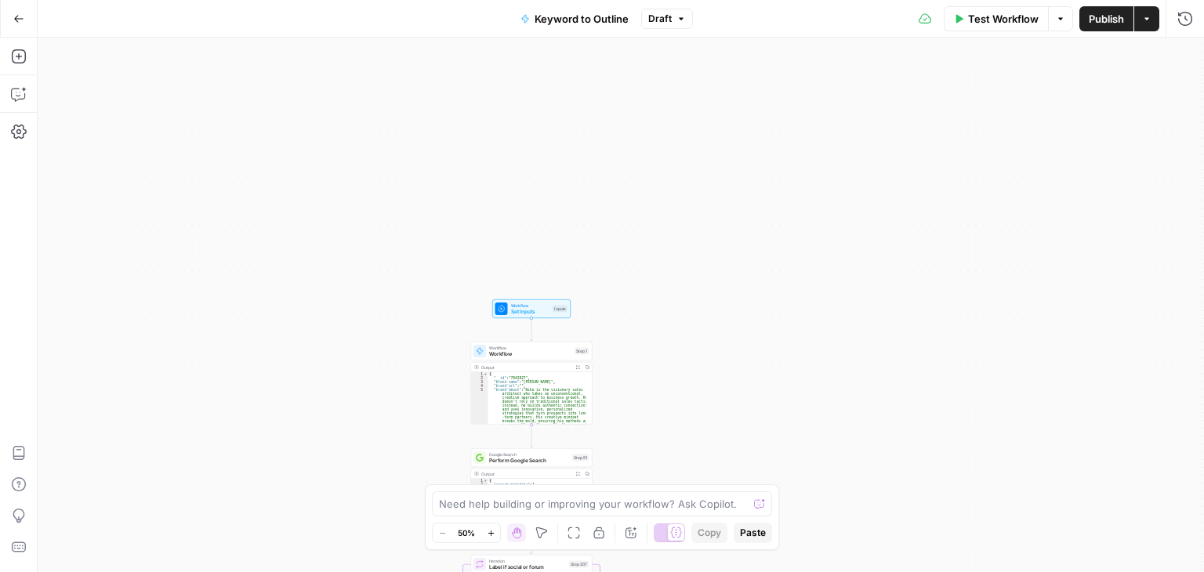
drag, startPoint x: 753, startPoint y: 275, endPoint x: 731, endPoint y: -65, distance: 340.9
click at [731, 0] on html "All About AI New Home Browse Your Data Usage Settings Recent Grids Simetri Grid…" at bounding box center [602, 286] width 1204 height 572
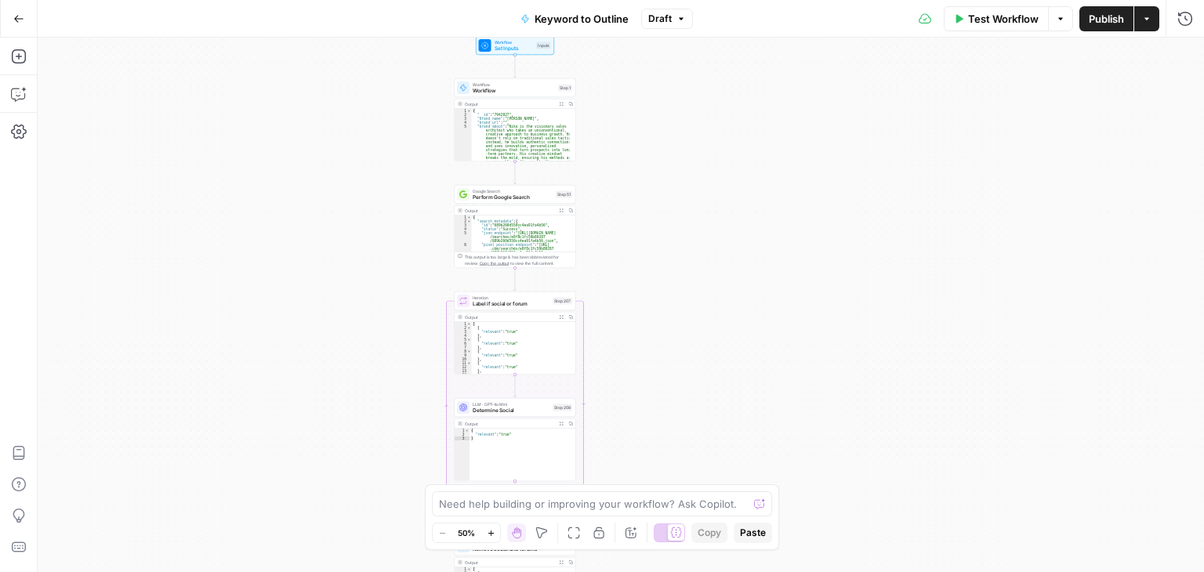
drag, startPoint x: 701, startPoint y: 230, endPoint x: 724, endPoint y: 264, distance: 41.8
click at [716, 352] on div "Workflow Set Inputs Inputs Workflow Workflow Step 1 Output Expand Output Copy 1…" at bounding box center [621, 305] width 1167 height 535
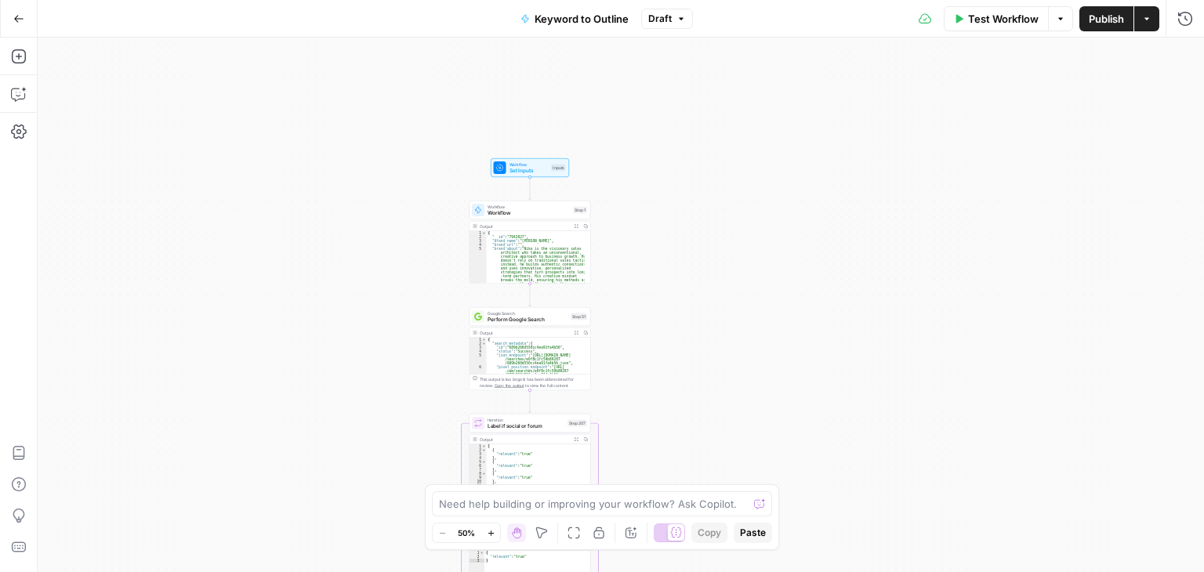
drag, startPoint x: 727, startPoint y: 245, endPoint x: 740, endPoint y: 253, distance: 15.5
click at [737, 270] on div "Workflow Set Inputs Inputs Workflow Workflow Step 1 Output Expand Output Copy 1…" at bounding box center [621, 305] width 1167 height 535
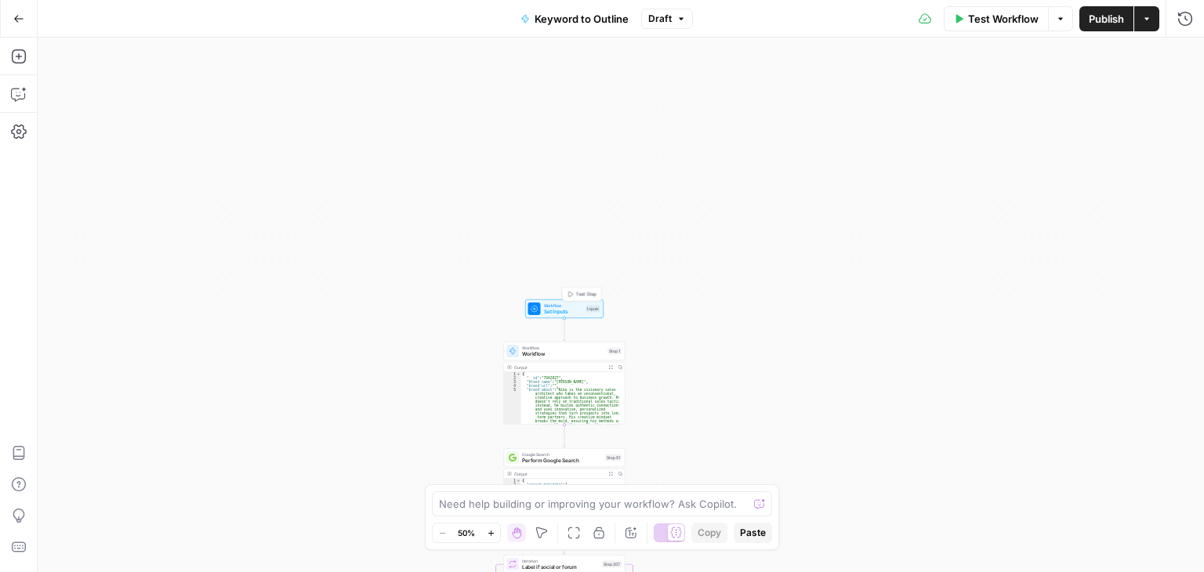
click at [574, 310] on span "Set Inputs" at bounding box center [563, 312] width 39 height 8
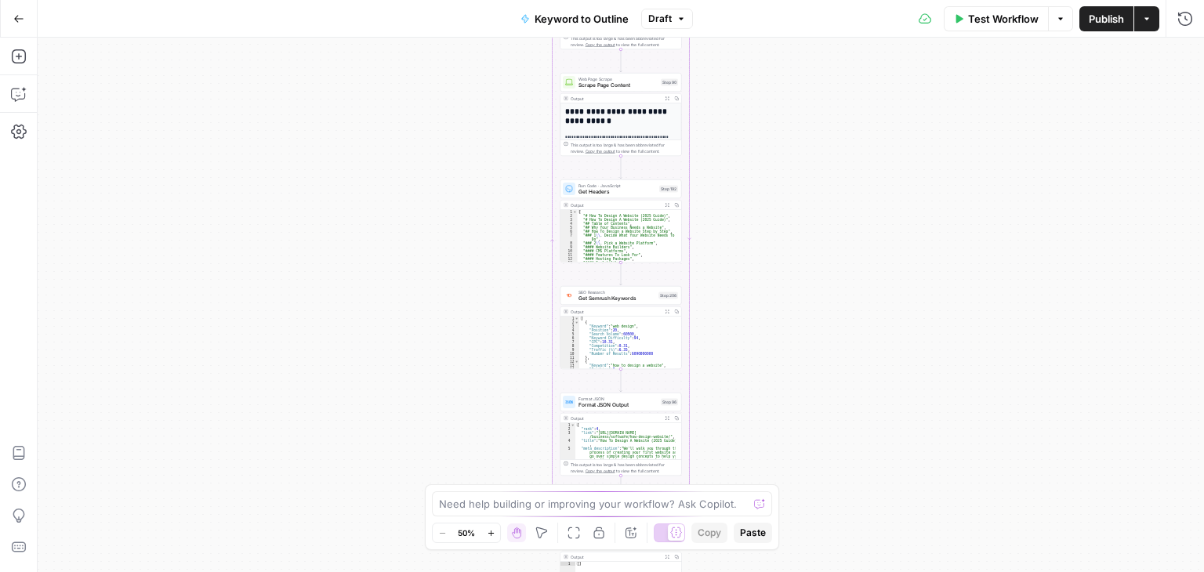
click at [829, 224] on div "Workflow Set Inputs Inputs Workflow Workflow Step 1 Output Expand Output Copy 1…" at bounding box center [621, 305] width 1167 height 535
click at [797, 398] on div "Workflow Set Inputs Inputs Workflow Workflow Step 1 Output Expand Output Copy 1…" at bounding box center [621, 305] width 1167 height 535
click at [770, 180] on div "Workflow Set Inputs Inputs Workflow Workflow Step 1 Output Expand Output Copy 1…" at bounding box center [621, 305] width 1167 height 535
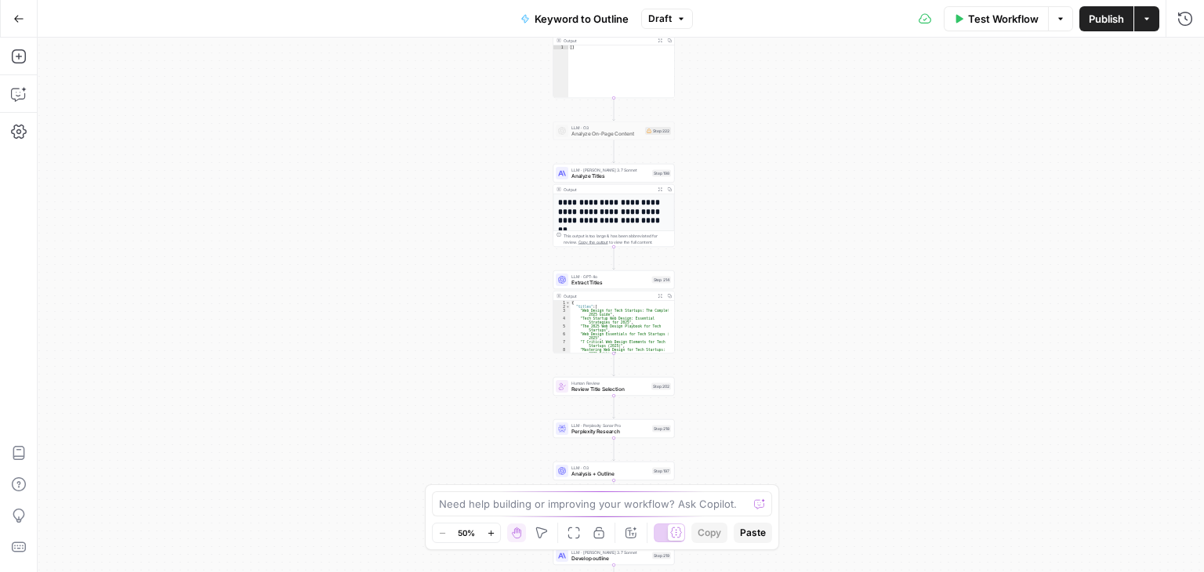
drag, startPoint x: 784, startPoint y: 135, endPoint x: 801, endPoint y: 182, distance: 50.1
click at [797, 27] on div "Go Back Keyword to Outline Draft Test Workflow Options Publish Actions Run Hist…" at bounding box center [602, 286] width 1204 height 572
drag, startPoint x: 806, startPoint y: 105, endPoint x: 805, endPoint y: 89, distance: 16.5
click at [805, 75] on div "Workflow Set Inputs Inputs Workflow Workflow Step 1 Output Expand Output Copy 1…" at bounding box center [621, 305] width 1167 height 535
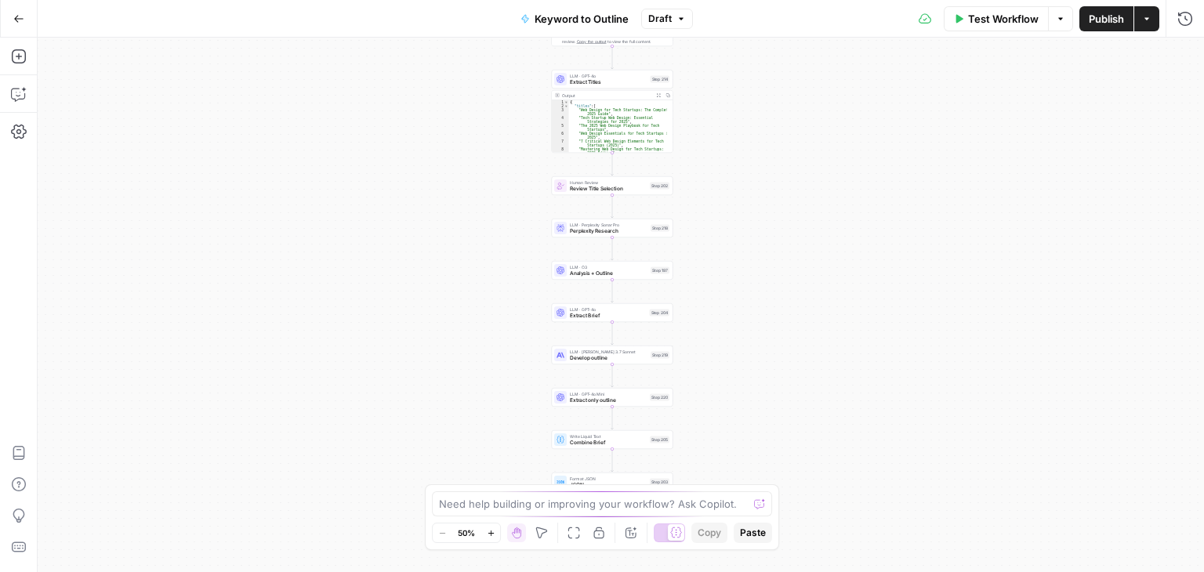
drag, startPoint x: 808, startPoint y: 169, endPoint x: 809, endPoint y: 142, distance: 26.7
click at [809, 130] on div "Workflow Set Inputs Inputs Workflow Workflow Step 1 Output Expand Output Copy 1…" at bounding box center [621, 305] width 1167 height 535
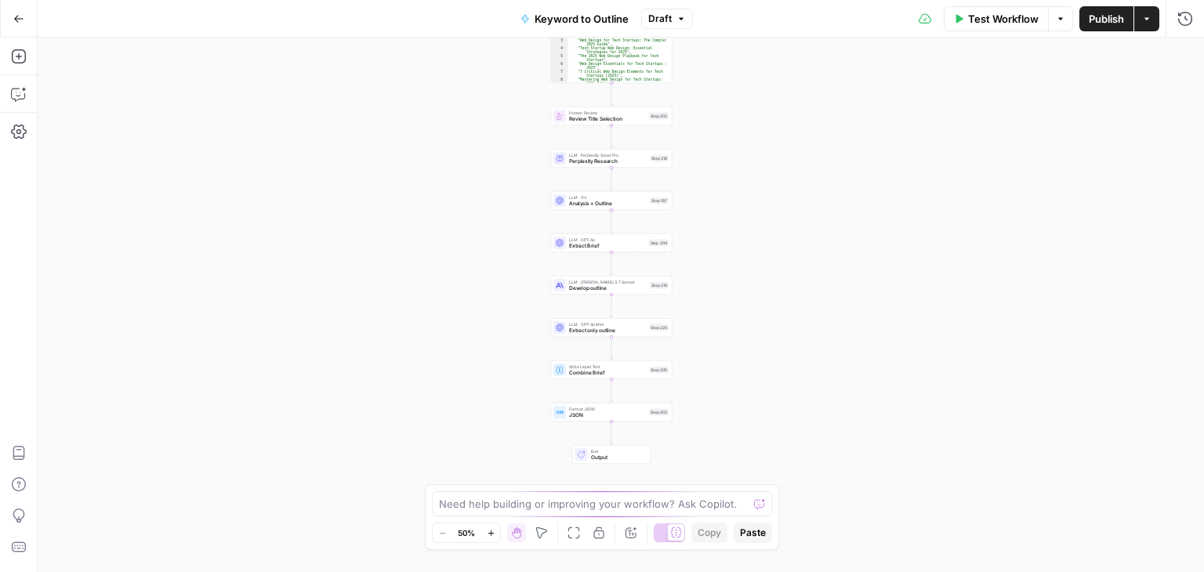
drag, startPoint x: 799, startPoint y: 226, endPoint x: 798, endPoint y: 198, distance: 28.2
click at [798, 198] on div "Workflow Set Inputs Inputs Workflow Workflow Step 1 Output Expand Output Copy 1…" at bounding box center [621, 305] width 1167 height 535
click at [595, 205] on span "Analysis + Outline" at bounding box center [608, 204] width 78 height 8
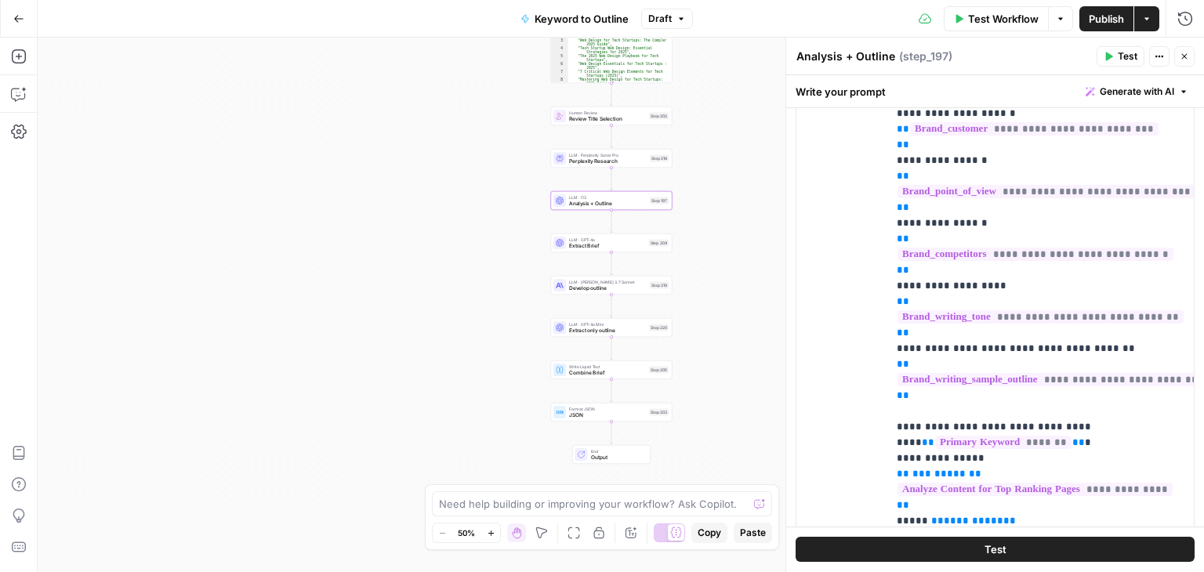
drag, startPoint x: 1105, startPoint y: 343, endPoint x: 1116, endPoint y: 474, distance: 132.2
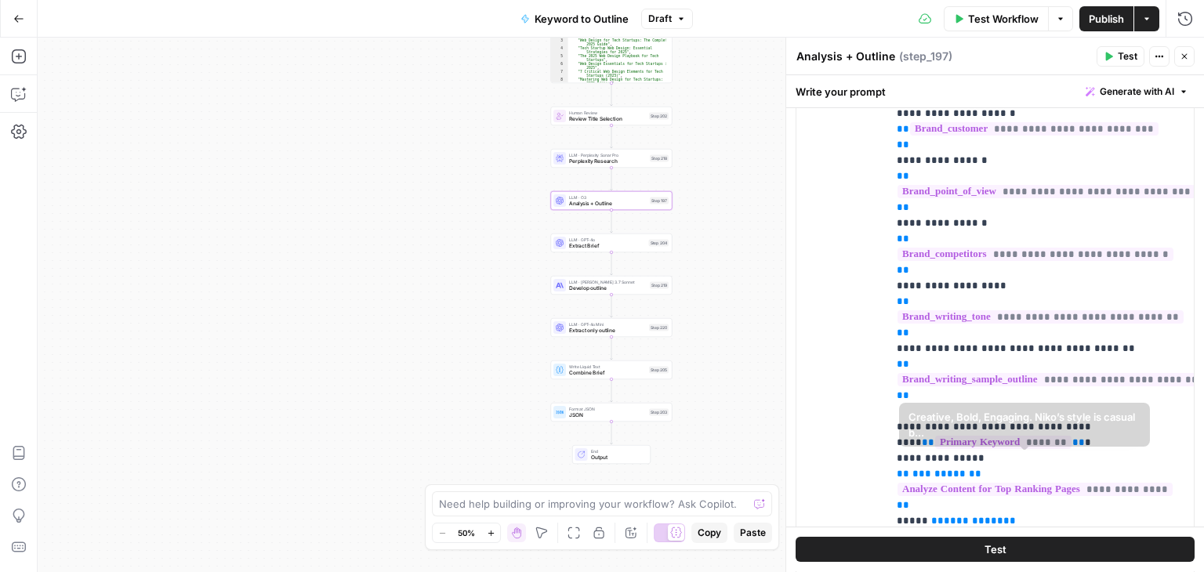
scroll to position [398, 0]
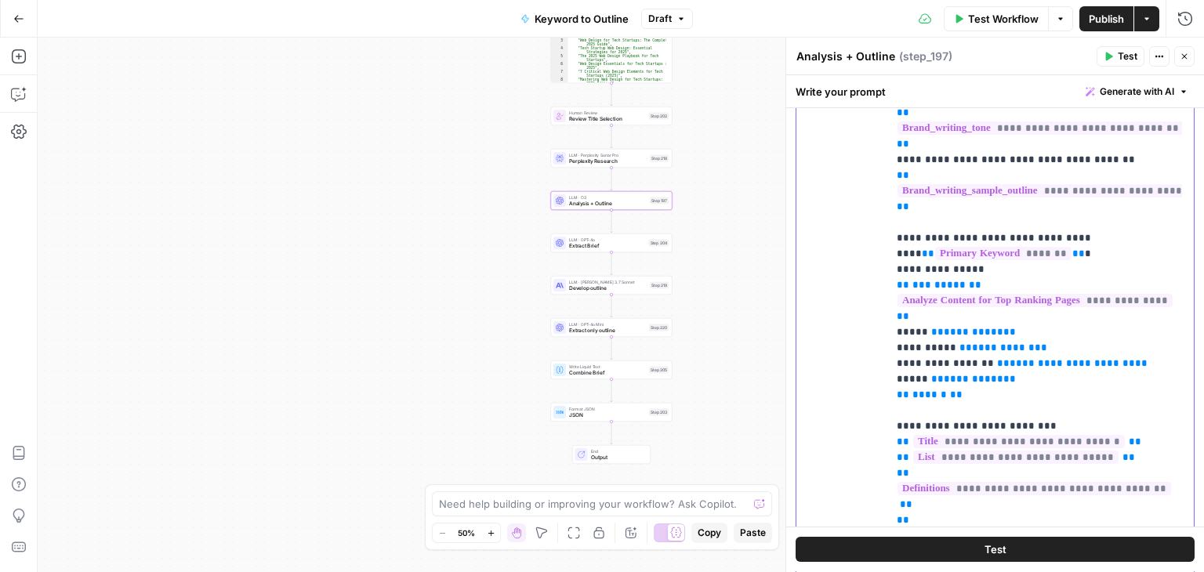
drag, startPoint x: 1069, startPoint y: 477, endPoint x: 1072, endPoint y: 515, distance: 38.5
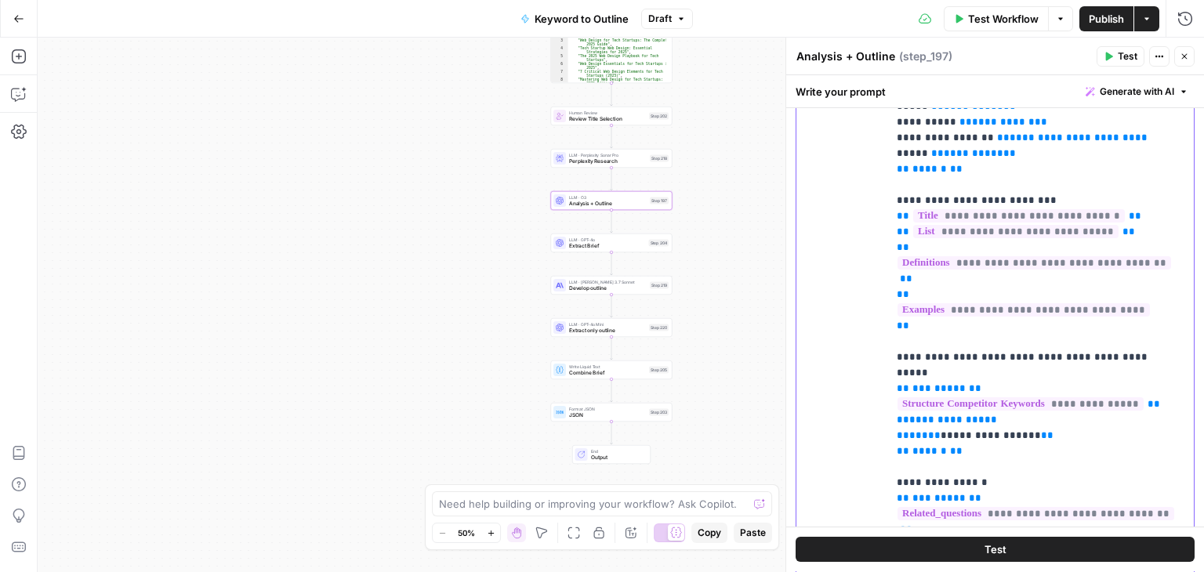
drag, startPoint x: 1032, startPoint y: 339, endPoint x: 1030, endPoint y: 396, distance: 56.5
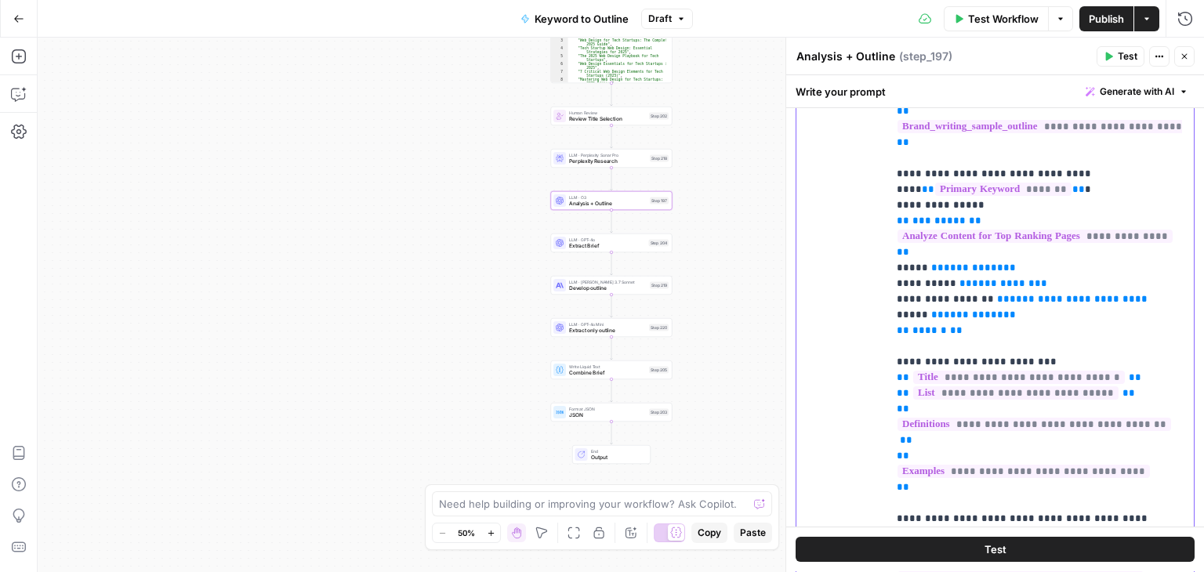
scroll to position [201, 0]
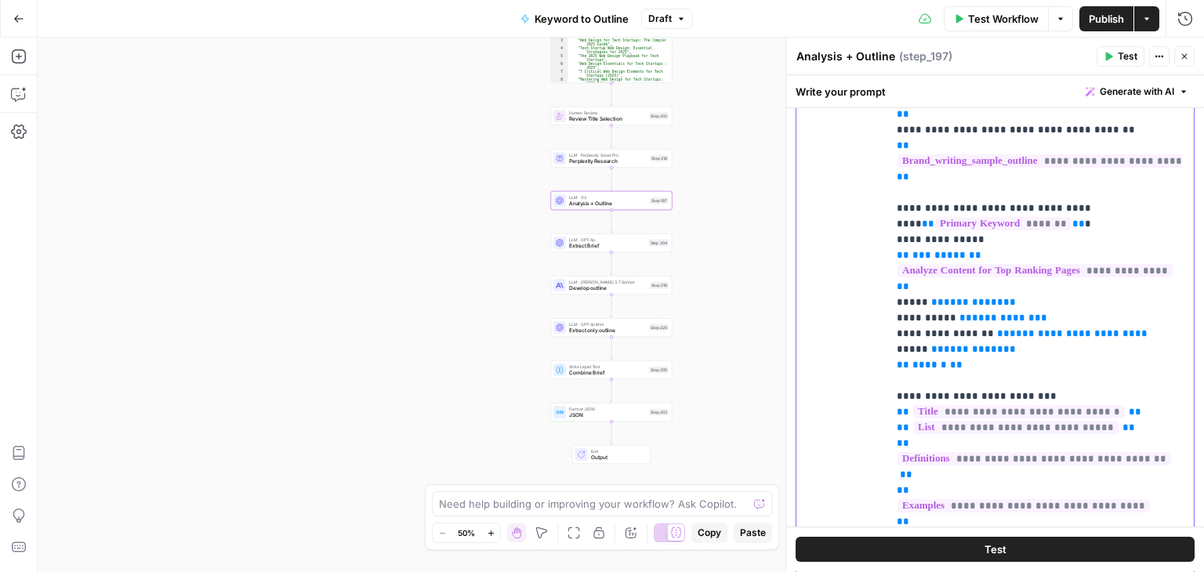
drag, startPoint x: 1054, startPoint y: 283, endPoint x: 1047, endPoint y: 227, distance: 56.9
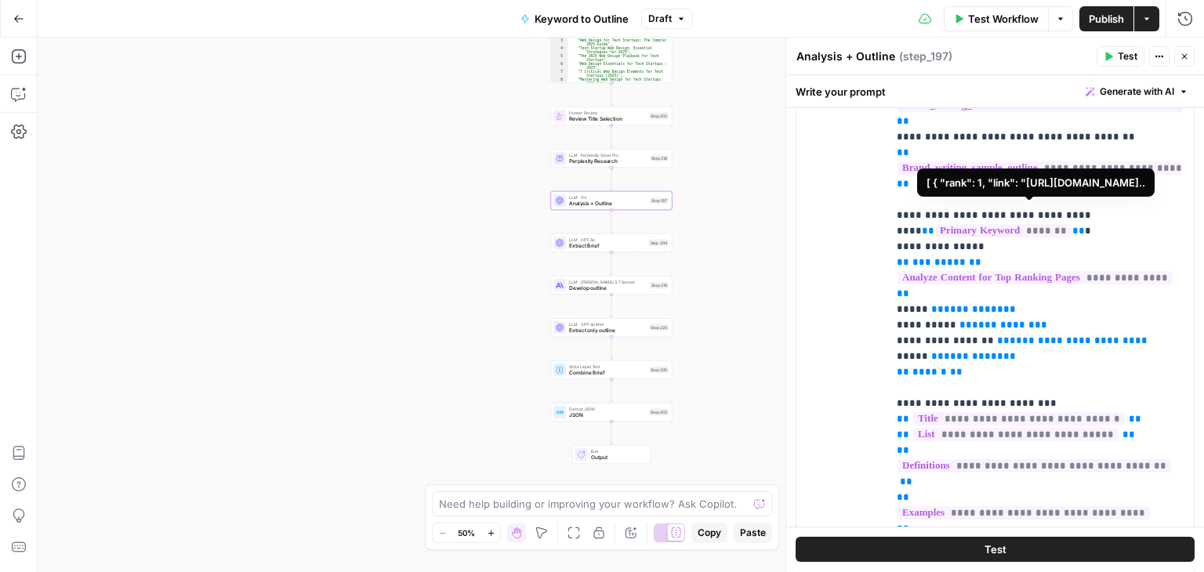
click at [1026, 271] on span "**********" at bounding box center [1035, 277] width 275 height 13
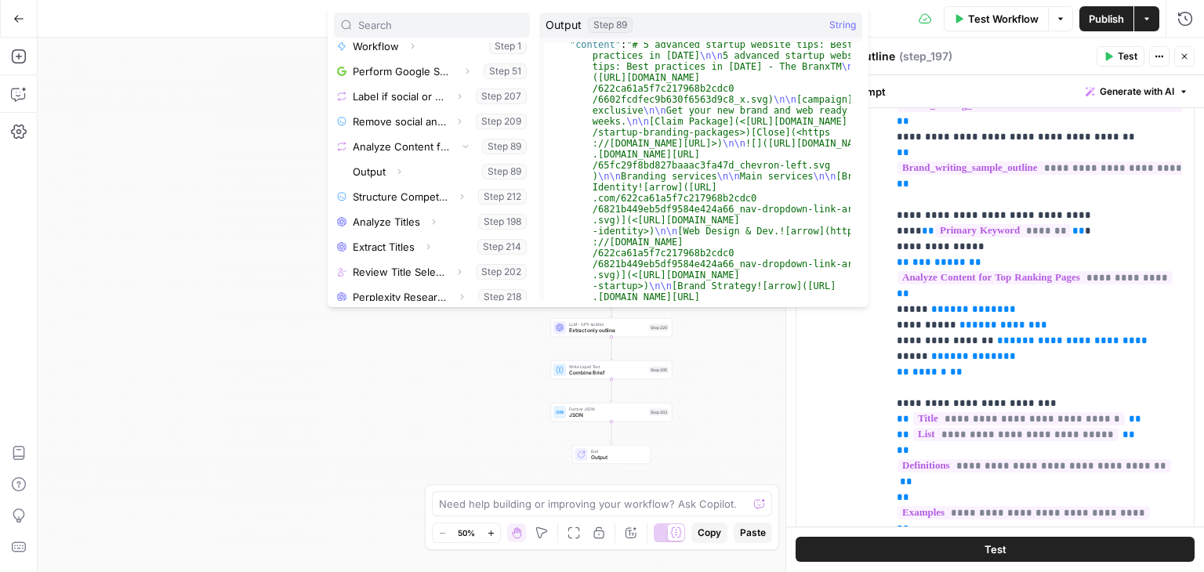
scroll to position [0, 0]
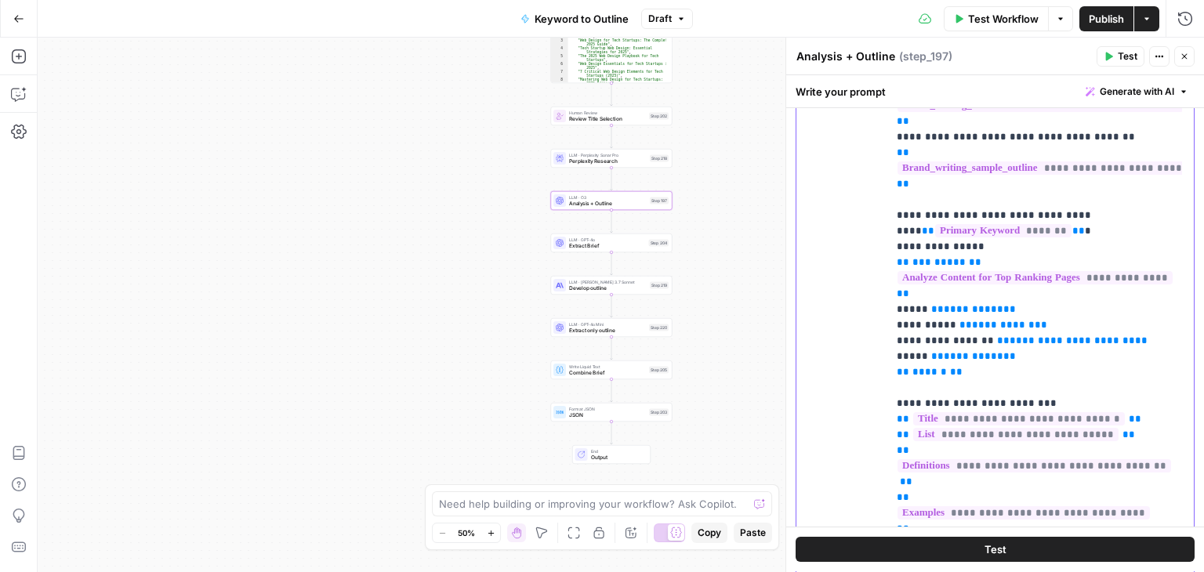
click at [1185, 53] on icon "button" at bounding box center [1184, 56] width 9 height 9
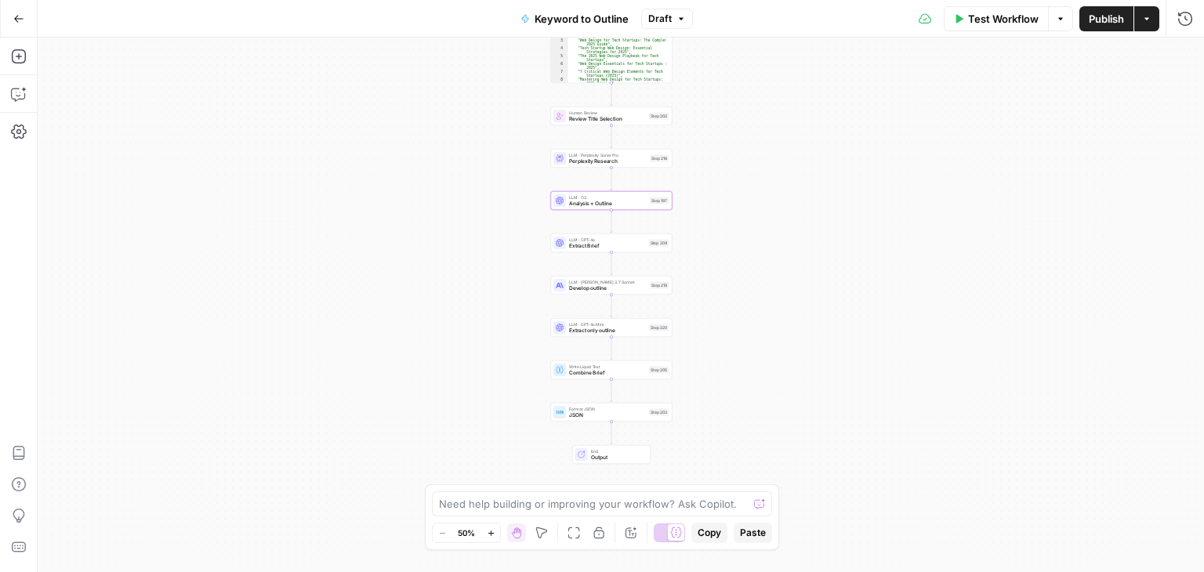
click at [739, 227] on div "Workflow Set Inputs Inputs Workflow Workflow Step 1 Output Expand Output Copy 1…" at bounding box center [621, 305] width 1167 height 535
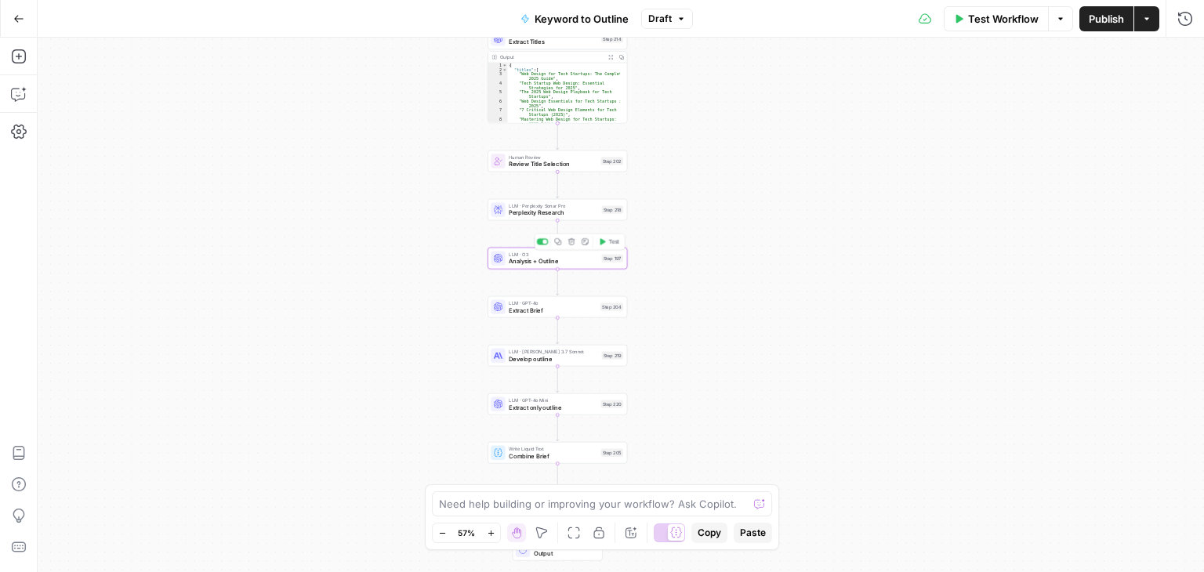
click at [533, 258] on span "Analysis + Outline" at bounding box center [553, 261] width 89 height 9
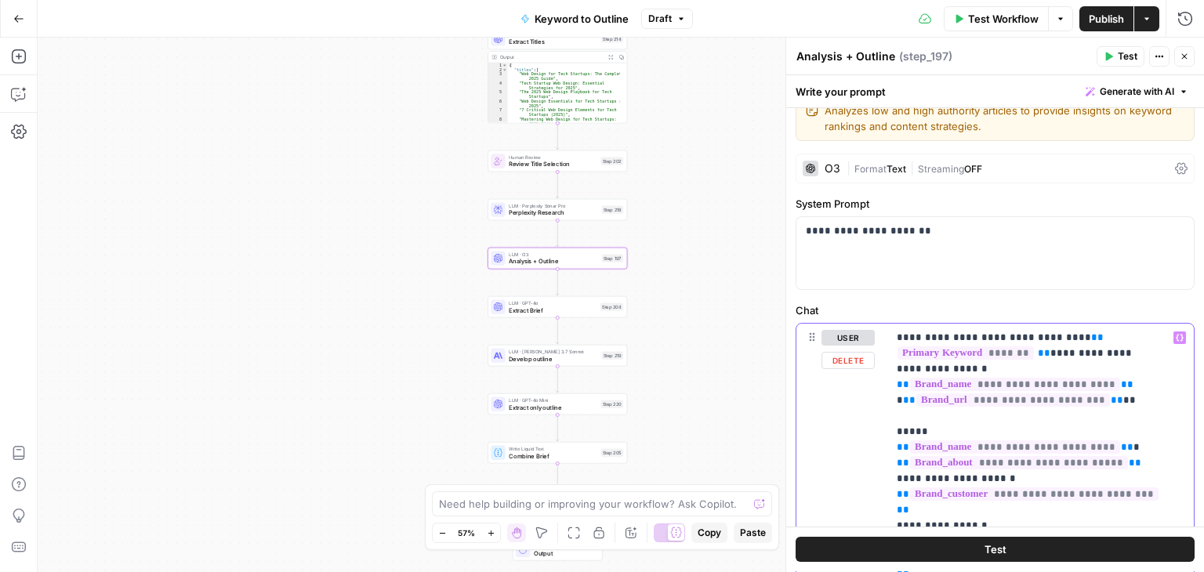
drag, startPoint x: 1052, startPoint y: 503, endPoint x: 1063, endPoint y: 327, distance: 176.0
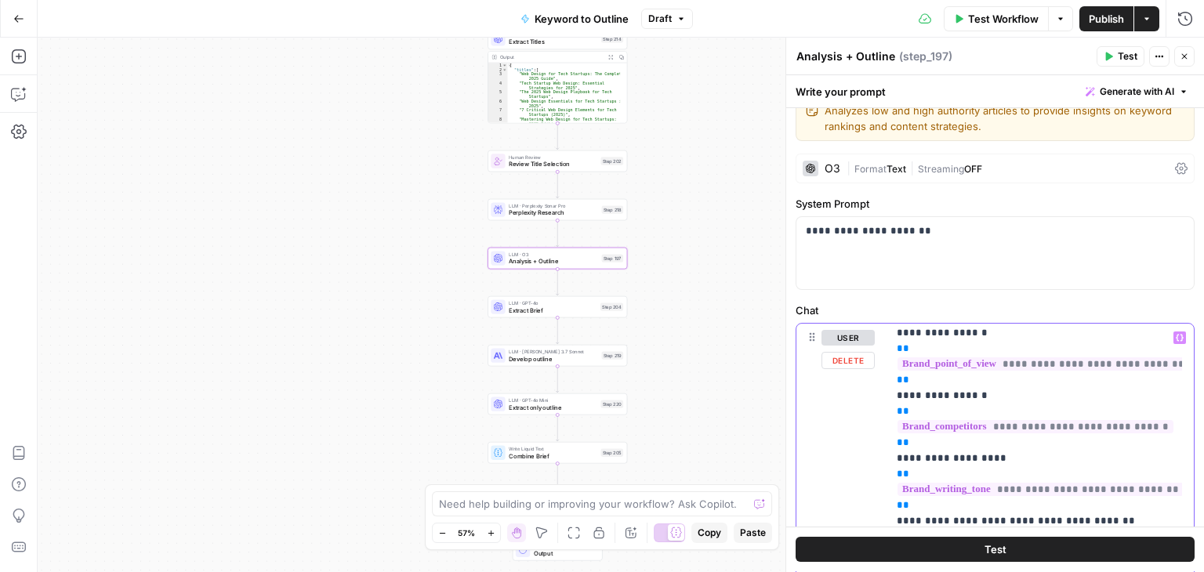
drag, startPoint x: 1156, startPoint y: 387, endPoint x: 1148, endPoint y: 466, distance: 80.4
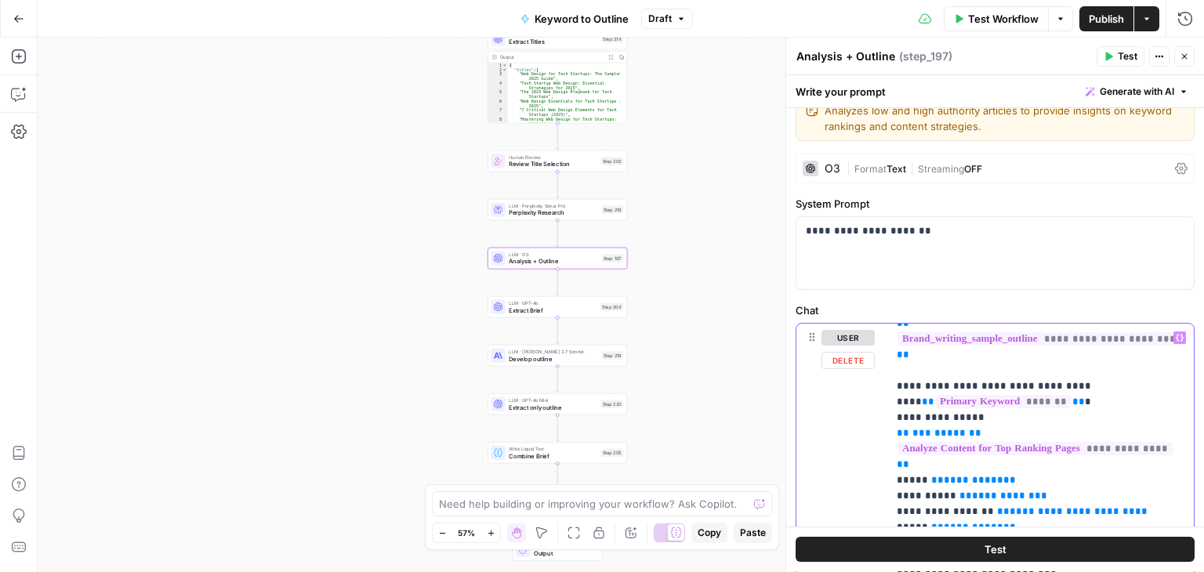
scroll to position [412, 0]
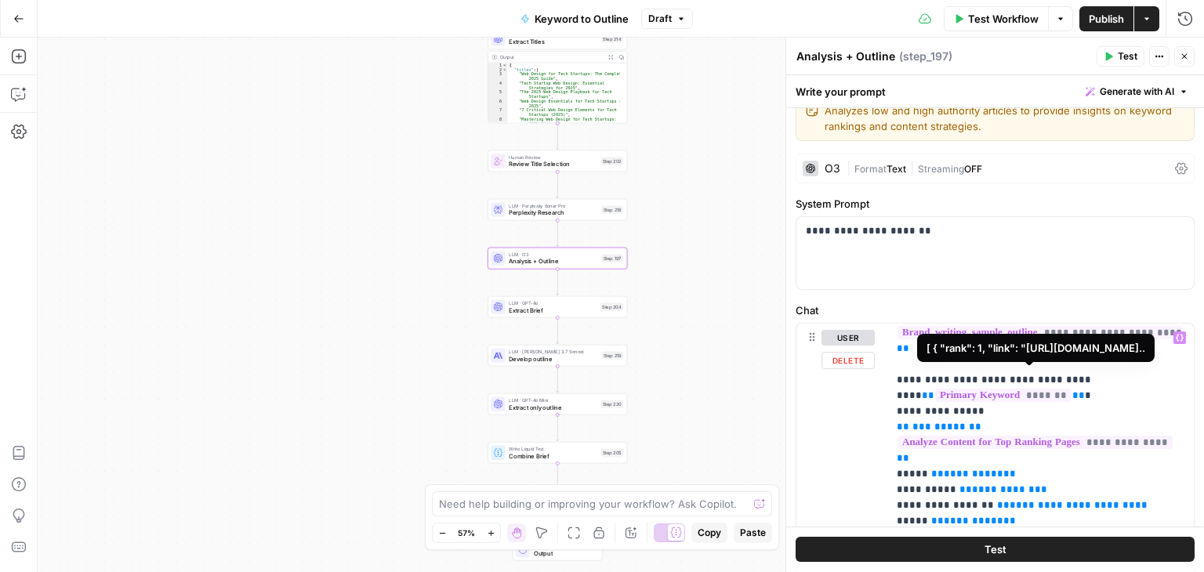
click at [1066, 436] on span "**********" at bounding box center [1035, 442] width 275 height 13
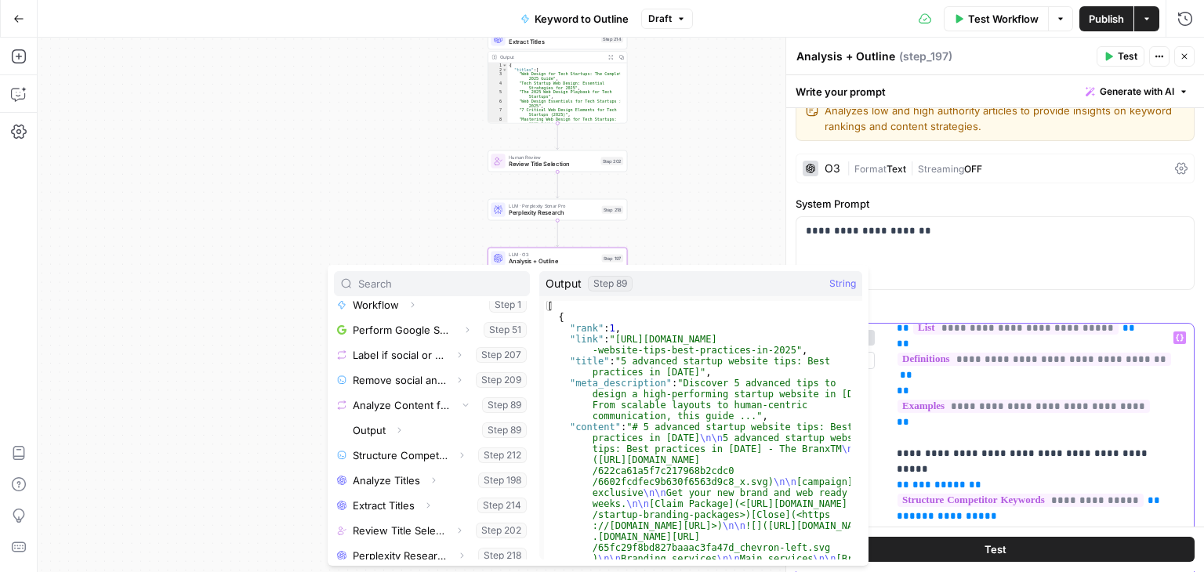
scroll to position [690, 0]
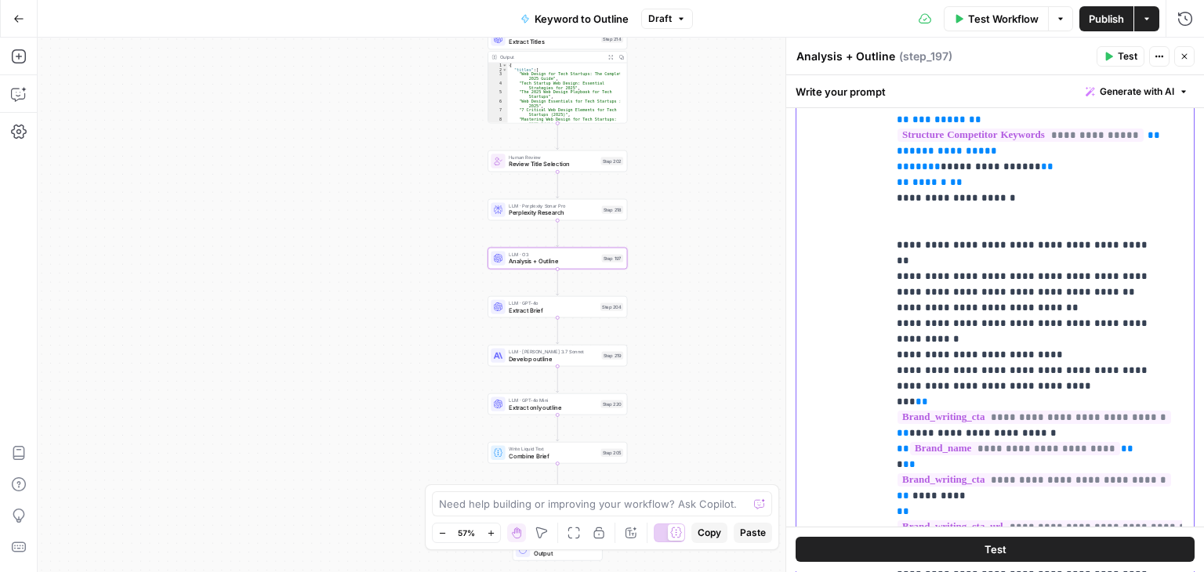
scroll to position [4873, 0]
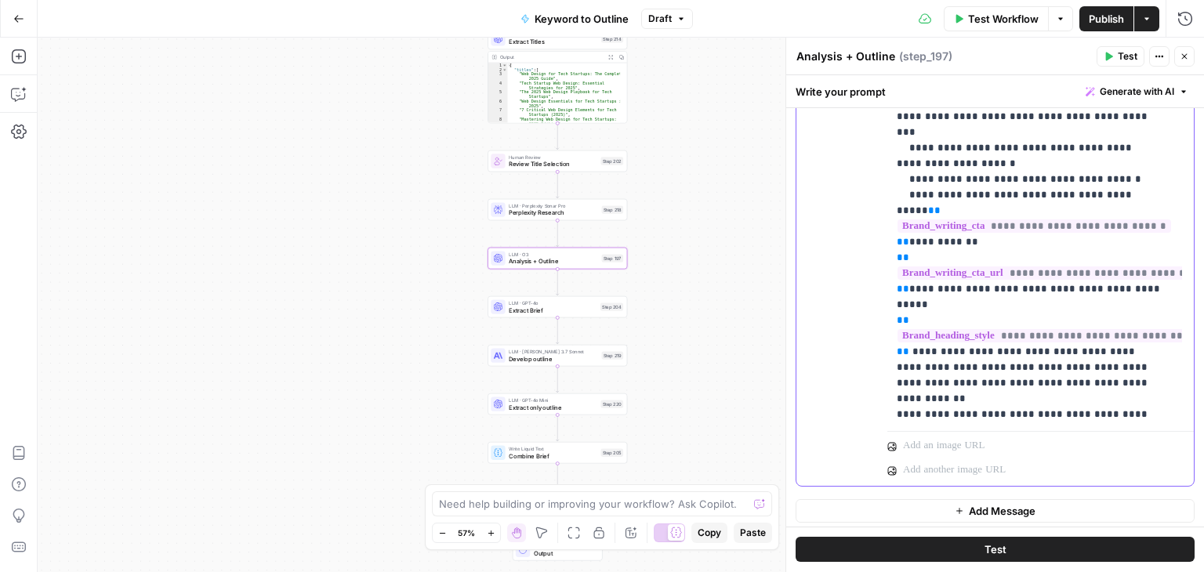
scroll to position [562, 0]
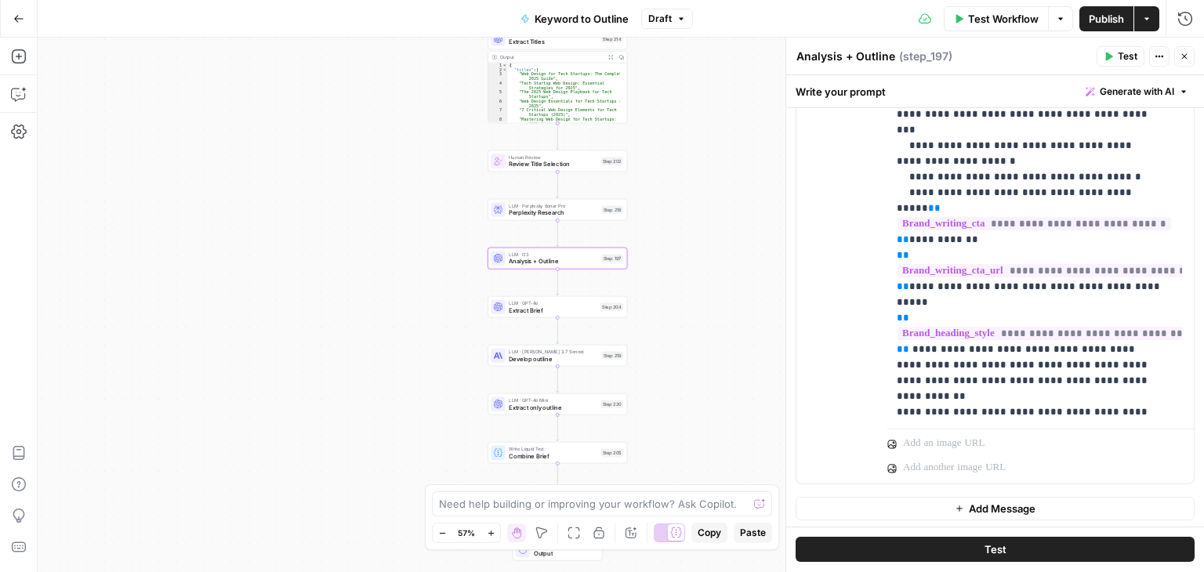
click at [715, 101] on div "Workflow Set Inputs Inputs Workflow Workflow Step 1 Output Expand Output Copy 1…" at bounding box center [621, 305] width 1167 height 535
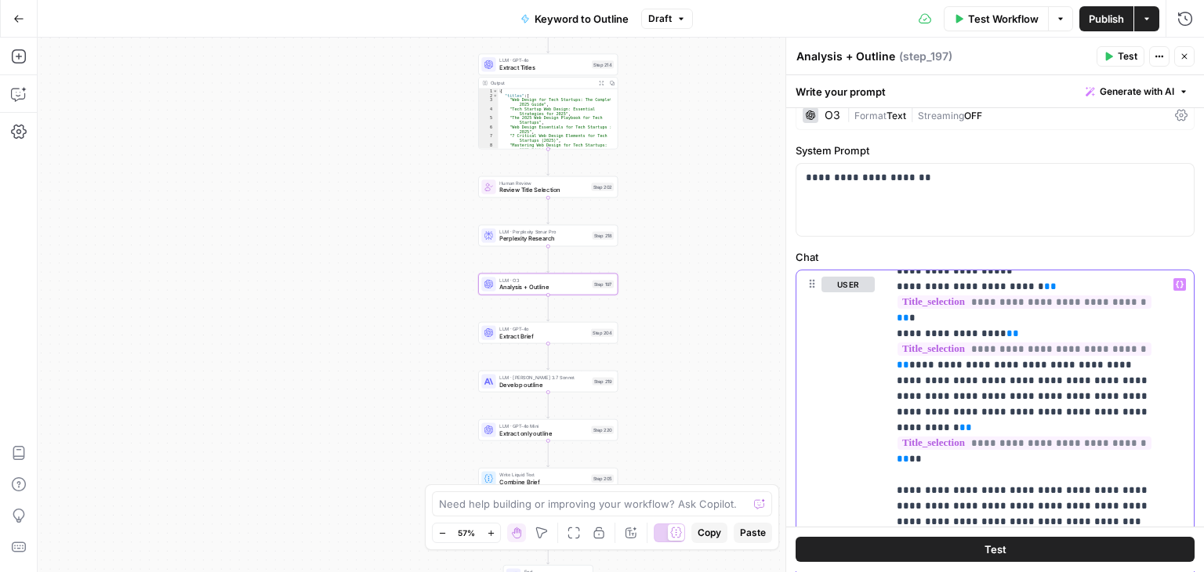
scroll to position [44, 0]
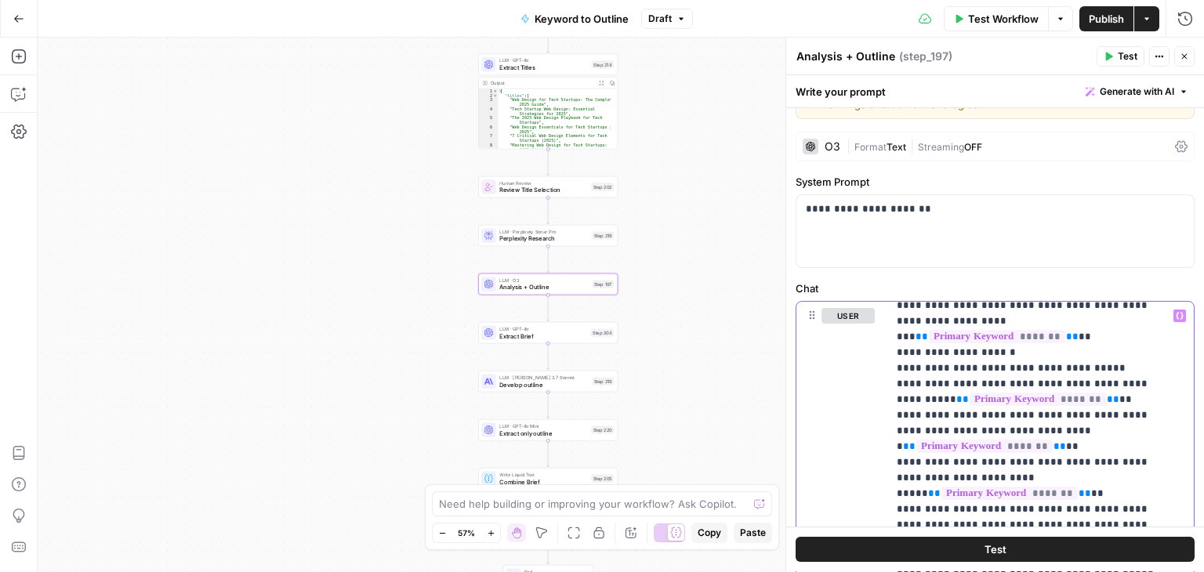
drag, startPoint x: 1107, startPoint y: 407, endPoint x: 1110, endPoint y: 281, distance: 126.3
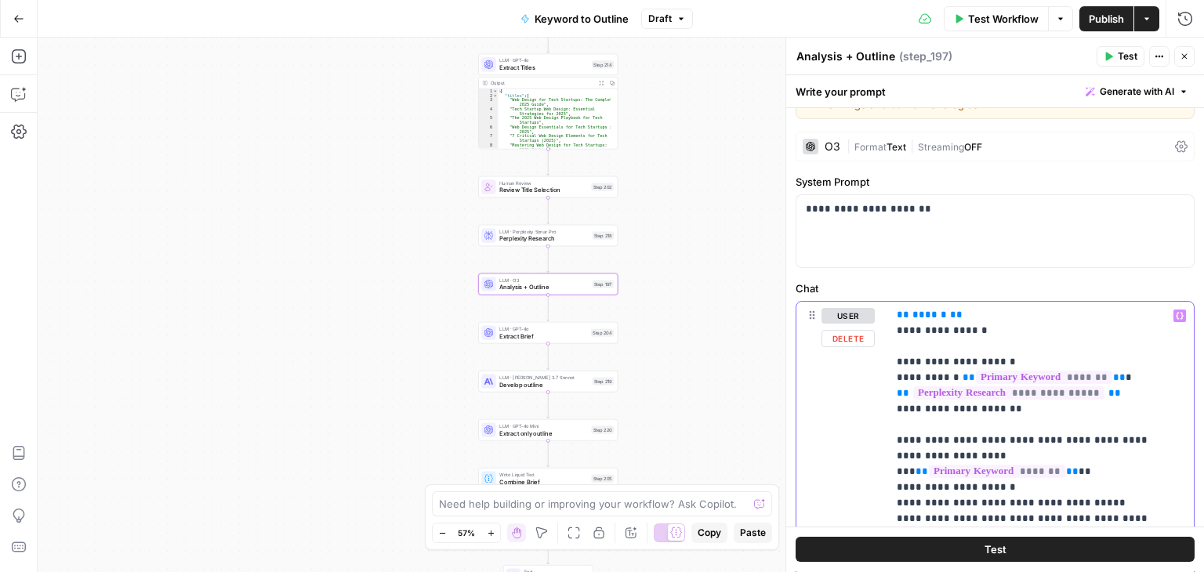
click at [1004, 196] on div "**********" at bounding box center [995, 231] width 397 height 72
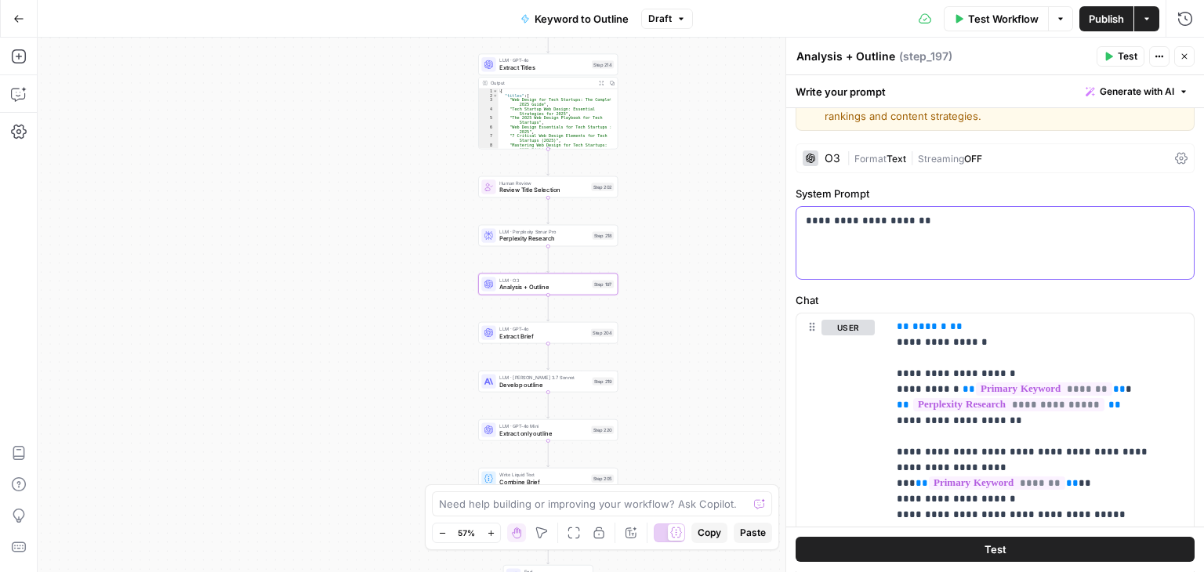
scroll to position [6, 0]
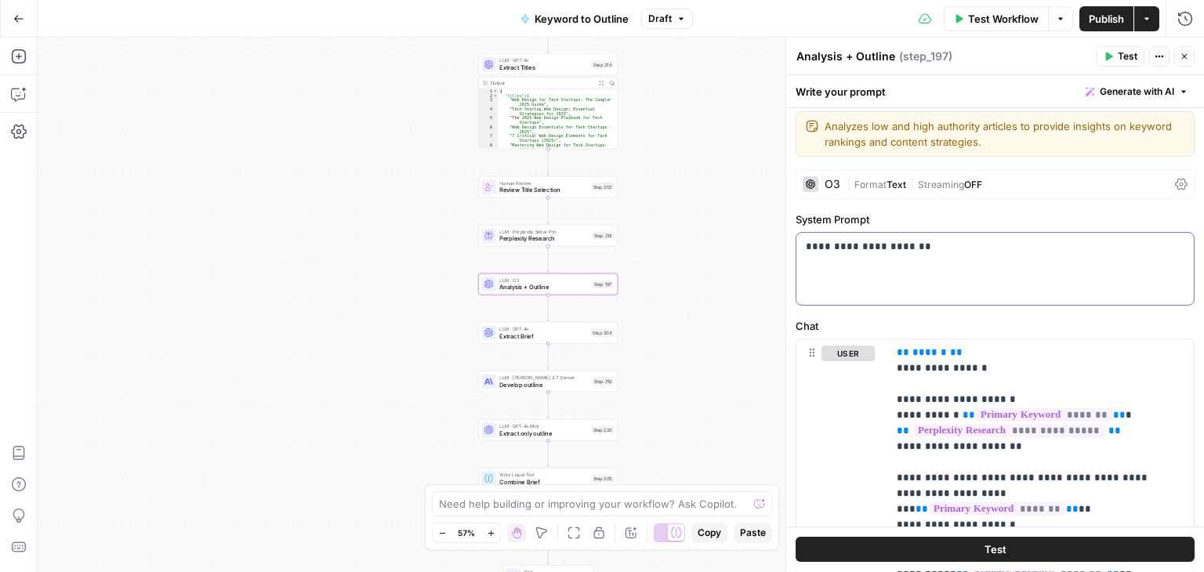
click at [959, 258] on div "**********" at bounding box center [995, 269] width 397 height 72
click at [1026, 278] on div "**********" at bounding box center [995, 269] width 397 height 72
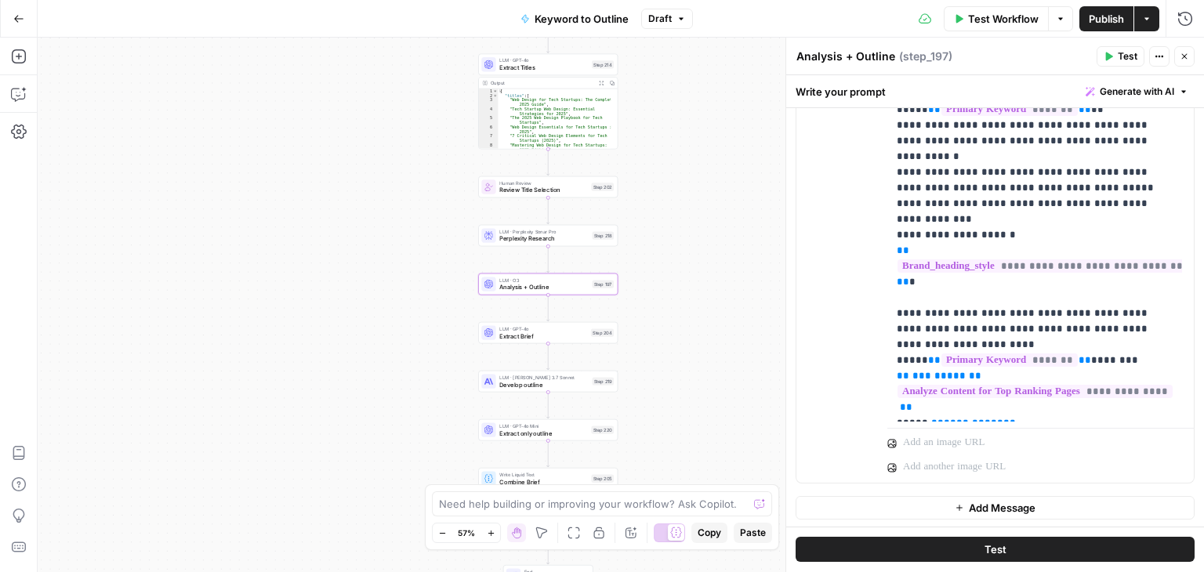
scroll to position [0, 0]
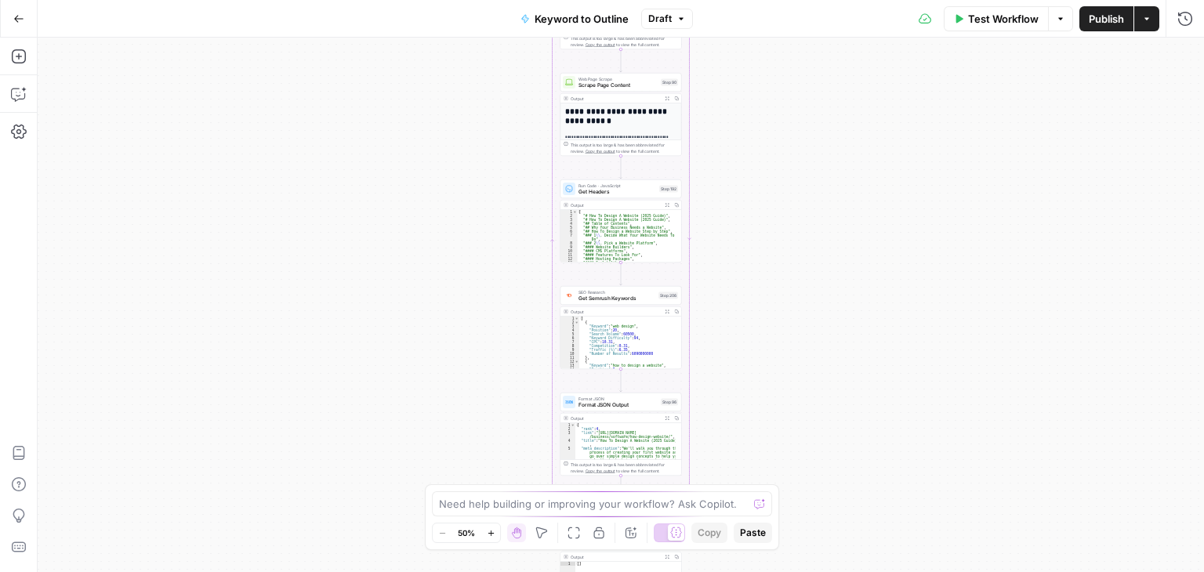
click at [783, 254] on div "Workflow Set Inputs Inputs Workflow Workflow Step 1 Output Expand Output Copy 1…" at bounding box center [621, 305] width 1167 height 535
click at [793, 132] on div "Workflow Set Inputs Inputs Workflow Workflow Step 1 Output Expand Output Copy 1…" at bounding box center [621, 305] width 1167 height 535
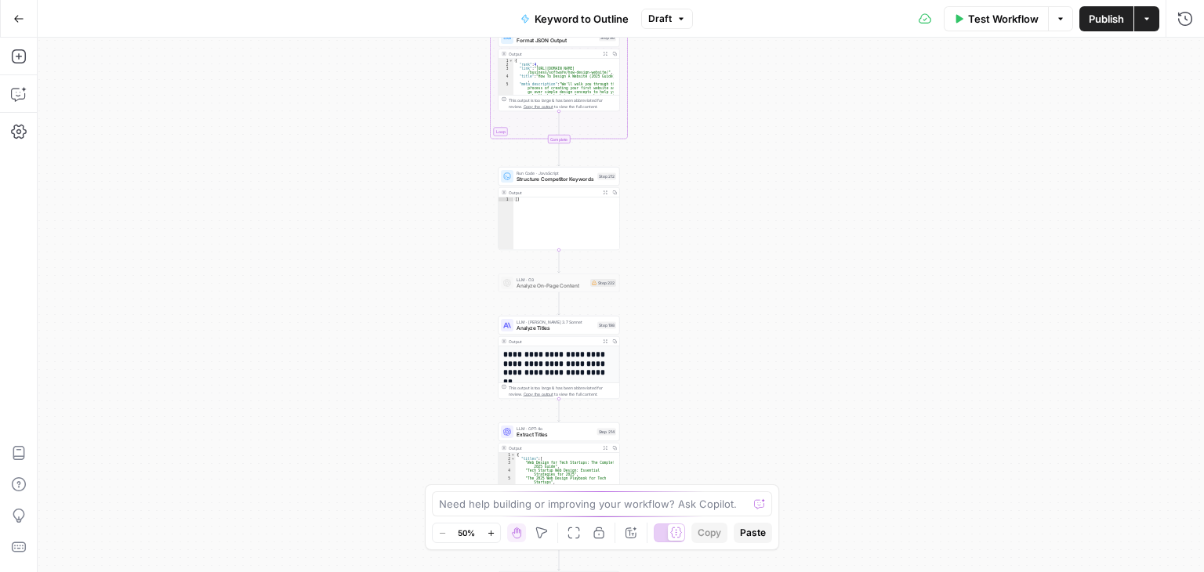
click at [783, 119] on div "Workflow Set Inputs Inputs Workflow Workflow Step 1 Output Expand Output Copy 1…" at bounding box center [621, 305] width 1167 height 535
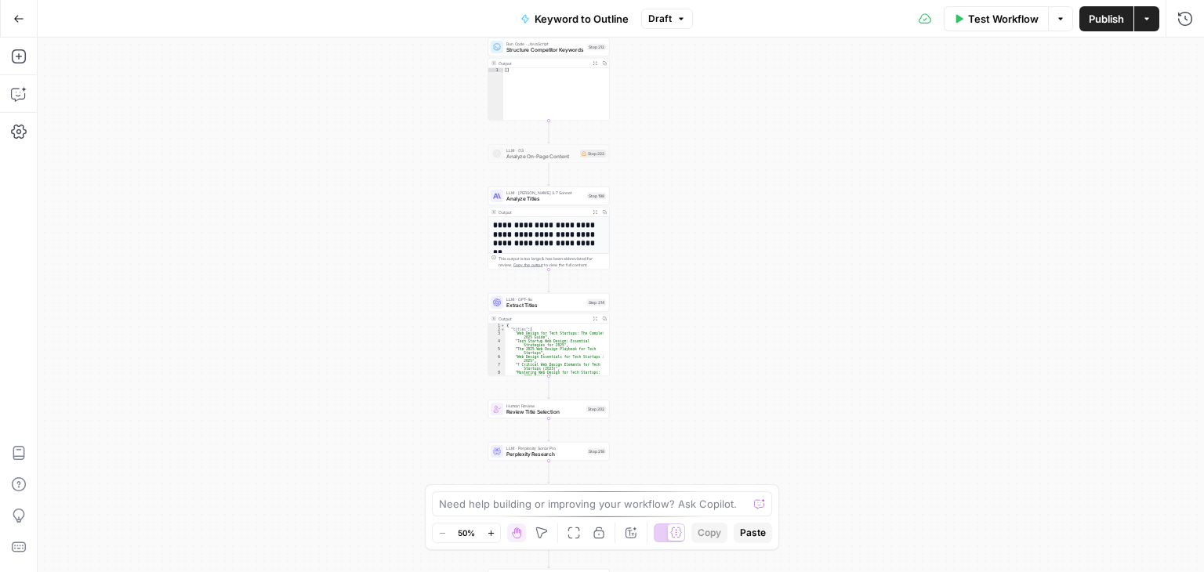
drag, startPoint x: 768, startPoint y: 245, endPoint x: 748, endPoint y: 203, distance: 47.0
click at [755, 136] on div "Workflow Set Inputs Inputs Workflow Workflow Step 1 Output Expand Output Copy 1…" at bounding box center [621, 305] width 1167 height 535
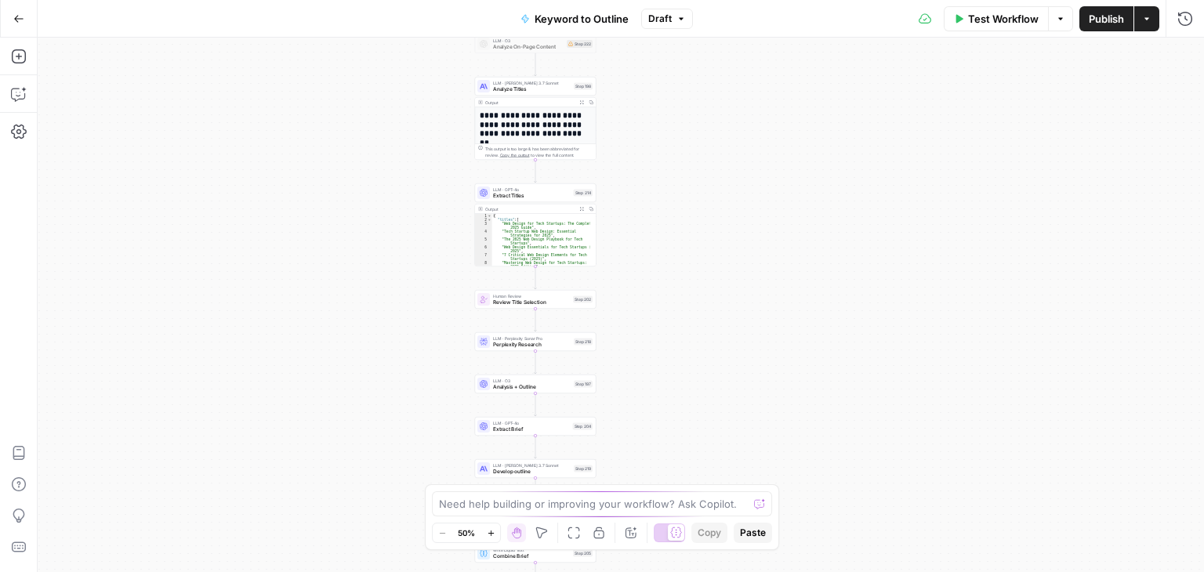
drag, startPoint x: 748, startPoint y: 209, endPoint x: 735, endPoint y: 104, distance: 105.9
click at [735, 115] on div "Workflow Set Inputs Inputs Workflow Workflow Step 1 Output Expand Output Copy 1…" at bounding box center [621, 305] width 1167 height 535
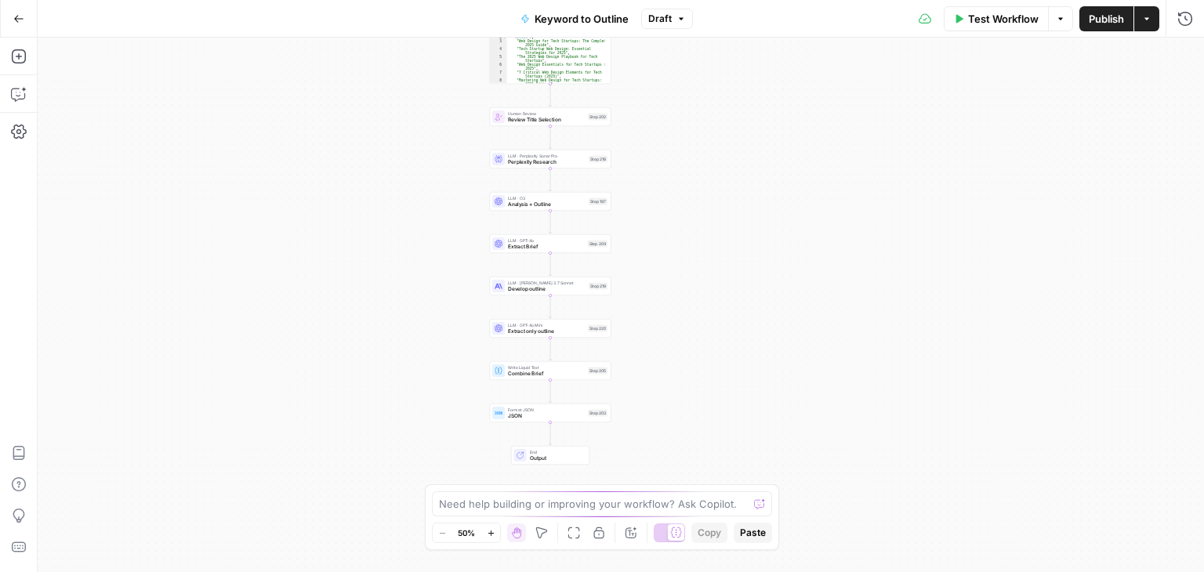
drag, startPoint x: 740, startPoint y: 245, endPoint x: 755, endPoint y: 405, distance: 160.6
click at [797, 419] on div "Workflow Set Inputs Inputs Workflow Workflow Step 1 Output Expand Output Copy 1…" at bounding box center [621, 305] width 1167 height 535
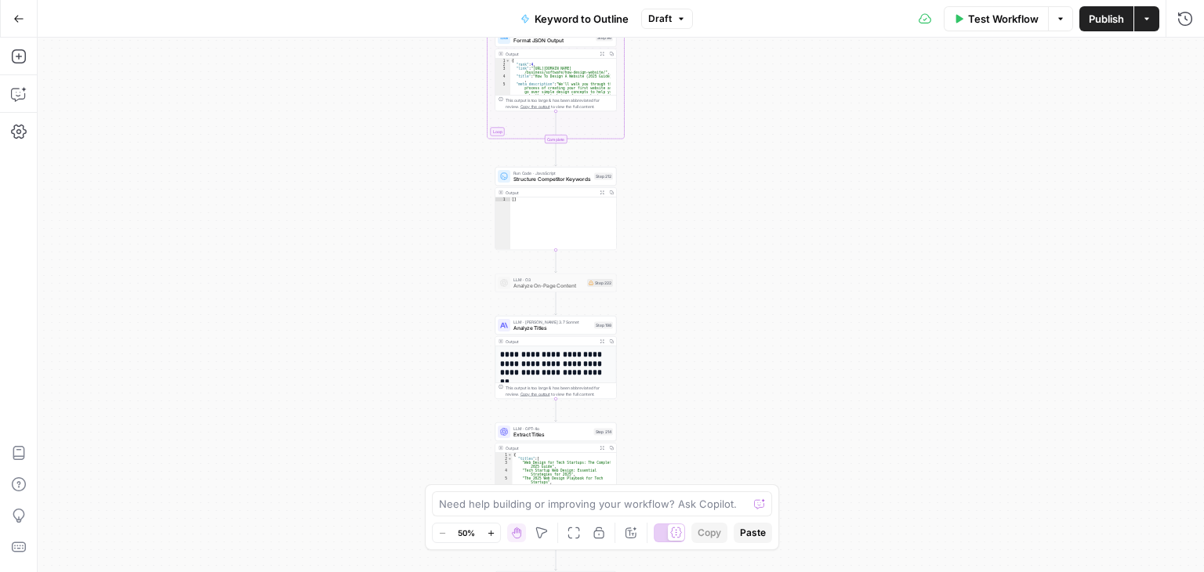
drag, startPoint x: 735, startPoint y: 337, endPoint x: 764, endPoint y: 388, distance: 58.6
click at [731, 488] on body "All About AI New Home Browse Your Data Usage Settings Recent Grids Simetri Grid…" at bounding box center [602, 286] width 1204 height 572
click at [754, 377] on div "Workflow Set Inputs Inputs Workflow Workflow Step 1 Output Expand Output Copy 1…" at bounding box center [621, 305] width 1167 height 535
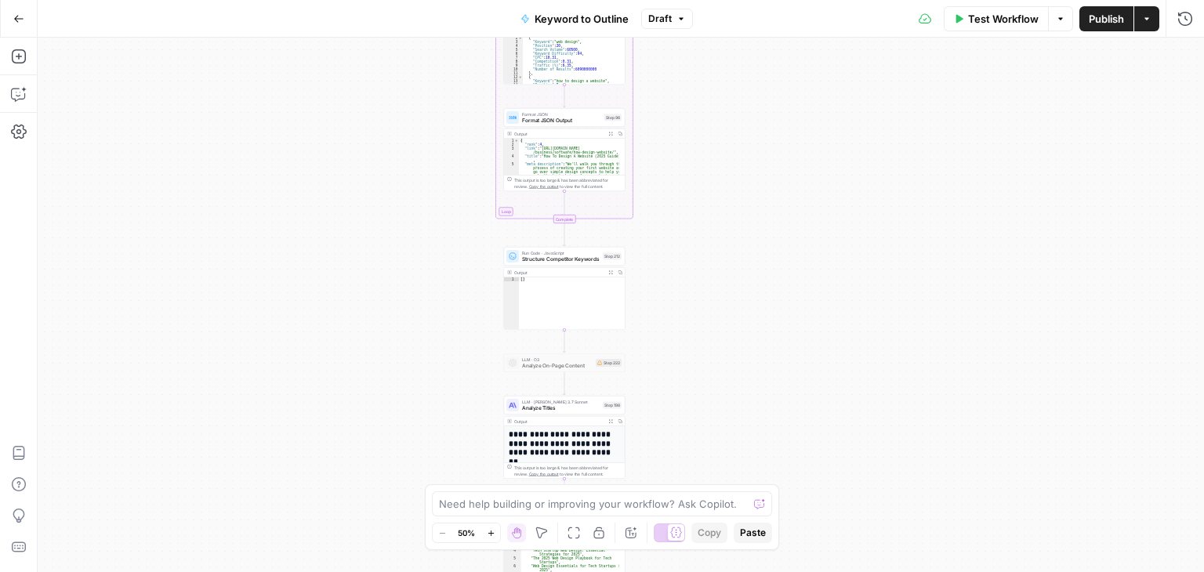
drag, startPoint x: 715, startPoint y: 394, endPoint x: 739, endPoint y: 83, distance: 311.3
click at [739, 121] on div "Workflow Set Inputs Inputs Workflow Workflow Step 1 Output Expand Output Copy 1…" at bounding box center [621, 305] width 1167 height 535
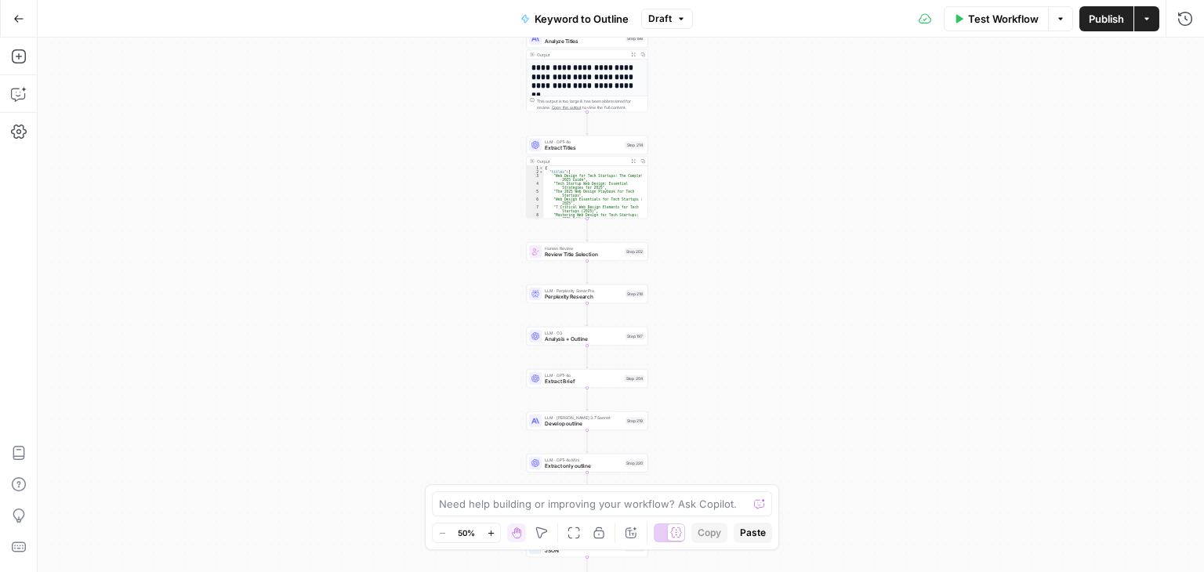
drag, startPoint x: 779, startPoint y: 326, endPoint x: 782, endPoint y: 122, distance: 203.9
click at [782, 118] on div "Workflow Set Inputs Inputs Workflow Workflow Step 1 Output Expand Output Copy 1…" at bounding box center [621, 305] width 1167 height 535
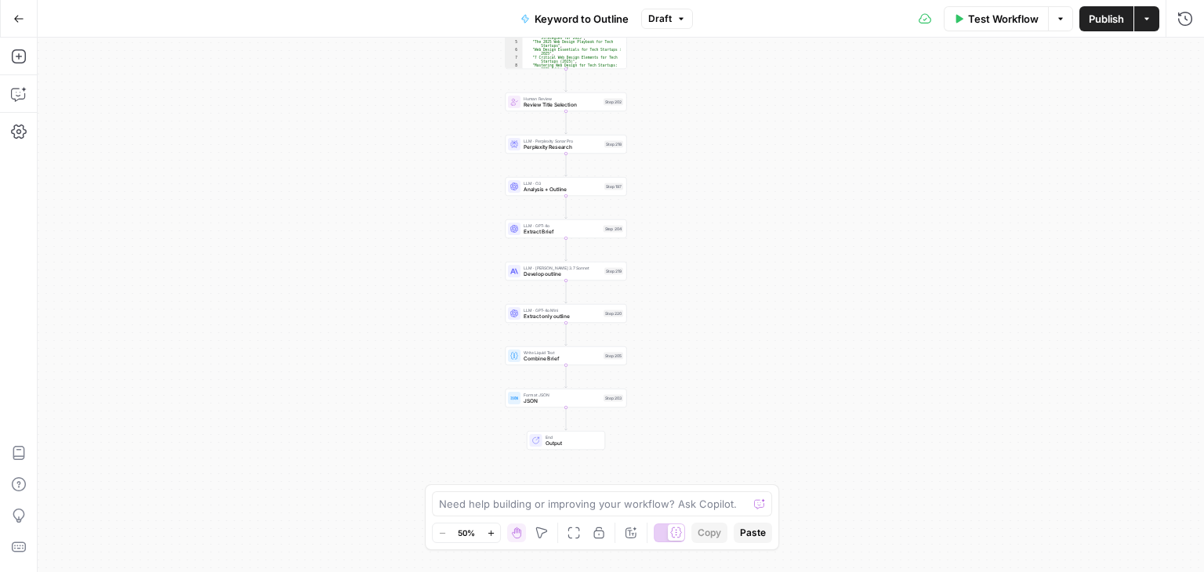
drag, startPoint x: 767, startPoint y: 159, endPoint x: 765, endPoint y: 175, distance: 15.8
click at [761, 104] on div "Workflow Set Inputs Inputs Workflow Workflow Step 1 Output Expand Output Copy 1…" at bounding box center [621, 305] width 1167 height 535
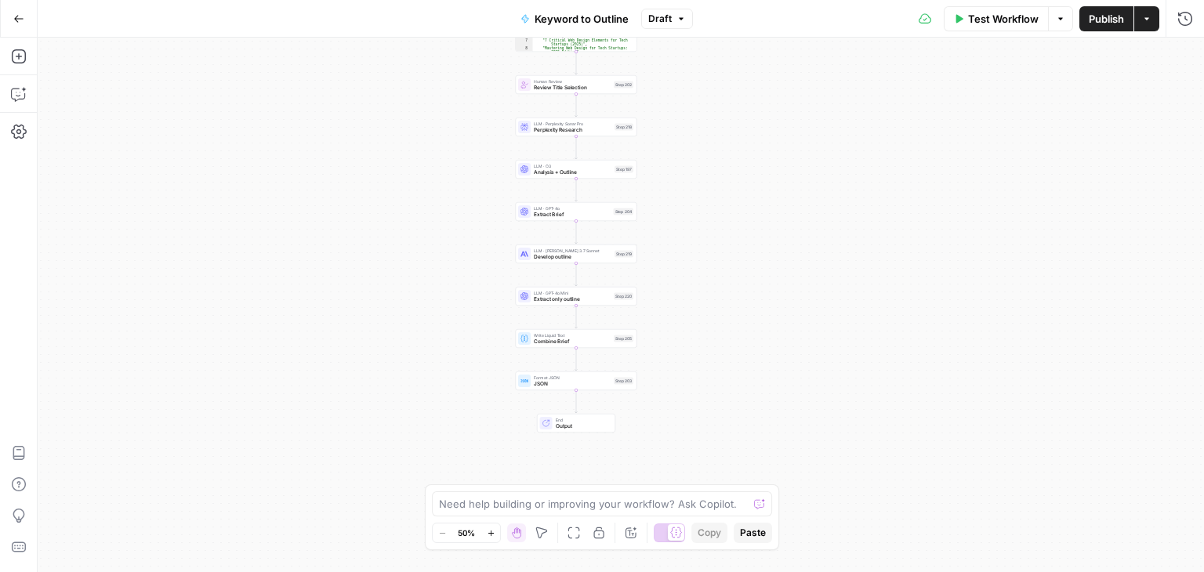
drag, startPoint x: 764, startPoint y: 249, endPoint x: 756, endPoint y: 269, distance: 22.1
click at [765, 250] on div "Workflow Set Inputs Inputs Workflow Workflow Step 1 Output Expand Output Copy 1…" at bounding box center [621, 305] width 1167 height 535
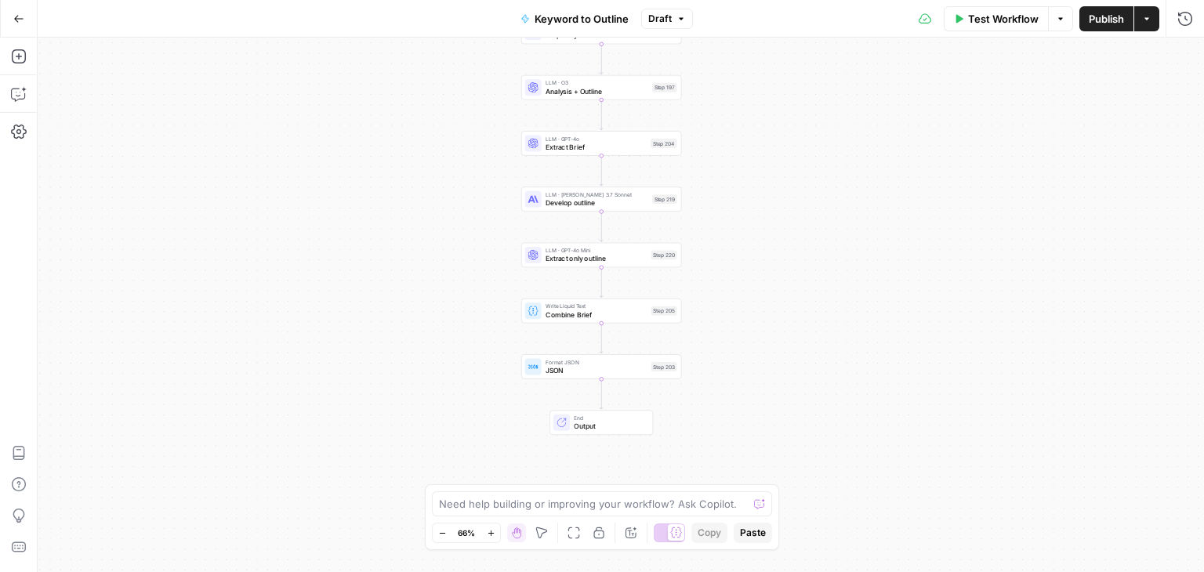
drag, startPoint x: 779, startPoint y: 331, endPoint x: 510, endPoint y: 260, distance: 278.2
click at [812, 321] on div "Workflow Set Inputs Inputs Workflow Workflow Step 1 Output Expand Output Copy 1…" at bounding box center [621, 305] width 1167 height 535
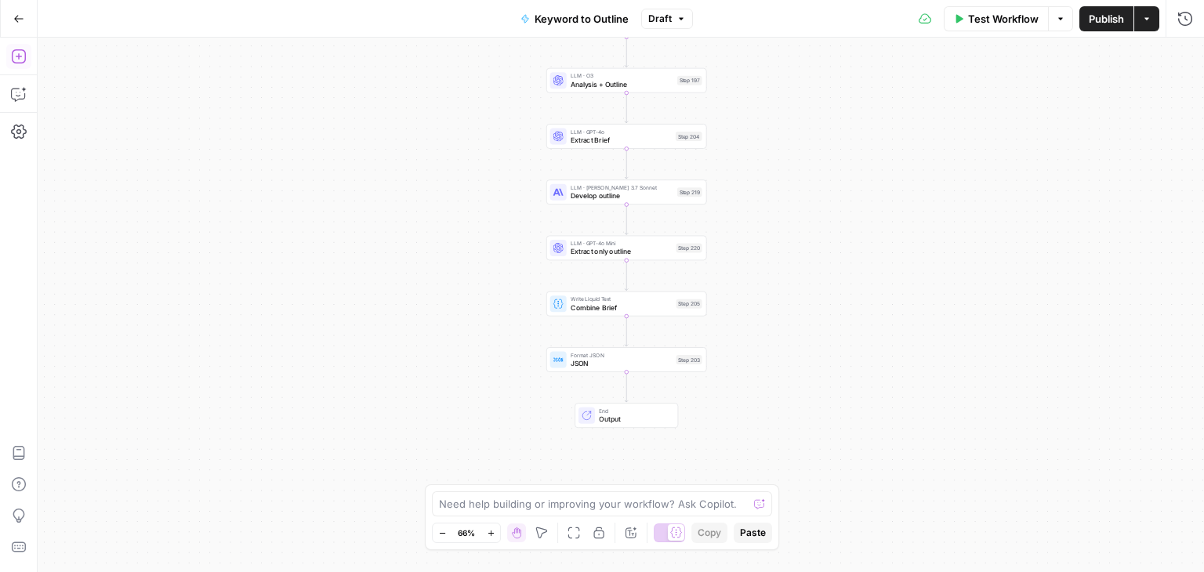
click at [19, 57] on icon "button" at bounding box center [18, 56] width 14 height 14
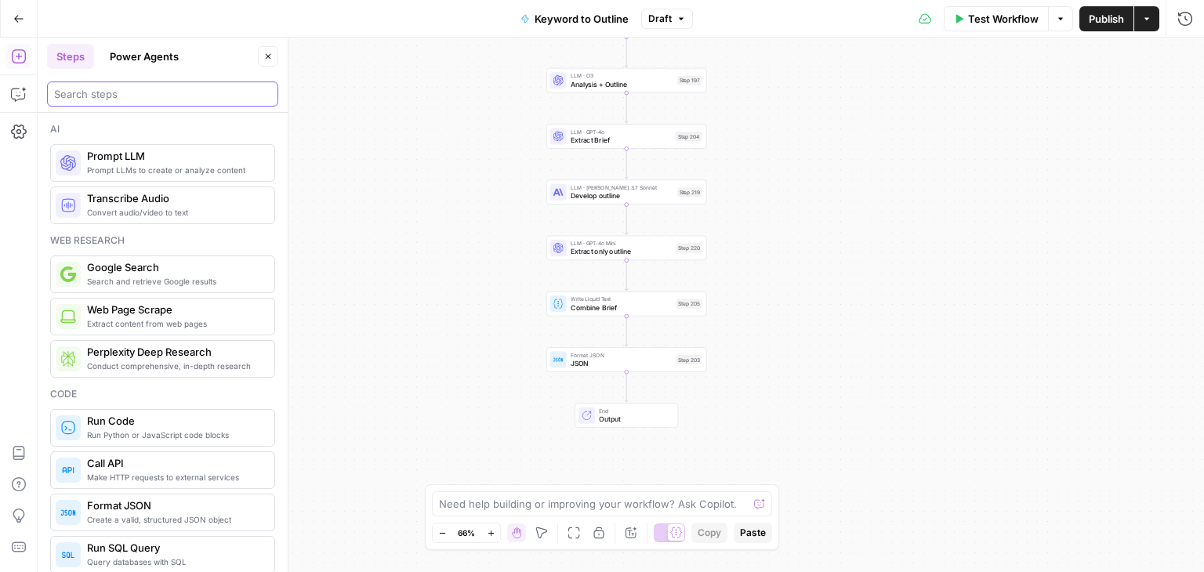
click at [160, 93] on input "search" at bounding box center [162, 94] width 217 height 16
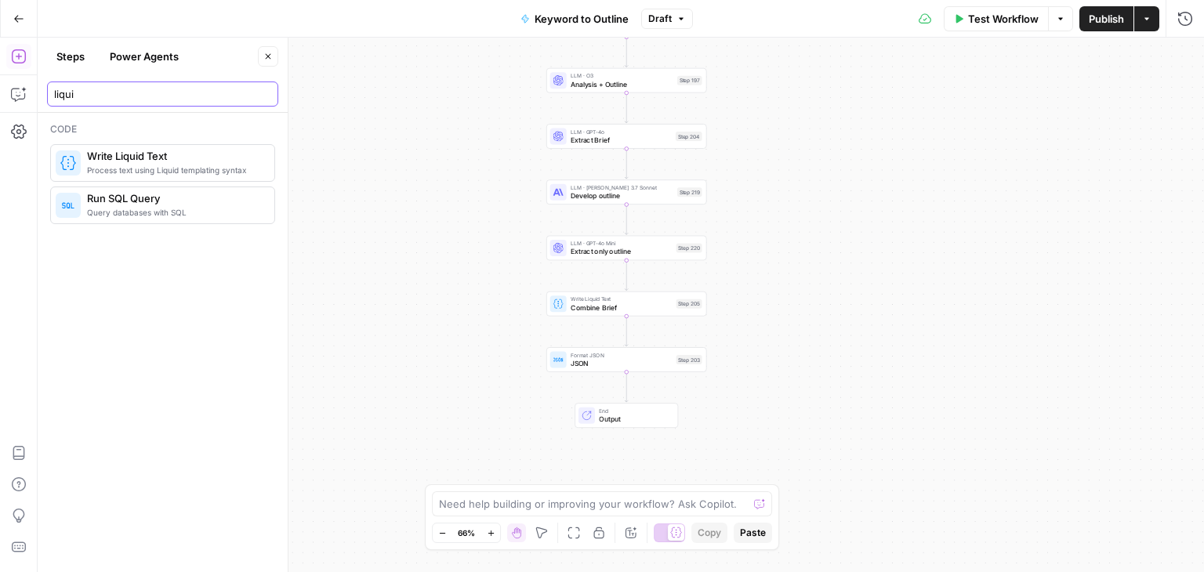
type input "liqui"
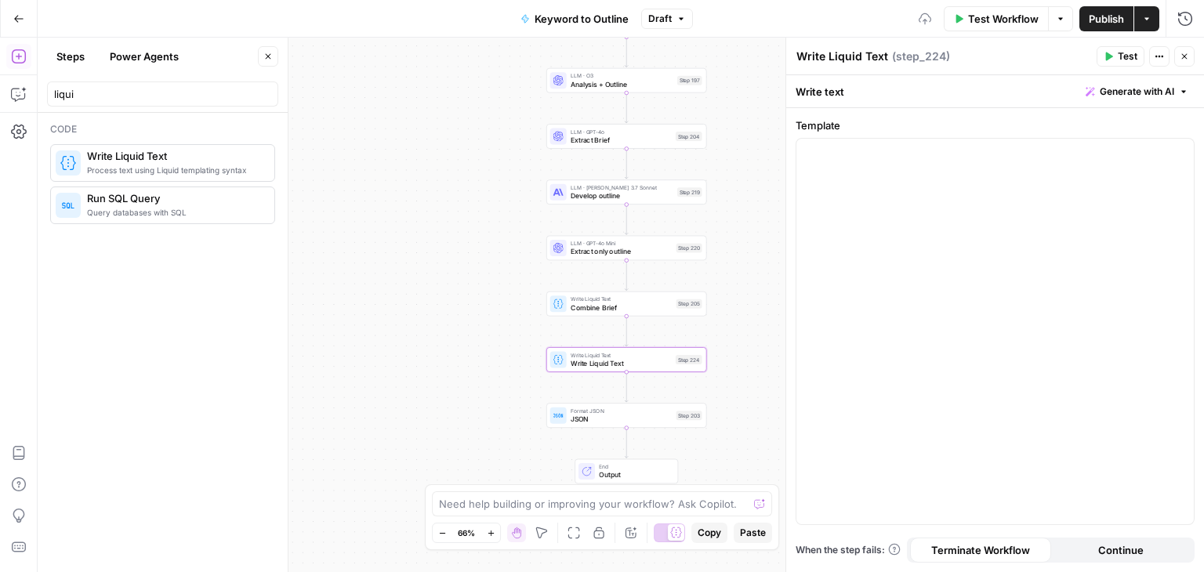
click at [270, 55] on icon "button" at bounding box center [267, 56] width 9 height 9
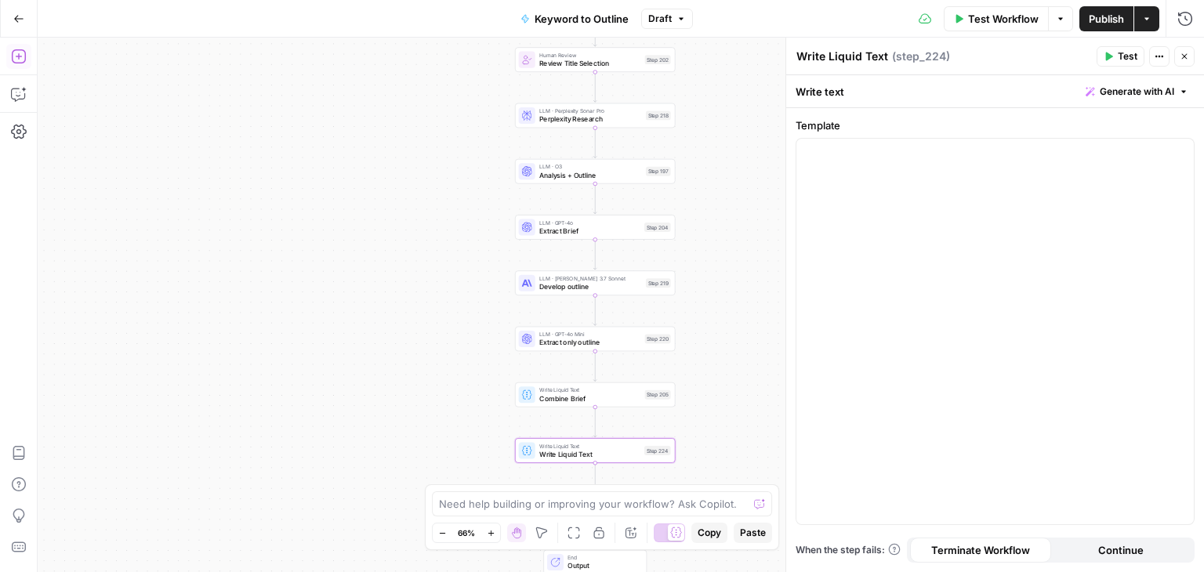
drag, startPoint x: 434, startPoint y: 180, endPoint x: 406, endPoint y: 256, distance: 80.8
click at [368, 334] on div "Workflow Set Inputs Inputs Workflow Workflow Step 1 Output Expand Output Copy 1…" at bounding box center [621, 305] width 1167 height 535
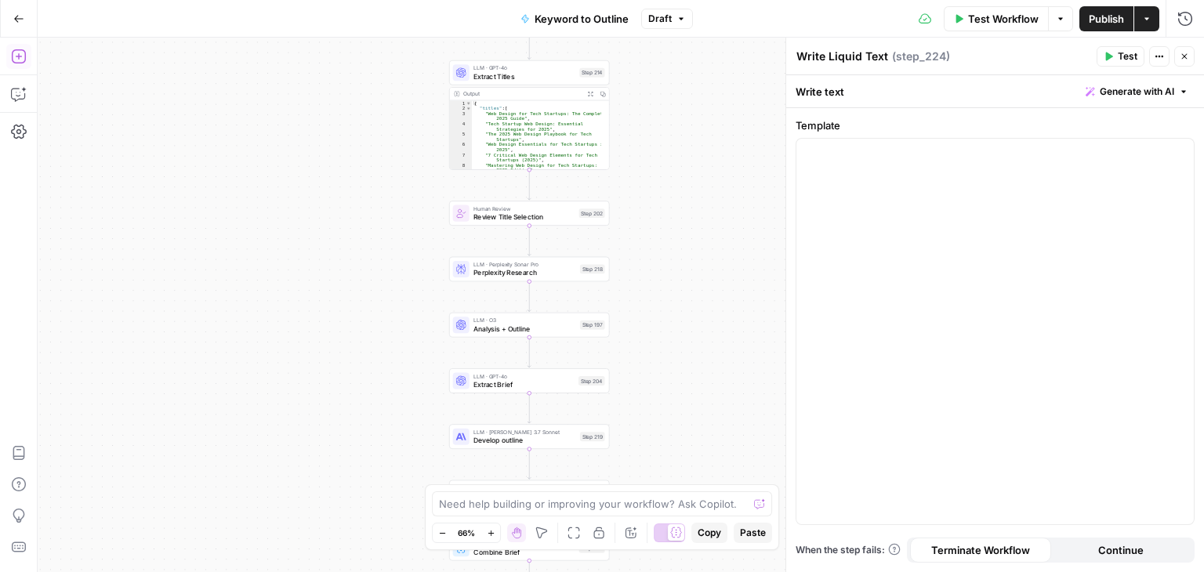
click at [398, 366] on div "Workflow Set Inputs Inputs Workflow Workflow Step 1 Output Expand Output Copy 1…" at bounding box center [621, 305] width 1167 height 535
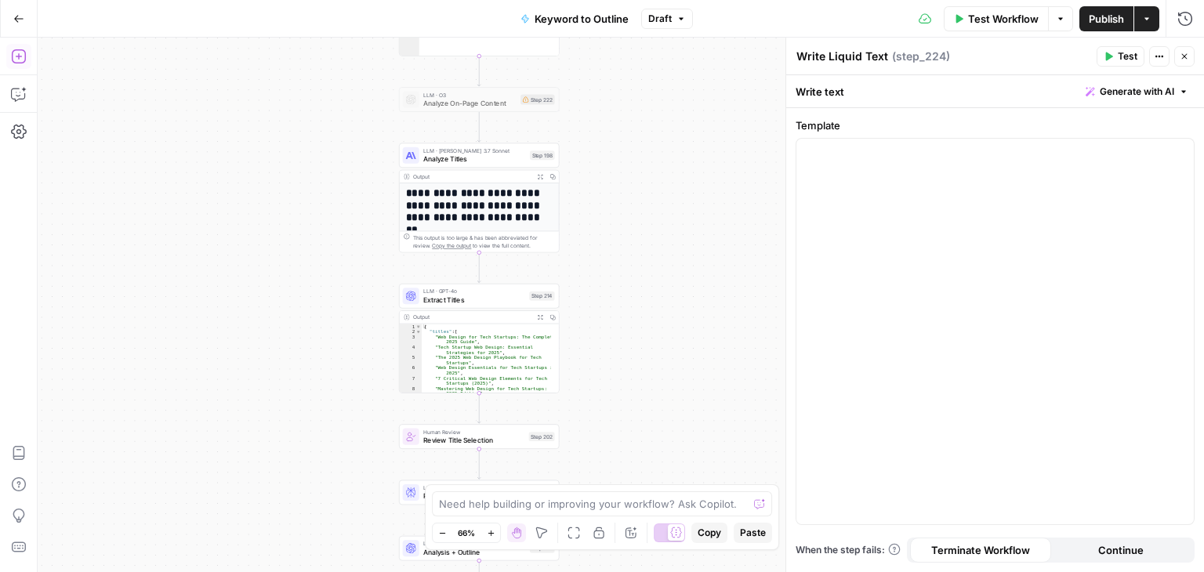
click at [851, 56] on textarea "Write Liquid Text" at bounding box center [843, 57] width 92 height 16
type textarea "Com"
type textarea "SERP_research"
drag, startPoint x: 749, startPoint y: 129, endPoint x: 695, endPoint y: 305, distance: 184.5
click at [756, 84] on div "Workflow Set Inputs Inputs Workflow Workflow Step 1 Output Expand Output Copy 1…" at bounding box center [621, 305] width 1167 height 535
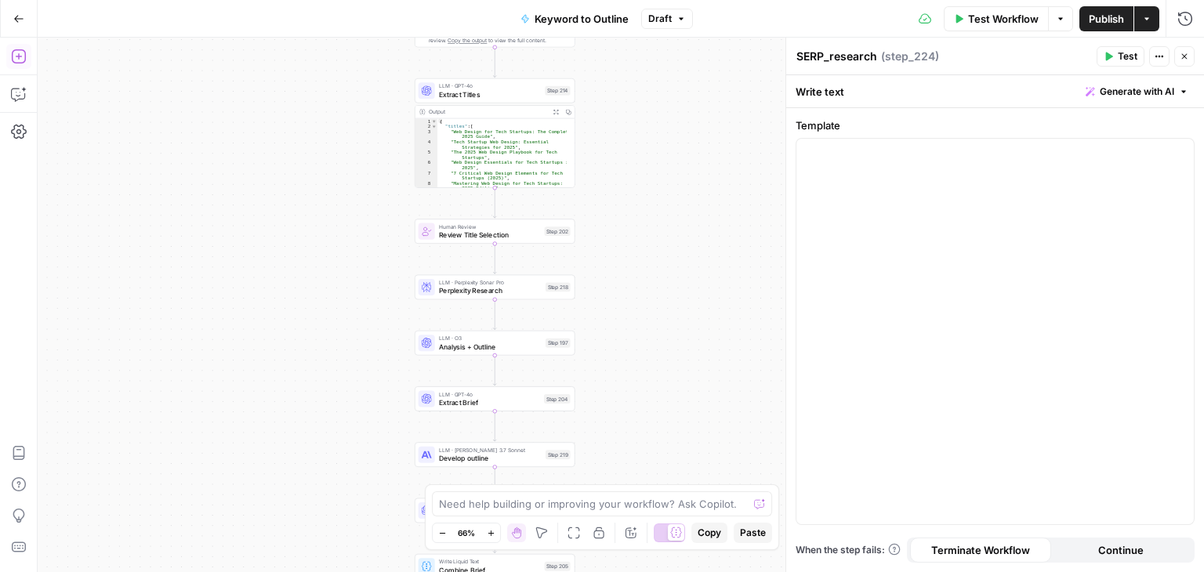
drag, startPoint x: 674, startPoint y: 200, endPoint x: 671, endPoint y: 134, distance: 65.9
click at [670, 142] on div "Workflow Set Inputs Inputs Workflow Workflow Step 1 Output Expand Output Copy 1…" at bounding box center [621, 305] width 1167 height 535
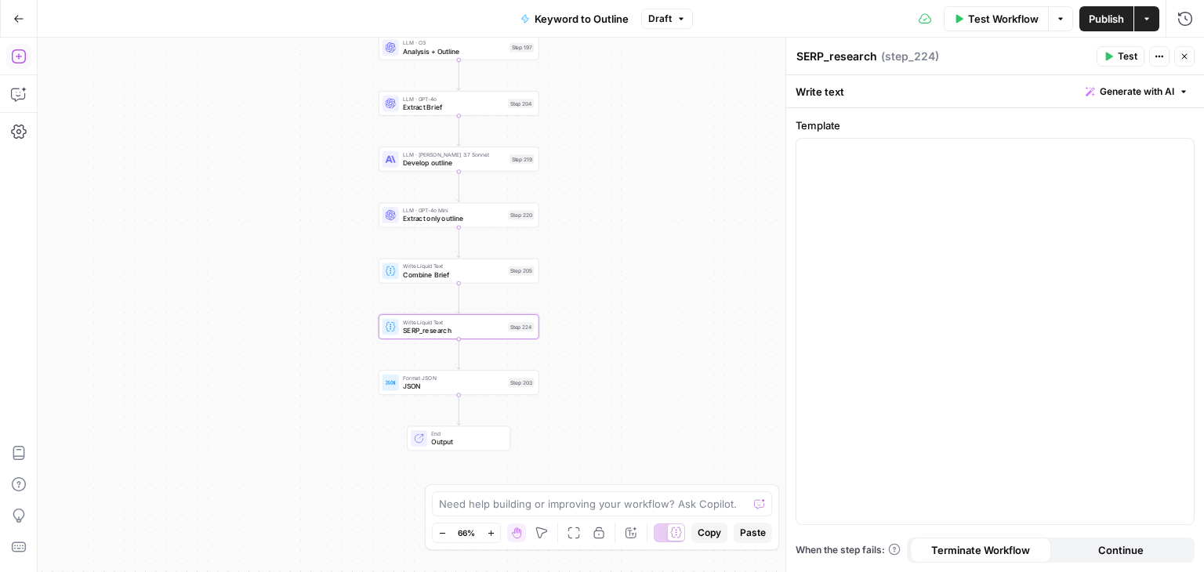
drag, startPoint x: 678, startPoint y: 191, endPoint x: 678, endPoint y: 384, distance: 193.6
click at [666, 474] on div "Workflow Set Inputs Inputs Workflow Workflow Step 1 Output Expand Output Copy 1…" at bounding box center [621, 305] width 1167 height 535
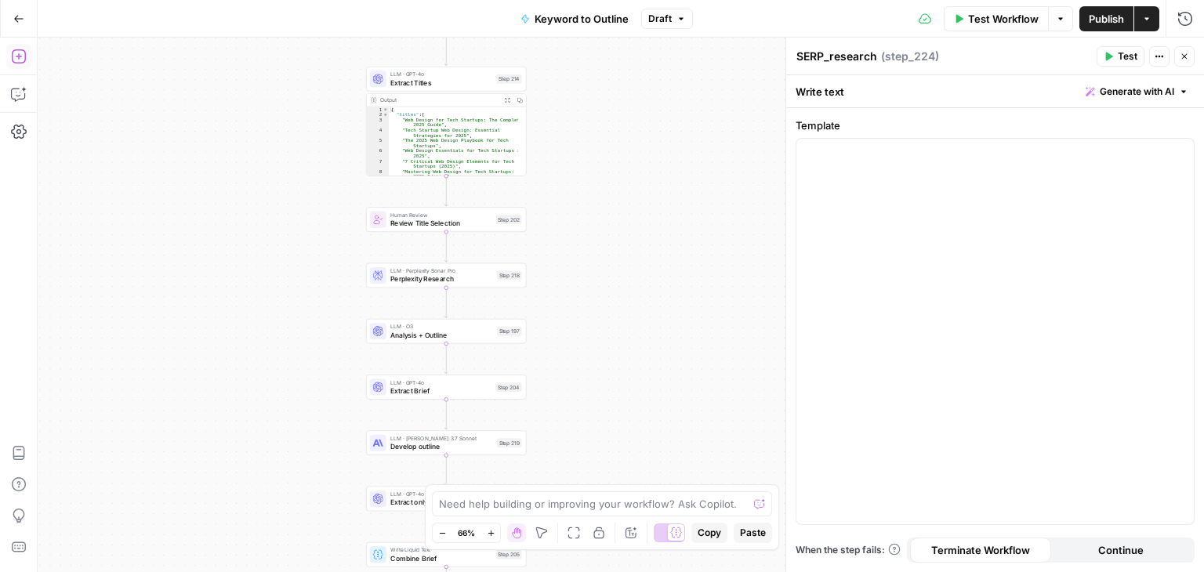
drag, startPoint x: 688, startPoint y: 296, endPoint x: 688, endPoint y: 11, distance: 285.4
click at [691, 17] on div "Go Back Keyword to Outline Draft Test Workflow Options Publish Actions Run Hist…" at bounding box center [602, 286] width 1204 height 572
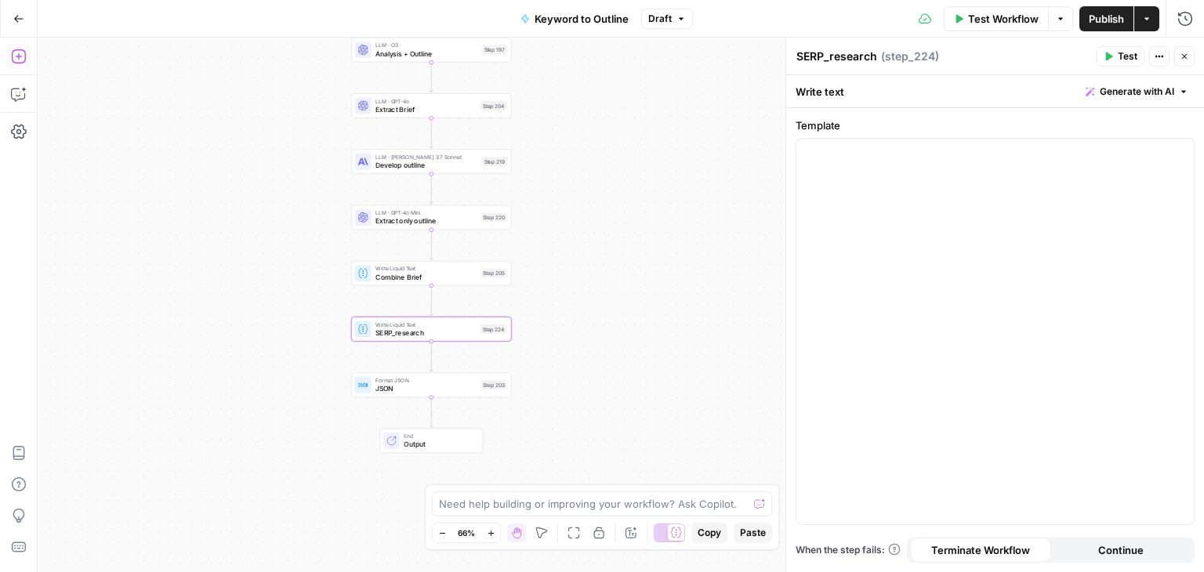
drag, startPoint x: 608, startPoint y: 355, endPoint x: 475, endPoint y: 412, distance: 145.0
click at [605, 334] on div "Workflow Set Inputs Inputs Workflow Workflow Step 1 Output Expand Output Copy 1…" at bounding box center [621, 305] width 1167 height 535
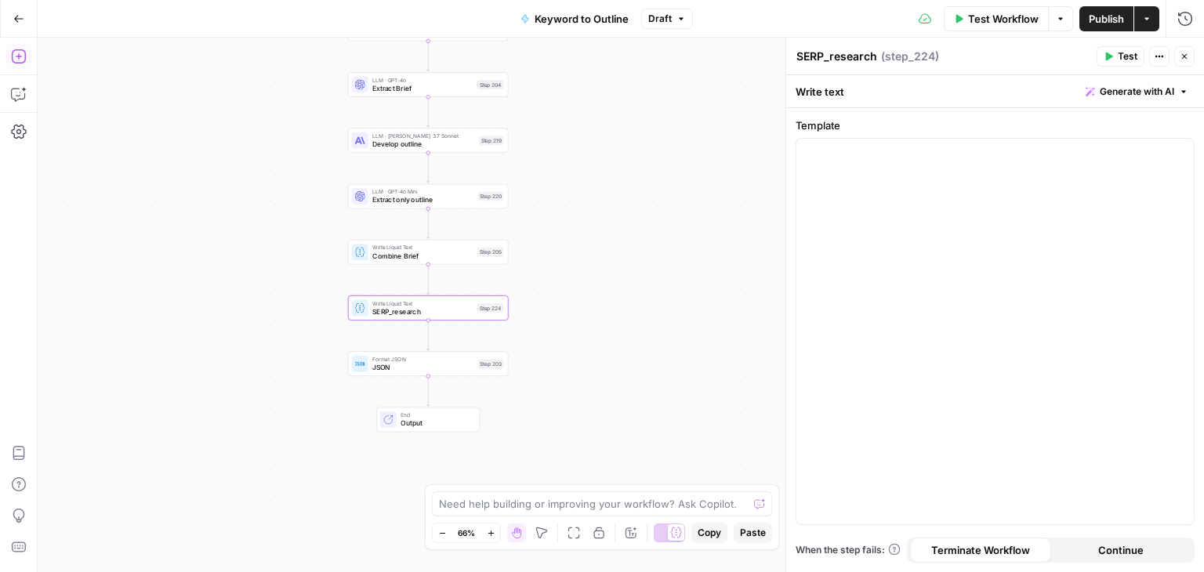
click at [408, 368] on span "JSON" at bounding box center [422, 367] width 101 height 10
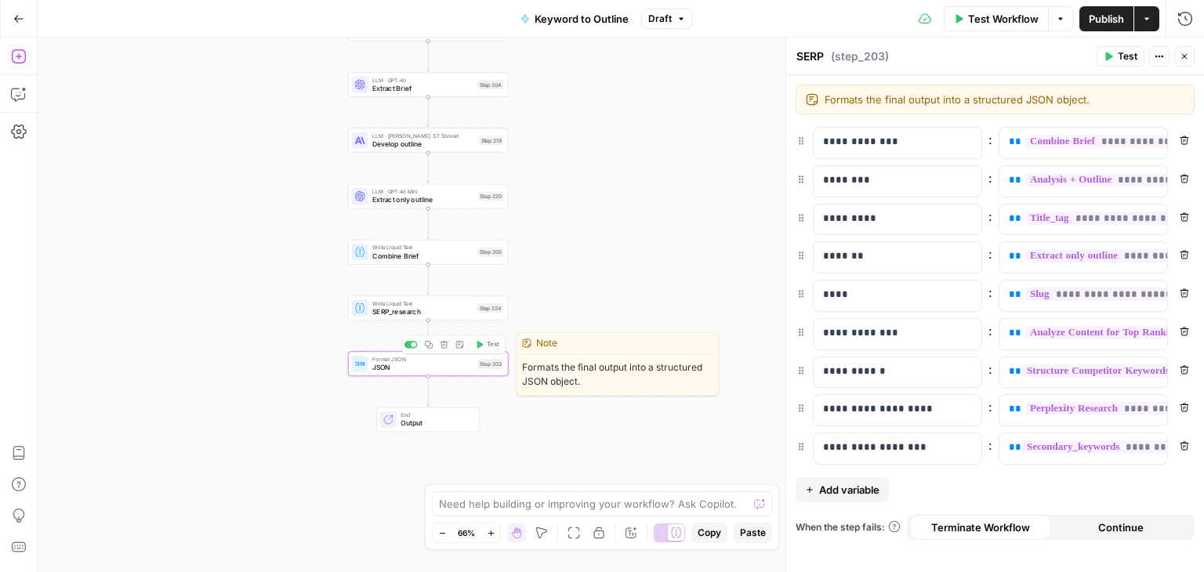
type textarea "JSON"
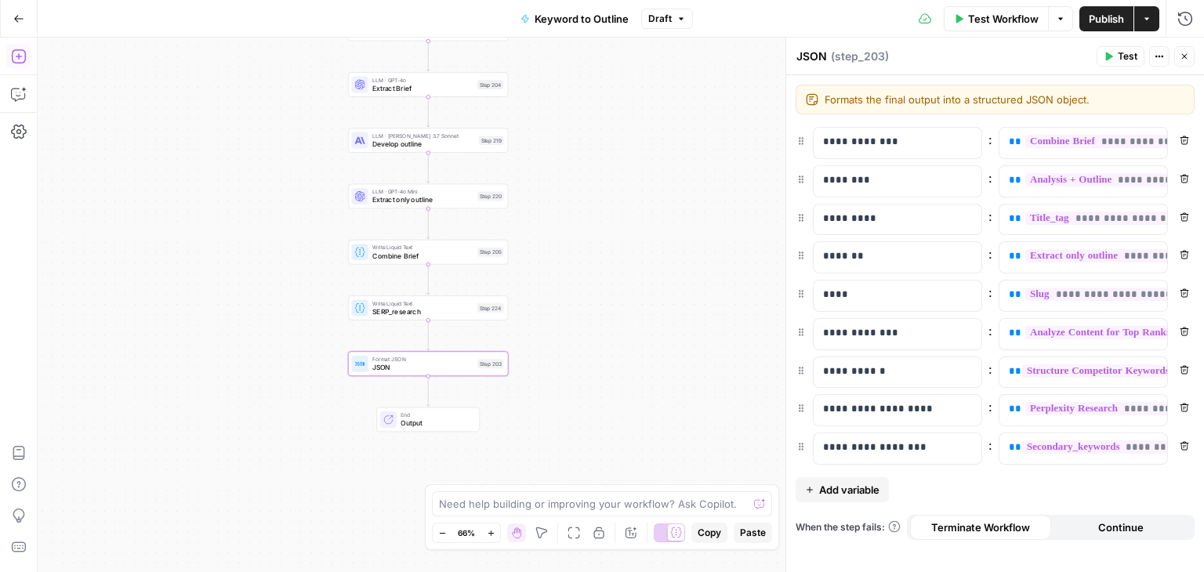
drag, startPoint x: 795, startPoint y: 321, endPoint x: 798, endPoint y: 361, distance: 40.9
click at [412, 290] on div at bounding box center [413, 288] width 5 height 5
click at [445, 289] on icon "button" at bounding box center [445, 289] width 8 height 8
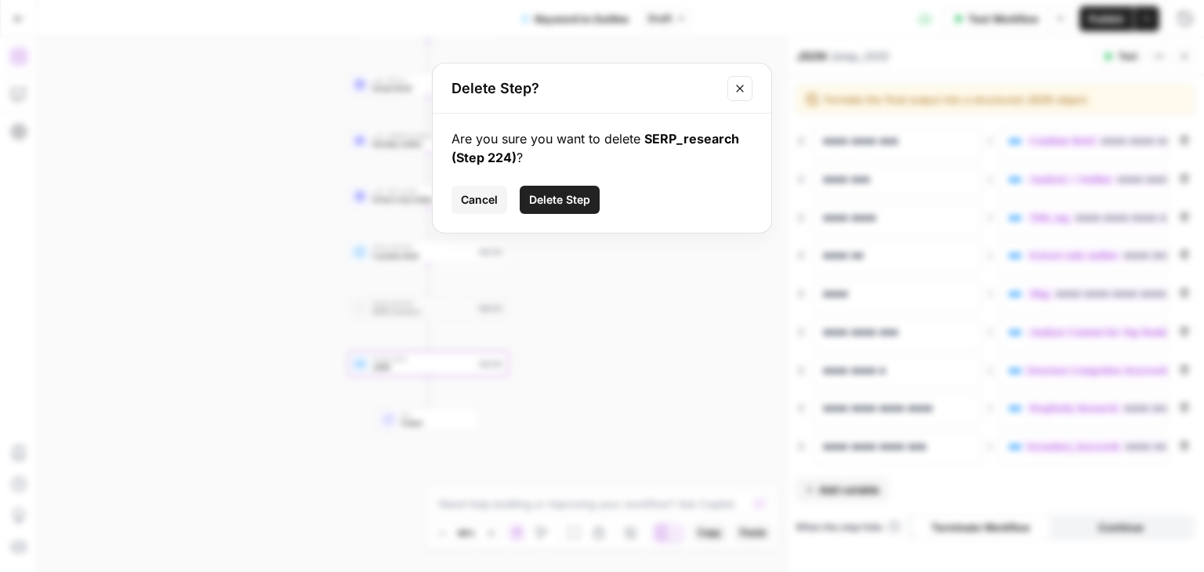
click at [543, 201] on span "Delete Step" at bounding box center [559, 200] width 61 height 16
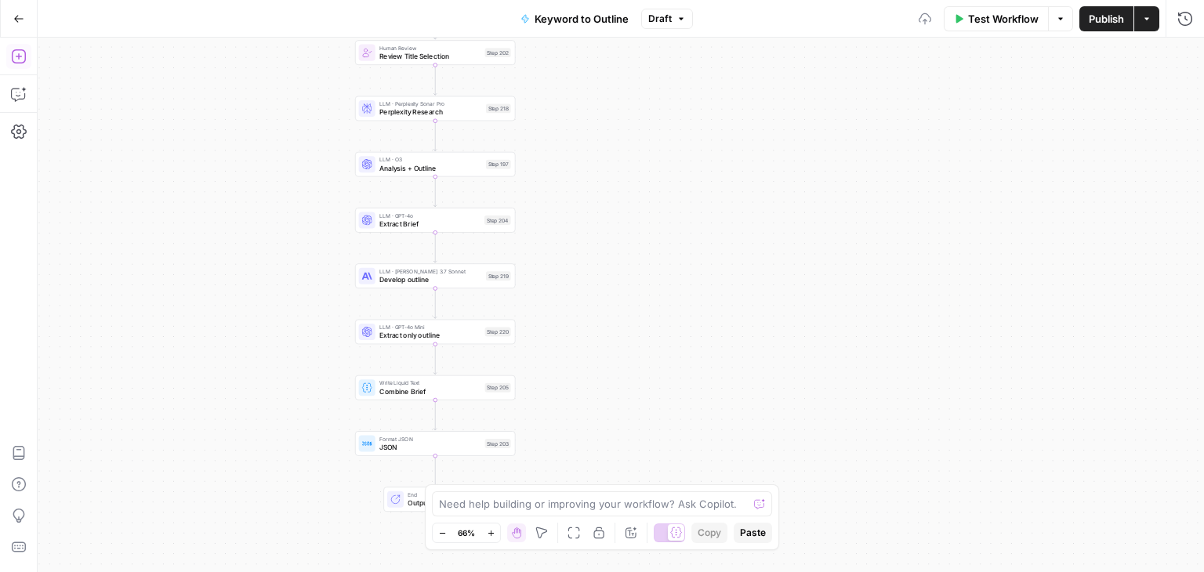
drag, startPoint x: 670, startPoint y: 303, endPoint x: 707, endPoint y: 183, distance: 126.5
click at [689, 325] on div "Workflow Set Inputs Inputs Workflow Workflow Step 1 Output Expand Output Copy 1…" at bounding box center [621, 305] width 1167 height 535
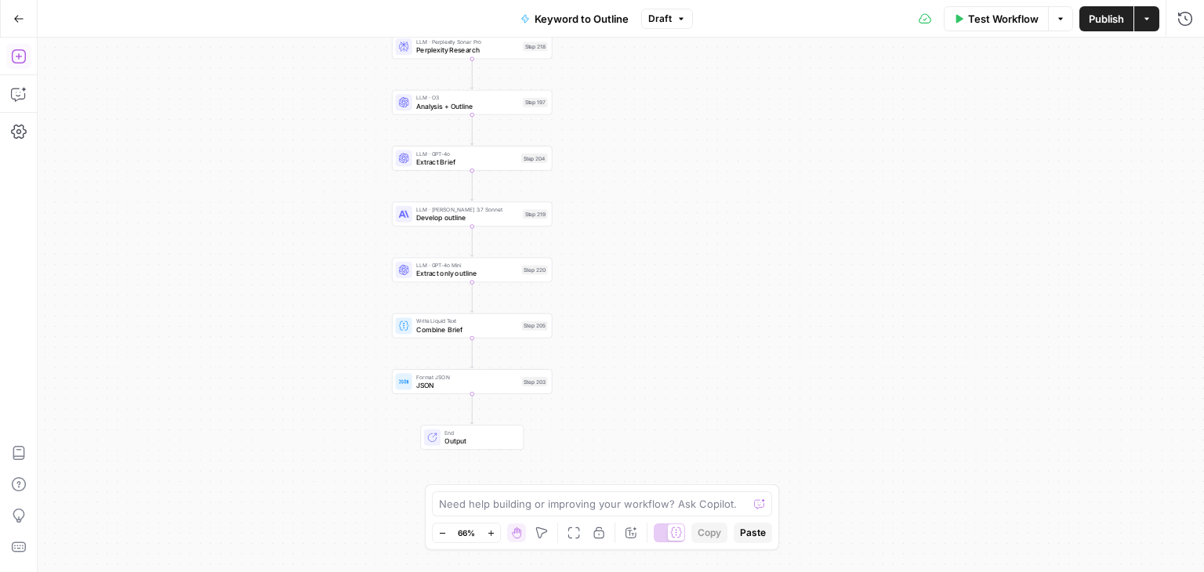
drag, startPoint x: 652, startPoint y: 362, endPoint x: 673, endPoint y: 312, distance: 54.2
click at [673, 312] on div "Workflow Set Inputs Inputs Workflow Workflow Step 1 Output Expand Output Copy 1…" at bounding box center [621, 305] width 1167 height 535
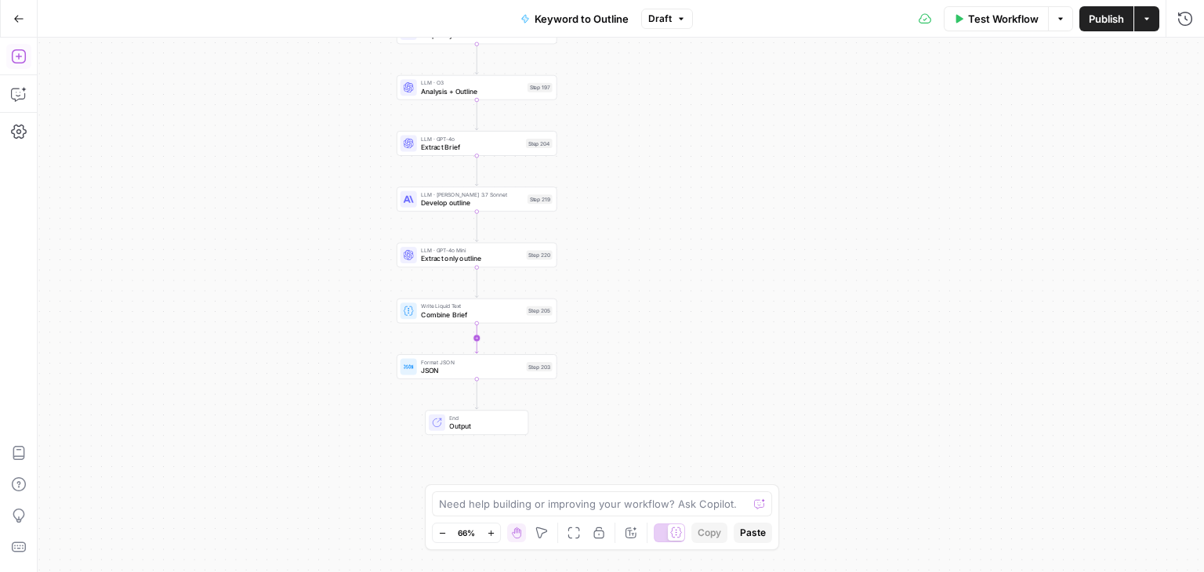
click at [477, 339] on icon "Edge from step_205 to step_203" at bounding box center [476, 338] width 3 height 31
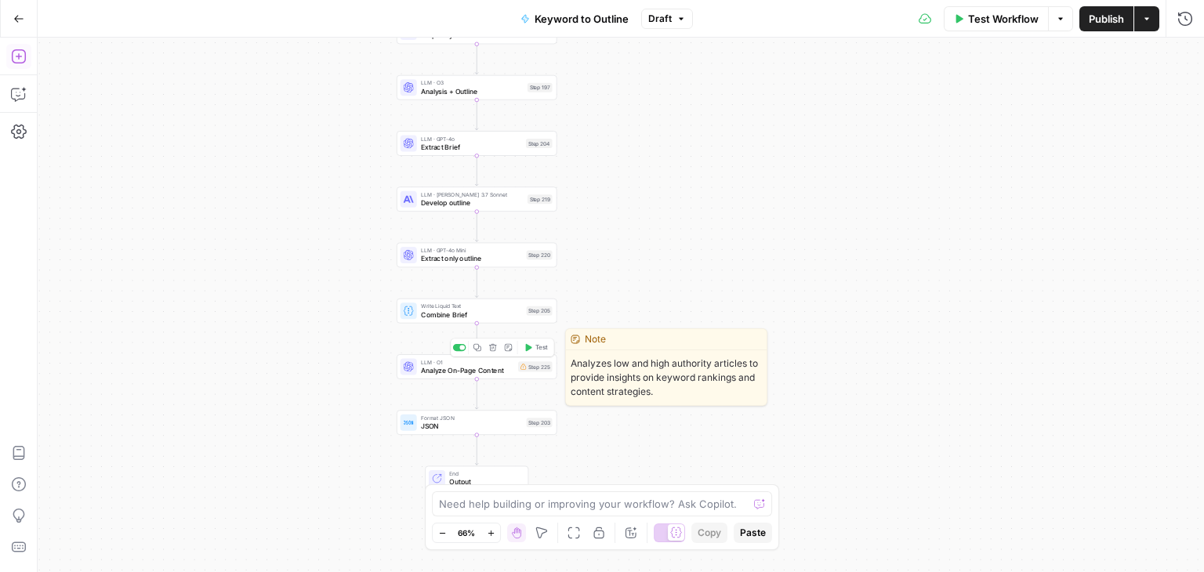
click at [491, 351] on icon "button" at bounding box center [493, 348] width 8 height 8
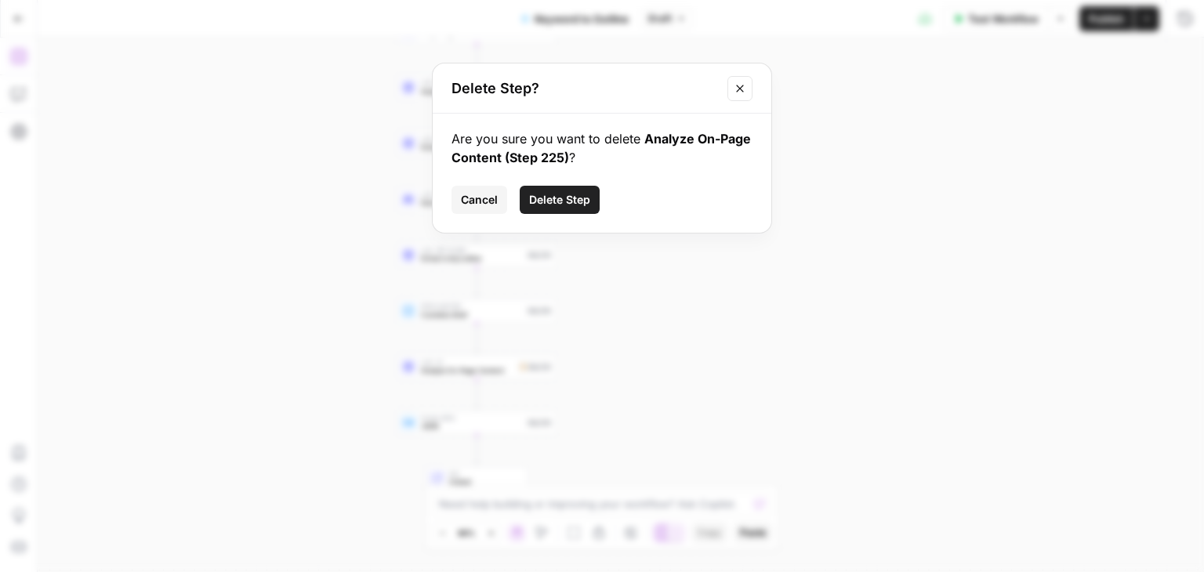
click at [566, 203] on span "Delete Step" at bounding box center [559, 200] width 61 height 16
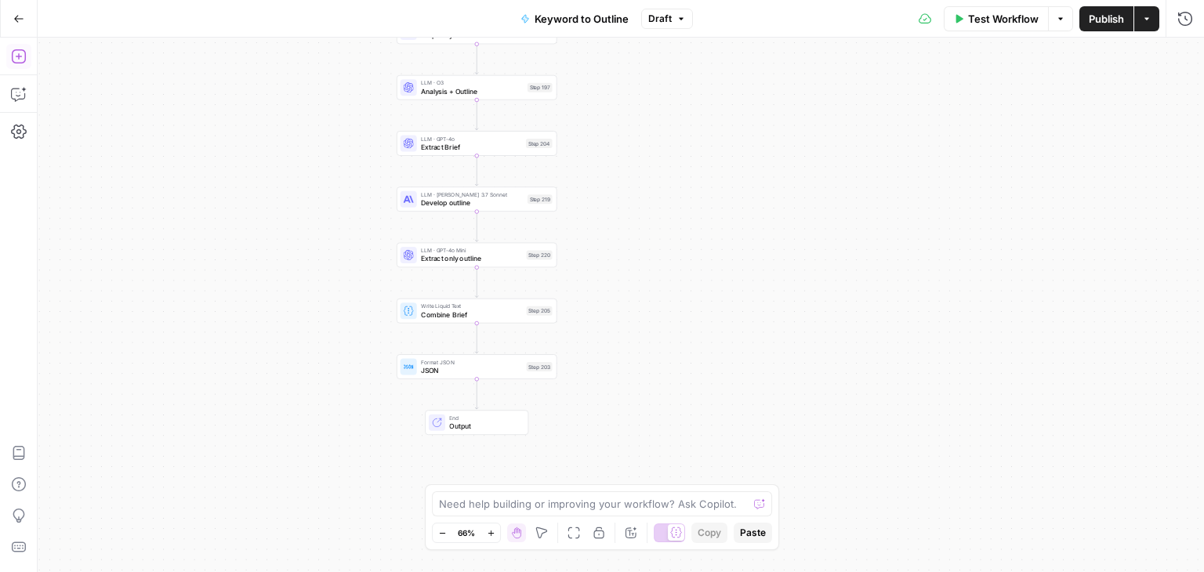
click at [13, 54] on icon "button" at bounding box center [19, 57] width 16 height 16
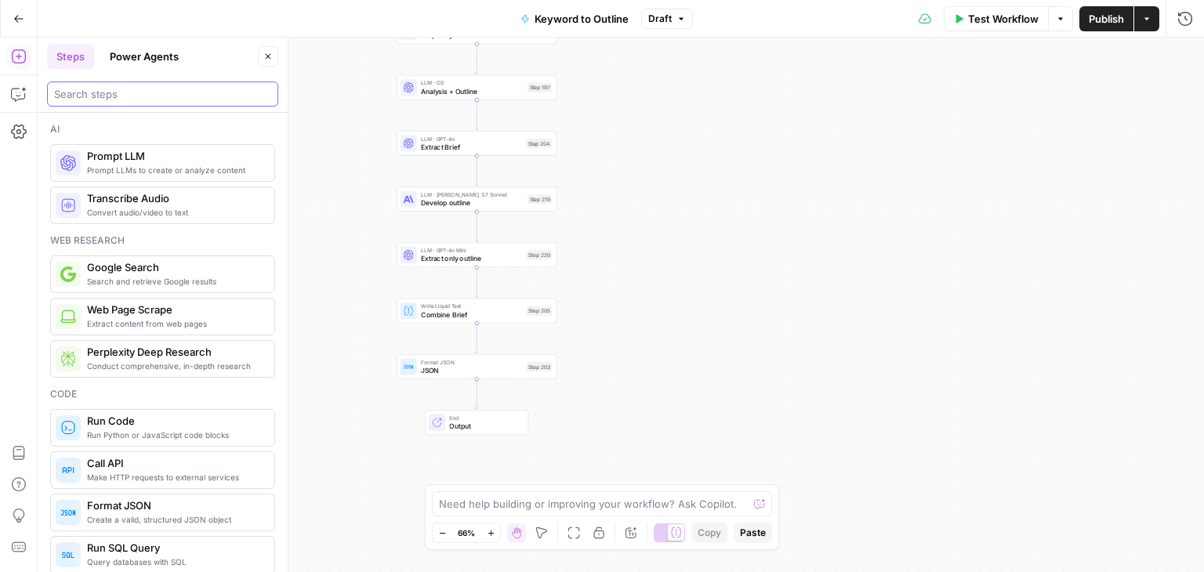
click at [143, 99] on input "search" at bounding box center [162, 94] width 217 height 16
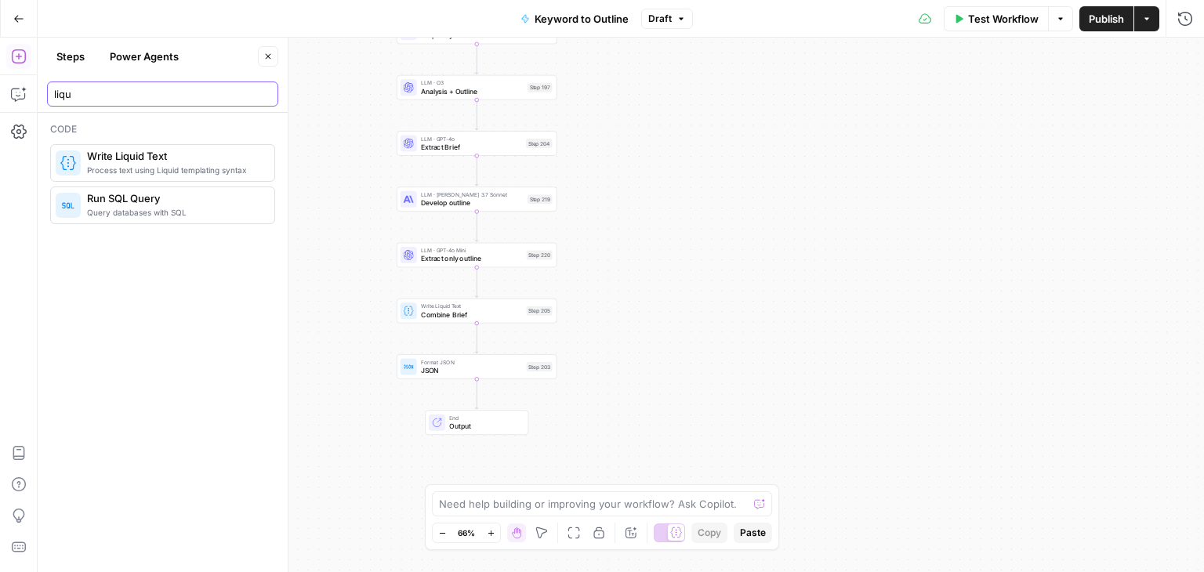
type input "liqu"
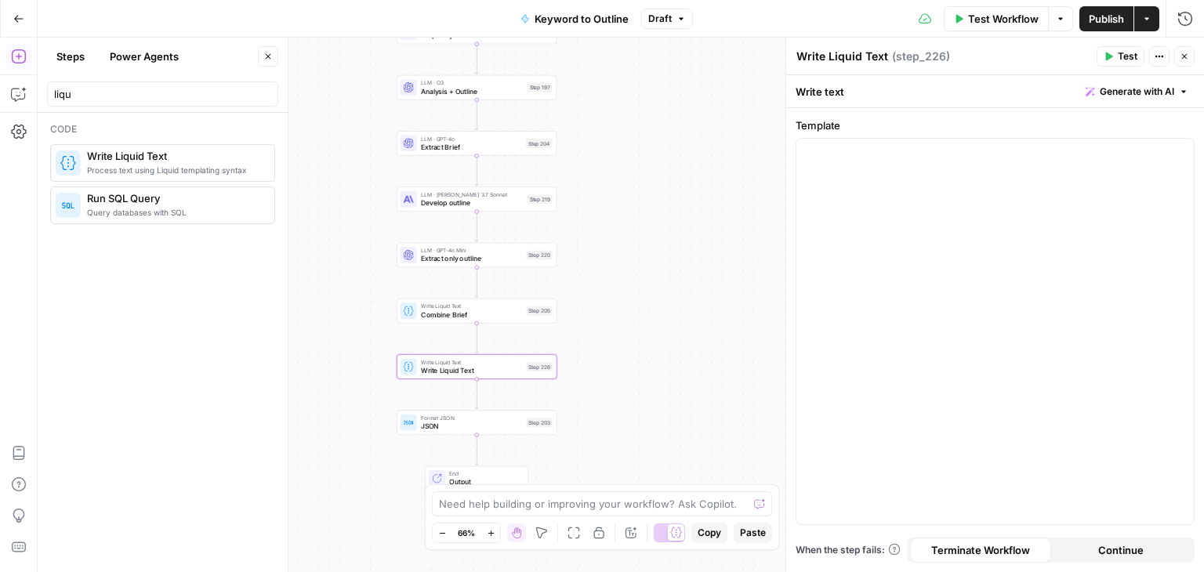
click at [268, 57] on icon "button" at bounding box center [267, 56] width 9 height 9
click at [209, 268] on div "Workflow Set Inputs Inputs Workflow Workflow Step 1 Output Expand Output Copy 1…" at bounding box center [621, 305] width 1167 height 535
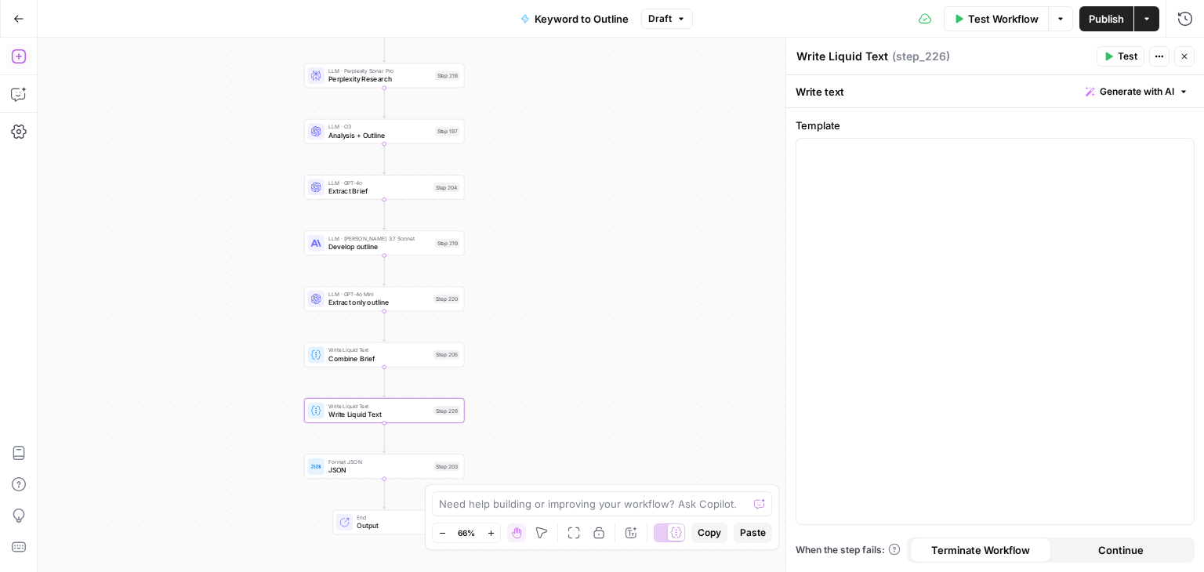
click at [862, 51] on textarea "Write Liquid Text" at bounding box center [843, 57] width 92 height 16
type textarea "SERP Research"
click at [1178, 58] on button "Close" at bounding box center [1184, 56] width 20 height 20
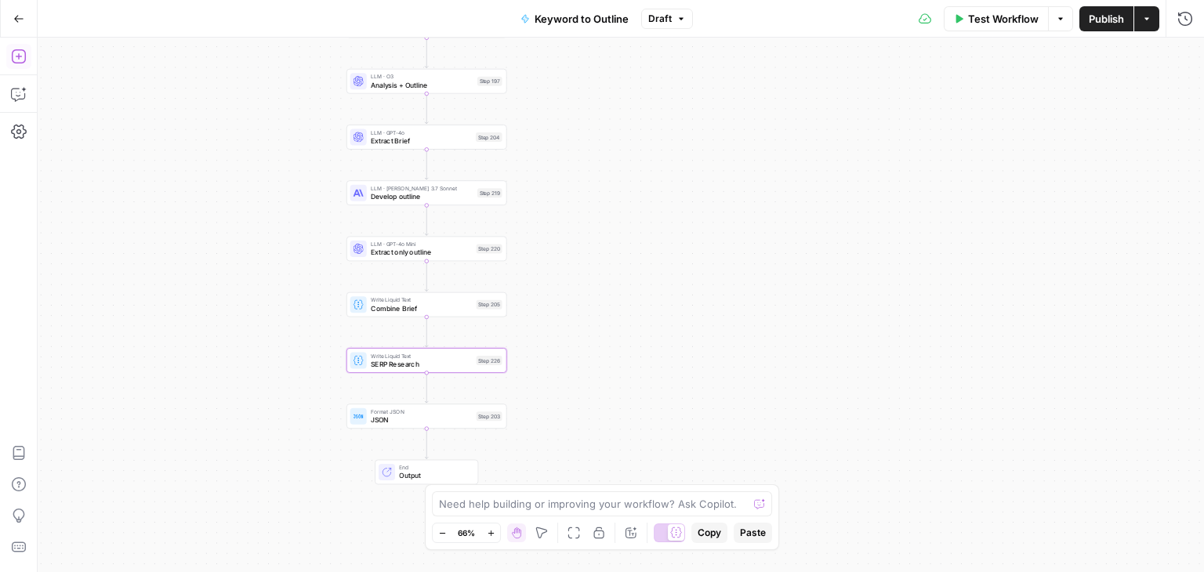
drag, startPoint x: 684, startPoint y: 311, endPoint x: 710, endPoint y: 273, distance: 46.8
click at [740, 256] on div "Workflow Set Inputs Inputs Workflow Workflow Step 1 Output Expand Output Copy 1…" at bounding box center [621, 305] width 1167 height 535
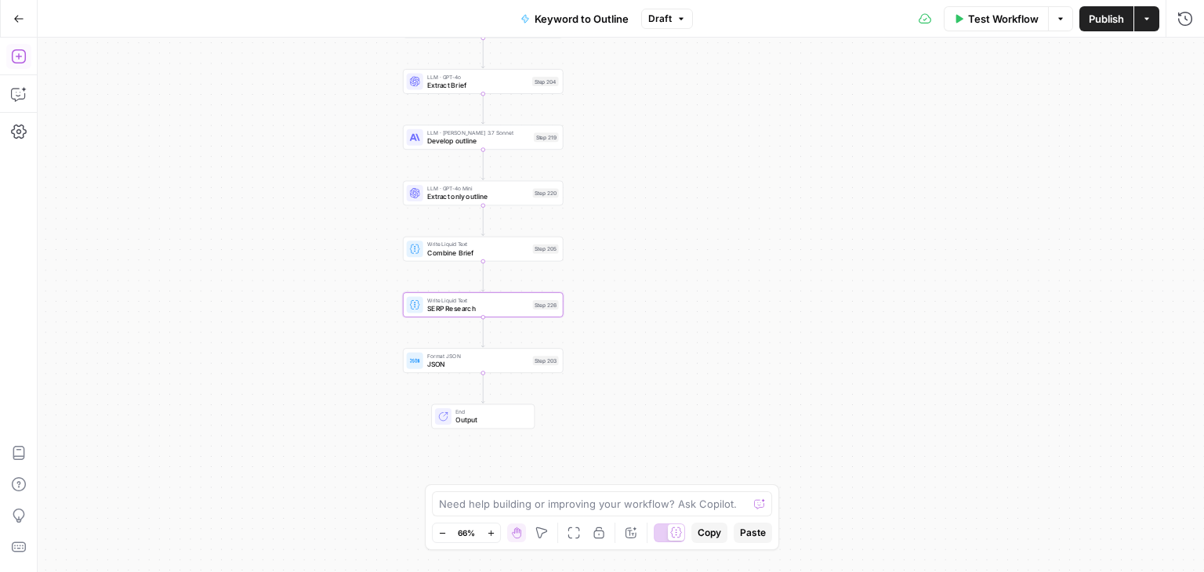
click at [490, 357] on span "Format JSON" at bounding box center [477, 356] width 101 height 9
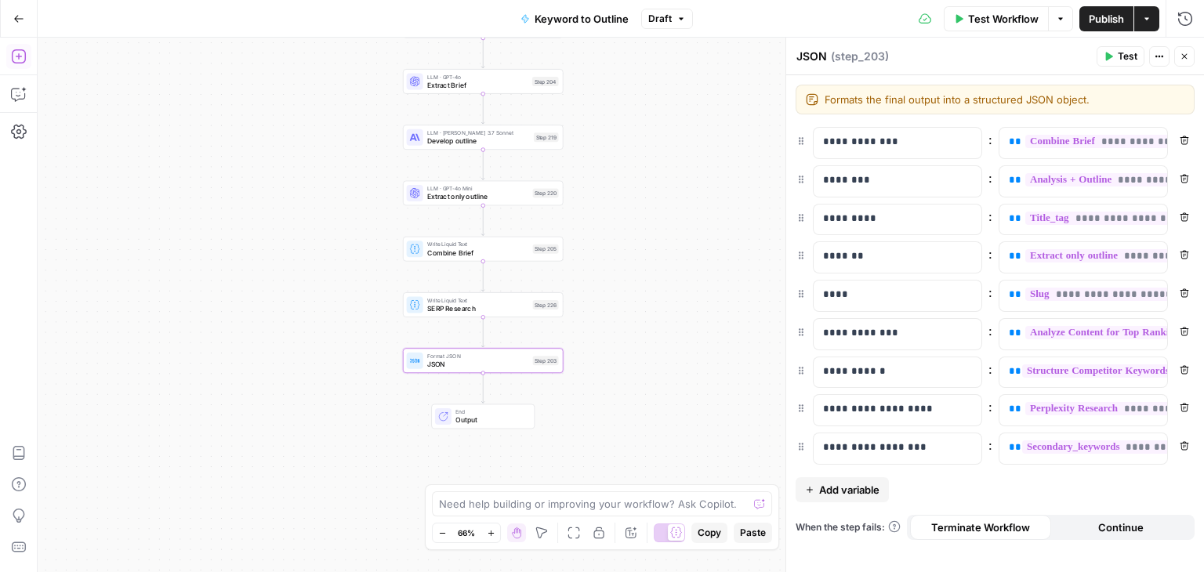
drag, startPoint x: 994, startPoint y: 477, endPoint x: 991, endPoint y: 503, distance: 26.8
click at [501, 289] on icon "button" at bounding box center [499, 286] width 8 height 8
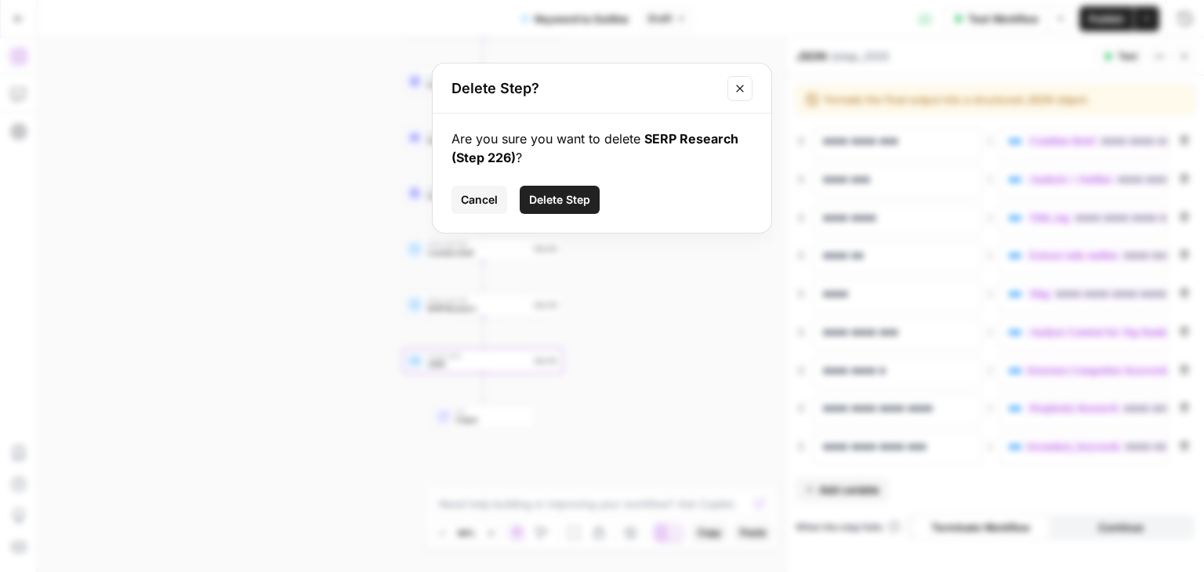
click at [555, 199] on span "Delete Step" at bounding box center [559, 200] width 61 height 16
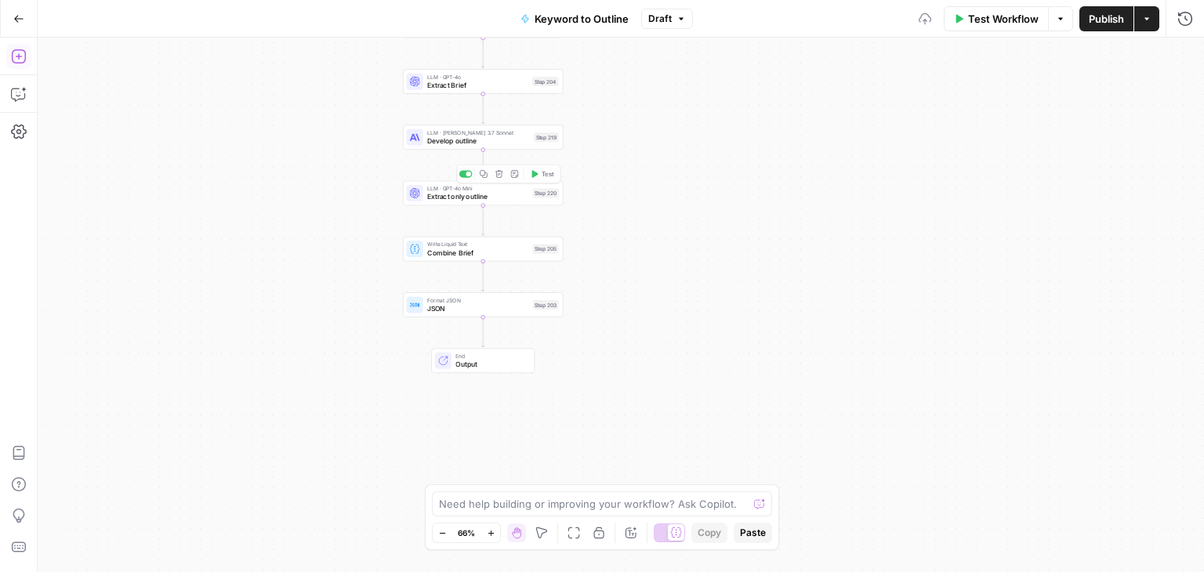
click at [670, 274] on div "Workflow Set Inputs Inputs Workflow Workflow Step 1 Output Expand Output Copy 1…" at bounding box center [621, 305] width 1167 height 535
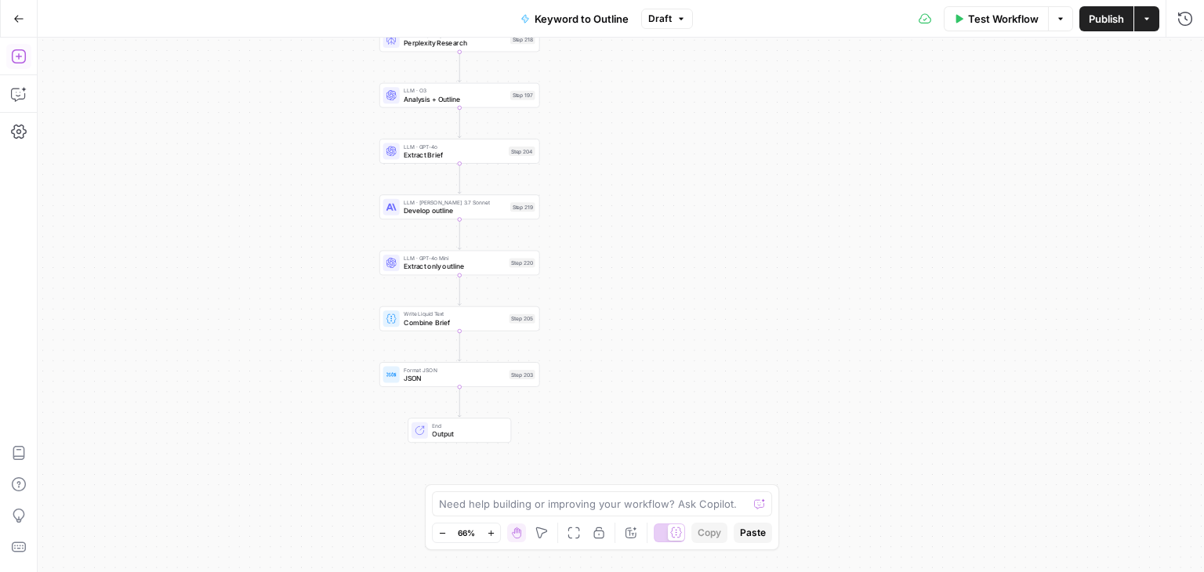
click at [376, 387] on div "Workflow Set Inputs Inputs Workflow Workflow Step 1 Output Expand Output Copy 1…" at bounding box center [621, 305] width 1167 height 535
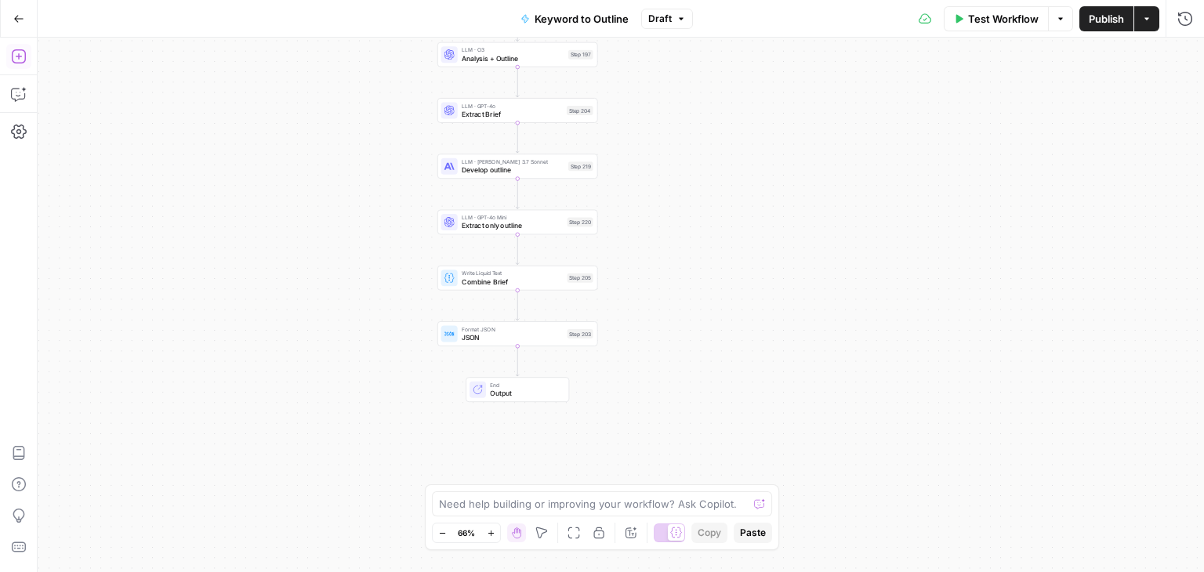
click at [466, 343] on div "Format JSON JSON Step 203 Copy step Delete step Edit Note Test" at bounding box center [517, 333] width 161 height 25
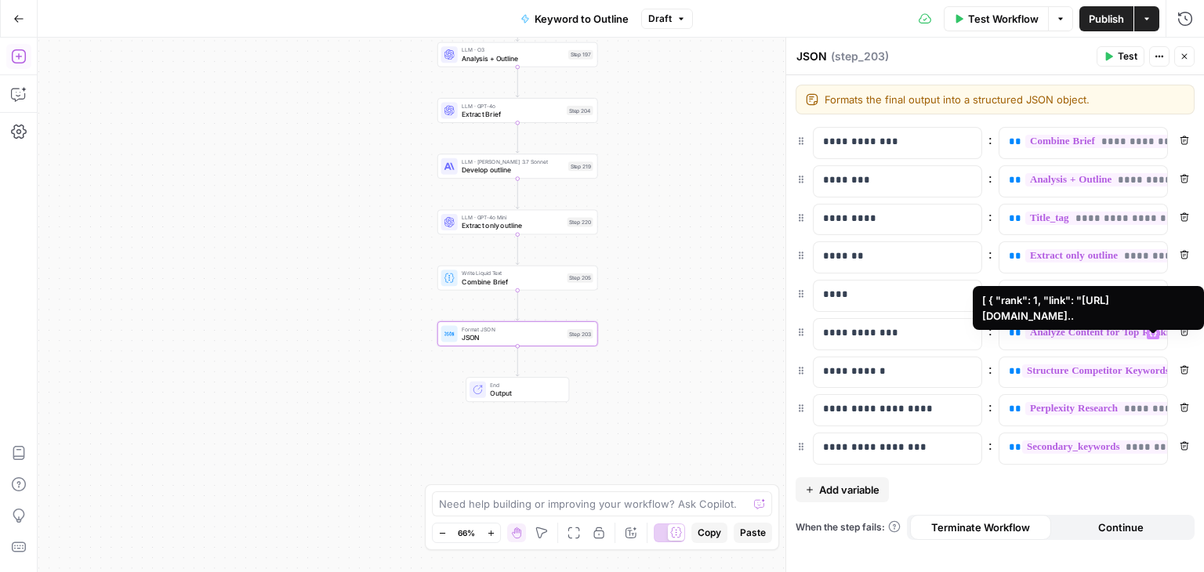
click at [1040, 332] on span "**********" at bounding box center [1162, 332] width 275 height 13
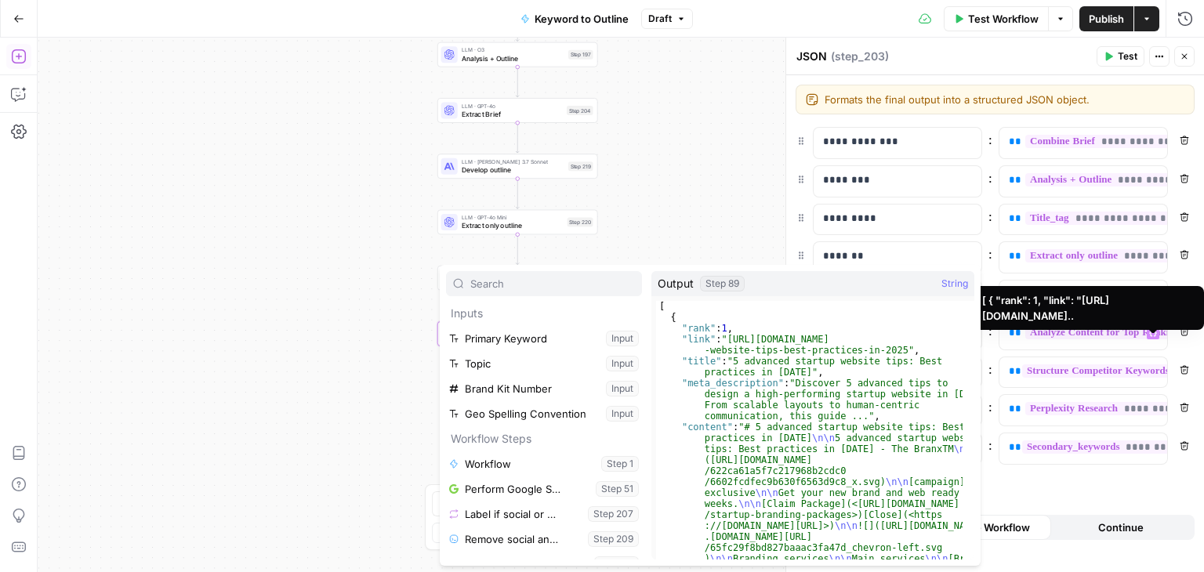
scroll to position [159, 0]
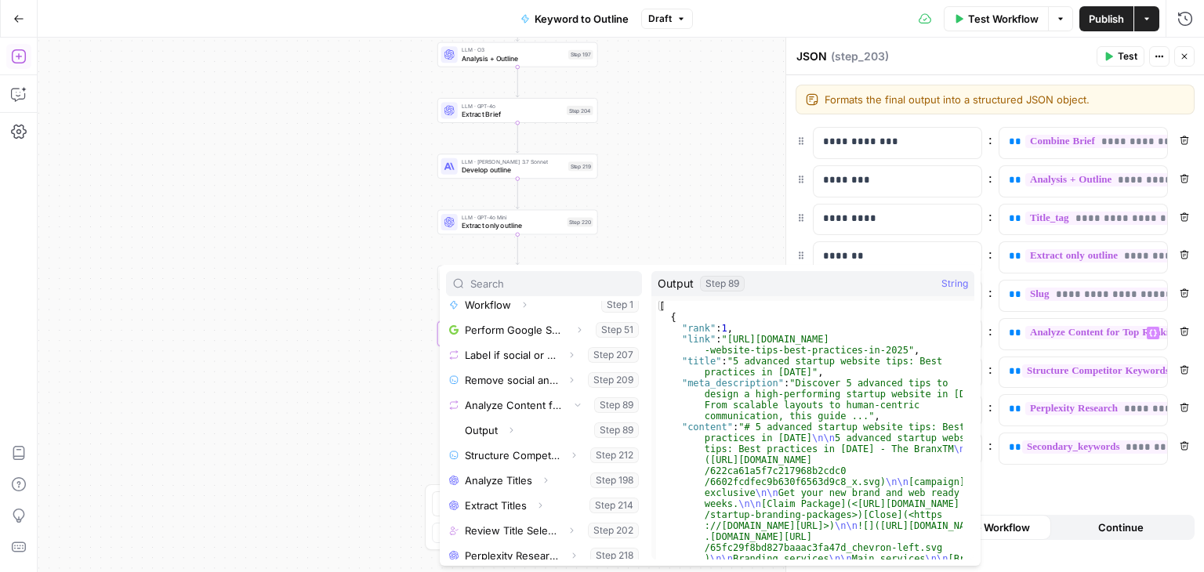
click at [313, 351] on div "Workflow Set Inputs Inputs Workflow Workflow Step 1 Output Expand Output Copy 1…" at bounding box center [621, 305] width 1167 height 535
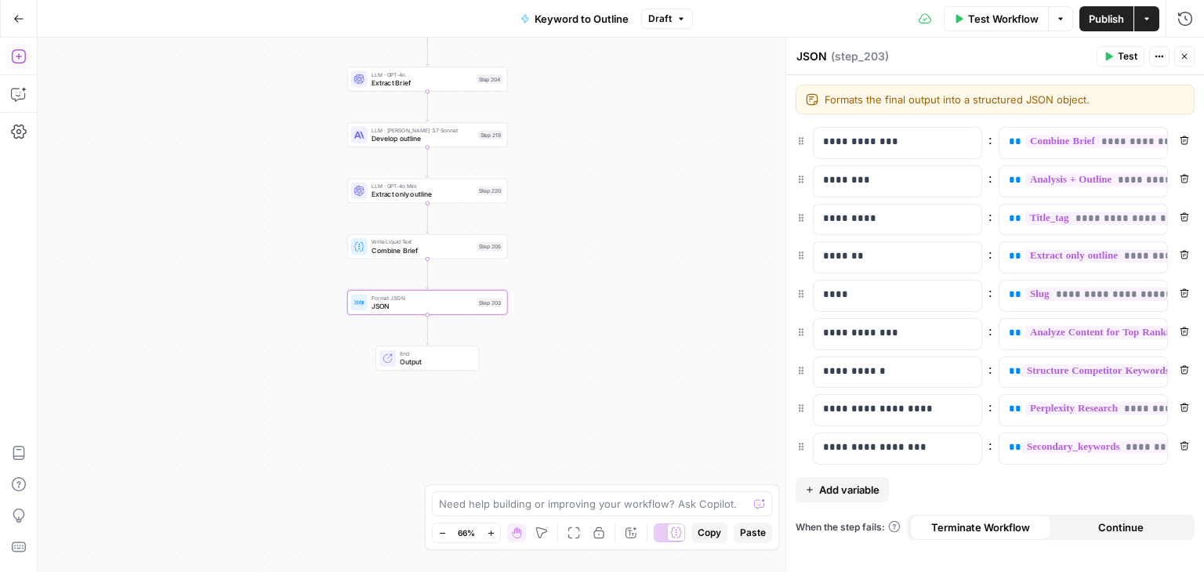
drag, startPoint x: 281, startPoint y: 430, endPoint x: 280, endPoint y: 377, distance: 53.3
click at [232, 394] on div "Workflow Set Inputs Inputs Workflow Workflow Step 1 Output Expand Output Copy 1…" at bounding box center [621, 305] width 1167 height 535
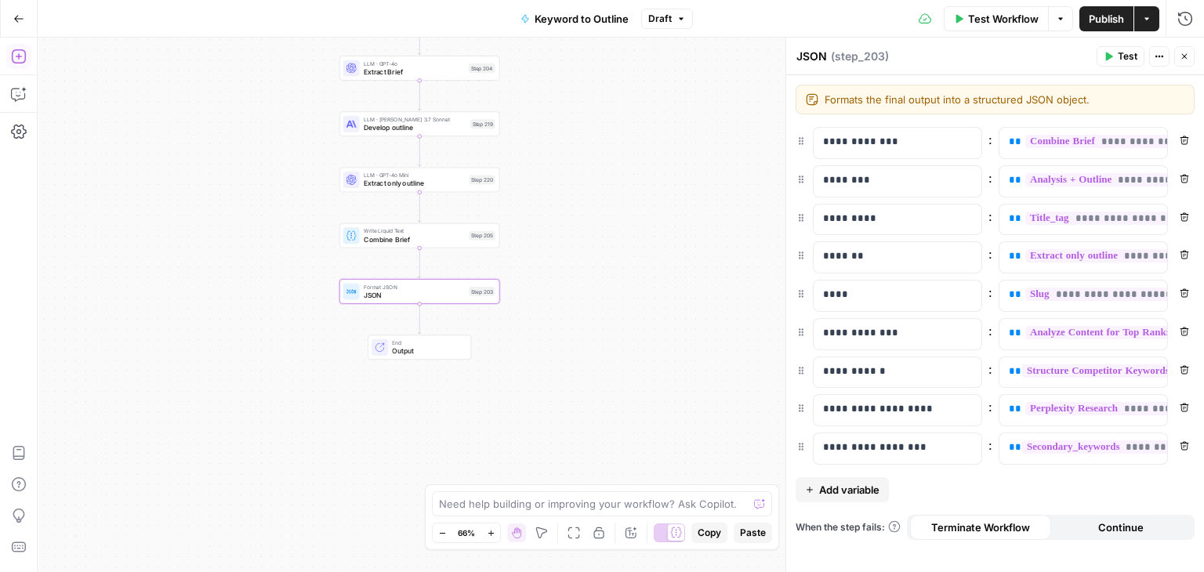
click at [677, 23] on icon "button" at bounding box center [681, 18] width 9 height 9
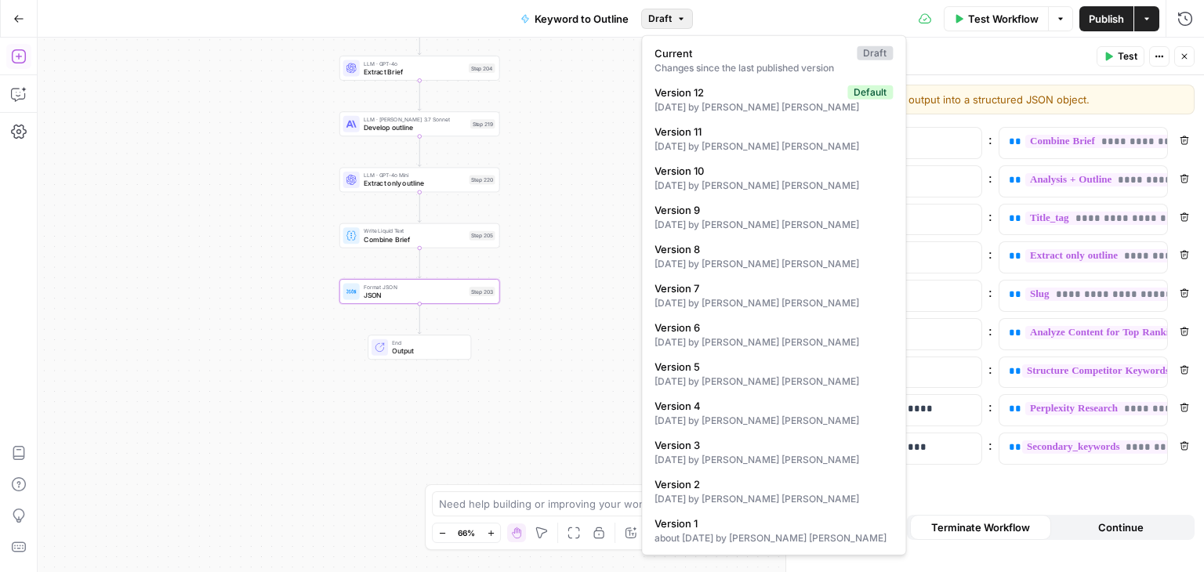
click at [677, 23] on icon "button" at bounding box center [681, 18] width 9 height 9
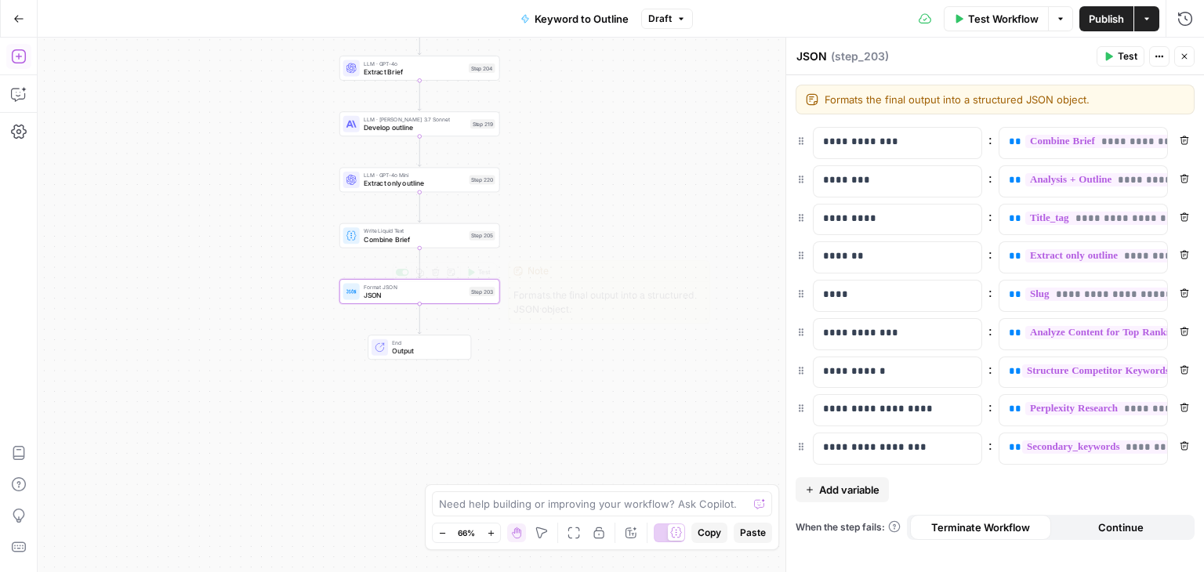
click at [432, 300] on div "Format JSON JSON Step 203 Copy step Delete step Edit Note Test" at bounding box center [419, 291] width 161 height 25
click at [869, 337] on p "**********" at bounding box center [885, 333] width 125 height 16
click at [921, 330] on p "**********" at bounding box center [885, 333] width 125 height 16
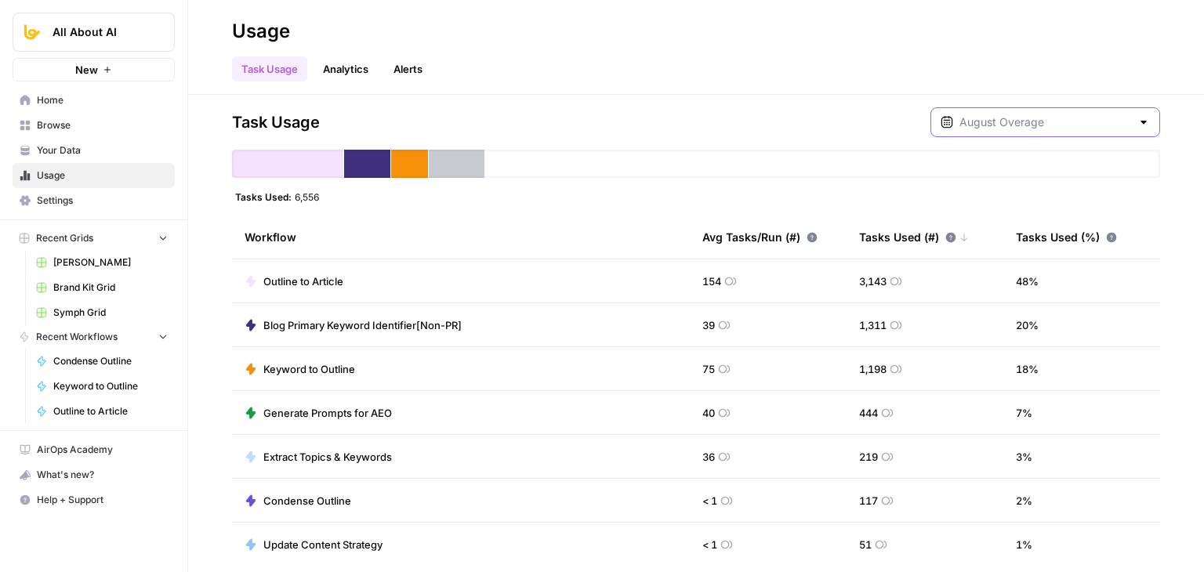
click at [1022, 123] on input "text" at bounding box center [1046, 122] width 172 height 16
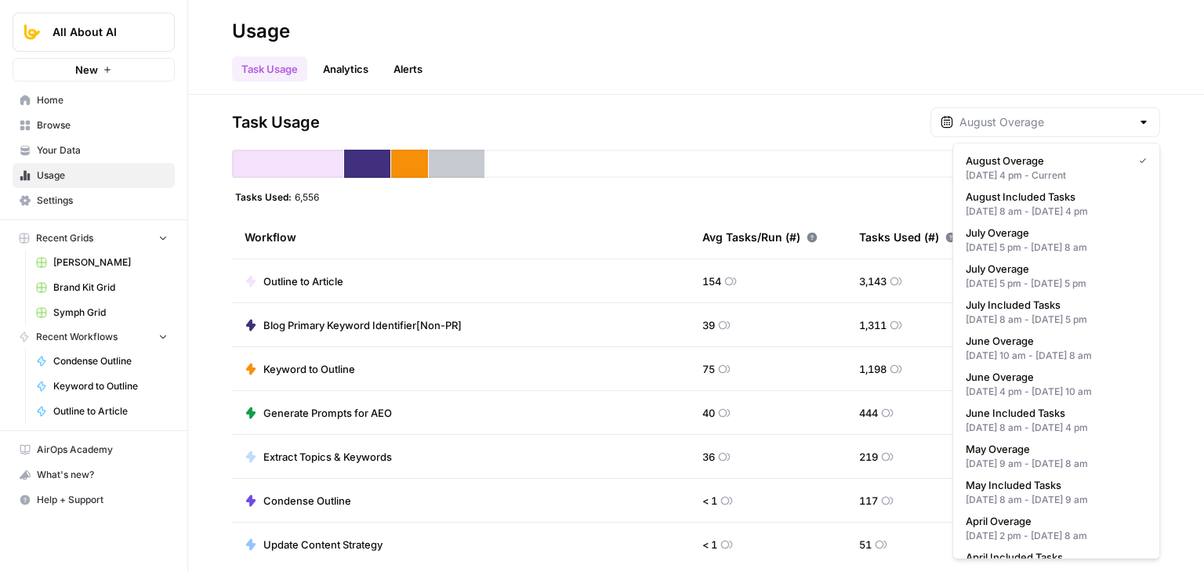
type input "August Overage"
click at [800, 133] on div "Task Usage August Overage" at bounding box center [696, 122] width 928 height 30
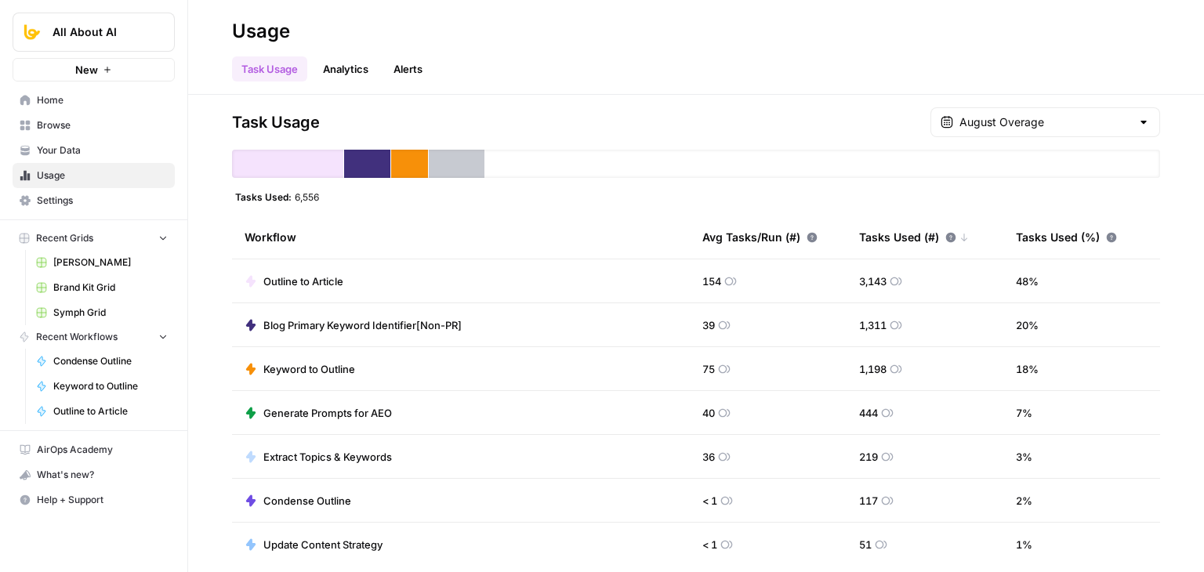
click at [85, 201] on span "Settings" at bounding box center [102, 201] width 131 height 14
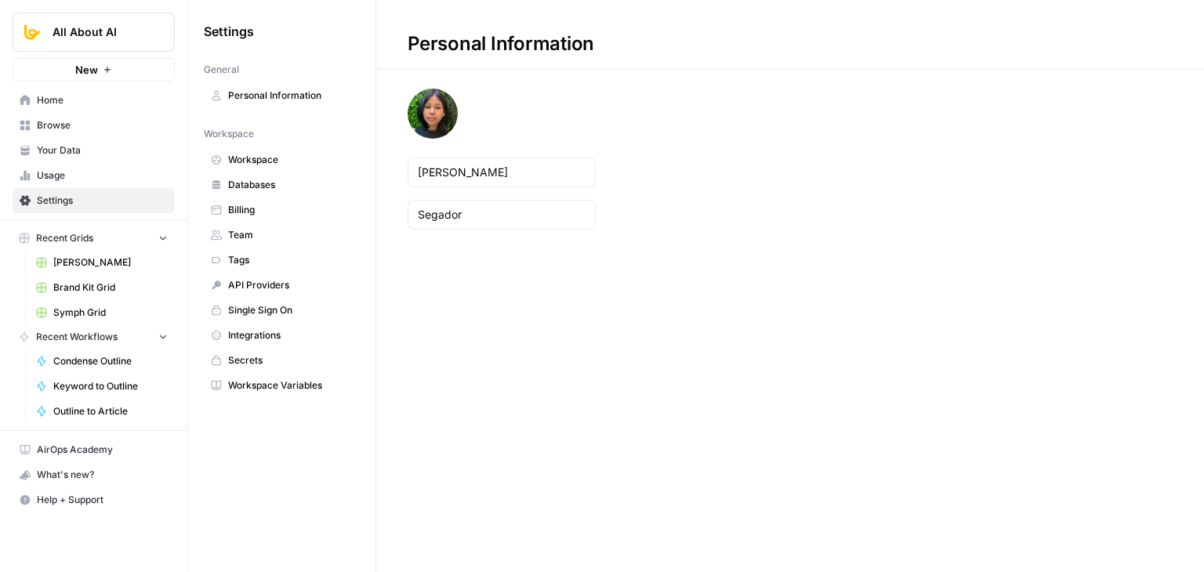
click at [292, 215] on span "Billing" at bounding box center [290, 210] width 125 height 14
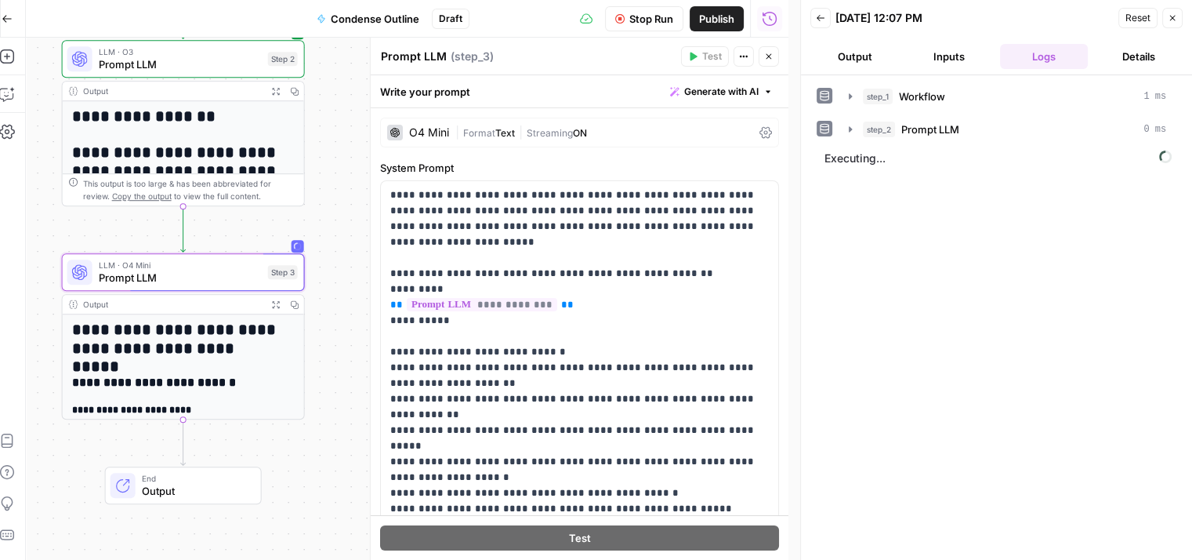
click at [766, 57] on icon "button" at bounding box center [768, 56] width 9 height 9
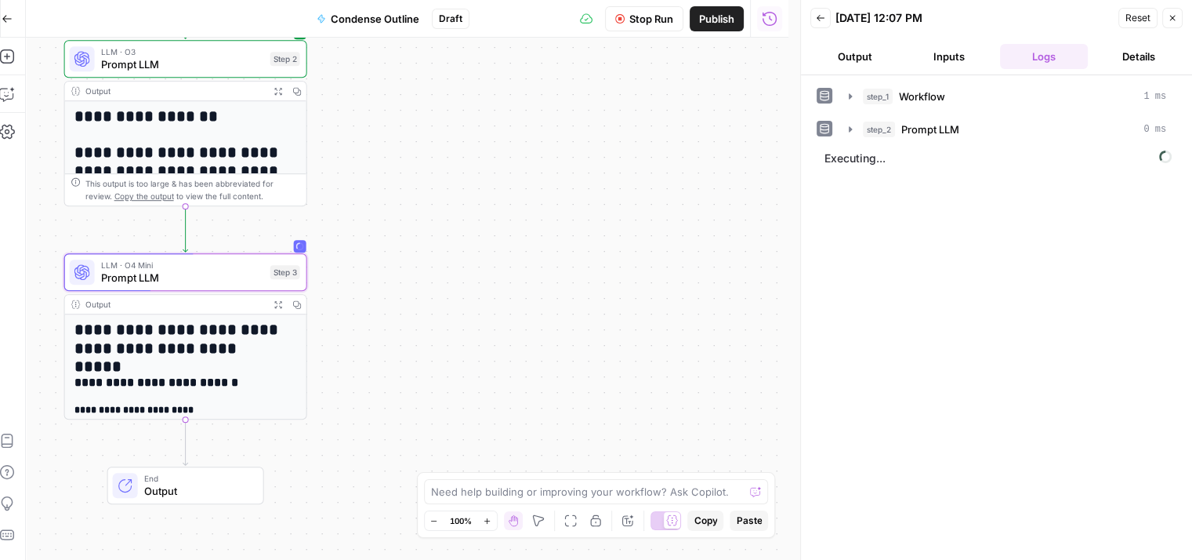
drag, startPoint x: 401, startPoint y: 289, endPoint x: 580, endPoint y: 258, distance: 182.3
click at [589, 252] on div "Workflow Set Inputs Inputs Workflow Workflow Step 1 Output Expand Output Copy 1…" at bounding box center [407, 299] width 763 height 522
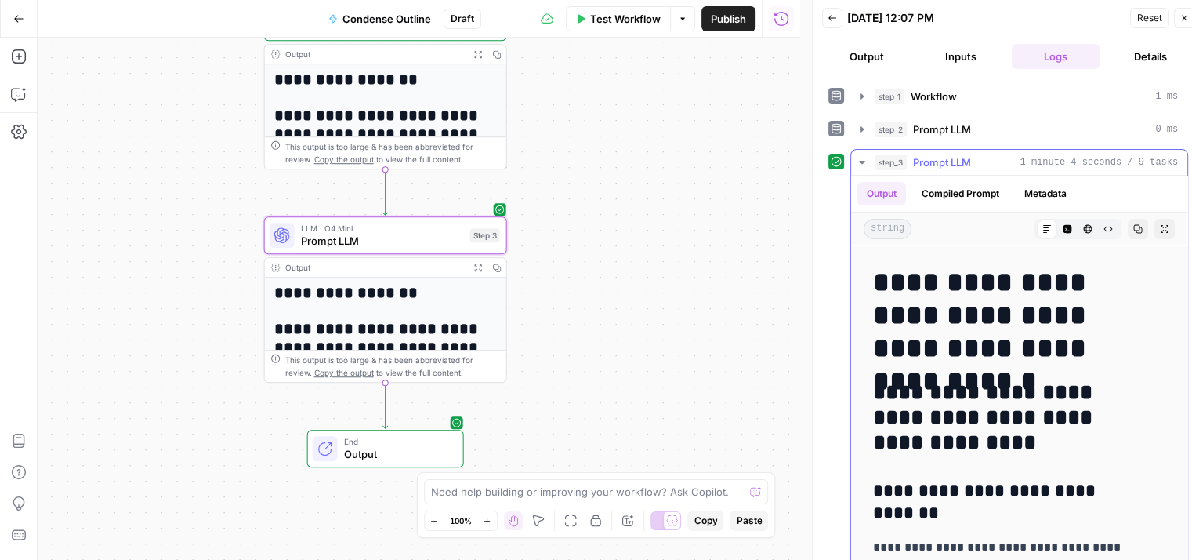
drag, startPoint x: 1000, startPoint y: 387, endPoint x: 1010, endPoint y: 471, distance: 84.4
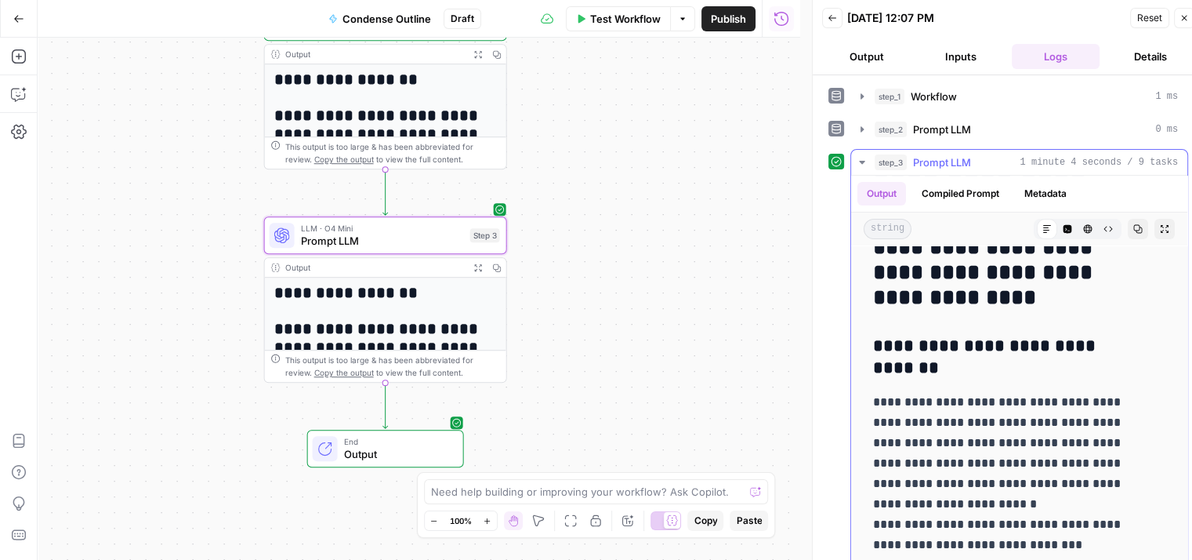
drag, startPoint x: 1024, startPoint y: 368, endPoint x: 1009, endPoint y: 441, distance: 74.4
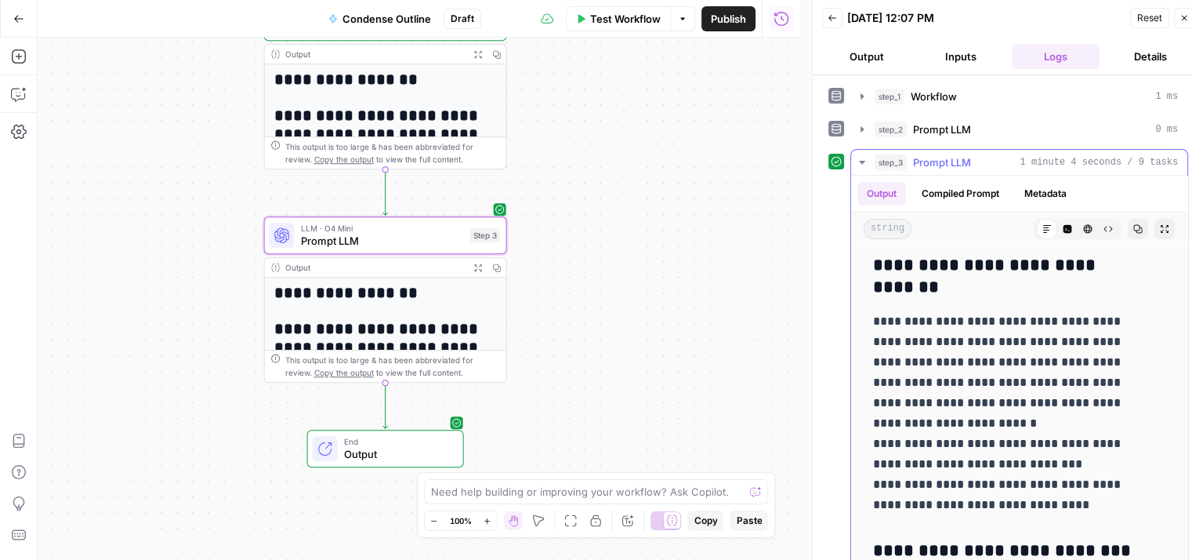
drag, startPoint x: 1002, startPoint y: 321, endPoint x: 1001, endPoint y: 420, distance: 98.8
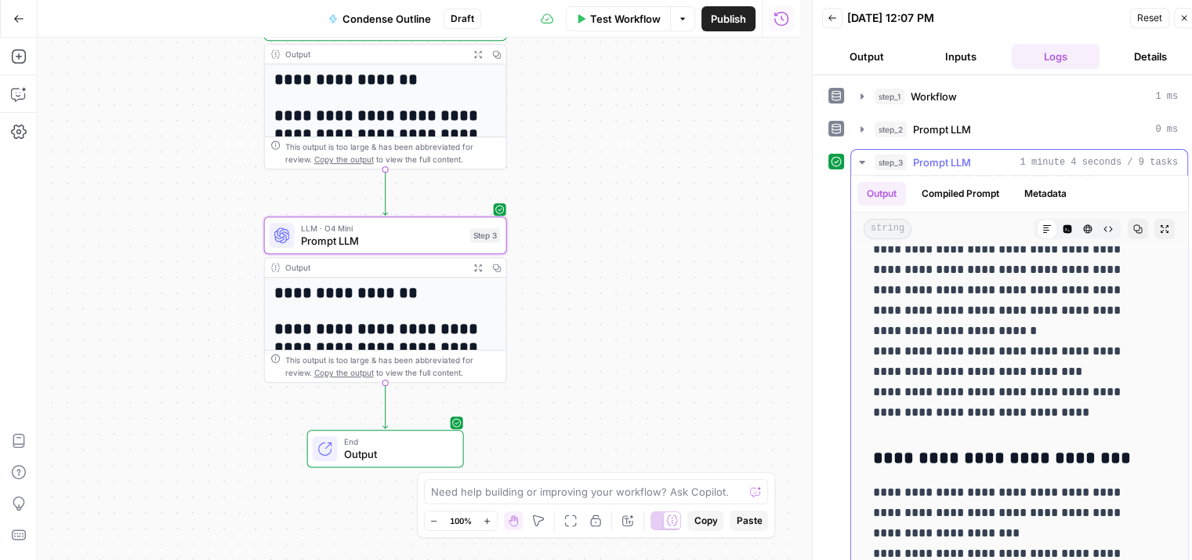
drag, startPoint x: 1000, startPoint y: 372, endPoint x: 1005, endPoint y: 387, distance: 15.6
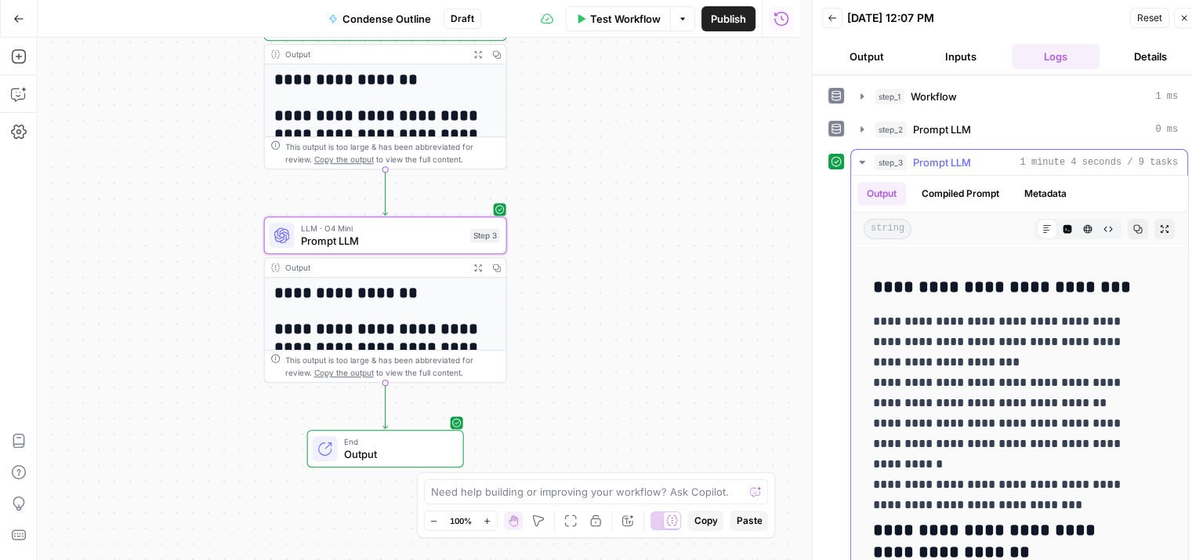
drag, startPoint x: 1006, startPoint y: 399, endPoint x: 1004, endPoint y: 334, distance: 65.1
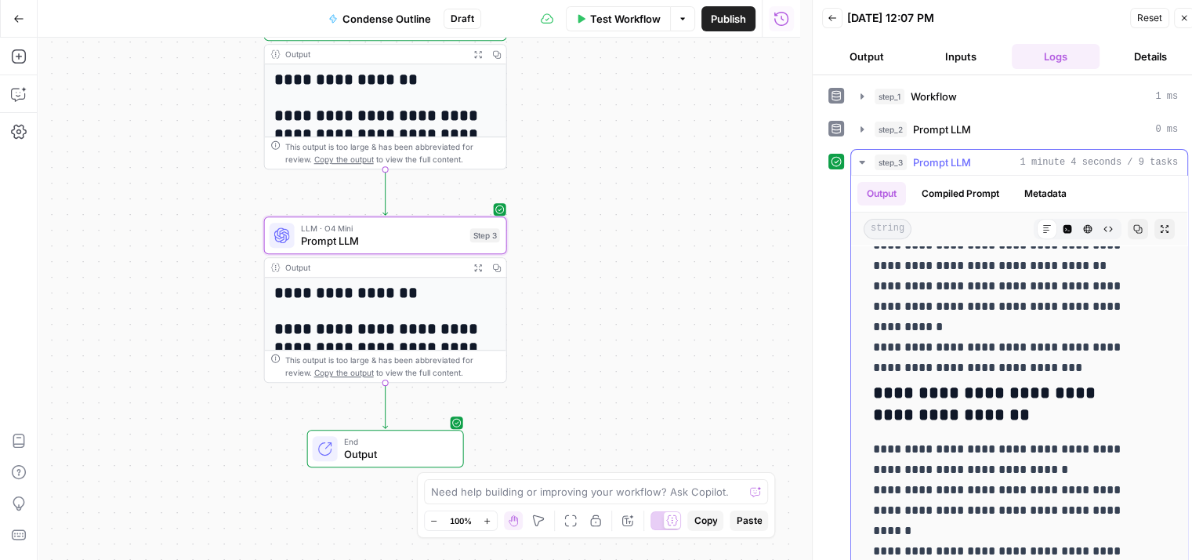
drag, startPoint x: 1006, startPoint y: 355, endPoint x: 1001, endPoint y: 401, distance: 45.7
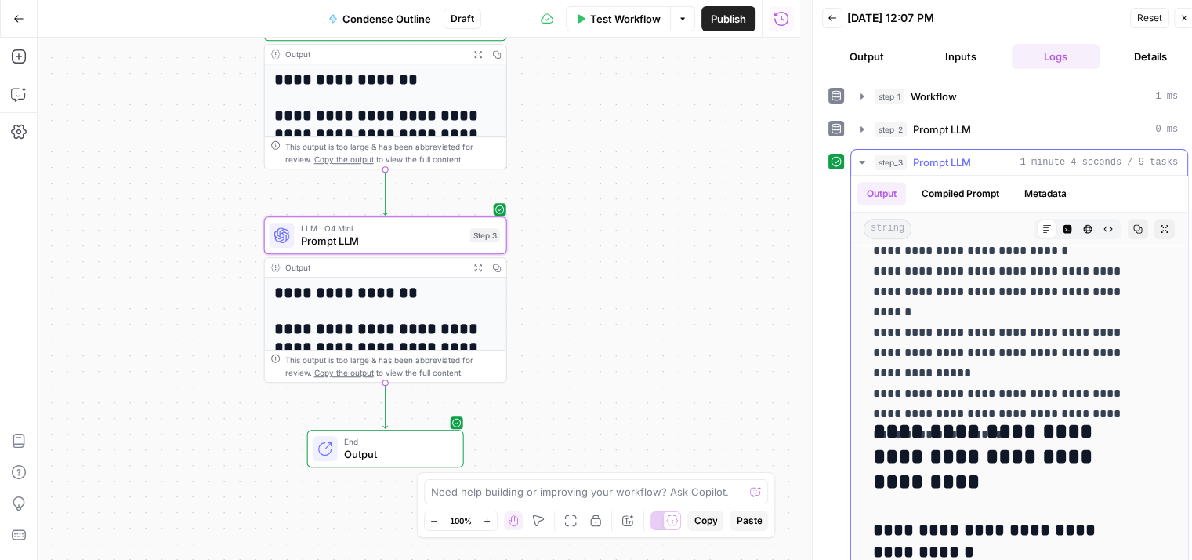
drag, startPoint x: 1012, startPoint y: 428, endPoint x: 1009, endPoint y: 459, distance: 31.5
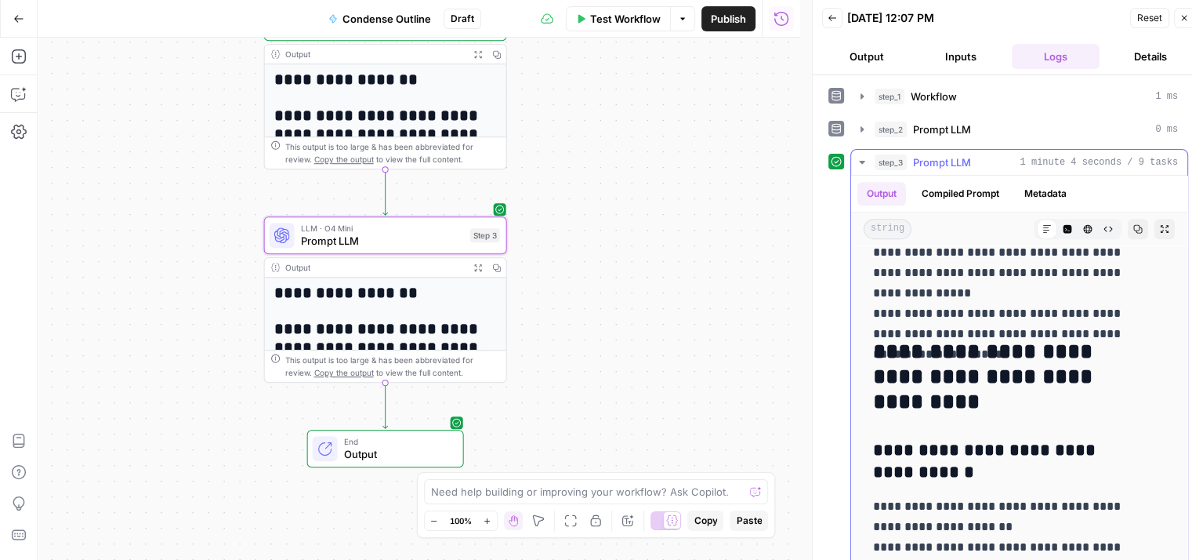
drag, startPoint x: 1021, startPoint y: 363, endPoint x: 1016, endPoint y: 430, distance: 66.8
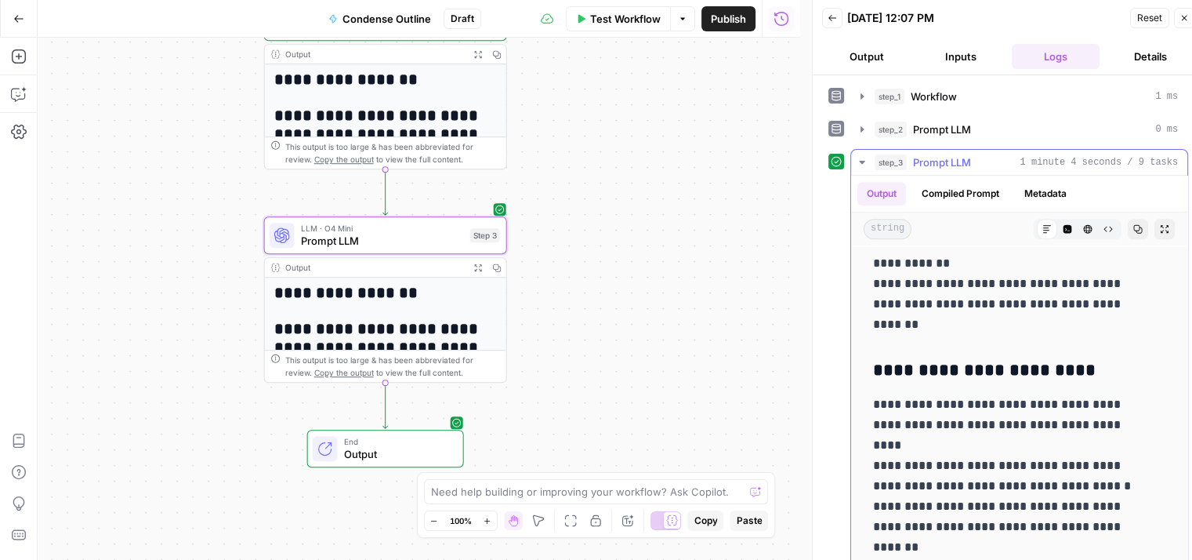
drag, startPoint x: 1013, startPoint y: 430, endPoint x: 1010, endPoint y: 518, distance: 87.9
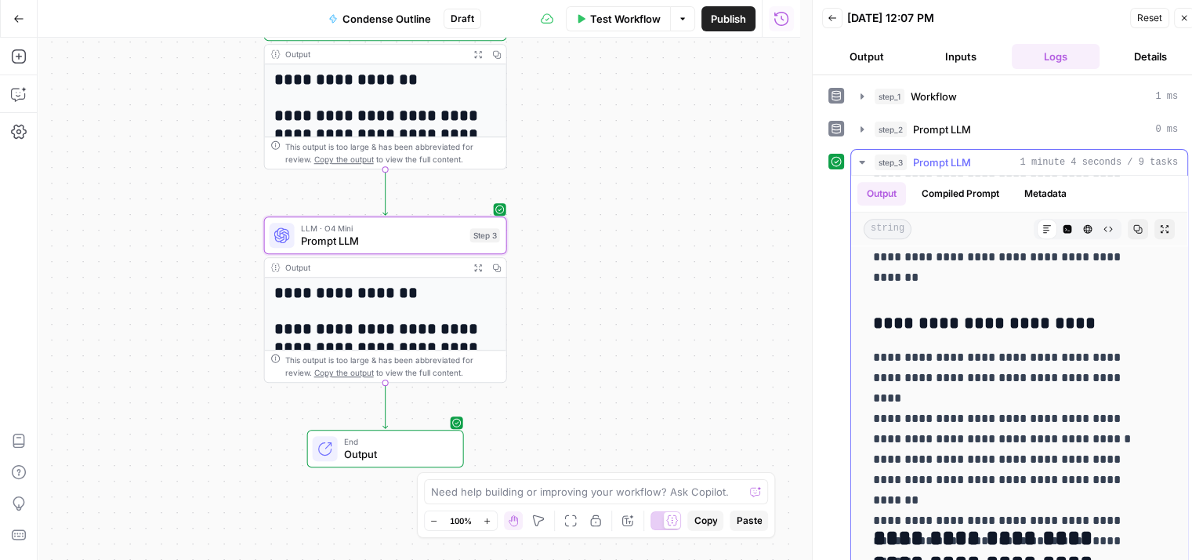
scroll to position [1653, 0]
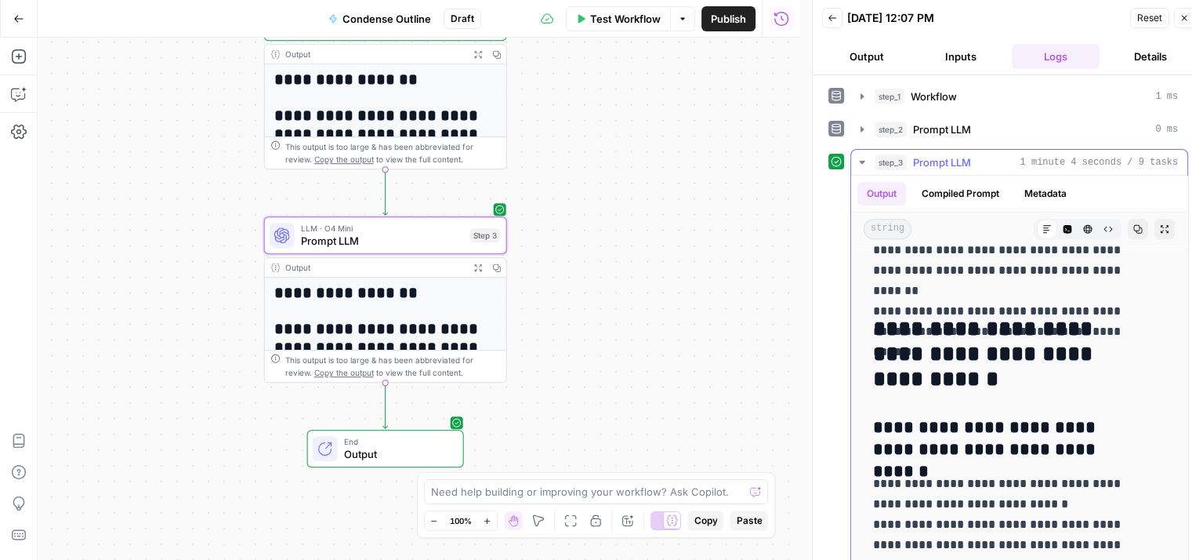
drag, startPoint x: 1000, startPoint y: 380, endPoint x: 1008, endPoint y: 503, distance: 123.4
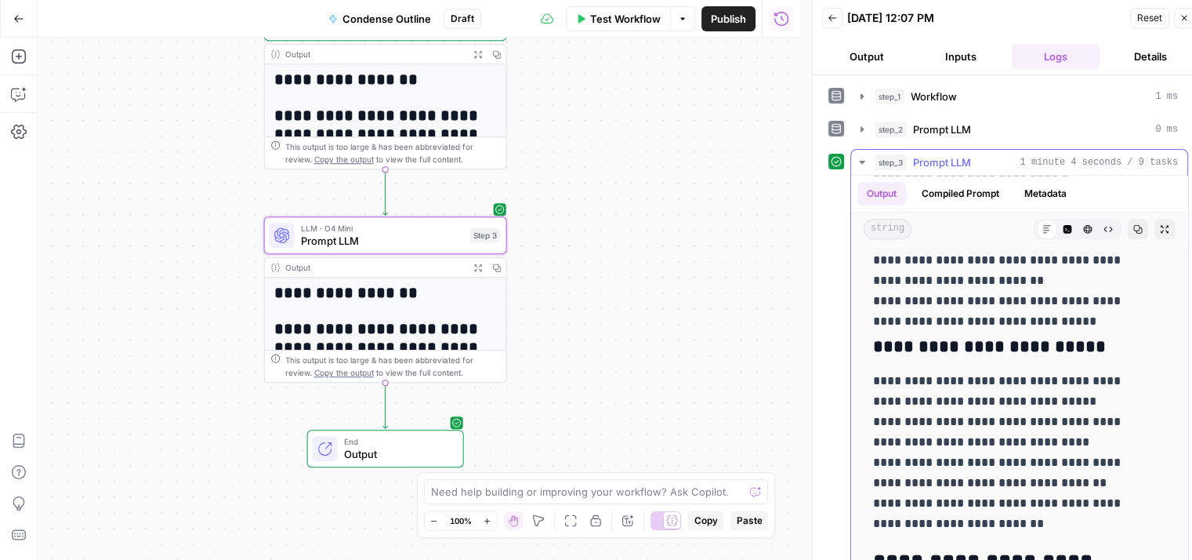
drag, startPoint x: 1000, startPoint y: 333, endPoint x: 1018, endPoint y: 475, distance: 143.1
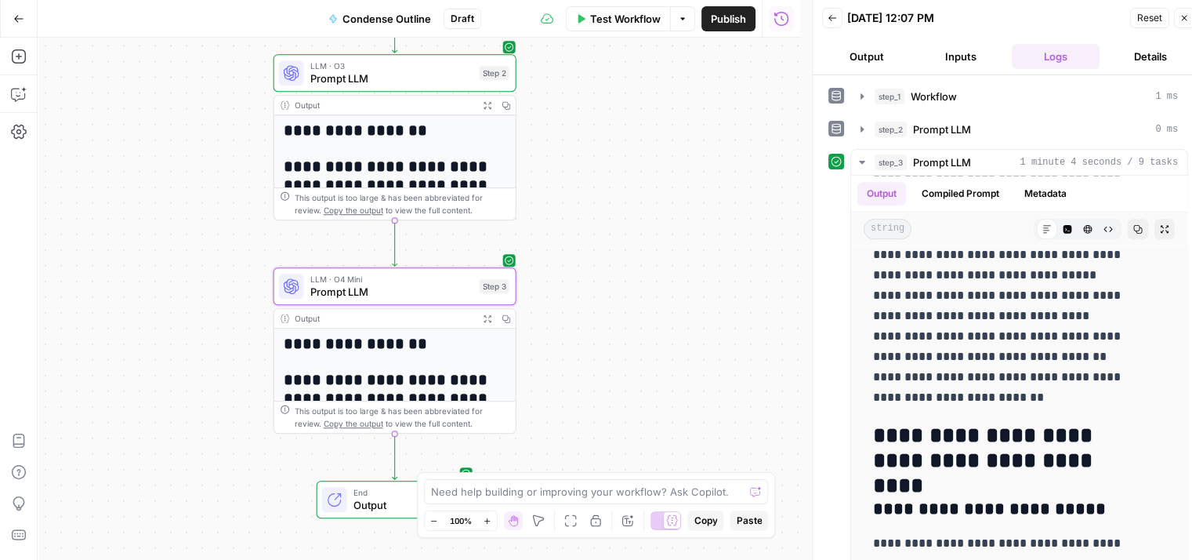
drag, startPoint x: 631, startPoint y: 286, endPoint x: 436, endPoint y: 288, distance: 195.2
click at [615, 412] on div "Workflow Set Inputs Inputs Workflow Workflow Step 1 Output Expand Output Copy 1…" at bounding box center [419, 299] width 763 height 522
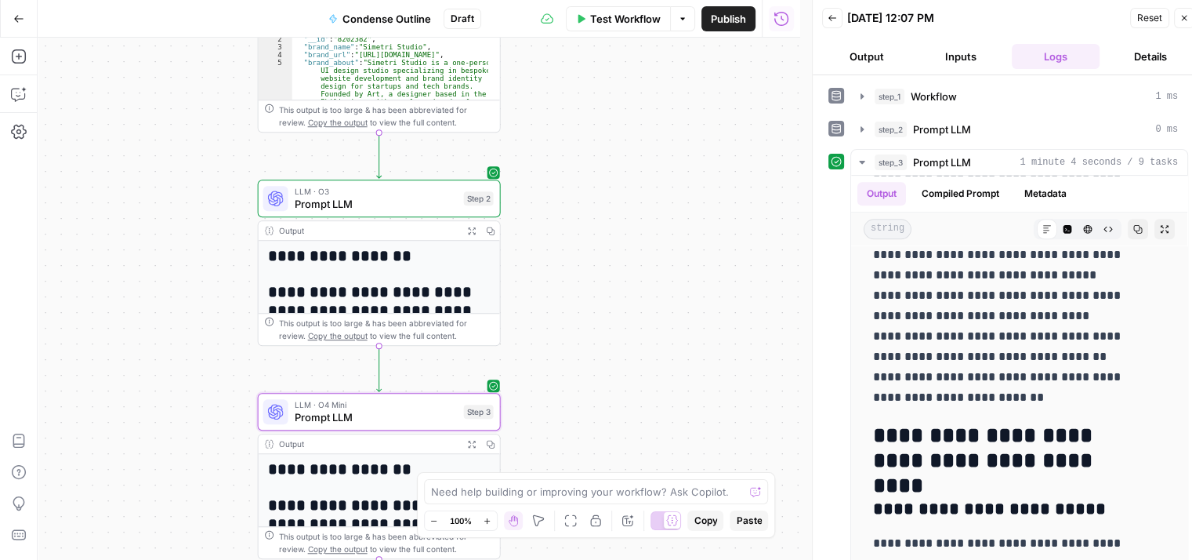
click at [412, 194] on span "LLM · O3" at bounding box center [376, 191] width 163 height 13
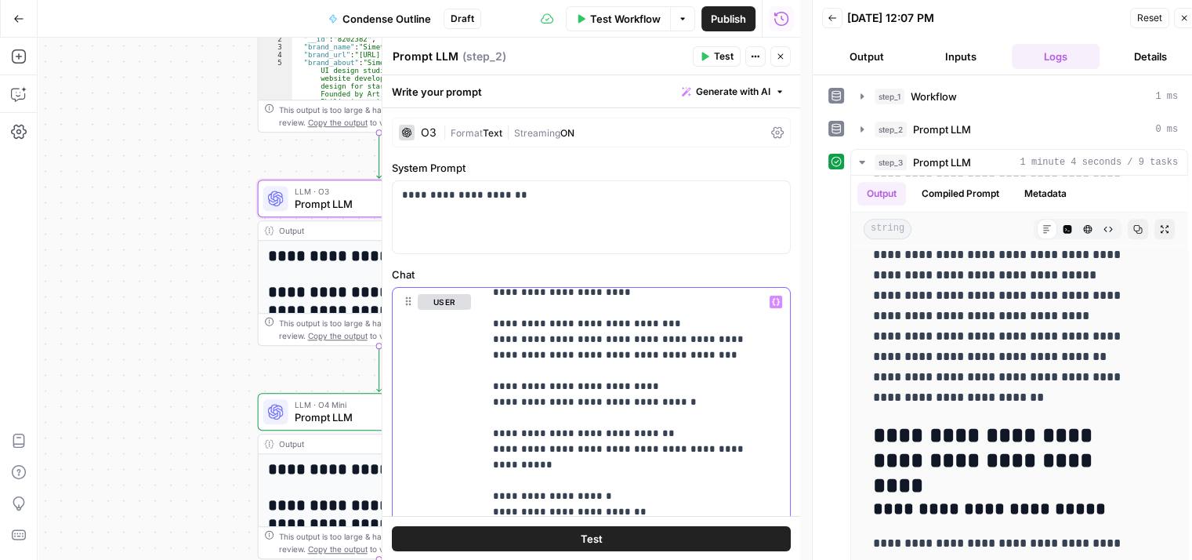
scroll to position [2945, 0]
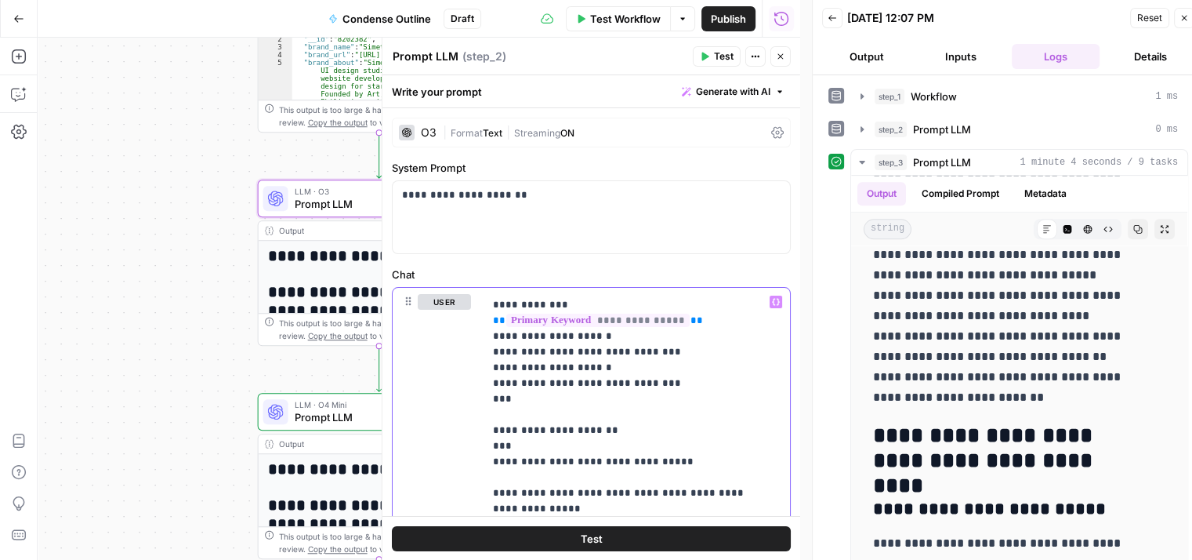
drag, startPoint x: 720, startPoint y: 368, endPoint x: 729, endPoint y: 552, distance: 183.7
click at [662, 537] on button "Test" at bounding box center [591, 537] width 399 height 25
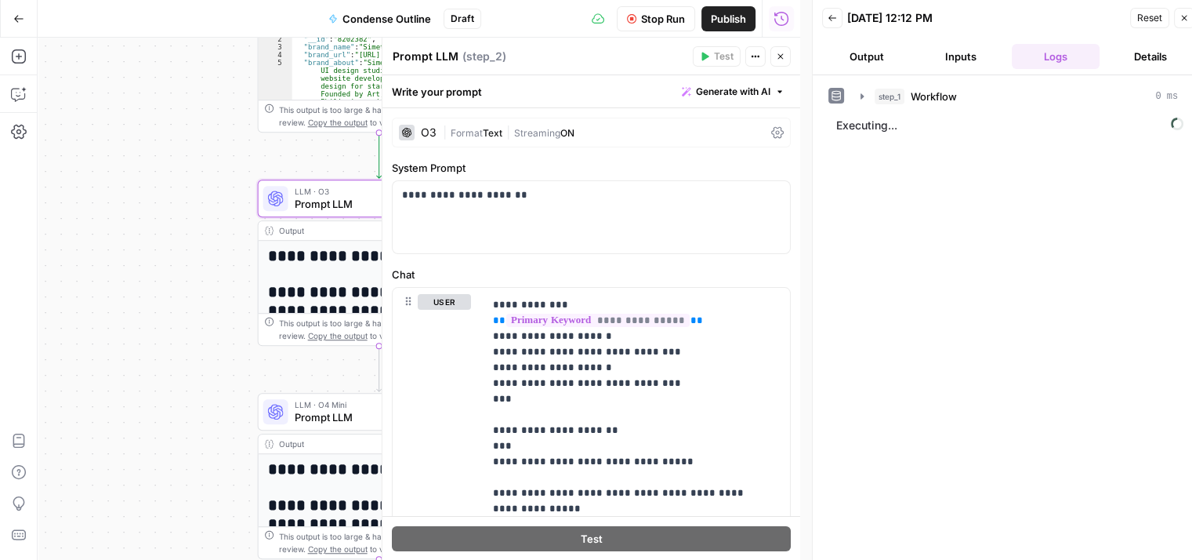
click at [655, 17] on span "Stop Run" at bounding box center [663, 19] width 44 height 16
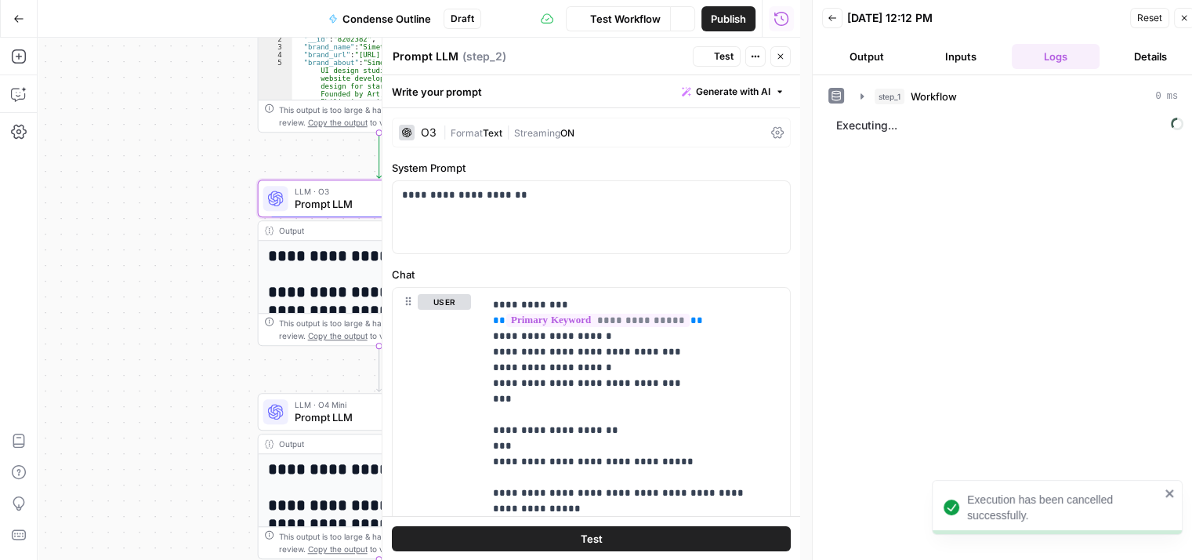
click at [522, 128] on span "Streaming" at bounding box center [537, 133] width 46 height 12
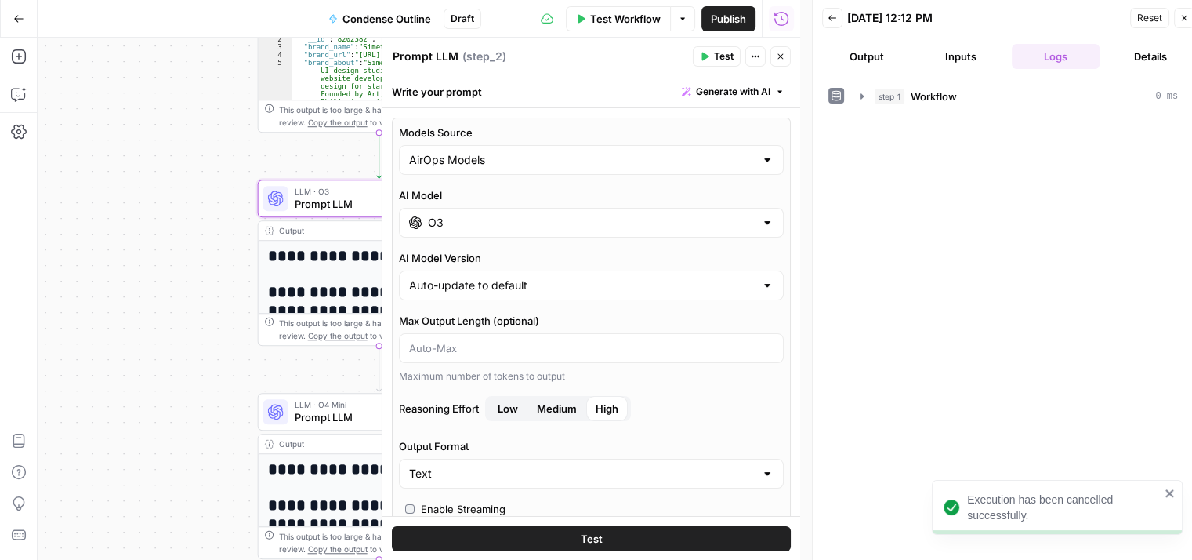
click at [555, 226] on input "O3" at bounding box center [591, 223] width 327 height 16
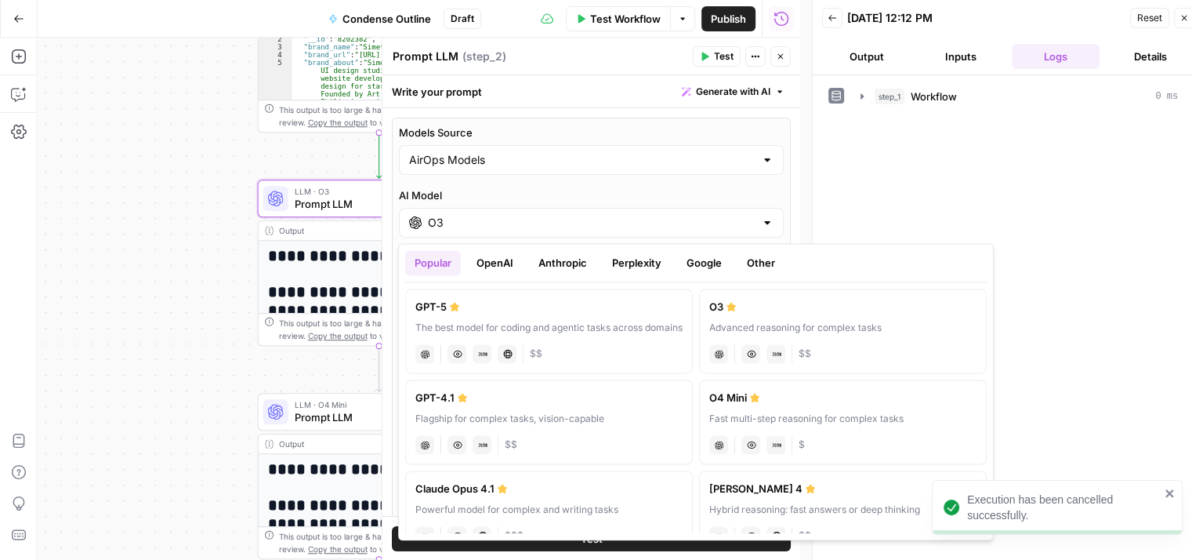
click at [624, 187] on label "AI Model" at bounding box center [591, 195] width 385 height 16
click at [624, 215] on input "O3" at bounding box center [591, 223] width 327 height 16
click at [560, 186] on div "Models Source AirOps Models AI Model O3 AI Model Version Auto-update to default…" at bounding box center [591, 422] width 399 height 608
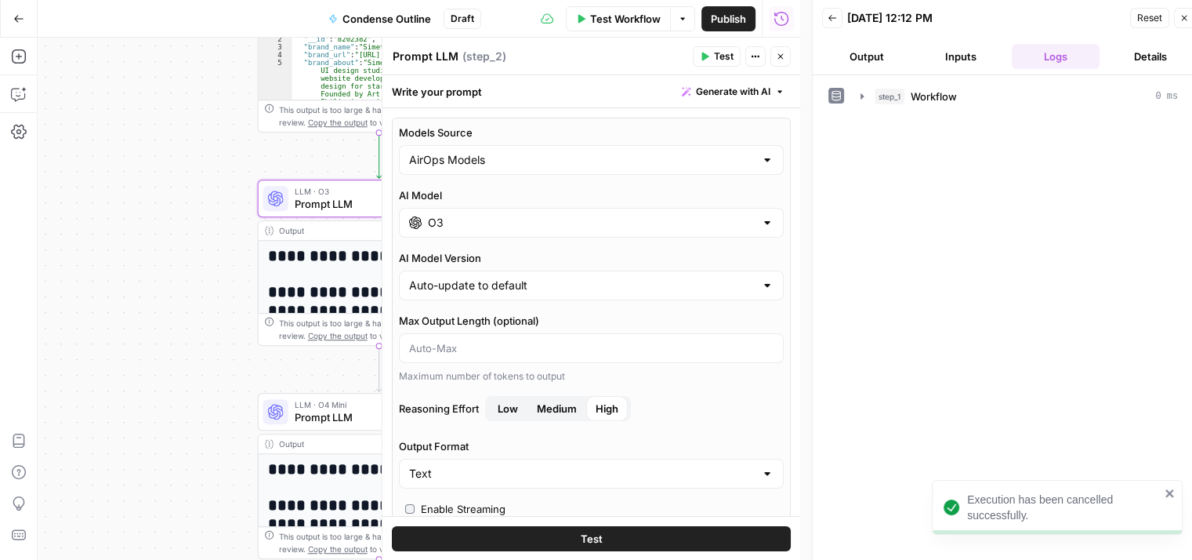
click at [539, 408] on span "Medium" at bounding box center [557, 409] width 40 height 16
click at [713, 60] on button "Test" at bounding box center [717, 56] width 48 height 20
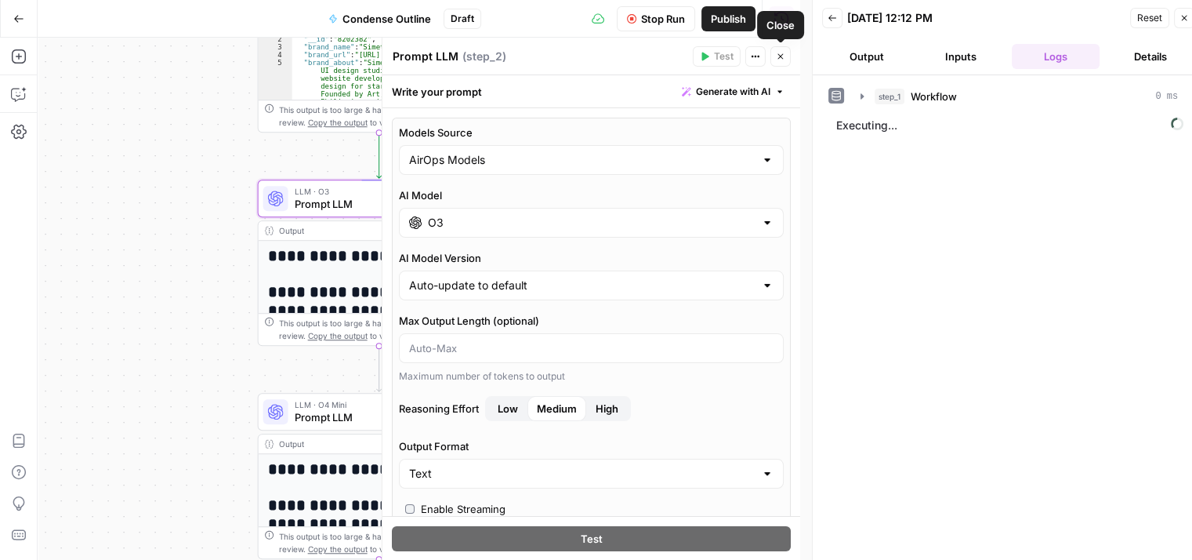
click at [779, 58] on icon "button" at bounding box center [780, 56] width 9 height 9
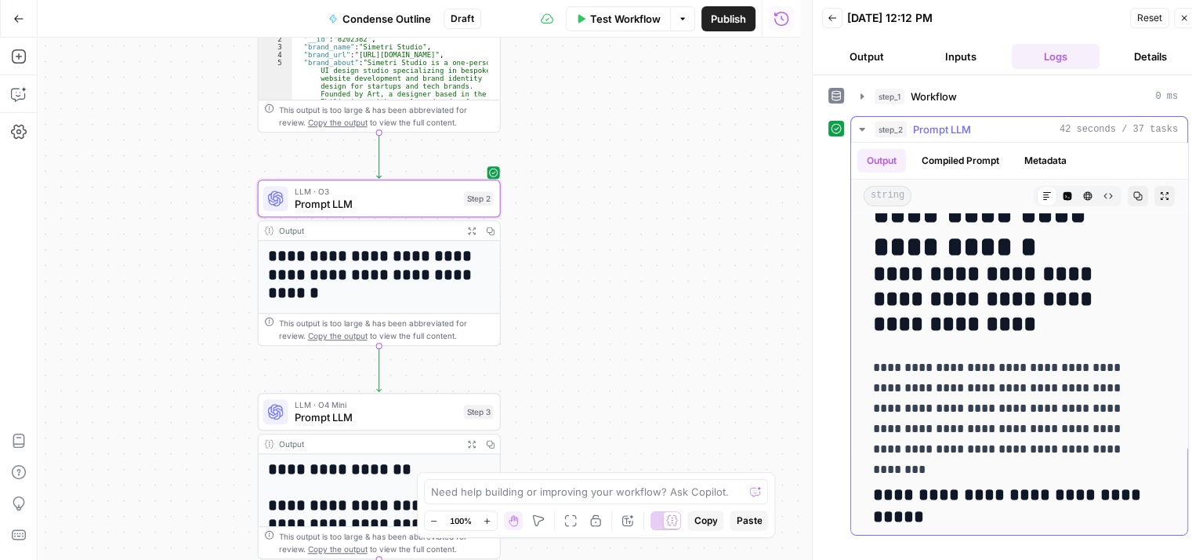
drag, startPoint x: 956, startPoint y: 403, endPoint x: 960, endPoint y: 440, distance: 37.0
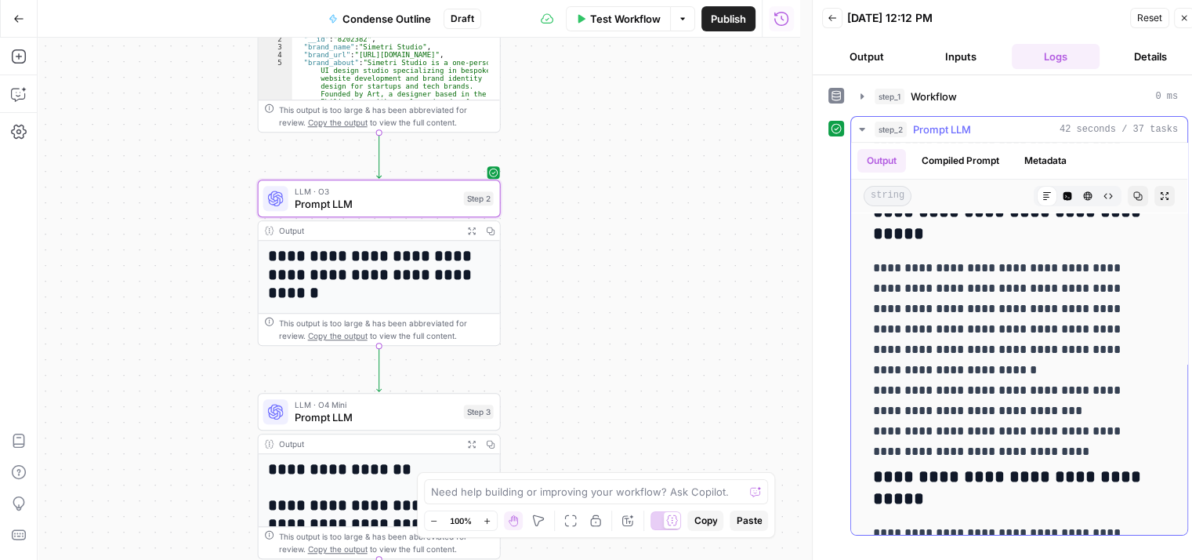
drag, startPoint x: 978, startPoint y: 311, endPoint x: 982, endPoint y: 464, distance: 152.9
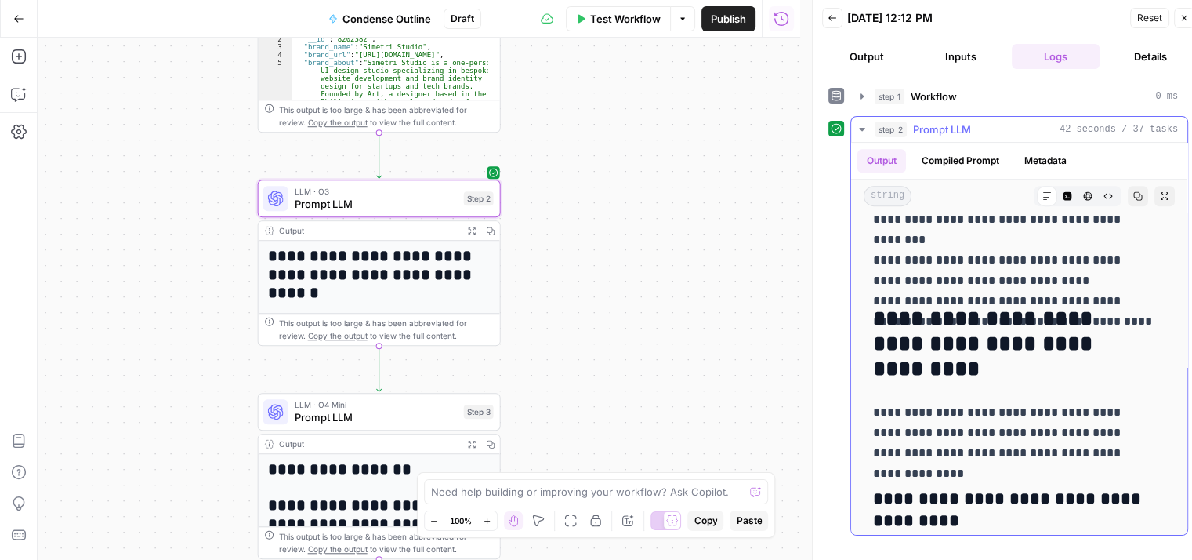
drag, startPoint x: 993, startPoint y: 307, endPoint x: 1004, endPoint y: 459, distance: 152.5
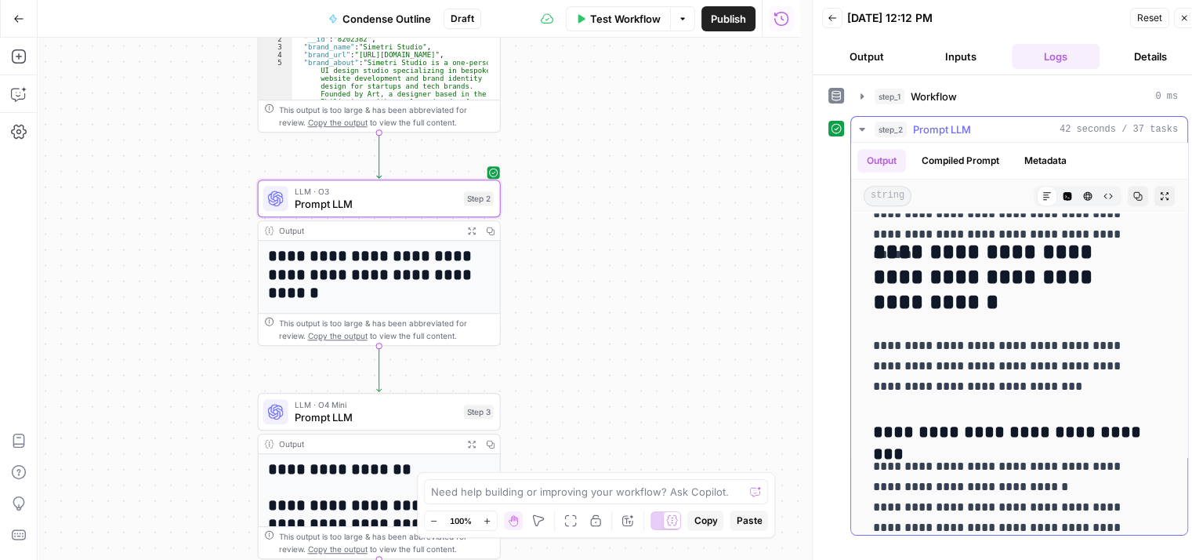
drag, startPoint x: 1009, startPoint y: 469, endPoint x: 1012, endPoint y: 545, distance: 76.1
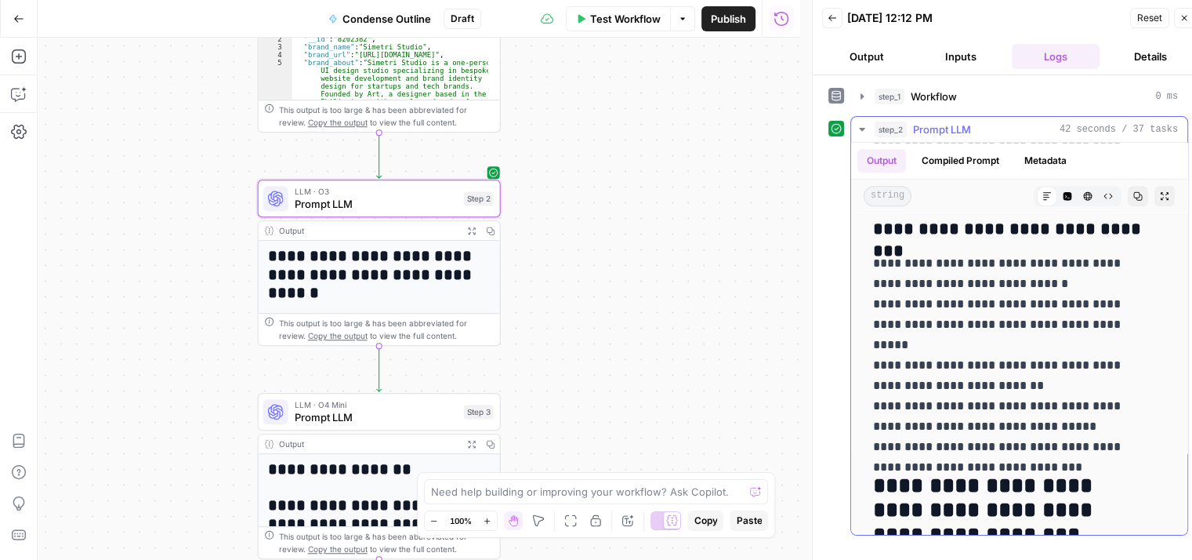
drag, startPoint x: 1020, startPoint y: 354, endPoint x: 1019, endPoint y: 543, distance: 188.9
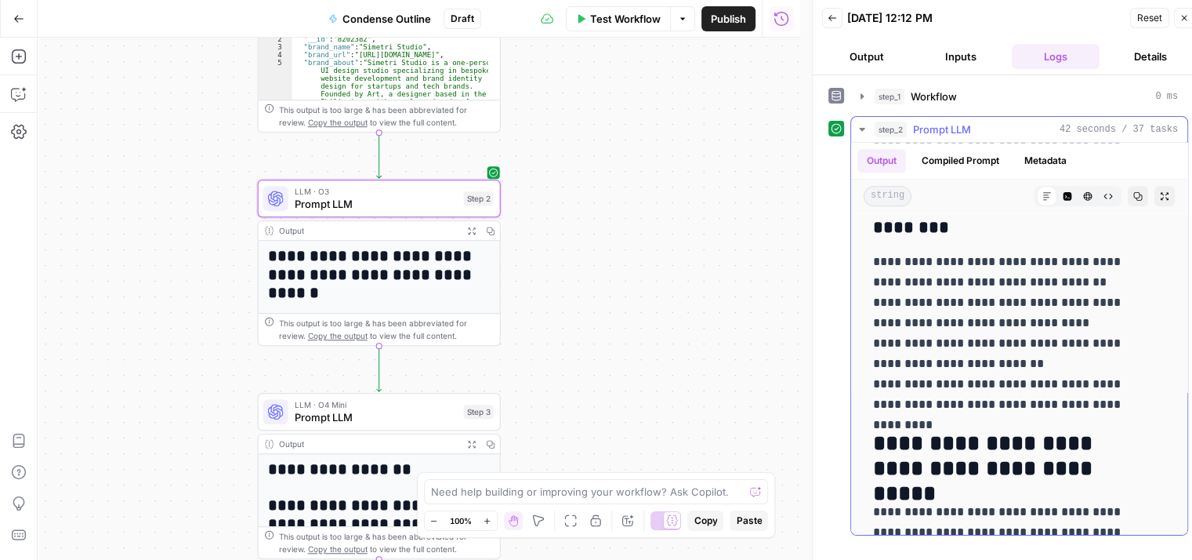
drag, startPoint x: 1031, startPoint y: 348, endPoint x: 1036, endPoint y: 455, distance: 107.5
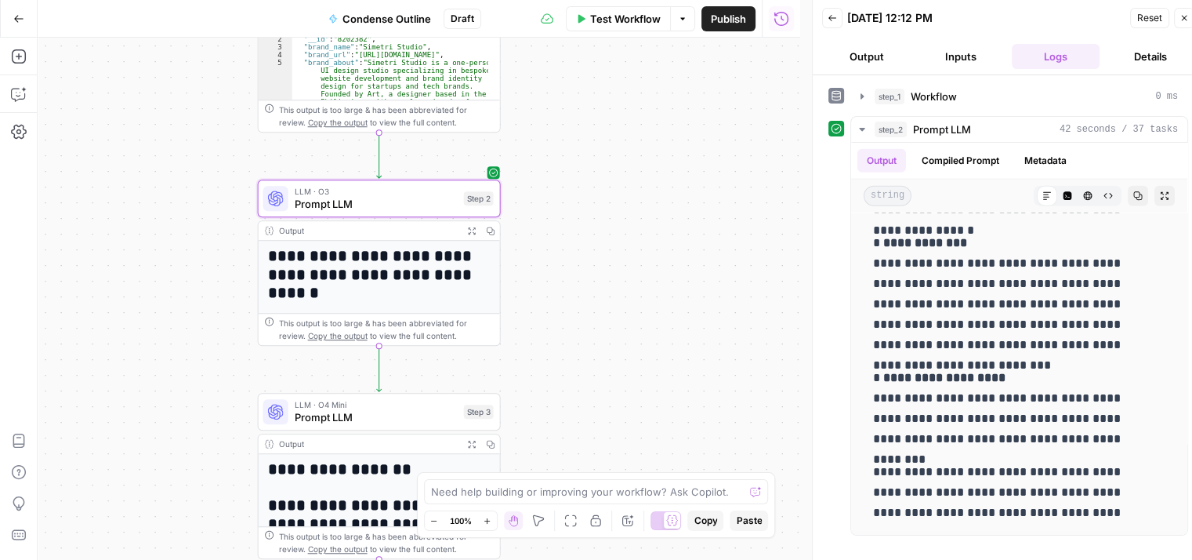
drag, startPoint x: 1029, startPoint y: 518, endPoint x: 1030, endPoint y: 534, distance: 15.8
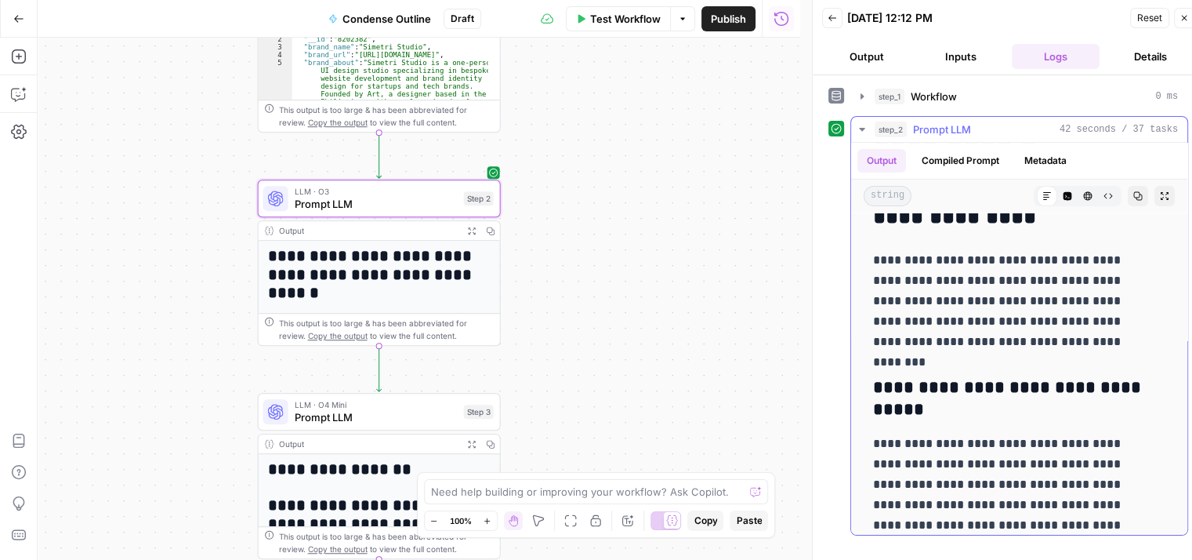
scroll to position [0, 0]
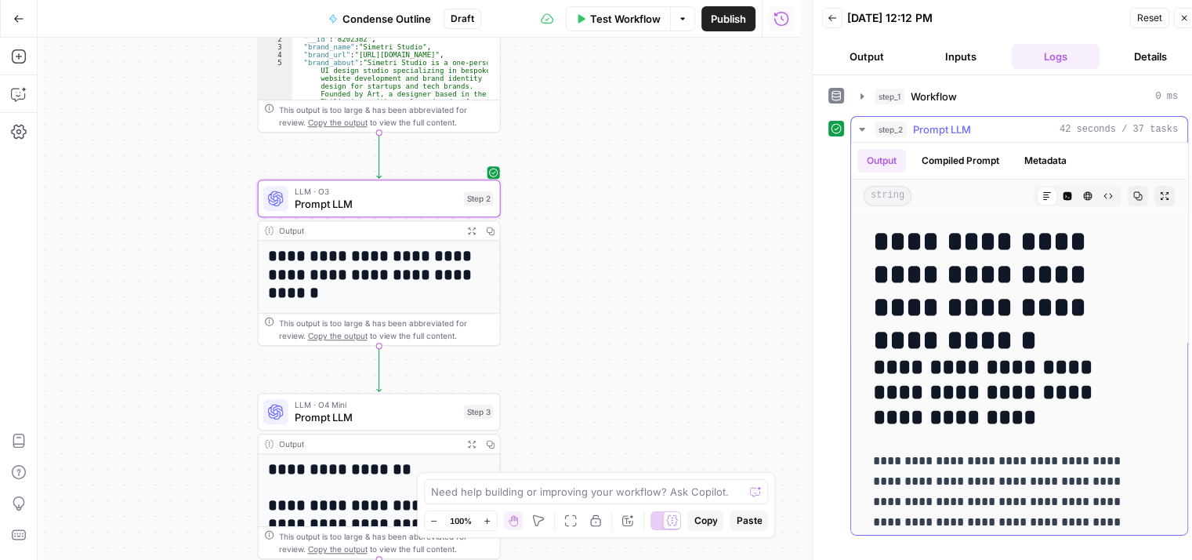
drag, startPoint x: 1035, startPoint y: 506, endPoint x: 1065, endPoint y: 180, distance: 327.6
click at [1128, 198] on button "Copy" at bounding box center [1138, 196] width 20 height 20
click at [1097, 309] on h1 "**********" at bounding box center [1013, 274] width 281 height 99
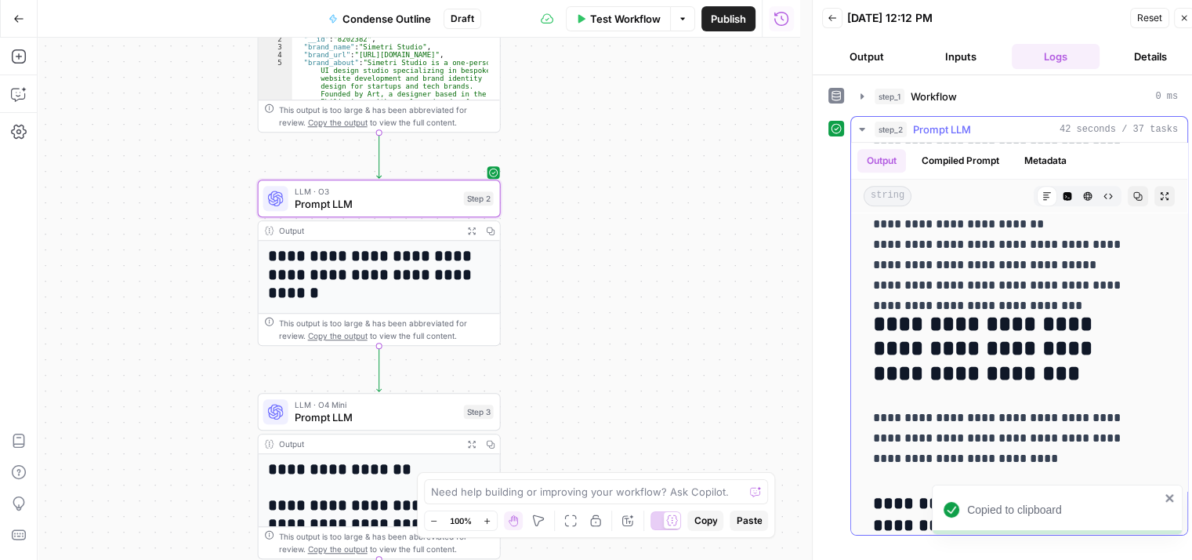
drag, startPoint x: 1029, startPoint y: 210, endPoint x: 1035, endPoint y: 479, distance: 269.0
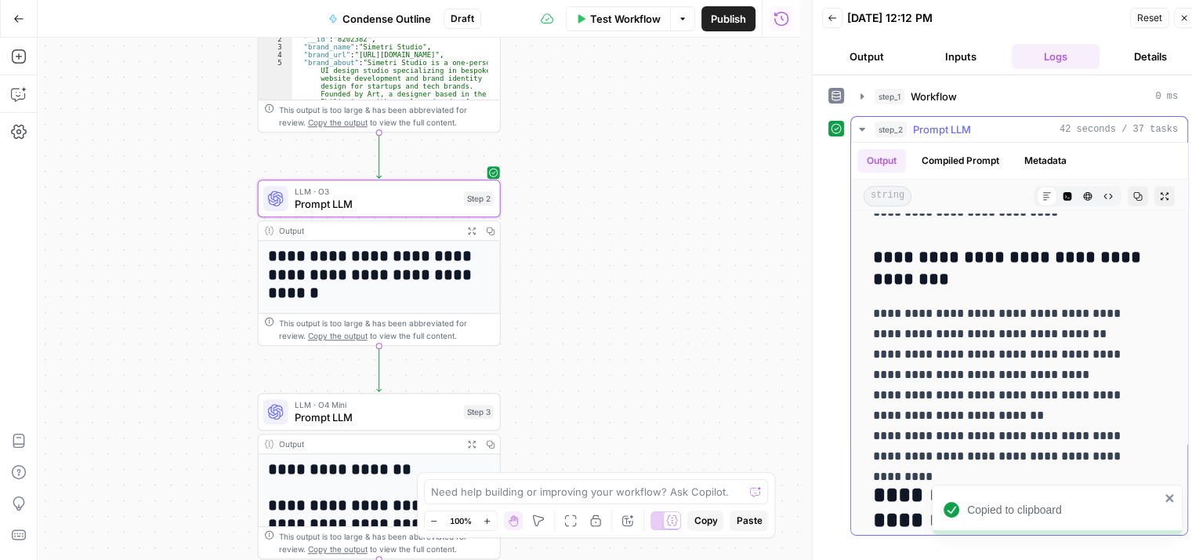
drag, startPoint x: 978, startPoint y: 365, endPoint x: 989, endPoint y: 502, distance: 137.6
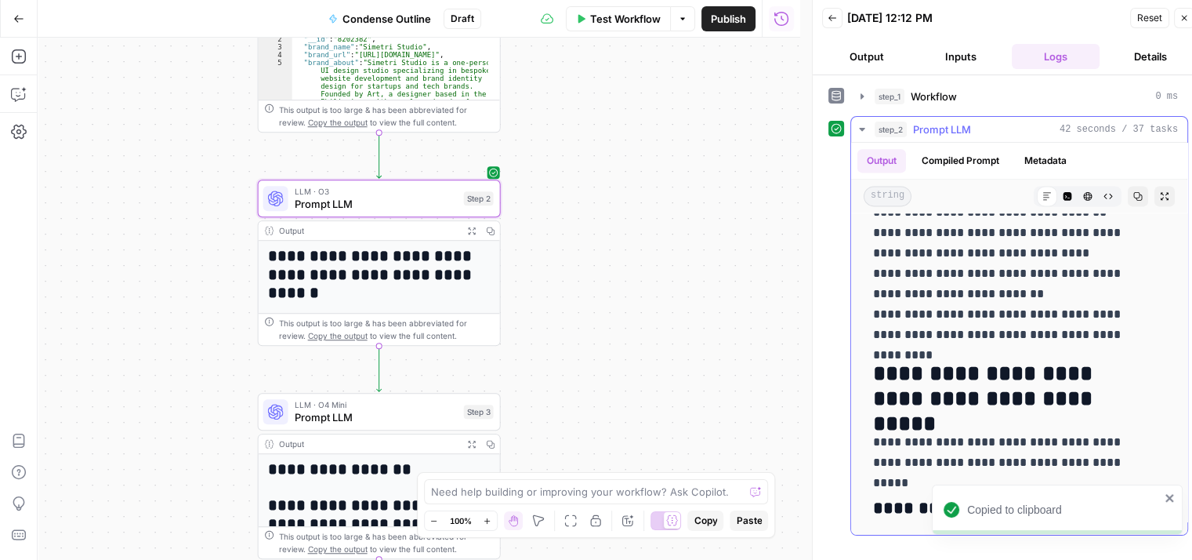
scroll to position [2708, 0]
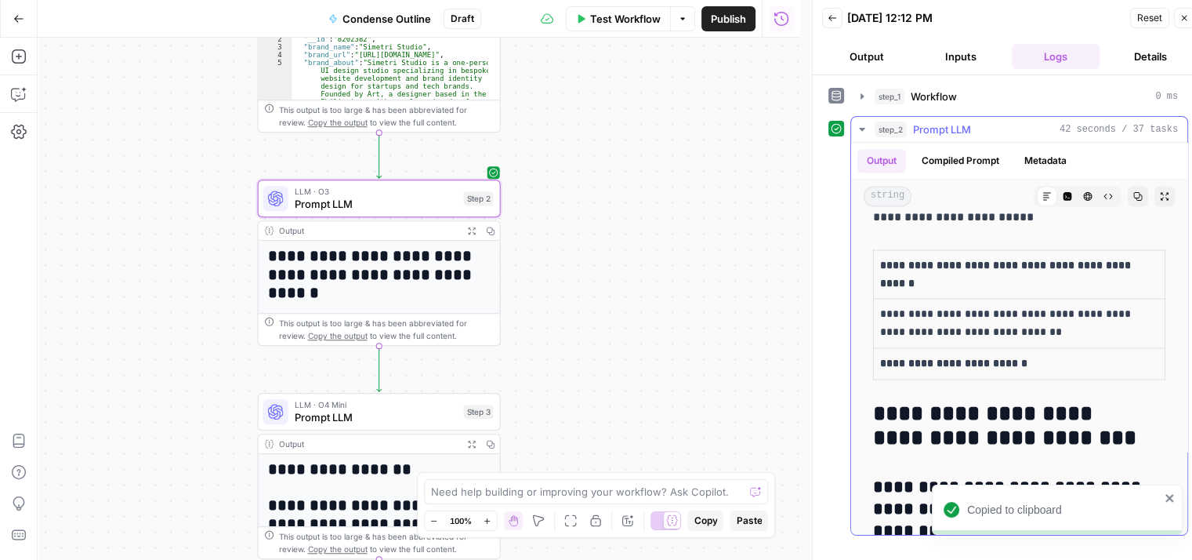
drag, startPoint x: 990, startPoint y: 332, endPoint x: 994, endPoint y: 516, distance: 183.5
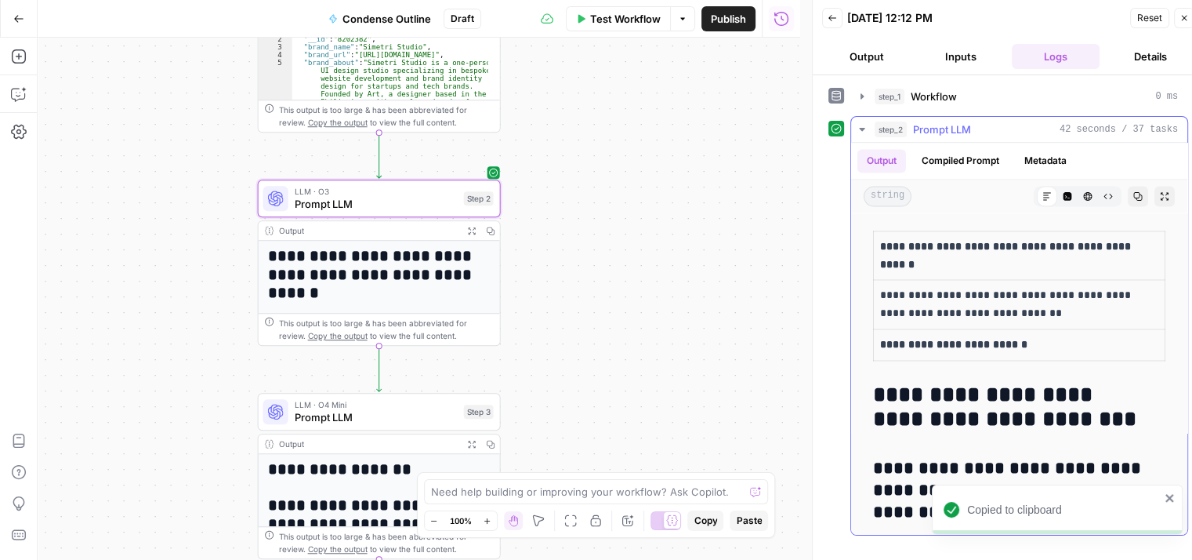
drag, startPoint x: 1030, startPoint y: 441, endPoint x: 1019, endPoint y: 383, distance: 58.3
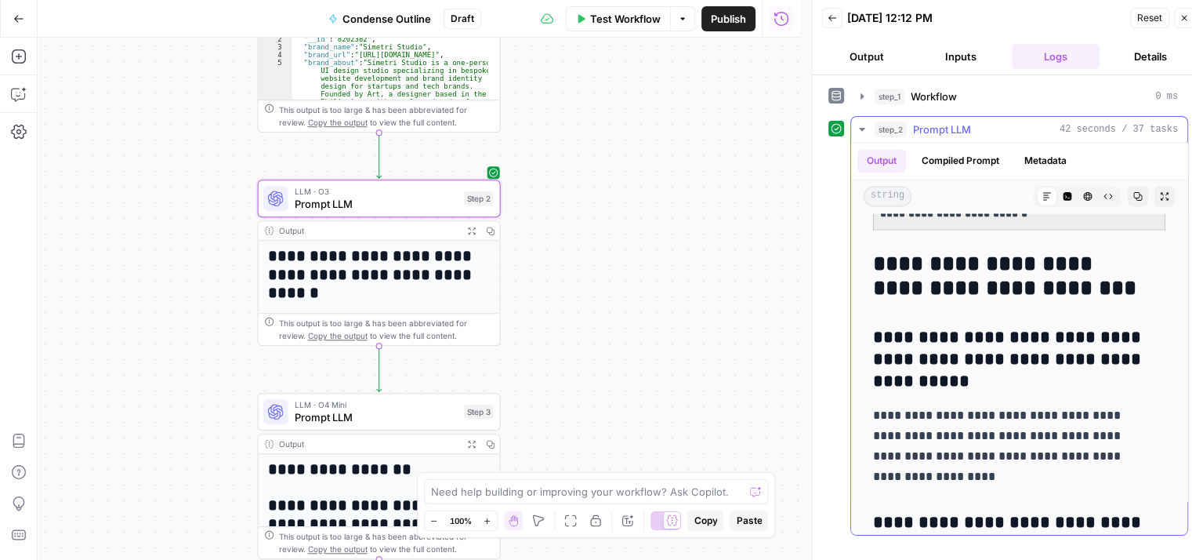
drag, startPoint x: 1033, startPoint y: 327, endPoint x: 1034, endPoint y: 455, distance: 128.6
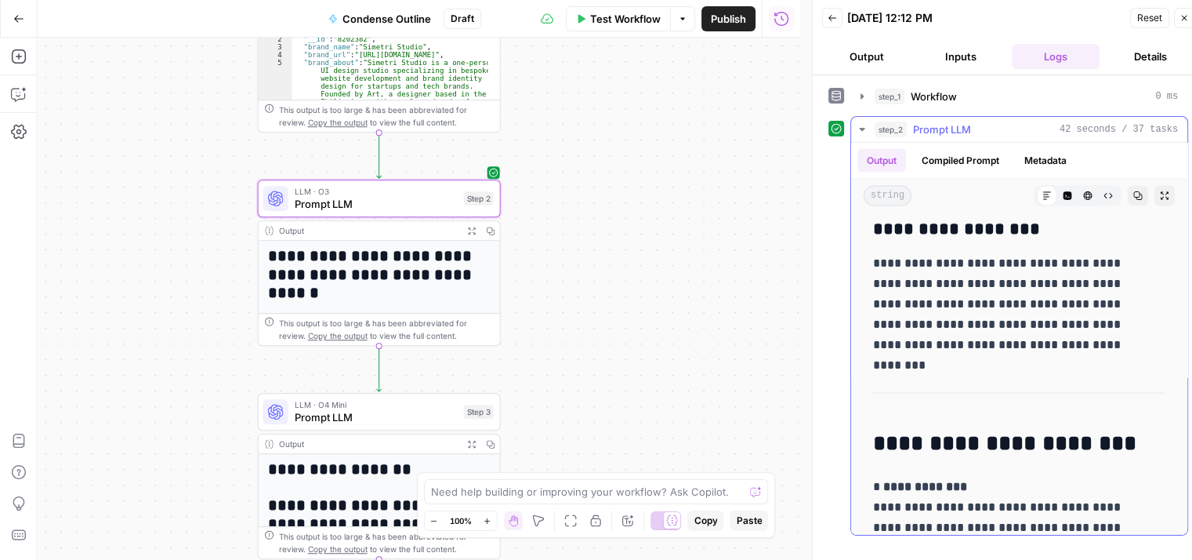
drag, startPoint x: 1030, startPoint y: 493, endPoint x: 1031, endPoint y: 516, distance: 22.7
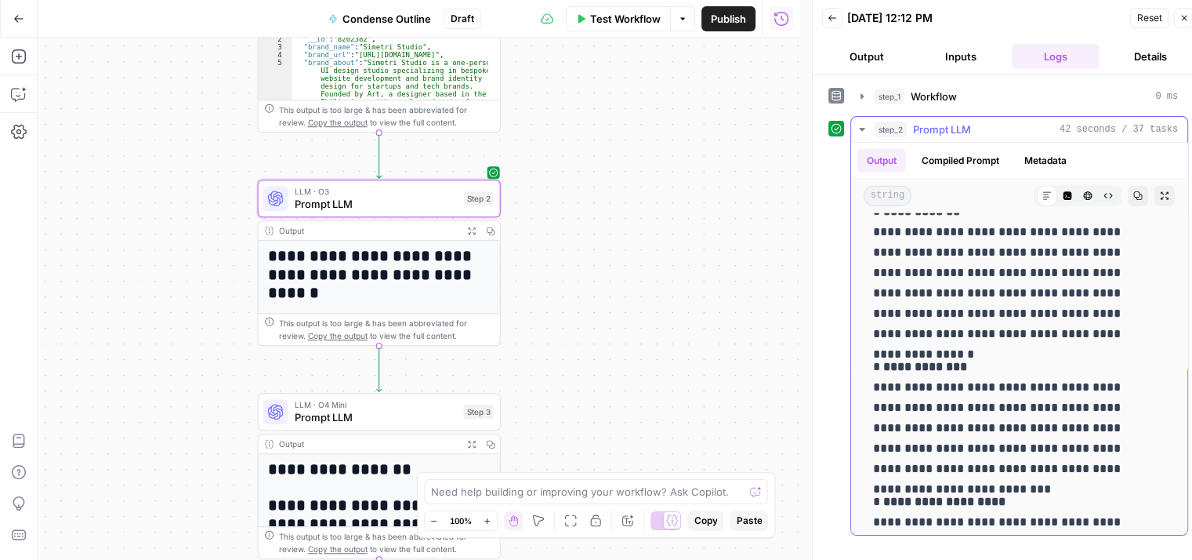
drag, startPoint x: 1040, startPoint y: 377, endPoint x: 1052, endPoint y: 528, distance: 151.0
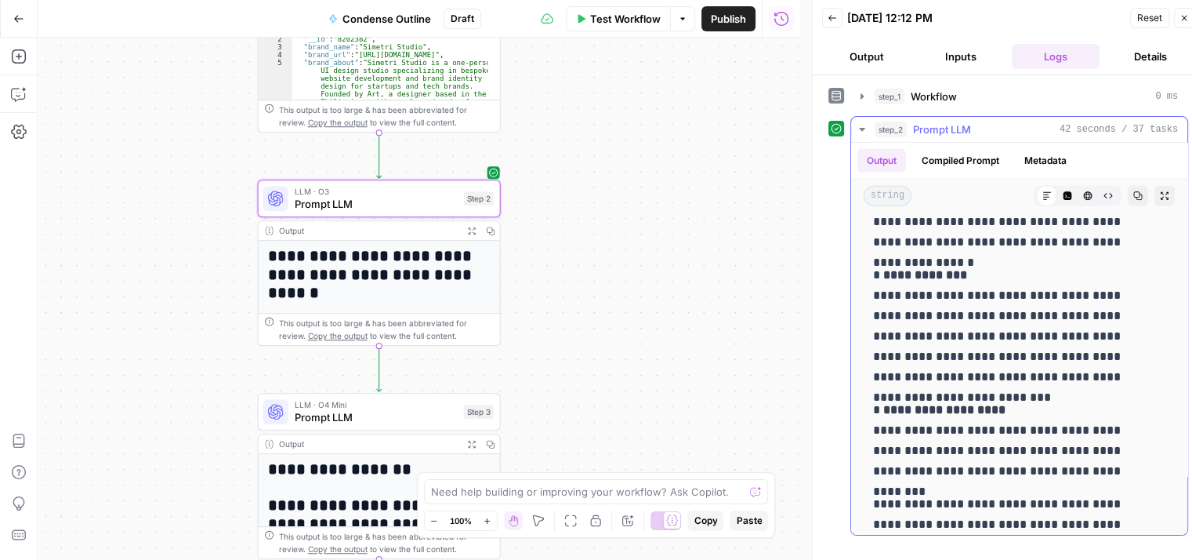
drag, startPoint x: 1022, startPoint y: 333, endPoint x: 1025, endPoint y: 470, distance: 136.5
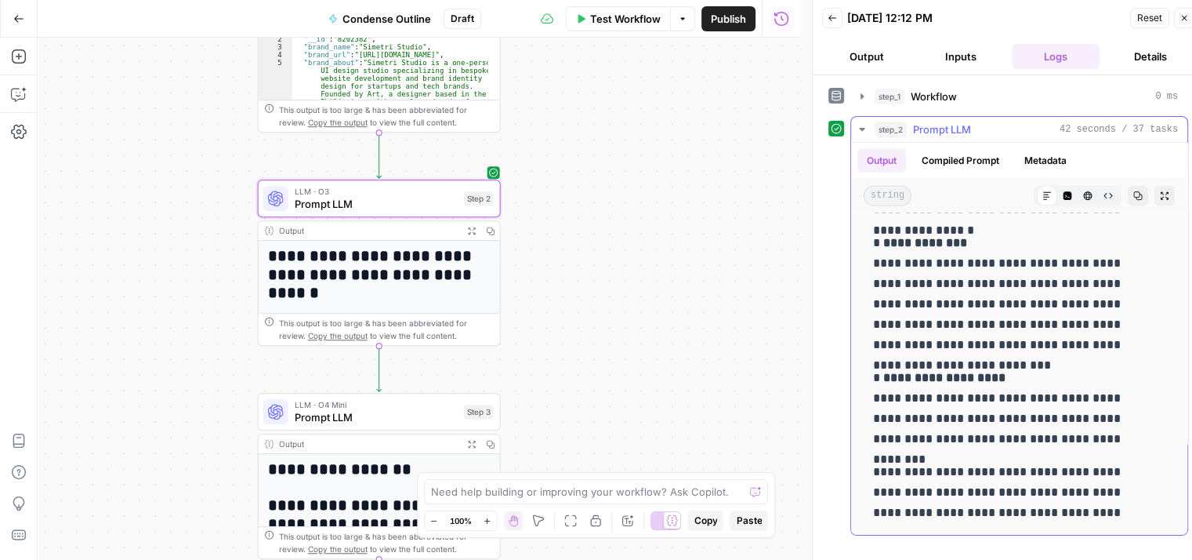
scroll to position [13, 0]
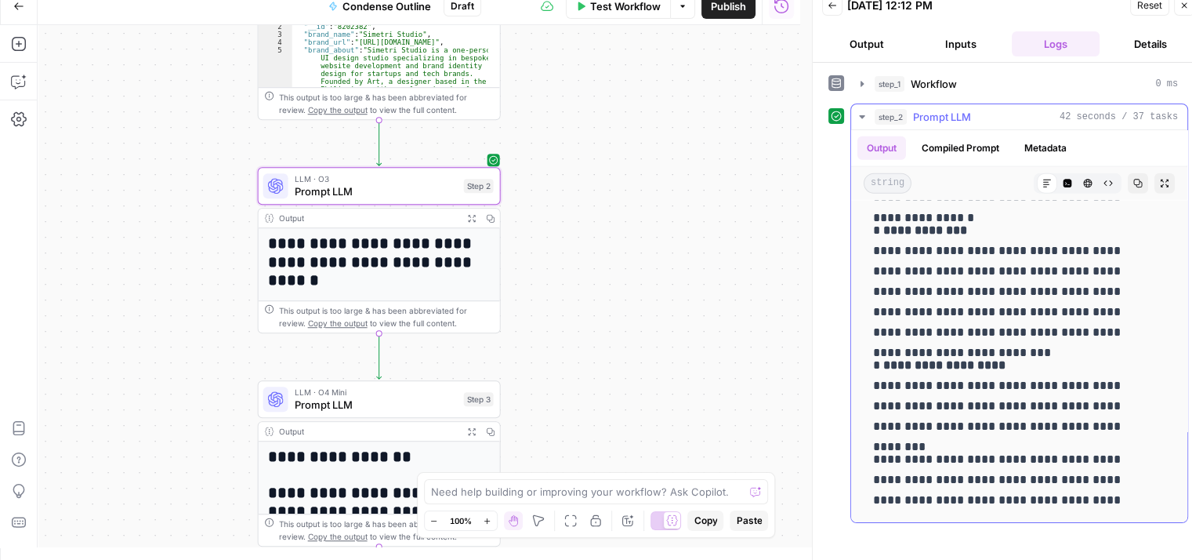
drag, startPoint x: 1020, startPoint y: 310, endPoint x: 1031, endPoint y: 461, distance: 151.7
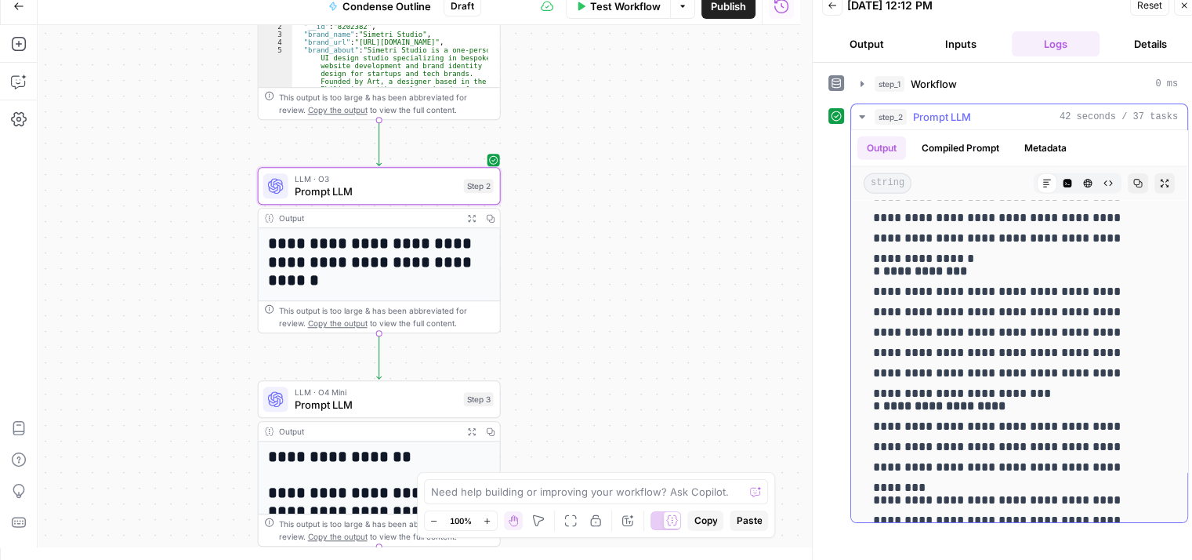
scroll to position [3798, 0]
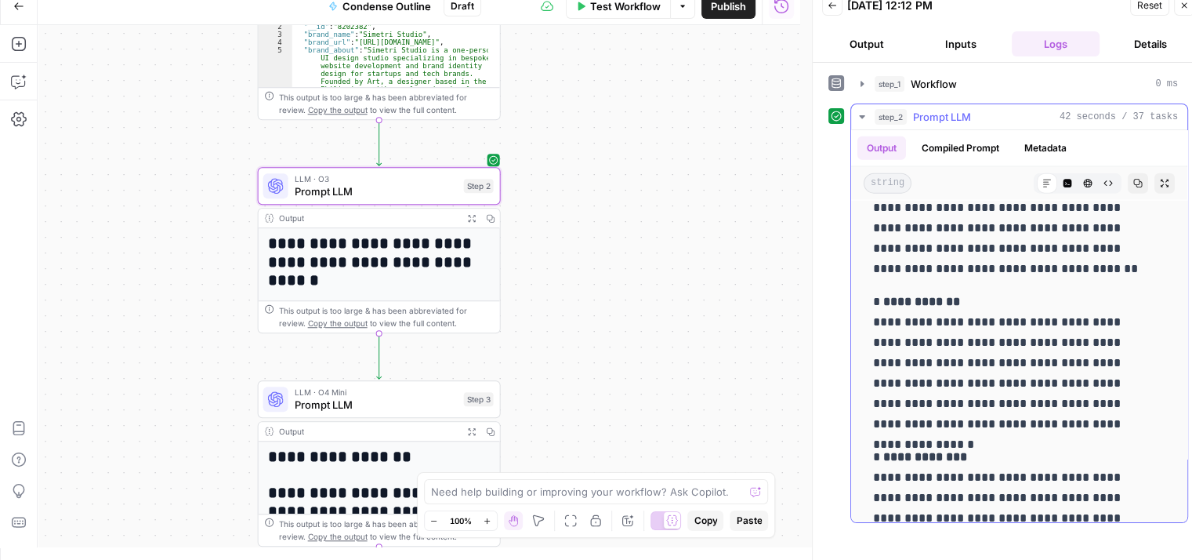
drag, startPoint x: 1032, startPoint y: 472, endPoint x: 1028, endPoint y: 324, distance: 148.2
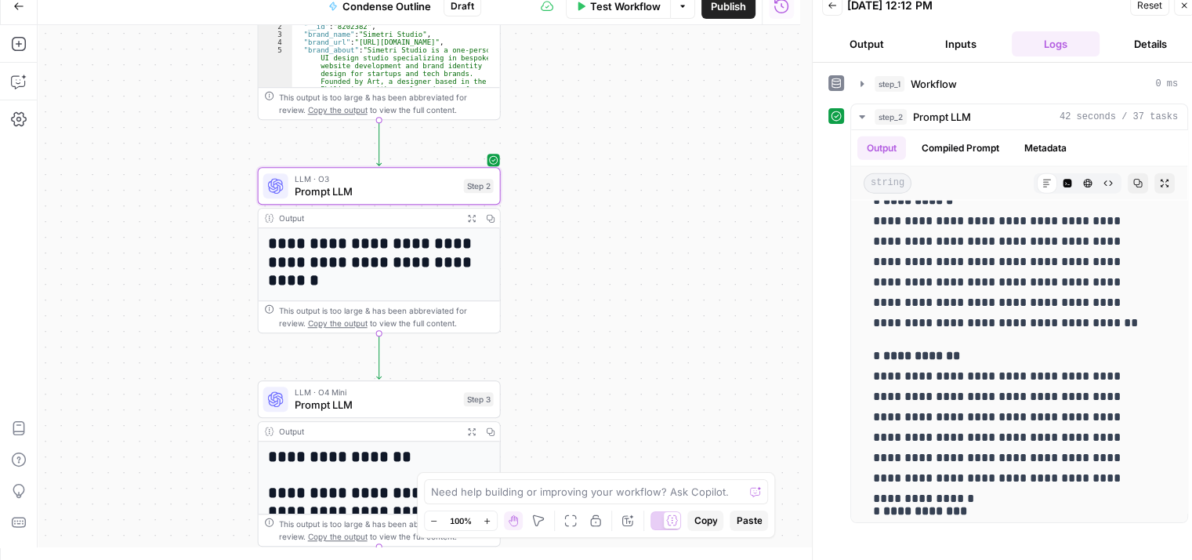
drag, startPoint x: 608, startPoint y: 424, endPoint x: 633, endPoint y: 237, distance: 189.0
click at [632, 241] on div "Workflow Set Inputs Inputs Workflow Workflow Step 1 Output Expand Output Copy 1…" at bounding box center [419, 286] width 763 height 522
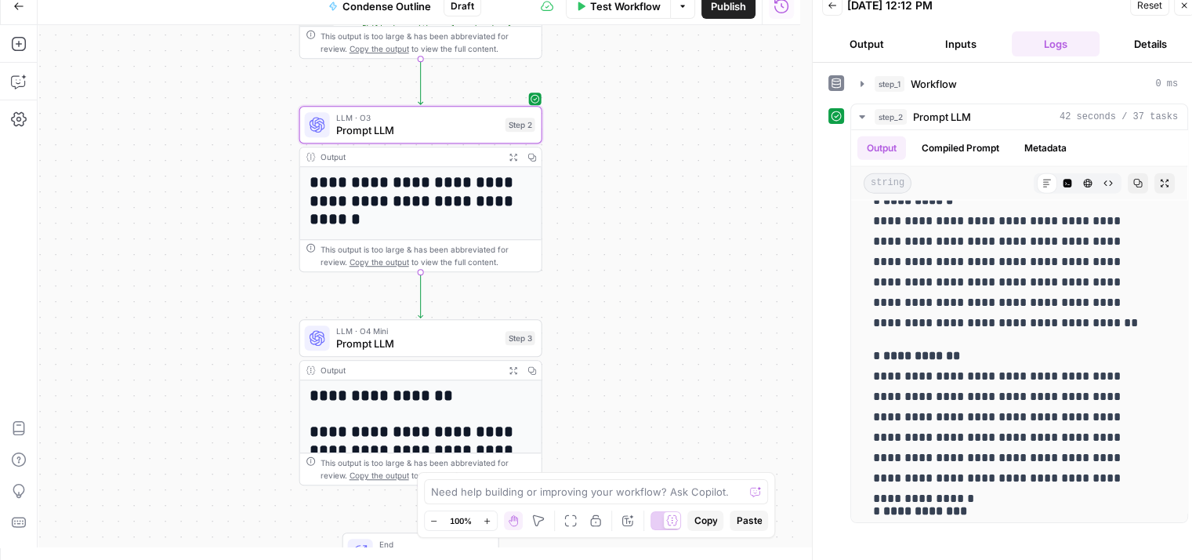
drag, startPoint x: 622, startPoint y: 127, endPoint x: 536, endPoint y: 308, distance: 200.6
click at [628, 233] on div "Workflow Set Inputs Inputs Workflow Workflow Step 1 Output Expand Output Copy 1…" at bounding box center [419, 286] width 763 height 522
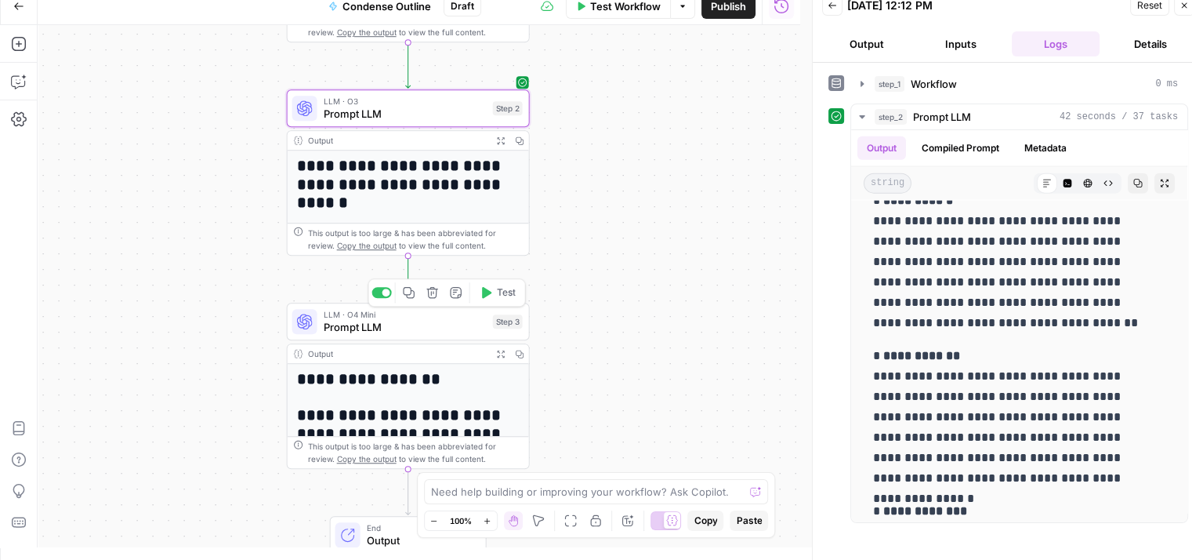
click at [495, 292] on button "Test" at bounding box center [498, 292] width 49 height 20
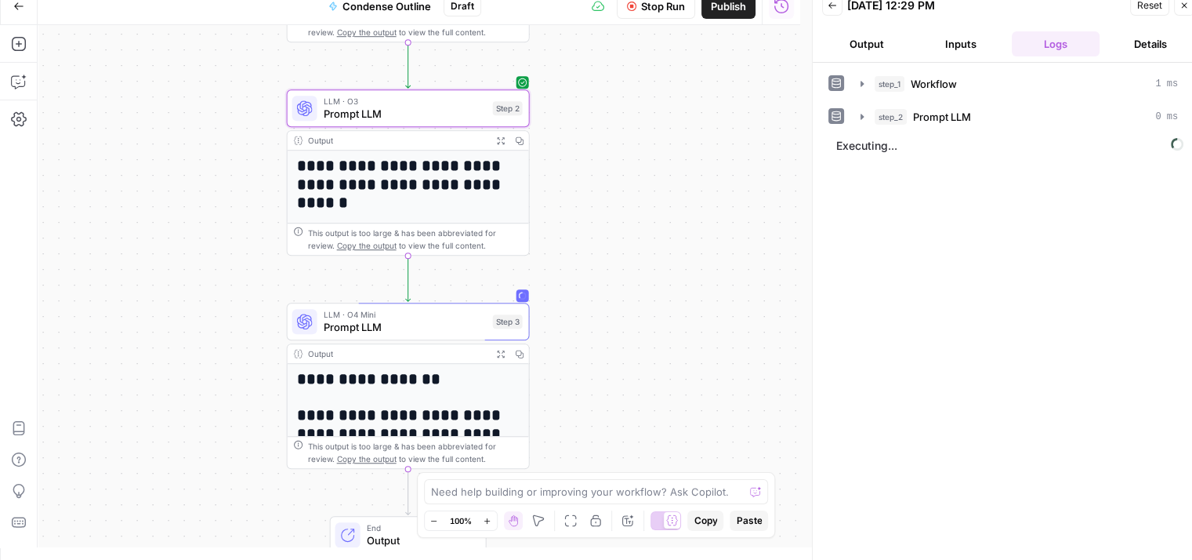
click at [641, 236] on div "Workflow Set Inputs Inputs Workflow Workflow Step 1 Output Expand Output Copy 1…" at bounding box center [419, 286] width 763 height 522
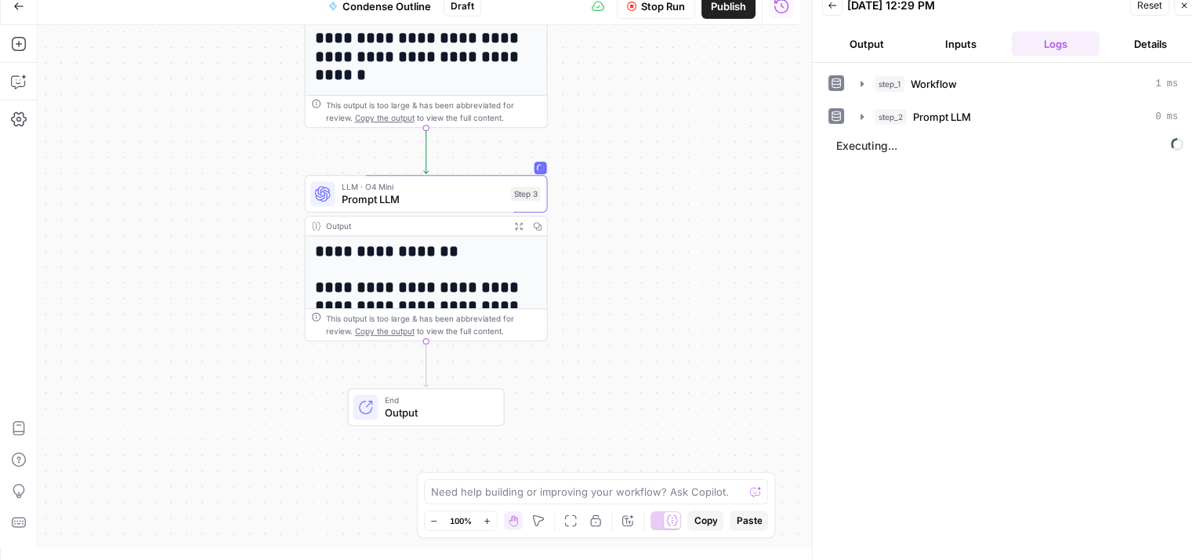
drag, startPoint x: 165, startPoint y: 214, endPoint x: 165, endPoint y: 114, distance: 99.6
click at [179, 124] on div "Workflow Set Inputs Inputs Workflow Workflow Step 1 Output Expand Output Copy 1…" at bounding box center [419, 286] width 763 height 522
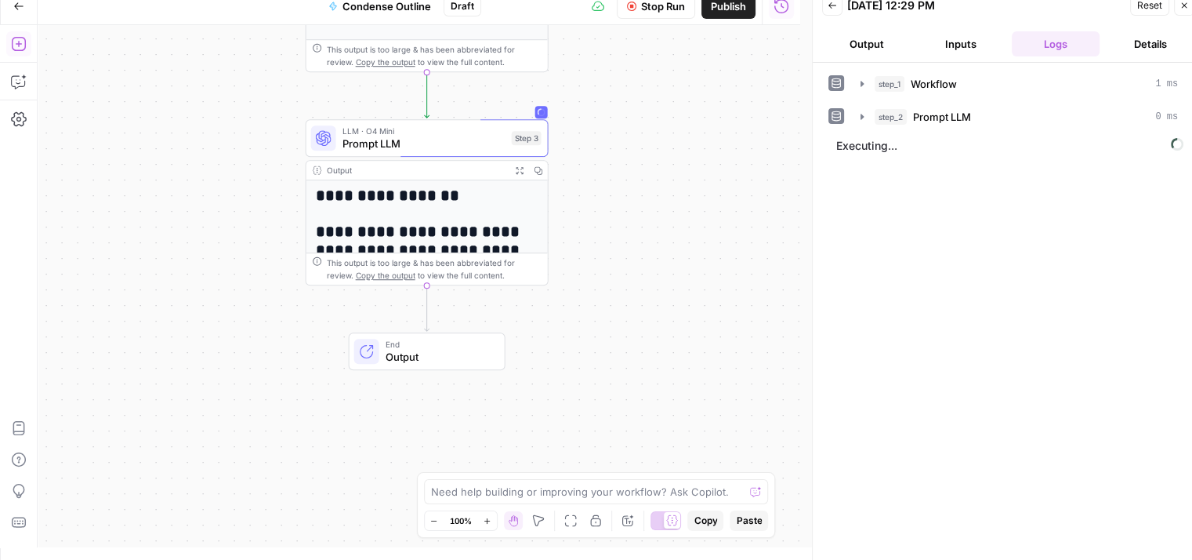
click at [8, 43] on button "Add Steps" at bounding box center [18, 43] width 25 height 25
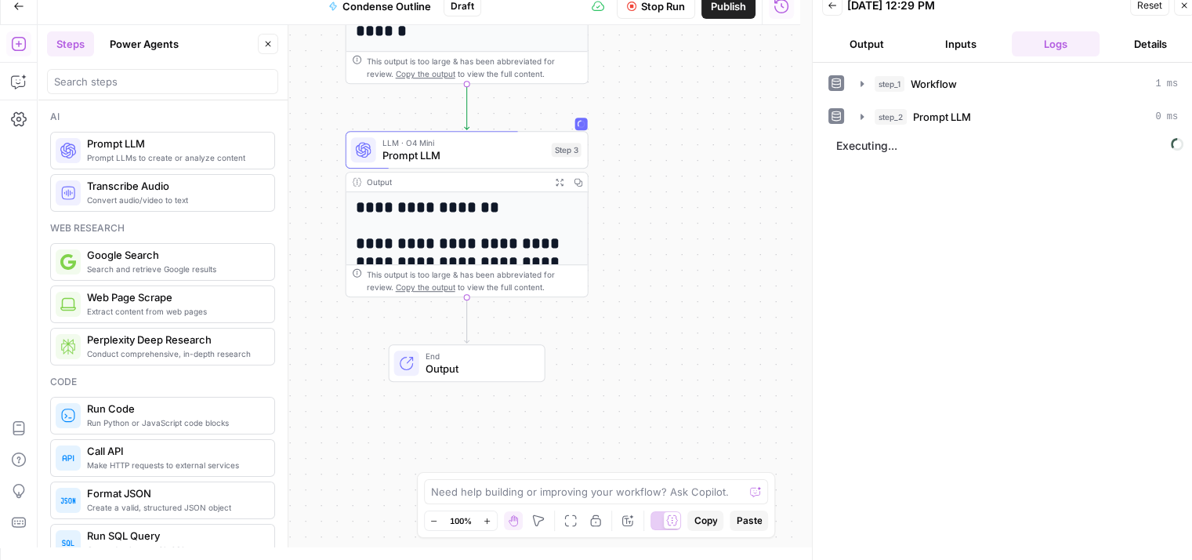
drag, startPoint x: 719, startPoint y: 227, endPoint x: 555, endPoint y: 194, distance: 167.3
click at [771, 236] on div "Workflow Set Inputs Inputs Workflow Workflow Step 1 Output Expand Output Copy 1…" at bounding box center [419, 286] width 763 height 522
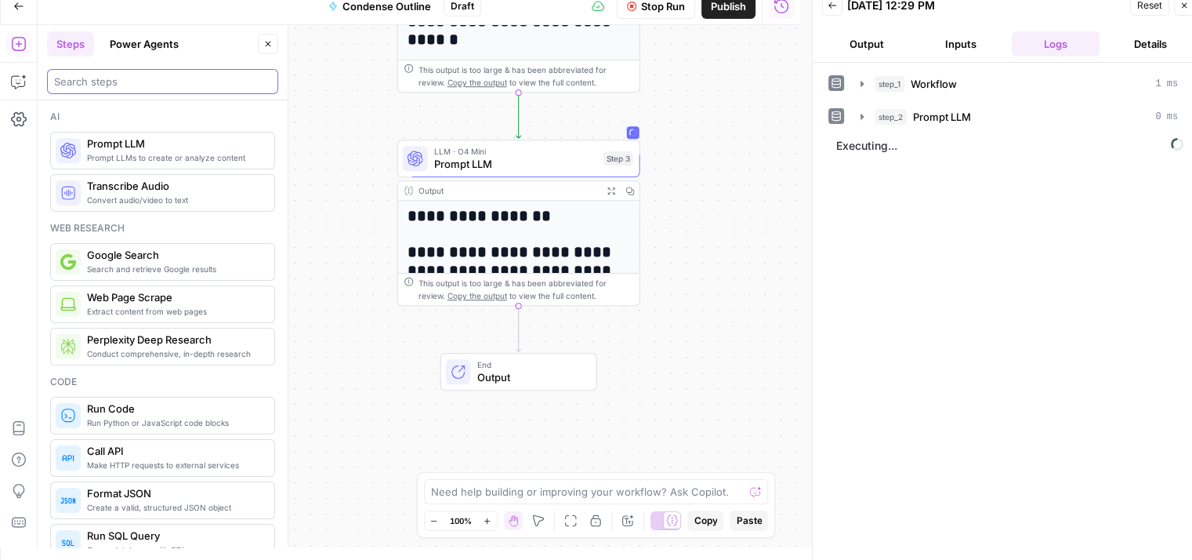
click at [130, 79] on input "search" at bounding box center [162, 82] width 217 height 16
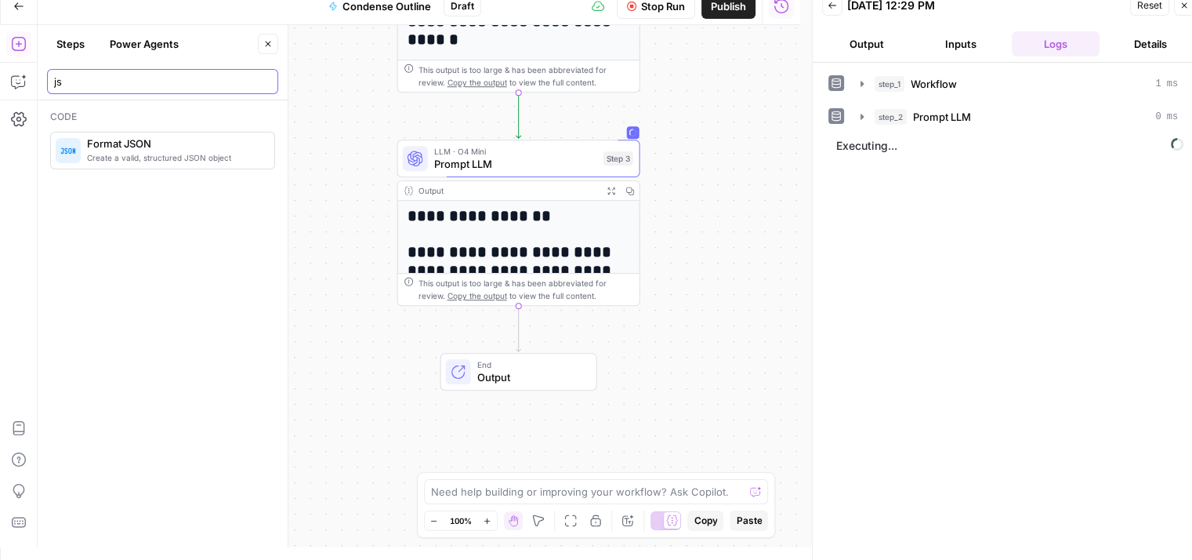
type input "js"
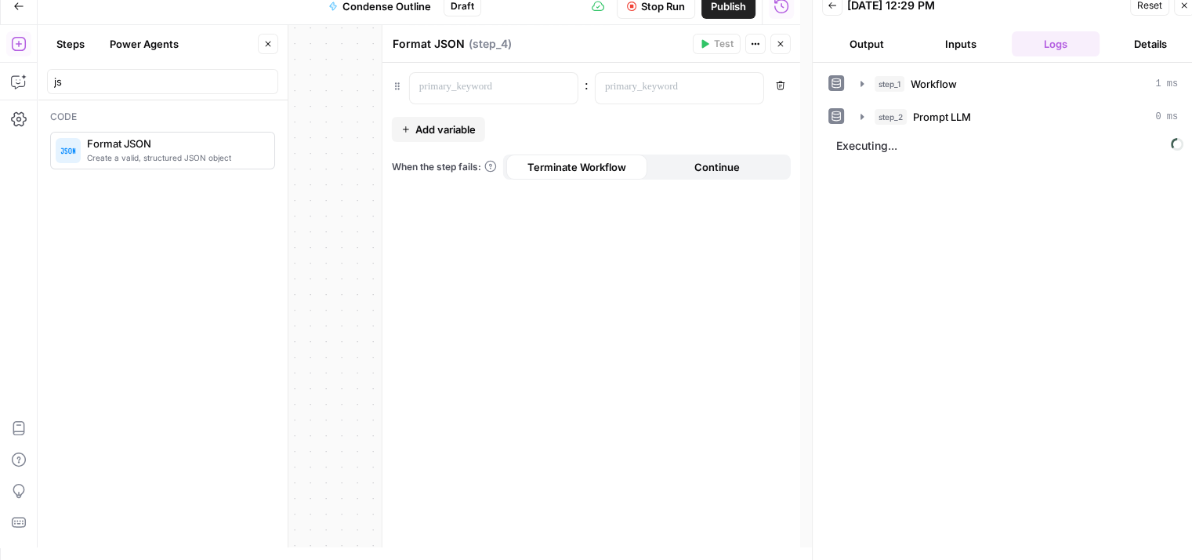
click at [268, 45] on icon "button" at bounding box center [267, 43] width 9 height 9
drag, startPoint x: 266, startPoint y: 205, endPoint x: 138, endPoint y: 189, distance: 128.7
click at [103, 243] on div "Workflow Set Inputs Inputs Workflow Workflow Step 1 Output Expand Output Copy 1…" at bounding box center [419, 286] width 763 height 522
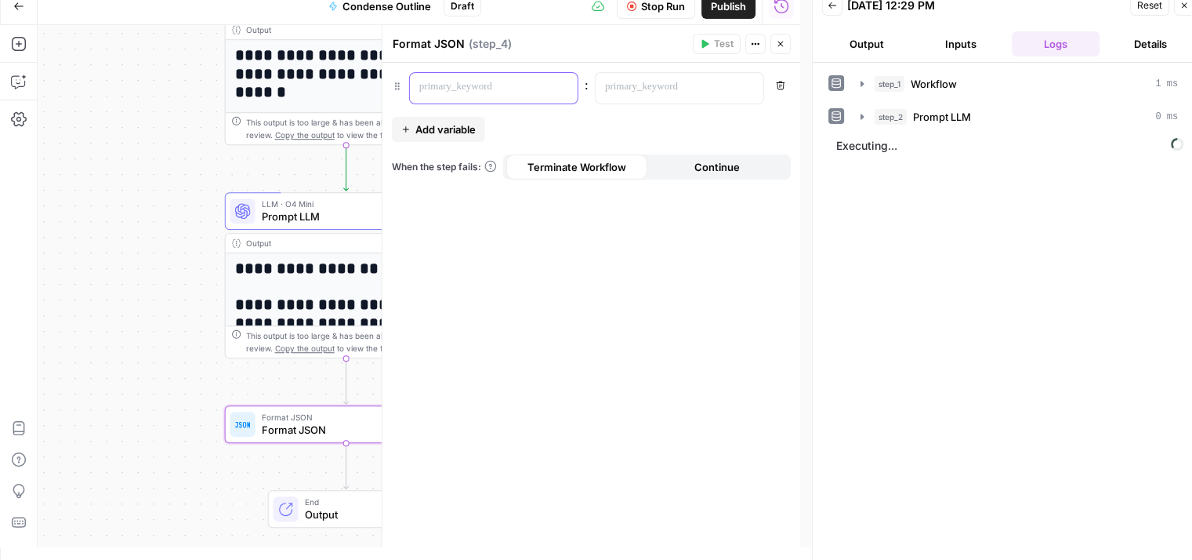
click at [477, 85] on p at bounding box center [481, 87] width 124 height 16
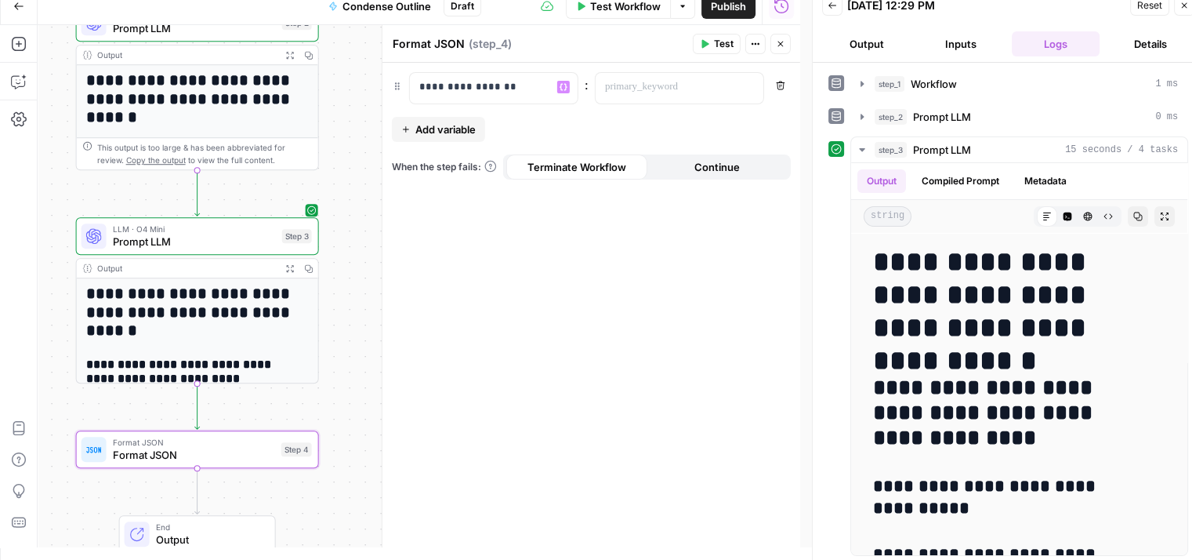
drag, startPoint x: 161, startPoint y: 157, endPoint x: 8, endPoint y: 181, distance: 154.8
click at [8, 180] on div "Add Steps Copilot Settings AirOps Academy Help Give Feedback Shortcuts Workflow…" at bounding box center [400, 286] width 800 height 522
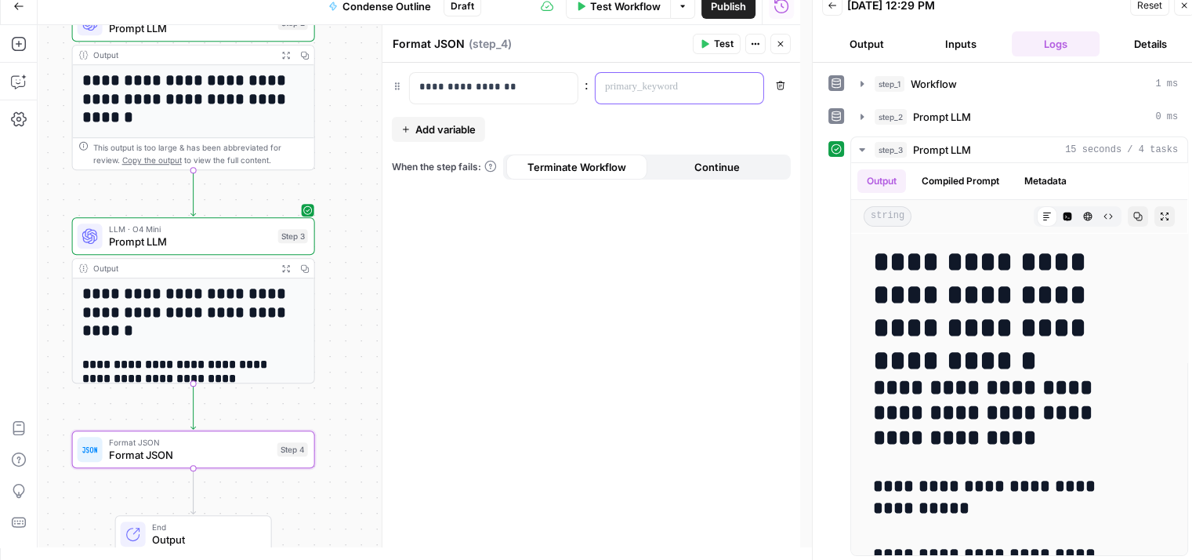
click at [688, 89] on p at bounding box center [667, 87] width 124 height 16
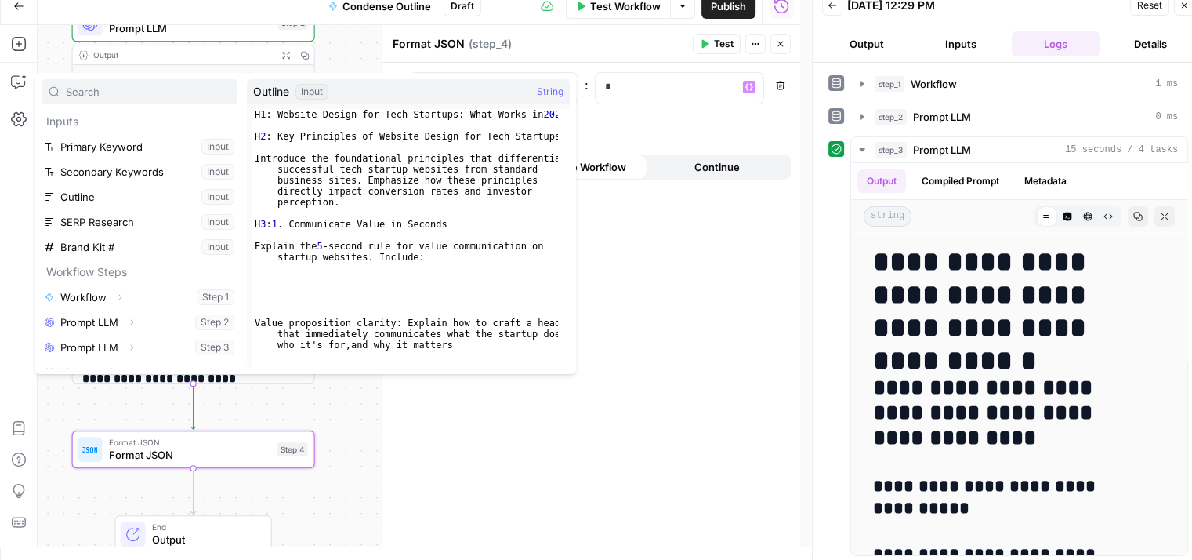
scroll to position [42, 0]
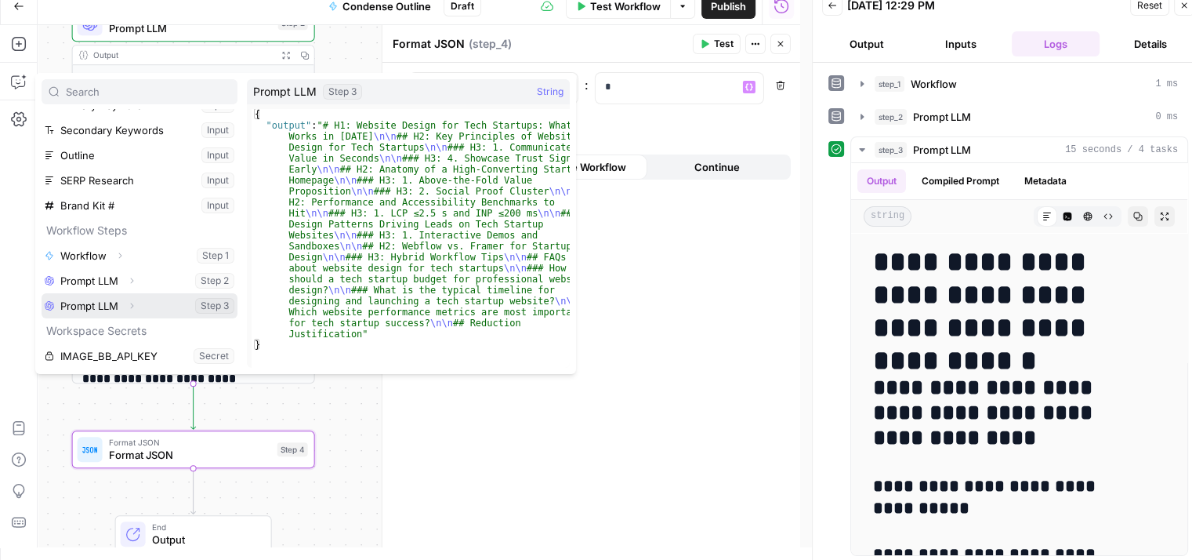
click at [132, 302] on icon "button" at bounding box center [131, 305] width 9 height 9
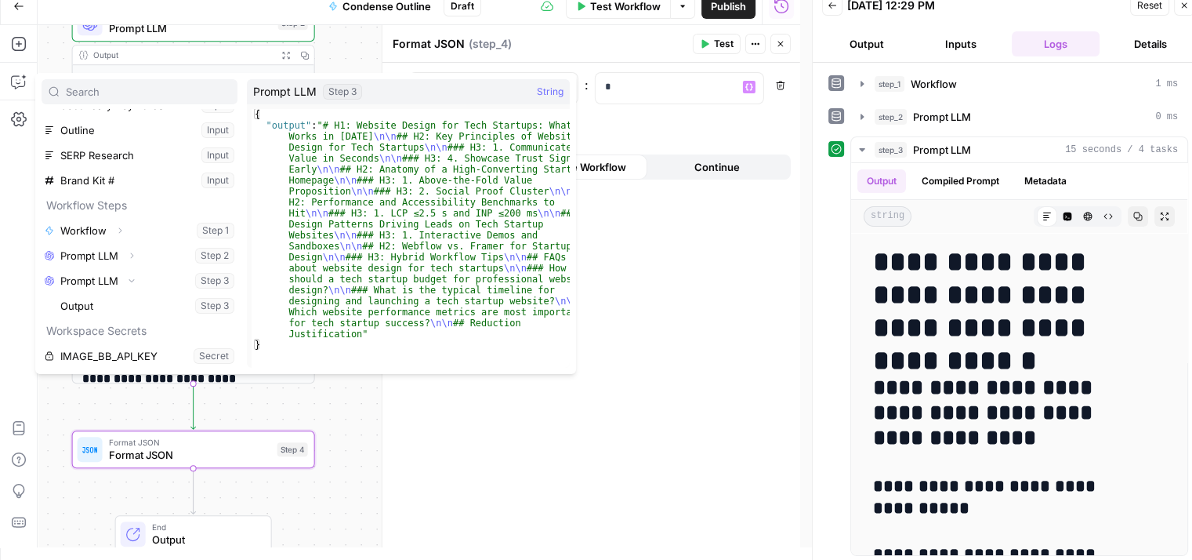
click at [615, 291] on div "**********" at bounding box center [592, 305] width 418 height 485
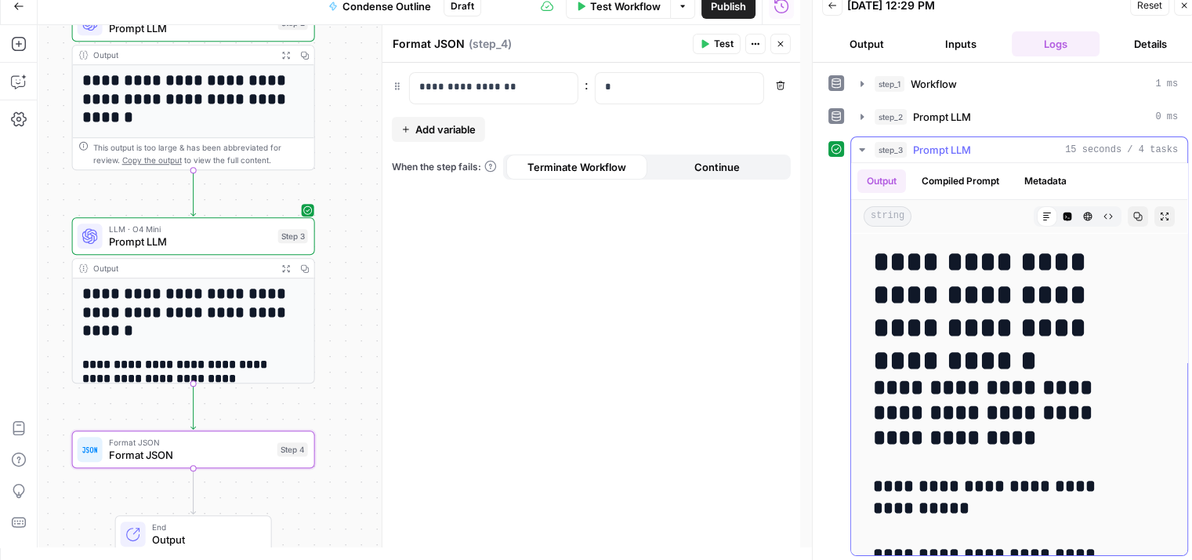
drag, startPoint x: 1089, startPoint y: 349, endPoint x: 1094, endPoint y: 412, distance: 63.0
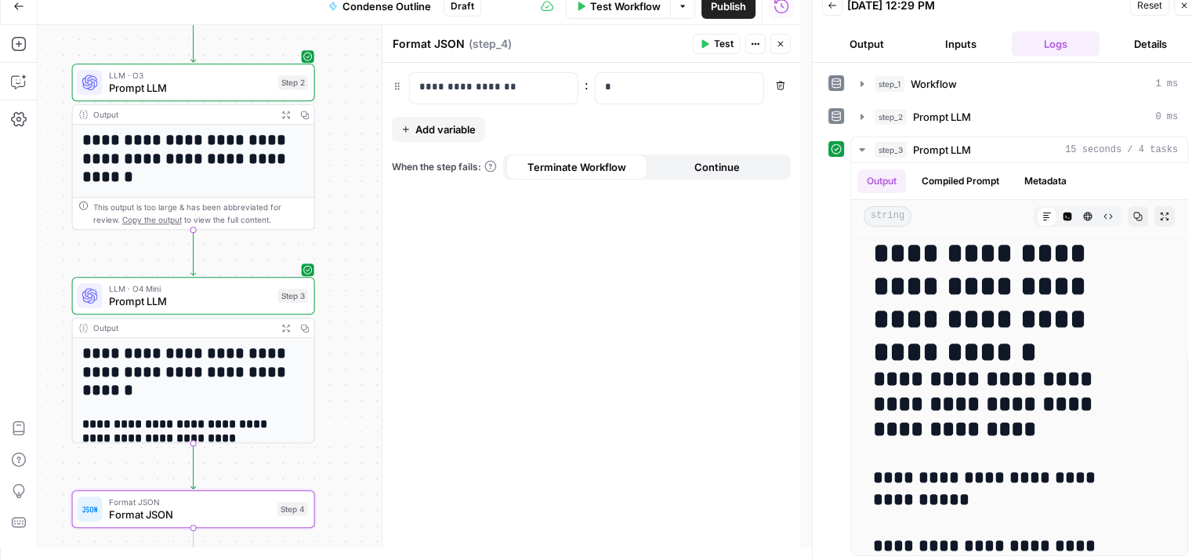
drag, startPoint x: 342, startPoint y: 142, endPoint x: 474, endPoint y: 85, distance: 144.0
click at [344, 161] on div "Workflow Set Inputs Inputs Workflow Workflow Step 1 Output Expand Output Copy 1…" at bounding box center [419, 286] width 763 height 522
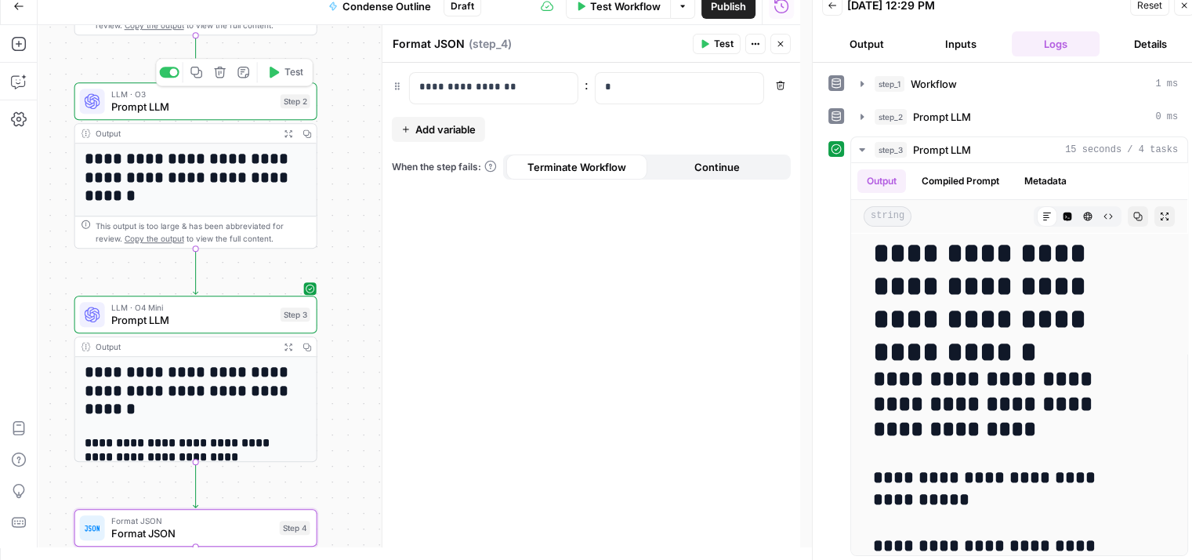
click at [240, 96] on span "LLM · O3" at bounding box center [192, 94] width 163 height 13
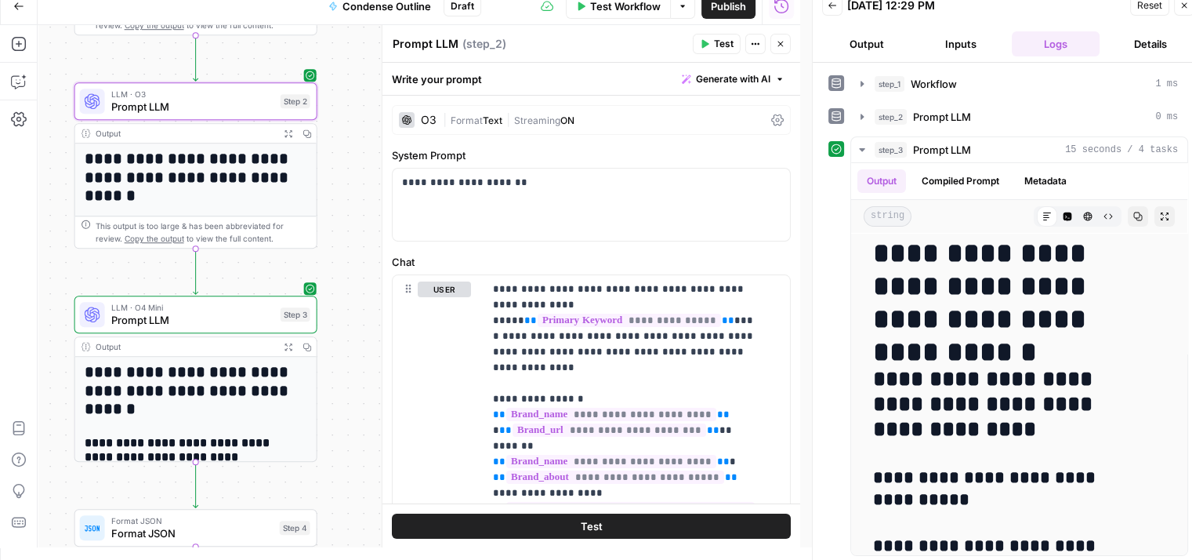
click at [1033, 117] on div "step_2 Prompt LLM 0 ms" at bounding box center [1026, 117] width 303 height 16
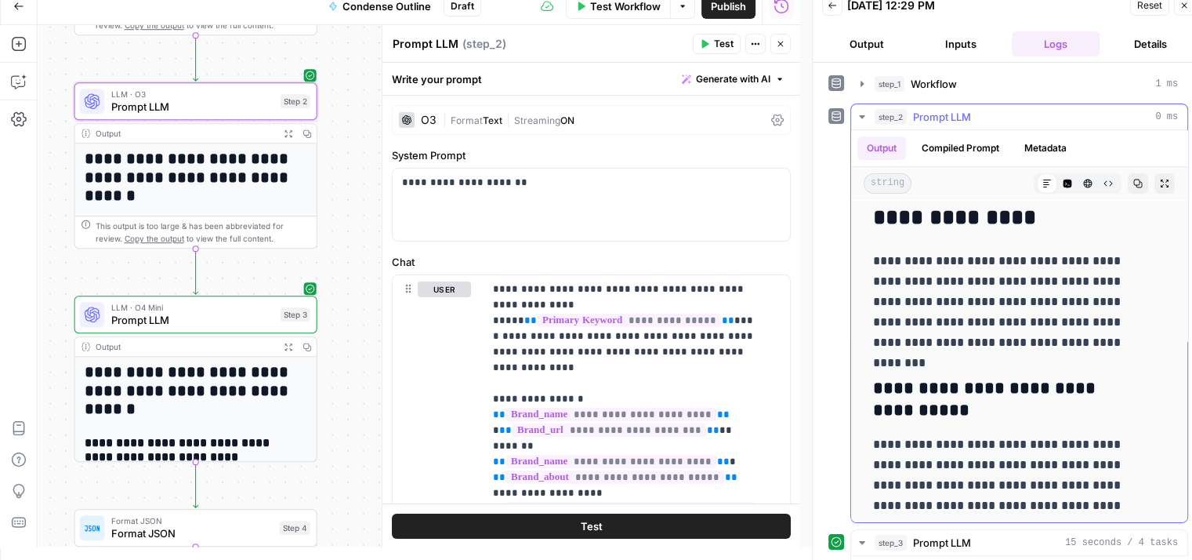
drag, startPoint x: 938, startPoint y: 305, endPoint x: 942, endPoint y: 405, distance: 100.5
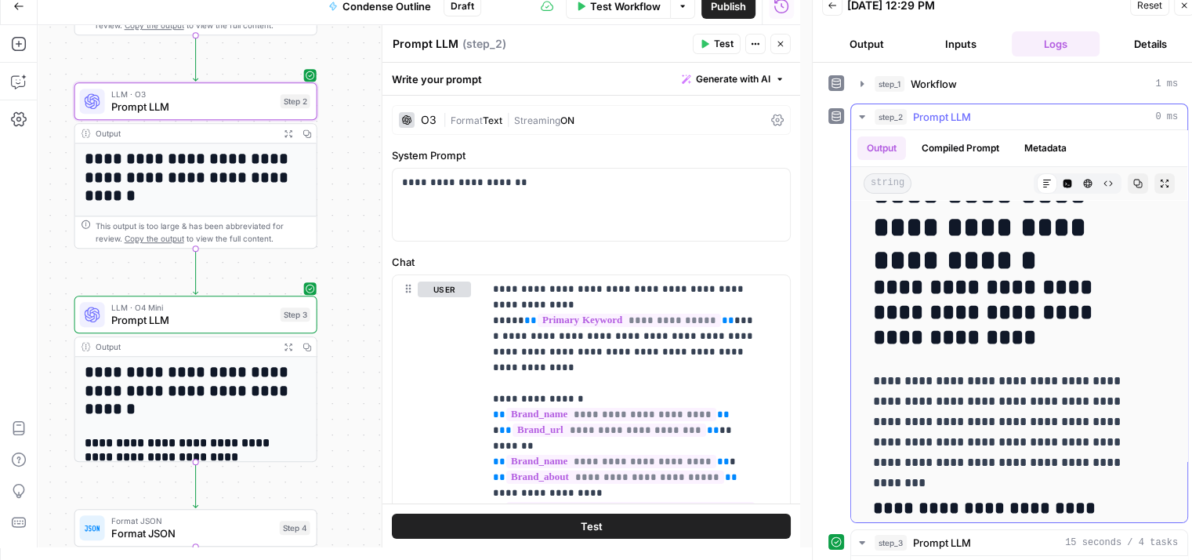
drag, startPoint x: 988, startPoint y: 339, endPoint x: 990, endPoint y: 305, distance: 33.8
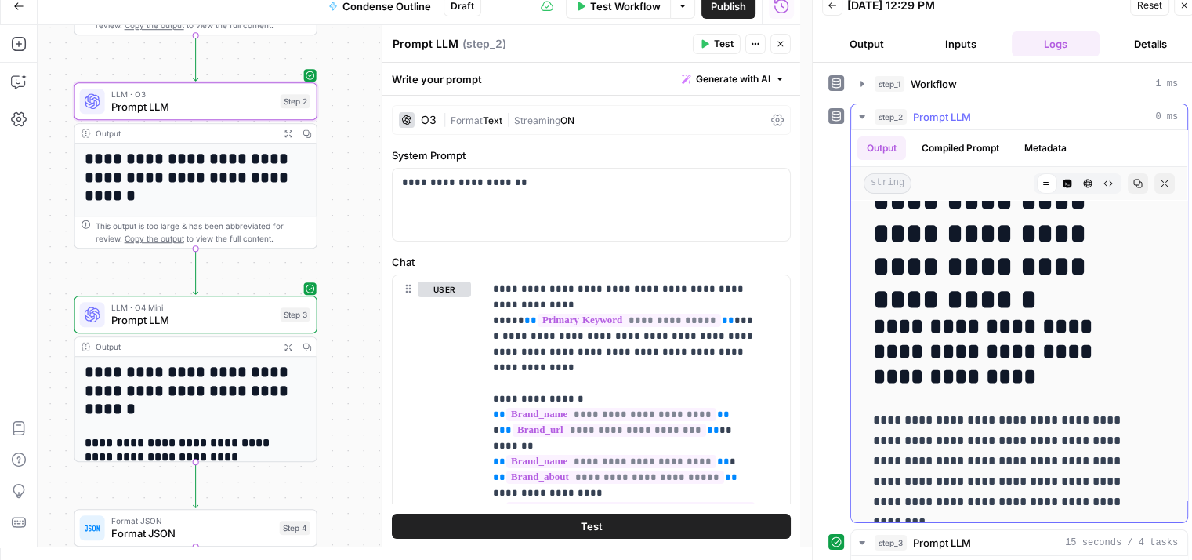
scroll to position [0, 0]
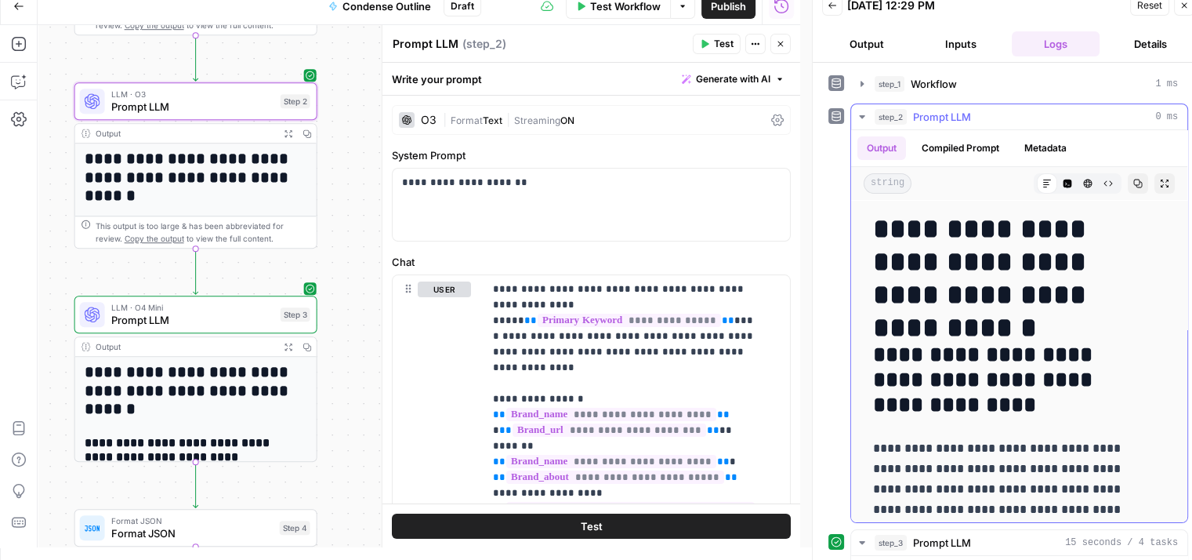
drag, startPoint x: 998, startPoint y: 336, endPoint x: 1012, endPoint y: 240, distance: 96.7
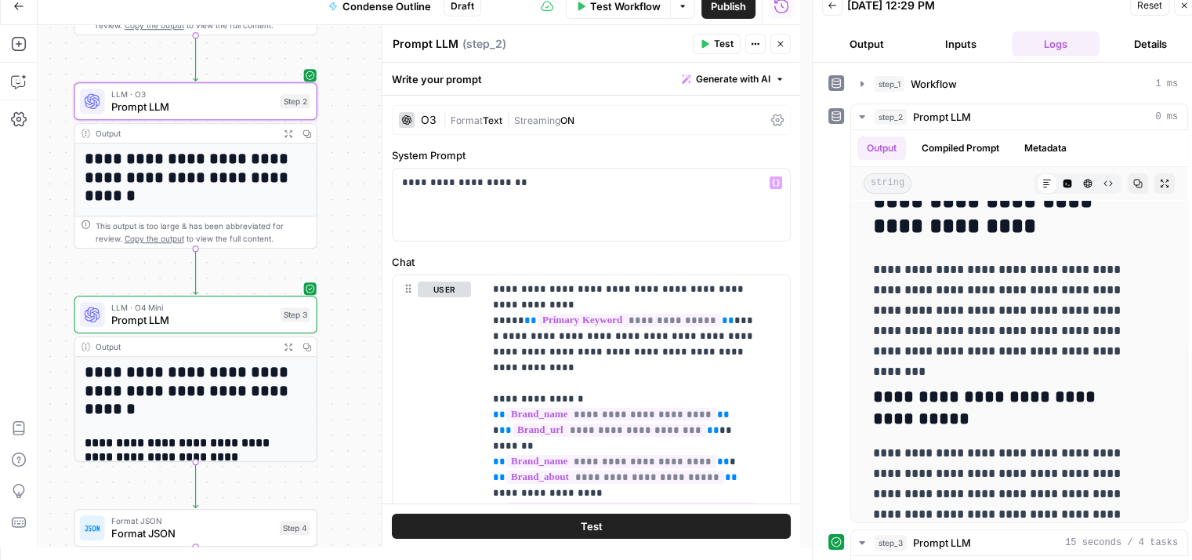
click at [699, 79] on span "Generate with AI" at bounding box center [733, 79] width 74 height 14
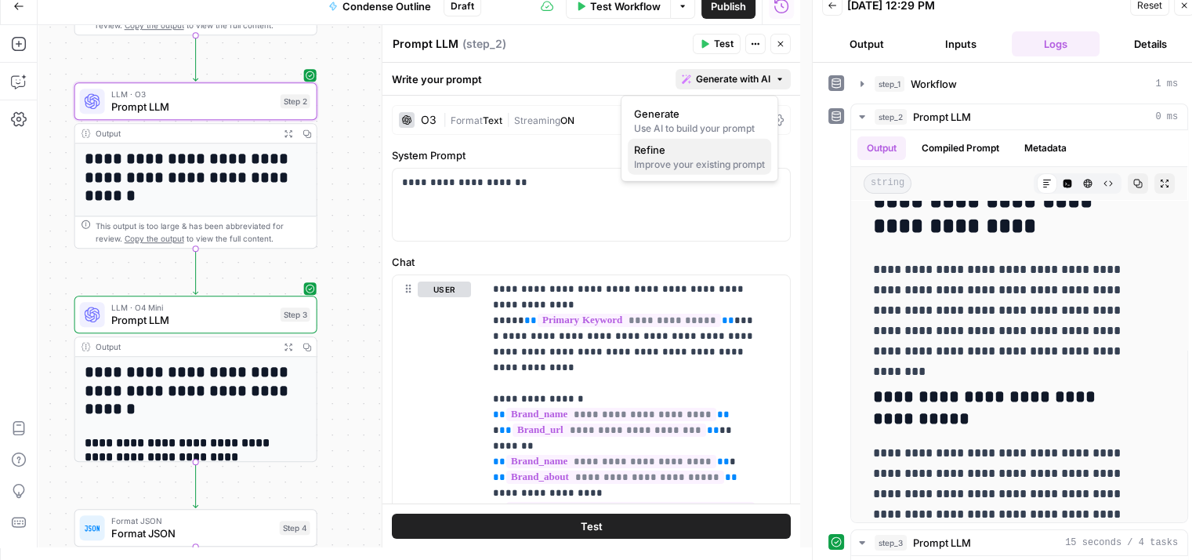
click at [681, 164] on div "Improve your existing prompt" at bounding box center [699, 165] width 131 height 14
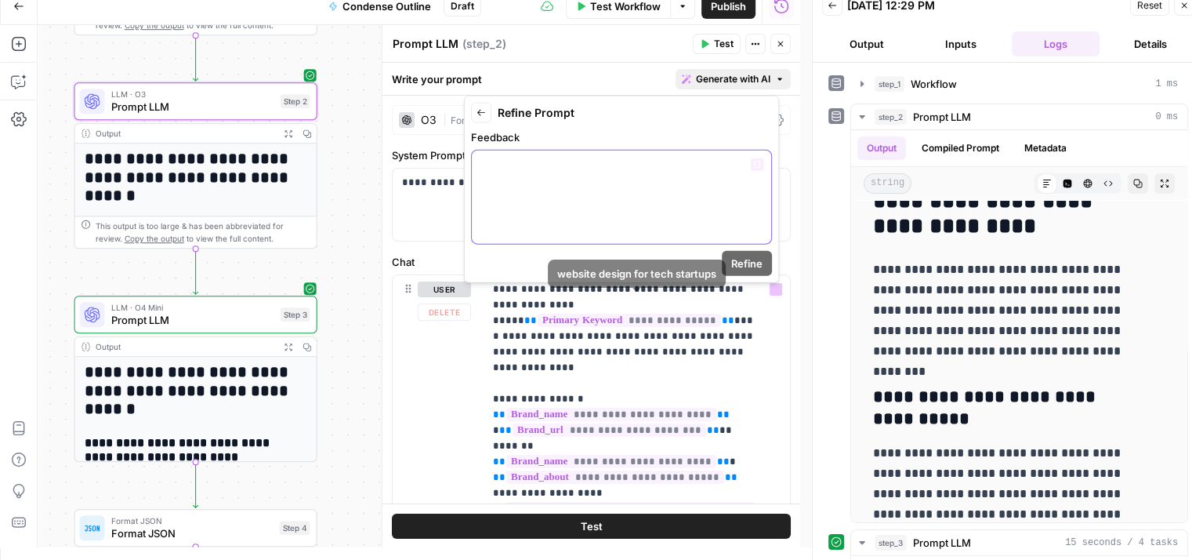
click at [590, 208] on div at bounding box center [621, 197] width 299 height 93
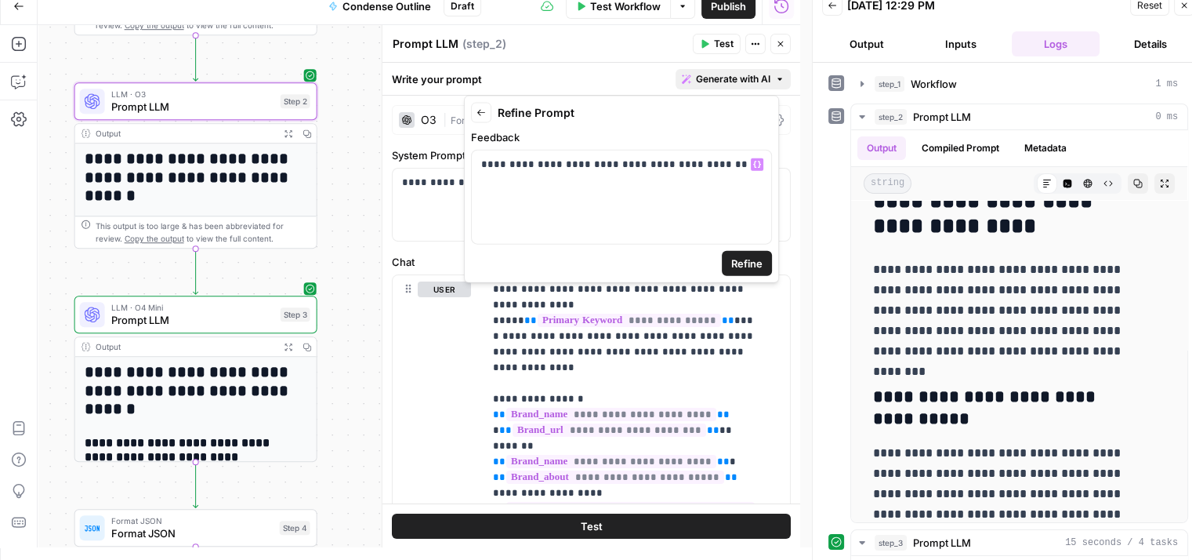
click at [757, 258] on span "Refine" at bounding box center [746, 264] width 31 height 16
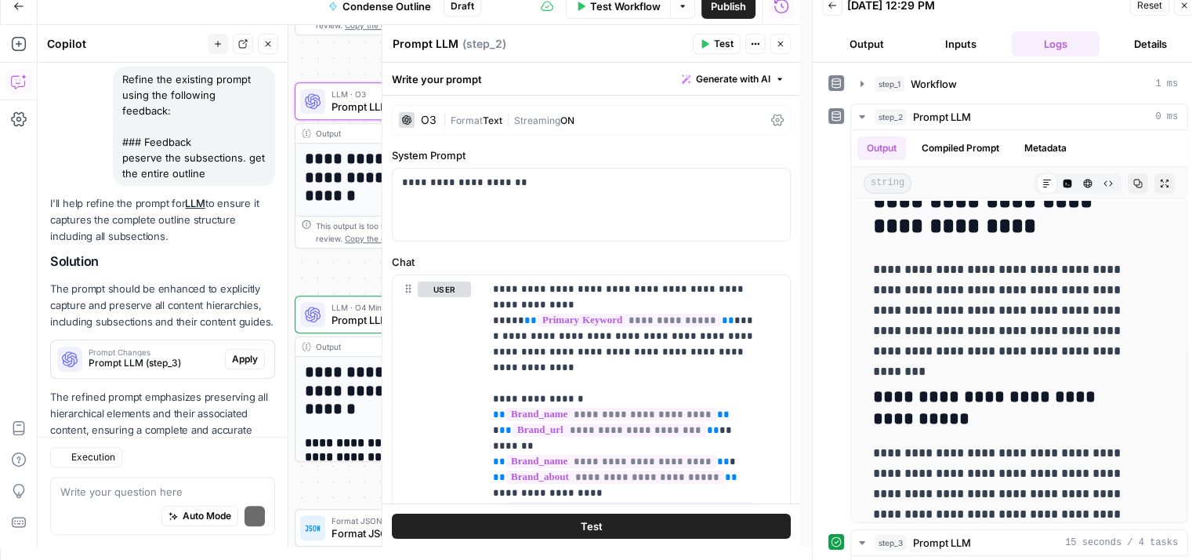
scroll to position [726, 0]
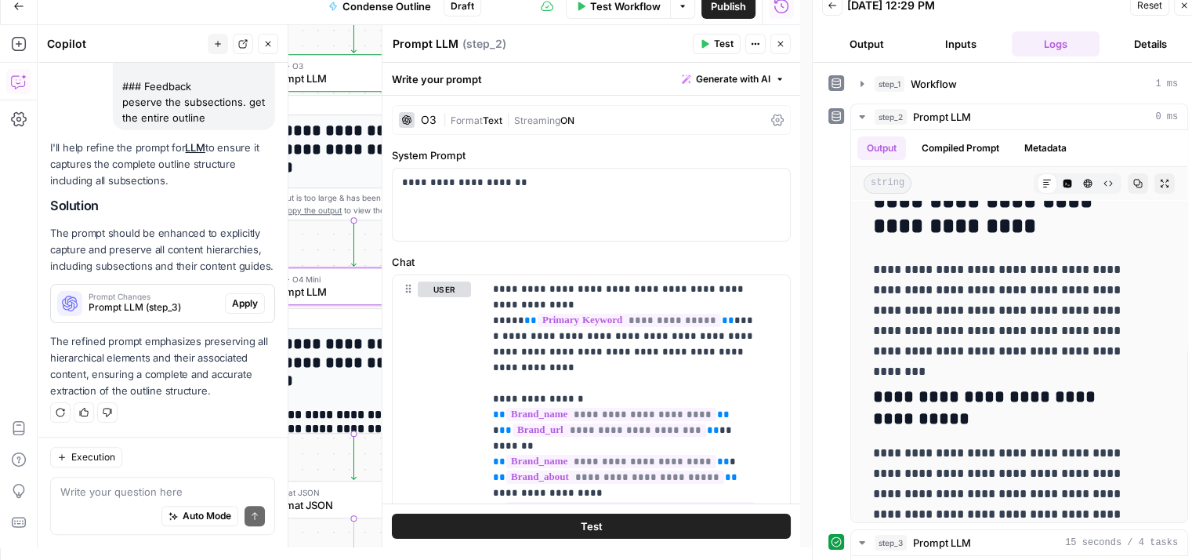
click at [240, 302] on span "Apply" at bounding box center [245, 303] width 26 height 14
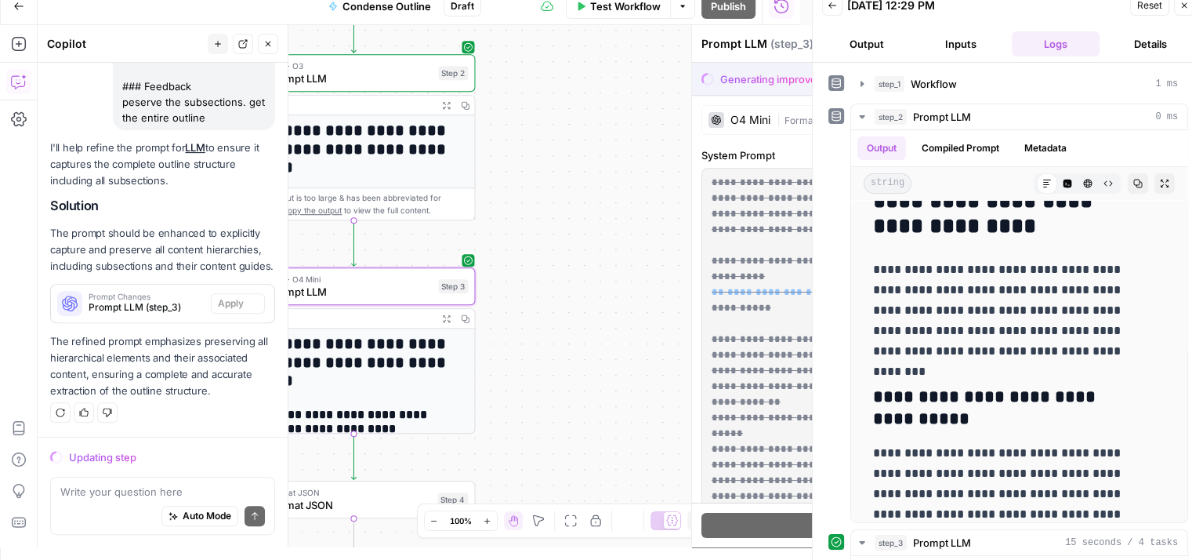
scroll to position [702, 0]
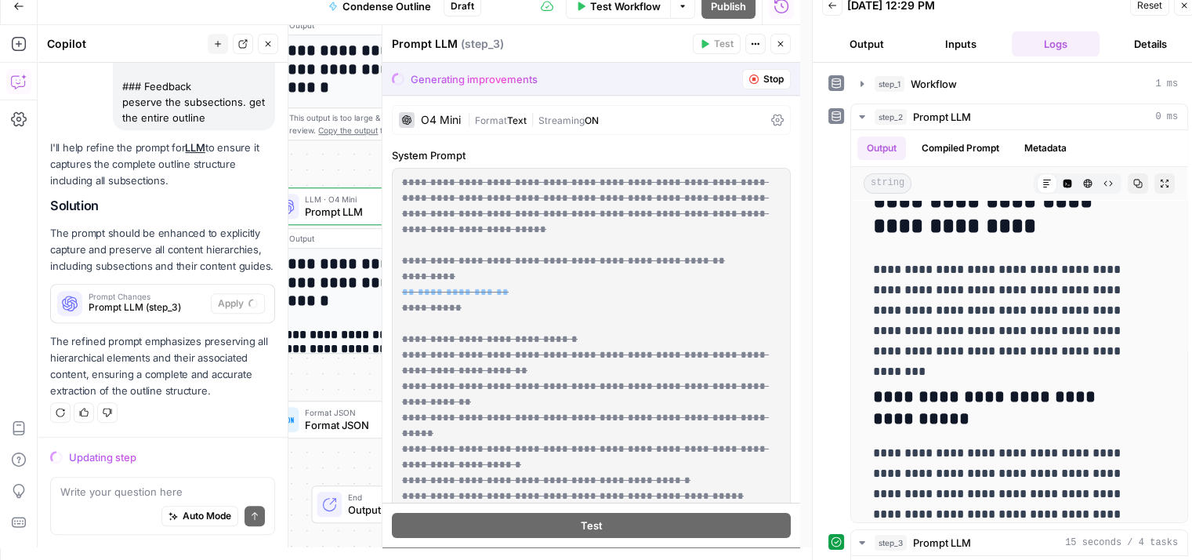
drag, startPoint x: 372, startPoint y: 167, endPoint x: 303, endPoint y: 204, distance: 78.9
click at [303, 204] on div "Workflow Set Inputs Inputs Workflow Workflow Step 1 Output Expand Output Copy 1…" at bounding box center [419, 286] width 763 height 522
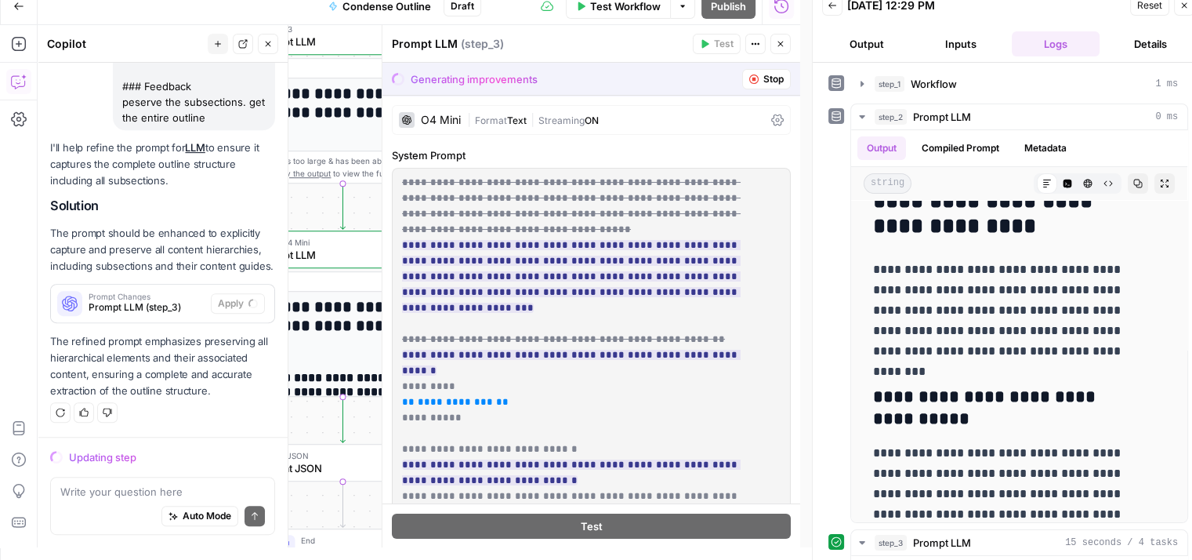
scroll to position [32, 0]
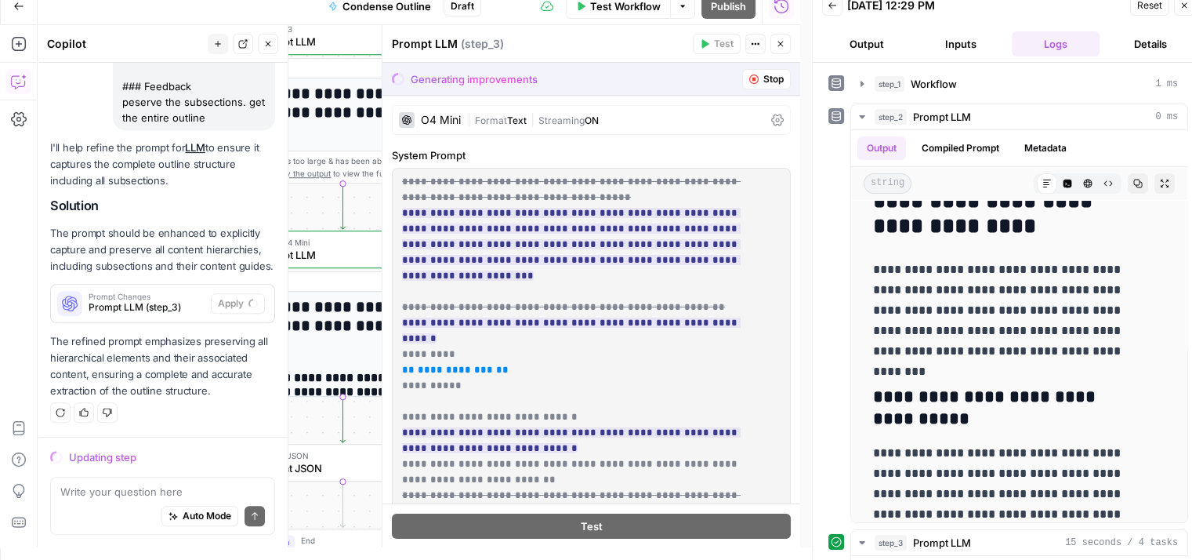
drag, startPoint x: 634, startPoint y: 309, endPoint x: 631, endPoint y: 497, distance: 188.2
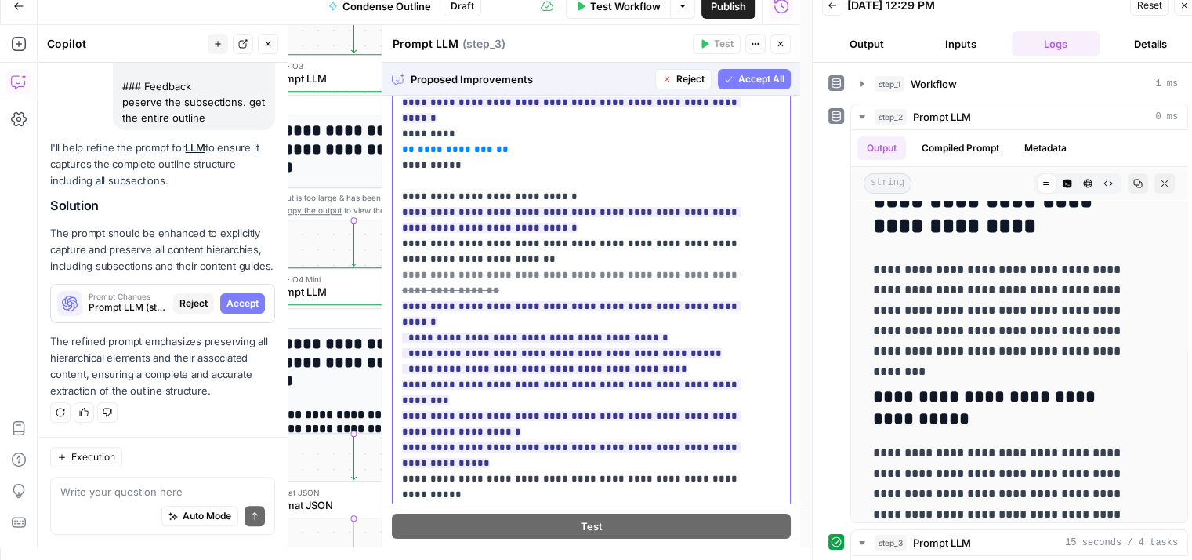
scroll to position [383, 0]
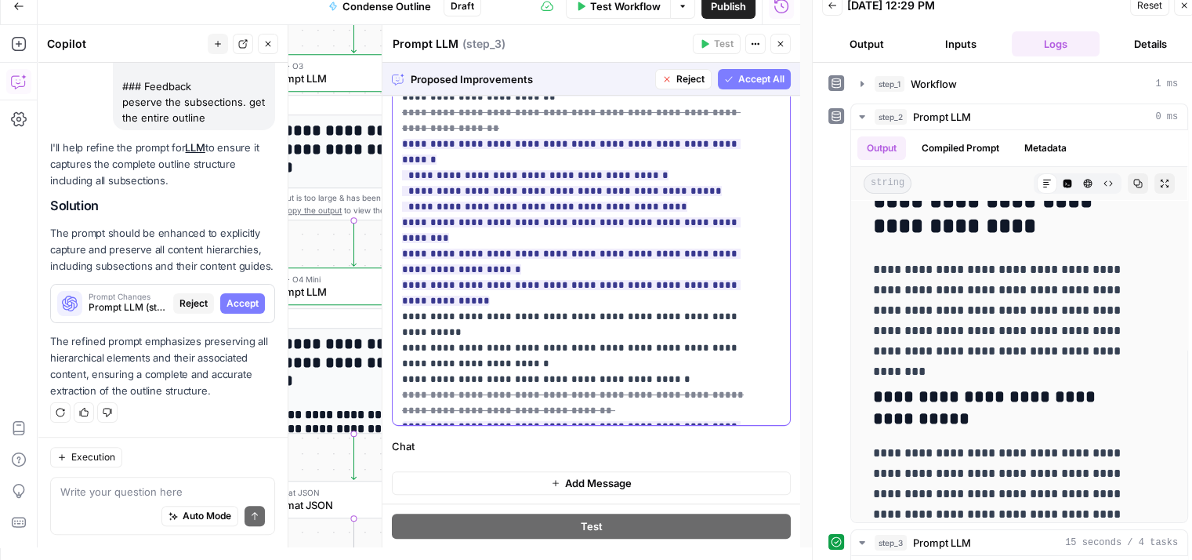
drag, startPoint x: 661, startPoint y: 346, endPoint x: 655, endPoint y: 503, distance: 156.9
click at [739, 74] on span "Accept All" at bounding box center [762, 79] width 46 height 14
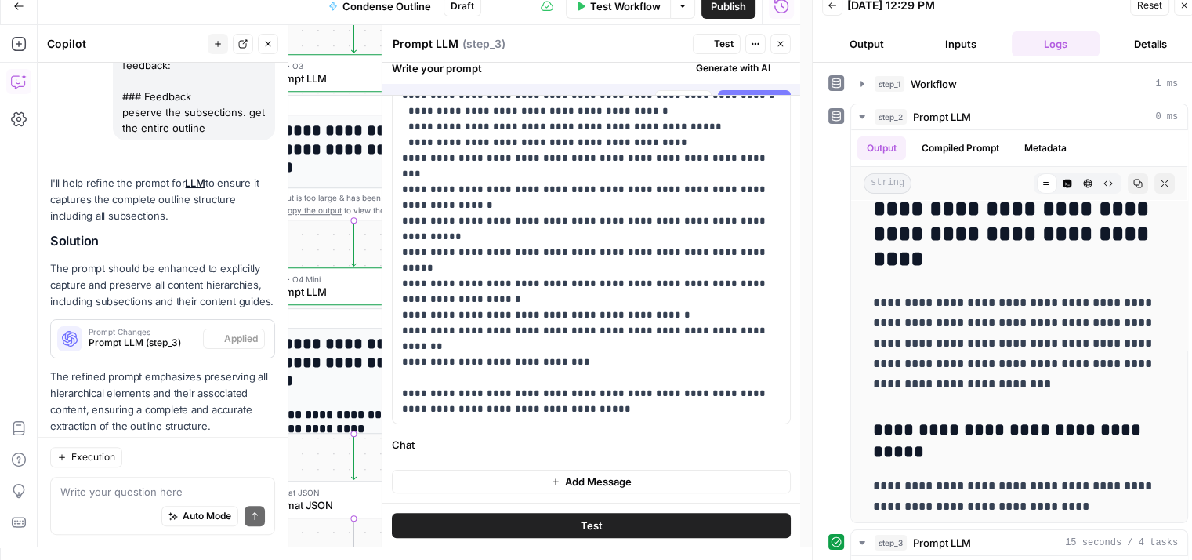
scroll to position [0, 0]
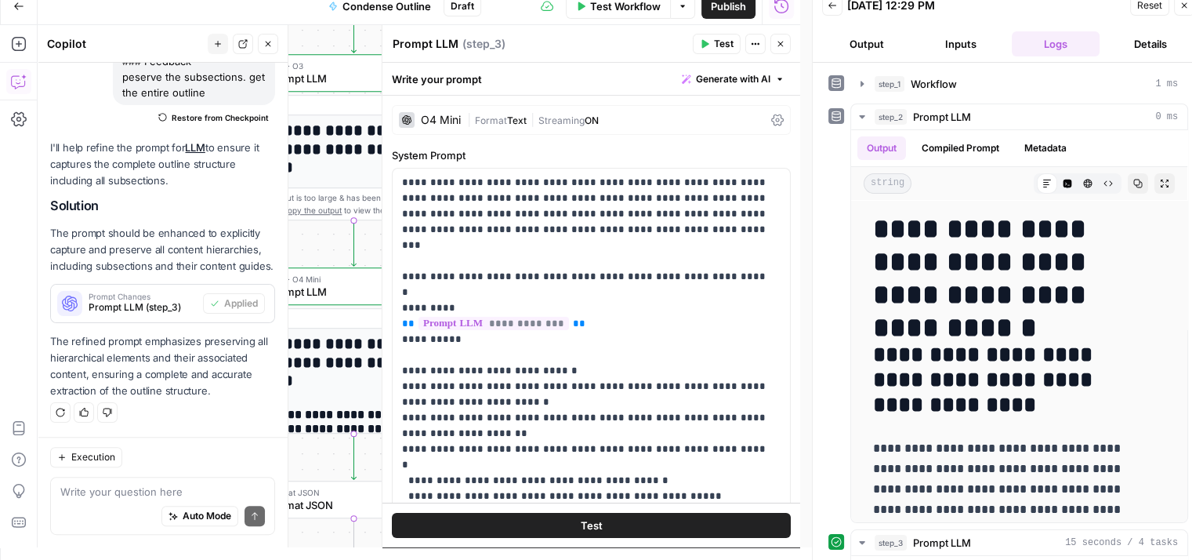
click at [267, 49] on button "Close" at bounding box center [268, 44] width 20 height 20
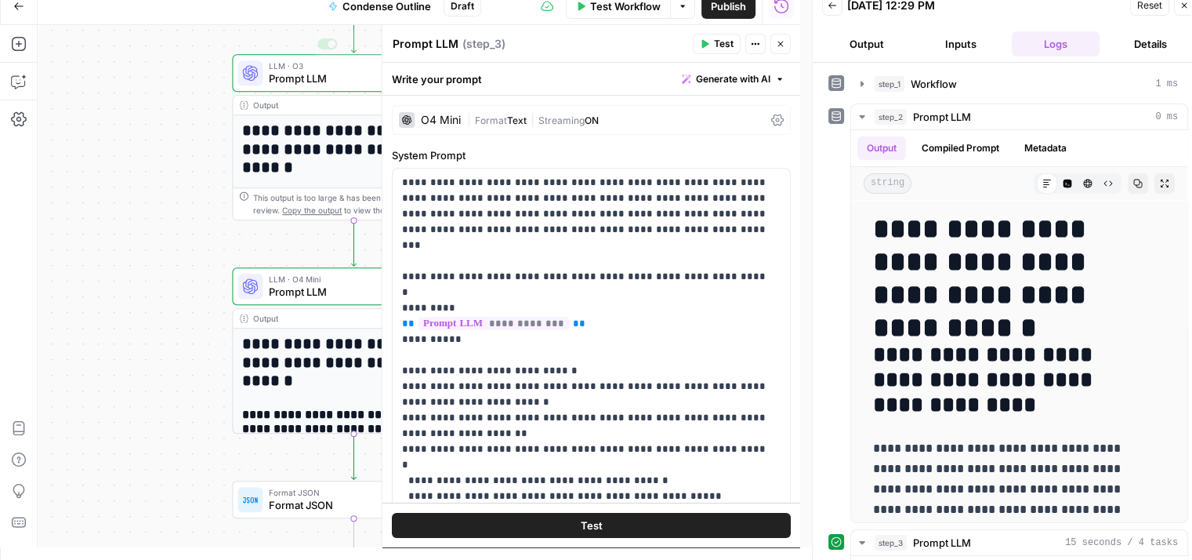
drag, startPoint x: 198, startPoint y: 240, endPoint x: 125, endPoint y: 217, distance: 75.6
click at [129, 226] on div "Workflow Set Inputs Inputs Workflow Workflow Step 1 Output Expand Output Copy 1…" at bounding box center [419, 286] width 763 height 522
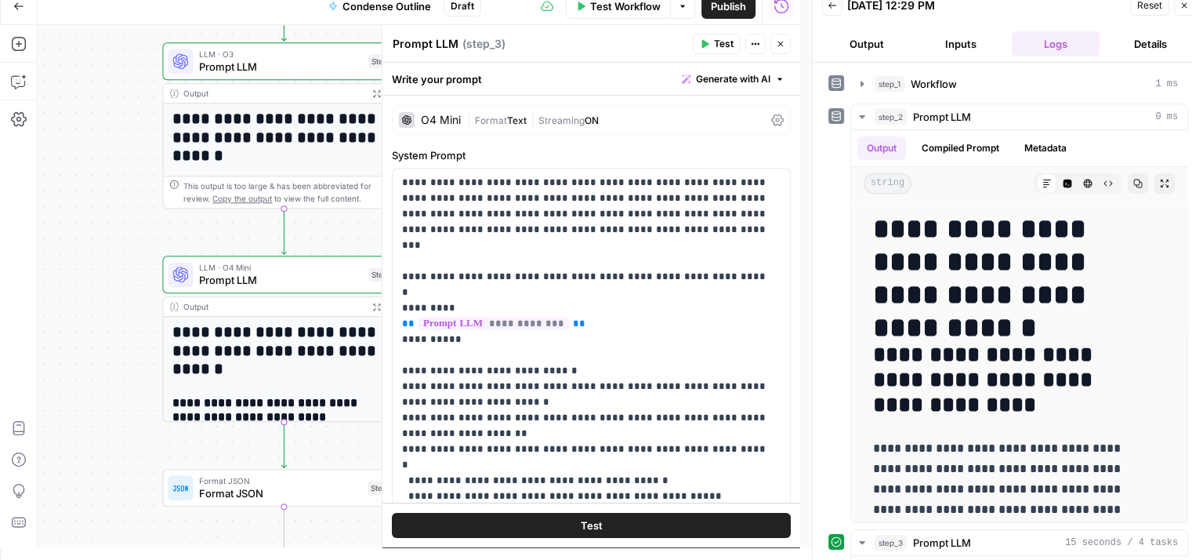
drag, startPoint x: 132, startPoint y: 249, endPoint x: 85, endPoint y: 242, distance: 47.5
click at [84, 242] on div "Workflow Set Inputs Inputs Workflow Workflow Step 1 Output Expand Output Copy 1…" at bounding box center [419, 286] width 763 height 522
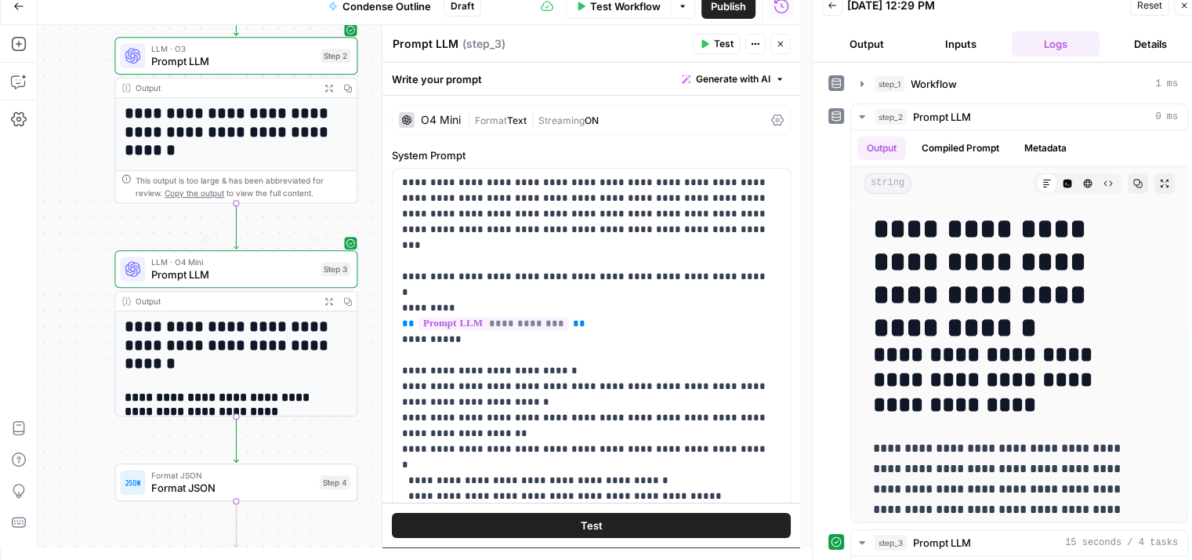
click at [325, 242] on span "Test" at bounding box center [334, 240] width 19 height 14
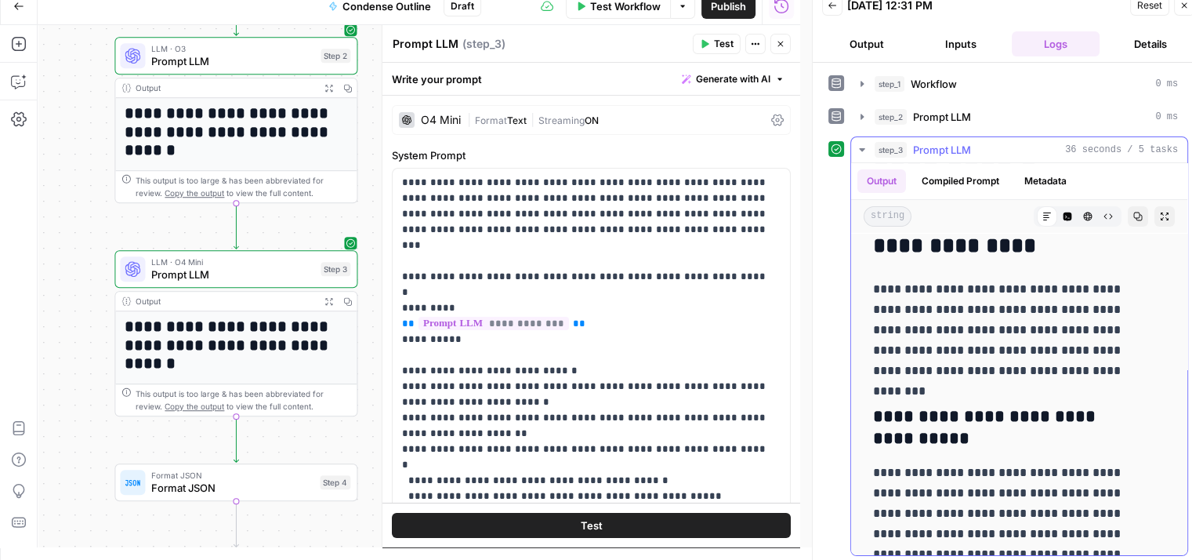
scroll to position [345, 0]
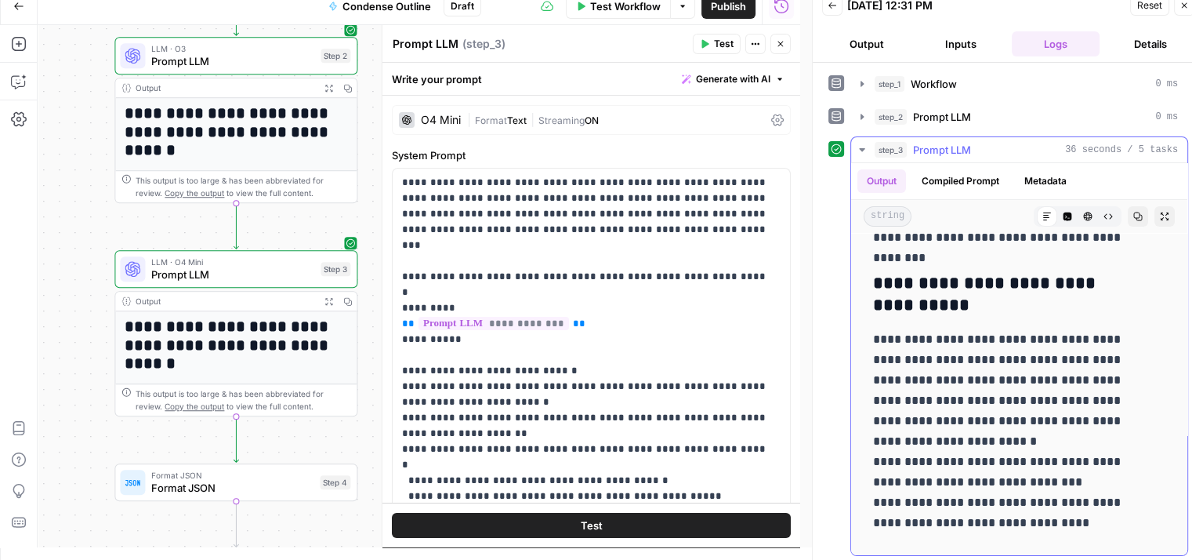
drag, startPoint x: 967, startPoint y: 323, endPoint x: 960, endPoint y: 419, distance: 96.7
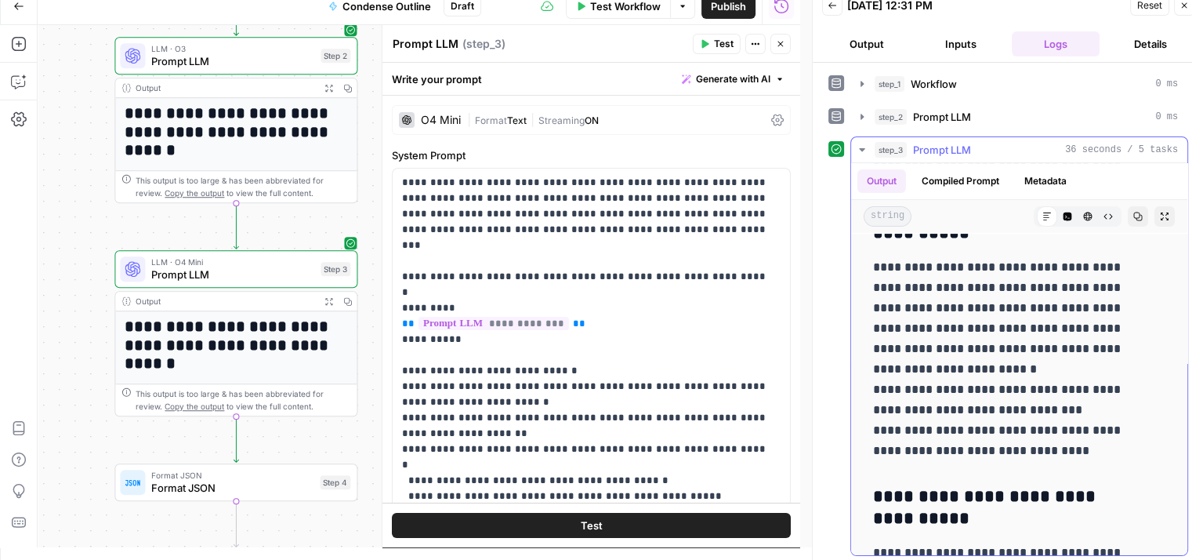
drag, startPoint x: 971, startPoint y: 328, endPoint x: 957, endPoint y: 403, distance: 75.8
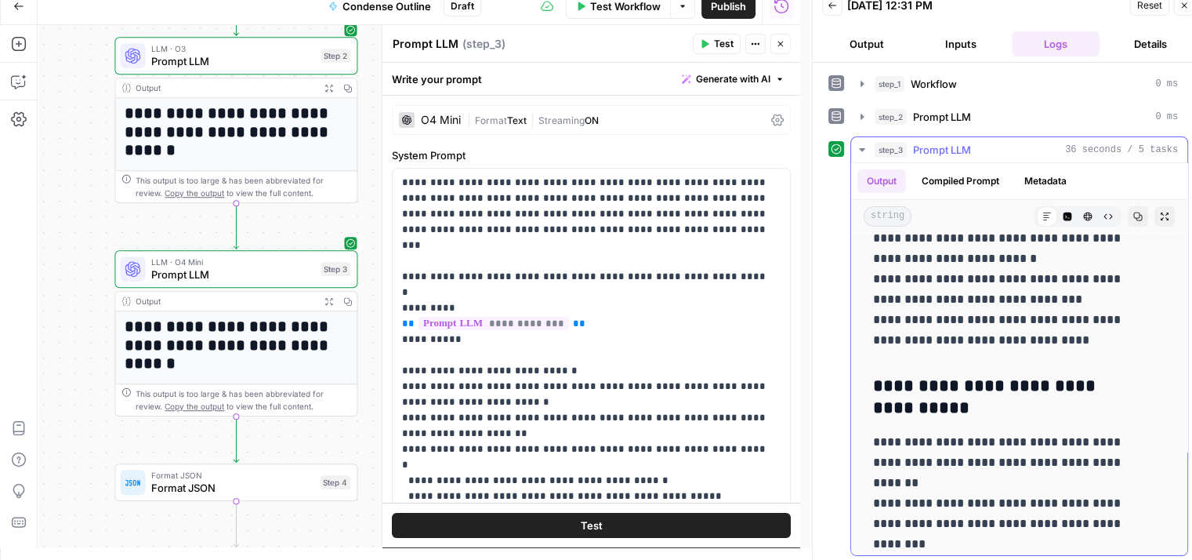
drag, startPoint x: 931, startPoint y: 281, endPoint x: 932, endPoint y: 371, distance: 90.2
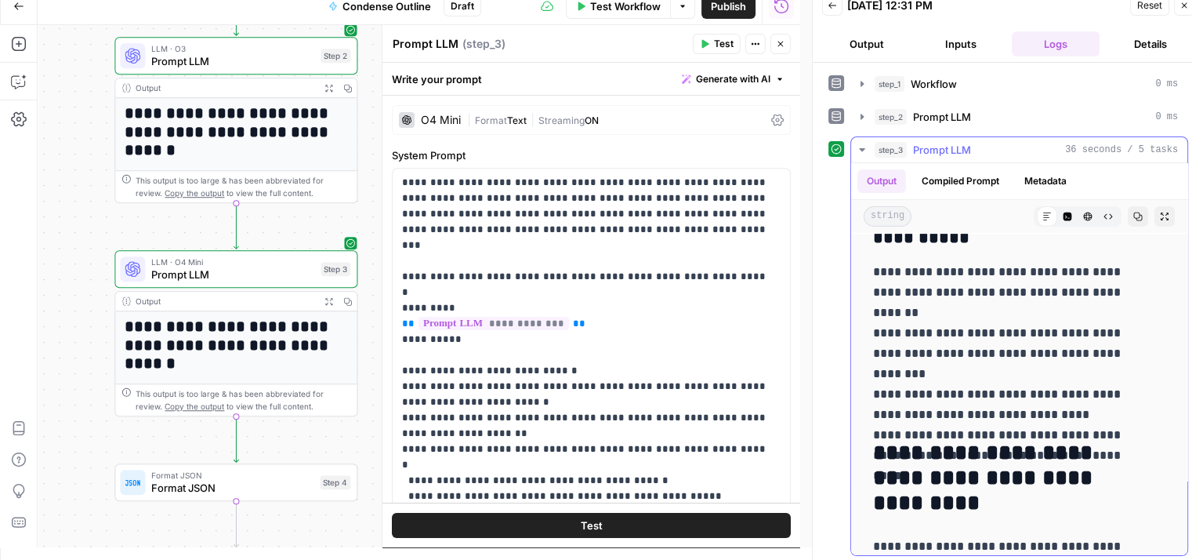
drag, startPoint x: 993, startPoint y: 286, endPoint x: 981, endPoint y: 394, distance: 108.8
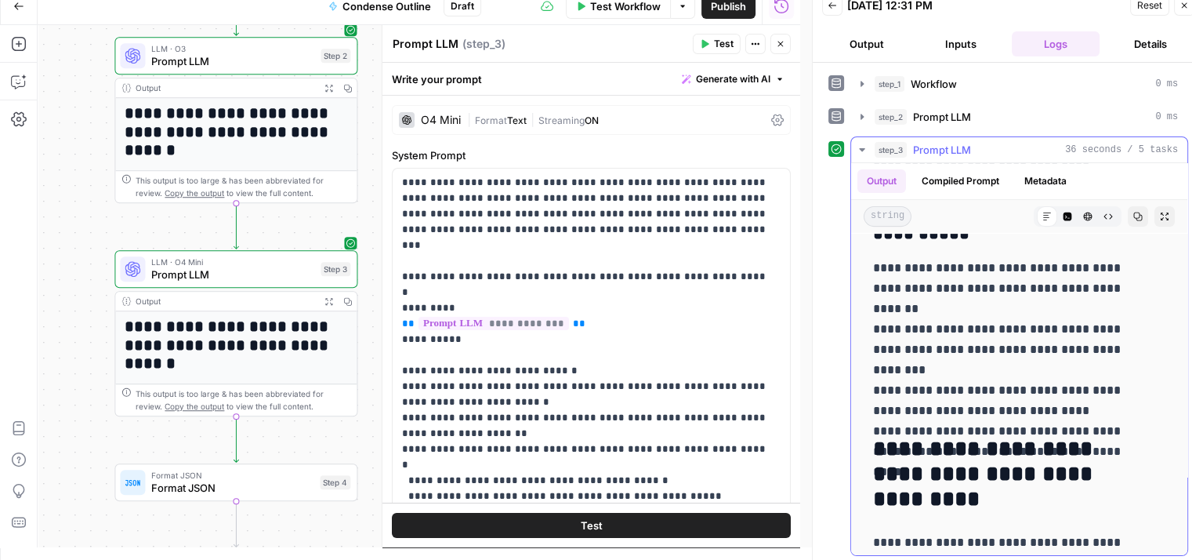
drag, startPoint x: 993, startPoint y: 364, endPoint x: 1000, endPoint y: 325, distance: 39.2
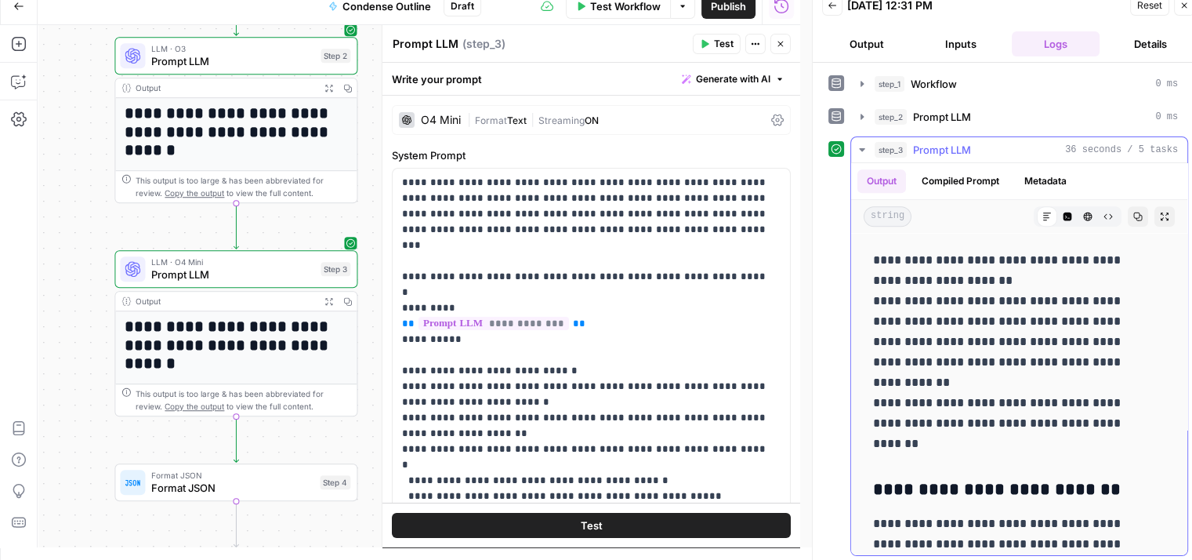
drag, startPoint x: 1051, startPoint y: 471, endPoint x: 1054, endPoint y: 515, distance: 44.0
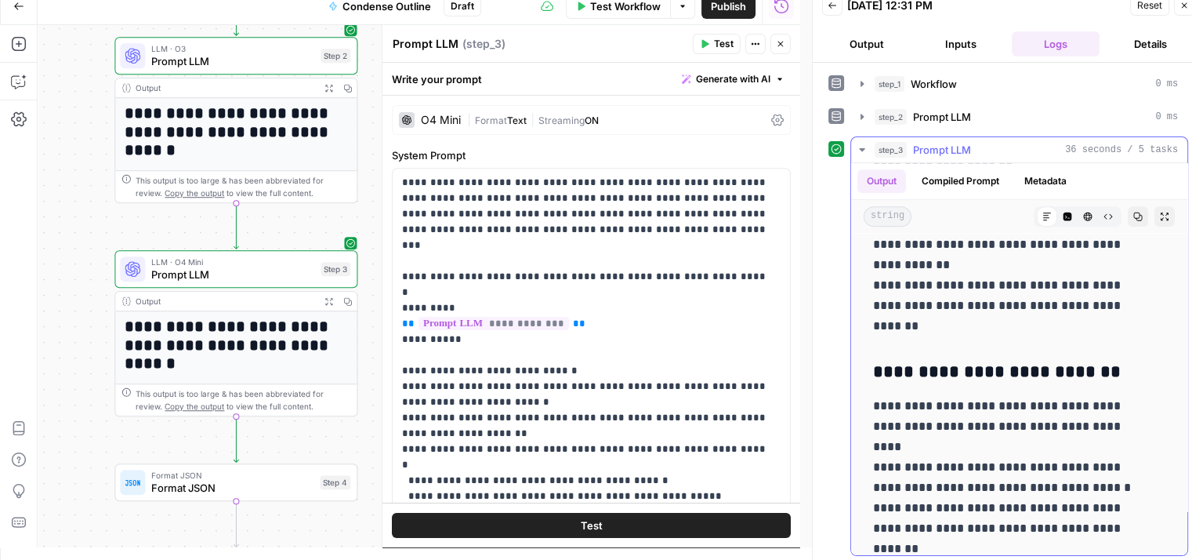
drag, startPoint x: 993, startPoint y: 350, endPoint x: 996, endPoint y: 458, distance: 108.3
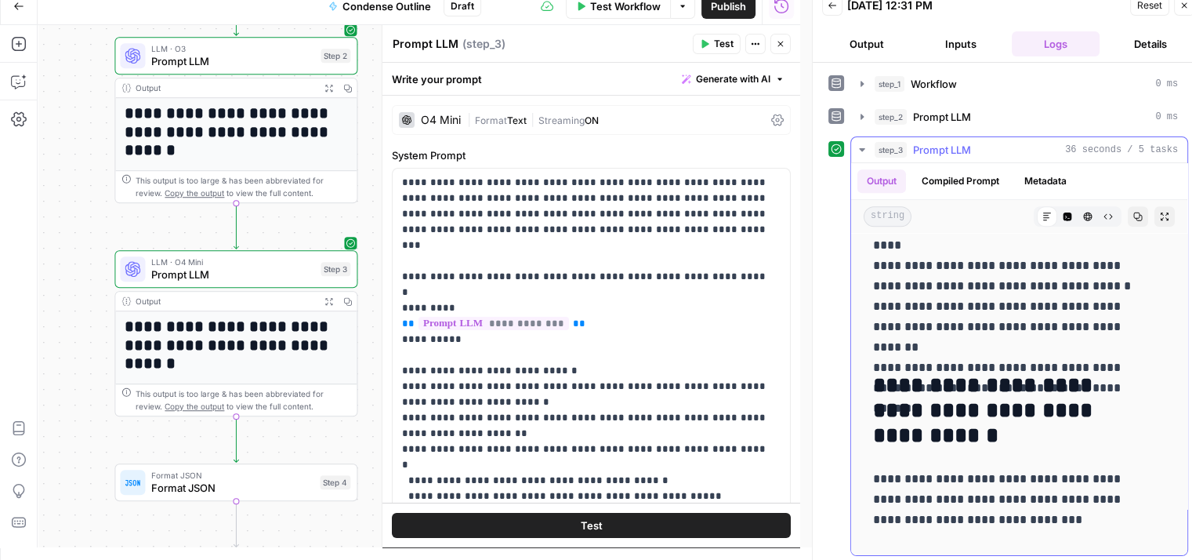
drag, startPoint x: 1013, startPoint y: 484, endPoint x: 1015, endPoint y: 514, distance: 29.9
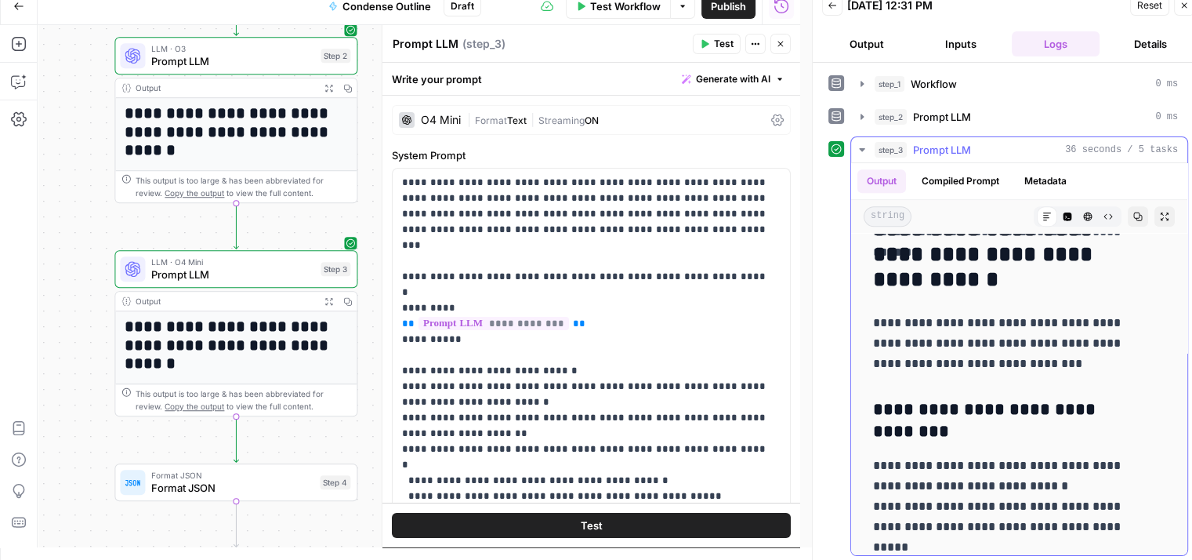
drag, startPoint x: 1000, startPoint y: 401, endPoint x: 1006, endPoint y: 446, distance: 45.0
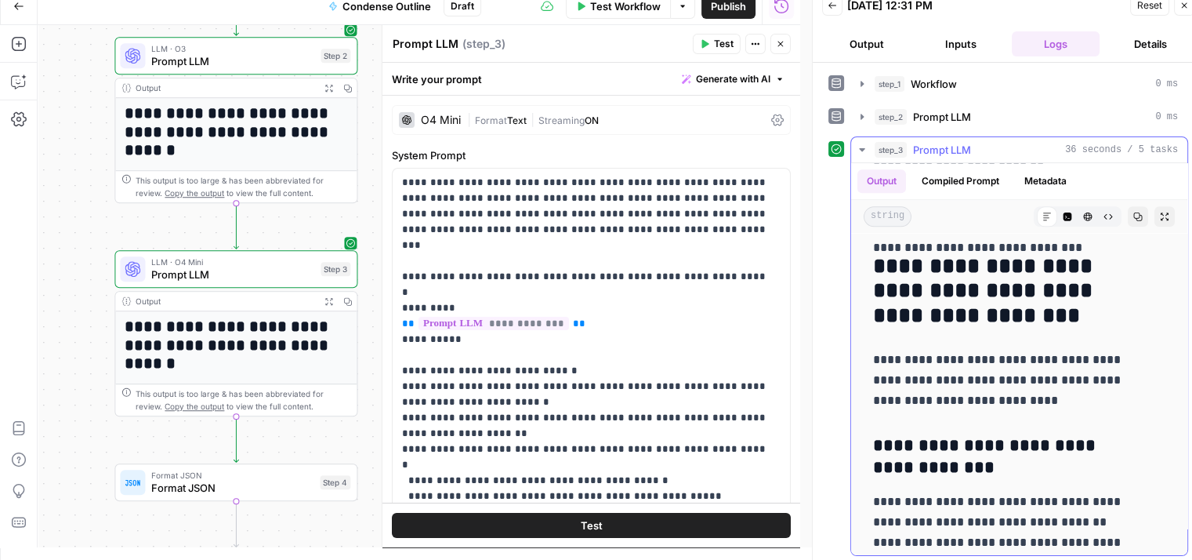
drag, startPoint x: 1018, startPoint y: 398, endPoint x: 1025, endPoint y: 517, distance: 118.6
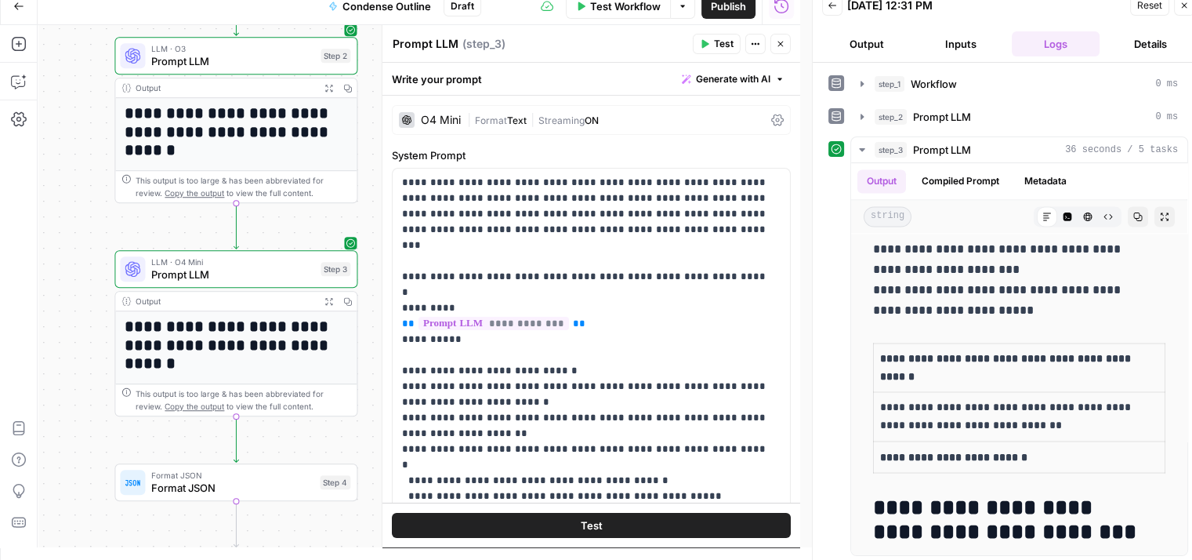
drag, startPoint x: 1013, startPoint y: 390, endPoint x: 1025, endPoint y: 559, distance: 169.8
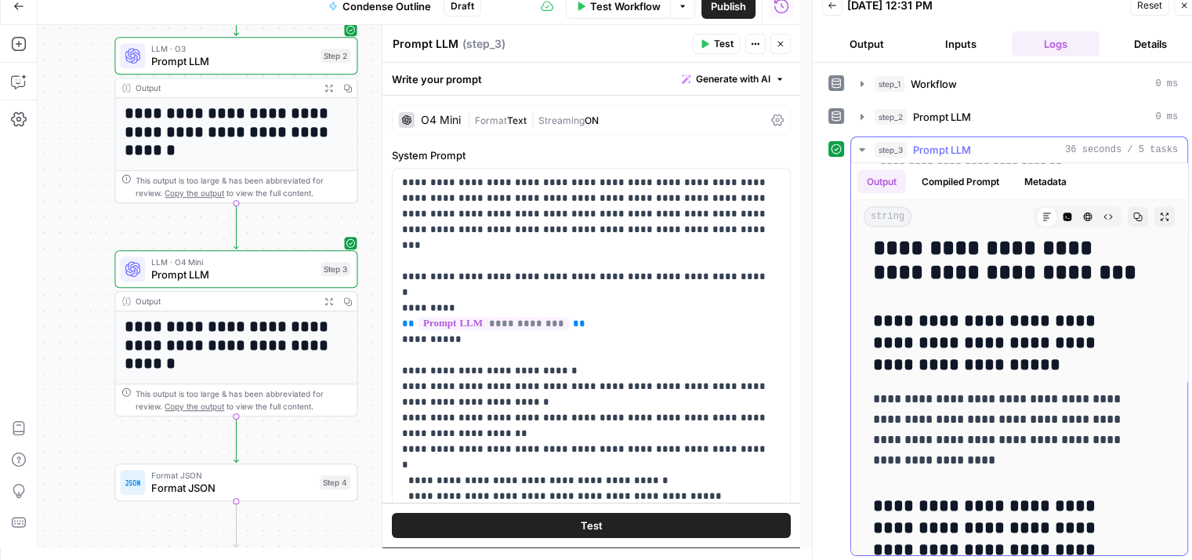
drag, startPoint x: 1032, startPoint y: 349, endPoint x: 1032, endPoint y: 449, distance: 100.4
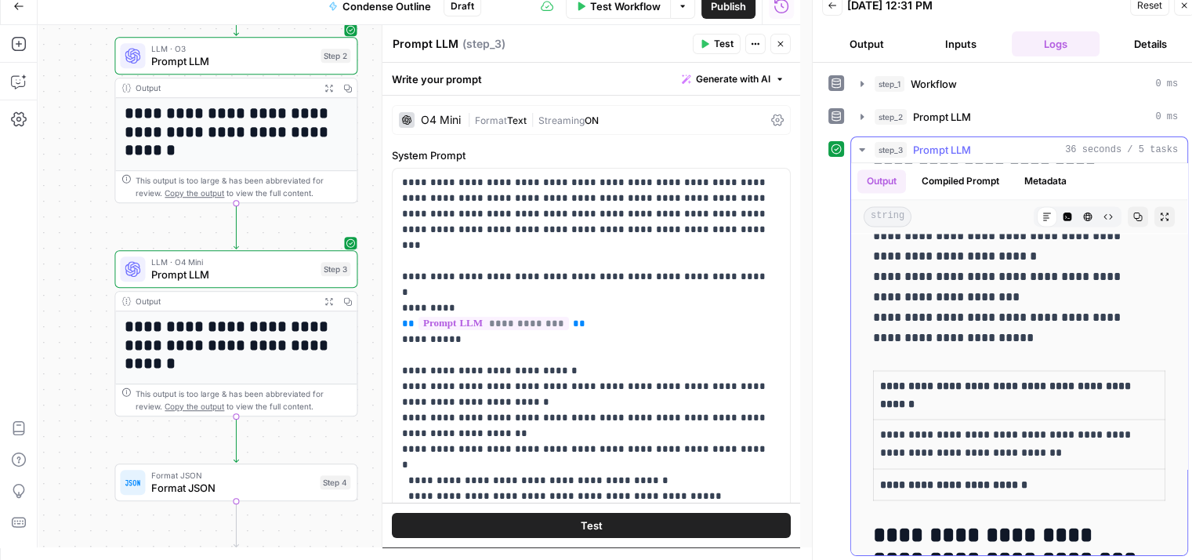
drag, startPoint x: 1028, startPoint y: 484, endPoint x: 1016, endPoint y: 358, distance: 126.0
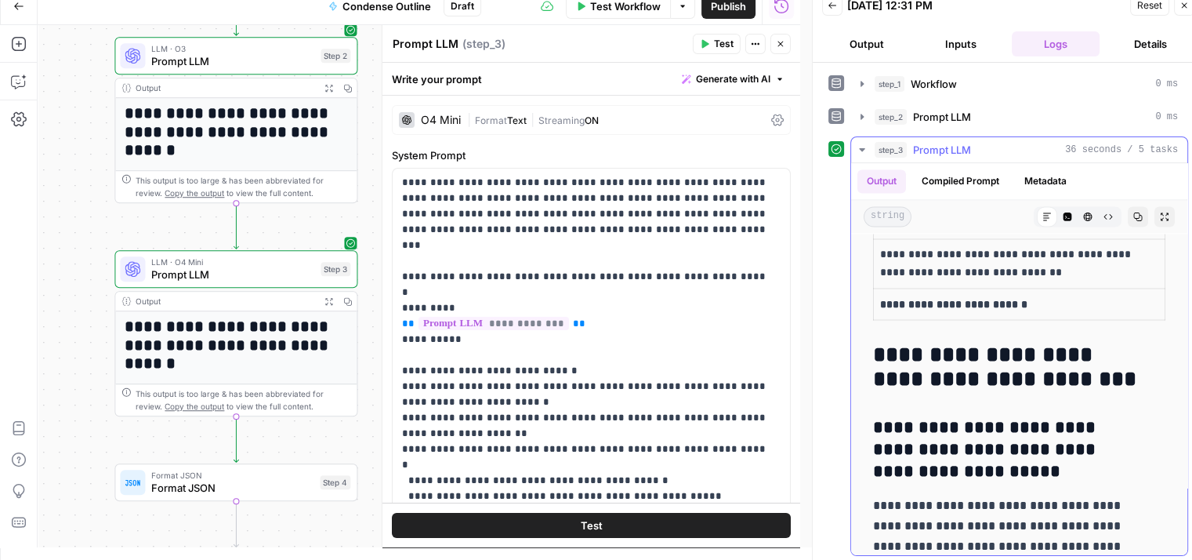
drag, startPoint x: 1014, startPoint y: 330, endPoint x: 1015, endPoint y: 398, distance: 68.2
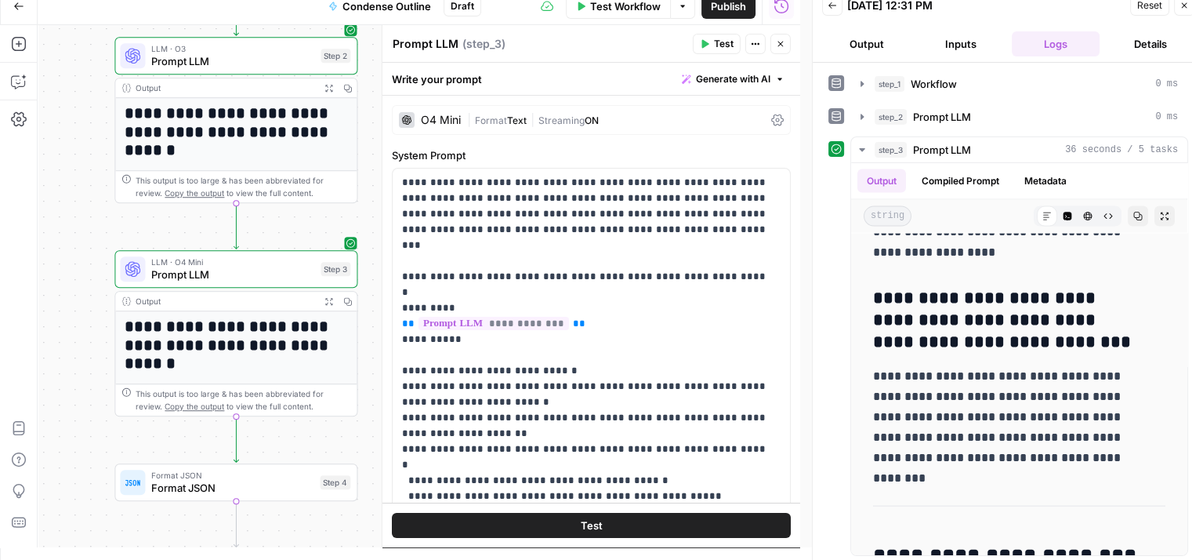
scroll to position [3729, 0]
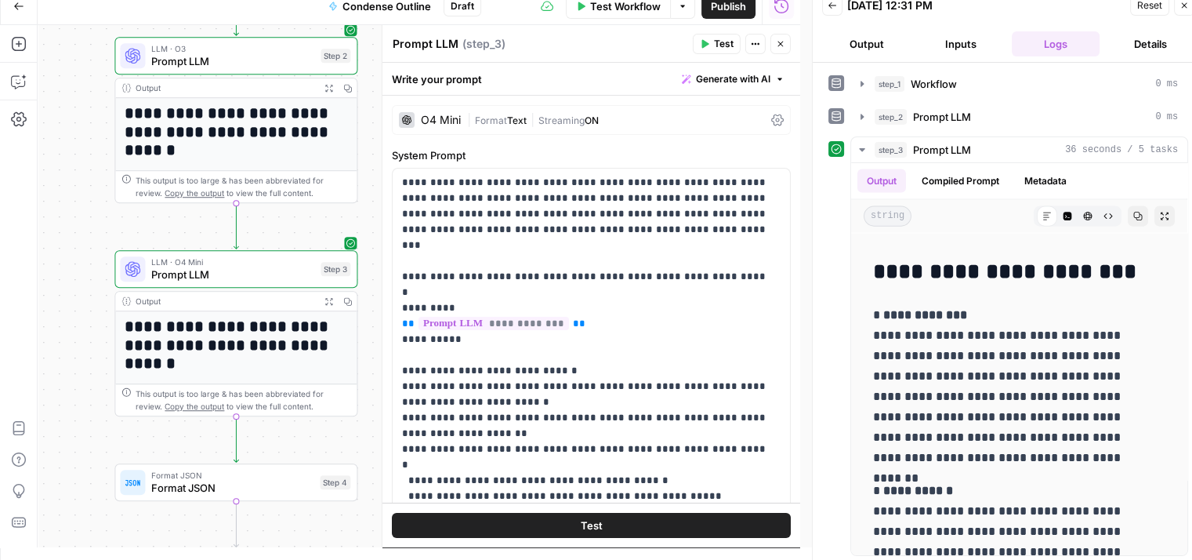
drag, startPoint x: 1019, startPoint y: 383, endPoint x: 1016, endPoint y: 578, distance: 195.2
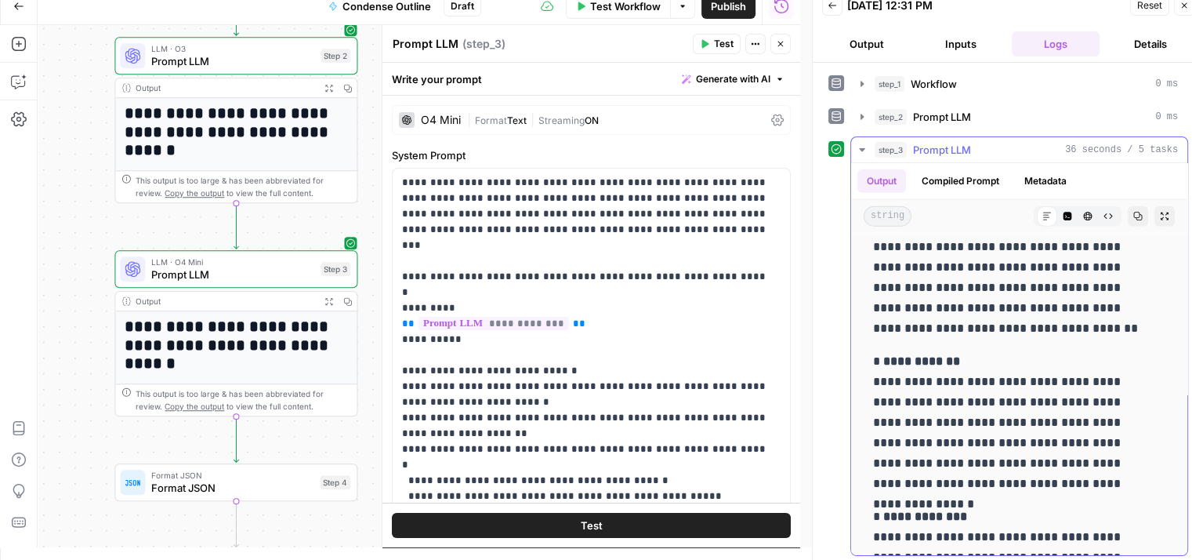
drag, startPoint x: 1014, startPoint y: 355, endPoint x: 1010, endPoint y: 449, distance: 94.2
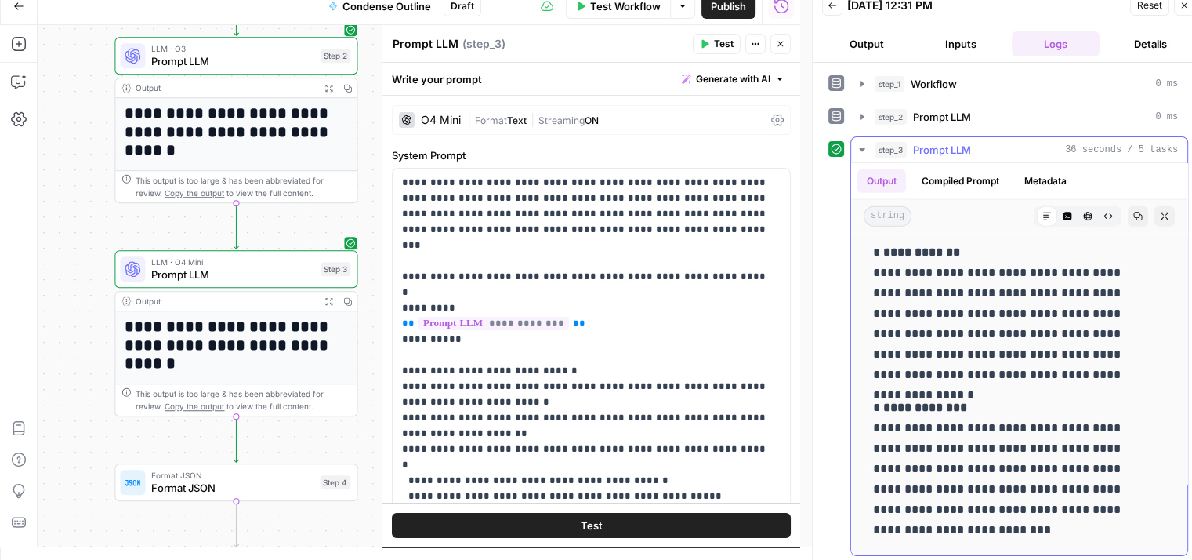
drag, startPoint x: 1006, startPoint y: 349, endPoint x: 1002, endPoint y: 434, distance: 85.5
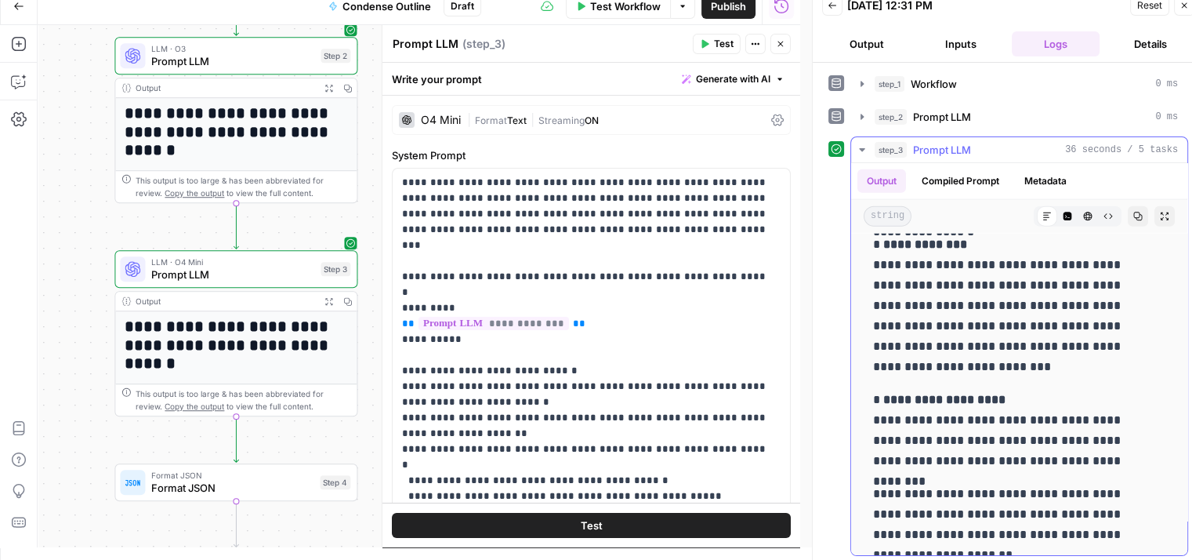
scroll to position [4243, 0]
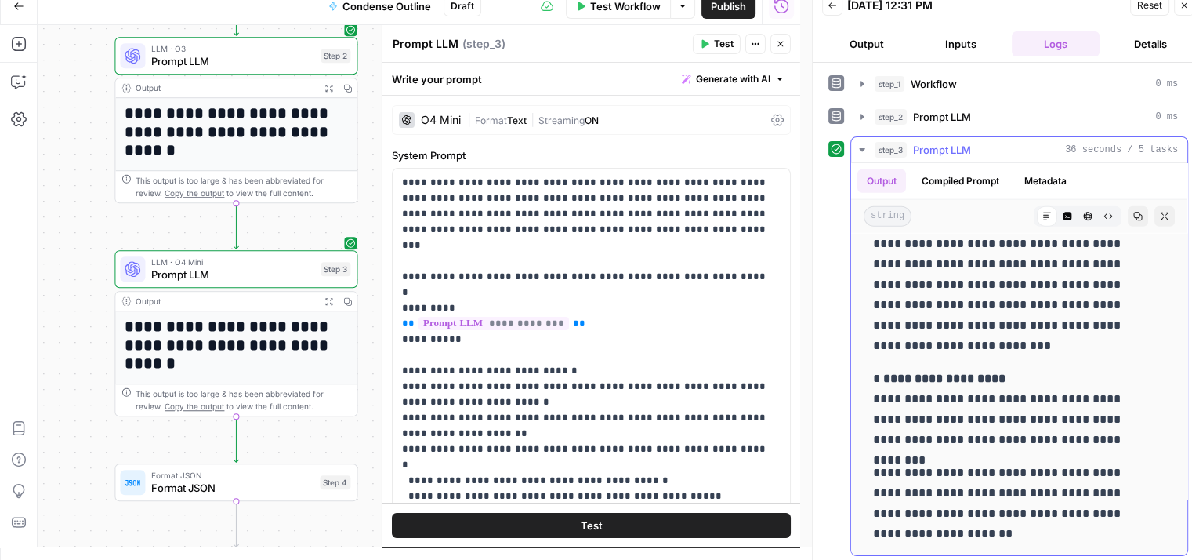
drag, startPoint x: 962, startPoint y: 332, endPoint x: 962, endPoint y: 450, distance: 118.4
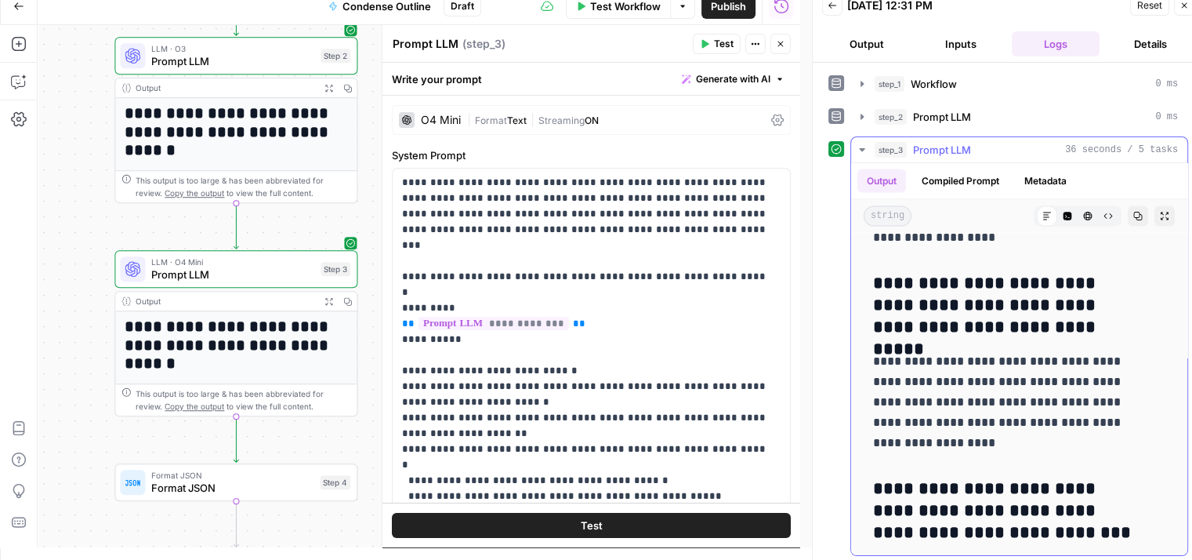
drag, startPoint x: 1009, startPoint y: 541, endPoint x: 1015, endPoint y: 371, distance: 170.2
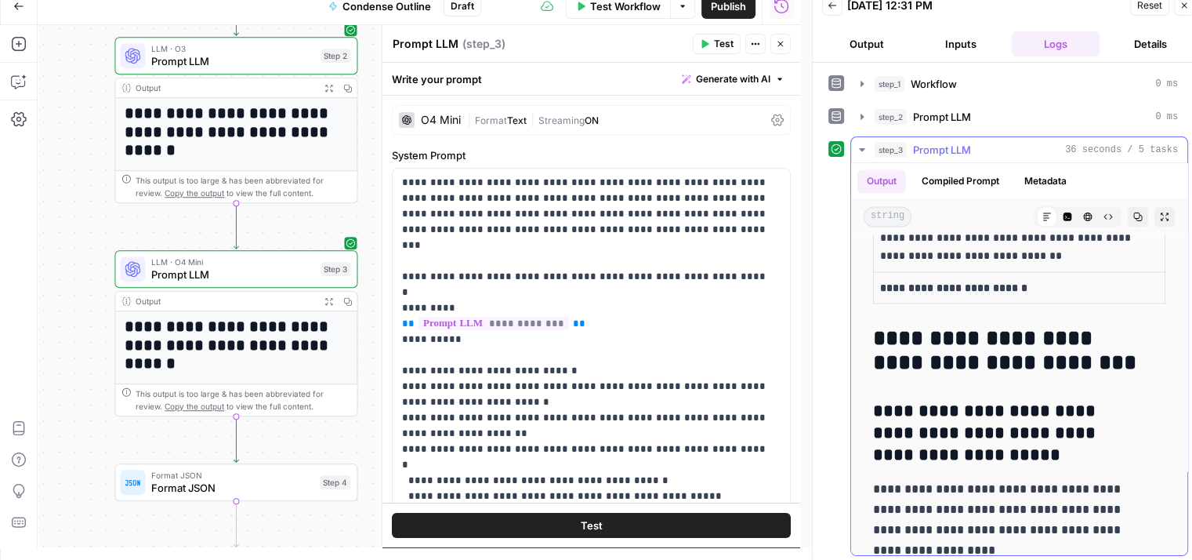
drag, startPoint x: 1019, startPoint y: 441, endPoint x: 1022, endPoint y: 376, distance: 65.1
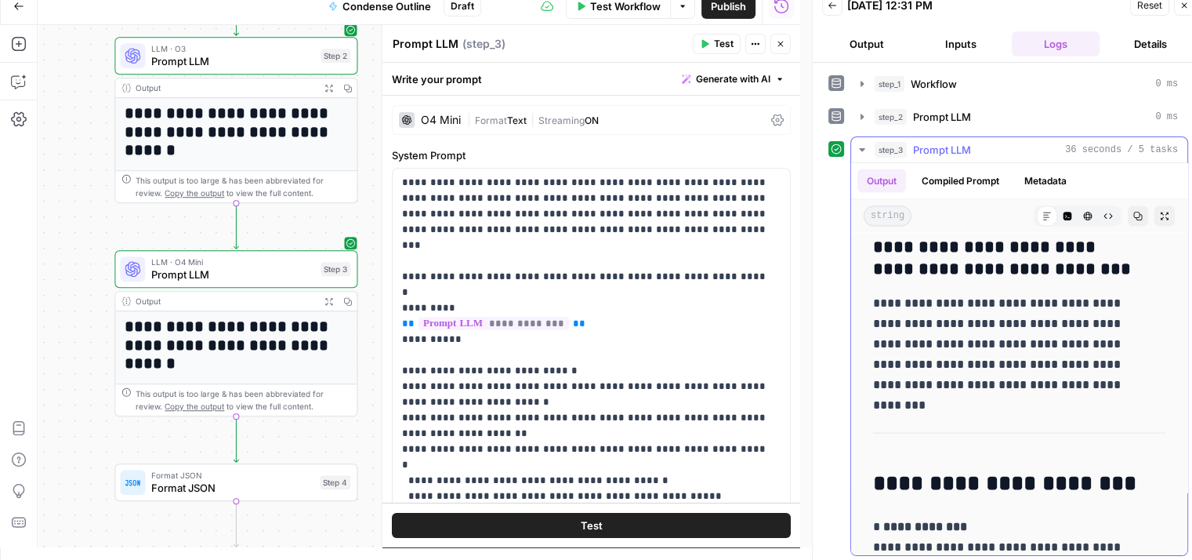
drag, startPoint x: 1023, startPoint y: 445, endPoint x: 1033, endPoint y: 505, distance: 60.4
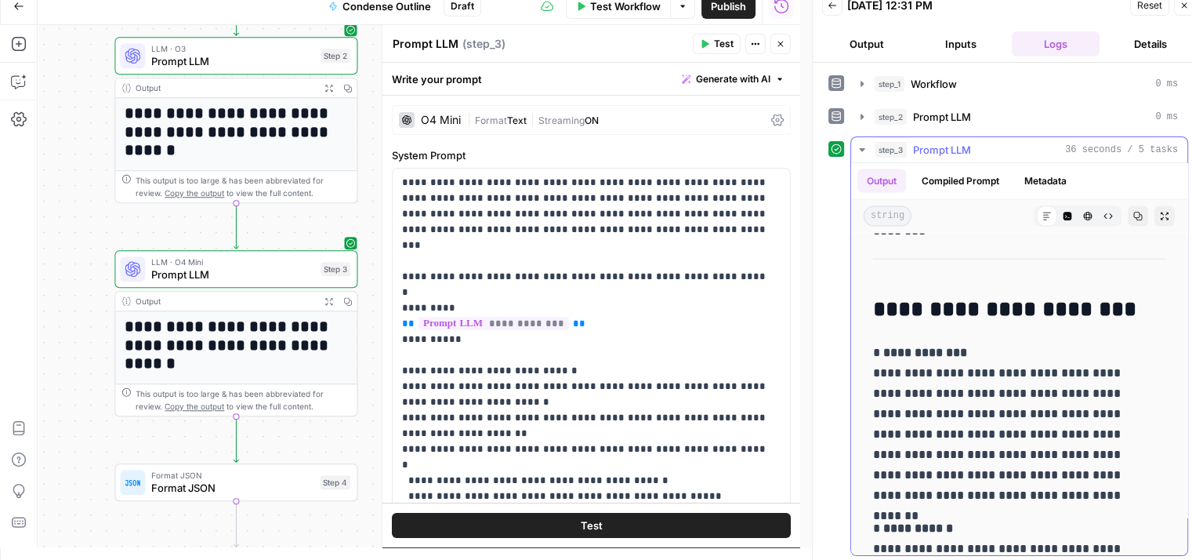
drag, startPoint x: 1029, startPoint y: 478, endPoint x: 1029, endPoint y: 503, distance: 24.3
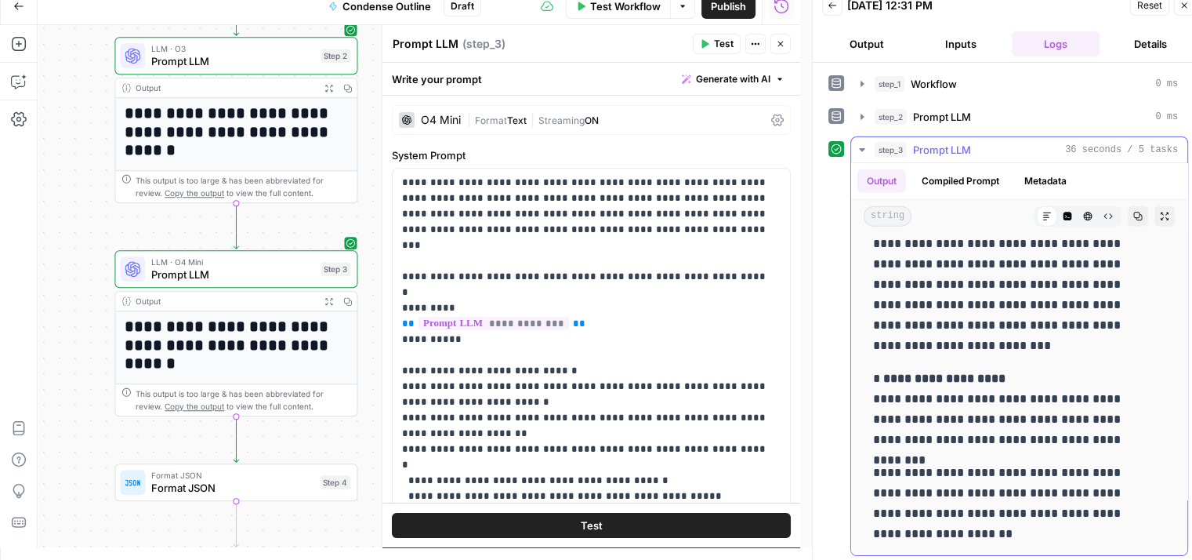
drag, startPoint x: 1017, startPoint y: 454, endPoint x: 1013, endPoint y: 543, distance: 89.5
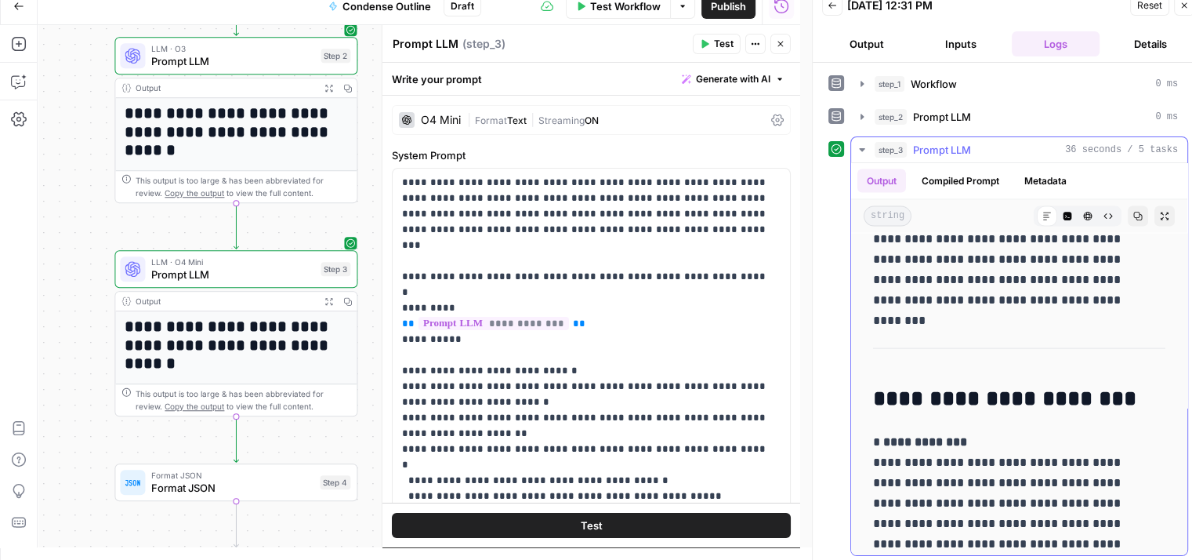
scroll to position [3249, 0]
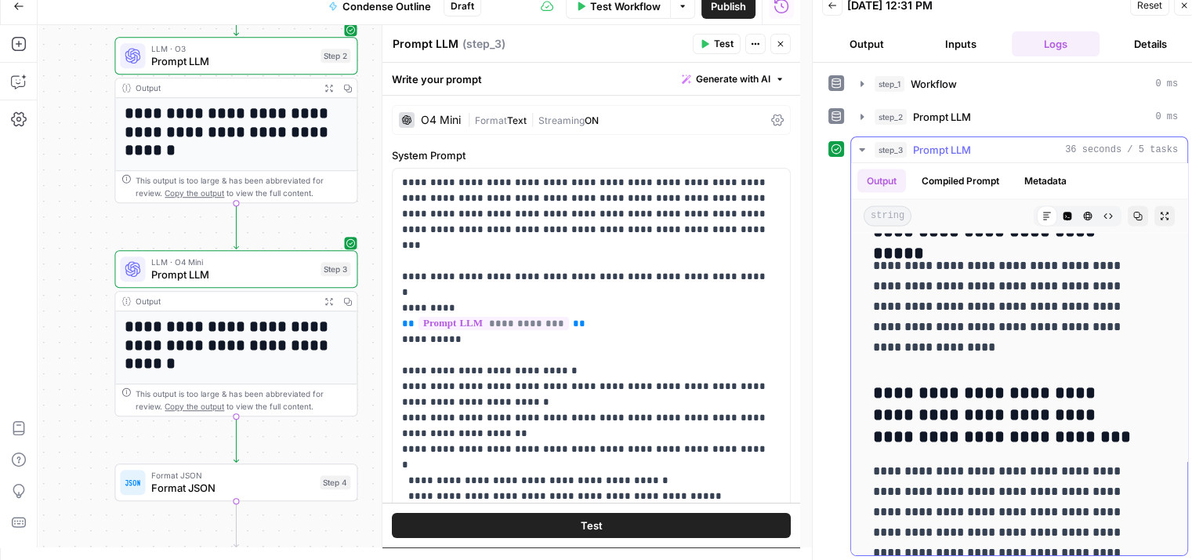
drag, startPoint x: 1020, startPoint y: 482, endPoint x: 1006, endPoint y: 336, distance: 146.5
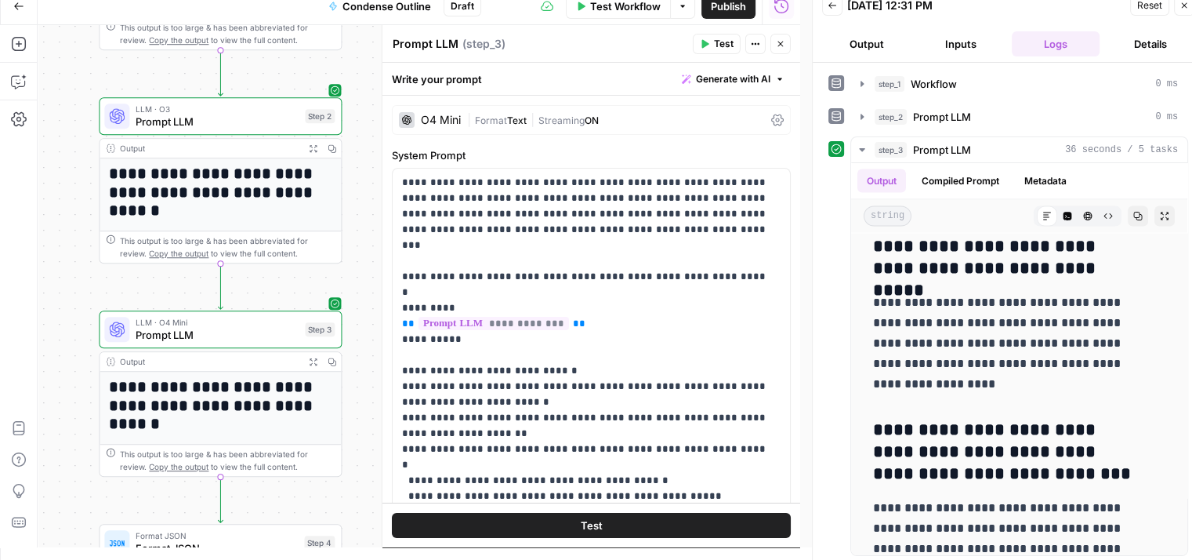
drag, startPoint x: 88, startPoint y: 295, endPoint x: 709, endPoint y: 305, distance: 621.0
click at [72, 355] on div "Workflow Set Inputs Inputs Workflow Workflow Step 1 Output Expand Output Copy 1…" at bounding box center [419, 286] width 763 height 522
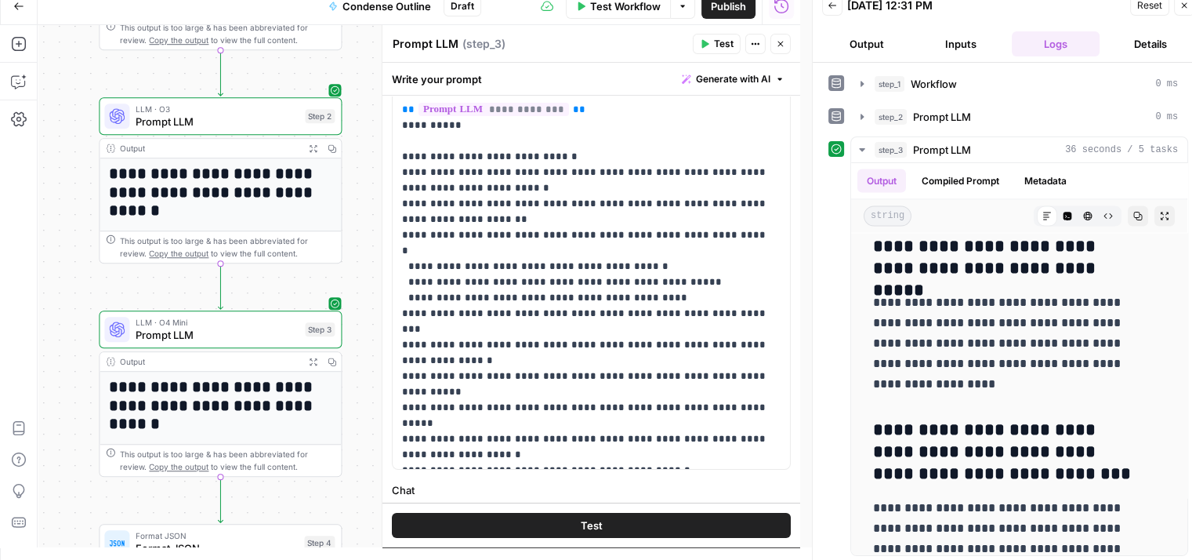
scroll to position [258, 0]
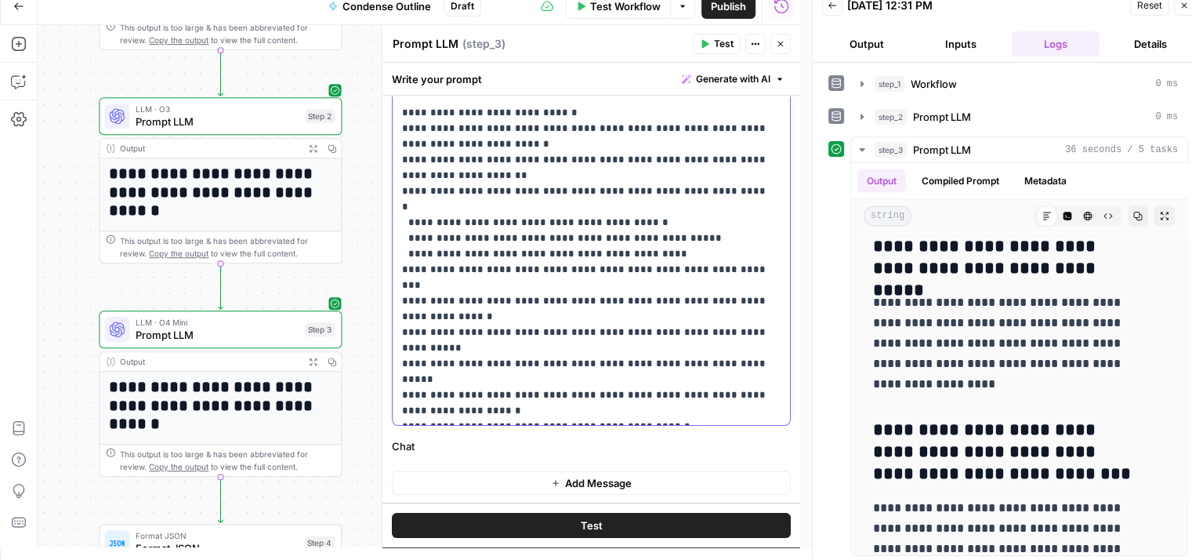
click at [570, 361] on p "**********" at bounding box center [585, 168] width 367 height 502
click at [655, 327] on p "**********" at bounding box center [585, 168] width 367 height 502
click at [684, 361] on p "**********" at bounding box center [585, 168] width 367 height 502
click at [709, 367] on p "**********" at bounding box center [585, 168] width 367 height 502
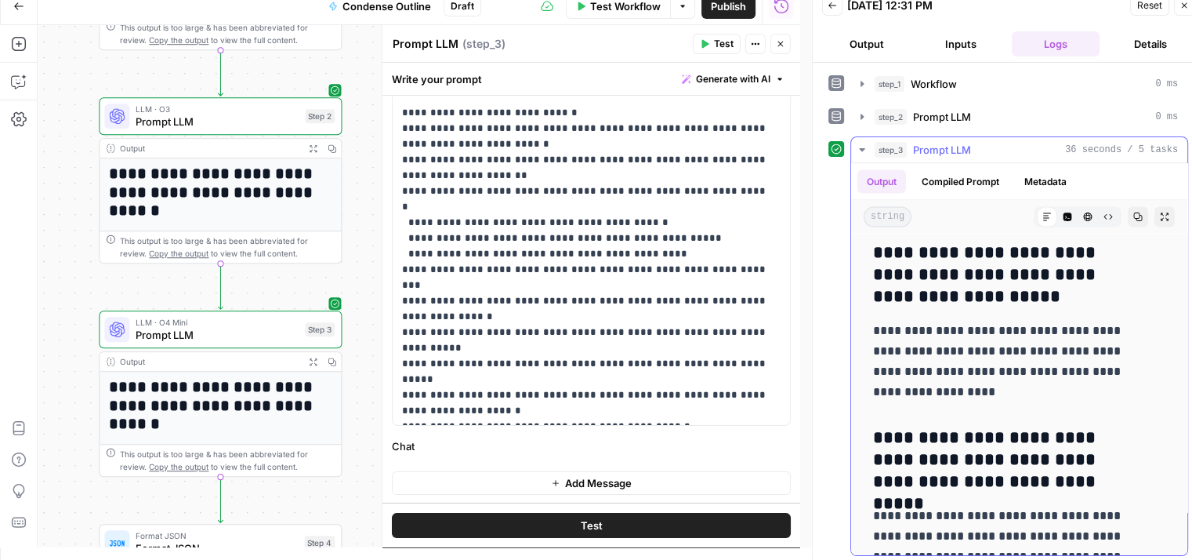
scroll to position [2979, 0]
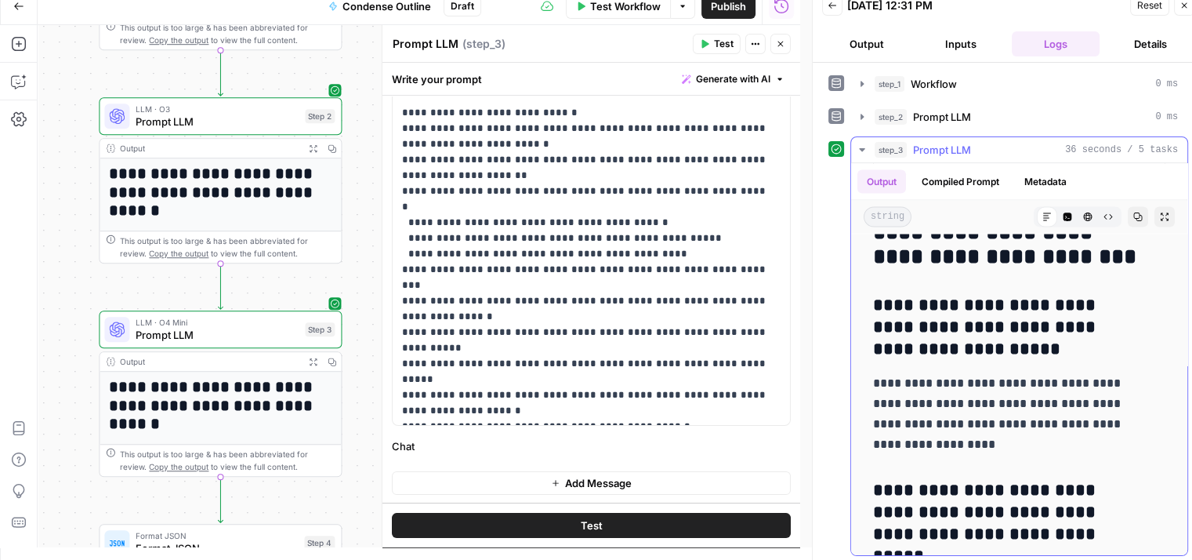
drag, startPoint x: 1032, startPoint y: 352, endPoint x: 1021, endPoint y: 308, distance: 45.3
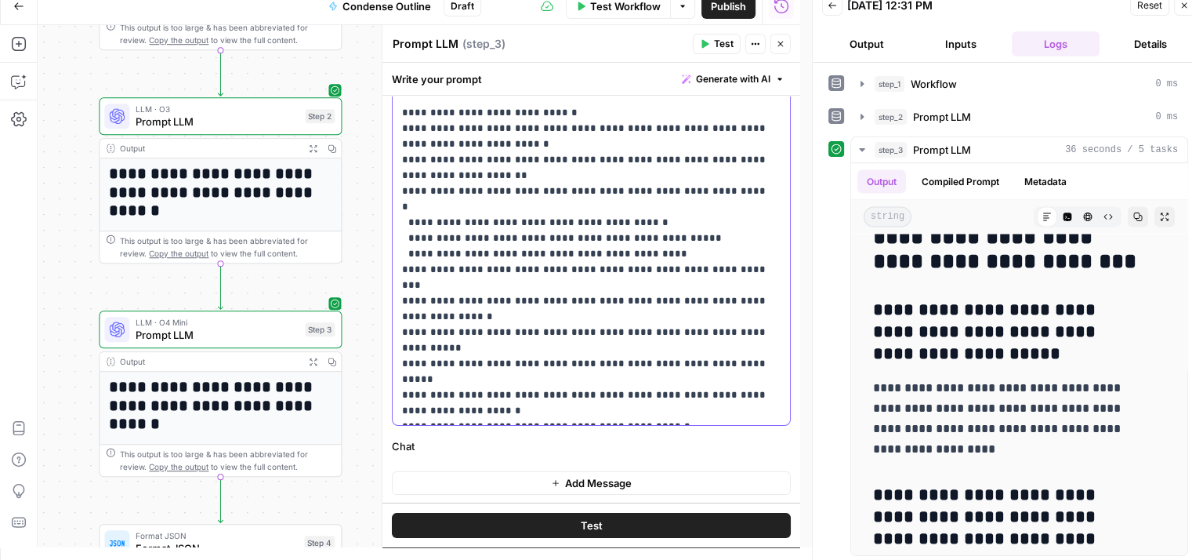
click at [699, 362] on p "**********" at bounding box center [585, 168] width 367 height 502
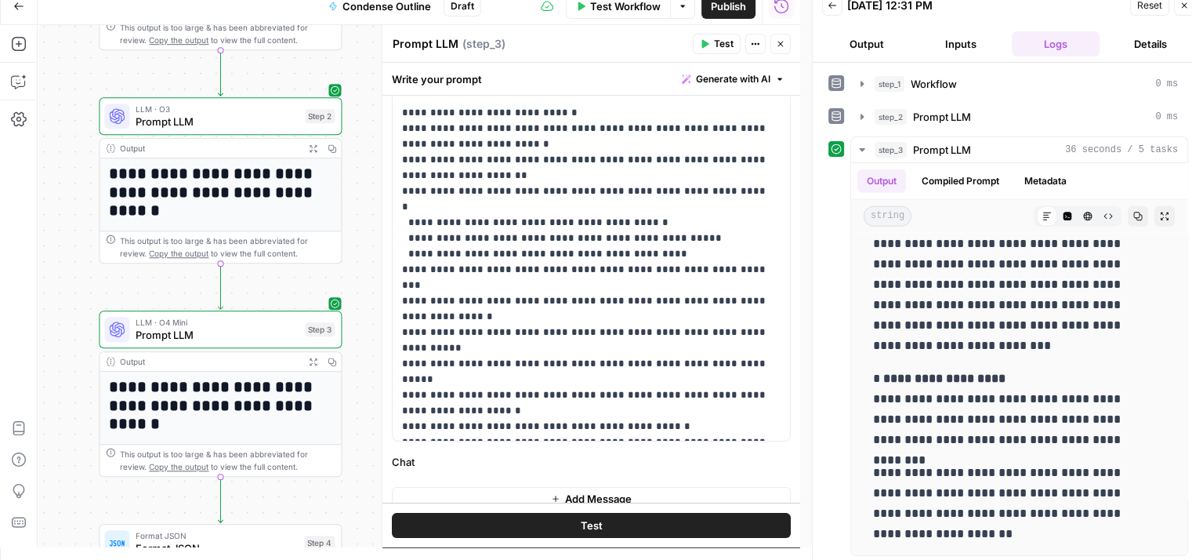
drag, startPoint x: 1027, startPoint y: 285, endPoint x: 1036, endPoint y: 561, distance: 275.3
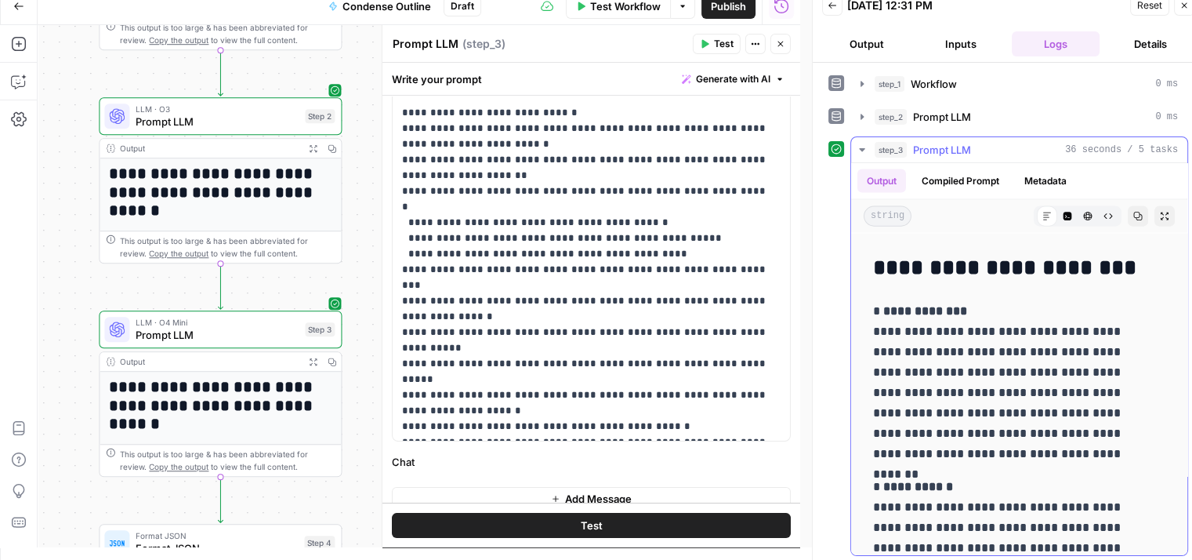
drag, startPoint x: 1016, startPoint y: 458, endPoint x: 1029, endPoint y: 263, distance: 194.8
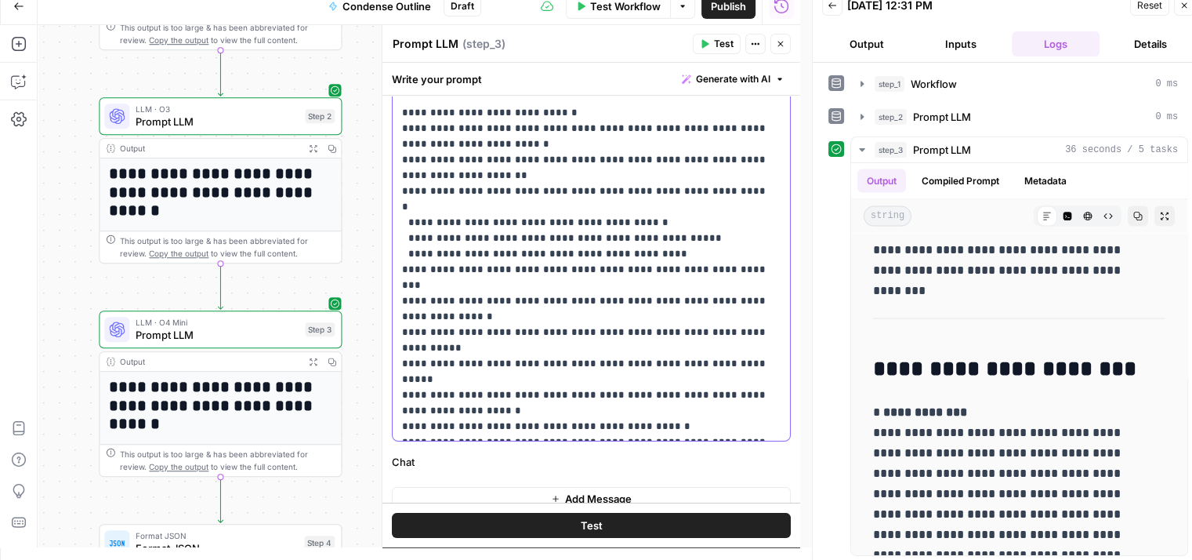
click at [596, 379] on p "**********" at bounding box center [585, 175] width 367 height 517
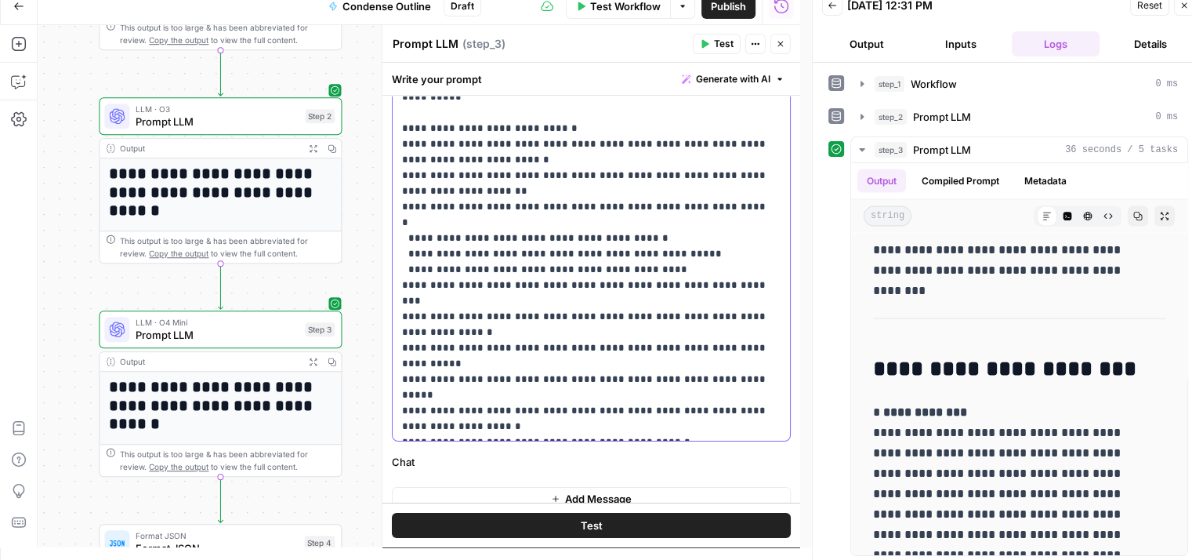
scroll to position [101, 0]
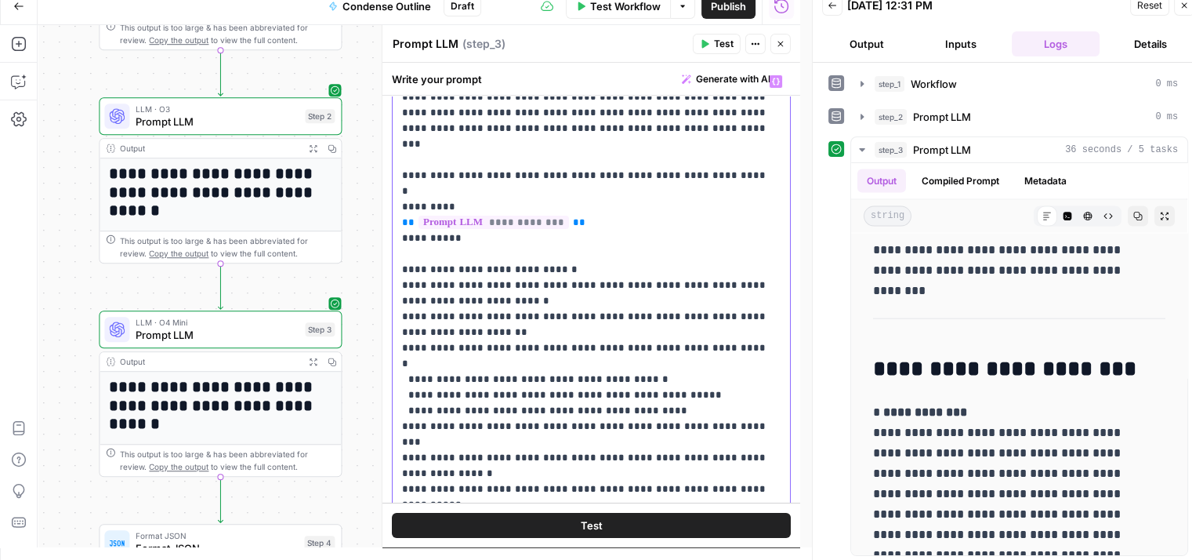
drag, startPoint x: 656, startPoint y: 218, endPoint x: 661, endPoint y: 60, distance: 158.4
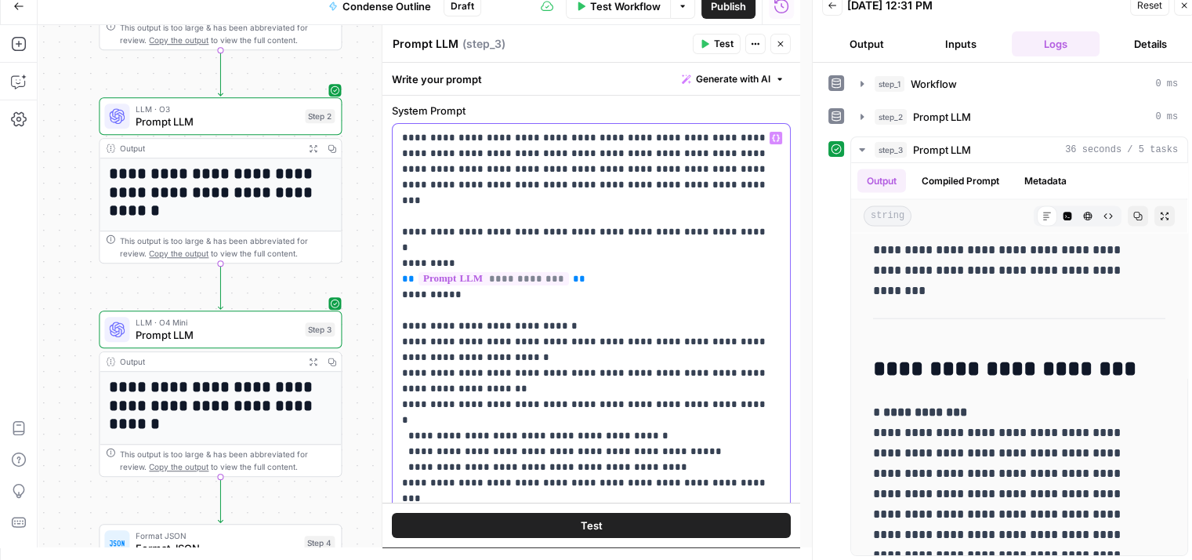
drag, startPoint x: 604, startPoint y: 335, endPoint x: 602, endPoint y: 344, distance: 9.5
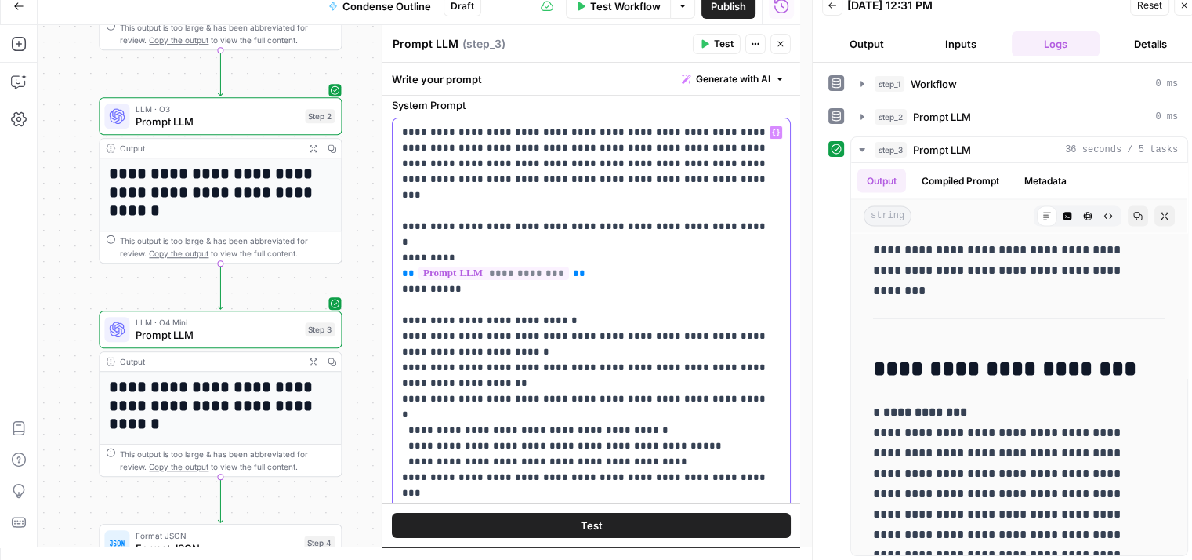
click at [581, 320] on p "**********" at bounding box center [585, 376] width 367 height 502
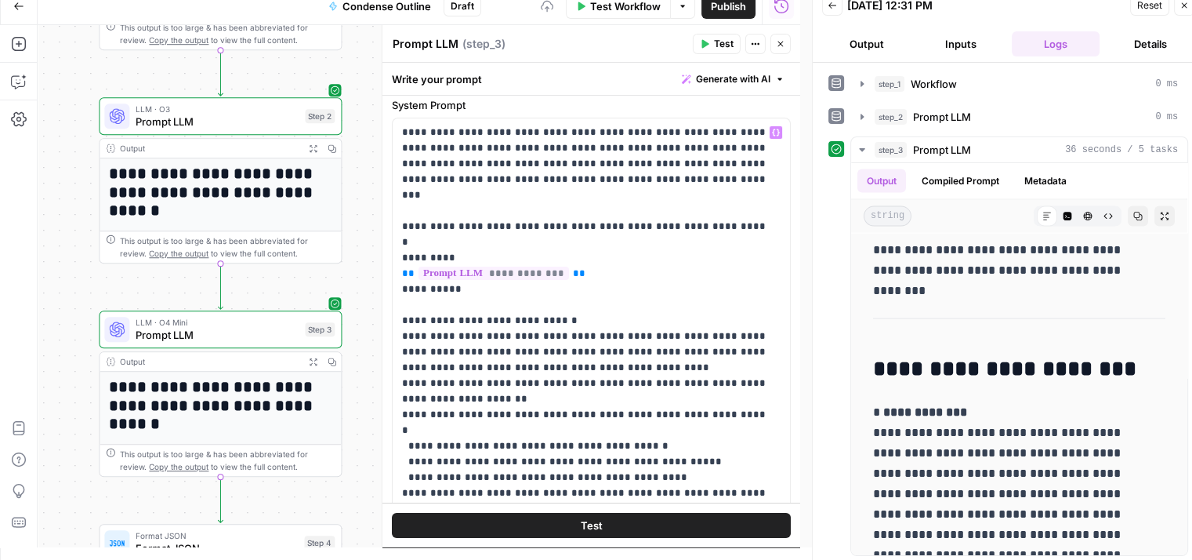
click at [580, 523] on span "Test" at bounding box center [591, 525] width 22 height 16
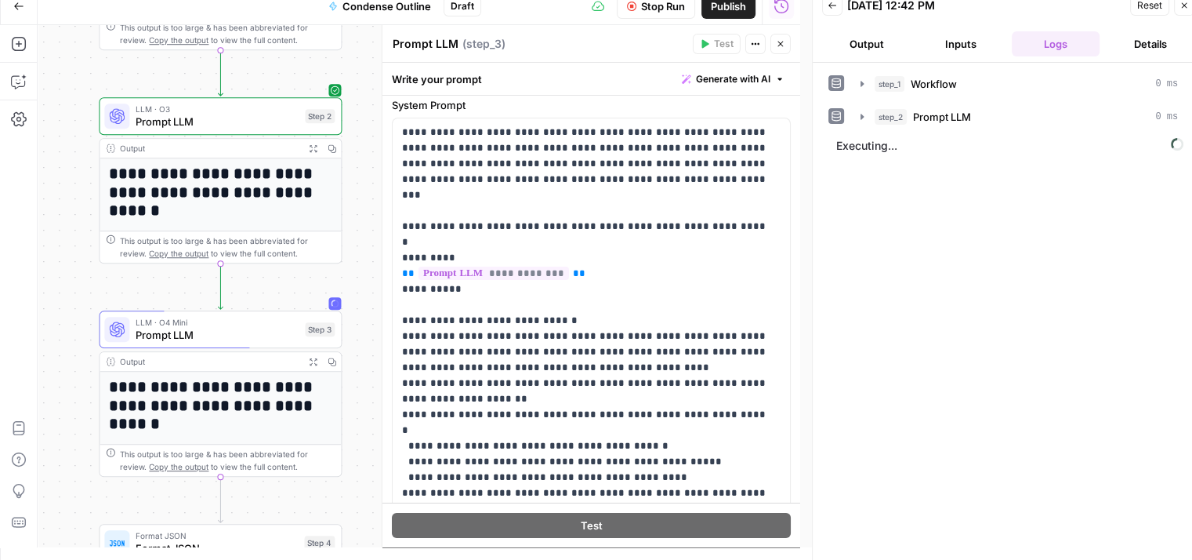
click at [673, 13] on span "Stop Run" at bounding box center [663, 6] width 44 height 16
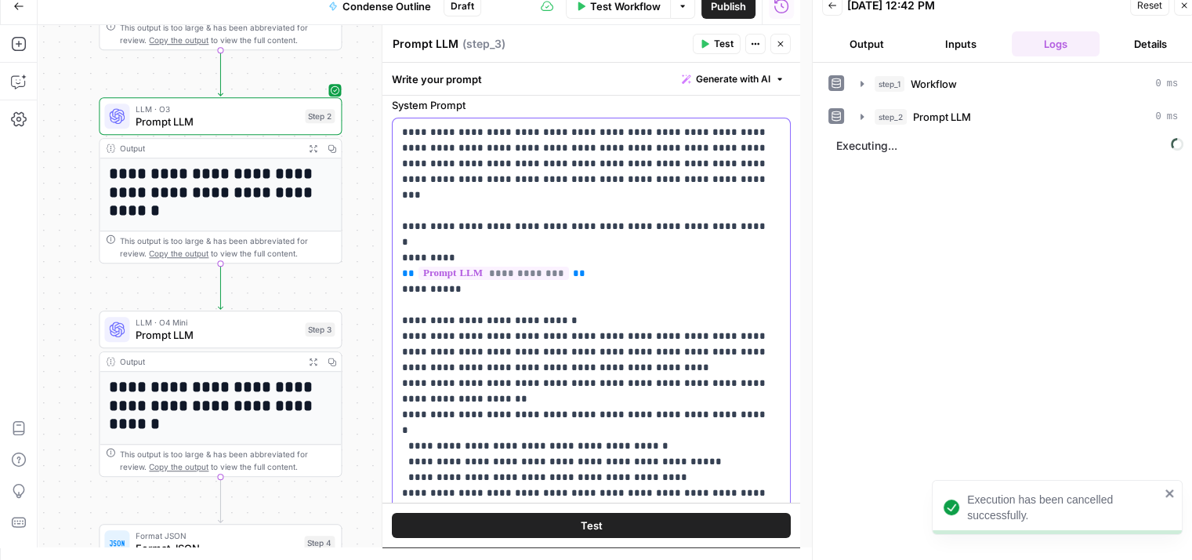
scroll to position [0, 0]
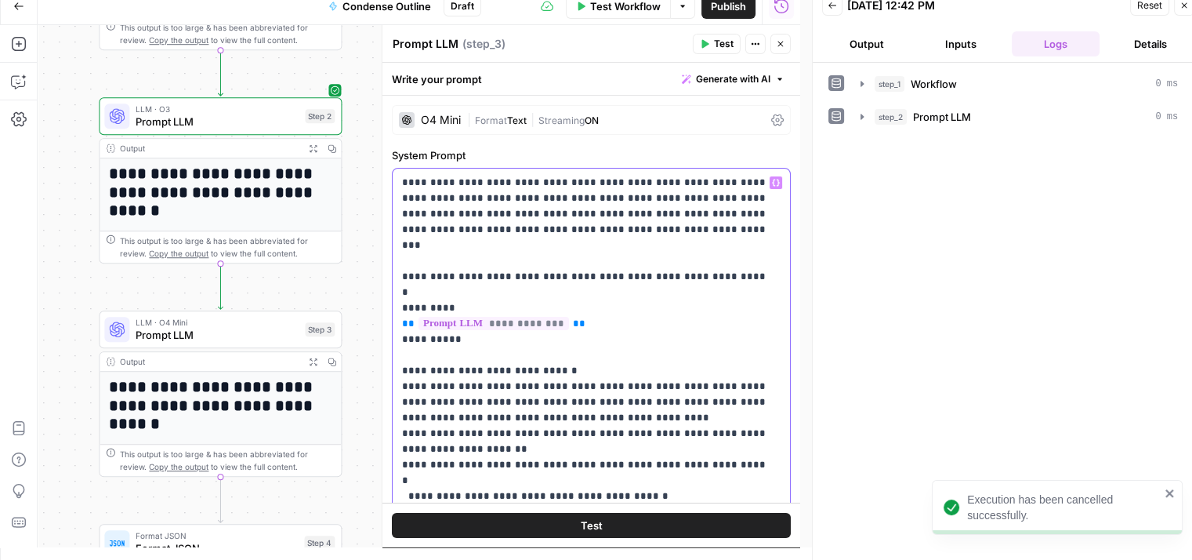
drag, startPoint x: 725, startPoint y: 293, endPoint x: 728, endPoint y: 69, distance: 224.2
click at [511, 117] on span "Text" at bounding box center [517, 120] width 20 height 12
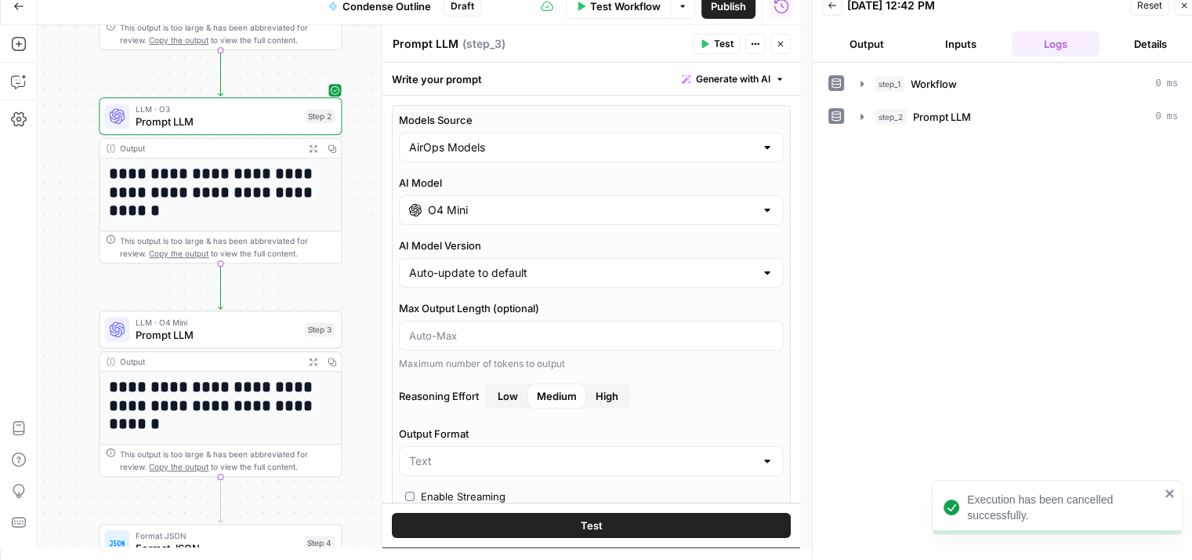
click at [508, 204] on input "O4 Mini" at bounding box center [591, 210] width 327 height 16
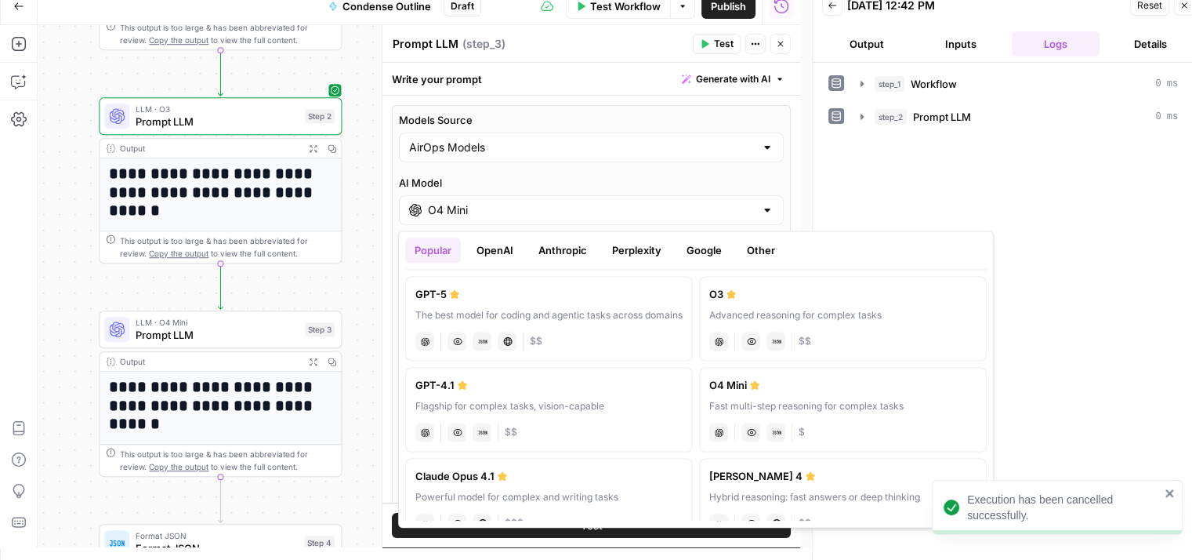
click at [536, 389] on div "GPT-4.1" at bounding box center [549, 385] width 267 height 16
type input "GPT-4.1"
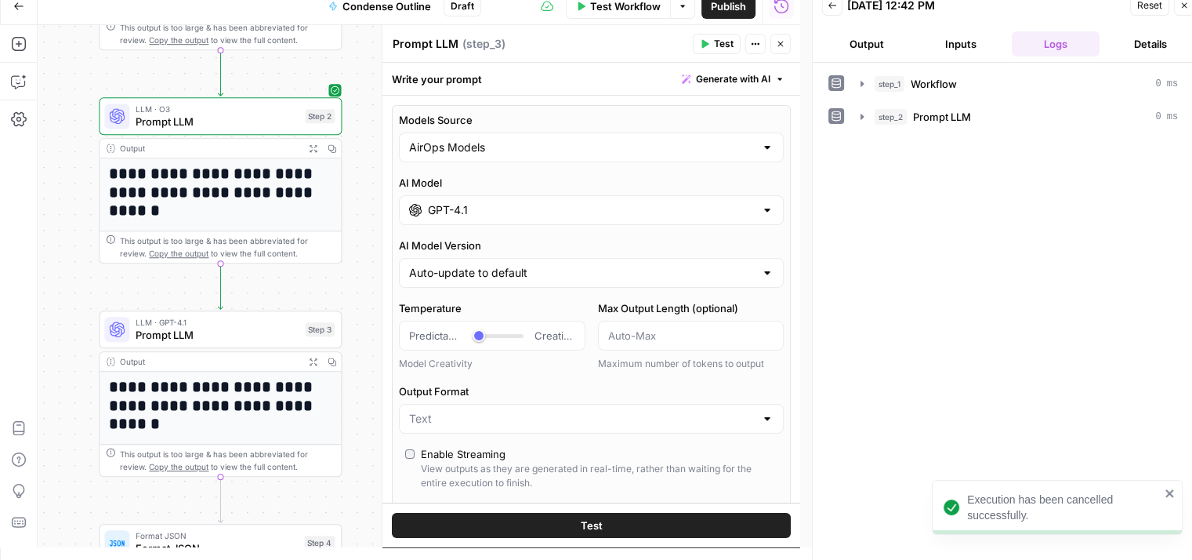
click at [713, 42] on button "Test" at bounding box center [717, 44] width 48 height 20
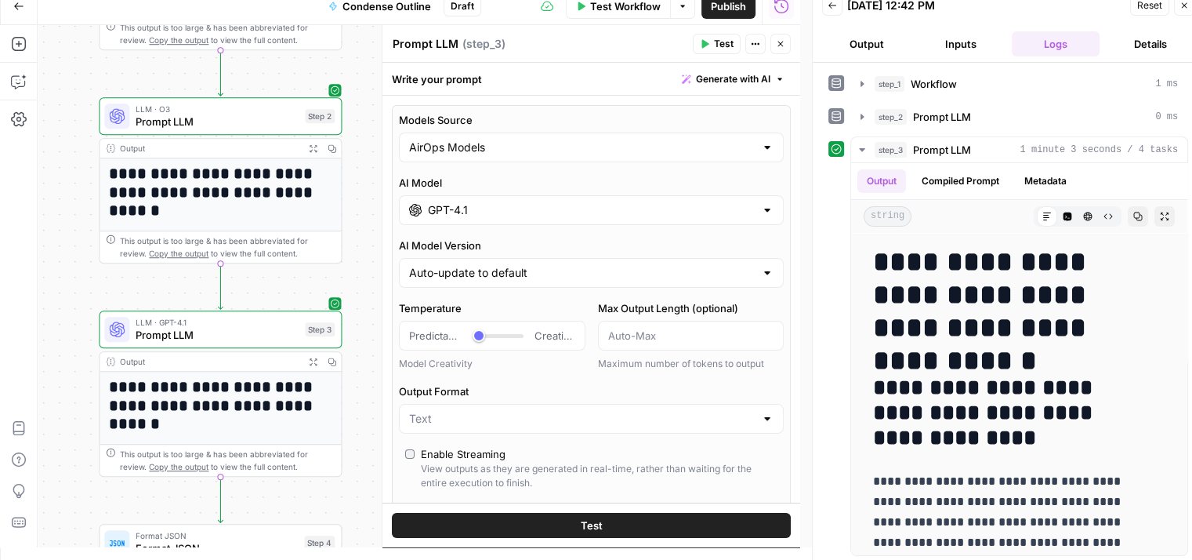
scroll to position [2, 0]
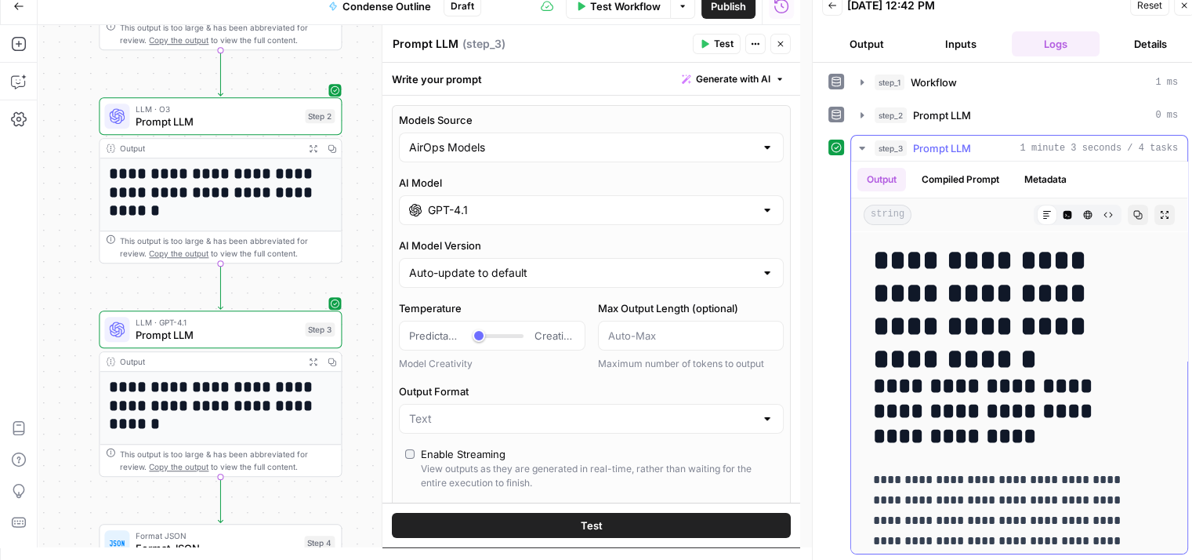
drag, startPoint x: 855, startPoint y: 273, endPoint x: 887, endPoint y: 318, distance: 55.2
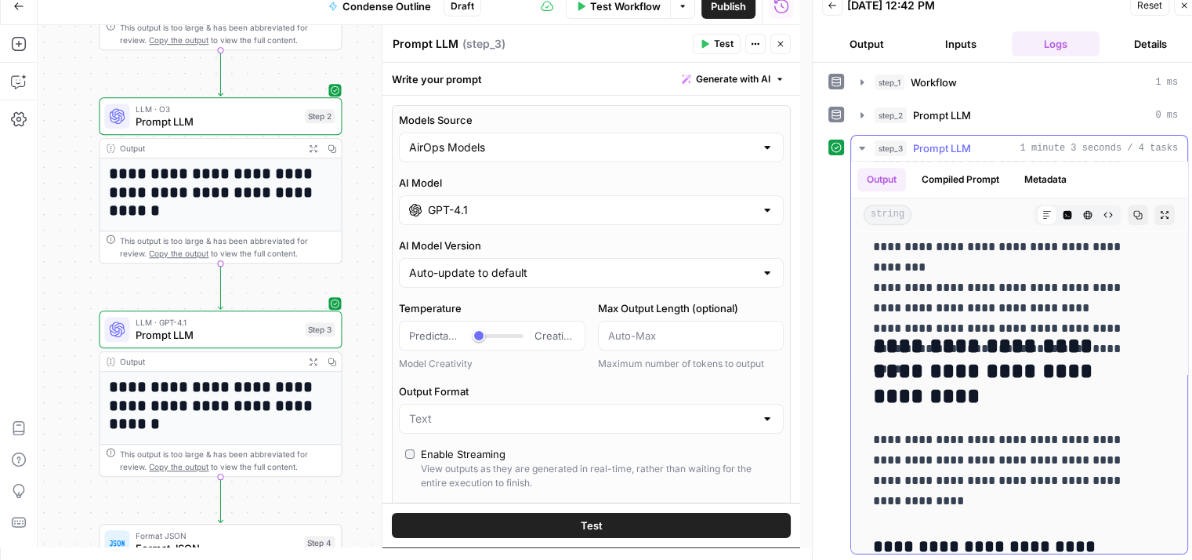
drag, startPoint x: 975, startPoint y: 288, endPoint x: 950, endPoint y: 497, distance: 210.8
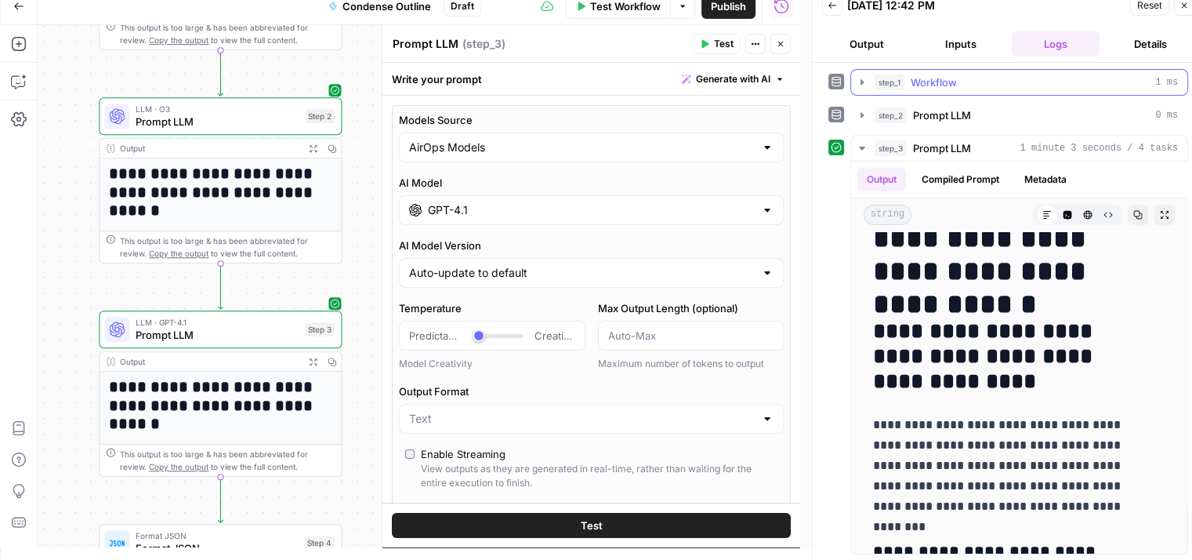
scroll to position [0, 0]
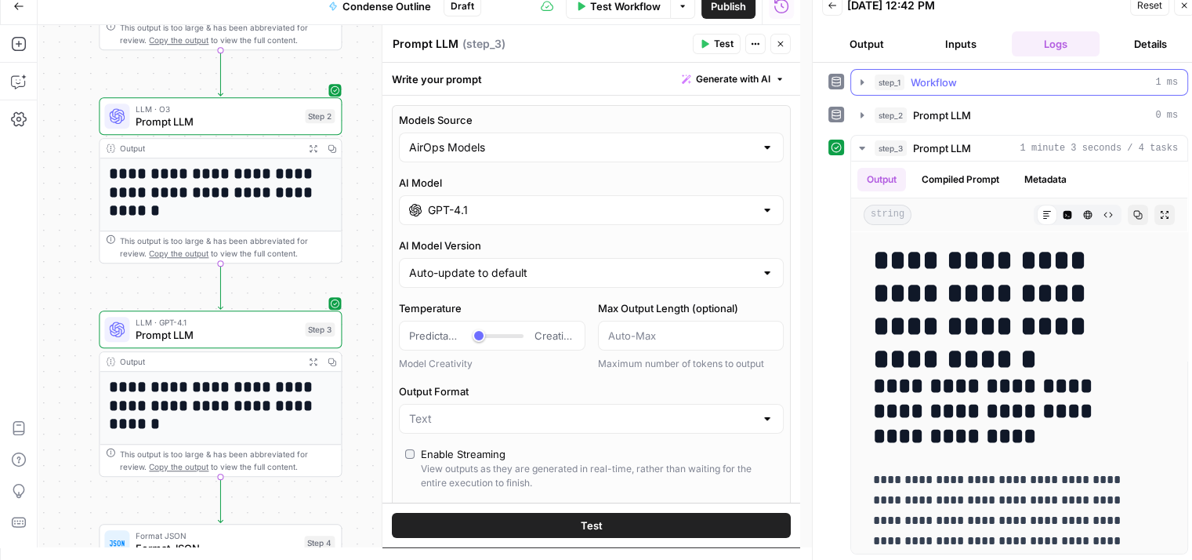
drag, startPoint x: 938, startPoint y: 427, endPoint x: 919, endPoint y: 73, distance: 354.9
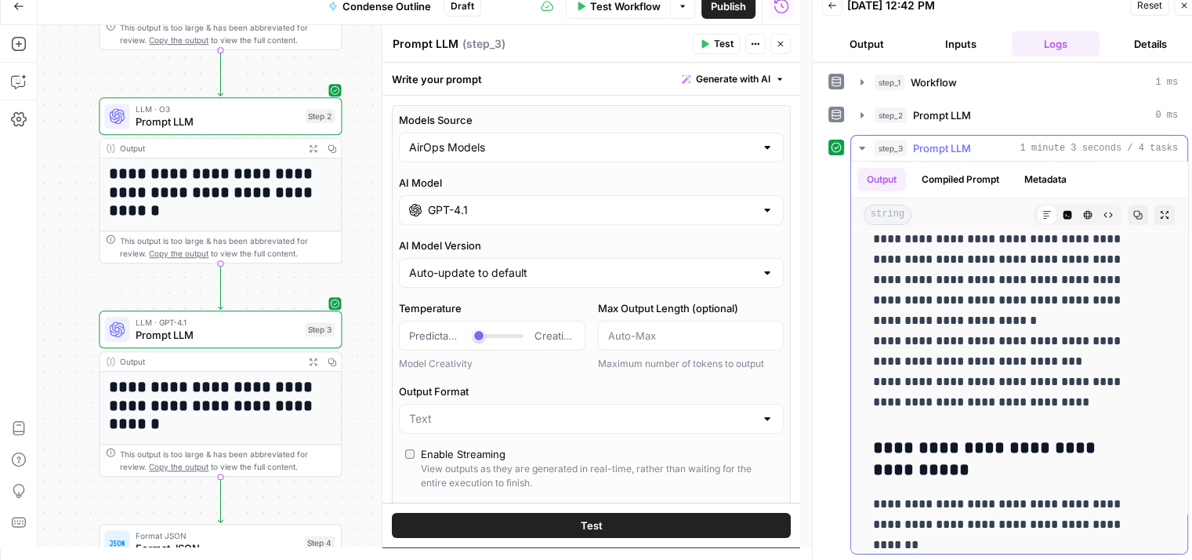
drag, startPoint x: 941, startPoint y: 255, endPoint x: 953, endPoint y: 455, distance: 201.1
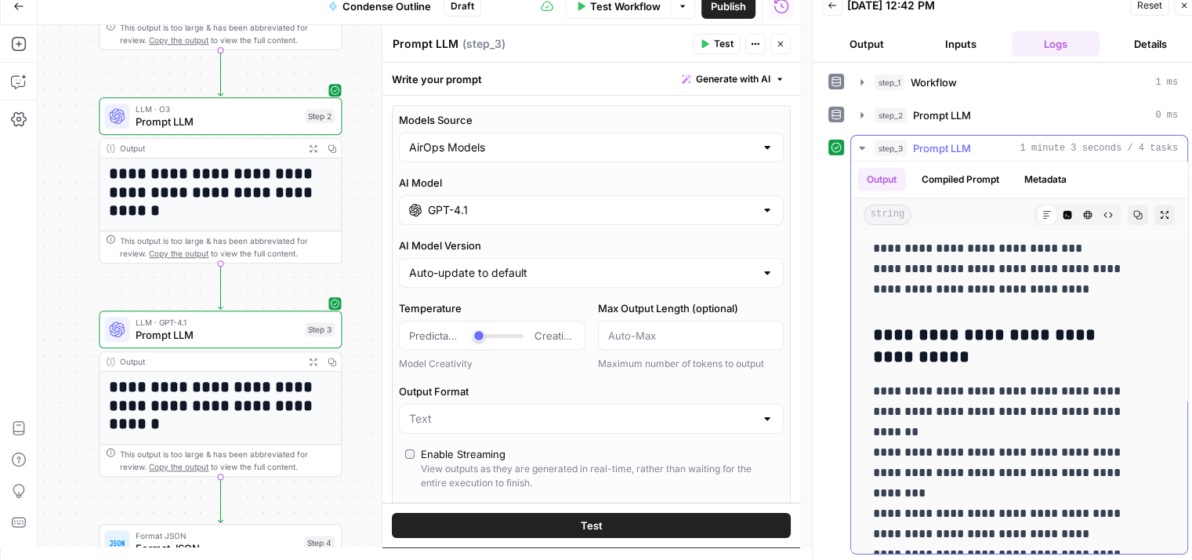
drag, startPoint x: 953, startPoint y: 433, endPoint x: 949, endPoint y: 372, distance: 61.3
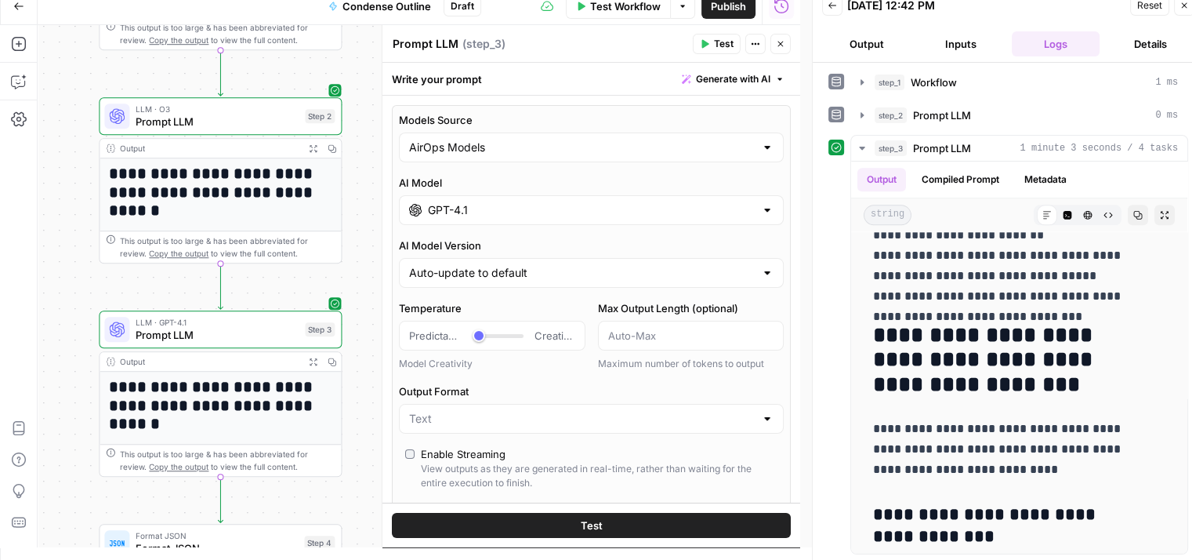
drag, startPoint x: 960, startPoint y: 315, endPoint x: 965, endPoint y: 565, distance: 250.2
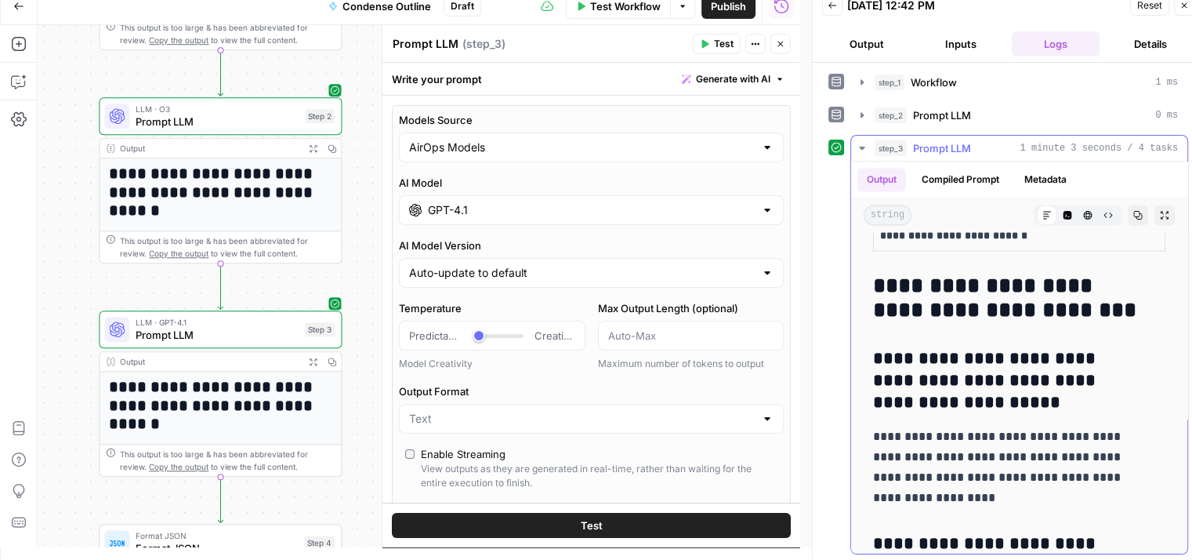
scroll to position [3305, 0]
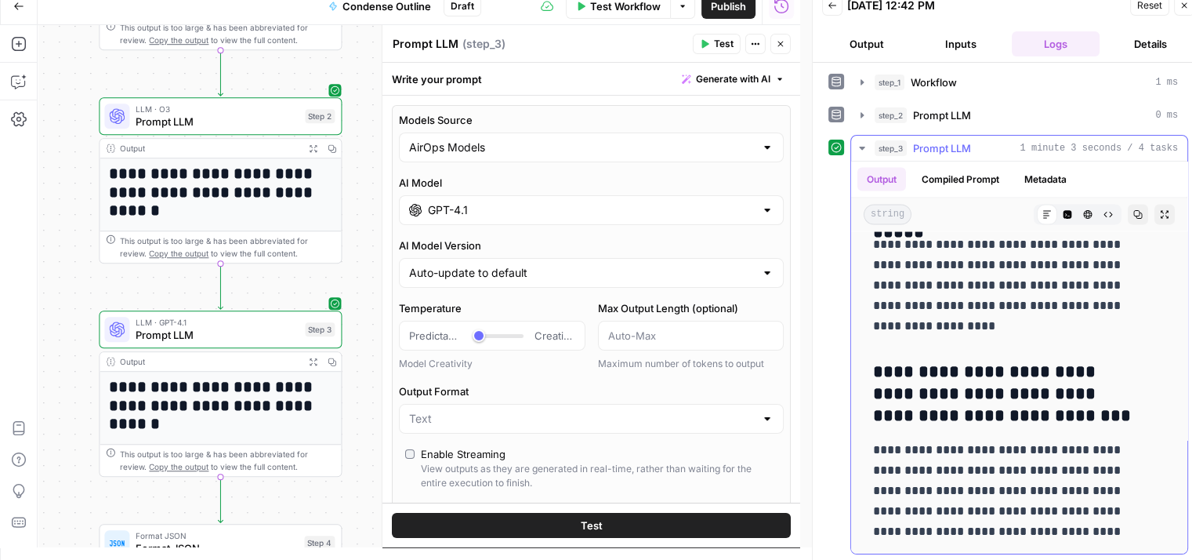
drag, startPoint x: 960, startPoint y: 355, endPoint x: 968, endPoint y: 533, distance: 178.2
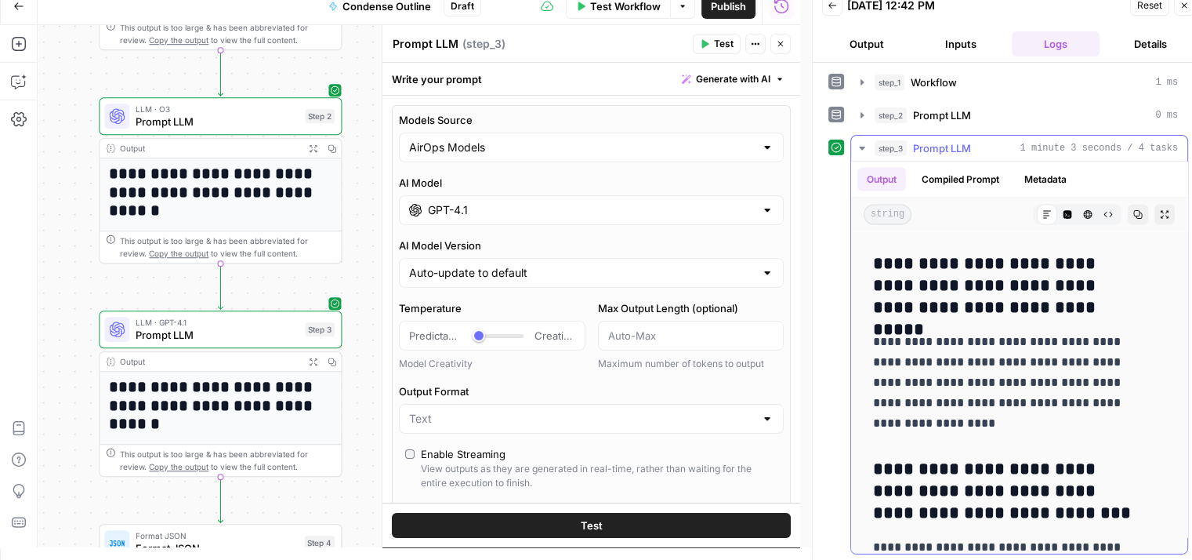
drag, startPoint x: 994, startPoint y: 431, endPoint x: 1000, endPoint y: 313, distance: 118.5
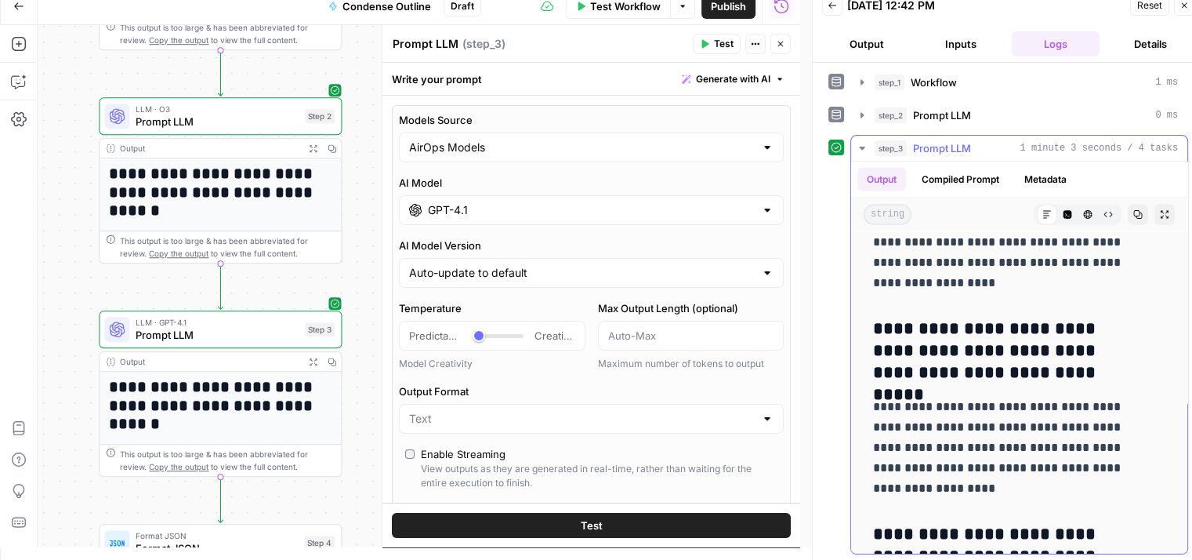
drag, startPoint x: 984, startPoint y: 372, endPoint x: 978, endPoint y: 305, distance: 67.6
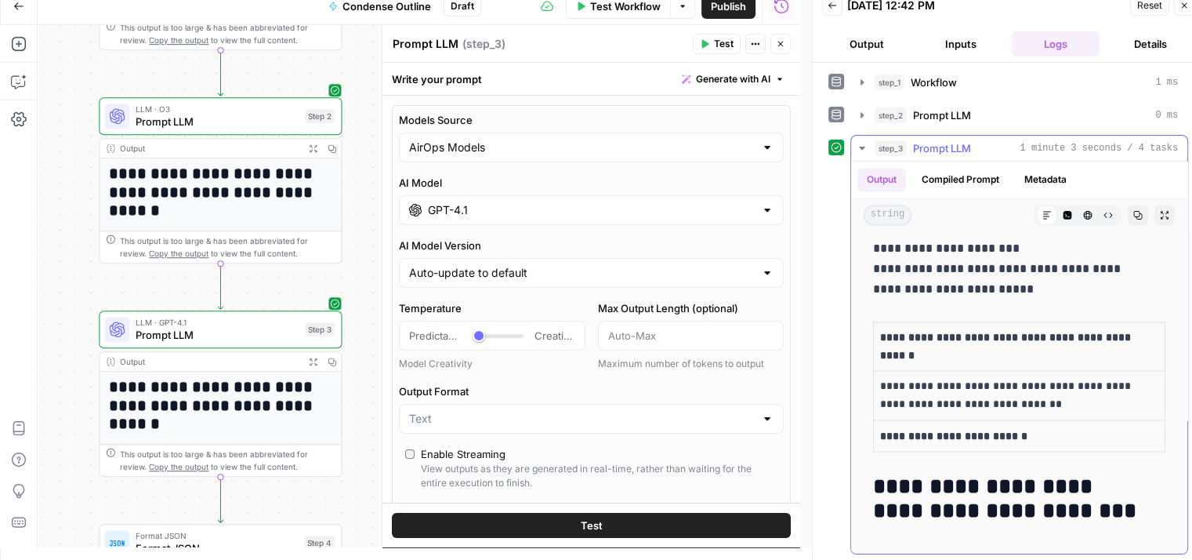
drag, startPoint x: 989, startPoint y: 447, endPoint x: 986, endPoint y: 176, distance: 270.5
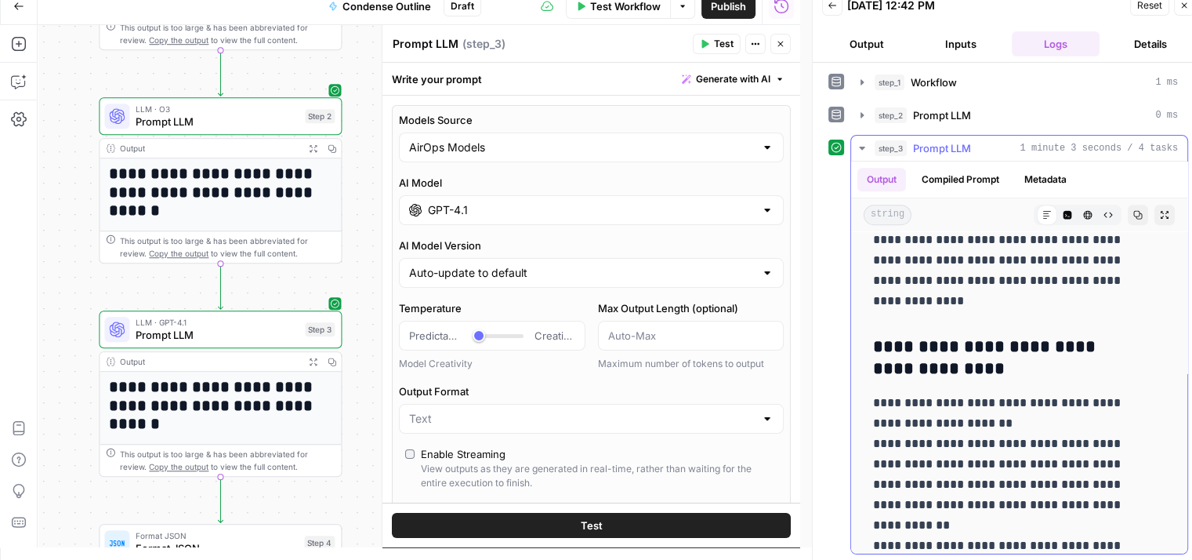
drag, startPoint x: 1013, startPoint y: 388, endPoint x: 999, endPoint y: 164, distance: 224.7
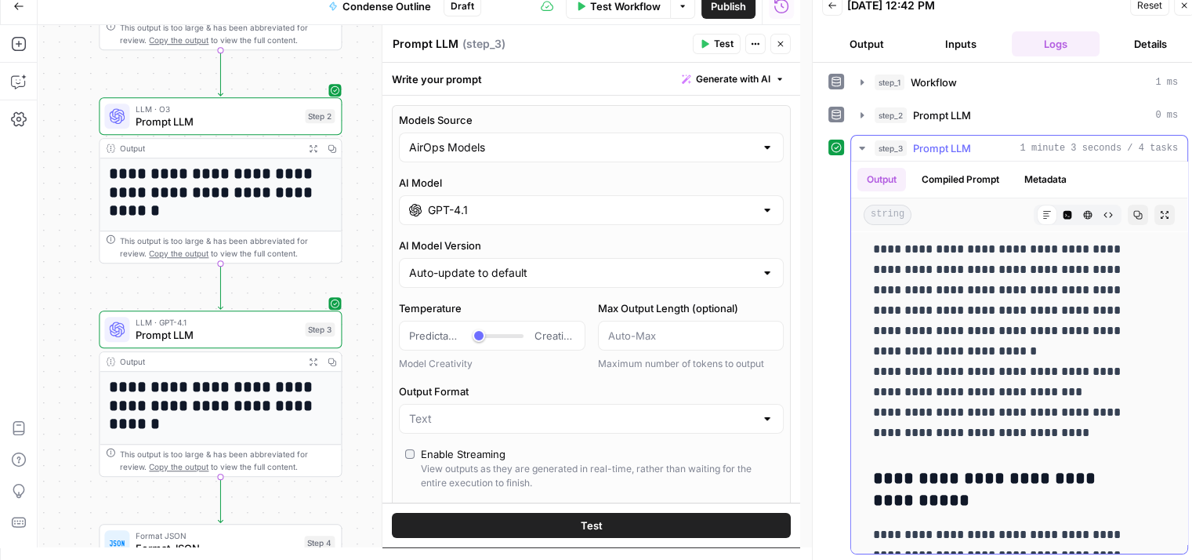
drag, startPoint x: 1029, startPoint y: 377, endPoint x: 1013, endPoint y: 218, distance: 160.0
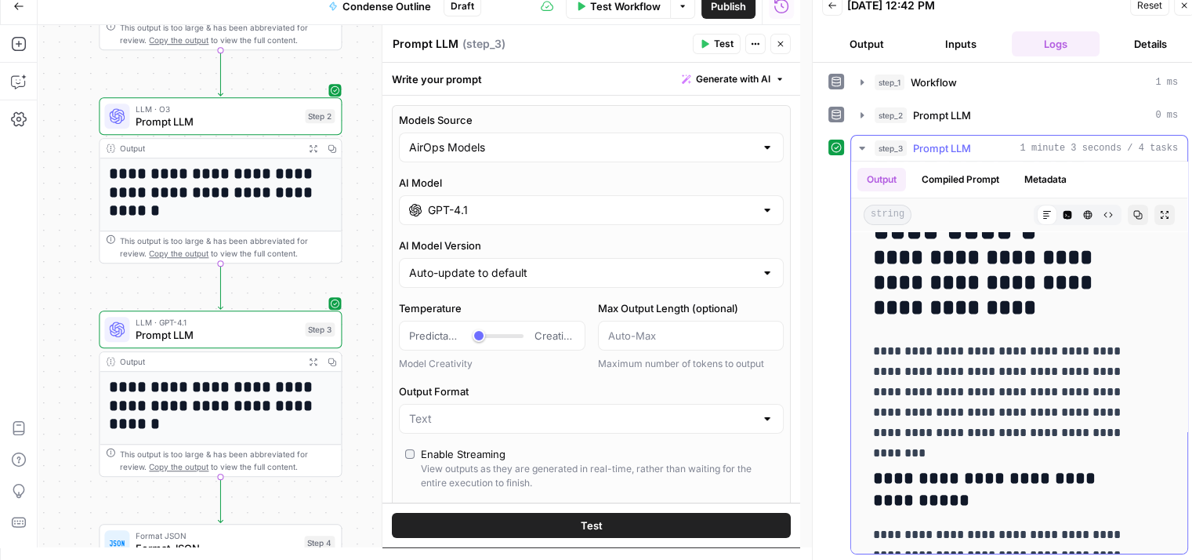
scroll to position [0, 0]
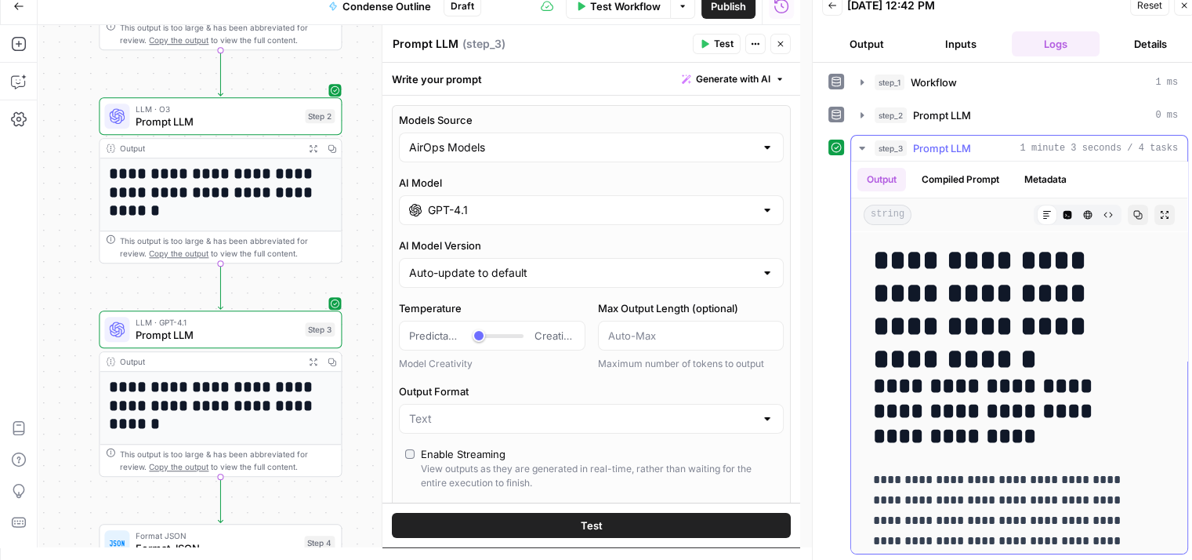
drag, startPoint x: 1012, startPoint y: 354, endPoint x: 991, endPoint y: 156, distance: 199.5
click at [780, 45] on icon "button" at bounding box center [780, 43] width 9 height 9
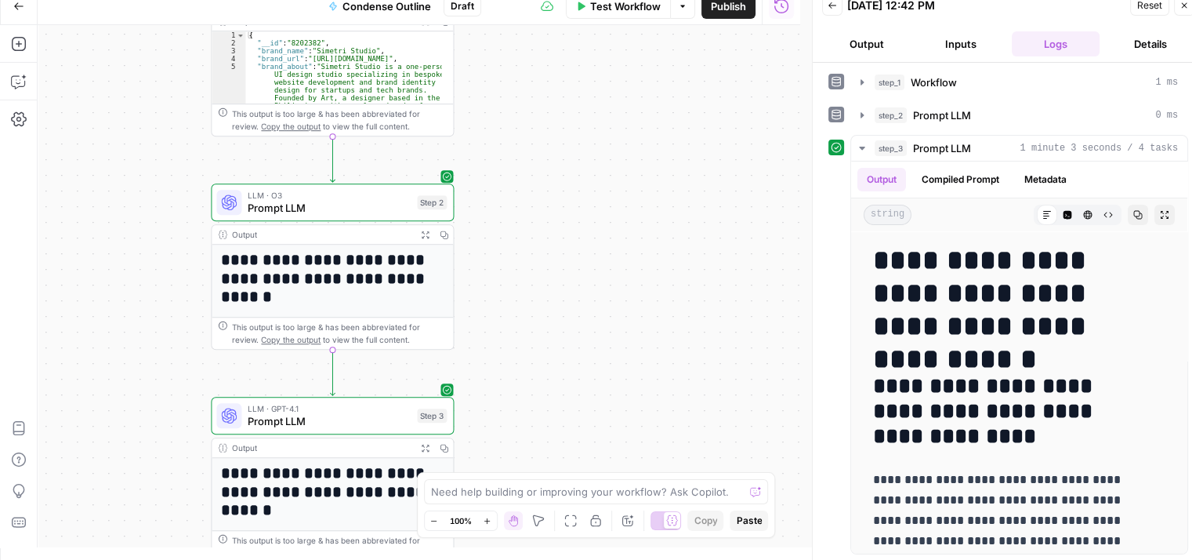
drag, startPoint x: 612, startPoint y: 201, endPoint x: 661, endPoint y: 208, distance: 49.8
click at [698, 234] on div "Workflow Set Inputs Inputs Workflow Workflow Step 1 Output Expand Output Copy 1…" at bounding box center [419, 286] width 763 height 522
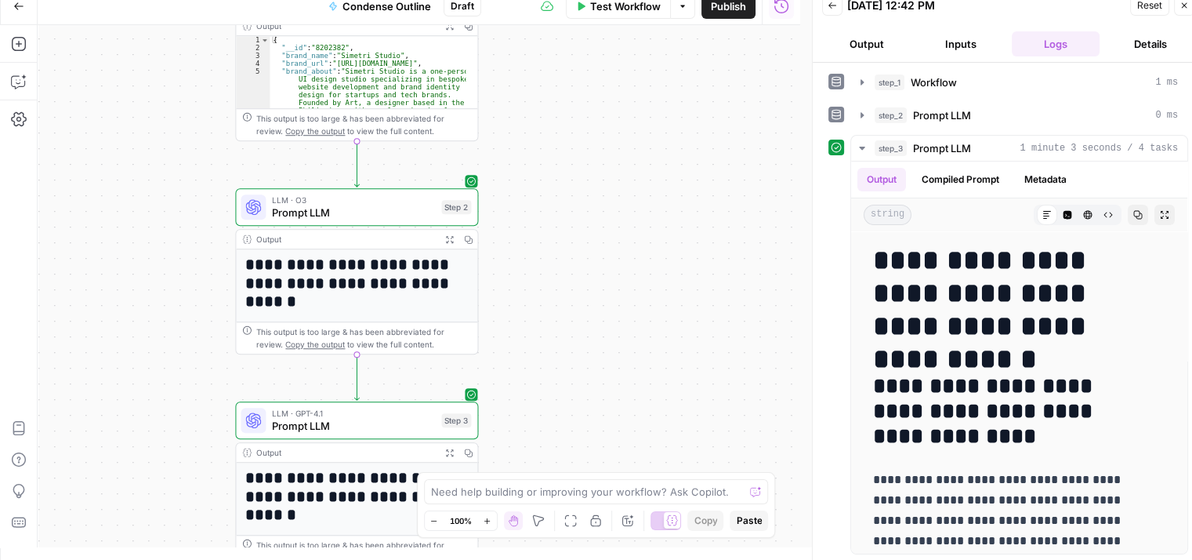
drag, startPoint x: 610, startPoint y: 245, endPoint x: 668, endPoint y: 158, distance: 105.2
click at [640, 100] on div "Workflow Set Inputs Inputs Workflow Workflow Step 1 Output Expand Output Copy 1…" at bounding box center [419, 286] width 763 height 522
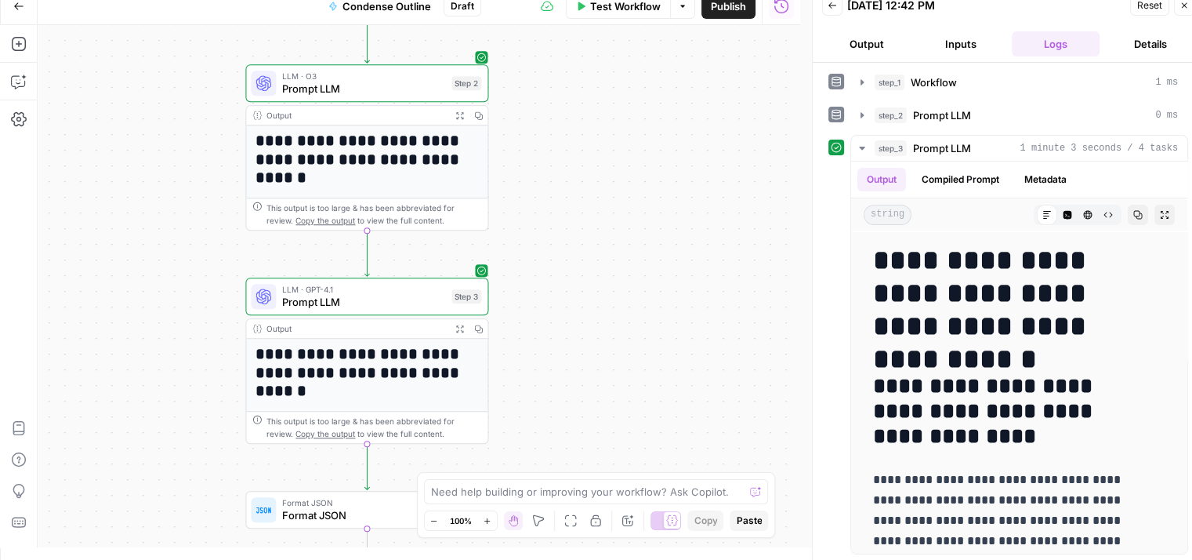
drag, startPoint x: 670, startPoint y: 158, endPoint x: 649, endPoint y: 181, distance: 30.5
click at [649, 180] on div "Workflow Set Inputs Inputs Workflow Workflow Step 1 Output Expand Output Copy 1…" at bounding box center [419, 286] width 763 height 522
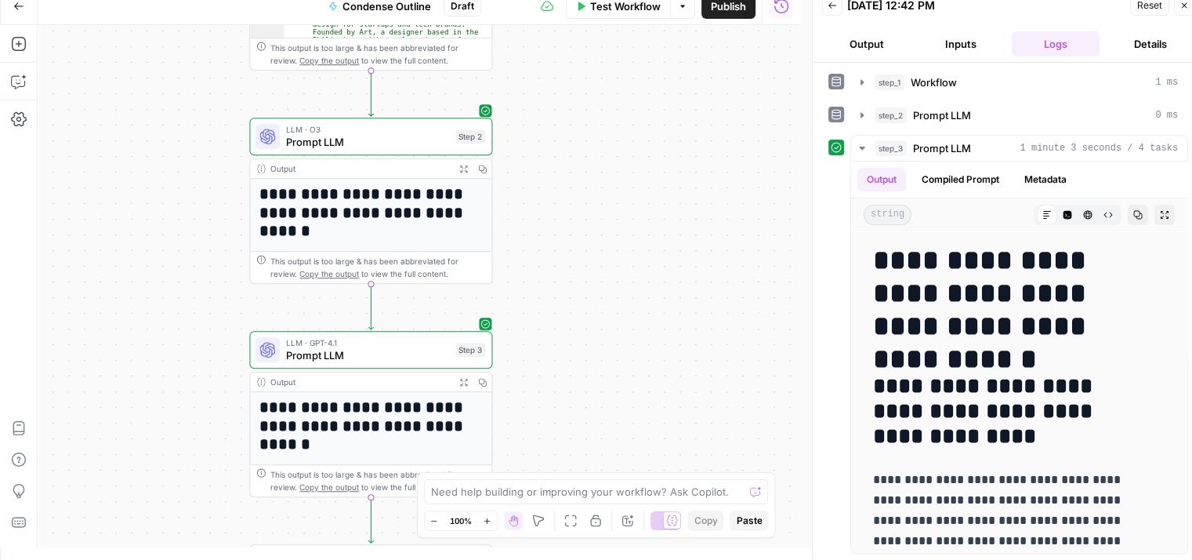
click at [637, 233] on div "Workflow Set Inputs Inputs Workflow Workflow Step 1 Output Expand Output Copy 1…" at bounding box center [419, 286] width 763 height 522
click at [625, 517] on icon "button" at bounding box center [628, 520] width 13 height 13
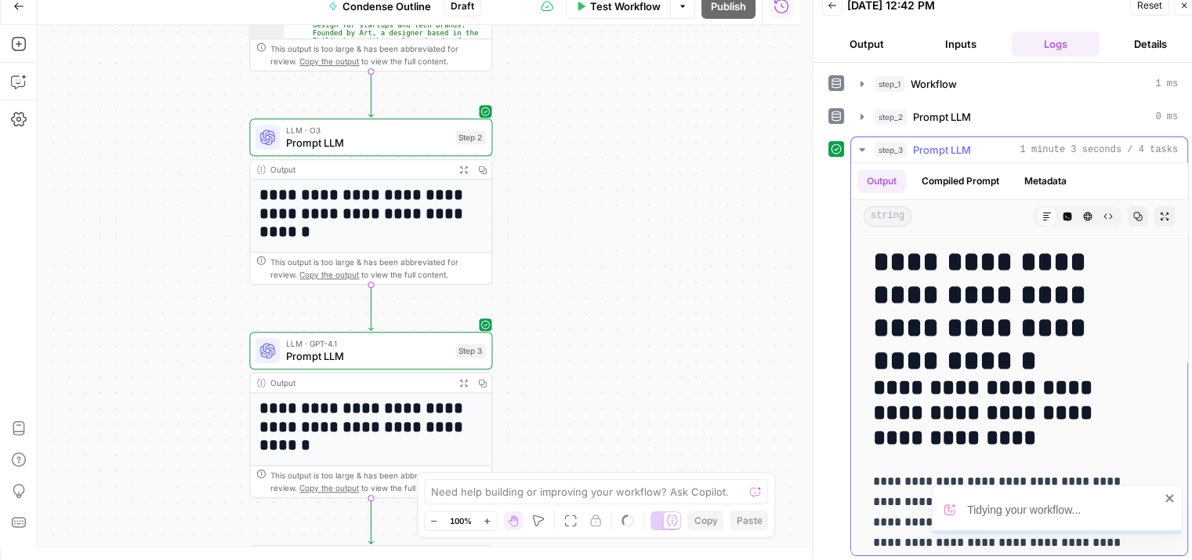
scroll to position [2, 0]
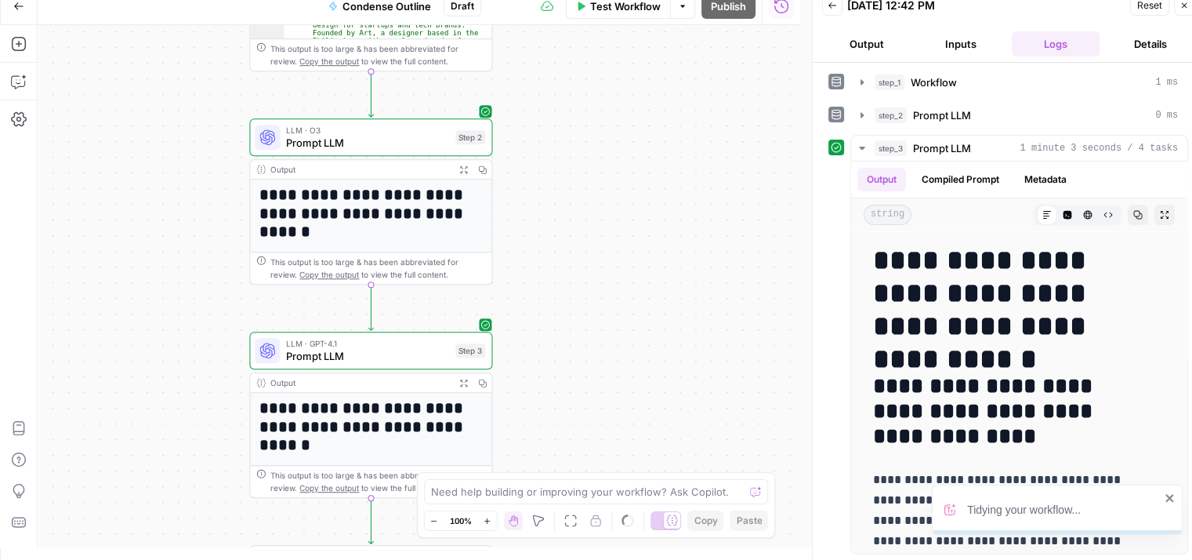
drag, startPoint x: 1004, startPoint y: 332, endPoint x: 985, endPoint y: 608, distance: 277.4
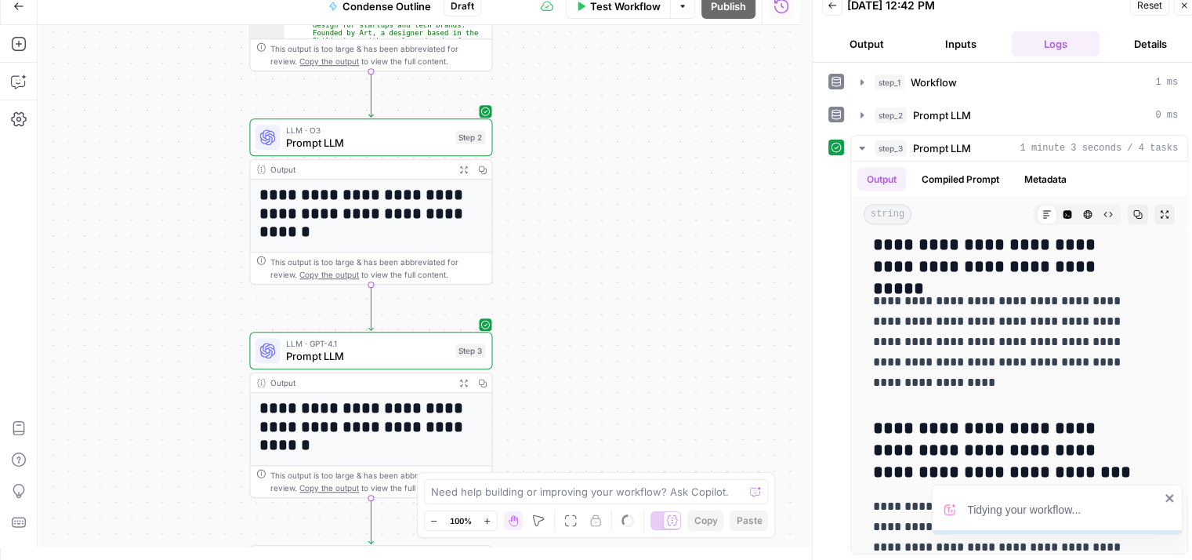
scroll to position [3305, 0]
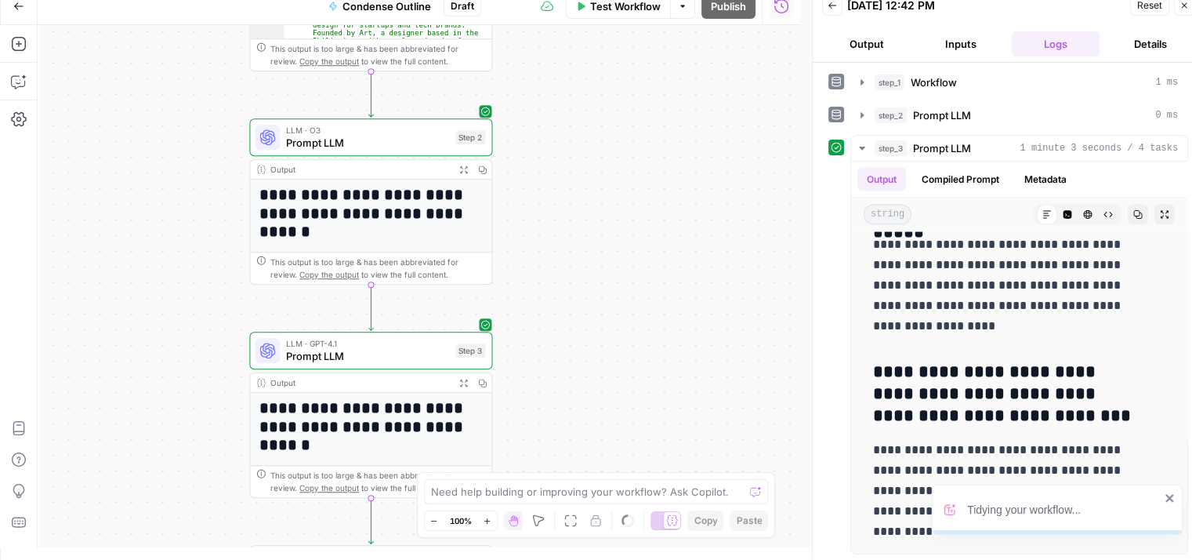
drag, startPoint x: 970, startPoint y: 346, endPoint x: 953, endPoint y: 608, distance: 263.2
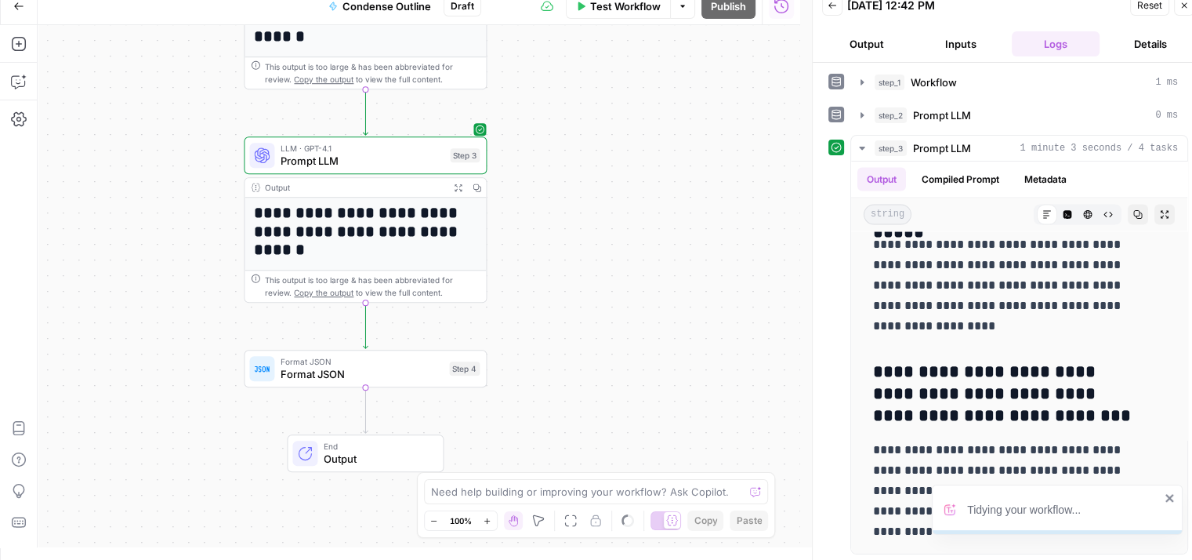
drag, startPoint x: 644, startPoint y: 371, endPoint x: 638, endPoint y: 176, distance: 194.5
click at [638, 176] on div "Workflow Set Inputs Inputs Workflow Workflow Step 1 Output Expand Output Copy 1…" at bounding box center [419, 286] width 763 height 522
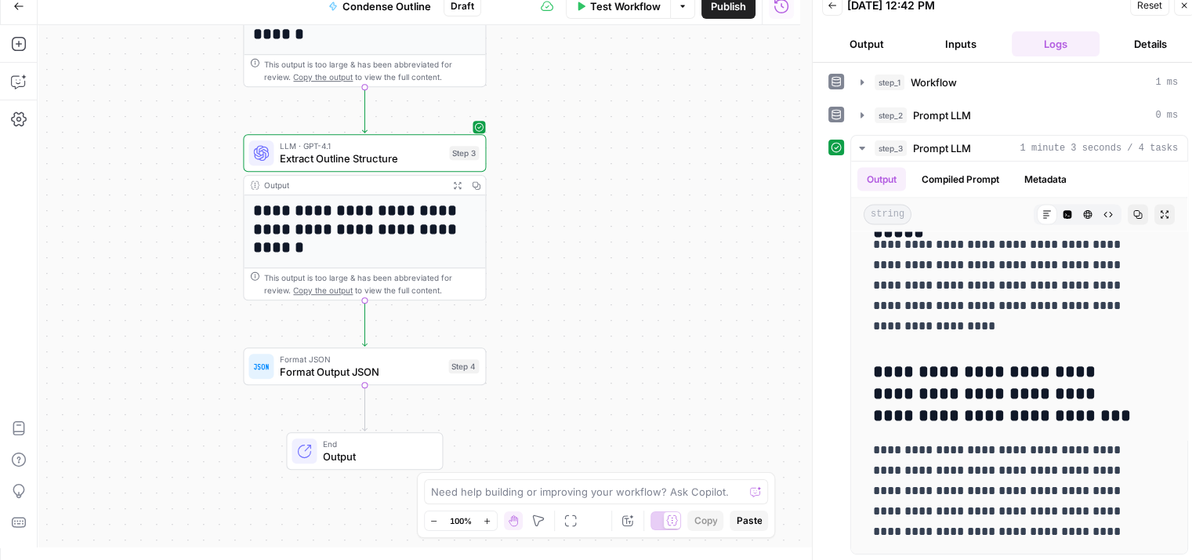
scroll to position [0, 0]
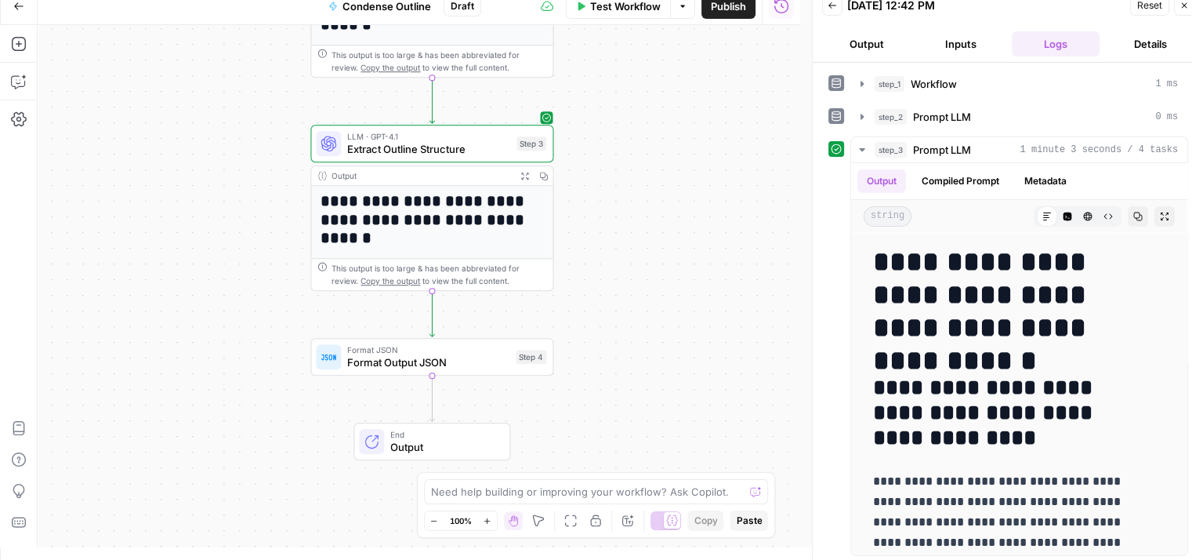
drag, startPoint x: 617, startPoint y: 218, endPoint x: 626, endPoint y: 217, distance: 9.4
click at [626, 217] on div "Workflow Set Inputs Inputs Workflow Fetch Brand Kit Data Step 1 Output Expand O…" at bounding box center [419, 286] width 763 height 522
click at [688, 151] on div "Workflow Set Inputs Inputs Workflow Fetch Brand Kit Data Step 1 Output Expand O…" at bounding box center [419, 286] width 763 height 522
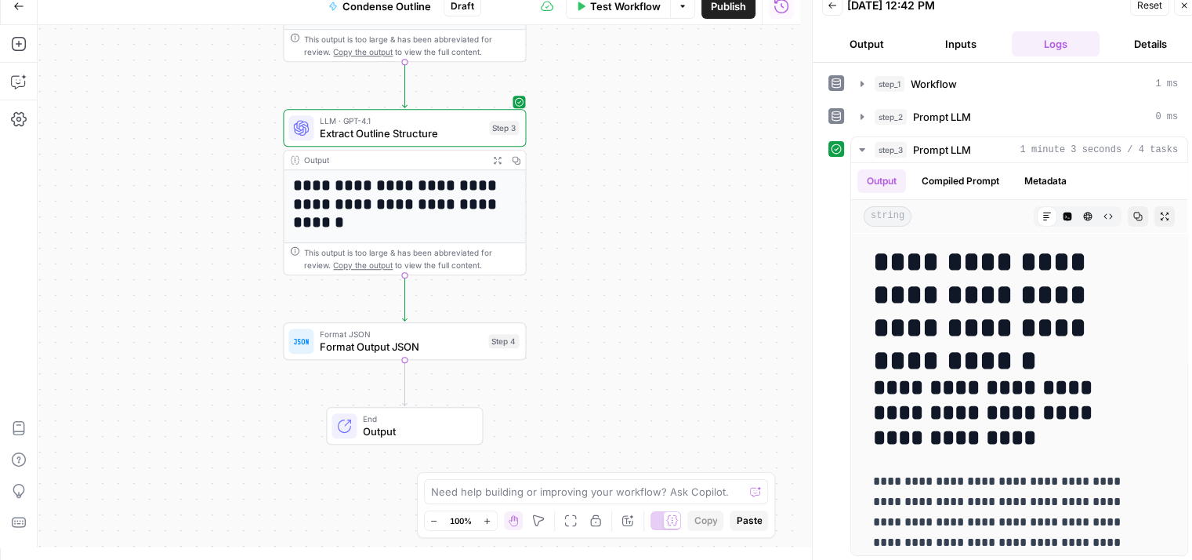
drag, startPoint x: 617, startPoint y: 161, endPoint x: 593, endPoint y: 145, distance: 28.3
click at [593, 147] on div "Workflow Set Inputs Inputs Workflow Fetch Brand Kit Data Step 1 Output Expand O…" at bounding box center [419, 286] width 763 height 522
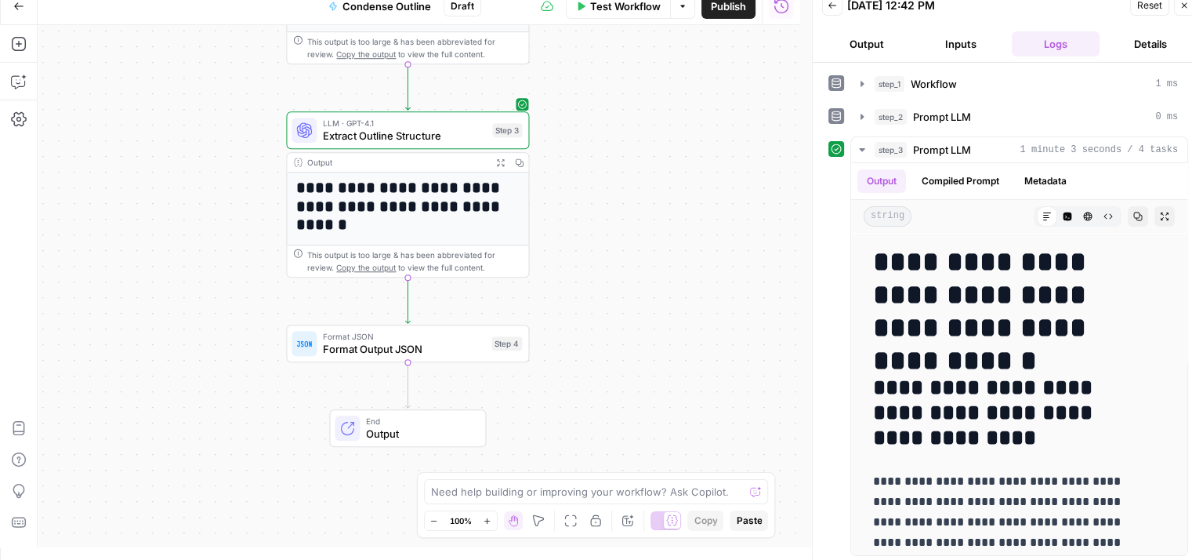
click at [469, 346] on span "Format Output JSON" at bounding box center [404, 349] width 162 height 16
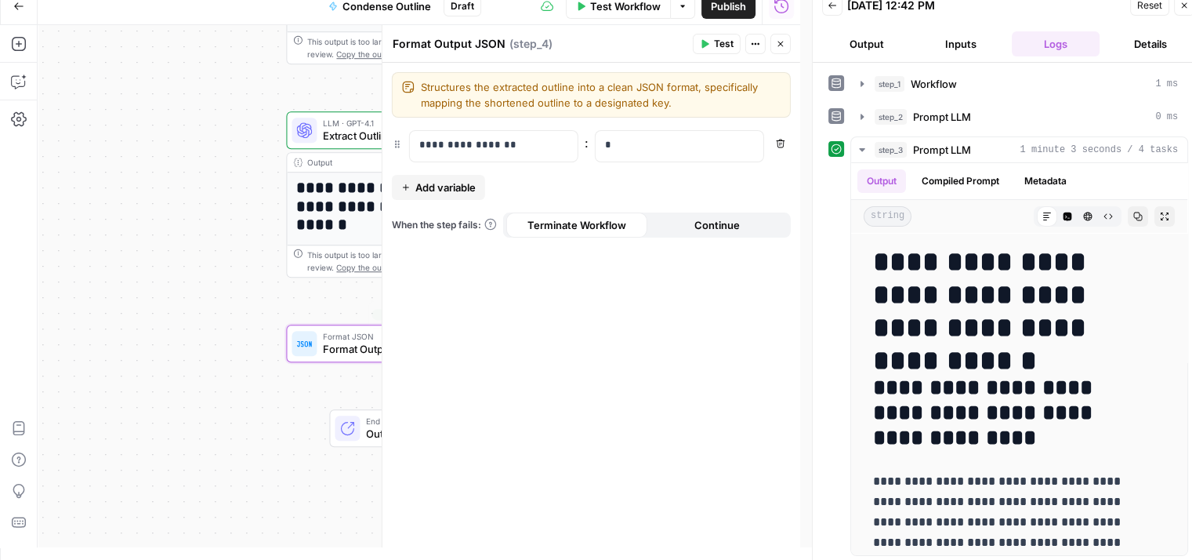
drag, startPoint x: 222, startPoint y: 211, endPoint x: 82, endPoint y: 263, distance: 149.8
click at [82, 263] on div "Workflow Set Inputs Inputs Workflow Fetch Brand Kit Data Step 1 Output Expand O…" at bounding box center [419, 286] width 763 height 522
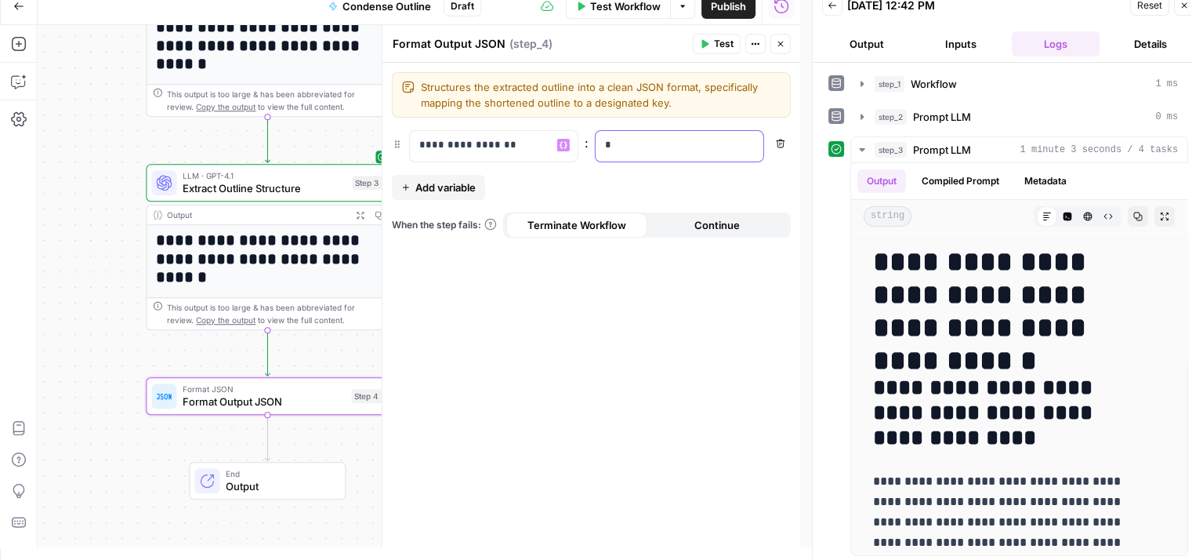
click at [630, 151] on p "*" at bounding box center [680, 145] width 150 height 16
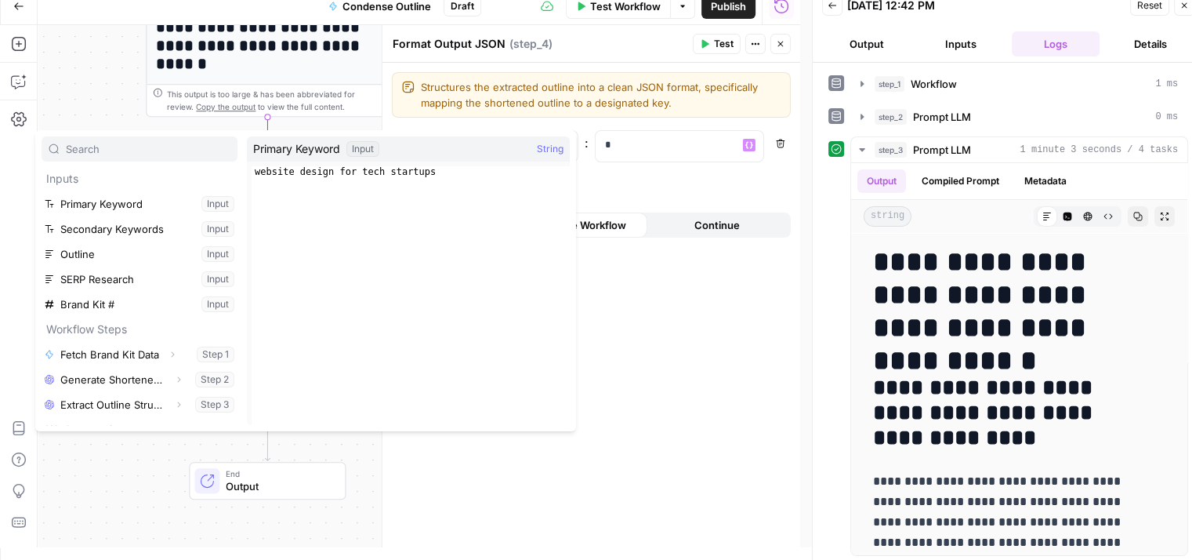
scroll to position [42, 0]
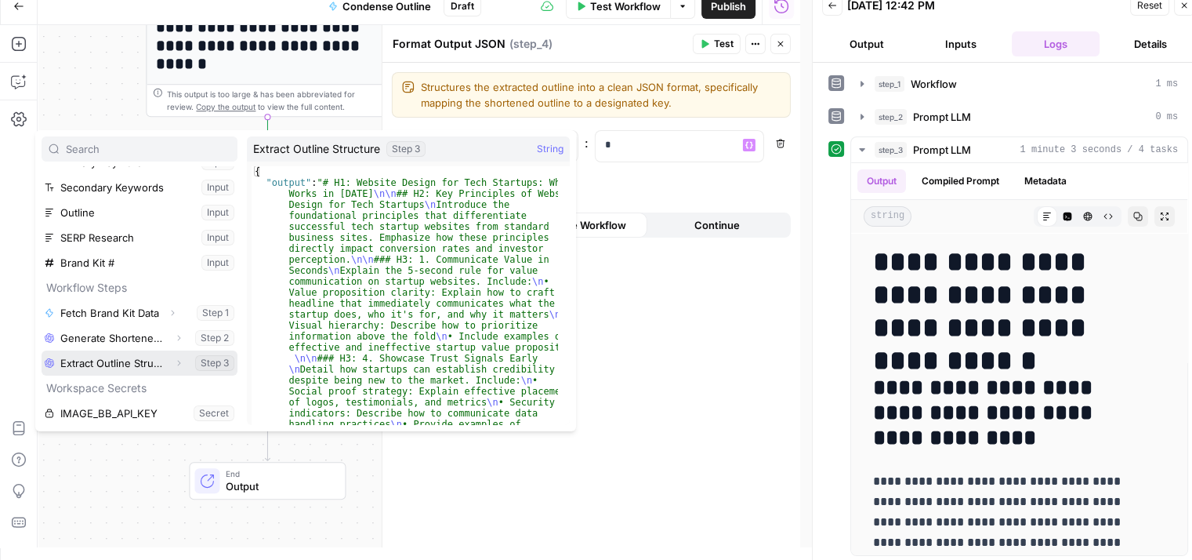
click at [178, 362] on icon "button" at bounding box center [179, 363] width 3 height 5
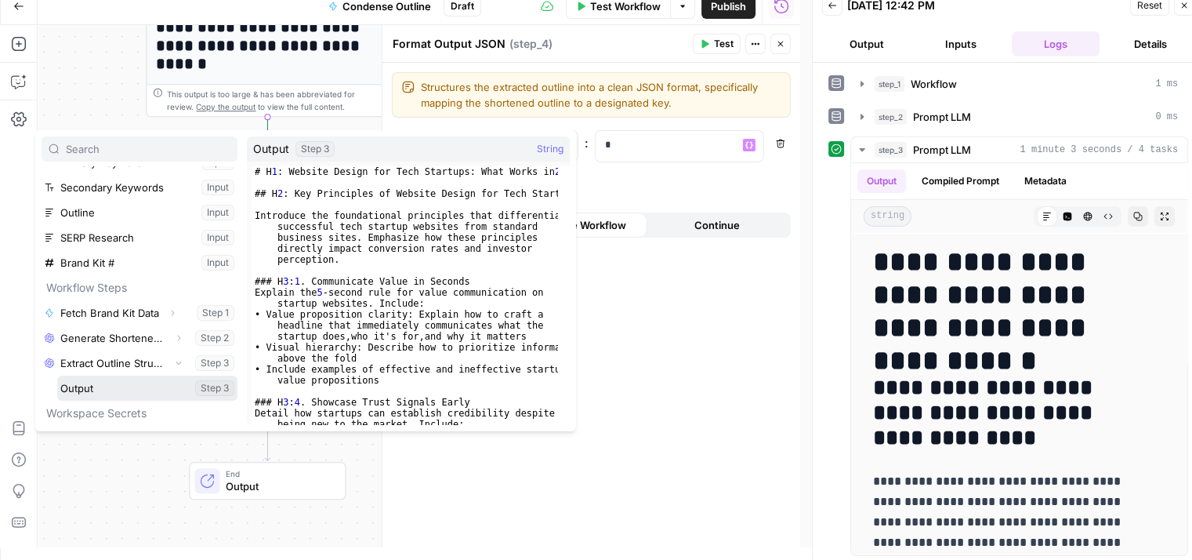
click at [129, 389] on button "Select variable Output" at bounding box center [147, 388] width 180 height 25
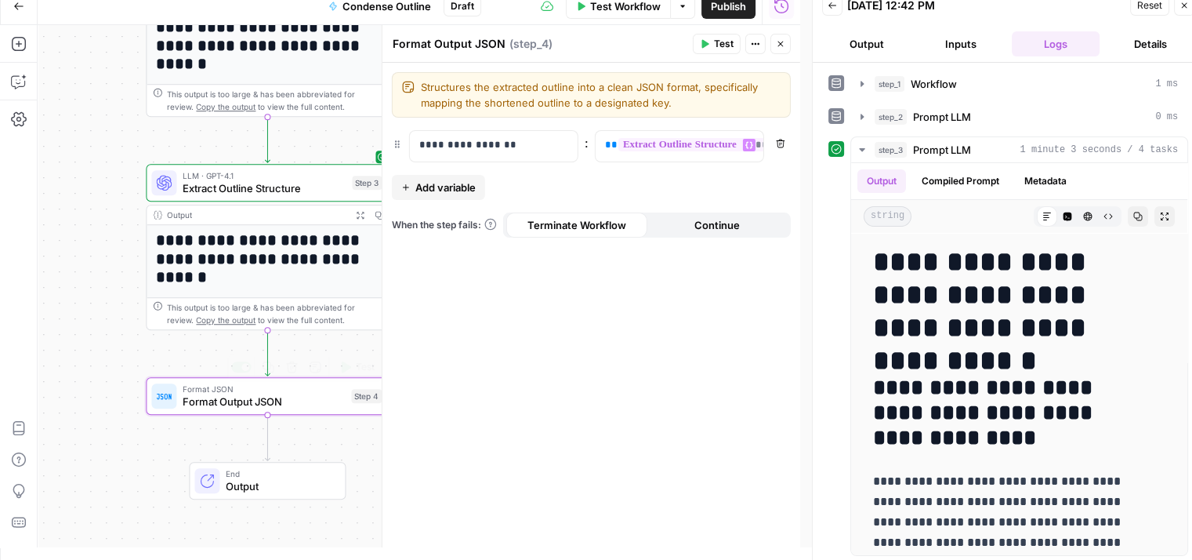
click at [685, 344] on div "**********" at bounding box center [592, 305] width 418 height 485
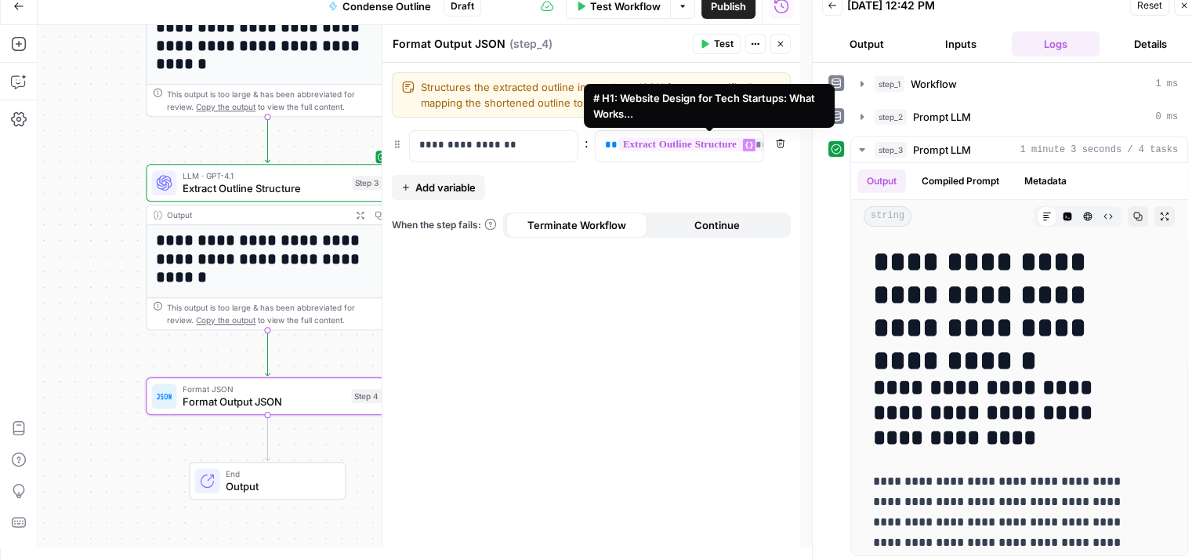
click at [621, 343] on div "**********" at bounding box center [592, 305] width 418 height 485
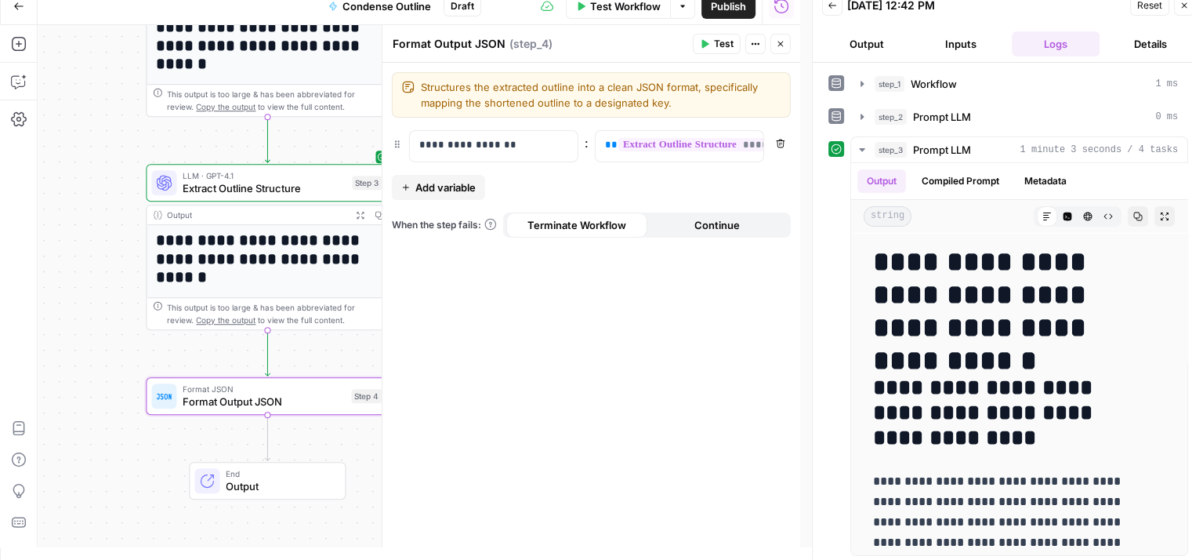
click at [780, 52] on button "Close" at bounding box center [781, 44] width 20 height 20
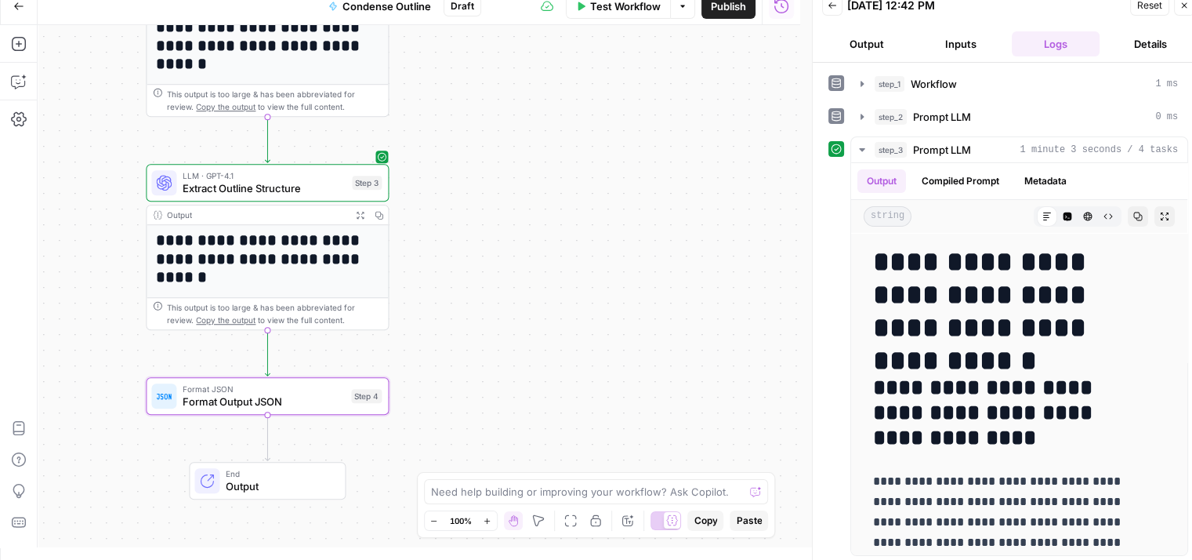
drag, startPoint x: 599, startPoint y: 196, endPoint x: 621, endPoint y: 191, distance: 22.6
click at [620, 236] on div "Workflow Set Inputs Inputs Workflow Fetch Brand Kit Data Step 1 Output Expand O…" at bounding box center [419, 286] width 763 height 522
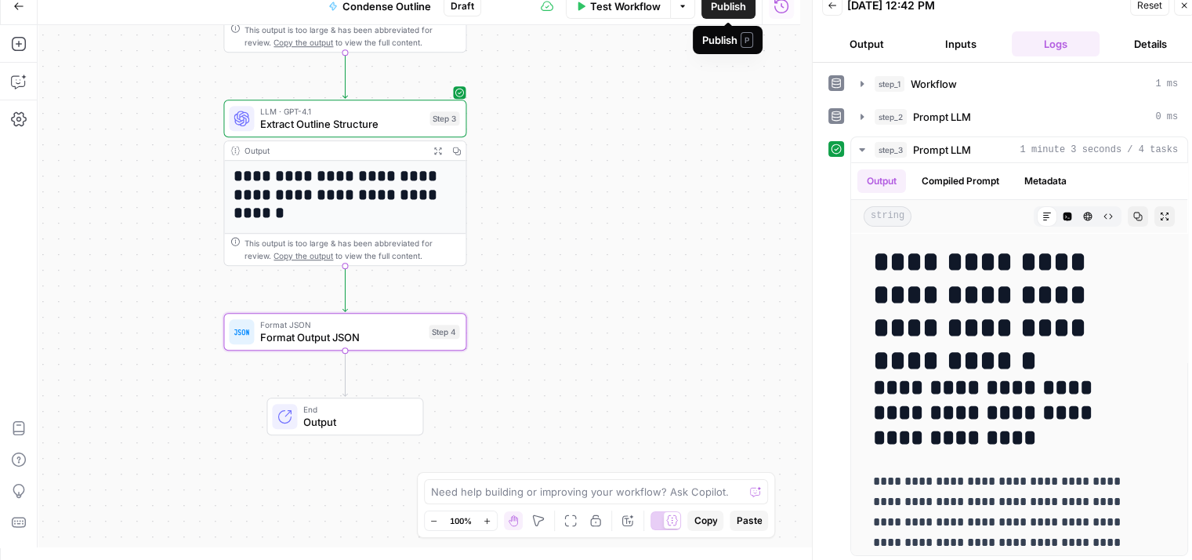
drag, startPoint x: 655, startPoint y: 76, endPoint x: 658, endPoint y: 63, distance: 13.5
click at [658, 61] on div "Workflow Set Inputs Inputs Workflow Fetch Brand Kit Data Step 1 Output Expand O…" at bounding box center [419, 286] width 763 height 522
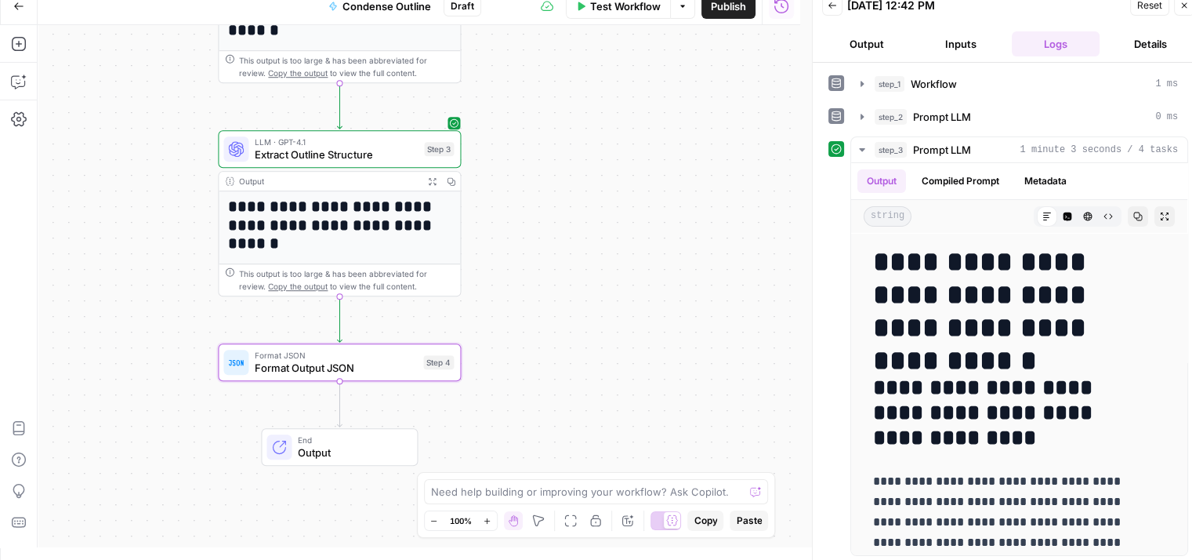
drag, startPoint x: 614, startPoint y: 111, endPoint x: 608, endPoint y: 139, distance: 28.8
click at [608, 139] on div "Workflow Set Inputs Inputs Workflow Fetch Brand Kit Data Step 1 Output Expand O…" at bounding box center [419, 286] width 763 height 522
click at [723, 12] on span "Publish" at bounding box center [728, 6] width 35 height 16
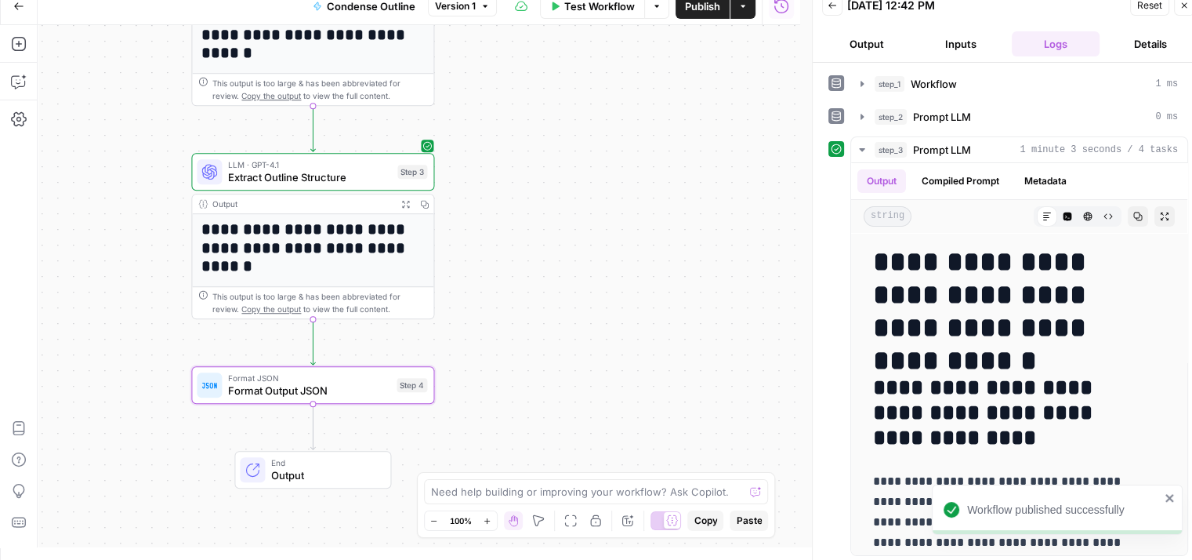
drag, startPoint x: 651, startPoint y: 238, endPoint x: 624, endPoint y: 261, distance: 35.0
click at [624, 261] on div "Workflow Set Inputs Inputs Workflow Fetch Brand Kit Data Step 1 Output Expand O…" at bounding box center [419, 286] width 763 height 522
